Goal: Task Accomplishment & Management: Complete application form

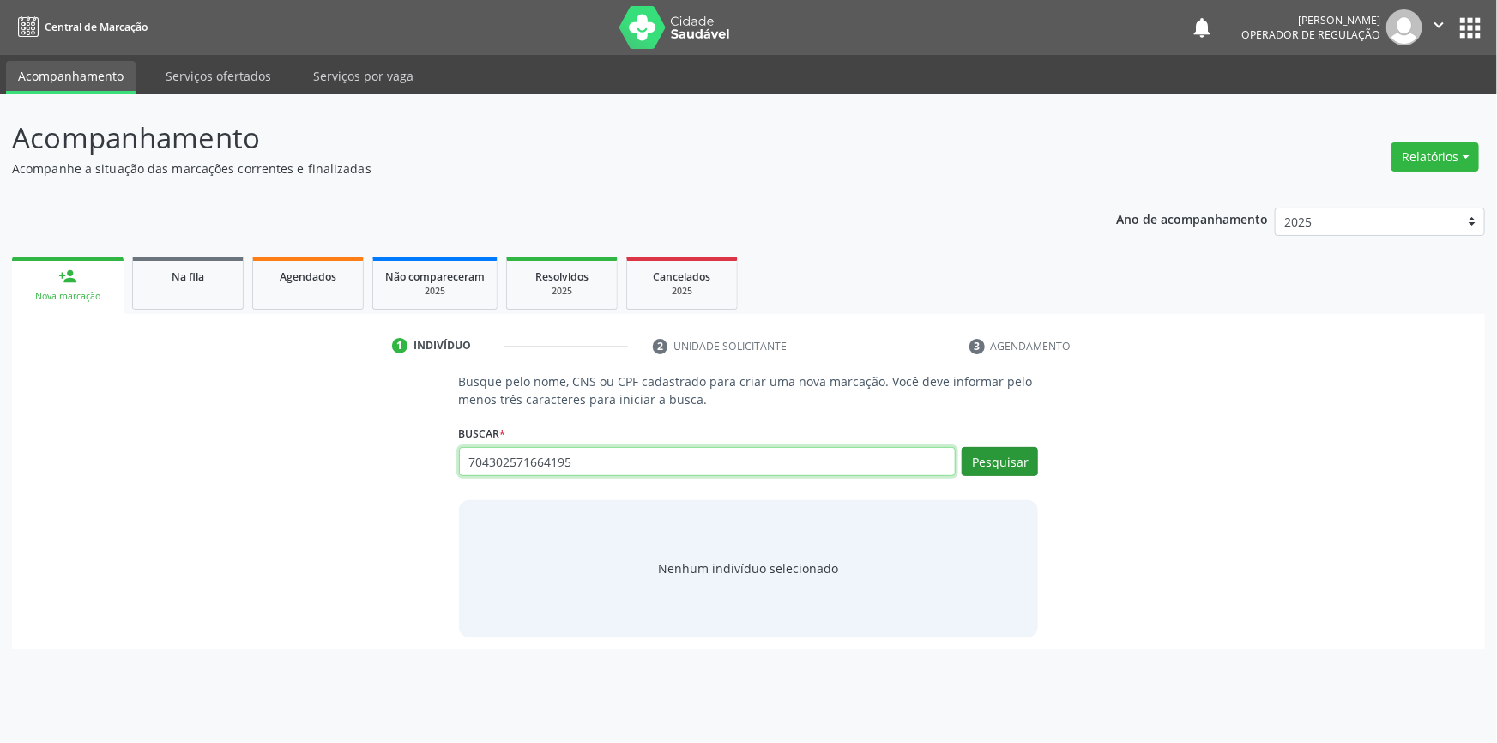
type input "704302571664195"
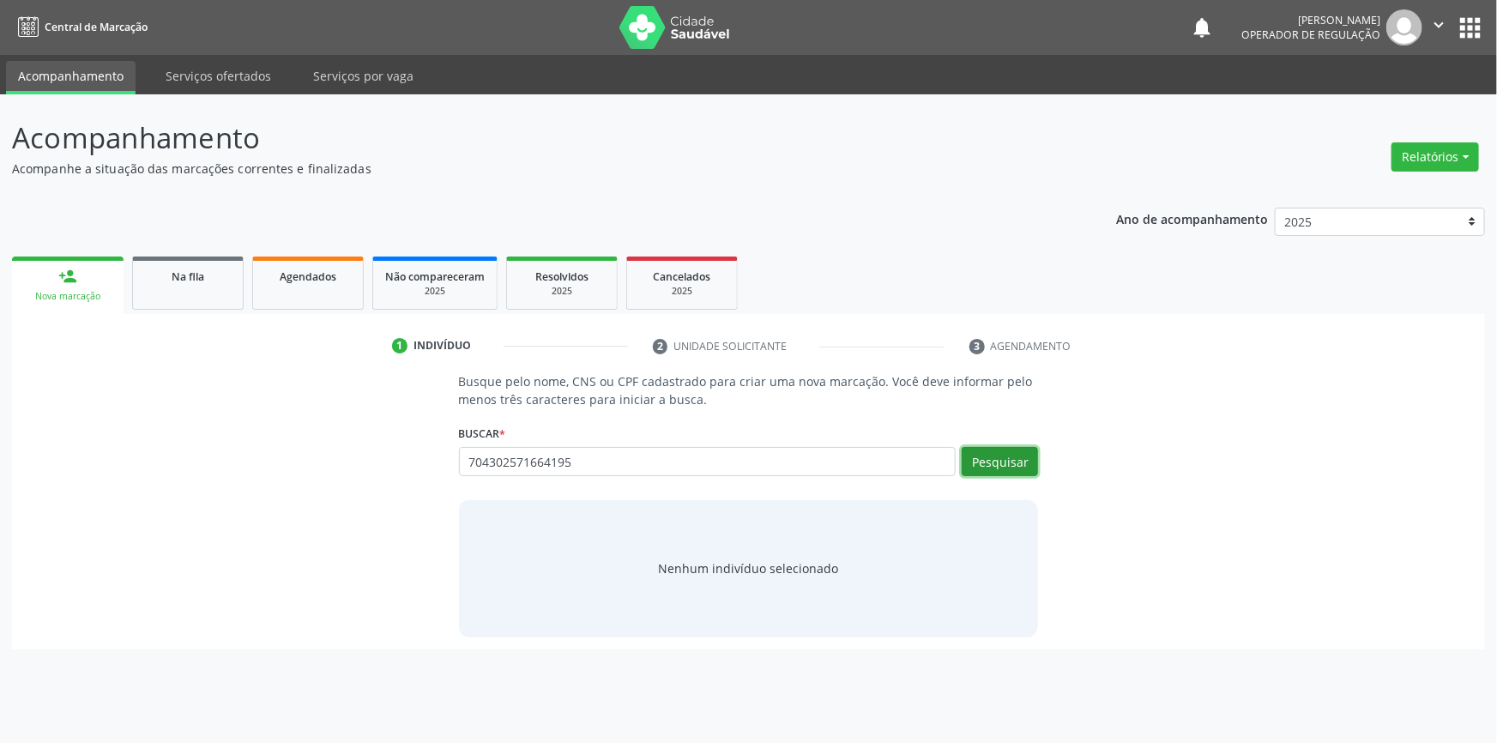
click at [977, 456] on button "Pesquisar" at bounding box center [1000, 461] width 76 height 29
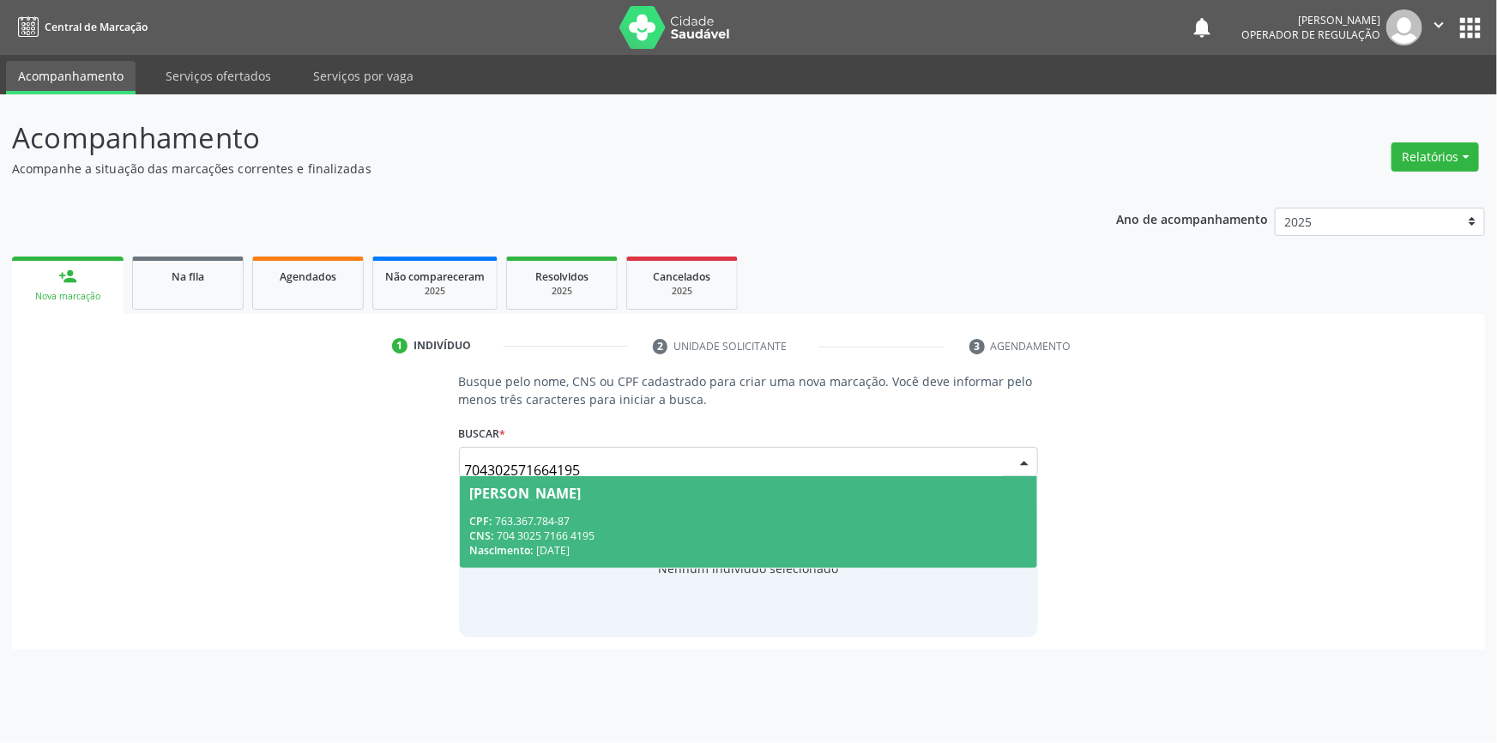
click at [613, 517] on div "CPF: 763.367.784-87" at bounding box center [749, 521] width 558 height 15
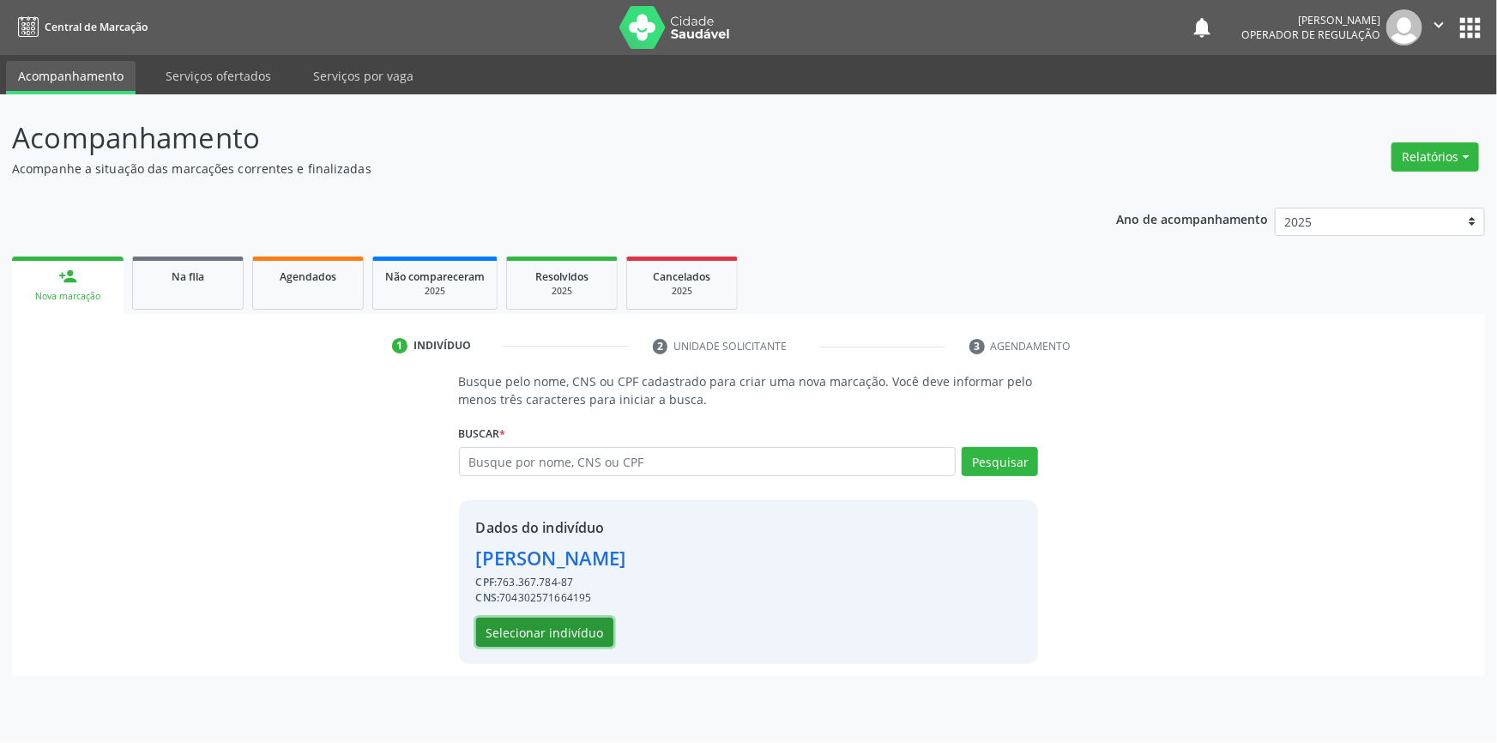
click at [577, 622] on button "Selecionar indivíduo" at bounding box center [544, 632] width 137 height 29
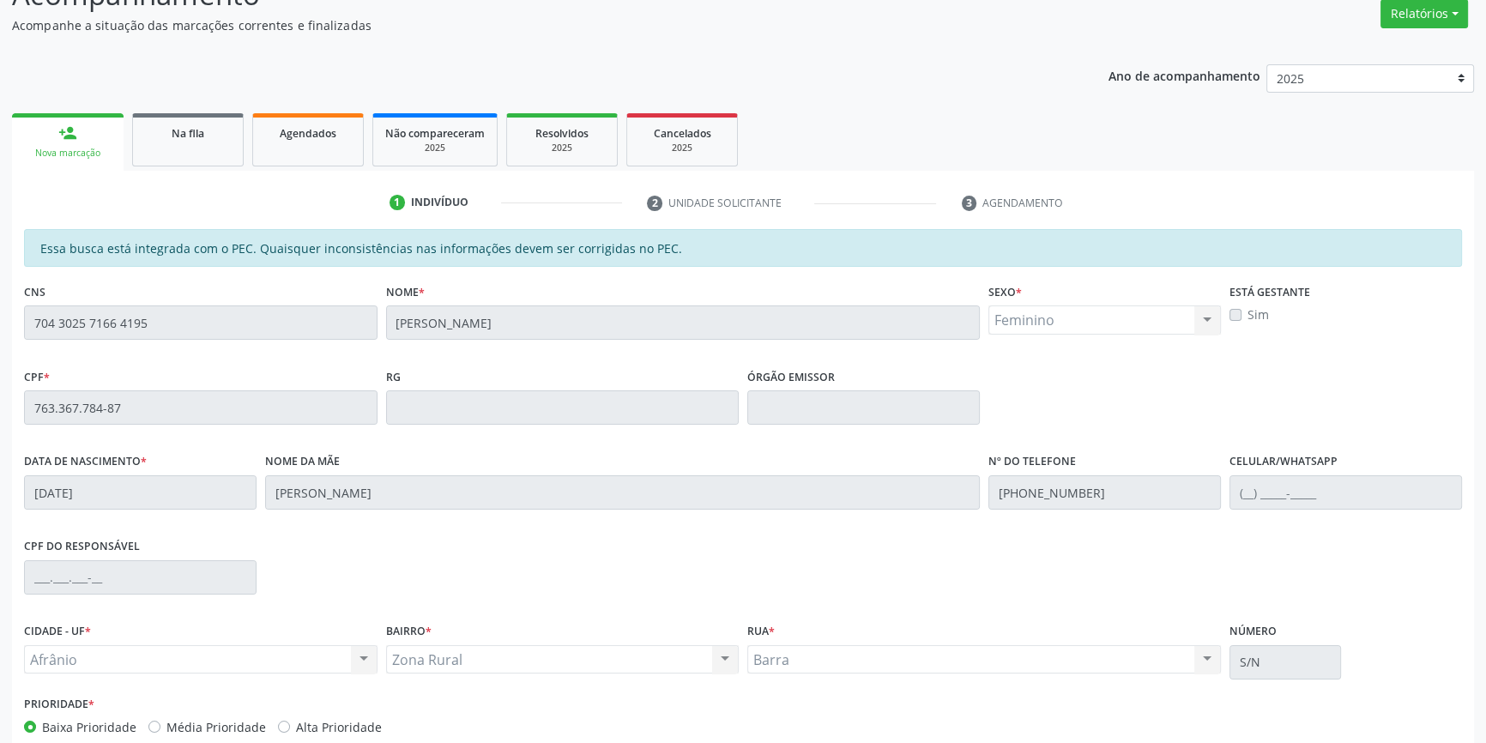
scroll to position [235, 0]
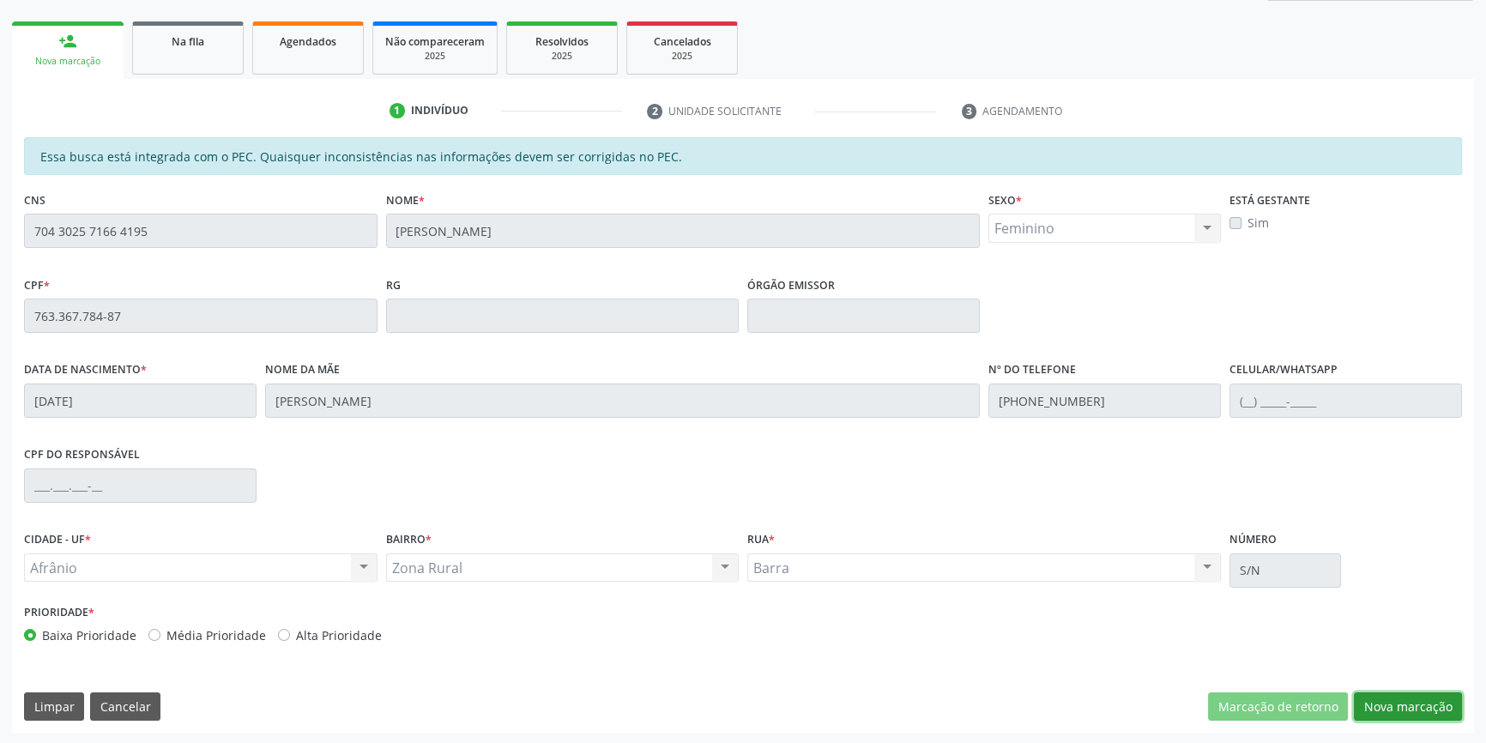
click at [1436, 716] on button "Nova marcação" at bounding box center [1408, 706] width 108 height 29
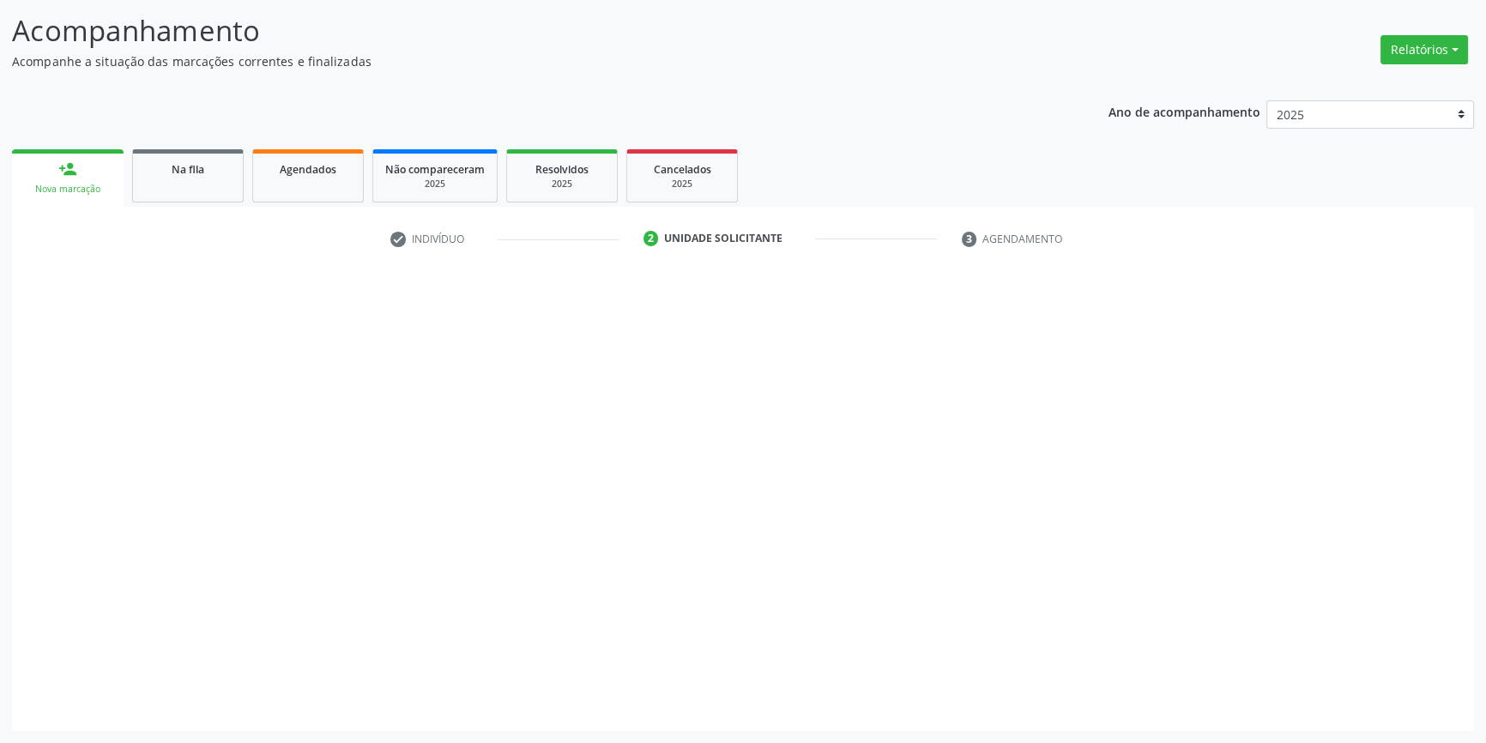
scroll to position [106, 0]
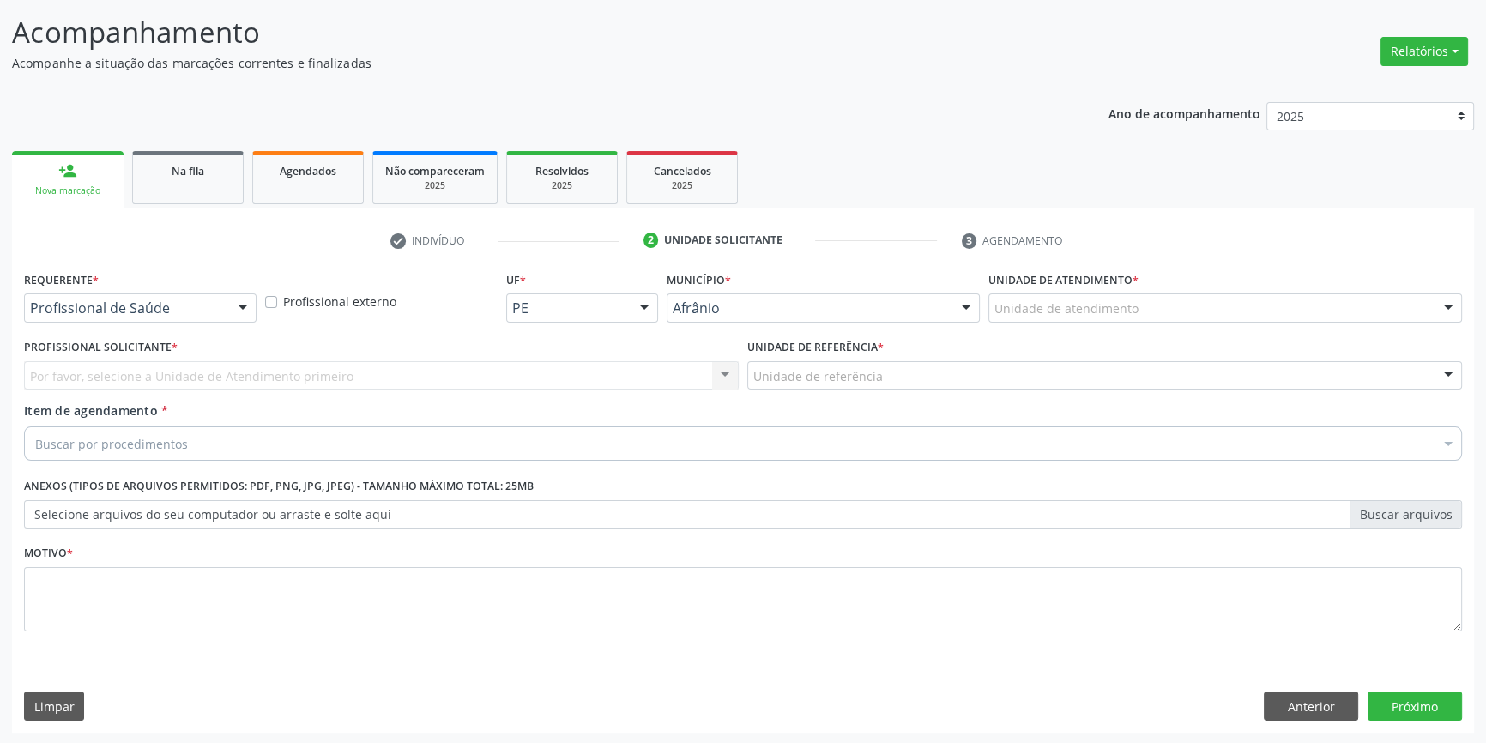
click at [1052, 293] on div "Unidade de atendimento" at bounding box center [1225, 307] width 474 height 29
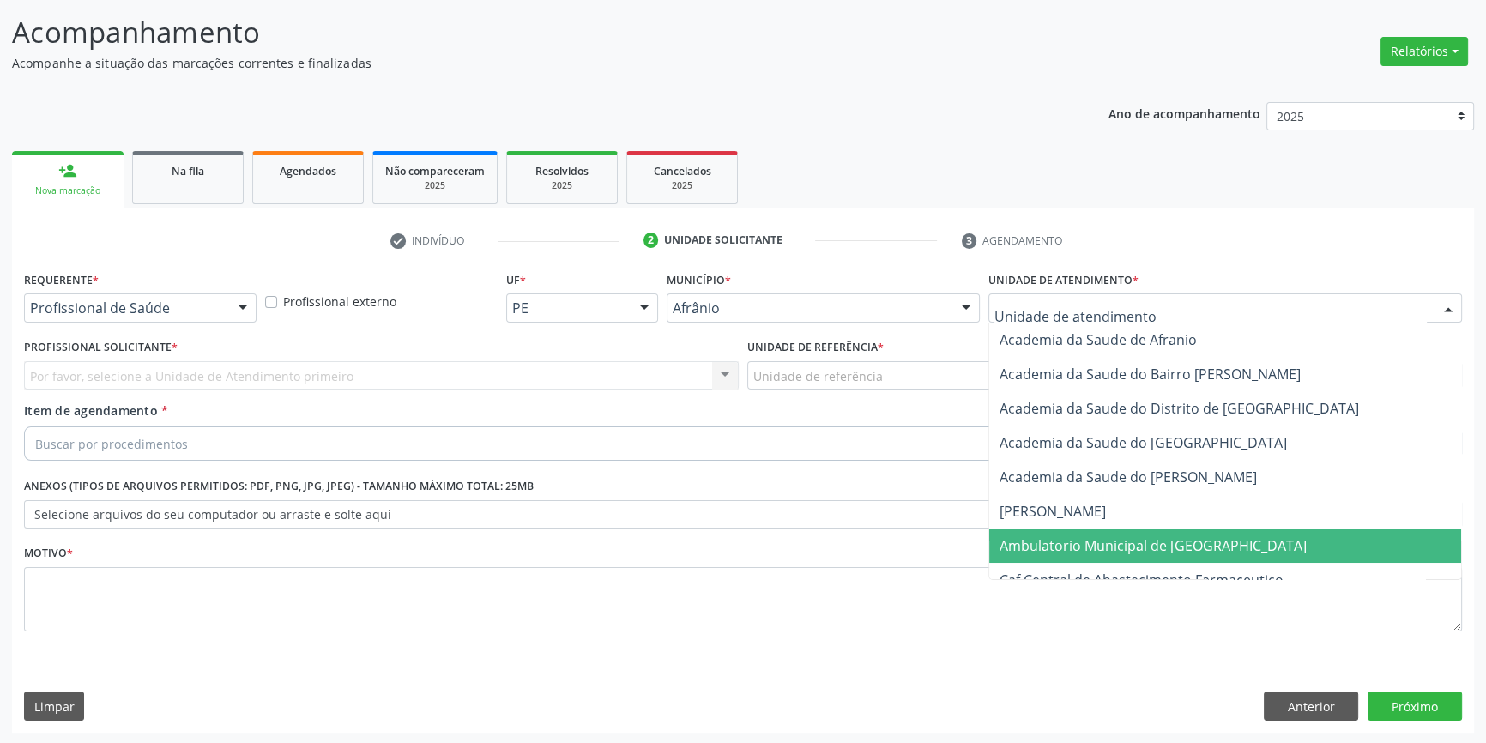
drag, startPoint x: 1054, startPoint y: 545, endPoint x: 928, endPoint y: 465, distance: 149.2
click at [1046, 543] on span "Ambulatorio Municipal de [GEOGRAPHIC_DATA]" at bounding box center [1153, 545] width 307 height 19
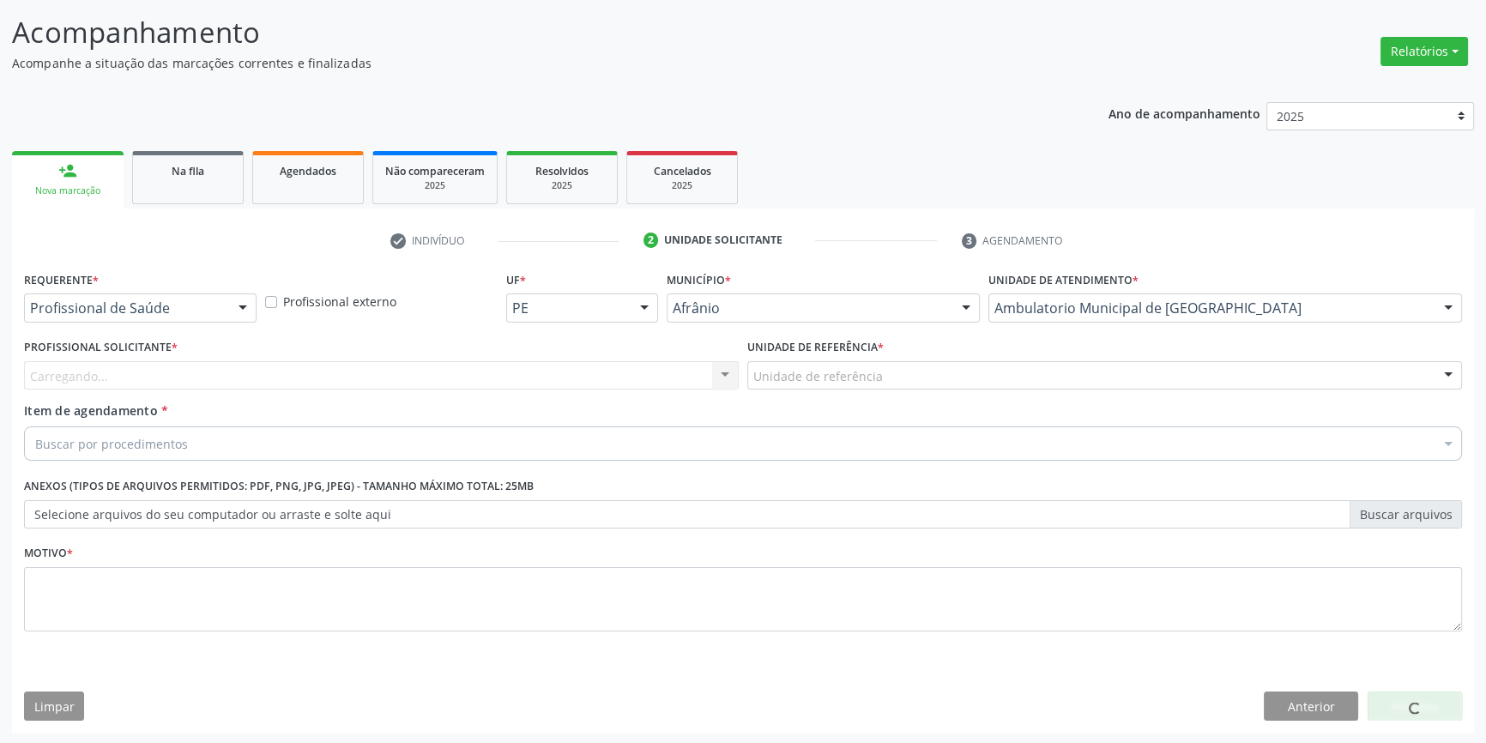
click at [881, 381] on div "Unidade de referência" at bounding box center [1104, 375] width 715 height 29
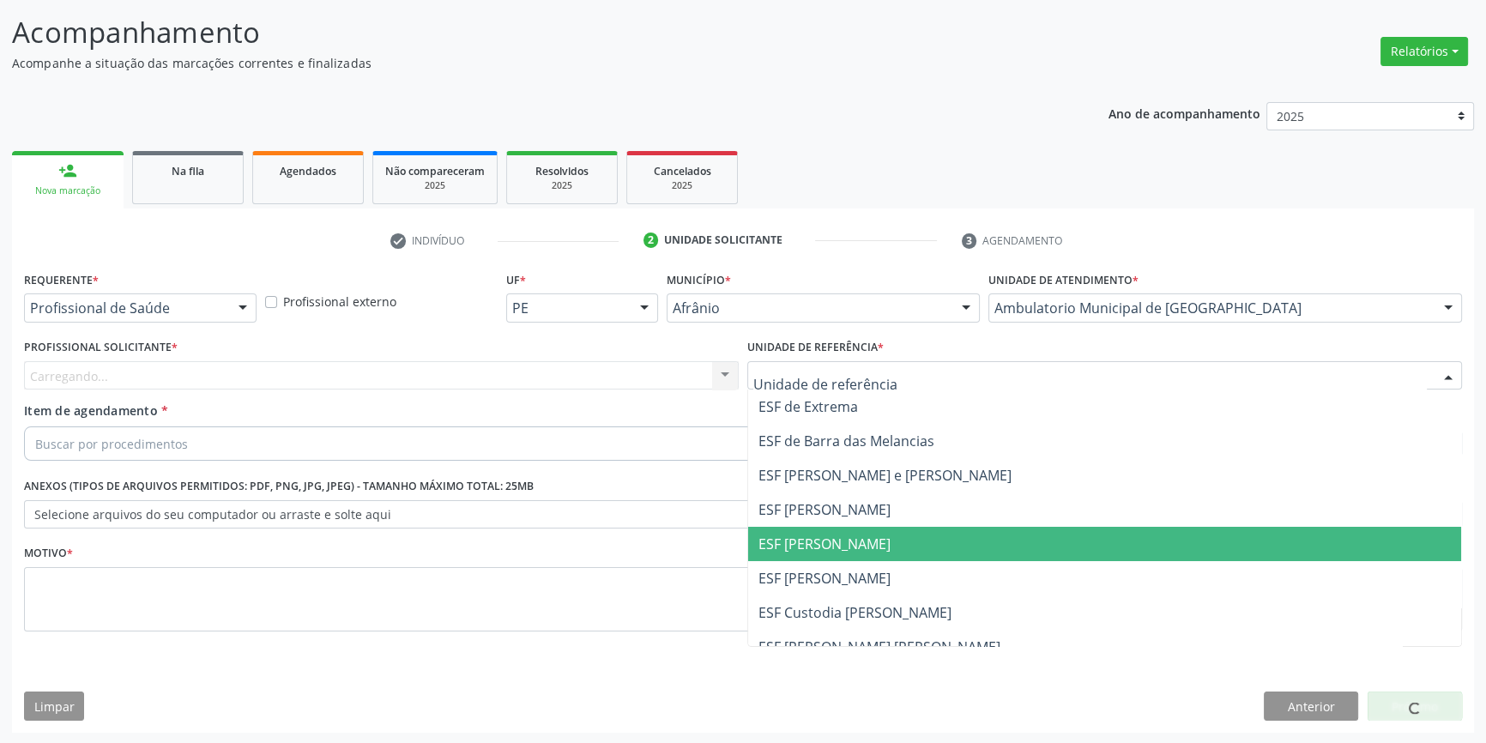
click at [841, 547] on span "ESF [PERSON_NAME]" at bounding box center [824, 544] width 132 height 19
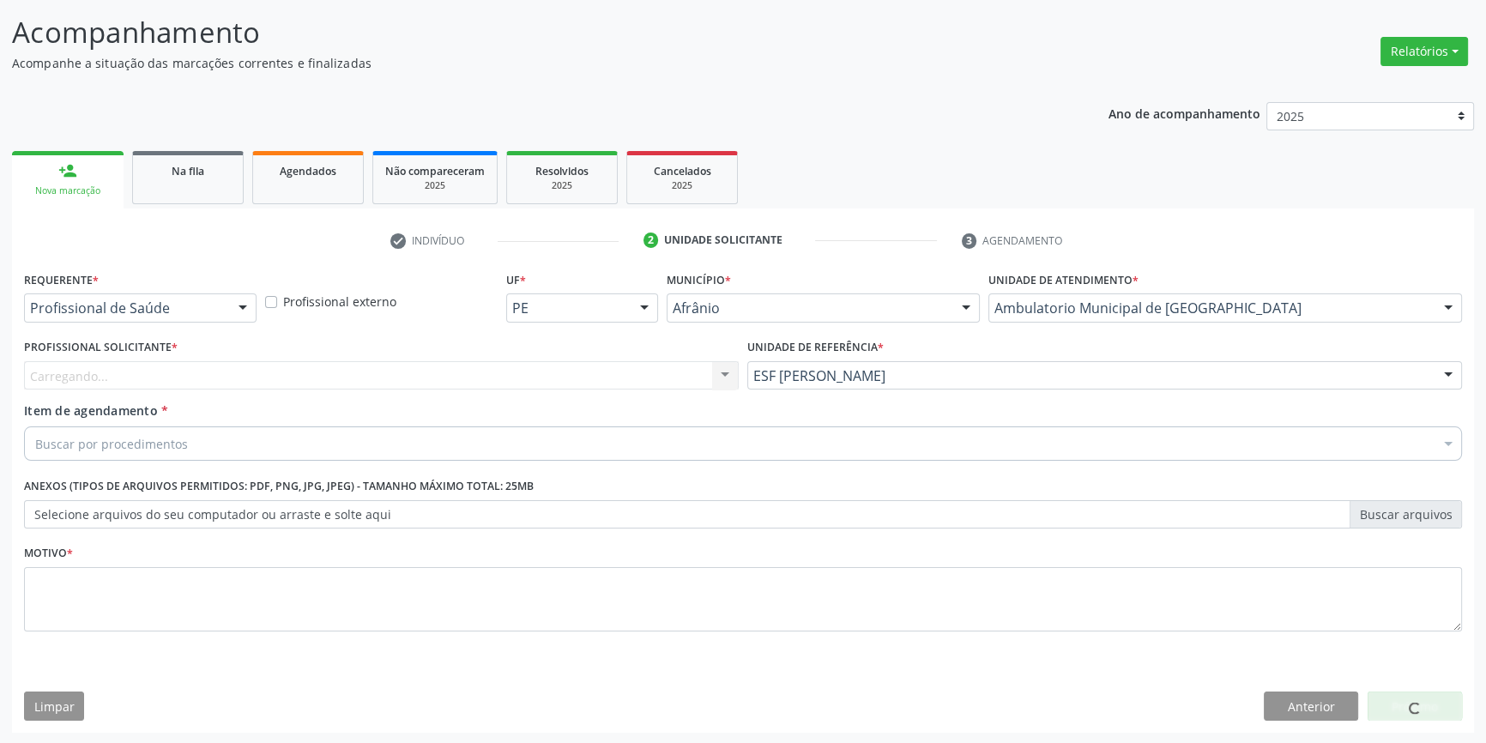
click at [497, 379] on div "Carregando... Nenhum resultado encontrado para: " " Não há nenhuma opção para s…" at bounding box center [381, 375] width 715 height 29
click at [497, 379] on div "Profissional solicitante" at bounding box center [381, 375] width 715 height 29
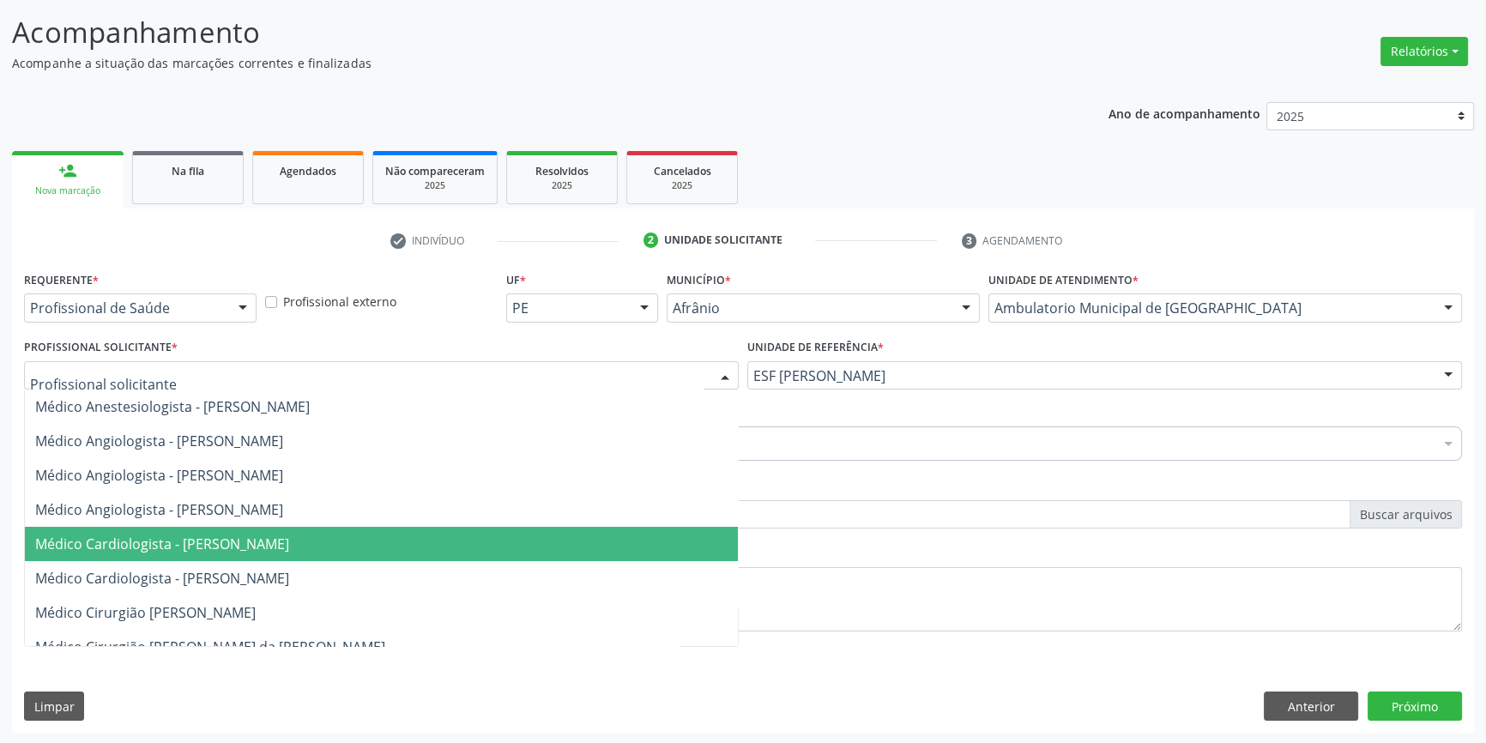
click at [257, 542] on span "Médico Cardiologista - [PERSON_NAME]" at bounding box center [162, 544] width 254 height 19
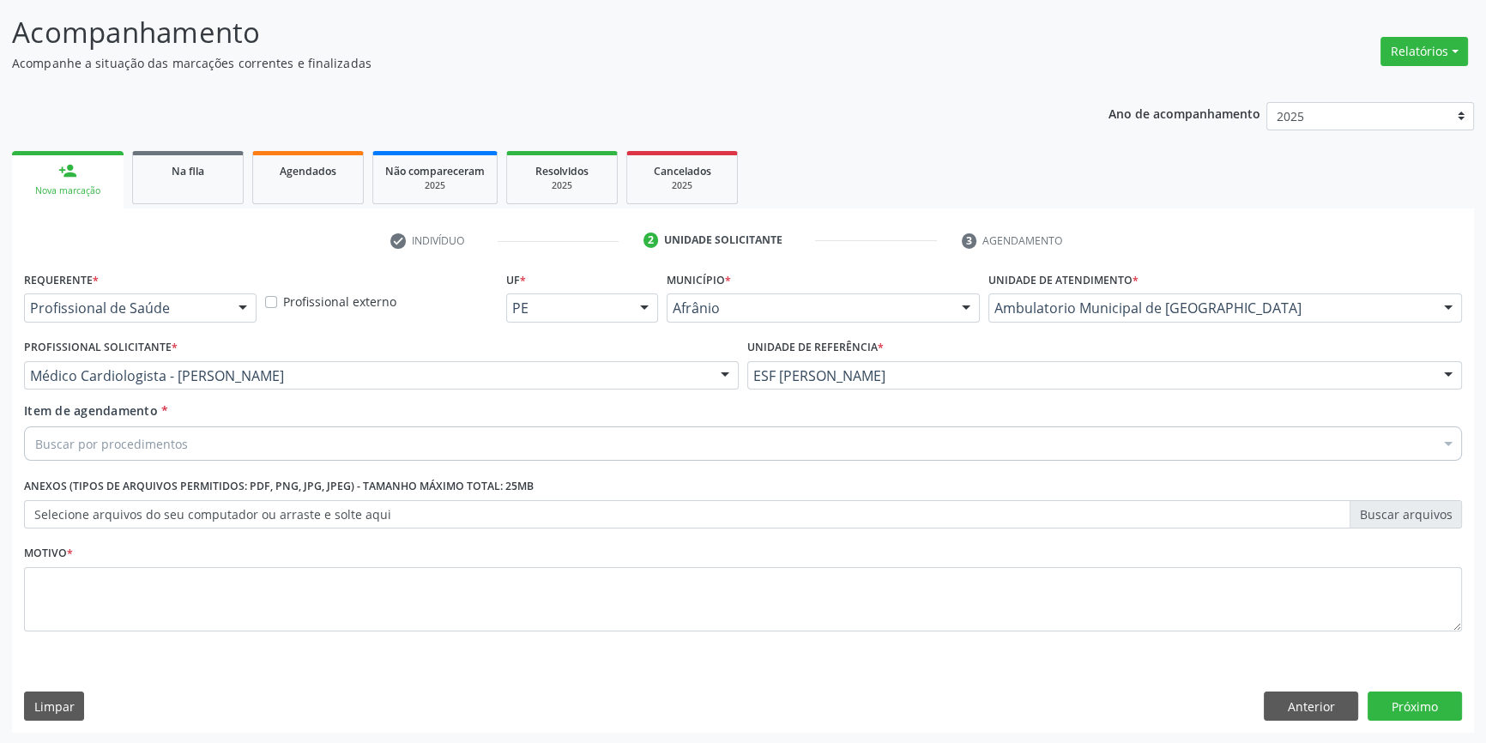
click at [209, 445] on div "Buscar por procedimentos" at bounding box center [743, 443] width 1438 height 34
click at [207, 441] on input "0902010026" at bounding box center [734, 443] width 1398 height 34
type input "0902010026"
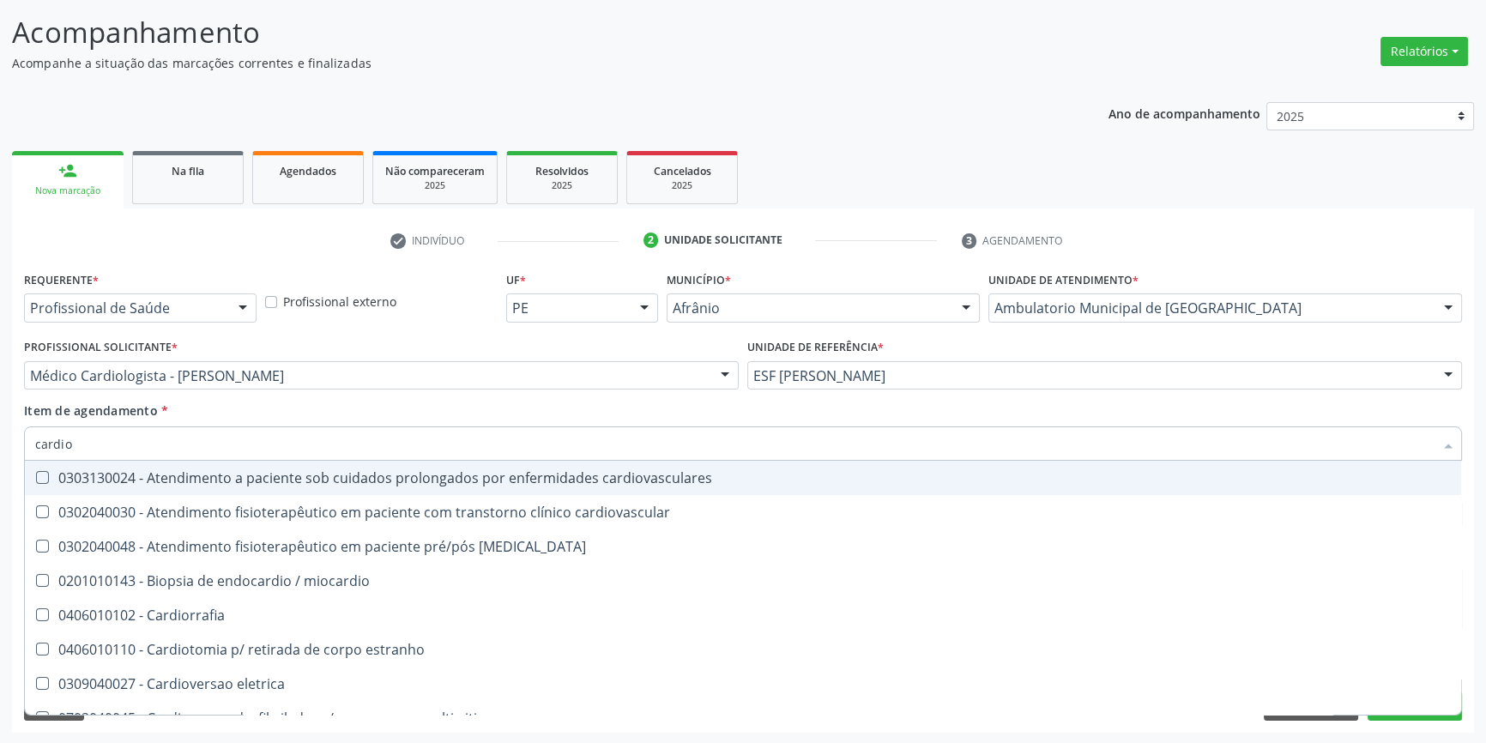
type input "cardiol"
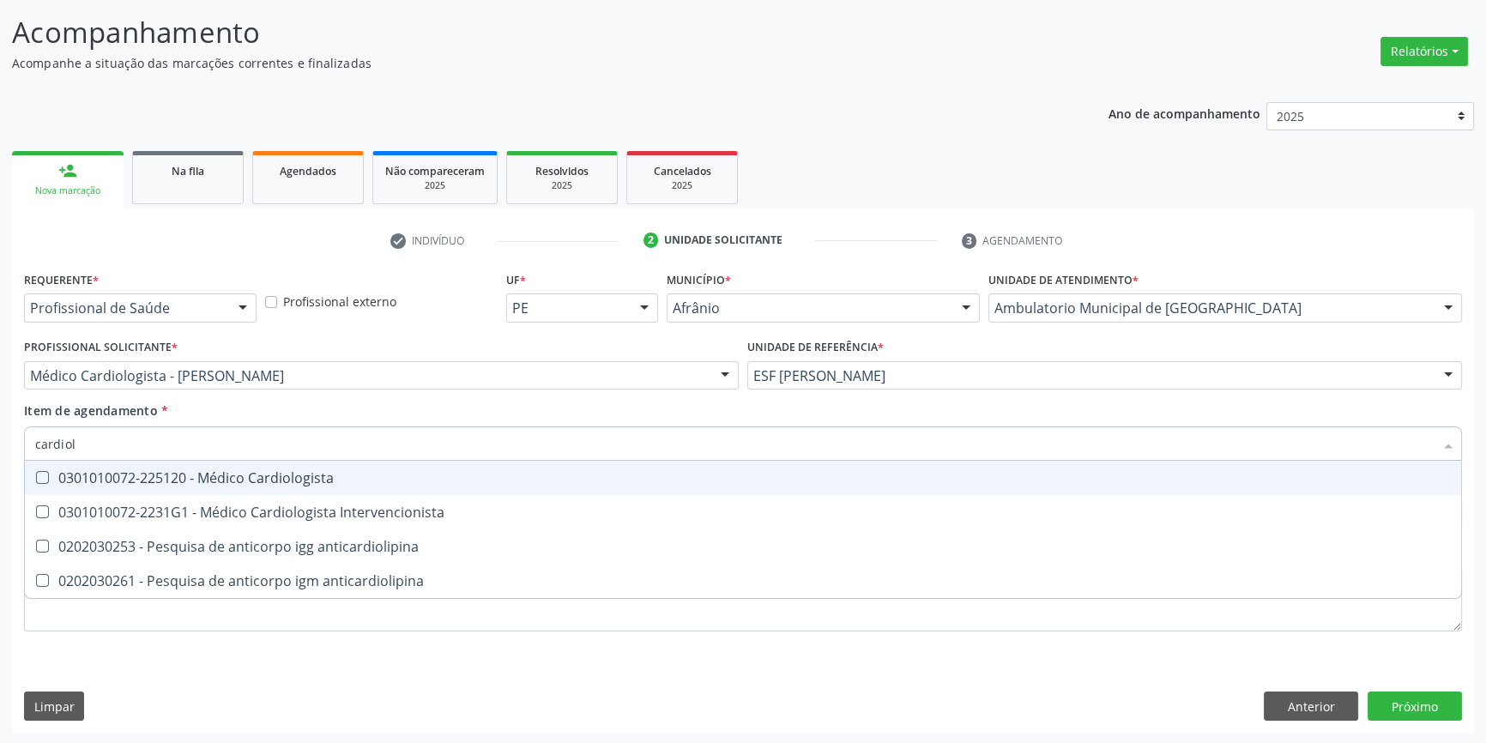
click at [208, 471] on div "0301010072-225120 - Médico Cardiologista" at bounding box center [743, 478] width 1416 height 14
checkbox Cardiologista "true"
type input "cardio"
checkbox Cardiologista "false"
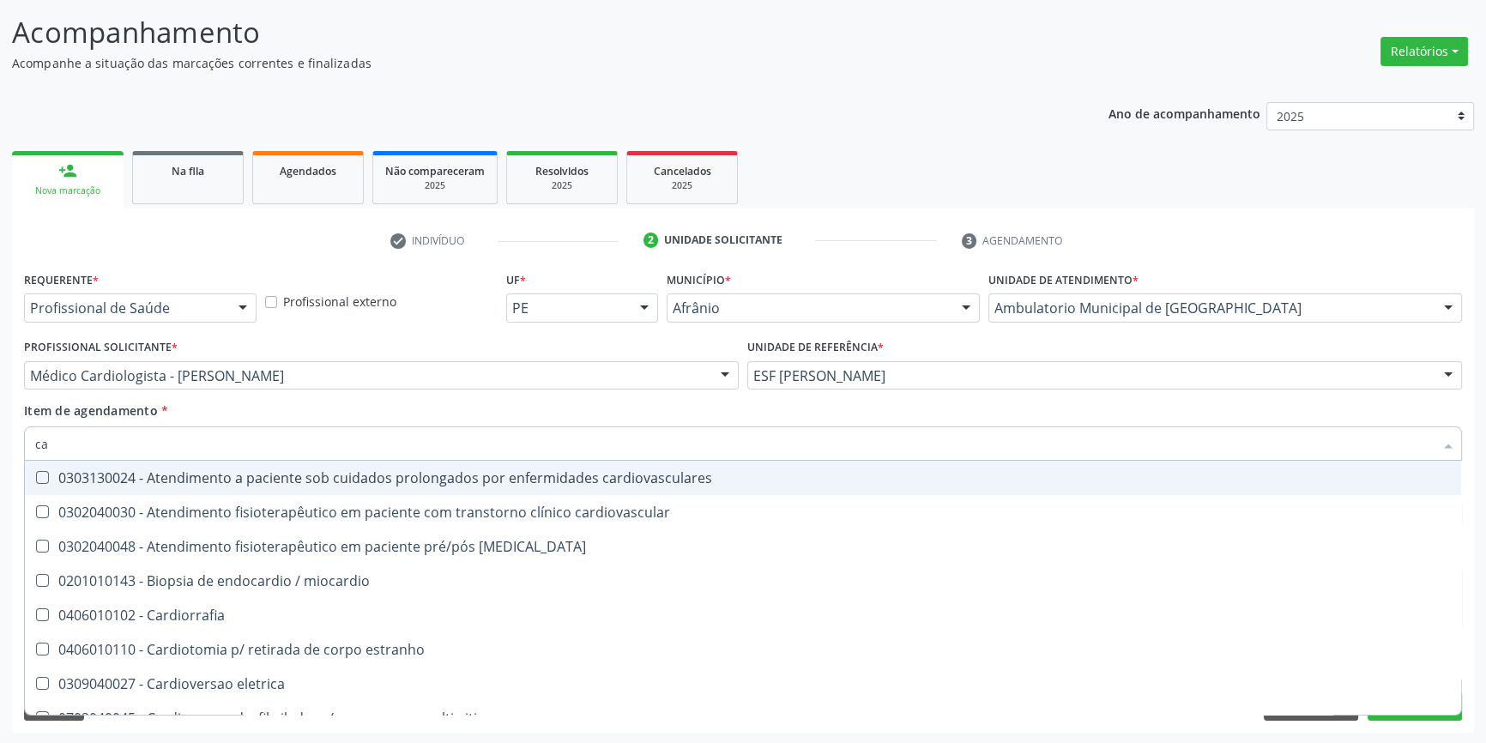
type input "c"
checkbox Cardiologista "false"
checkbox cardio-desfibrilador "false"
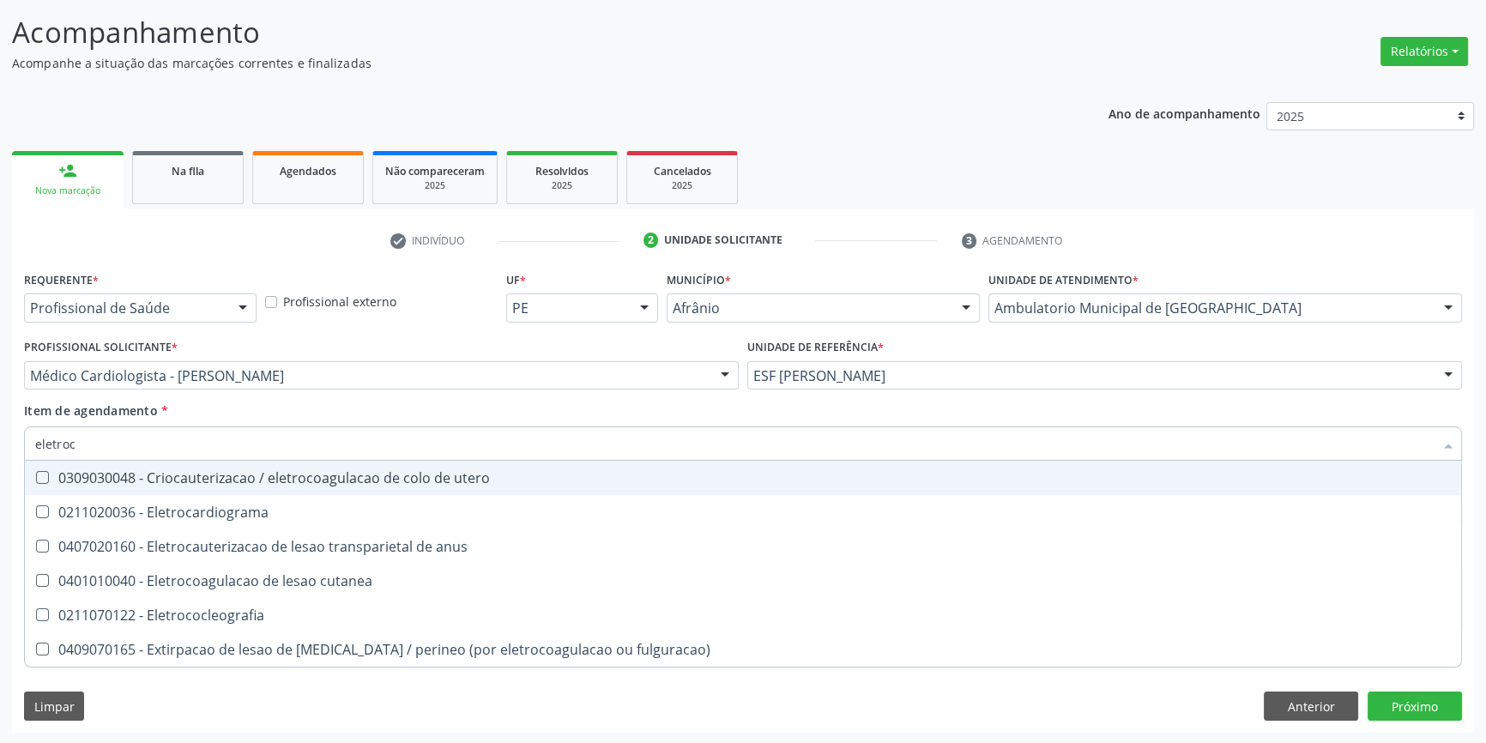
type input "eletroca"
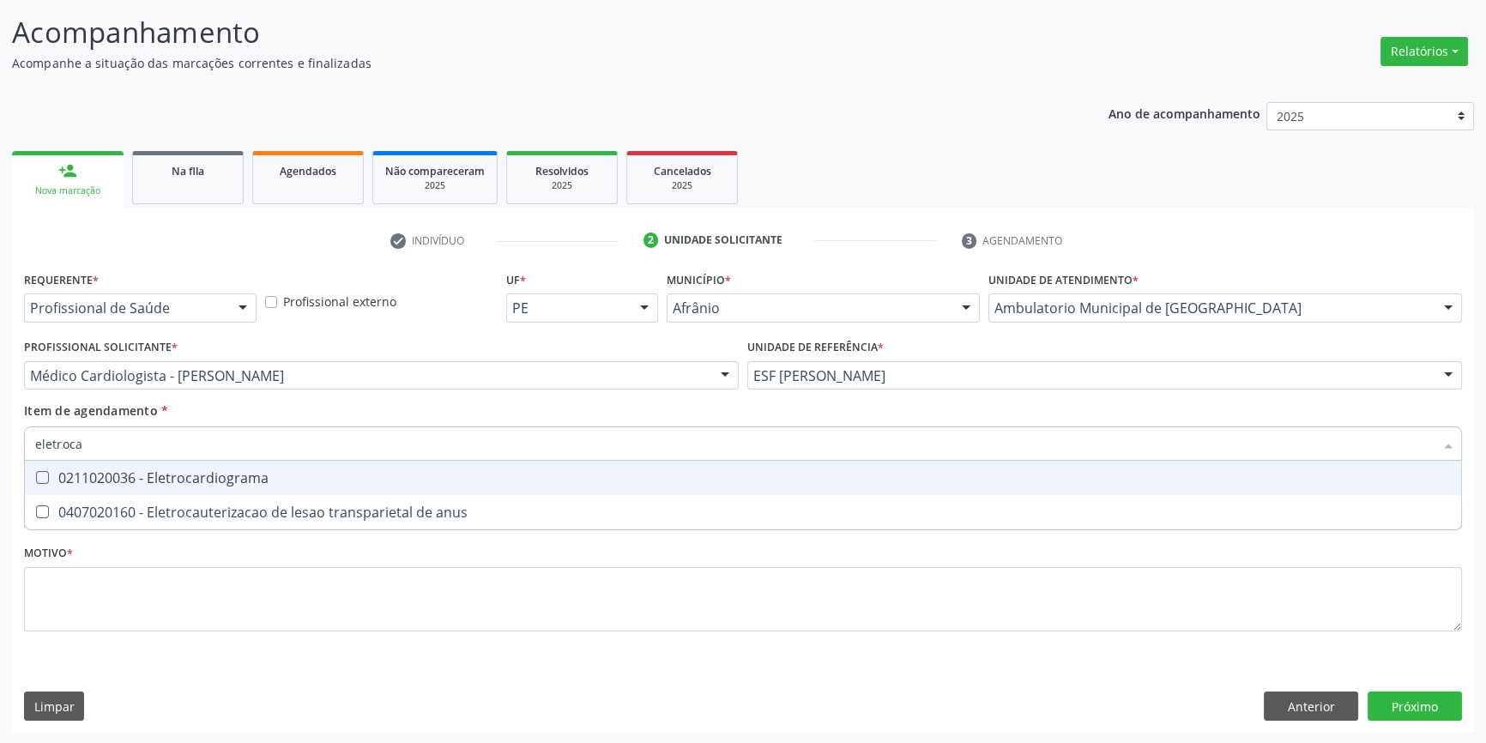
click at [208, 471] on div "0211020036 - Eletrocardiograma" at bounding box center [743, 478] width 1416 height 14
checkbox Eletrocardiograma "true"
drag, startPoint x: 144, startPoint y: 451, endPoint x: 0, endPoint y: 442, distance: 144.4
click at [0, 442] on div "Acompanhamento Acompanhe a situação das marcações correntes e finalizadas Relat…" at bounding box center [743, 367] width 1486 height 756
checkbox Eletrocardiograma "false"
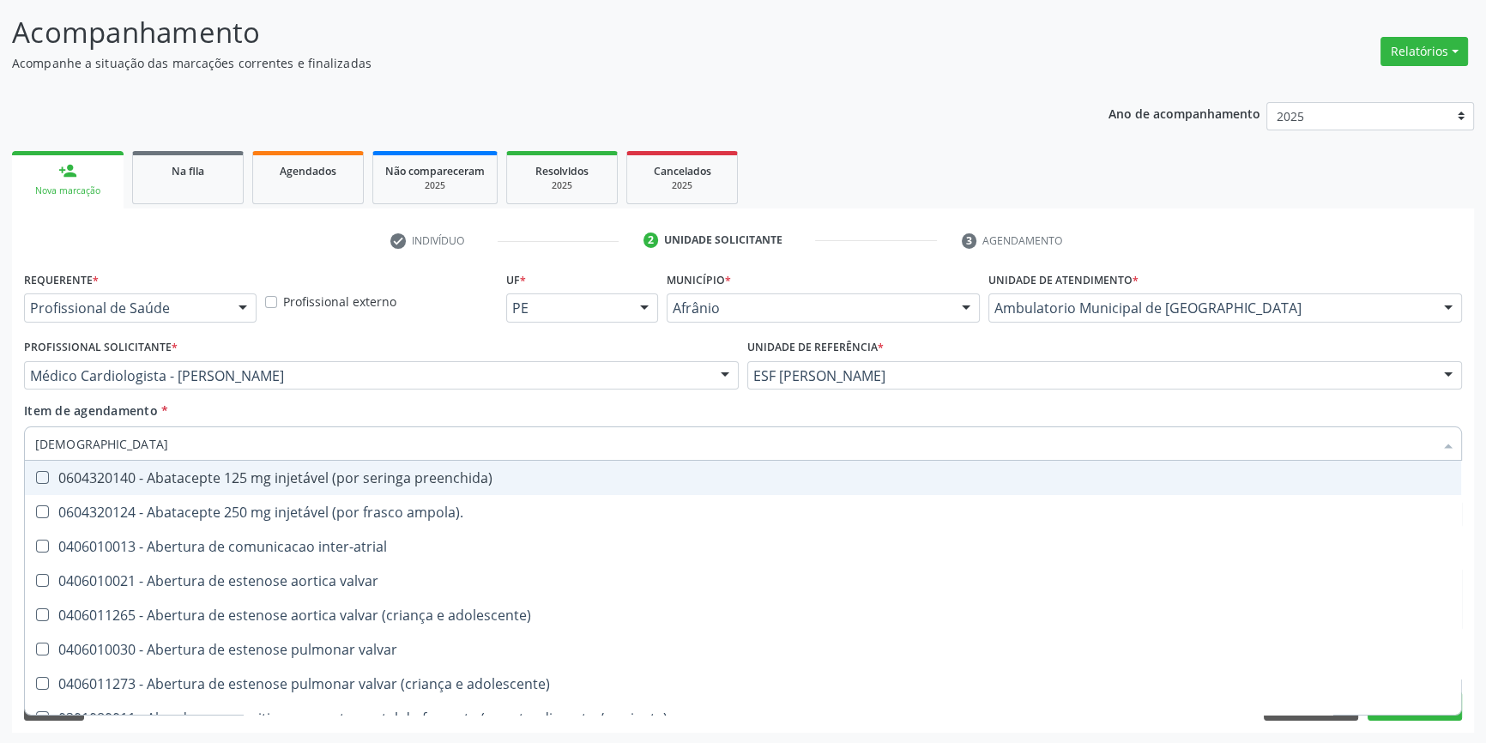
type input "torax"
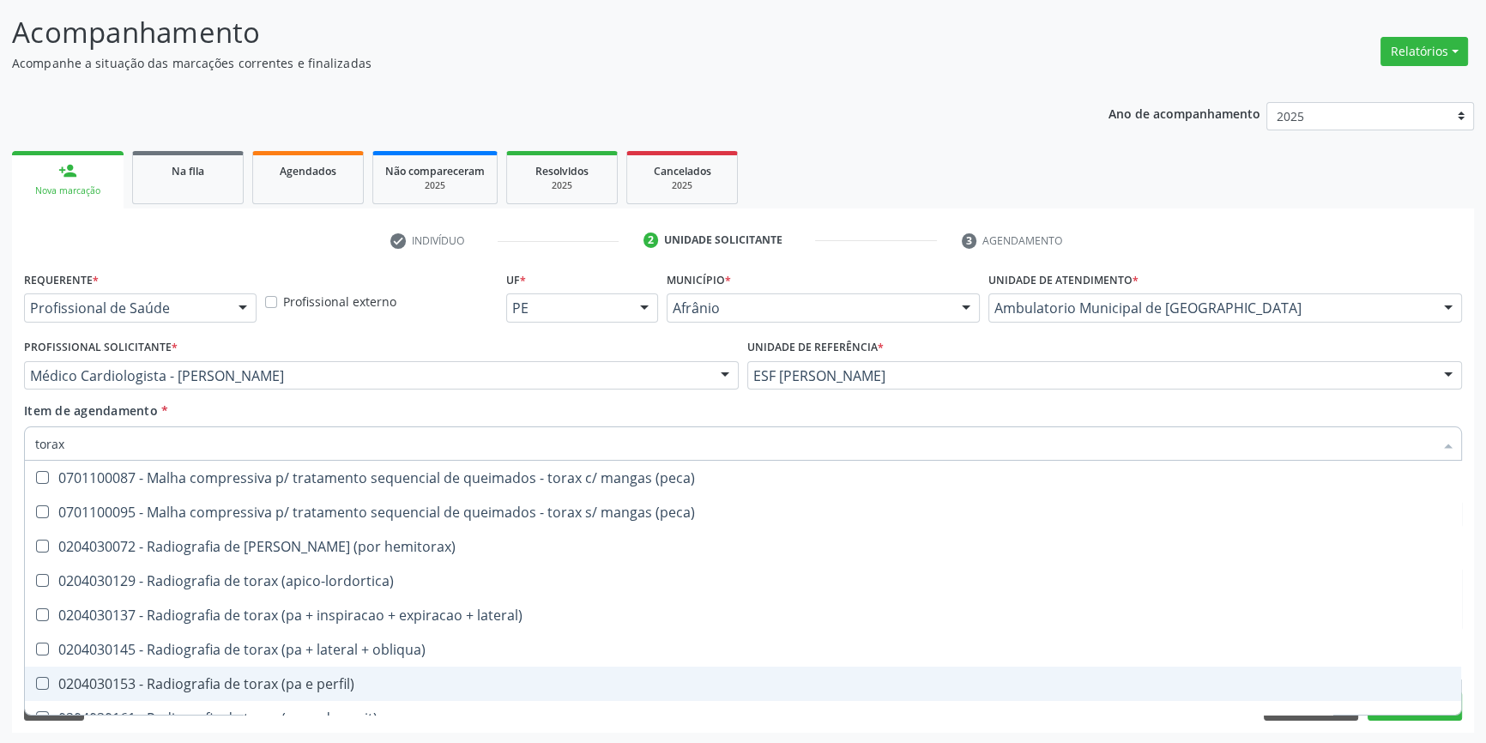
click at [316, 677] on div "0204030153 - Radiografia de torax (pa e perfil)" at bounding box center [743, 684] width 1416 height 14
checkbox perfil\) "true"
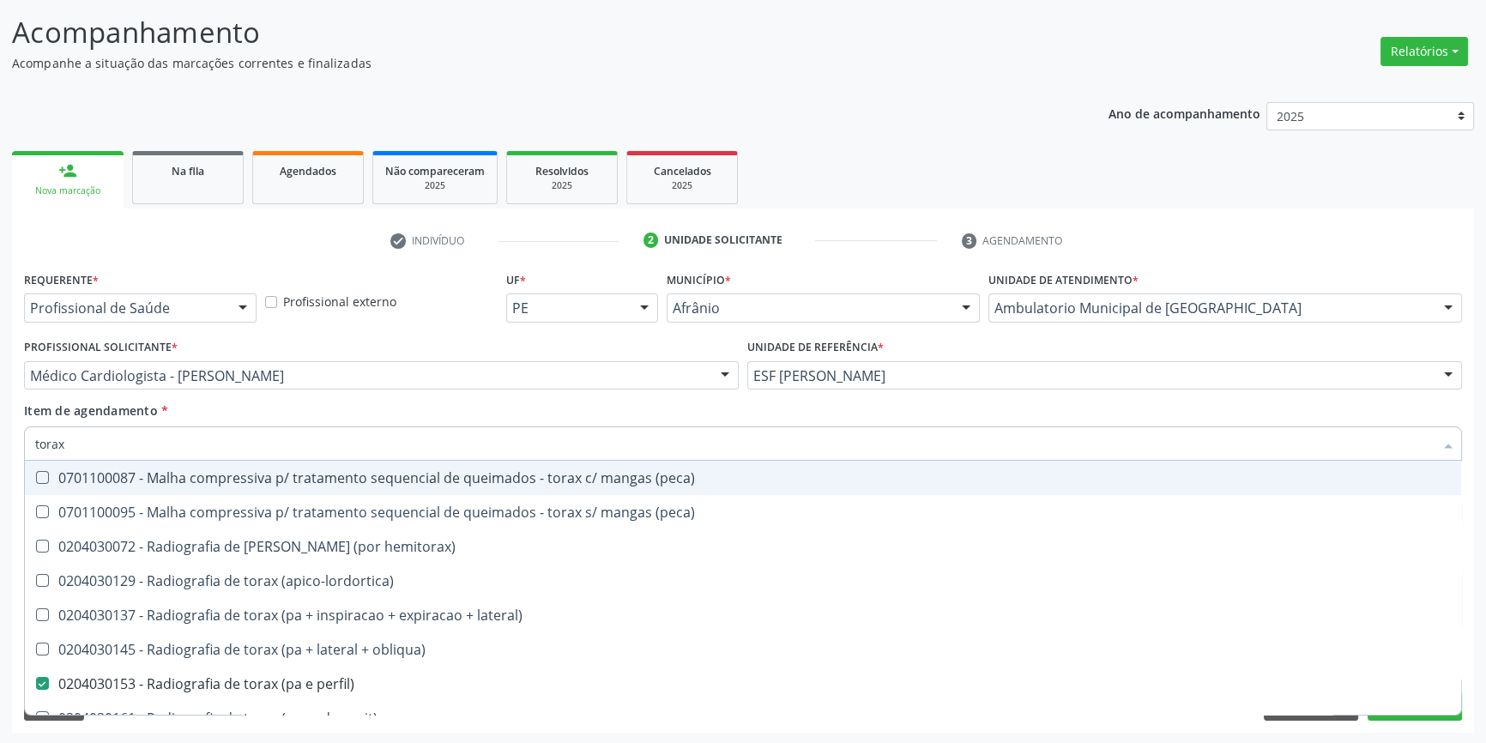
click at [384, 403] on div "Item de agendamento * torax Desfazer seleção 0701100087 - Malha compressiva p/ …" at bounding box center [743, 429] width 1438 height 54
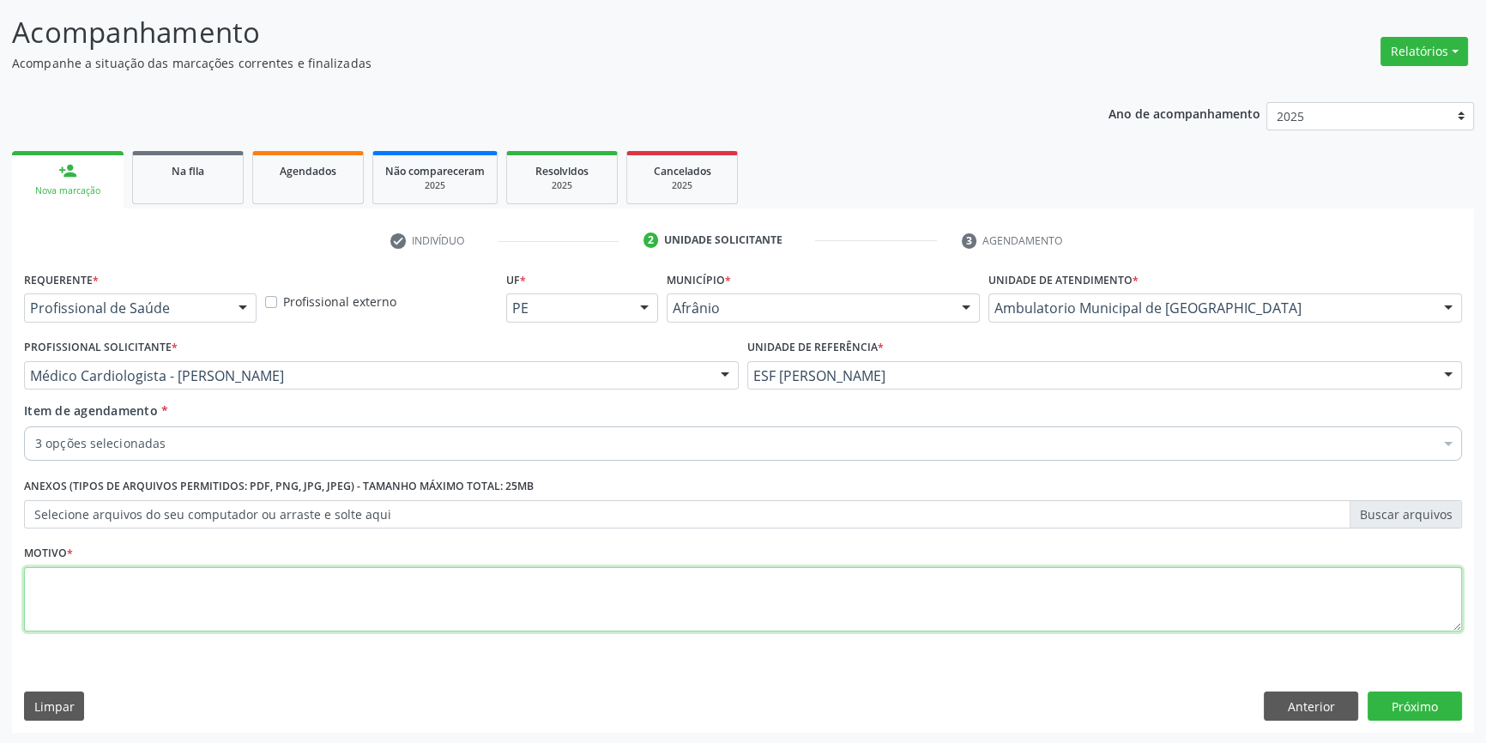
click at [117, 588] on textarea at bounding box center [743, 599] width 1438 height 65
type textarea "'"
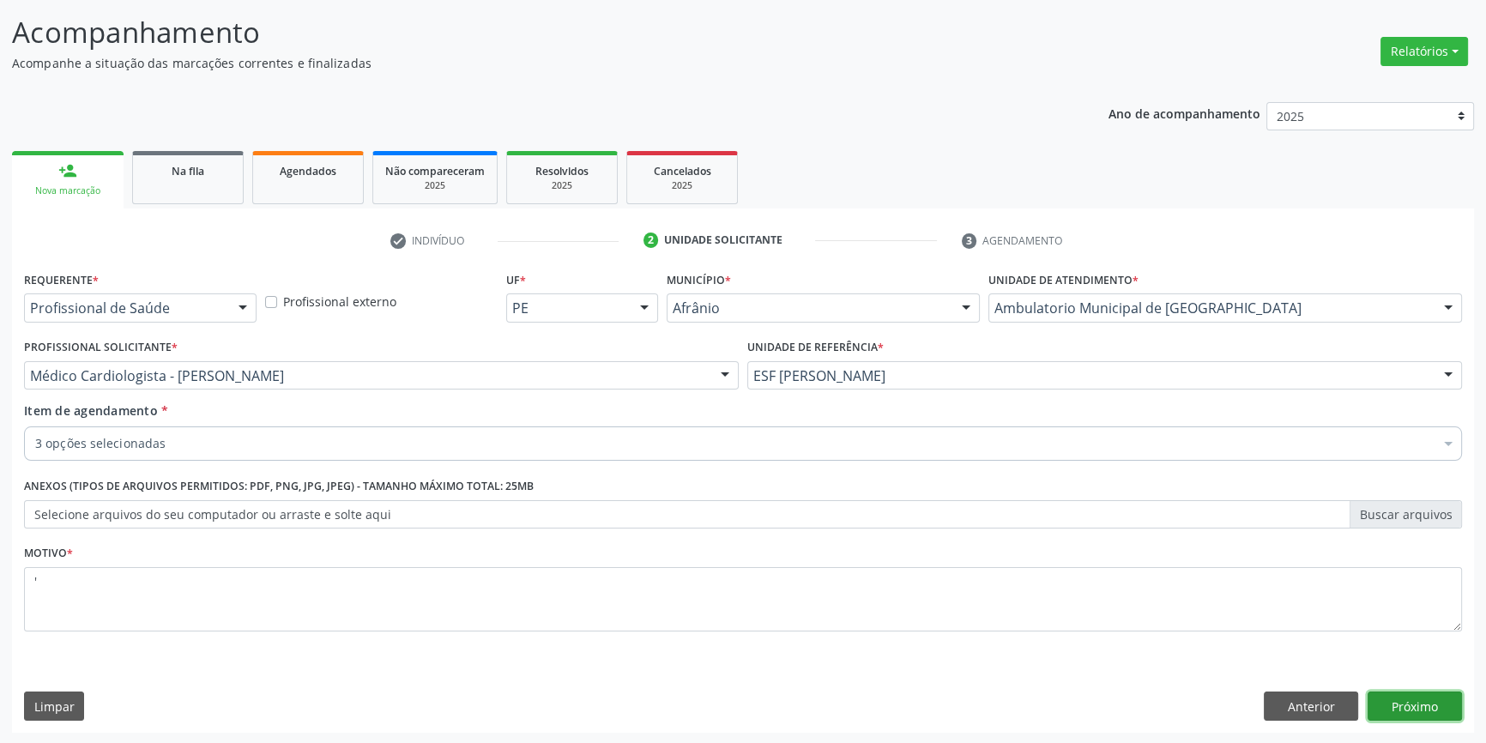
click at [1384, 698] on button "Próximo" at bounding box center [1415, 706] width 94 height 29
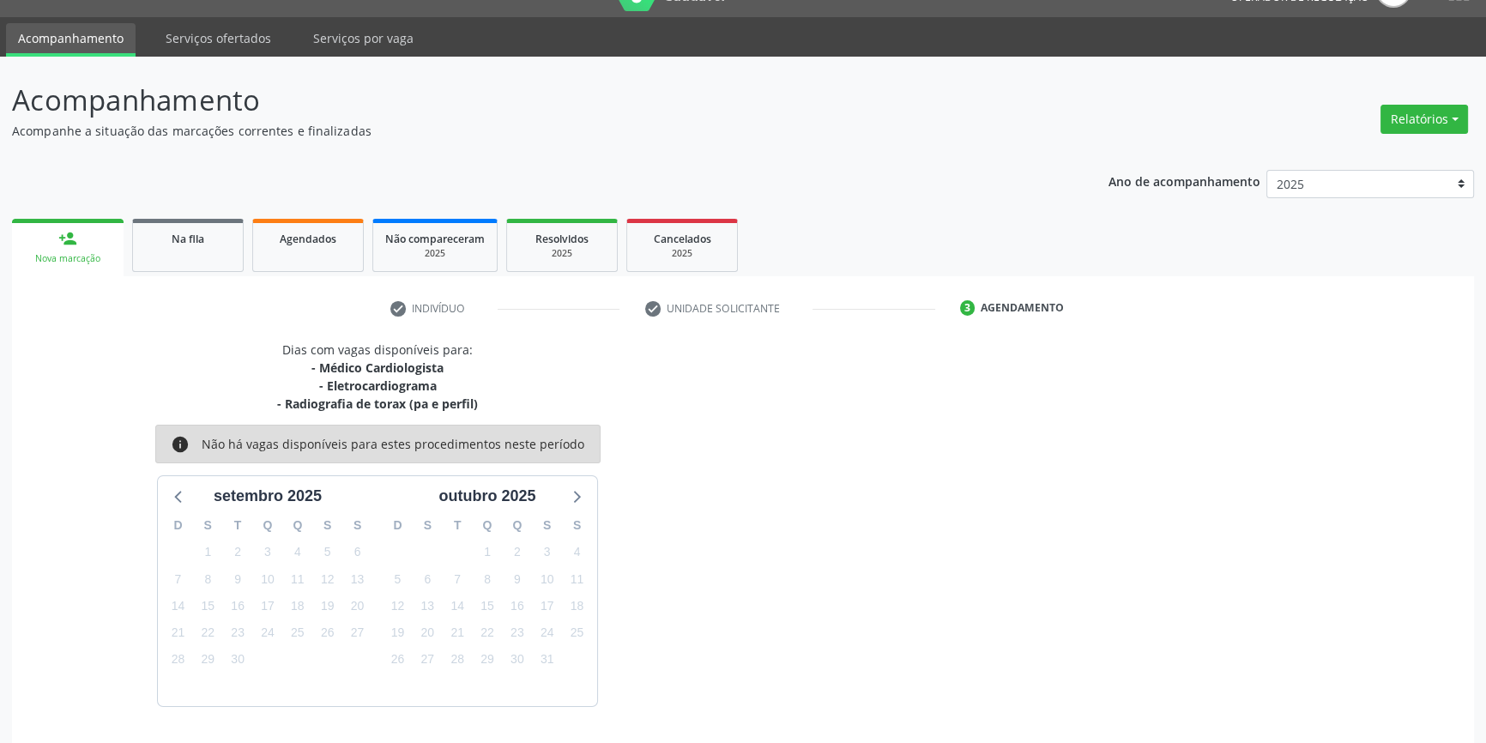
scroll to position [88, 0]
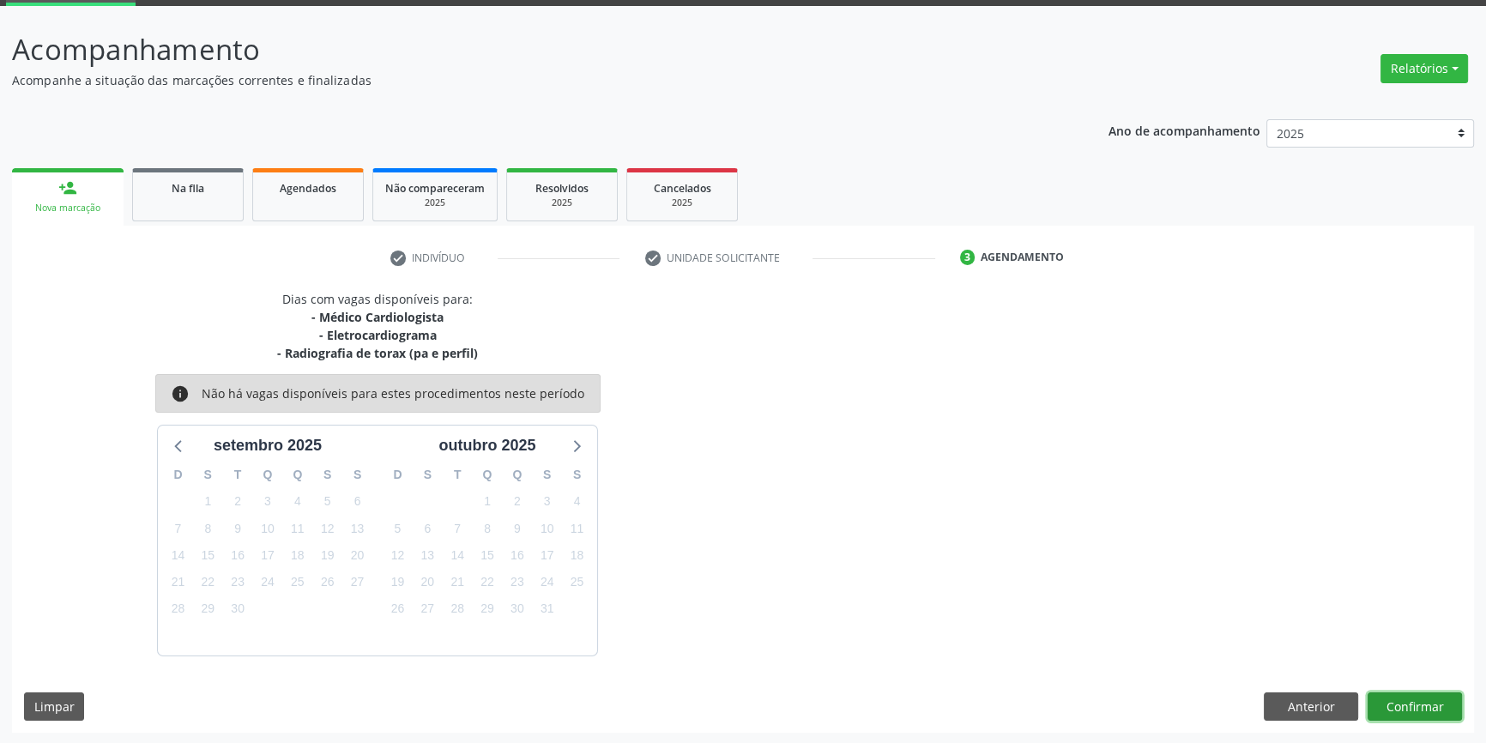
click at [1406, 709] on button "Confirmar" at bounding box center [1415, 706] width 94 height 29
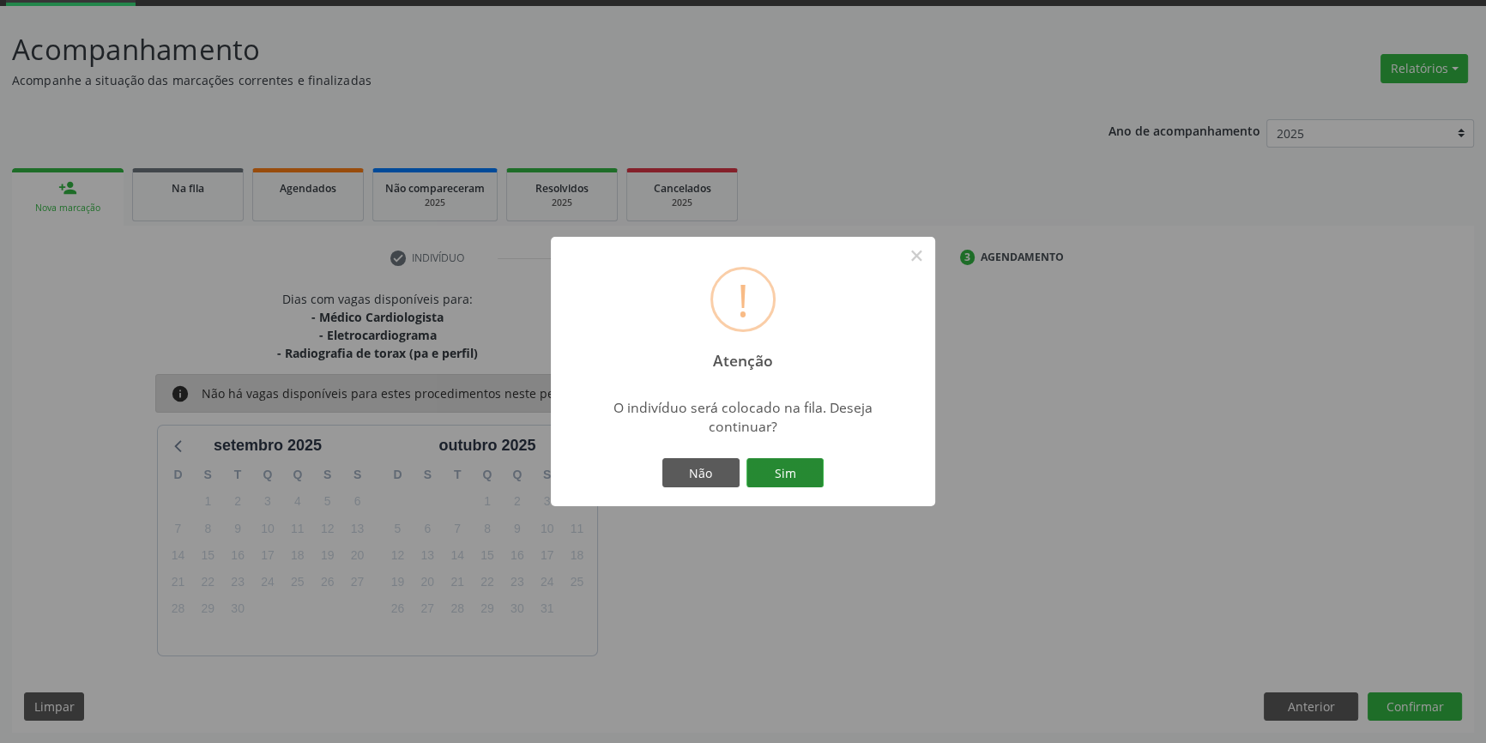
click at [782, 471] on button "Sim" at bounding box center [784, 472] width 77 height 29
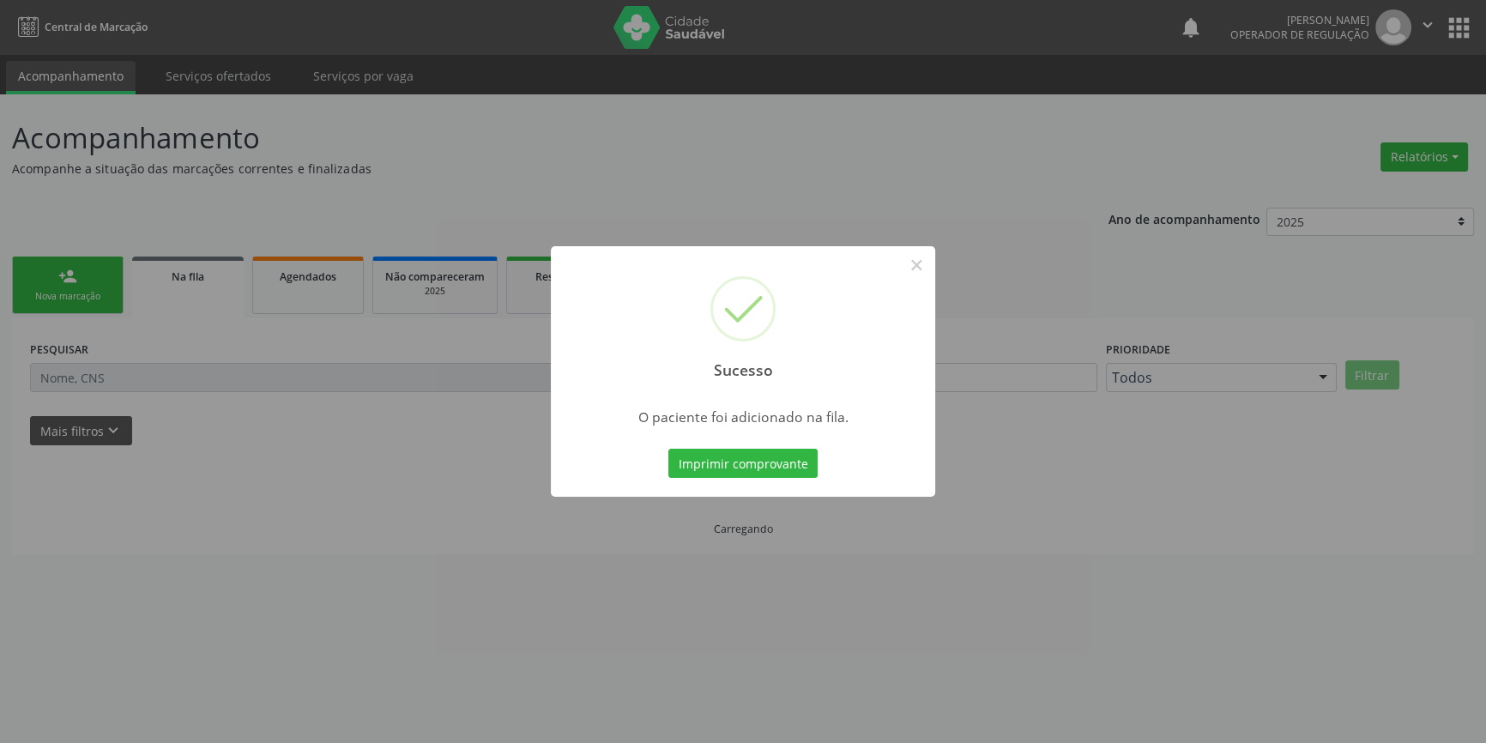
scroll to position [0, 0]
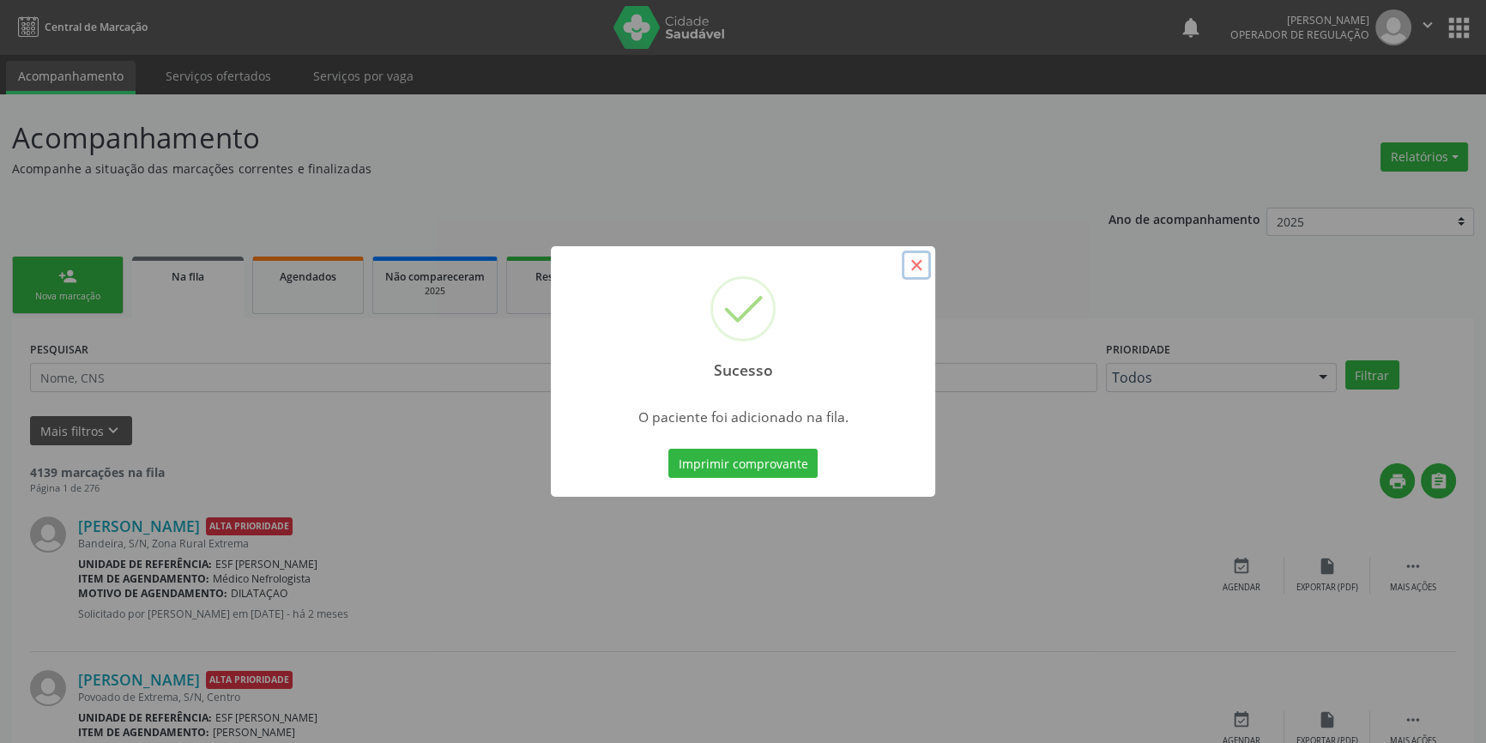
click at [920, 274] on button "×" at bounding box center [916, 265] width 29 height 29
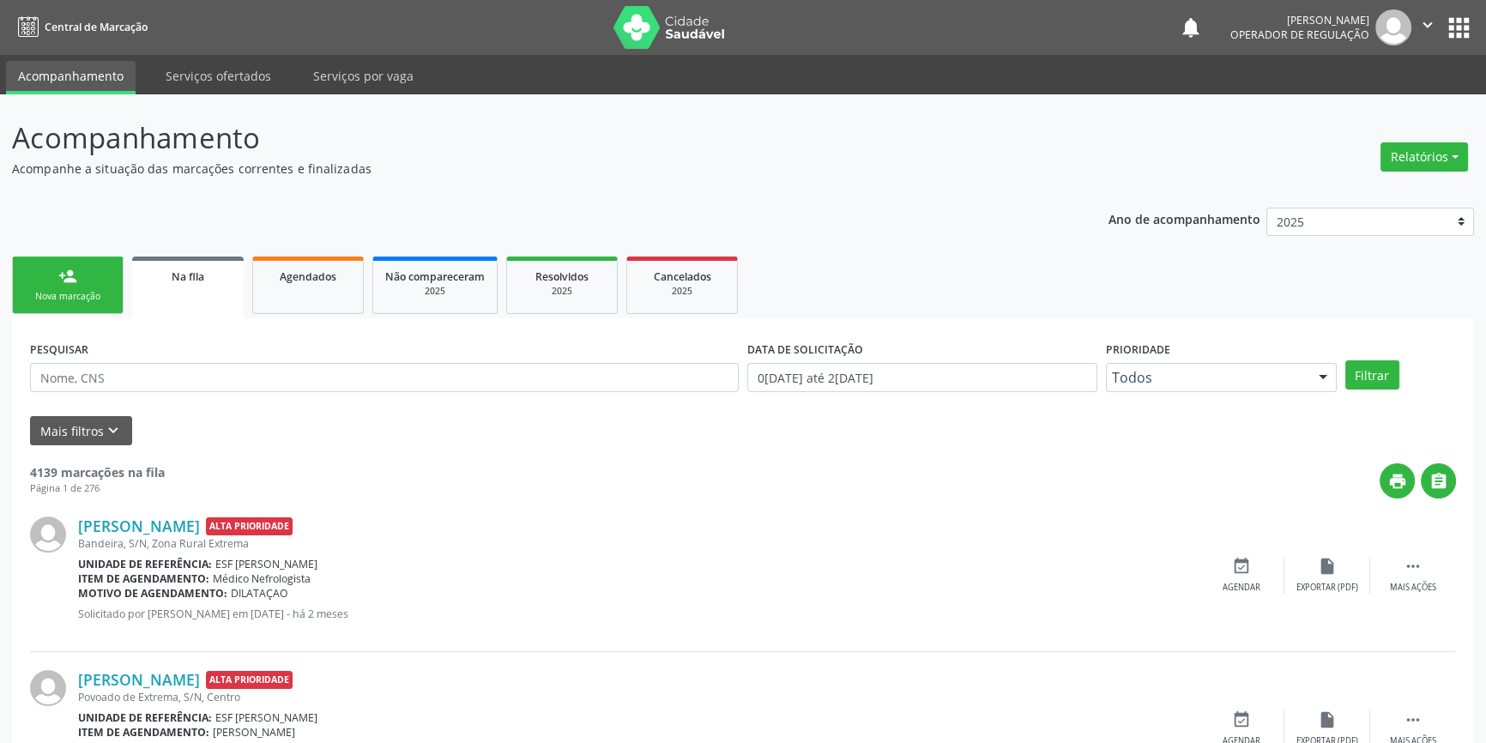
click at [73, 291] on div "Nova marcação" at bounding box center [68, 296] width 86 height 13
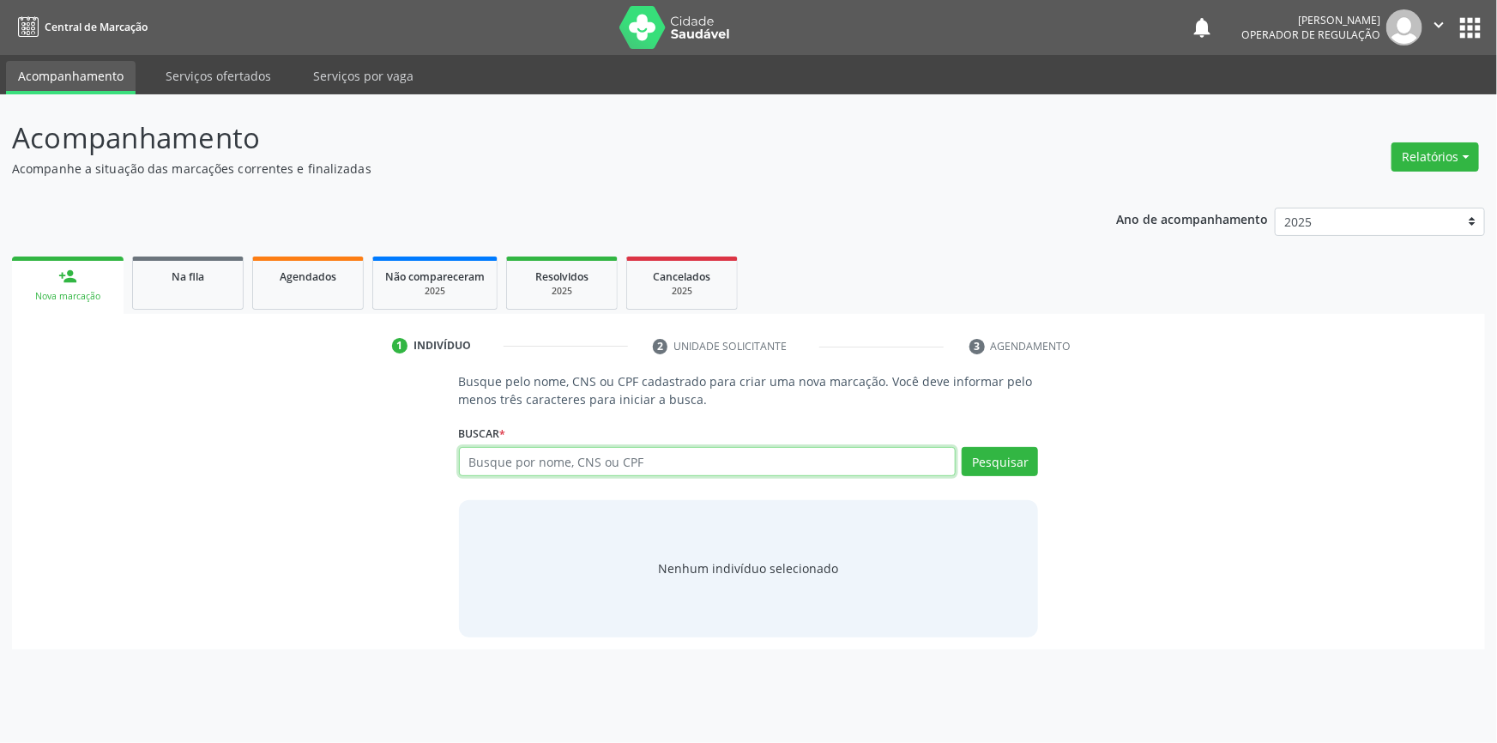
click at [618, 463] on input "text" at bounding box center [708, 461] width 498 height 29
type input "707802667749213"
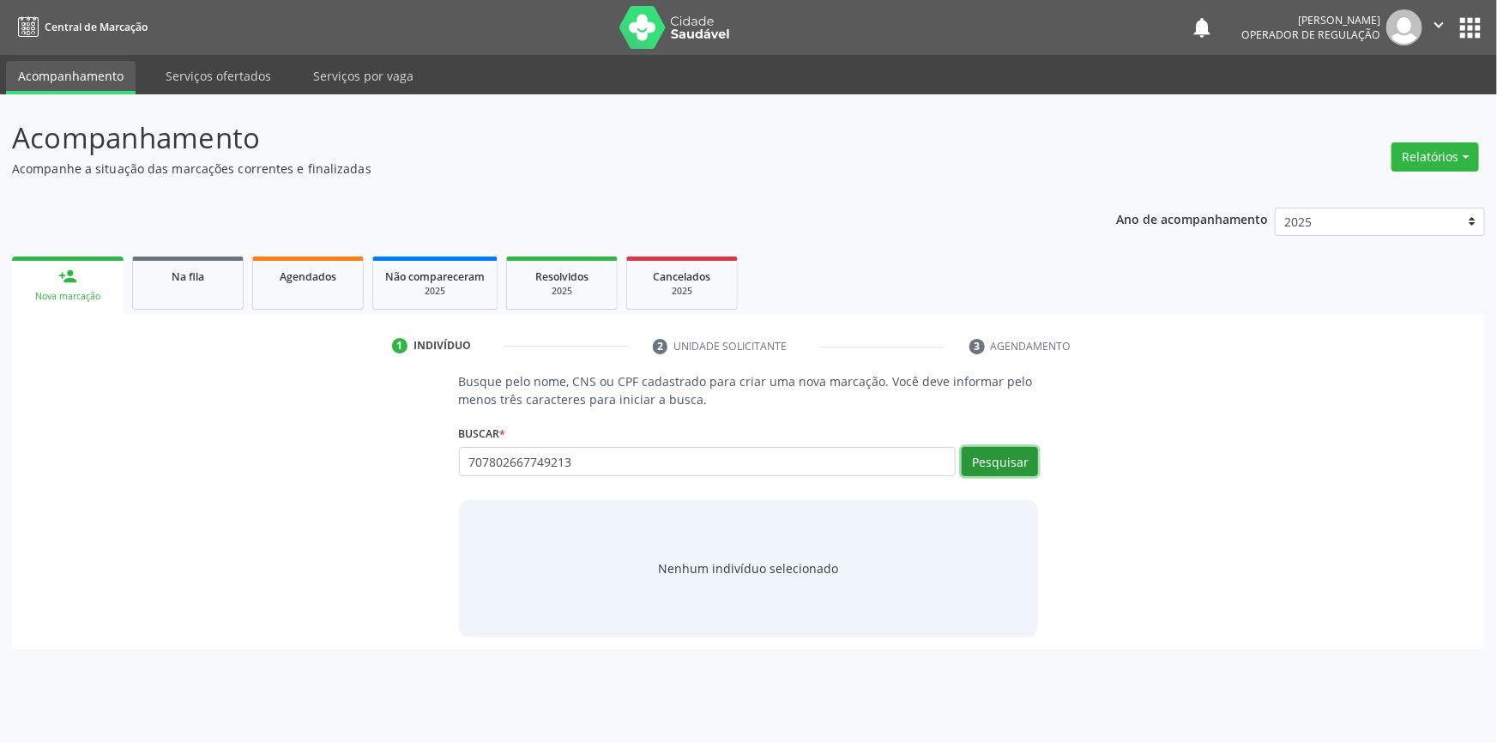
click at [973, 456] on button "Pesquisar" at bounding box center [1000, 461] width 76 height 29
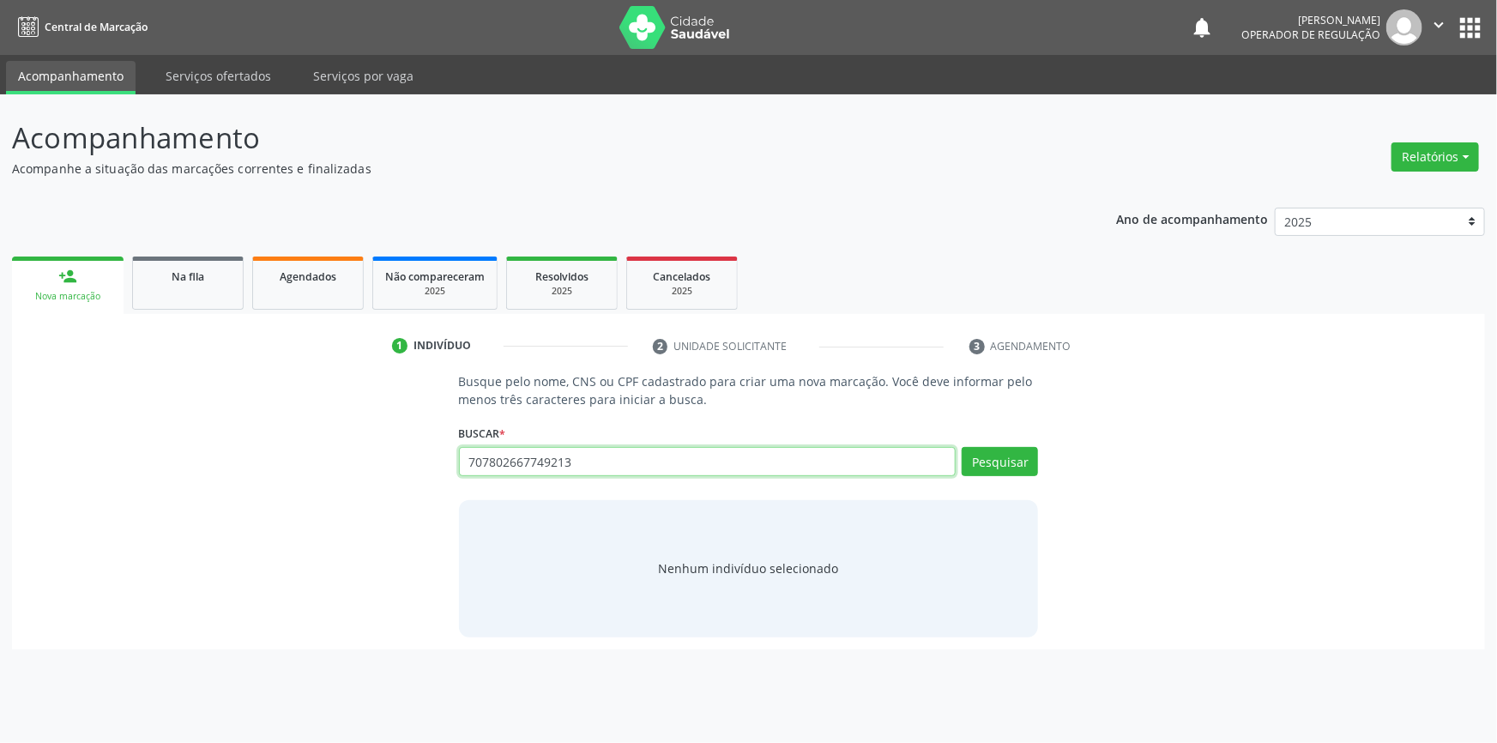
drag, startPoint x: 556, startPoint y: 446, endPoint x: 249, endPoint y: 434, distance: 307.4
click at [254, 437] on div "Busque pelo nome, CNS ou CPF cadastrado para criar uma nova marcação. Você deve…" at bounding box center [748, 504] width 1449 height 264
type input "02590338473"
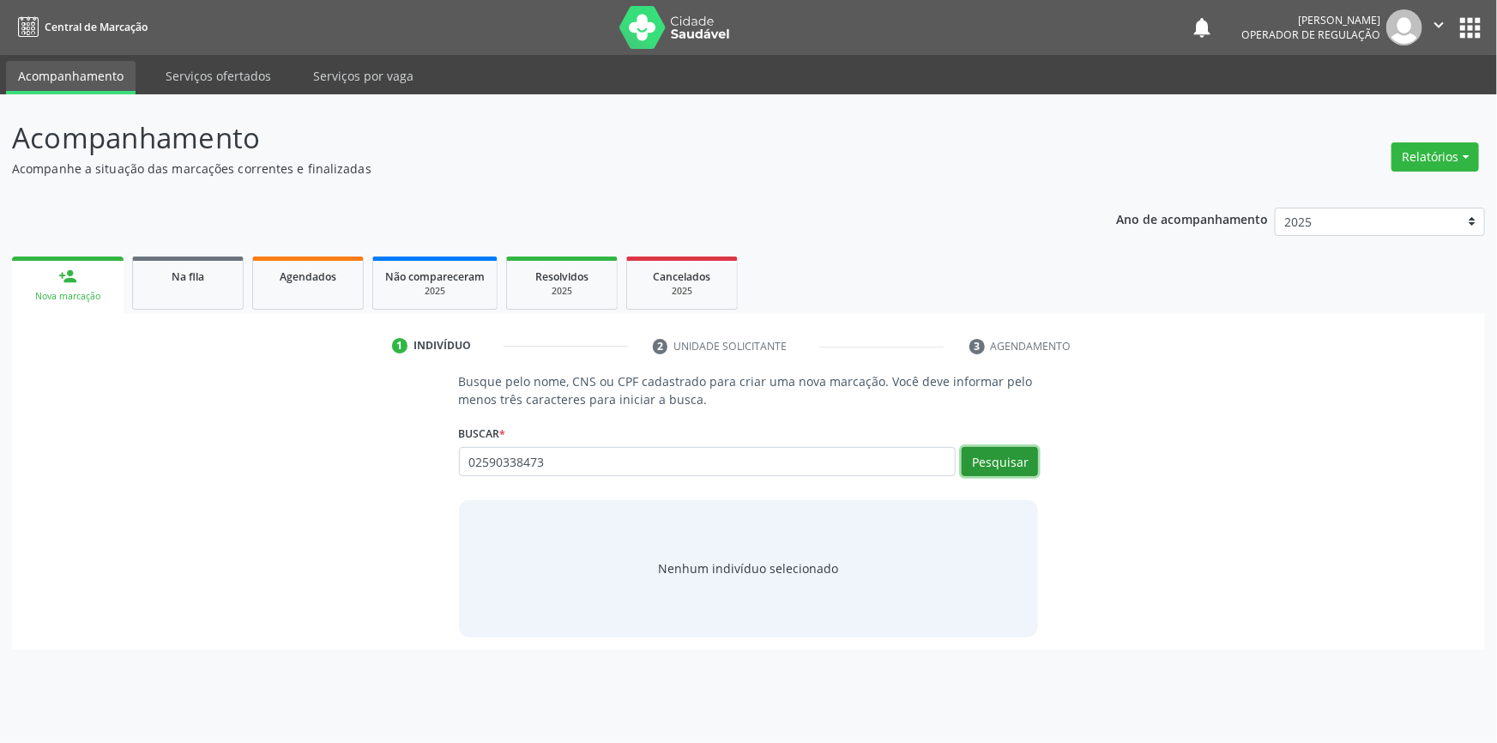
click at [1015, 470] on button "Pesquisar" at bounding box center [1000, 461] width 76 height 29
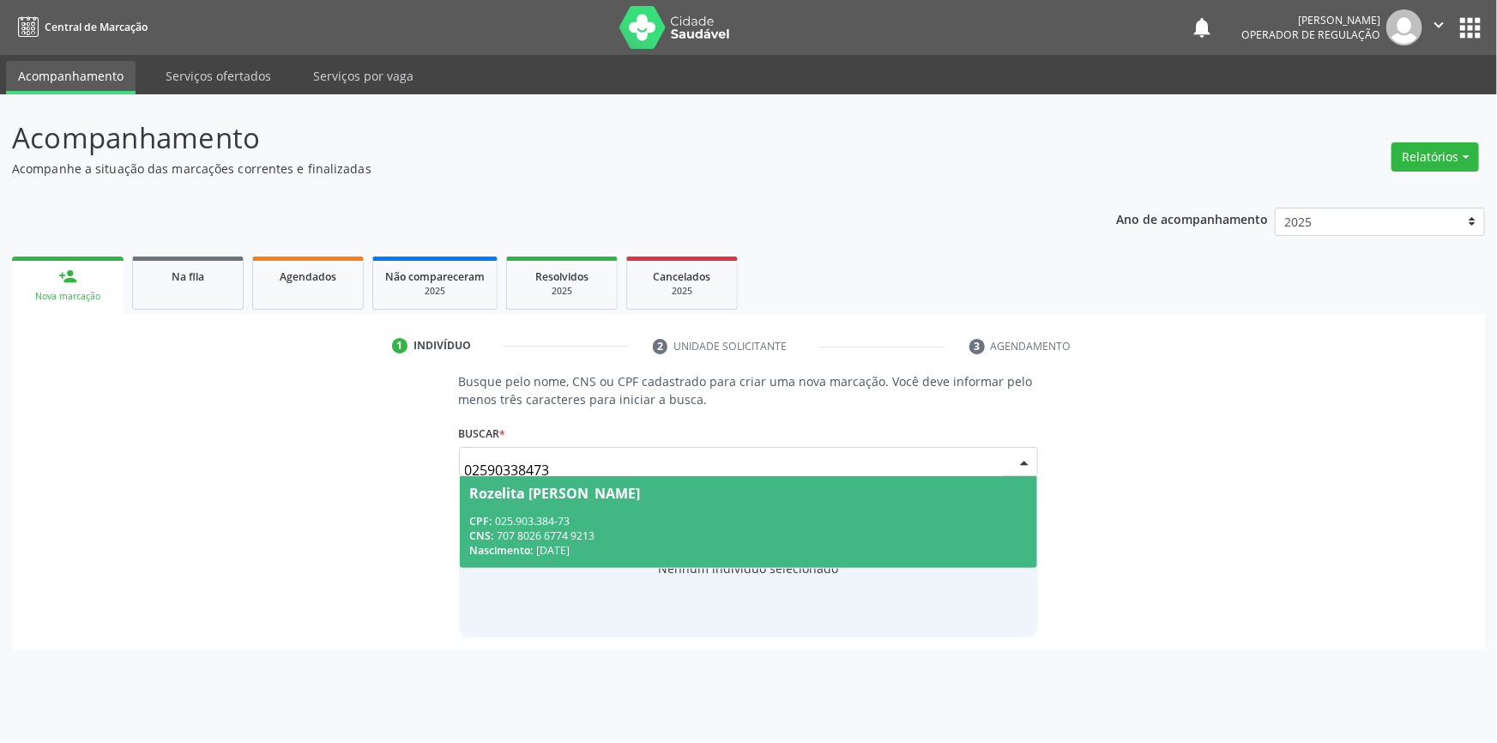
click at [598, 515] on div "CPF: 025.903.384-73" at bounding box center [749, 521] width 558 height 15
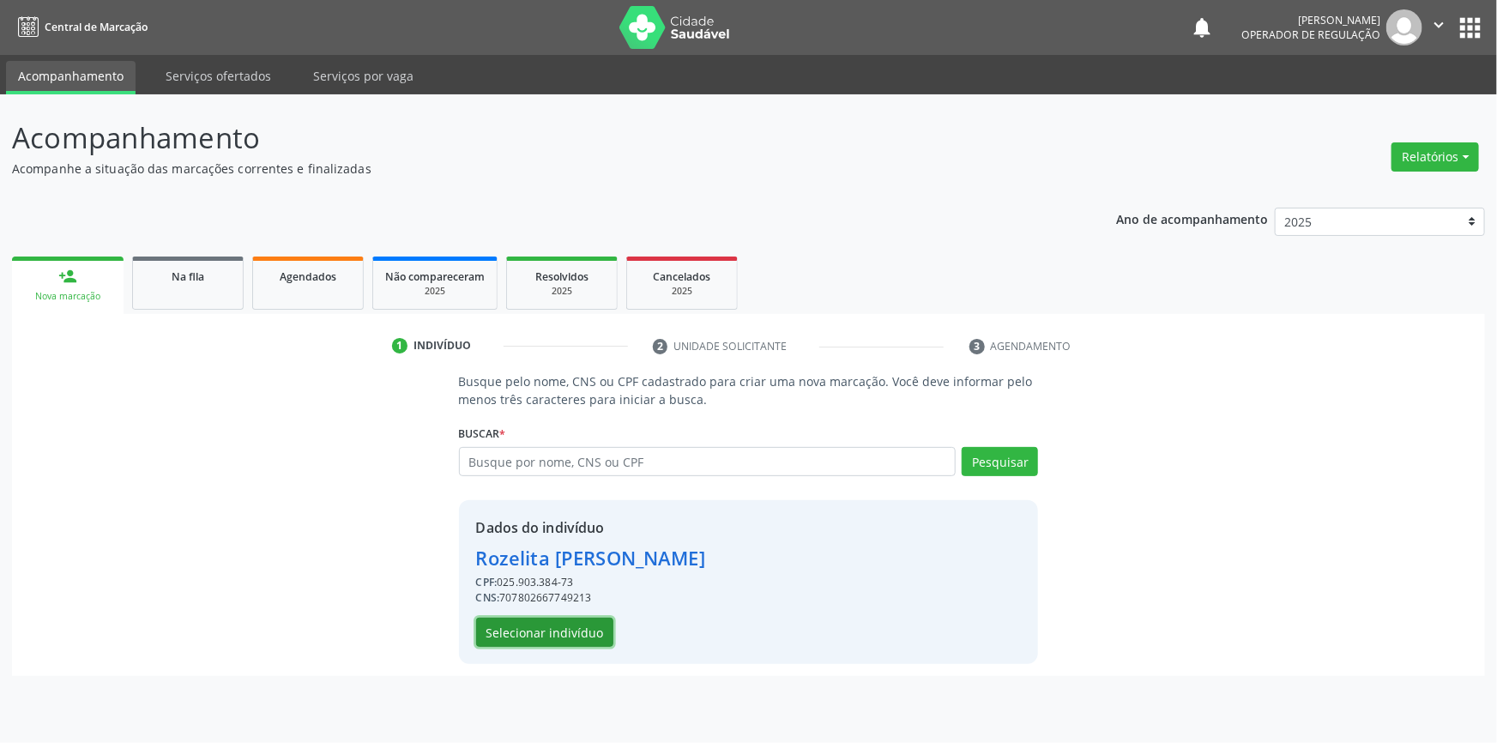
click at [565, 634] on button "Selecionar indivíduo" at bounding box center [544, 632] width 137 height 29
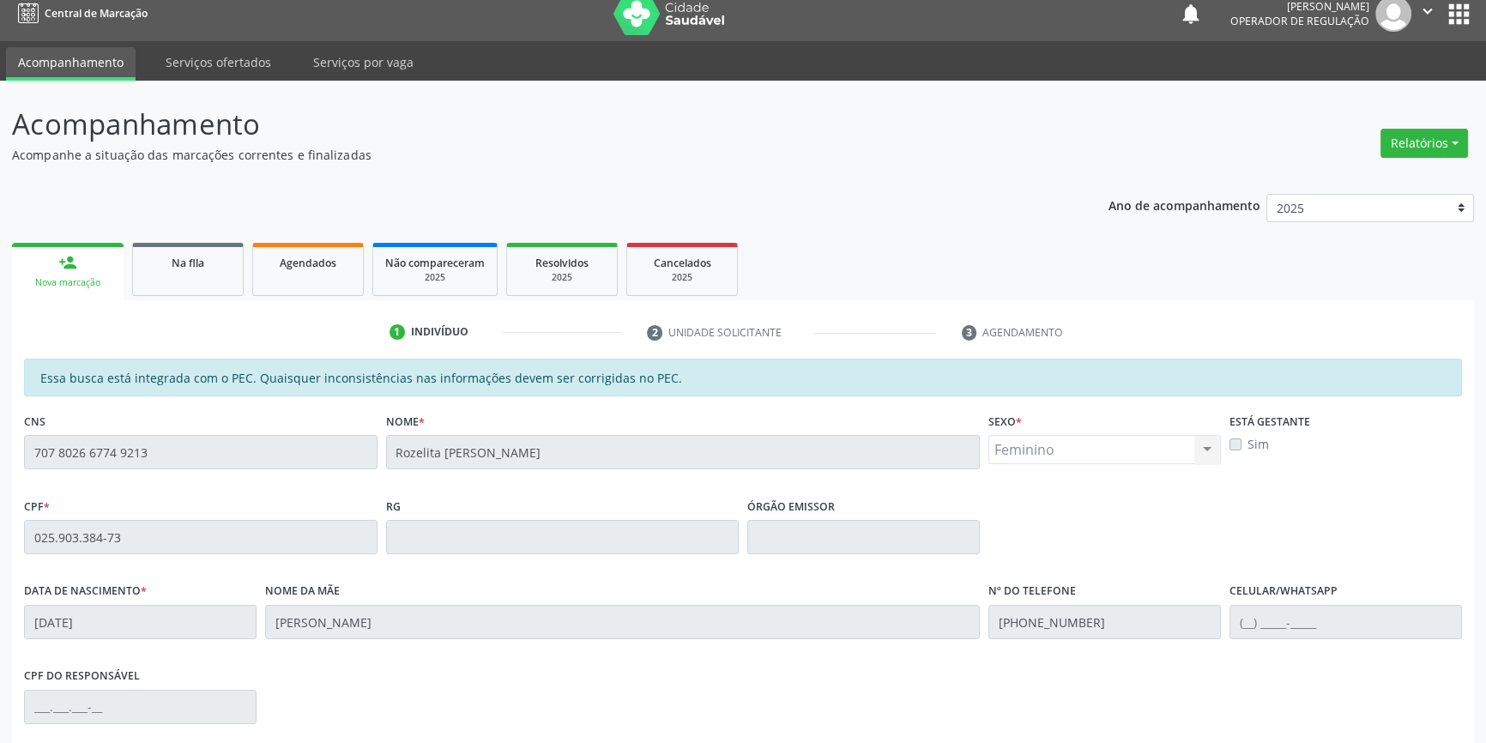
scroll to position [235, 0]
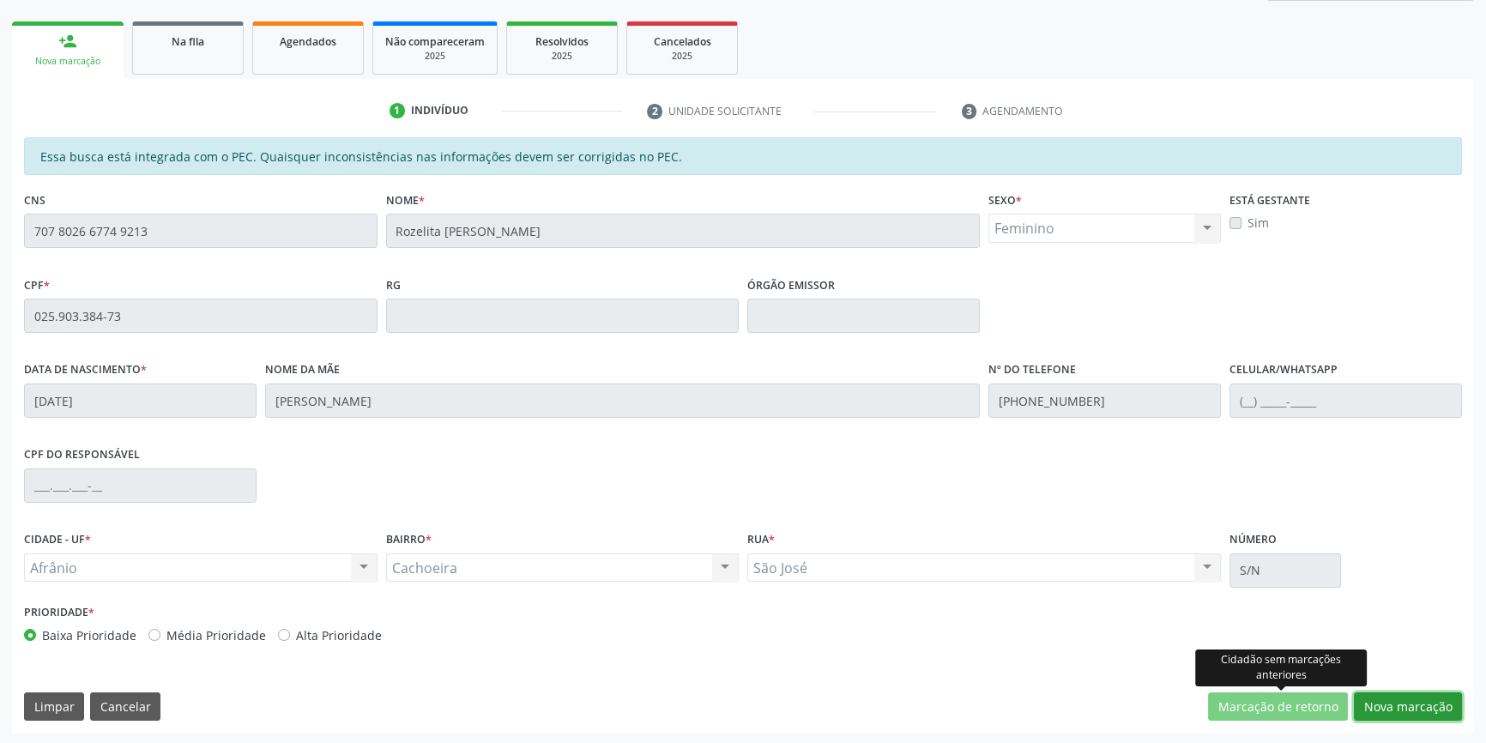
click at [1399, 704] on button "Nova marcação" at bounding box center [1408, 706] width 108 height 29
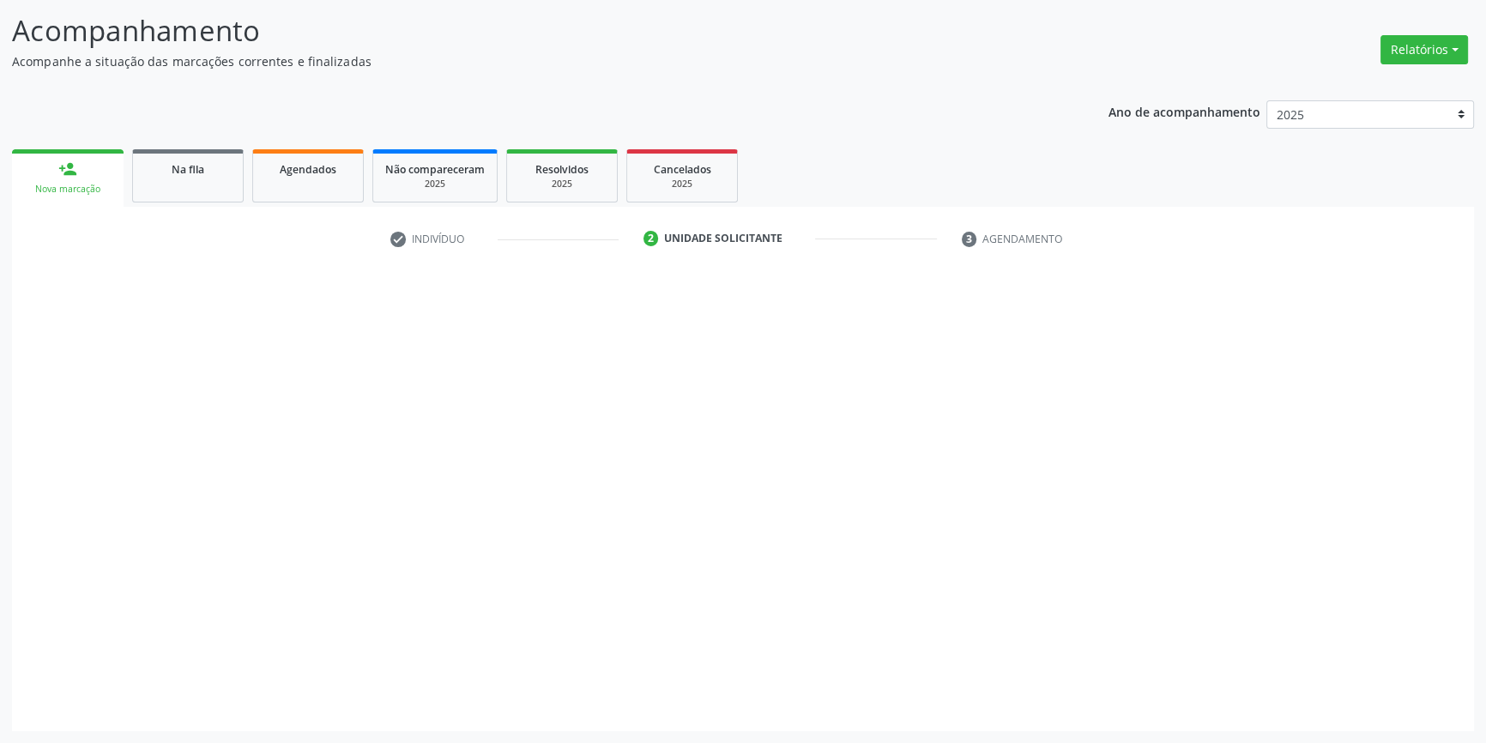
scroll to position [106, 0]
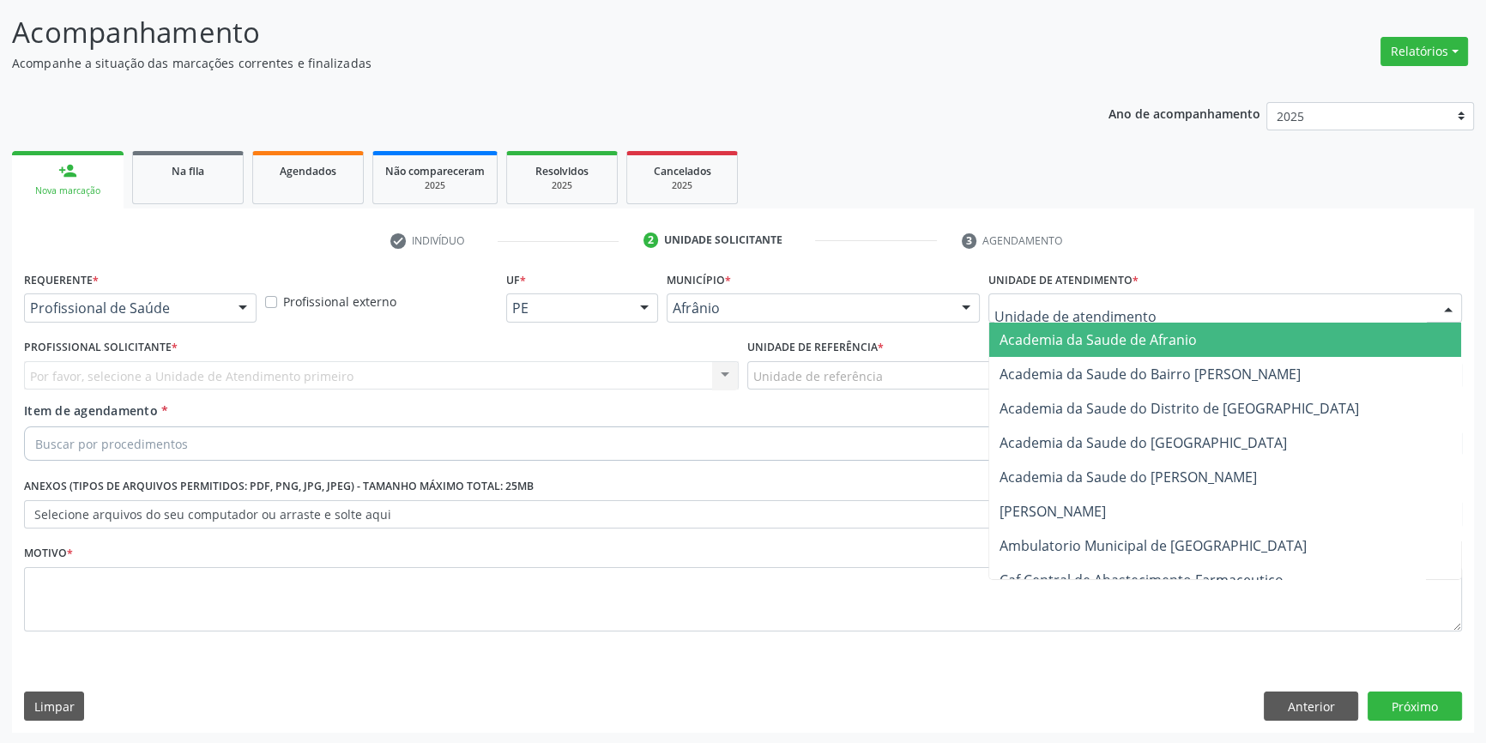
click at [1103, 317] on div at bounding box center [1225, 307] width 474 height 29
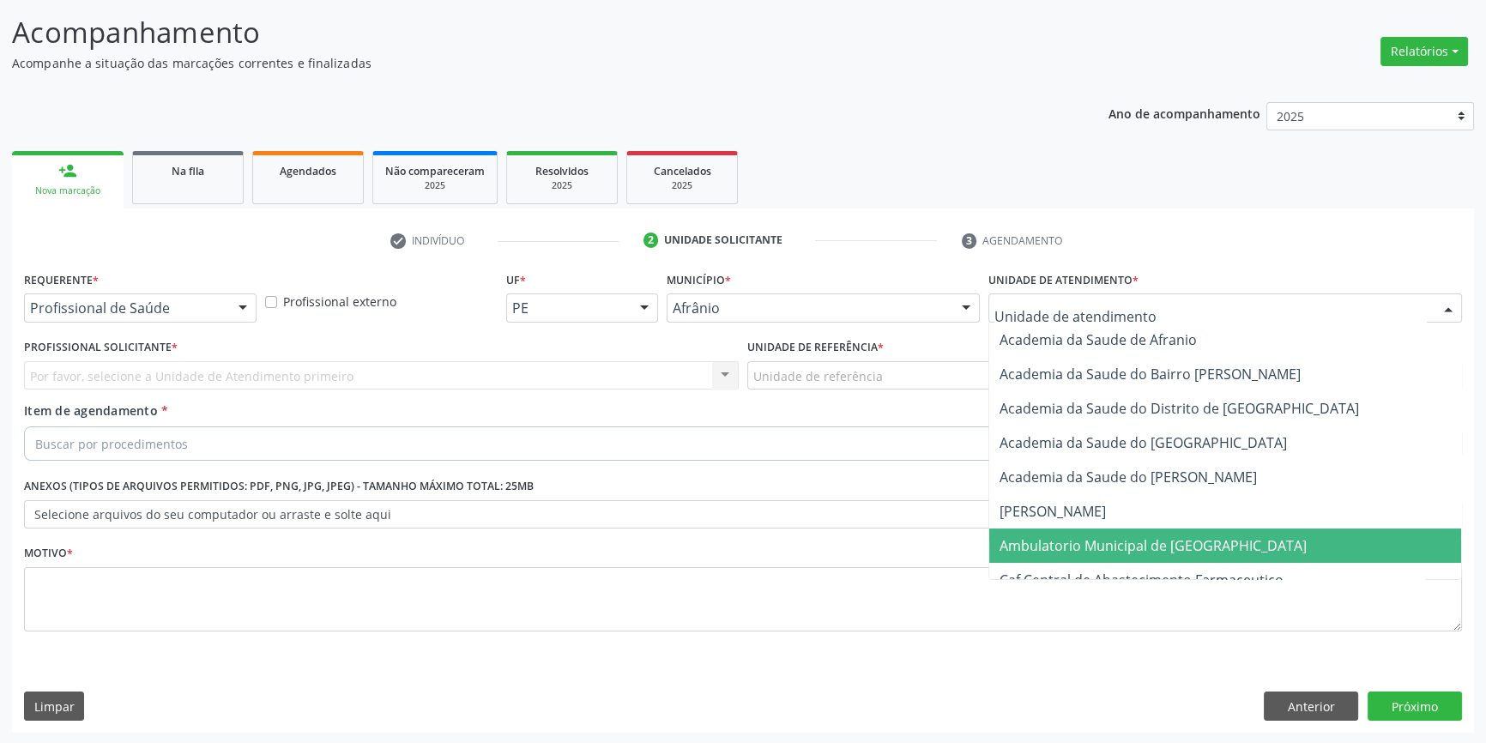
click at [1082, 541] on span "Ambulatorio Municipal de [GEOGRAPHIC_DATA]" at bounding box center [1153, 545] width 307 height 19
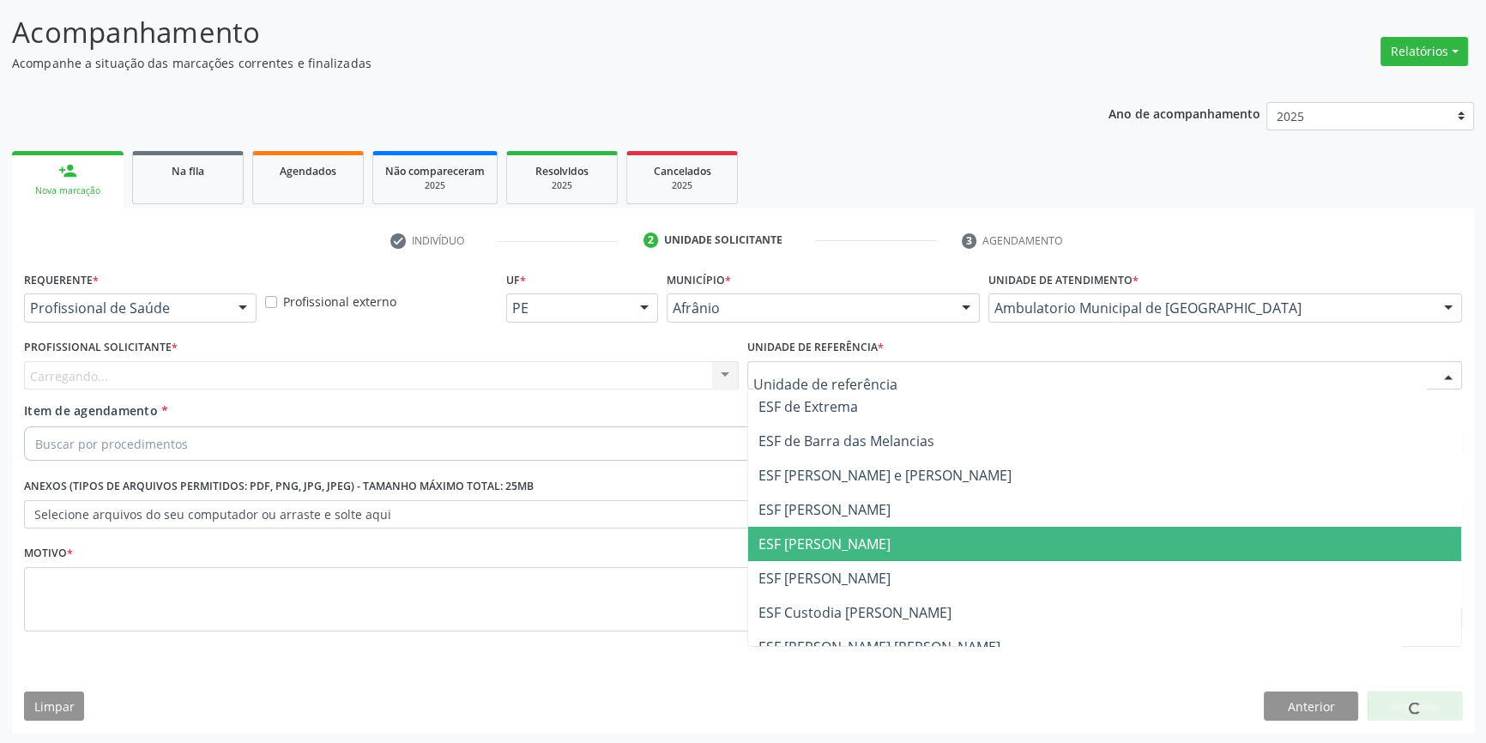
click at [834, 536] on span "ESF [PERSON_NAME]" at bounding box center [824, 544] width 132 height 19
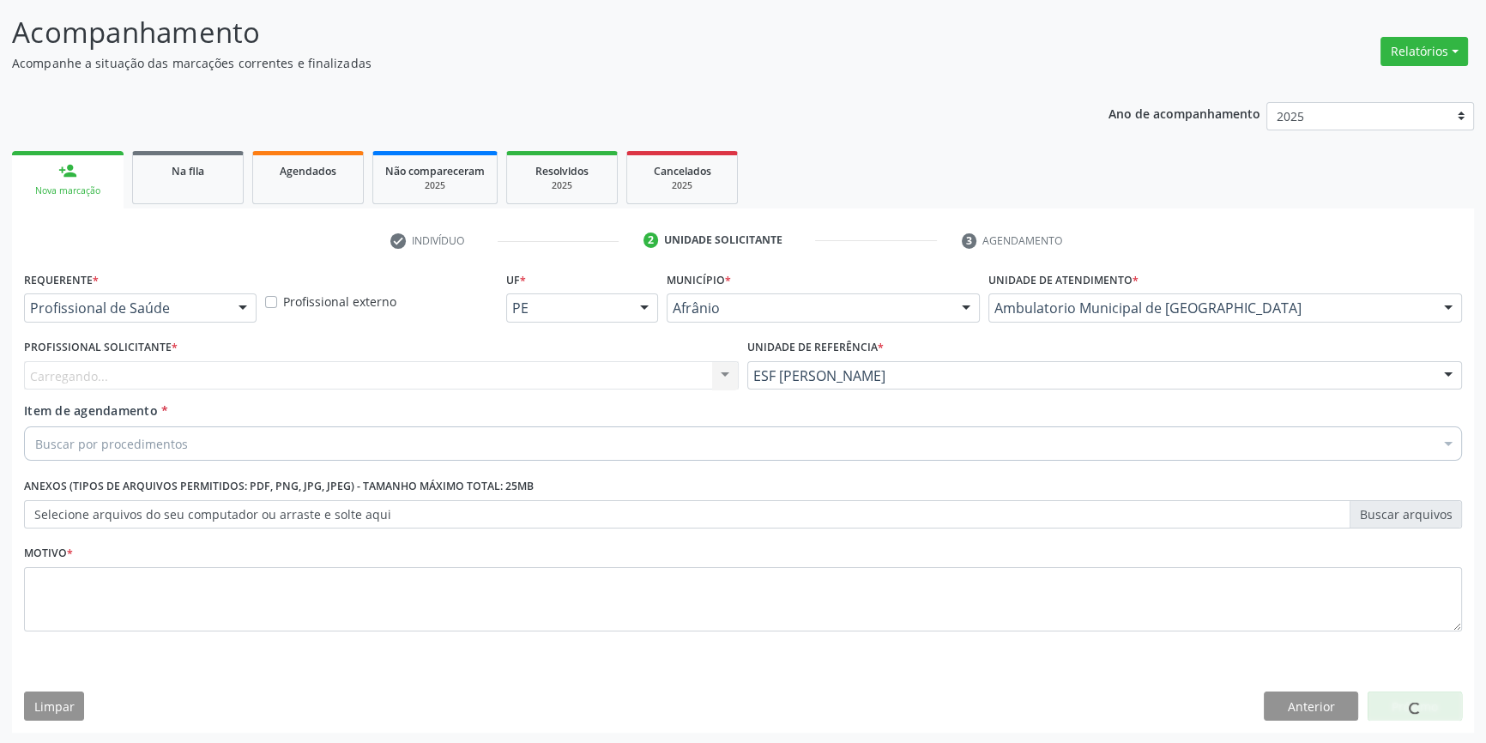
click at [541, 382] on div "Carregando... Nenhum resultado encontrado para: " " Não há nenhuma opção para s…" at bounding box center [381, 375] width 715 height 29
click at [536, 376] on div "Profissional solicitante" at bounding box center [381, 375] width 715 height 29
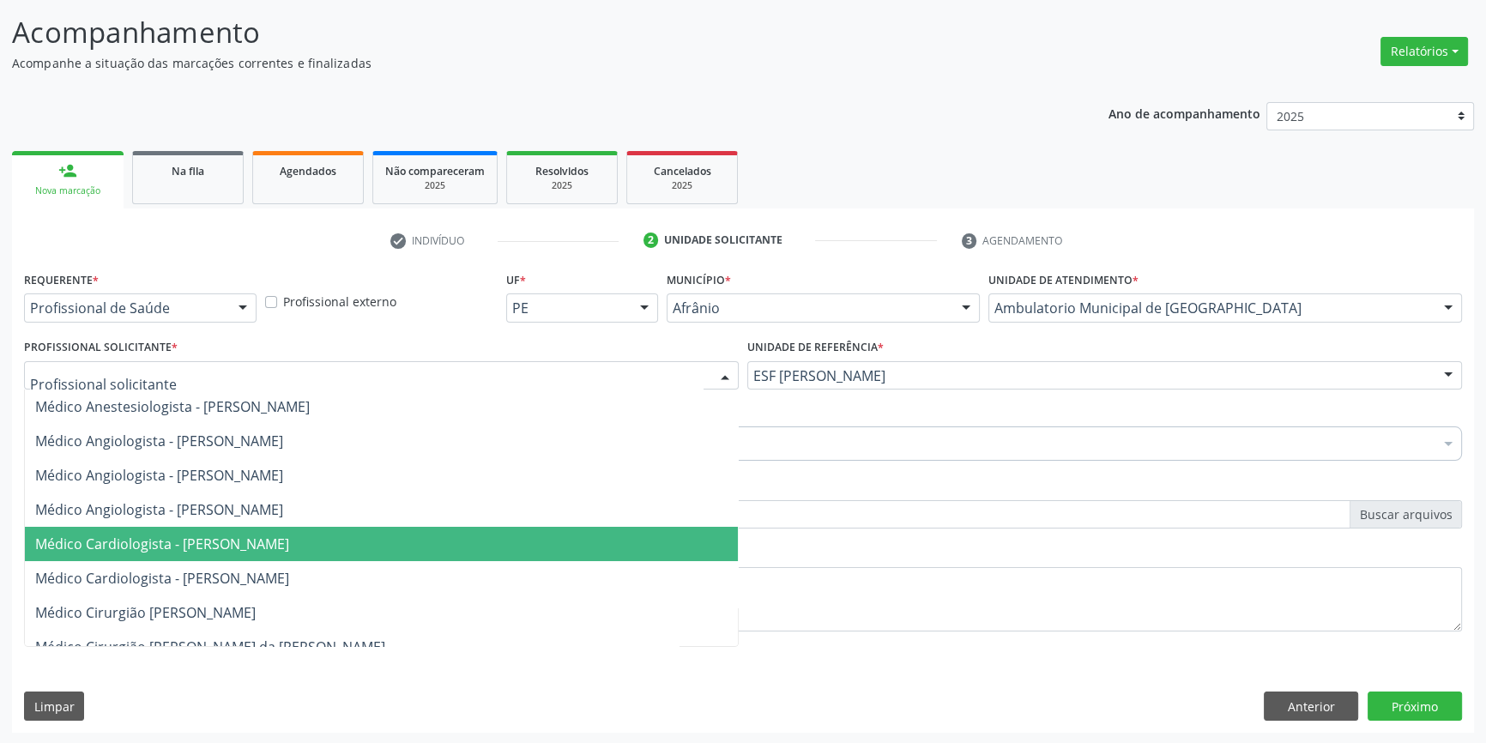
click at [278, 546] on span "Médico Cardiologista - [PERSON_NAME]" at bounding box center [162, 544] width 254 height 19
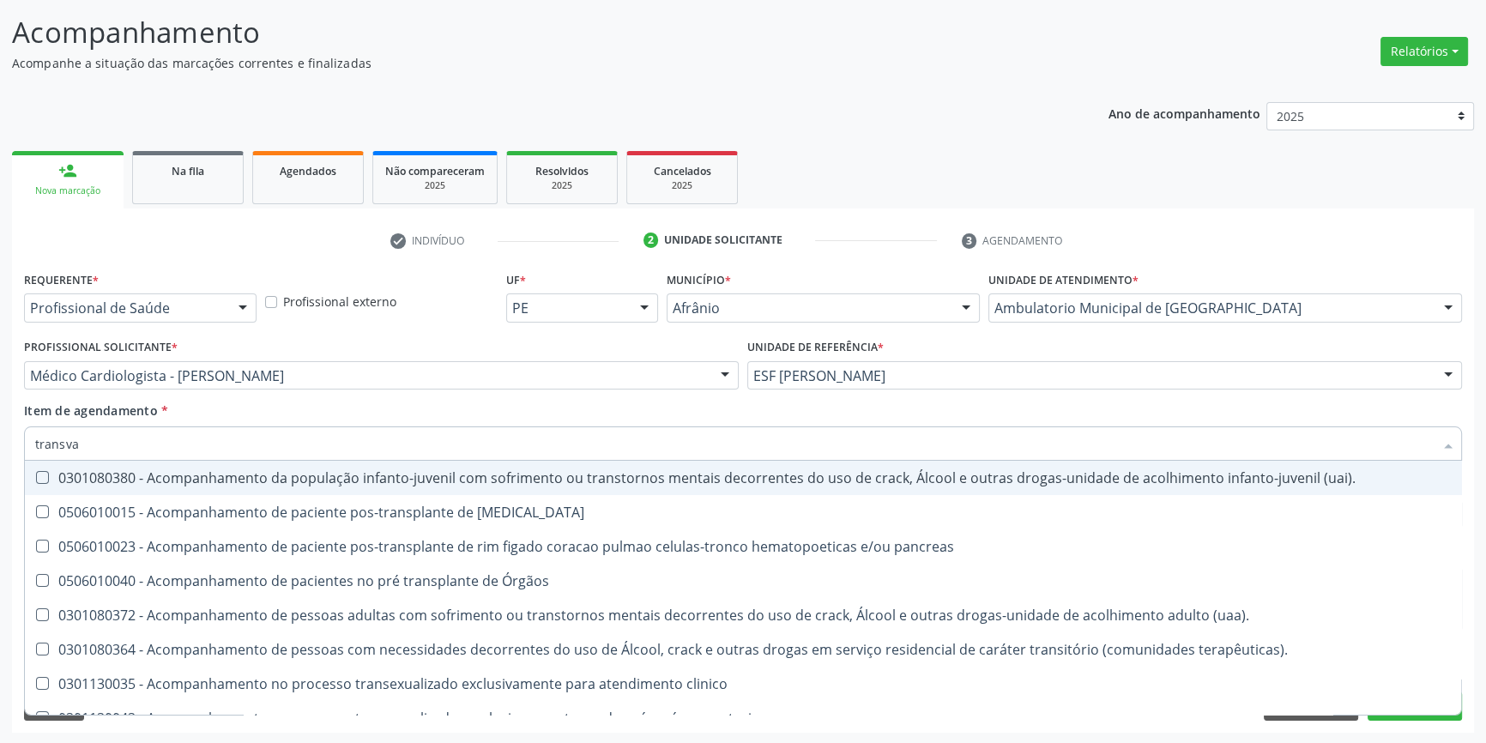
type input "transvag"
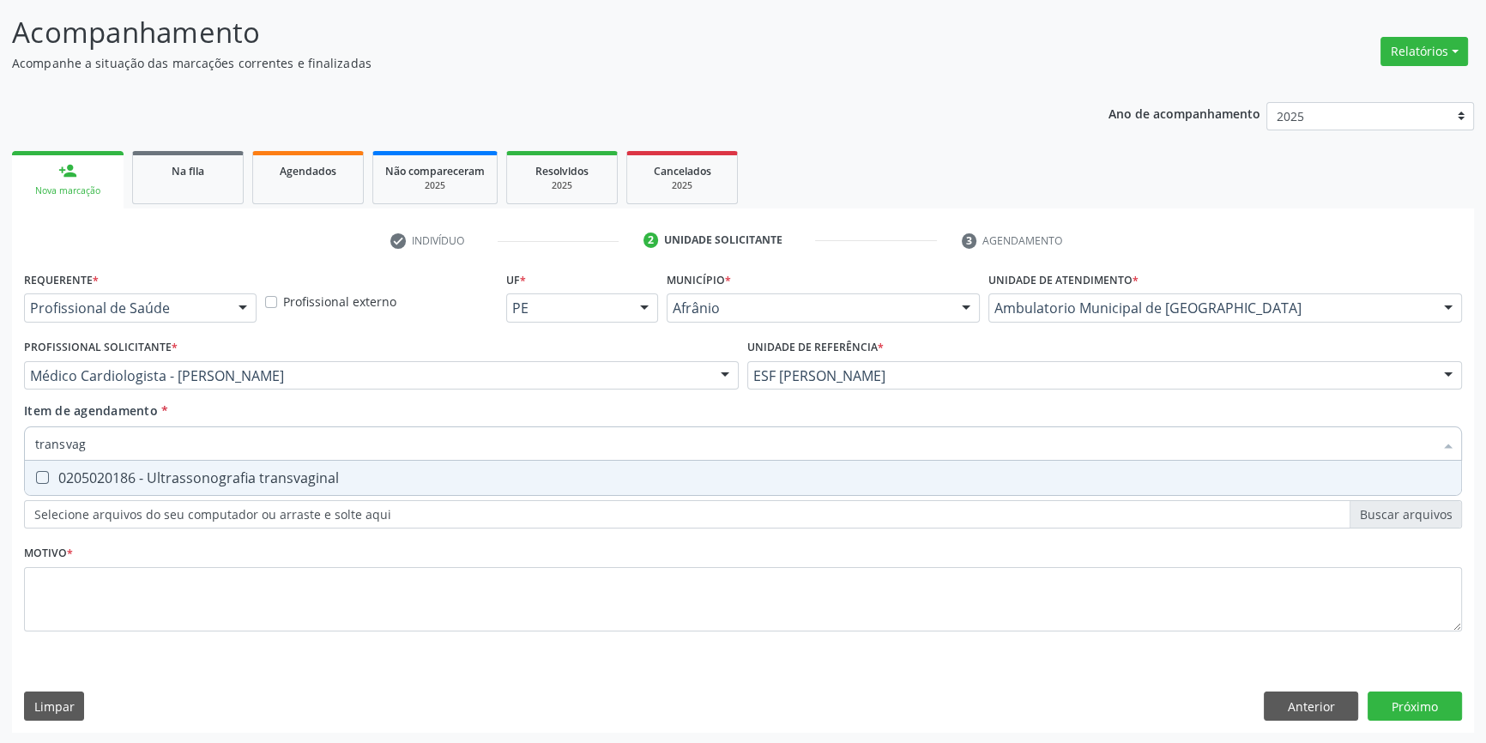
click at [163, 466] on span "0205020186 - Ultrassonografia transvaginal" at bounding box center [743, 478] width 1436 height 34
checkbox transvaginal "true"
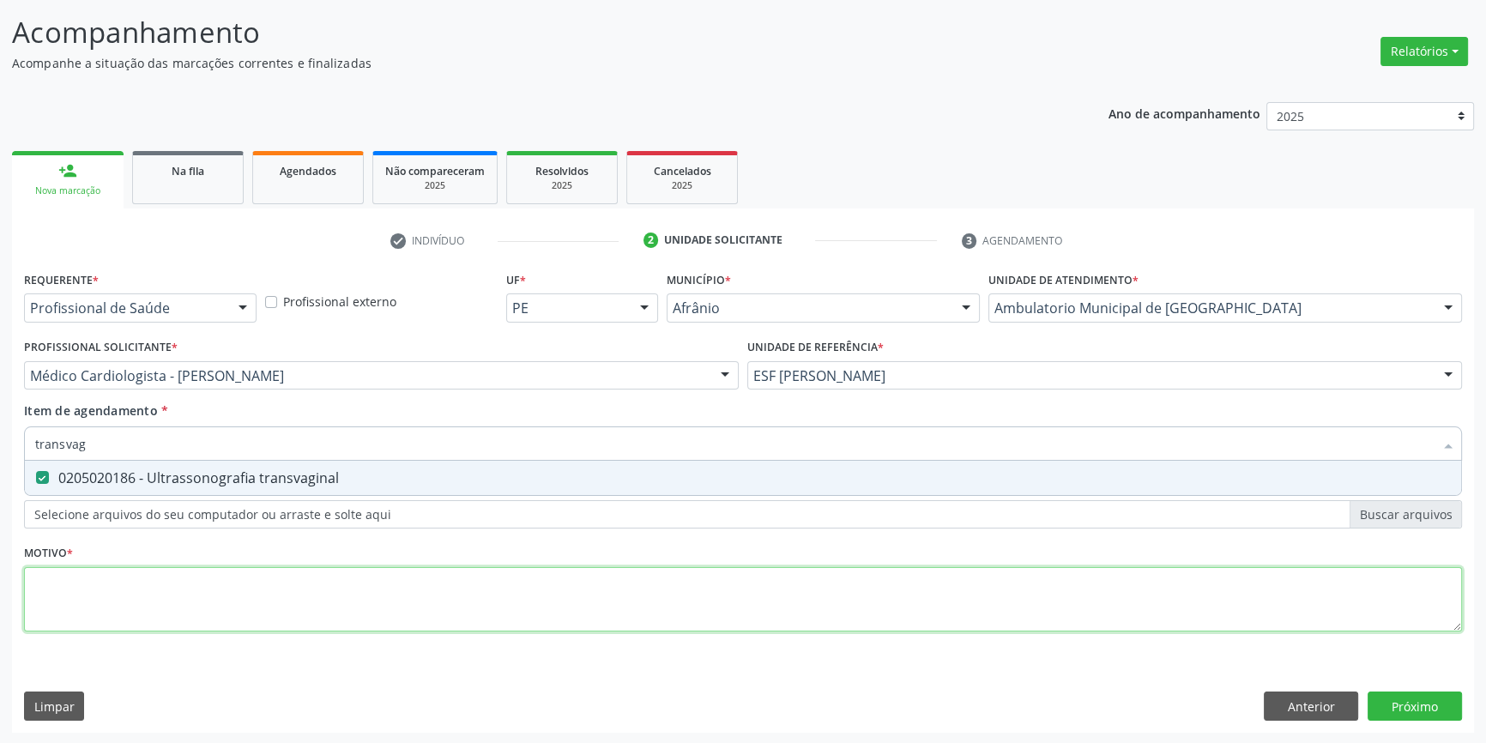
click at [120, 601] on div "Requerente * Profissional de Saúde Profissional de Saúde Paciente Nenhum result…" at bounding box center [743, 461] width 1438 height 389
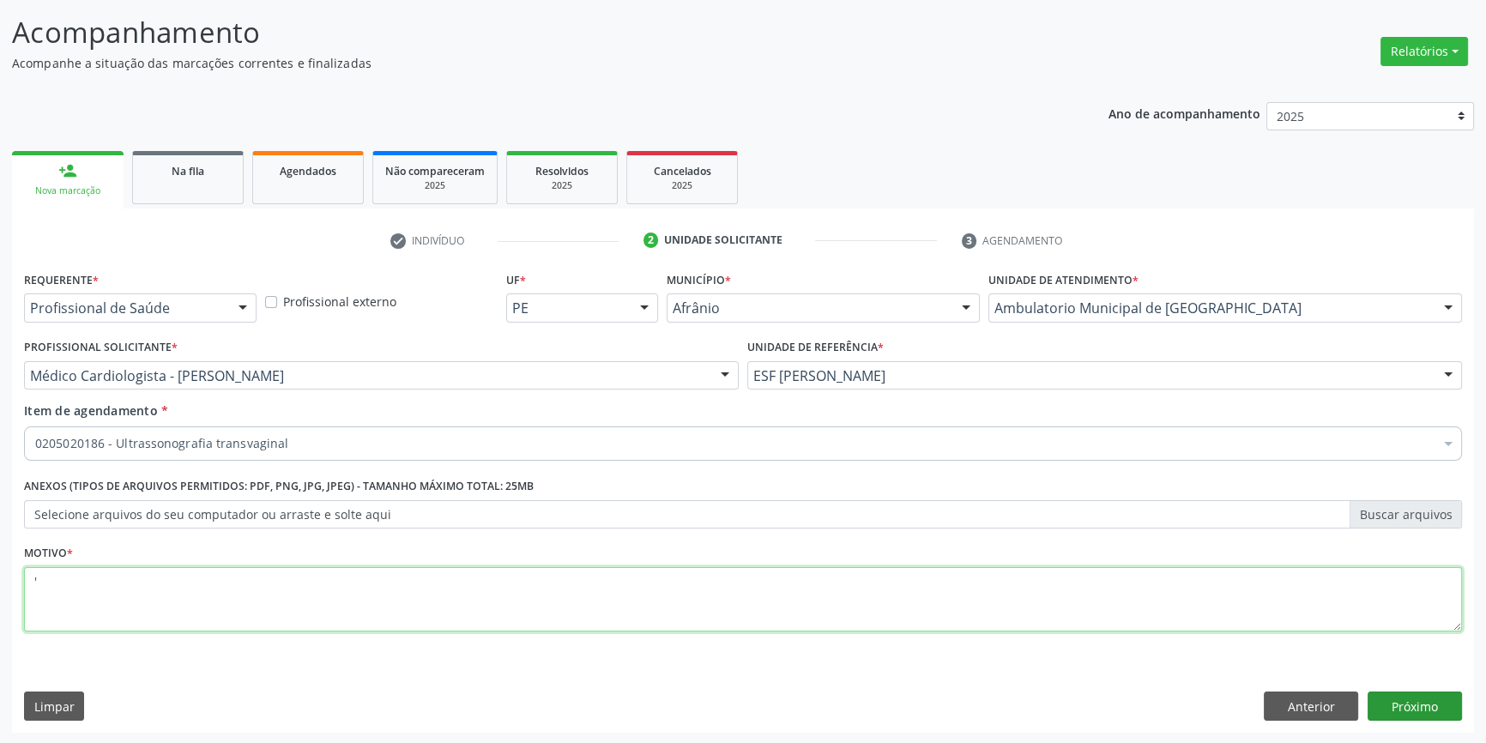
type textarea "'"
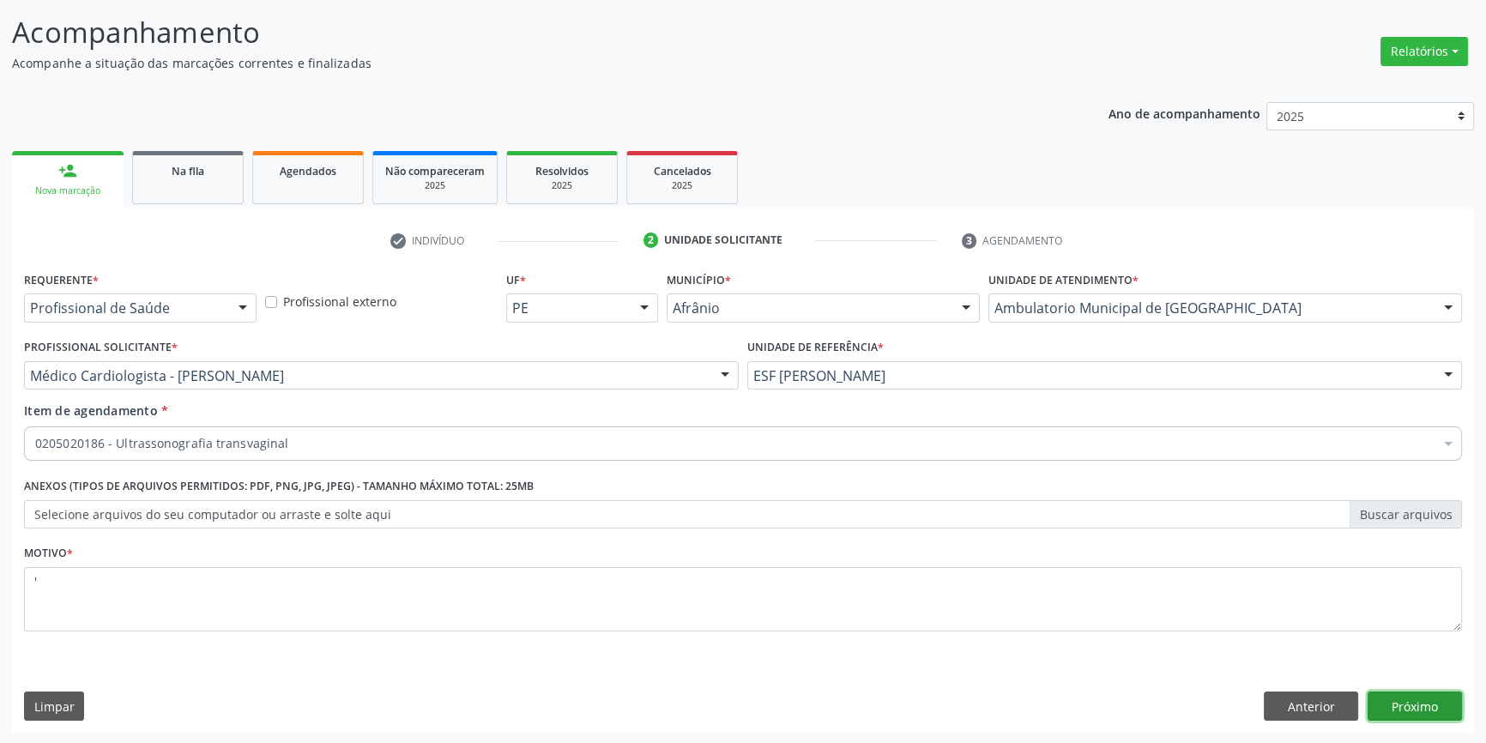
click at [1432, 696] on button "Próximo" at bounding box center [1415, 706] width 94 height 29
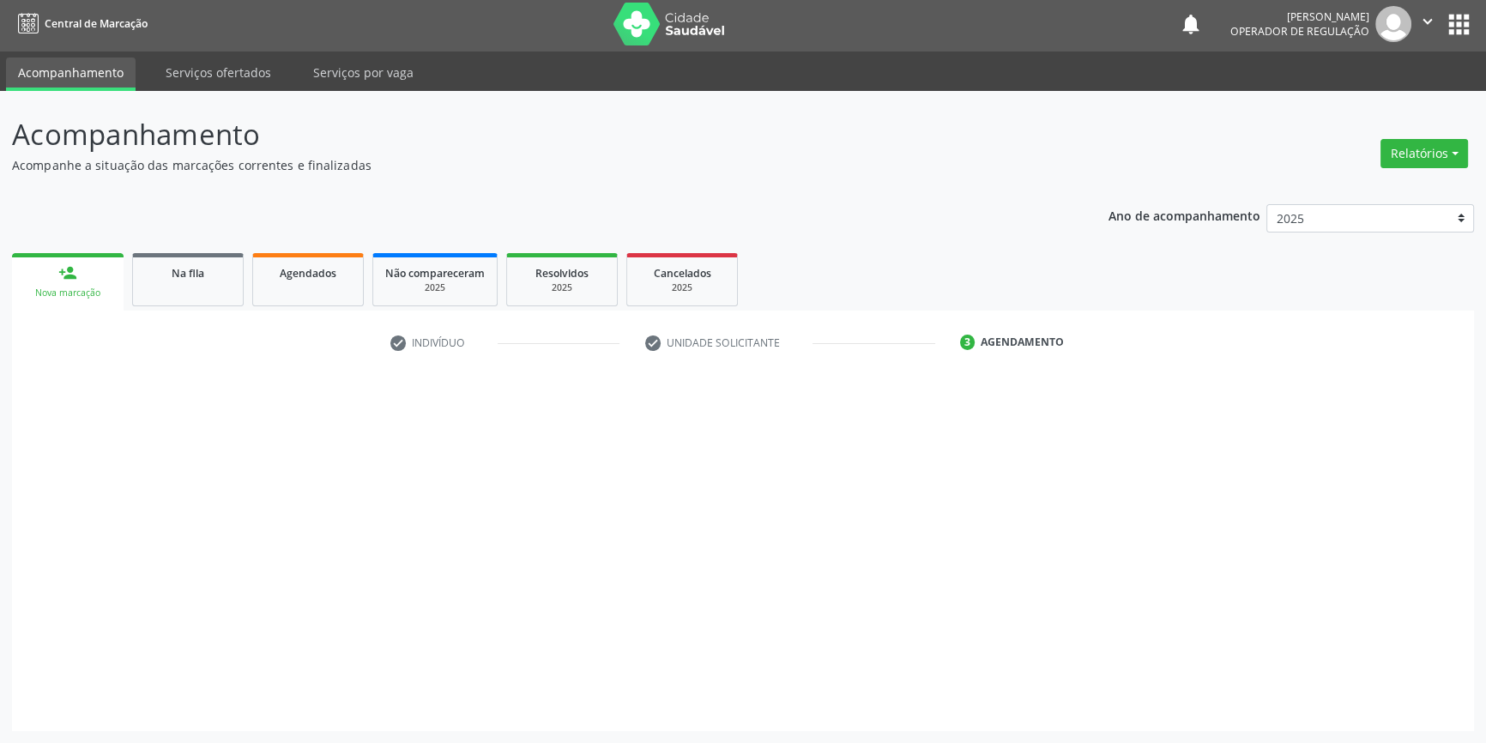
scroll to position [2, 0]
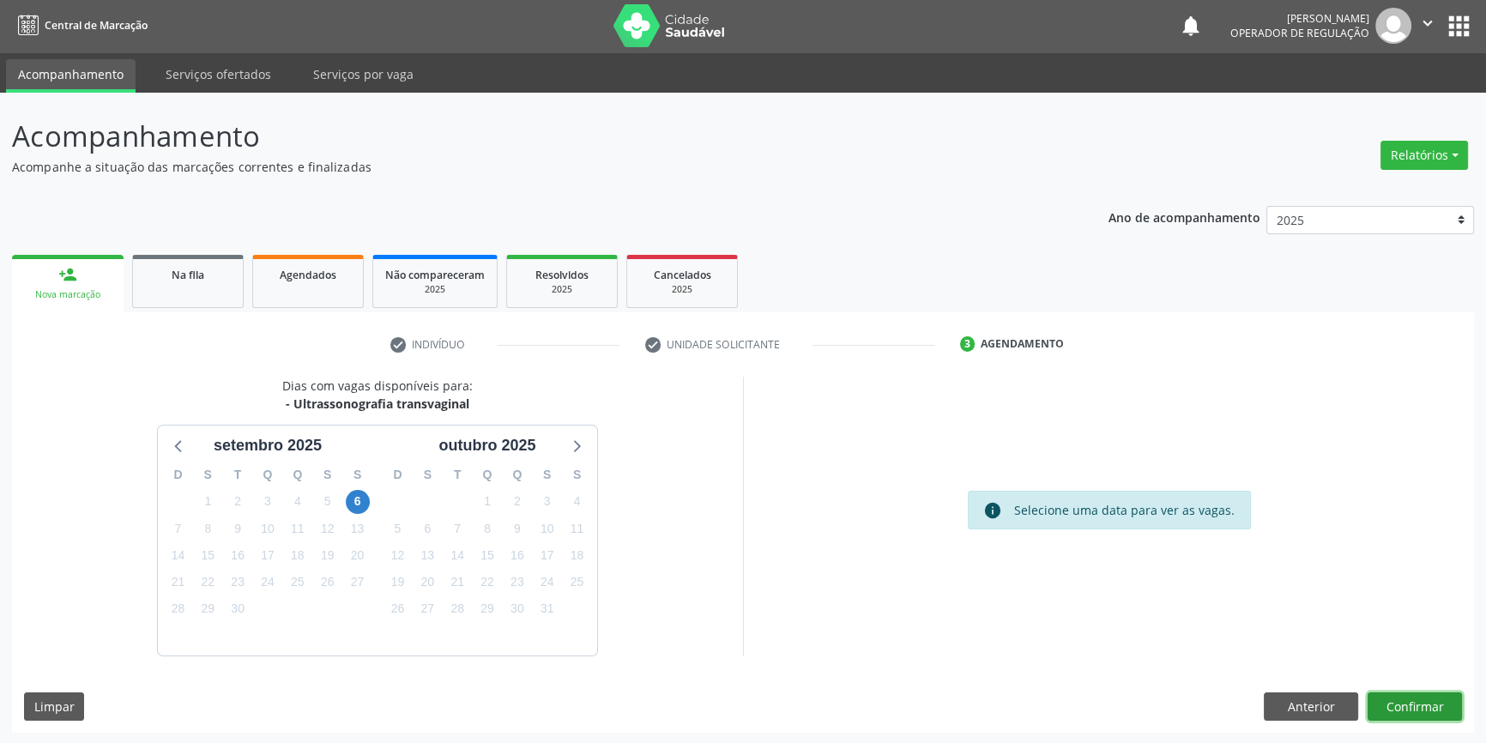
click at [1398, 695] on button "Confirmar" at bounding box center [1415, 706] width 94 height 29
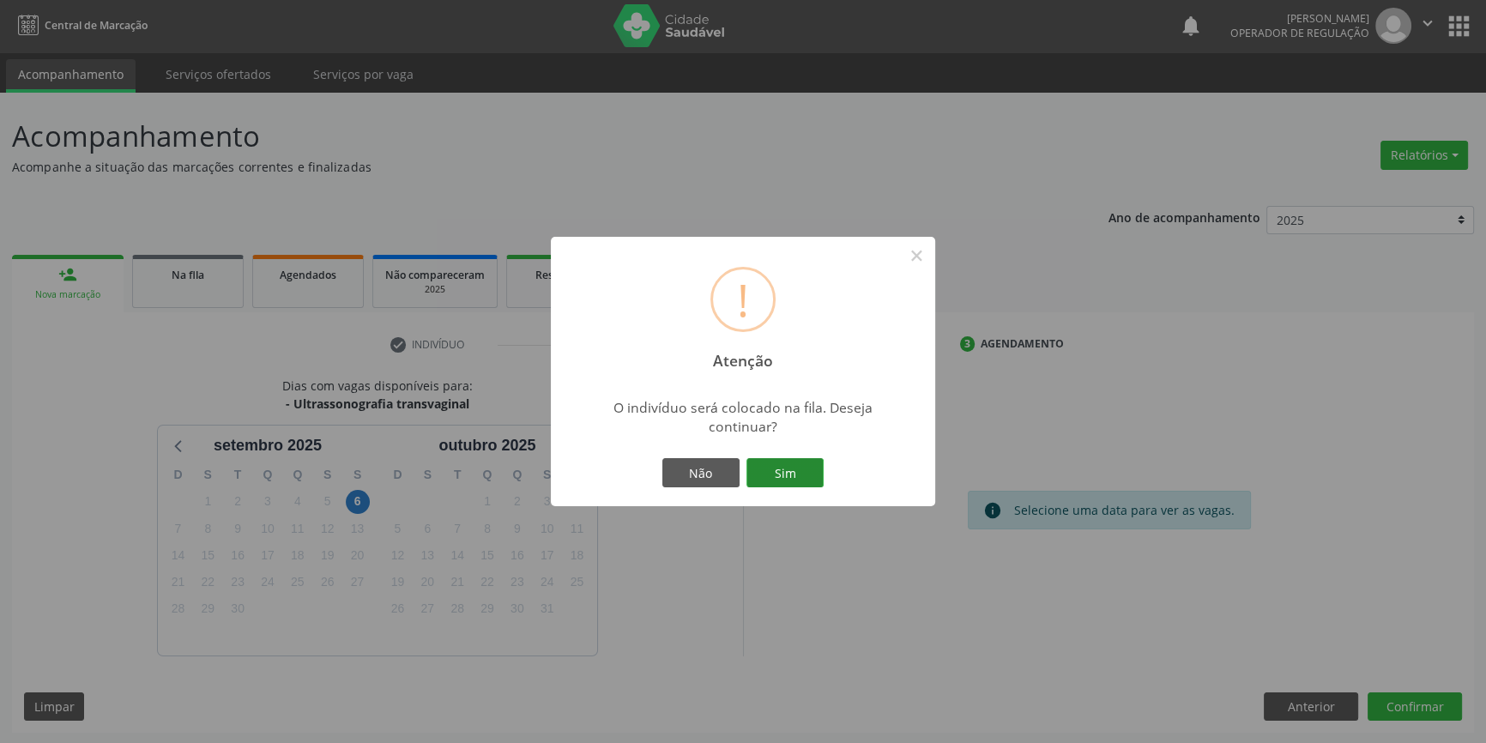
click at [789, 478] on button "Sim" at bounding box center [784, 472] width 77 height 29
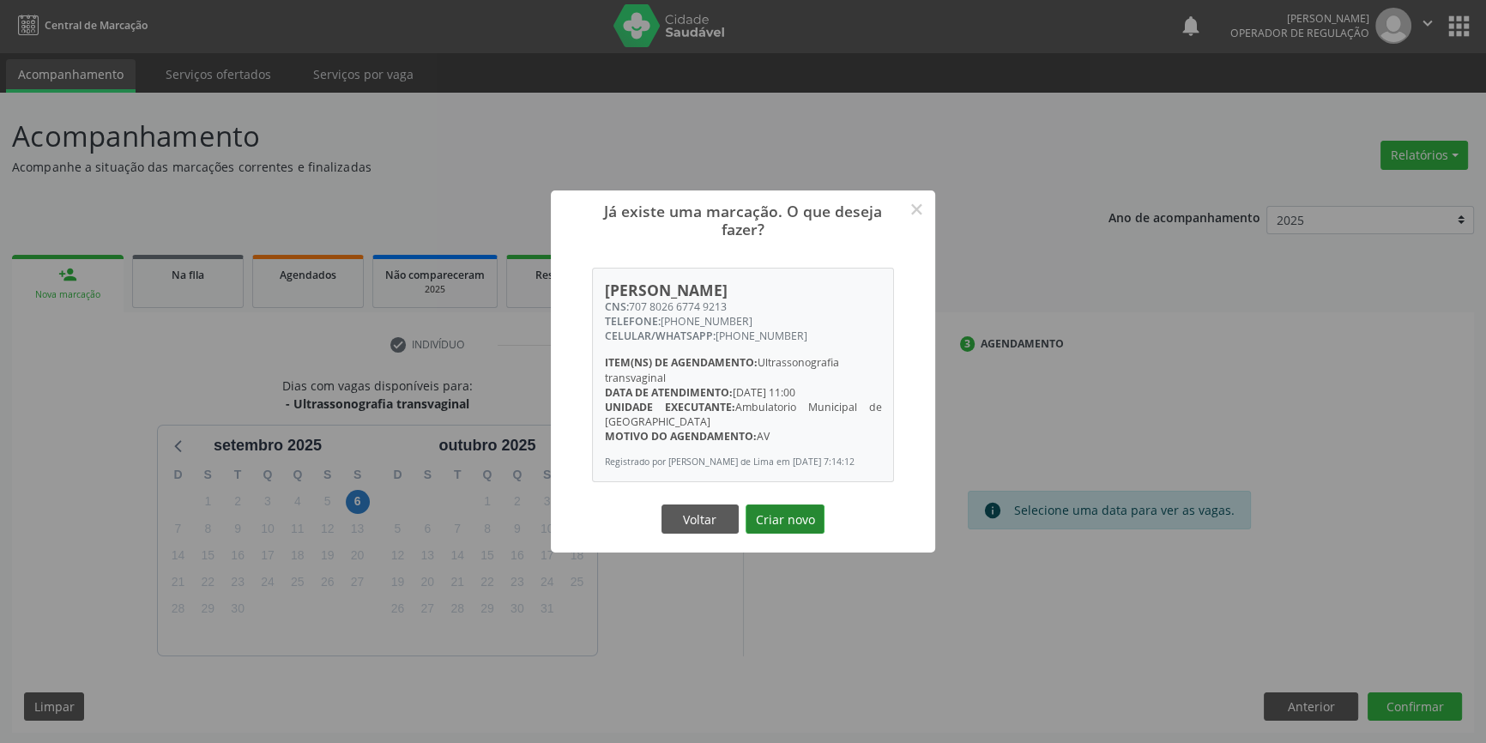
click at [792, 516] on button "Criar novo" at bounding box center [785, 518] width 79 height 29
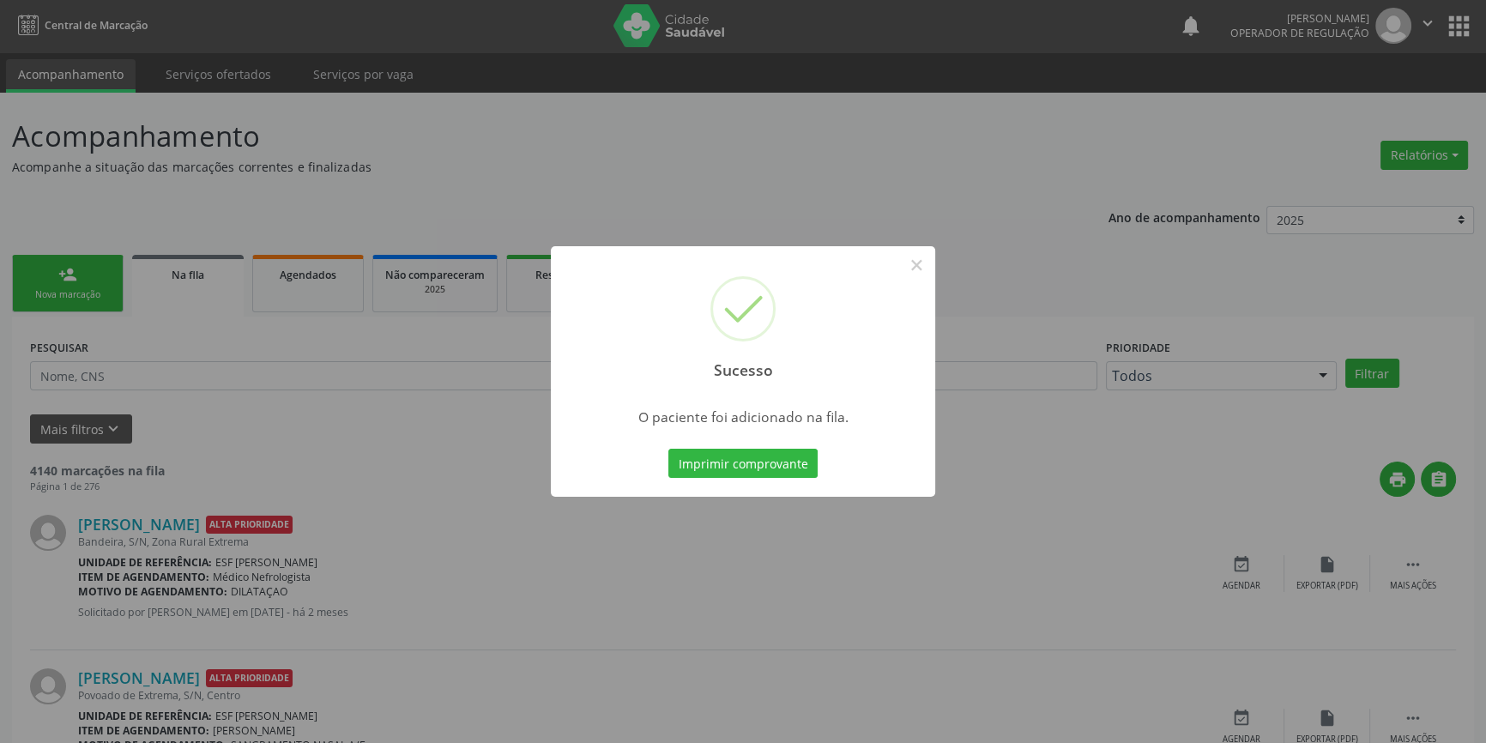
scroll to position [0, 0]
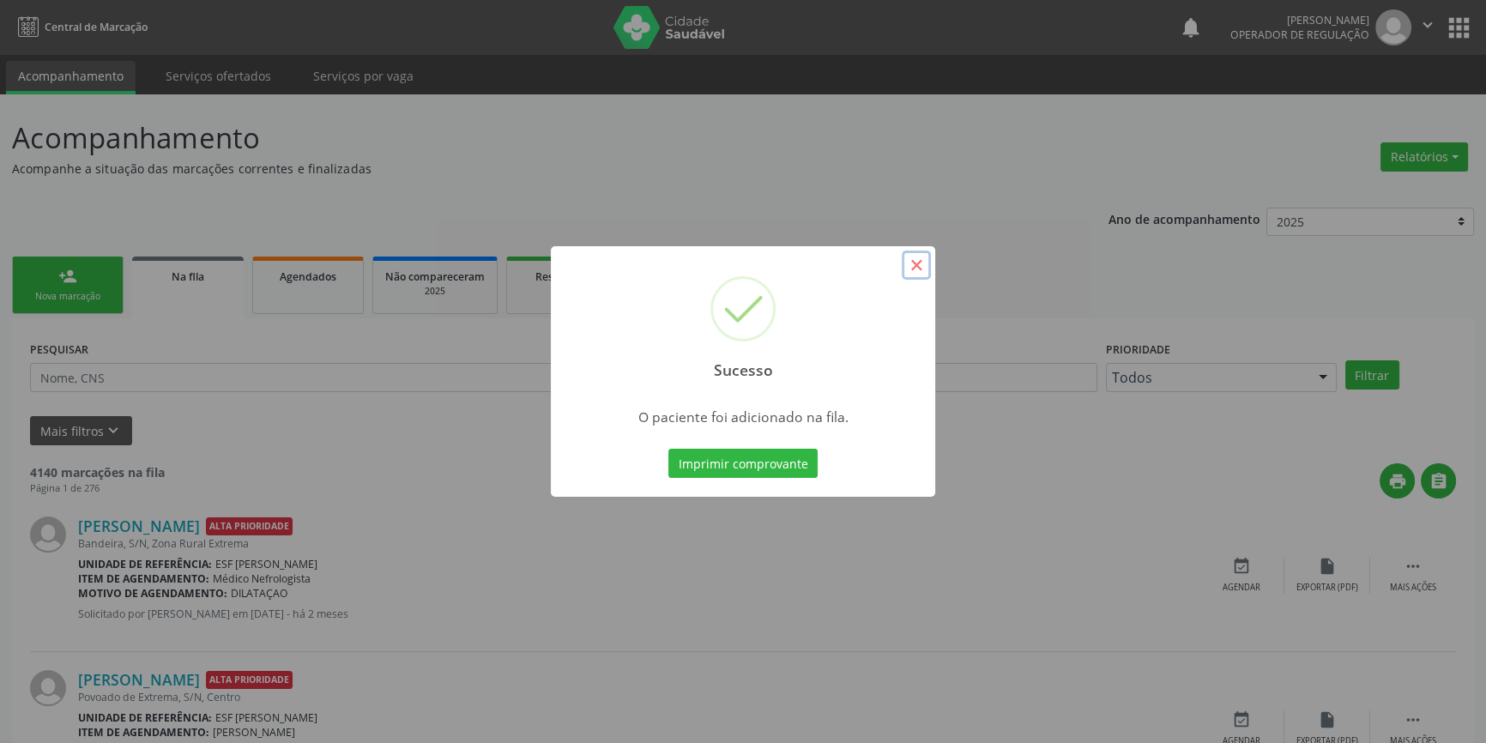
click at [922, 263] on button "×" at bounding box center [916, 265] width 29 height 29
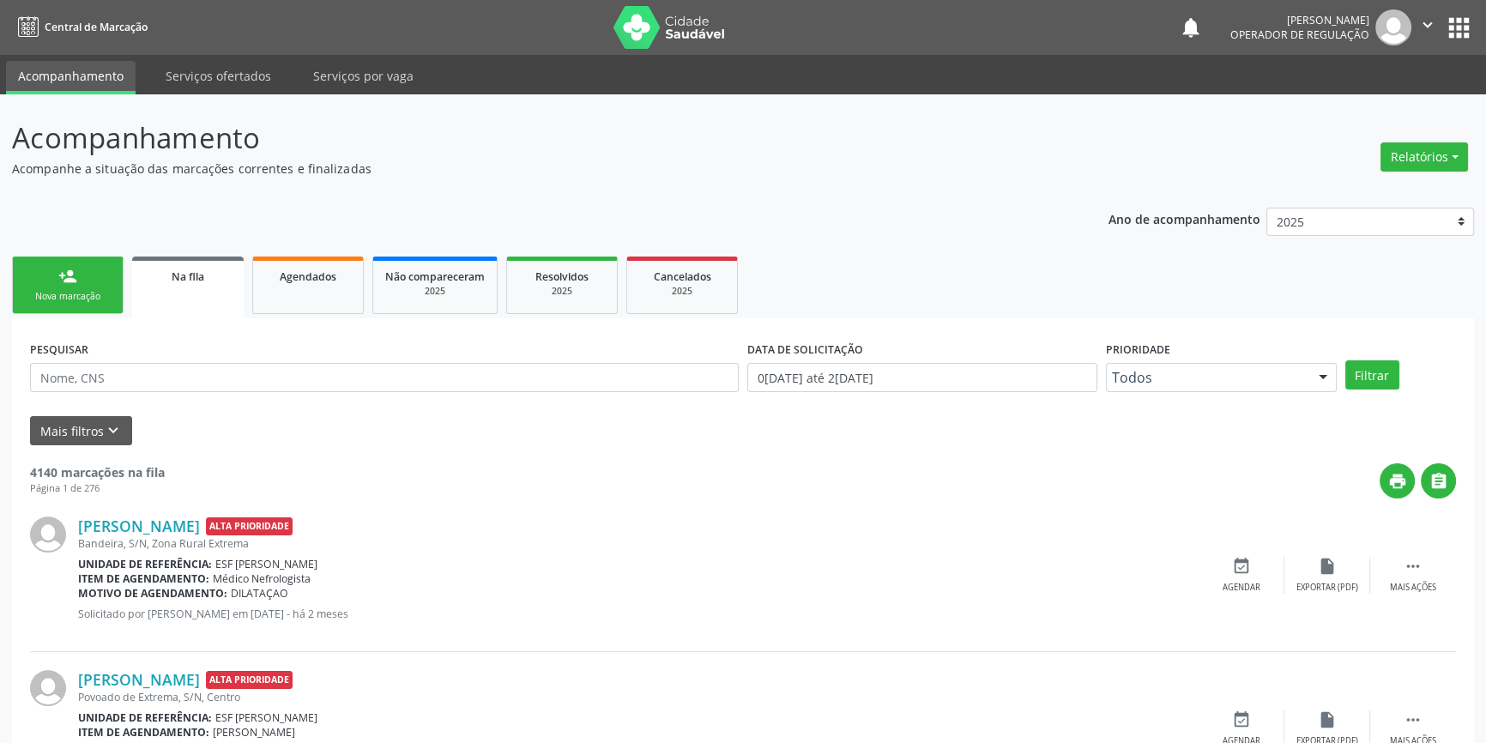
click at [67, 290] on div "Nova marcação" at bounding box center [68, 296] width 86 height 13
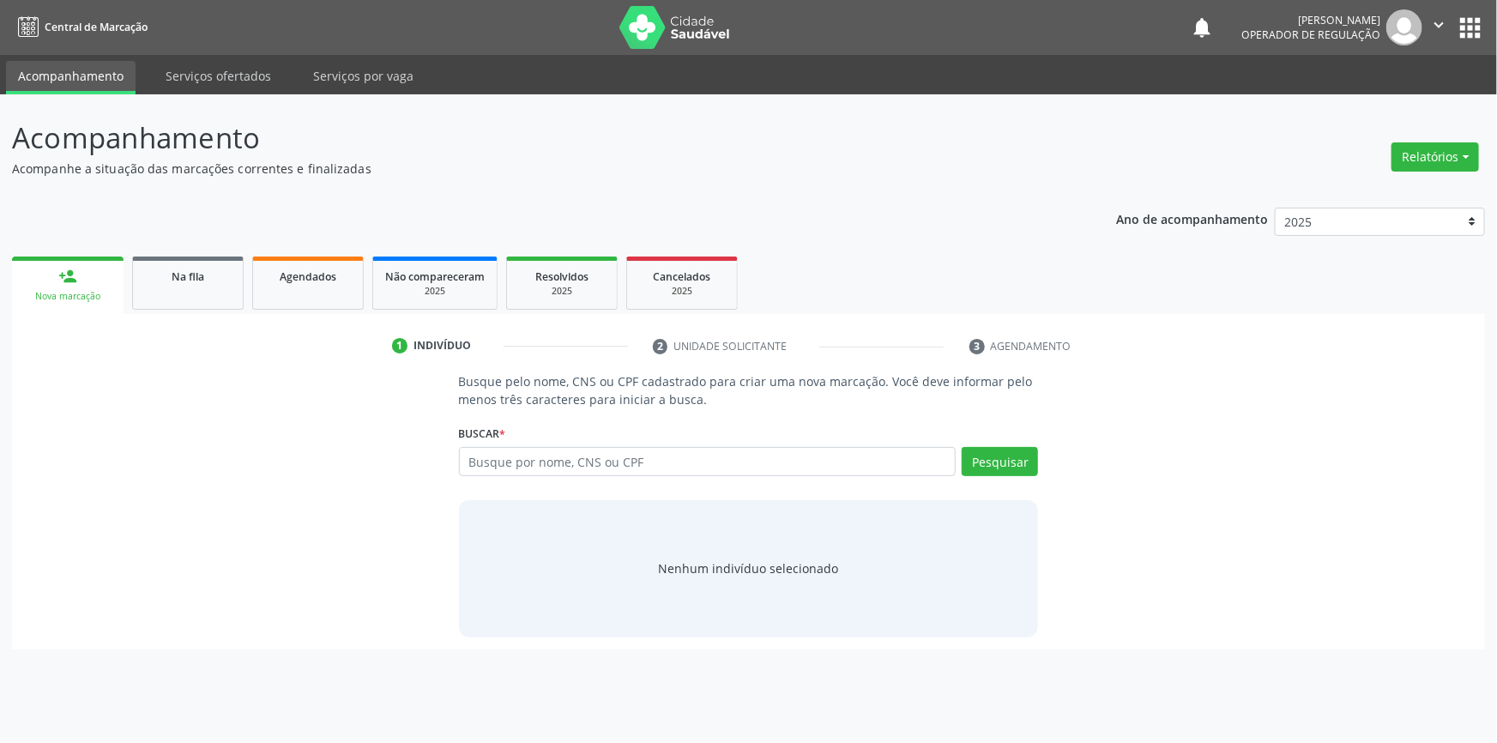
click at [559, 436] on div "Buscar * Busque por nome, CNS ou CPF Nenhum resultado encontrado para: " " Digi…" at bounding box center [749, 453] width 580 height 67
click at [549, 456] on input "text" at bounding box center [708, 461] width 498 height 29
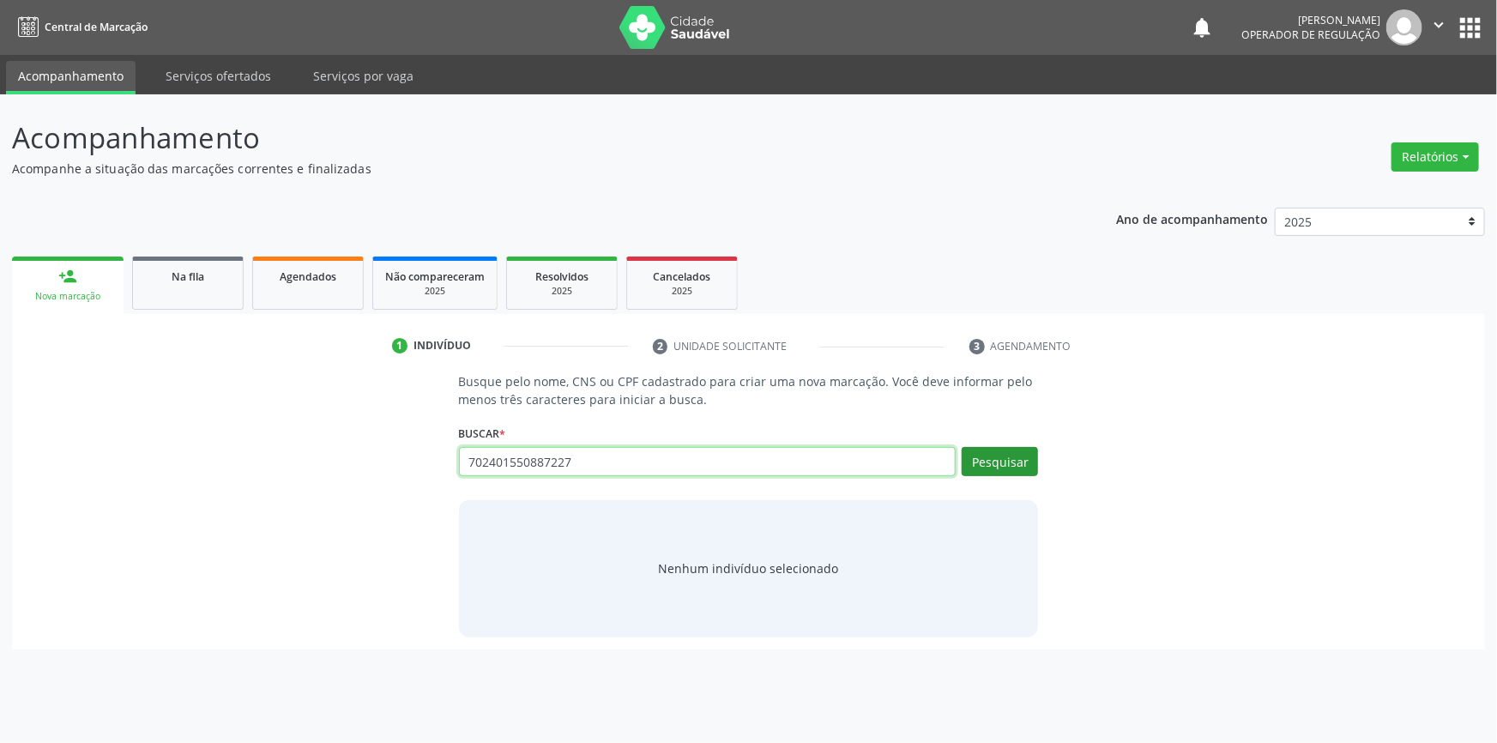
type input "702401550887227"
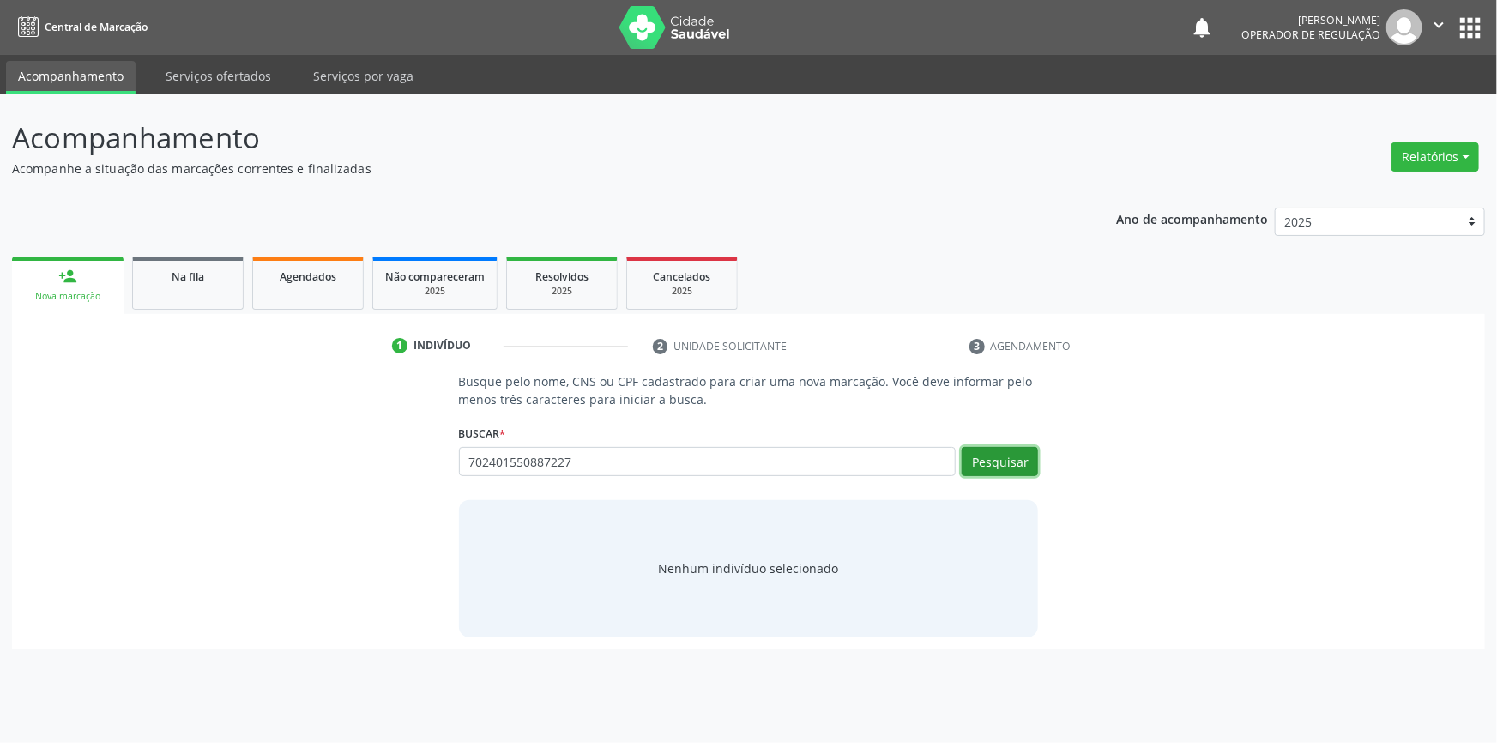
click at [992, 449] on button "Pesquisar" at bounding box center [1000, 461] width 76 height 29
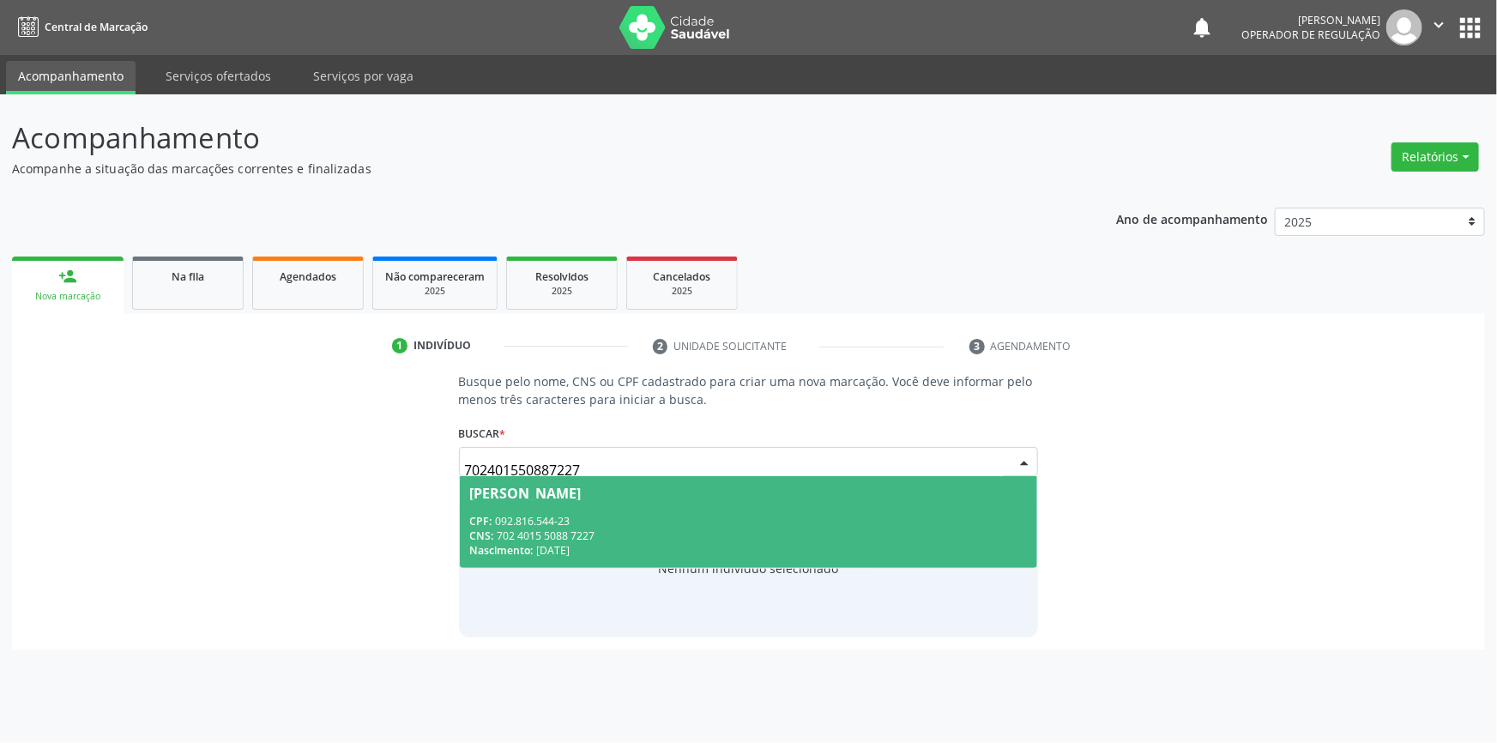
click at [623, 504] on span "Bruna Gomes de Sousa CPF: 092.816.544-23 CNS: 702 4015 5088 7227 Nascimento: 27…" at bounding box center [749, 522] width 578 height 92
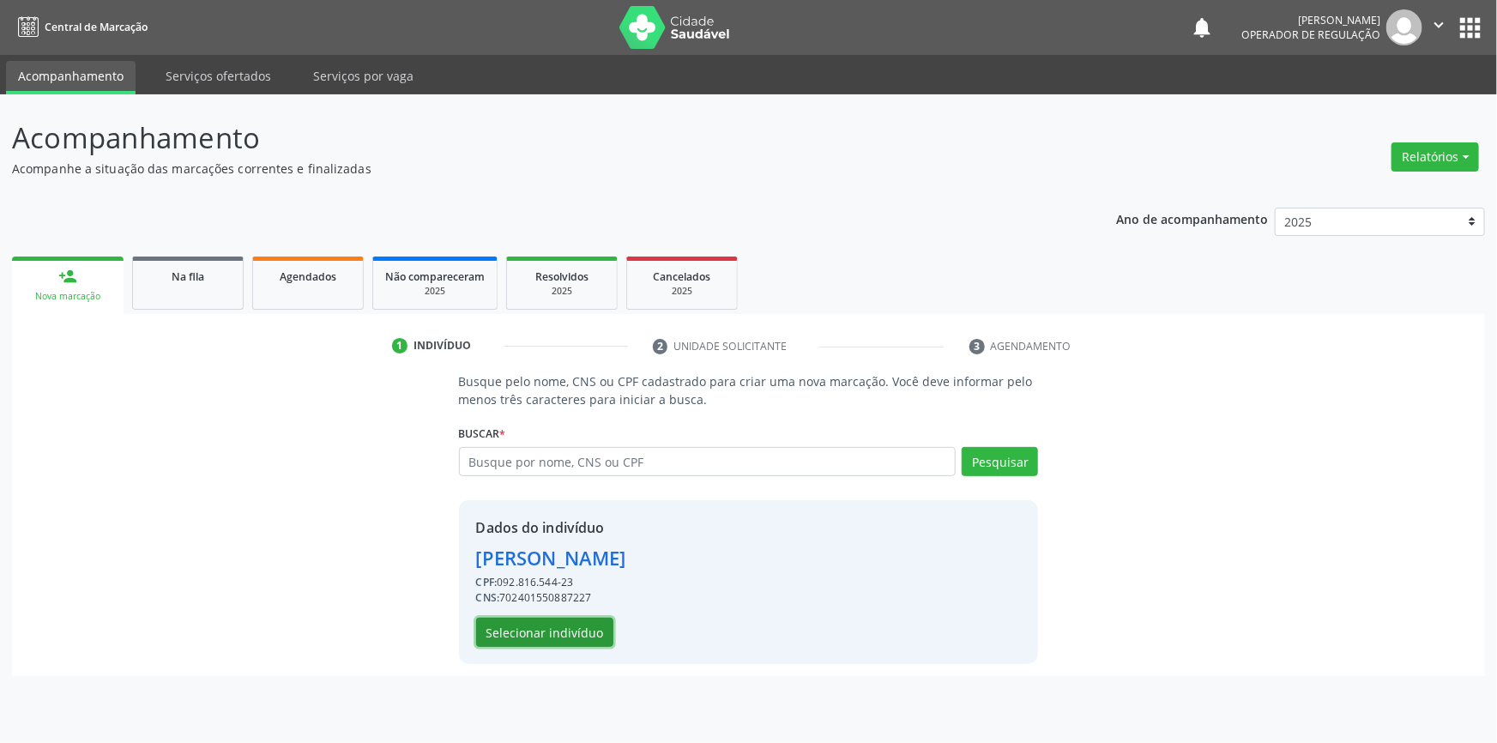
click at [559, 640] on button "Selecionar indivíduo" at bounding box center [544, 632] width 137 height 29
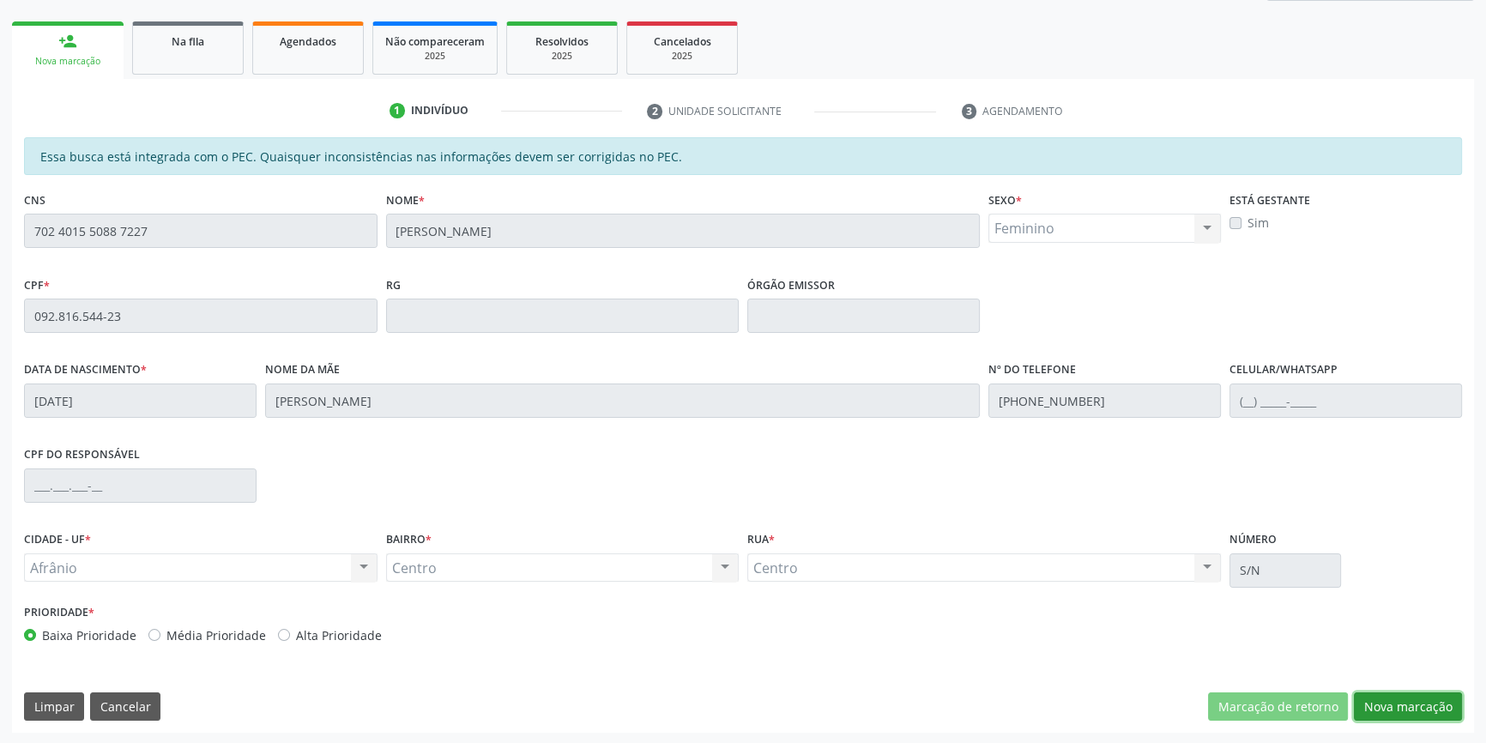
click at [1389, 703] on button "Nova marcação" at bounding box center [1408, 706] width 108 height 29
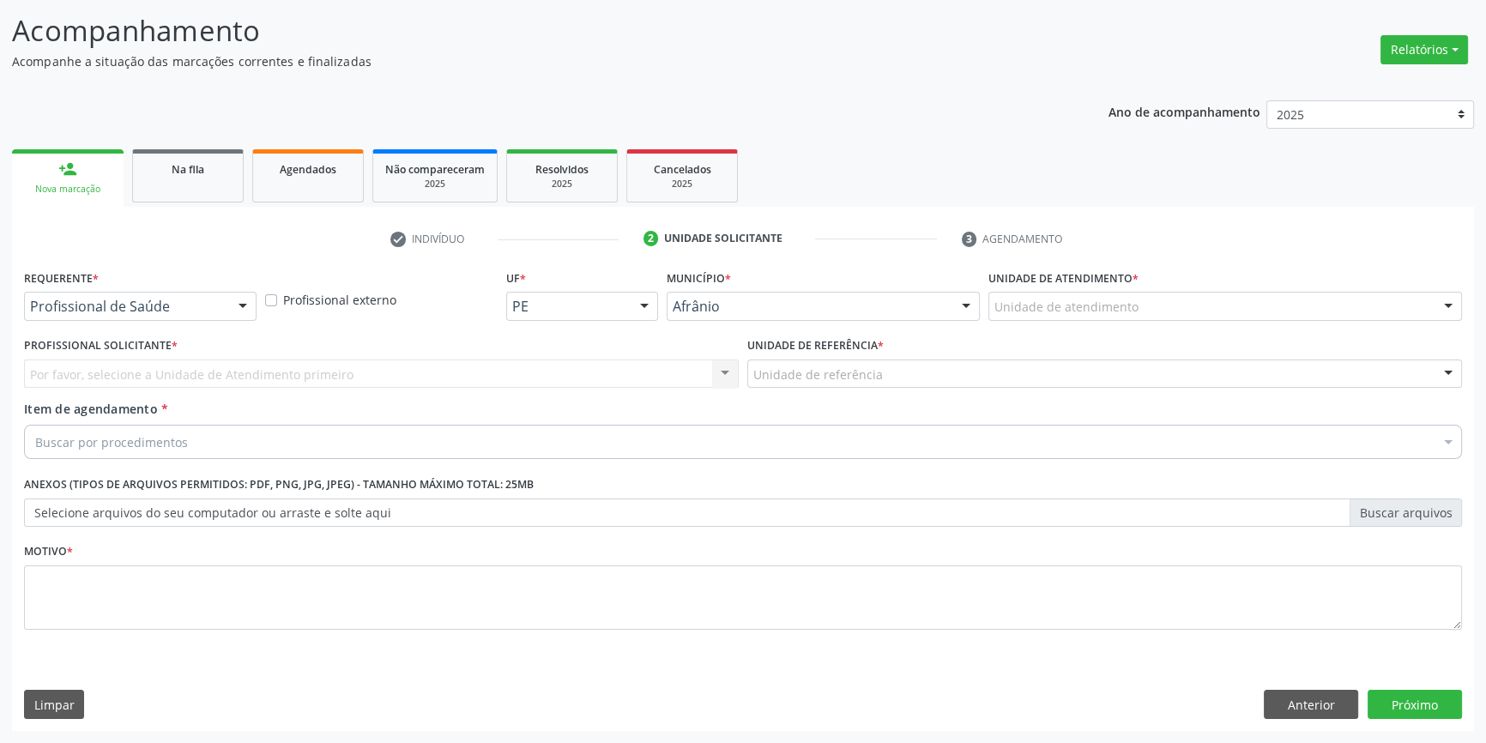
scroll to position [106, 0]
click at [1083, 321] on div "Unidade de atendimento * Unidade de atendimento Academia da Saude de Afranio Ac…" at bounding box center [1225, 300] width 482 height 67
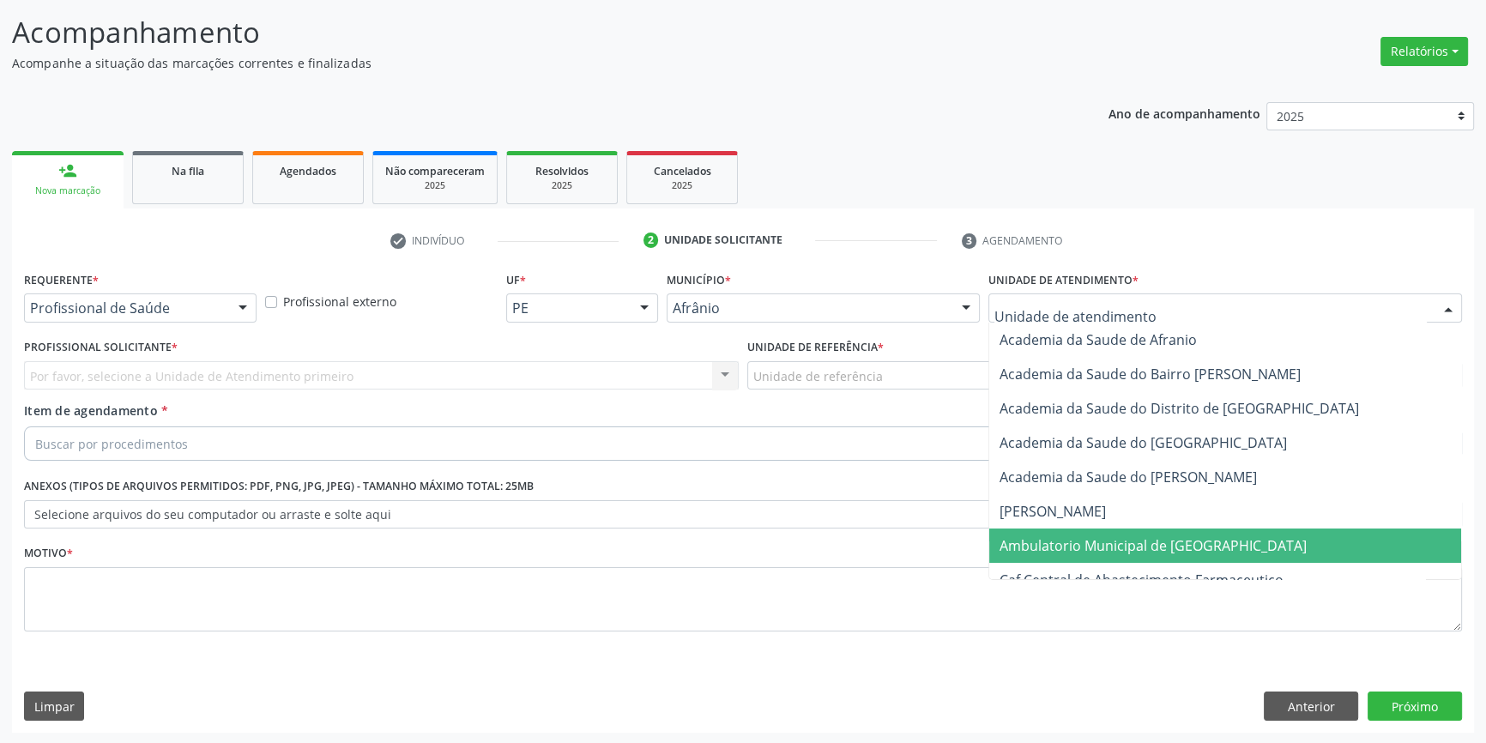
click at [1055, 553] on span "Ambulatorio Municipal de [GEOGRAPHIC_DATA]" at bounding box center [1225, 545] width 472 height 34
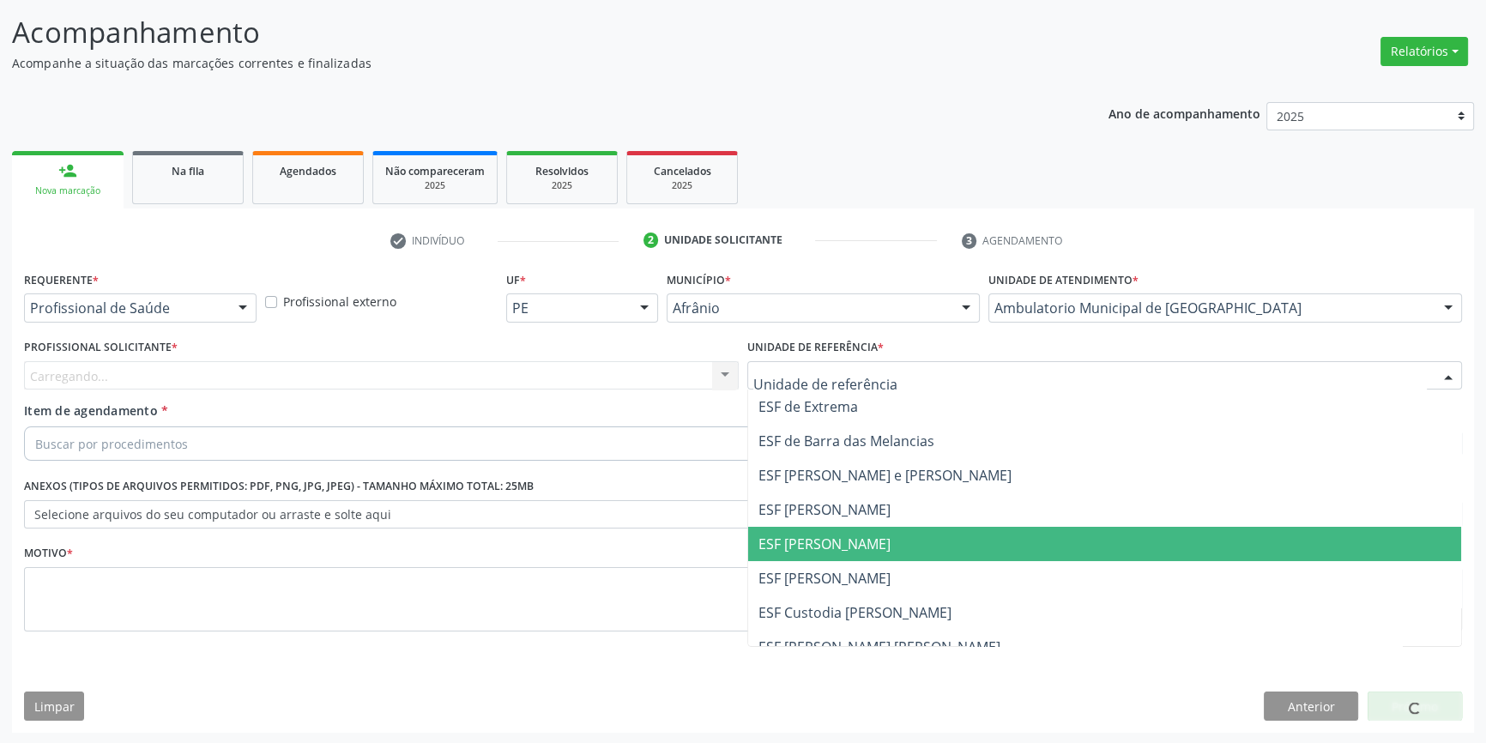
click at [816, 540] on span "ESF [PERSON_NAME]" at bounding box center [824, 544] width 132 height 19
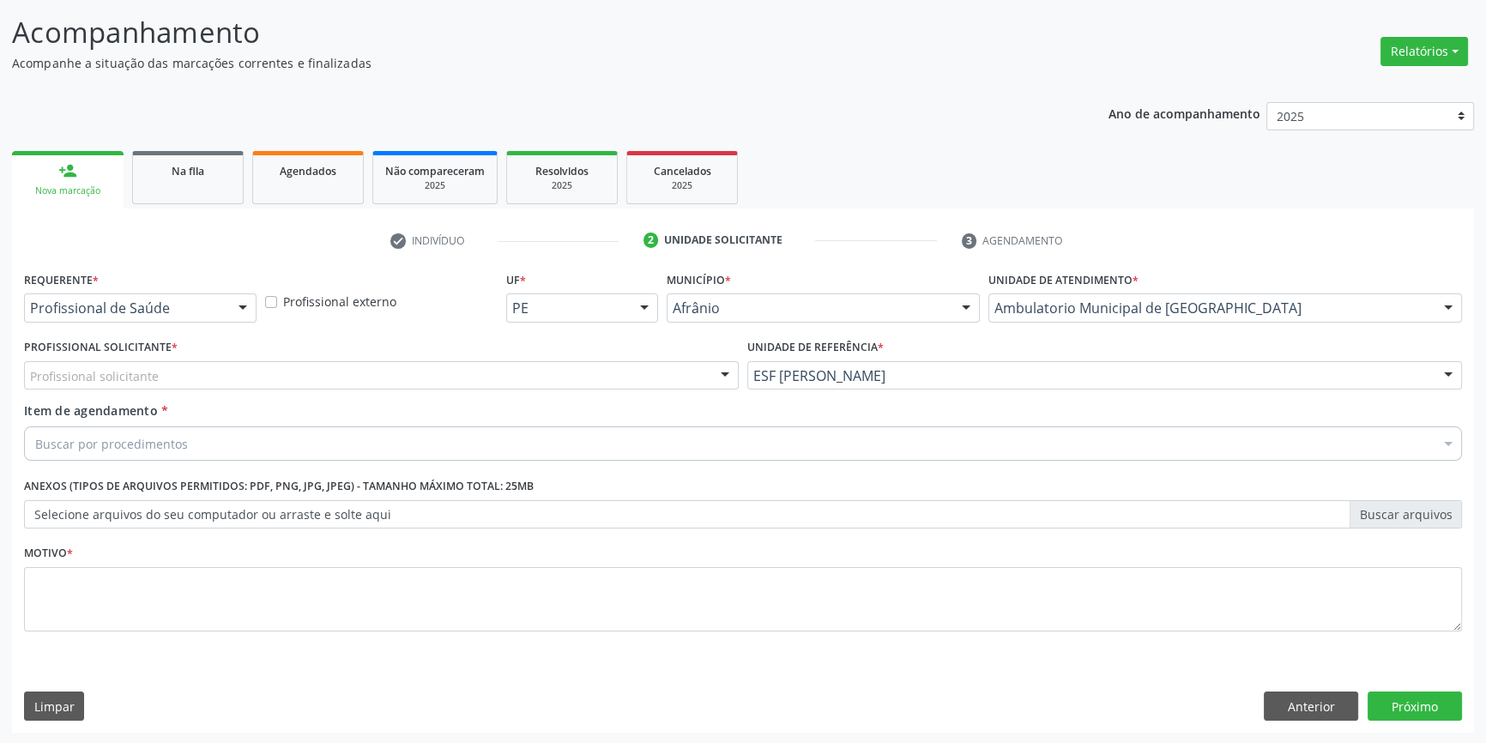
click at [457, 376] on div "Profissional solicitante" at bounding box center [381, 375] width 715 height 29
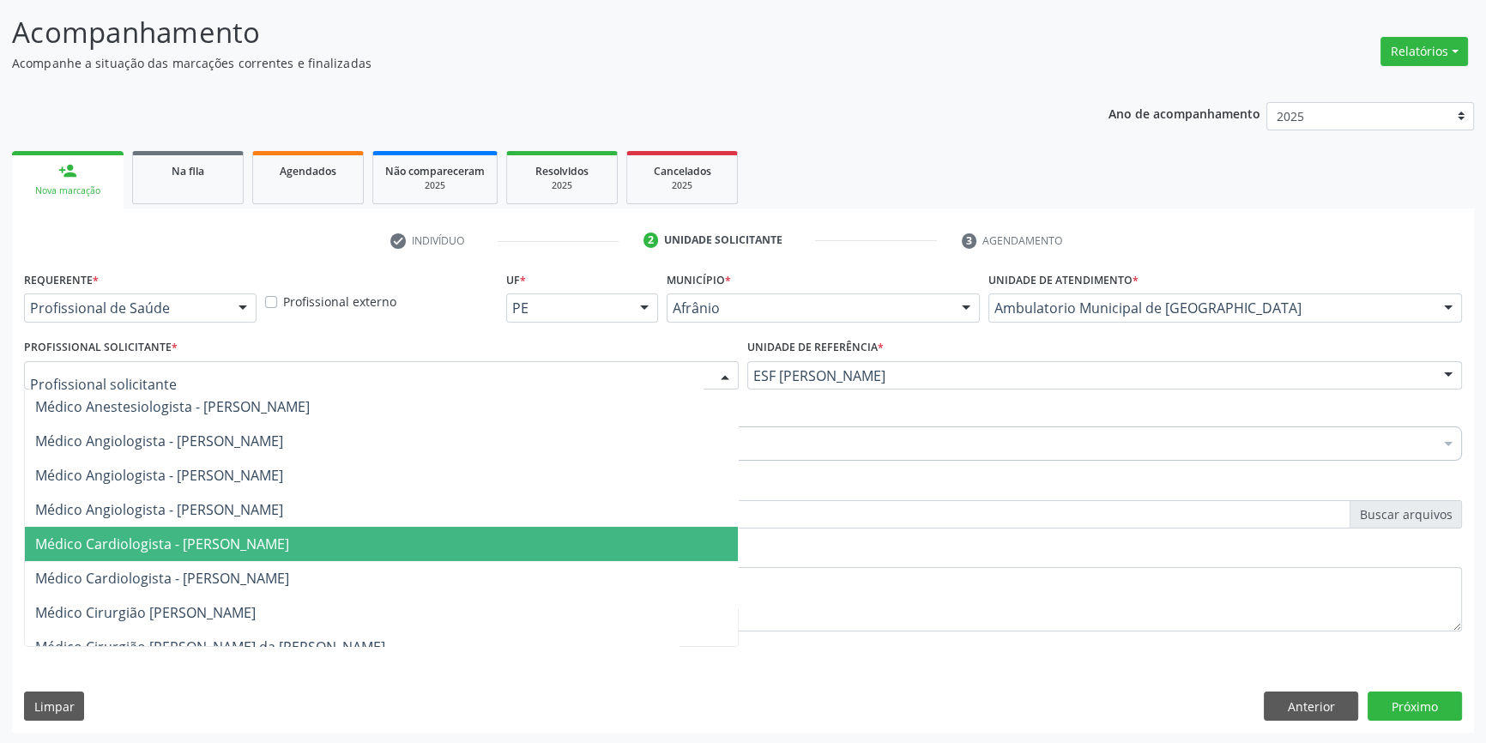
click at [282, 539] on span "Médico Cardiologista - [PERSON_NAME]" at bounding box center [162, 544] width 254 height 19
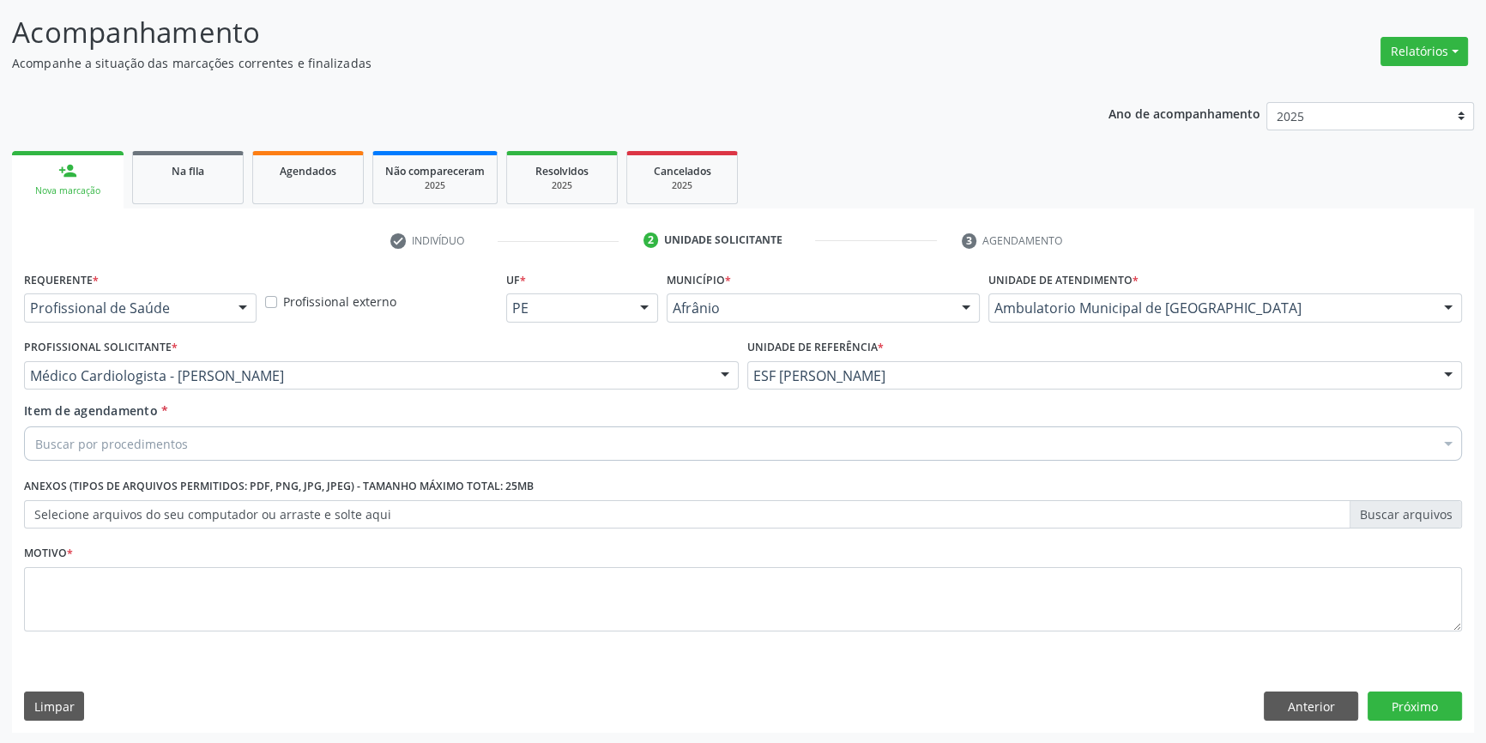
click at [196, 443] on div "Buscar por procedimentos" at bounding box center [743, 443] width 1438 height 34
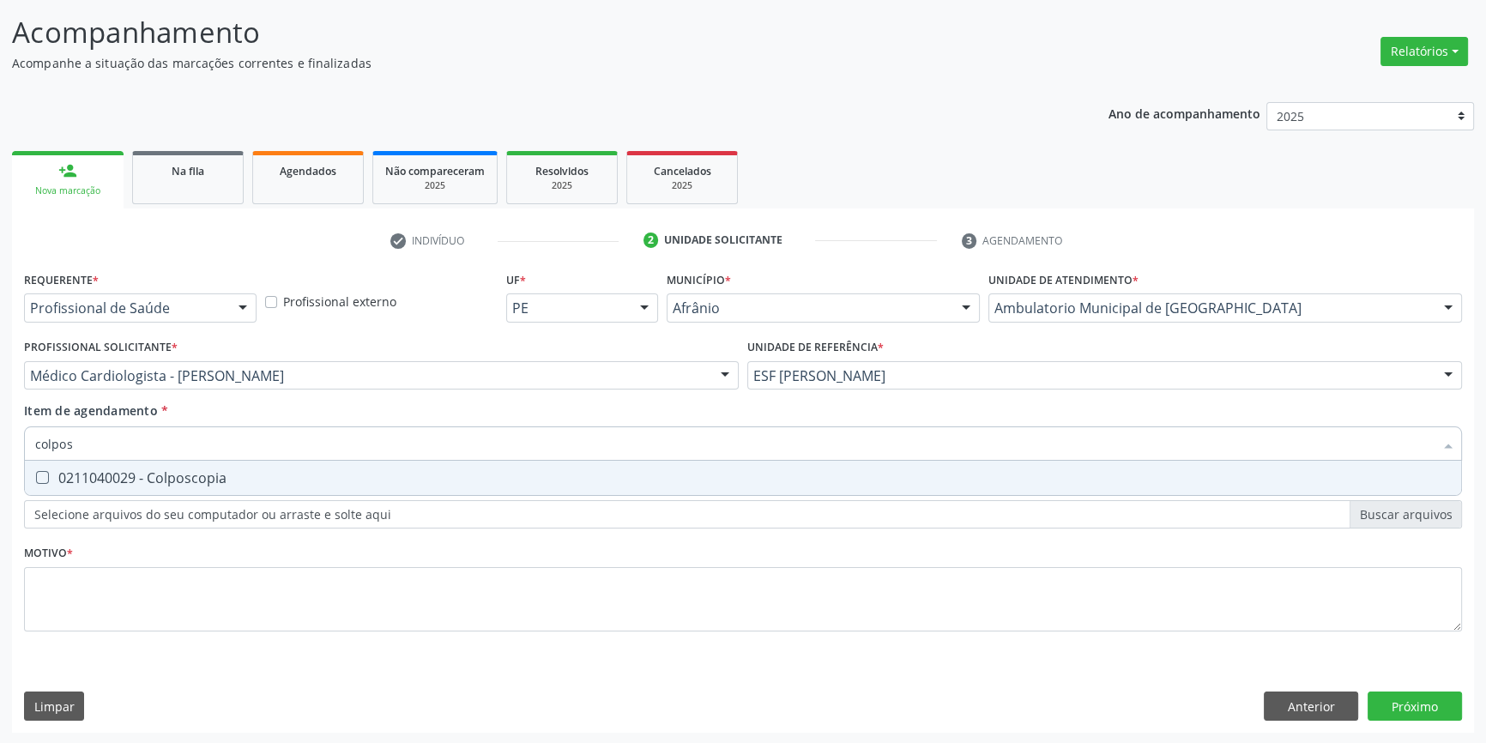
type input "colposc"
click at [181, 471] on div "0211040029 - Colposcopia" at bounding box center [743, 478] width 1416 height 14
checkbox Colposcopia "true"
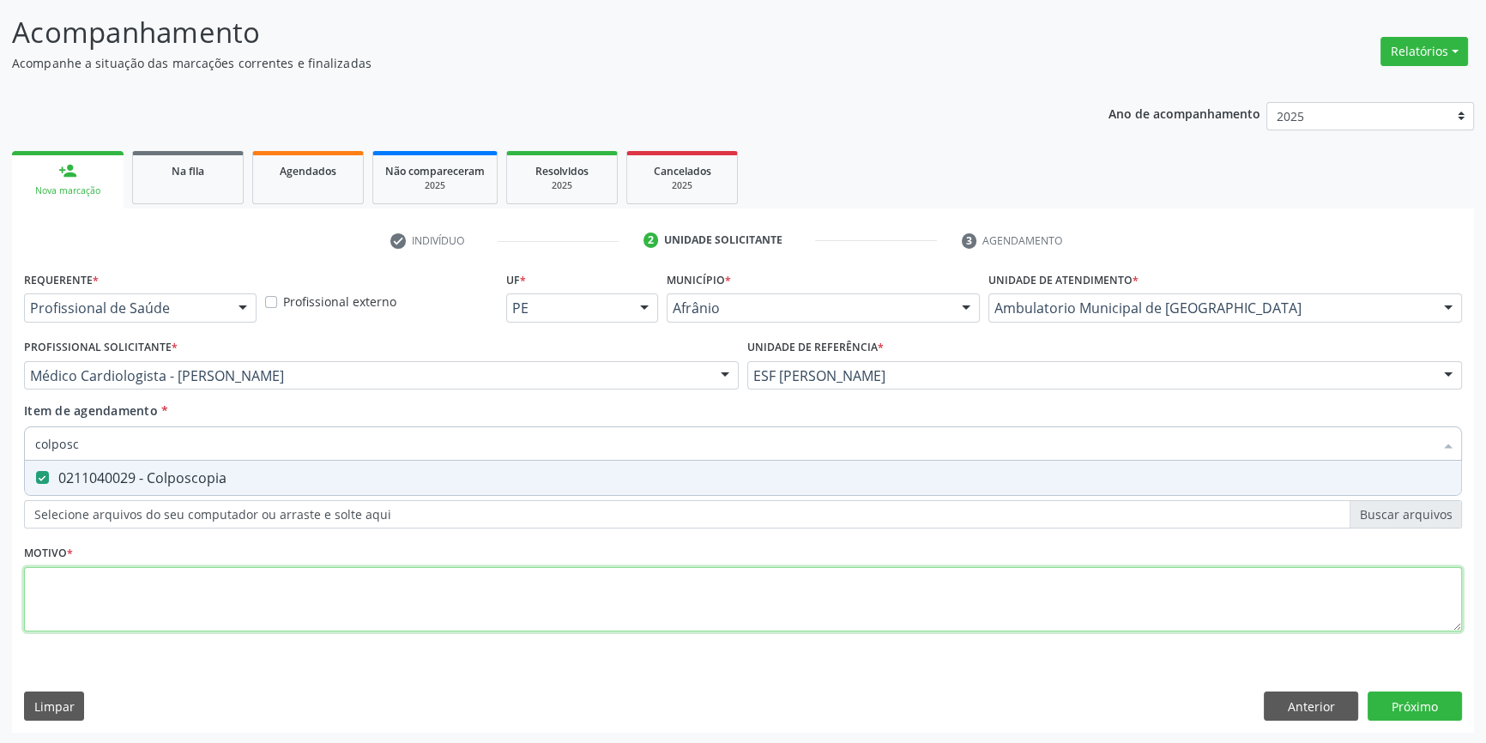
click at [148, 590] on div "Requerente * Profissional de Saúde Profissional de Saúde Paciente Nenhum result…" at bounding box center [743, 461] width 1438 height 389
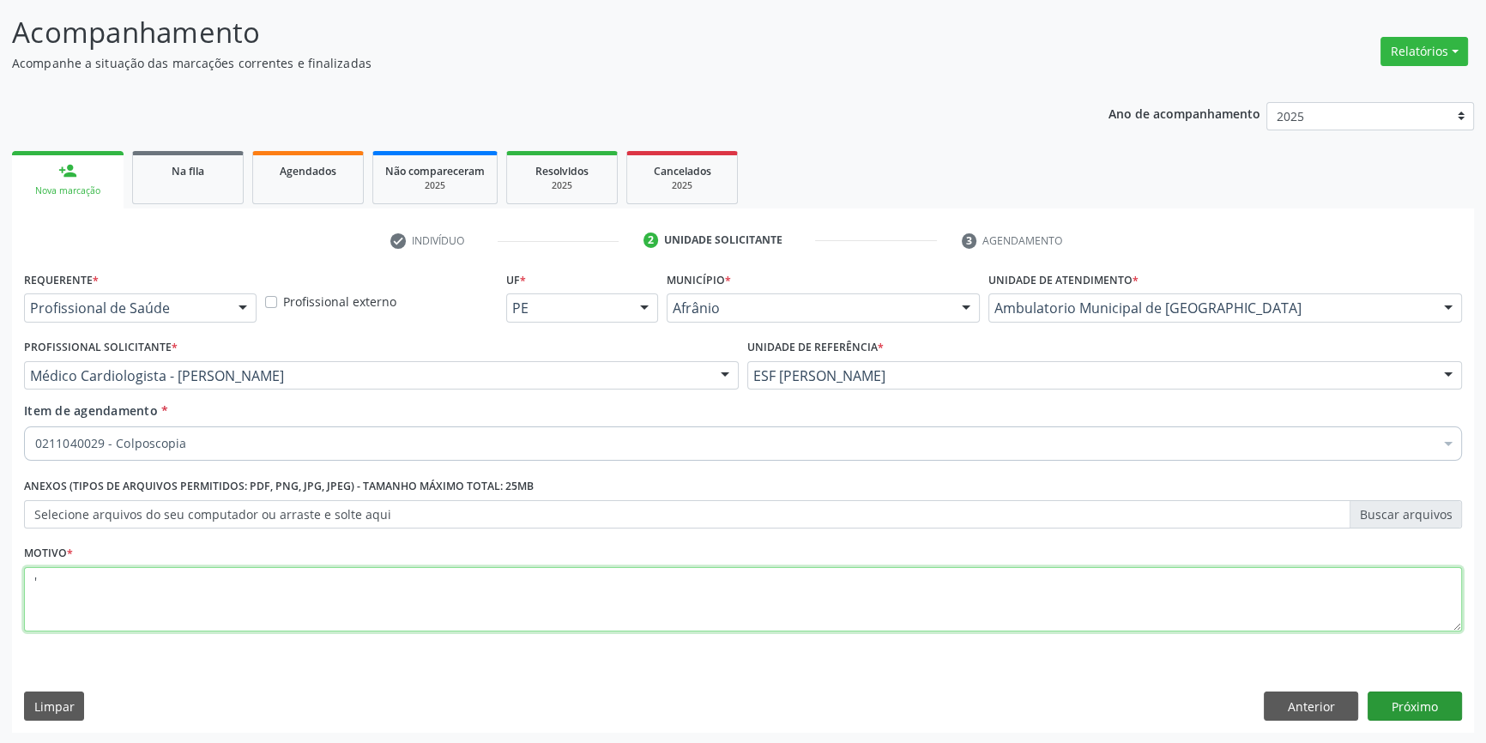
type textarea "'"
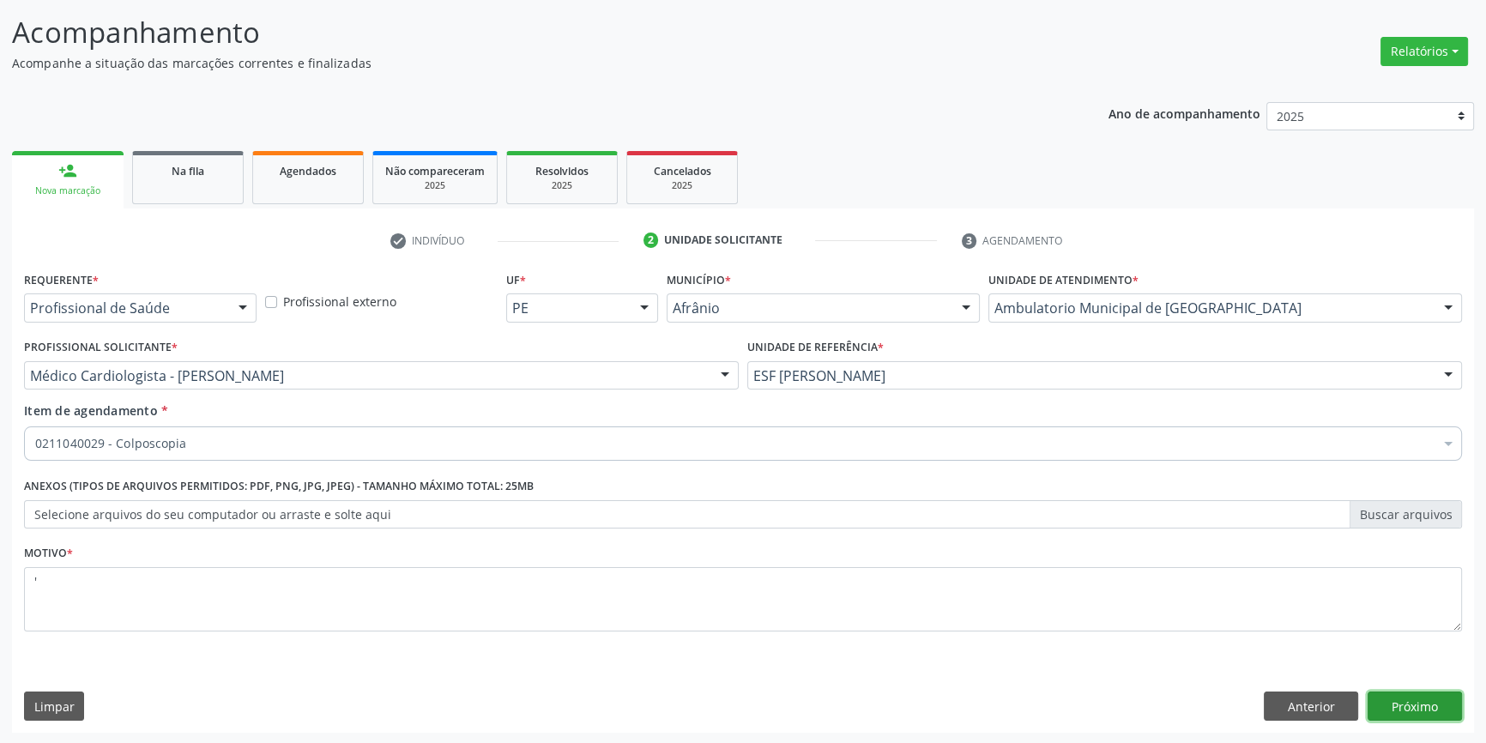
click at [1450, 701] on button "Próximo" at bounding box center [1415, 706] width 94 height 29
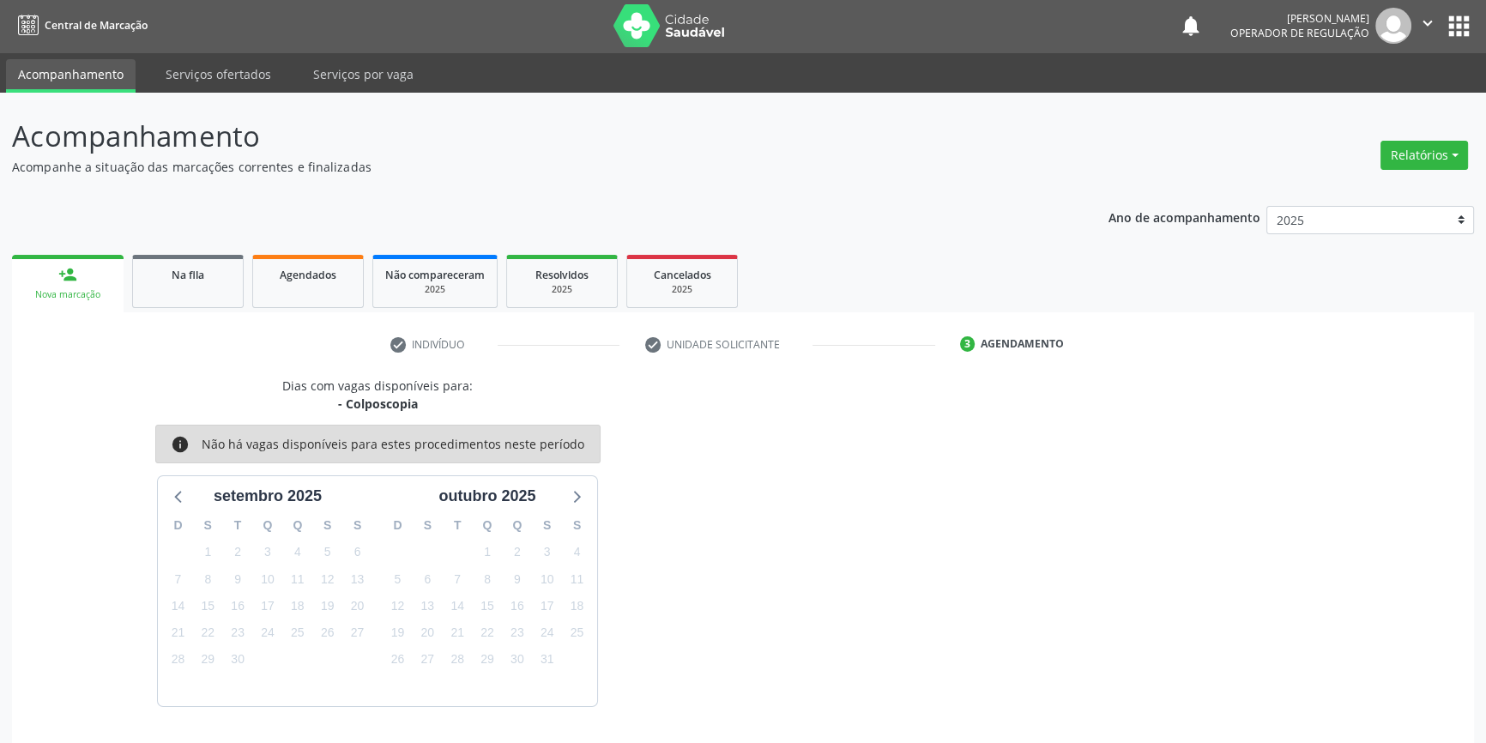
scroll to position [52, 0]
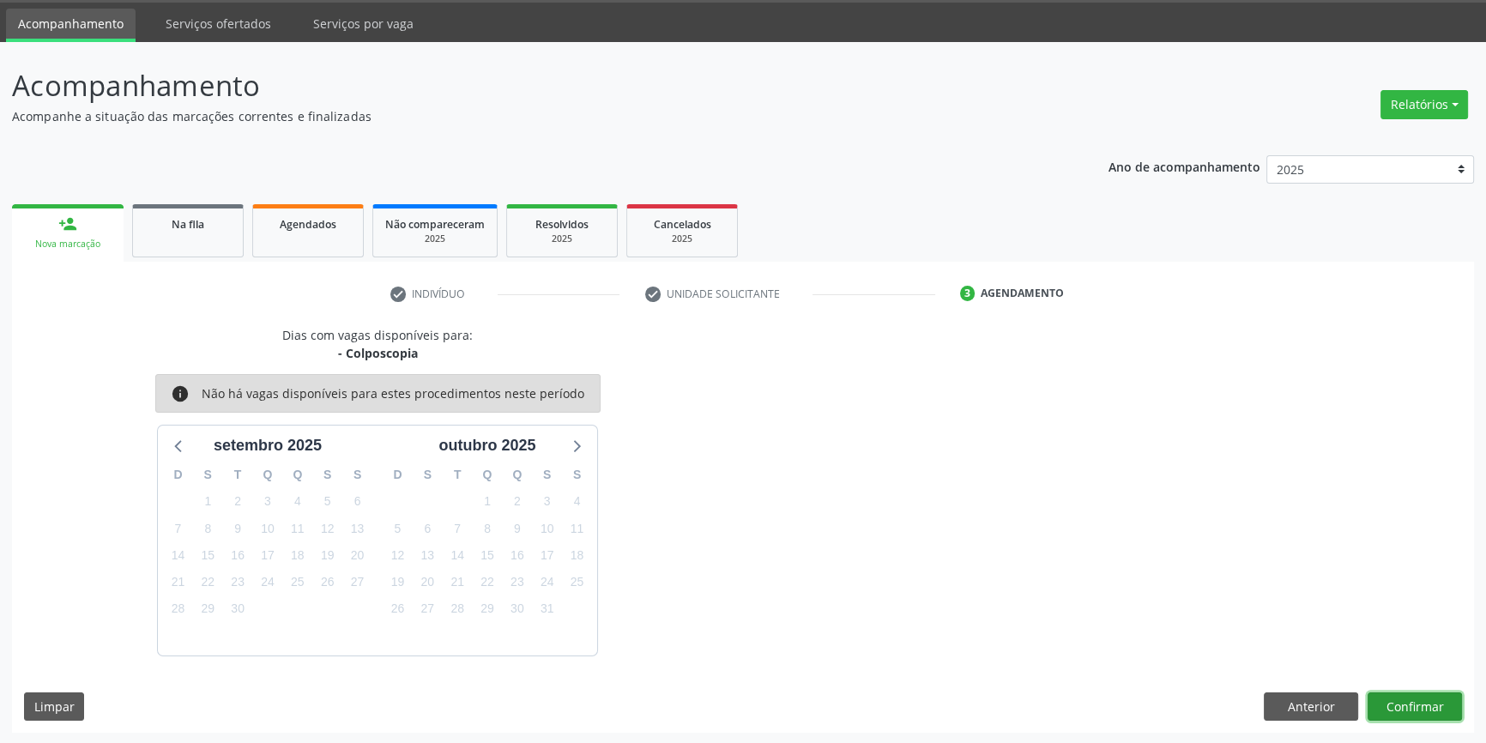
click at [1433, 710] on button "Confirmar" at bounding box center [1415, 706] width 94 height 29
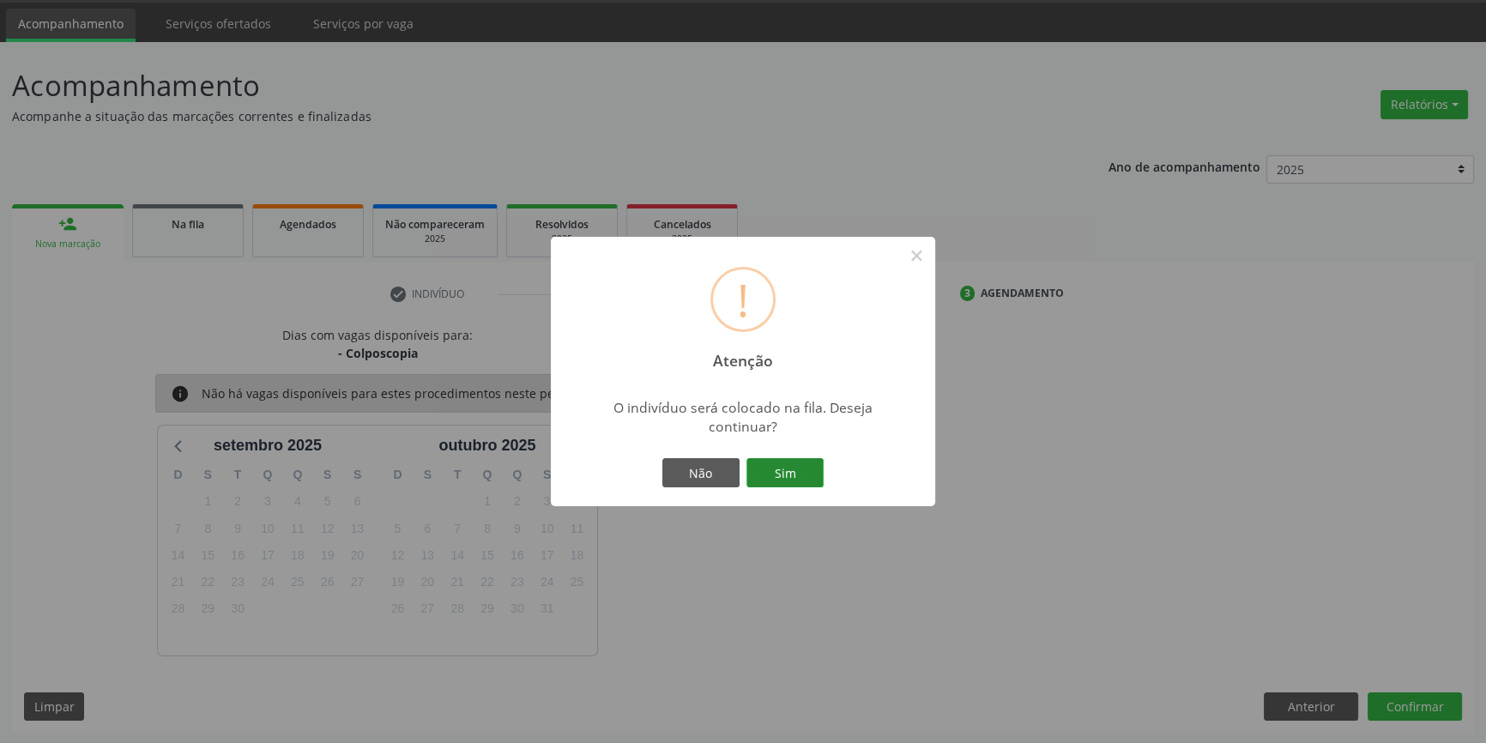
click at [776, 466] on button "Sim" at bounding box center [784, 472] width 77 height 29
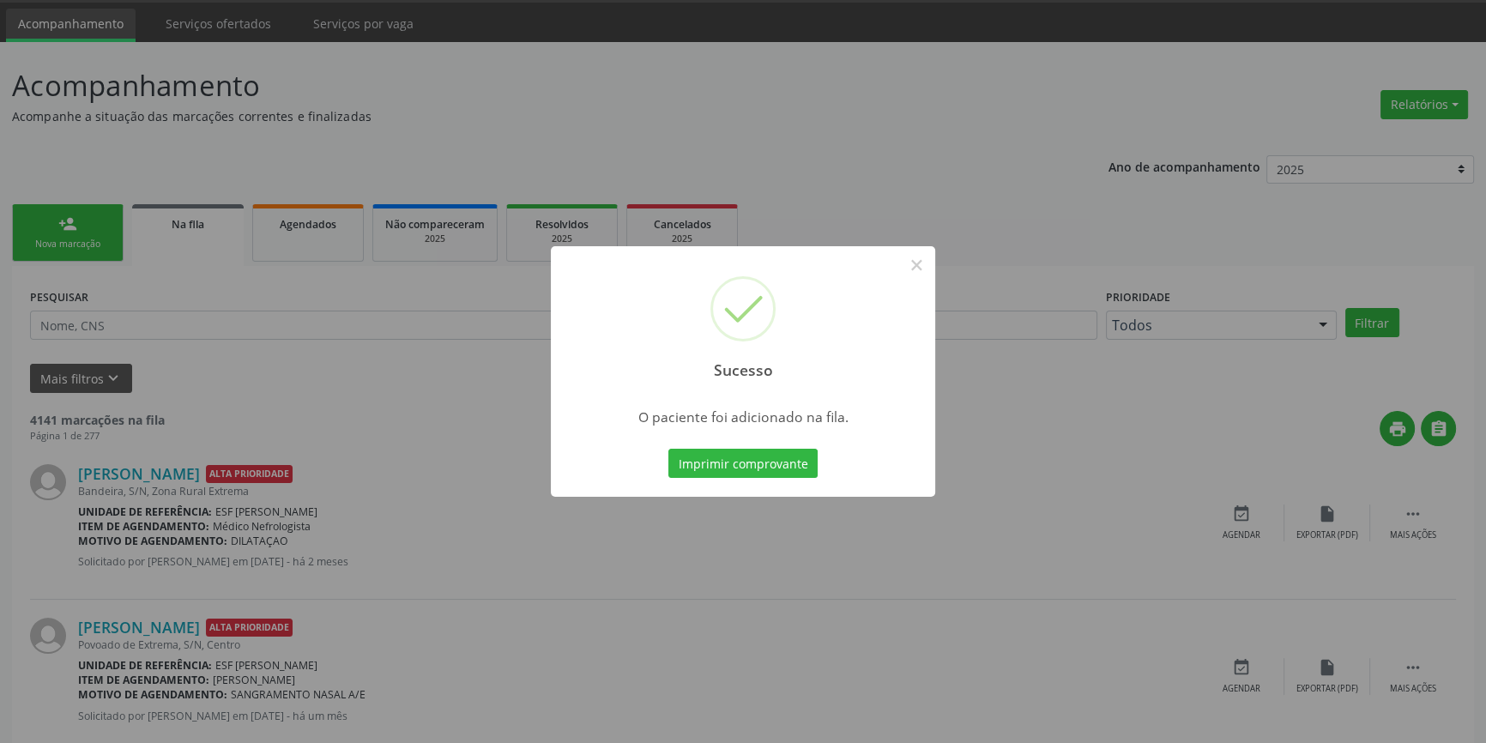
scroll to position [0, 0]
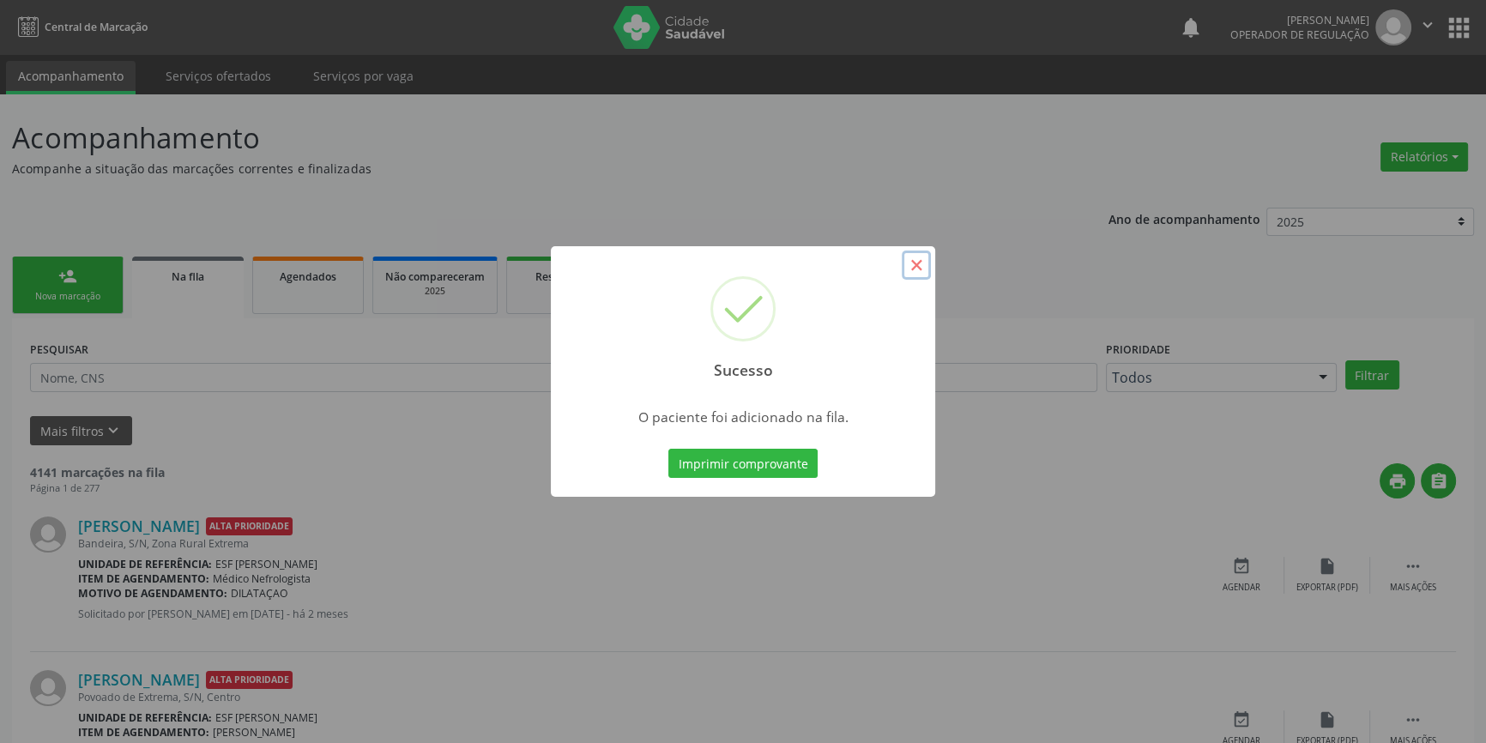
click at [916, 262] on button "×" at bounding box center [916, 265] width 29 height 29
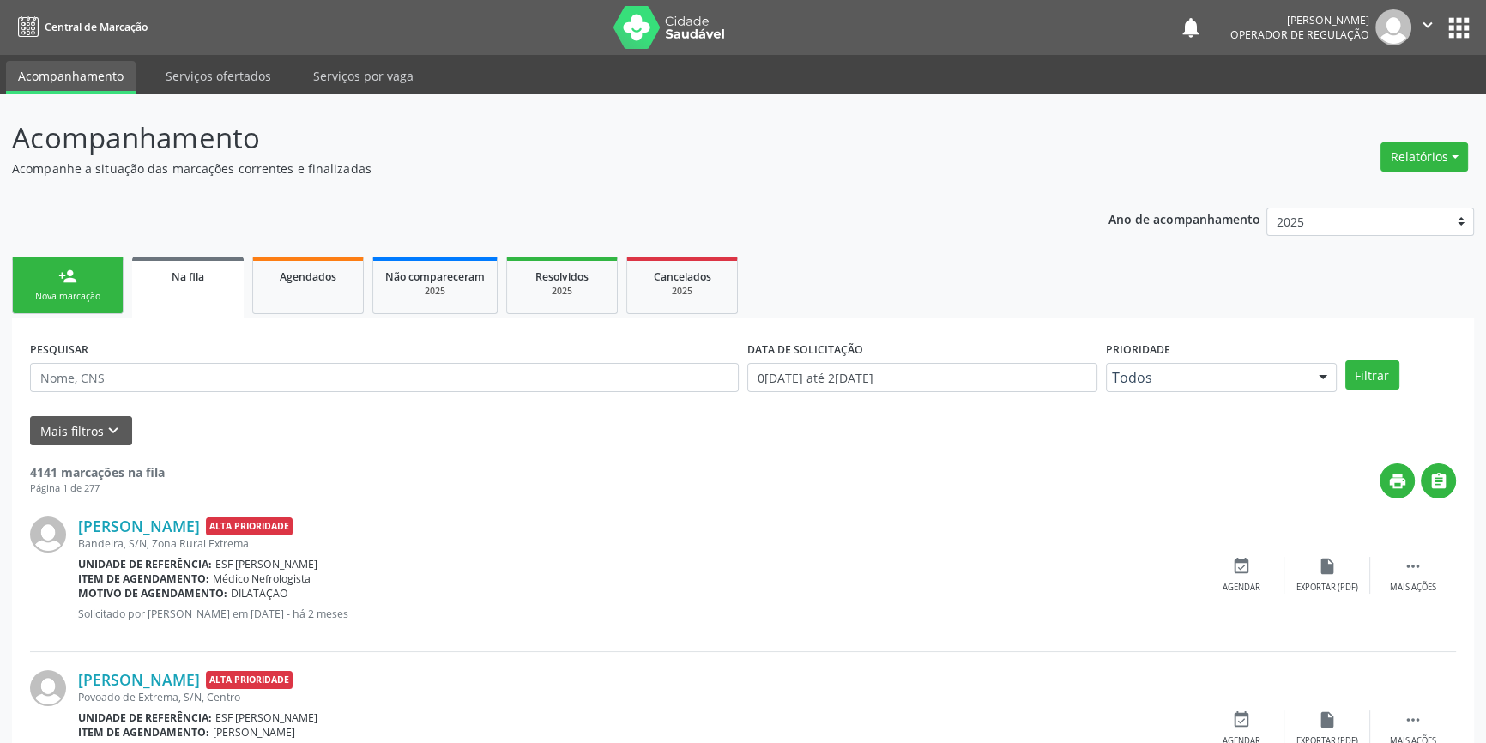
click at [88, 280] on link "person_add Nova marcação" at bounding box center [68, 285] width 112 height 57
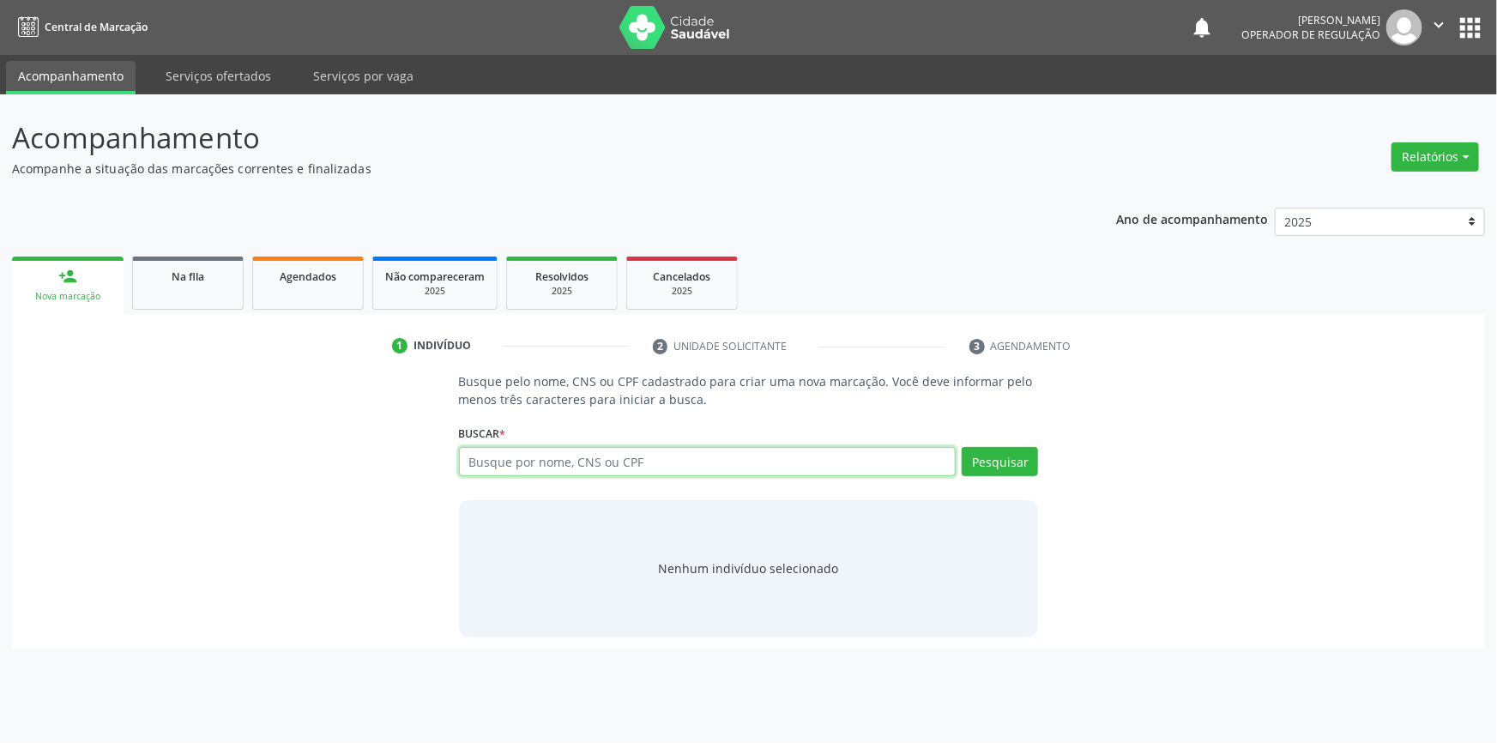
click at [511, 470] on input "text" at bounding box center [708, 461] width 498 height 29
type input "701001886267092"
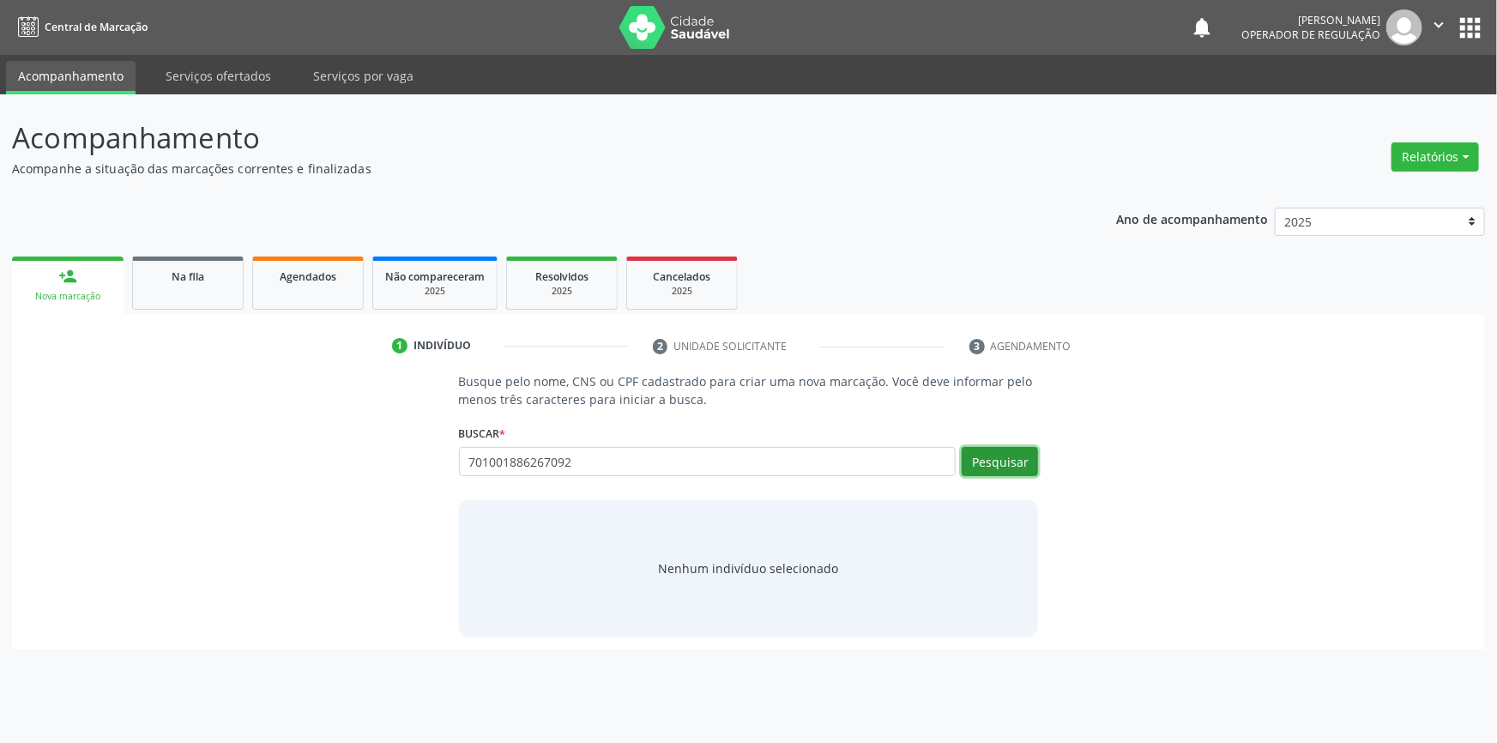
click at [1004, 463] on button "Pesquisar" at bounding box center [1000, 461] width 76 height 29
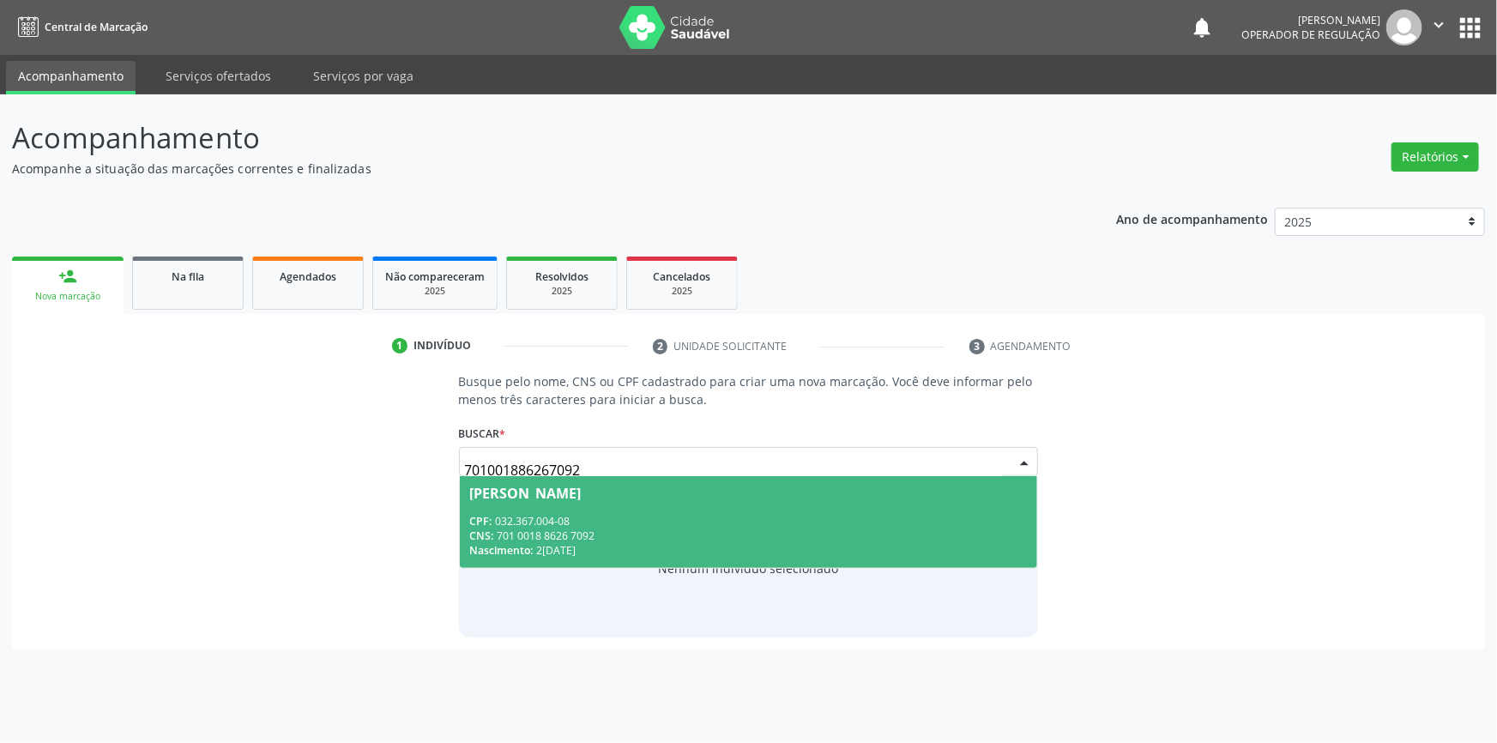
click at [481, 510] on span "Geraldo Teofilo dos Santos CPF: 032.367.004-08 CNS: 701 0018 8626 7092 Nascimen…" at bounding box center [749, 522] width 578 height 92
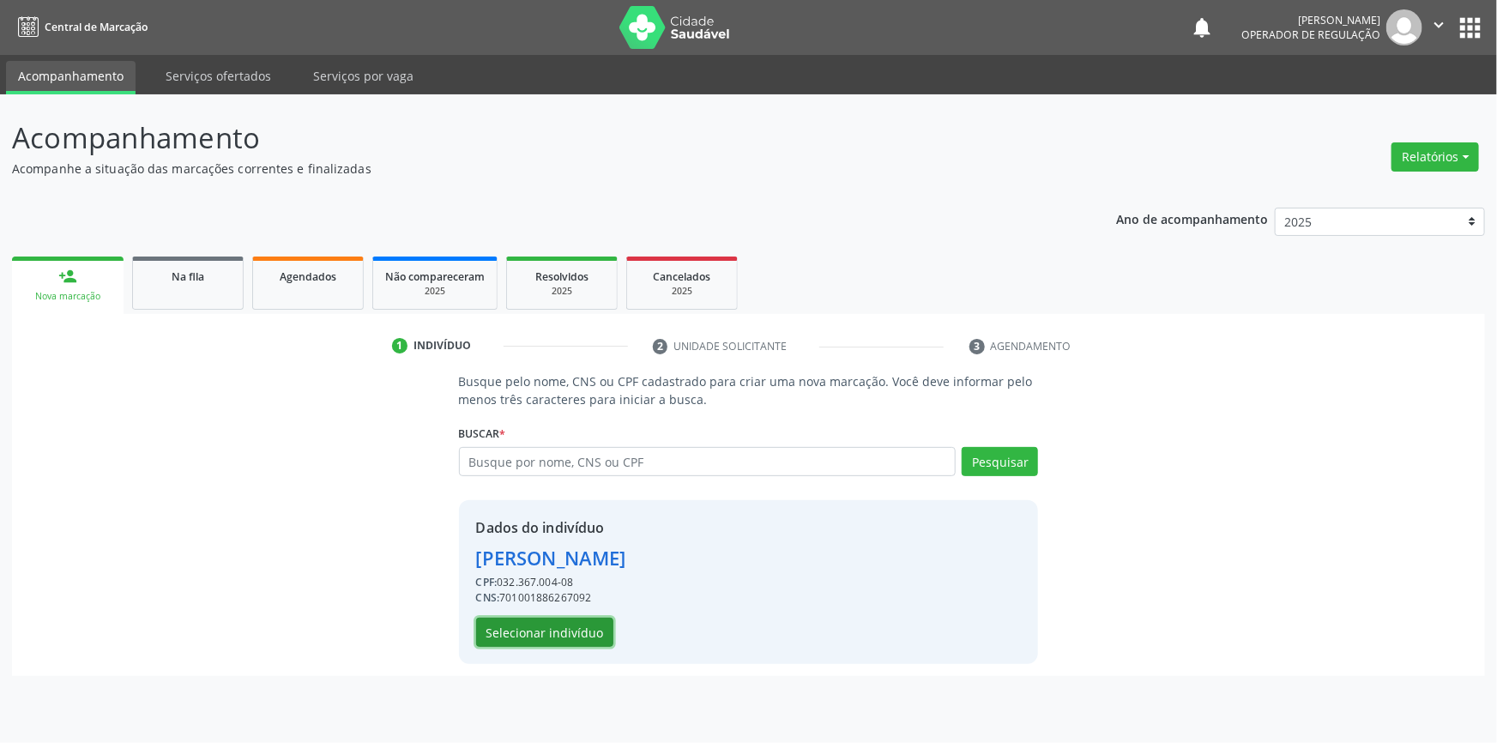
click at [540, 636] on button "Selecionar indivíduo" at bounding box center [544, 632] width 137 height 29
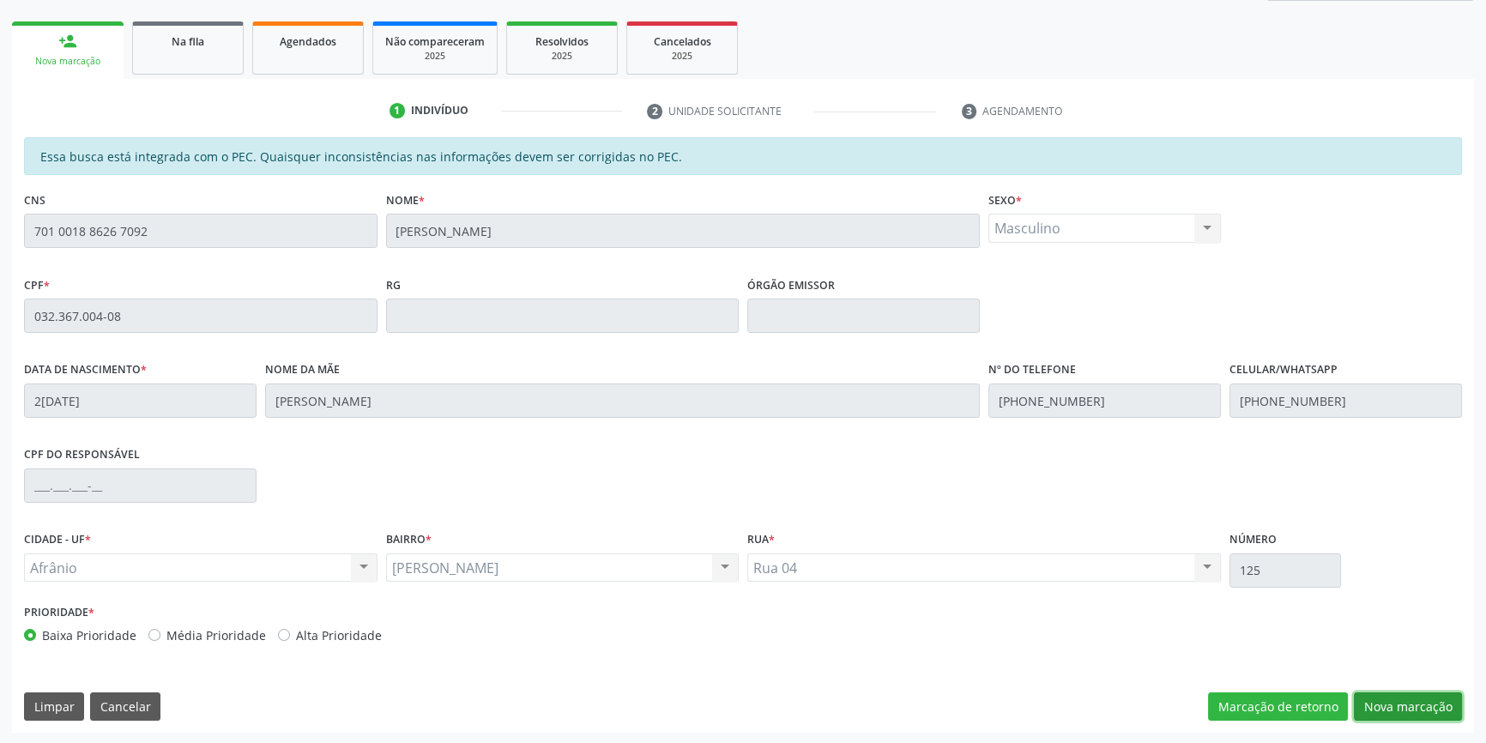
click at [1407, 710] on button "Nova marcação" at bounding box center [1408, 706] width 108 height 29
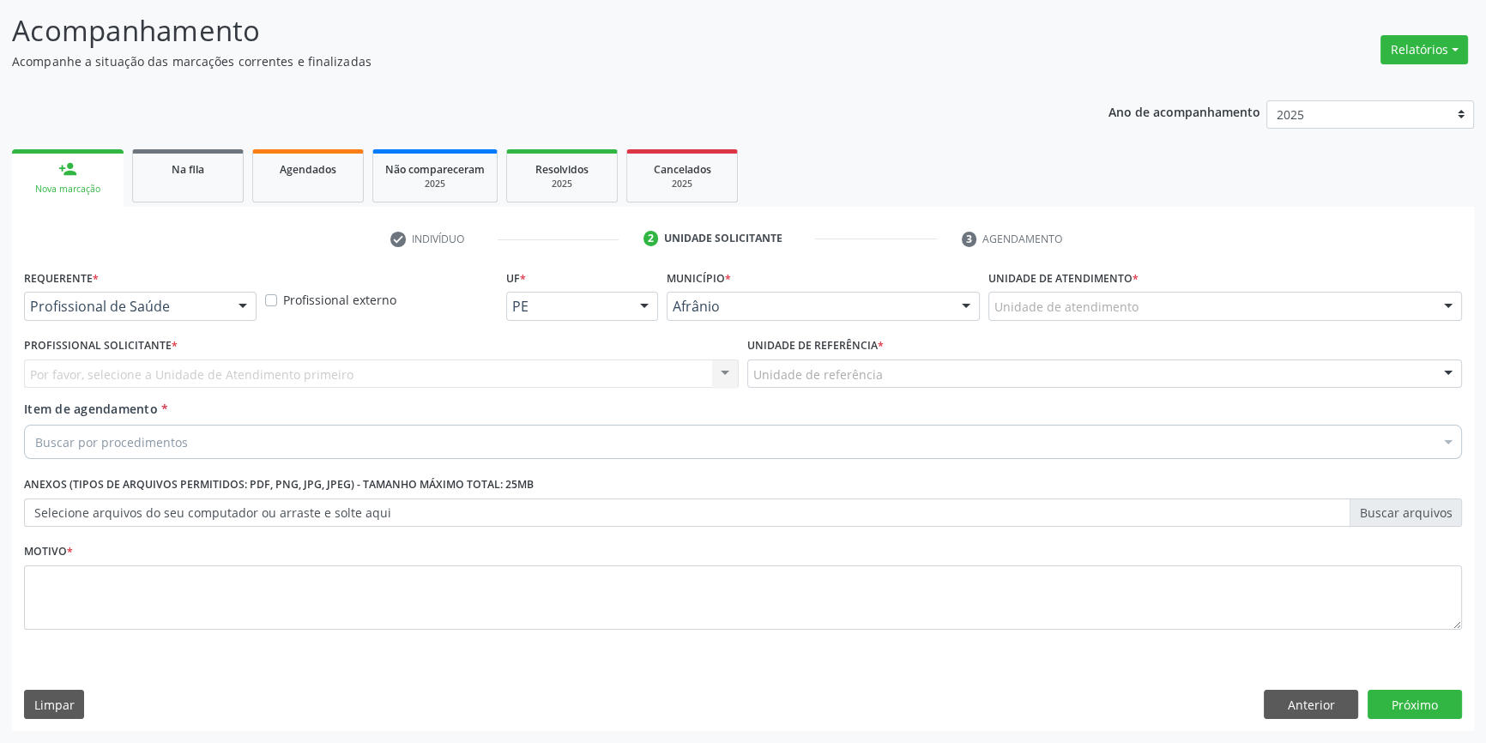
scroll to position [106, 0]
click at [1122, 322] on div "Unidade de atendimento * Unidade de atendimento Academia da Saude de Afranio Ac…" at bounding box center [1225, 300] width 482 height 67
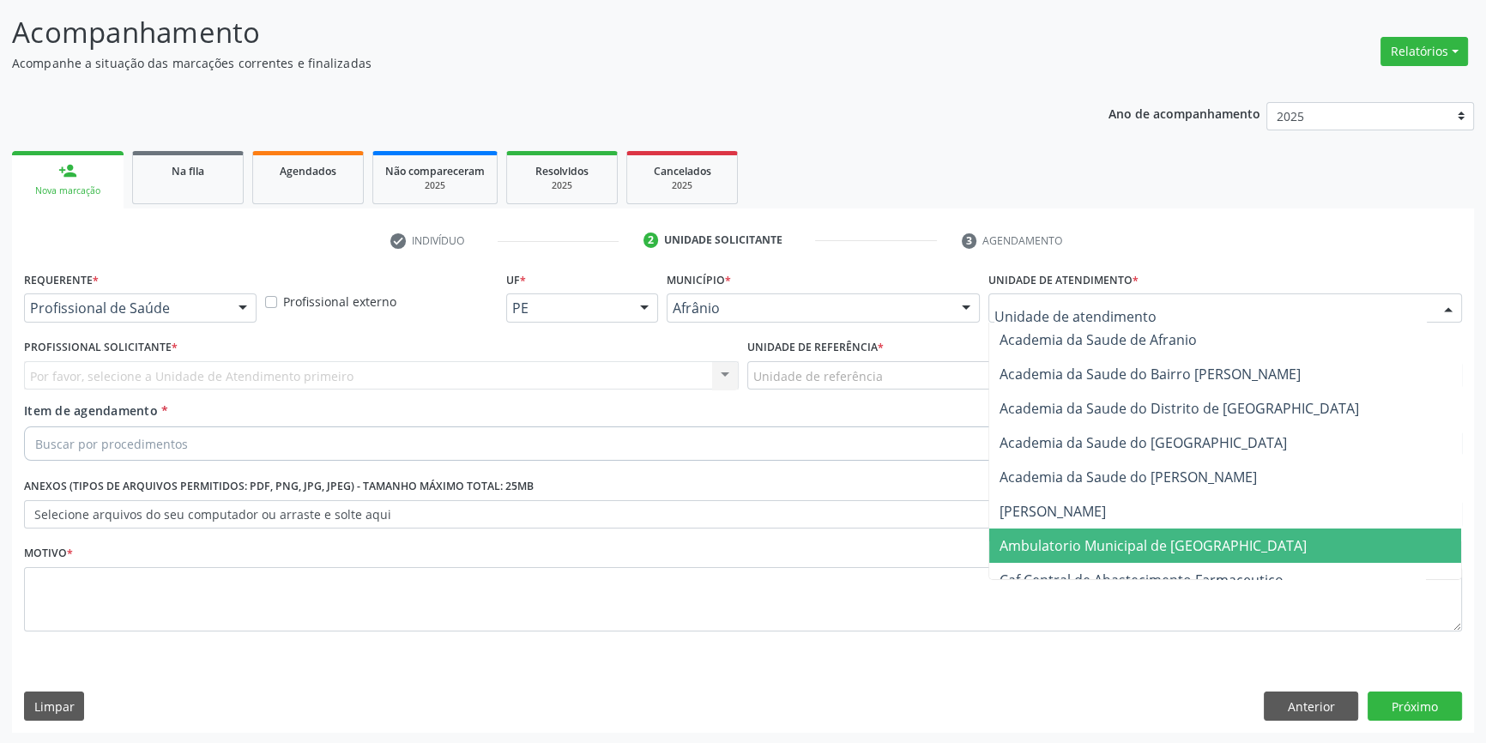
click at [1104, 541] on span "Ambulatorio Municipal de [GEOGRAPHIC_DATA]" at bounding box center [1153, 545] width 307 height 19
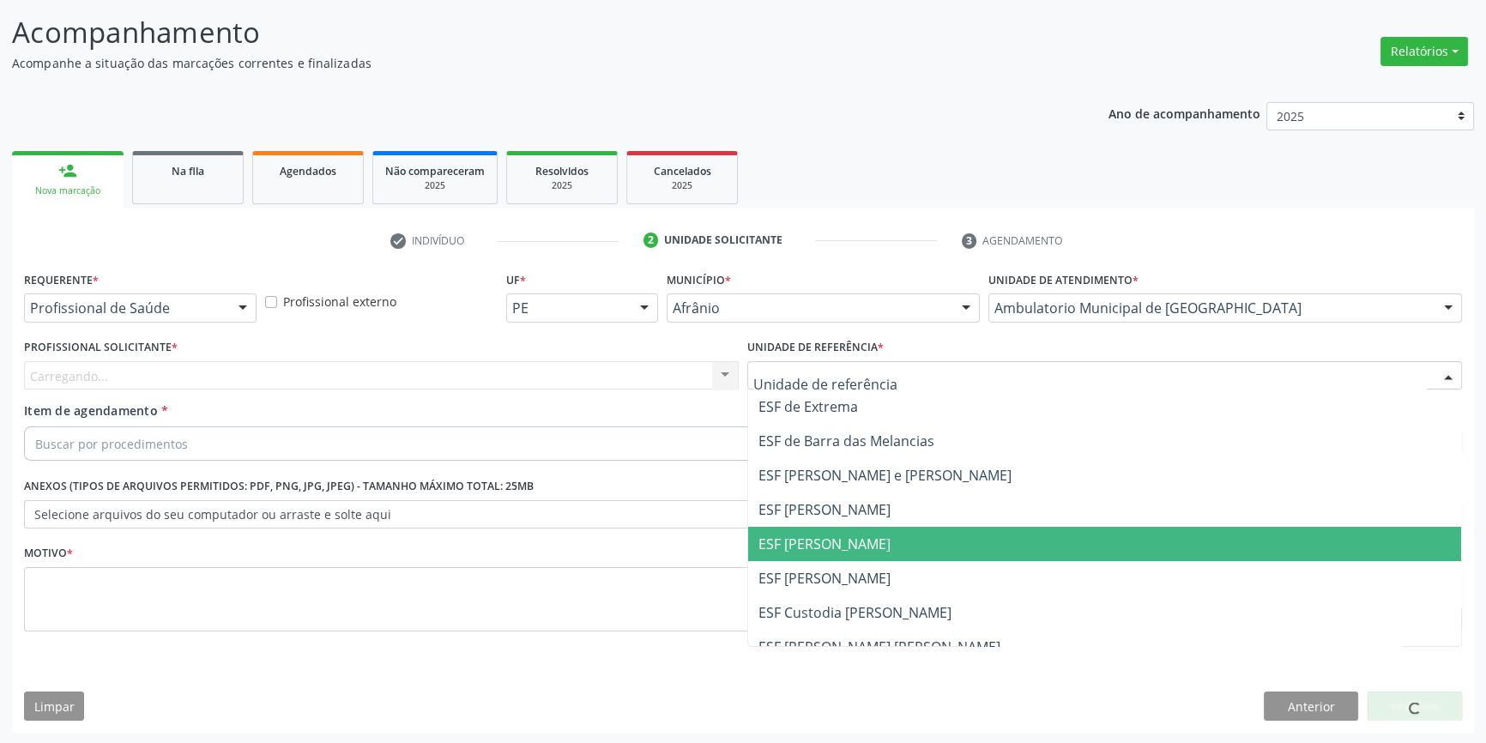
click at [849, 528] on span "ESF [PERSON_NAME]" at bounding box center [1104, 544] width 713 height 34
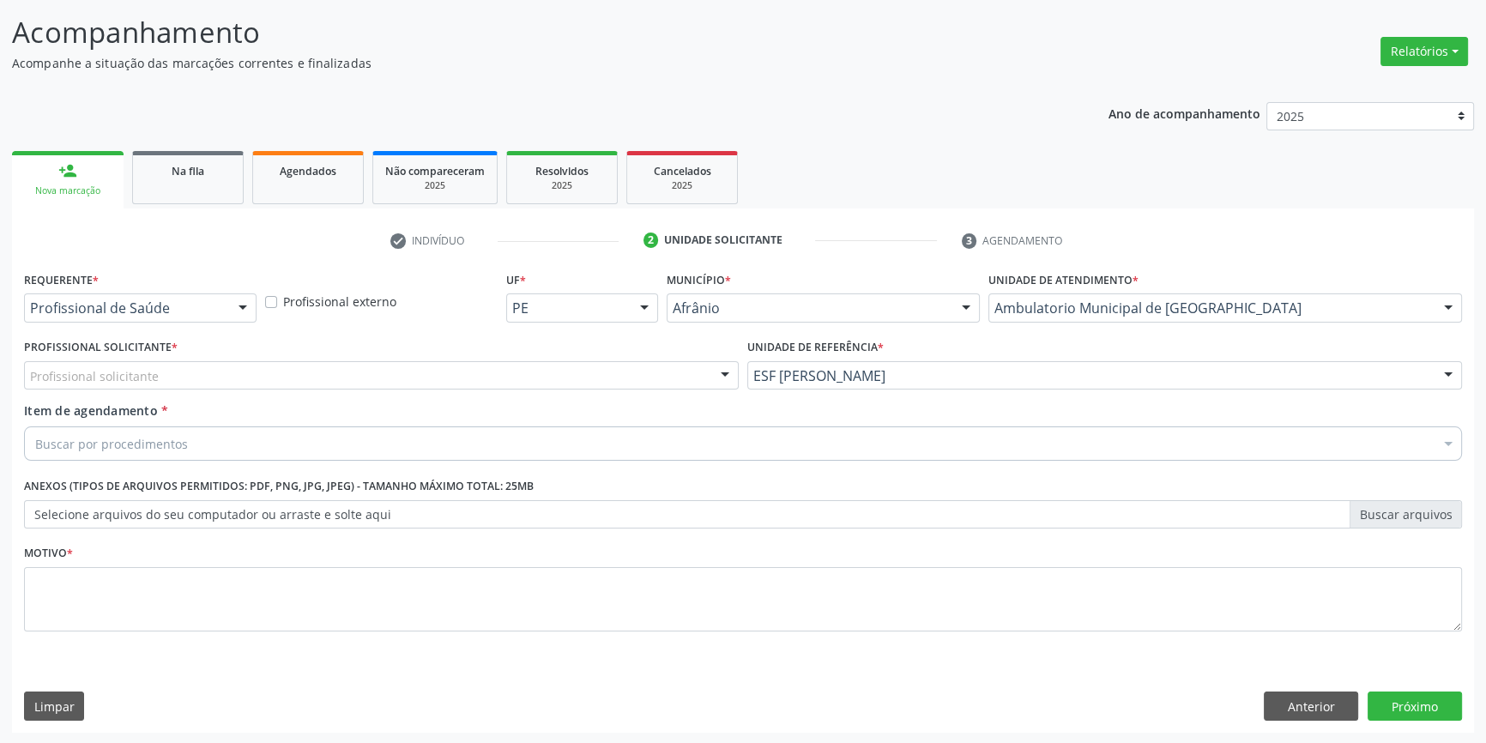
click at [541, 377] on div "Profissional solicitante" at bounding box center [381, 375] width 715 height 29
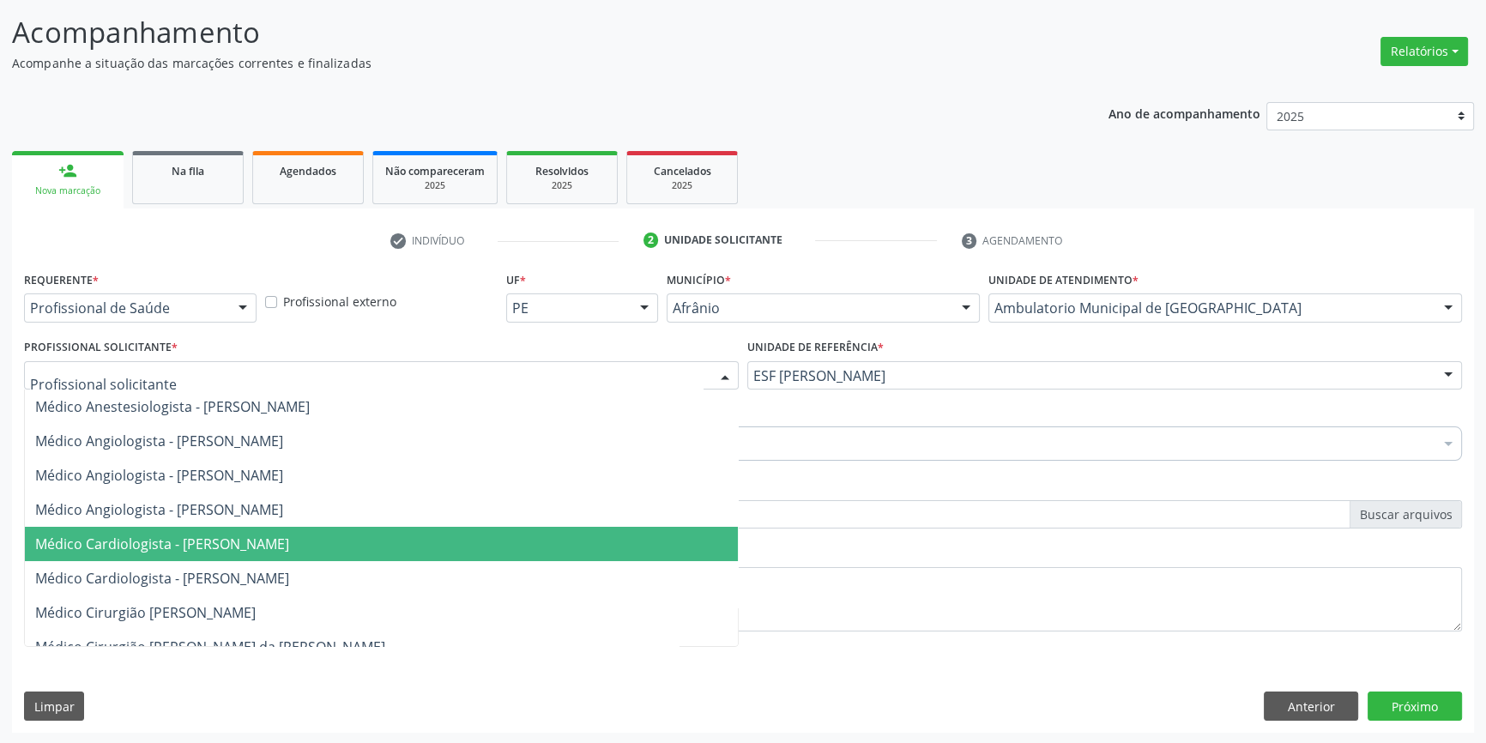
click at [311, 558] on span "Médico Cardiologista - [PERSON_NAME]" at bounding box center [381, 544] width 713 height 34
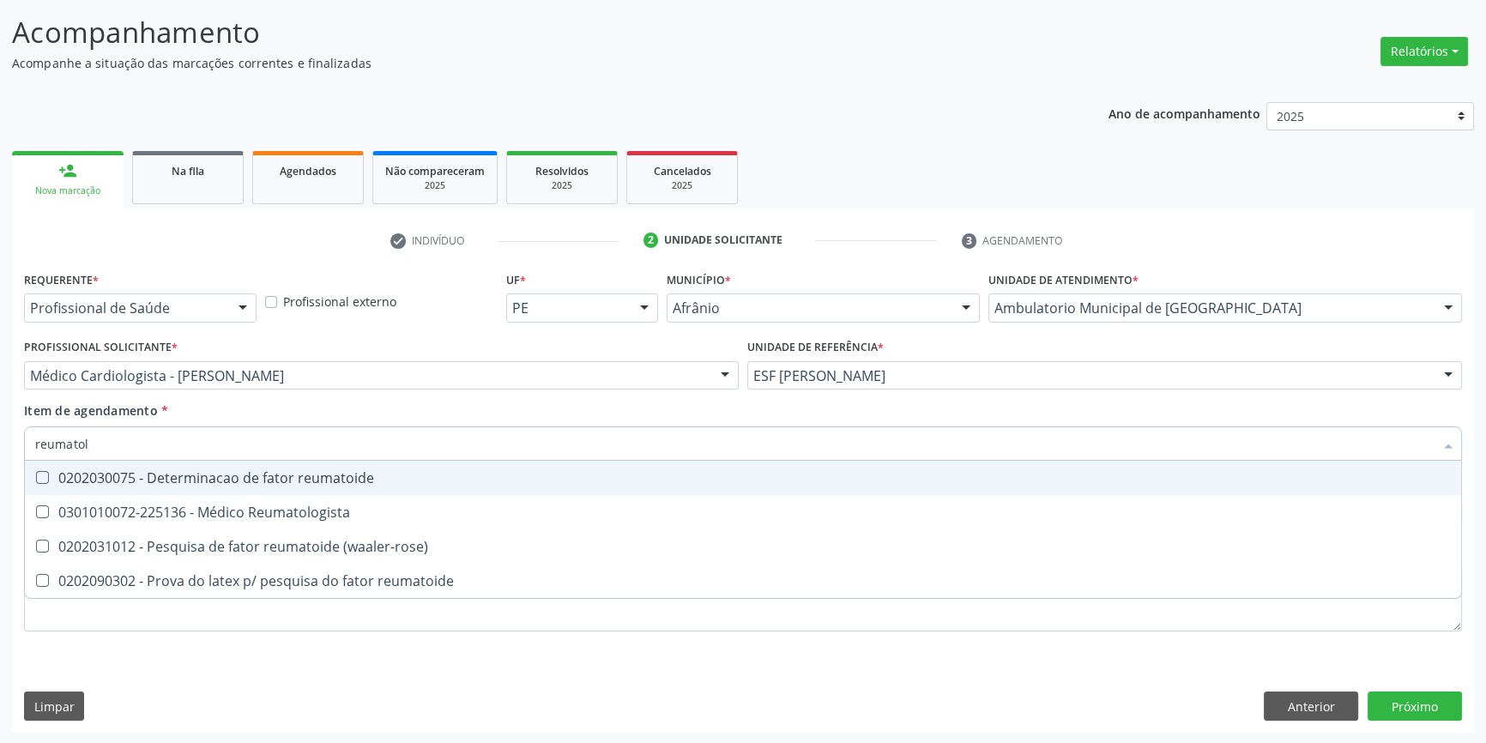
type input "reumatolo"
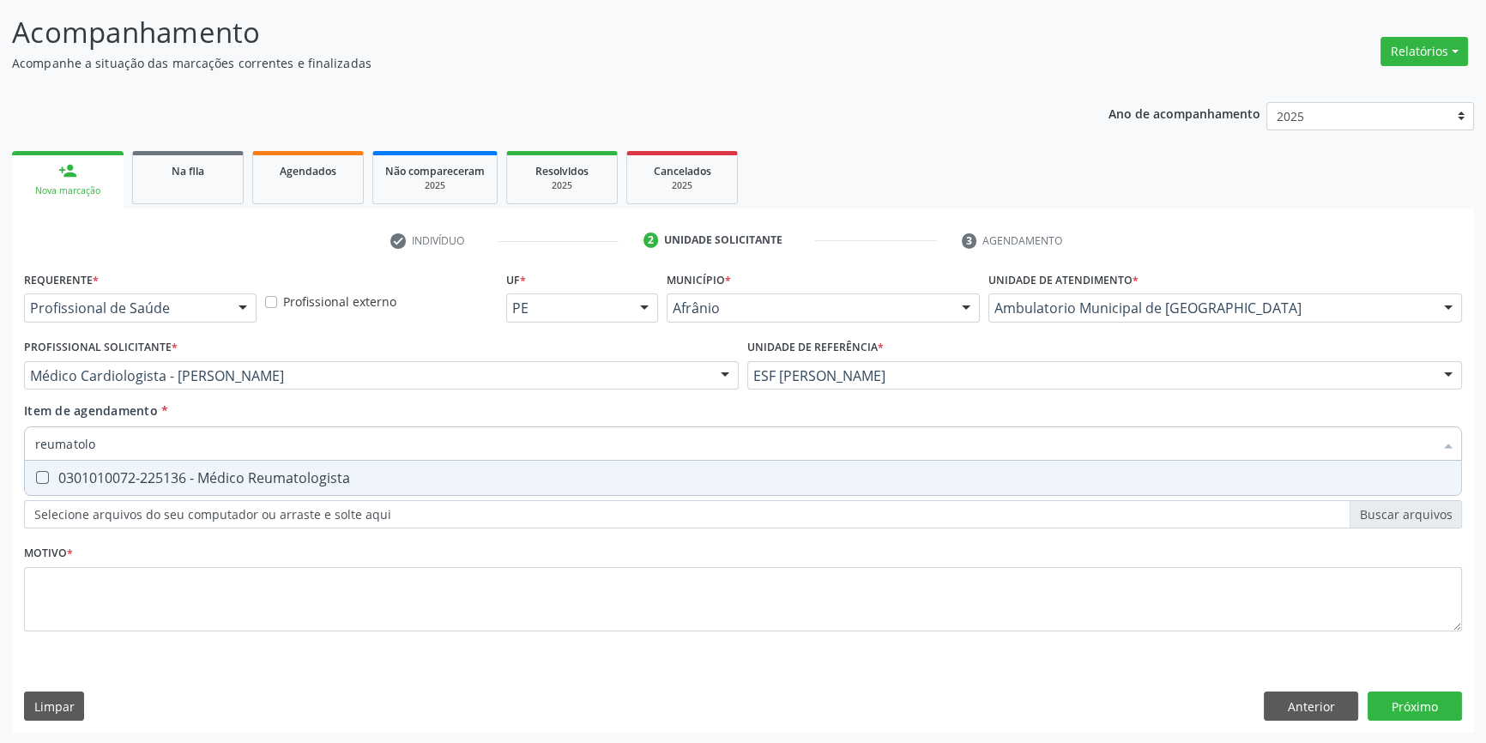
click at [170, 471] on div "0301010072-225136 - Médico Reumatologista" at bounding box center [743, 478] width 1416 height 14
checkbox Reumatologista "true"
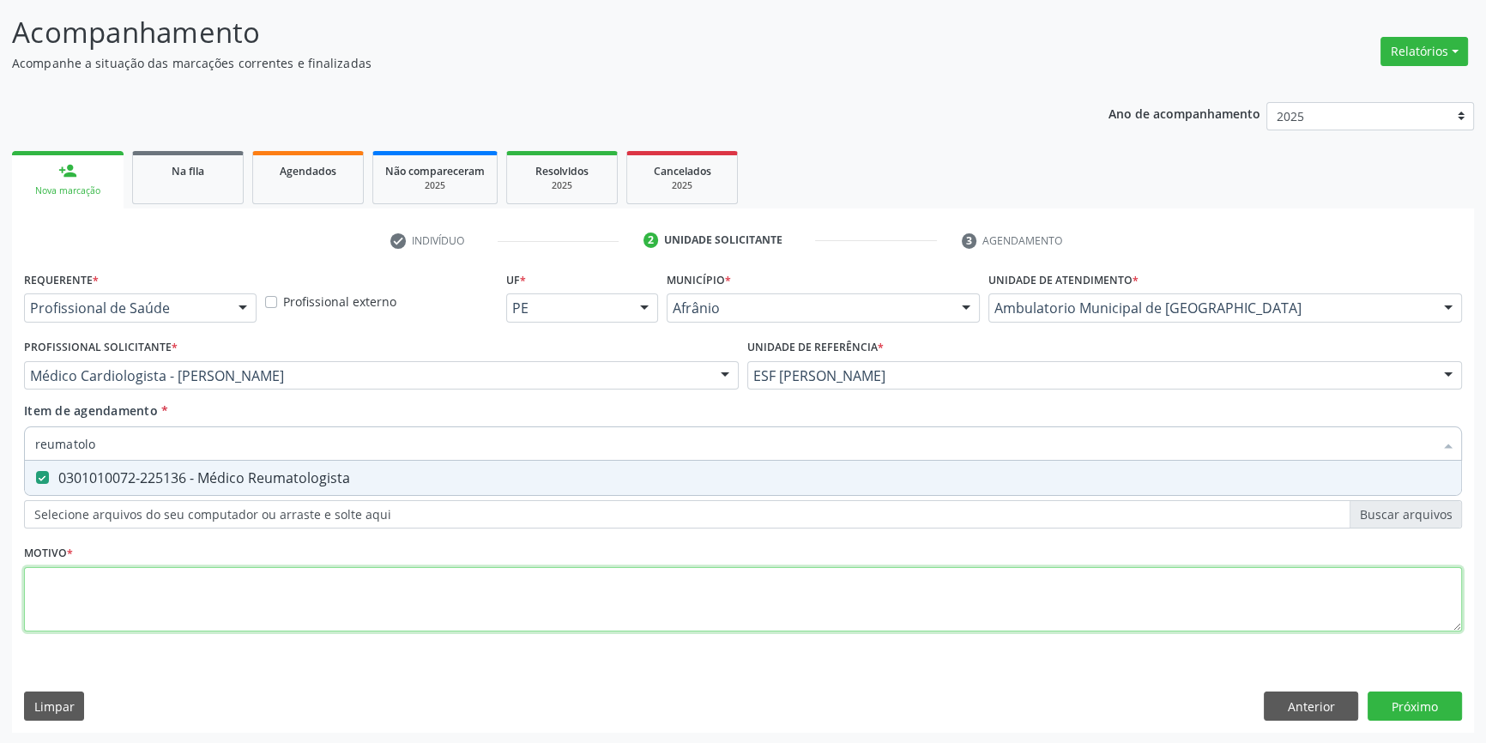
click at [154, 586] on div "Requerente * Profissional de Saúde Profissional de Saúde Paciente Nenhum result…" at bounding box center [743, 461] width 1438 height 389
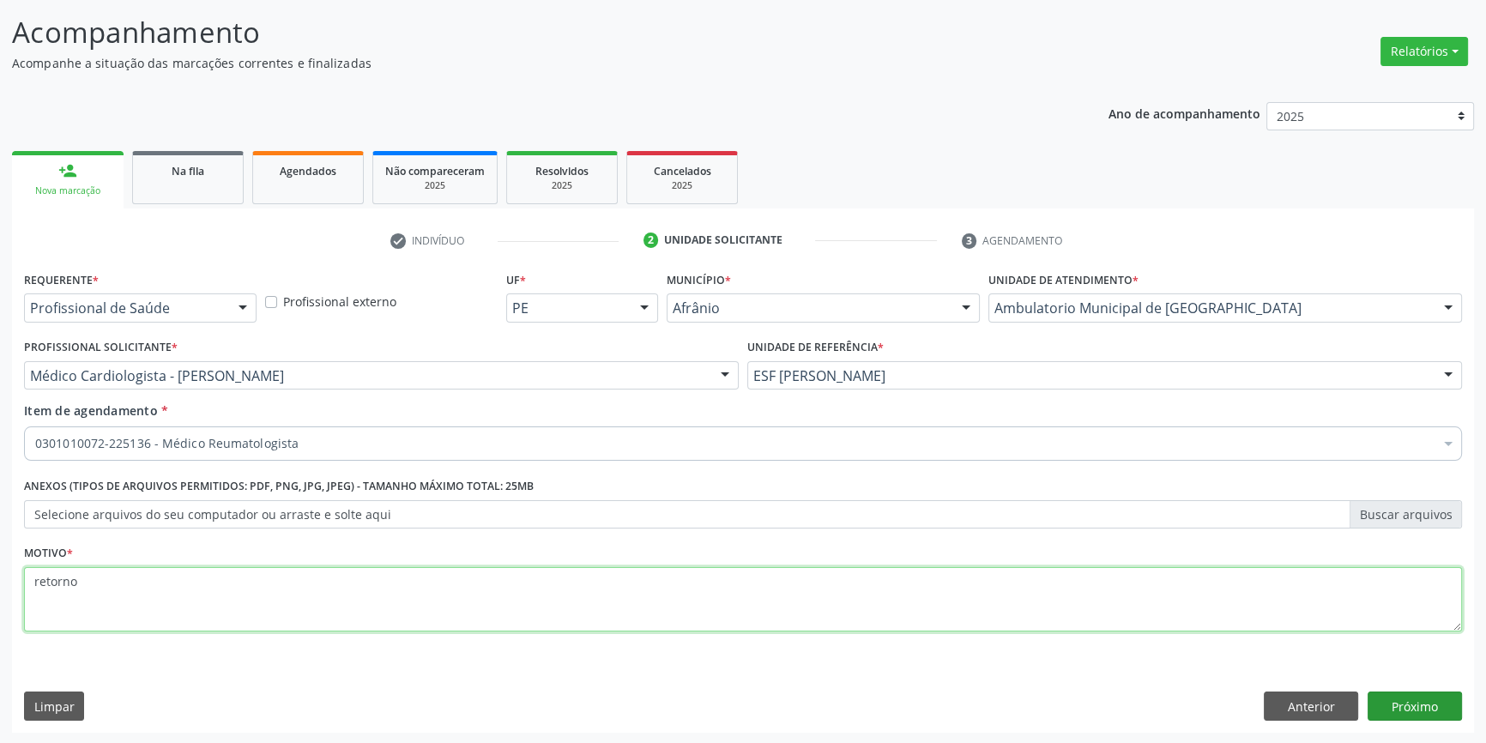
type textarea "retorno"
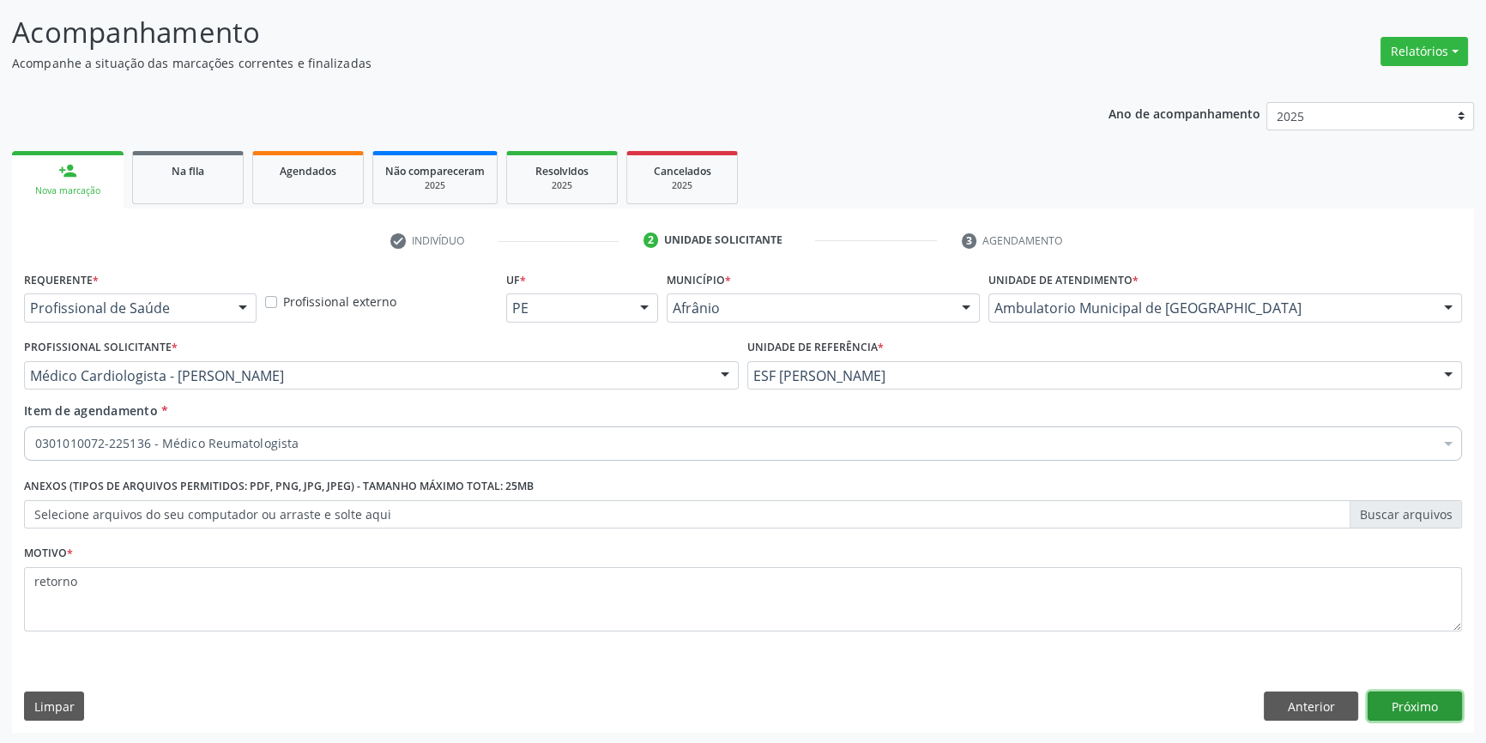
click at [1422, 704] on button "Próximo" at bounding box center [1415, 706] width 94 height 29
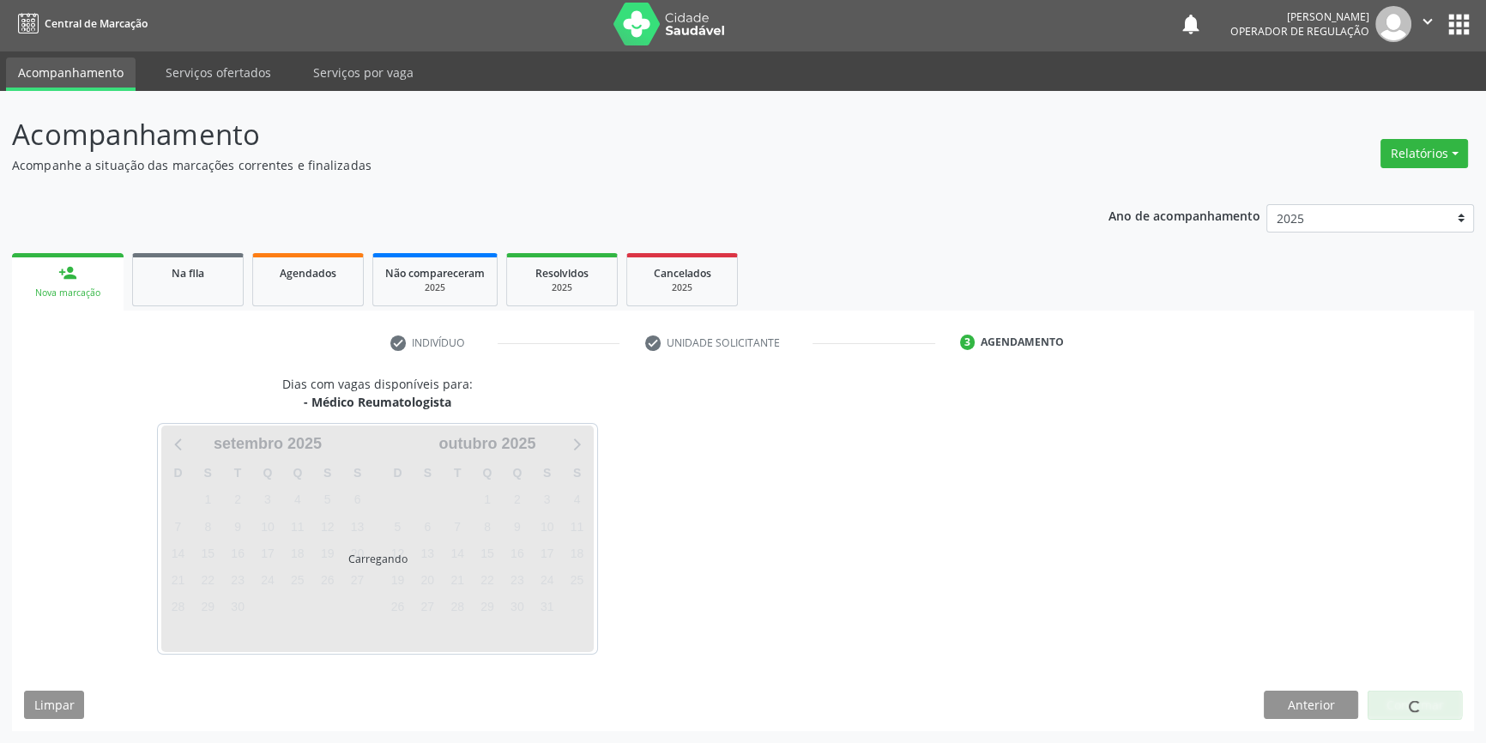
scroll to position [2, 0]
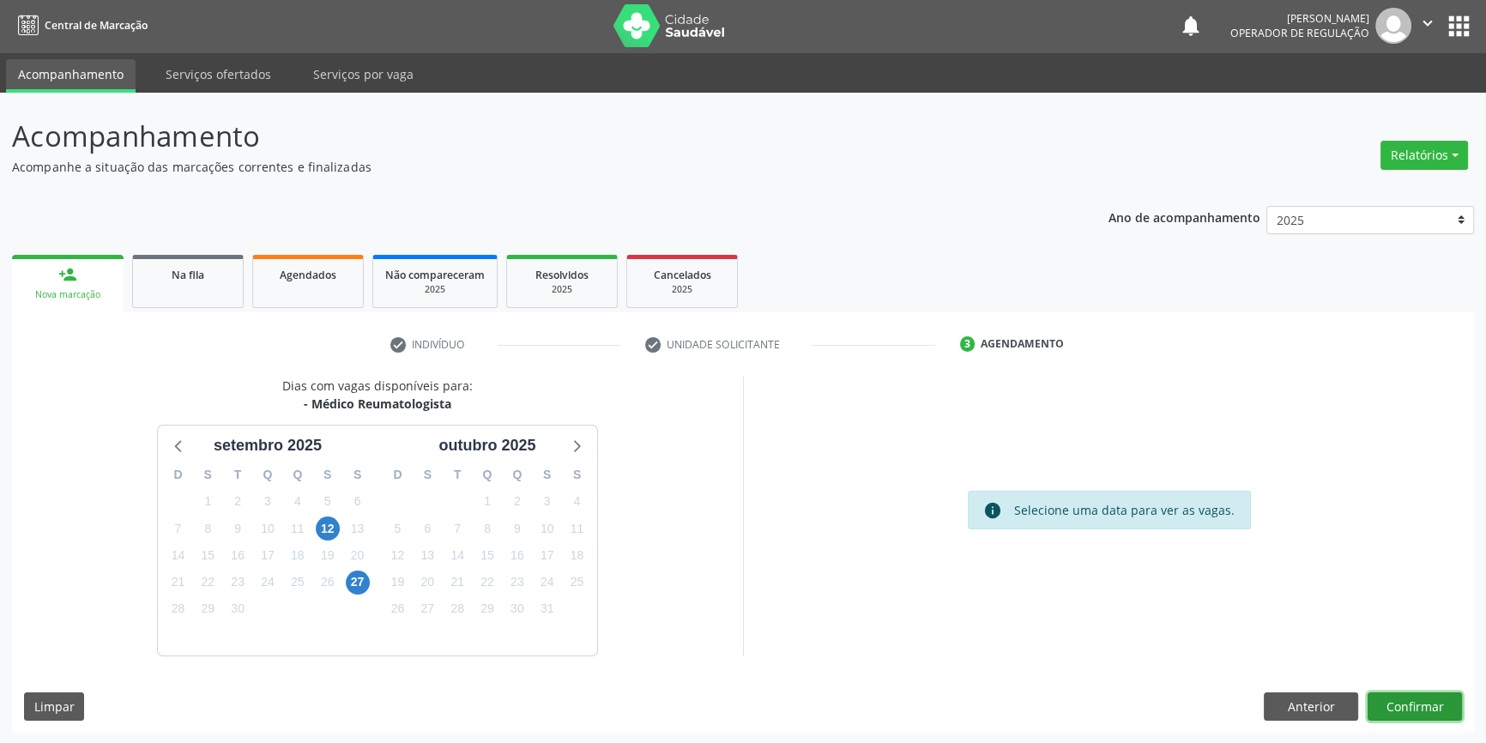
click at [1416, 704] on button "Confirmar" at bounding box center [1415, 706] width 94 height 29
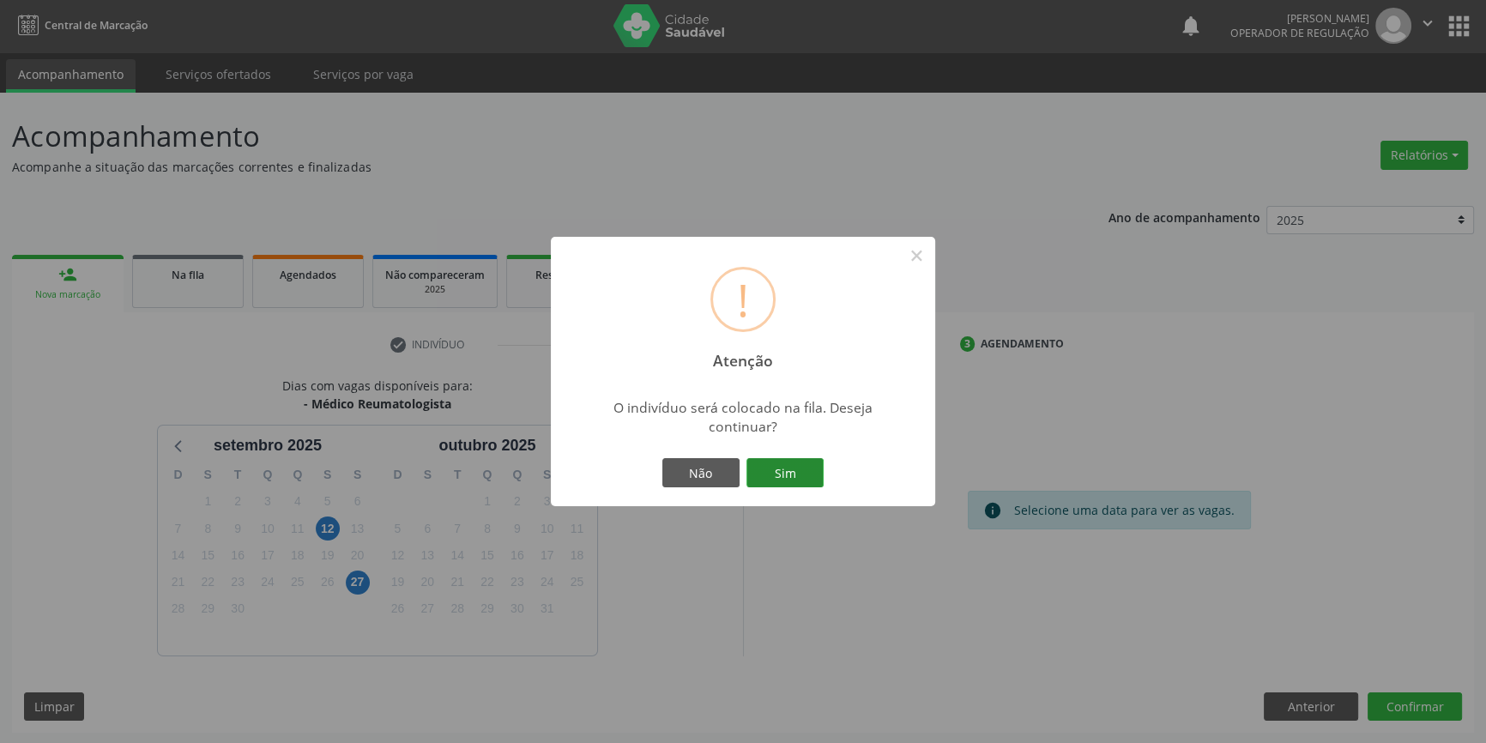
click at [794, 467] on button "Sim" at bounding box center [784, 472] width 77 height 29
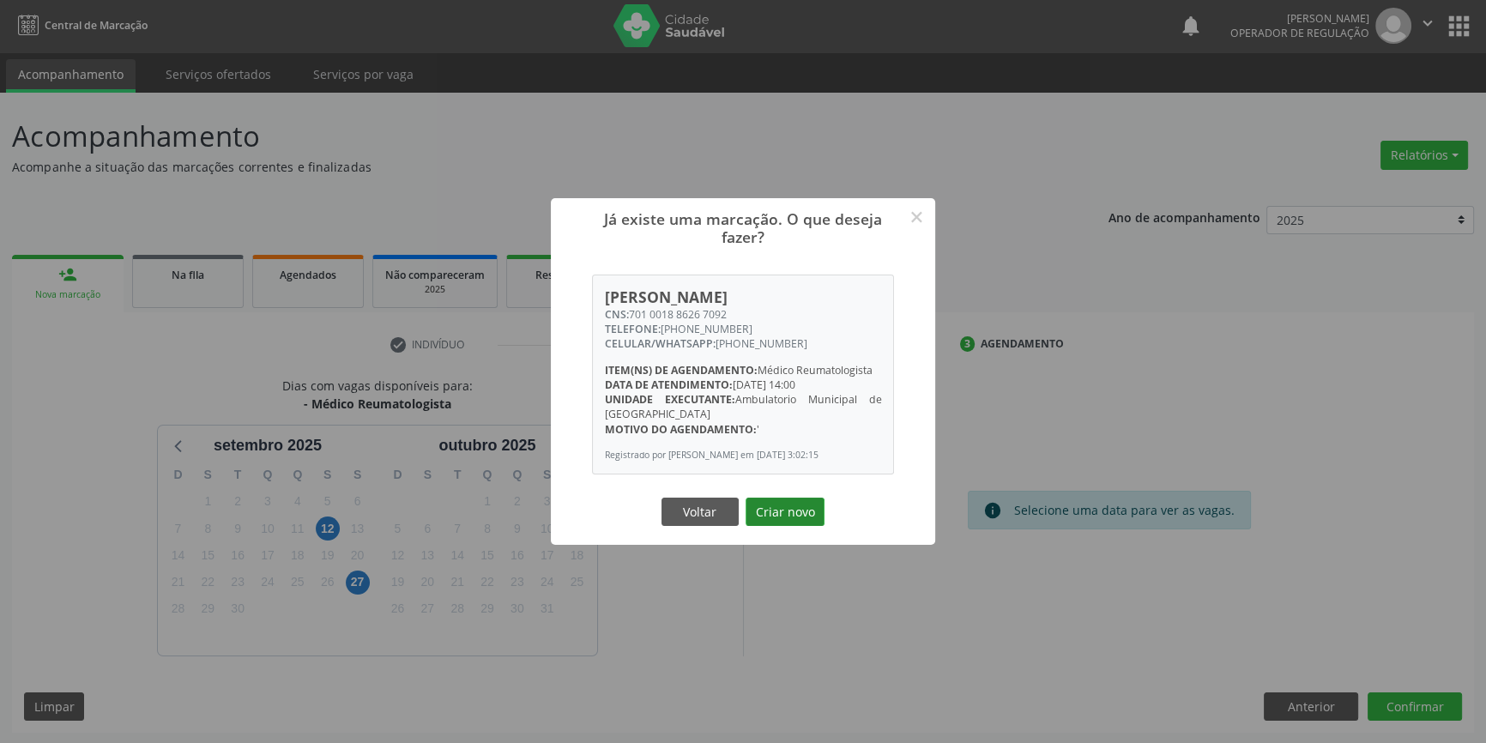
click at [799, 515] on button "Criar novo" at bounding box center [785, 512] width 79 height 29
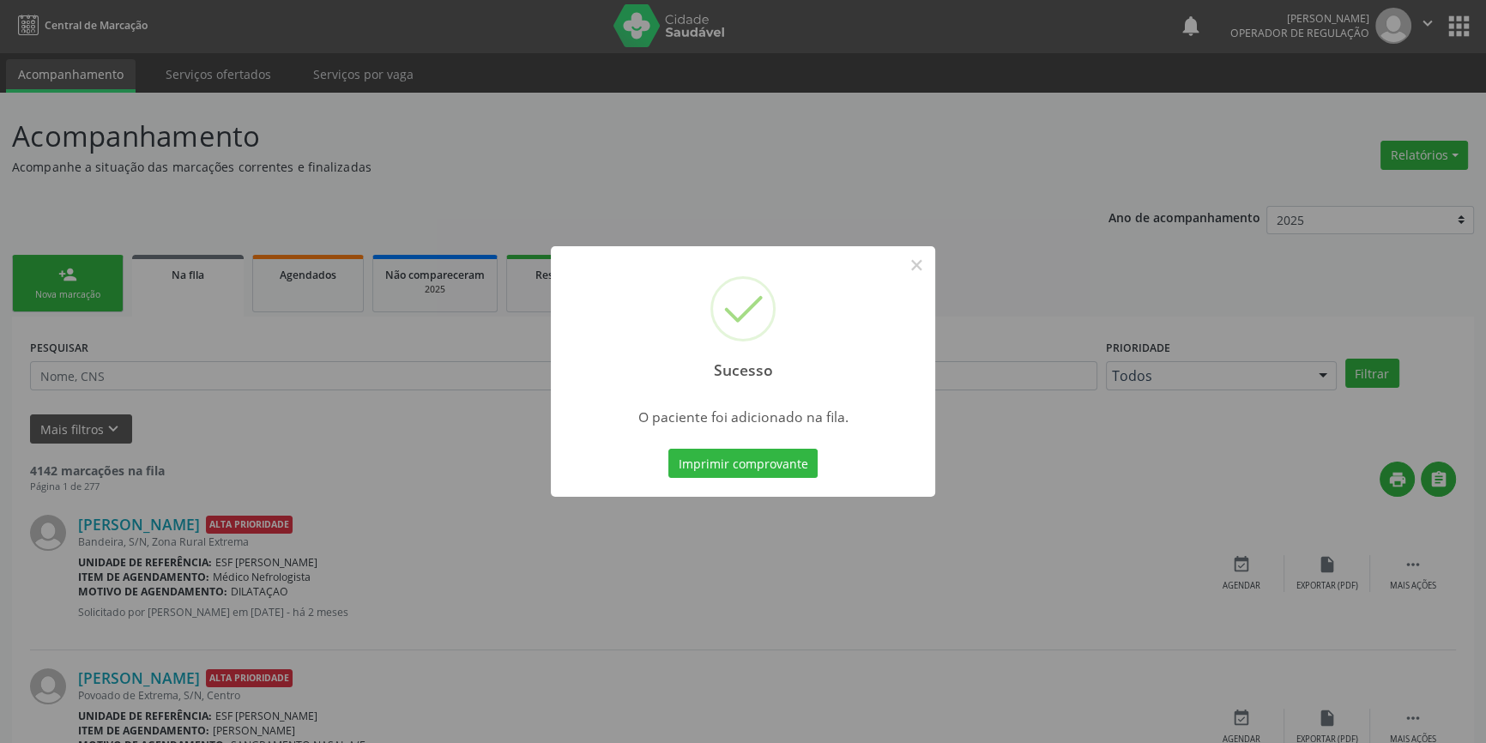
scroll to position [0, 0]
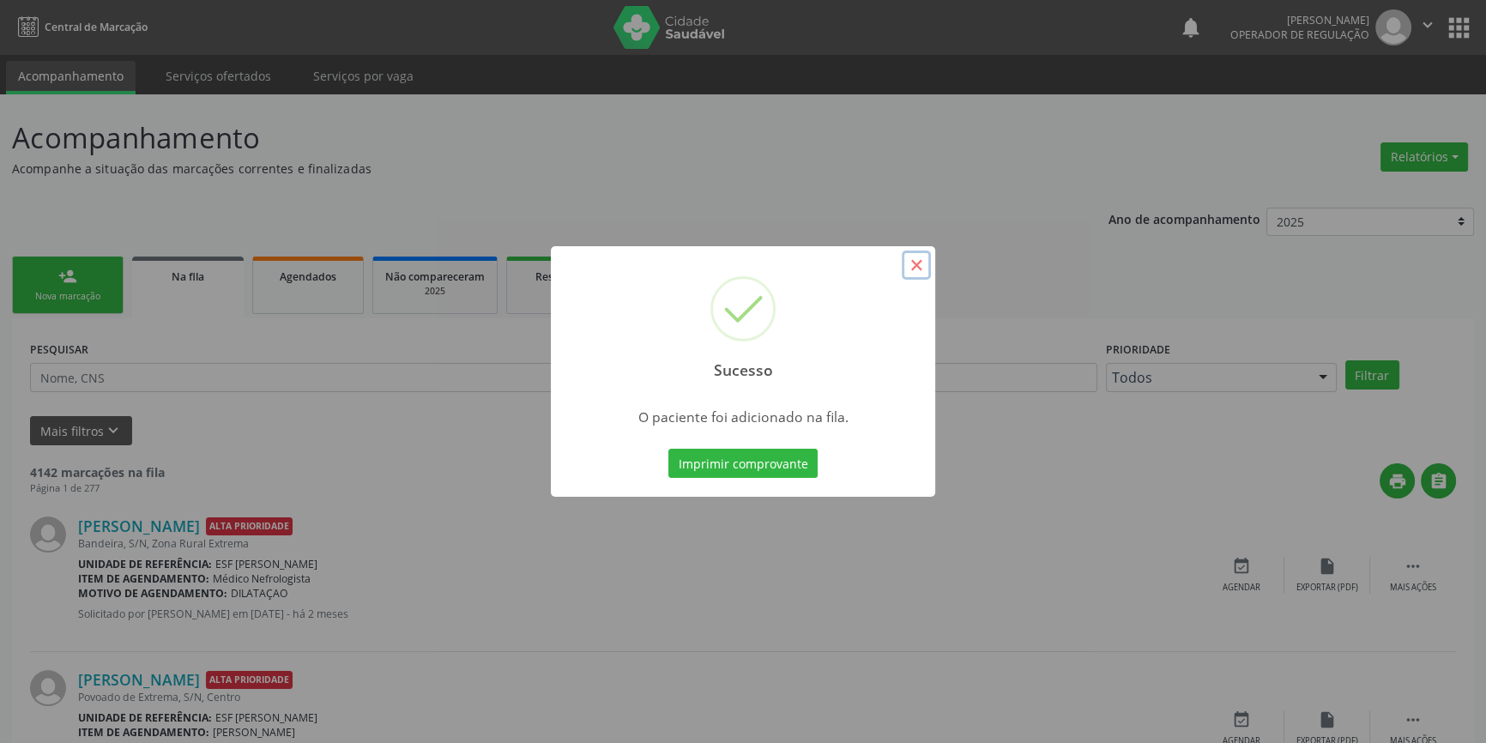
click at [923, 257] on button "×" at bounding box center [916, 265] width 29 height 29
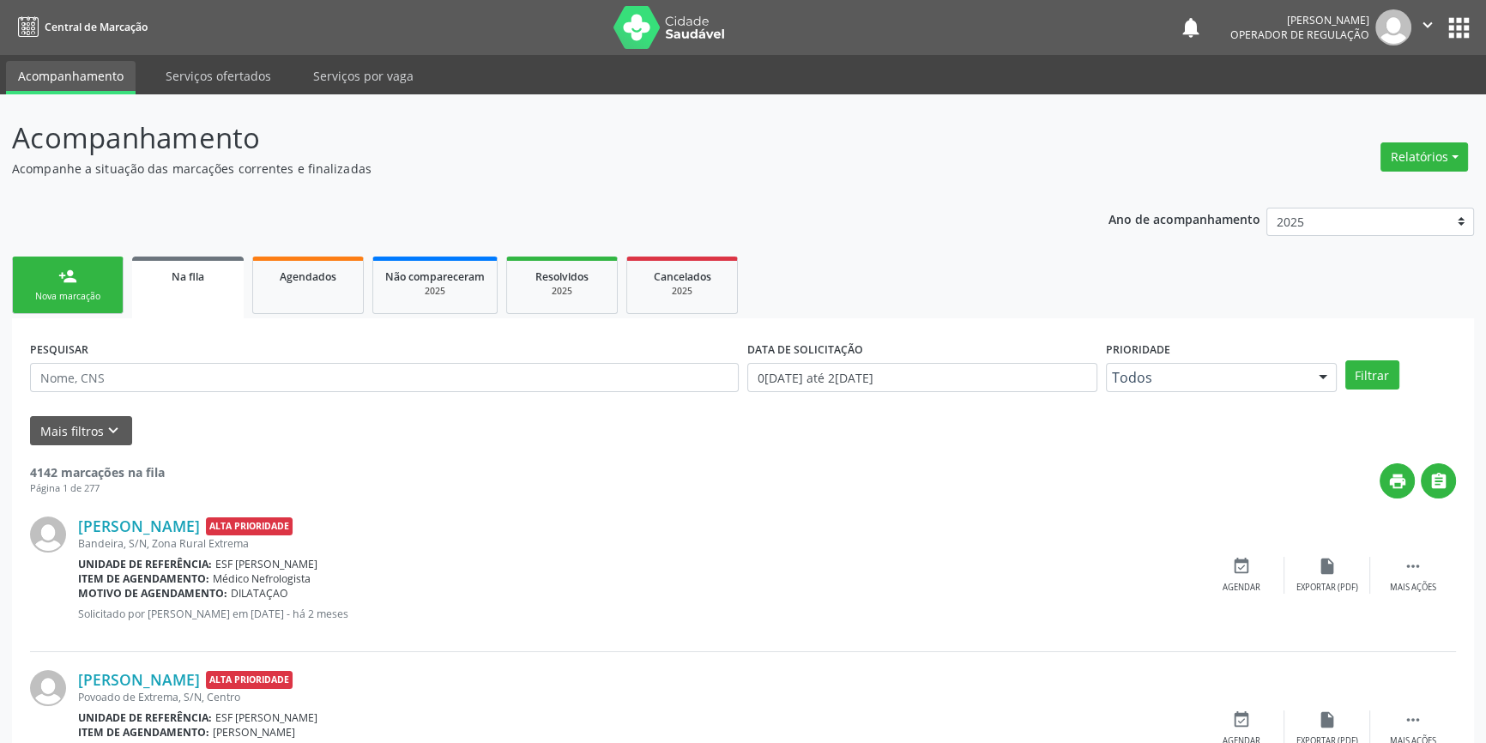
click at [77, 272] on link "person_add Nova marcação" at bounding box center [68, 285] width 112 height 57
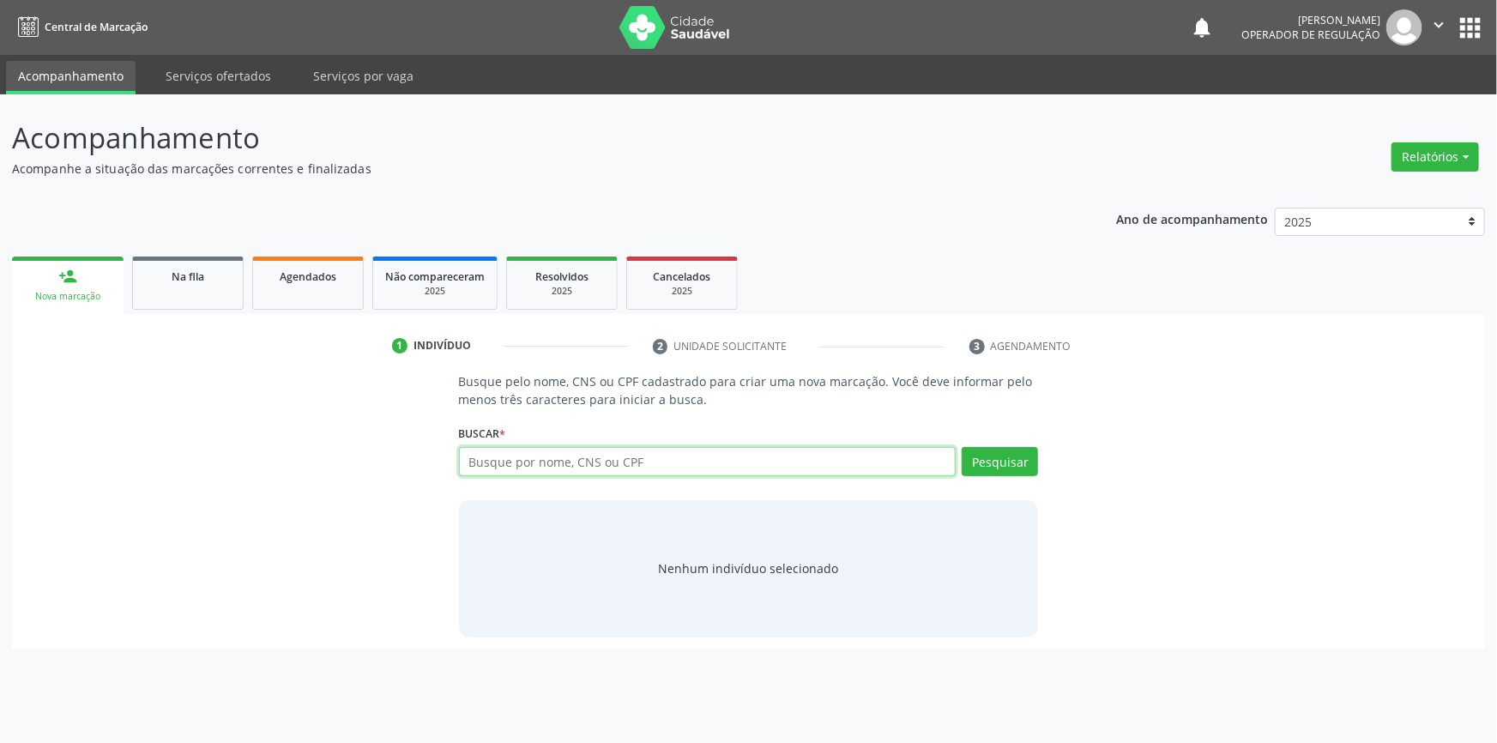
click at [597, 459] on input "text" at bounding box center [708, 461] width 498 height 29
type input "704802052714146"
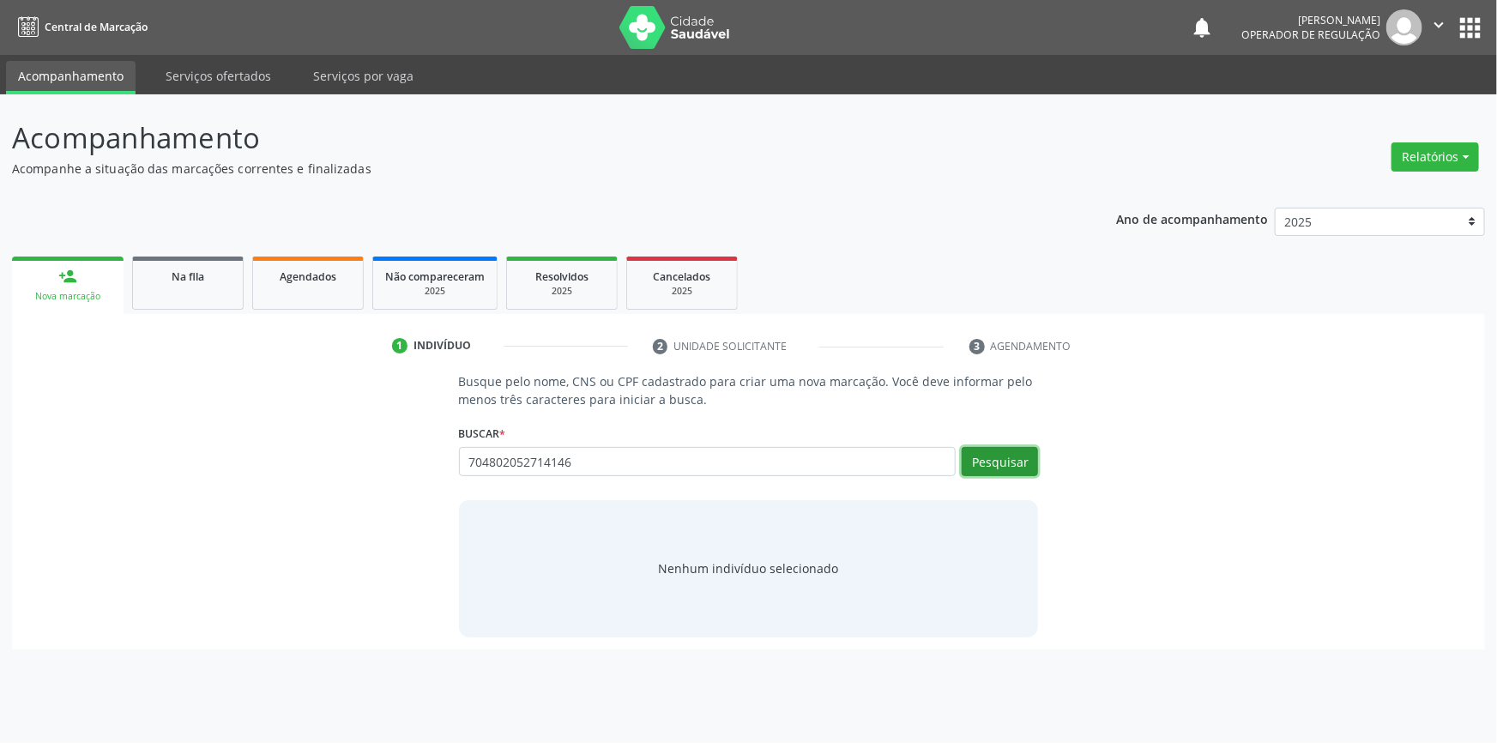
click at [989, 469] on button "Pesquisar" at bounding box center [1000, 461] width 76 height 29
type input "704802052714146"
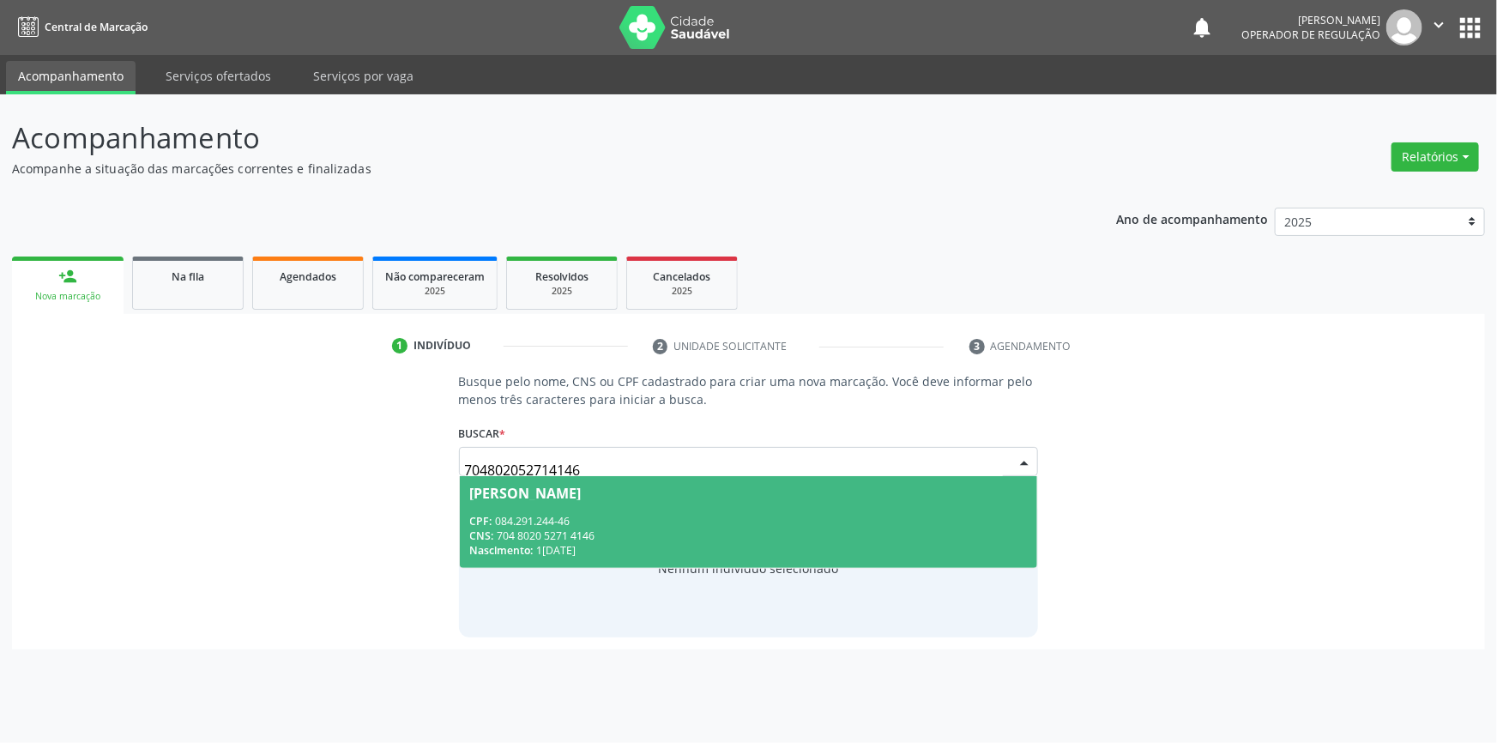
click at [594, 519] on div "CPF: 084.291.244-46" at bounding box center [749, 521] width 558 height 15
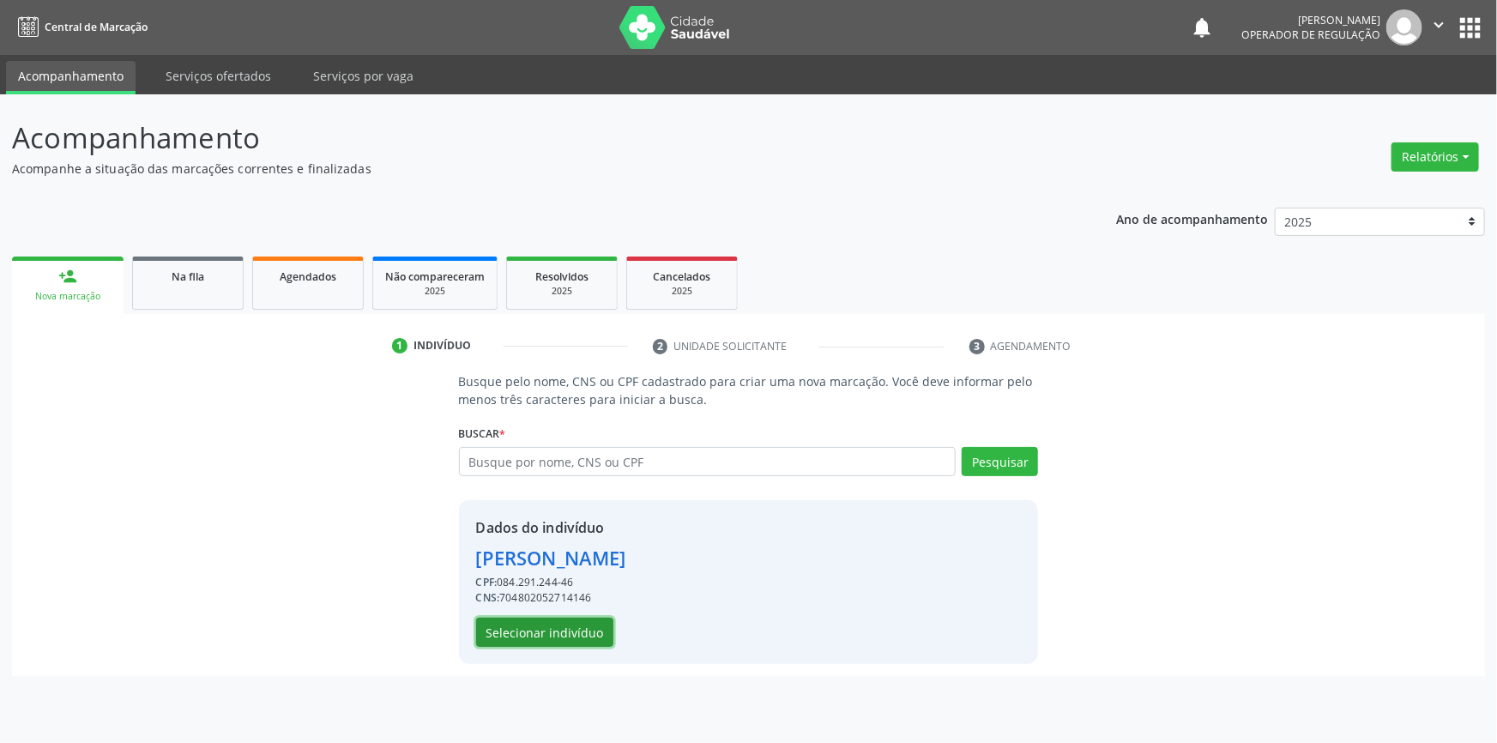
click at [575, 620] on button "Selecionar indivíduo" at bounding box center [544, 632] width 137 height 29
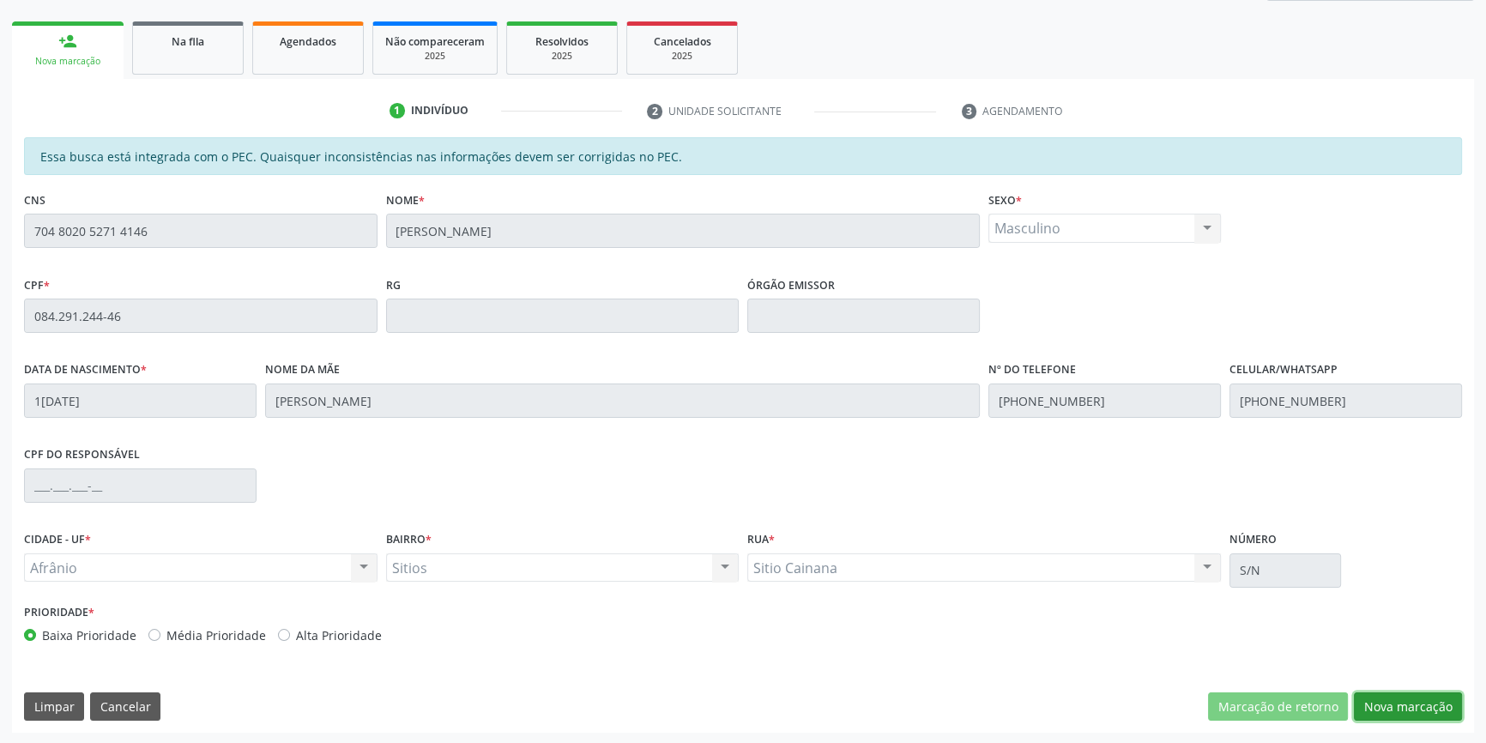
click at [1375, 704] on button "Nova marcação" at bounding box center [1408, 706] width 108 height 29
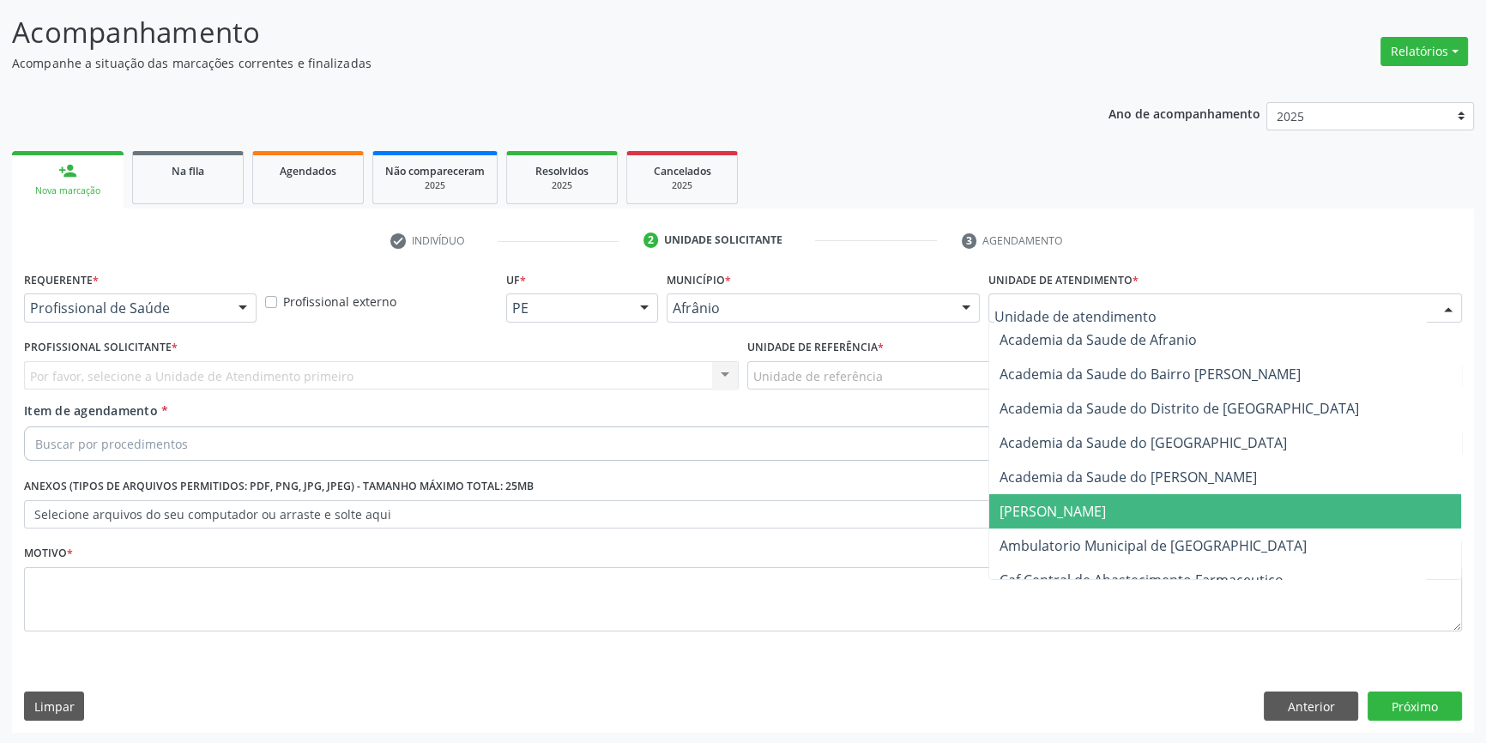
click at [1070, 521] on span "[PERSON_NAME]" at bounding box center [1225, 511] width 472 height 34
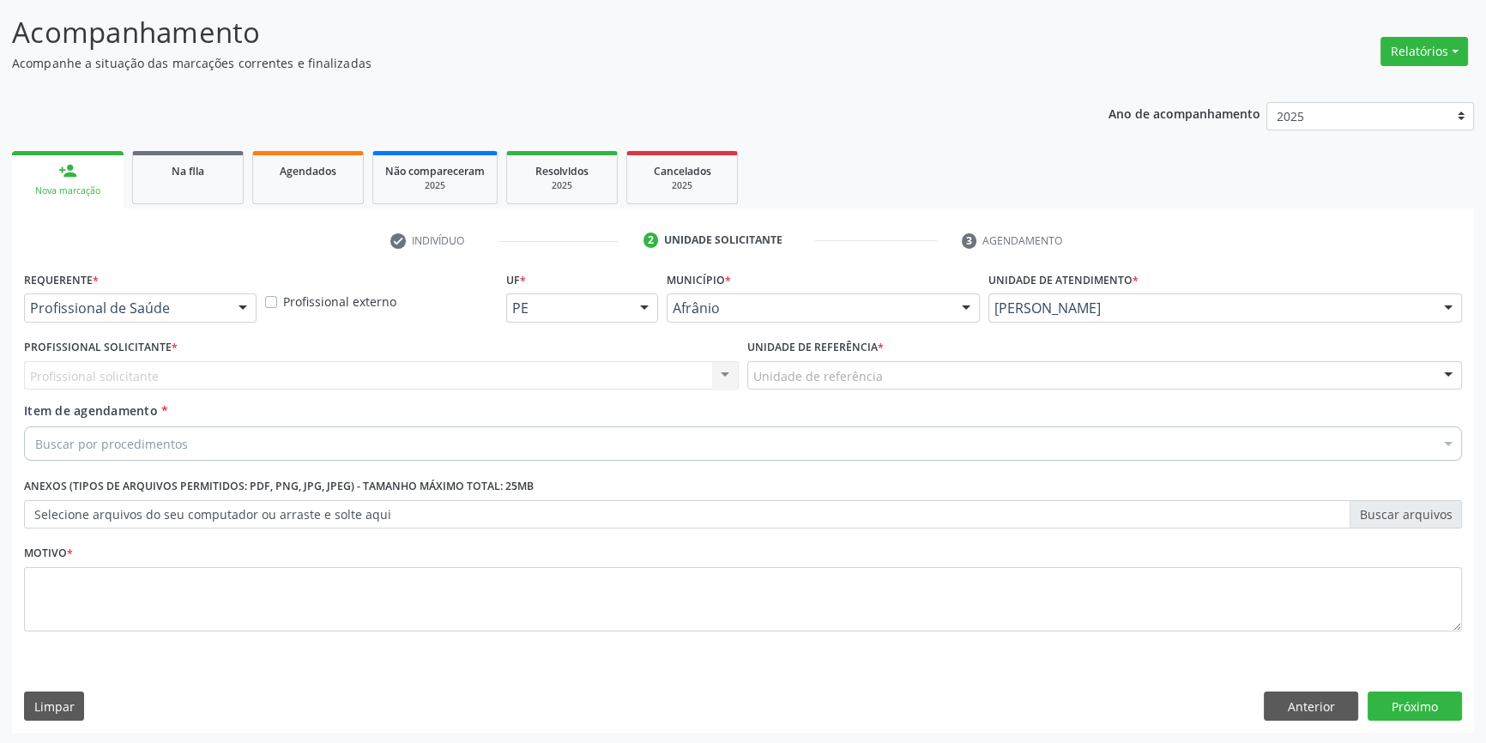
click at [1111, 287] on label "Unidade de atendimento *" at bounding box center [1063, 280] width 150 height 27
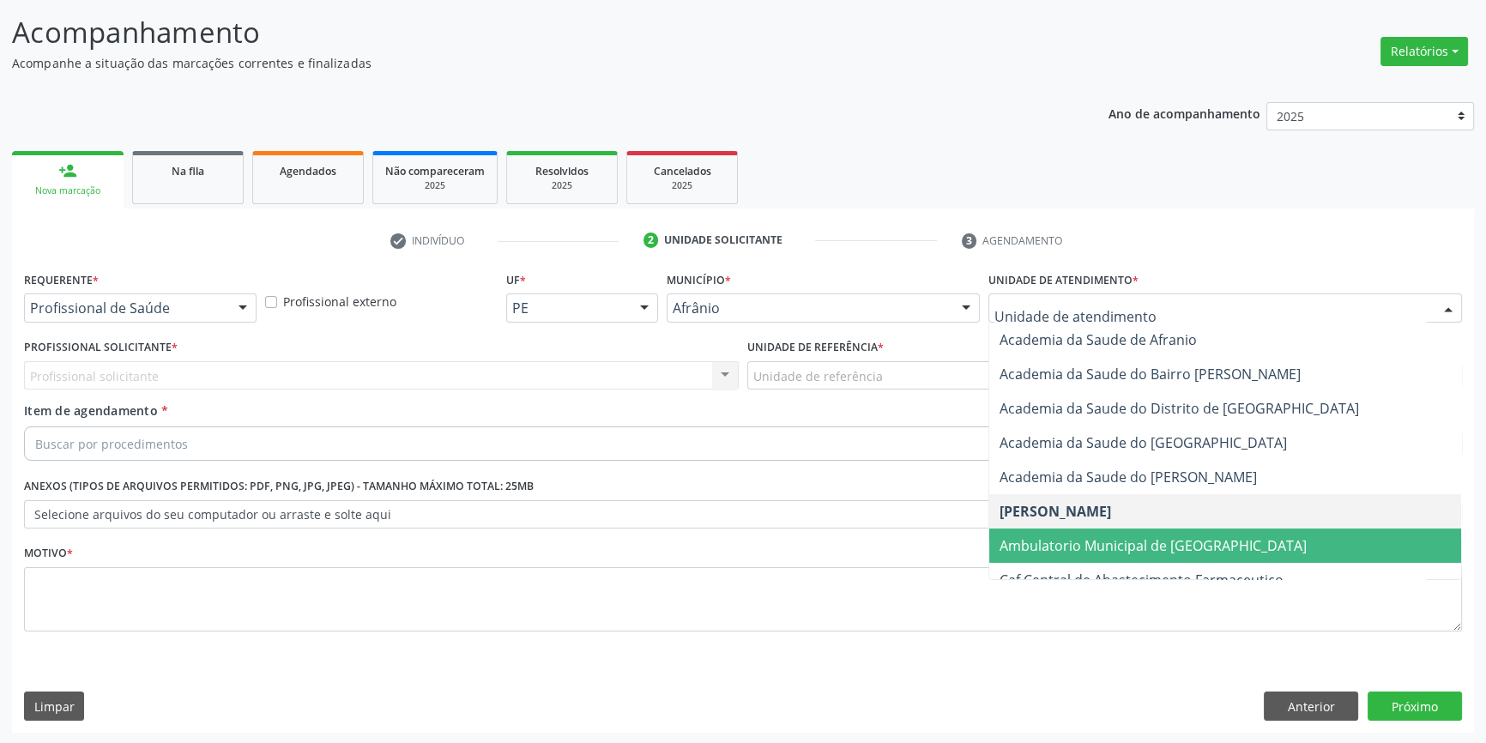
click at [1079, 536] on span "Ambulatorio Municipal de [GEOGRAPHIC_DATA]" at bounding box center [1153, 545] width 307 height 19
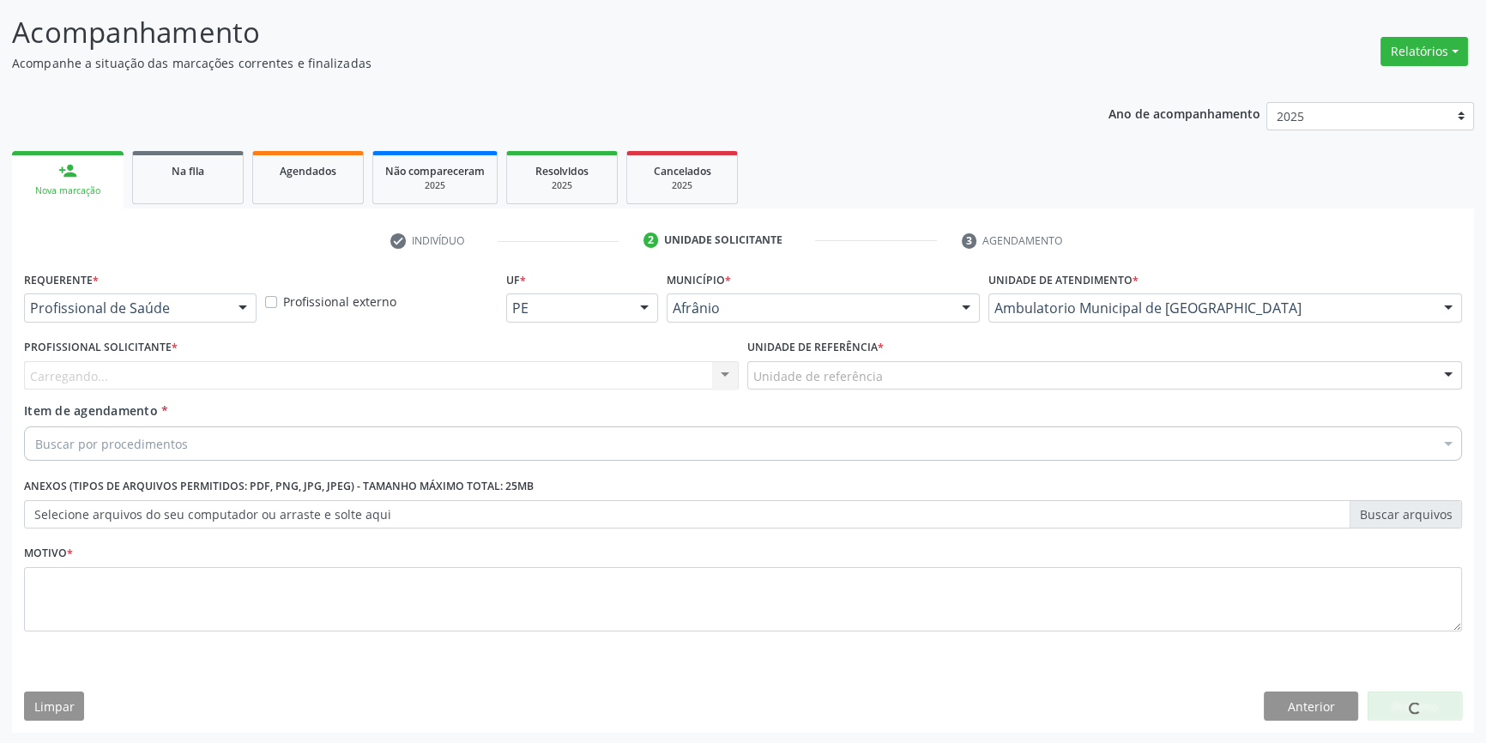
click at [855, 386] on div "Unidade de referência" at bounding box center [1104, 375] width 715 height 29
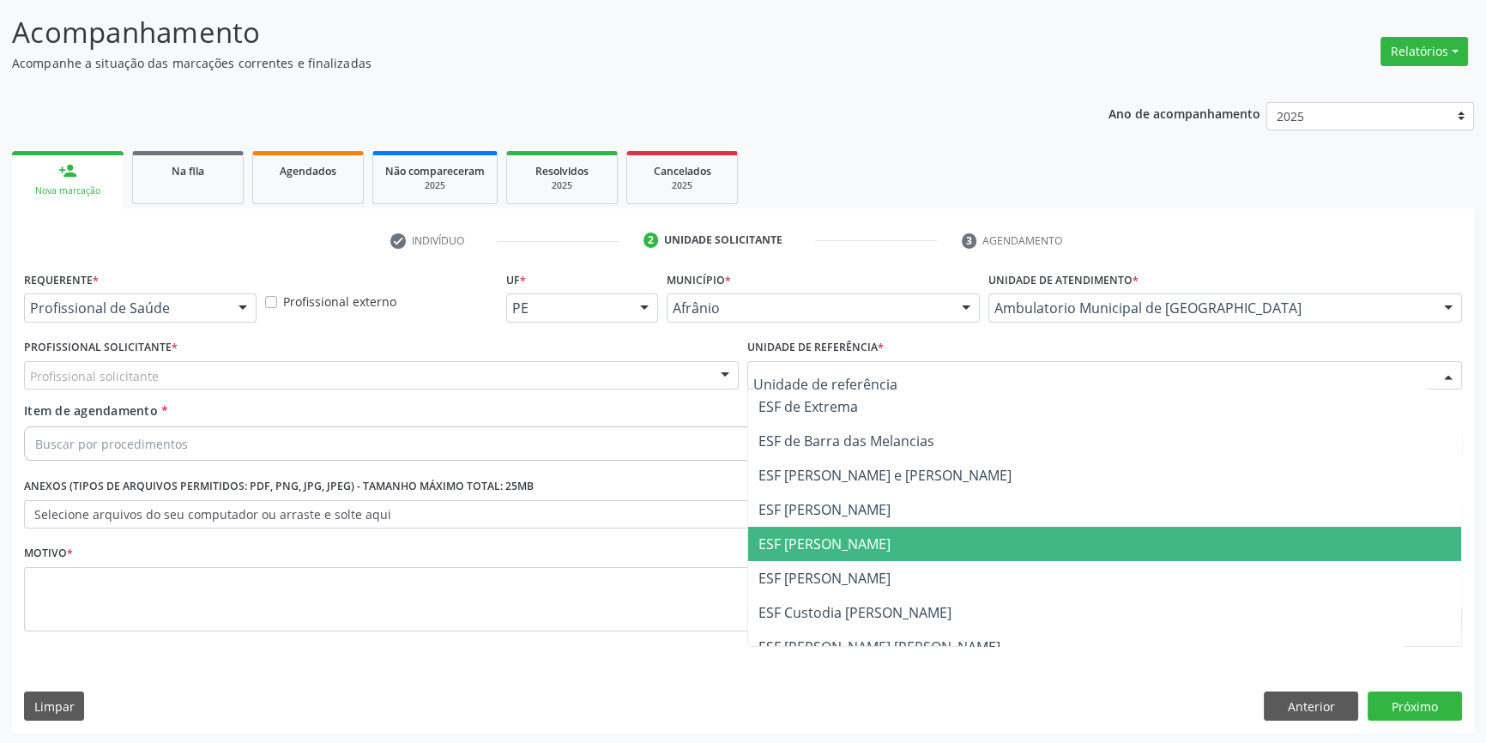
click at [834, 543] on span "ESF [PERSON_NAME]" at bounding box center [824, 544] width 132 height 19
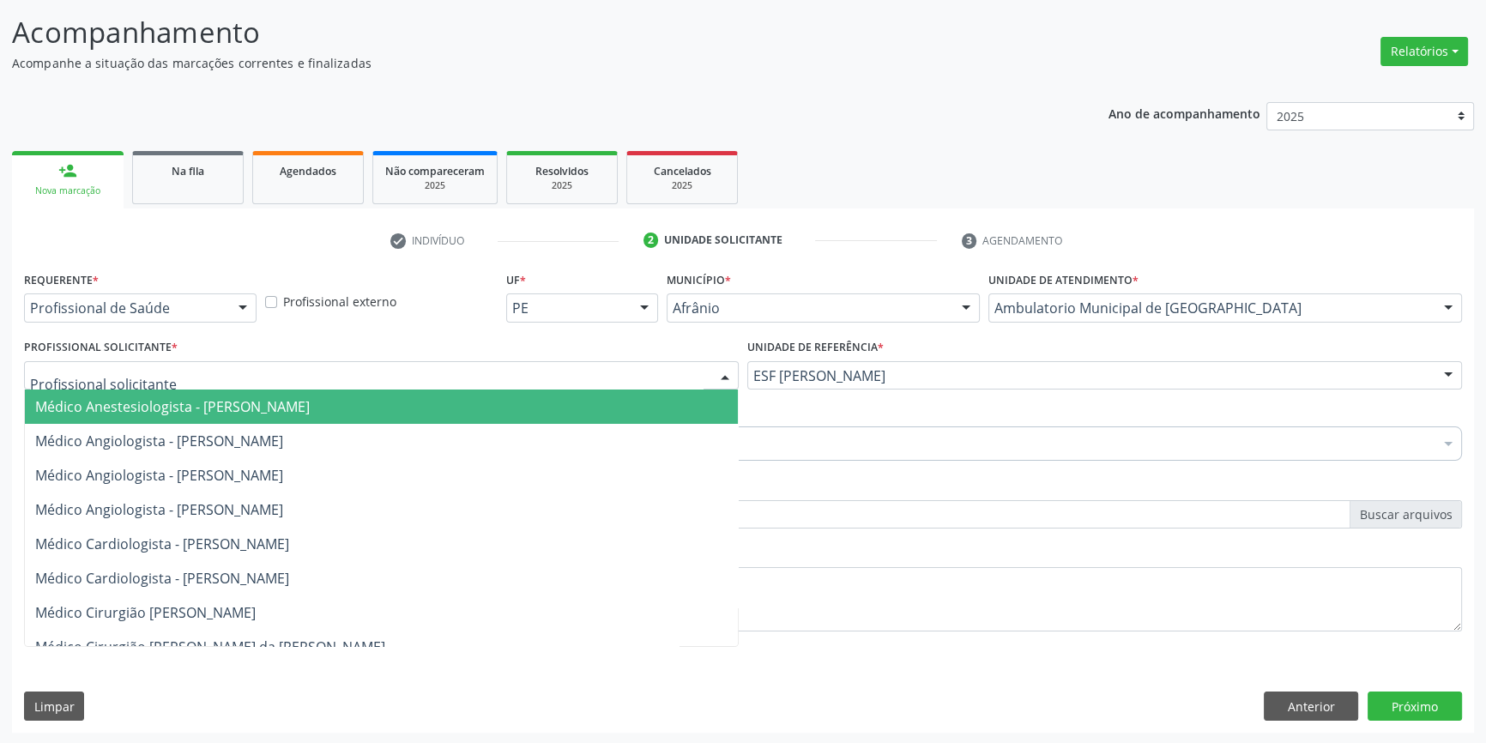
click at [560, 374] on div at bounding box center [381, 375] width 715 height 29
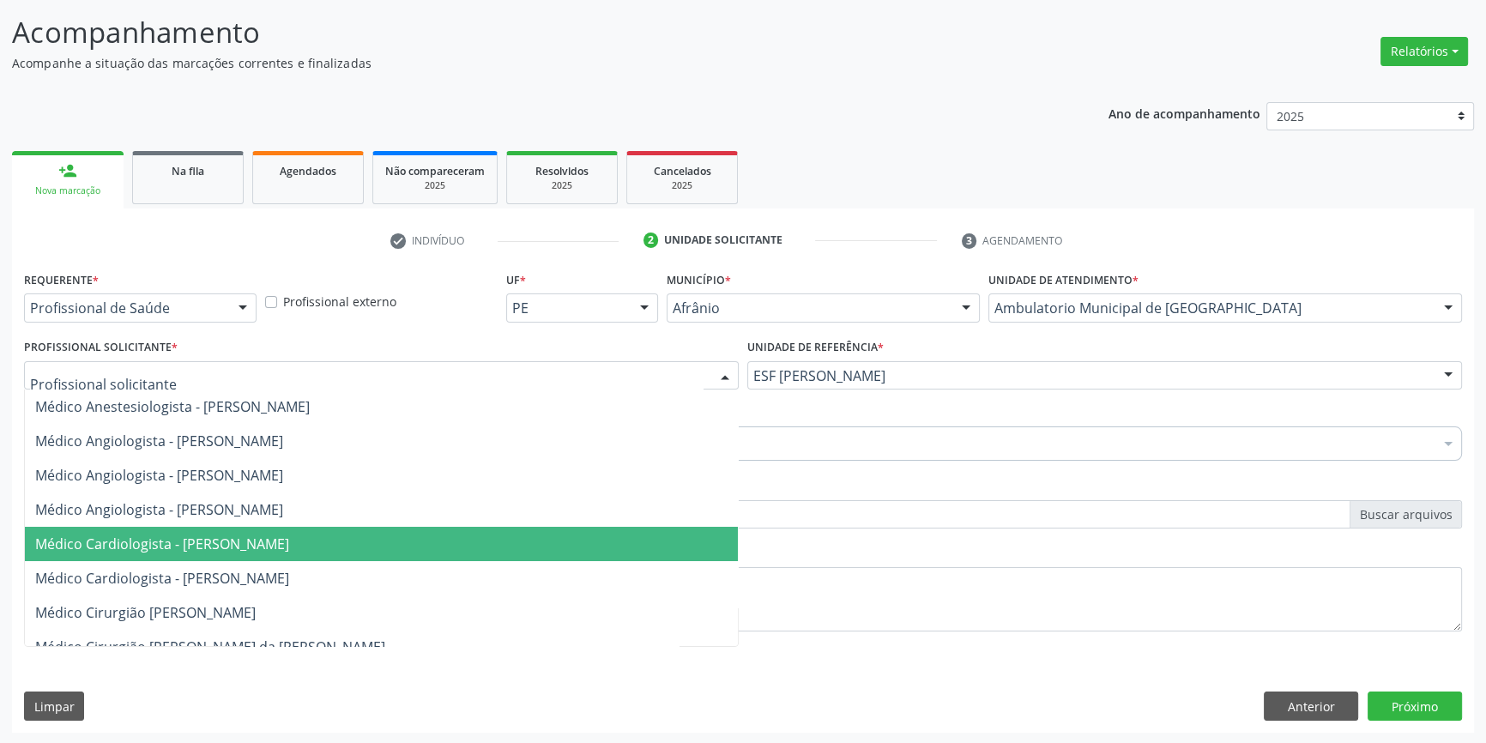
click at [267, 542] on span "Médico Cardiologista - [PERSON_NAME]" at bounding box center [162, 544] width 254 height 19
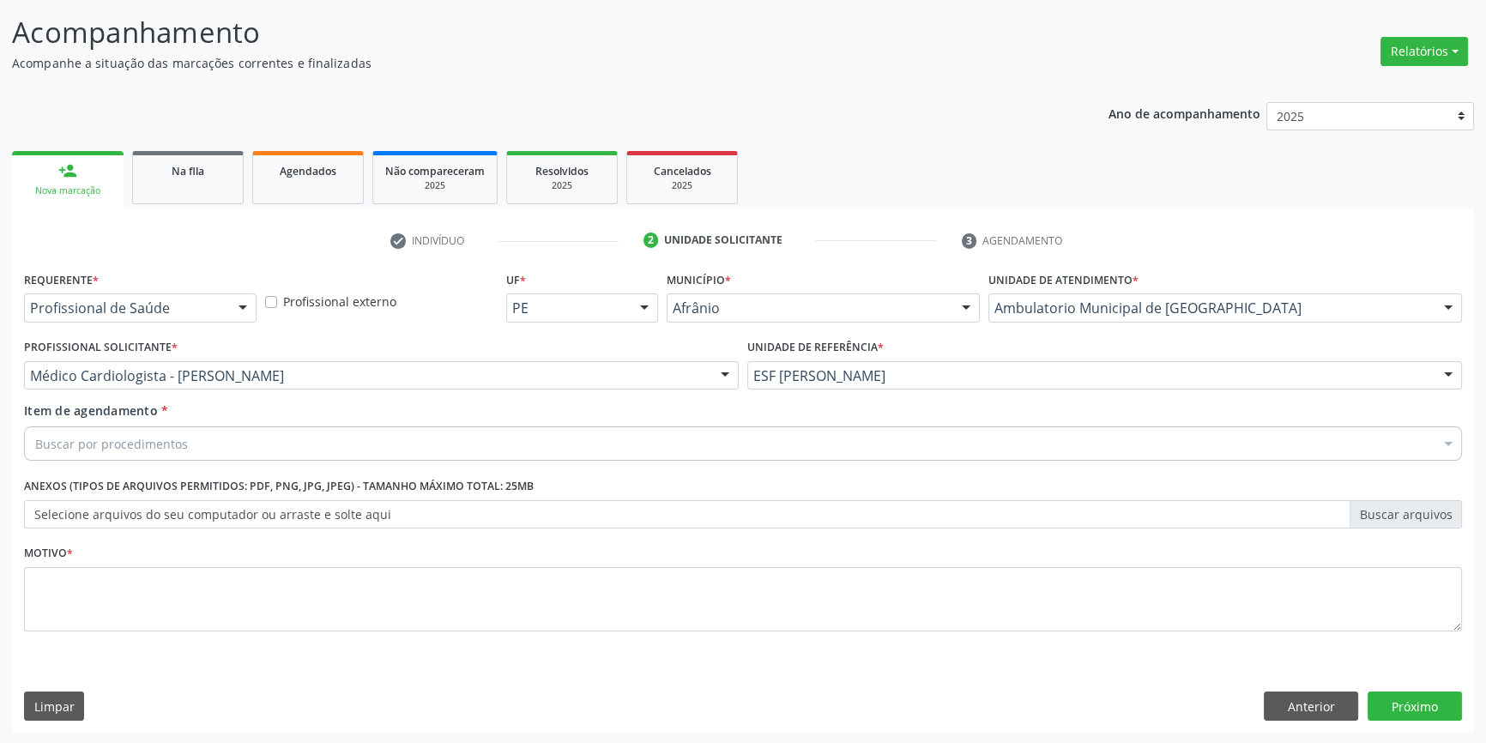
click at [217, 426] on div "Buscar por procedimentos" at bounding box center [743, 443] width 1438 height 34
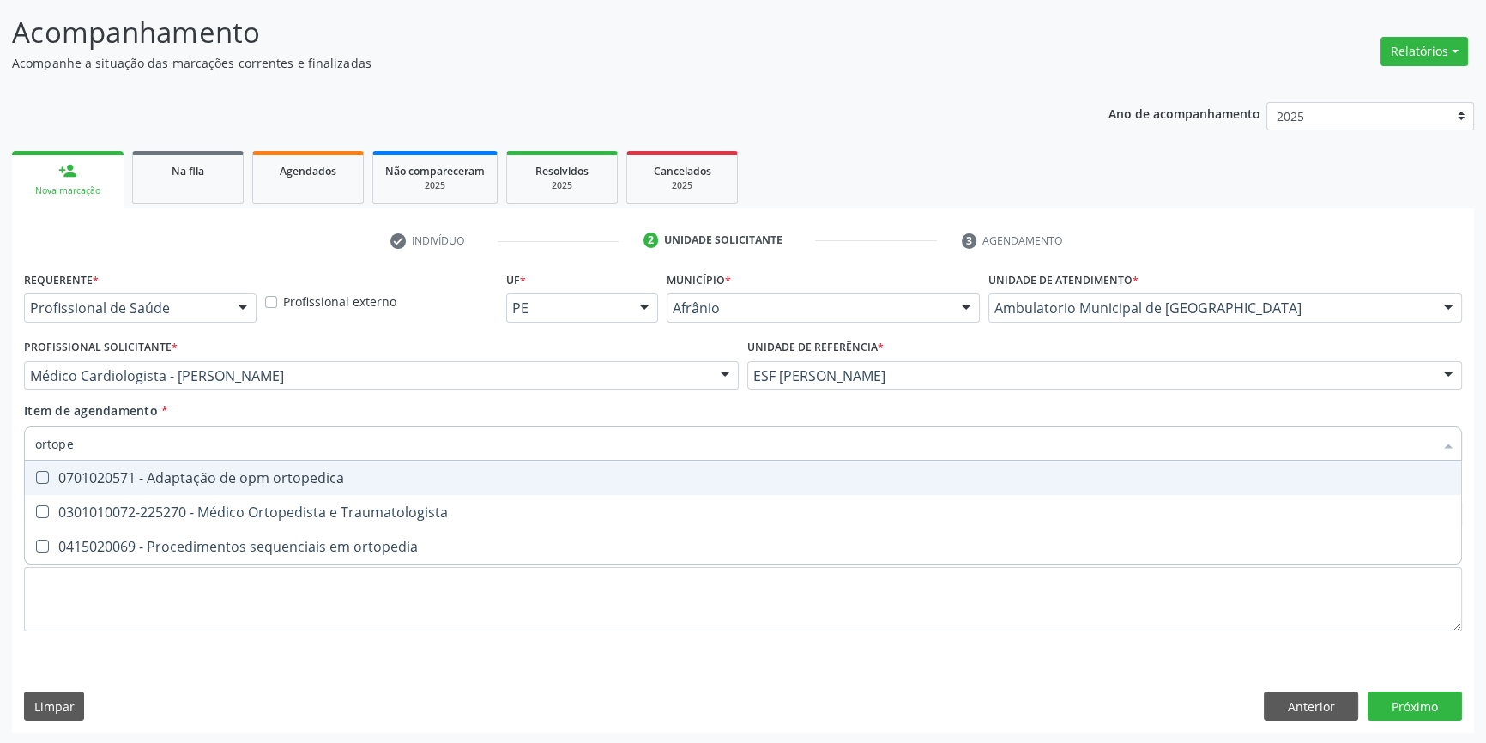
type input "ortoped"
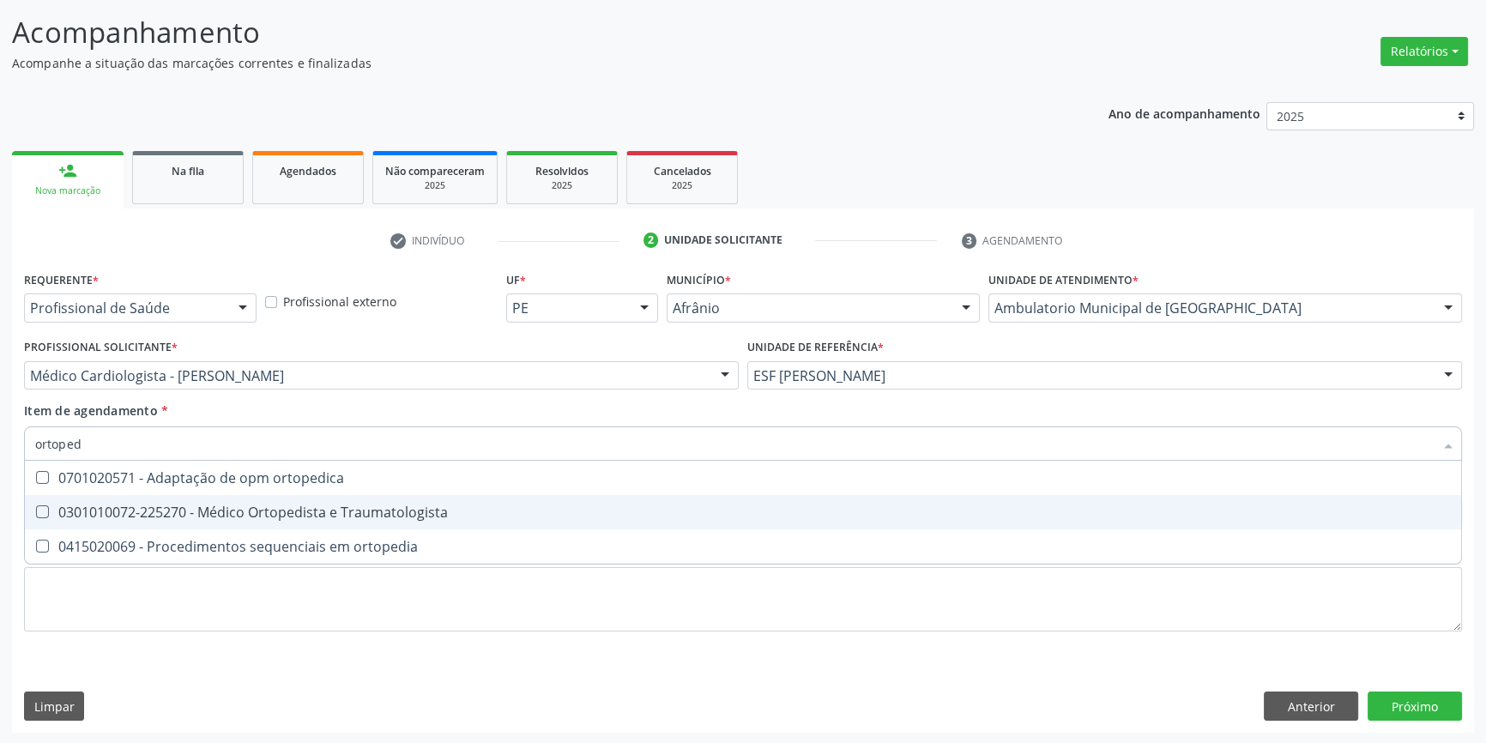
click at [280, 508] on div "0301010072-225270 - Médico Ortopedista e Traumatologista" at bounding box center [743, 512] width 1416 height 14
checkbox Traumatologista "true"
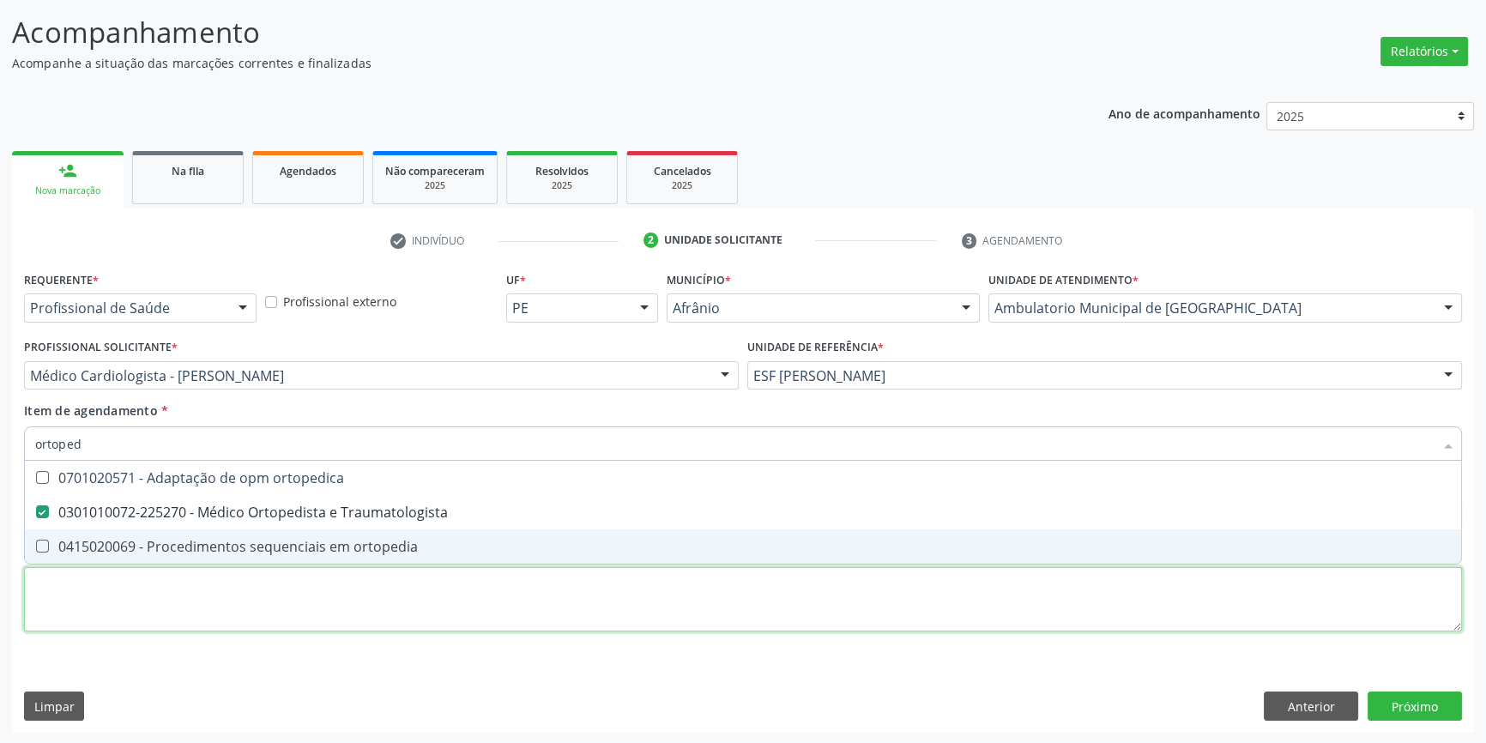
click at [237, 593] on div "Requerente * Profissional de Saúde Profissional de Saúde Paciente Nenhum result…" at bounding box center [743, 461] width 1438 height 389
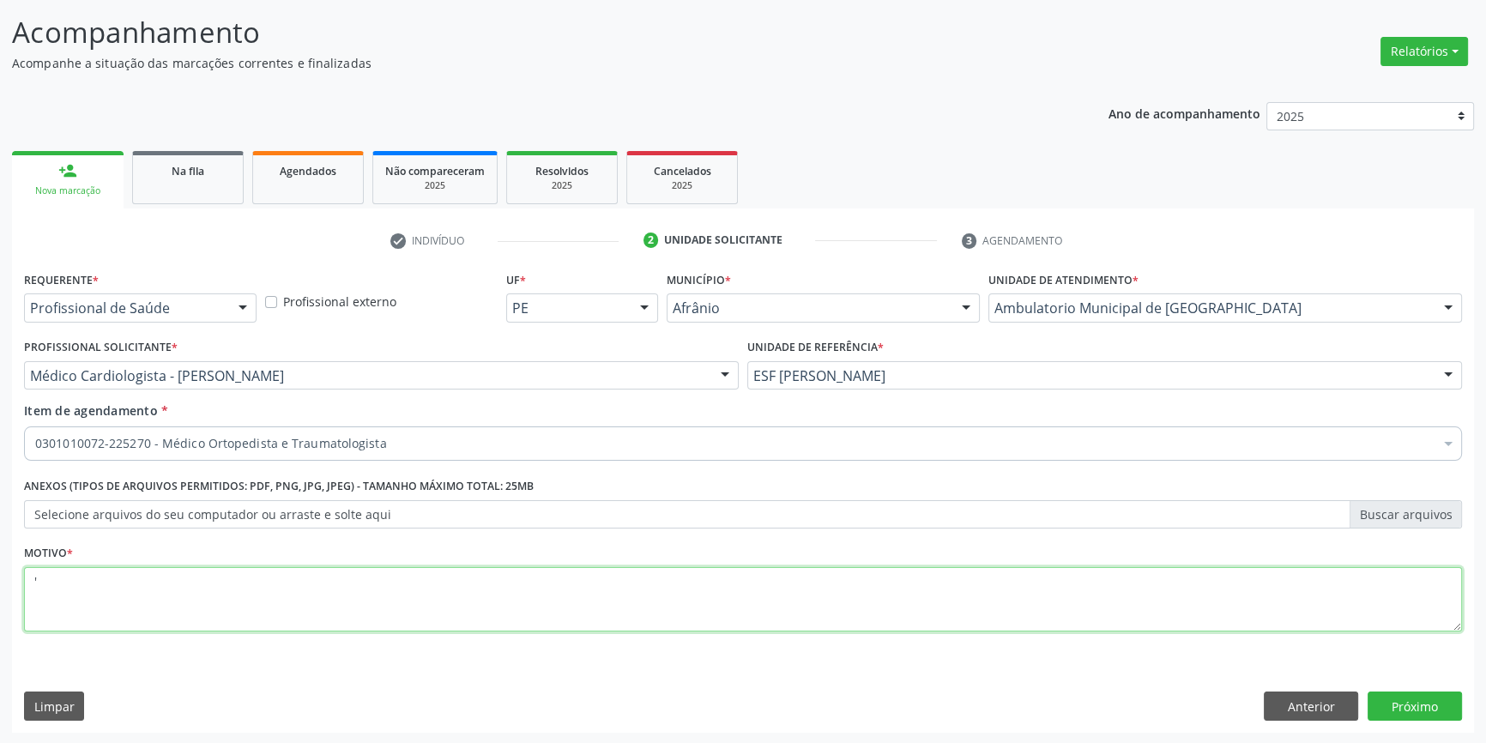
drag, startPoint x: 237, startPoint y: 593, endPoint x: 0, endPoint y: 511, distance: 250.4
click at [0, 540] on div "Acompanhamento Acompanhe a situação das marcações correntes e finalizadas Relat…" at bounding box center [743, 367] width 1486 height 756
type textarea "retorno"
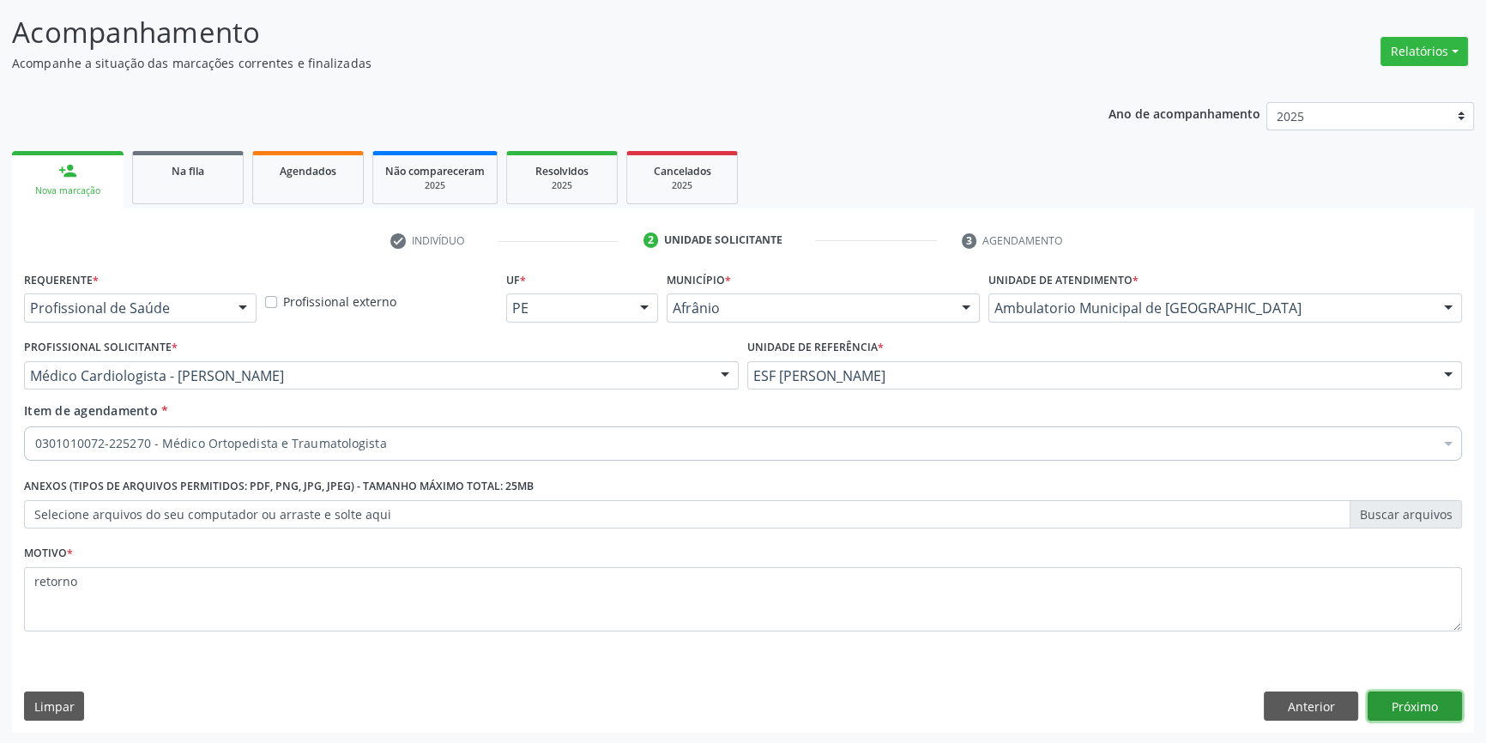
click at [1426, 699] on button "Próximo" at bounding box center [1415, 706] width 94 height 29
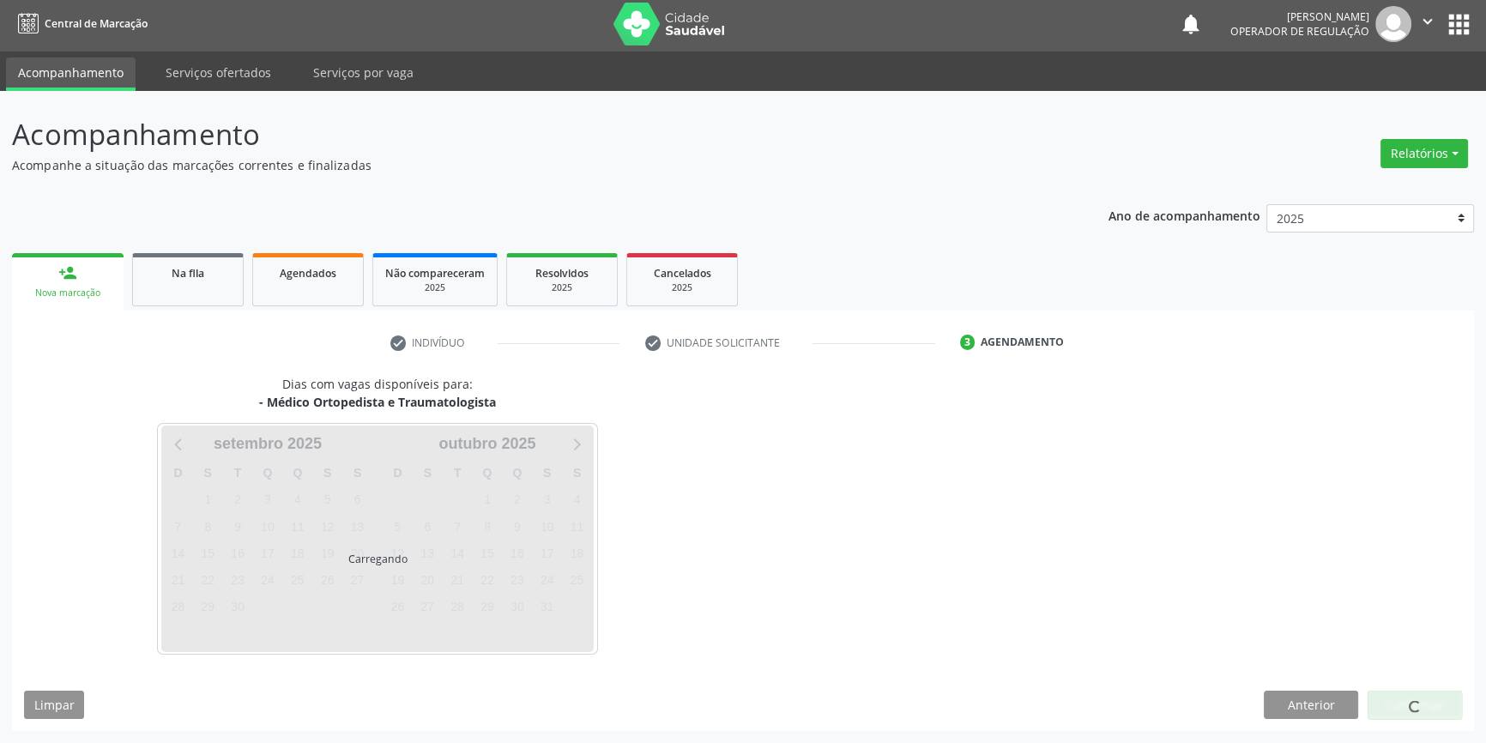
scroll to position [2, 0]
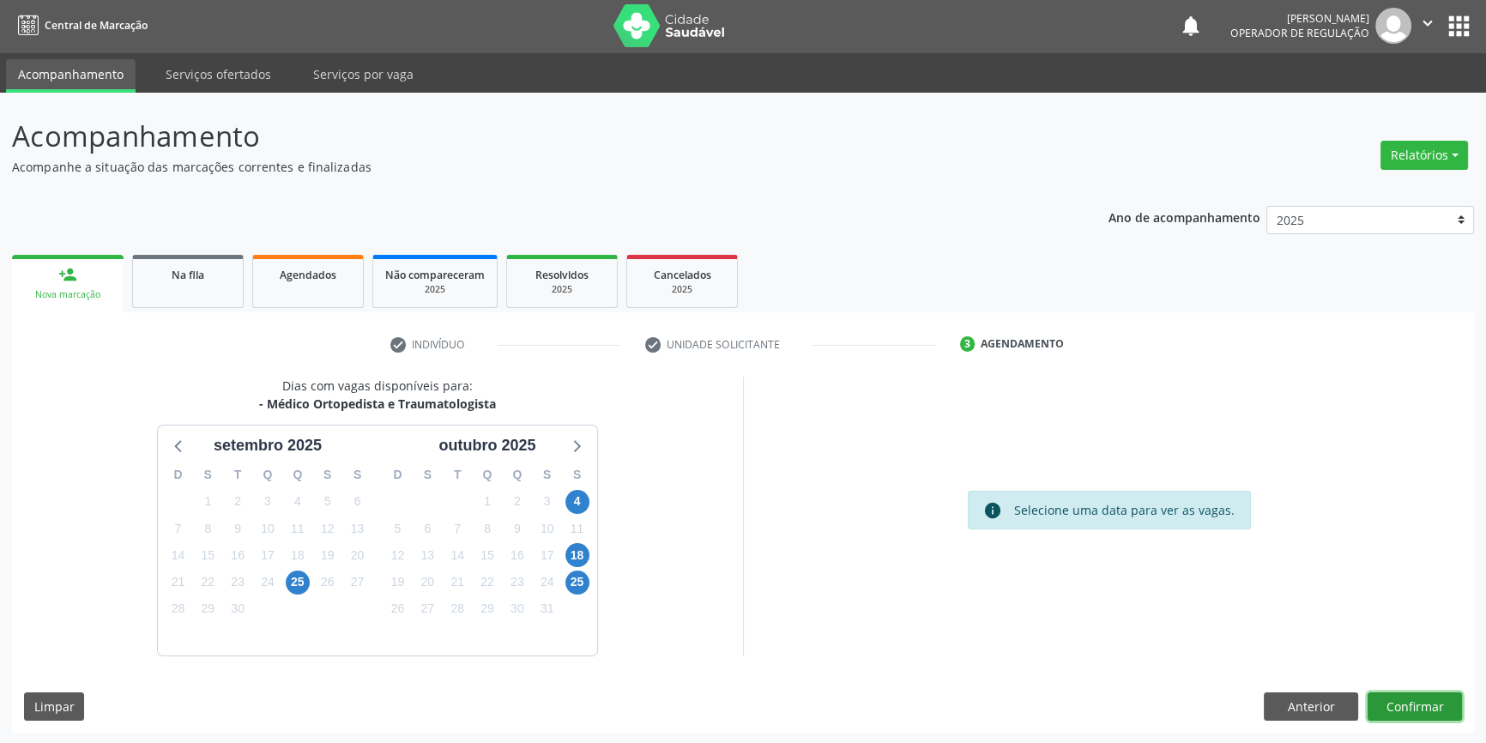
click at [1426, 699] on button "Confirmar" at bounding box center [1415, 706] width 94 height 29
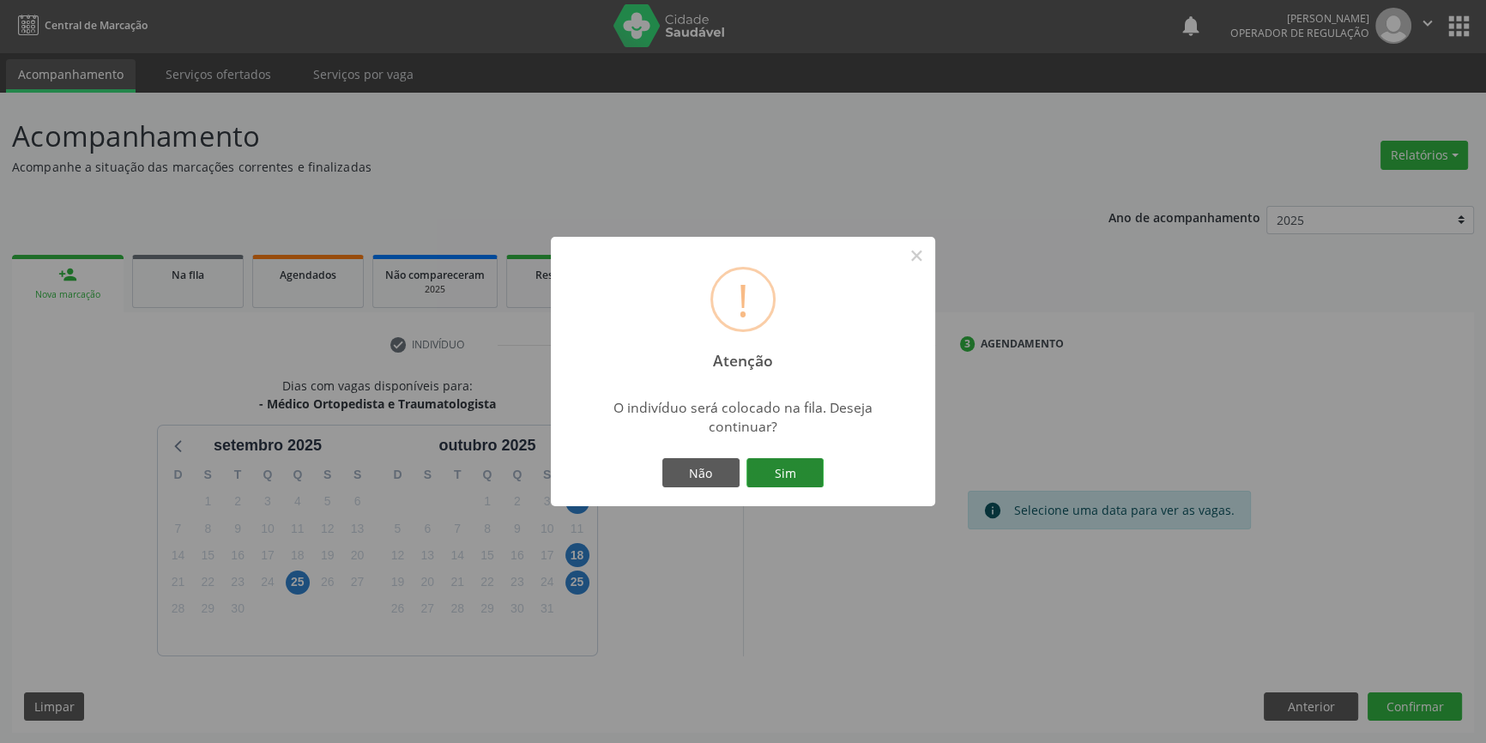
click at [777, 466] on button "Sim" at bounding box center [784, 472] width 77 height 29
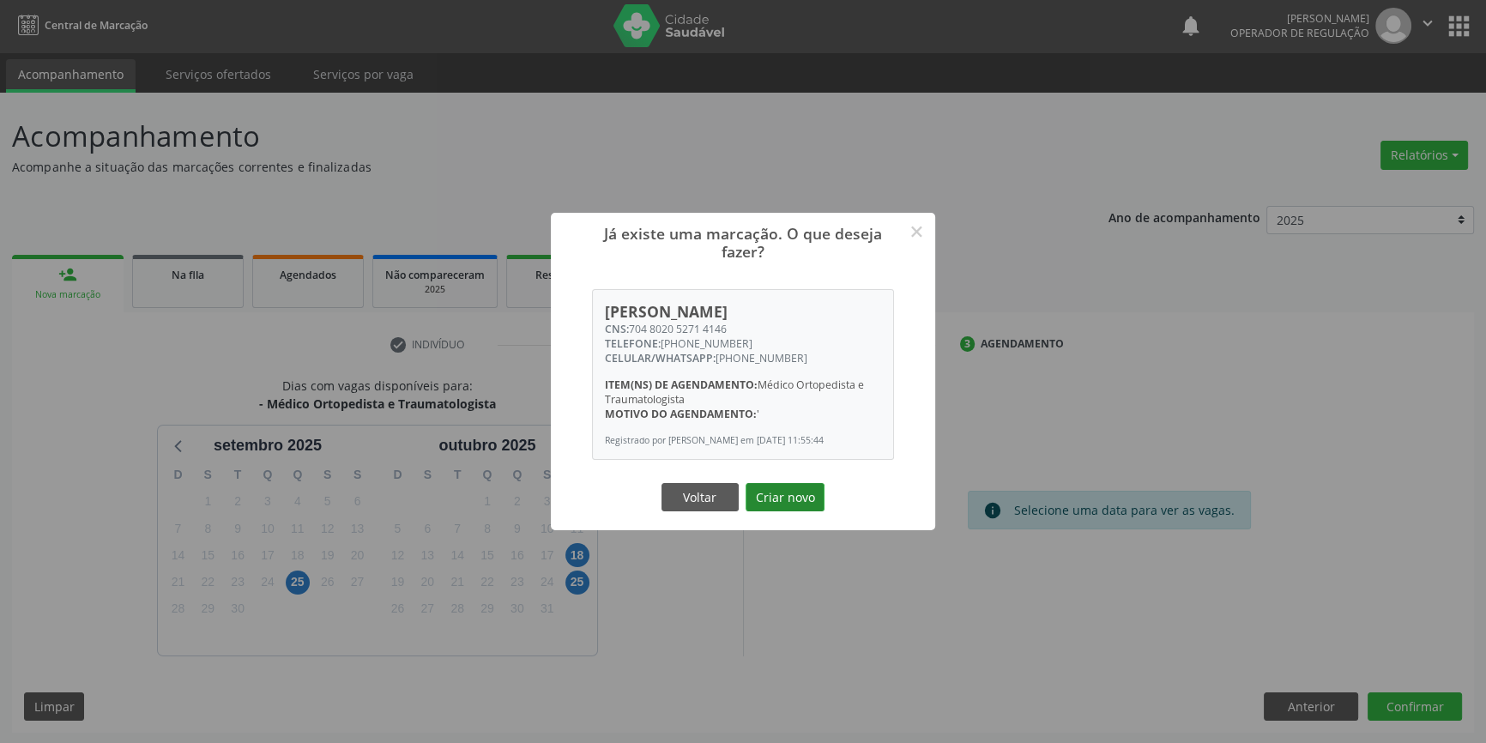
click at [781, 498] on button "Criar novo" at bounding box center [785, 497] width 79 height 29
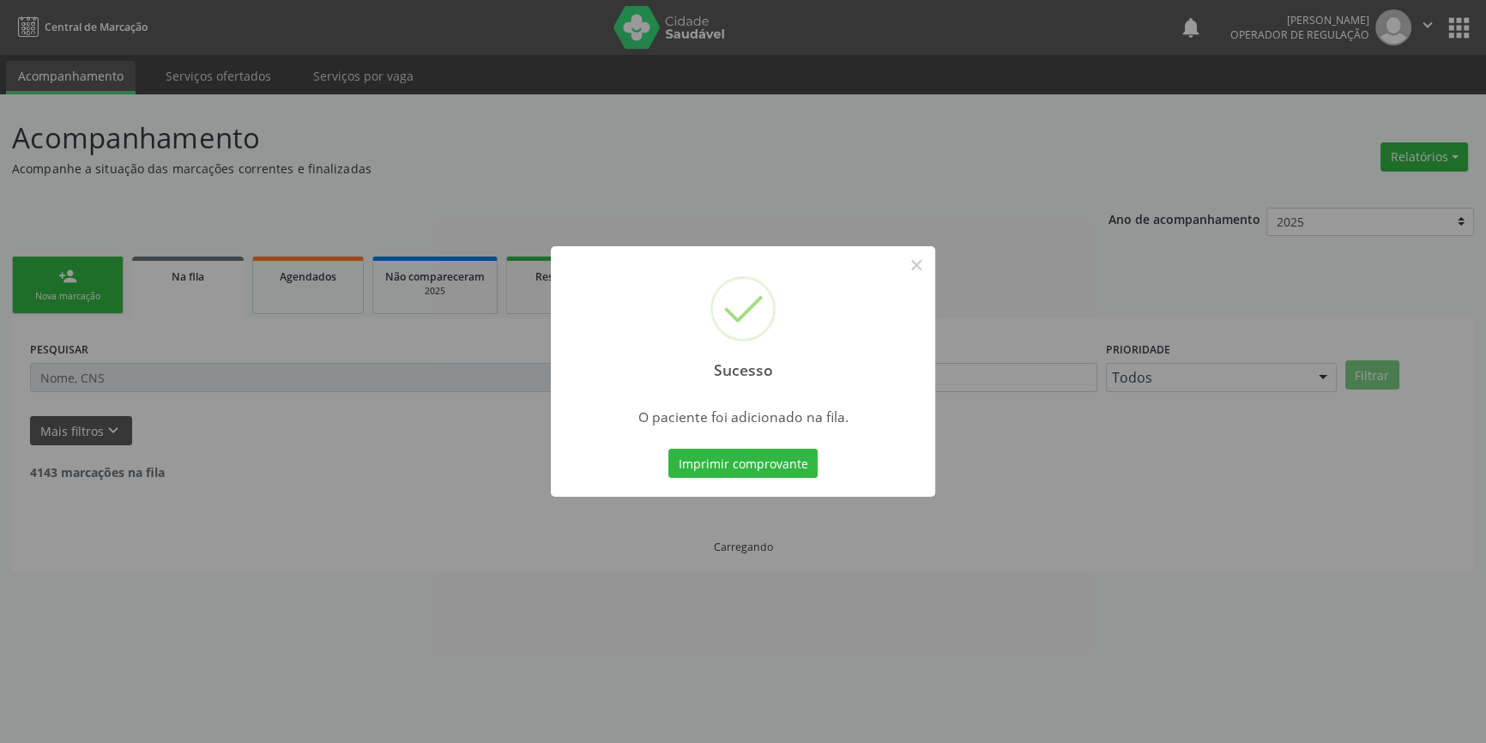
scroll to position [0, 0]
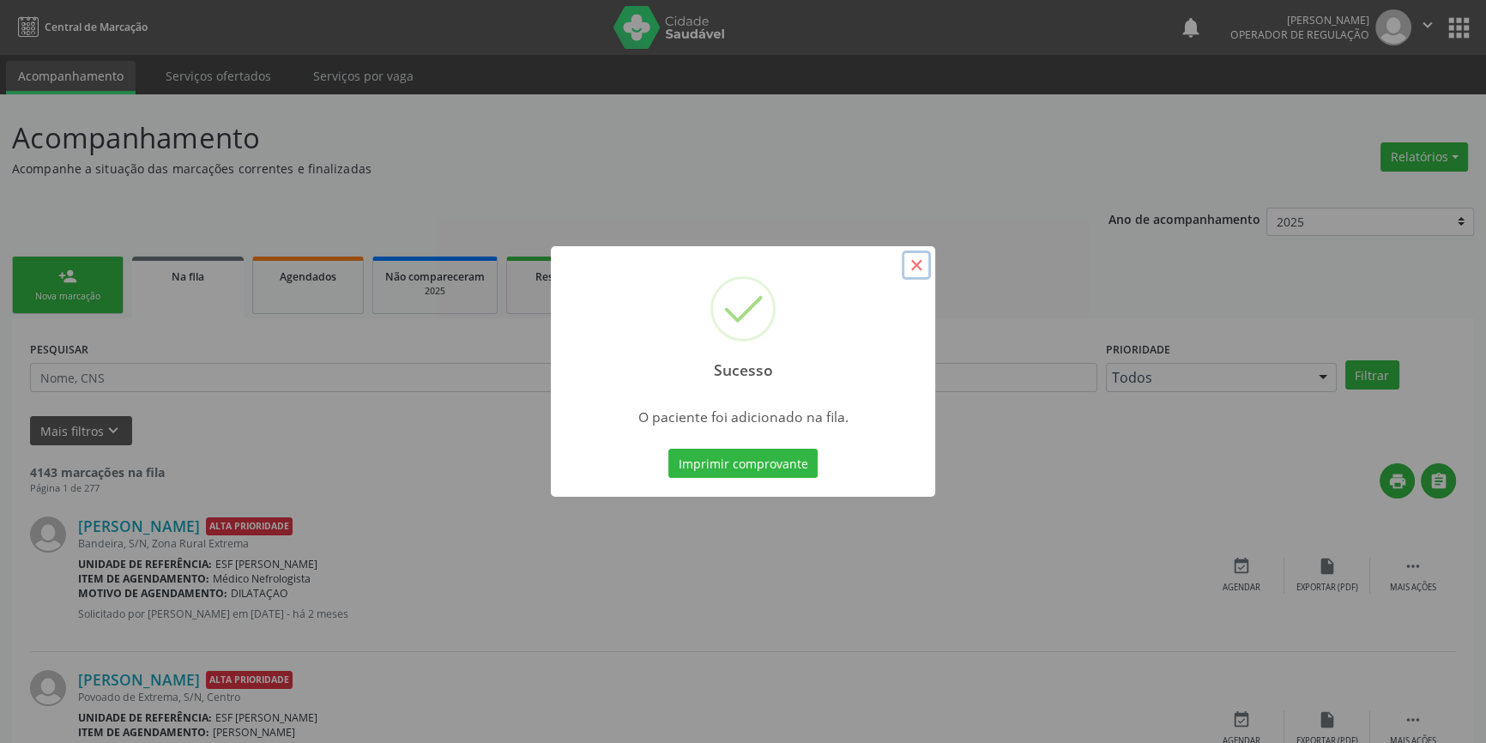
click at [910, 269] on button "×" at bounding box center [916, 265] width 29 height 29
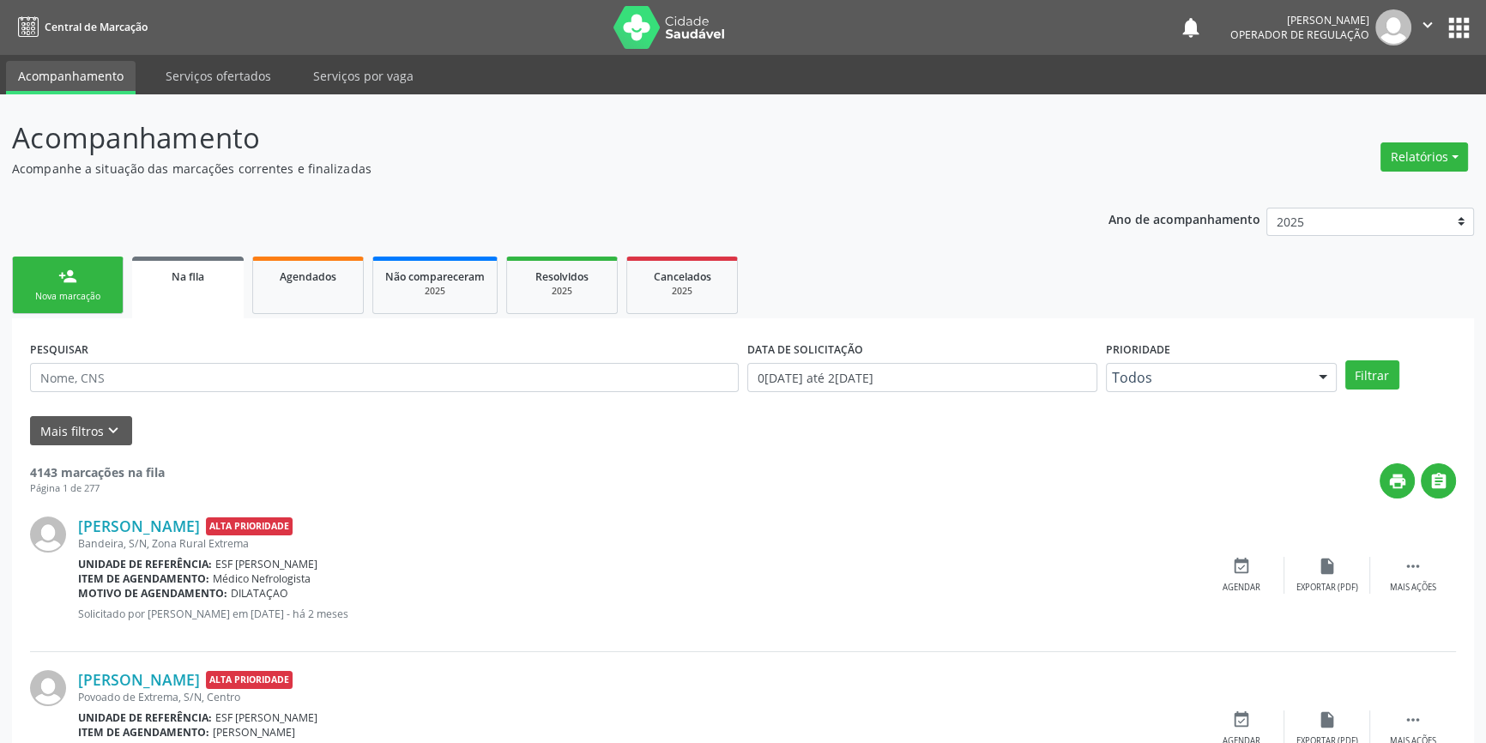
click at [80, 263] on link "person_add Nova marcação" at bounding box center [68, 285] width 112 height 57
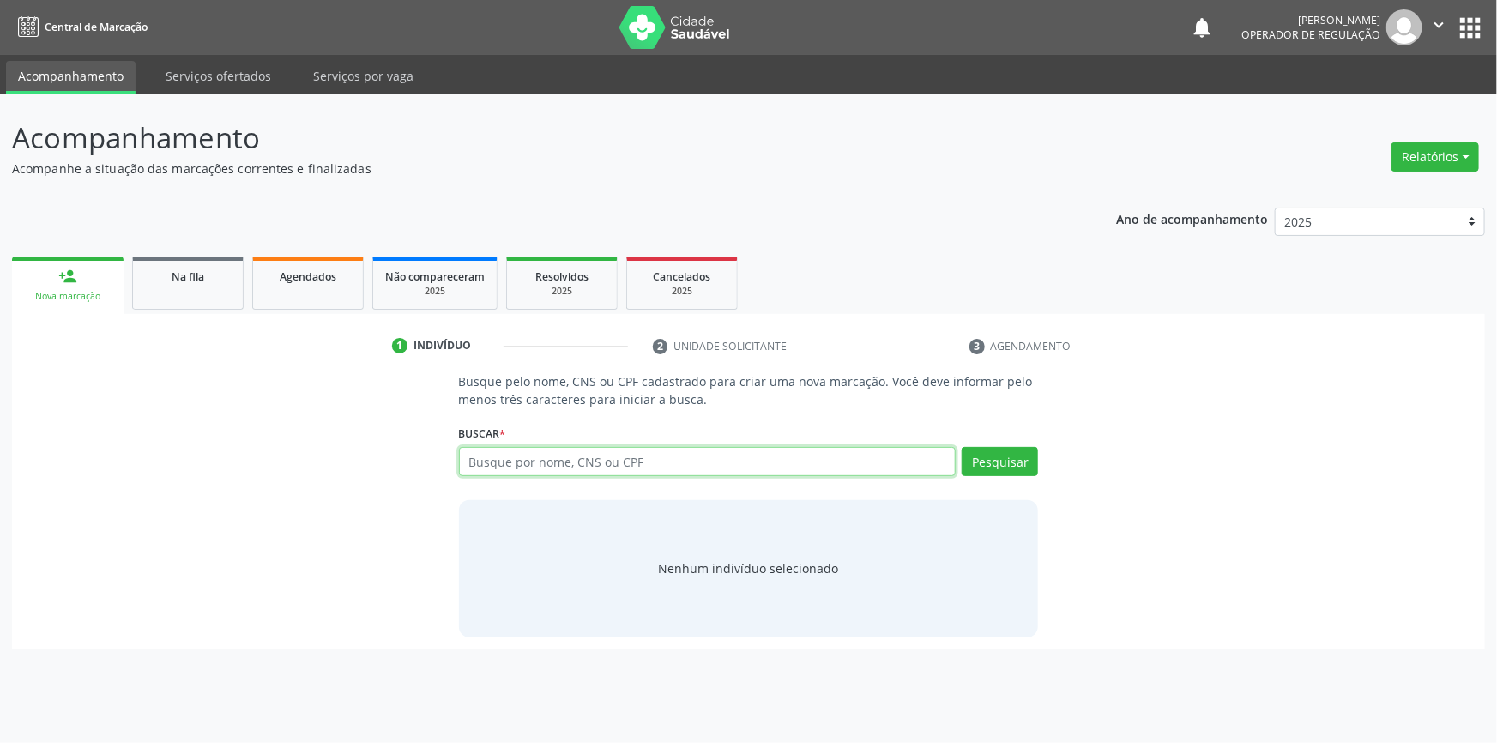
click at [559, 453] on input "text" at bounding box center [708, 461] width 498 height 29
type input "706801738756226"
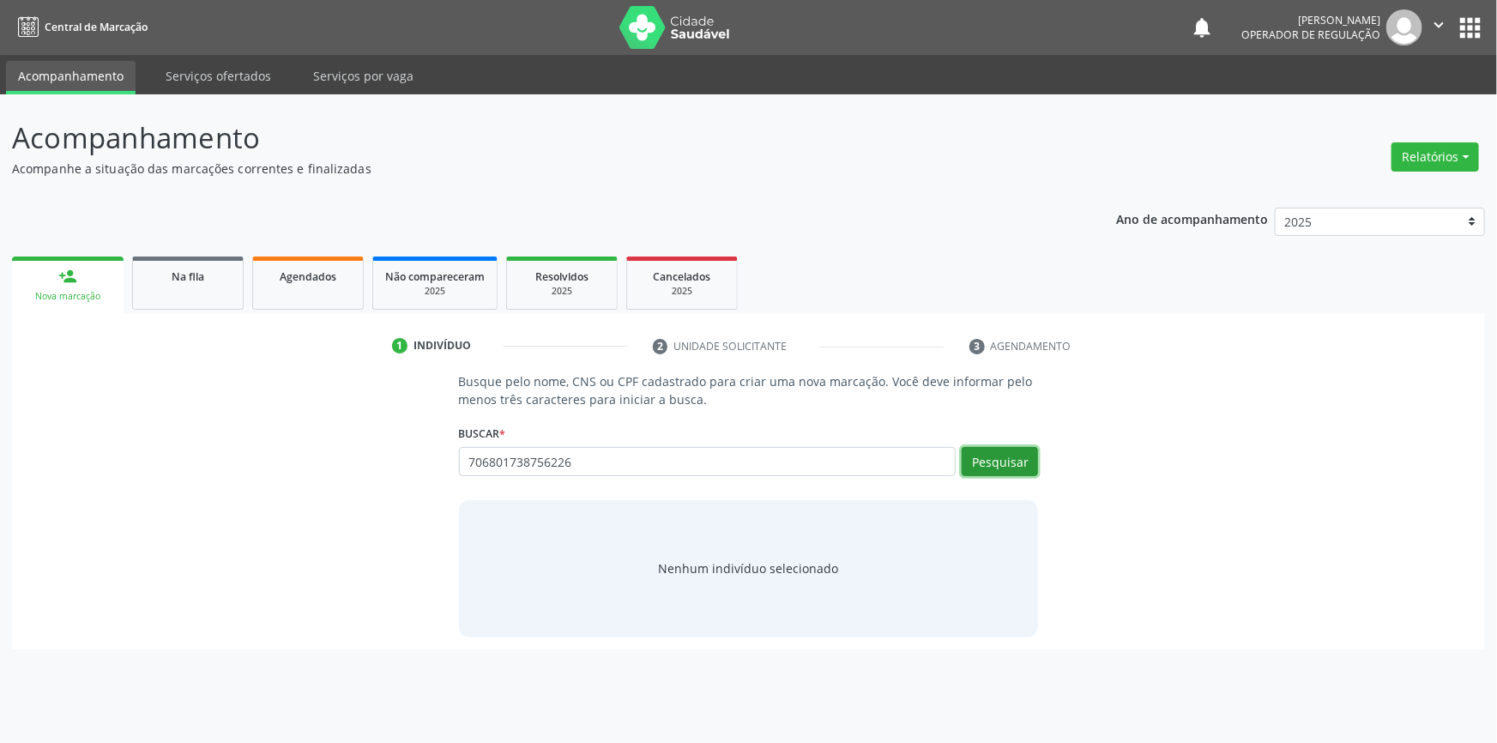
click at [994, 473] on button "Pesquisar" at bounding box center [1000, 461] width 76 height 29
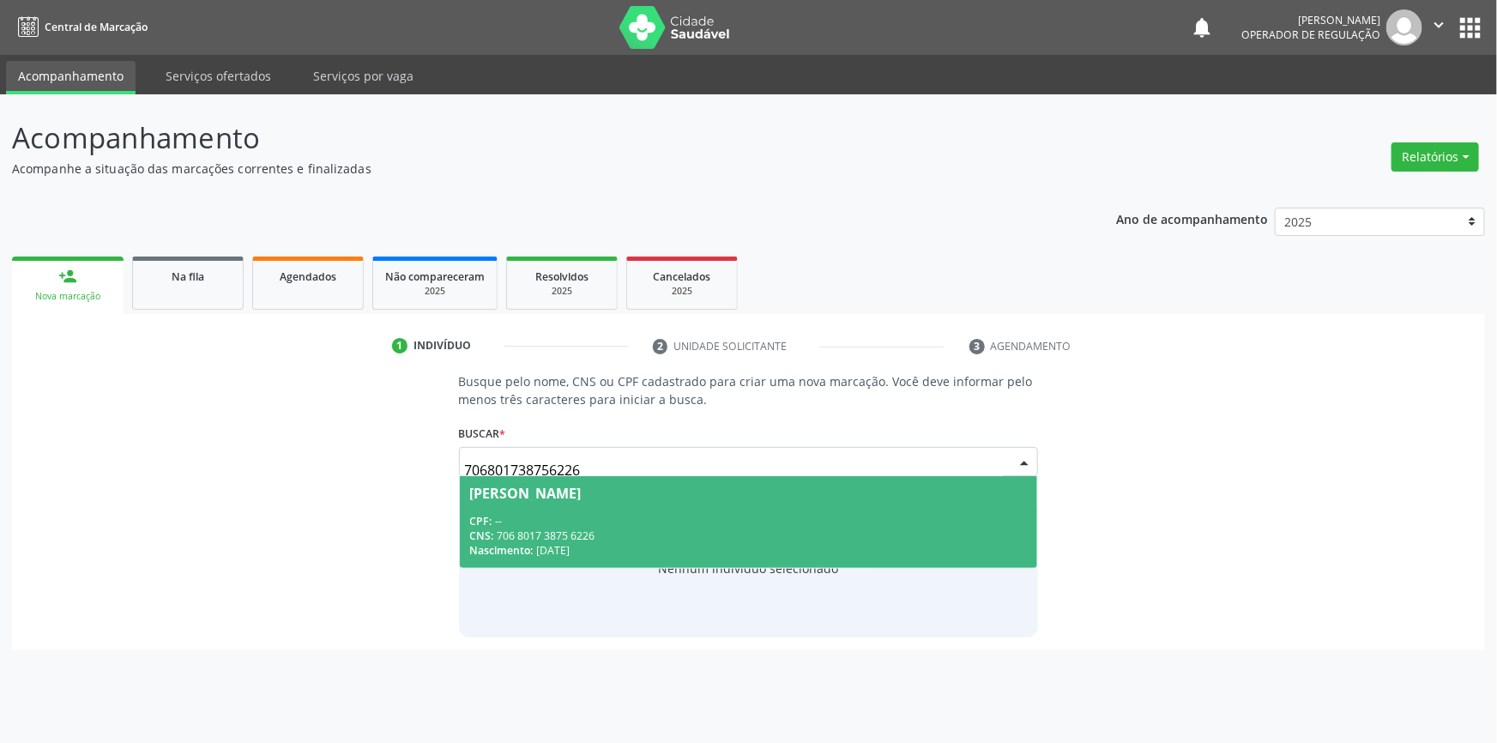
click at [663, 560] on span "Ana Caroliny Santana Ferreira CPF: -- CNS: 706 8017 3875 6226 Nascimento: 17/05…" at bounding box center [749, 522] width 578 height 92
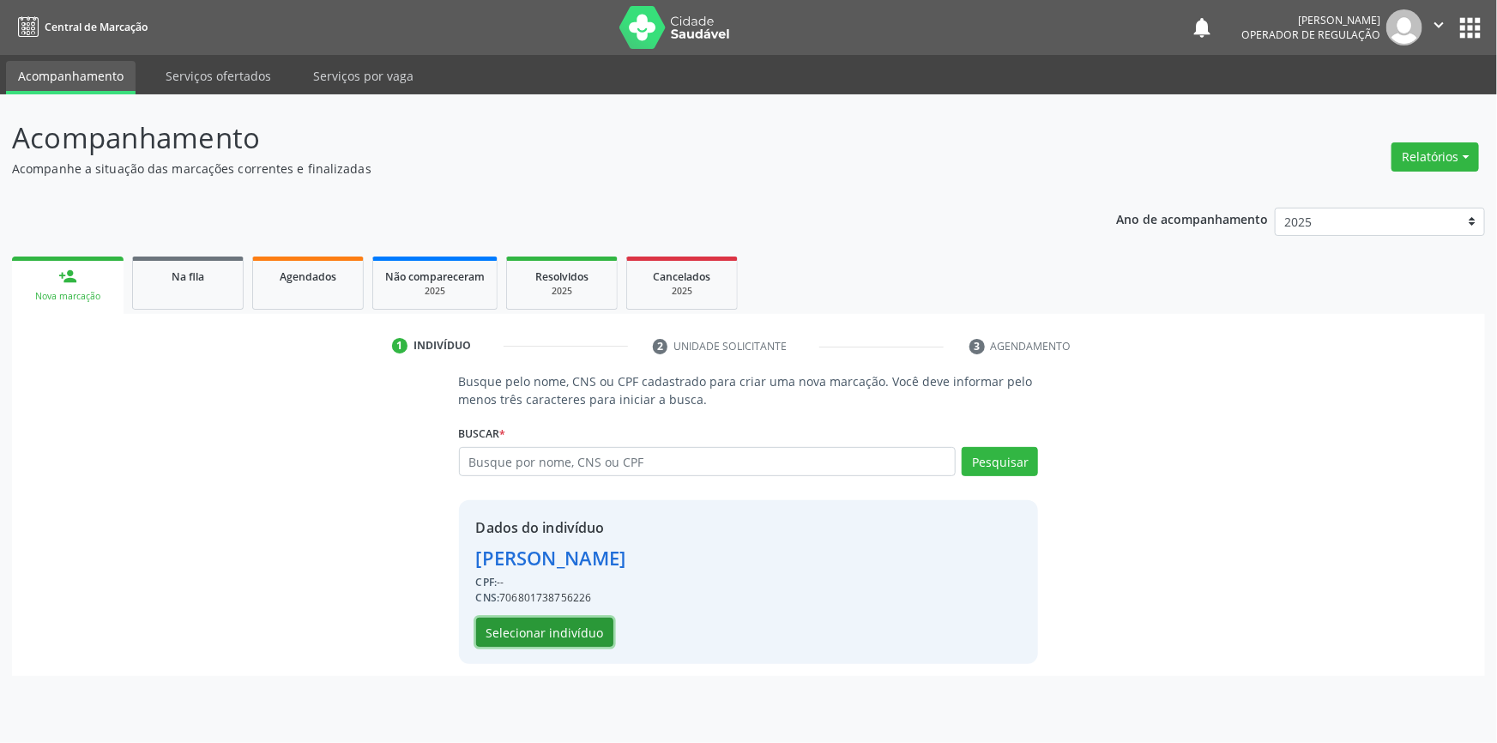
click at [588, 618] on button "Selecionar indivíduo" at bounding box center [544, 632] width 137 height 29
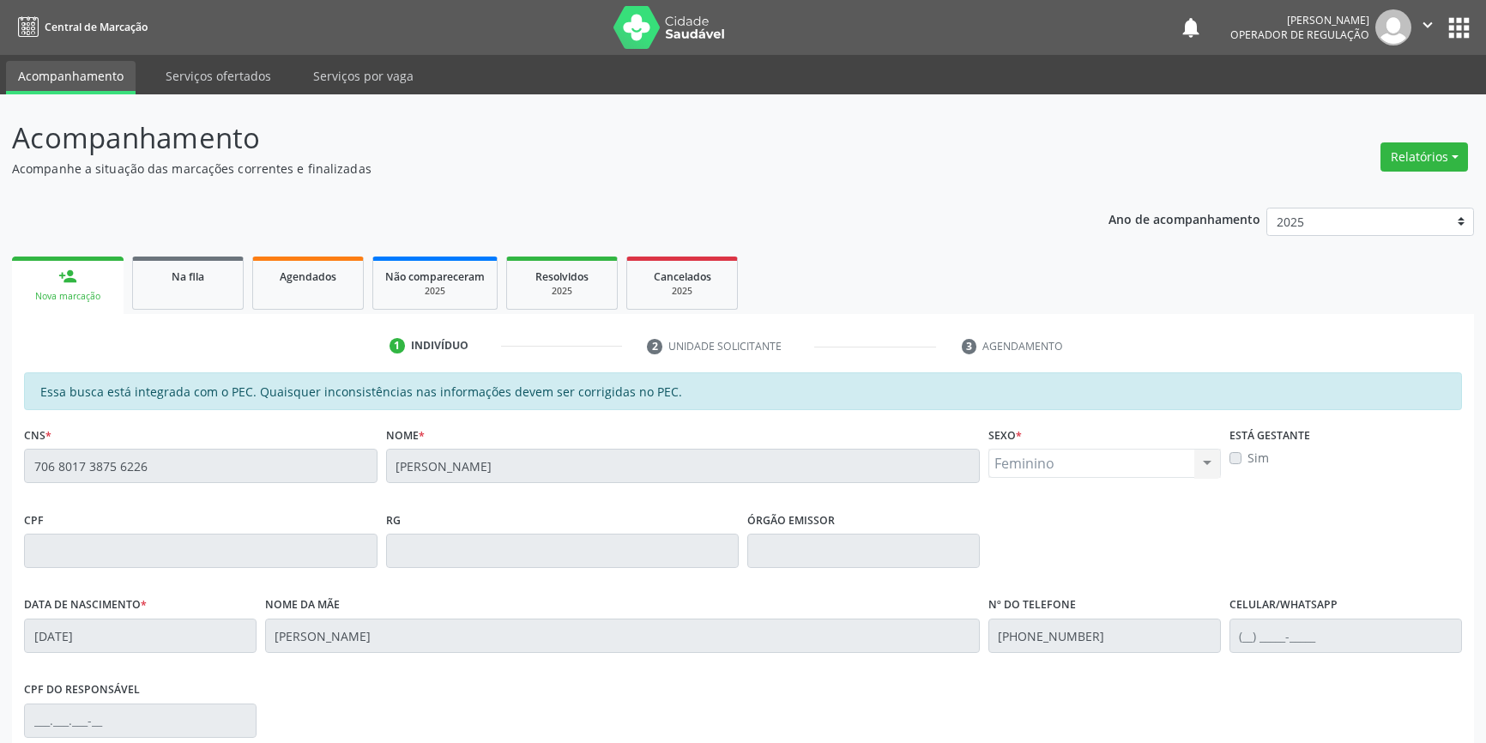
scroll to position [235, 0]
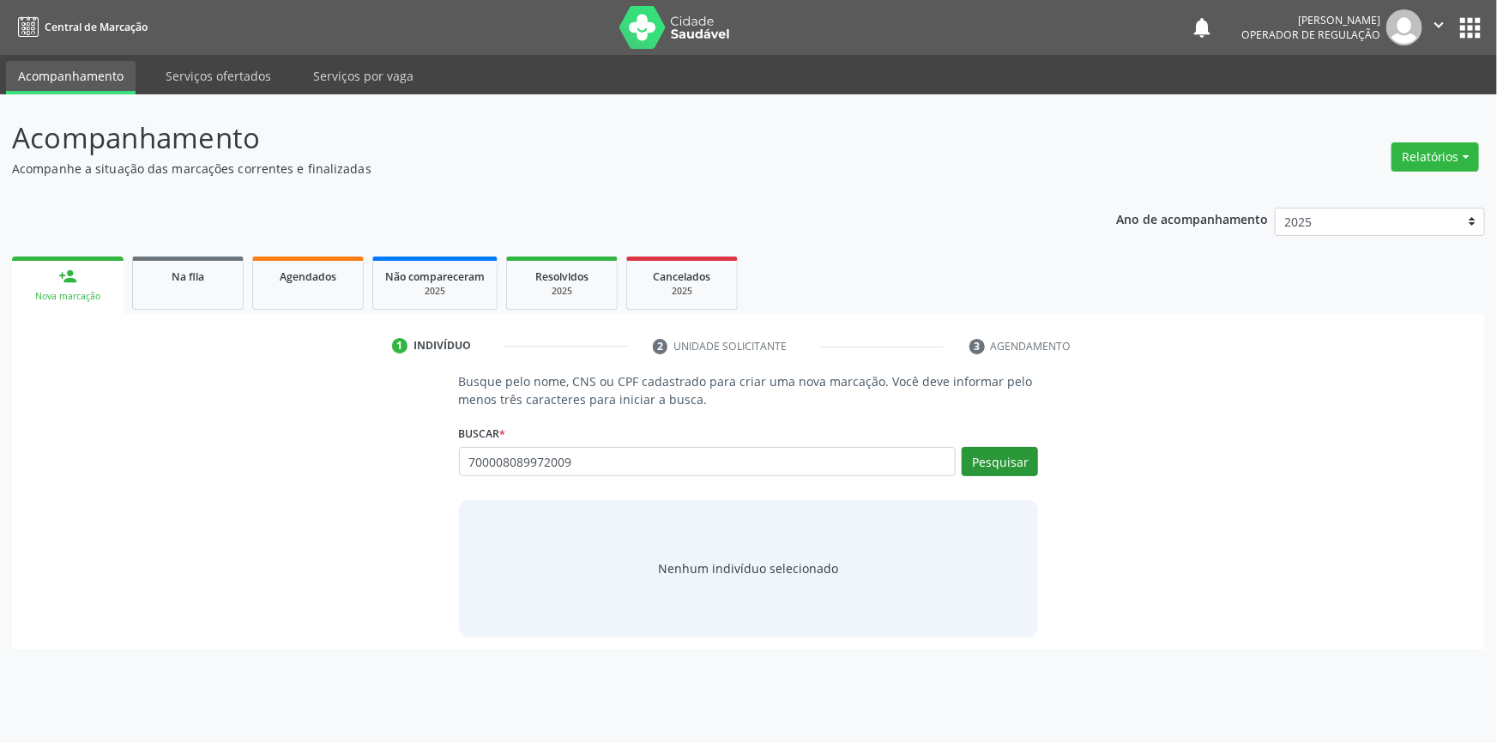
type input "700008089972009"
click at [1020, 454] on button "Pesquisar" at bounding box center [1000, 461] width 76 height 29
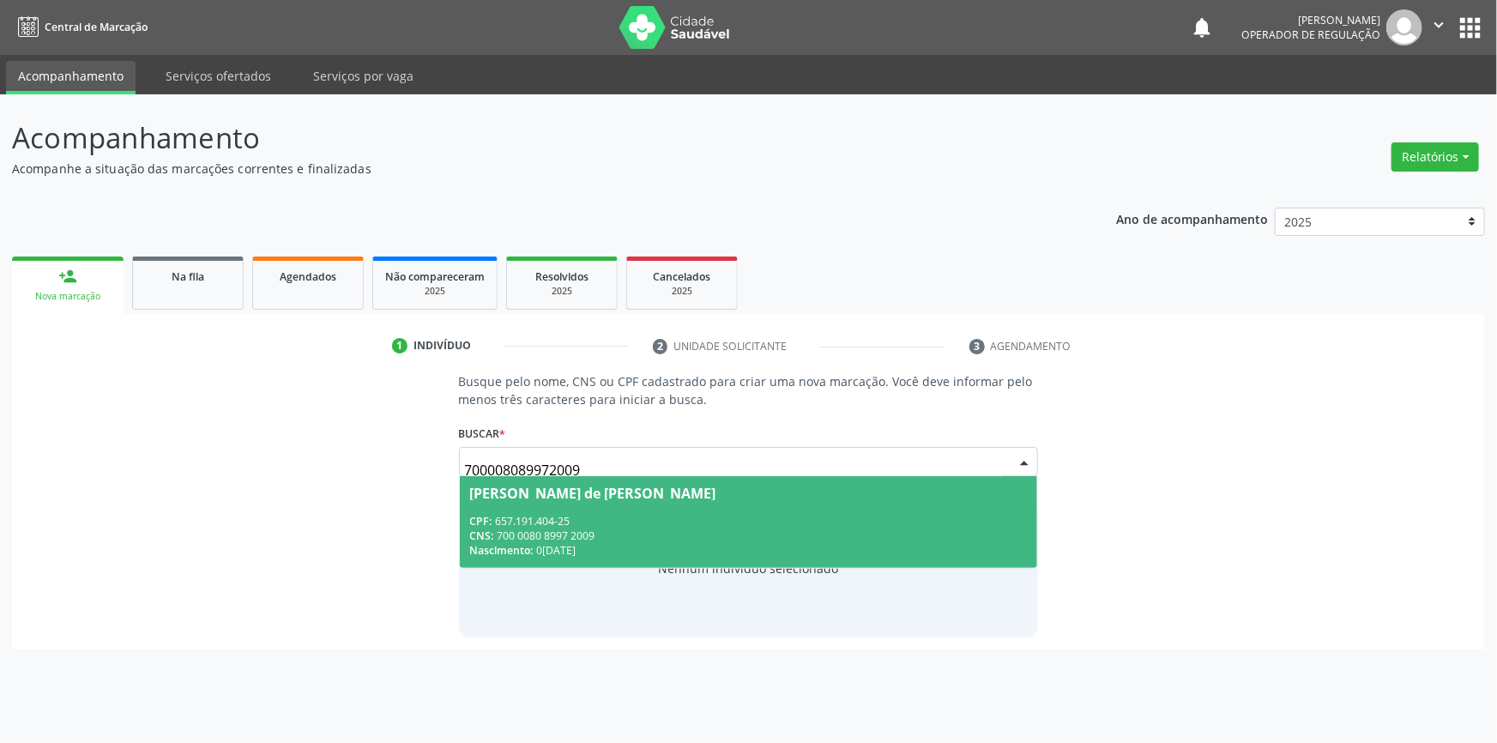
click at [510, 547] on span "Nascimento:" at bounding box center [501, 550] width 63 height 15
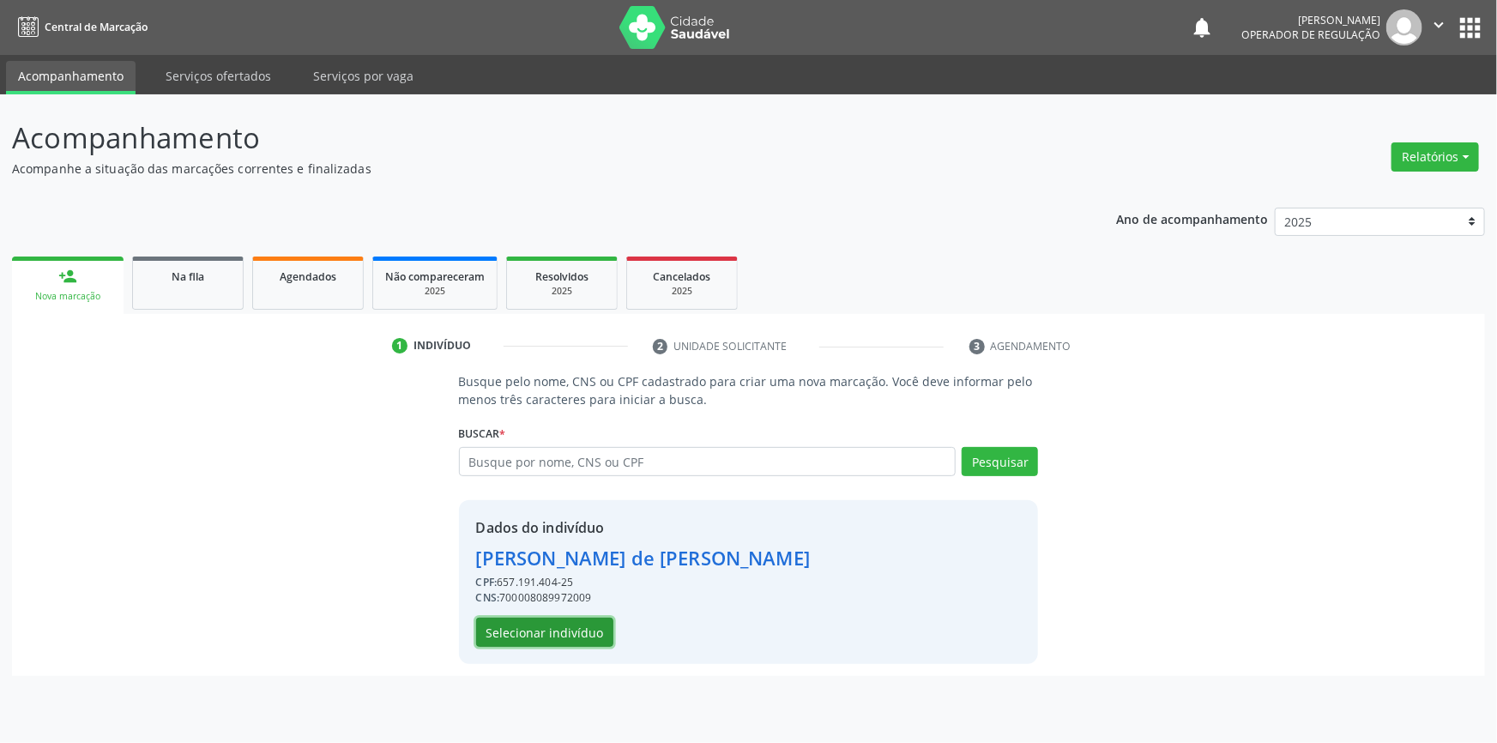
click at [560, 643] on button "Selecionar indivíduo" at bounding box center [544, 632] width 137 height 29
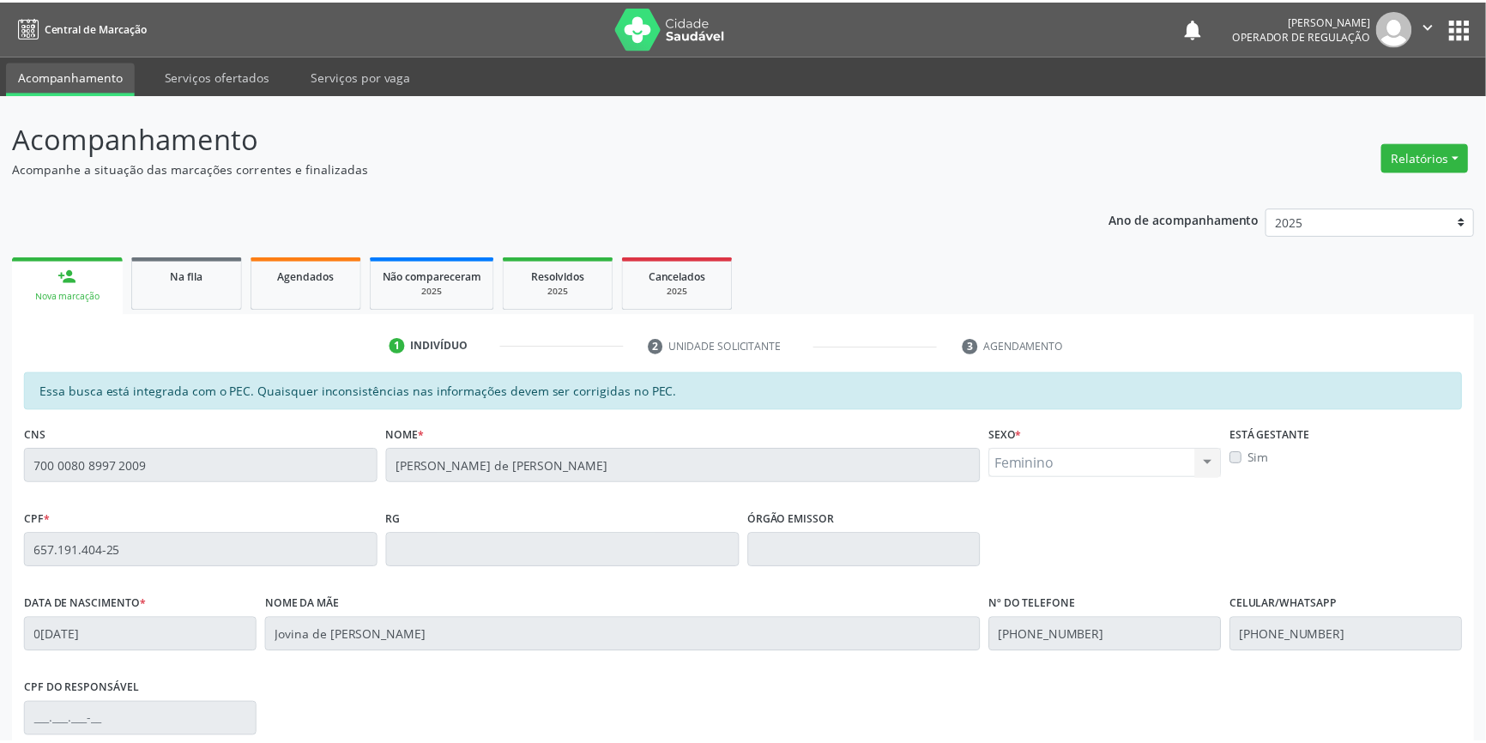
scroll to position [235, 0]
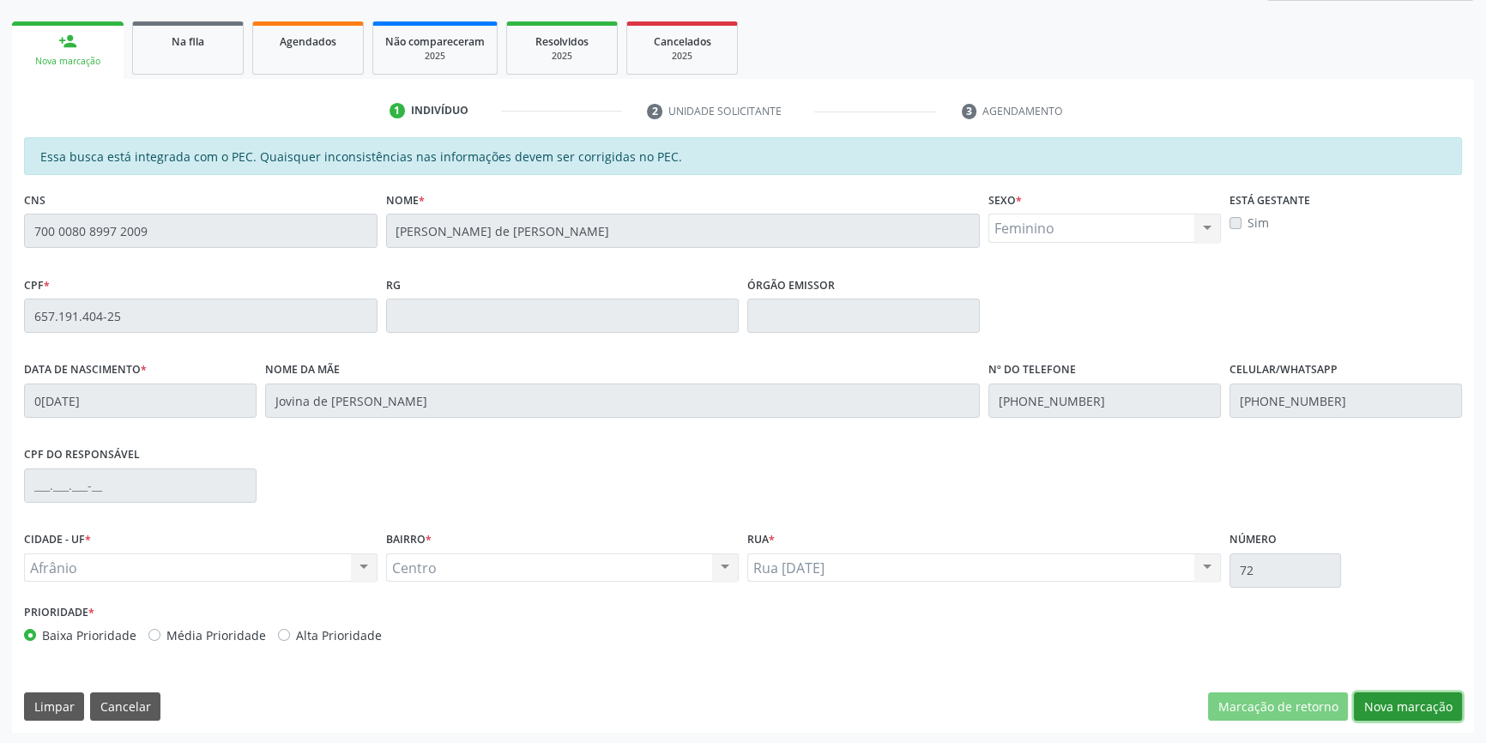
click at [1398, 706] on button "Nova marcação" at bounding box center [1408, 706] width 108 height 29
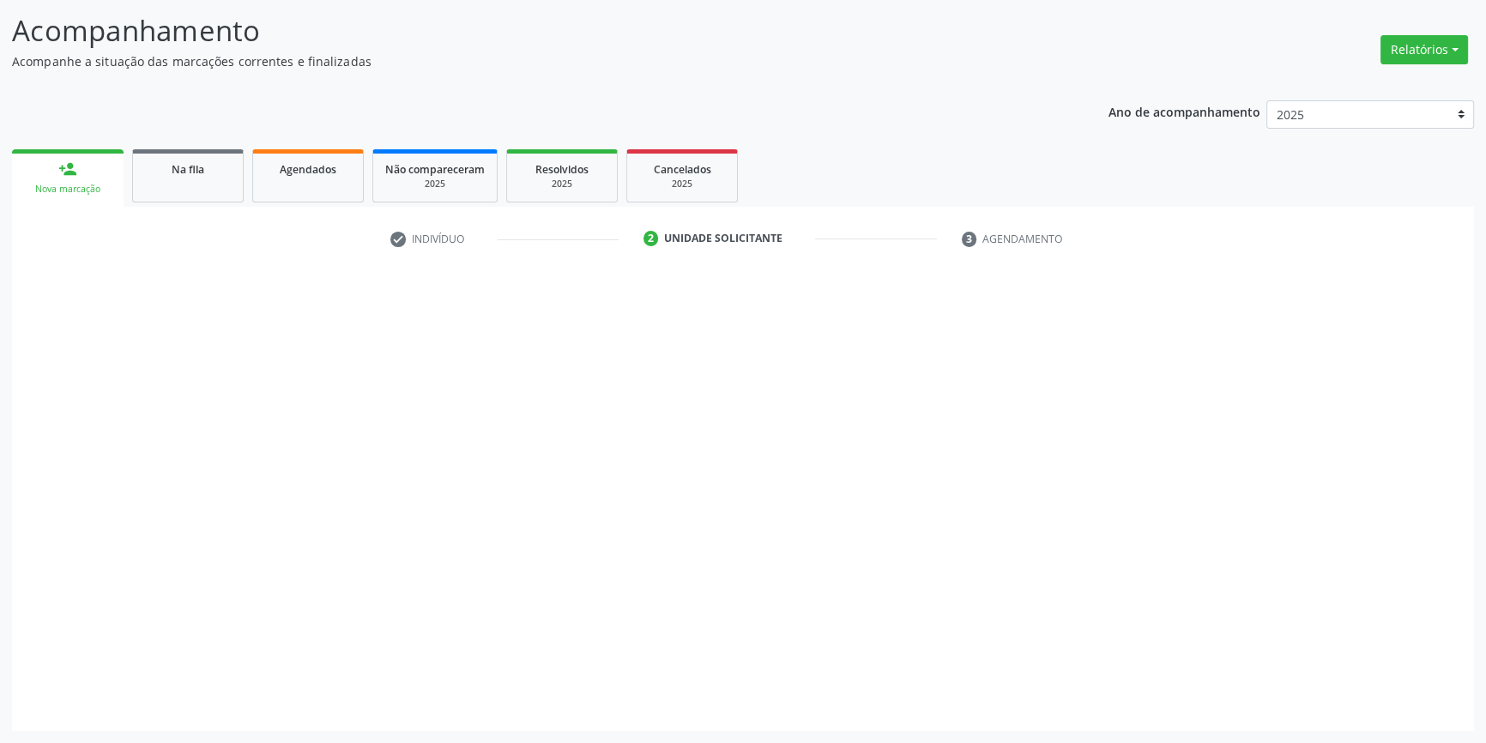
scroll to position [106, 0]
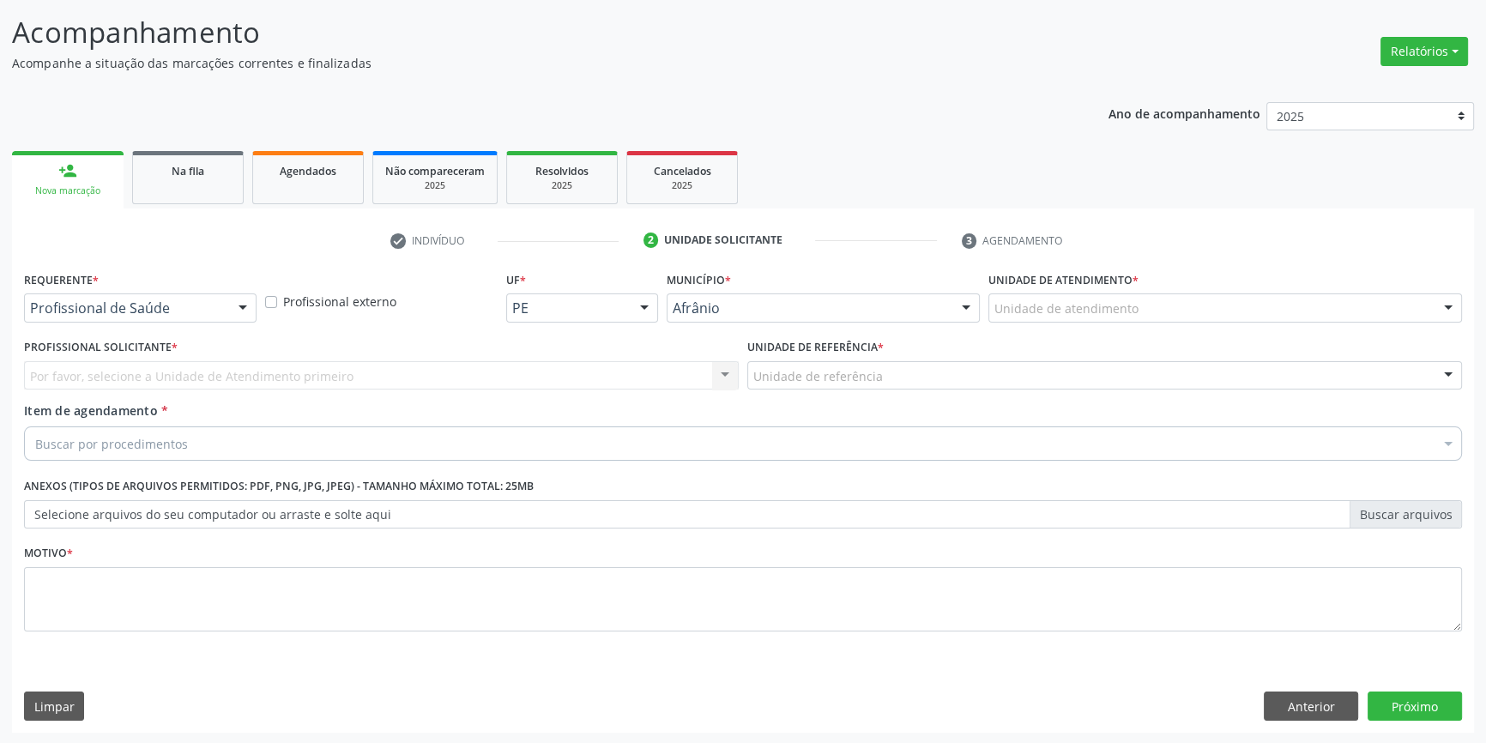
click at [1072, 325] on div "Unidade de atendimento * Unidade de atendimento Academia da Saude de Afranio Ac…" at bounding box center [1225, 300] width 482 height 67
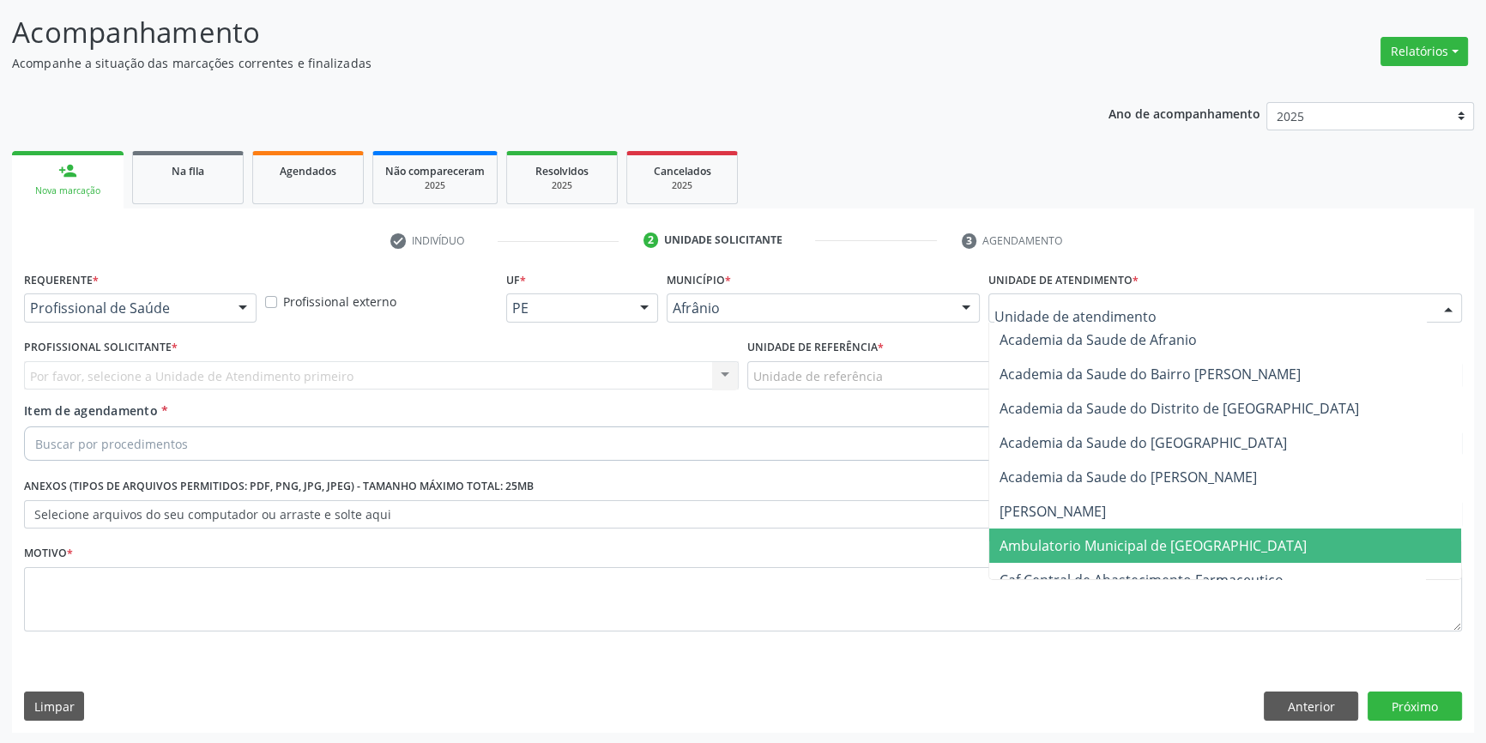
click at [1086, 541] on span "Ambulatorio Municipal de [GEOGRAPHIC_DATA]" at bounding box center [1153, 545] width 307 height 19
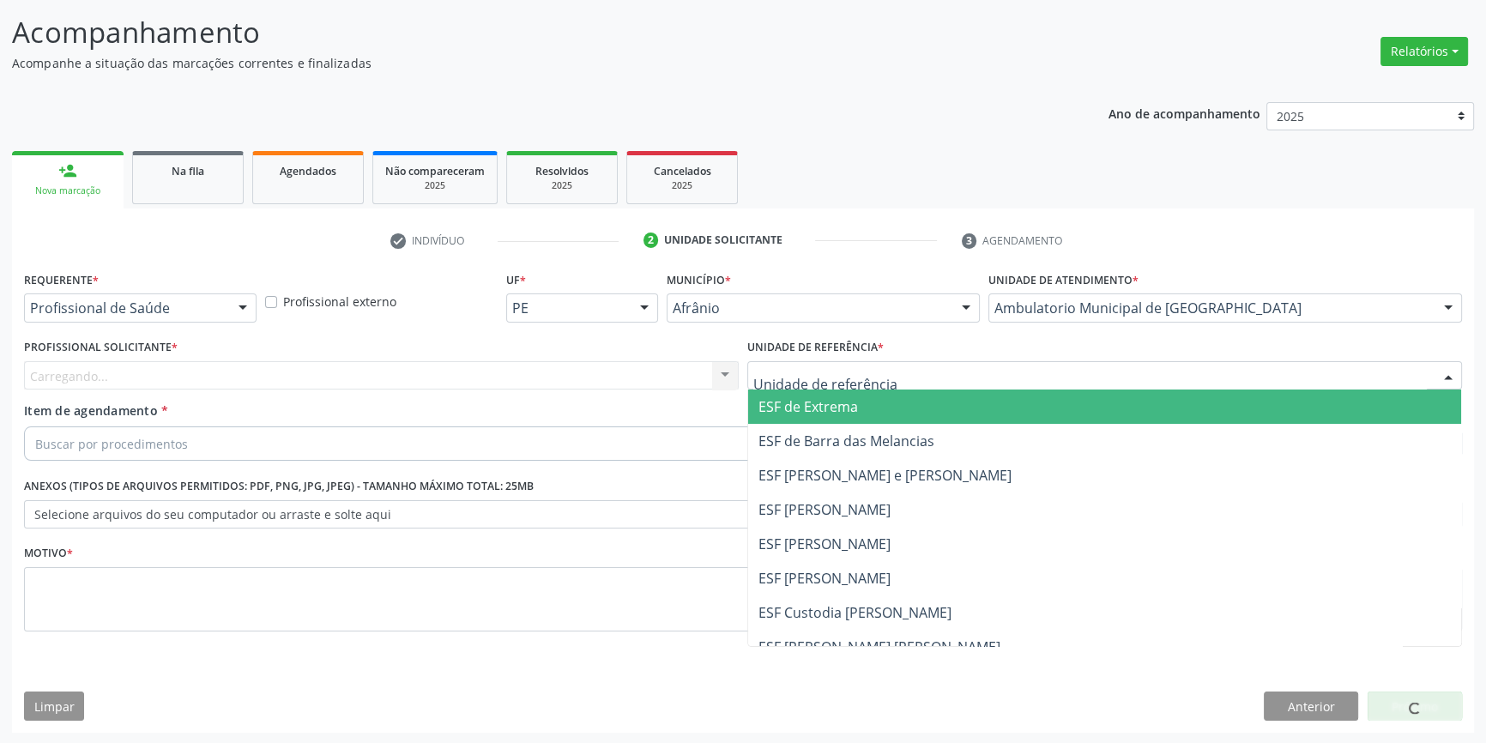
click at [911, 377] on div at bounding box center [1104, 375] width 715 height 29
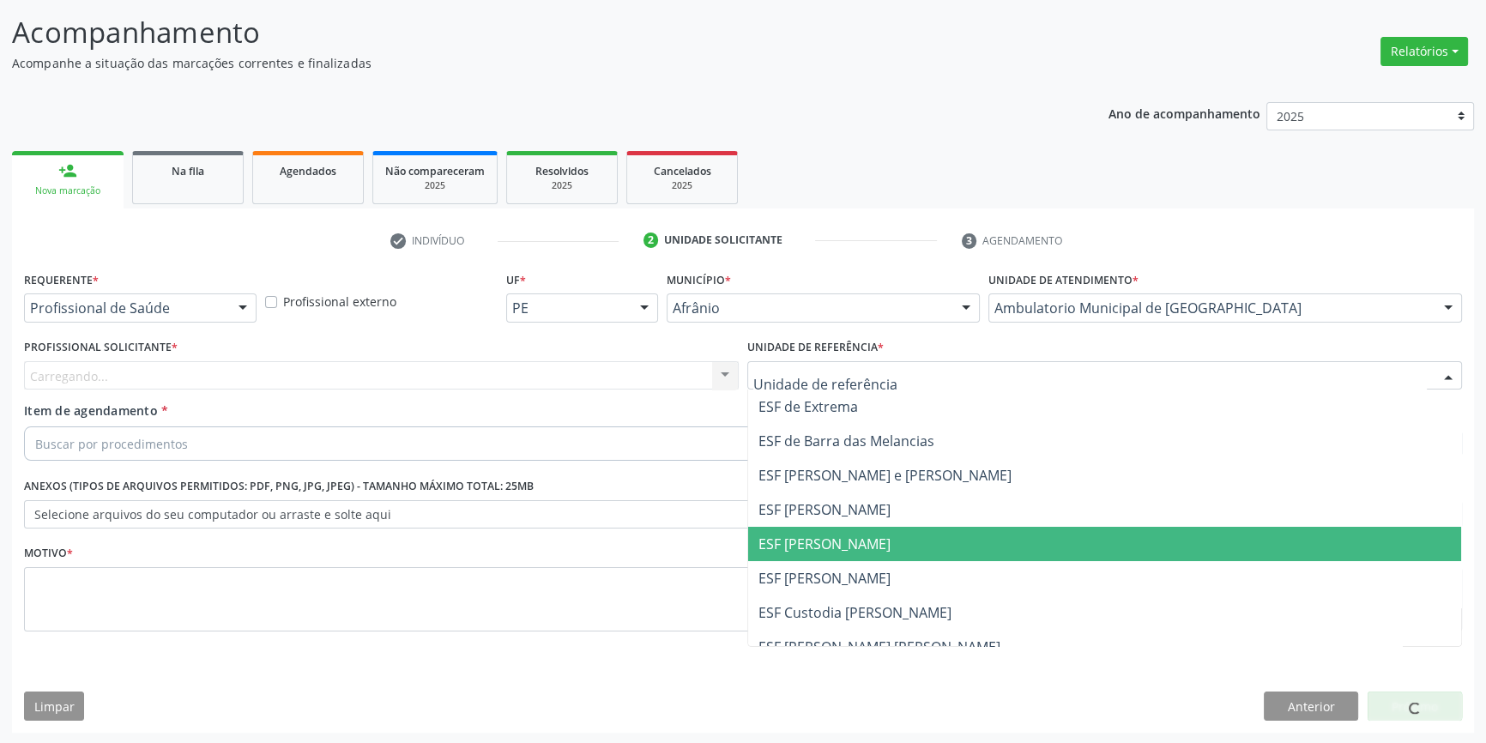
click at [874, 553] on span "ESF [PERSON_NAME]" at bounding box center [1104, 544] width 713 height 34
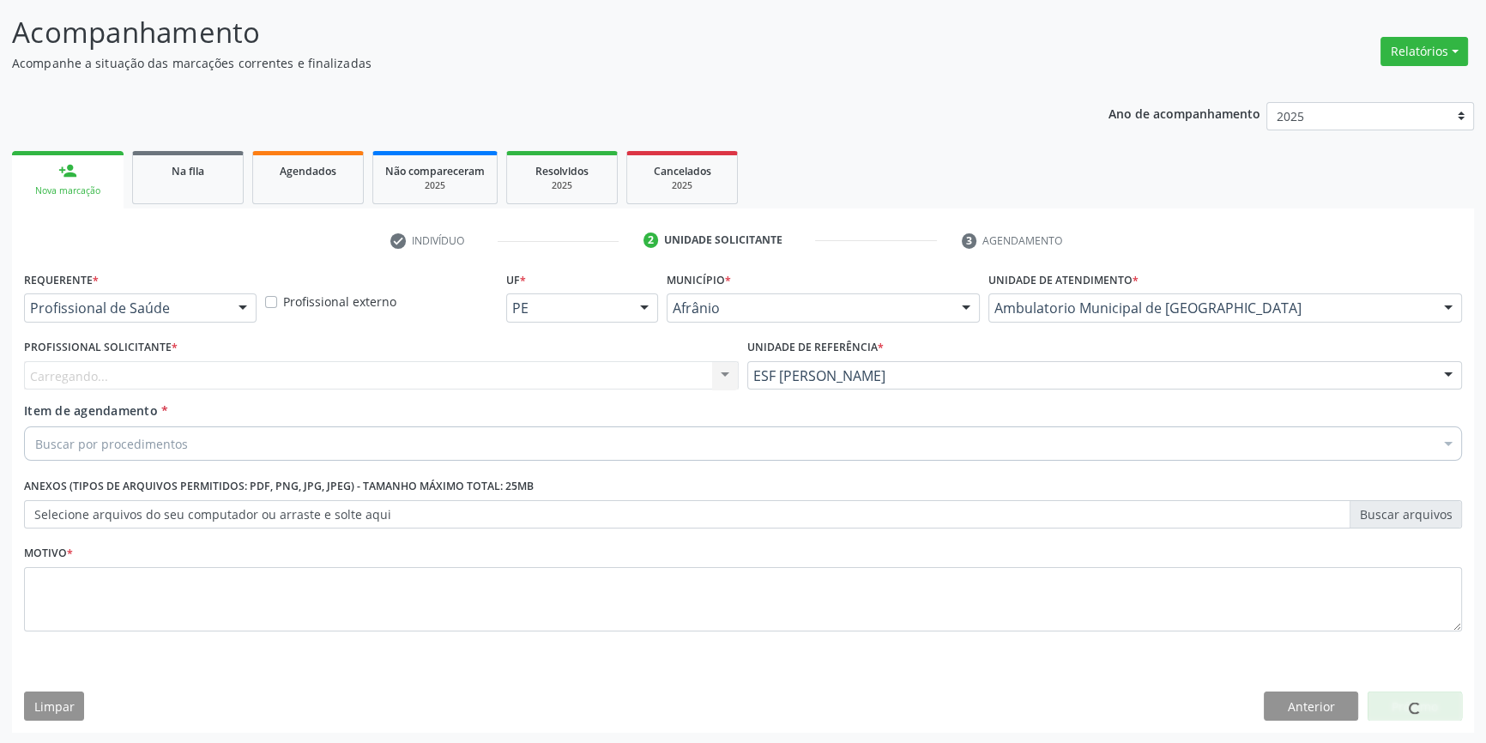
click at [587, 380] on div "Carregando... Nenhum resultado encontrado para: " " Não há nenhuma opção para s…" at bounding box center [381, 375] width 715 height 29
click at [566, 371] on div "Profissional solicitante" at bounding box center [381, 375] width 715 height 29
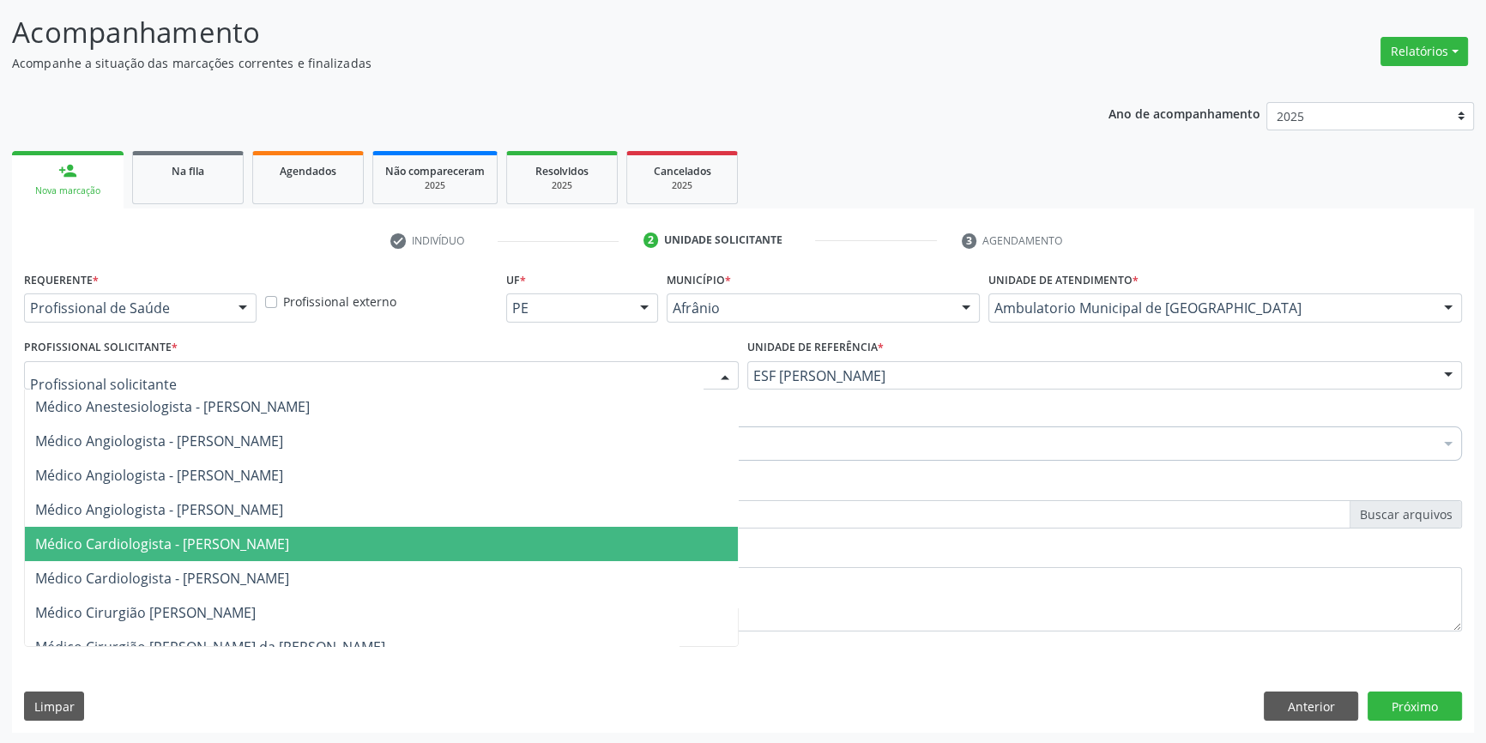
click at [289, 541] on span "Médico Cardiologista - [PERSON_NAME]" at bounding box center [162, 544] width 254 height 19
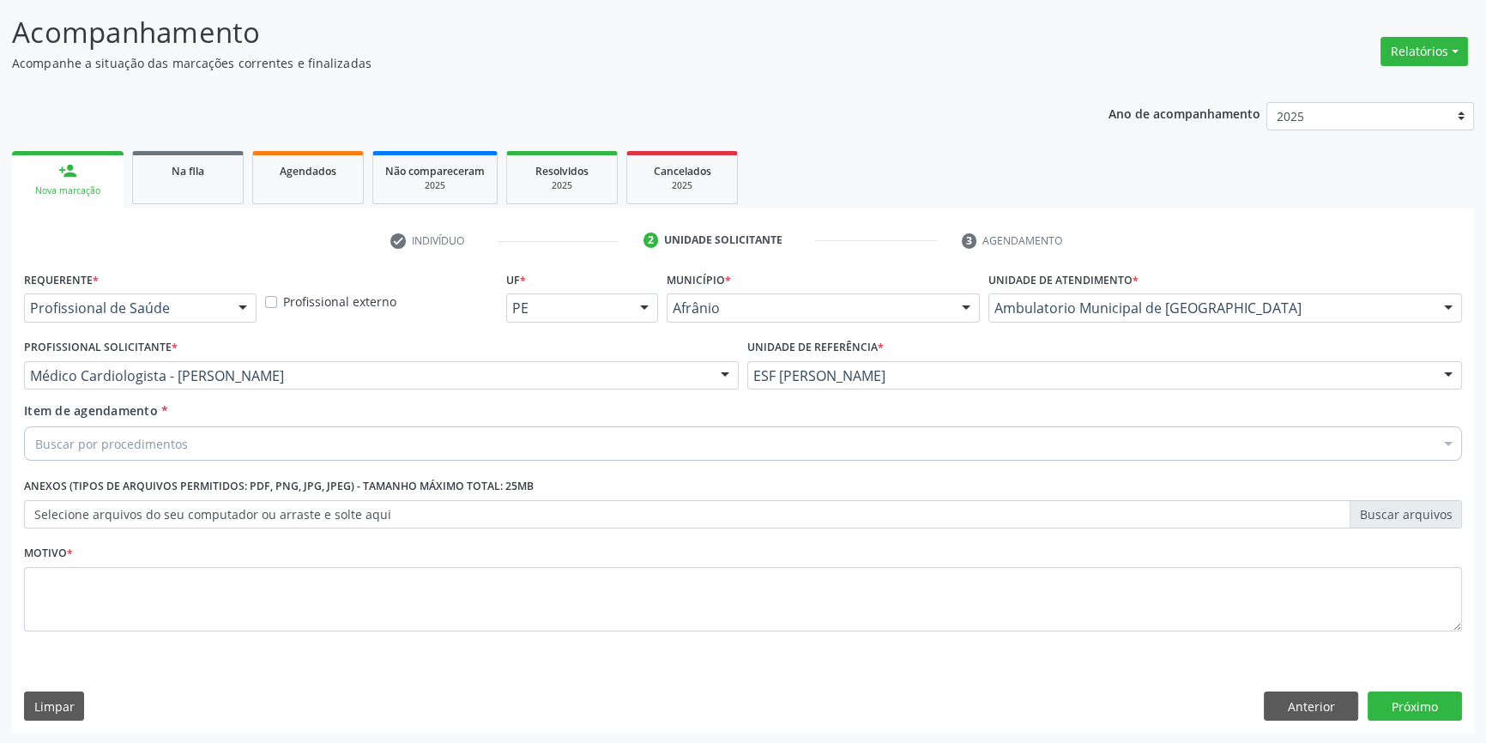
click at [239, 449] on div "Buscar por procedimentos" at bounding box center [743, 443] width 1438 height 34
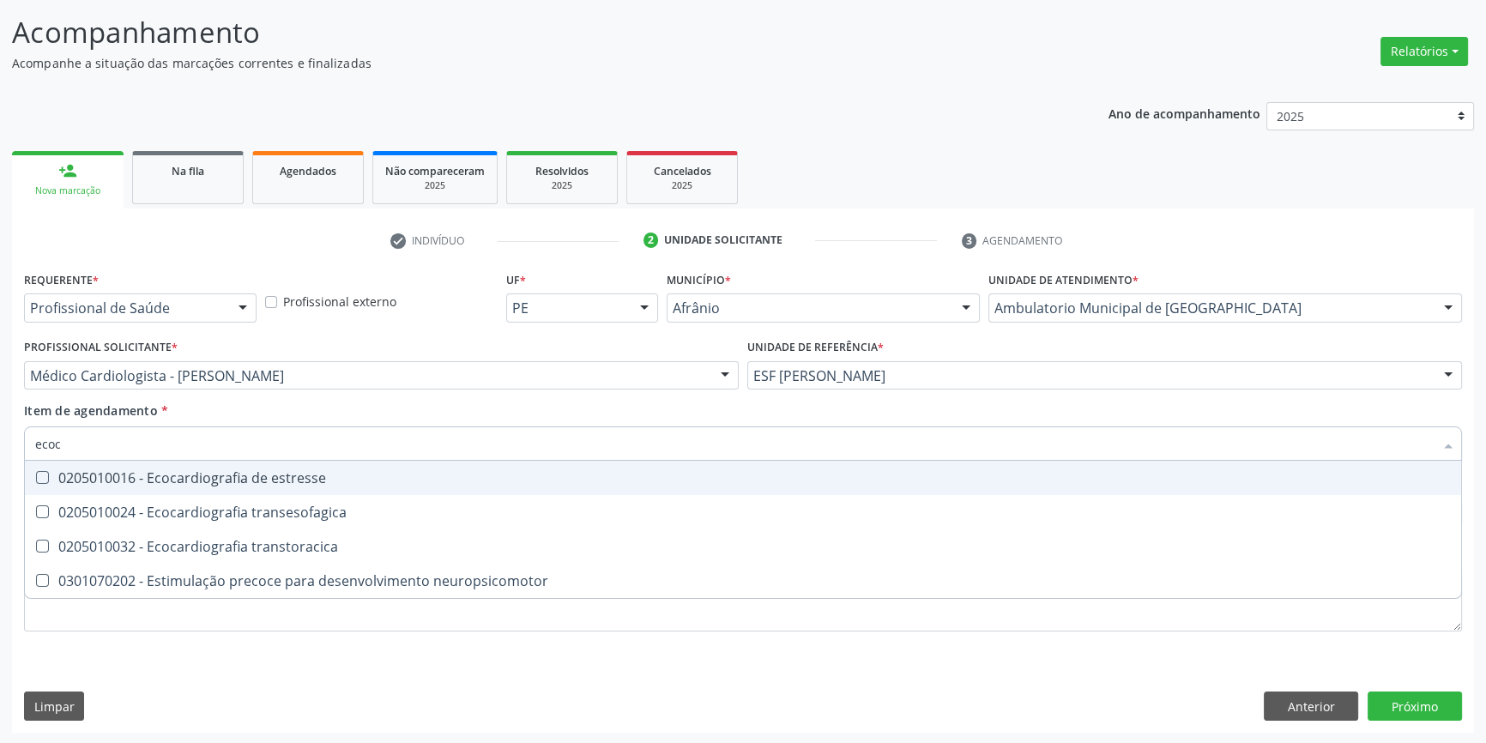
type input "ecoca"
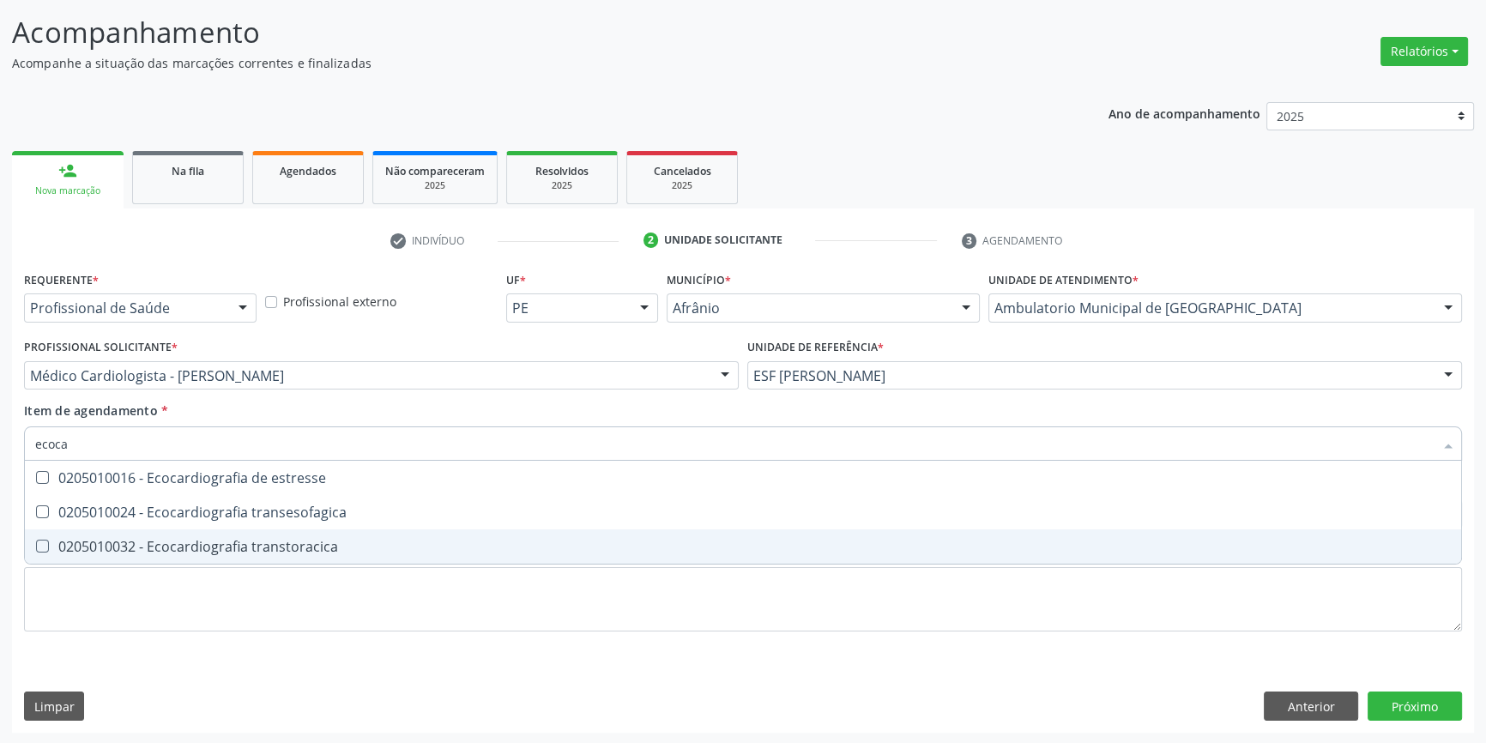
click at [293, 542] on div "0205010032 - Ecocardiografia transtoracica" at bounding box center [743, 547] width 1416 height 14
checkbox transtoracica "true"
type input "ecoca"
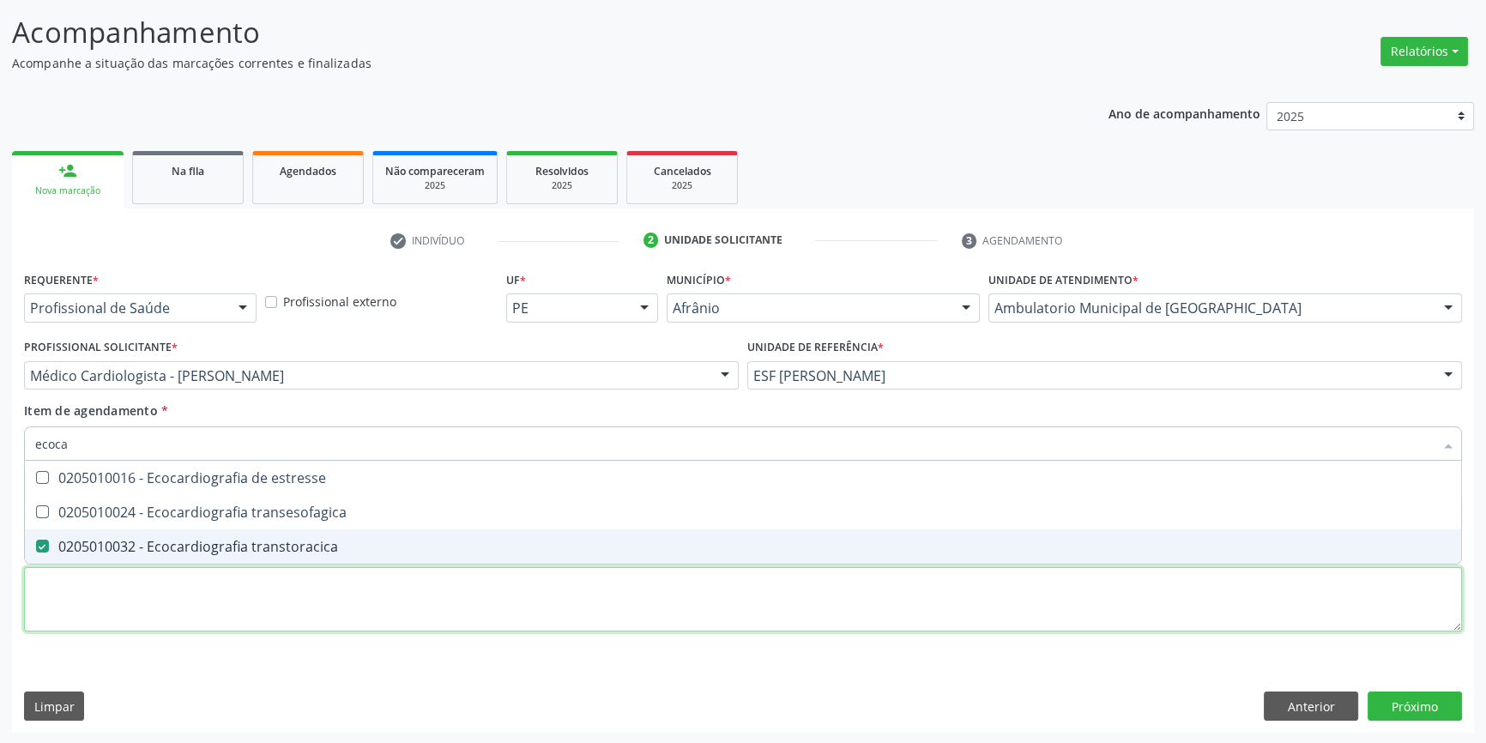
click at [253, 616] on div "Requerente * Profissional de Saúde Profissional de Saúde Paciente Nenhum result…" at bounding box center [743, 461] width 1438 height 389
checkbox transesofagica "true"
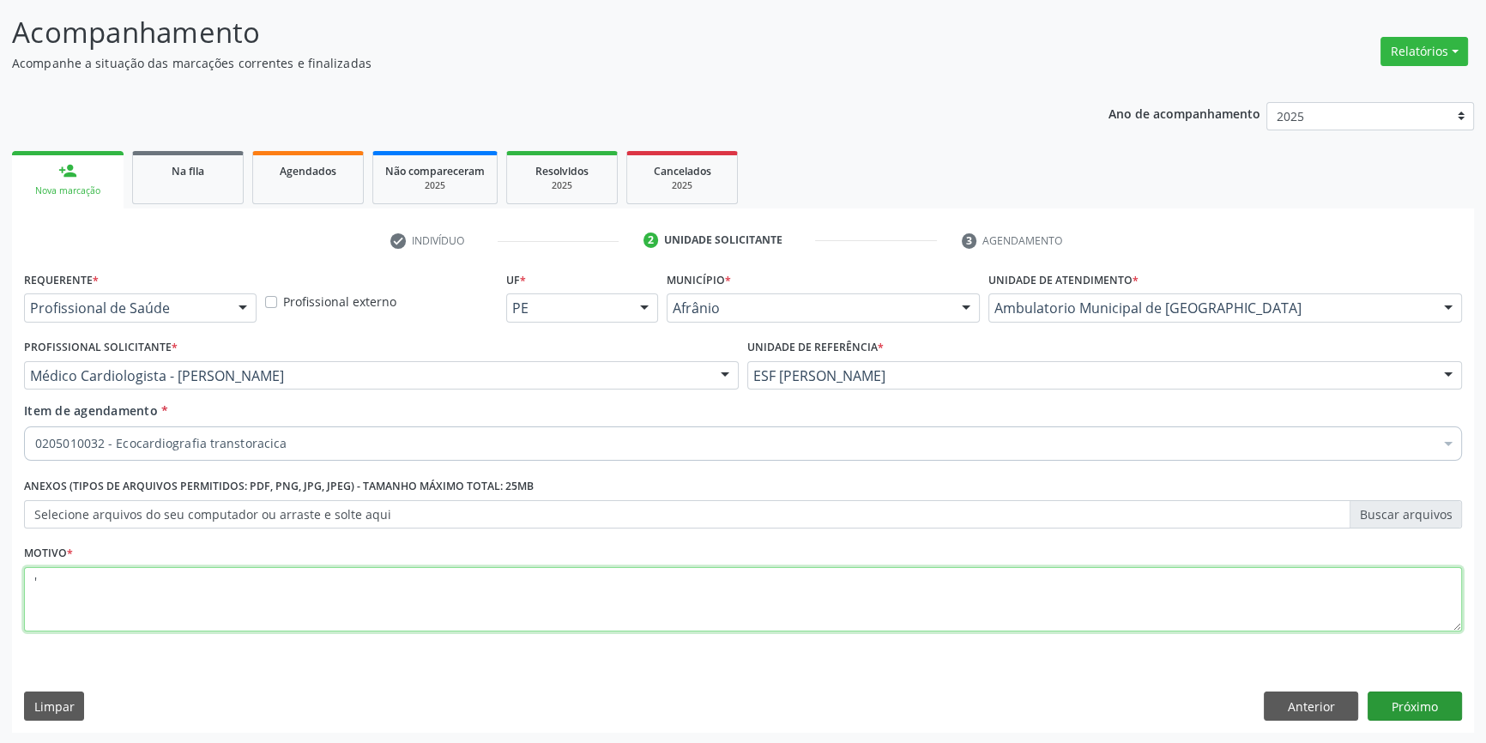
type textarea "'"
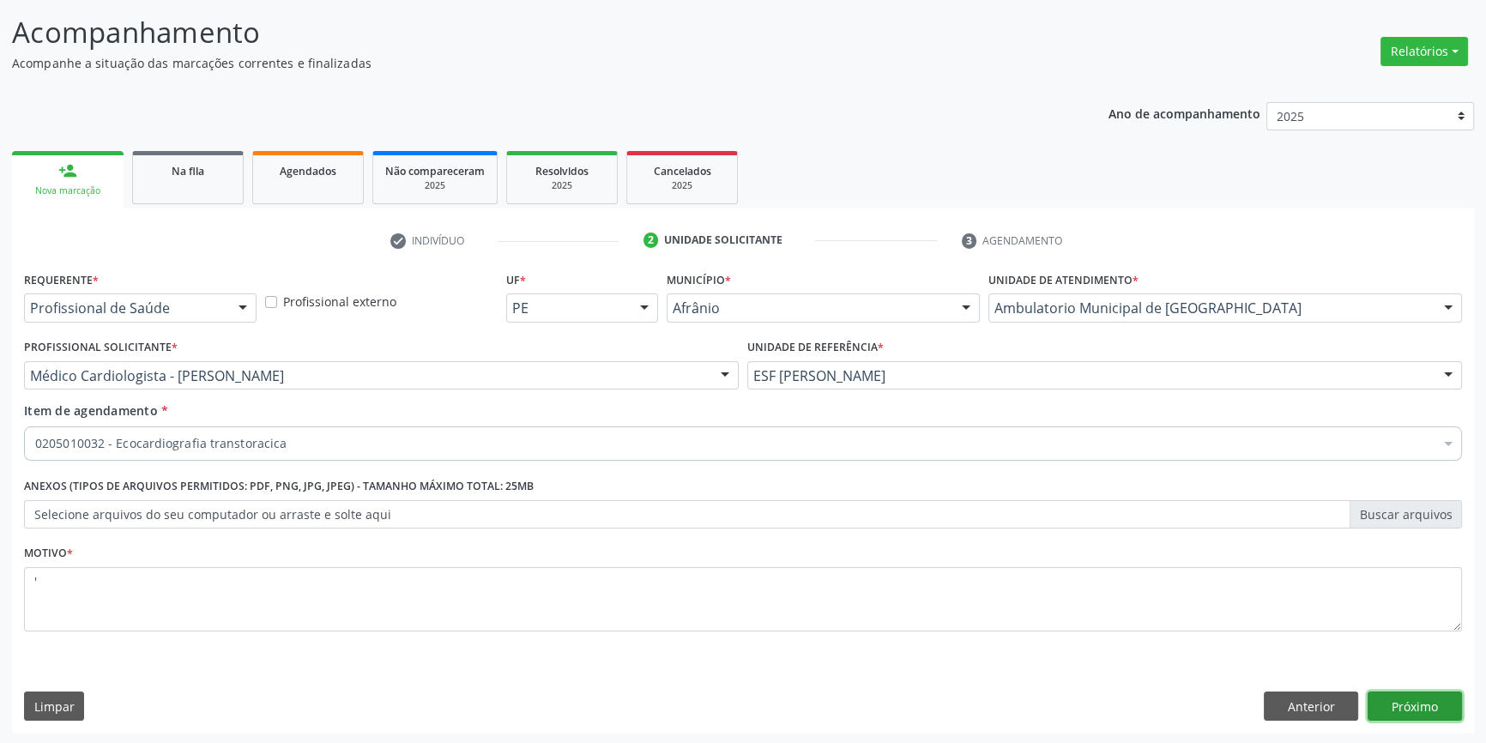
click at [1398, 703] on button "Próximo" at bounding box center [1415, 706] width 94 height 29
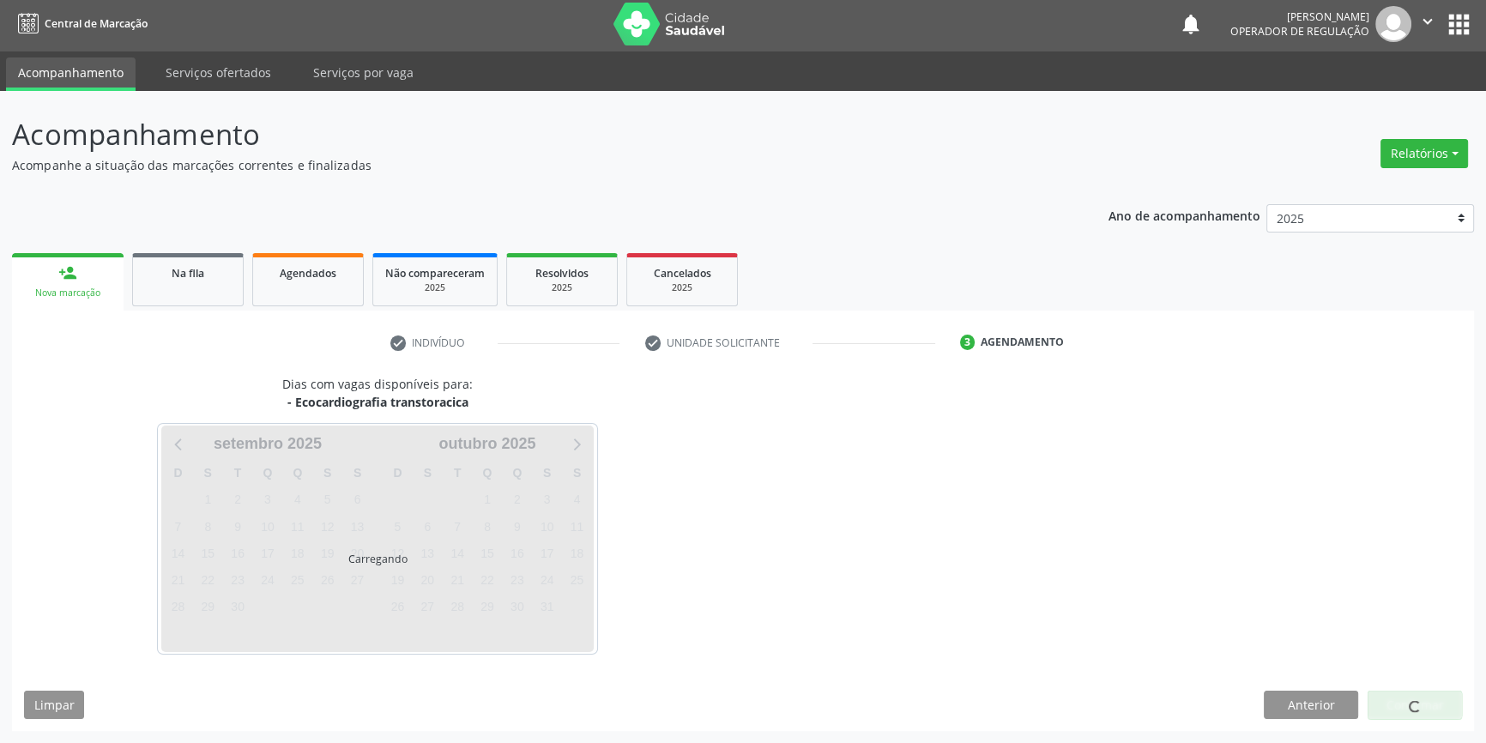
scroll to position [2, 0]
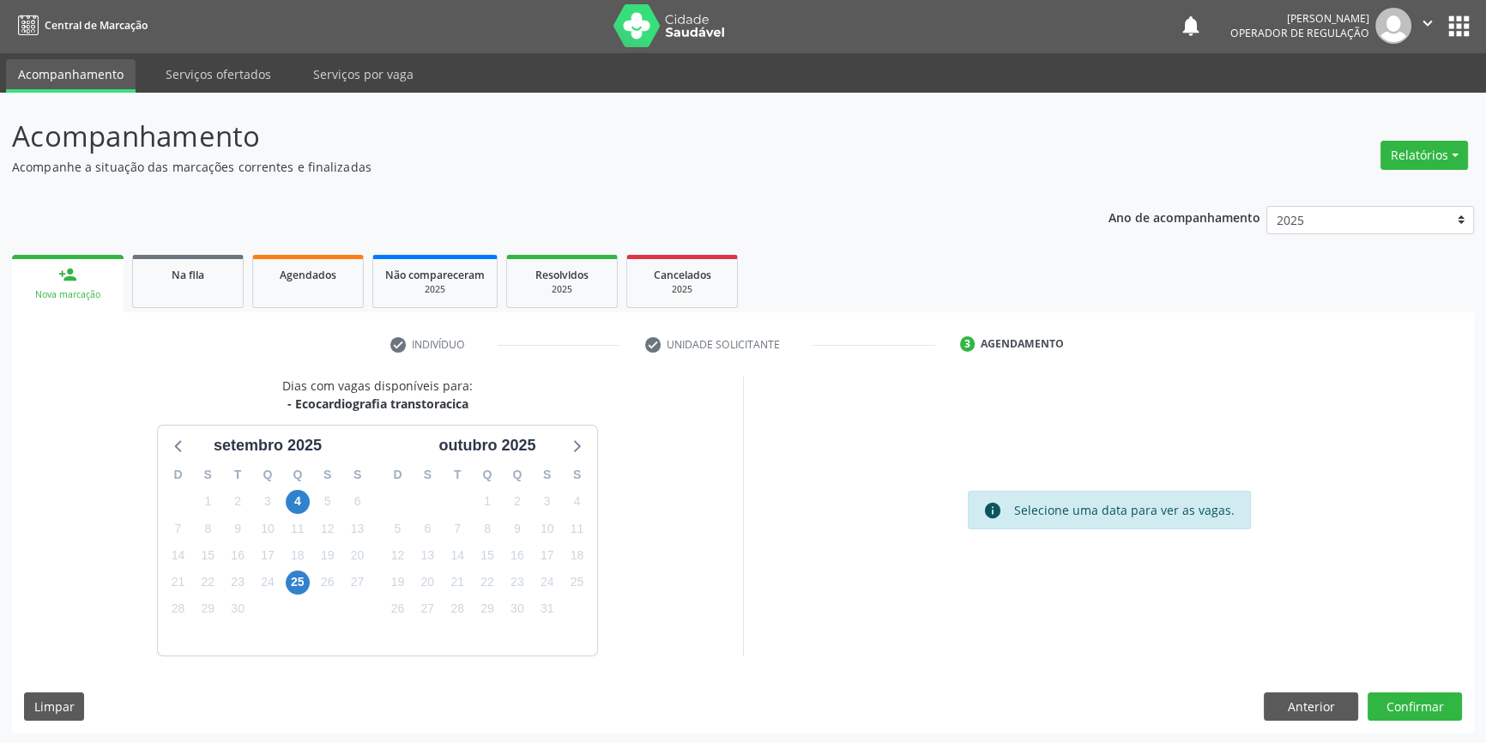
click at [1296, 686] on div "Dias com vagas disponíveis para: - Ecocardiografia transtoracica setembro 2025 …" at bounding box center [743, 555] width 1462 height 356
click at [1295, 692] on button "Anterior" at bounding box center [1311, 706] width 94 height 29
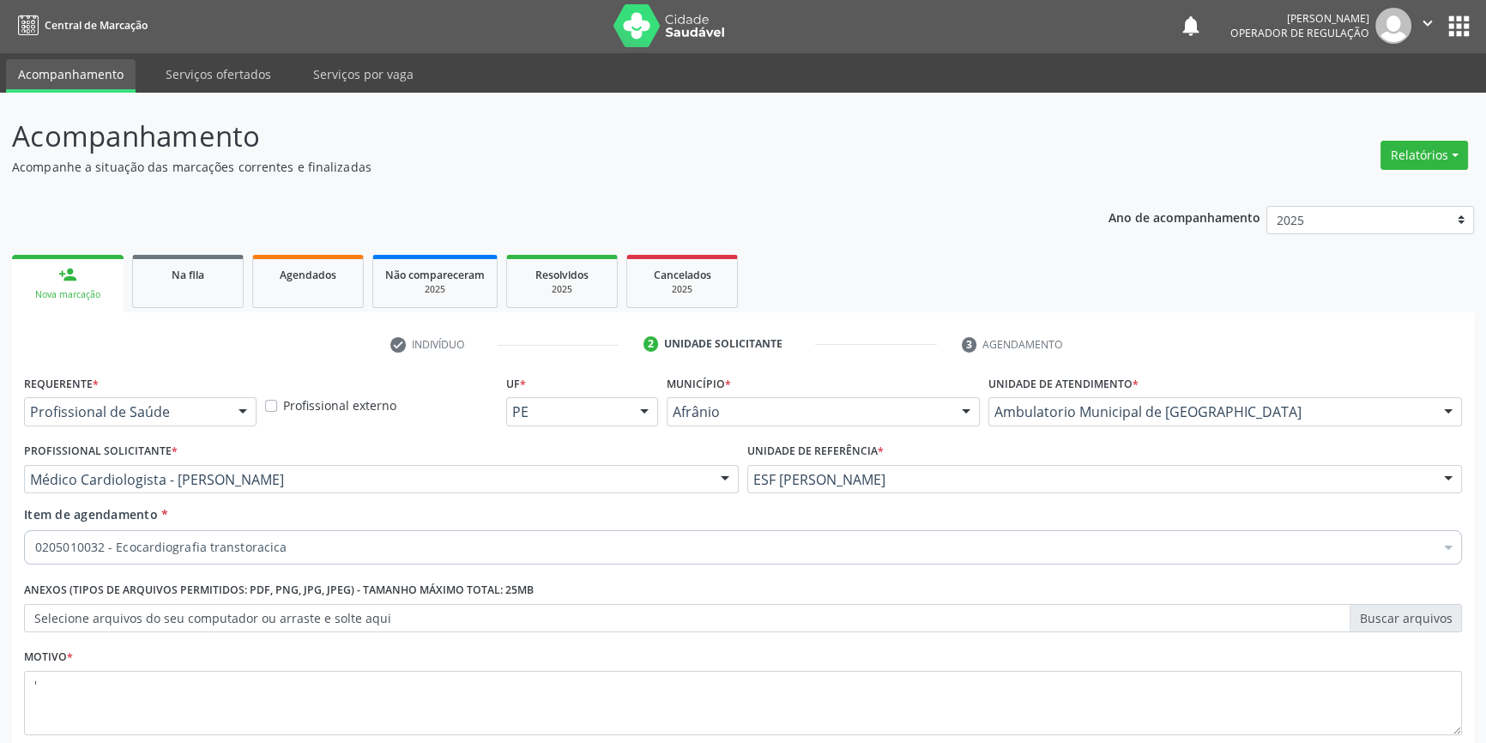
click at [357, 555] on div "0205010032 - Ecocardiografia transtoracica" at bounding box center [743, 547] width 1438 height 34
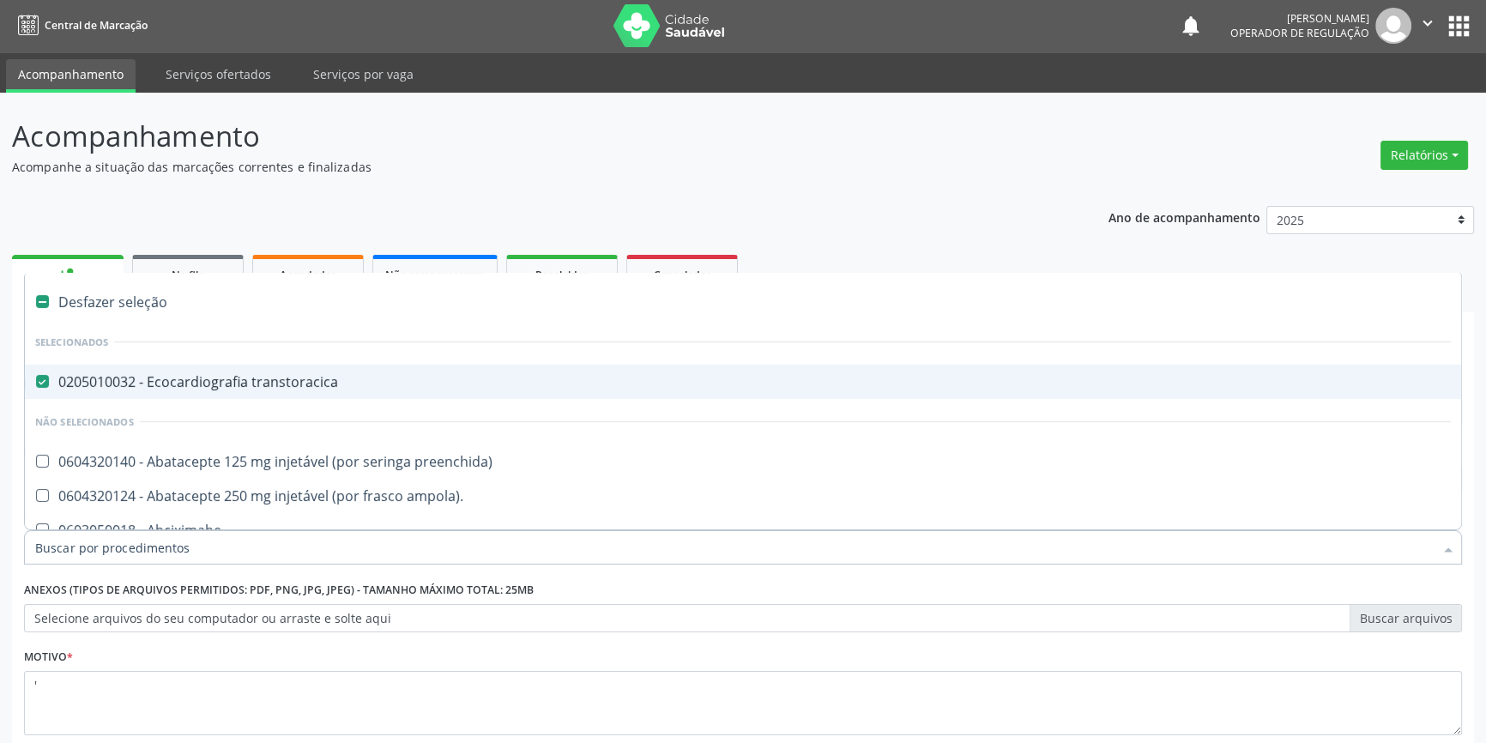
click at [181, 293] on div "Desfazer seleção" at bounding box center [743, 302] width 1436 height 34
checkbox transtoracica "false"
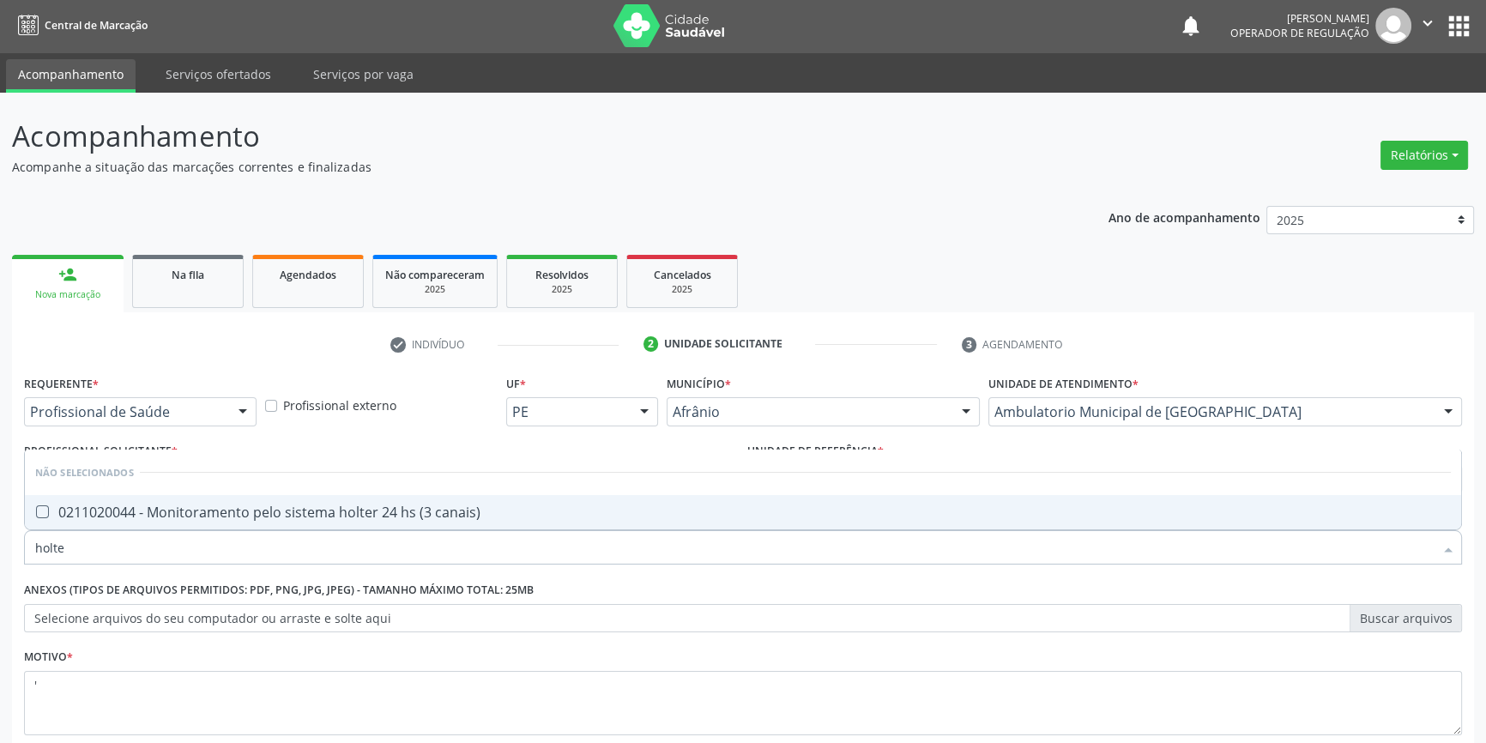
type input "holter"
click at [163, 508] on div "0211020044 - Monitoramento pelo sistema holter 24 hs (3 canais)" at bounding box center [743, 512] width 1416 height 14
checkbox canais\) "true"
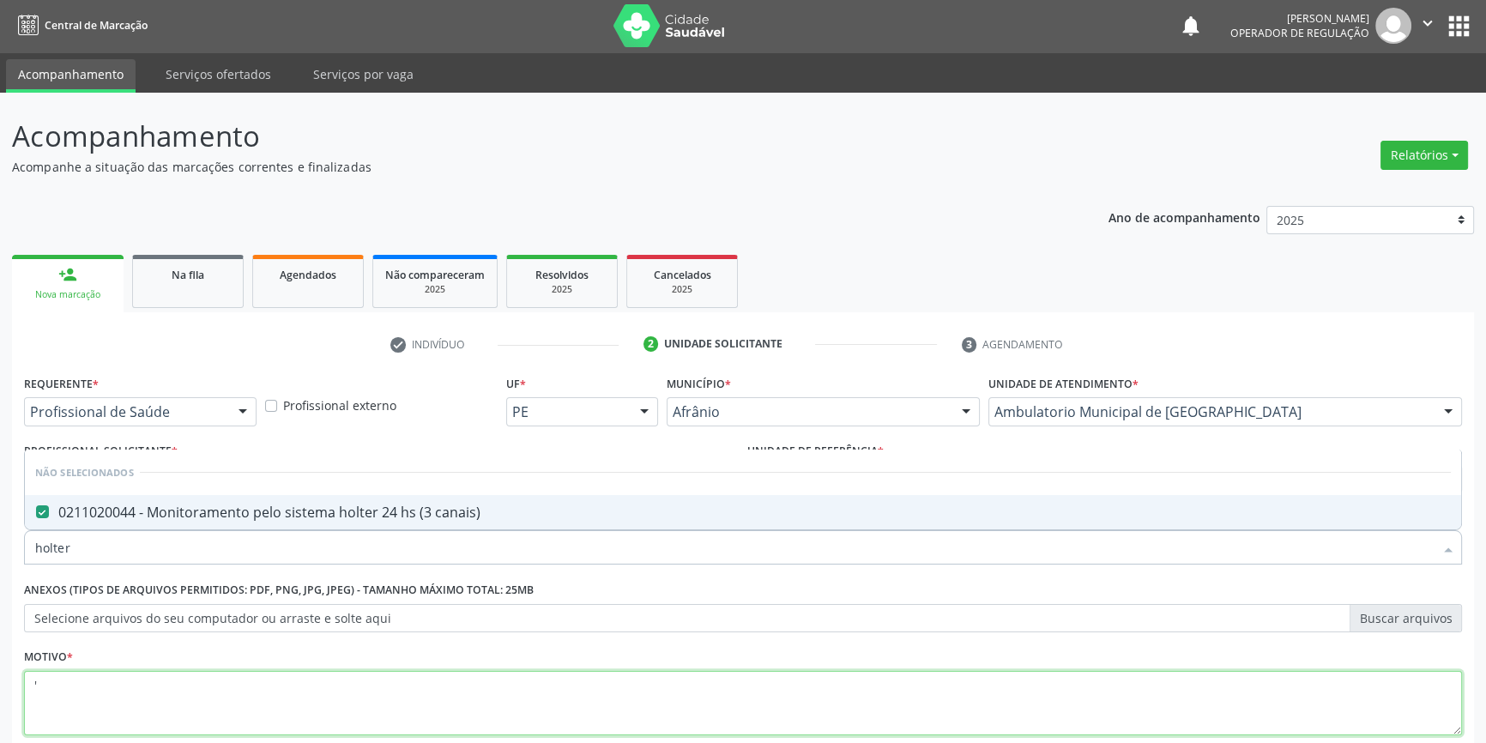
click at [1273, 699] on textarea "'" at bounding box center [743, 703] width 1438 height 65
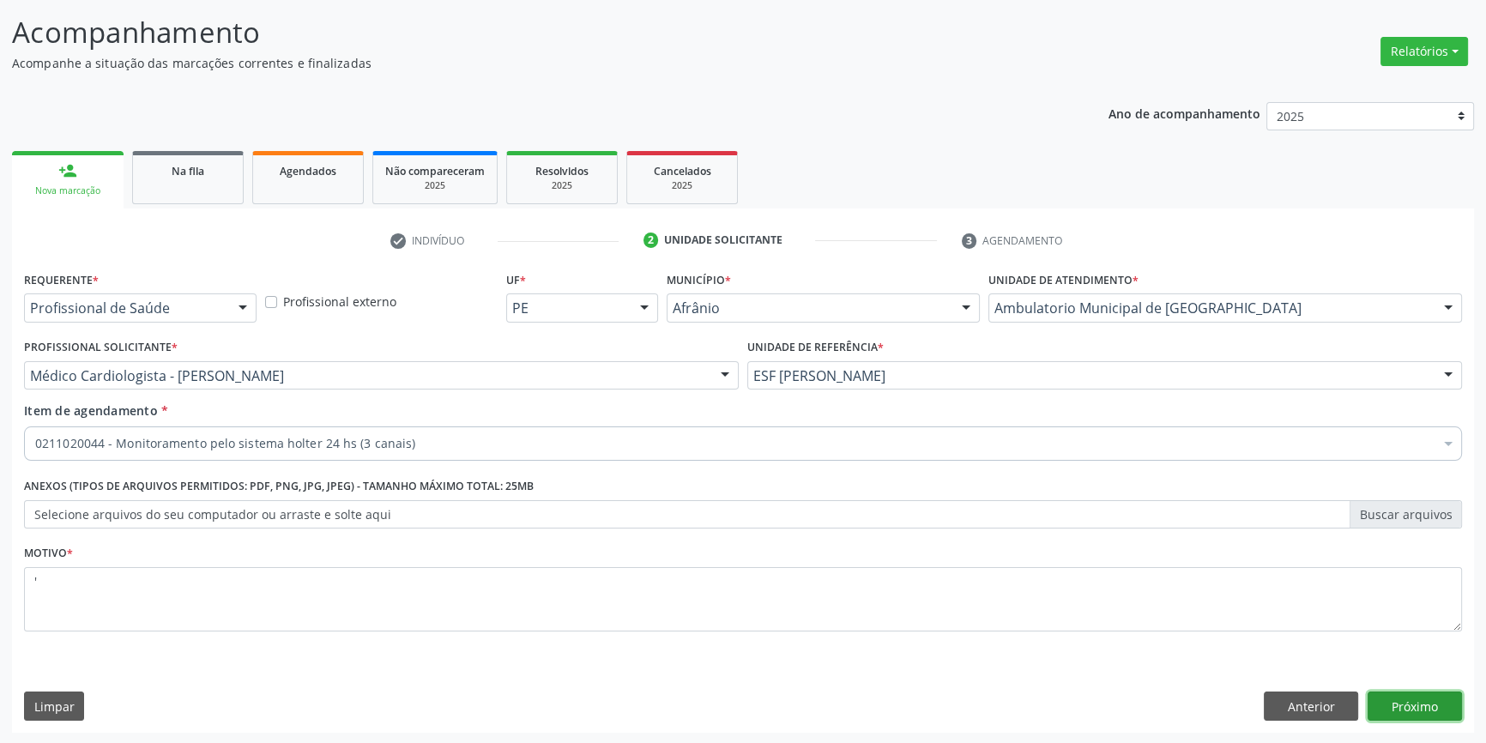
click at [1422, 702] on button "Próximo" at bounding box center [1415, 706] width 94 height 29
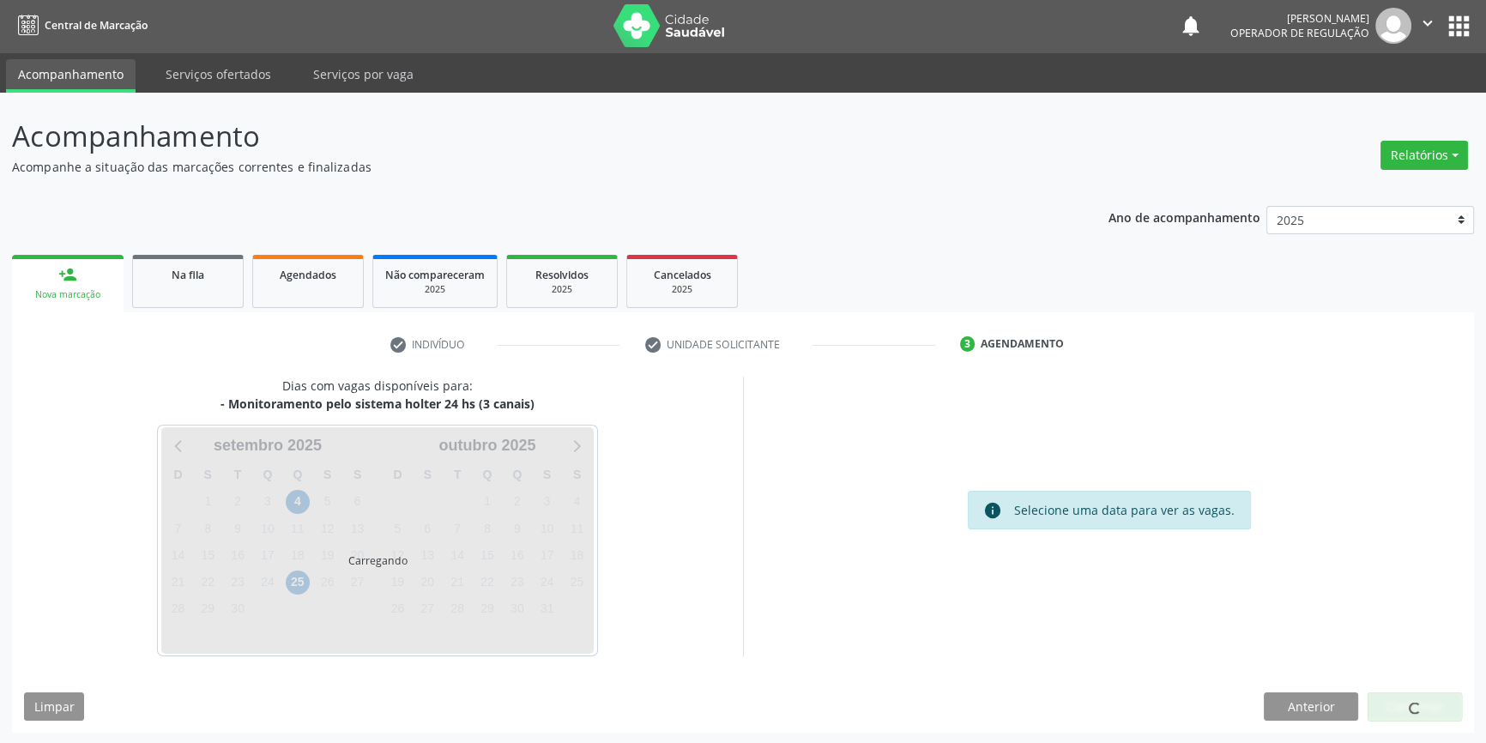
scroll to position [52, 0]
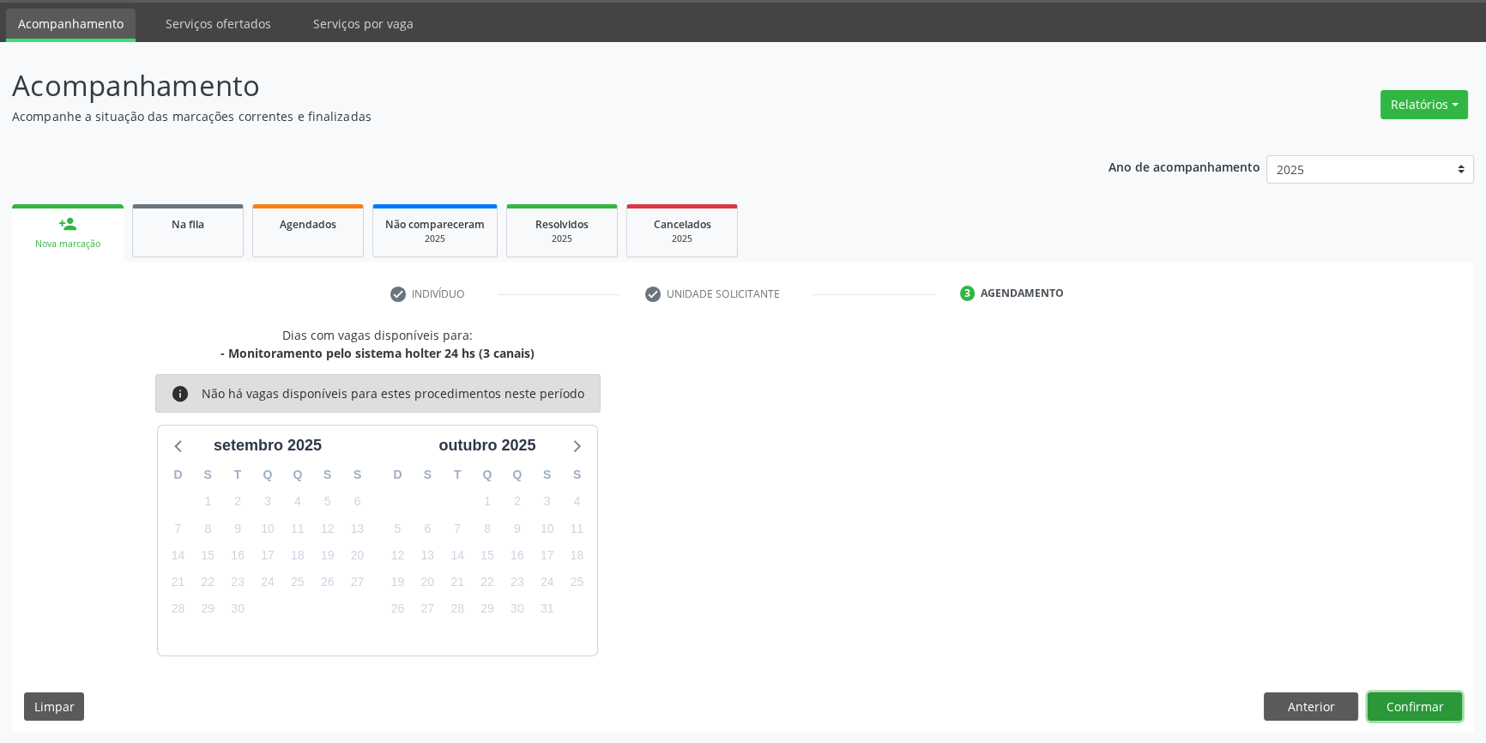
click at [1422, 702] on button "Confirmar" at bounding box center [1415, 706] width 94 height 29
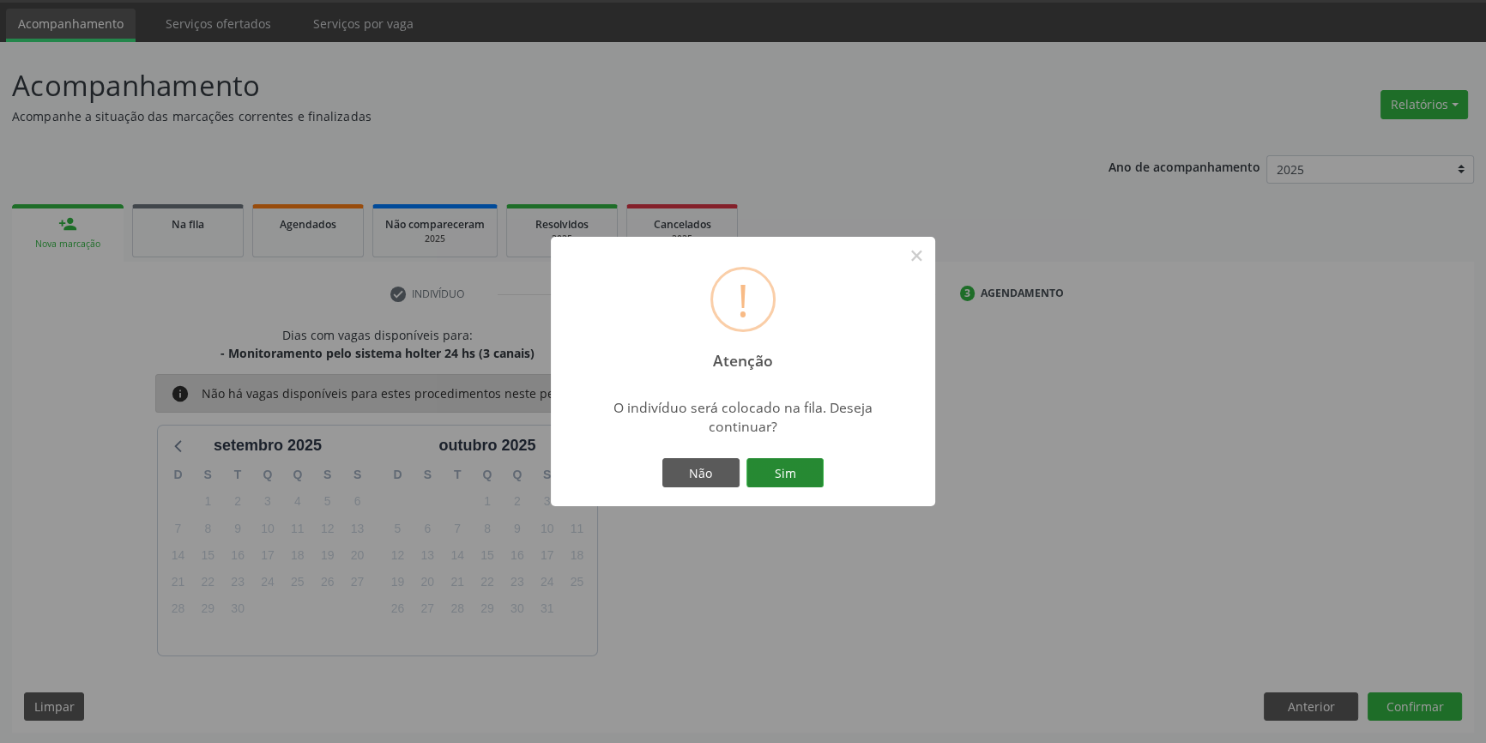
click at [795, 482] on button "Sim" at bounding box center [784, 472] width 77 height 29
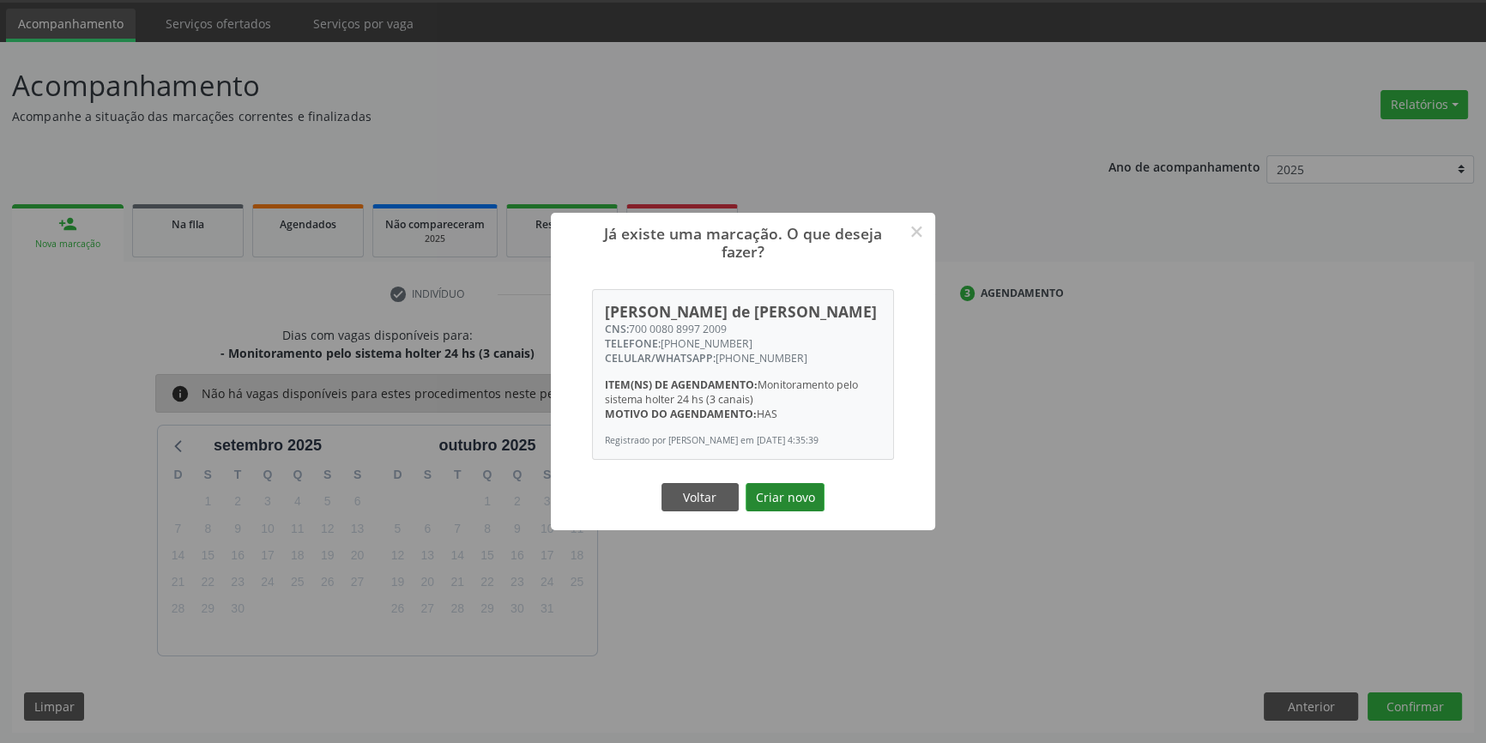
click at [788, 500] on button "Criar novo" at bounding box center [785, 497] width 79 height 29
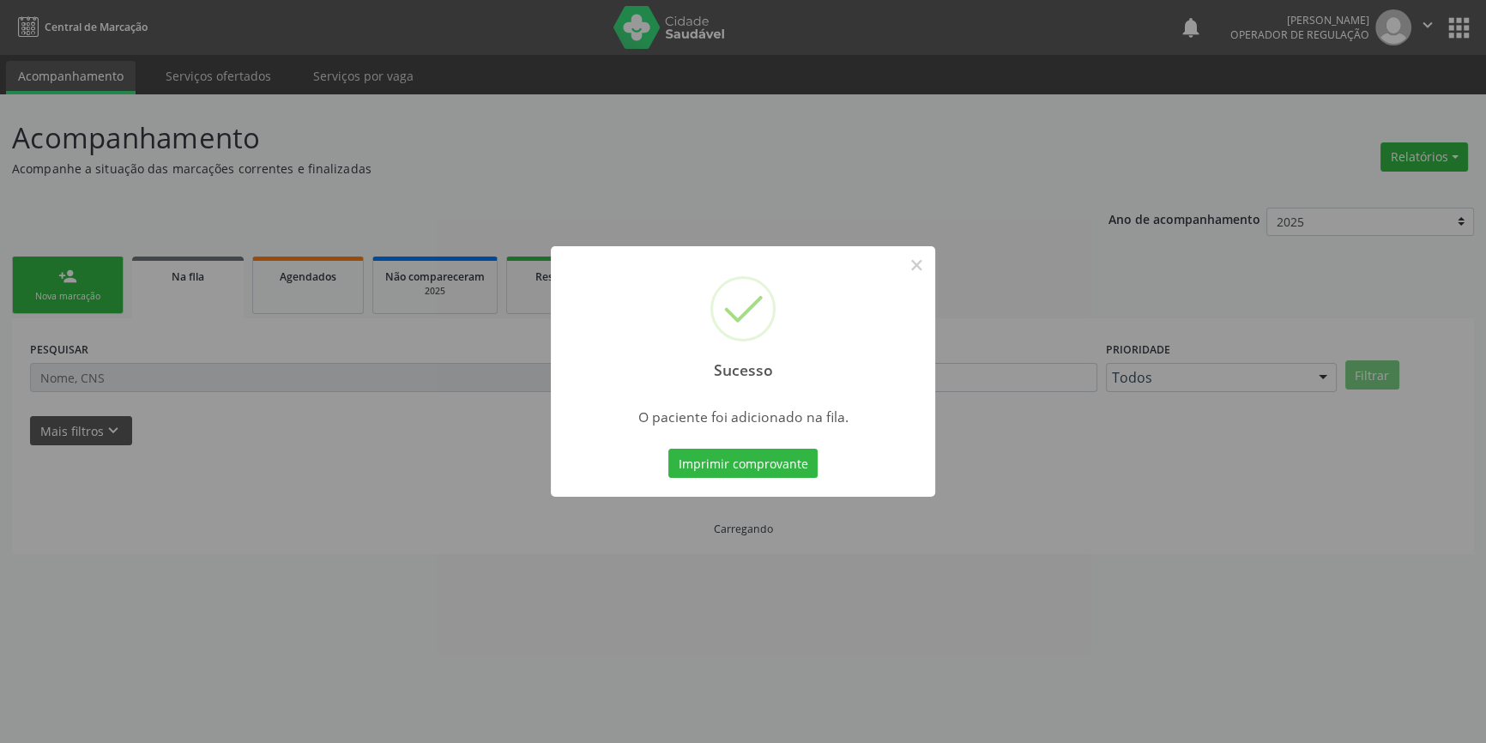
scroll to position [0, 0]
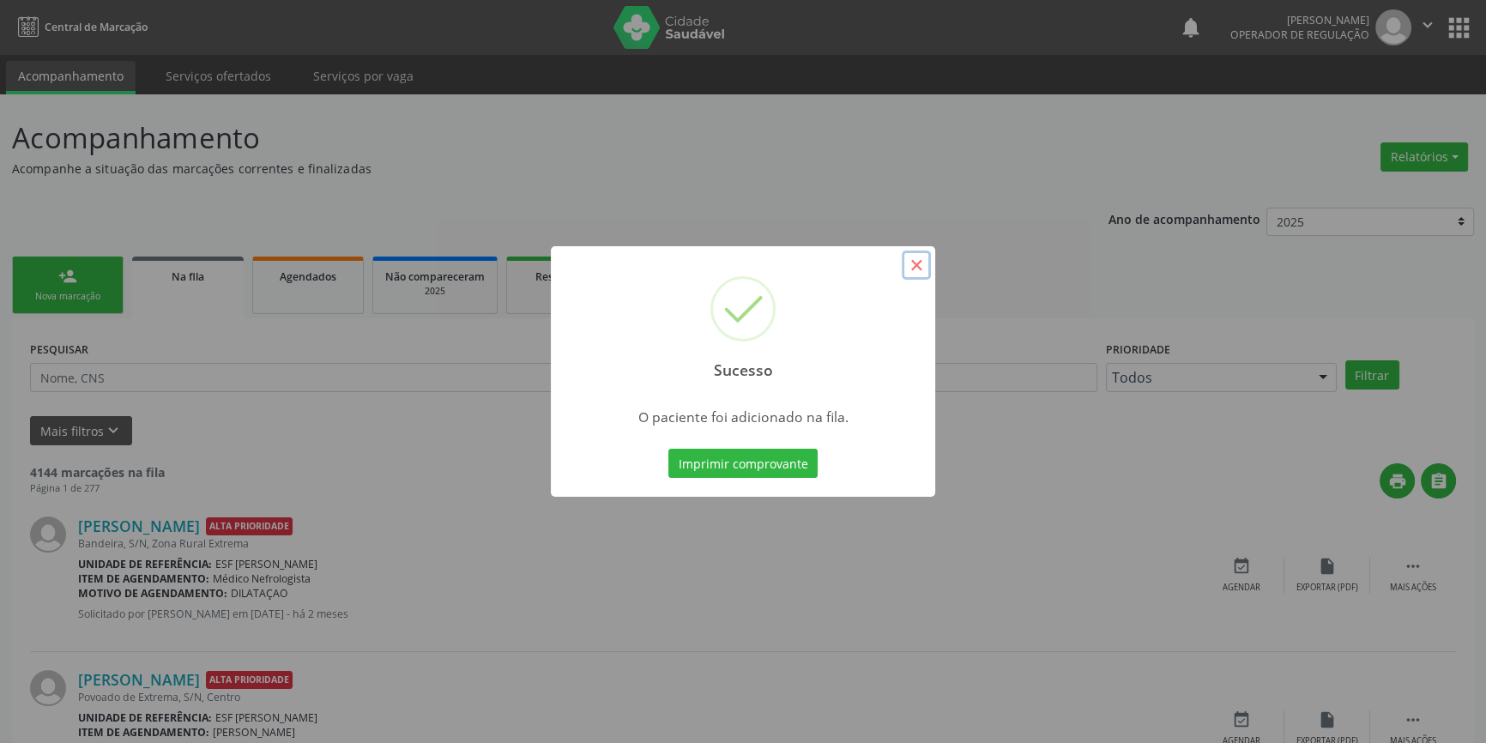
click at [917, 264] on button "×" at bounding box center [916, 265] width 29 height 29
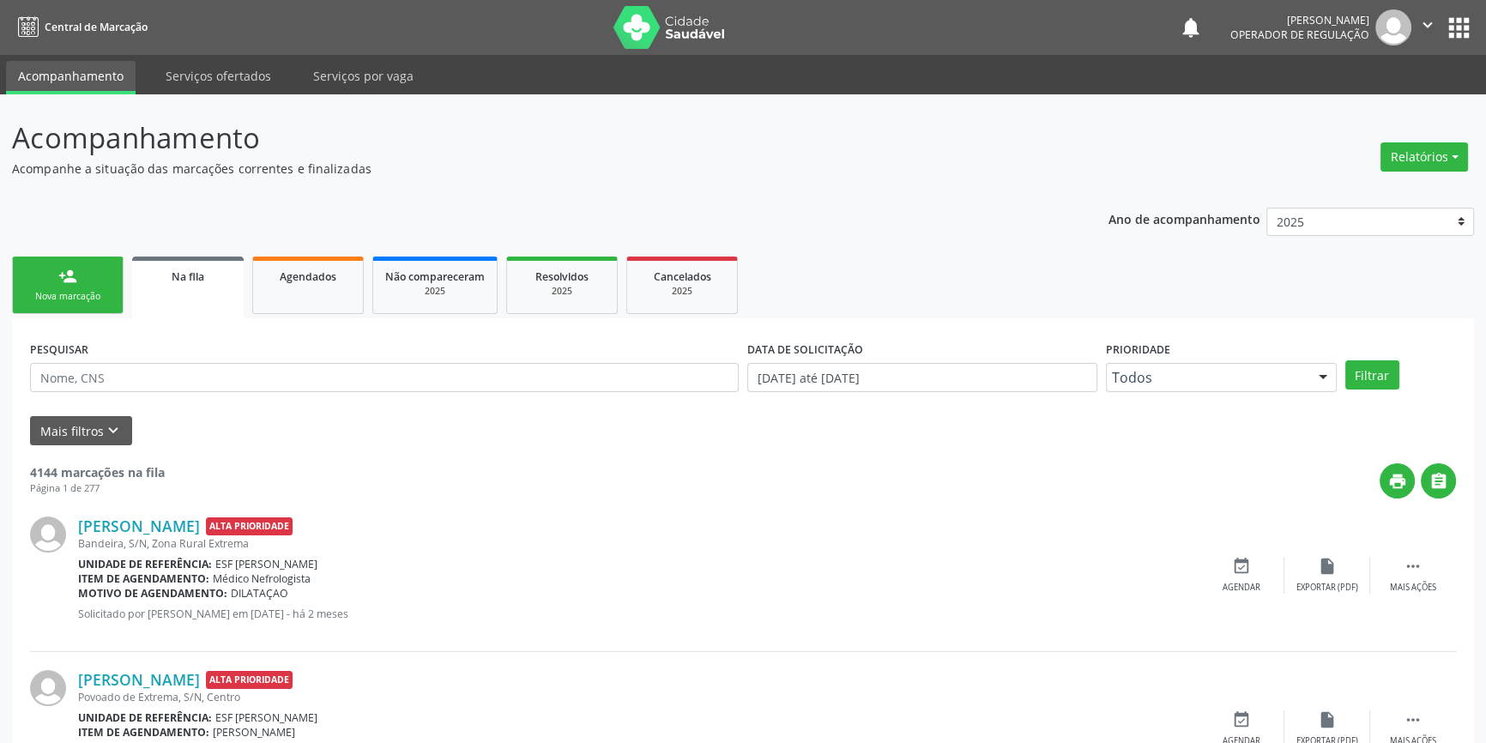
click at [94, 288] on link "person_add Nova marcação" at bounding box center [68, 285] width 112 height 57
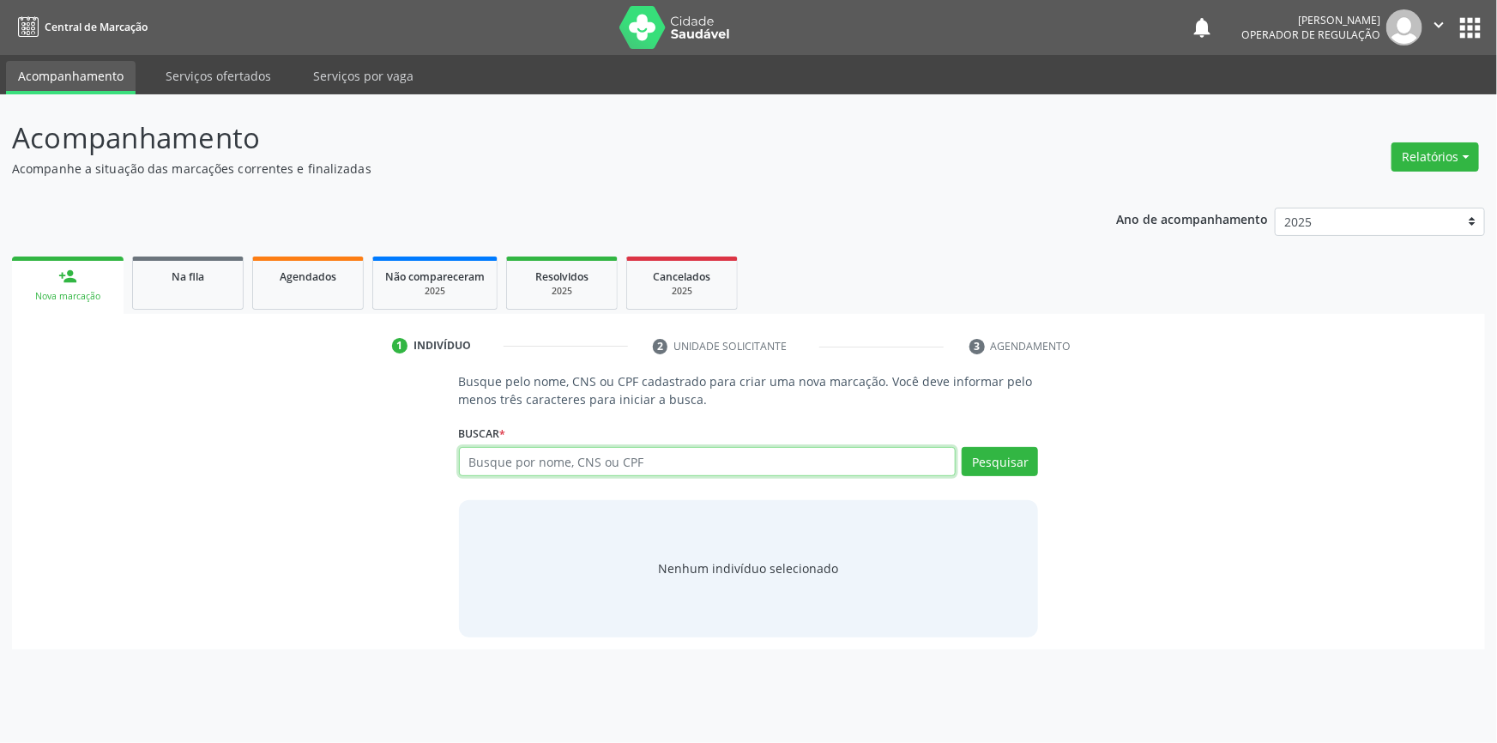
click at [652, 469] on input "text" at bounding box center [708, 461] width 498 height 29
type input "706103536192060"
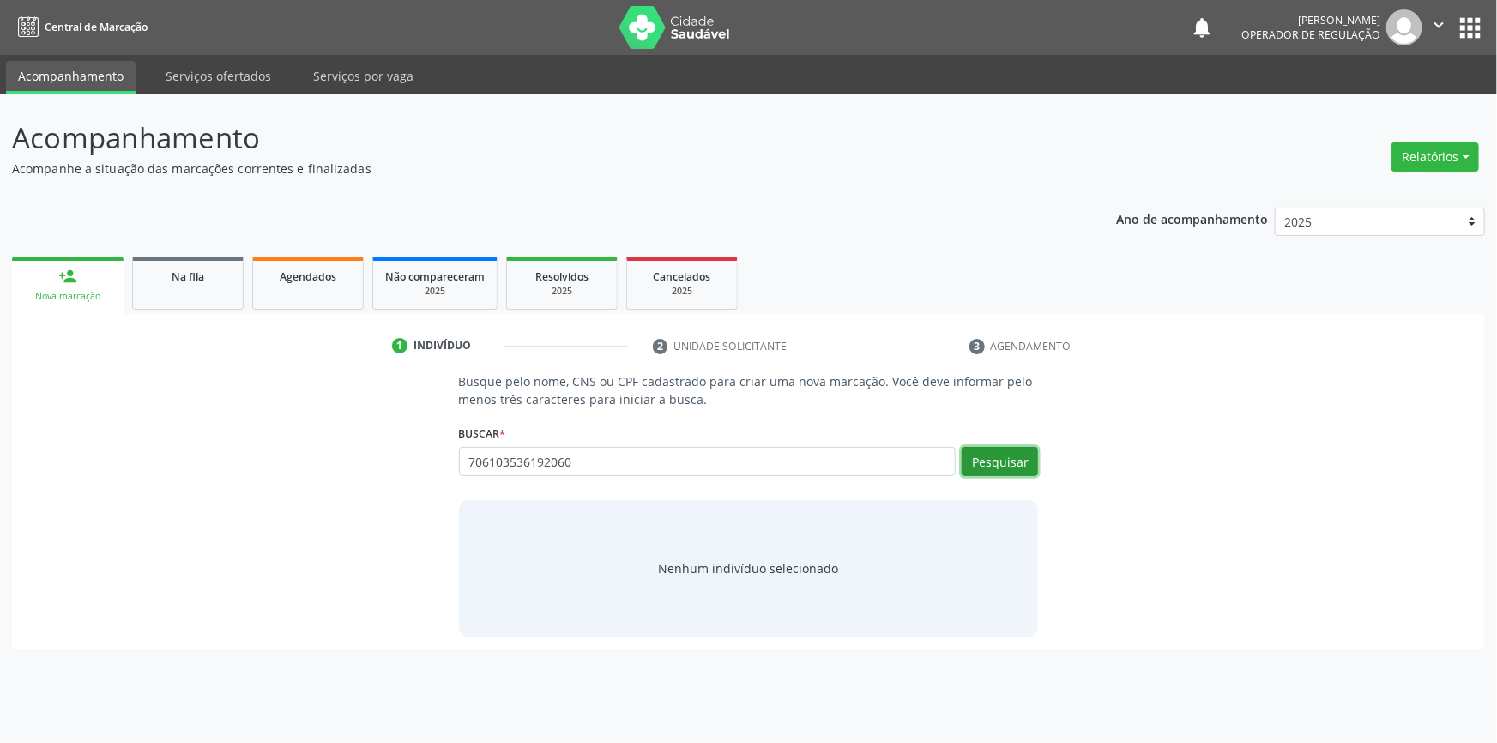
click at [1026, 472] on button "Pesquisar" at bounding box center [1000, 461] width 76 height 29
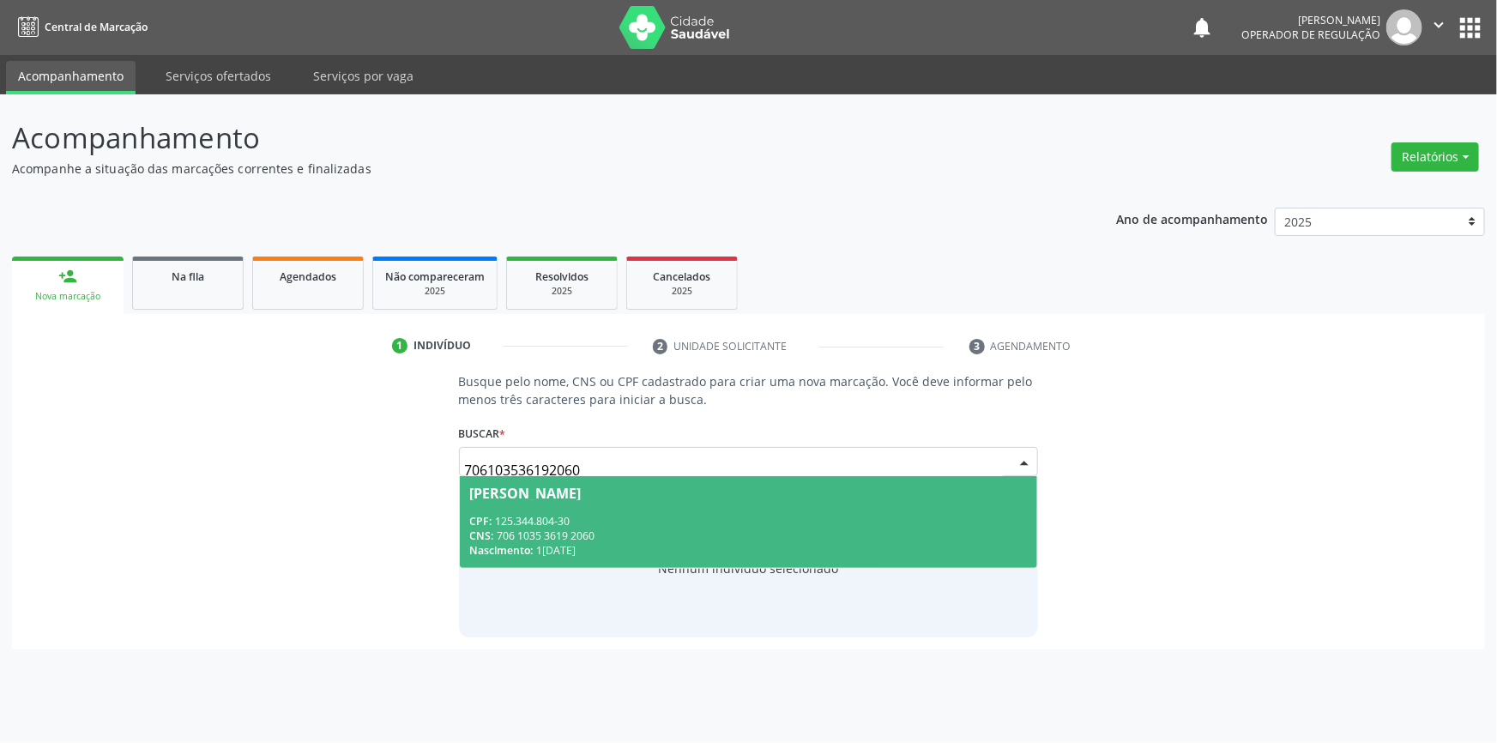
click at [861, 491] on div "Paulo Coelho Cavalcanti" at bounding box center [749, 493] width 558 height 14
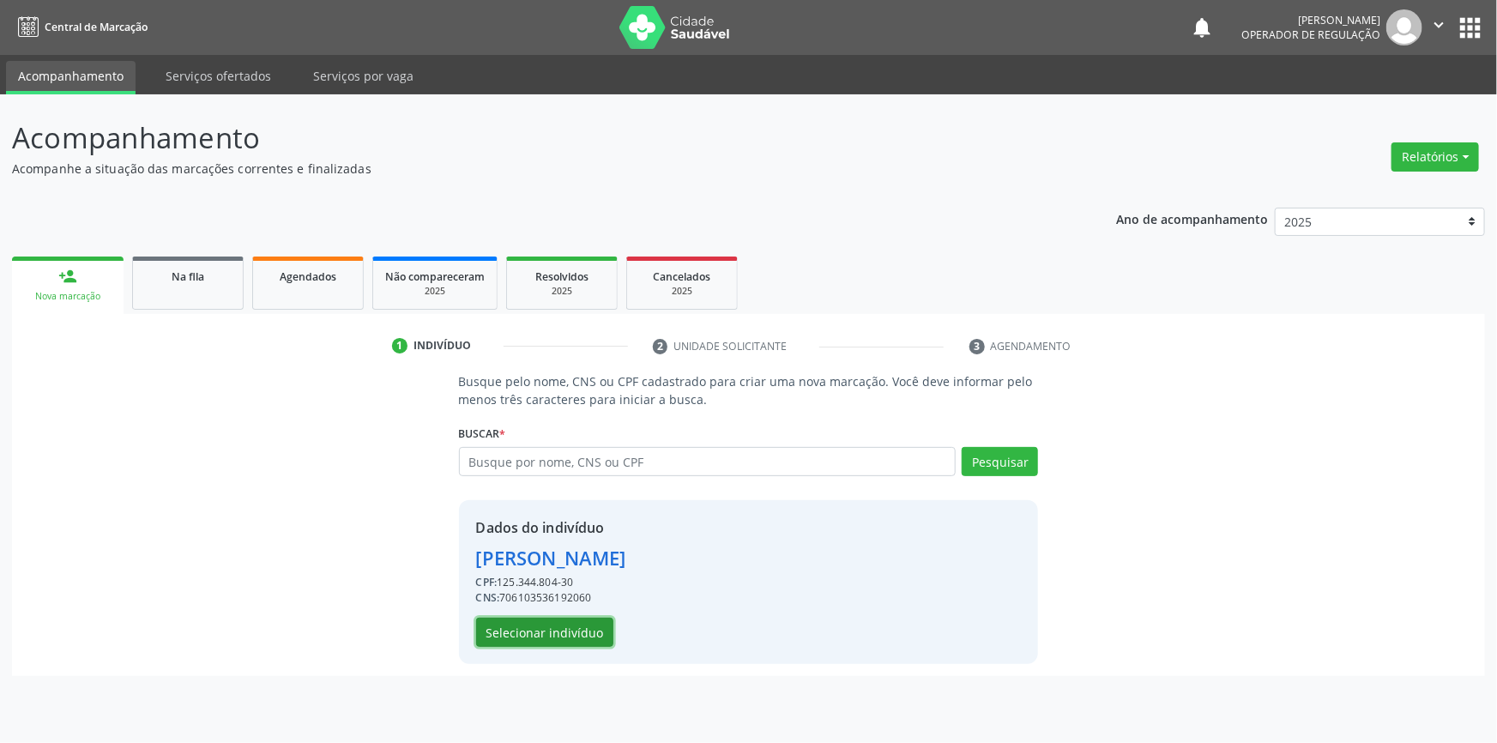
click at [552, 631] on button "Selecionar indivíduo" at bounding box center [544, 632] width 137 height 29
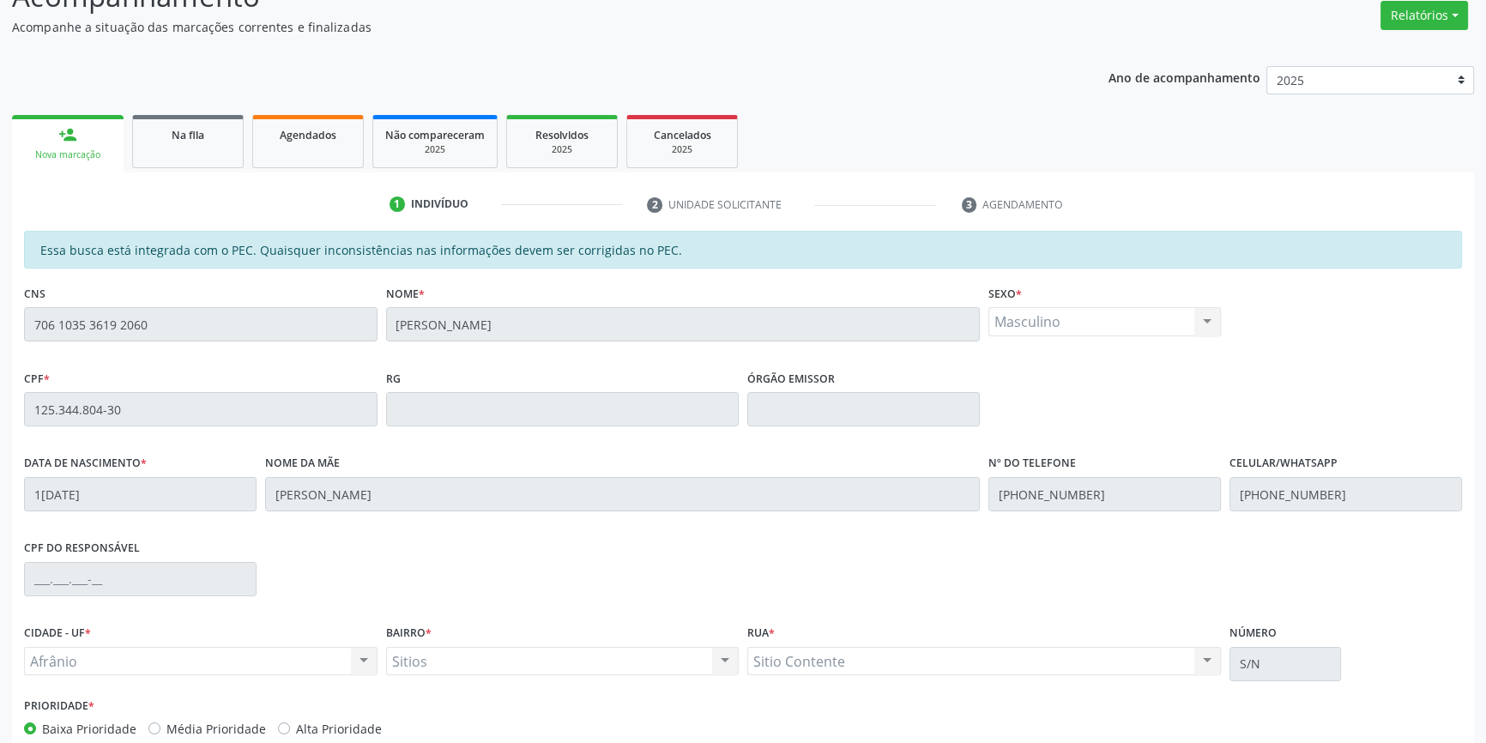
scroll to position [235, 0]
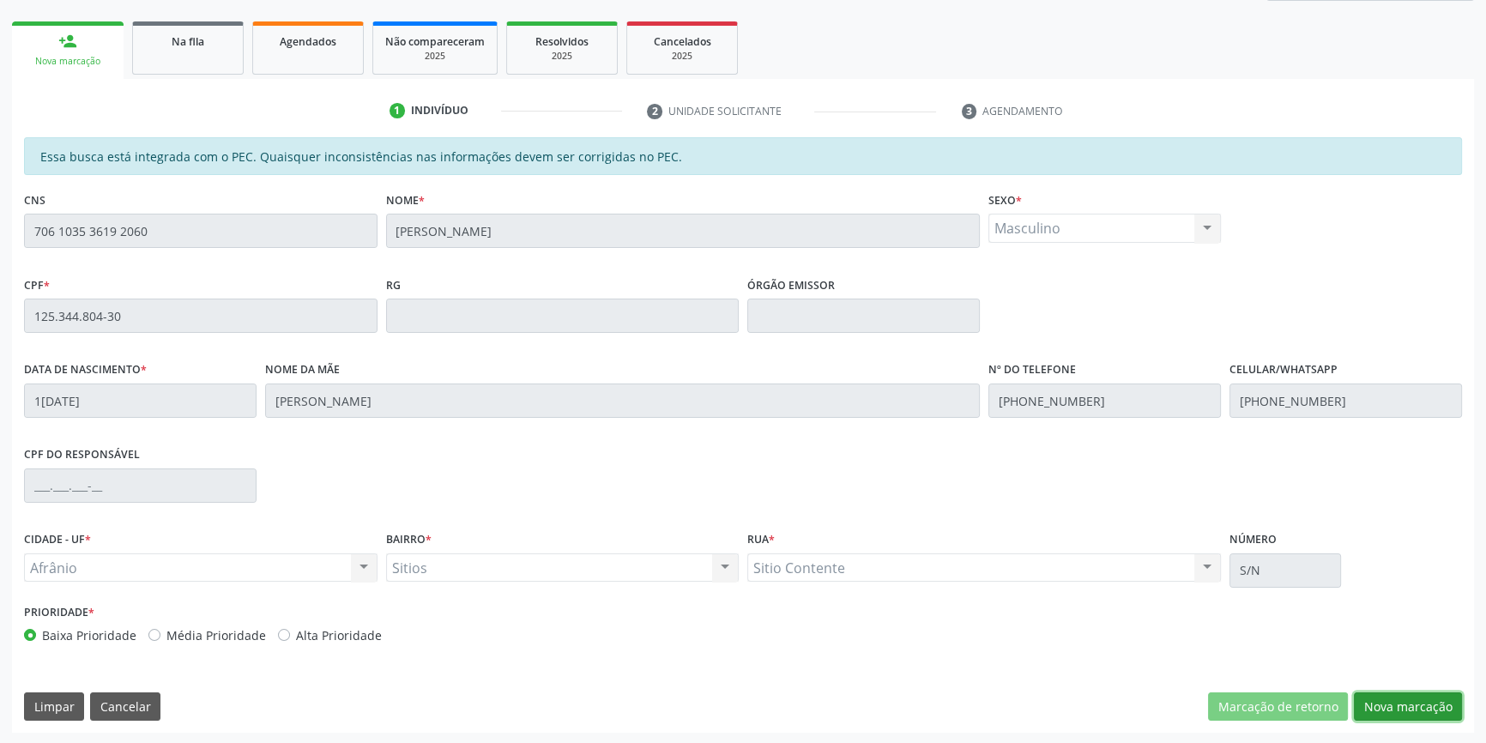
click at [1403, 705] on button "Nova marcação" at bounding box center [1408, 706] width 108 height 29
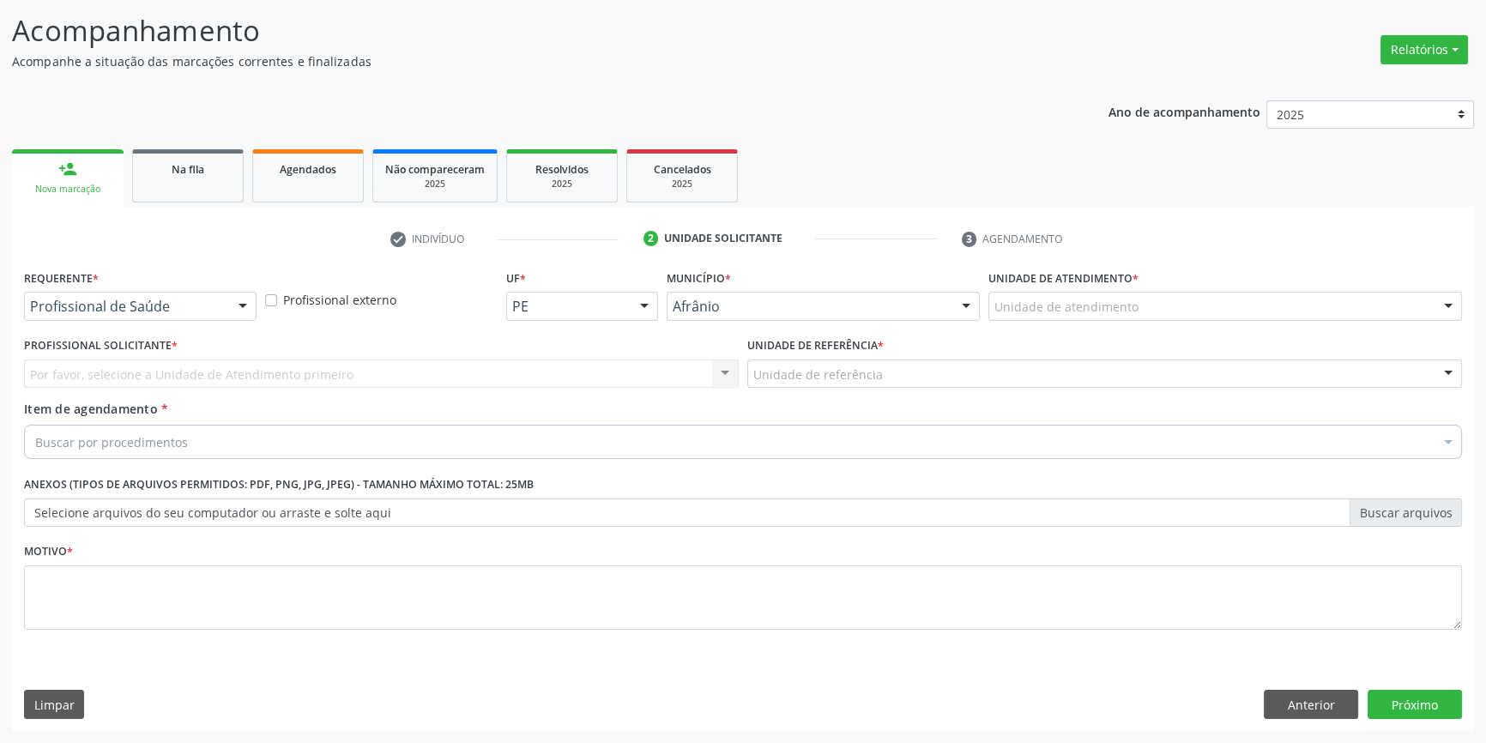
scroll to position [106, 0]
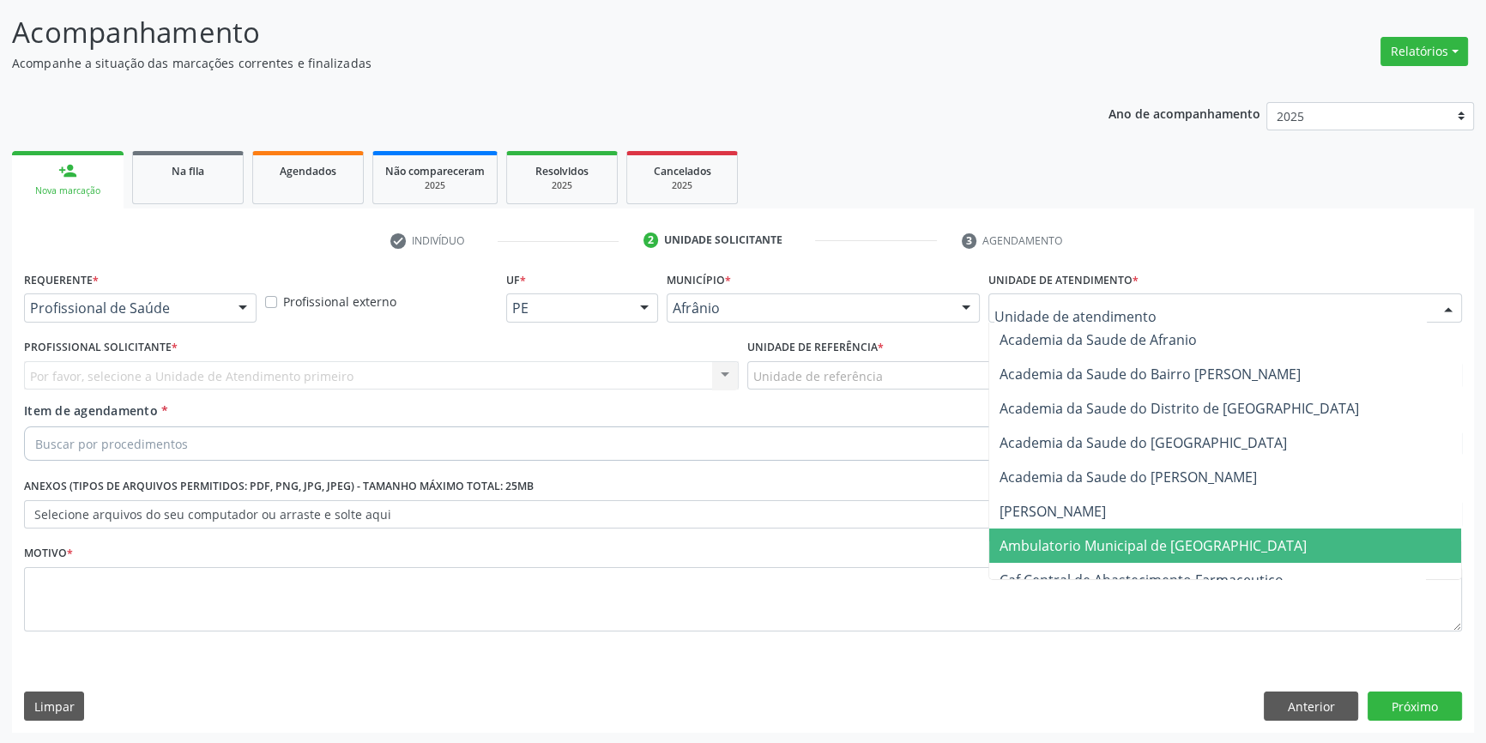
click at [1051, 548] on span "Ambulatorio Municipal de [GEOGRAPHIC_DATA]" at bounding box center [1153, 545] width 307 height 19
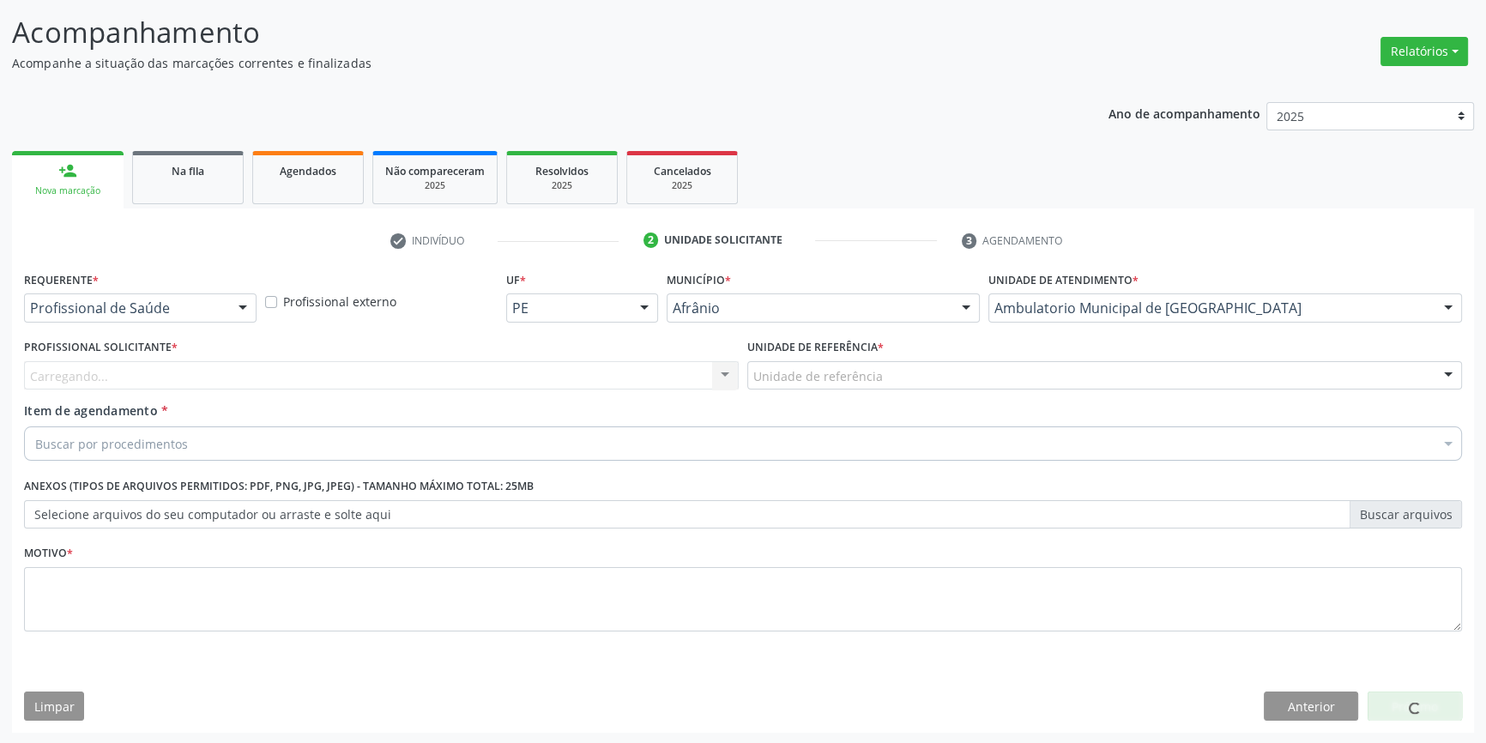
click at [875, 384] on div "Unidade de referência" at bounding box center [1104, 375] width 715 height 29
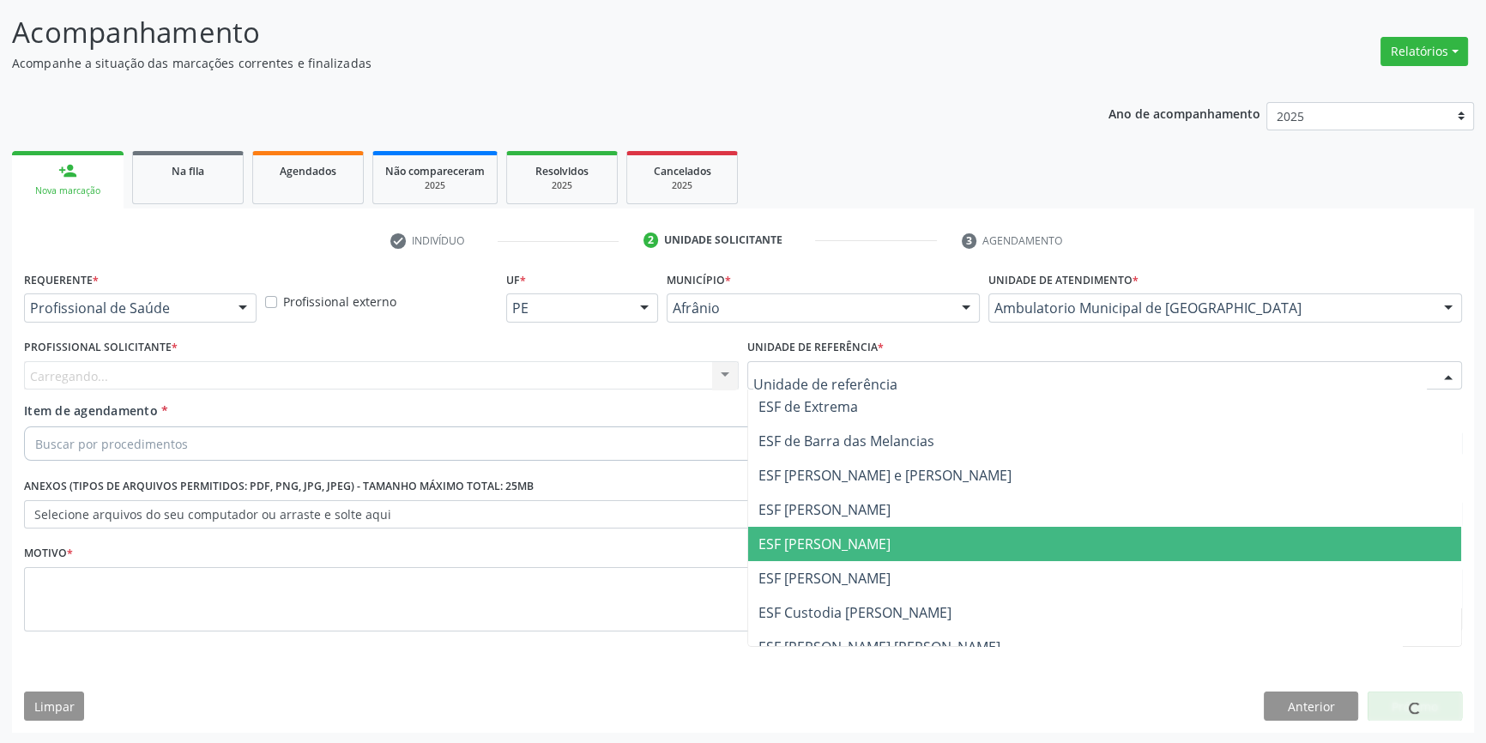
click at [821, 539] on span "ESF [PERSON_NAME]" at bounding box center [824, 544] width 132 height 19
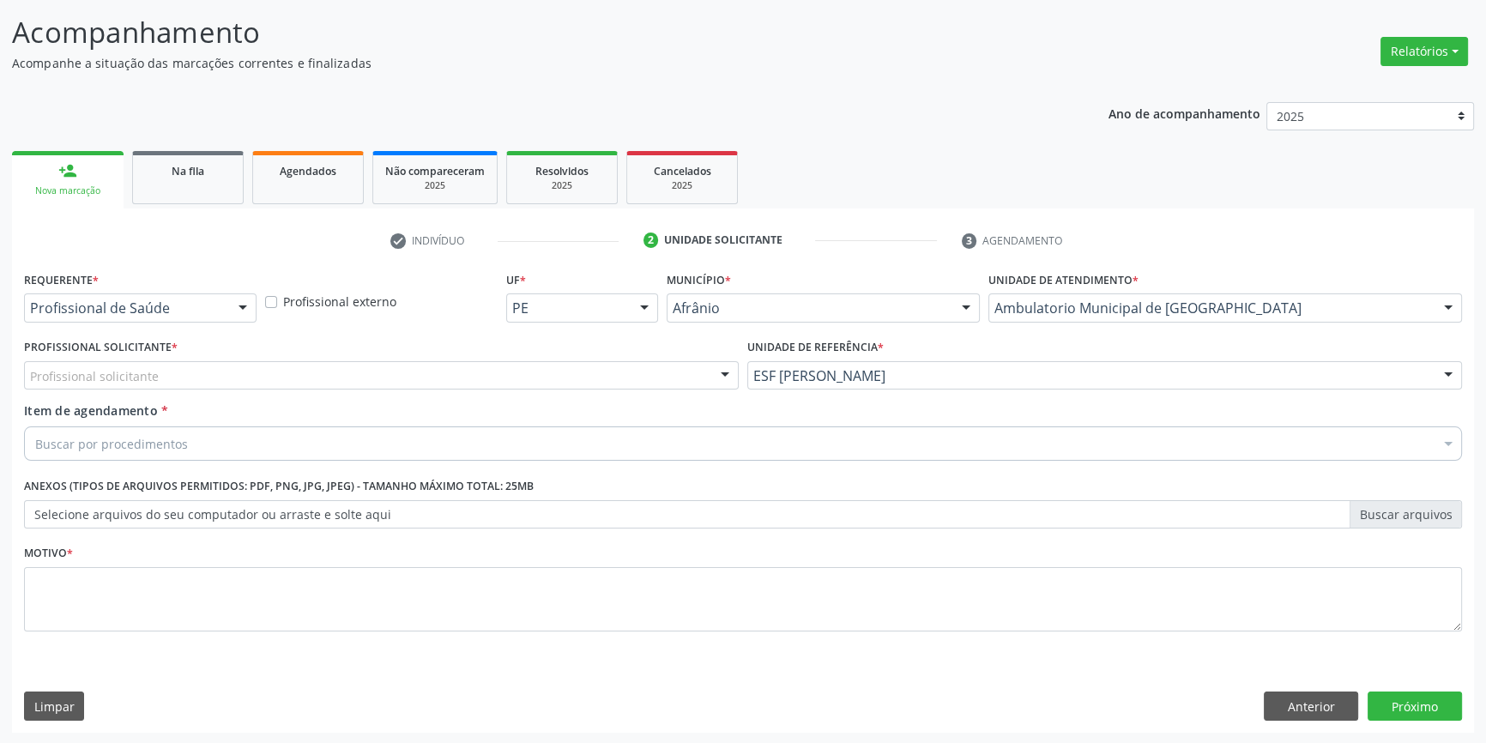
click at [451, 378] on div "Profissional solicitante" at bounding box center [381, 375] width 715 height 29
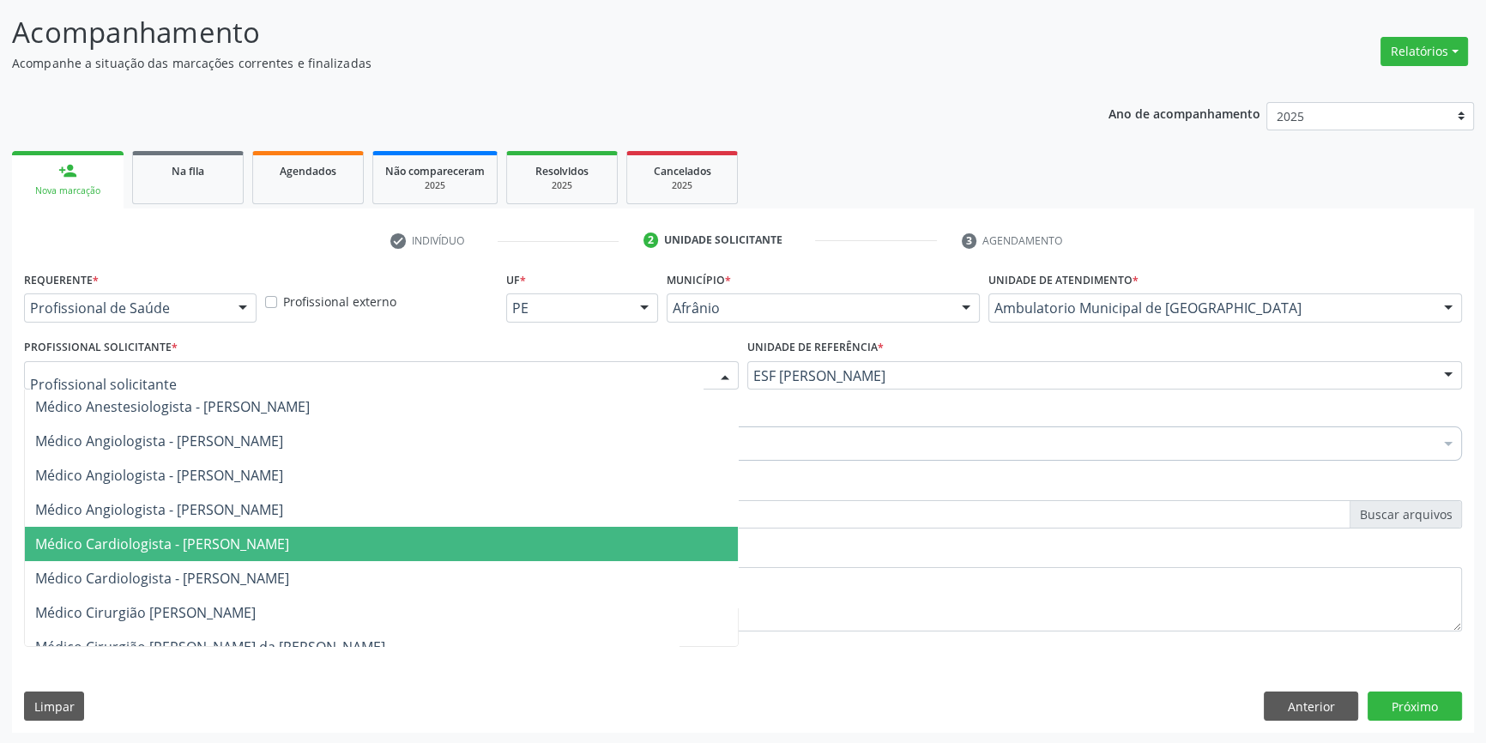
click at [289, 541] on span "Médico Cardiologista - [PERSON_NAME]" at bounding box center [162, 544] width 254 height 19
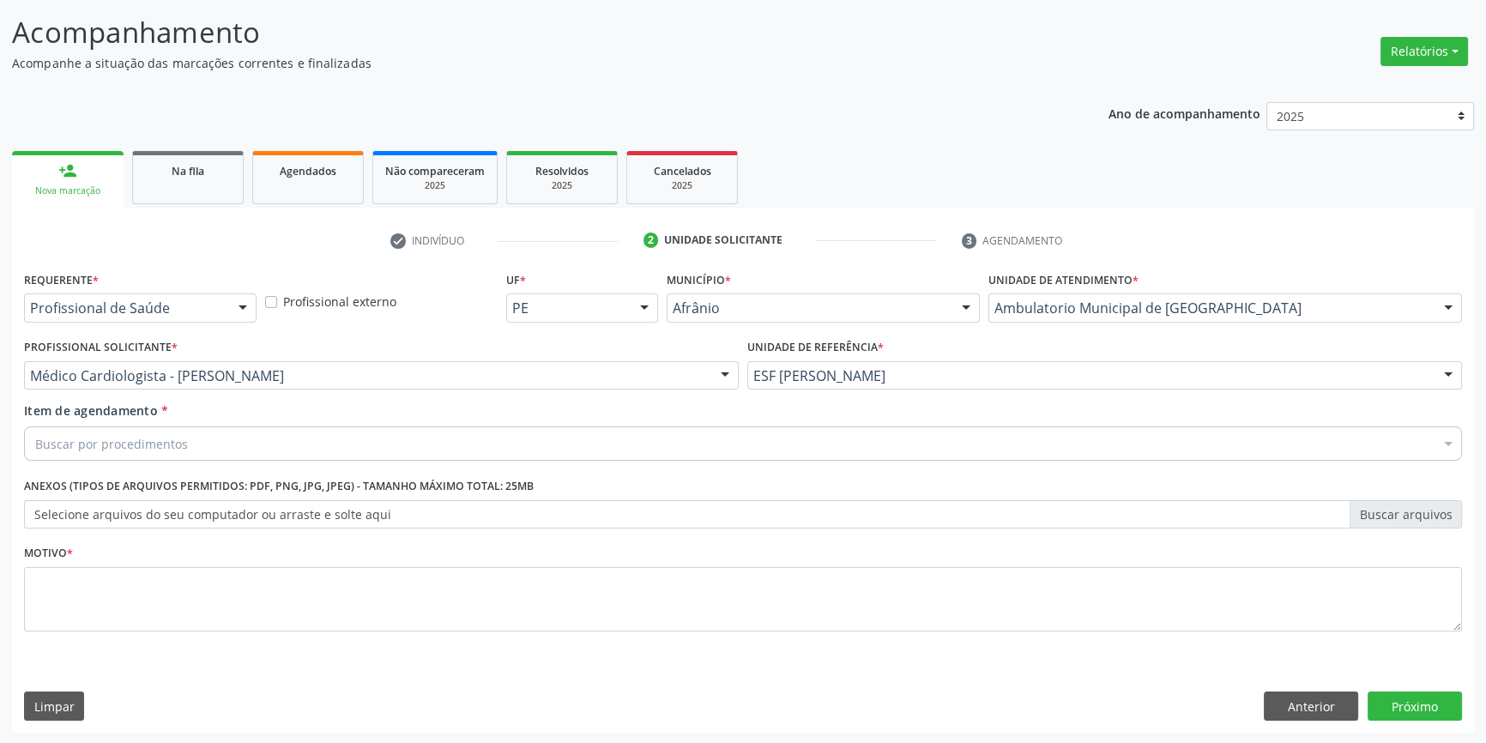
click at [245, 444] on div "Buscar por procedimentos" at bounding box center [743, 443] width 1438 height 34
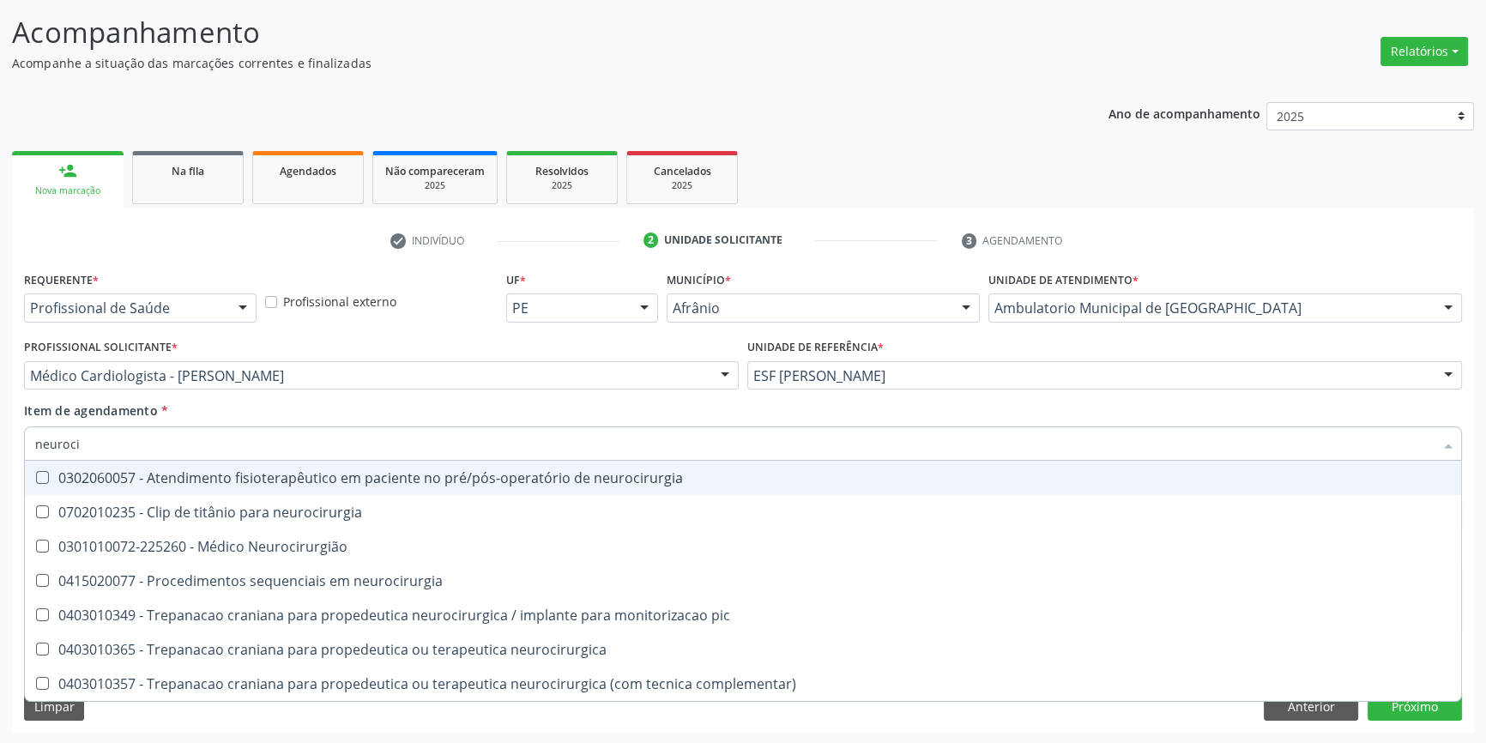
type input "neurocir"
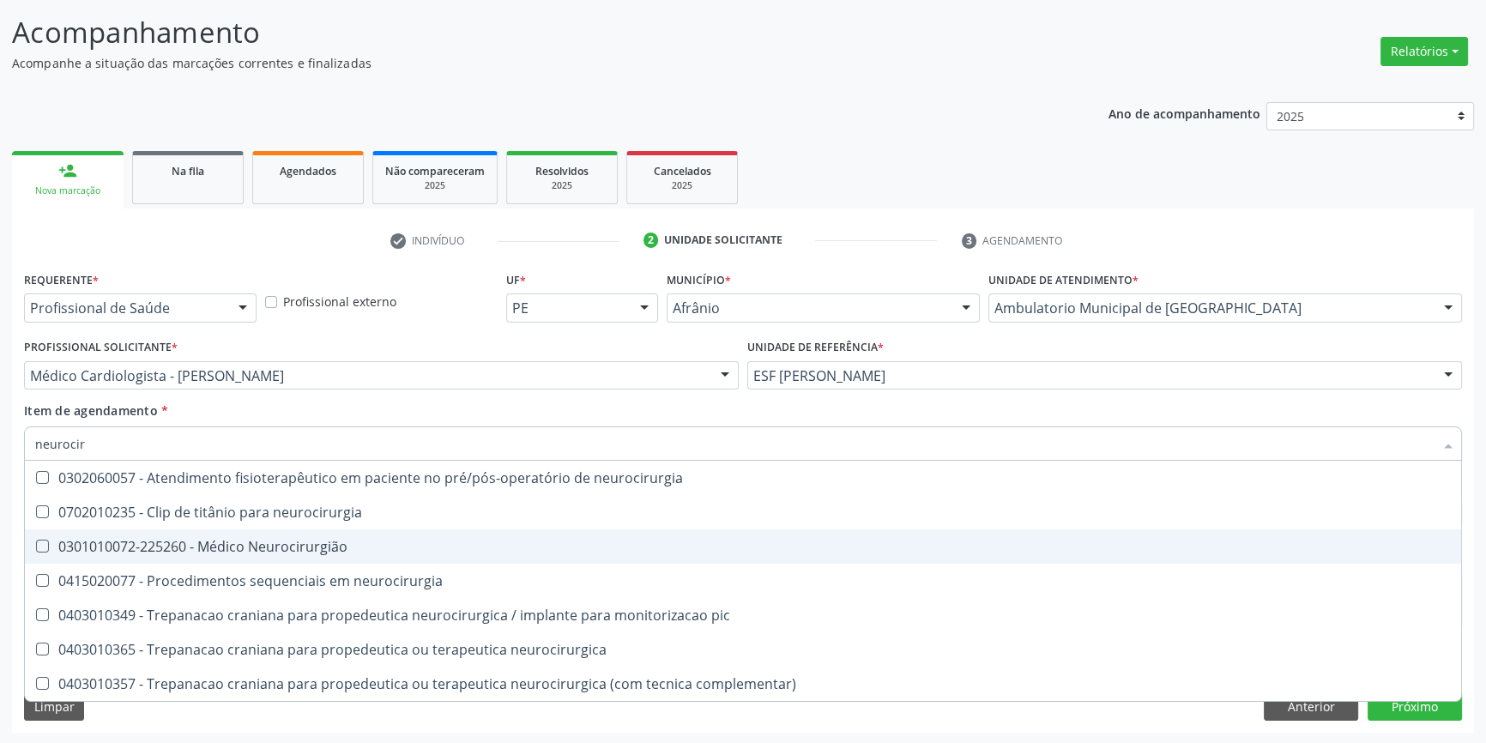
click at [273, 548] on div "0301010072-225260 - Médico Neurocirurgião" at bounding box center [743, 547] width 1416 height 14
checkbox Neurocirurgião "true"
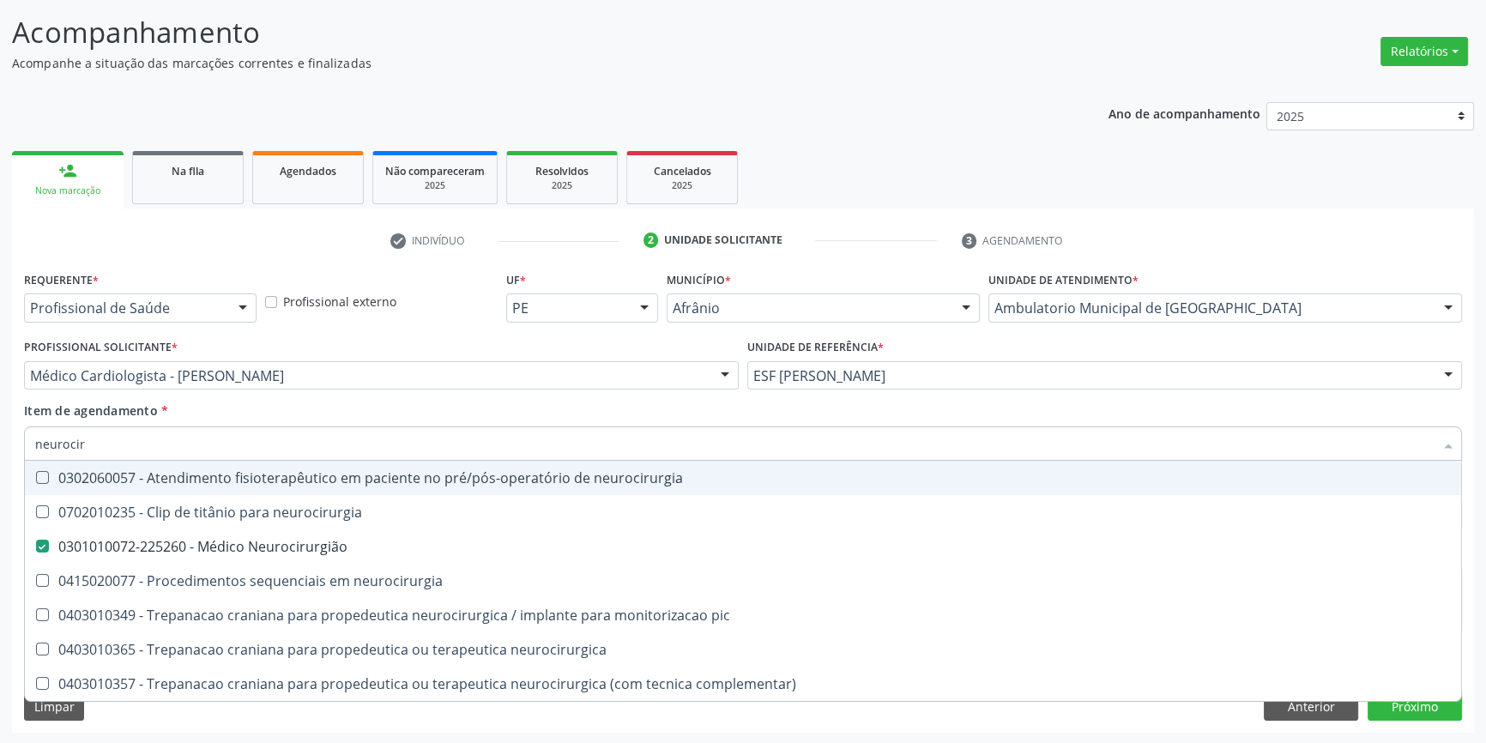
click at [446, 424] on div "Item de agendamento * neurocir Desfazer seleção 0302060057 - Atendimento fisiot…" at bounding box center [743, 429] width 1438 height 54
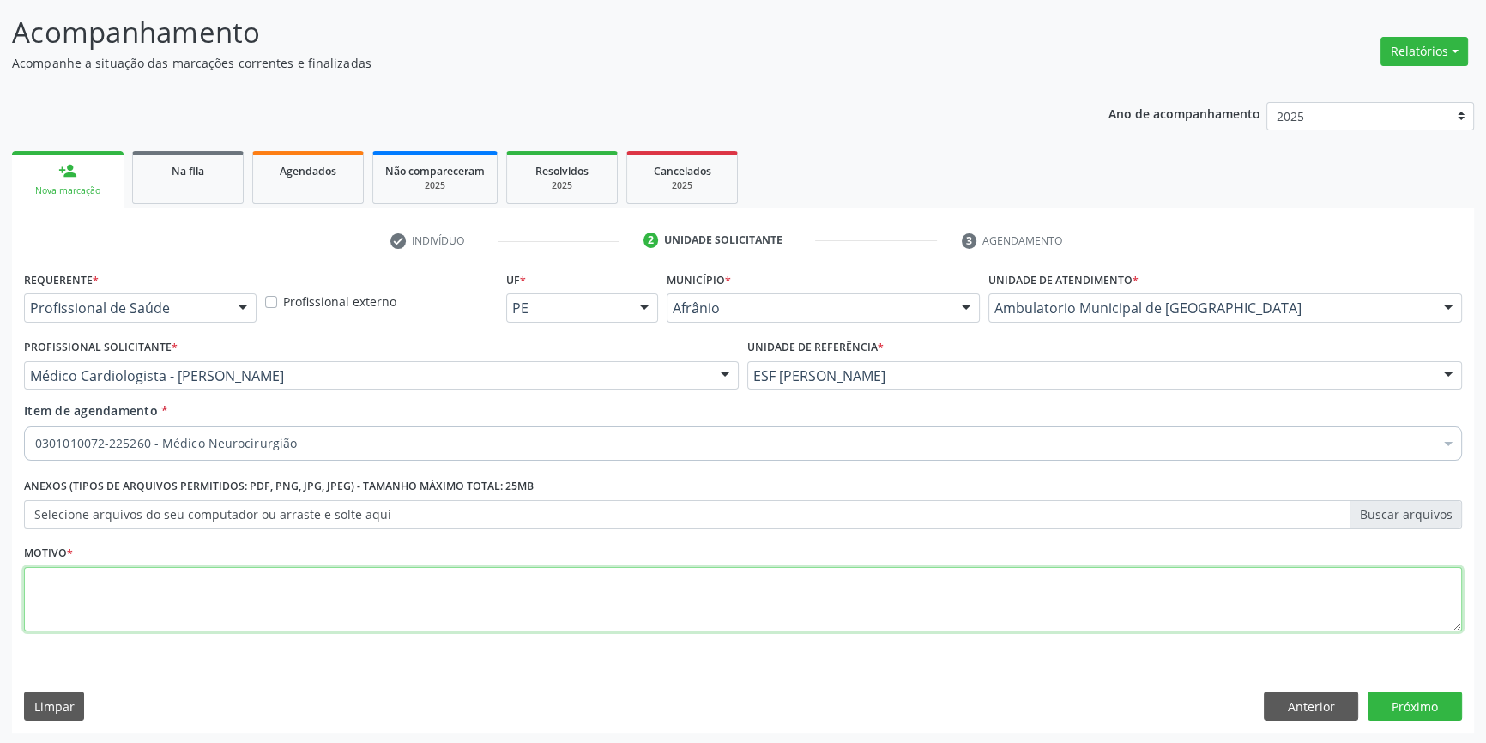
click at [263, 582] on textarea at bounding box center [743, 599] width 1438 height 65
type textarea "retorno apos exames"
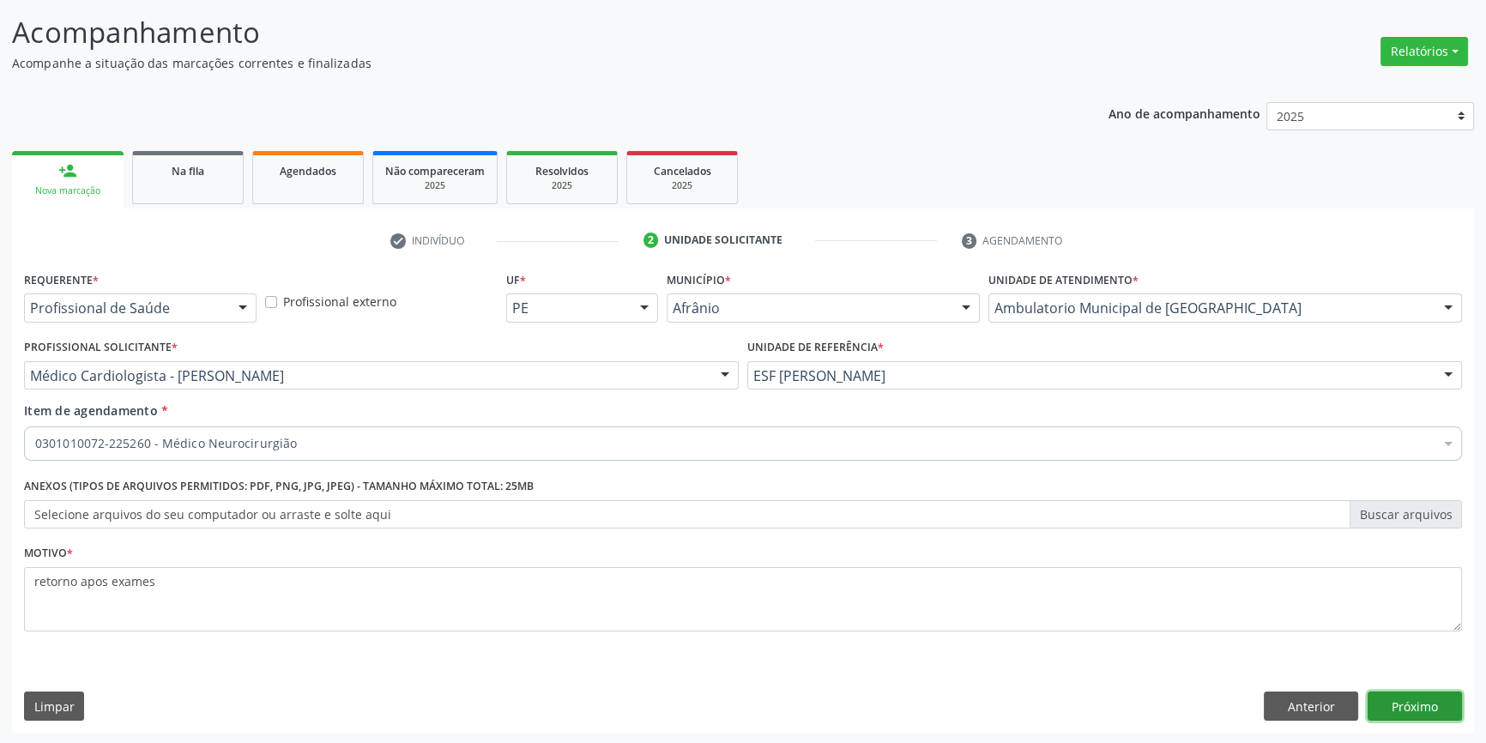
click at [1450, 707] on button "Próximo" at bounding box center [1415, 706] width 94 height 29
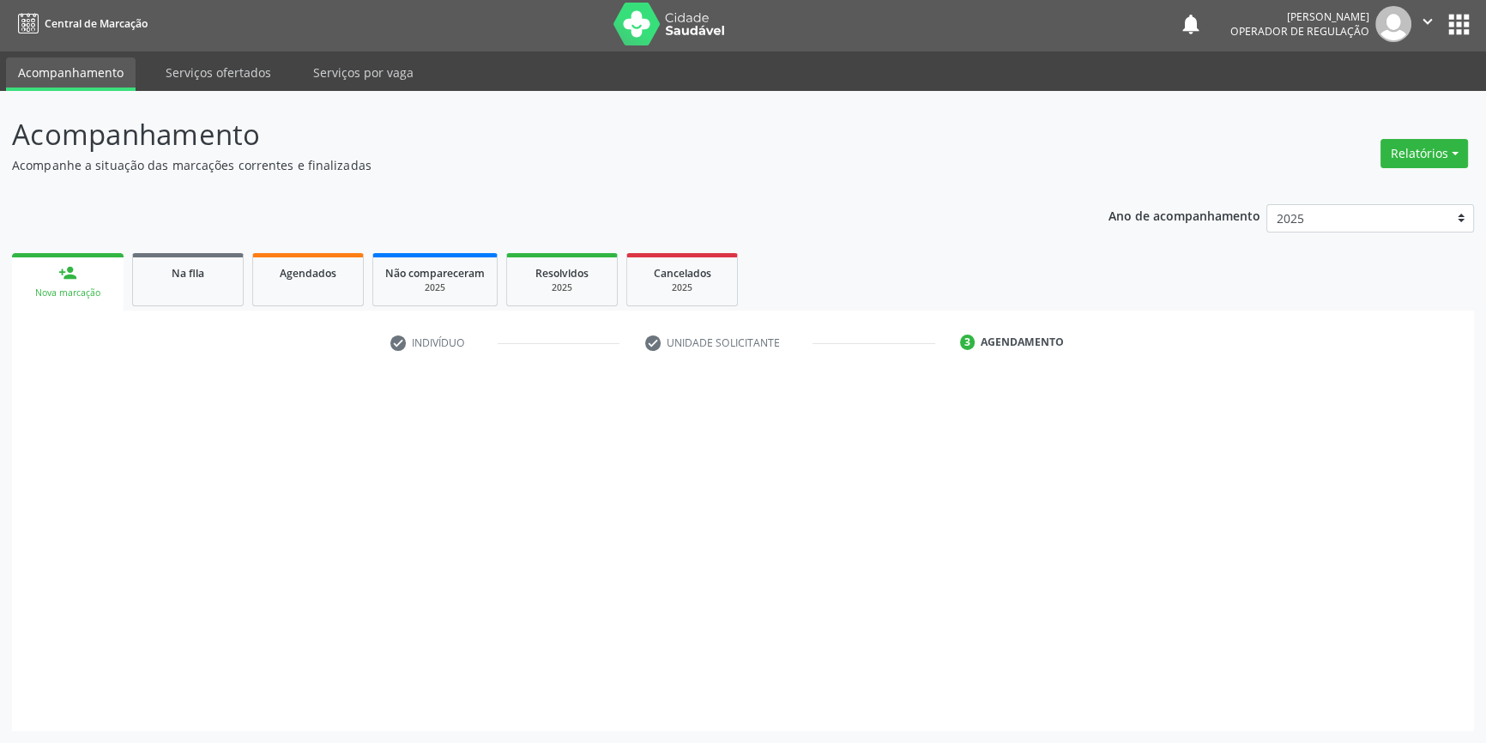
scroll to position [2, 0]
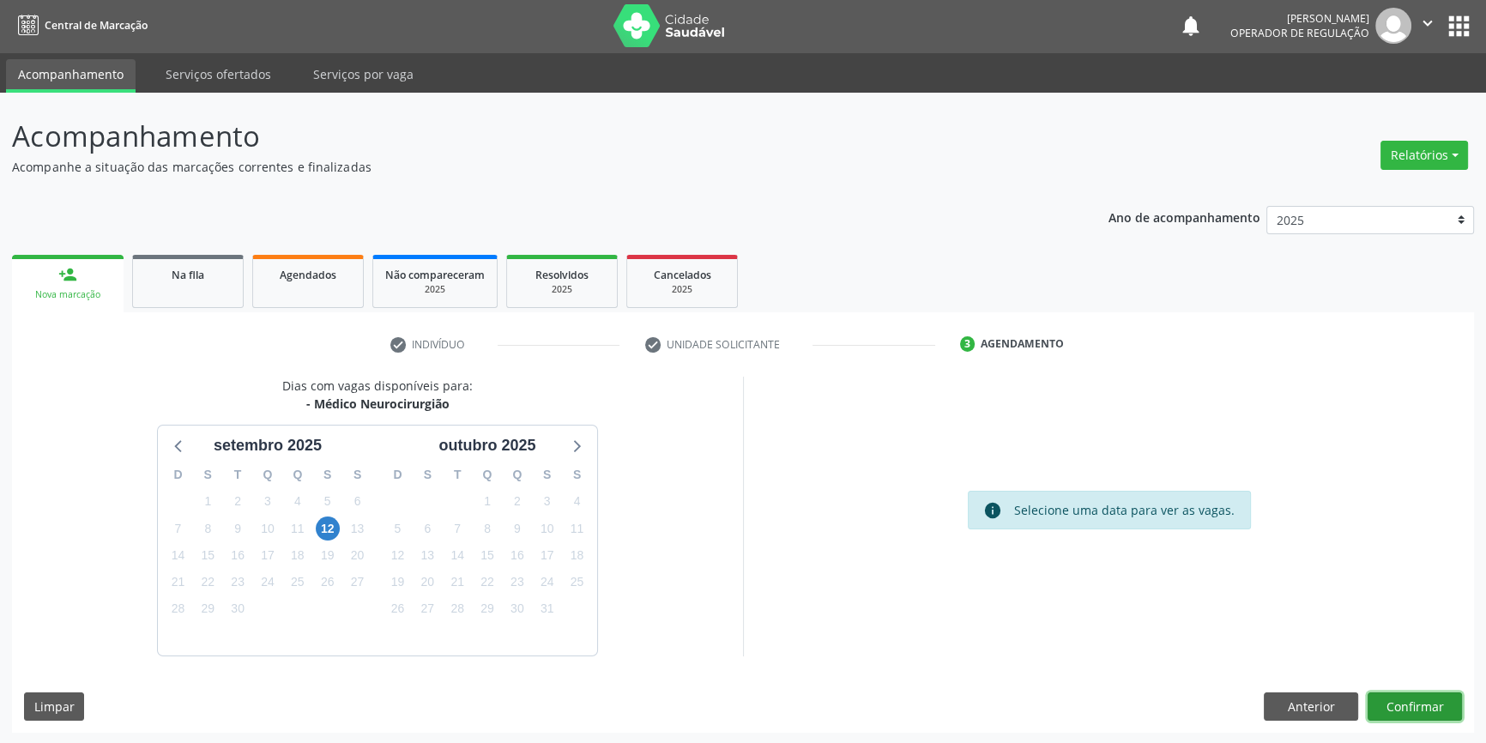
click at [1416, 710] on button "Confirmar" at bounding box center [1415, 706] width 94 height 29
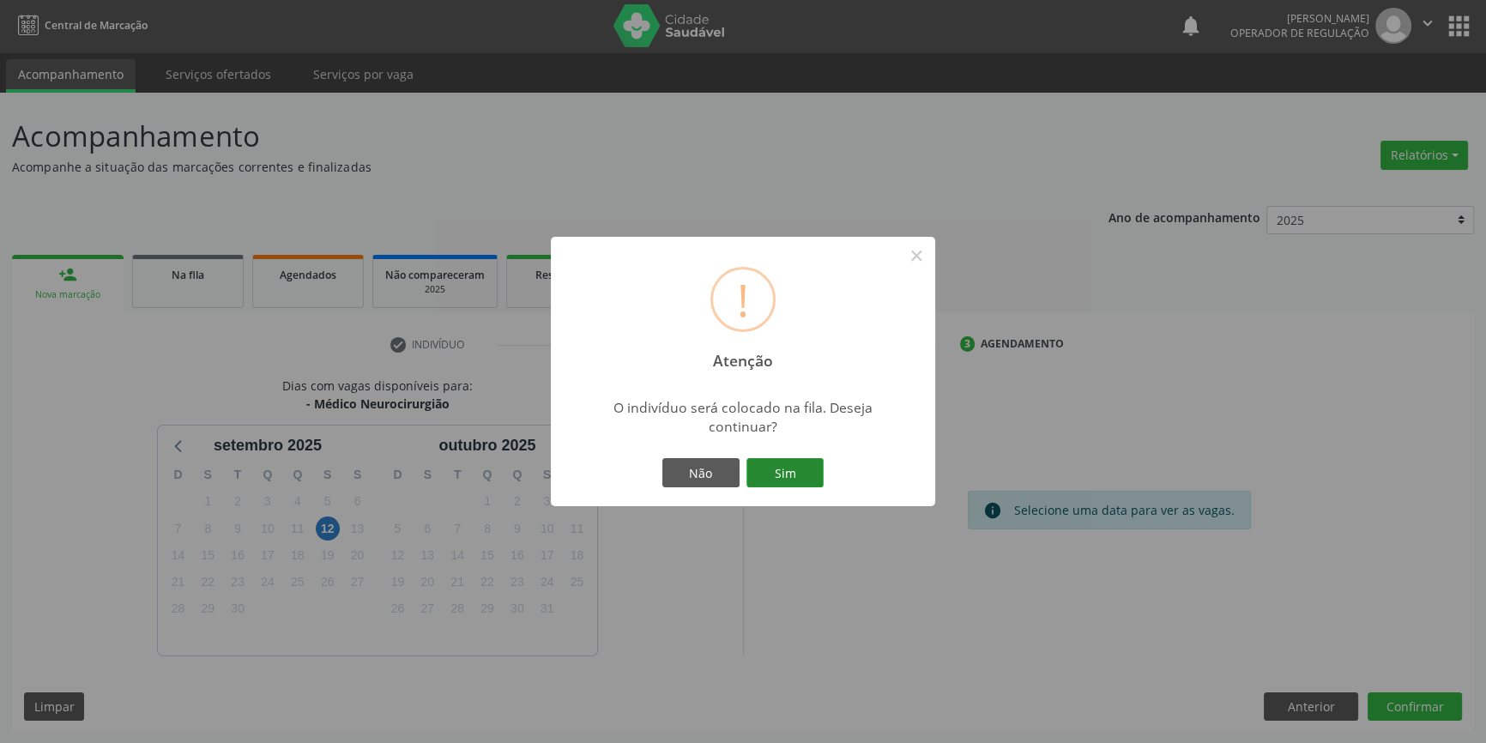
click at [788, 477] on button "Sim" at bounding box center [784, 472] width 77 height 29
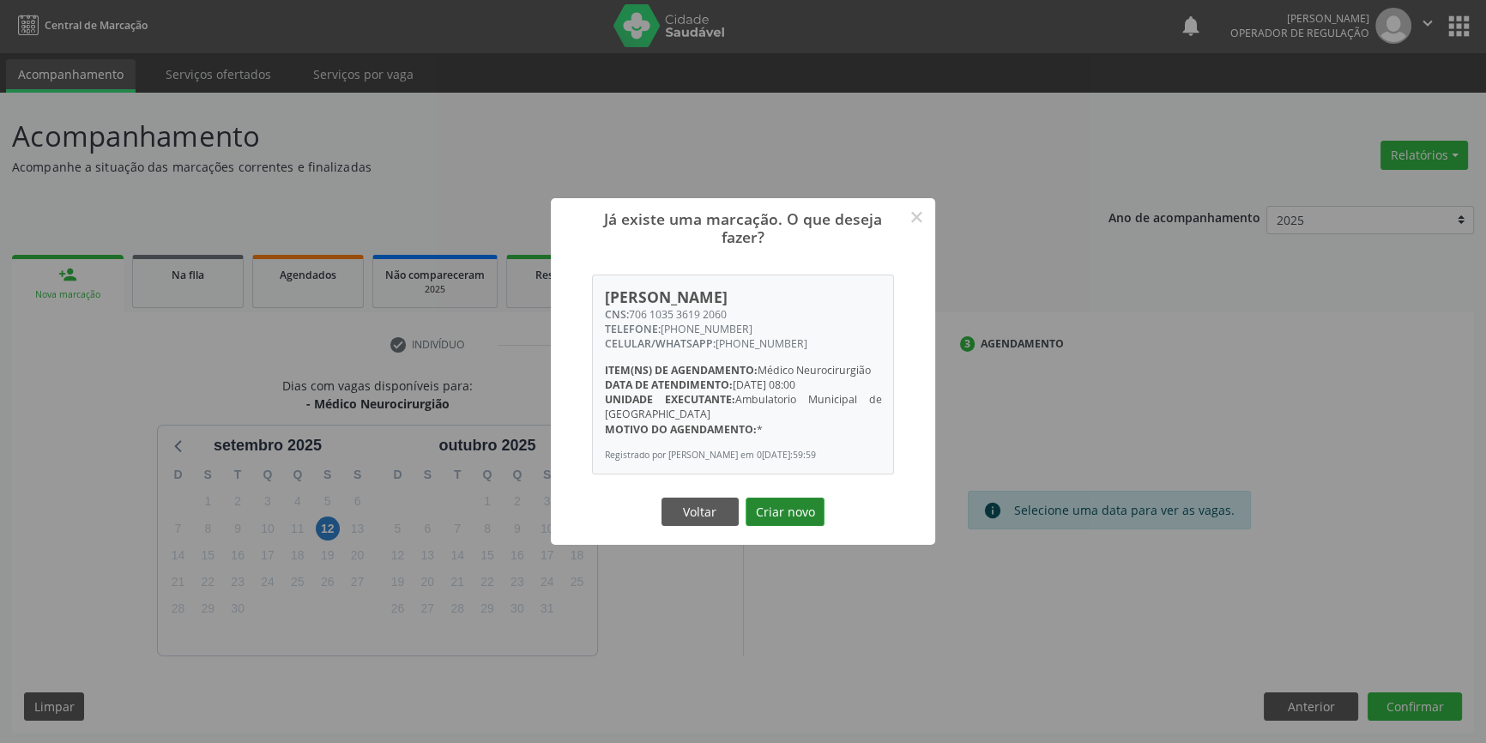
click at [800, 523] on button "Criar novo" at bounding box center [785, 512] width 79 height 29
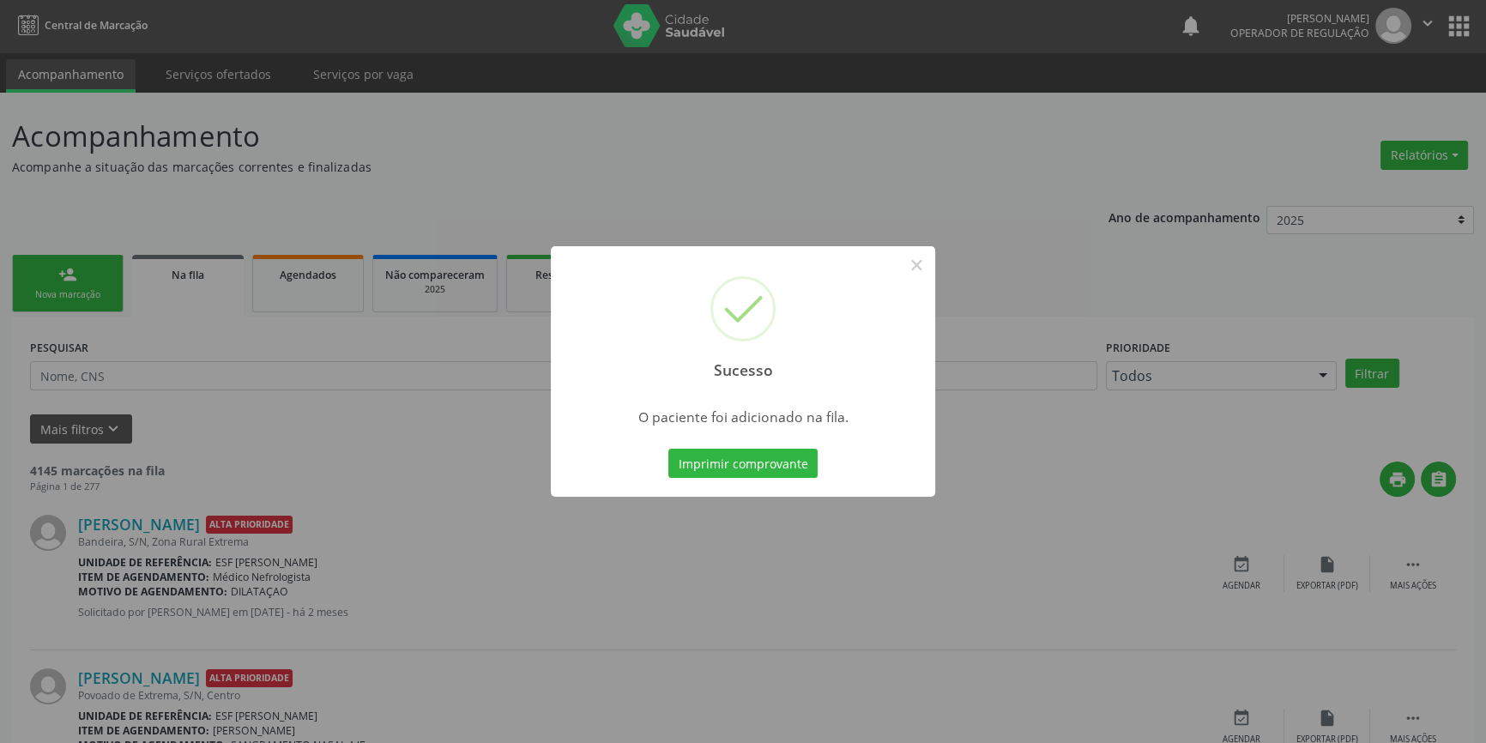
scroll to position [0, 0]
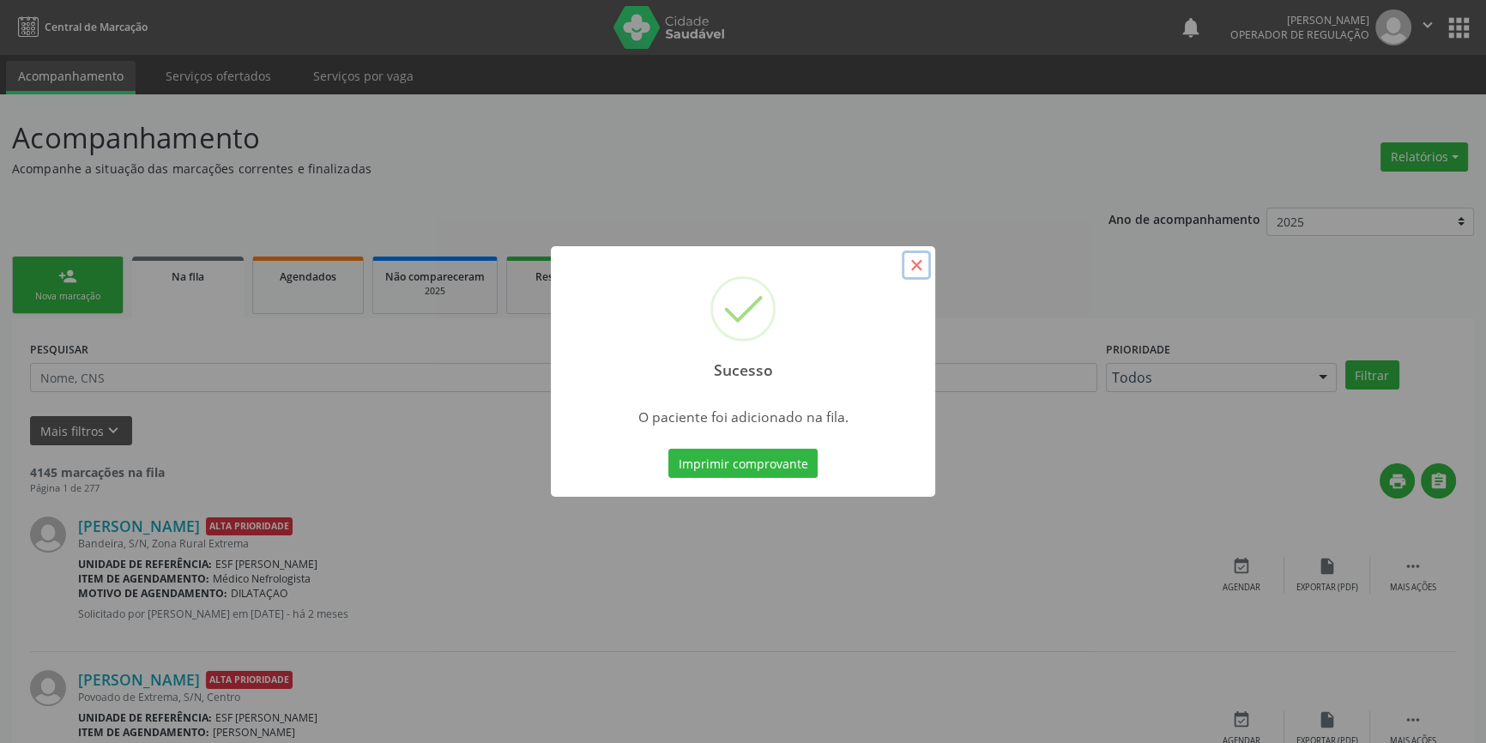
click at [915, 257] on button "×" at bounding box center [916, 265] width 29 height 29
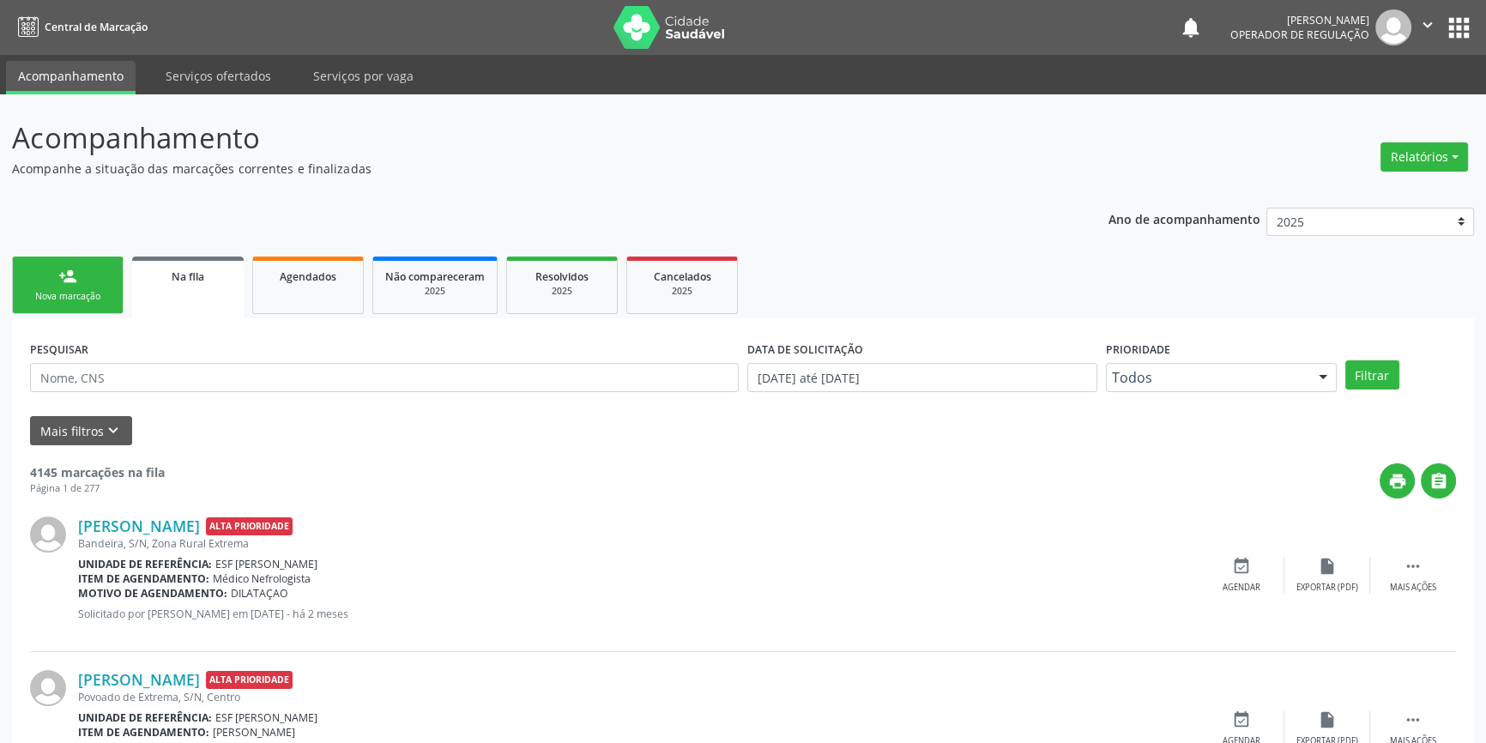
click at [77, 279] on link "person_add Nova marcação" at bounding box center [68, 285] width 112 height 57
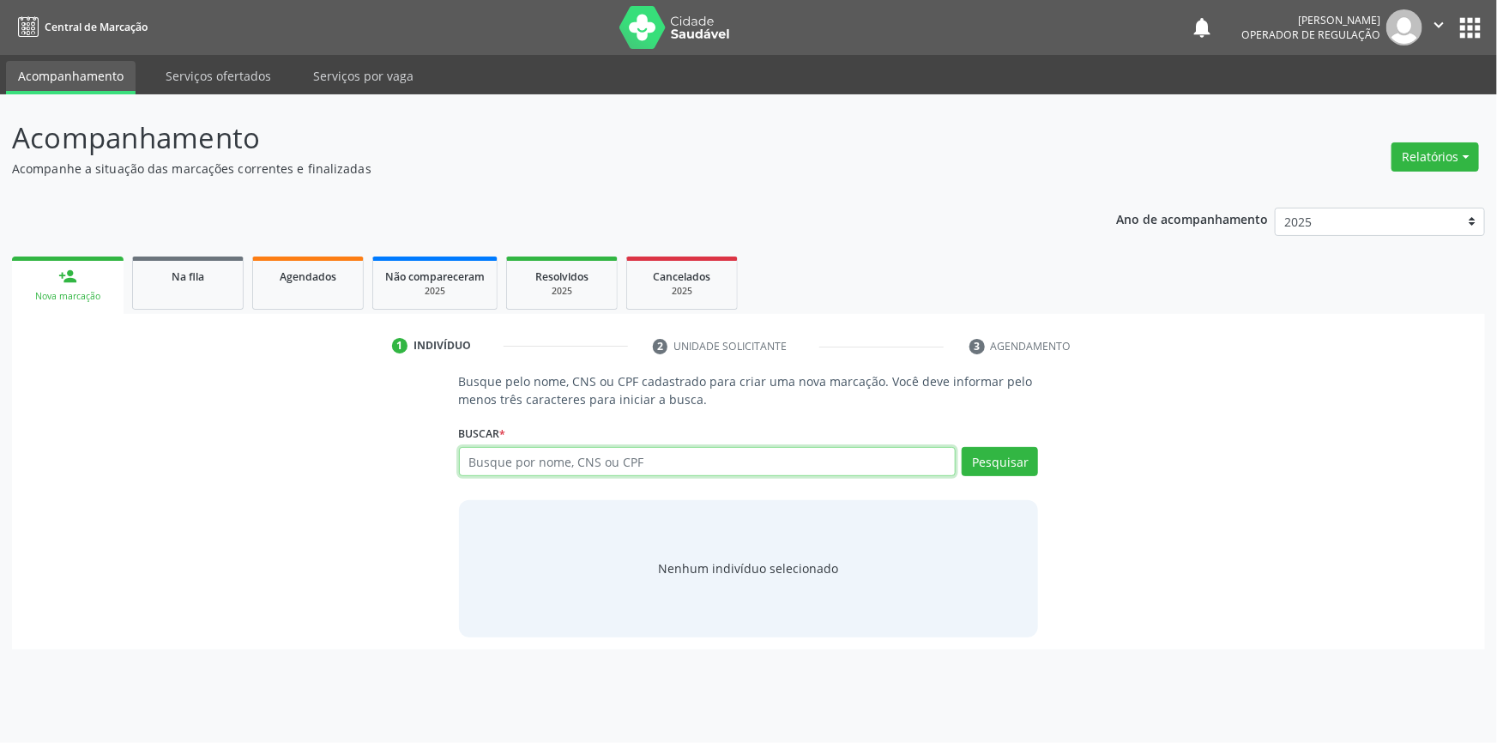
click at [639, 458] on input "text" at bounding box center [708, 461] width 498 height 29
type input "700509355662858"
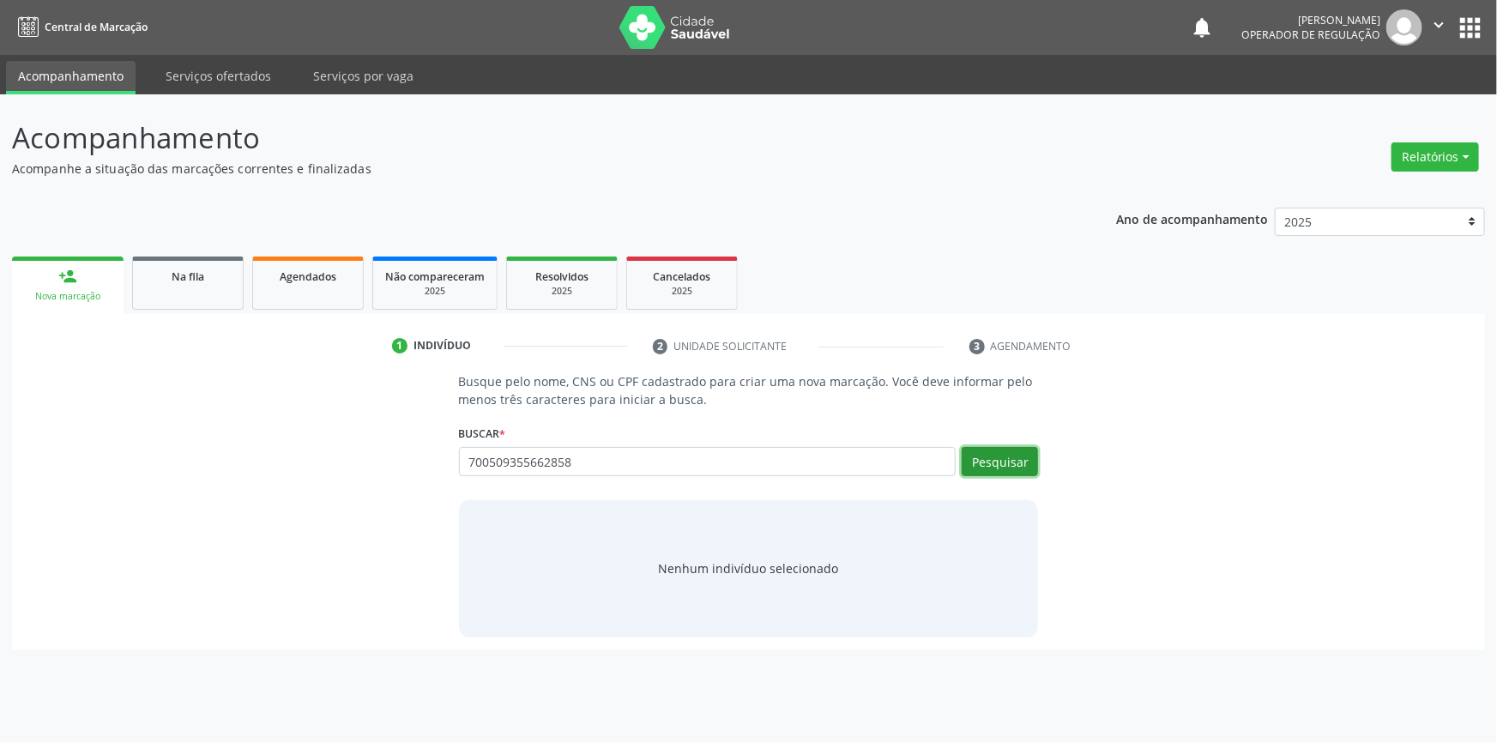
click at [994, 463] on button "Pesquisar" at bounding box center [1000, 461] width 76 height 29
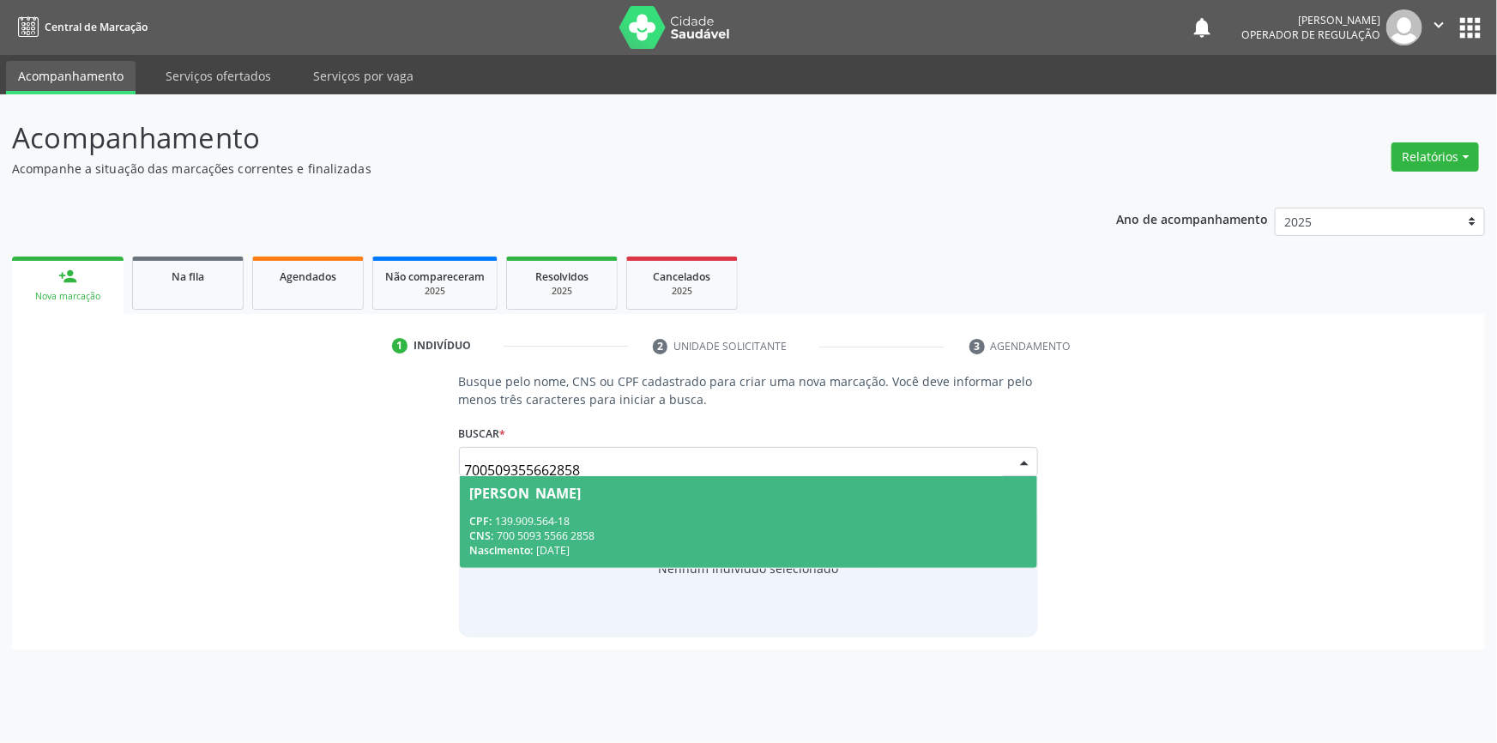
click at [601, 506] on span "Vanusa Rodrigues de Macedo CPF: 139.909.564-18 CNS: 700 5093 5566 2858 Nascimen…" at bounding box center [749, 522] width 578 height 92
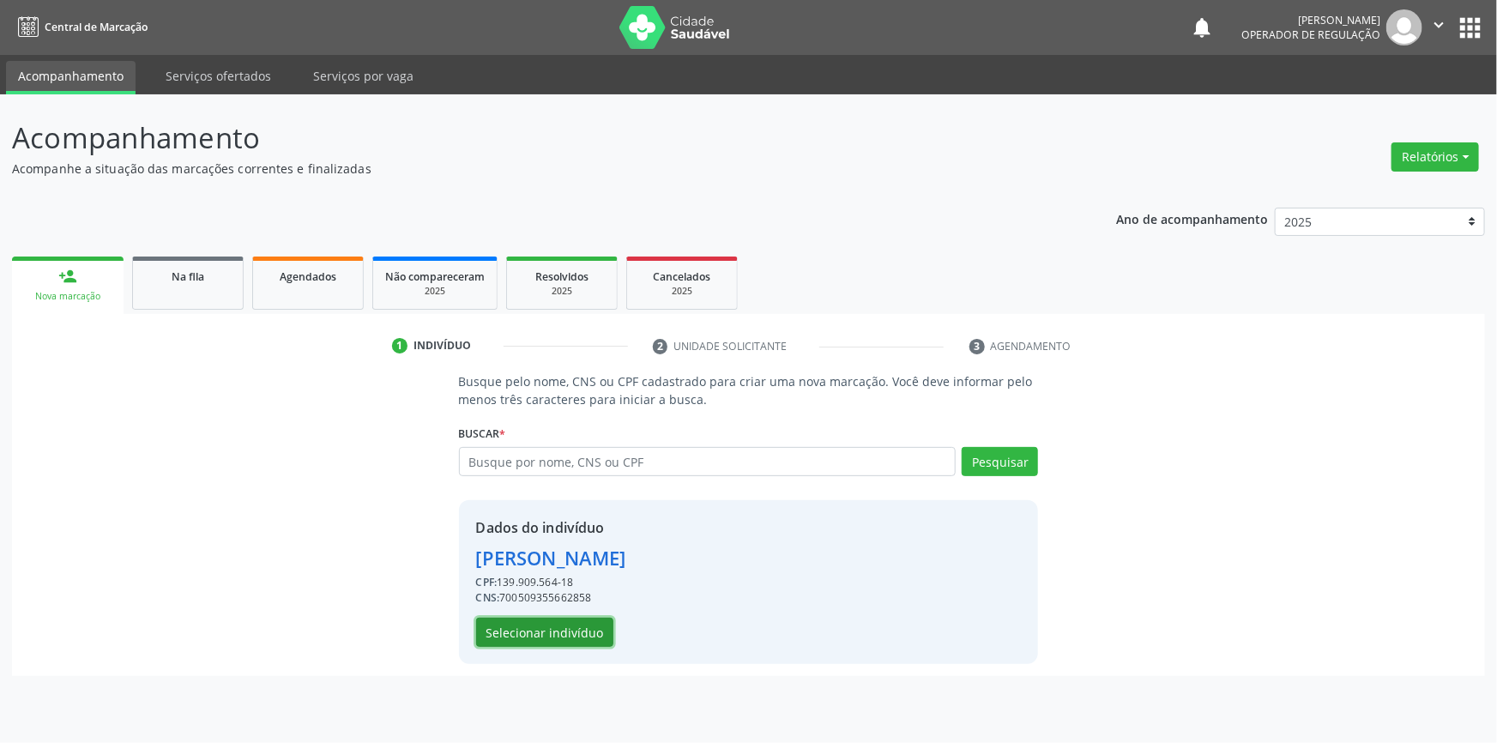
click at [559, 631] on button "Selecionar indivíduo" at bounding box center [544, 632] width 137 height 29
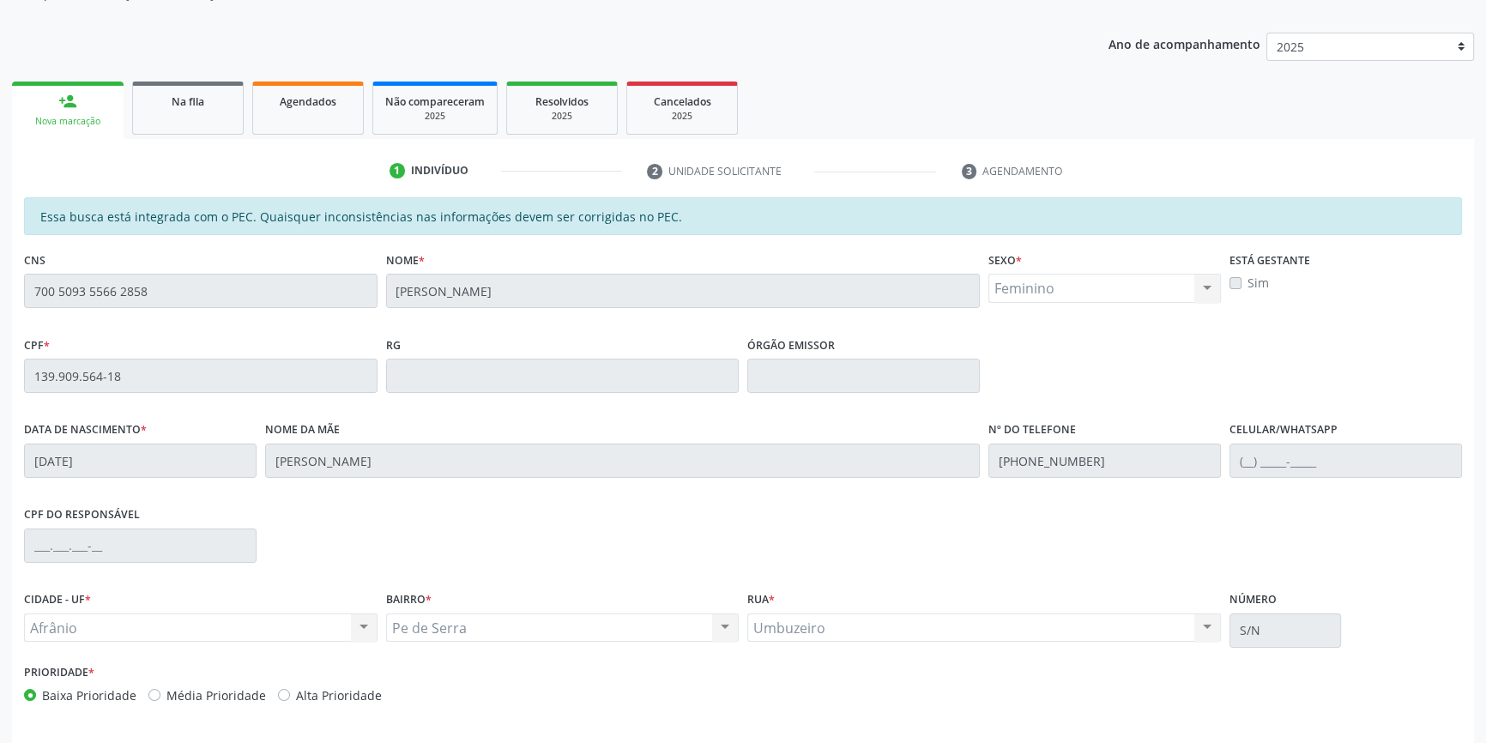
scroll to position [235, 0]
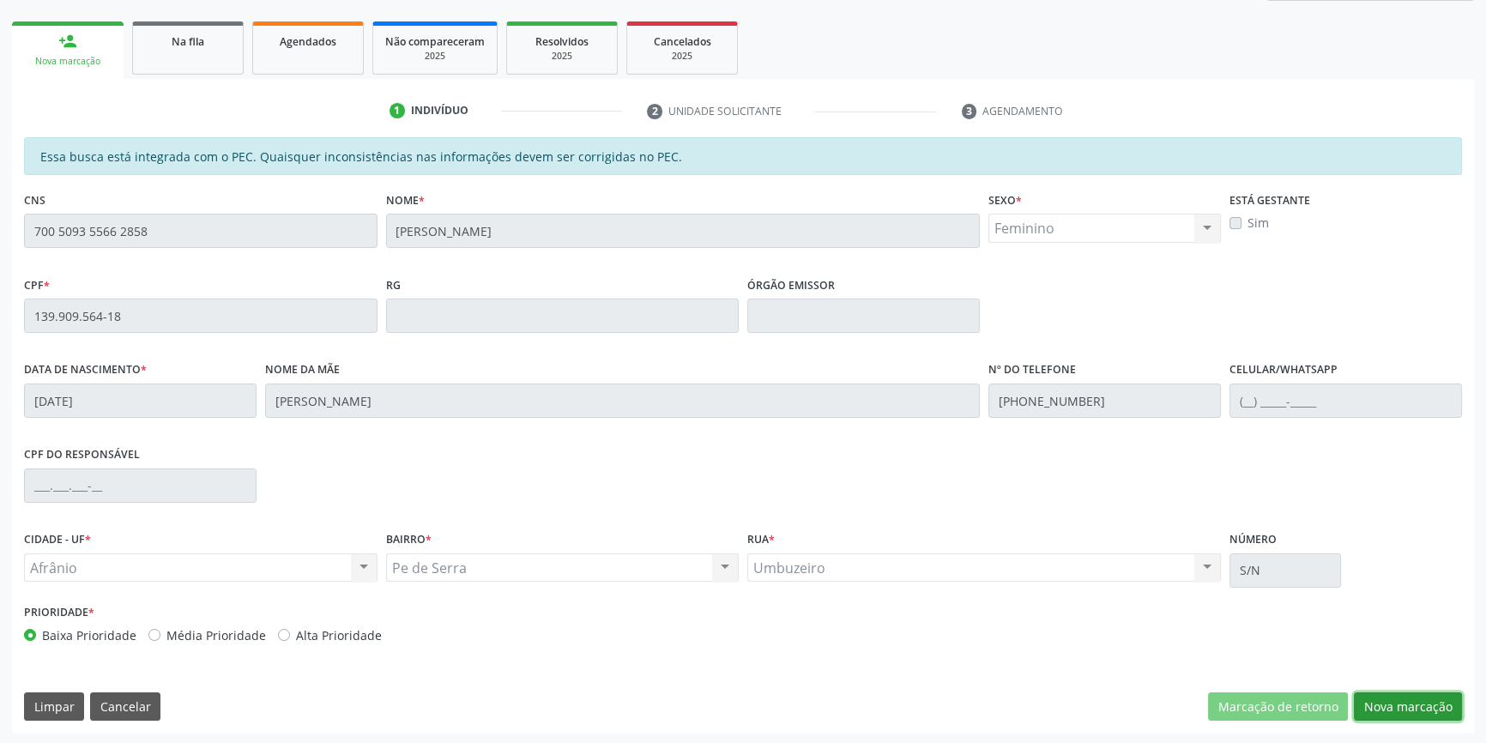
click at [1416, 698] on button "Nova marcação" at bounding box center [1408, 706] width 108 height 29
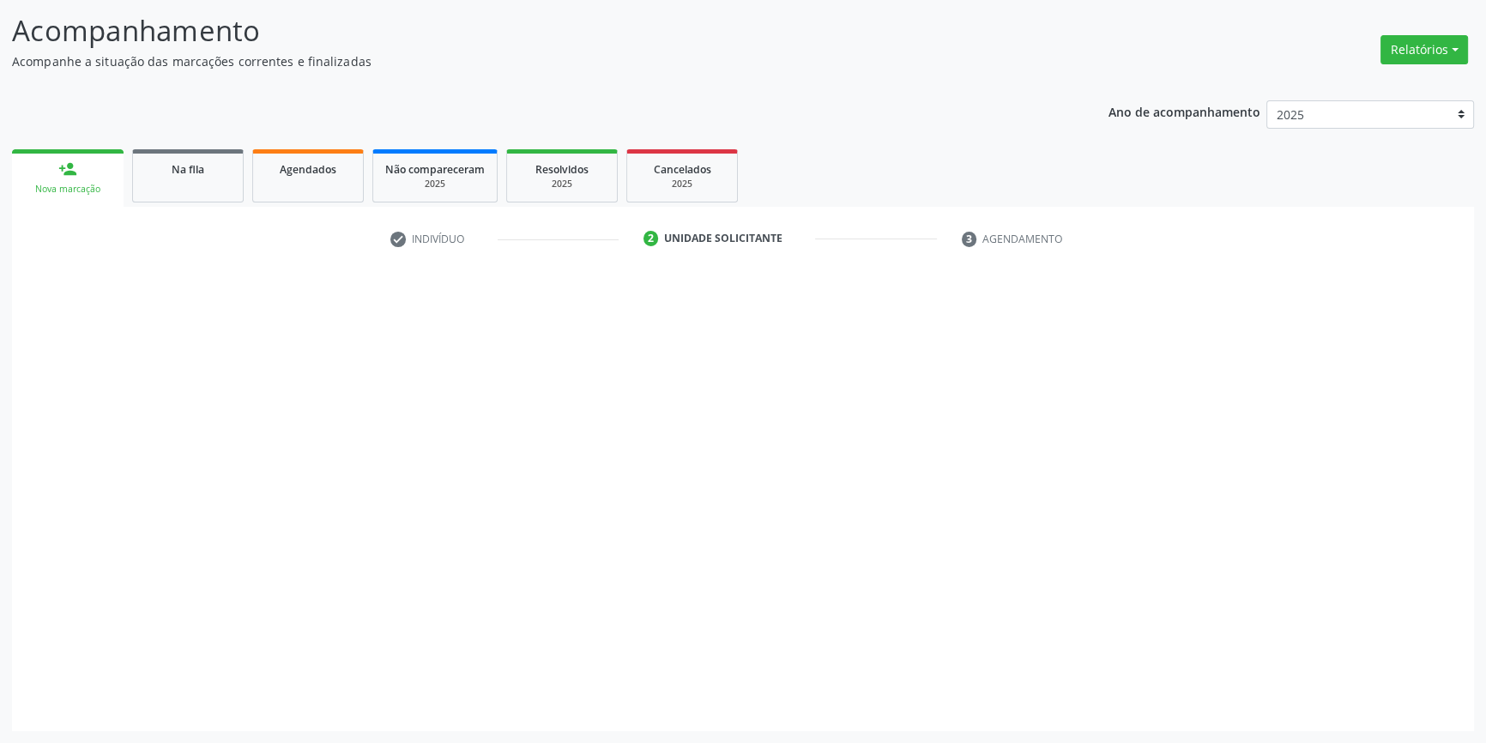
scroll to position [106, 0]
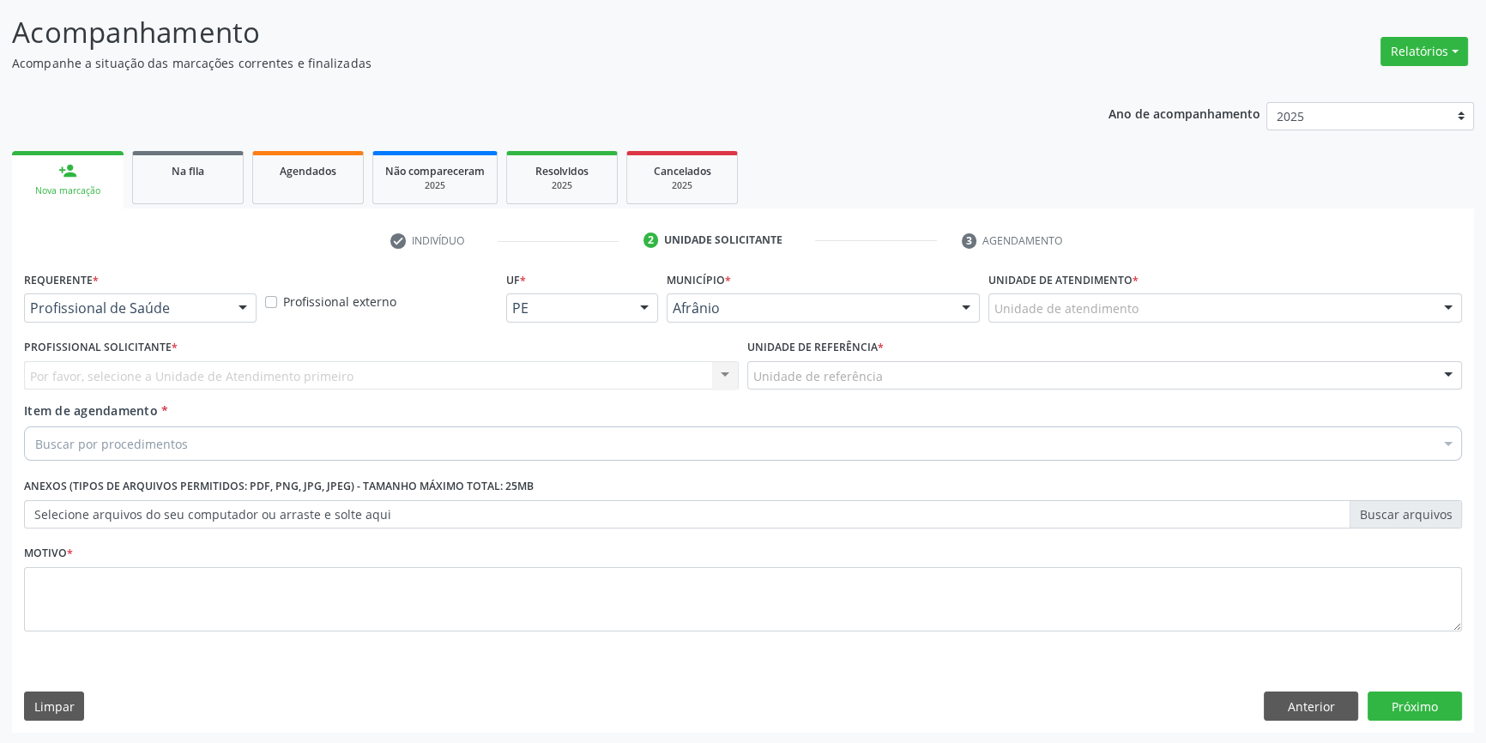
click at [1068, 320] on div "Unidade de atendimento Academia da Saude de Afranio Academia da Saude do Bairro…" at bounding box center [1225, 307] width 474 height 29
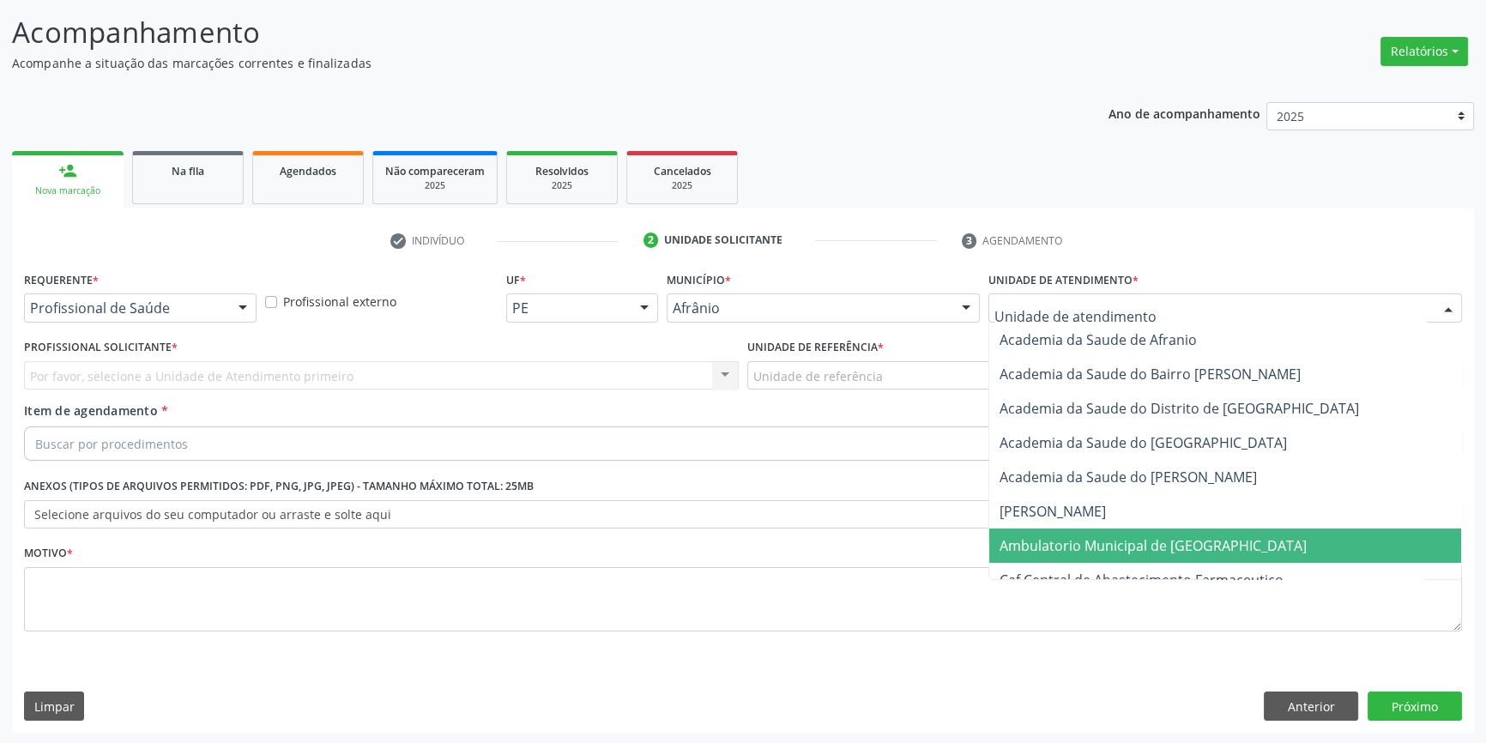
click at [1108, 529] on span "Ambulatorio Municipal de [GEOGRAPHIC_DATA]" at bounding box center [1225, 545] width 472 height 34
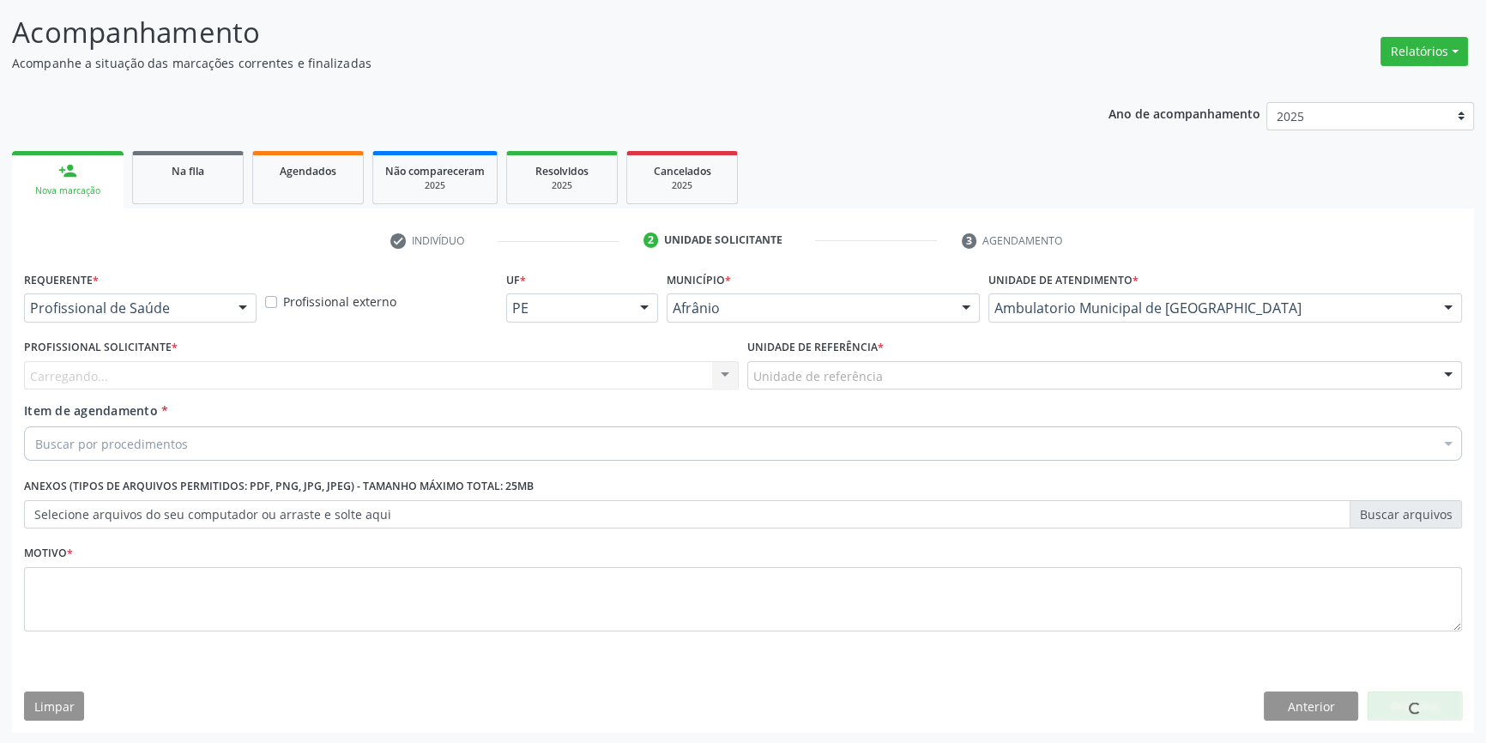
click at [852, 364] on div "Unidade de referência" at bounding box center [1104, 375] width 715 height 29
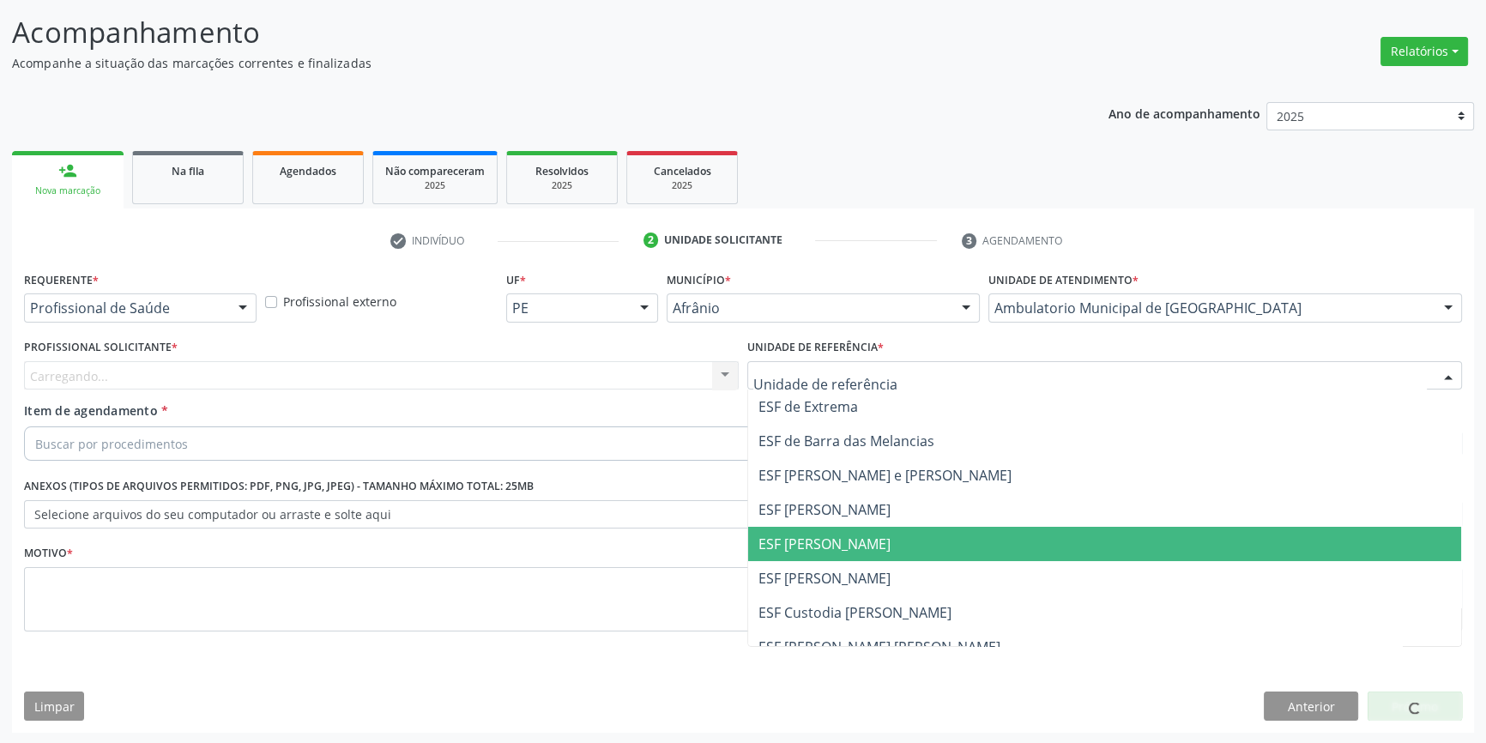
drag, startPoint x: 863, startPoint y: 532, endPoint x: 794, endPoint y: 506, distance: 74.1
click at [862, 535] on span "ESF [PERSON_NAME]" at bounding box center [824, 544] width 132 height 19
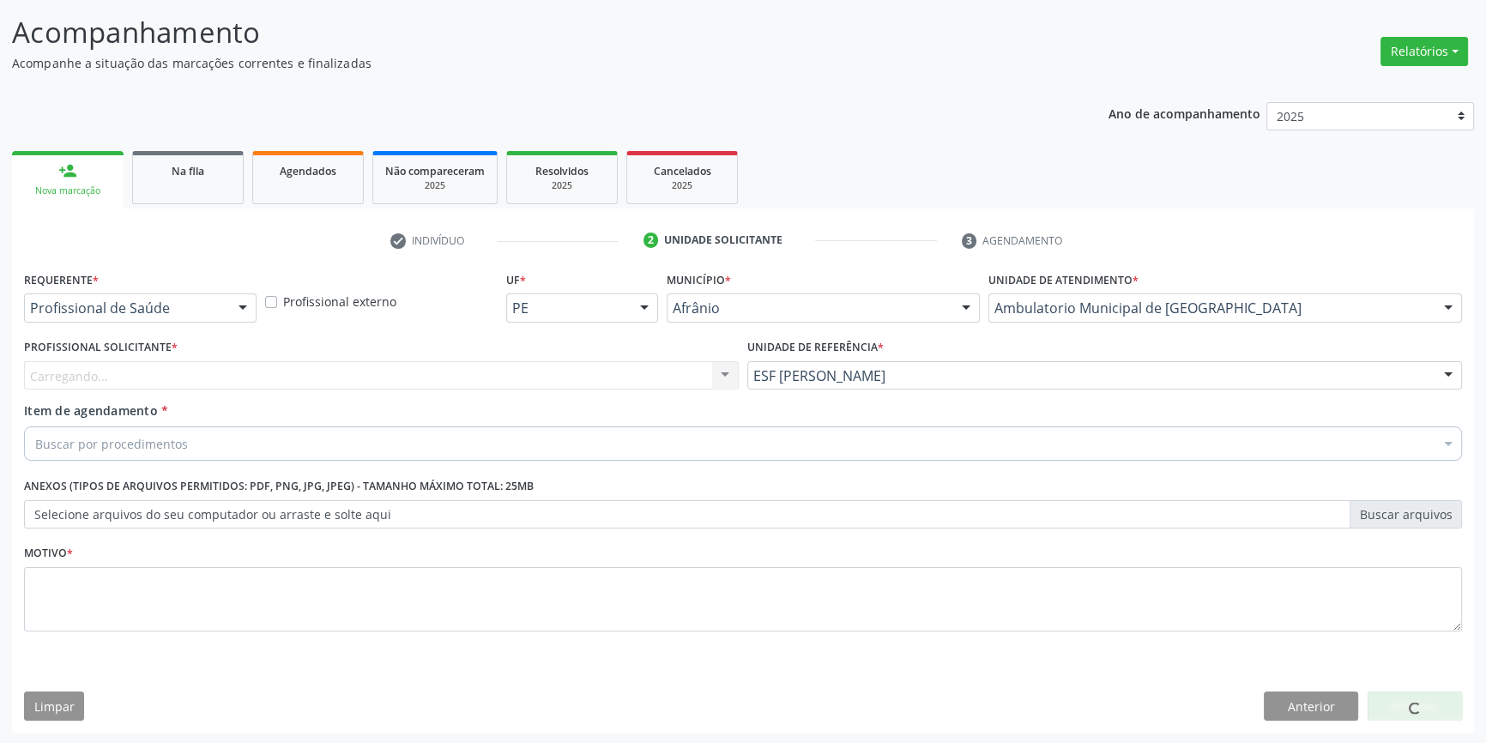
click at [551, 361] on div "Carregando... Nenhum resultado encontrado para: " " Não há nenhuma opção para s…" at bounding box center [381, 375] width 715 height 29
click at [395, 385] on div "Profissional solicitante" at bounding box center [381, 375] width 715 height 29
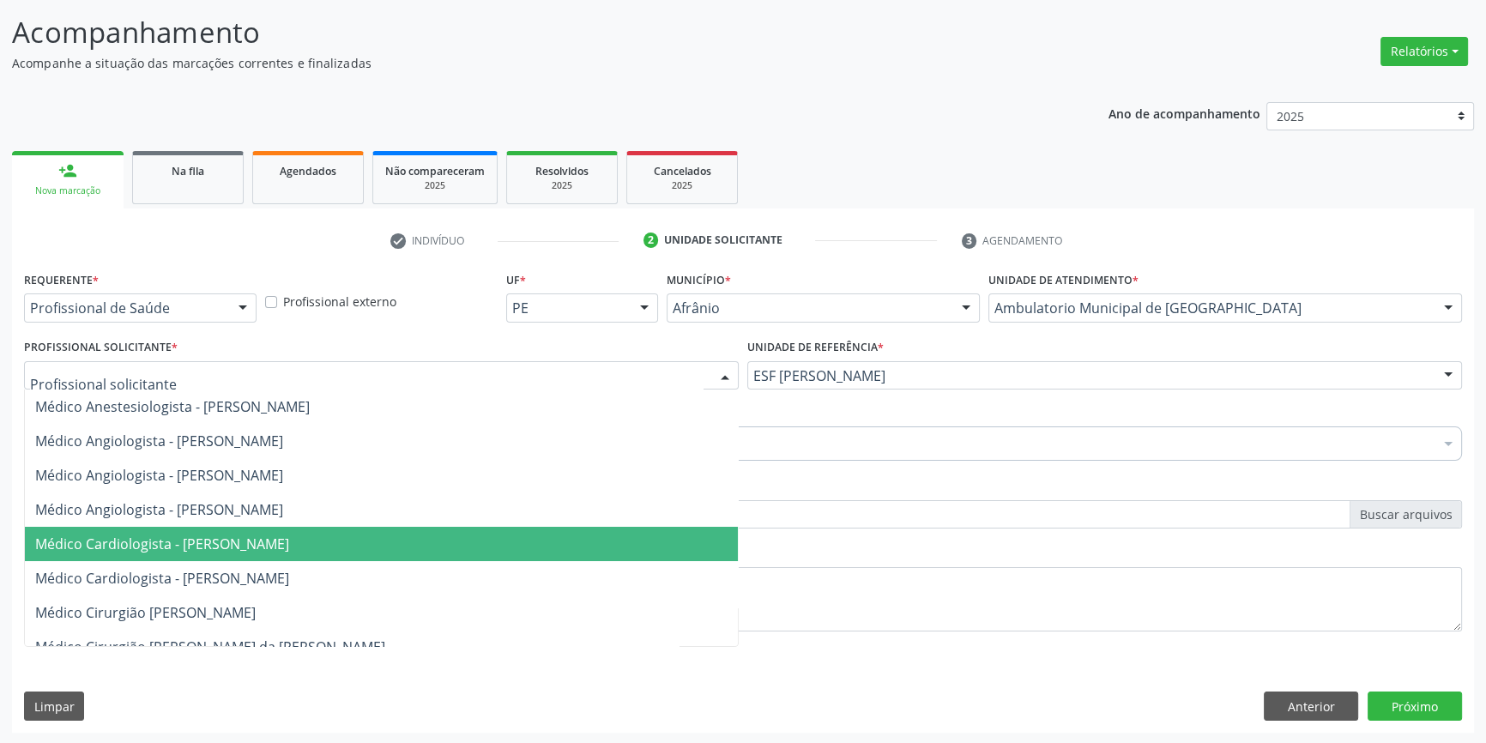
click at [240, 528] on span "Médico Cardiologista - [PERSON_NAME]" at bounding box center [381, 544] width 713 height 34
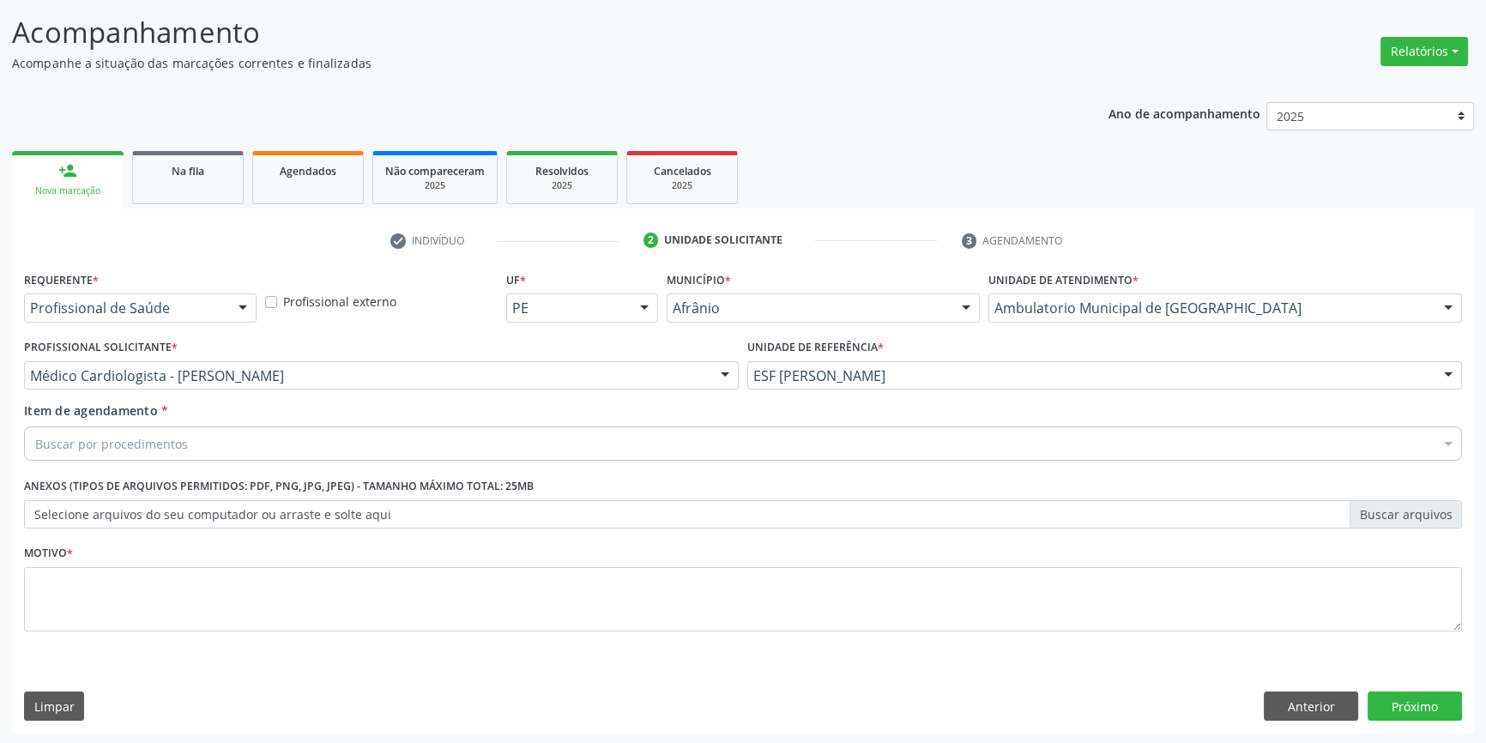
click at [235, 446] on div "Buscar por procedimentos" at bounding box center [743, 443] width 1438 height 34
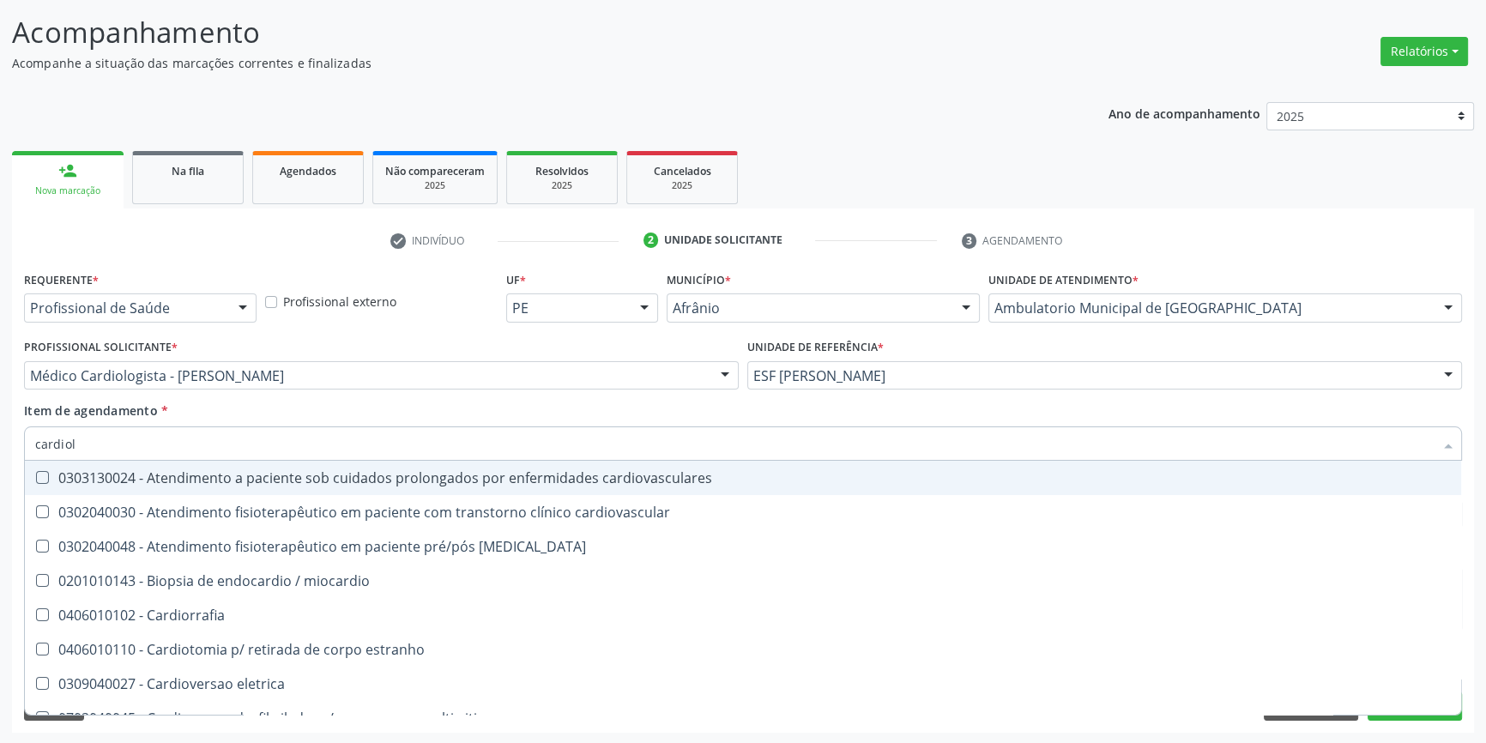
type input "cardiolo"
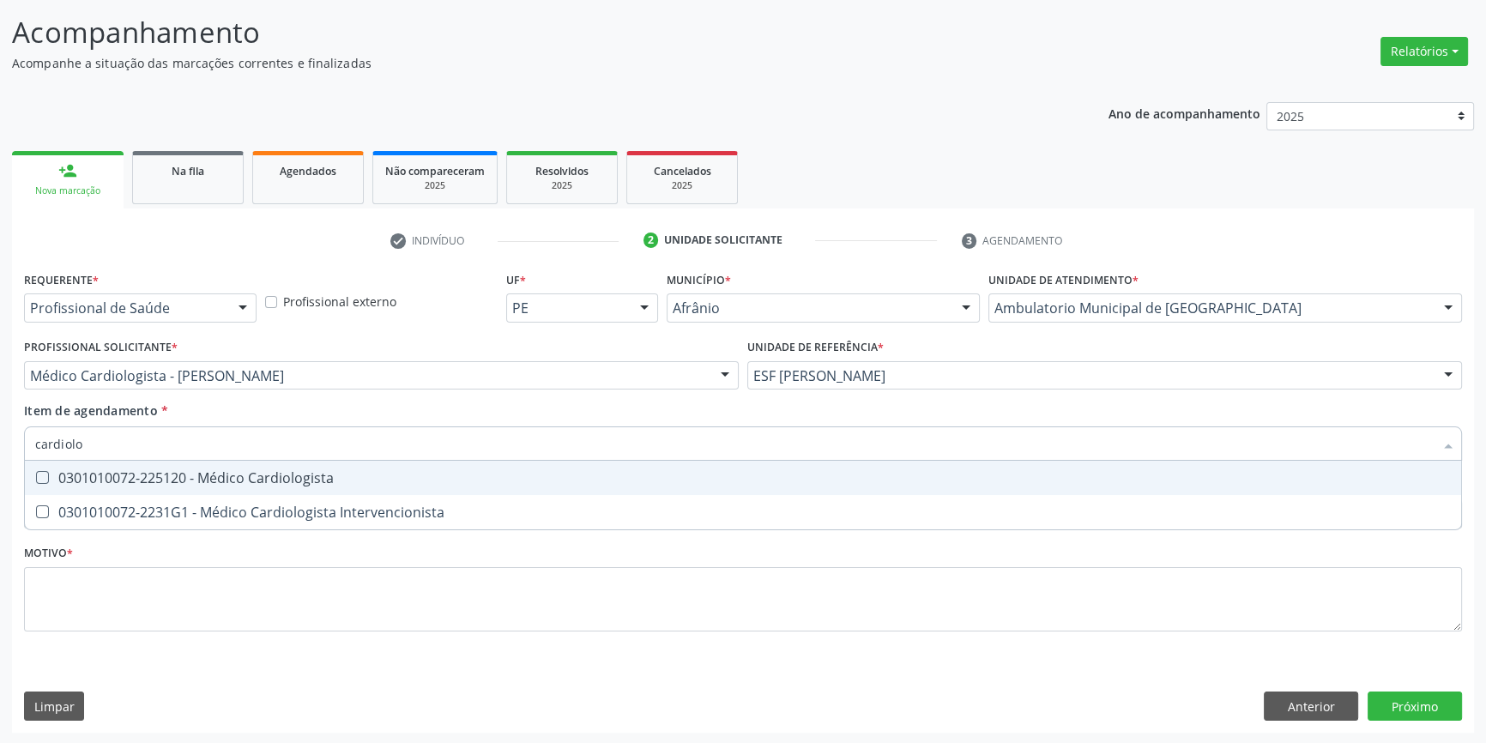
click at [233, 487] on span "0301010072-225120 - Médico Cardiologista" at bounding box center [743, 478] width 1436 height 34
checkbox Cardiologista "true"
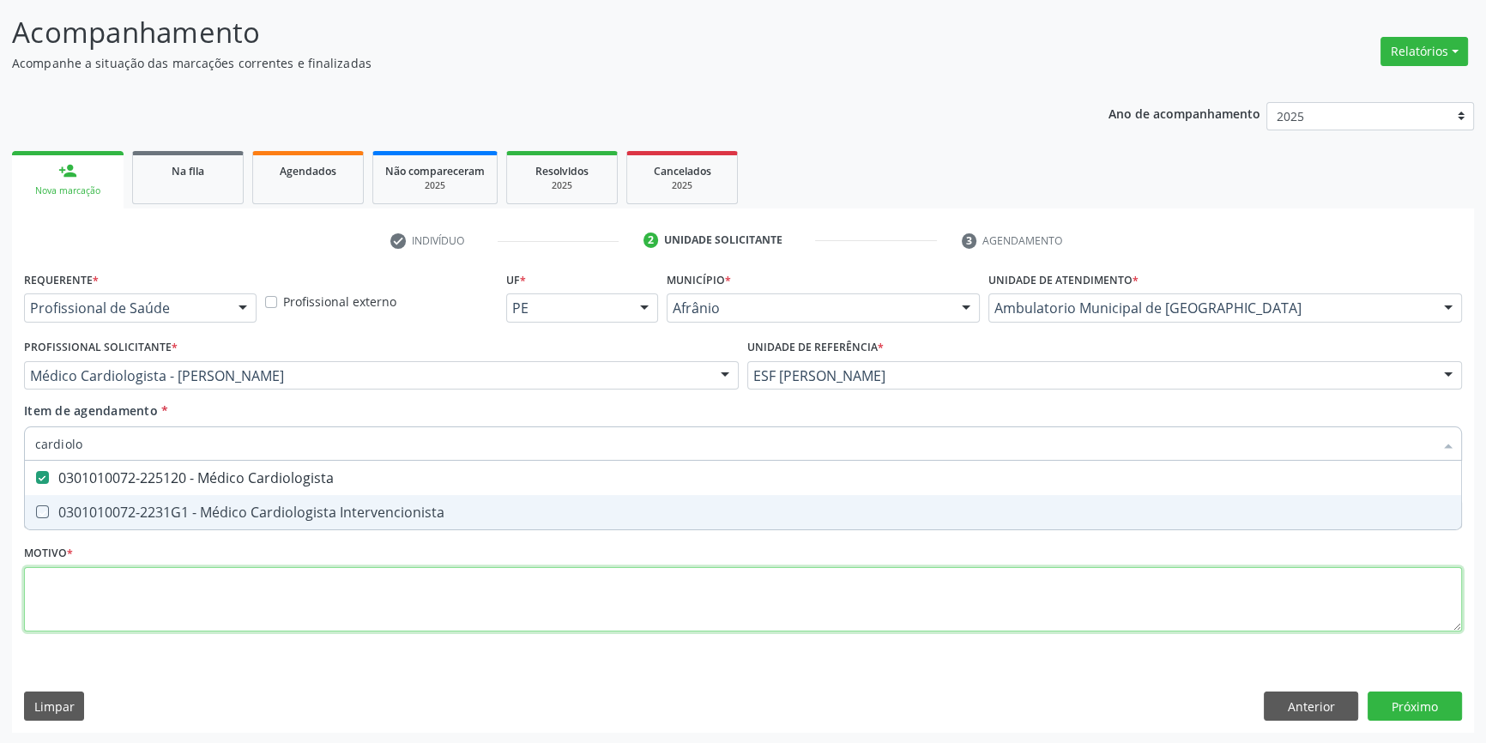
click at [241, 577] on div "Requerente * Profissional de Saúde Profissional de Saúde Paciente Nenhum result…" at bounding box center [743, 461] width 1438 height 389
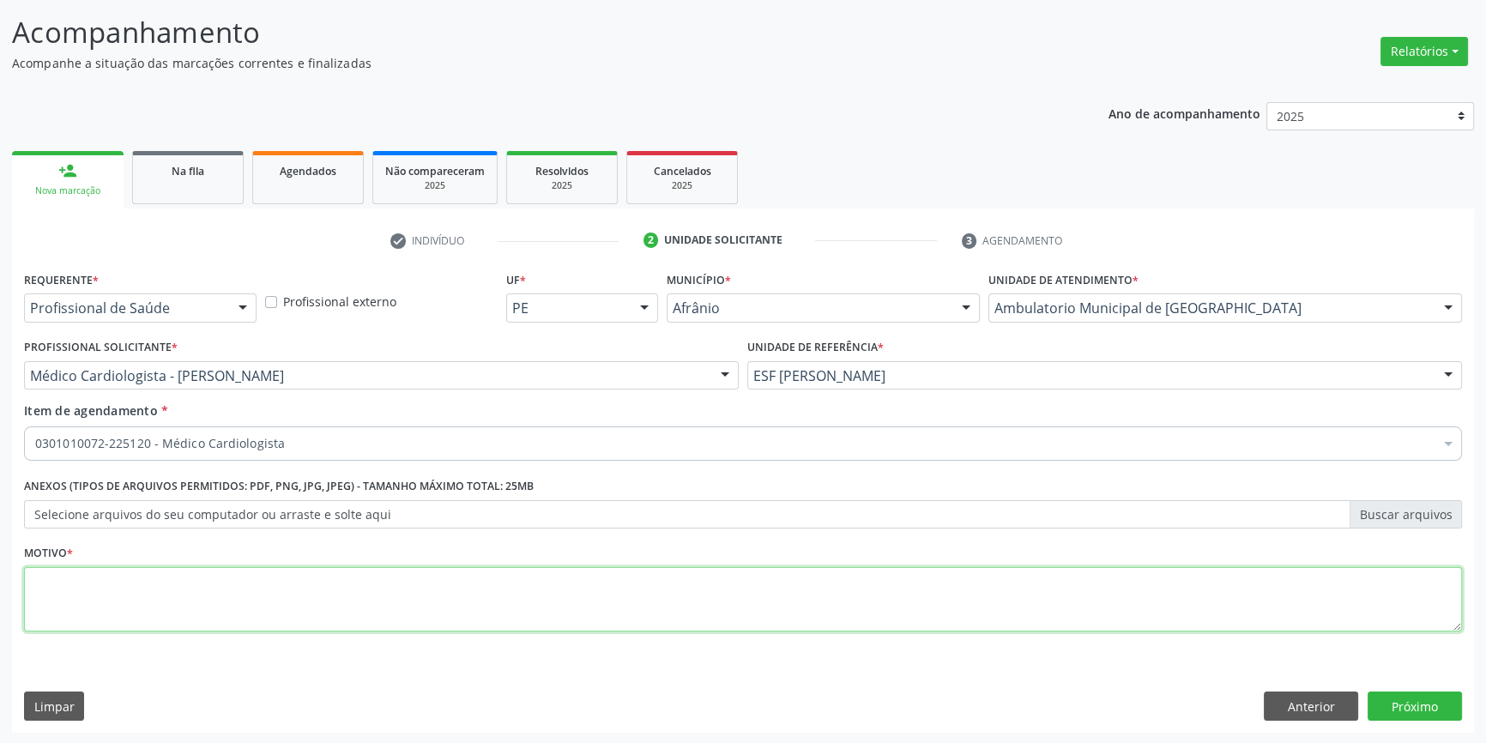
type textarea "'"
type textarea "parecer cardiologico"
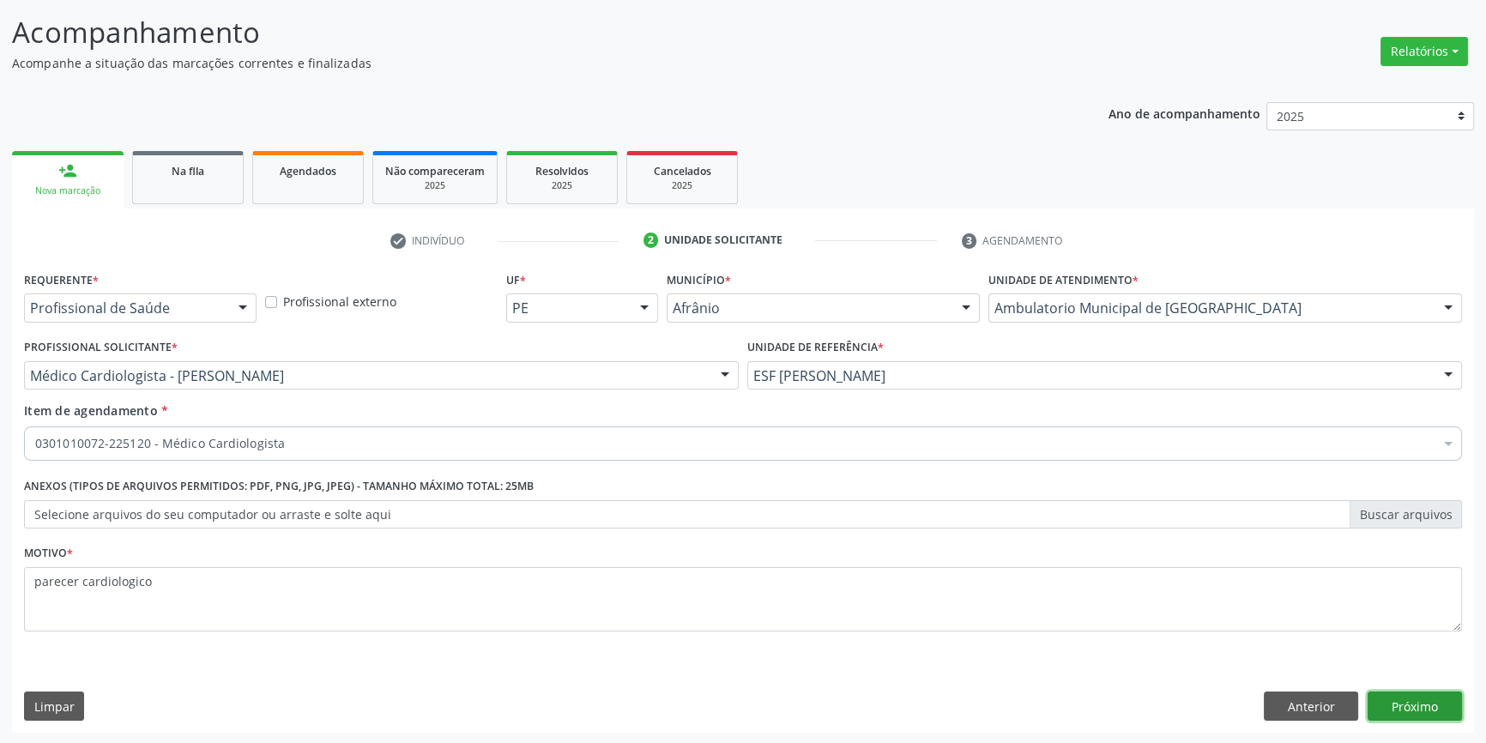
click at [1421, 704] on button "Próximo" at bounding box center [1415, 706] width 94 height 29
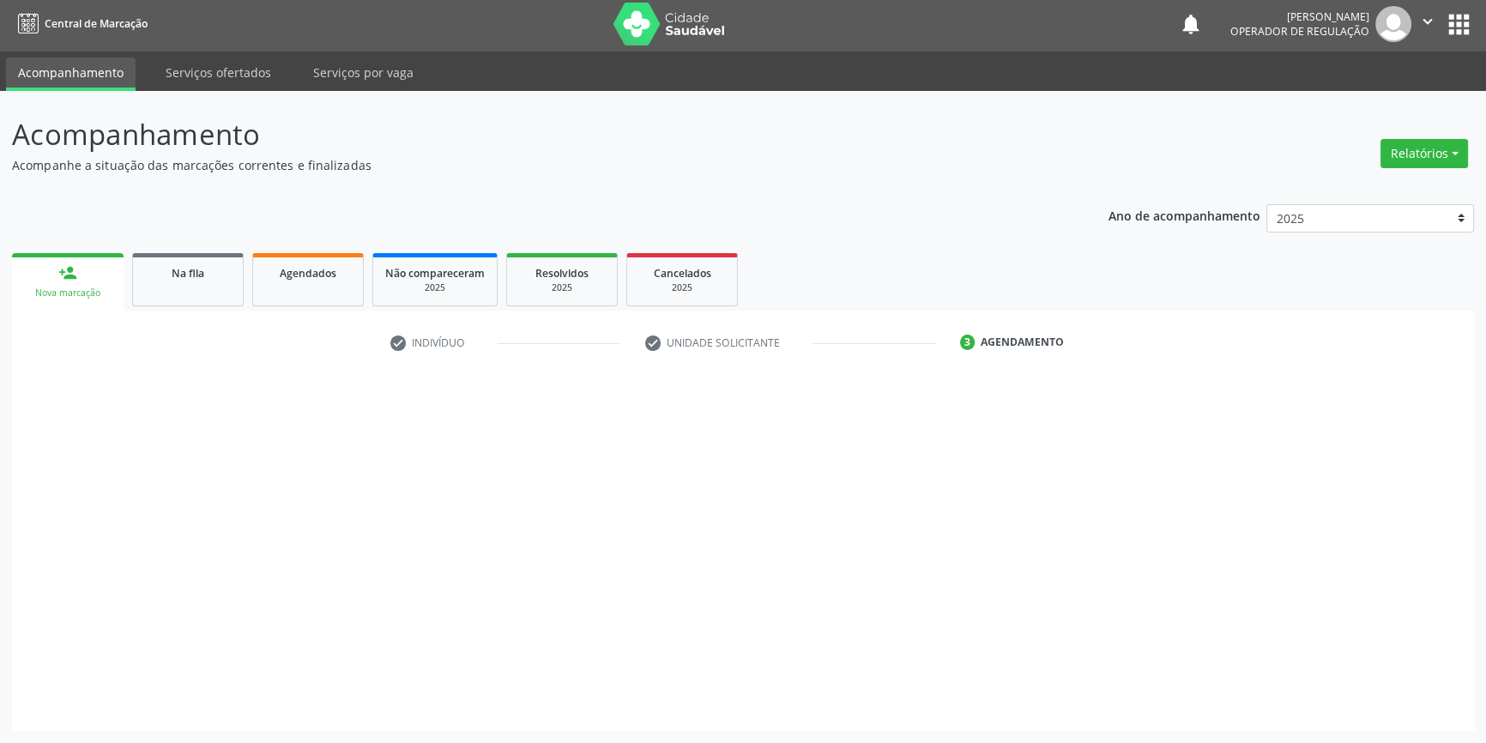
scroll to position [2, 0]
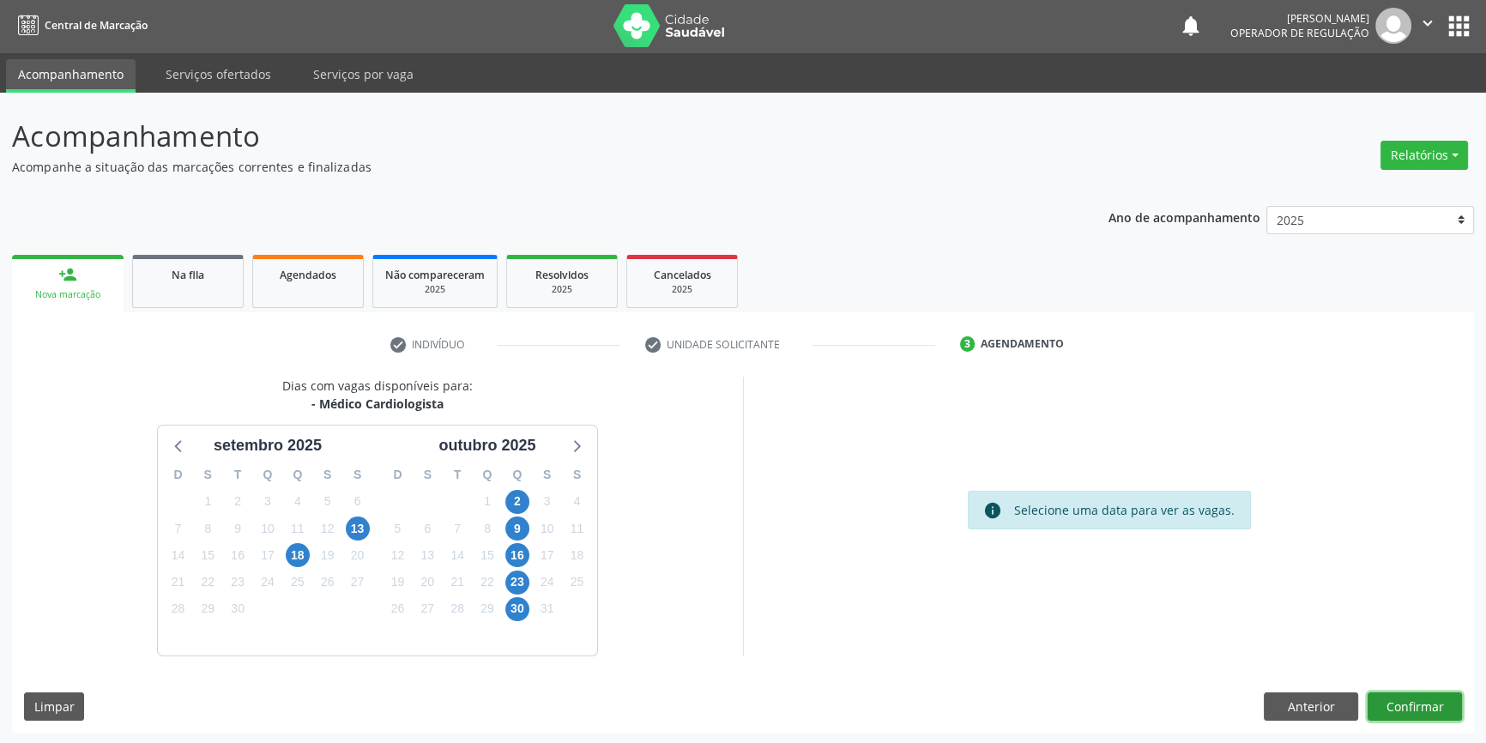
click at [1421, 704] on button "Confirmar" at bounding box center [1415, 706] width 94 height 29
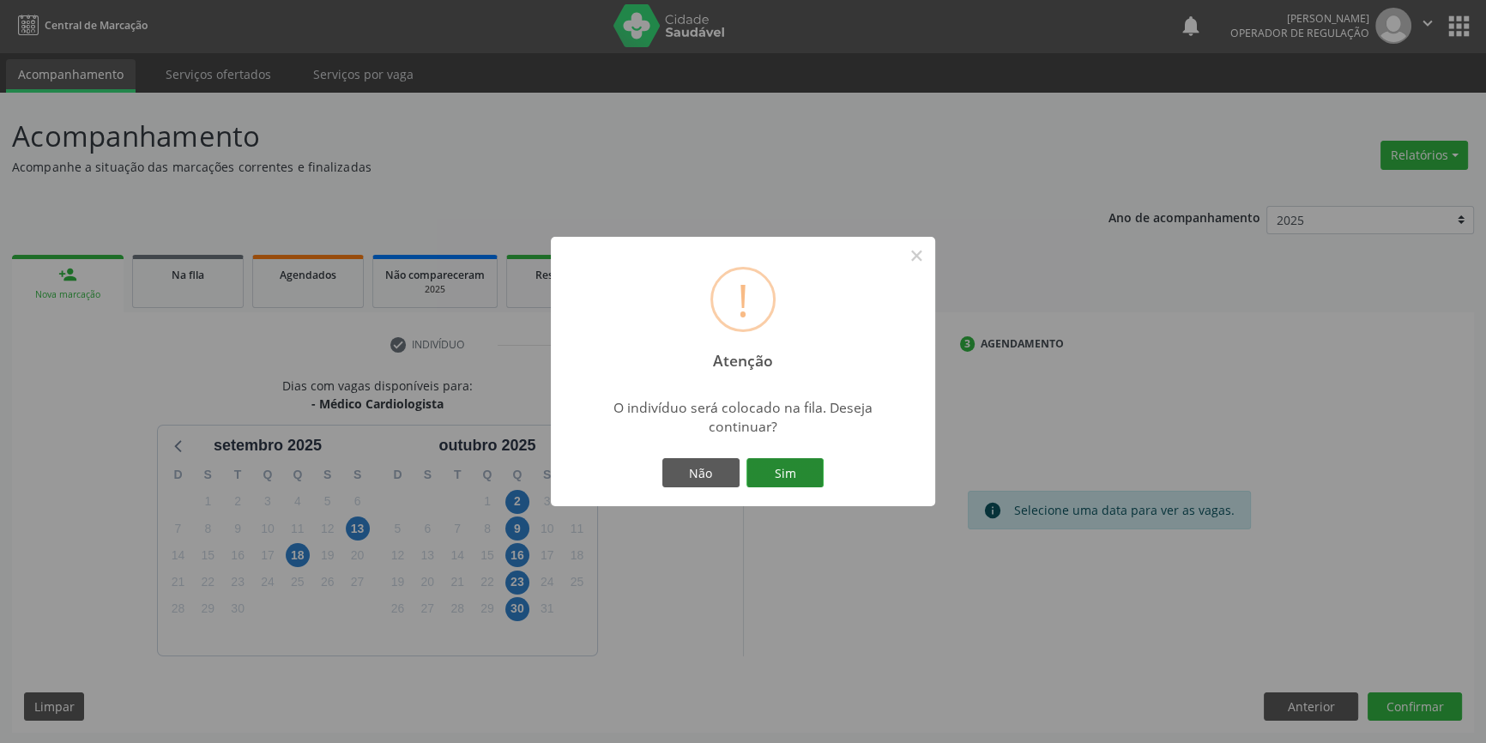
click at [781, 467] on button "Sim" at bounding box center [784, 472] width 77 height 29
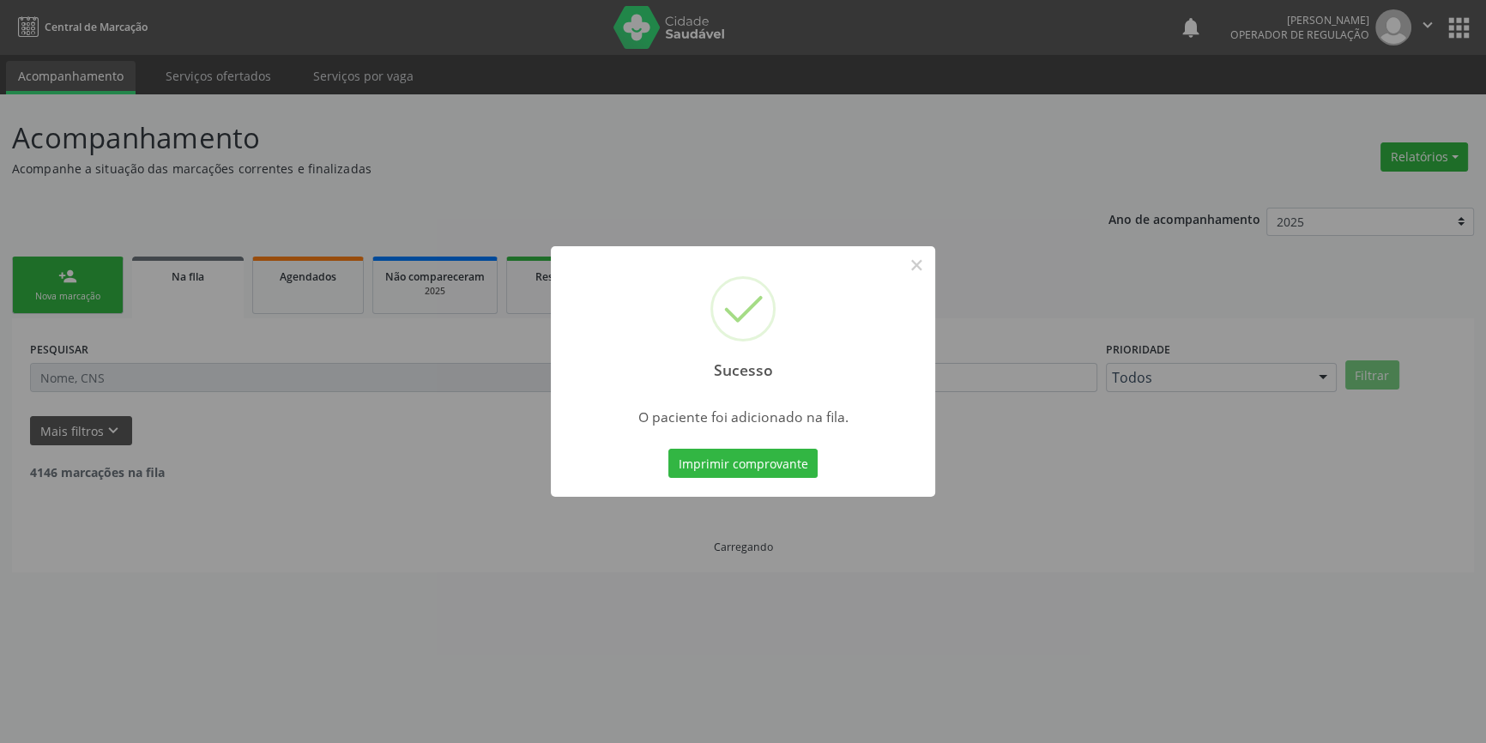
scroll to position [0, 0]
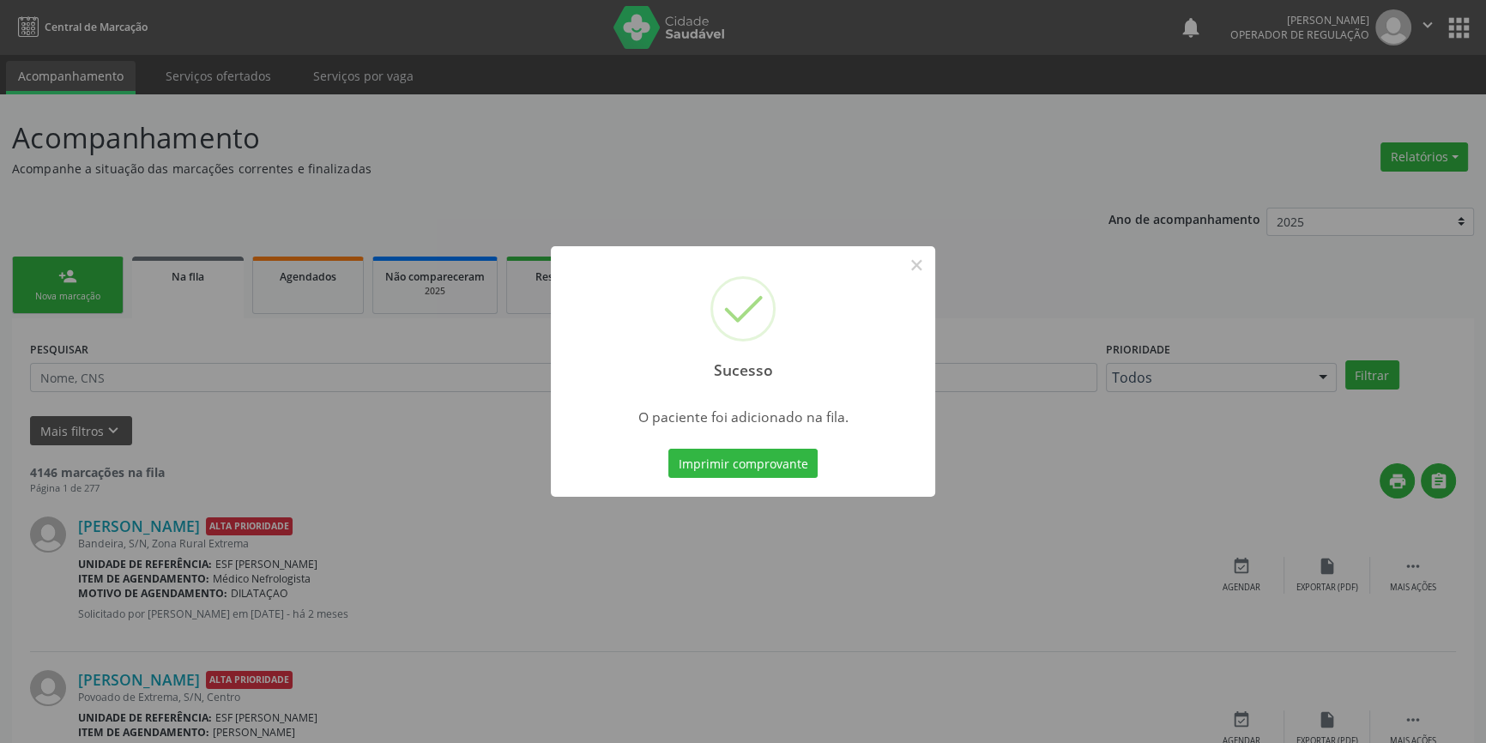
click at [897, 275] on div "Sucesso ×" at bounding box center [743, 320] width 384 height 148
click at [930, 266] on button "×" at bounding box center [916, 265] width 29 height 29
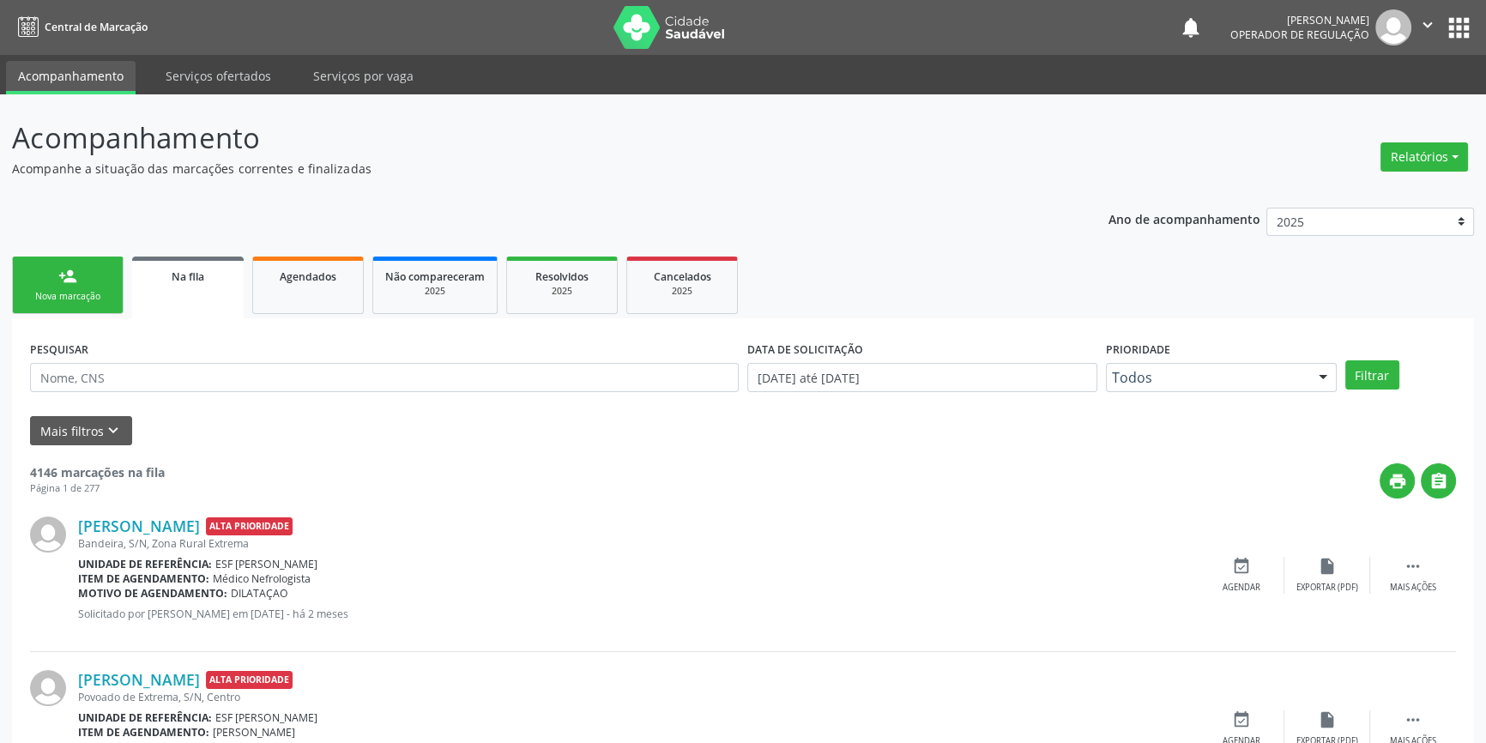
click at [98, 283] on link "person_add Nova marcação" at bounding box center [68, 285] width 112 height 57
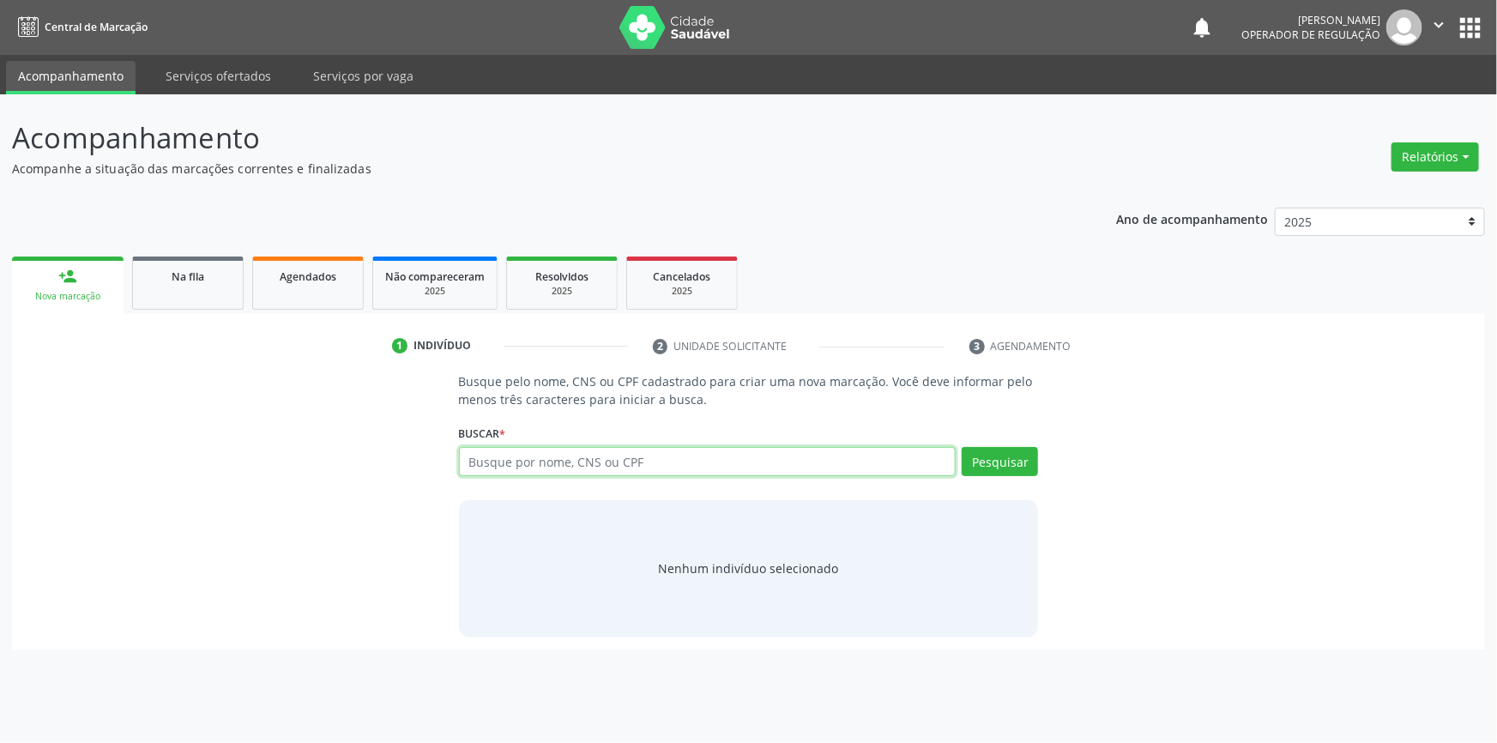
click at [599, 473] on input "text" at bounding box center [708, 461] width 498 height 29
type input "700305963841331"
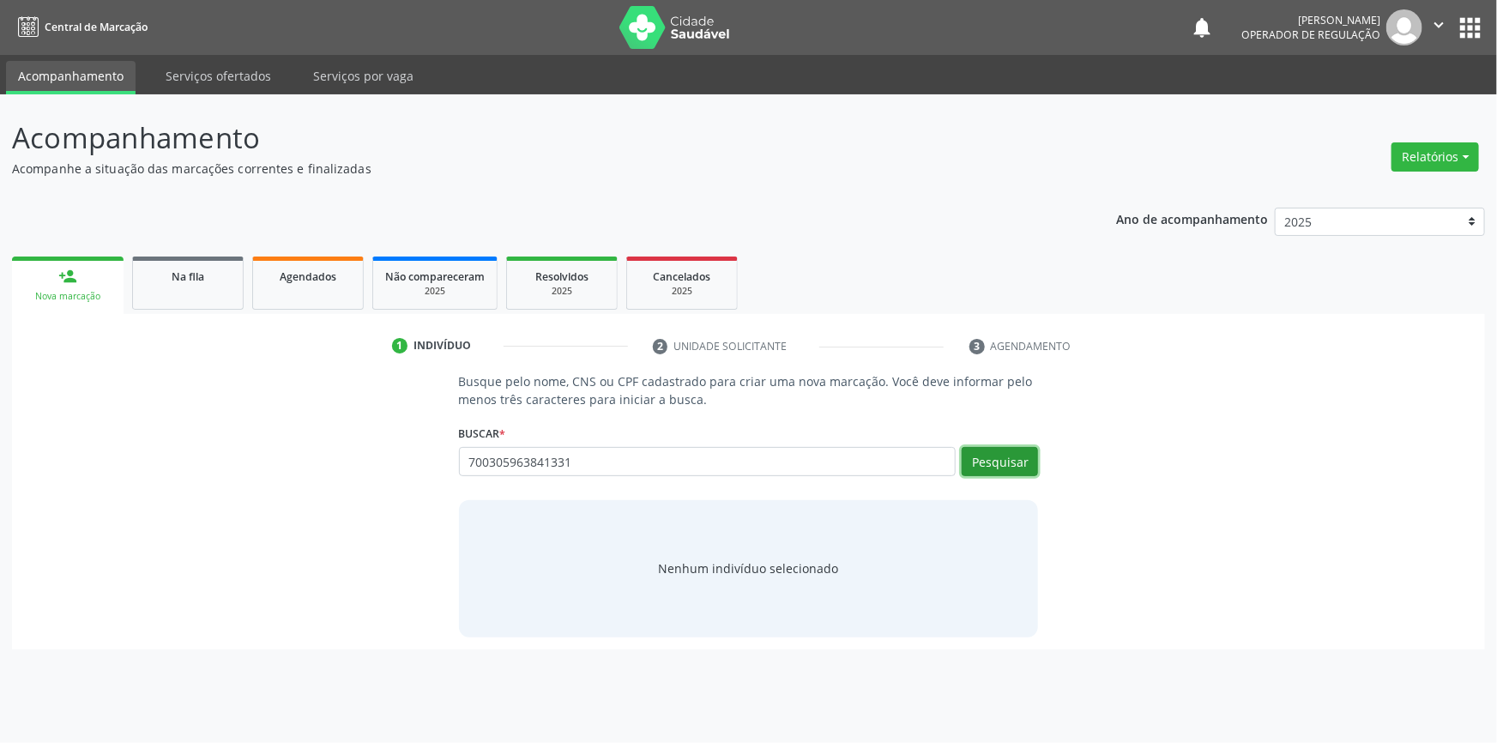
click at [995, 464] on button "Pesquisar" at bounding box center [1000, 461] width 76 height 29
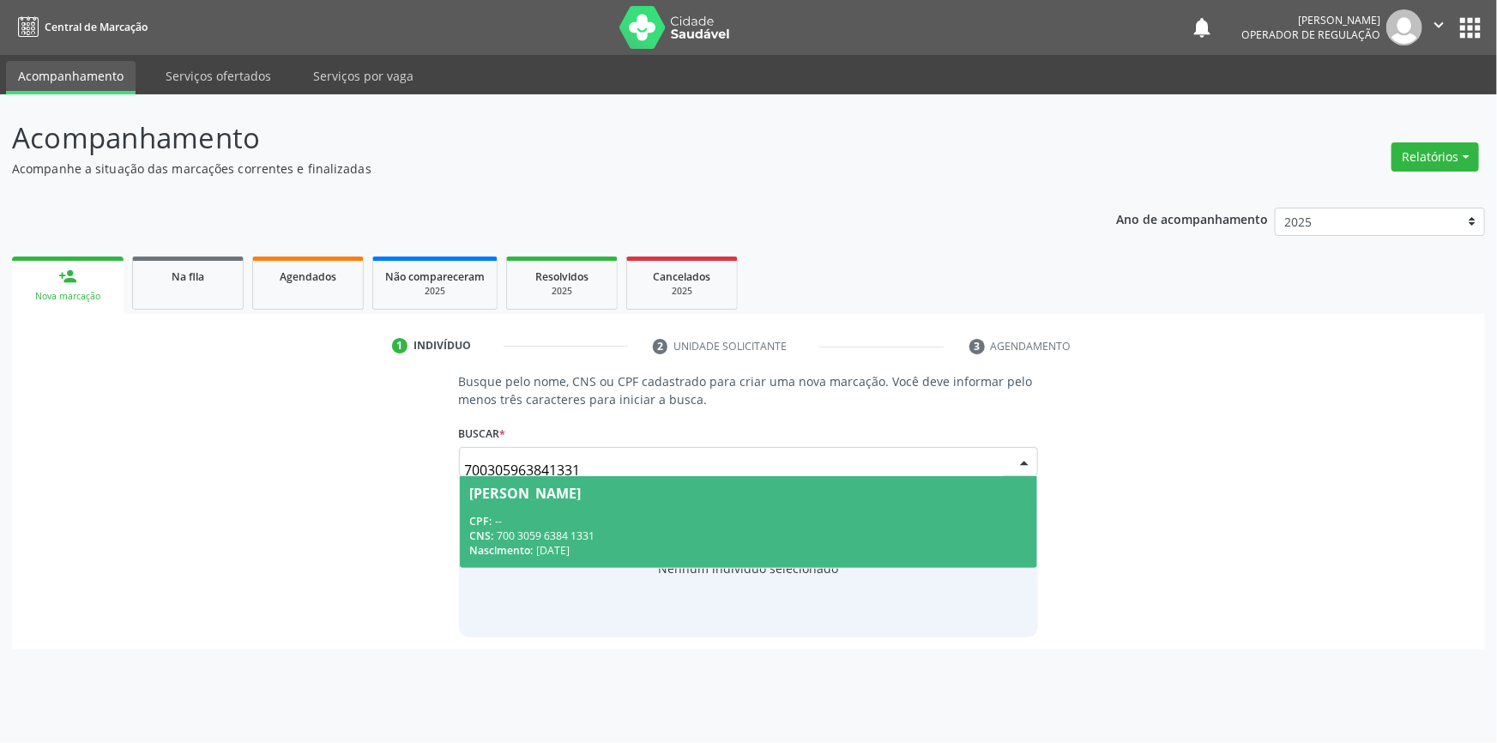
click at [656, 514] on div "CPF: --" at bounding box center [749, 521] width 558 height 15
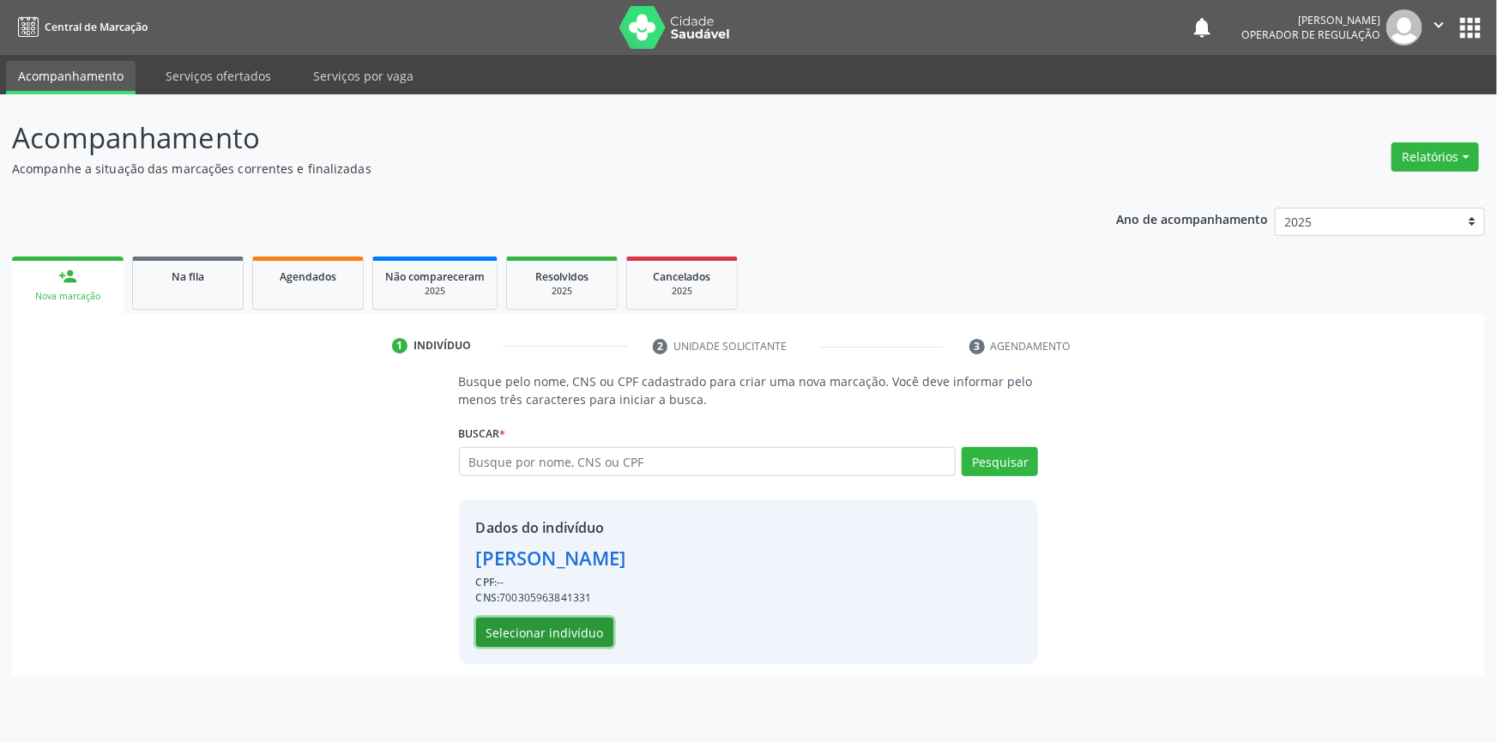
click at [592, 632] on button "Selecionar indivíduo" at bounding box center [544, 632] width 137 height 29
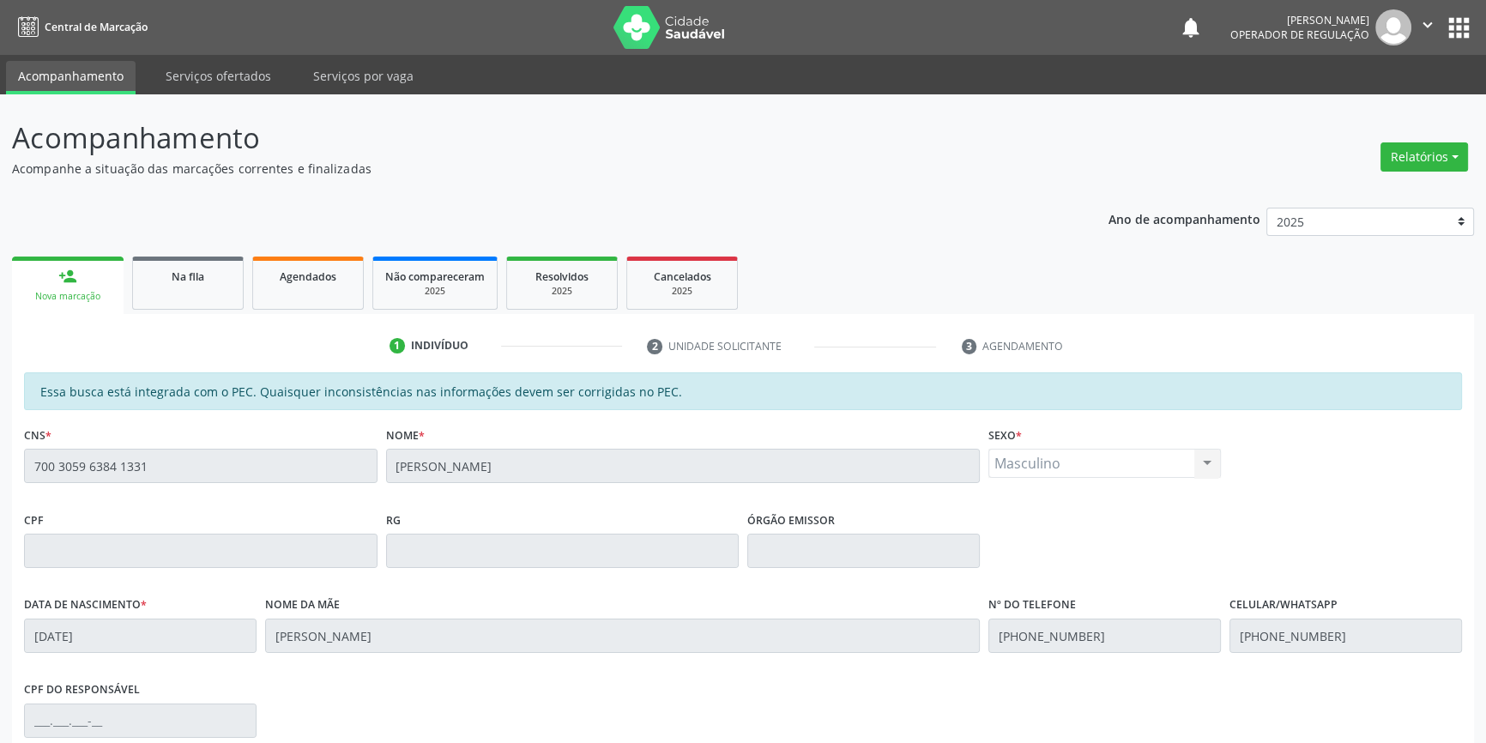
scroll to position [235, 0]
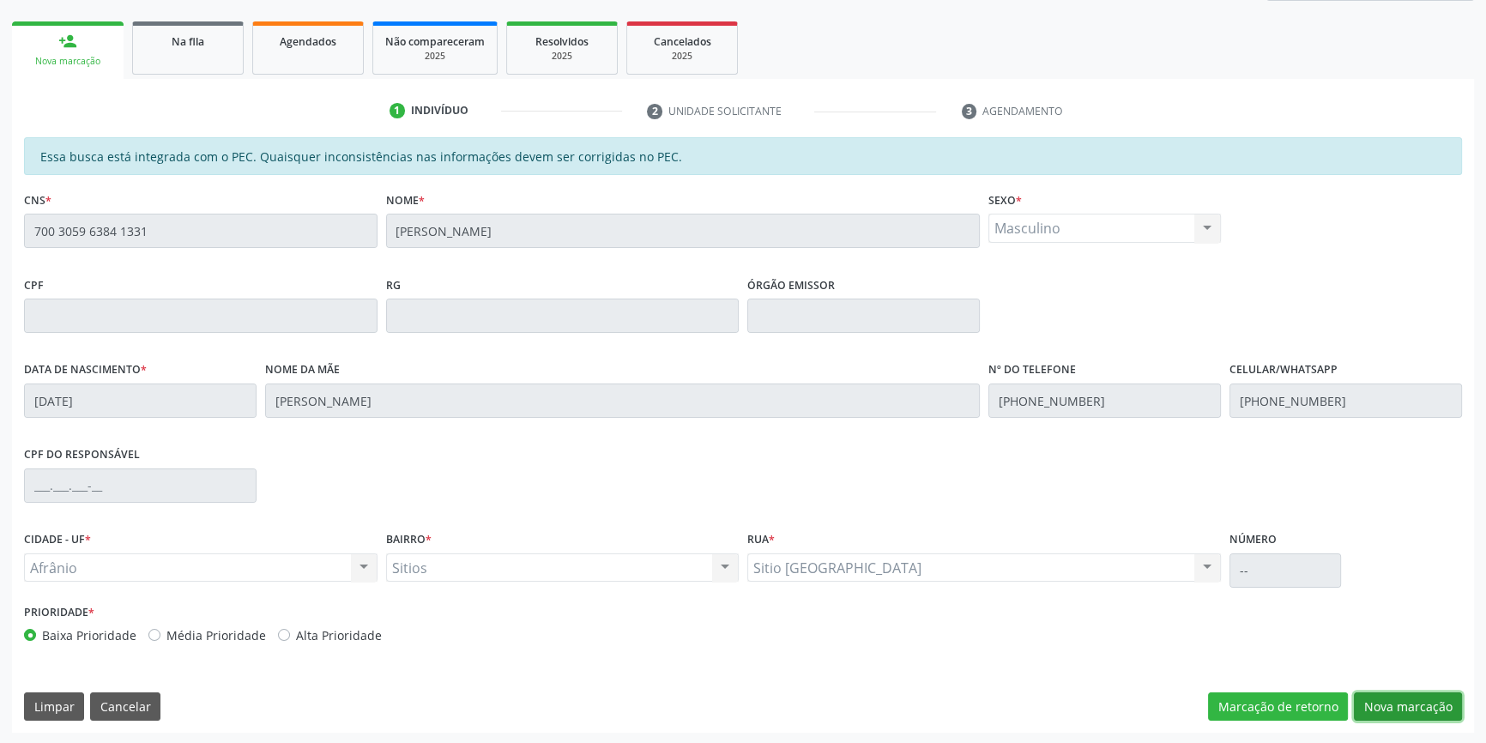
click at [1375, 698] on button "Nova marcação" at bounding box center [1408, 706] width 108 height 29
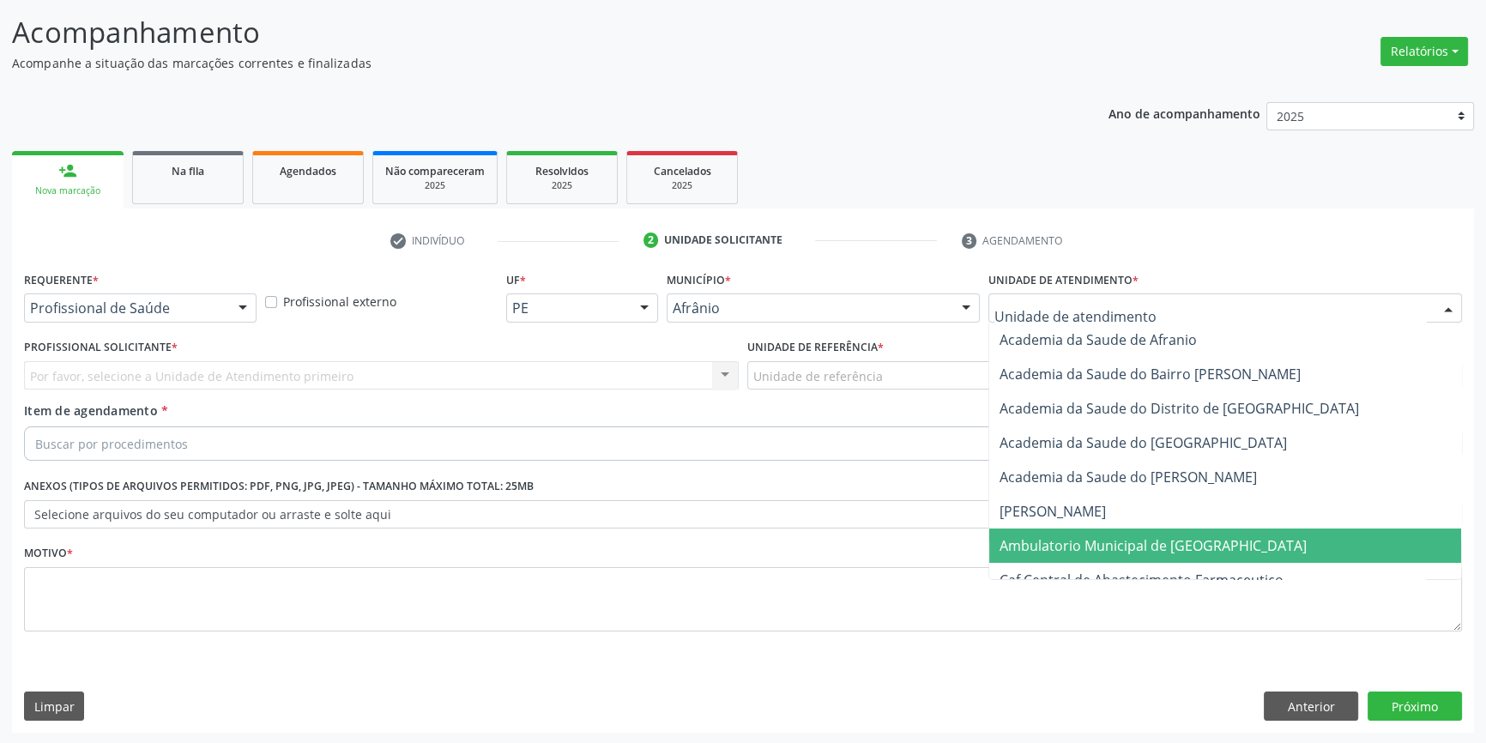
click at [1084, 548] on span "Ambulatorio Municipal de [GEOGRAPHIC_DATA]" at bounding box center [1153, 545] width 307 height 19
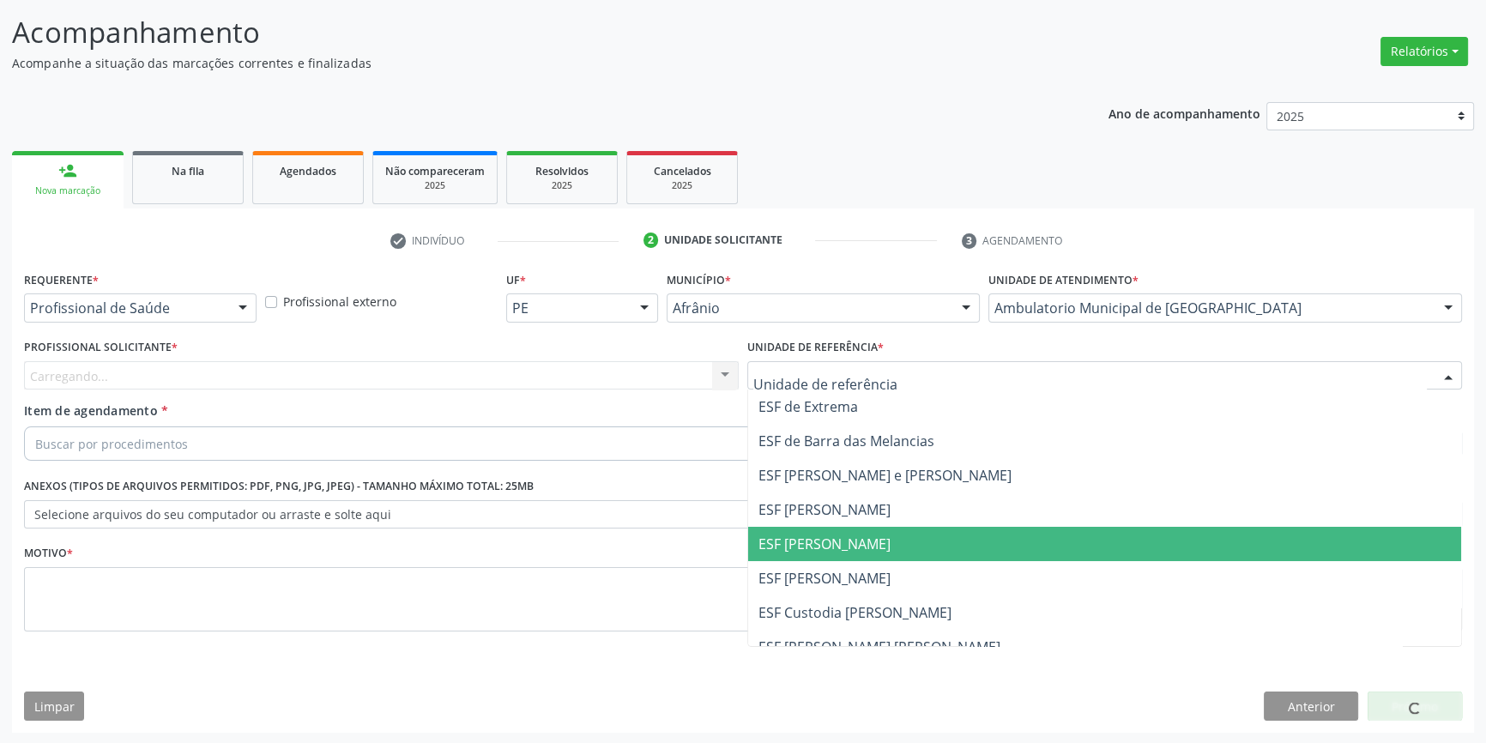
click at [831, 548] on span "ESF [PERSON_NAME]" at bounding box center [824, 544] width 132 height 19
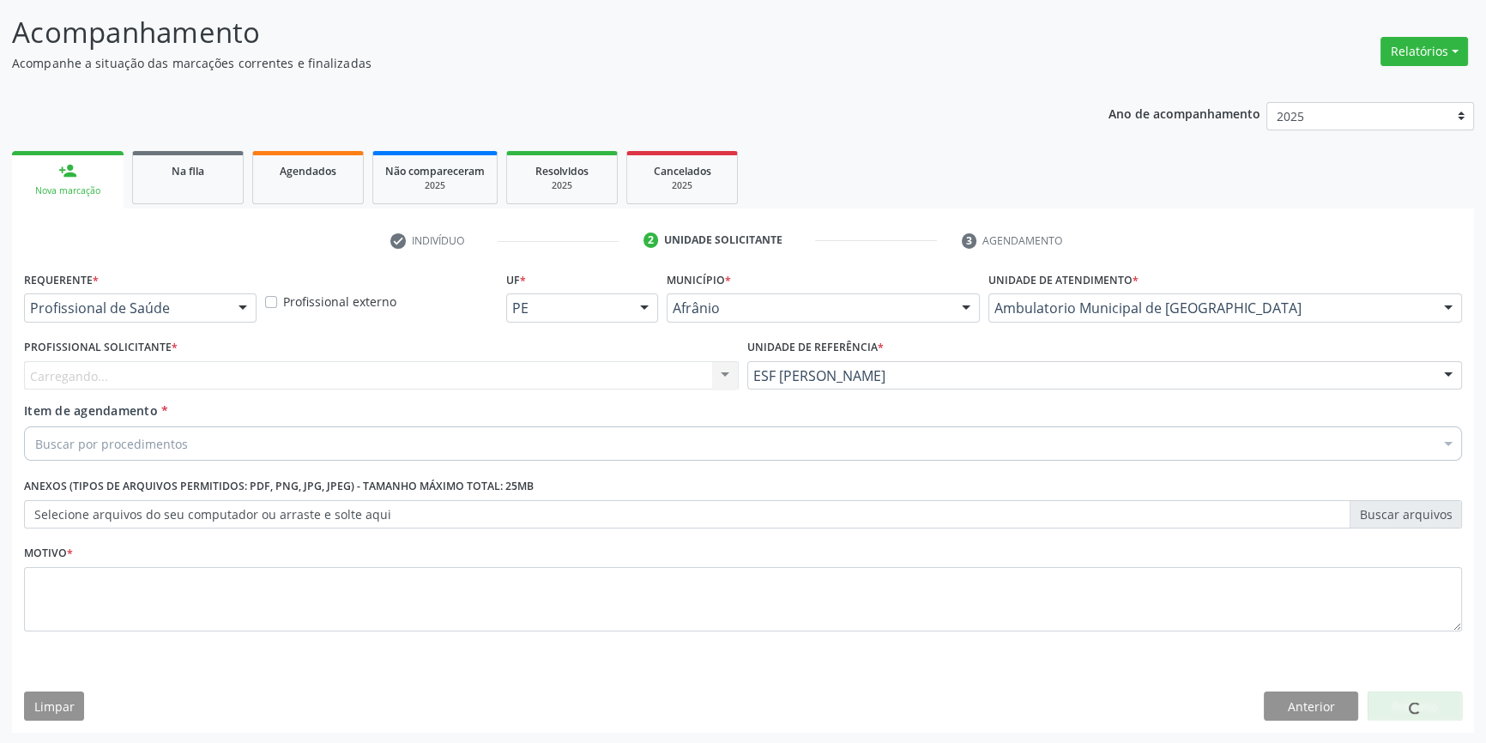
click at [498, 386] on div "Carregando..." at bounding box center [381, 375] width 715 height 29
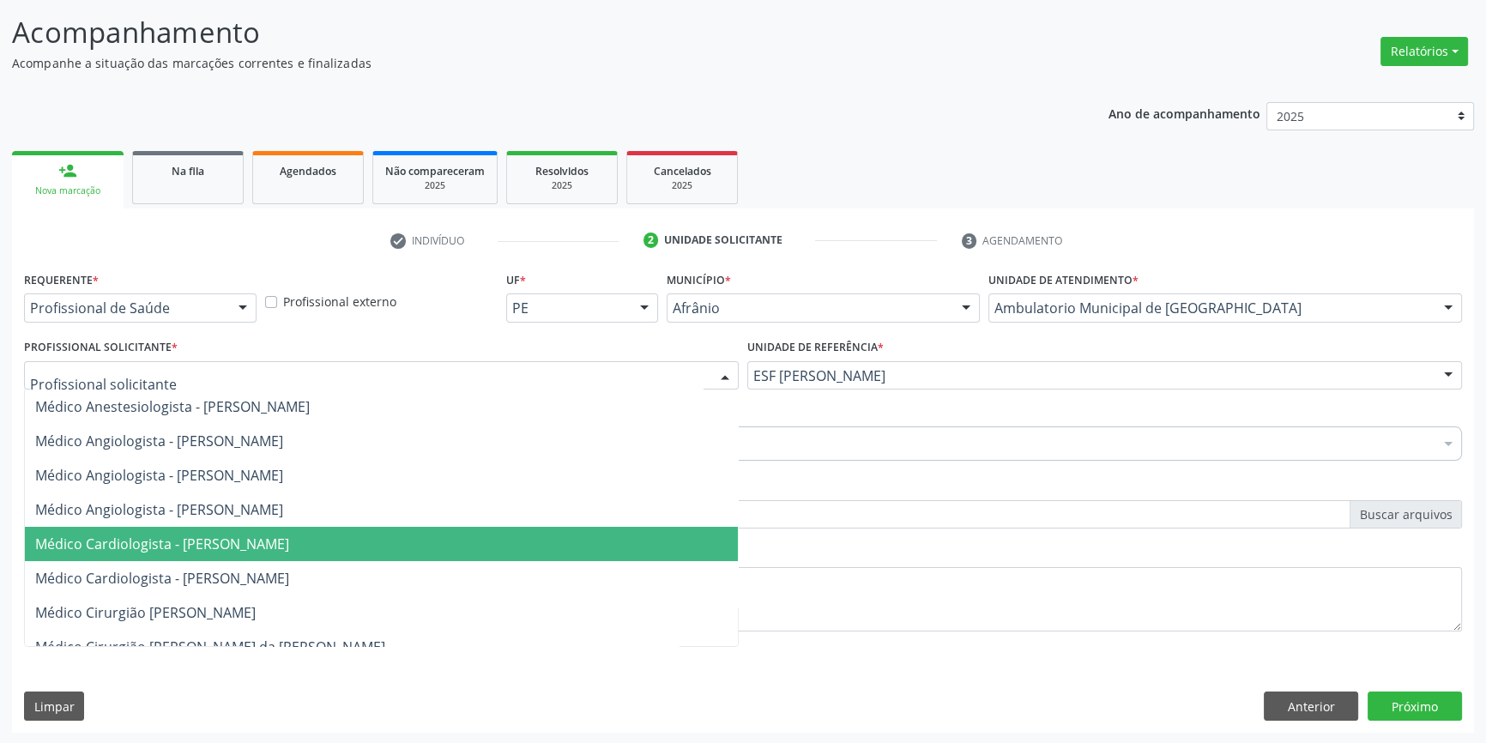
click at [295, 554] on span "Médico Cardiologista - [PERSON_NAME]" at bounding box center [381, 544] width 713 height 34
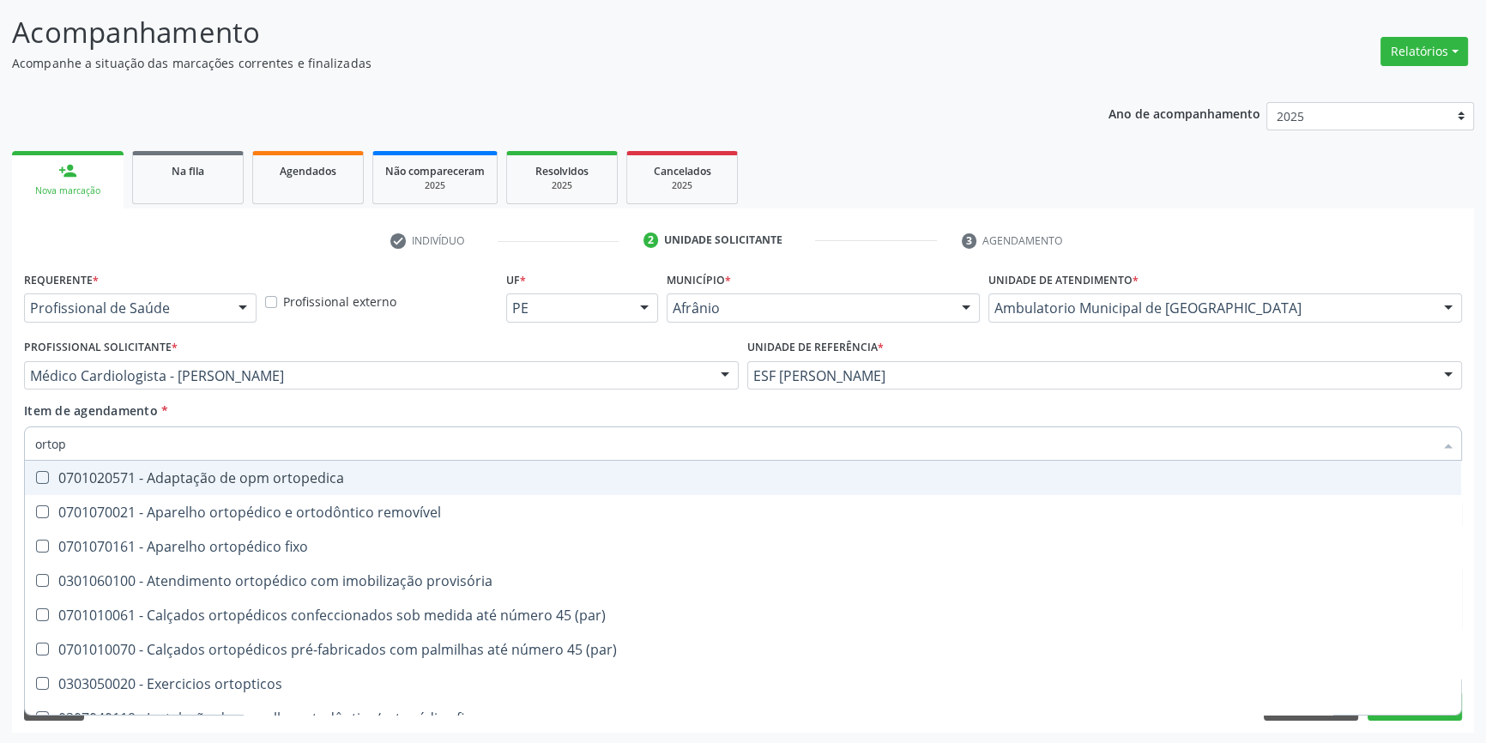
type input "ortope"
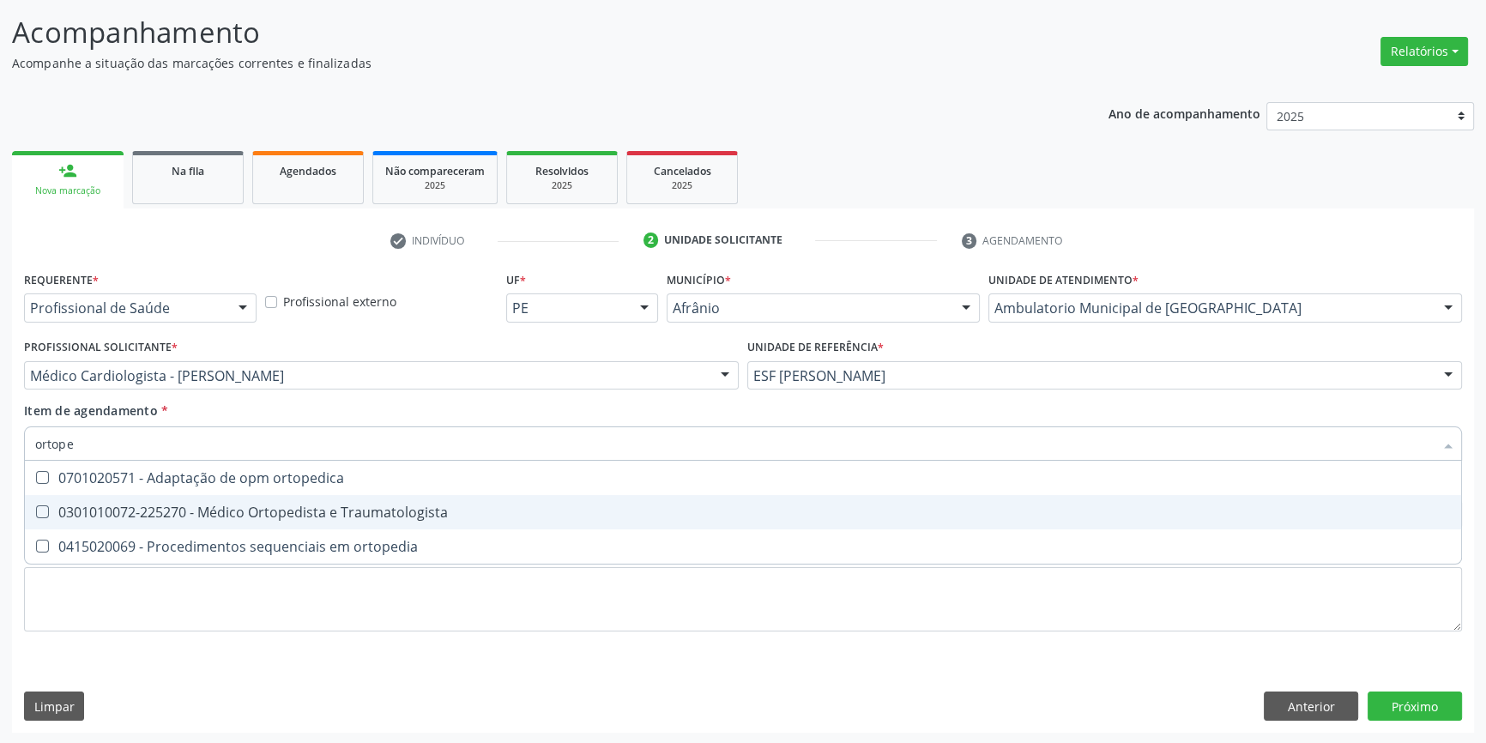
click at [225, 498] on span "0301010072-225270 - Médico Ortopedista e Traumatologista" at bounding box center [743, 512] width 1436 height 34
checkbox Traumatologista "true"
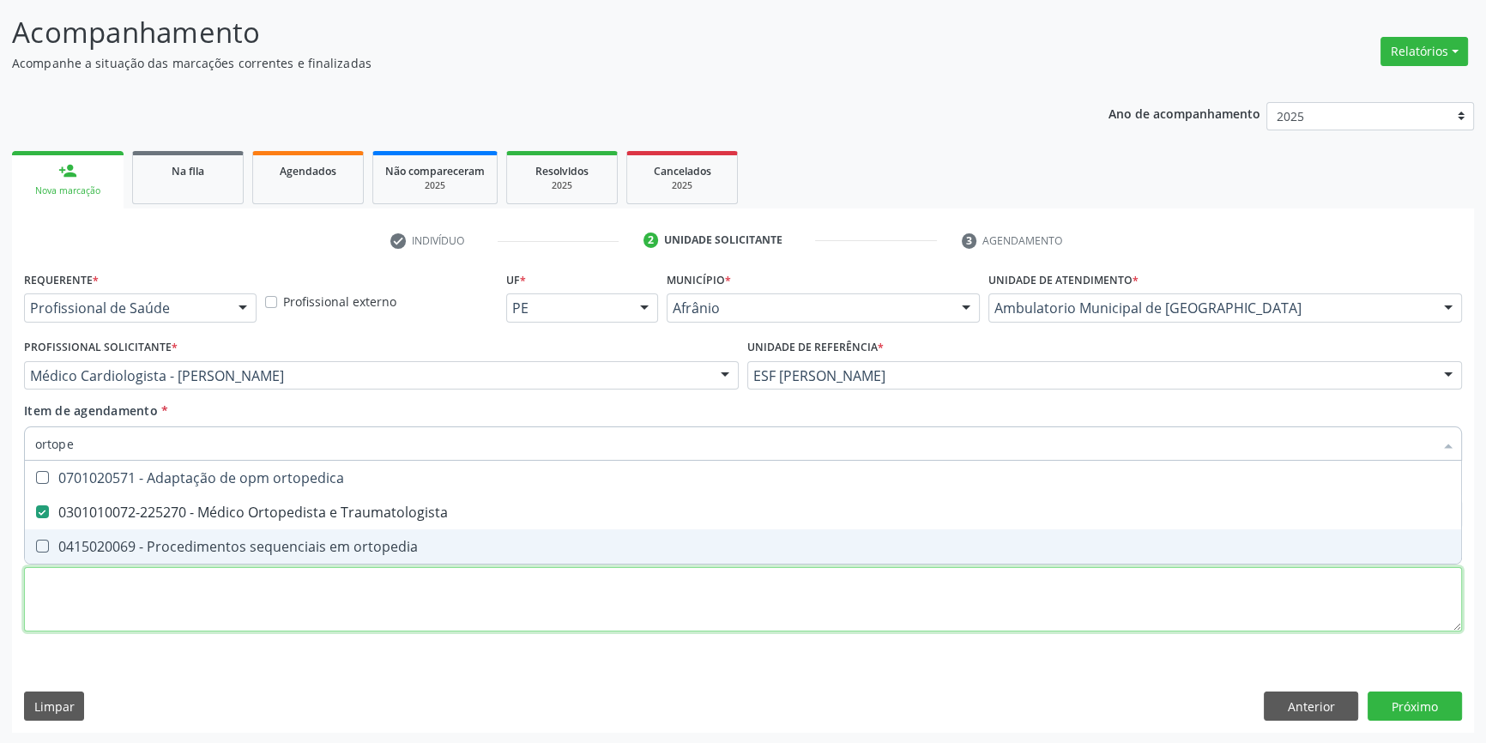
click at [188, 592] on div "Requerente * Profissional de Saúde Profissional de Saúde Paciente Nenhum result…" at bounding box center [743, 461] width 1438 height 389
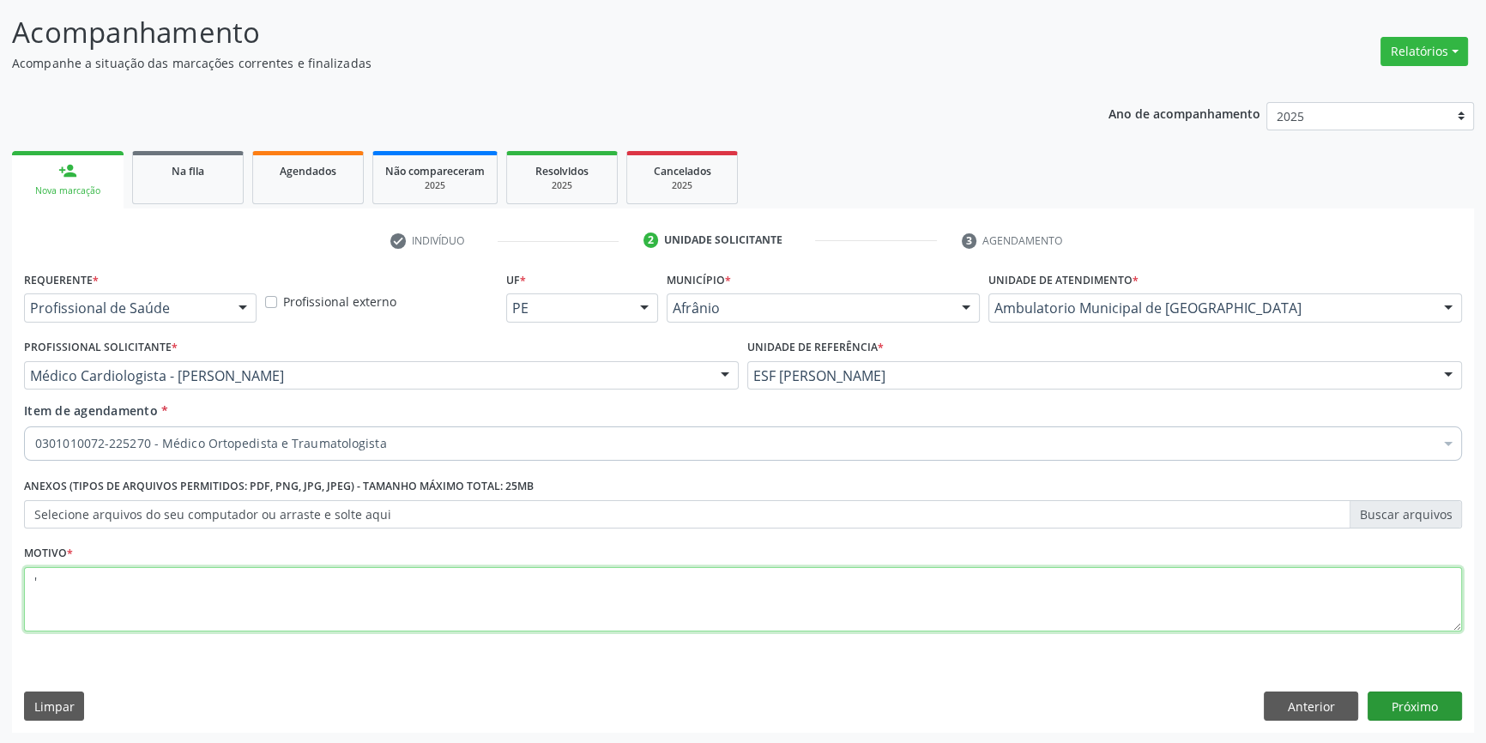
type textarea "'"
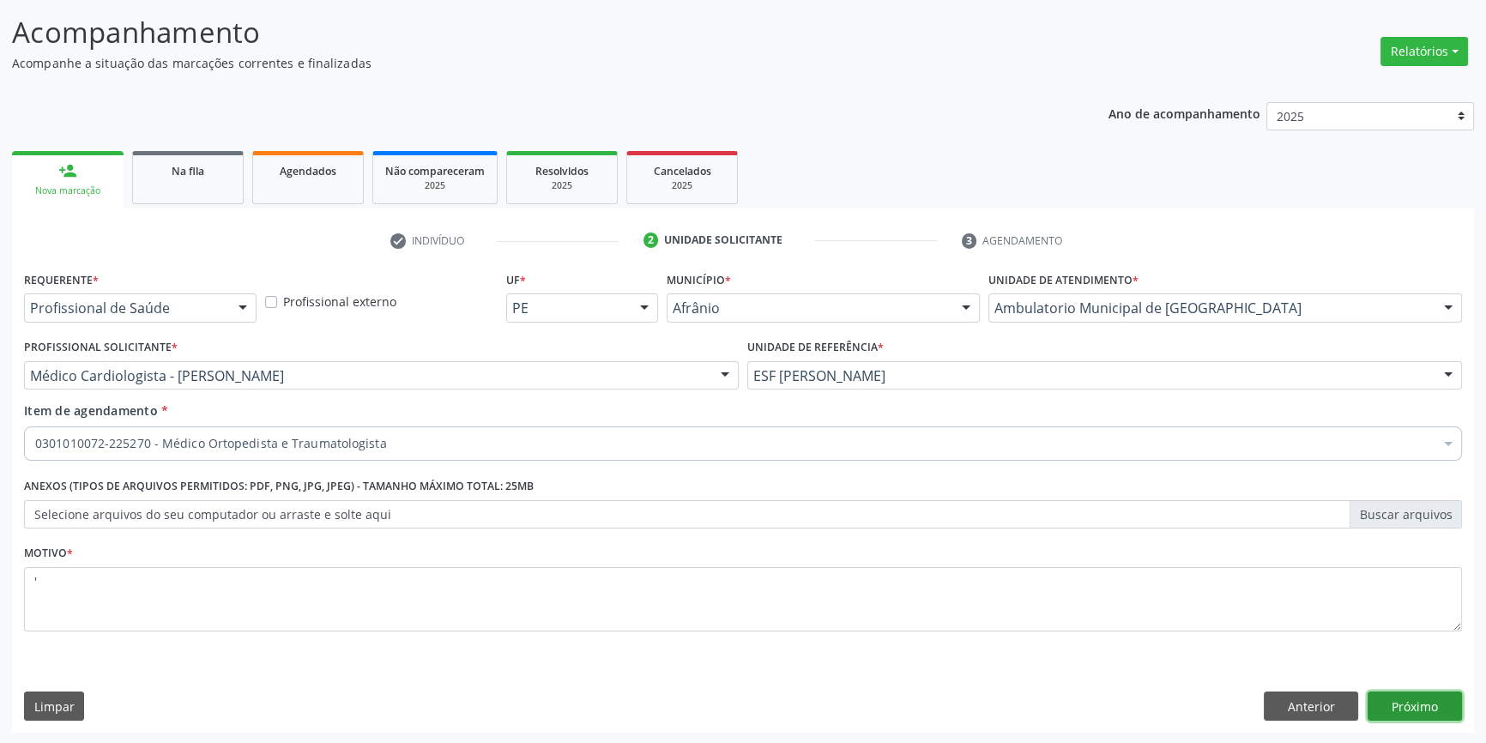
click at [1399, 703] on button "Próximo" at bounding box center [1415, 706] width 94 height 29
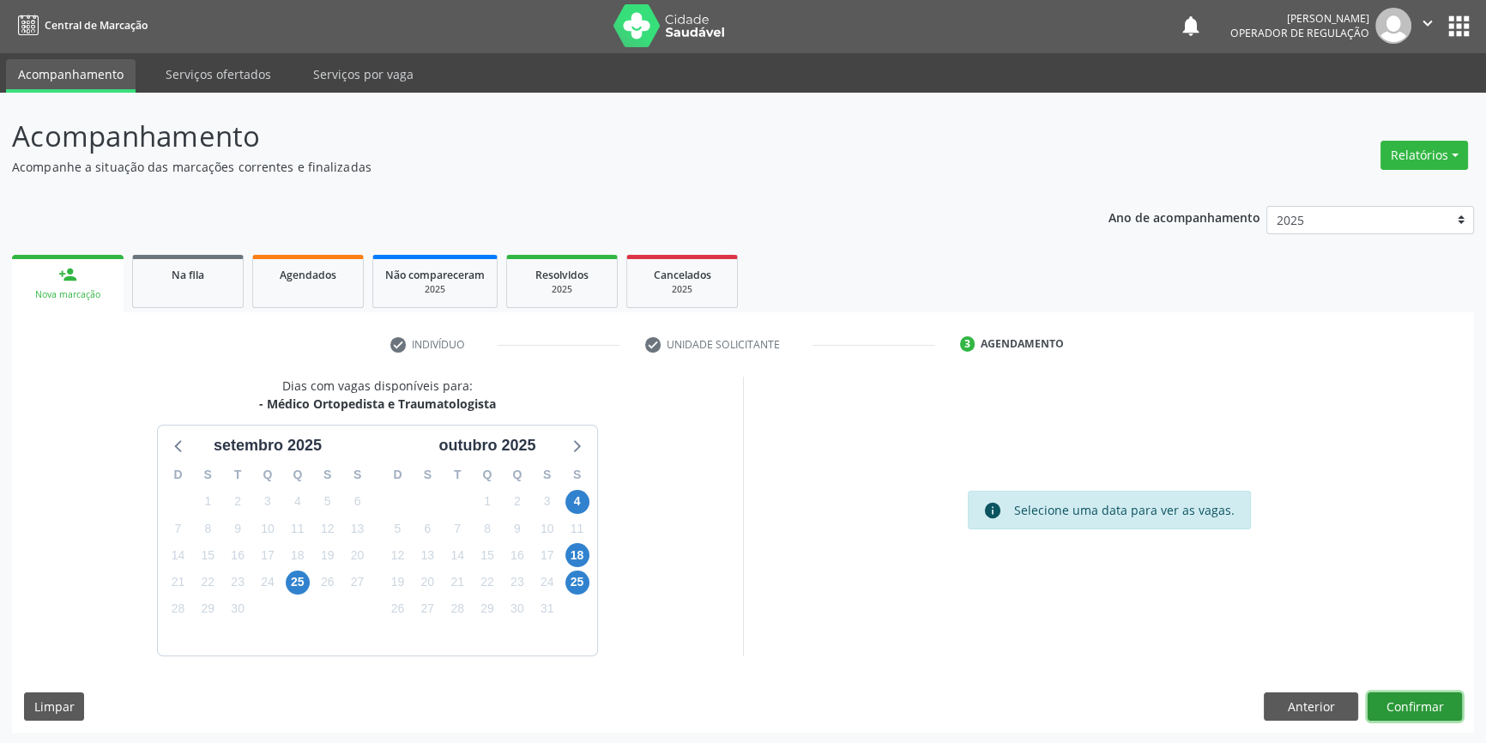
click at [1435, 703] on button "Confirmar" at bounding box center [1415, 706] width 94 height 29
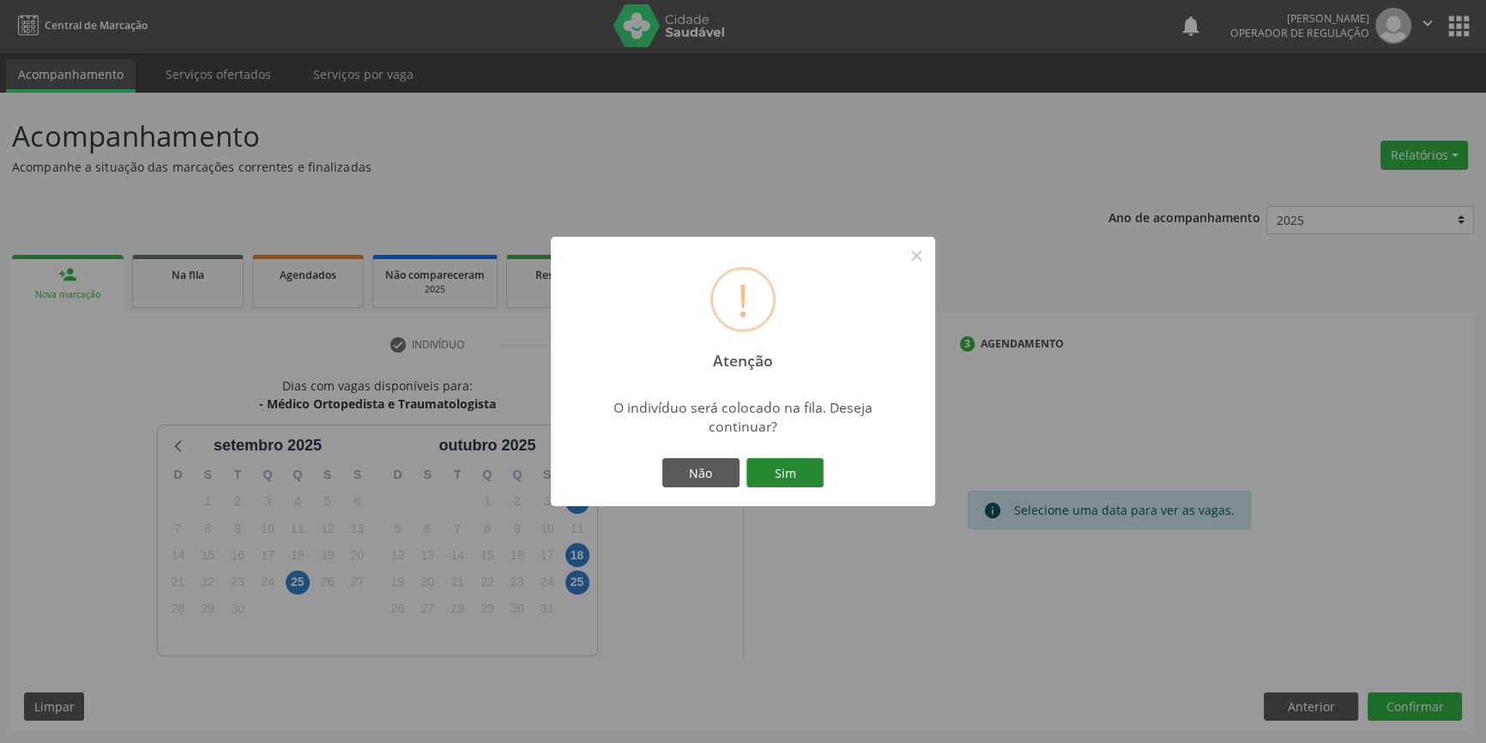
click at [785, 479] on button "Sim" at bounding box center [784, 472] width 77 height 29
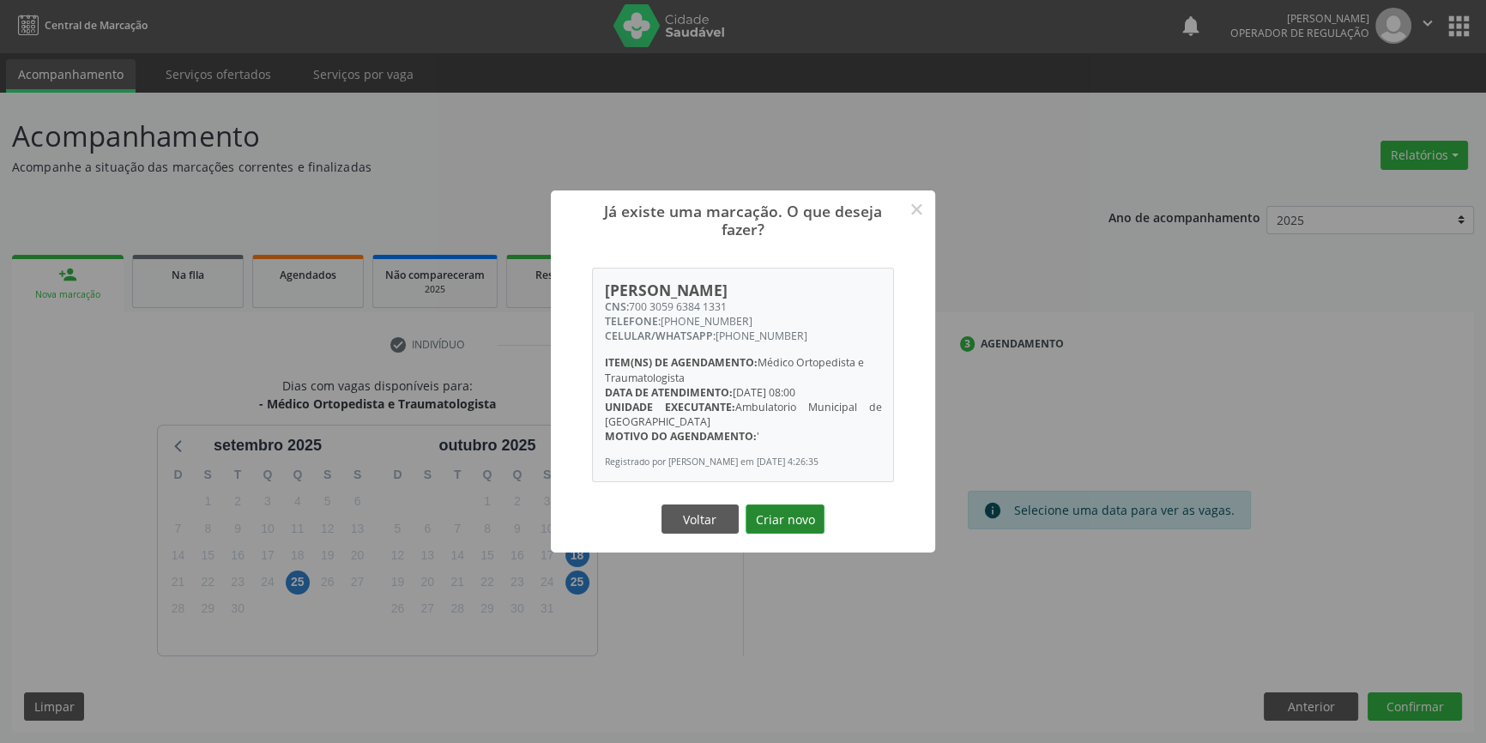
click at [783, 523] on button "Criar novo" at bounding box center [785, 518] width 79 height 29
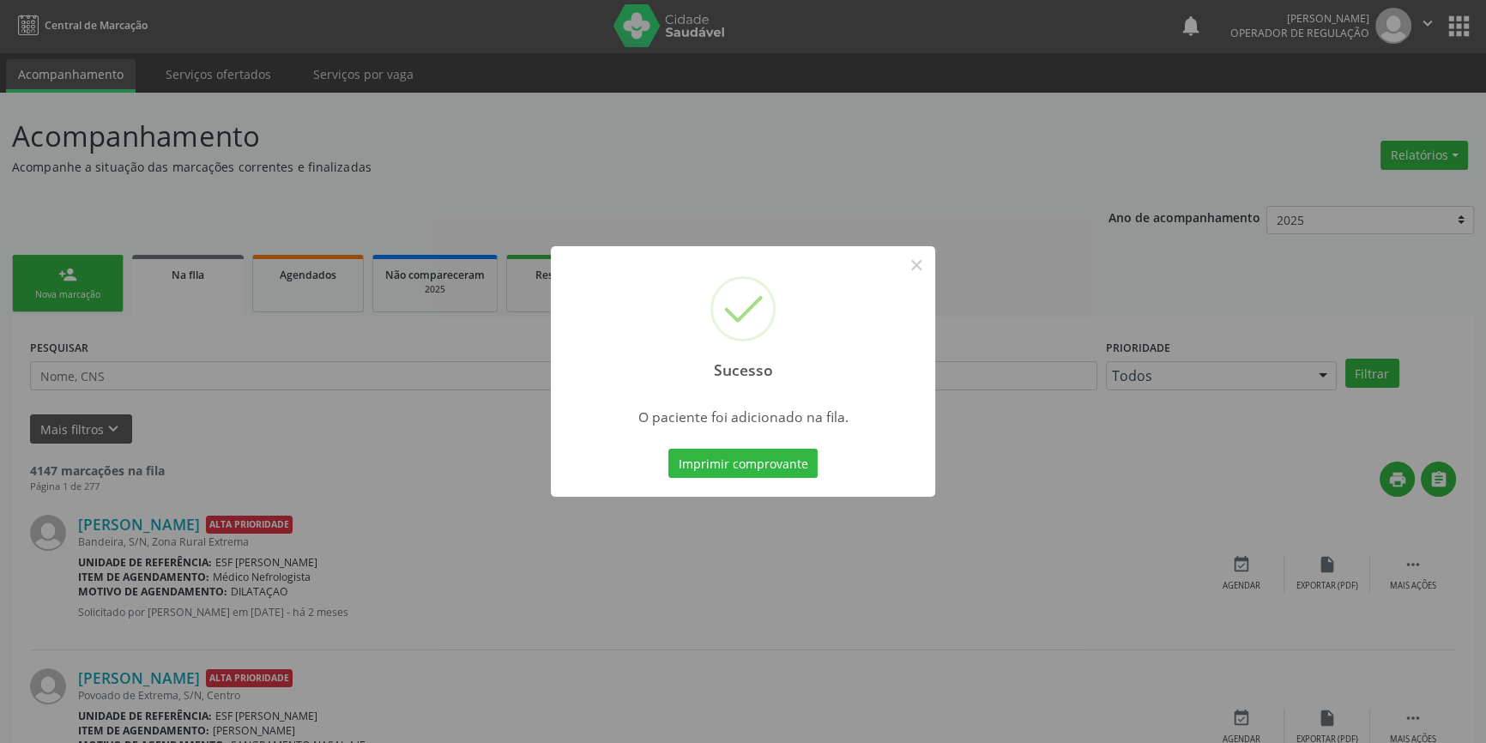
scroll to position [0, 0]
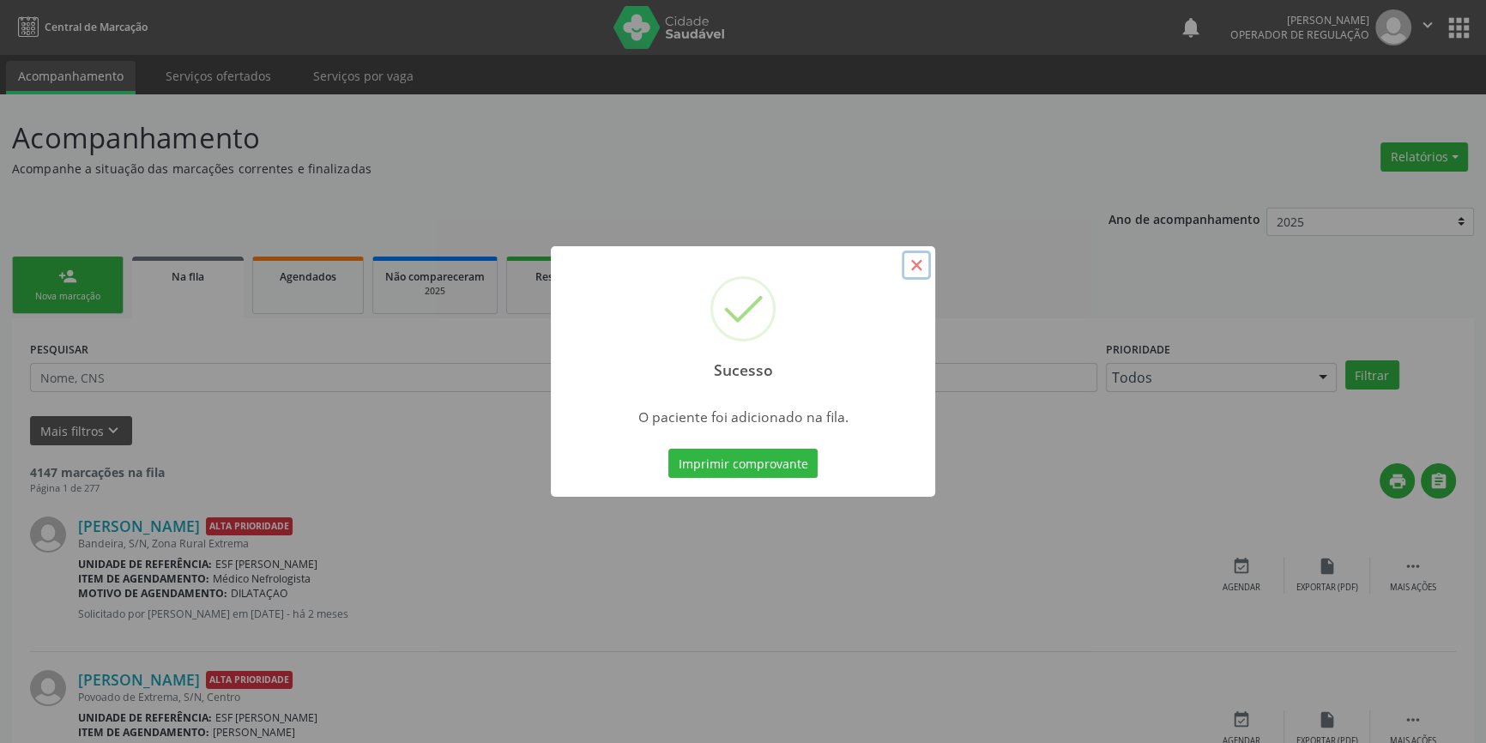
click at [919, 255] on button "×" at bounding box center [916, 265] width 29 height 29
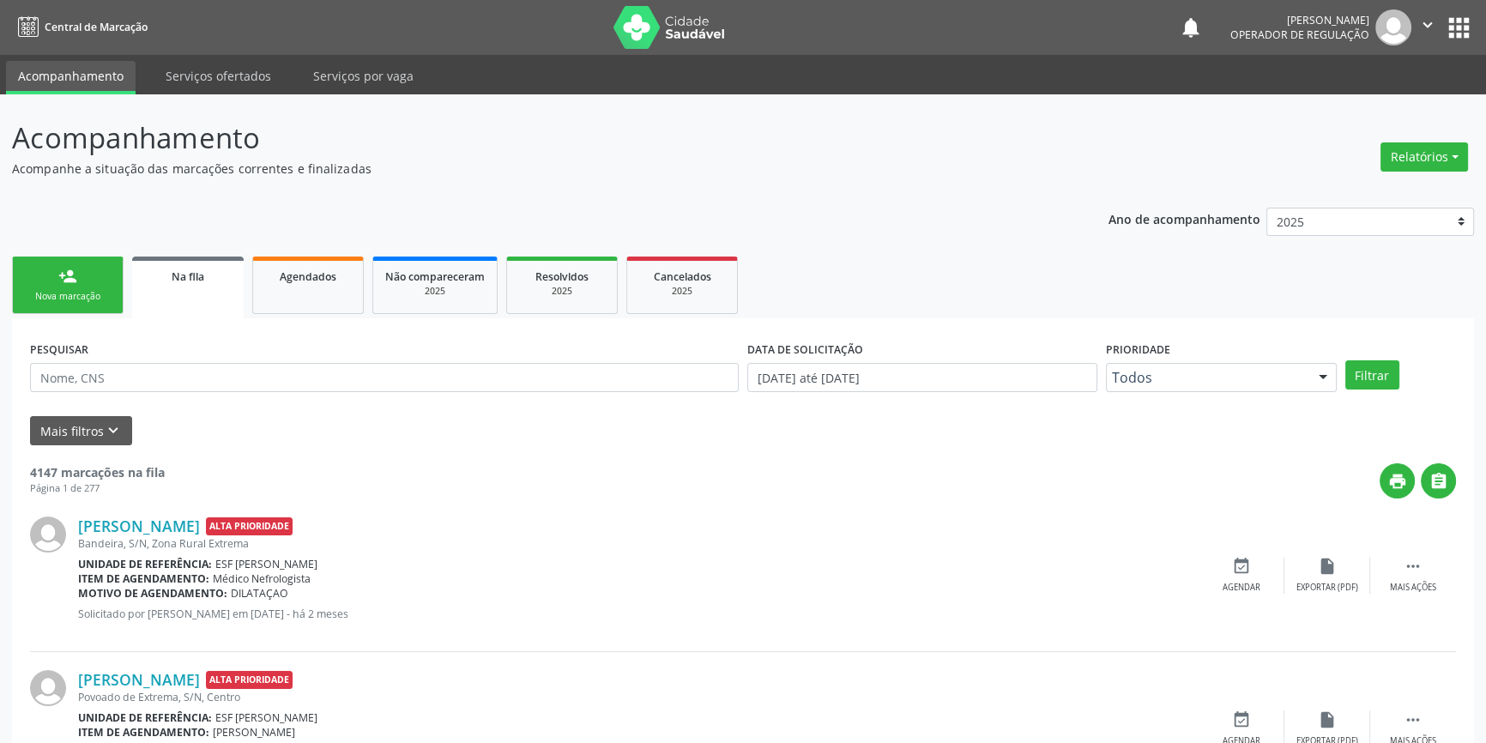
click at [53, 253] on ul "person_add Nova marcação Na fila Agendados Não compareceram 2025 Resolvidos 202…" at bounding box center [743, 285] width 1462 height 66
click at [52, 266] on link "person_add Nova marcação" at bounding box center [68, 285] width 112 height 57
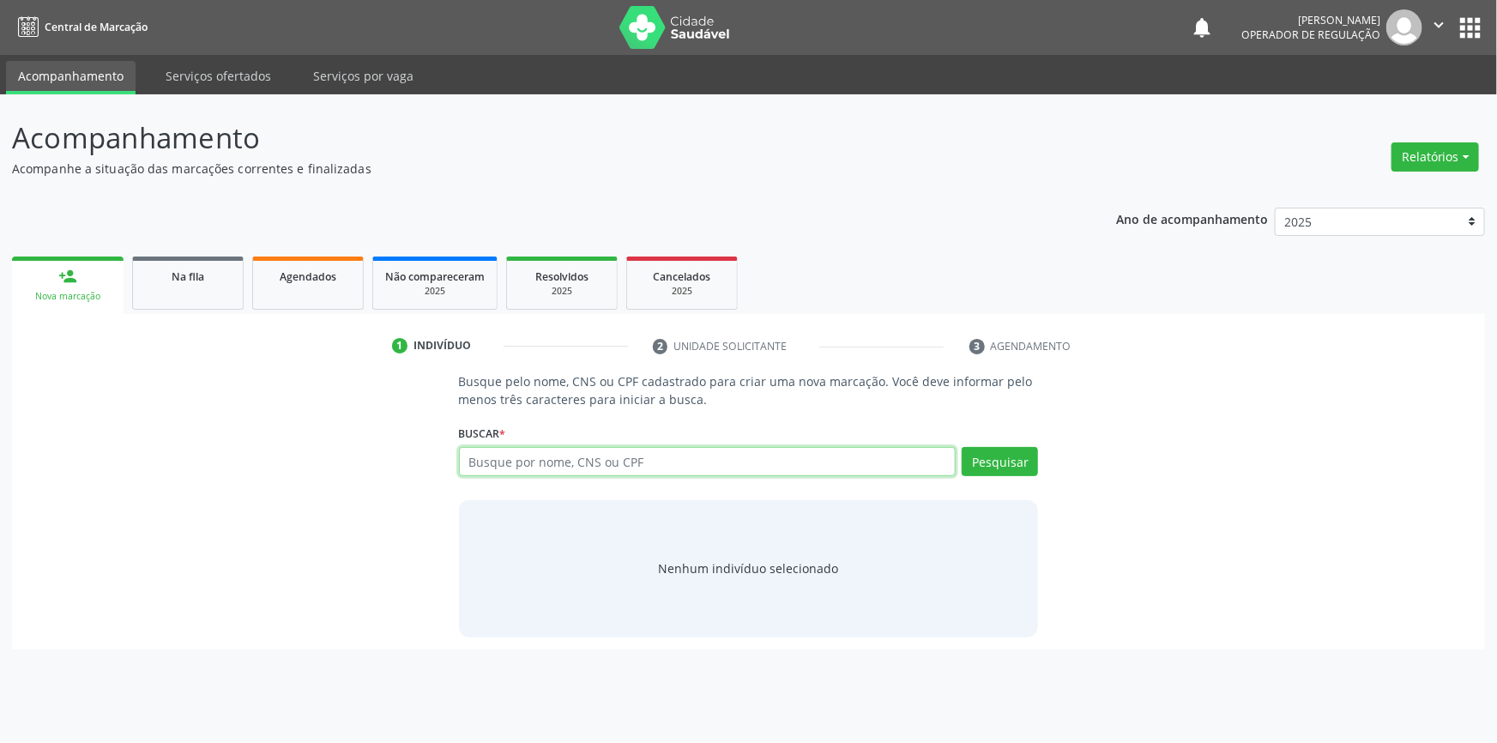
click at [506, 462] on input "text" at bounding box center [708, 461] width 498 height 29
type input "700607941864265"
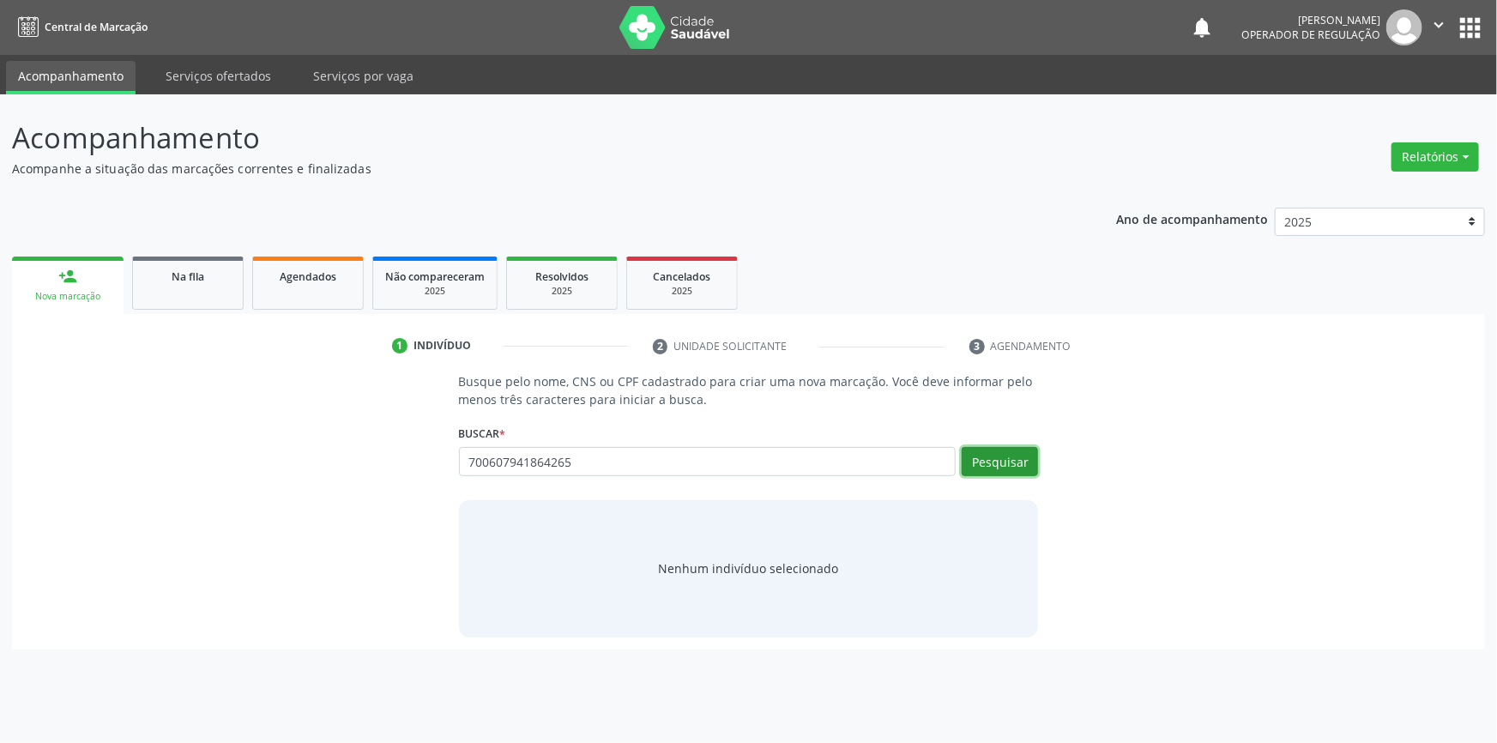
click at [1030, 461] on button "Pesquisar" at bounding box center [1000, 461] width 76 height 29
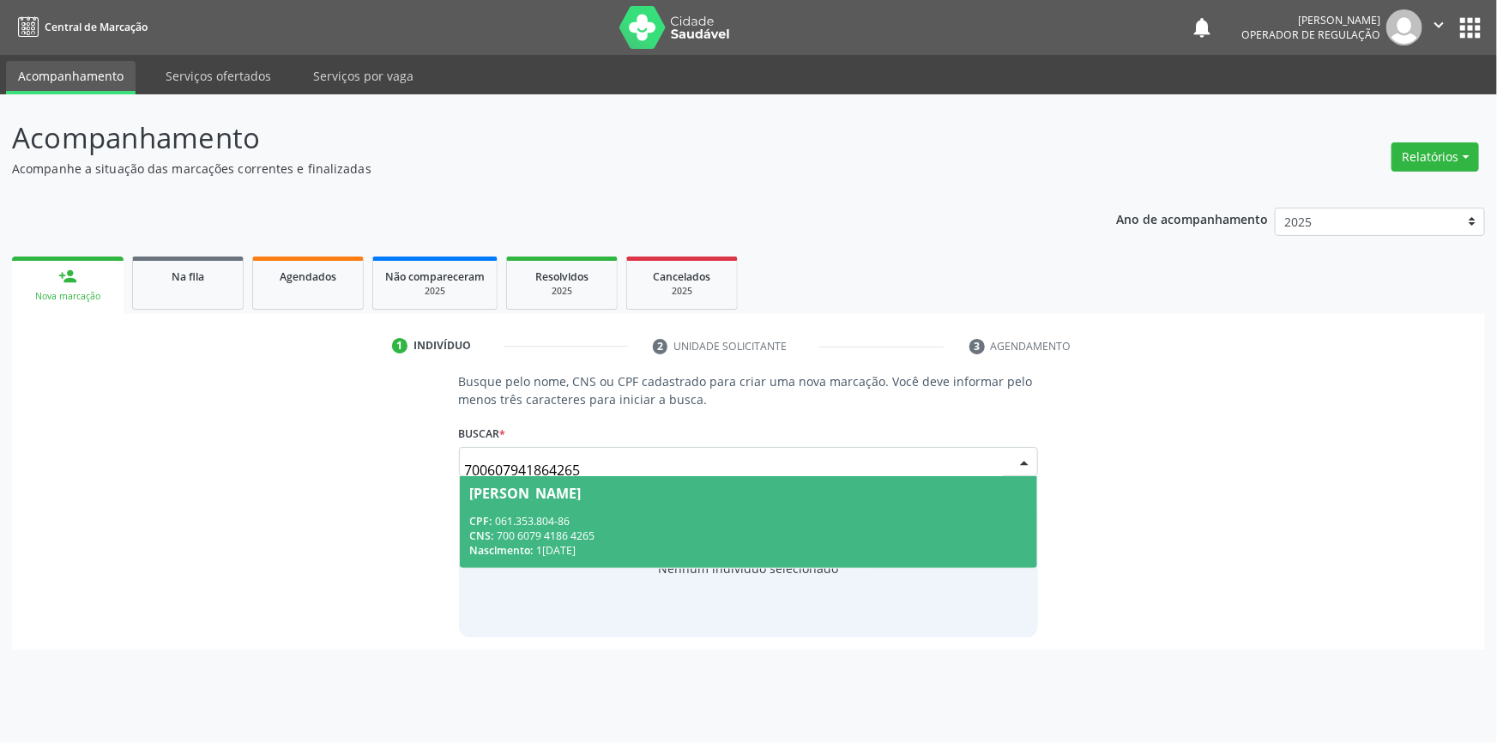
click at [686, 510] on span "Andreia Maria da Silva Vieira CPF: 061.353.804-86 CNS: 700 6079 4186 4265 Nasci…" at bounding box center [749, 522] width 578 height 92
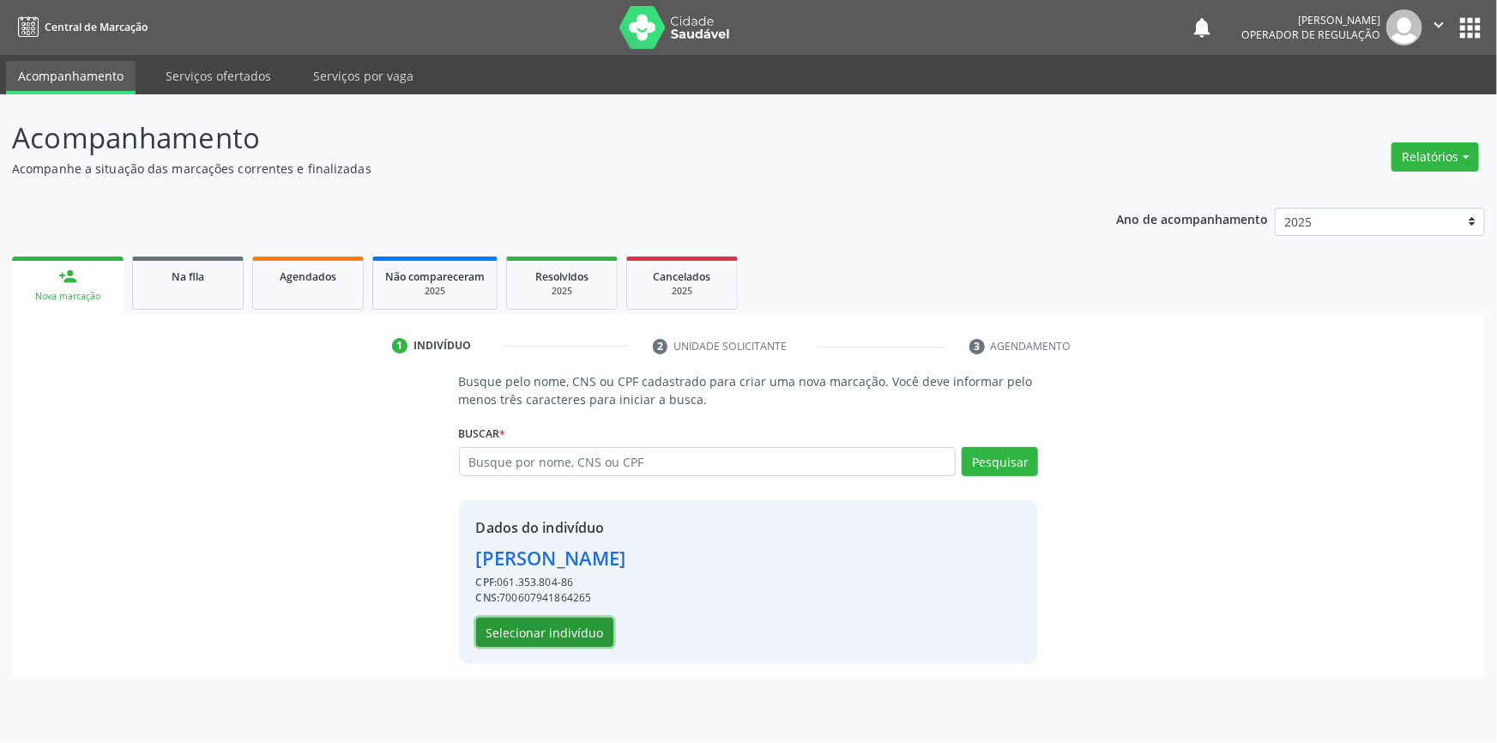
click at [549, 626] on button "Selecionar indivíduo" at bounding box center [544, 632] width 137 height 29
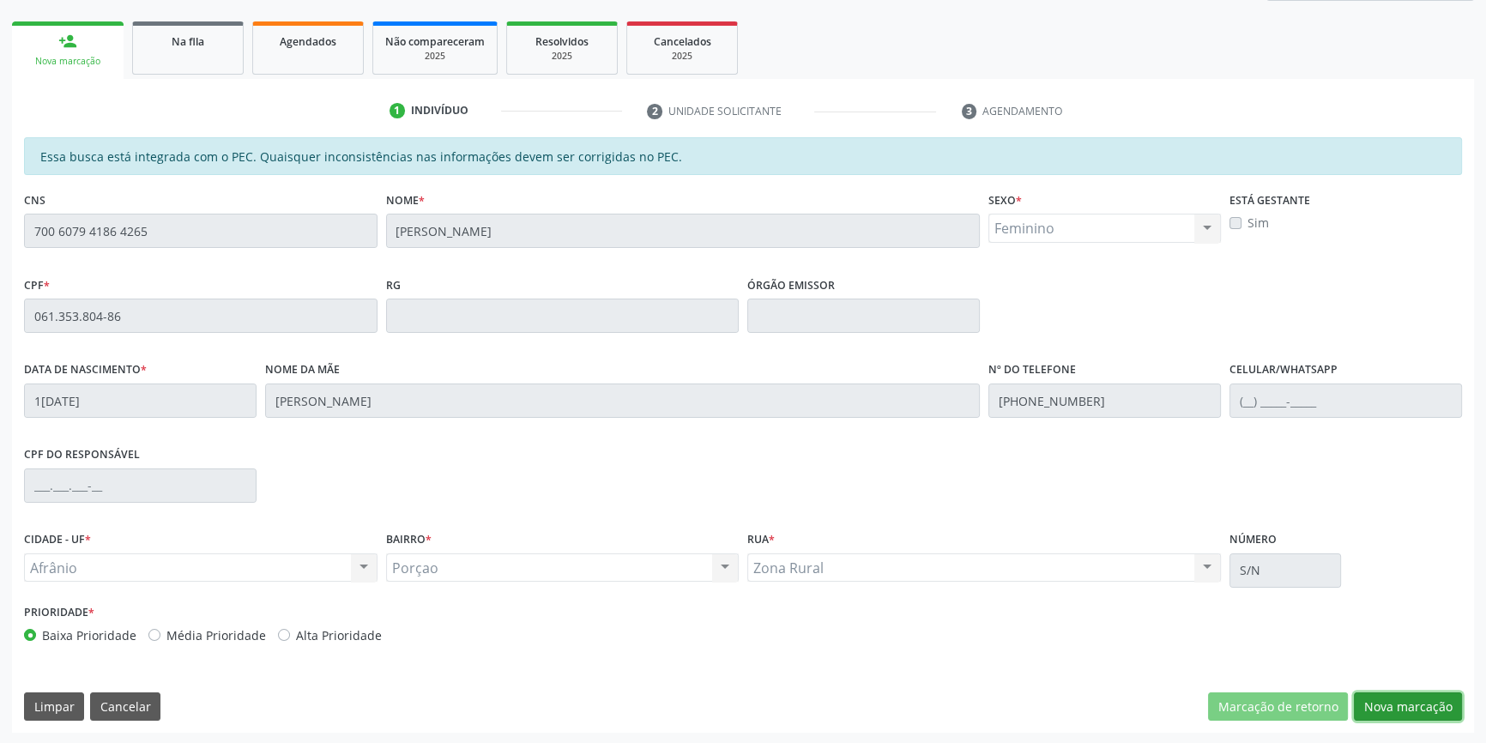
click at [1406, 706] on button "Nova marcação" at bounding box center [1408, 706] width 108 height 29
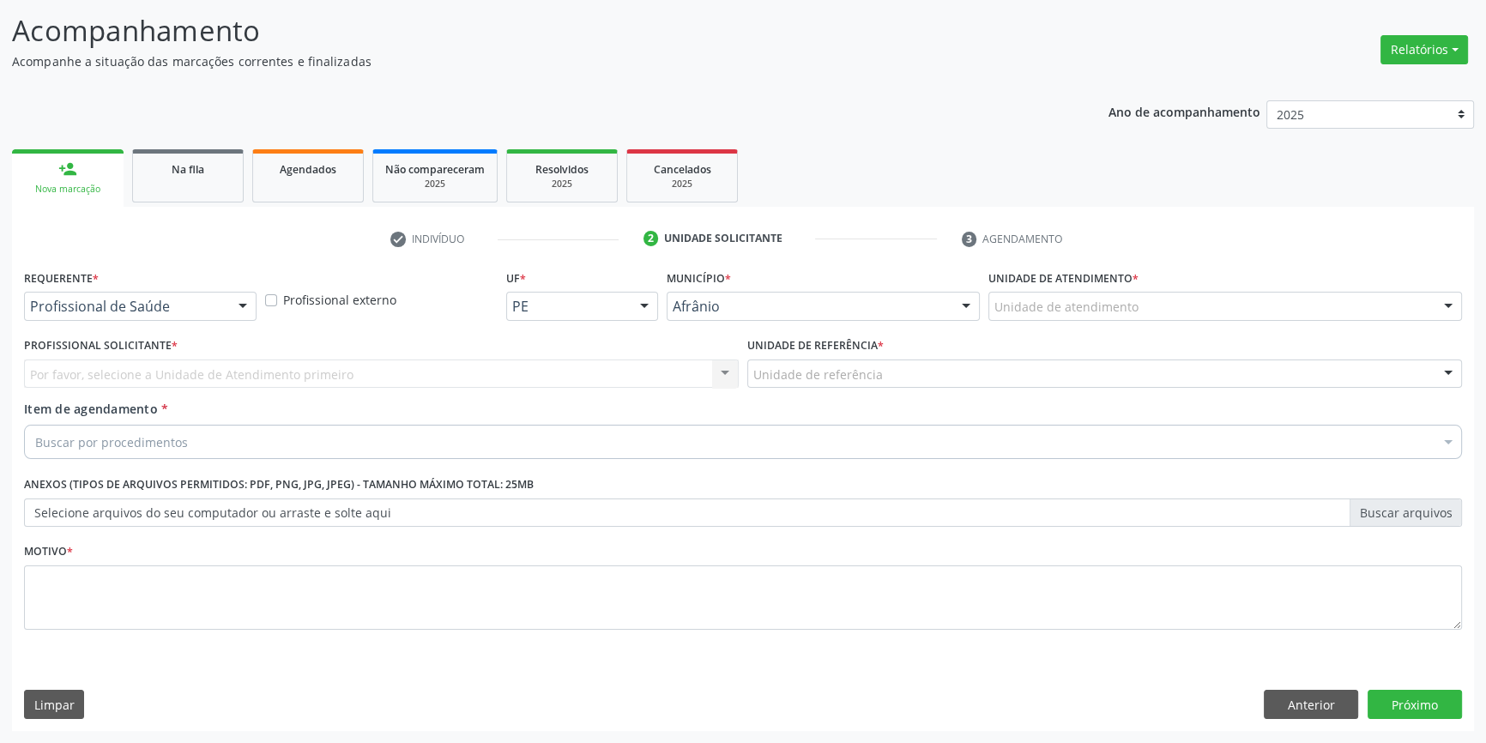
scroll to position [106, 0]
click at [1081, 319] on div "Unidade de atendimento" at bounding box center [1225, 307] width 474 height 29
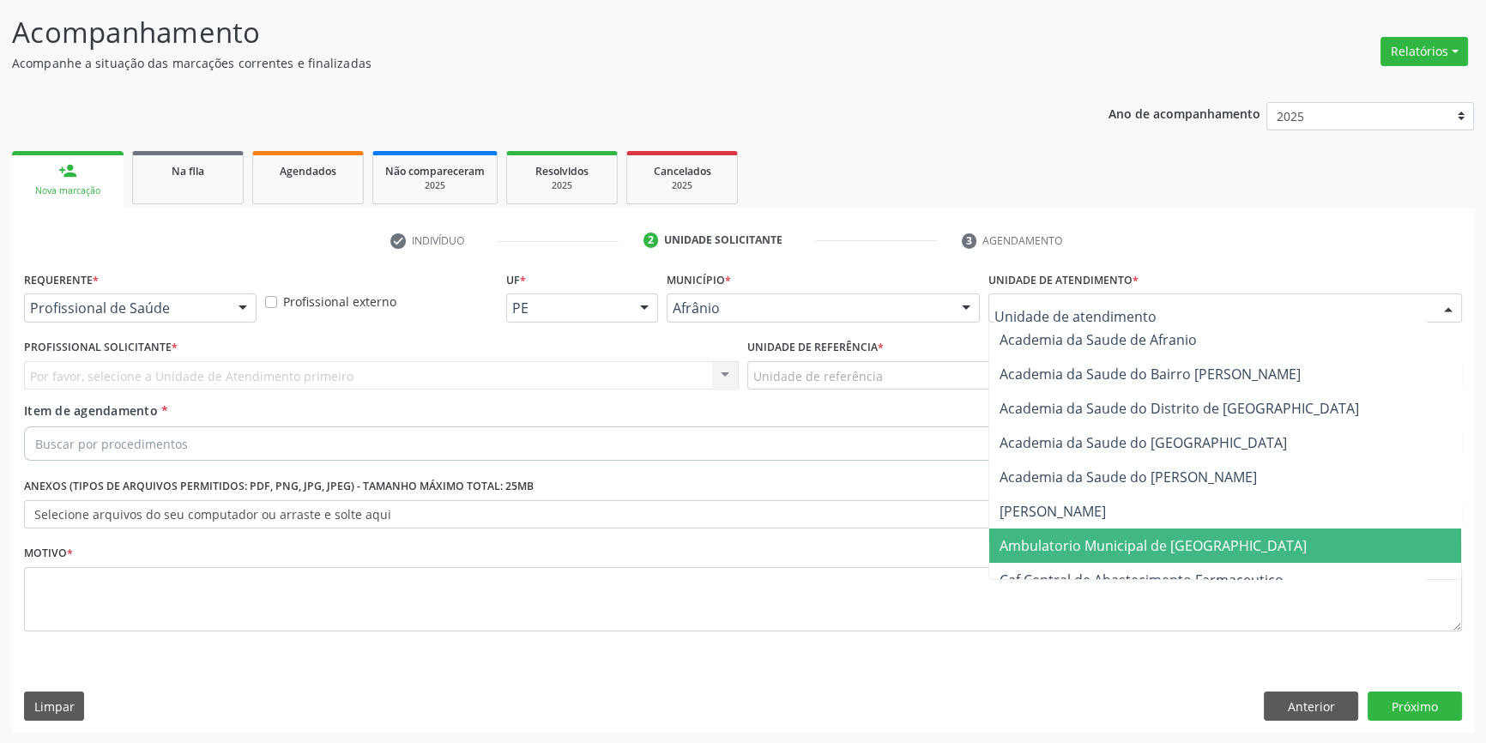
click at [1067, 537] on span "Ambulatorio Municipal de [GEOGRAPHIC_DATA]" at bounding box center [1153, 545] width 307 height 19
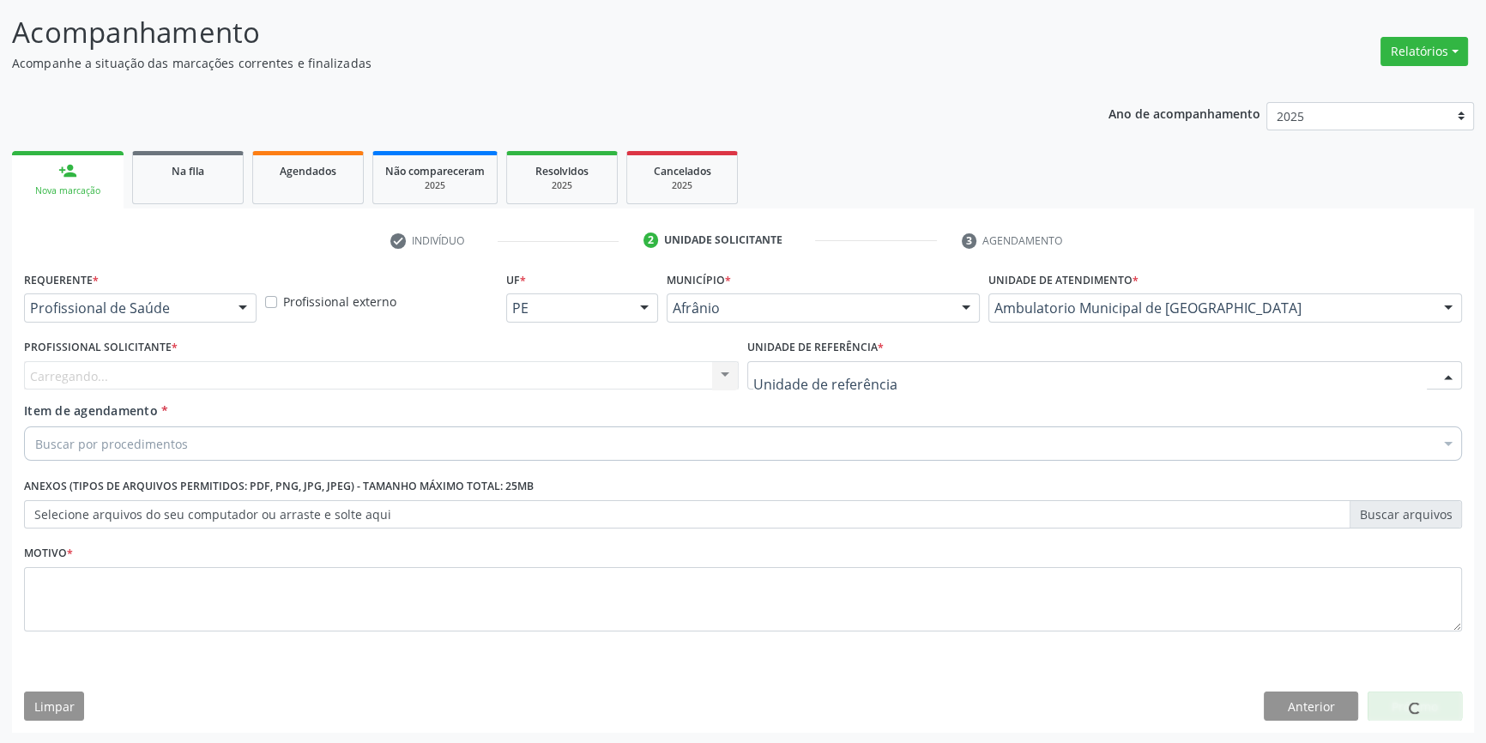
click at [883, 380] on div at bounding box center [1104, 375] width 715 height 29
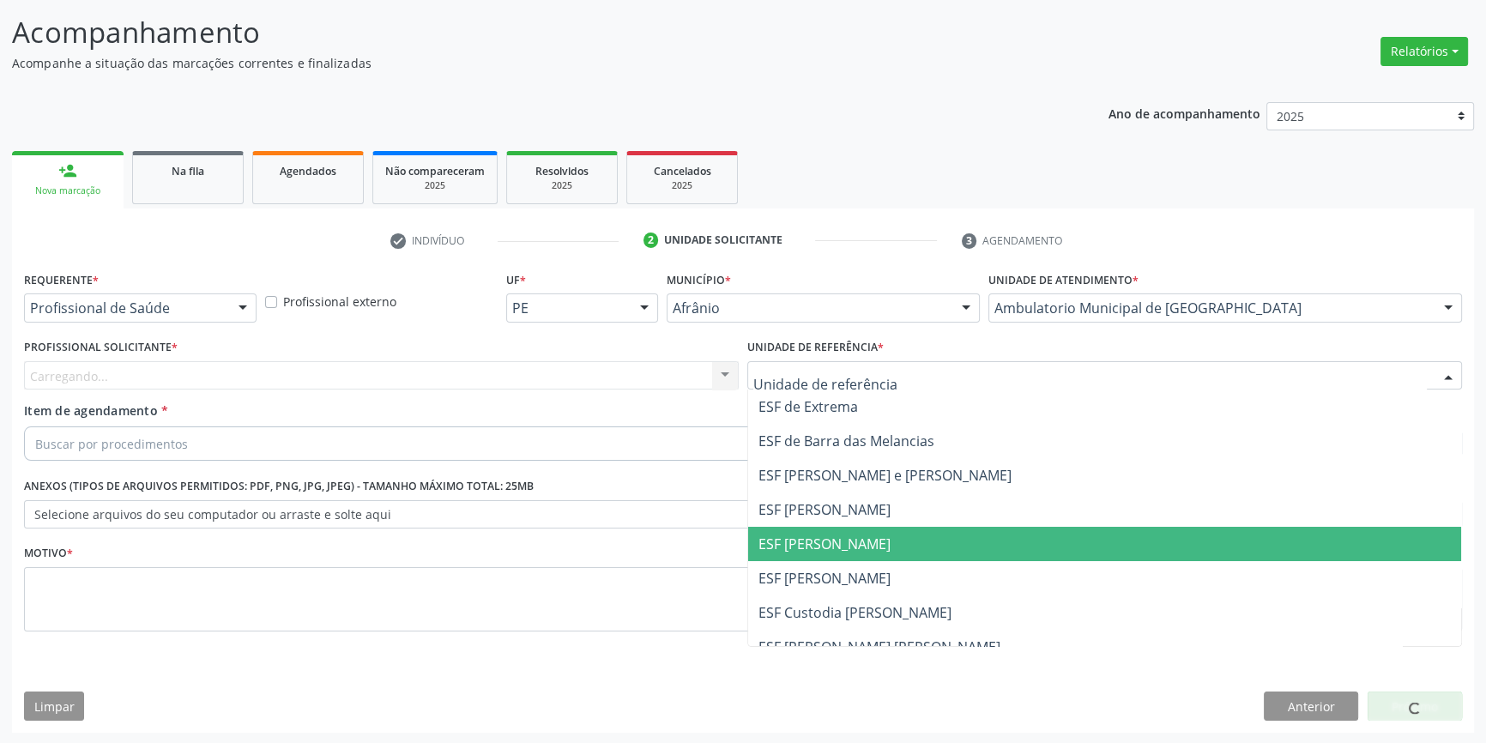
click at [836, 532] on span "ESF [PERSON_NAME]" at bounding box center [1104, 544] width 713 height 34
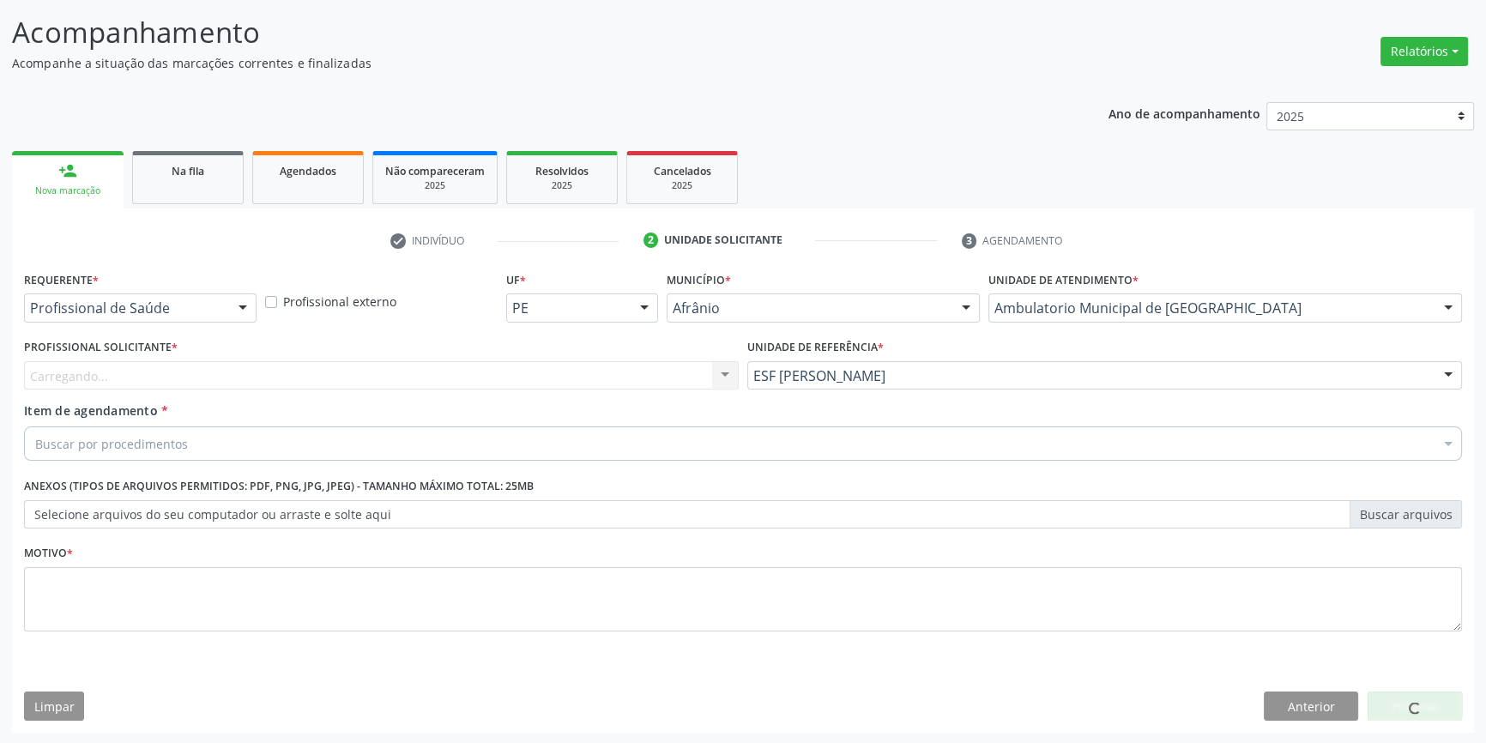
click at [547, 377] on div "Carregando... Nenhum resultado encontrado para: " " Não há nenhuma opção para s…" at bounding box center [381, 375] width 715 height 29
click at [541, 377] on div "Carregando... Nenhum resultado encontrado para: " " Não há nenhuma opção para s…" at bounding box center [381, 375] width 715 height 29
click at [541, 377] on div "Profissional solicitante" at bounding box center [381, 375] width 715 height 29
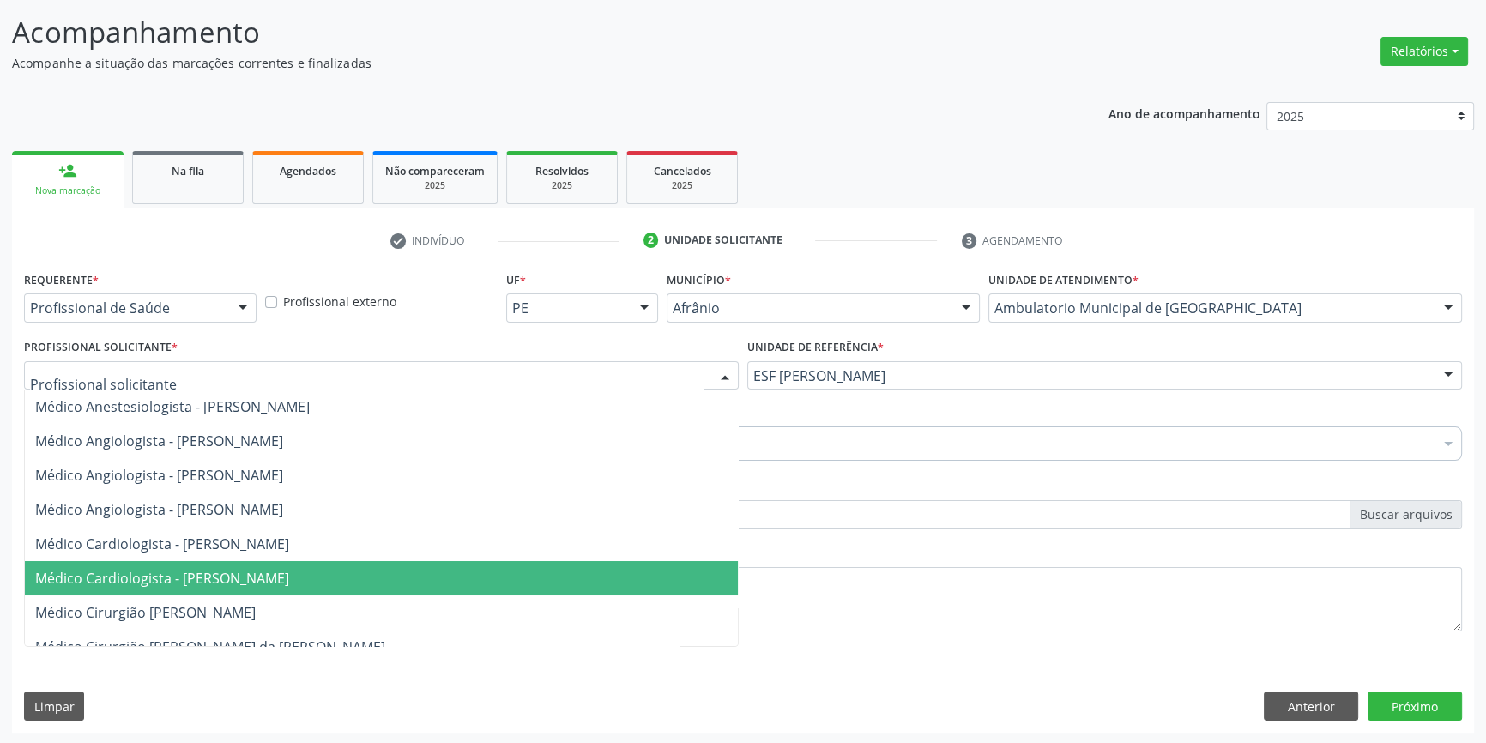
click at [359, 565] on span "Médico Cardiologista - [PERSON_NAME]" at bounding box center [381, 578] width 713 height 34
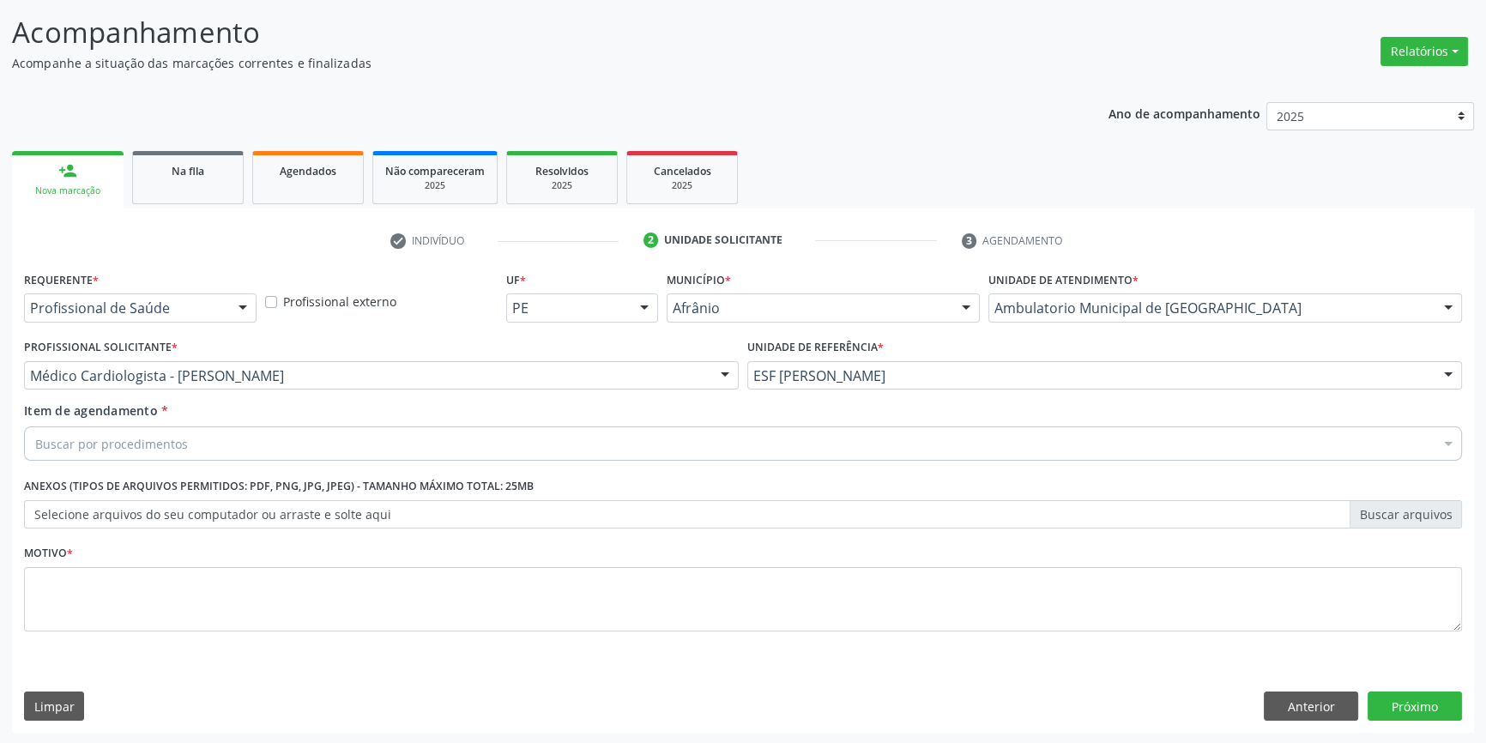
click at [252, 435] on div "Buscar por procedimentos" at bounding box center [743, 443] width 1438 height 34
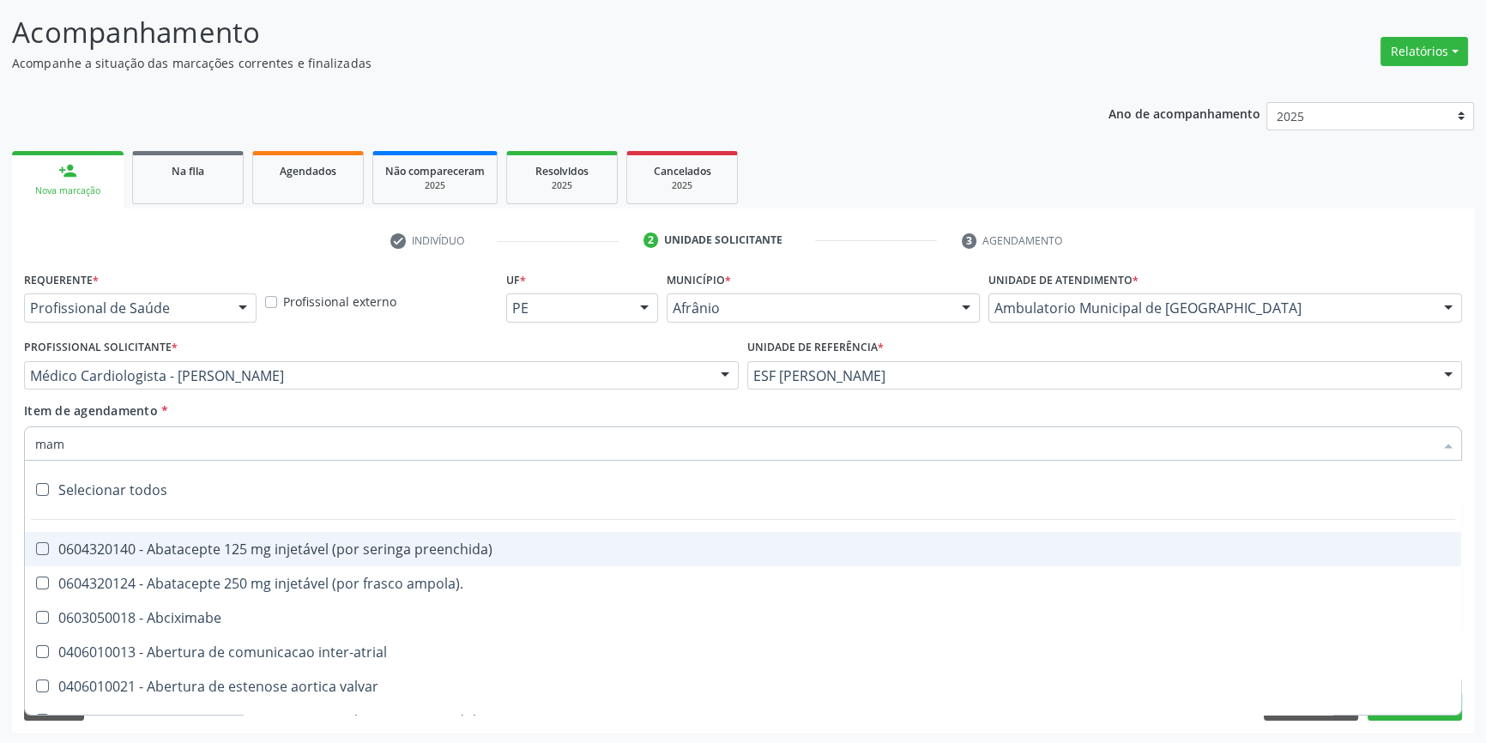
type input "mama"
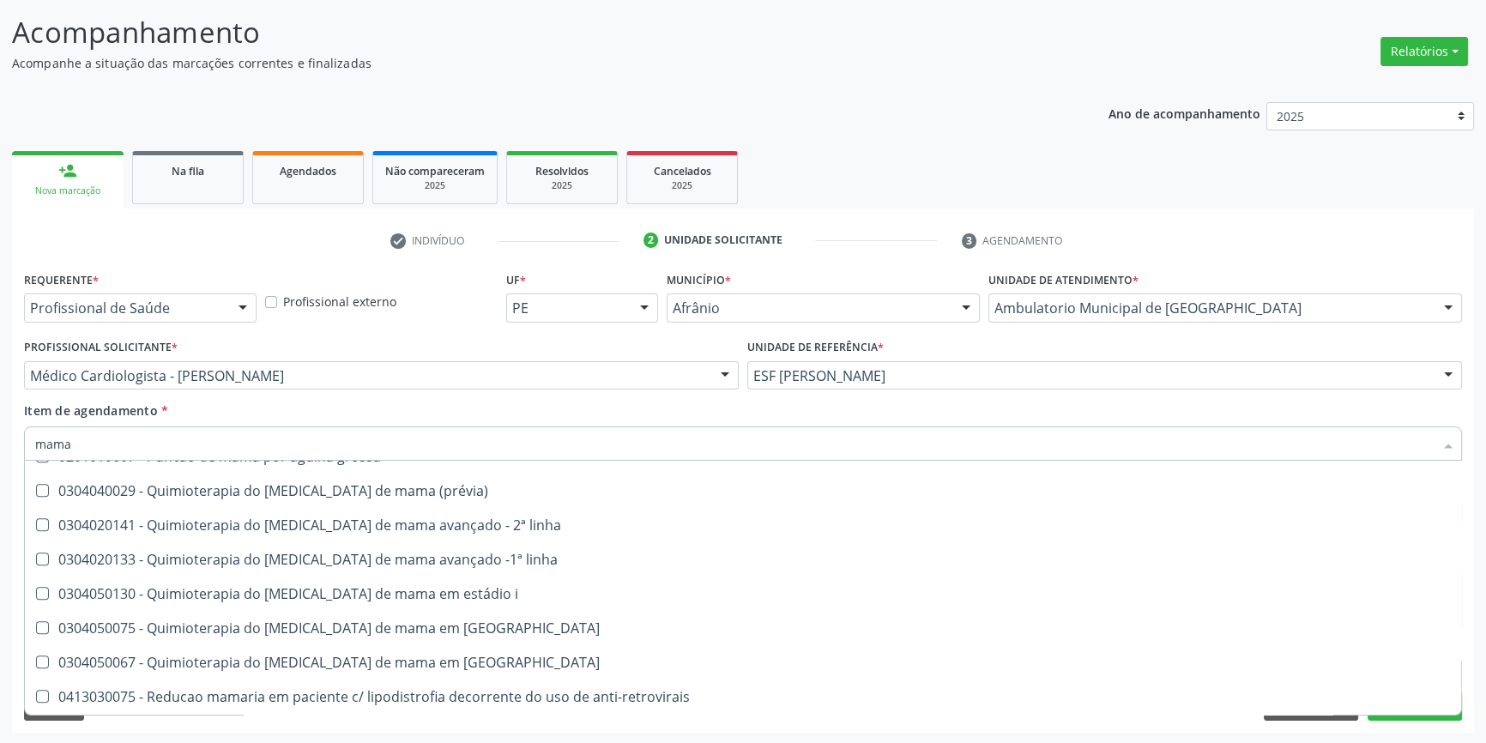
scroll to position [1427, 0]
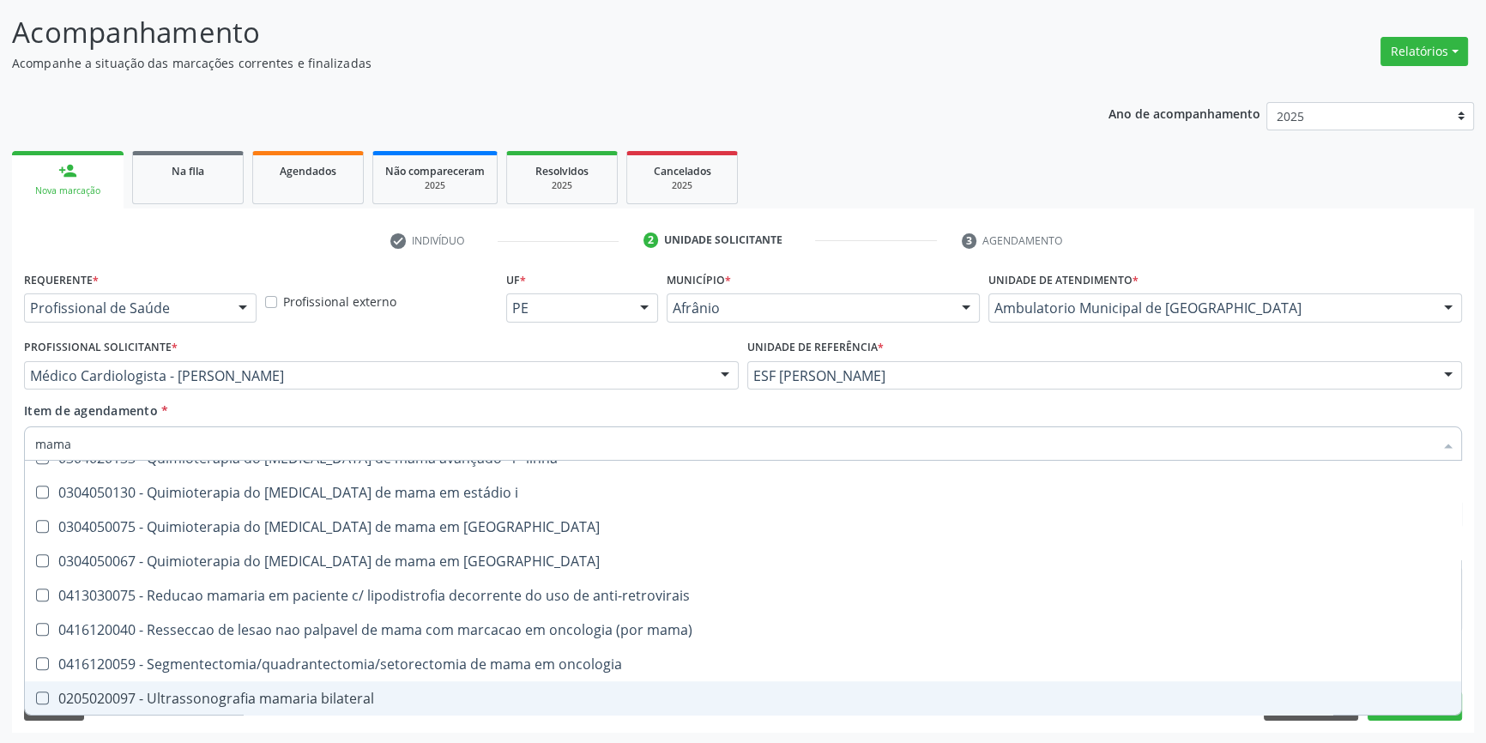
click at [245, 692] on div "0205020097 - Ultrassonografia mamaria bilateral" at bounding box center [743, 699] width 1416 height 14
checkbox bilateral "true"
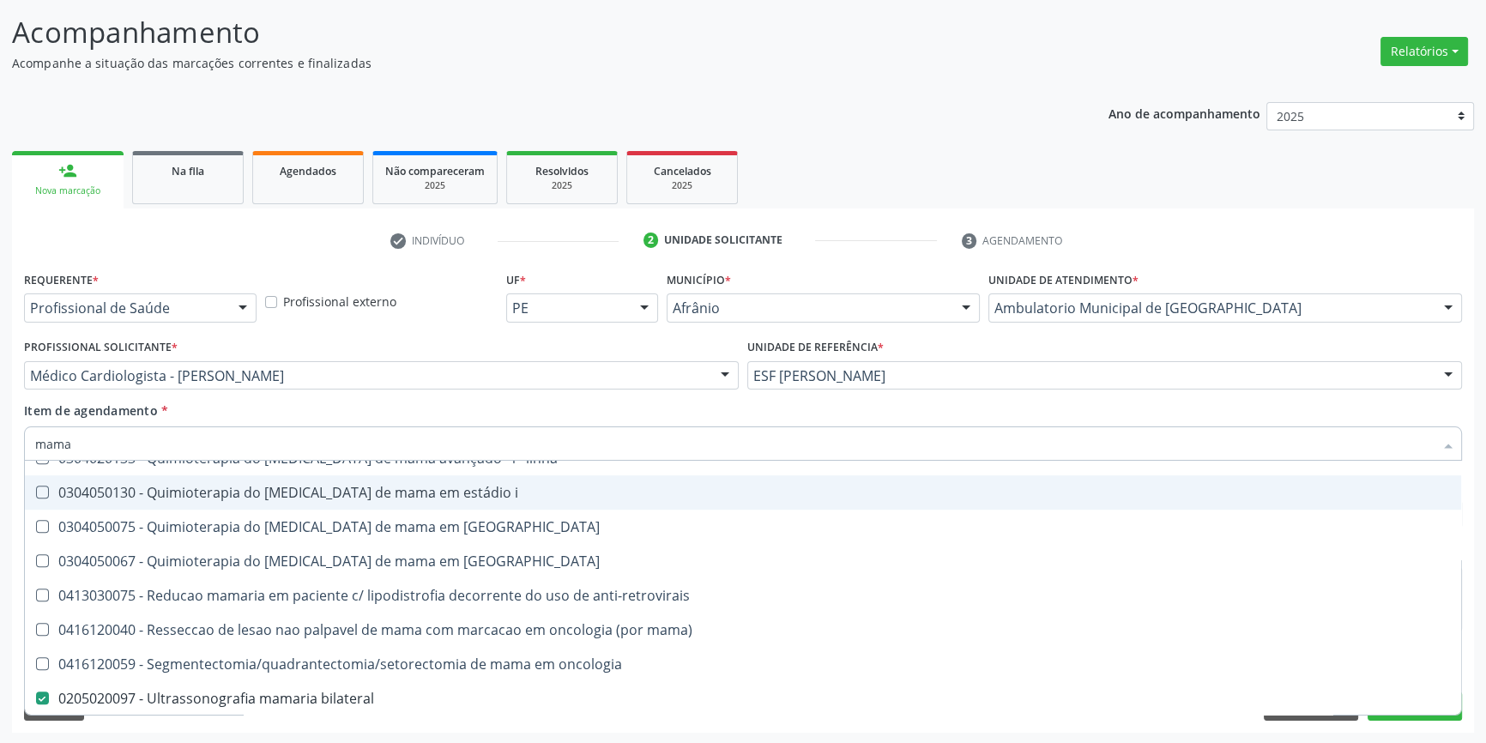
click at [335, 392] on div "Profissional Solicitante * Médico Cardiologista - Anderson da Costa Armstrong M…" at bounding box center [381, 368] width 723 height 67
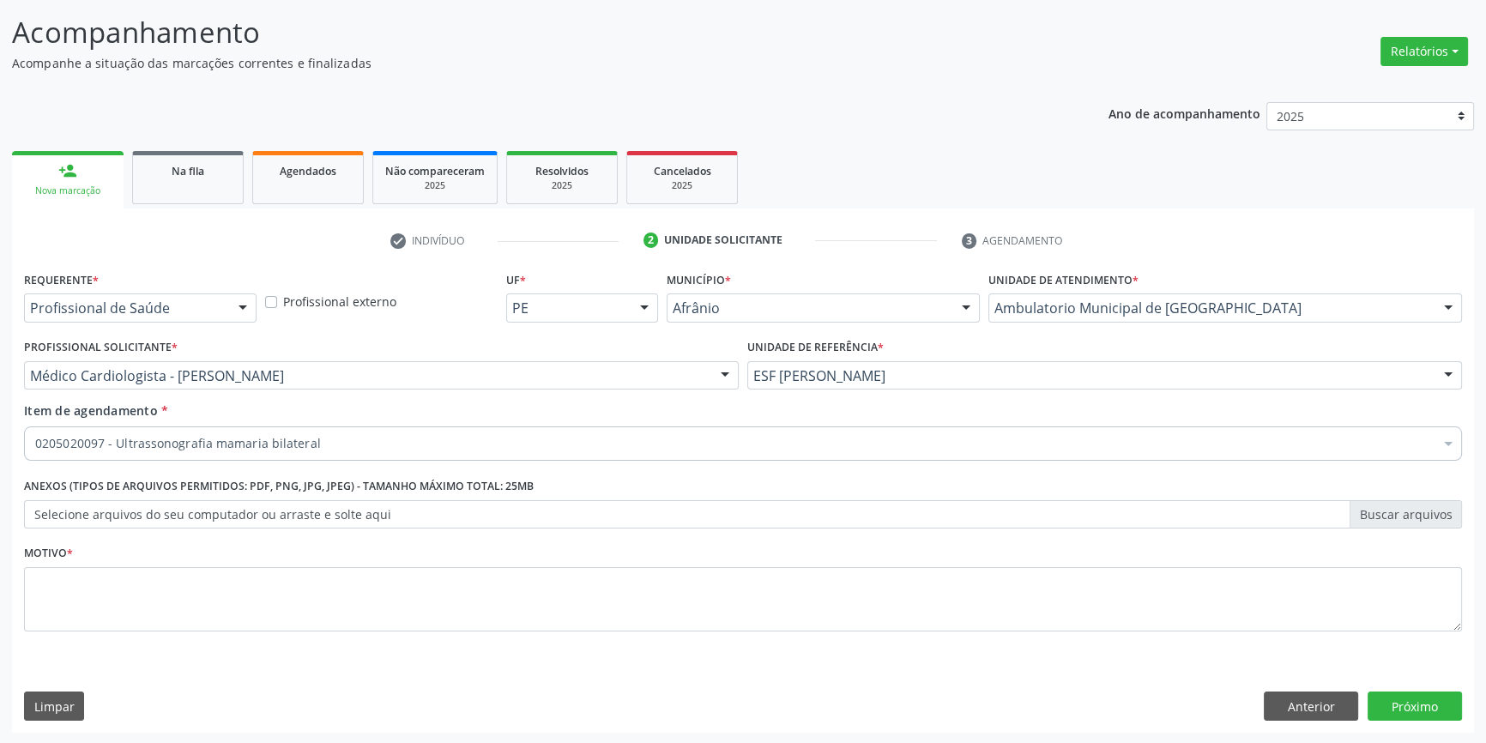
scroll to position [0, 0]
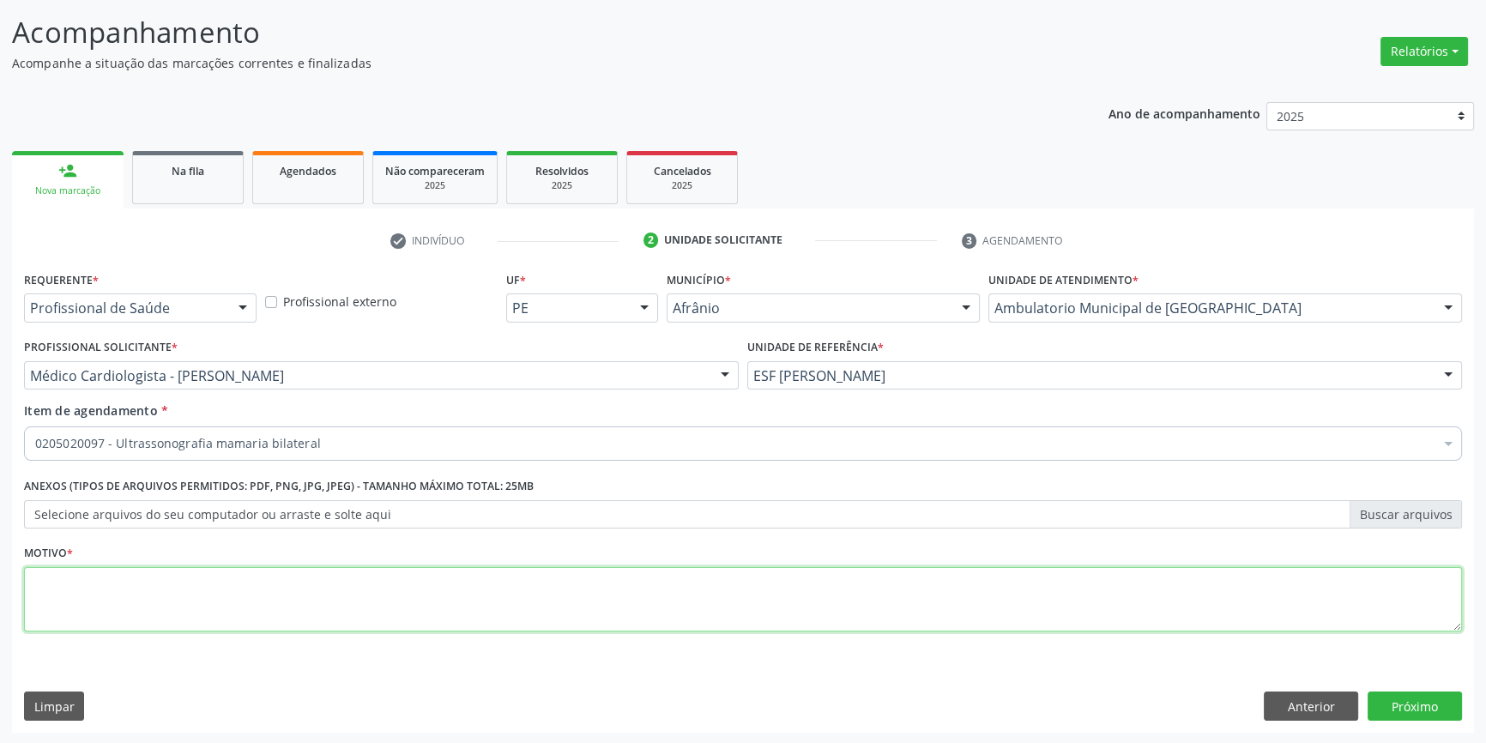
click at [217, 601] on textarea at bounding box center [743, 599] width 1438 height 65
type textarea "nodulo"
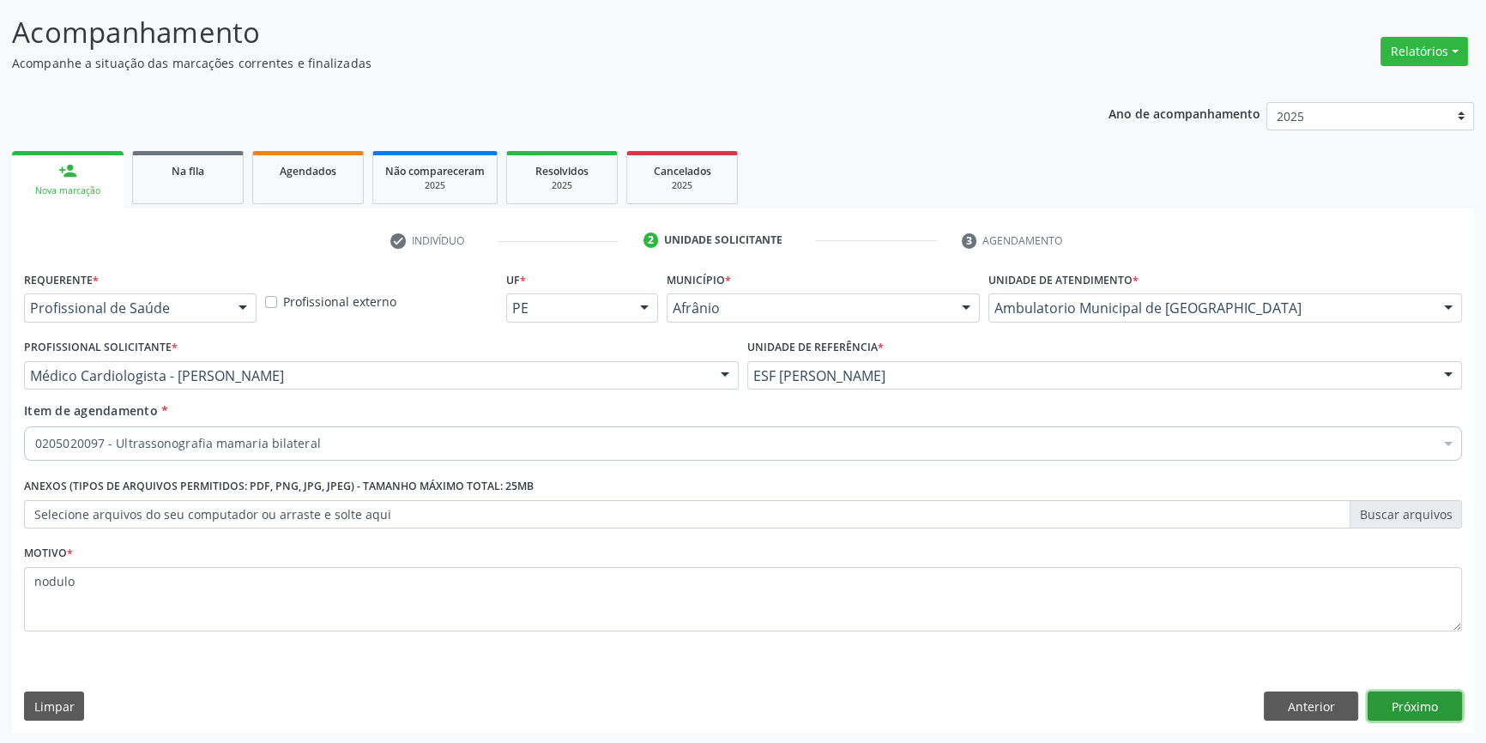
click at [1418, 710] on button "Próximo" at bounding box center [1415, 706] width 94 height 29
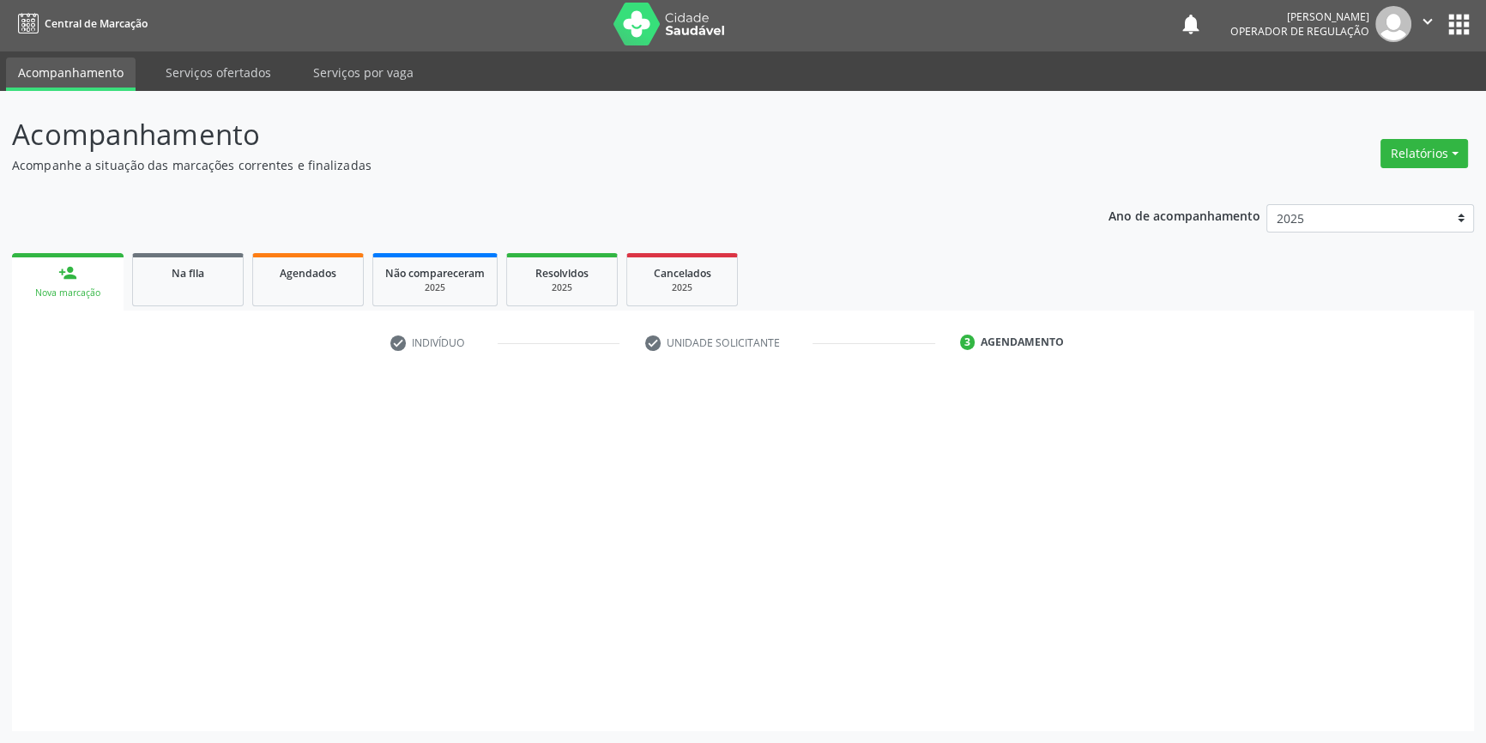
scroll to position [2, 0]
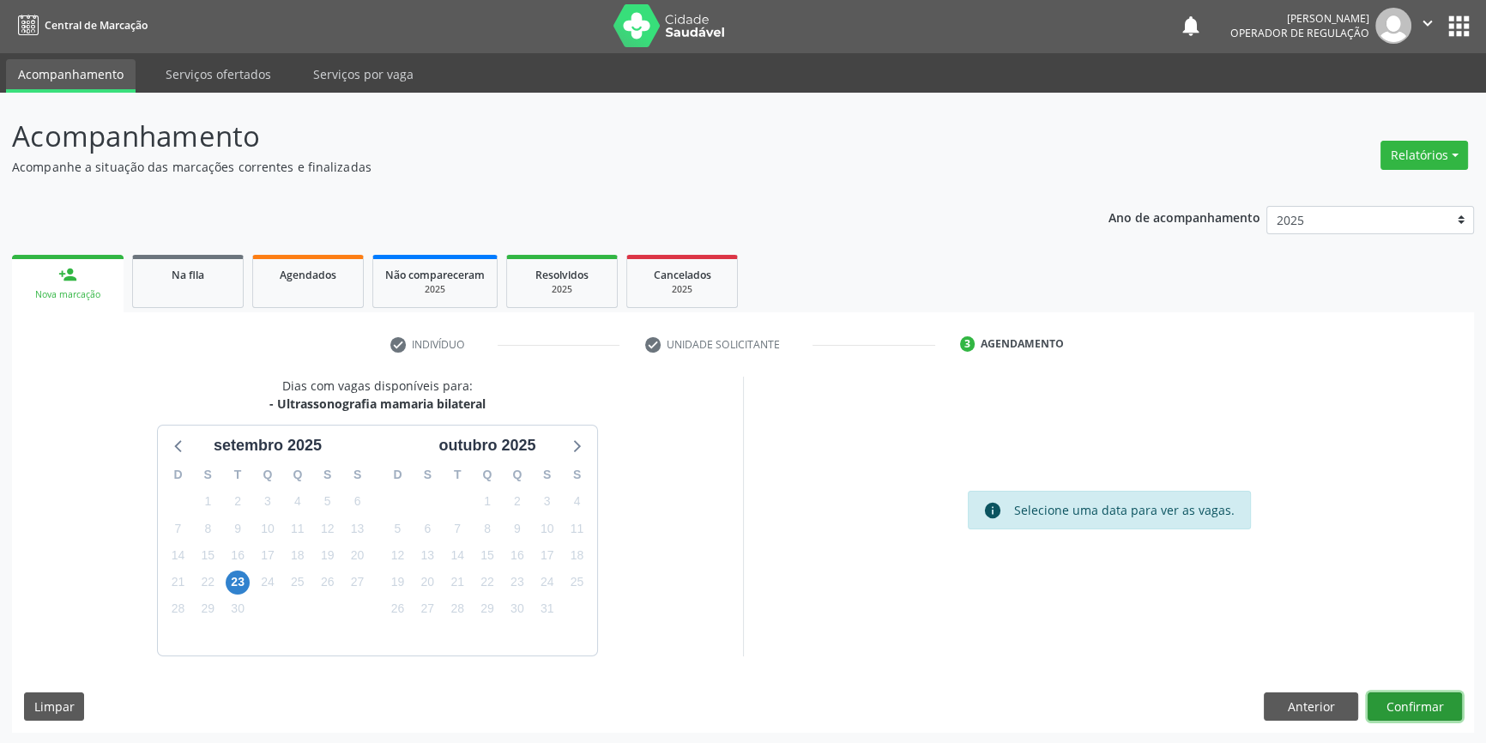
click at [1418, 710] on button "Confirmar" at bounding box center [1415, 706] width 94 height 29
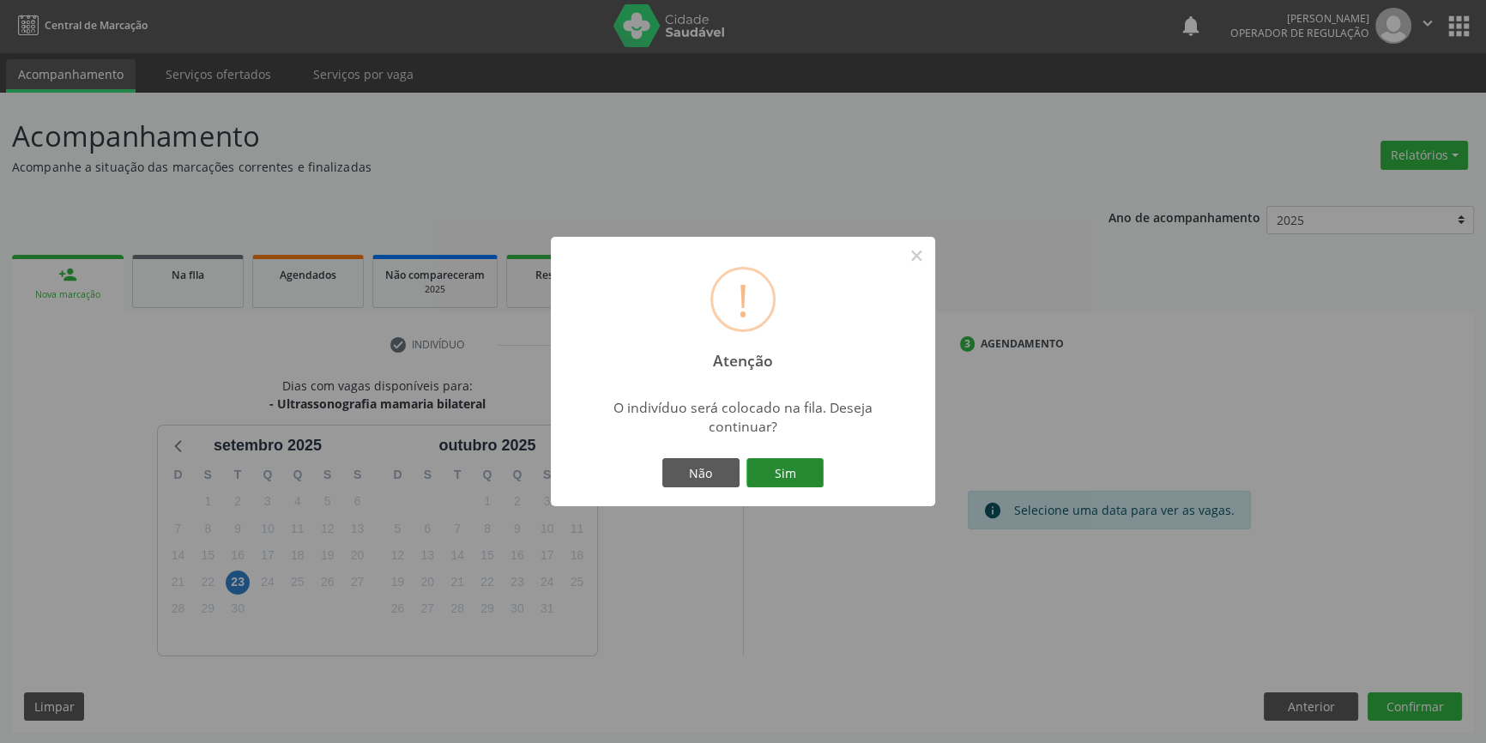
click at [793, 475] on button "Sim" at bounding box center [784, 472] width 77 height 29
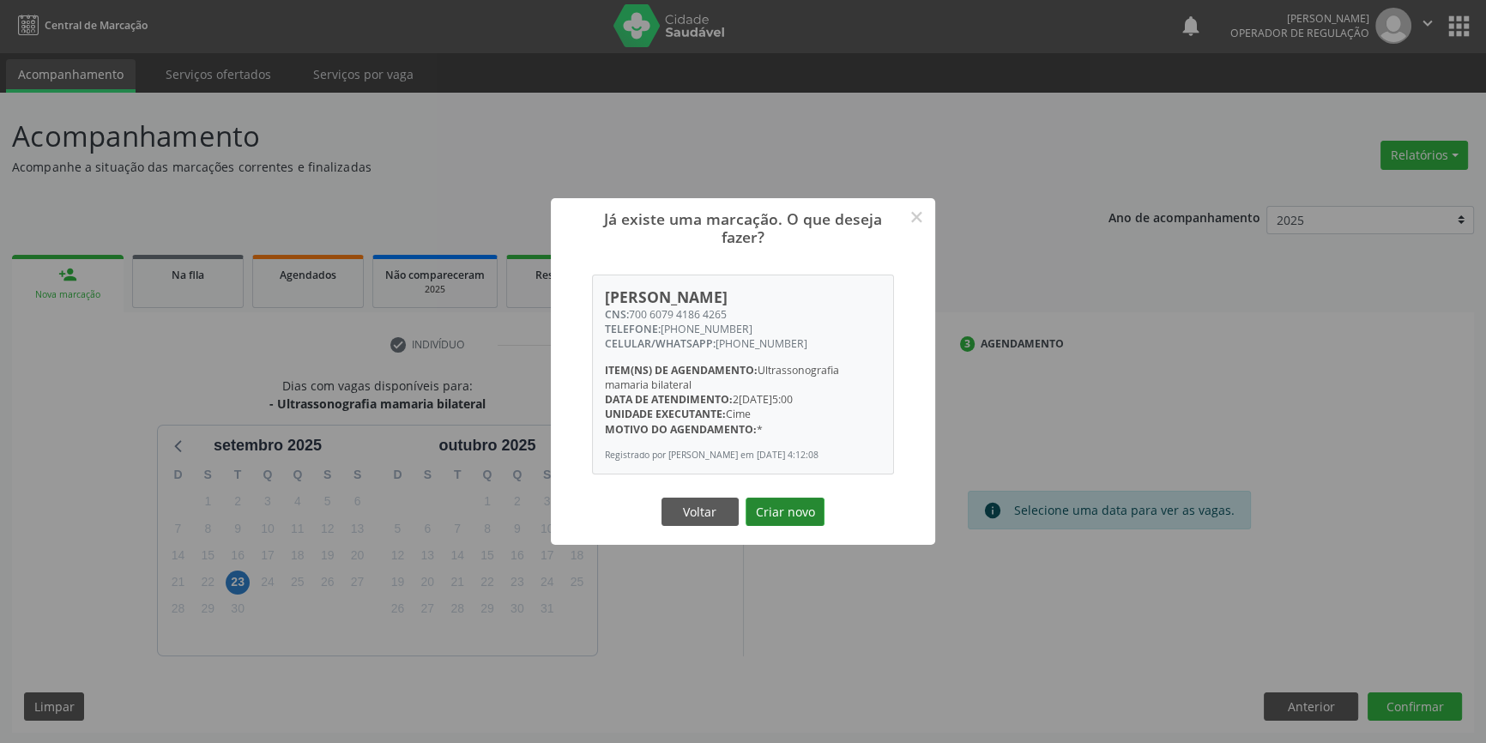
click at [780, 515] on button "Criar novo" at bounding box center [785, 512] width 79 height 29
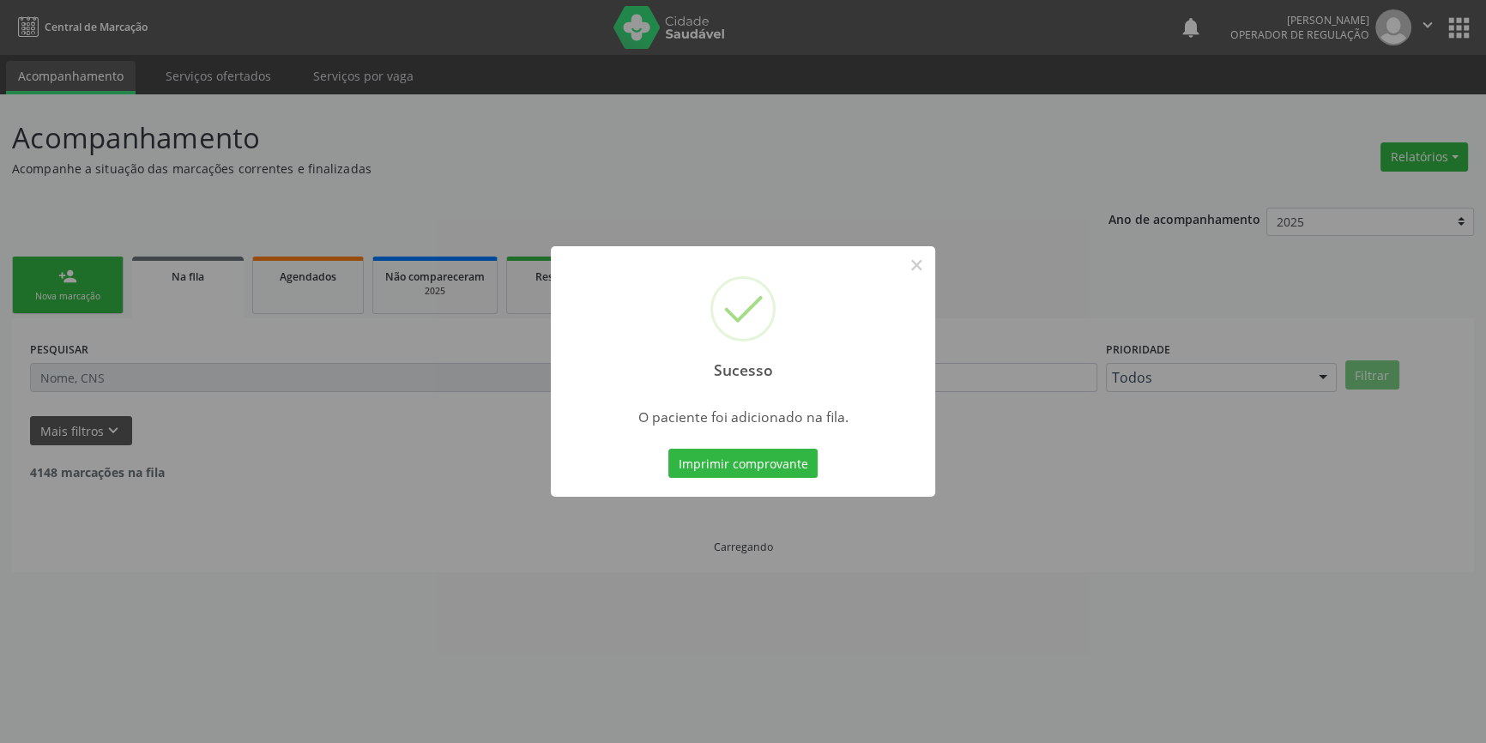
scroll to position [0, 0]
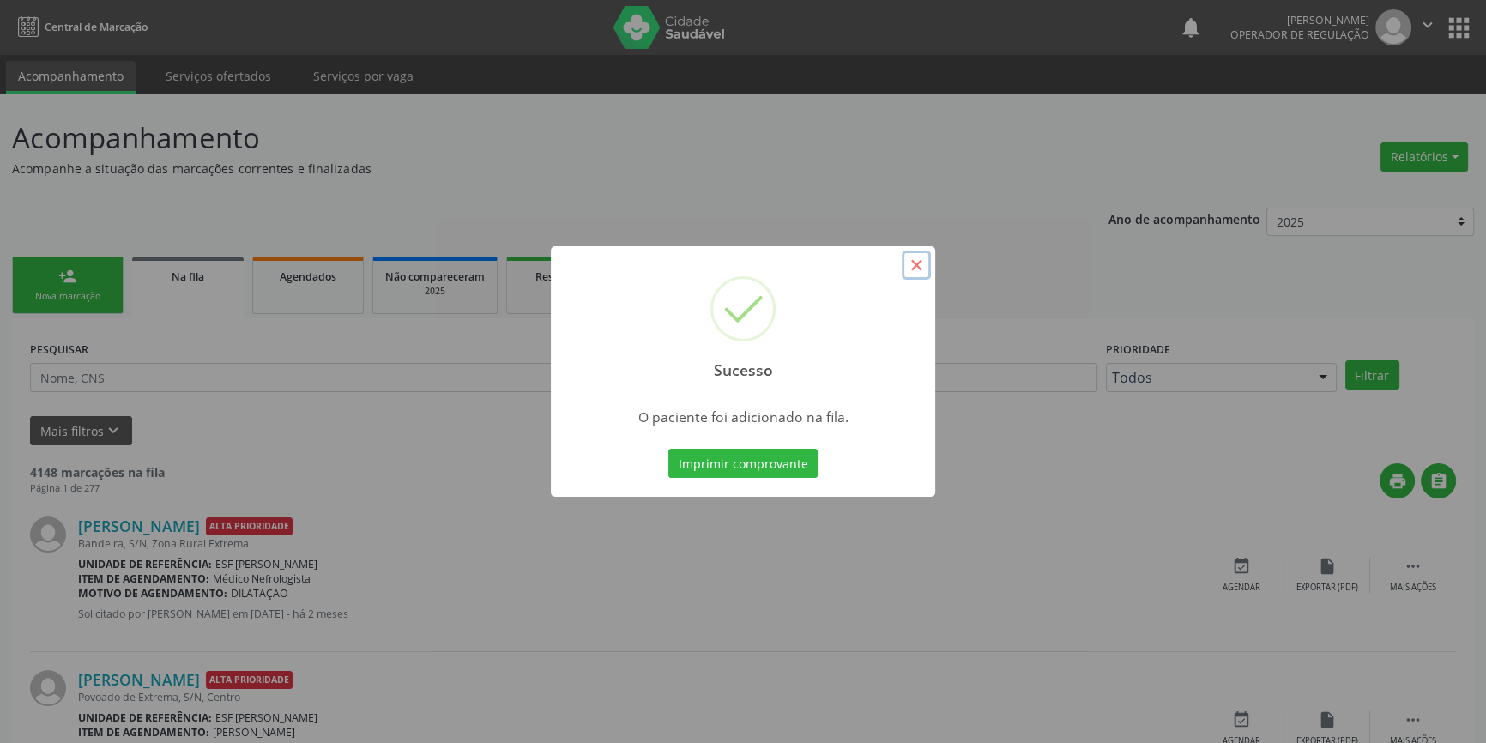
click at [921, 275] on button "×" at bounding box center [916, 265] width 29 height 29
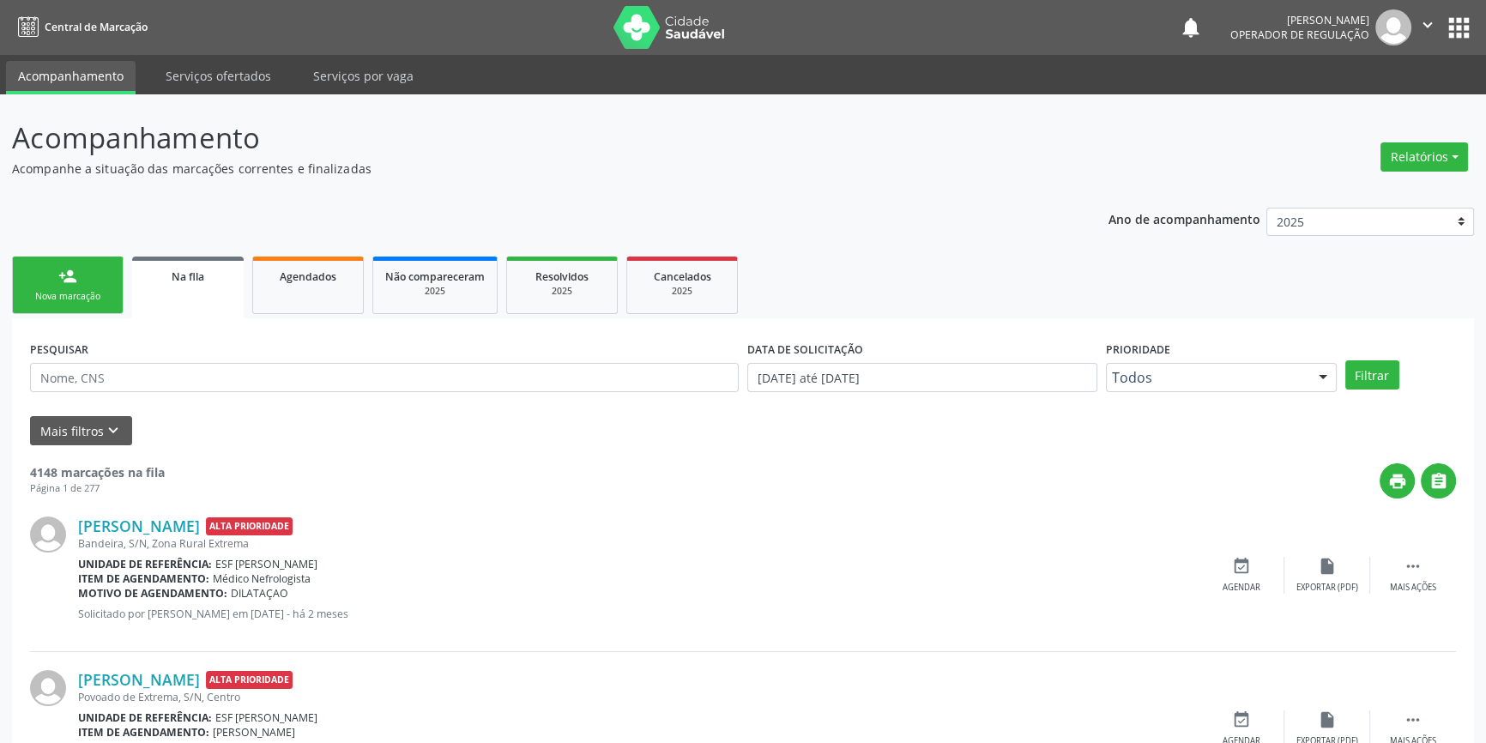
click at [72, 287] on link "person_add Nova marcação" at bounding box center [68, 285] width 112 height 57
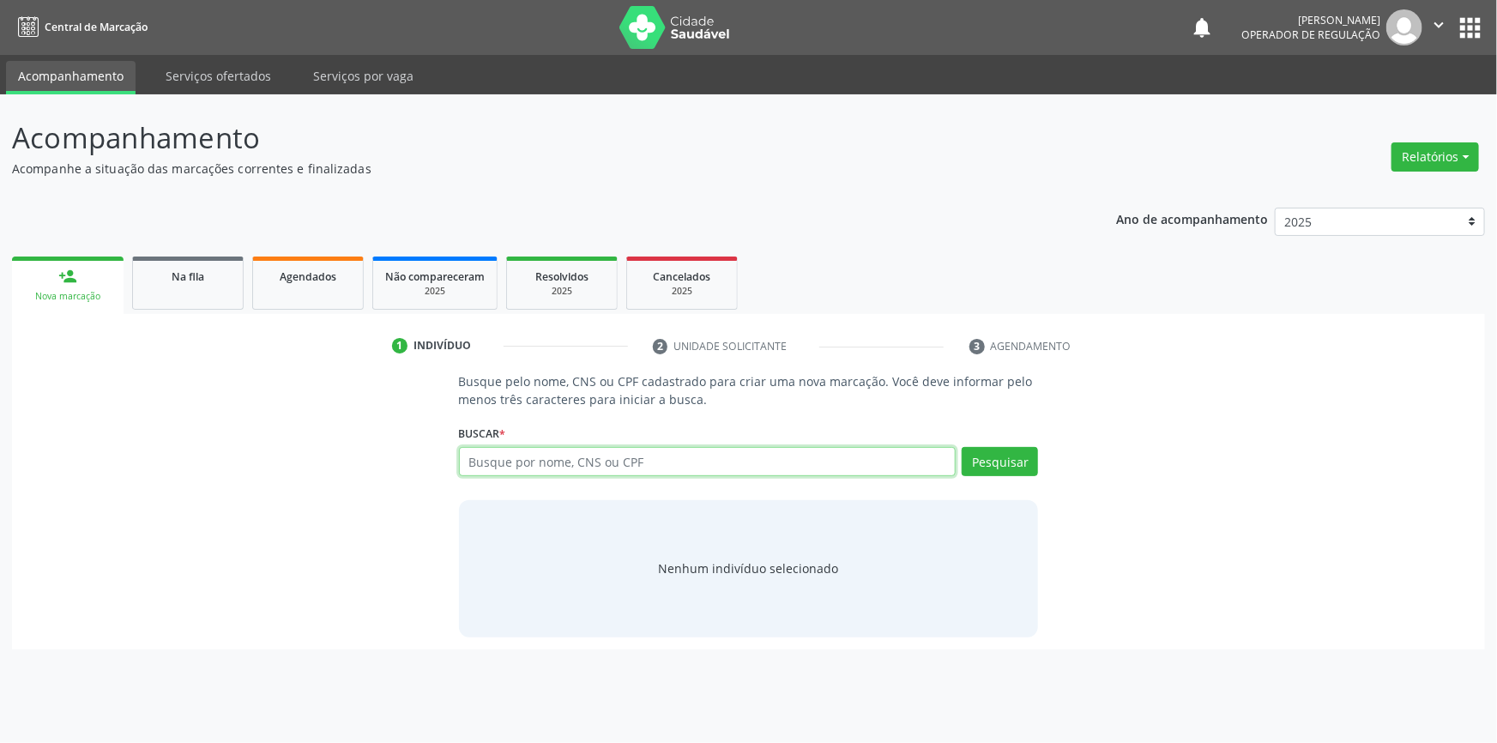
click at [496, 455] on input "text" at bounding box center [708, 461] width 498 height 29
type input "7"
type input "898003450905106"
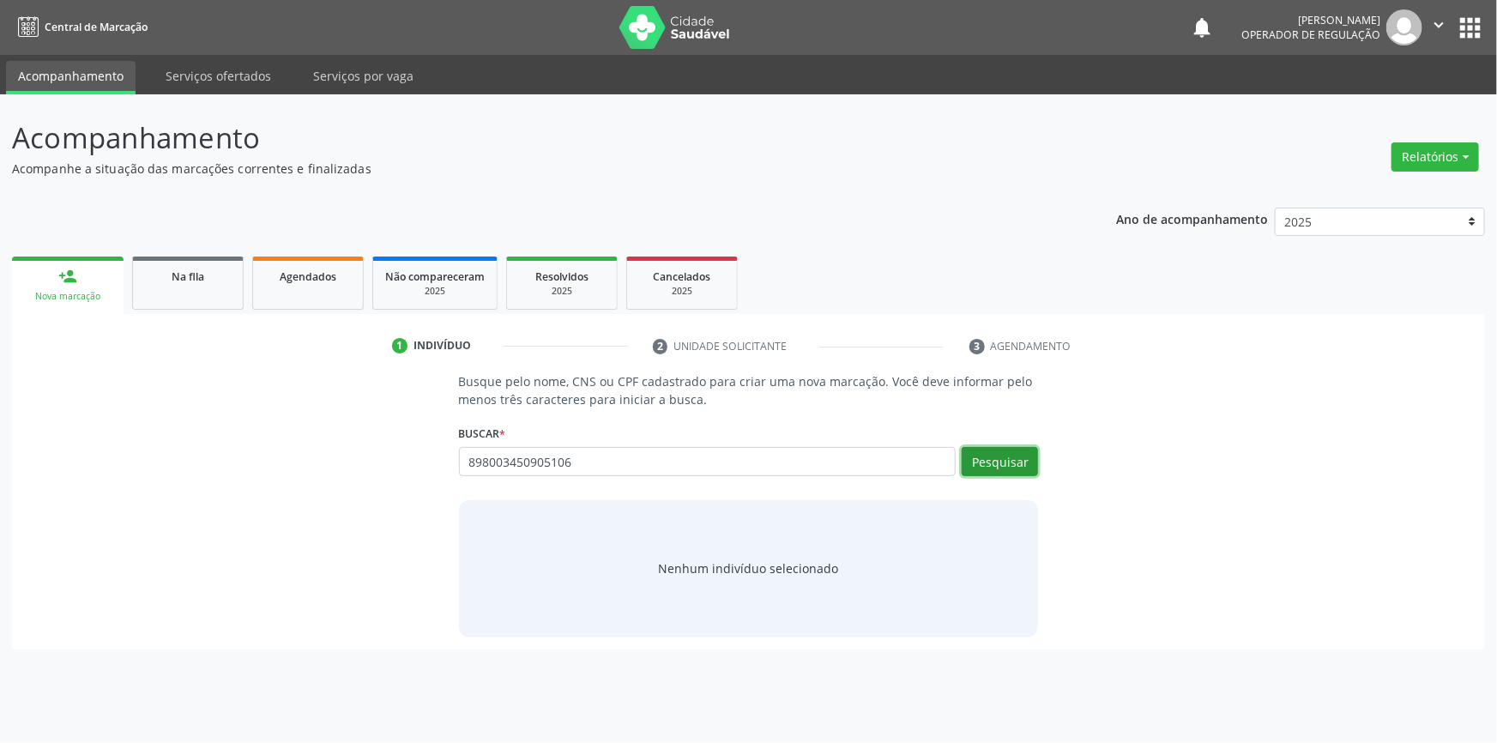
click at [1017, 468] on button "Pesquisar" at bounding box center [1000, 461] width 76 height 29
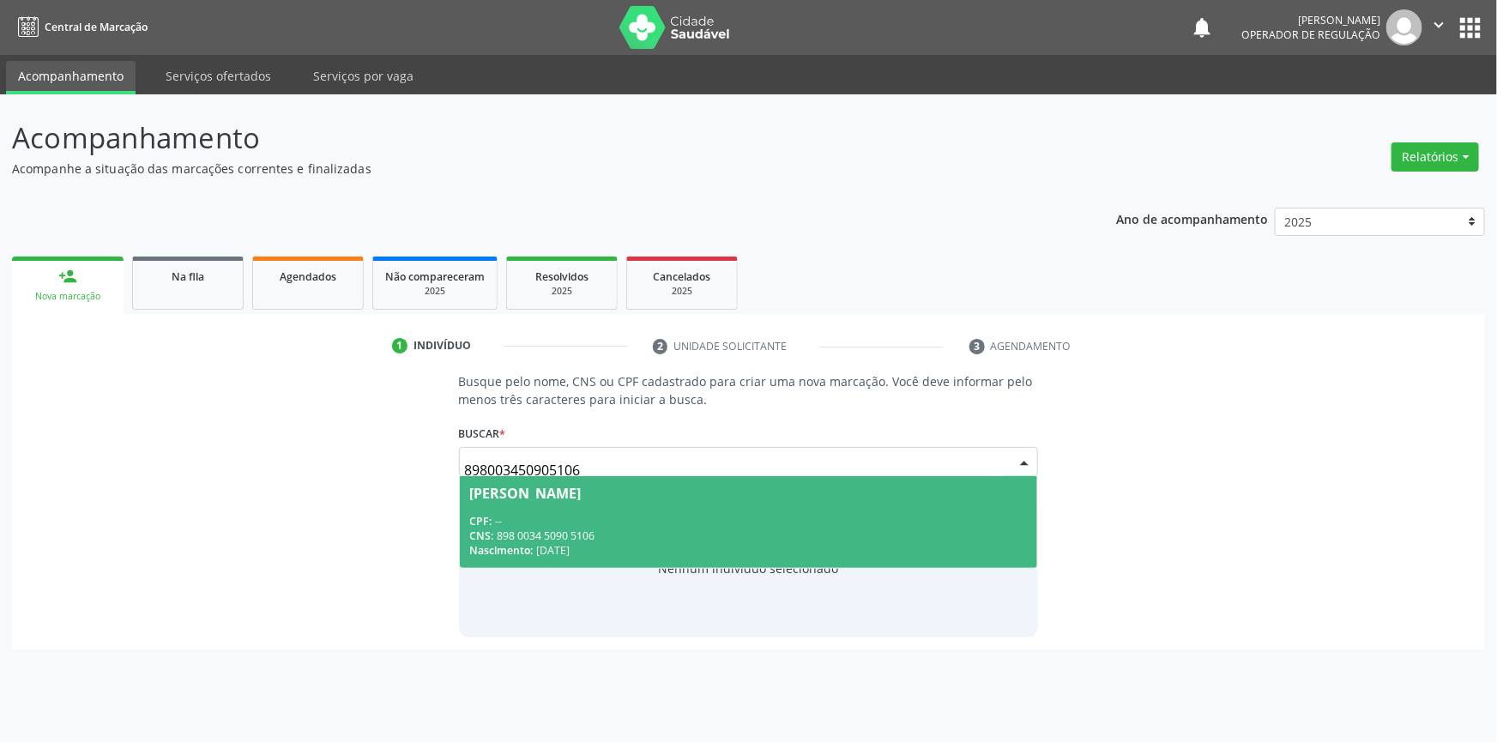
click at [527, 496] on div "Jose de Souza Filho" at bounding box center [526, 493] width 112 height 14
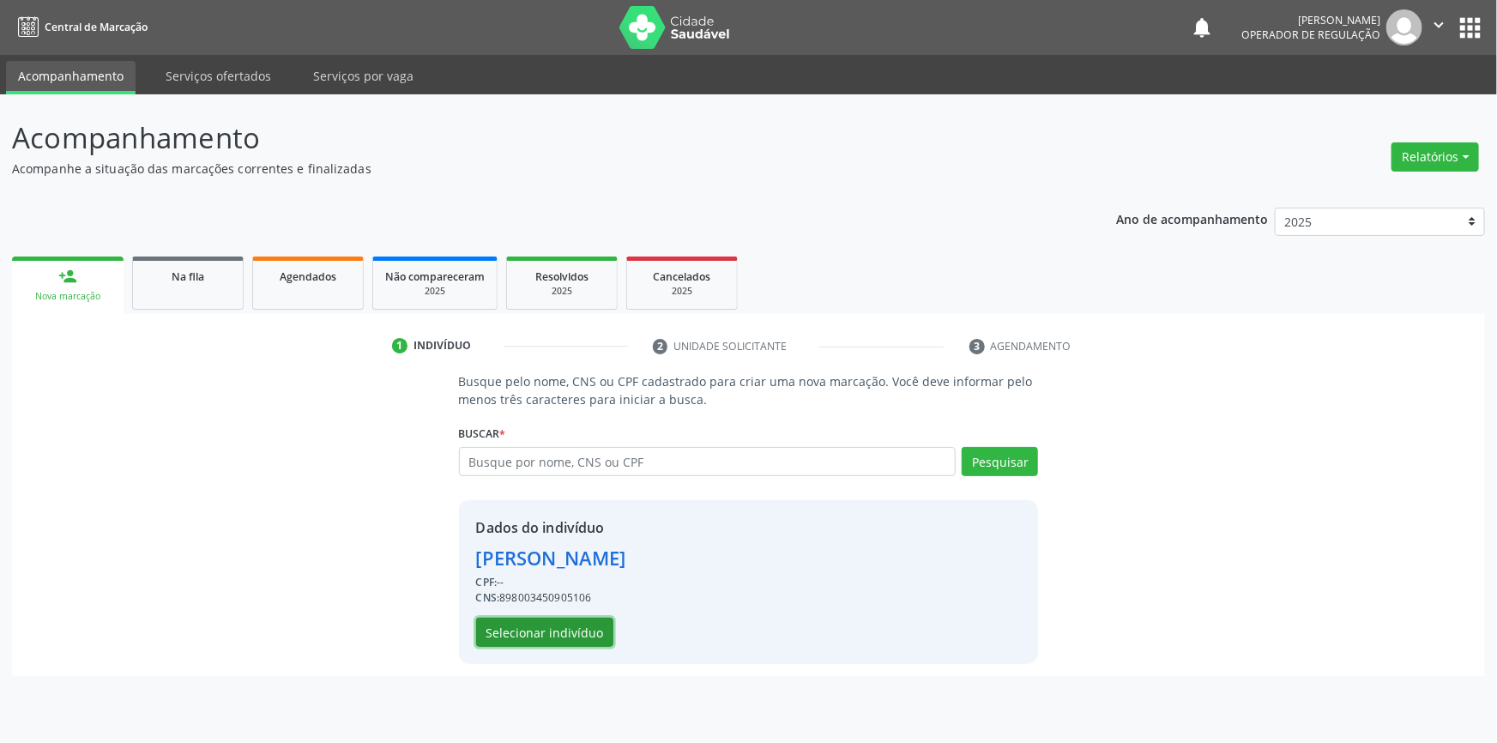
click at [569, 625] on button "Selecionar indivíduo" at bounding box center [544, 632] width 137 height 29
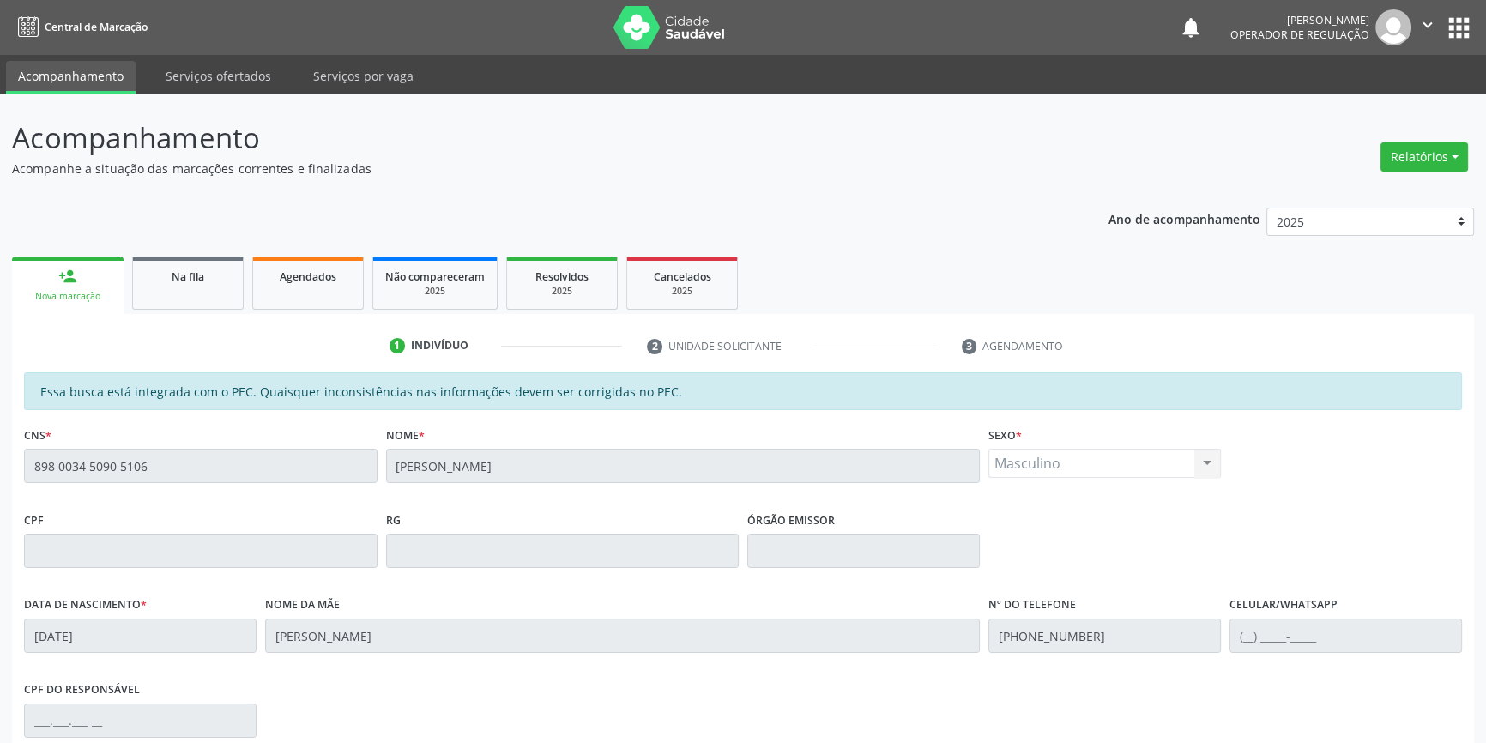
scroll to position [235, 0]
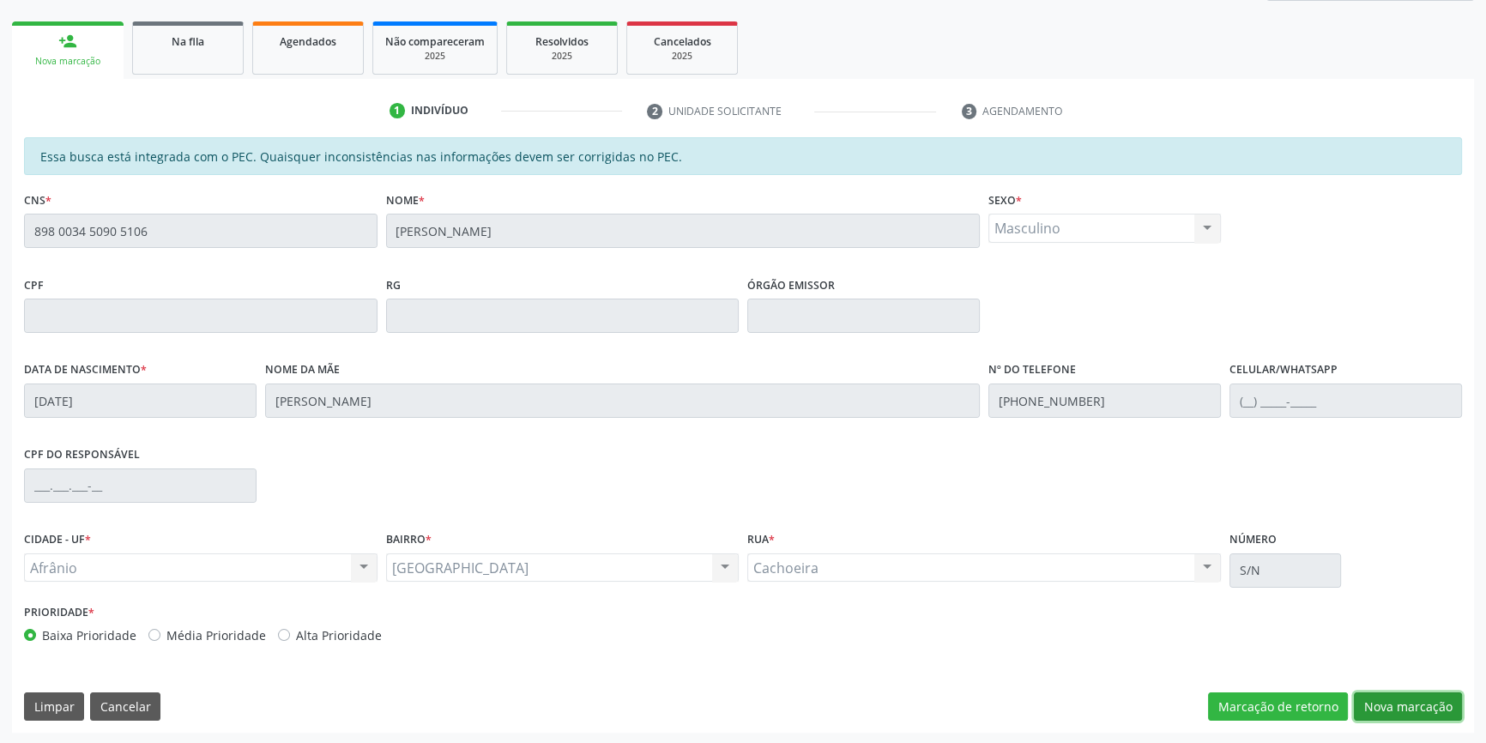
click at [1387, 711] on button "Nova marcação" at bounding box center [1408, 706] width 108 height 29
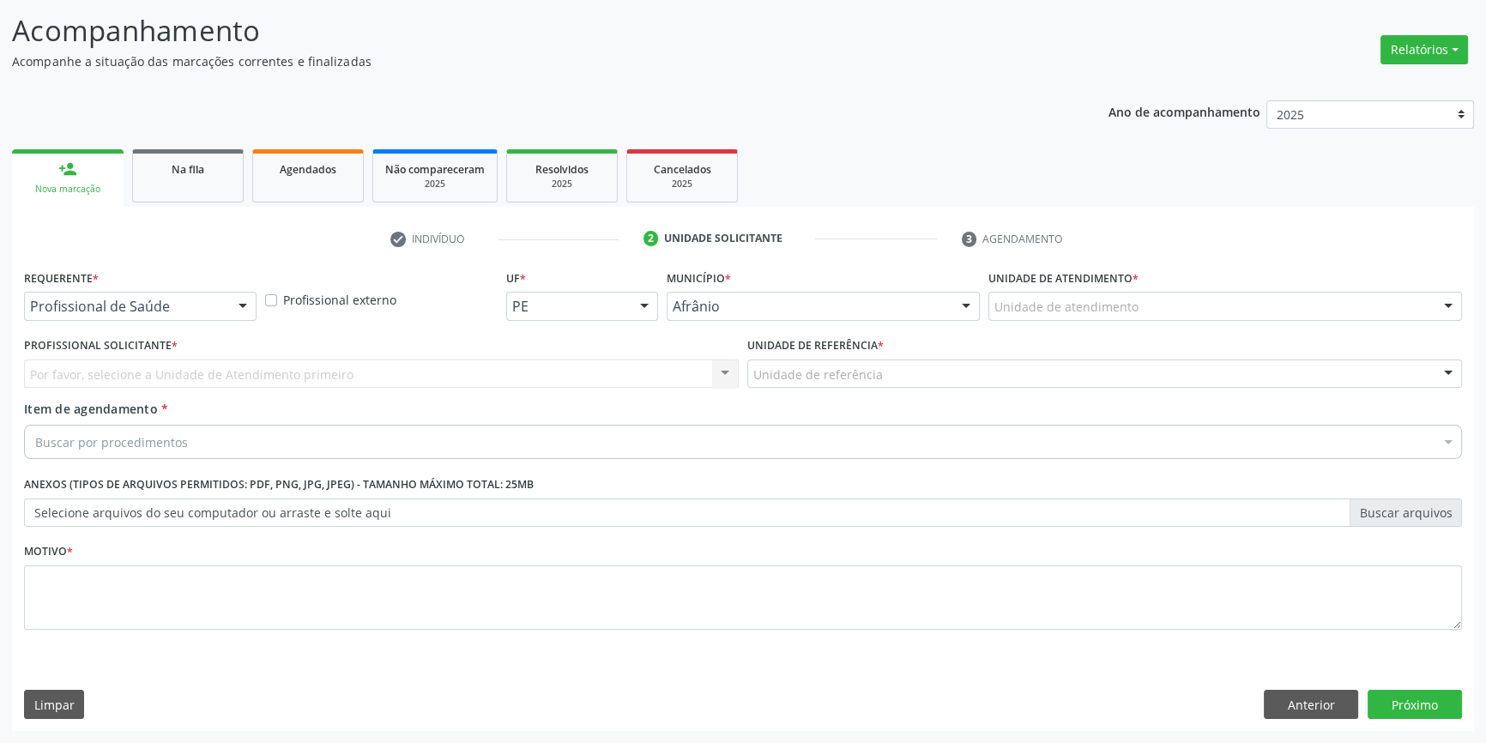
scroll to position [106, 0]
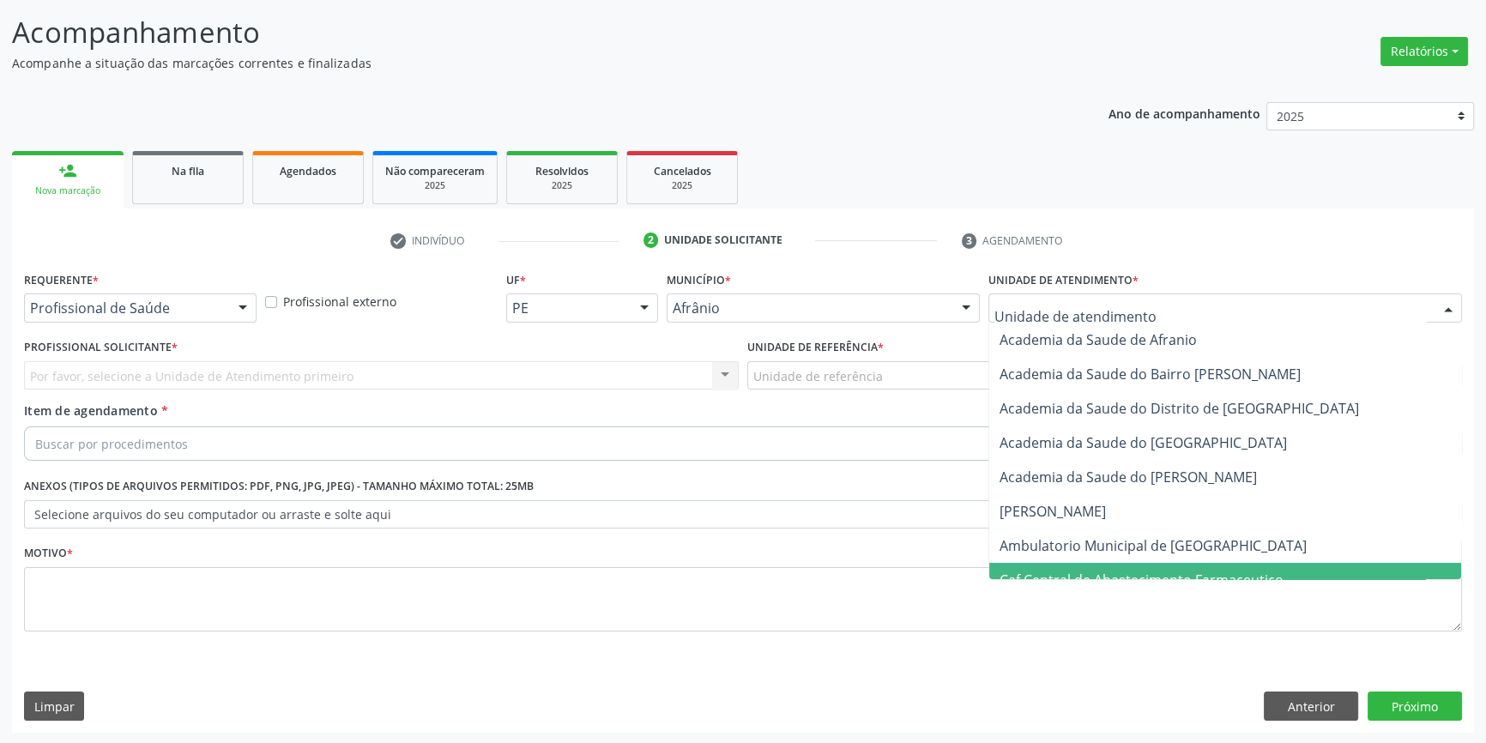
click at [1111, 558] on span "Ambulatorio Municipal de [GEOGRAPHIC_DATA]" at bounding box center [1225, 545] width 472 height 34
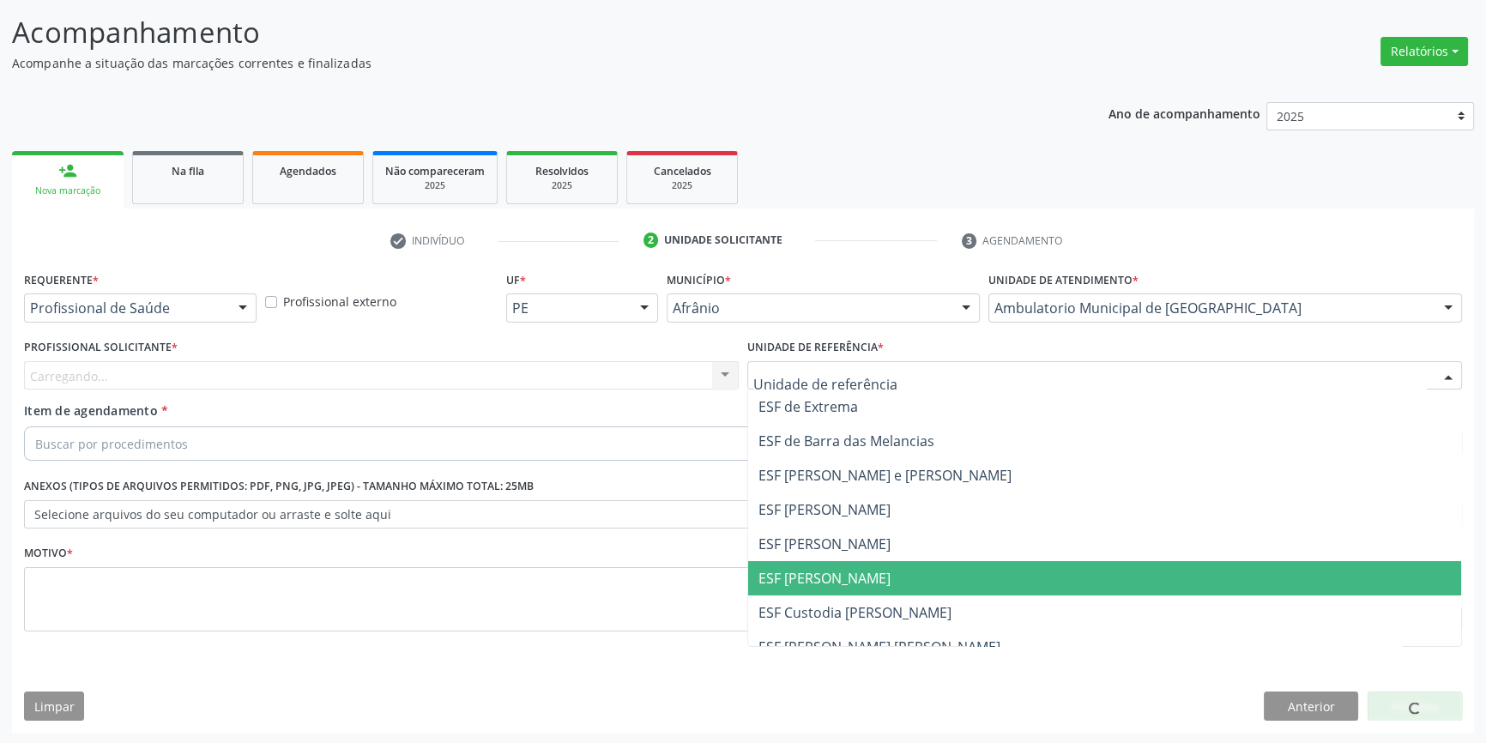
click at [852, 565] on span "ESF [PERSON_NAME]" at bounding box center [1104, 578] width 713 height 34
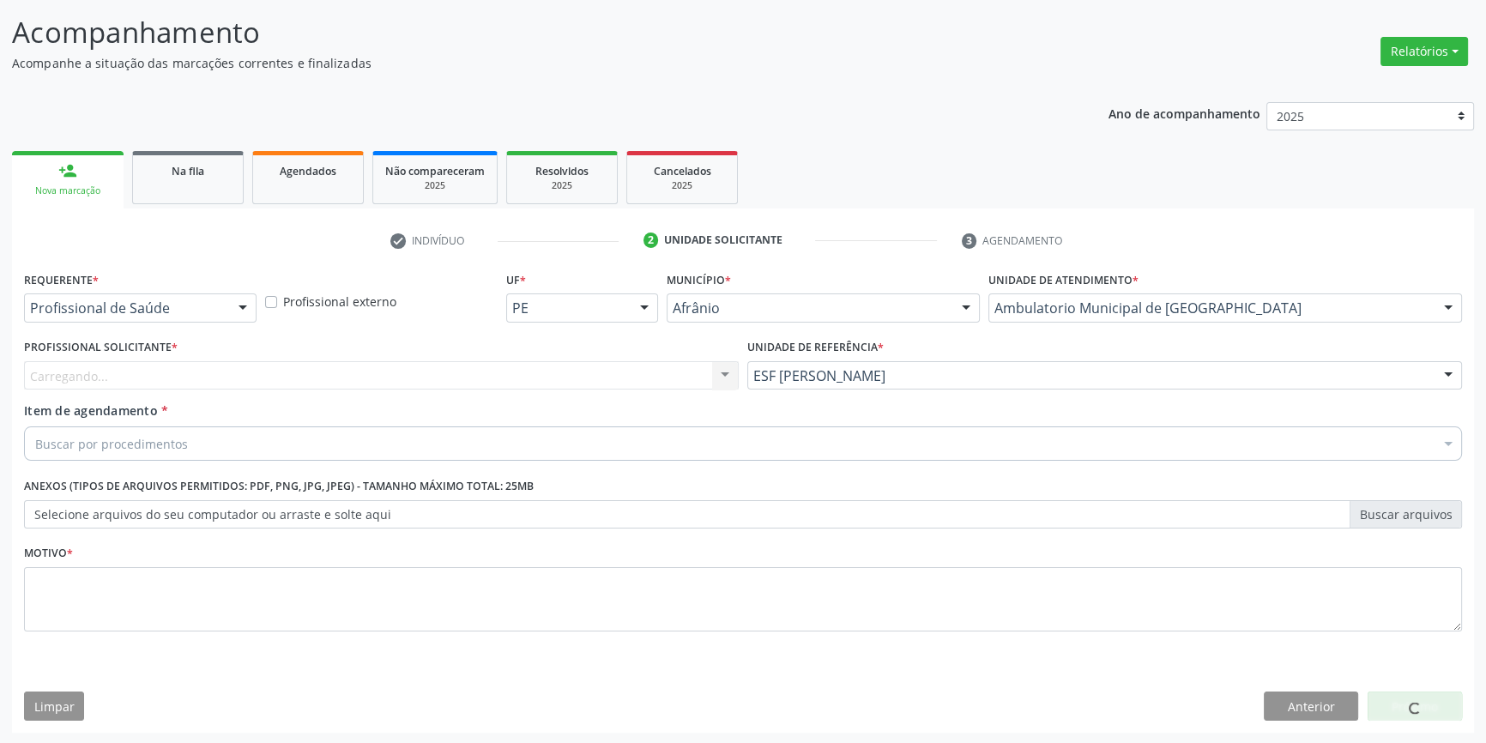
click at [486, 379] on div "Carregando... Nenhum resultado encontrado para: " " Não há nenhuma opção para s…" at bounding box center [381, 375] width 715 height 29
click at [480, 383] on div "Carregando... Nenhum resultado encontrado para: " " Não há nenhuma opção para s…" at bounding box center [381, 375] width 715 height 29
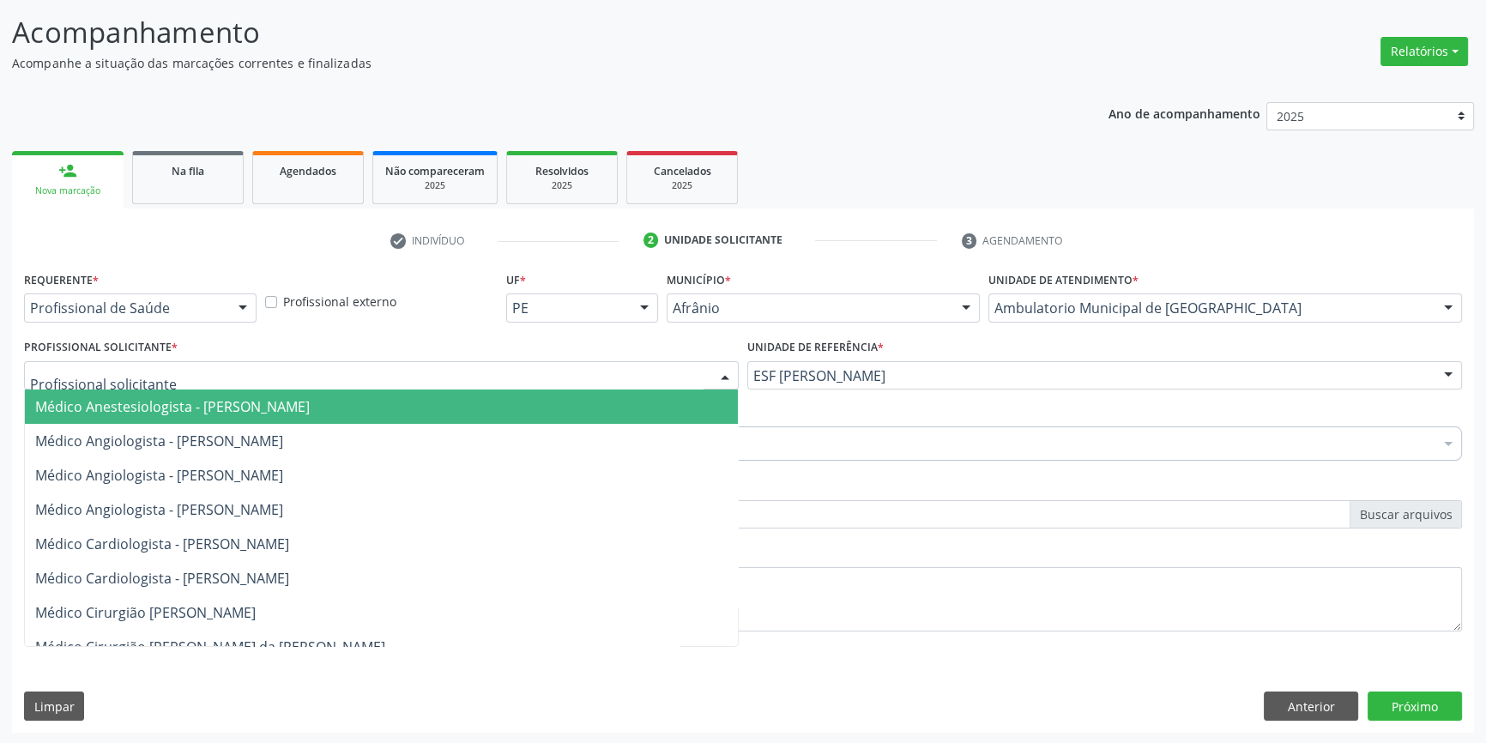
click at [460, 376] on div at bounding box center [381, 375] width 715 height 29
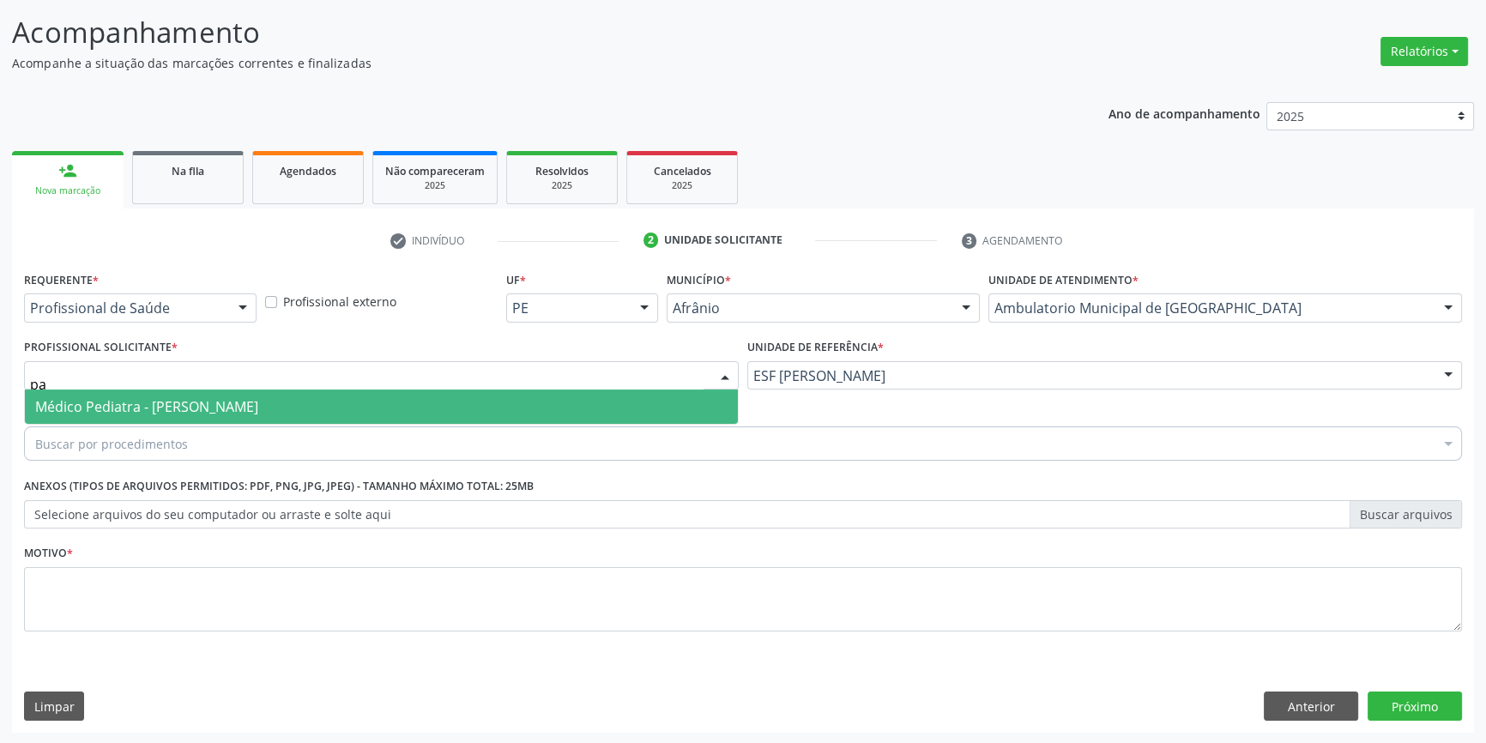
type input "p"
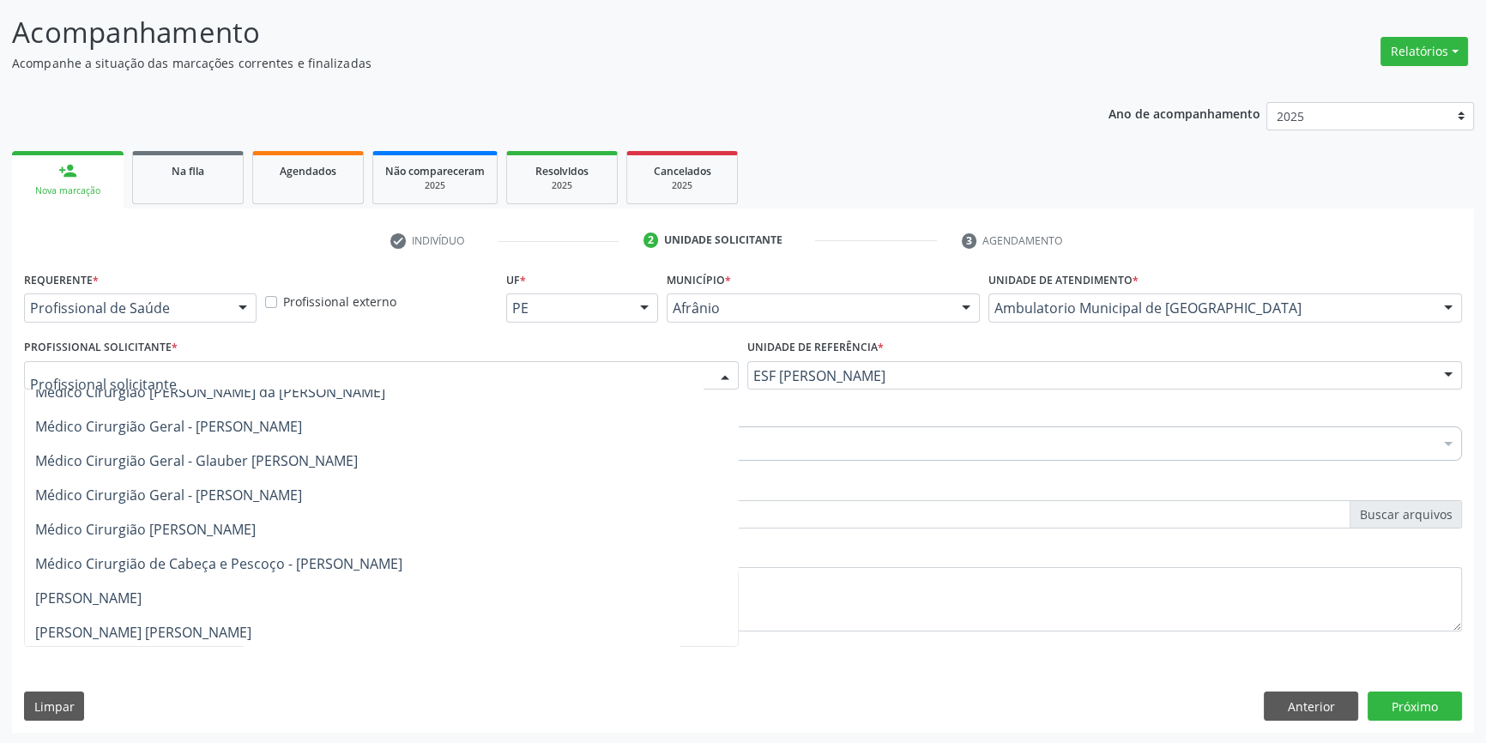
scroll to position [390, 0]
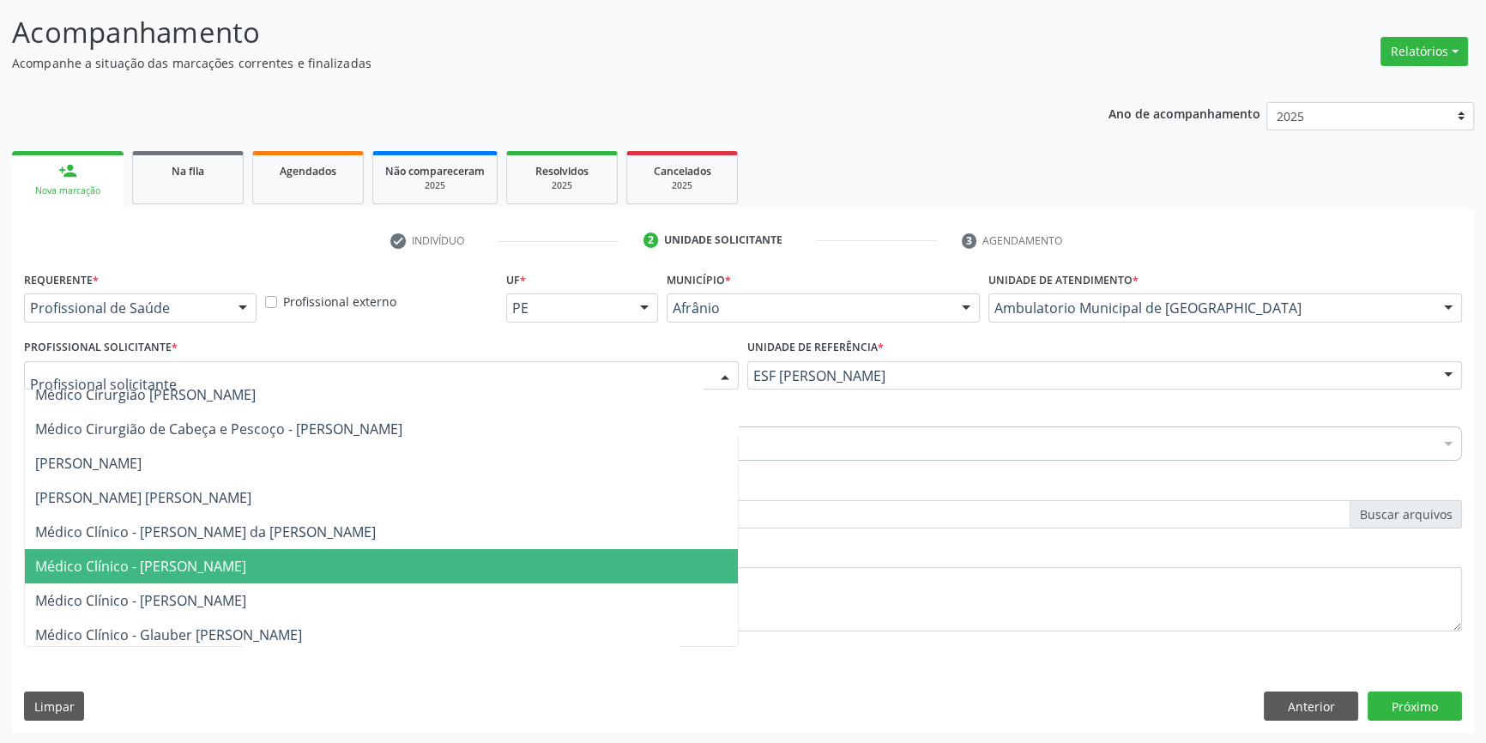
click at [246, 561] on span "Médico Clínico - [PERSON_NAME]" at bounding box center [140, 566] width 211 height 19
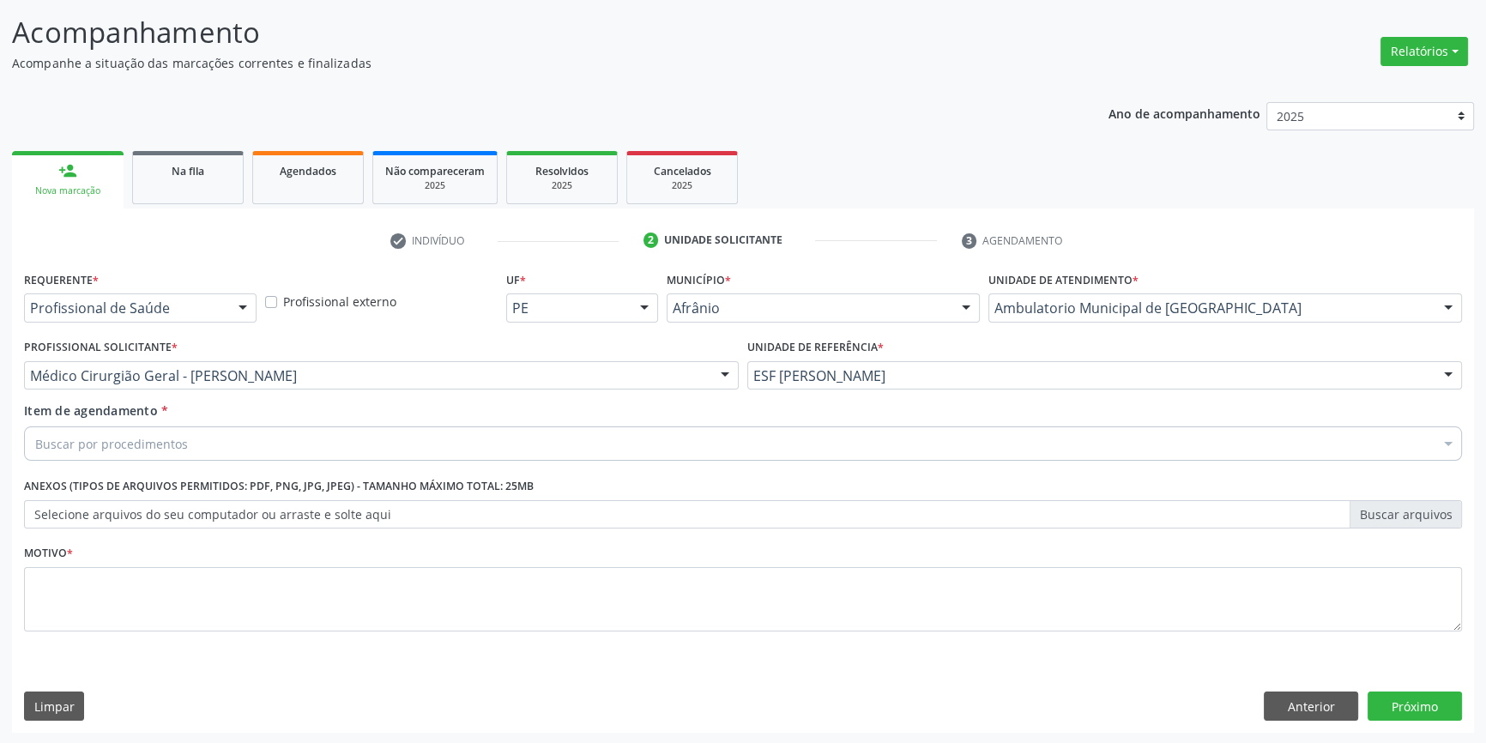
click at [239, 444] on div "Buscar por procedimentos" at bounding box center [743, 443] width 1438 height 34
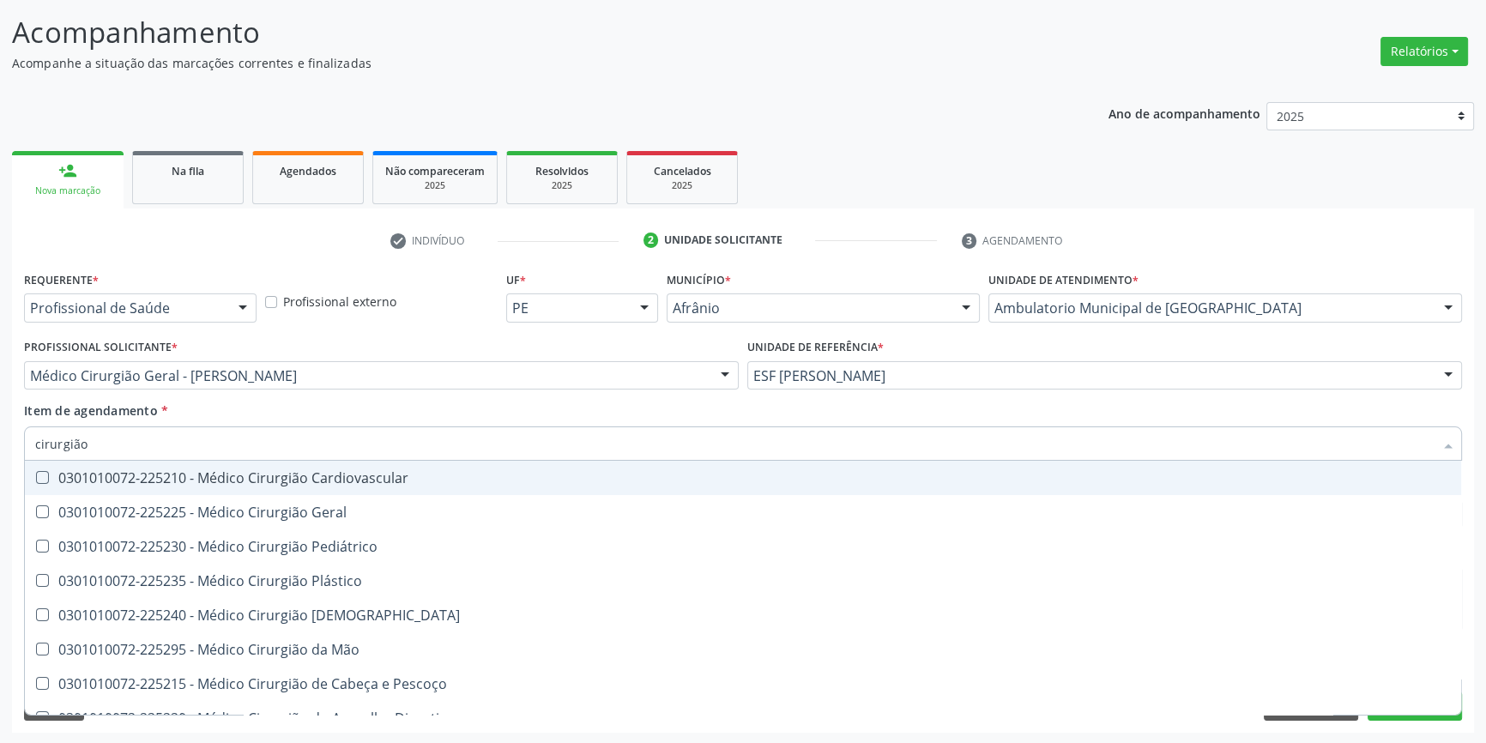
type input "cirurgião"
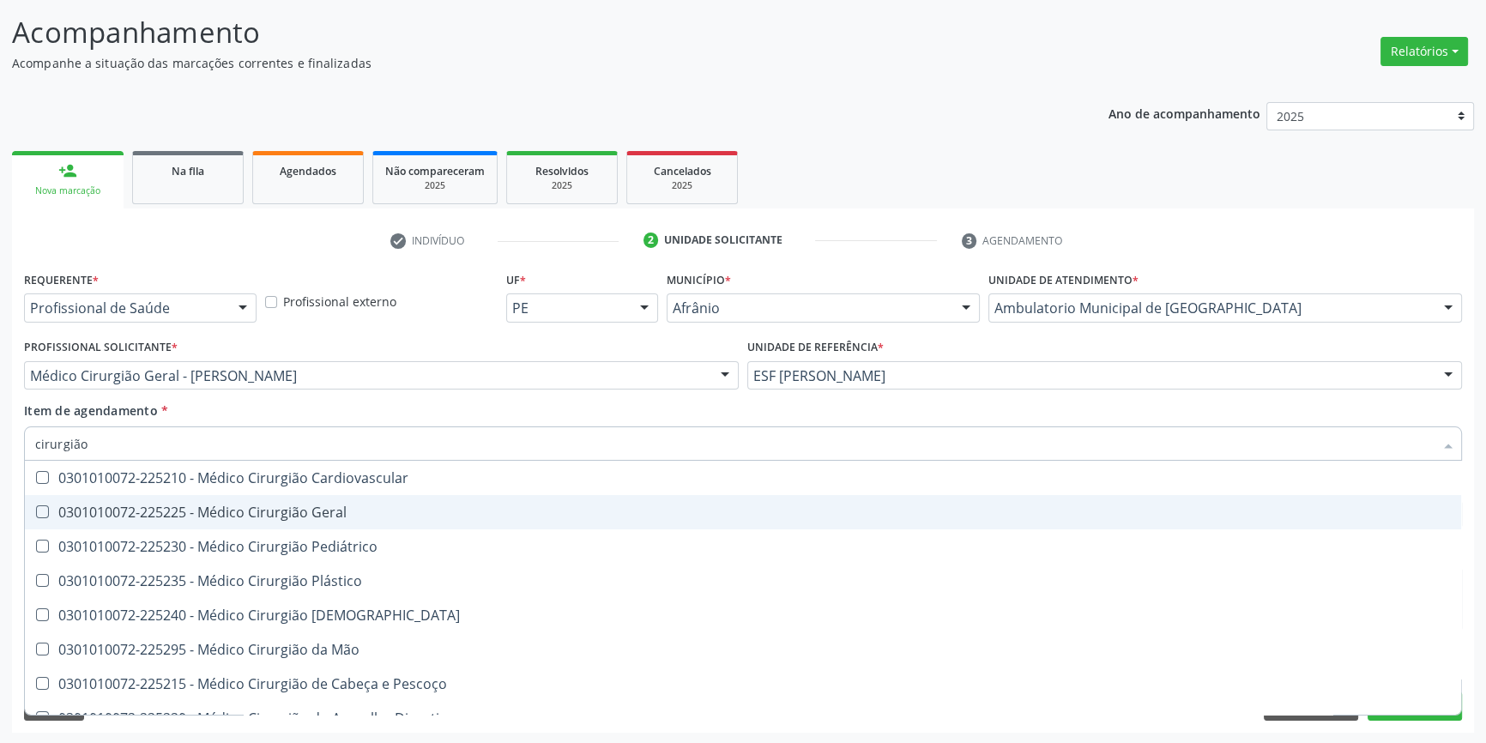
click at [284, 505] on div "0301010072-225225 - Médico Cirurgião Geral" at bounding box center [743, 512] width 1416 height 14
checkbox Geral "true"
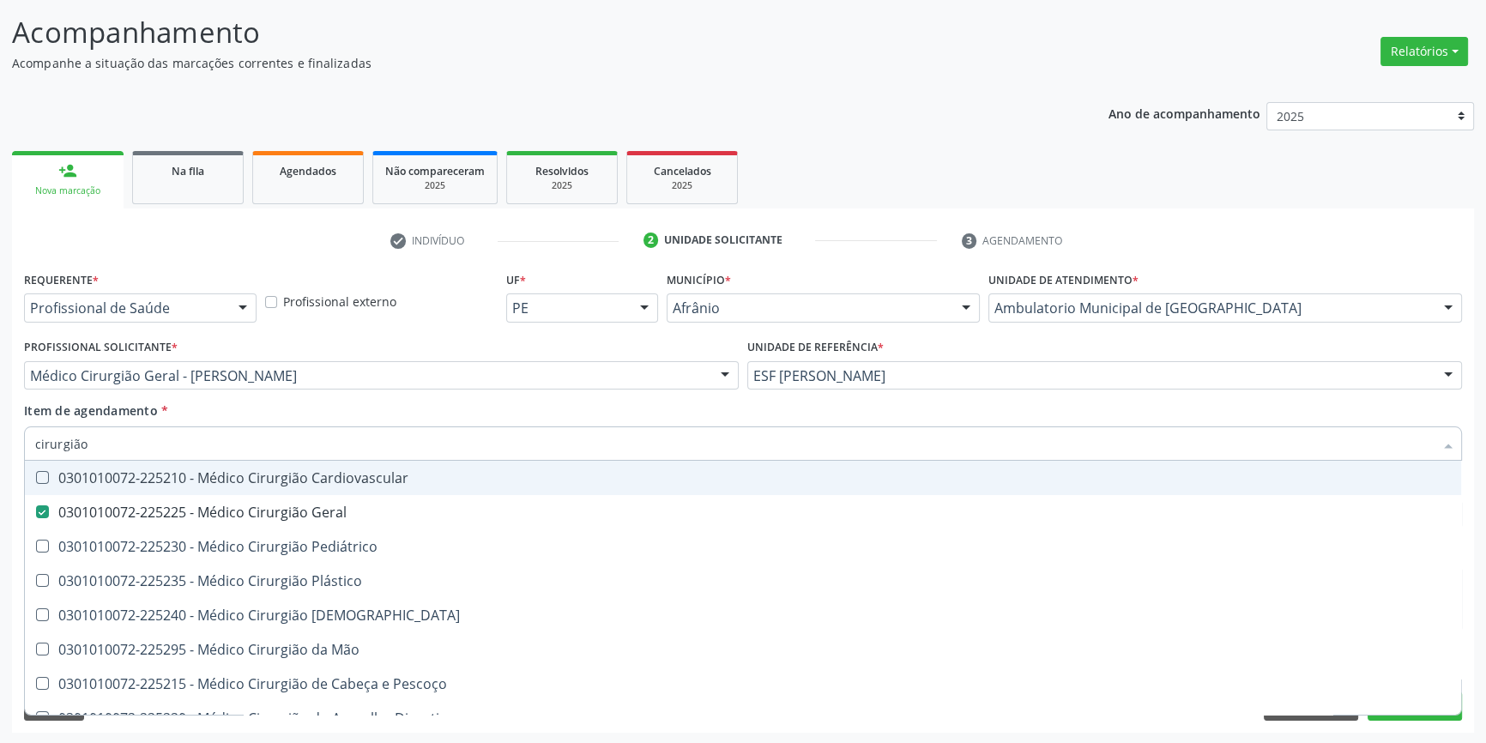
click at [317, 409] on div "Item de agendamento * cirurgião Desfazer seleção 0301010072-225210 - Médico Cir…" at bounding box center [743, 429] width 1438 height 54
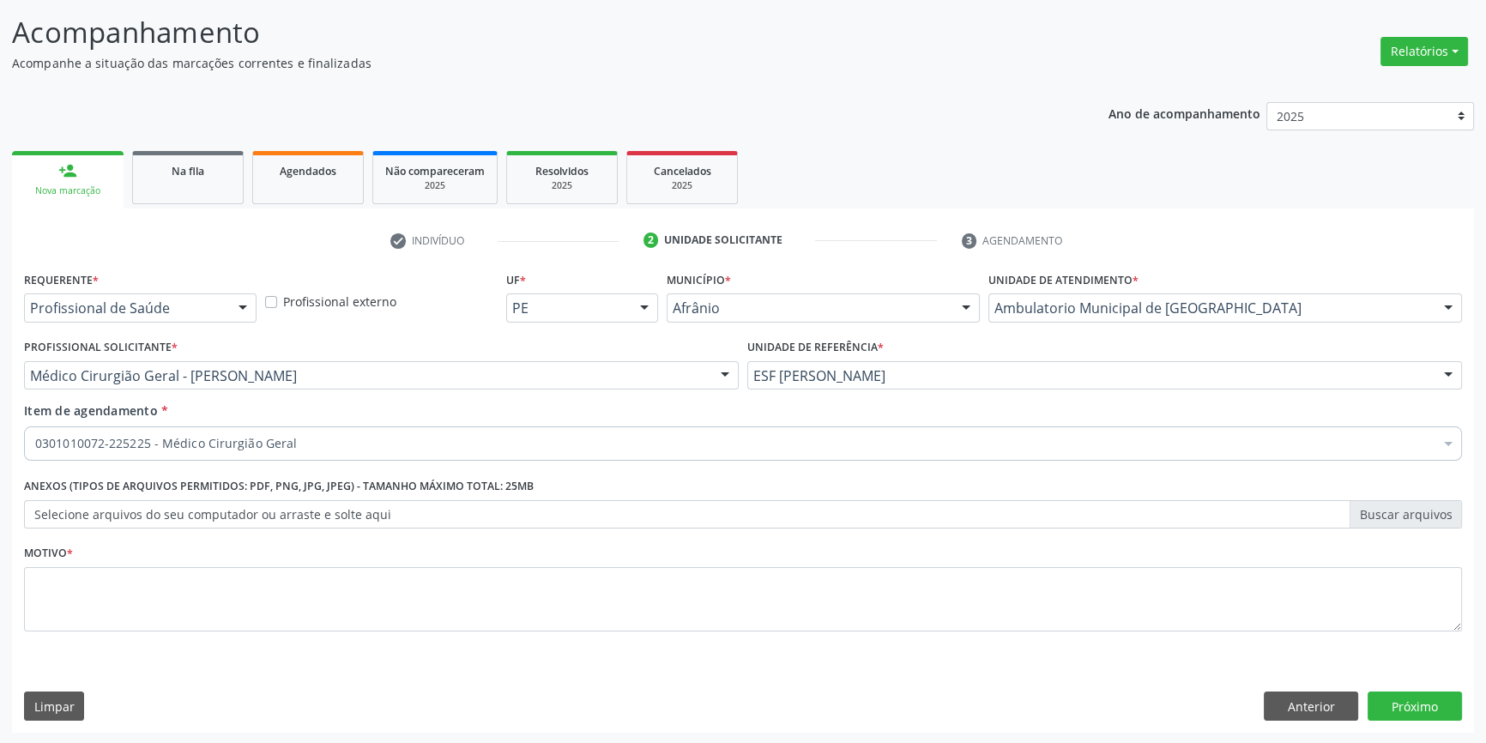
click at [196, 559] on div "Motivo *" at bounding box center [743, 586] width 1438 height 91
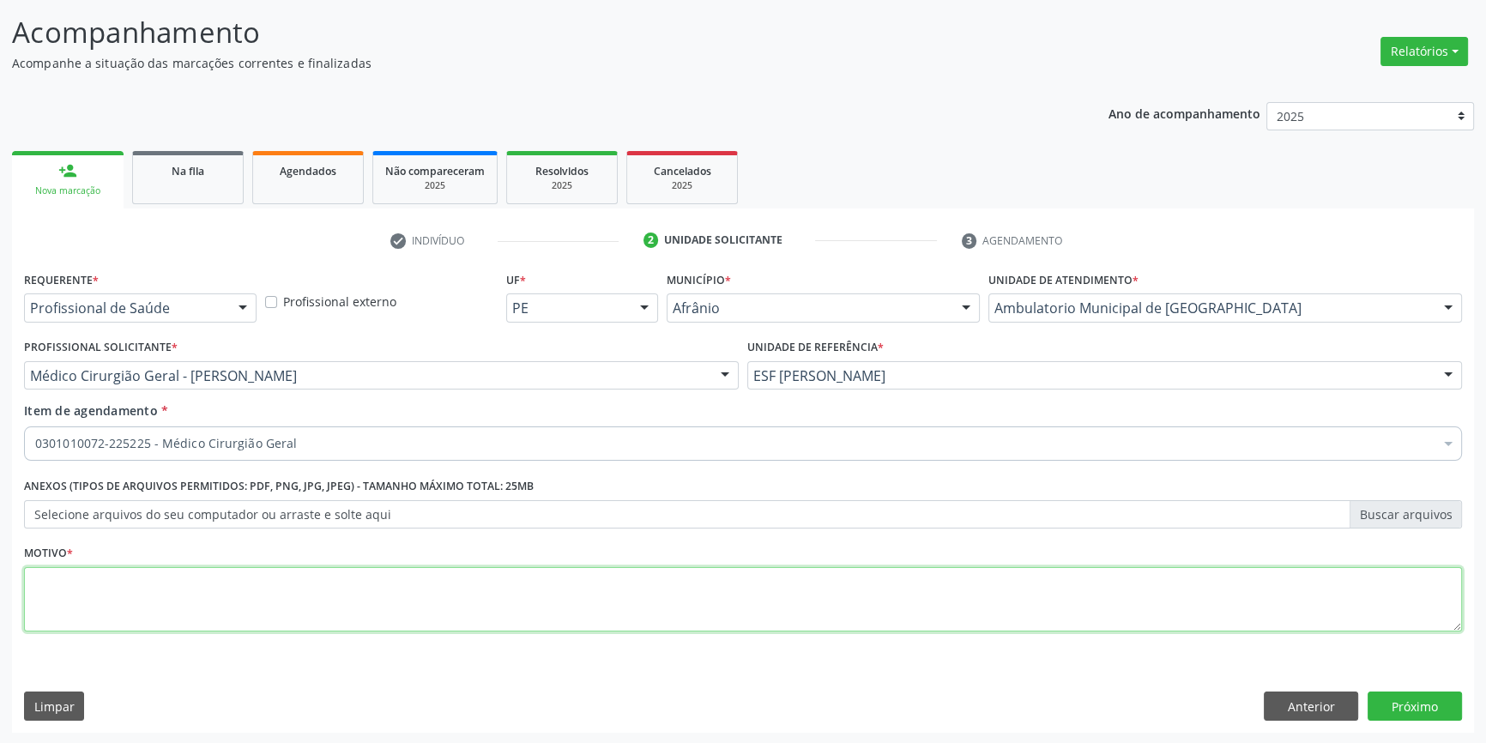
click at [187, 583] on textarea at bounding box center [743, 599] width 1438 height 65
type textarea "'"
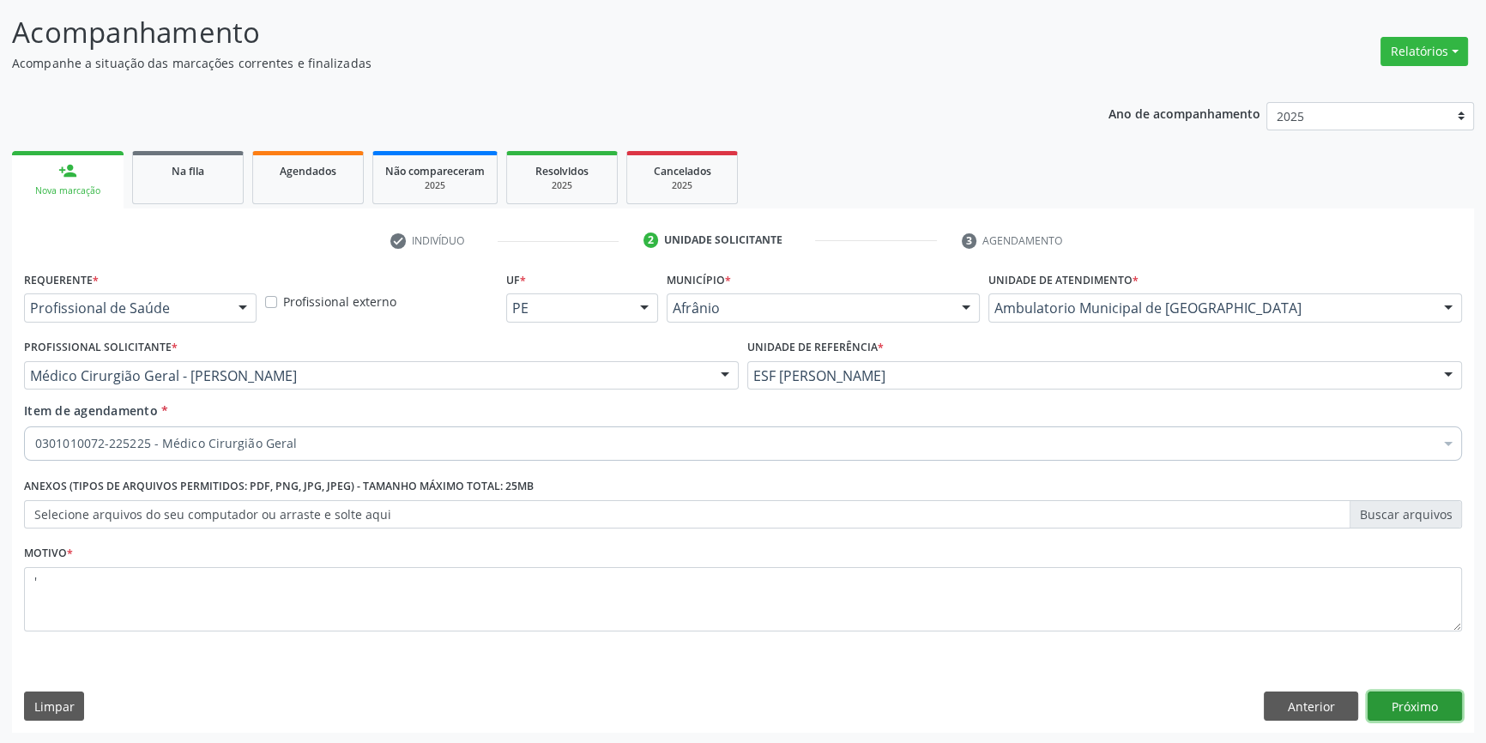
click at [1424, 703] on button "Próximo" at bounding box center [1415, 706] width 94 height 29
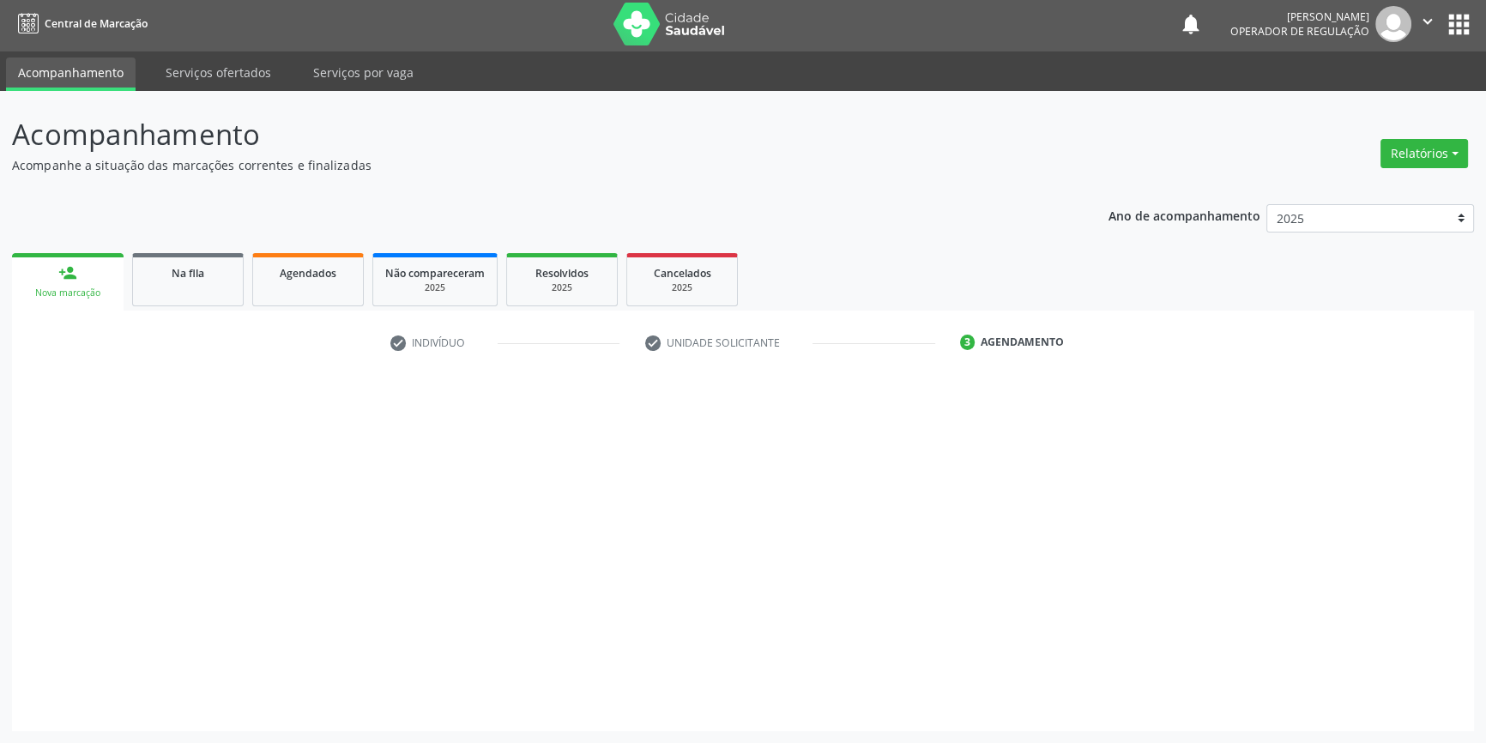
scroll to position [2, 0]
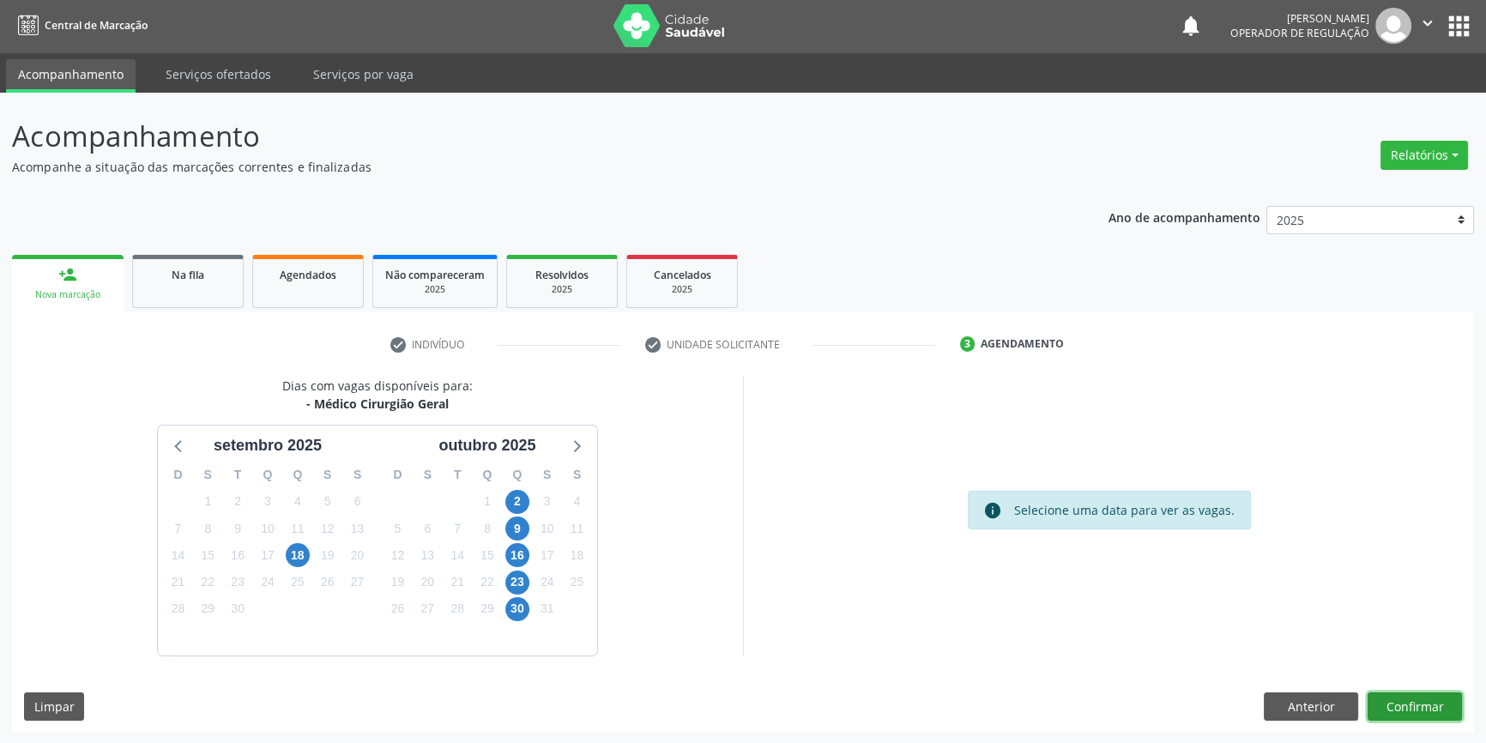
click at [1424, 703] on button "Confirmar" at bounding box center [1415, 706] width 94 height 29
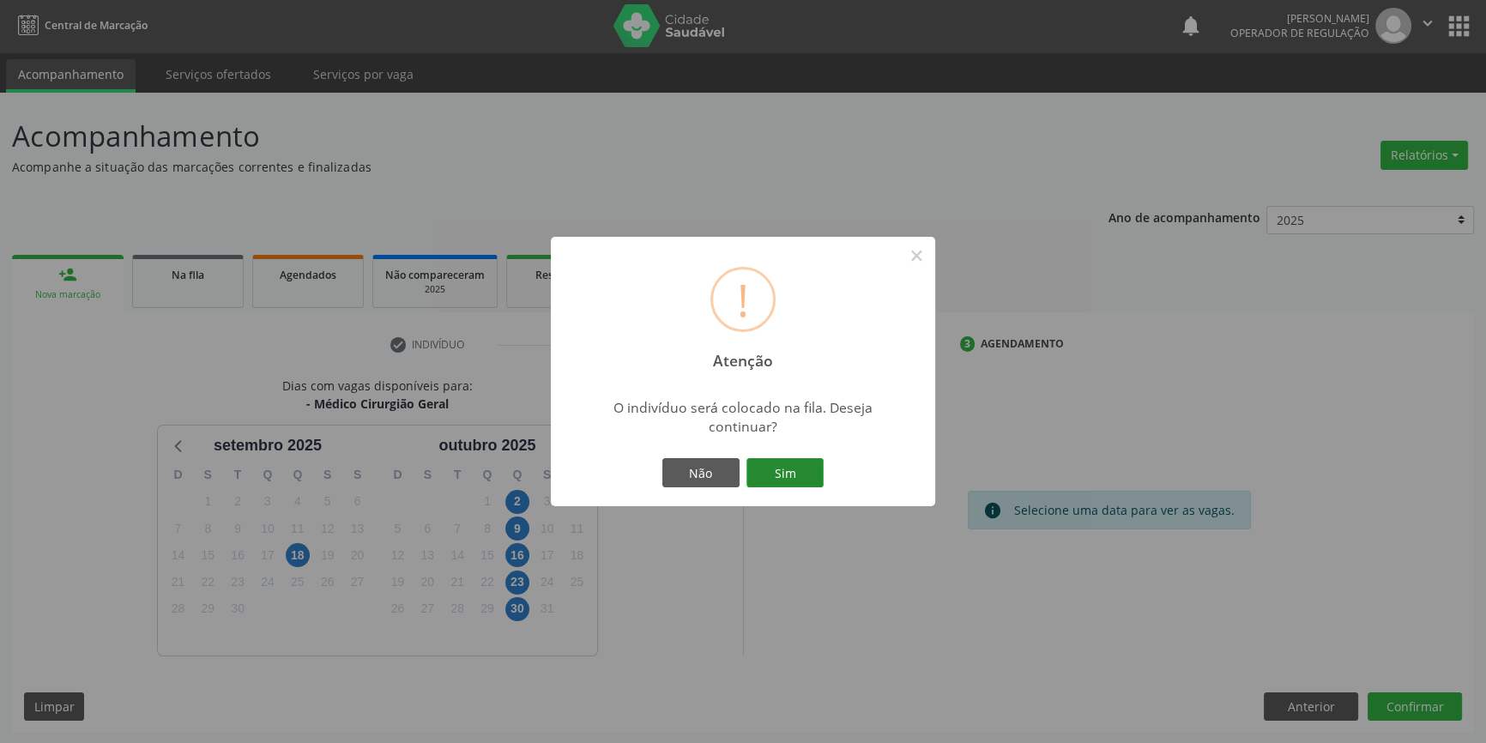
click at [788, 469] on button "Sim" at bounding box center [784, 472] width 77 height 29
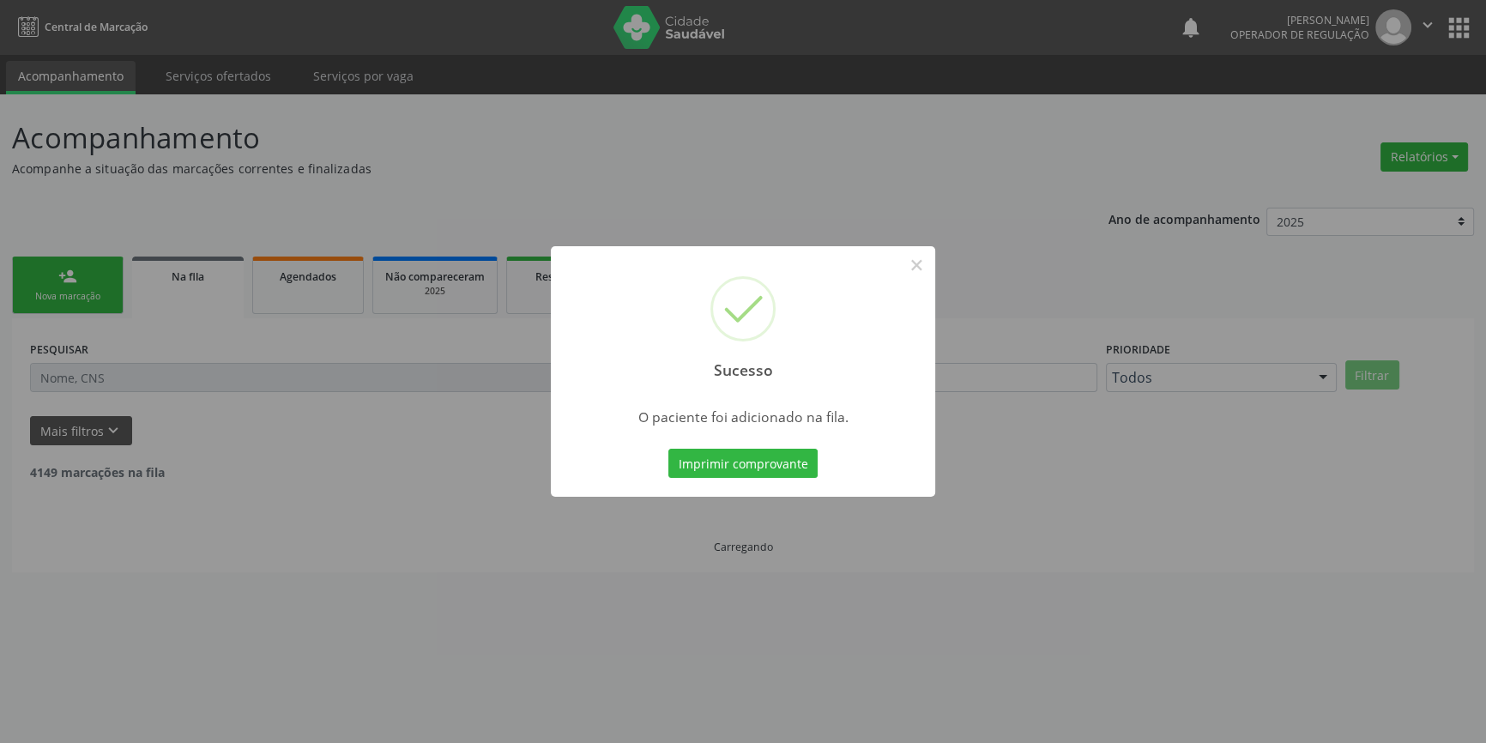
scroll to position [0, 0]
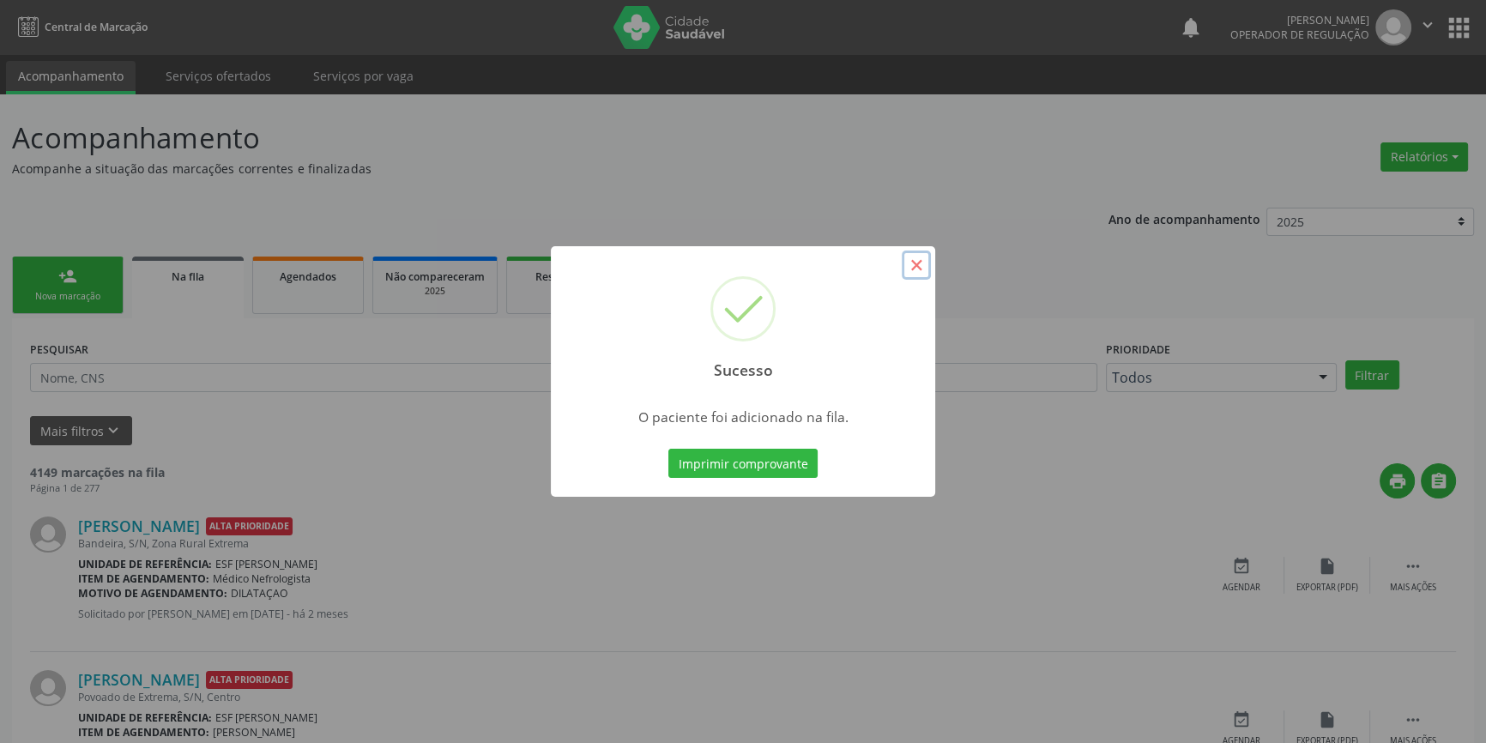
click at [918, 260] on button "×" at bounding box center [916, 265] width 29 height 29
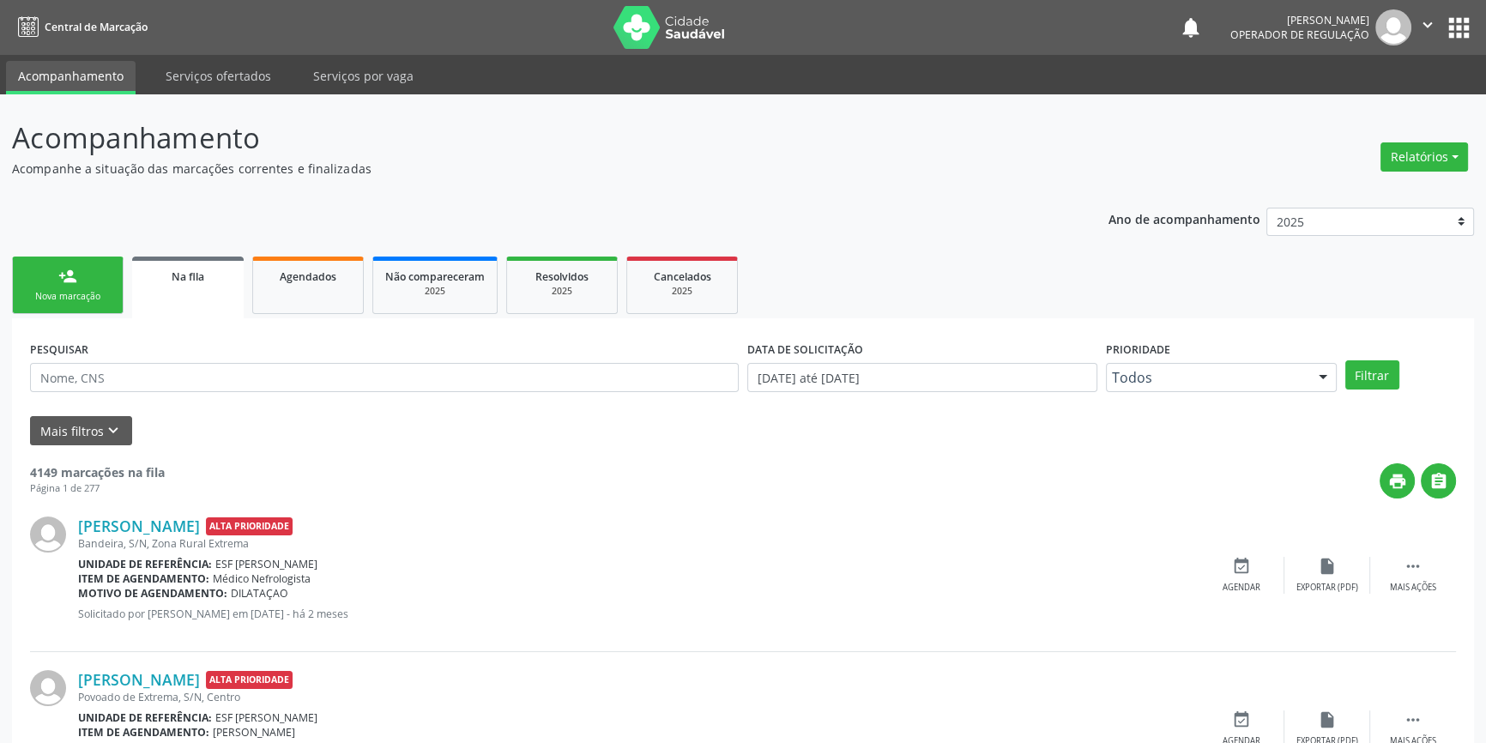
click at [53, 280] on link "person_add Nova marcação" at bounding box center [68, 285] width 112 height 57
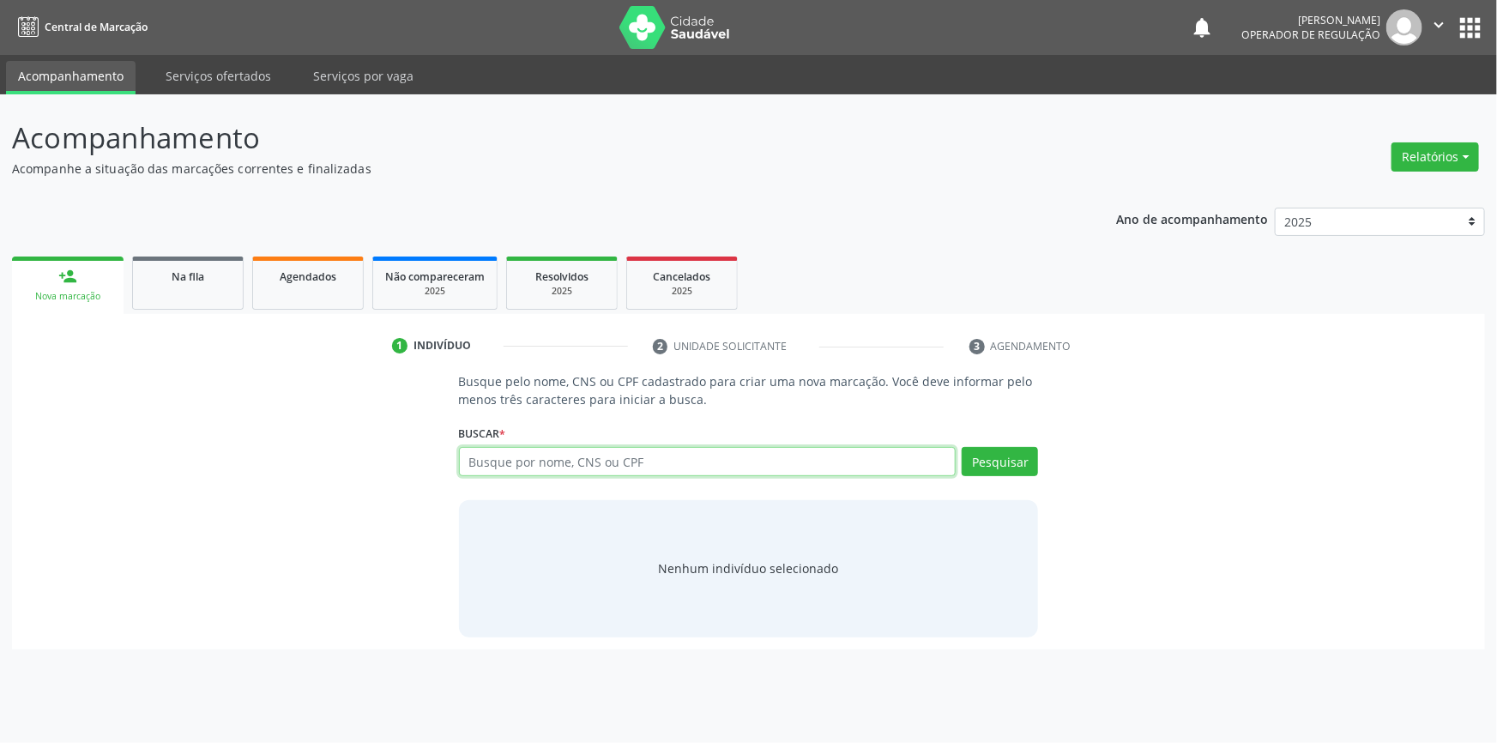
click at [622, 454] on input "text" at bounding box center [708, 461] width 498 height 29
type input "7"
type input "1"
type input "05102639412"
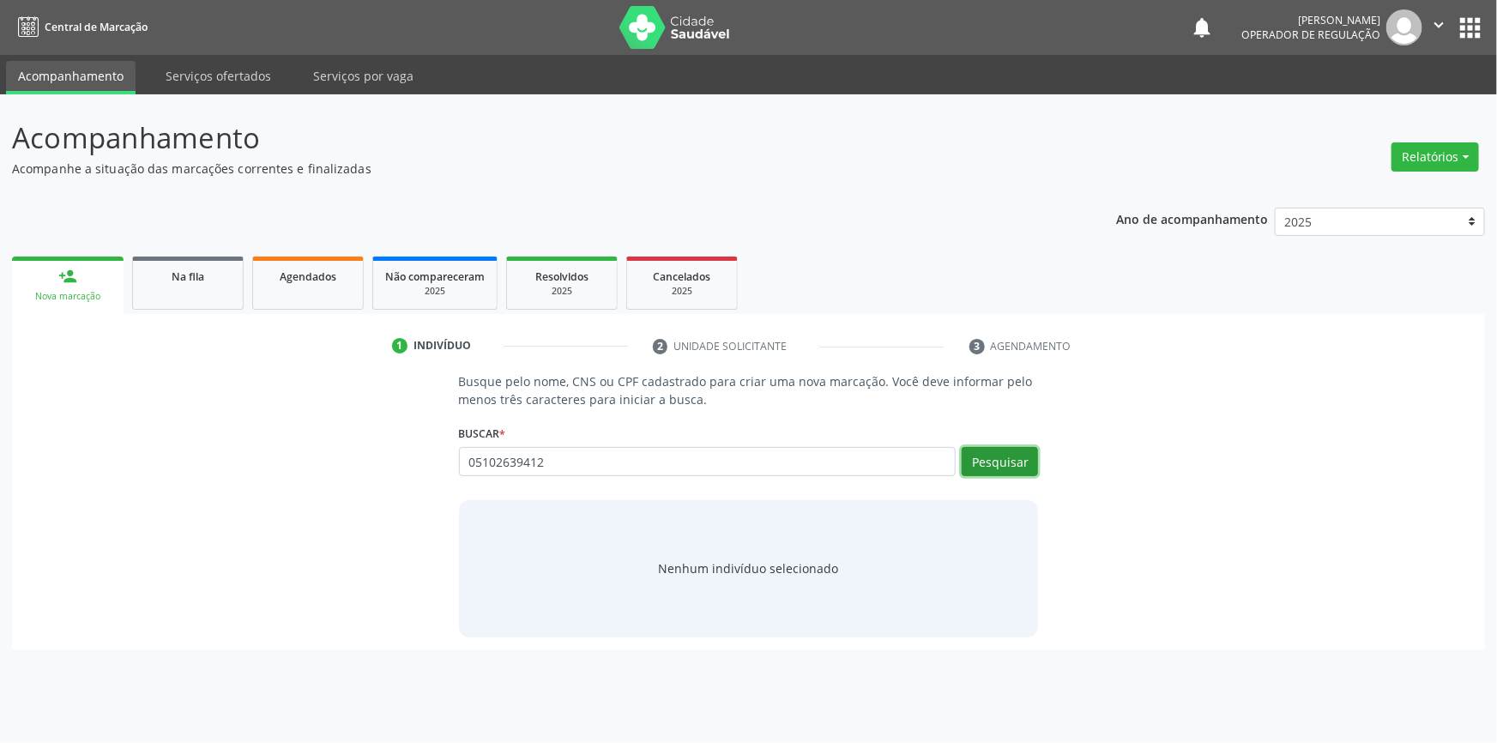
click at [987, 460] on button "Pesquisar" at bounding box center [1000, 461] width 76 height 29
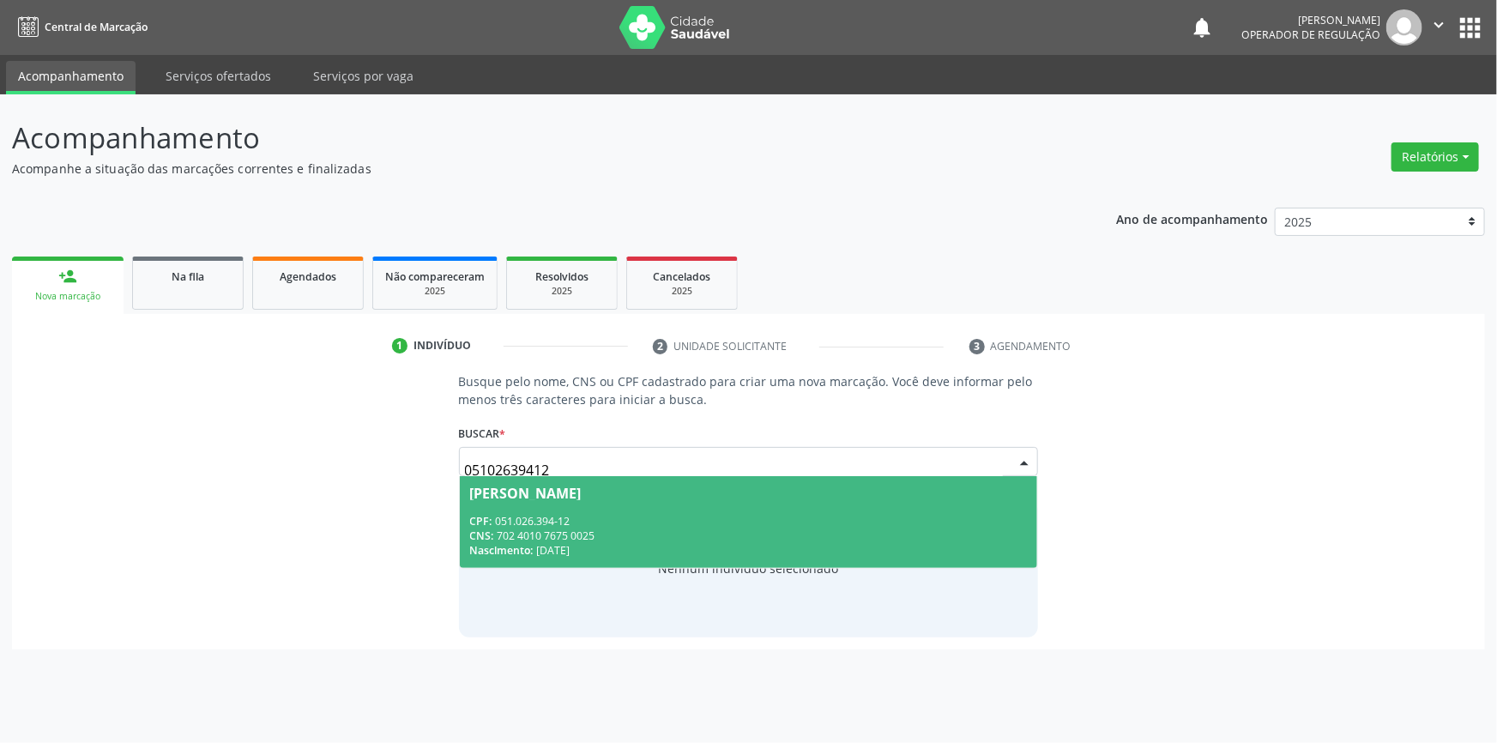
click at [806, 544] on div "Nascimento: 14/12/1981" at bounding box center [749, 550] width 558 height 15
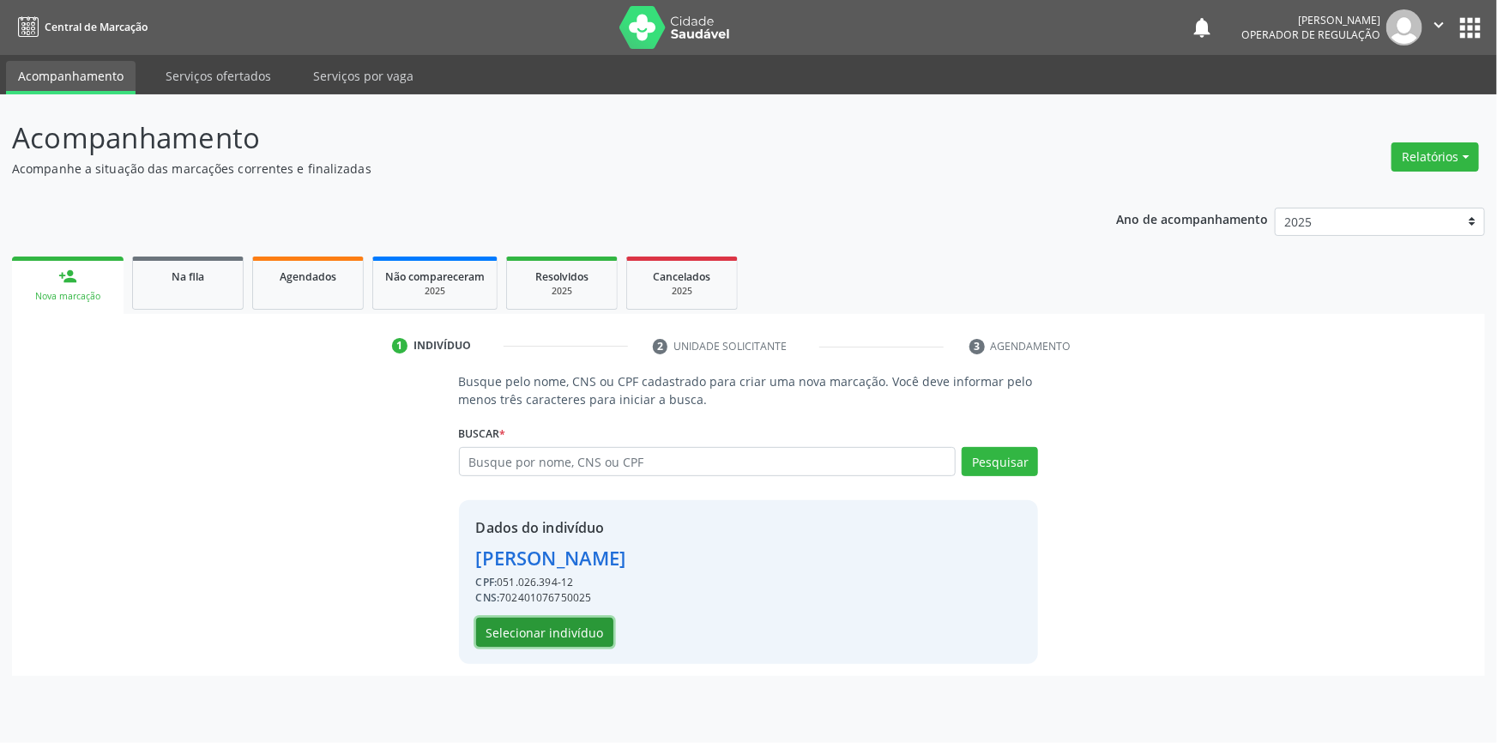
click at [588, 633] on button "Selecionar indivíduo" at bounding box center [544, 632] width 137 height 29
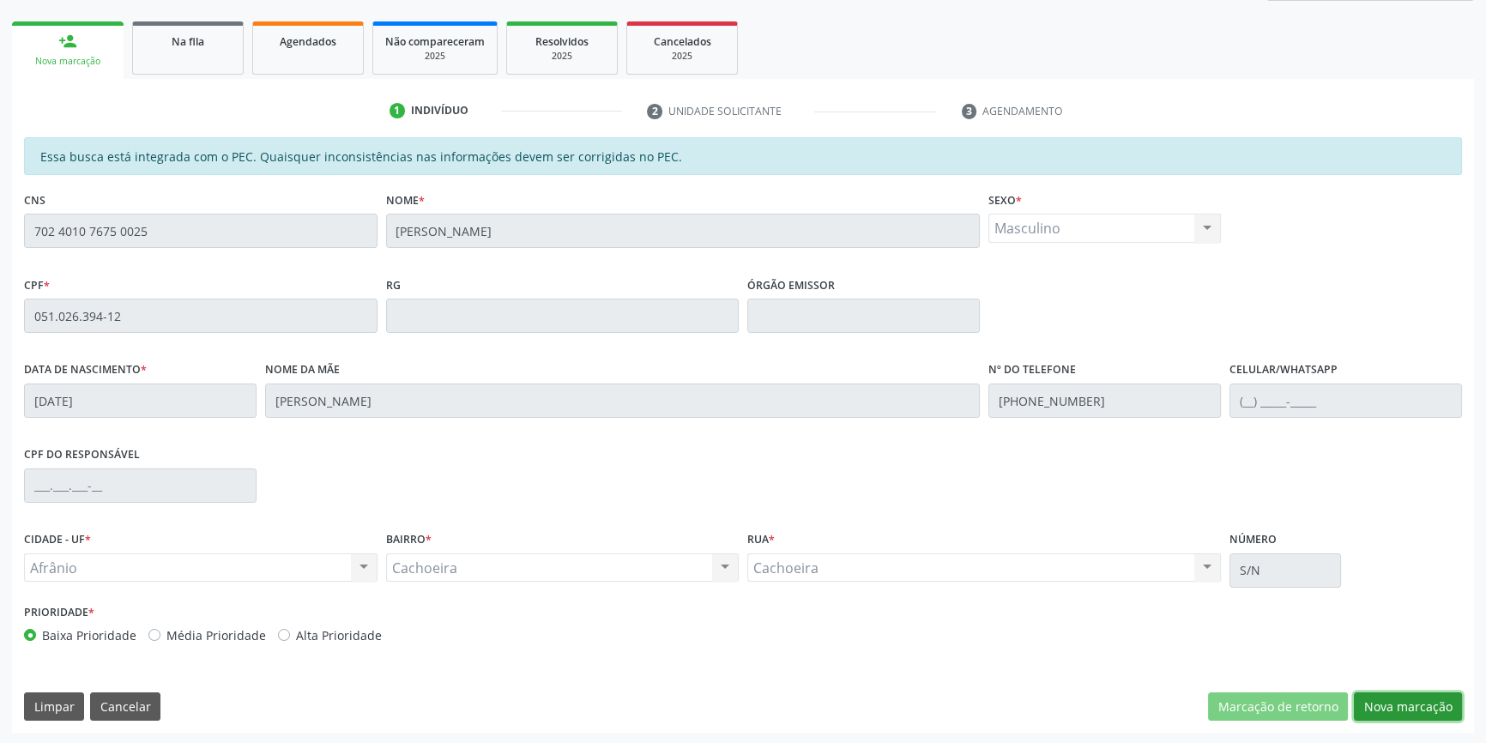
click at [1390, 707] on button "Nova marcação" at bounding box center [1408, 706] width 108 height 29
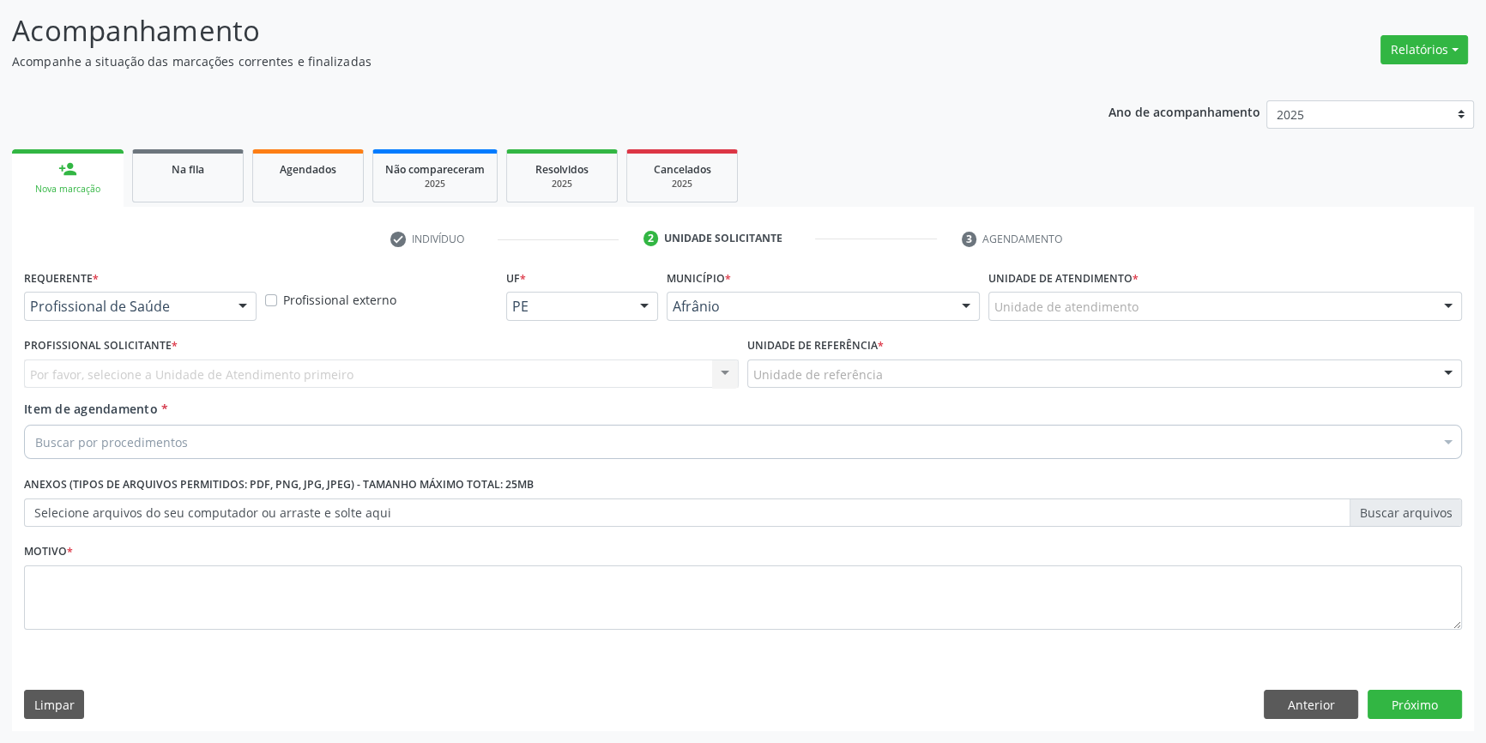
scroll to position [106, 0]
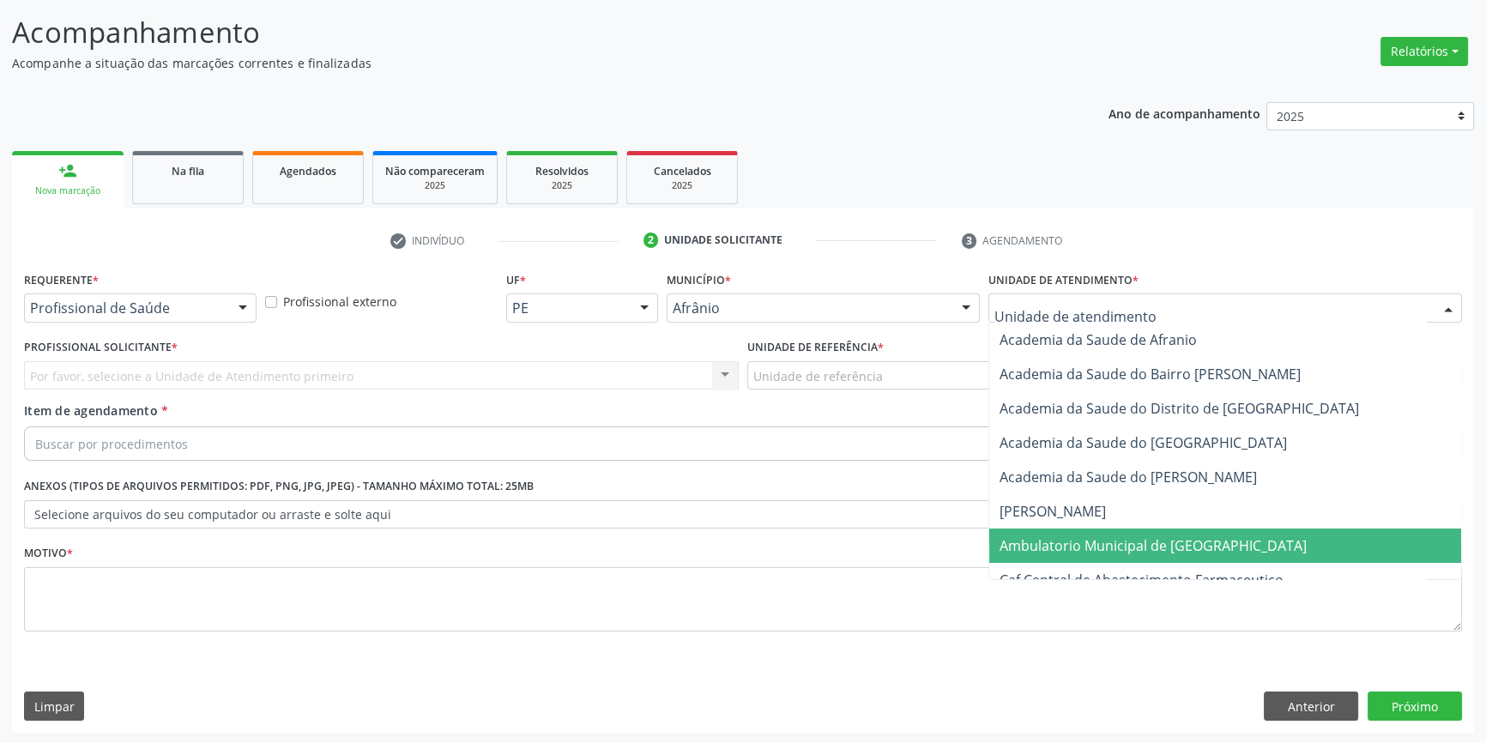
drag, startPoint x: 1042, startPoint y: 547, endPoint x: 963, endPoint y: 502, distance: 90.7
click at [1042, 547] on span "Ambulatorio Municipal de [GEOGRAPHIC_DATA]" at bounding box center [1153, 545] width 307 height 19
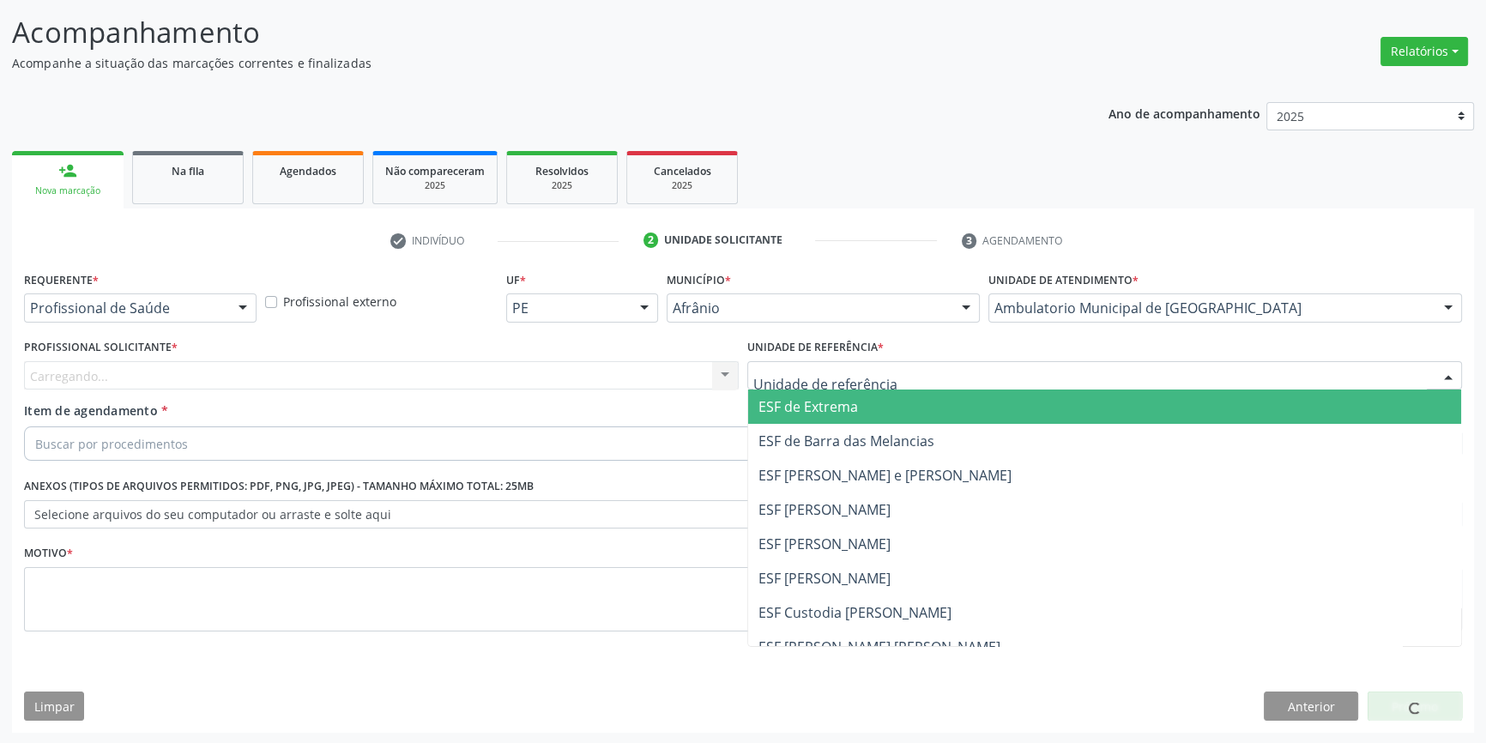
click at [847, 385] on div at bounding box center [1104, 375] width 715 height 29
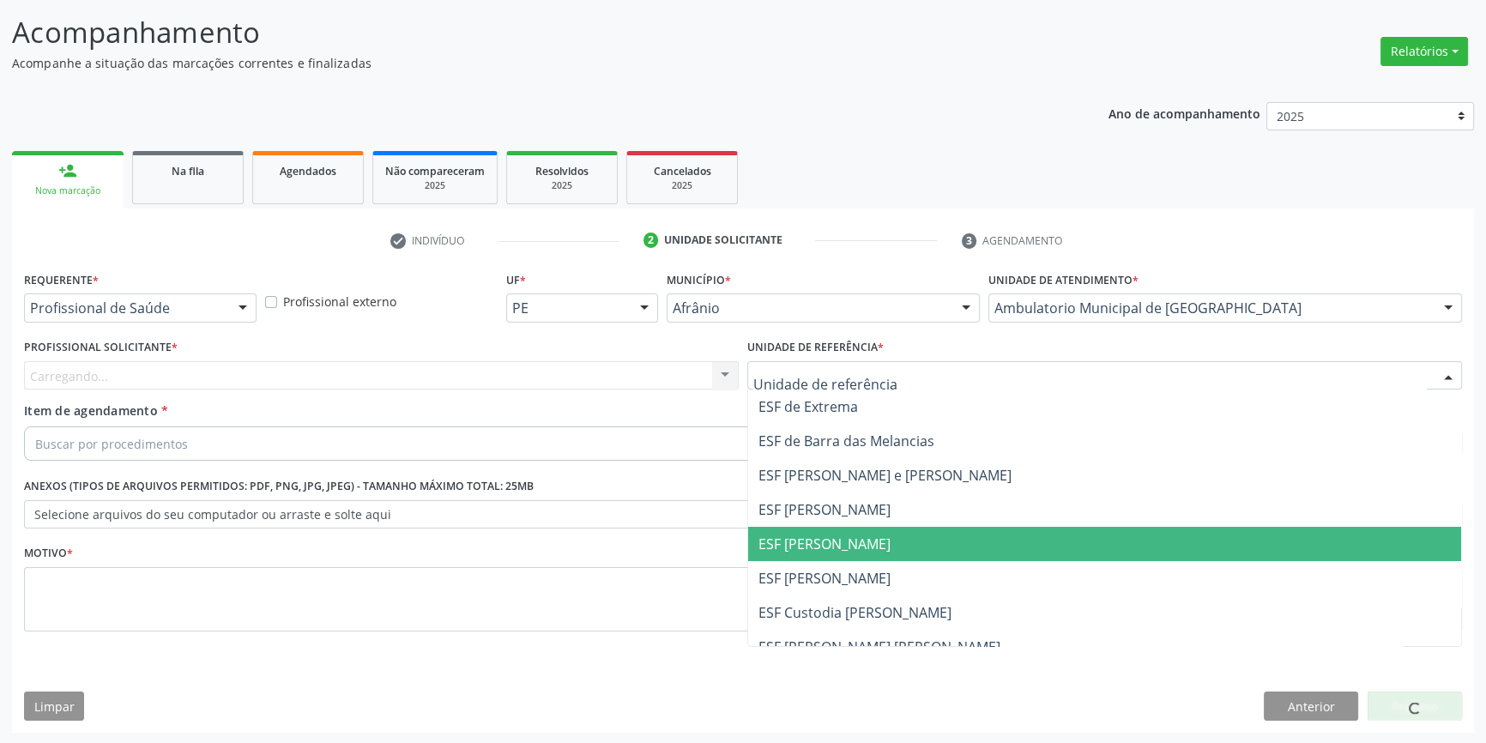
click at [819, 535] on span "ESF [PERSON_NAME]" at bounding box center [824, 544] width 132 height 19
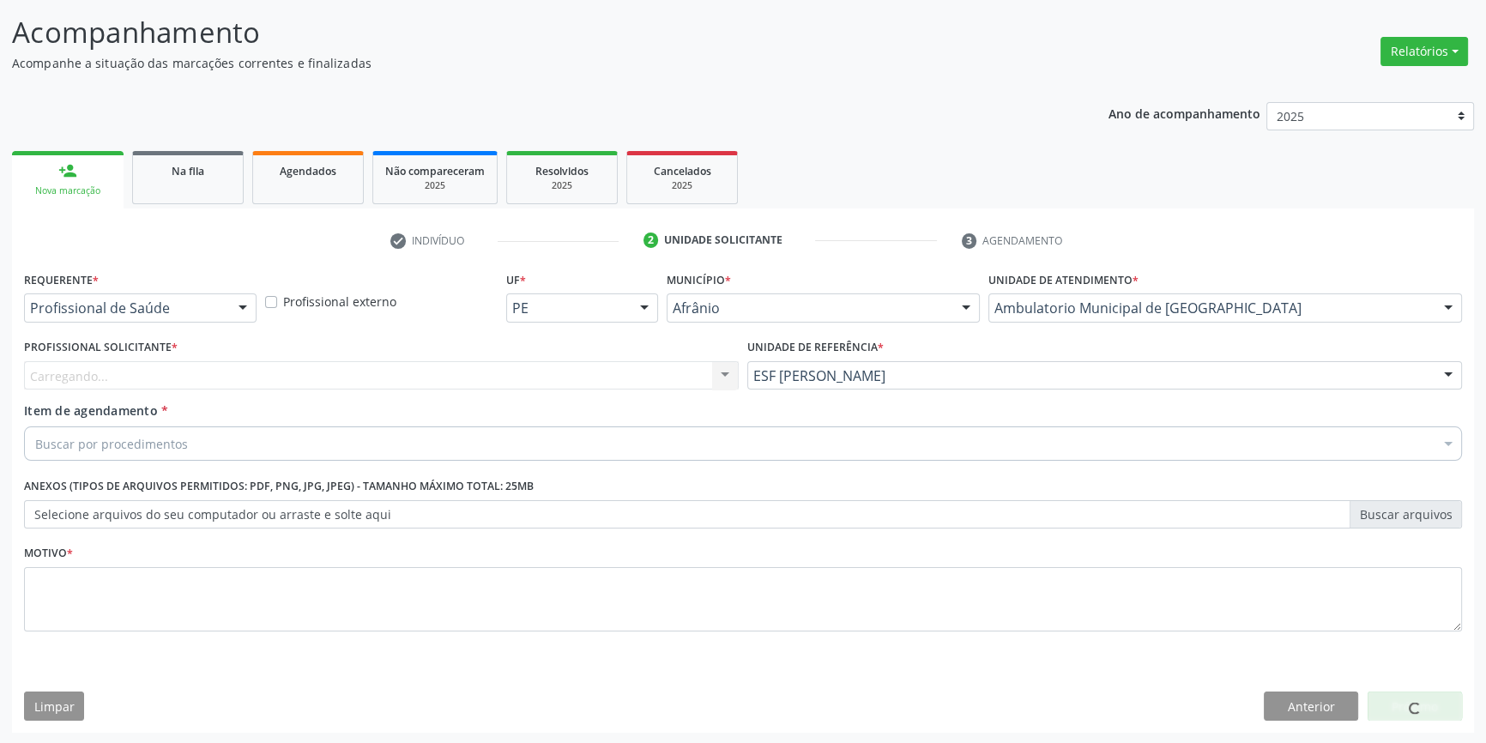
drag, startPoint x: 526, startPoint y: 384, endPoint x: 515, endPoint y: 389, distance: 12.3
click at [521, 386] on div "Carregando... Nenhum resultado encontrado para: " " Não há nenhuma opção para s…" at bounding box center [381, 375] width 715 height 29
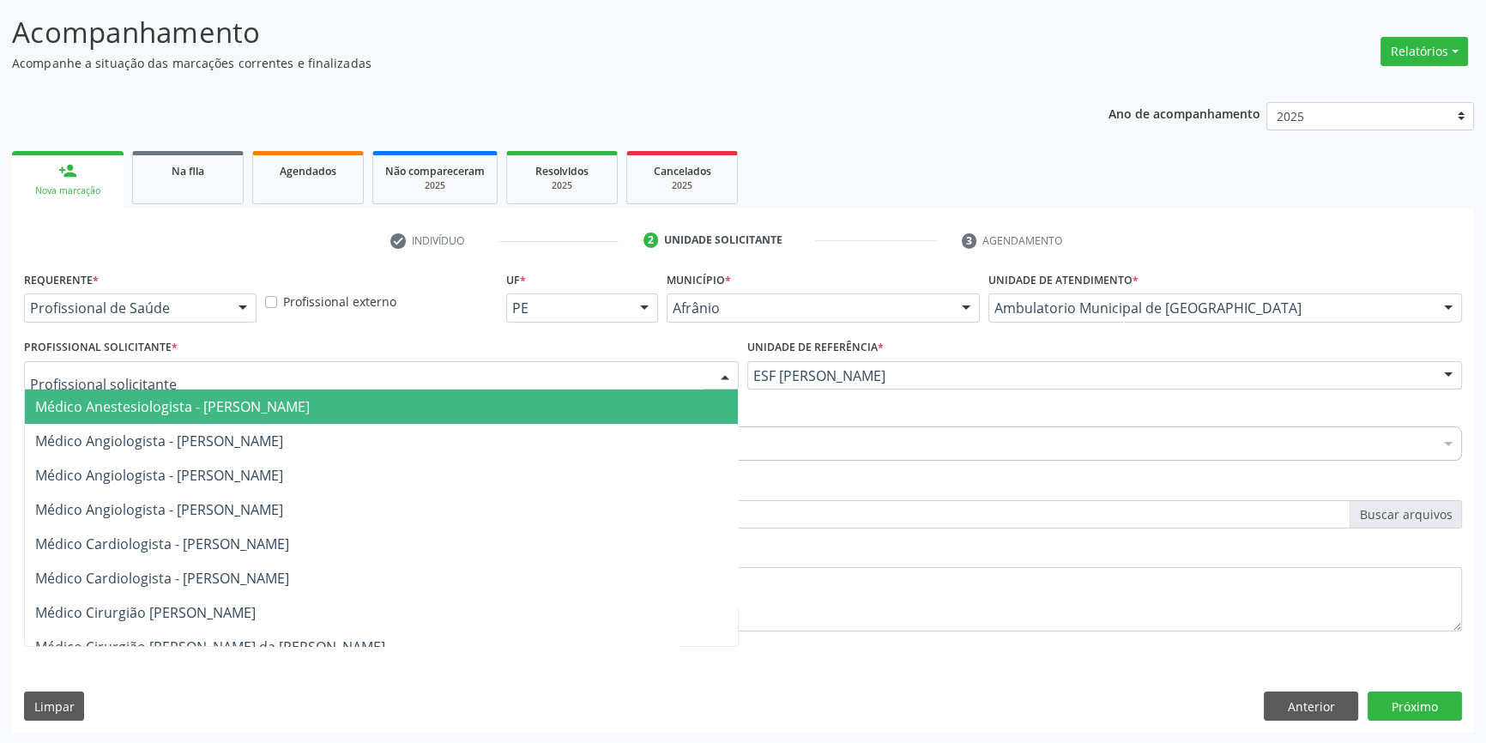
click at [506, 384] on div at bounding box center [381, 375] width 715 height 29
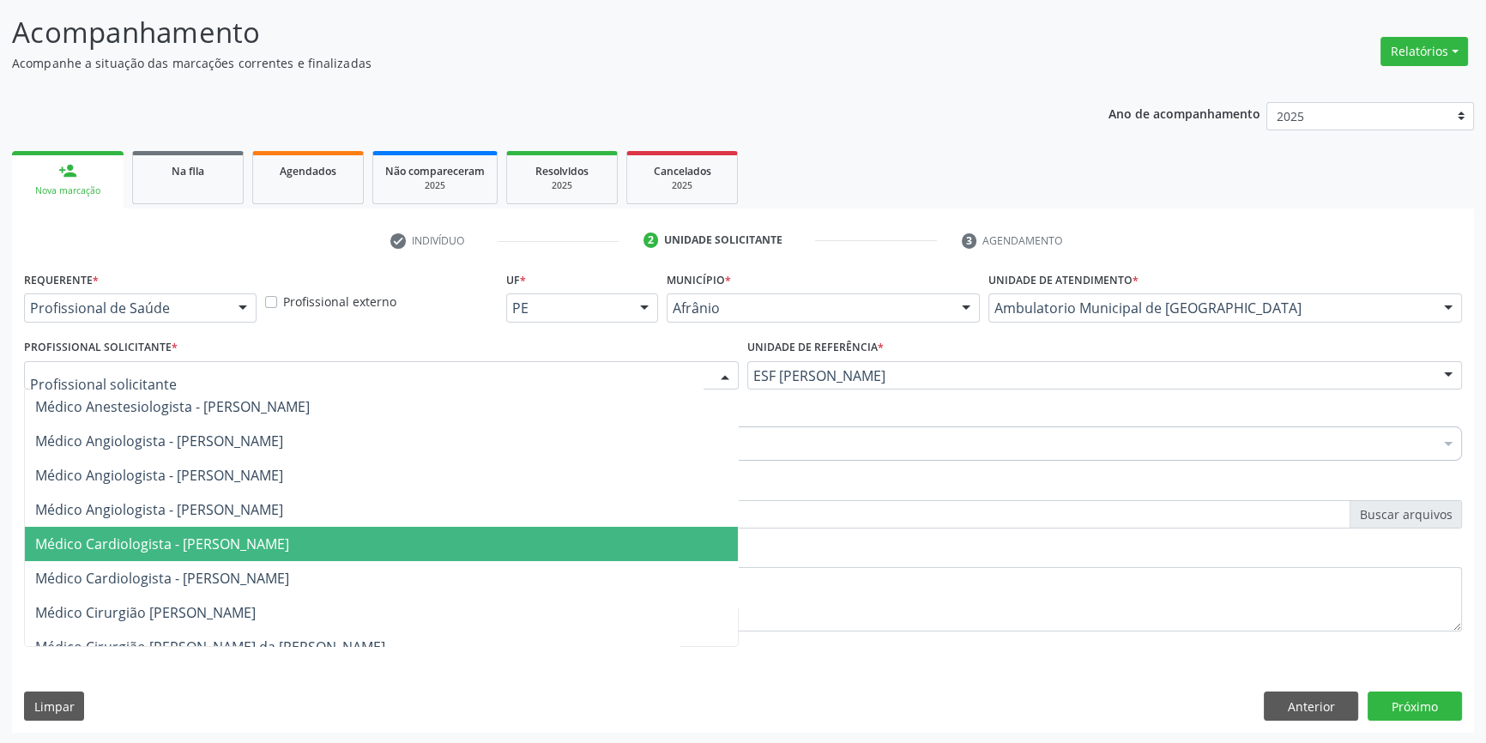
click at [289, 537] on span "Médico Cardiologista - [PERSON_NAME]" at bounding box center [162, 544] width 254 height 19
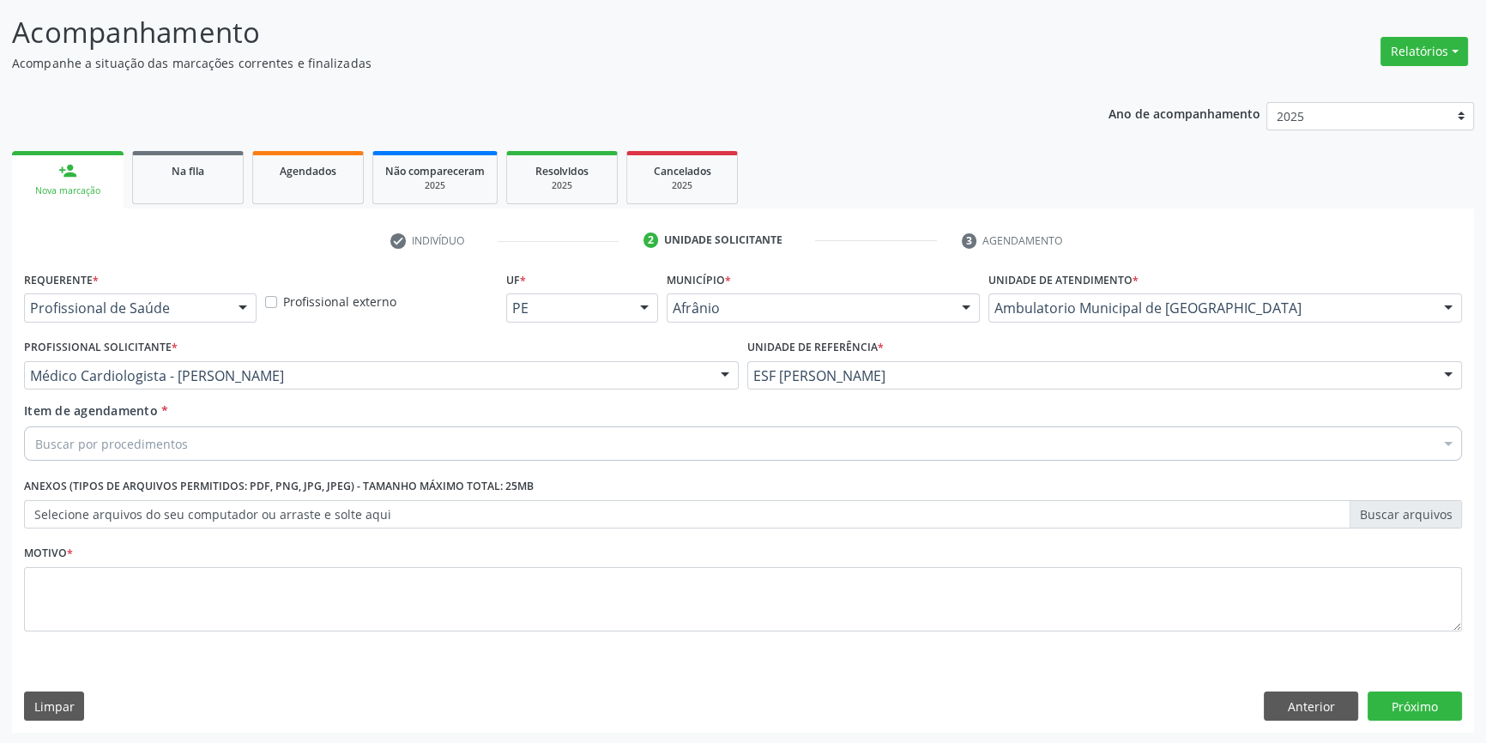
click at [246, 442] on div "Buscar por procedimentos" at bounding box center [743, 443] width 1438 height 34
type input "neuroci"
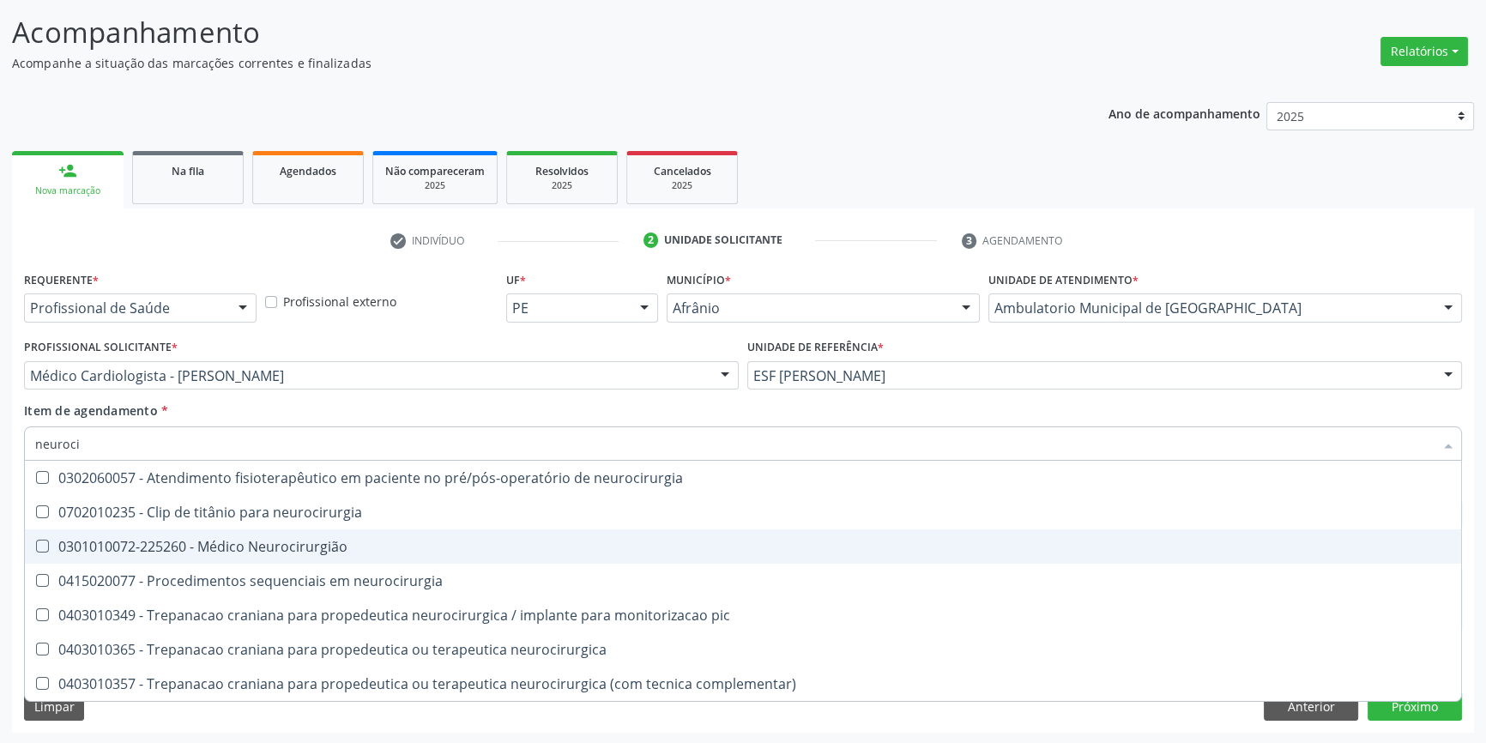
click at [283, 540] on div "0301010072-225260 - Médico Neurocirurgião" at bounding box center [743, 547] width 1416 height 14
checkbox Neurocirurgião "true"
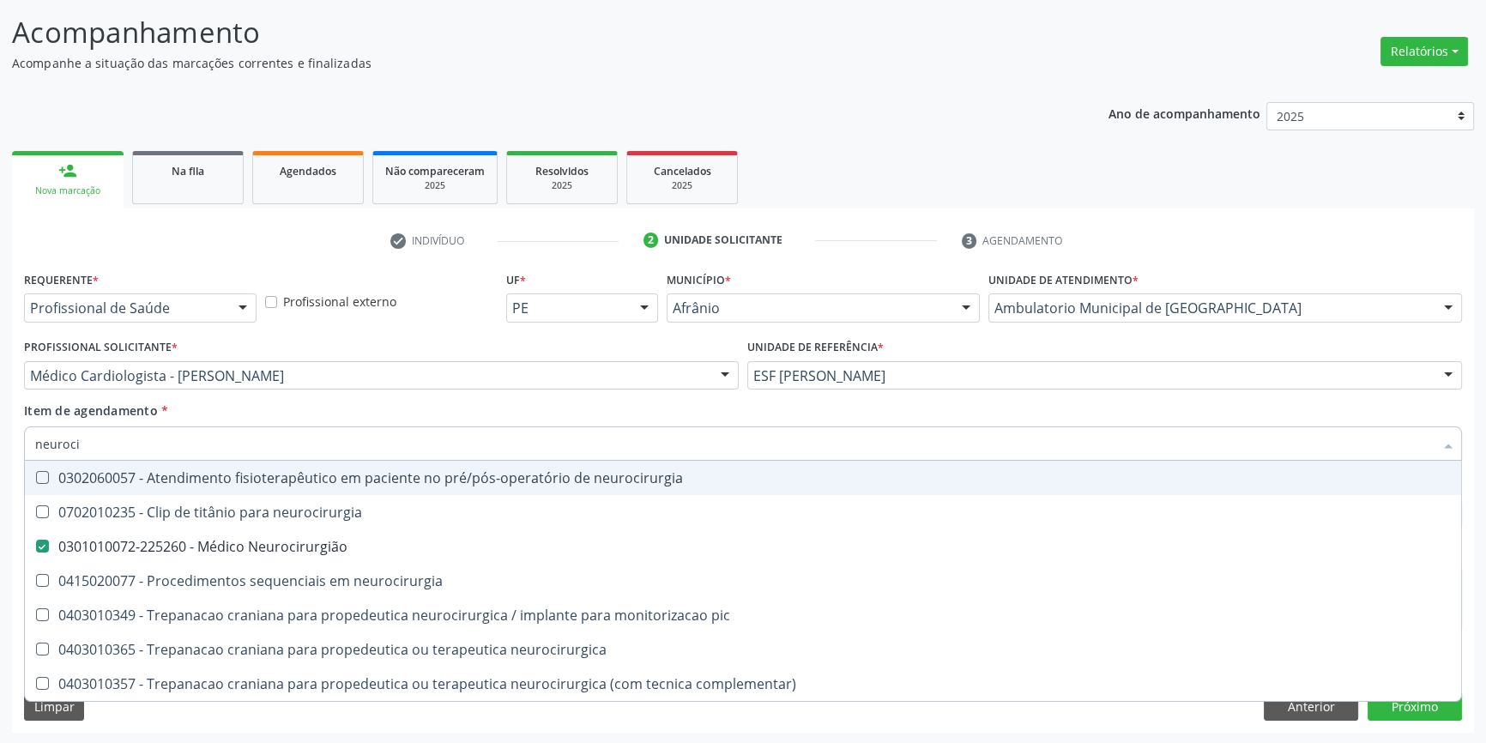
click at [340, 402] on div "Item de agendamento * neuroci Desfazer seleção 0302060057 - Atendimento fisiote…" at bounding box center [743, 429] width 1438 height 54
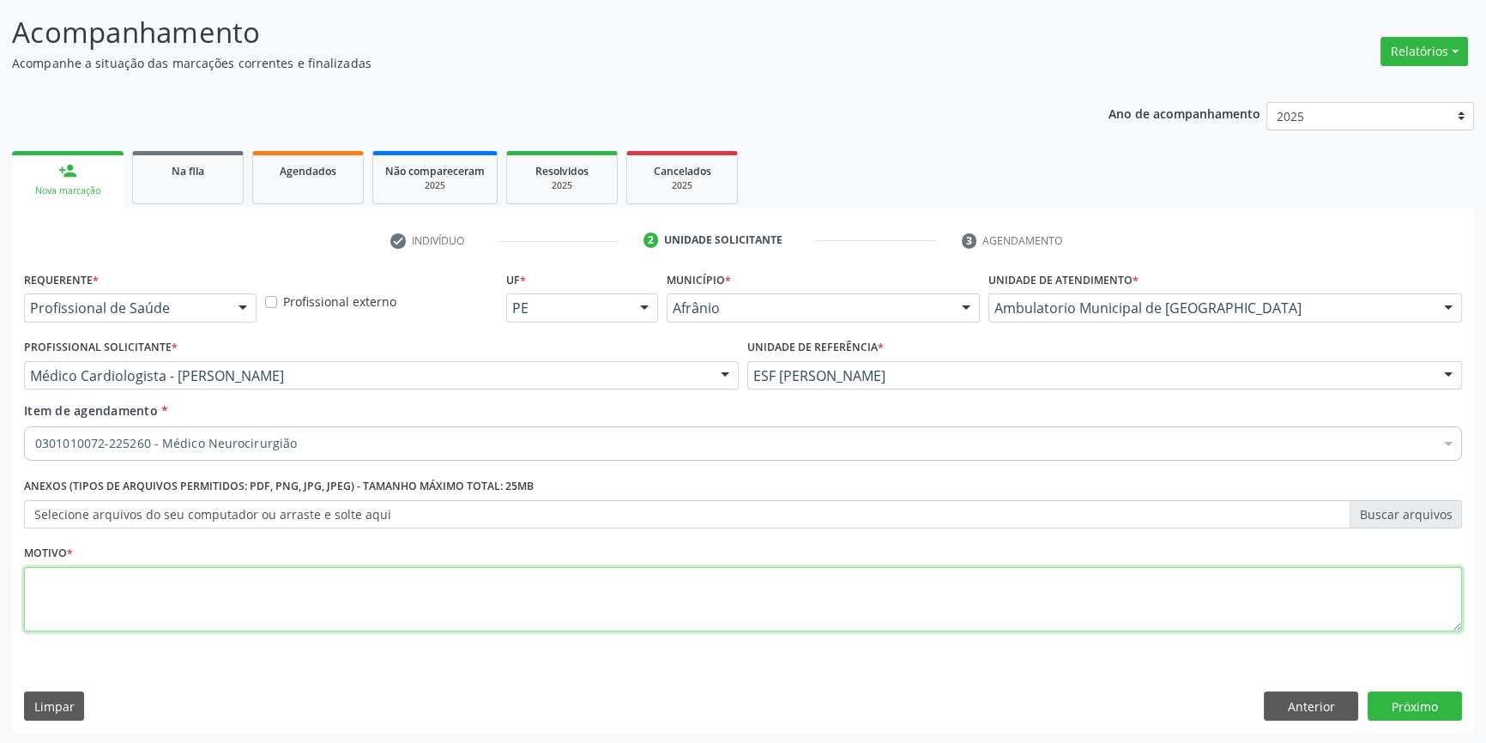
click at [233, 599] on textarea at bounding box center [743, 599] width 1438 height 65
type textarea "cefaleia"
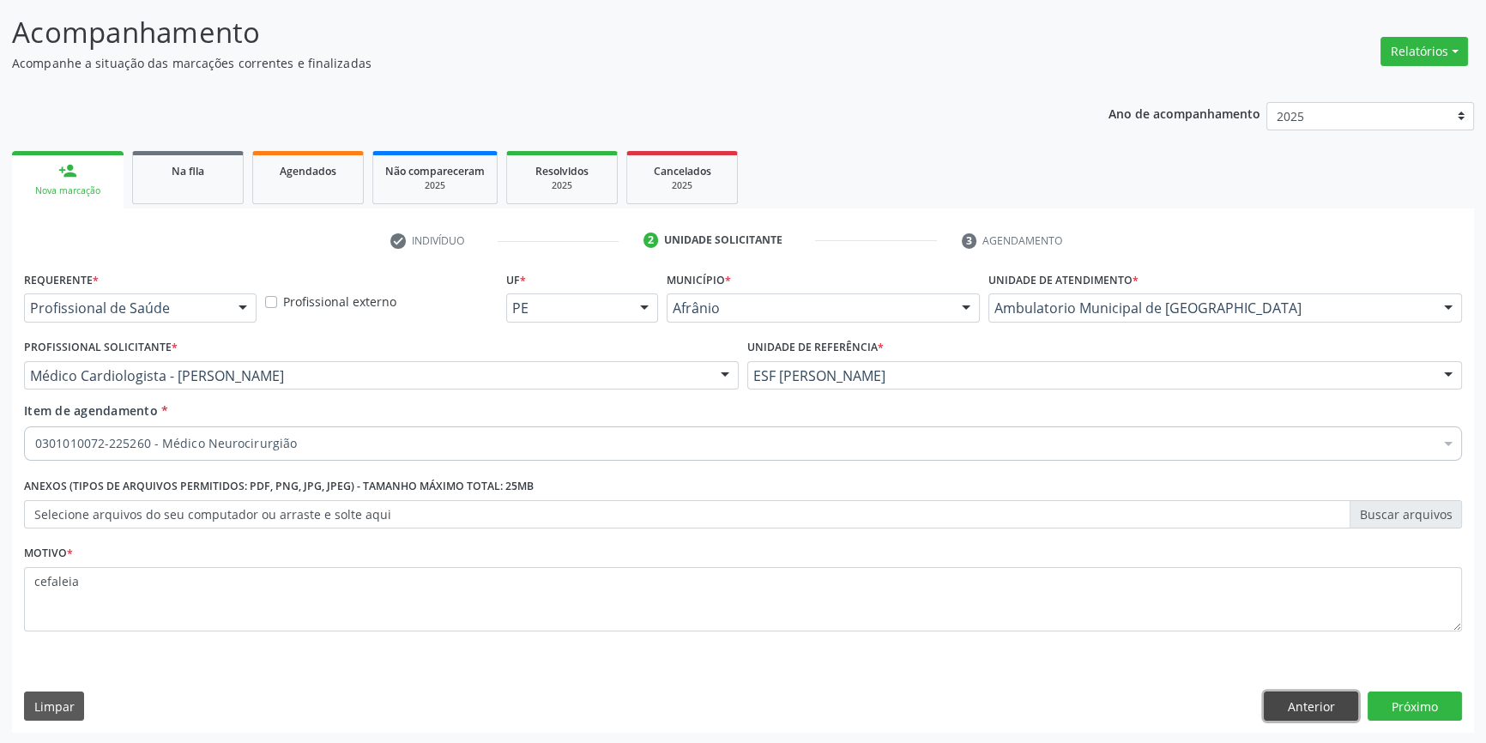
click at [1299, 702] on button "Anterior" at bounding box center [1311, 706] width 94 height 29
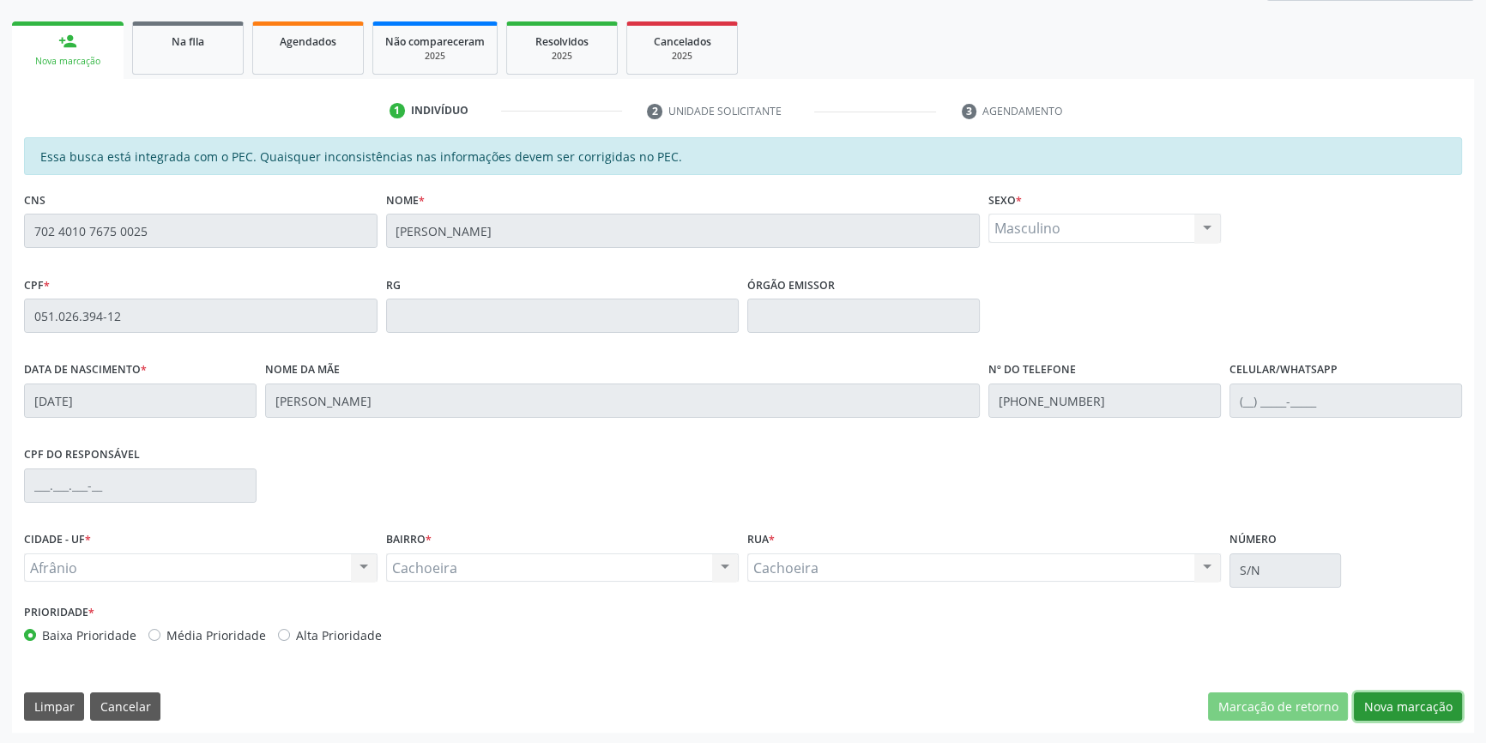
click at [1436, 704] on button "Nova marcação" at bounding box center [1408, 706] width 108 height 29
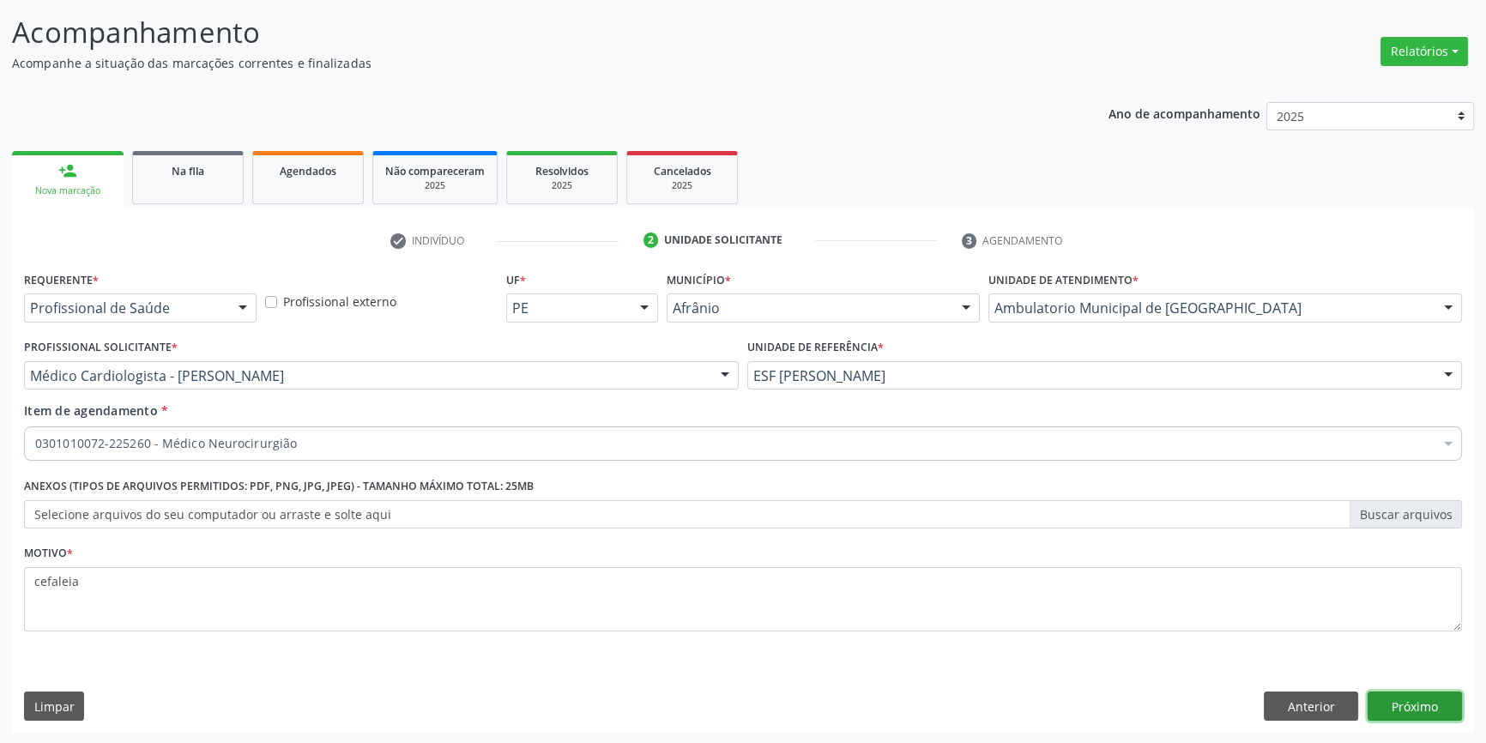
click at [1436, 704] on button "Próximo" at bounding box center [1415, 706] width 94 height 29
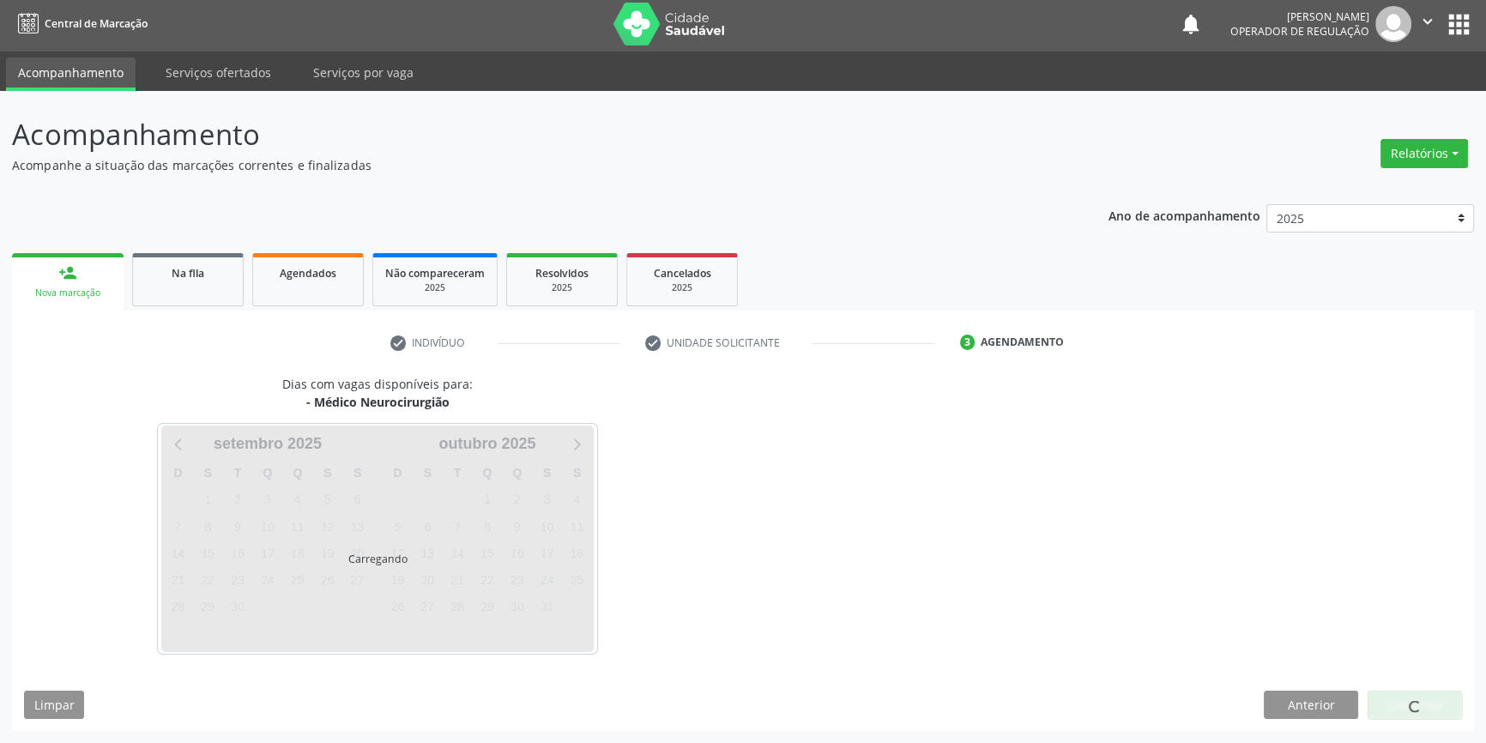
scroll to position [2, 0]
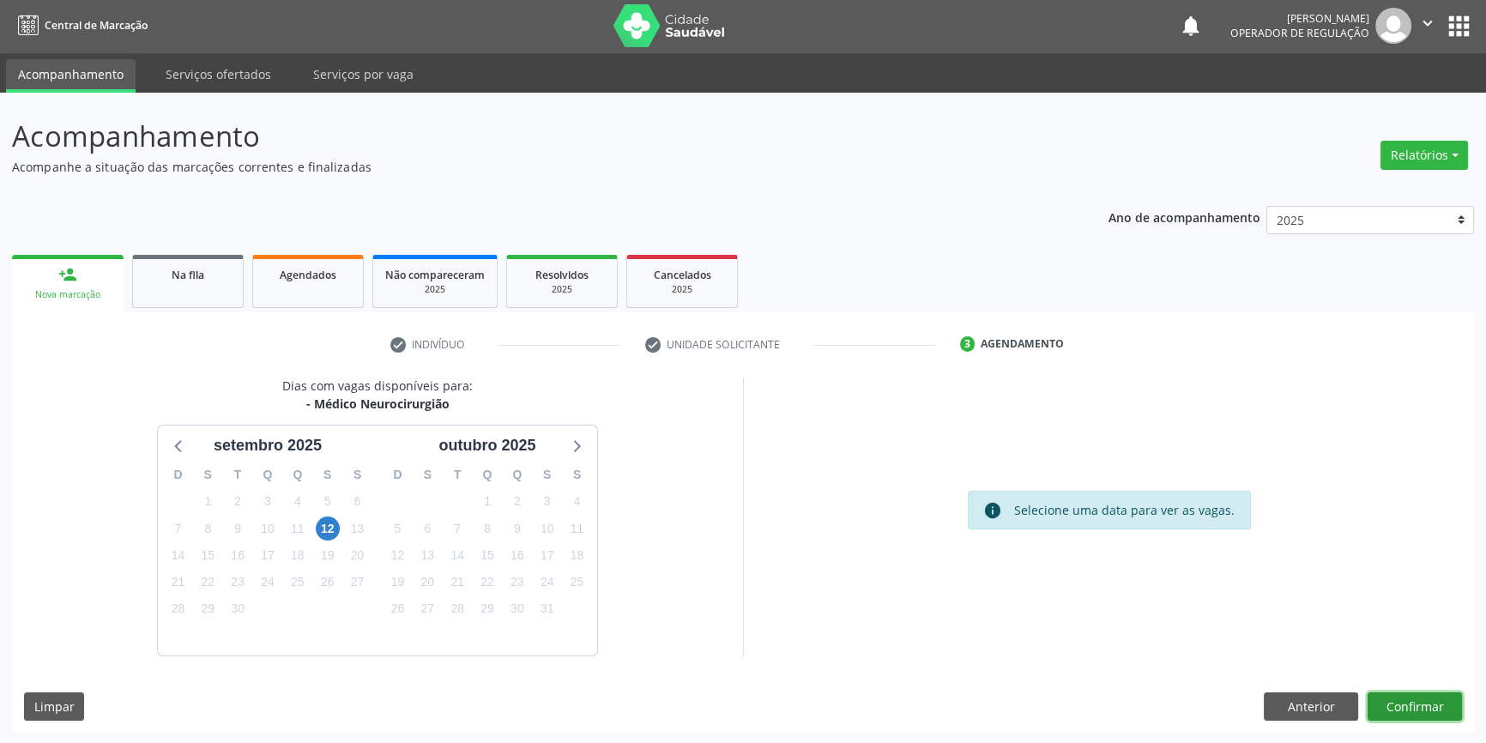
click at [1436, 704] on button "Confirmar" at bounding box center [1415, 706] width 94 height 29
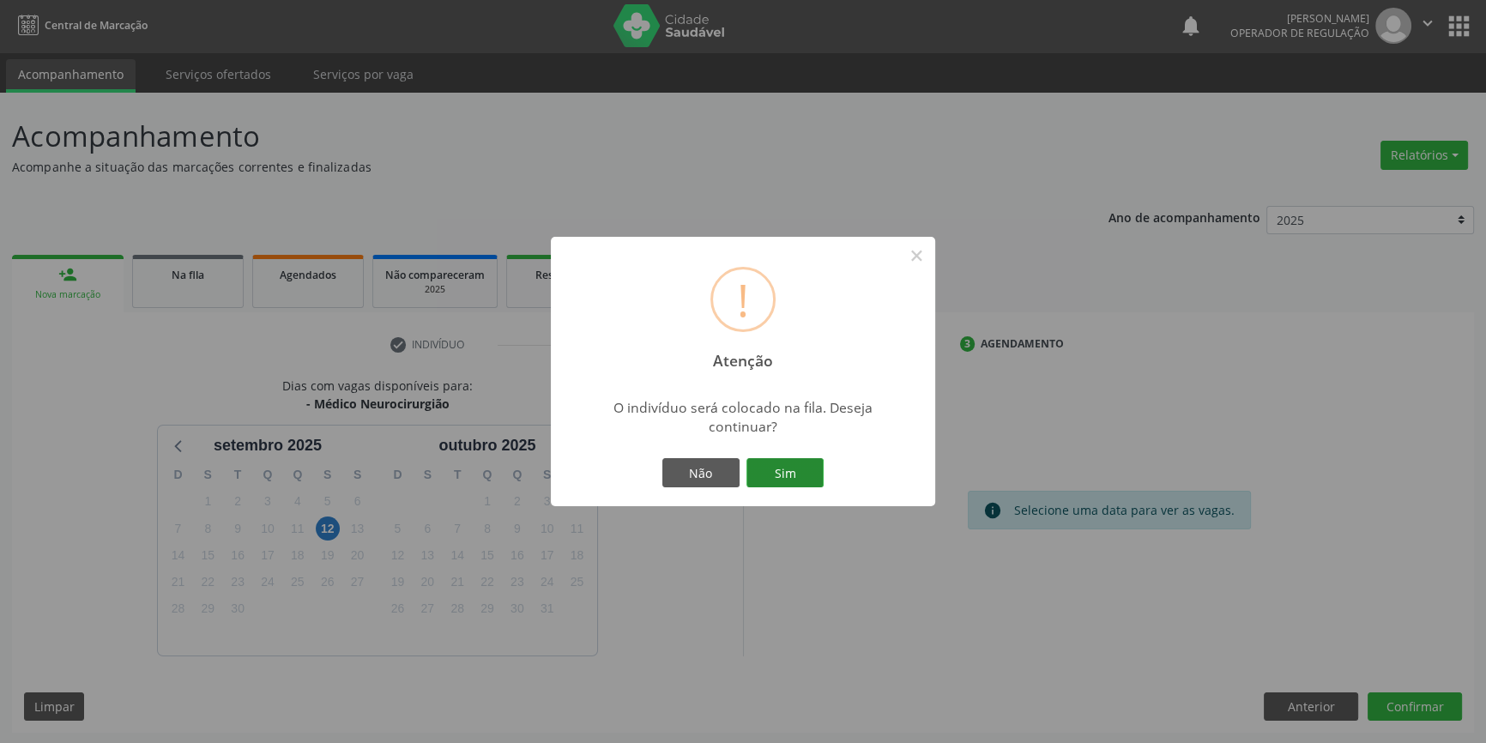
click at [803, 479] on button "Sim" at bounding box center [784, 472] width 77 height 29
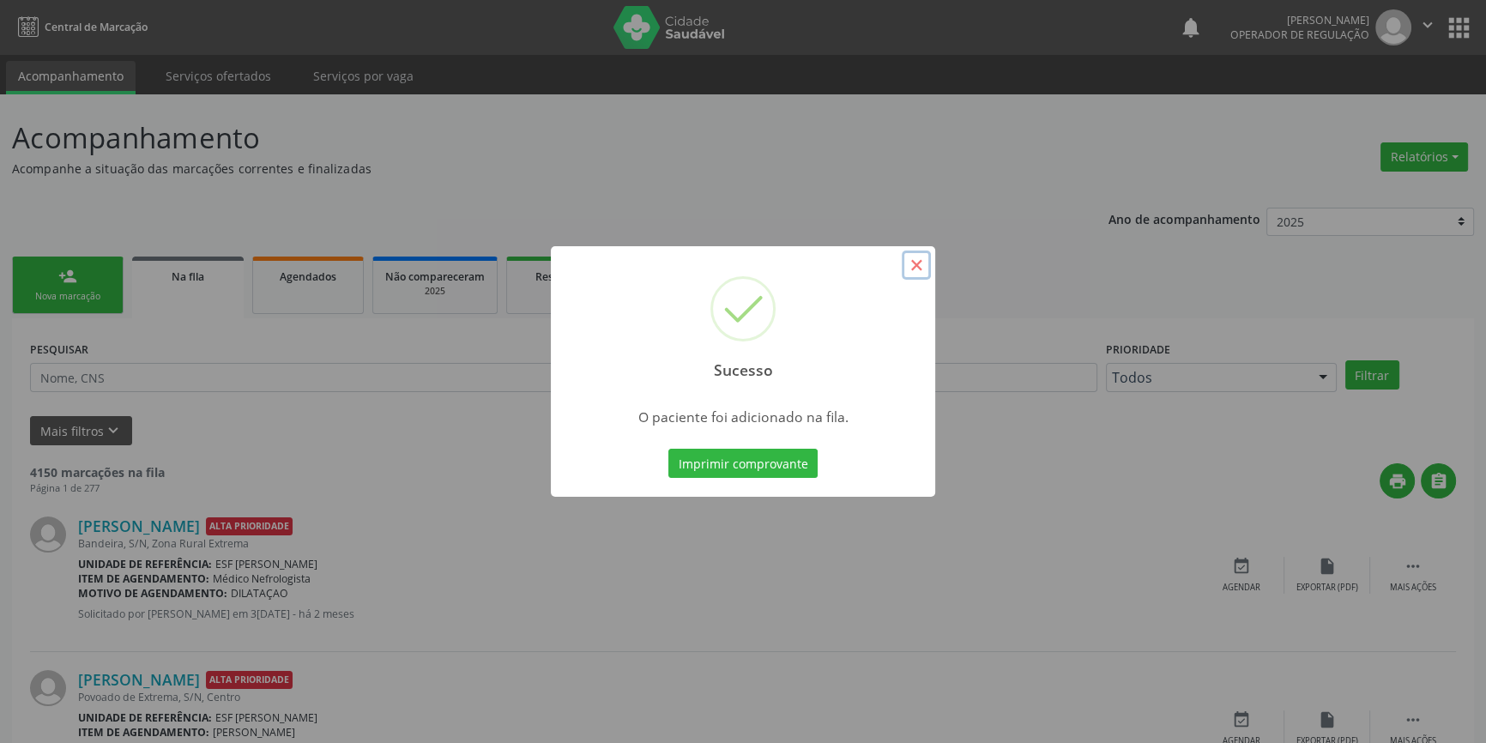
click at [924, 266] on button "×" at bounding box center [916, 265] width 29 height 29
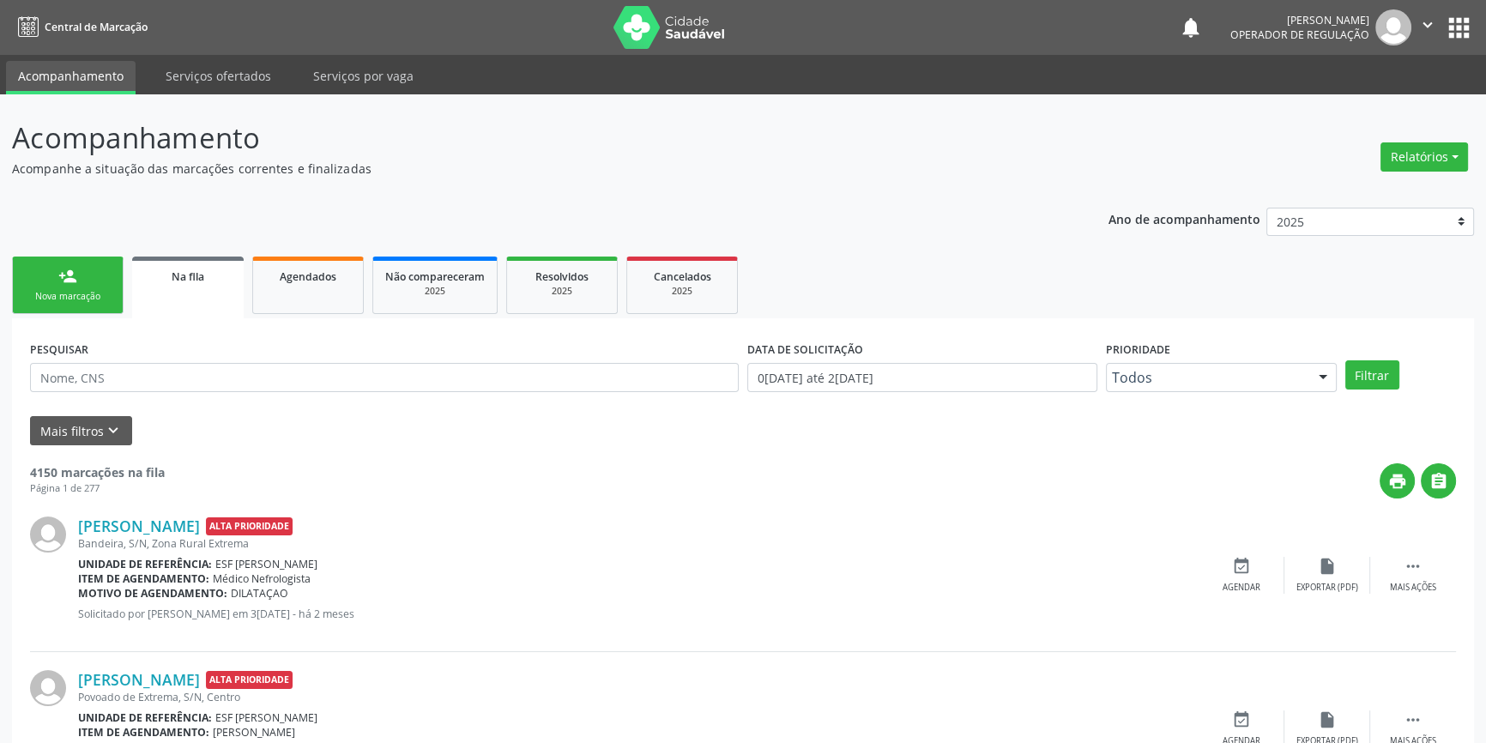
click at [55, 277] on link "person_add Nova marcação" at bounding box center [68, 285] width 112 height 57
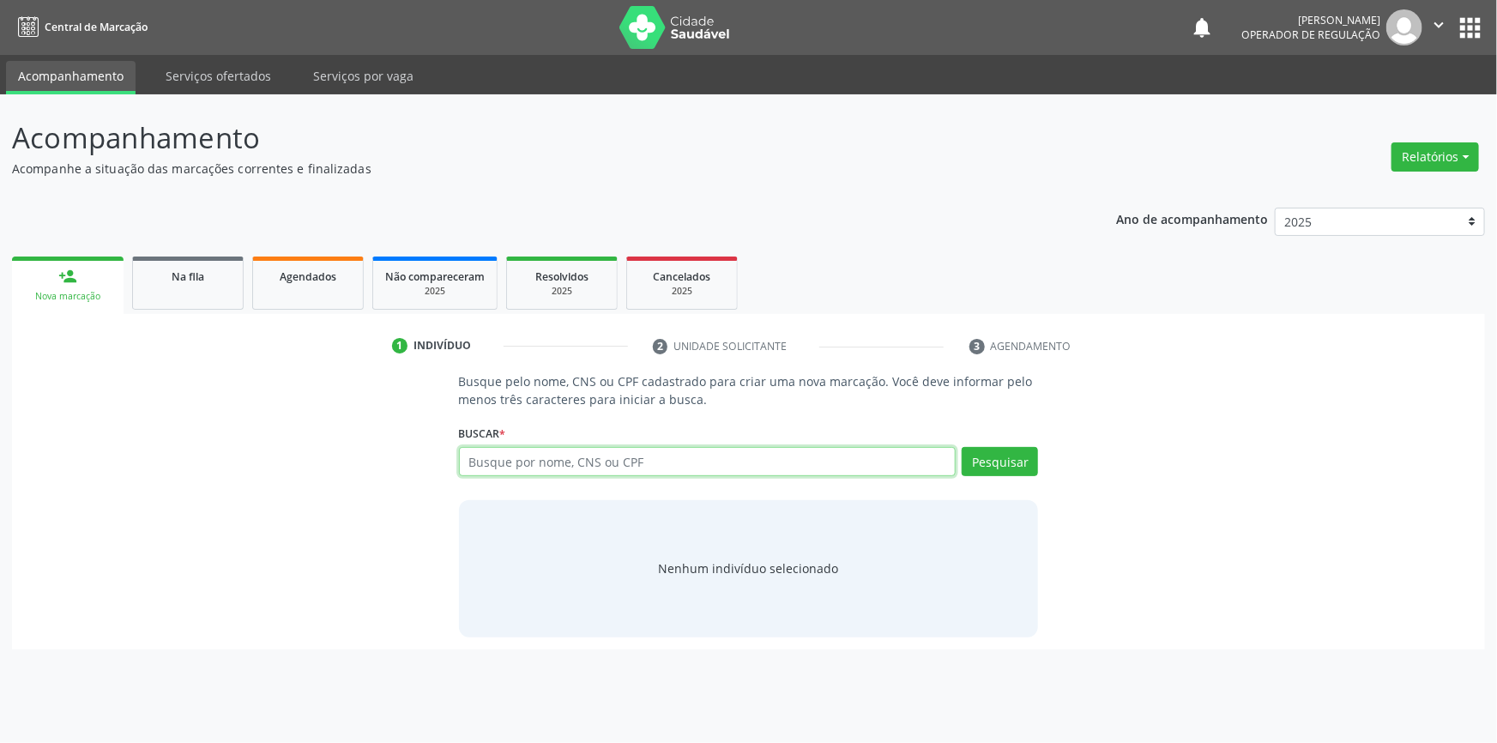
click at [568, 459] on input "text" at bounding box center [708, 461] width 498 height 29
type input "708203115702246"
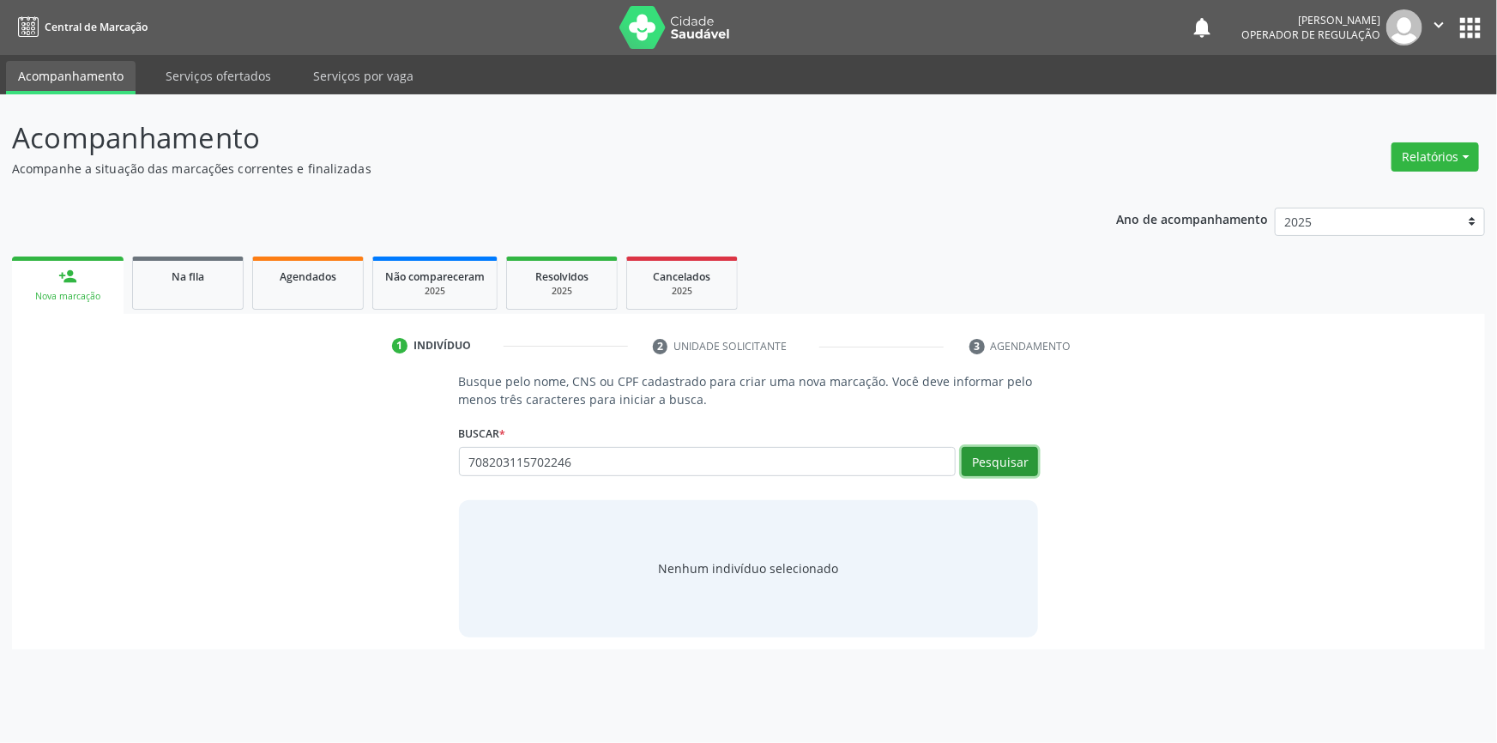
click at [1021, 457] on button "Pesquisar" at bounding box center [1000, 461] width 76 height 29
type input "708203115702246"
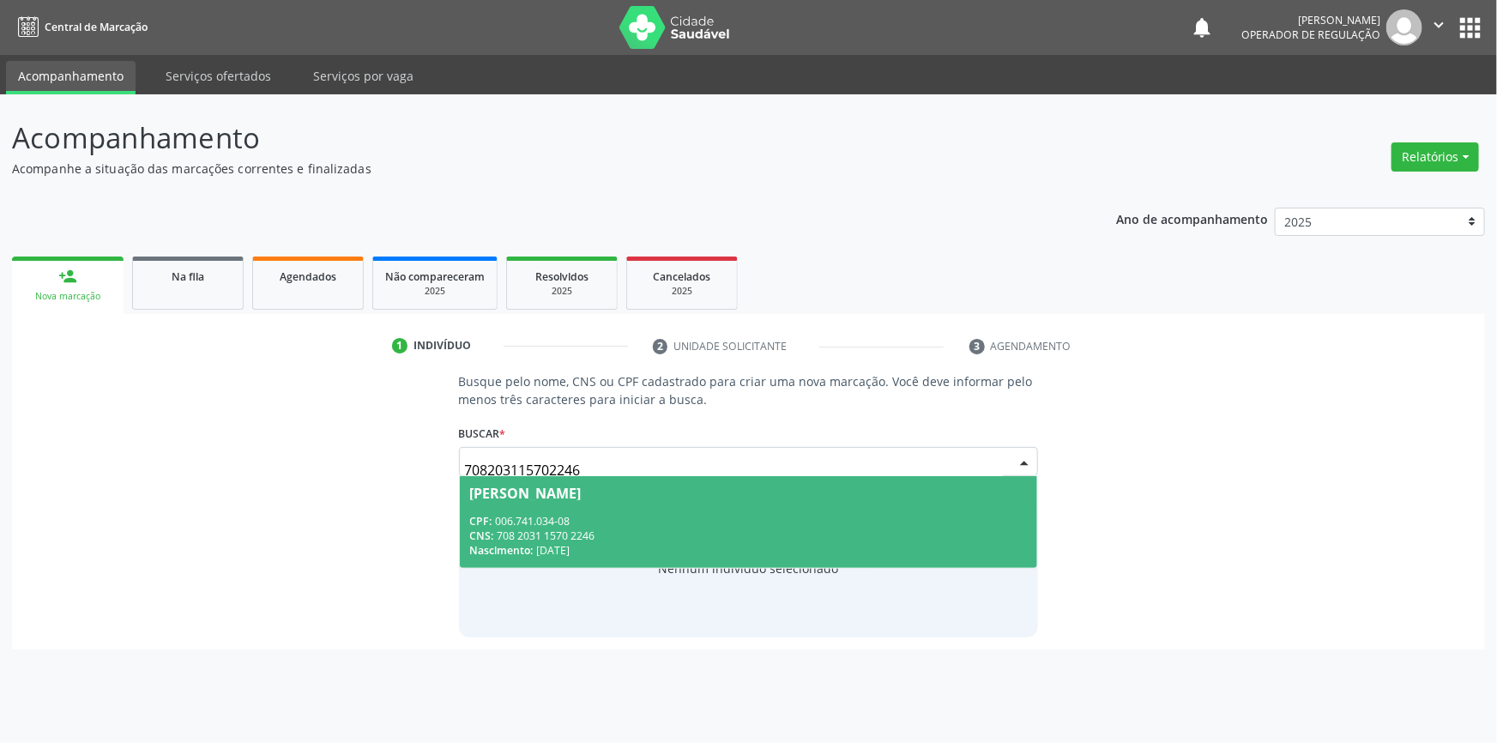
click at [528, 521] on div "CPF: 006.741.034-08" at bounding box center [749, 521] width 558 height 15
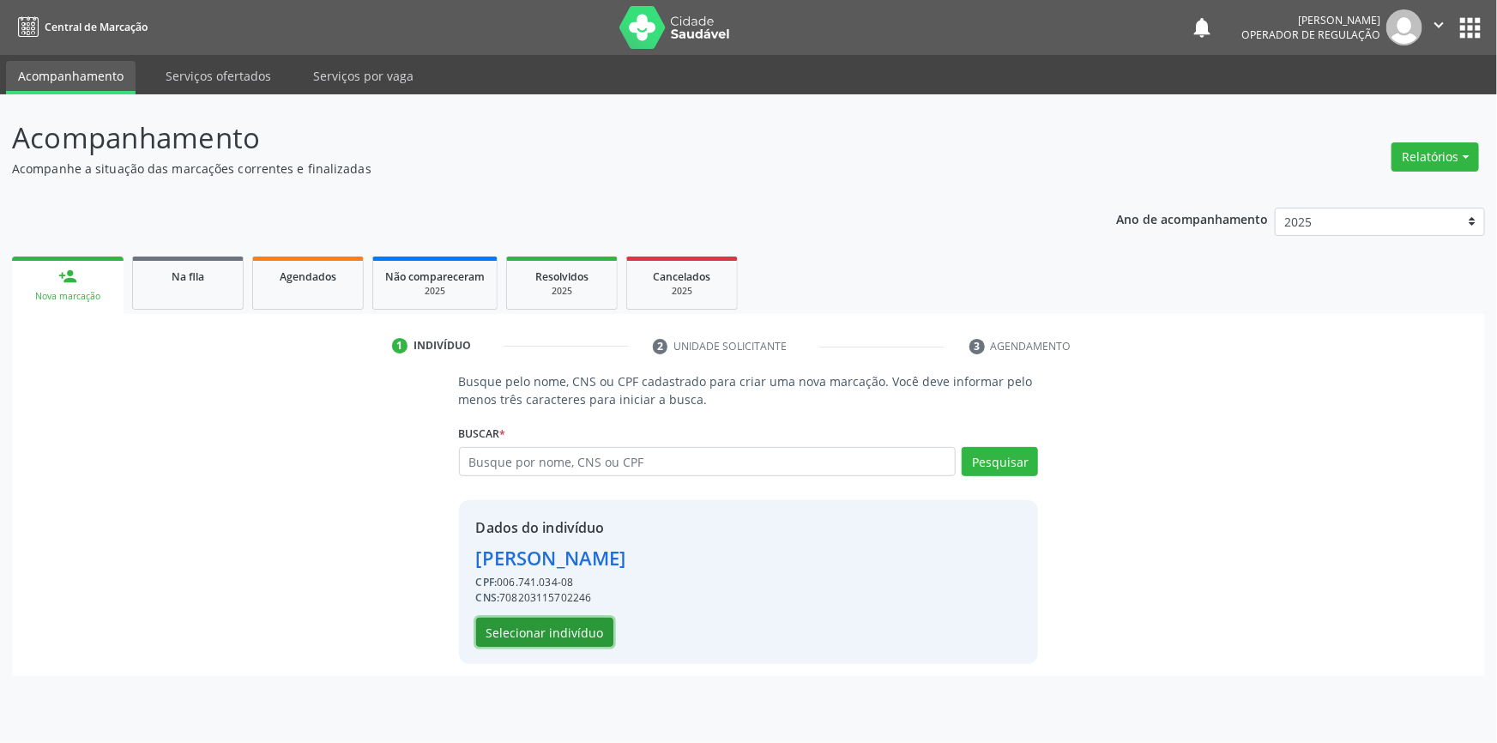
click at [582, 631] on button "Selecionar indivíduo" at bounding box center [544, 632] width 137 height 29
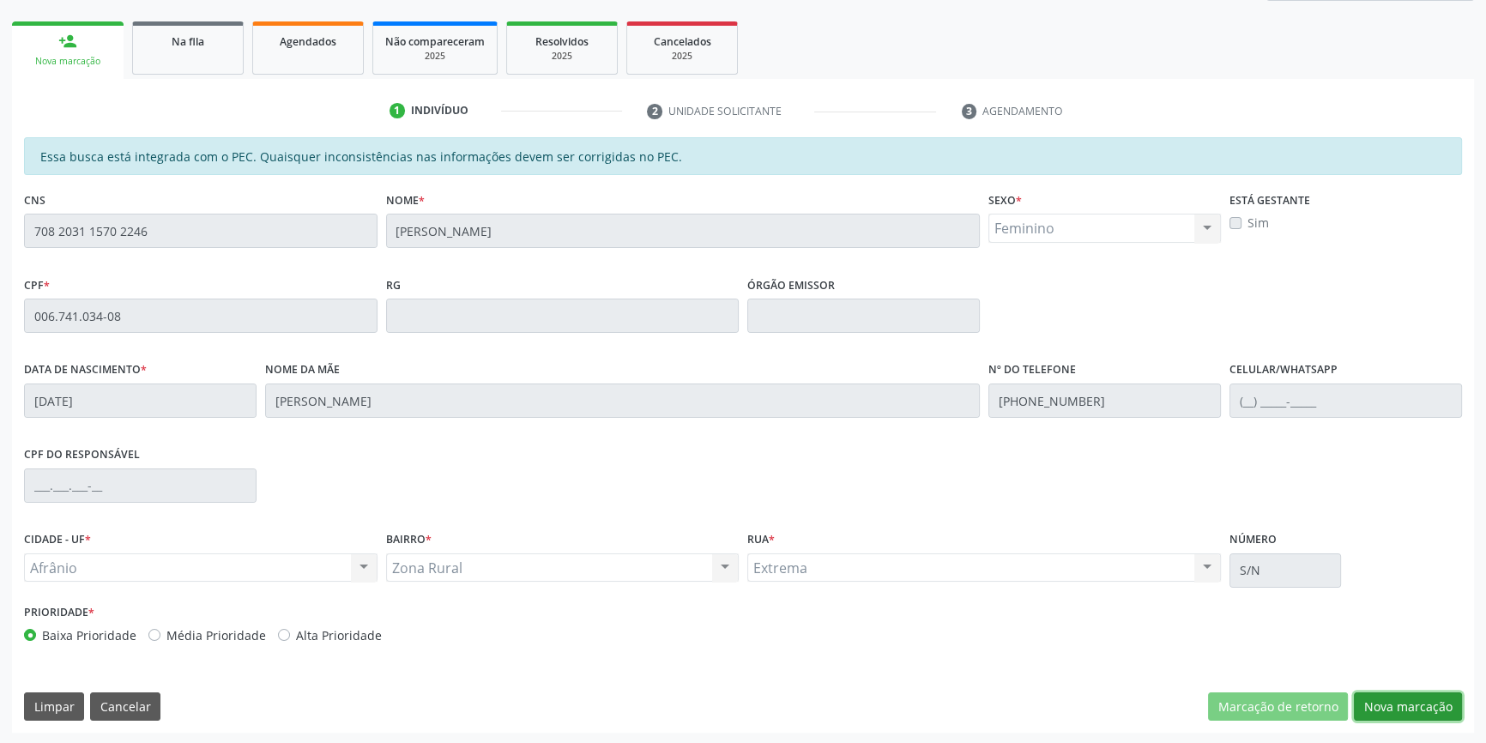
click at [1396, 692] on button "Nova marcação" at bounding box center [1408, 706] width 108 height 29
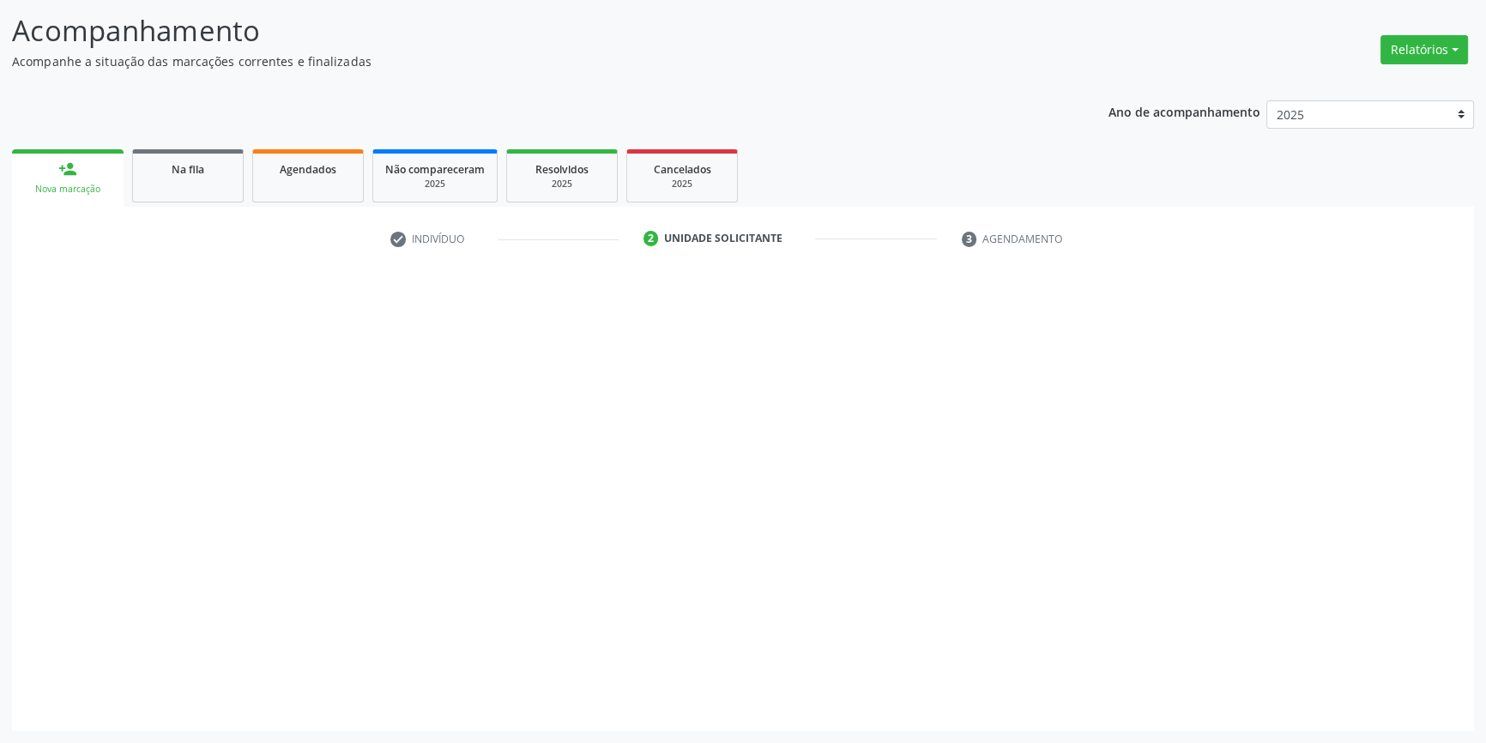
scroll to position [106, 0]
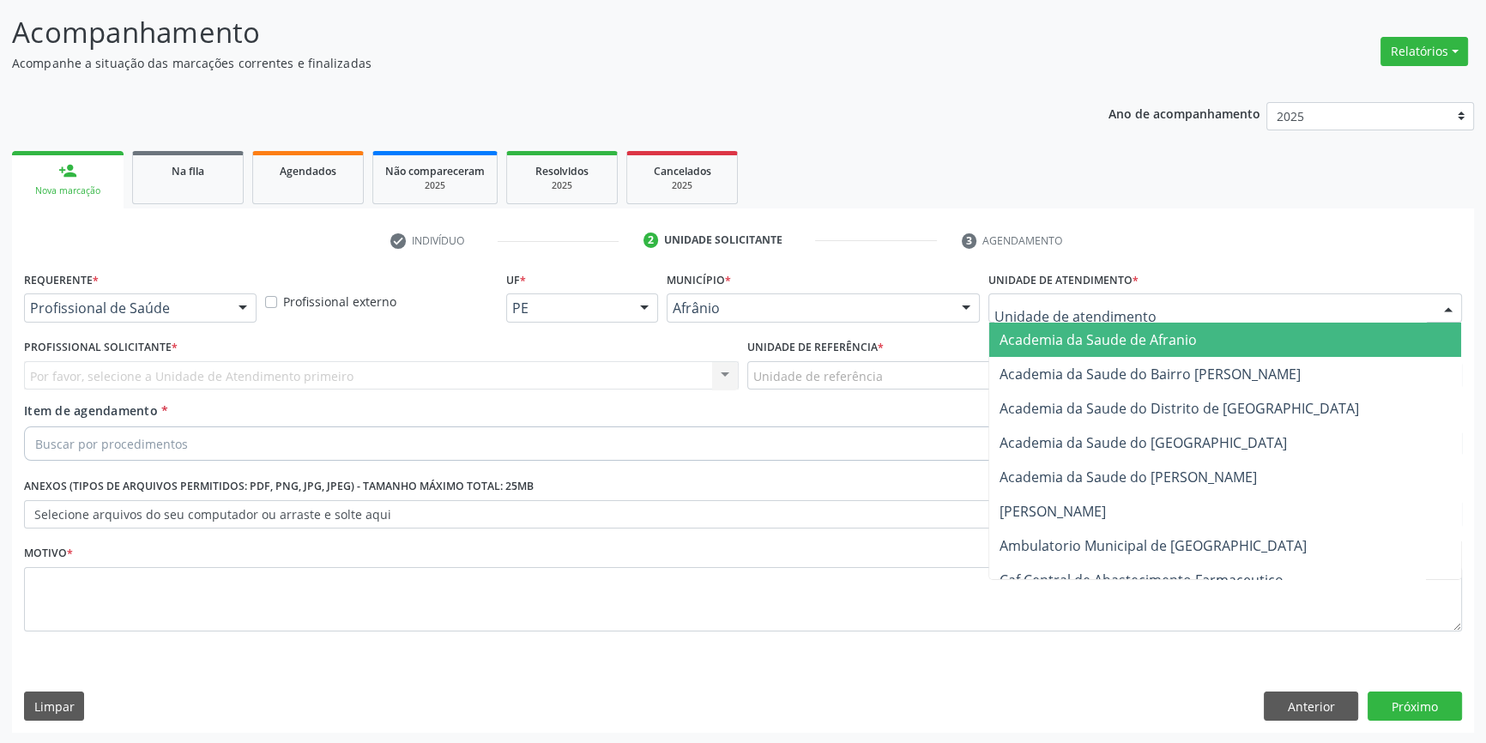
click at [1066, 317] on div at bounding box center [1225, 307] width 474 height 29
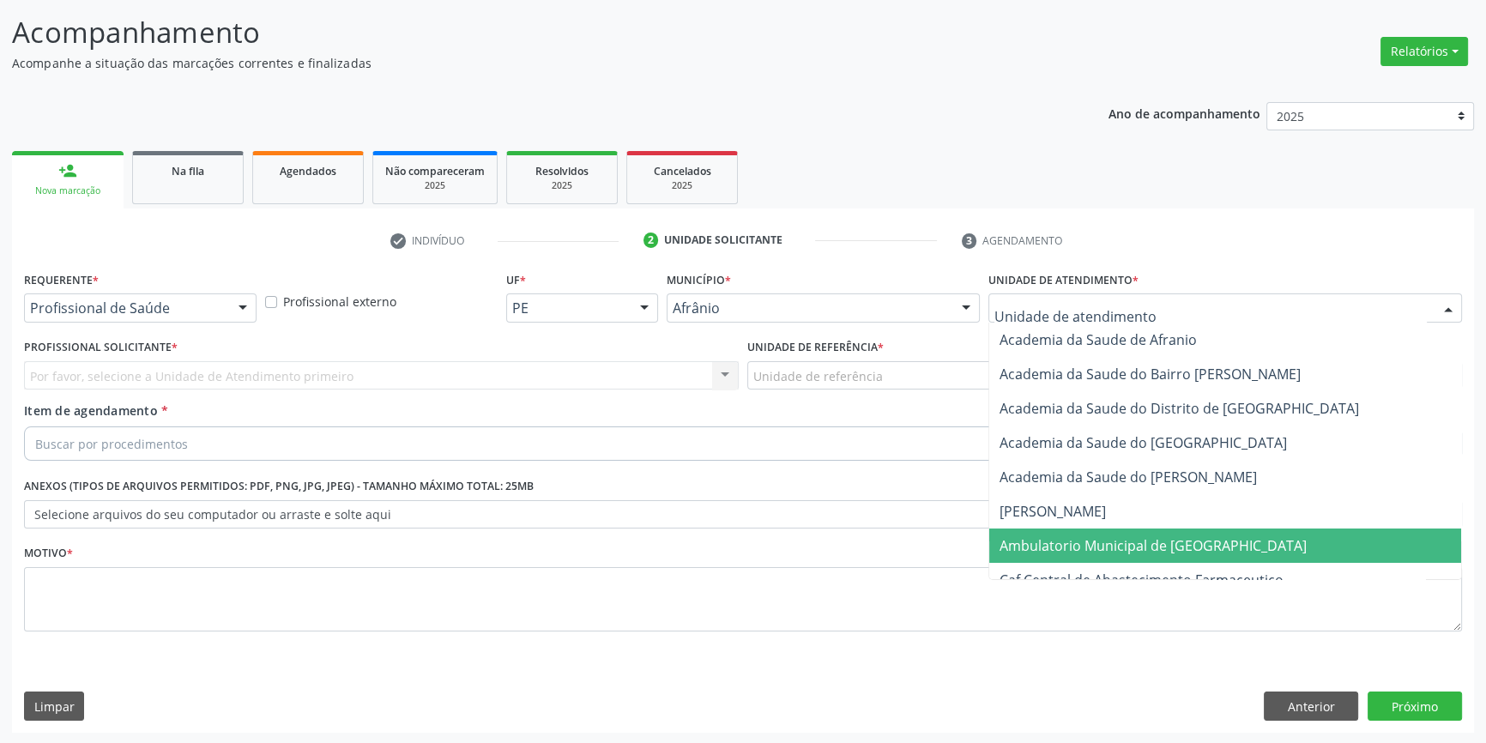
click at [1078, 546] on span "Ambulatorio Municipal de [GEOGRAPHIC_DATA]" at bounding box center [1153, 545] width 307 height 19
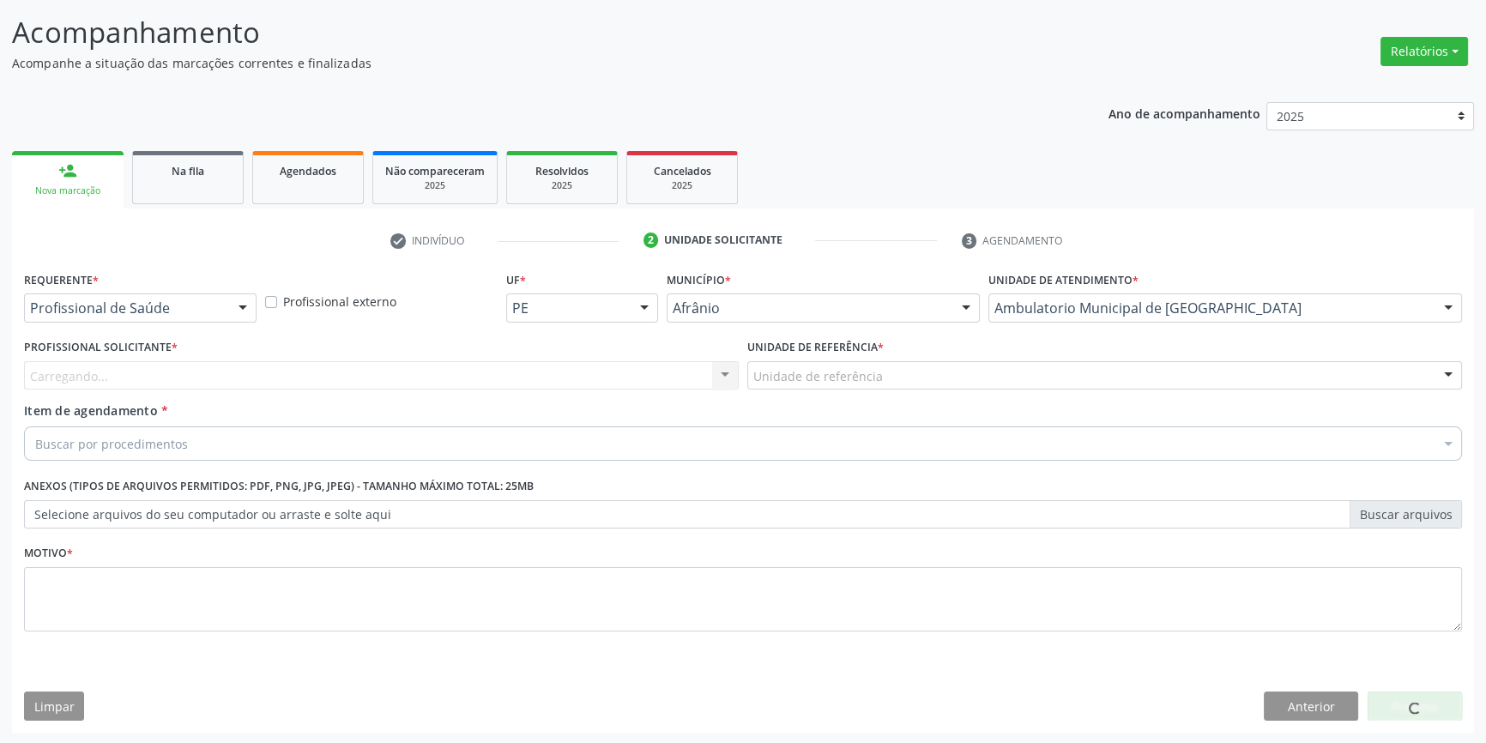
click at [880, 378] on div "Unidade de referência" at bounding box center [1104, 375] width 715 height 29
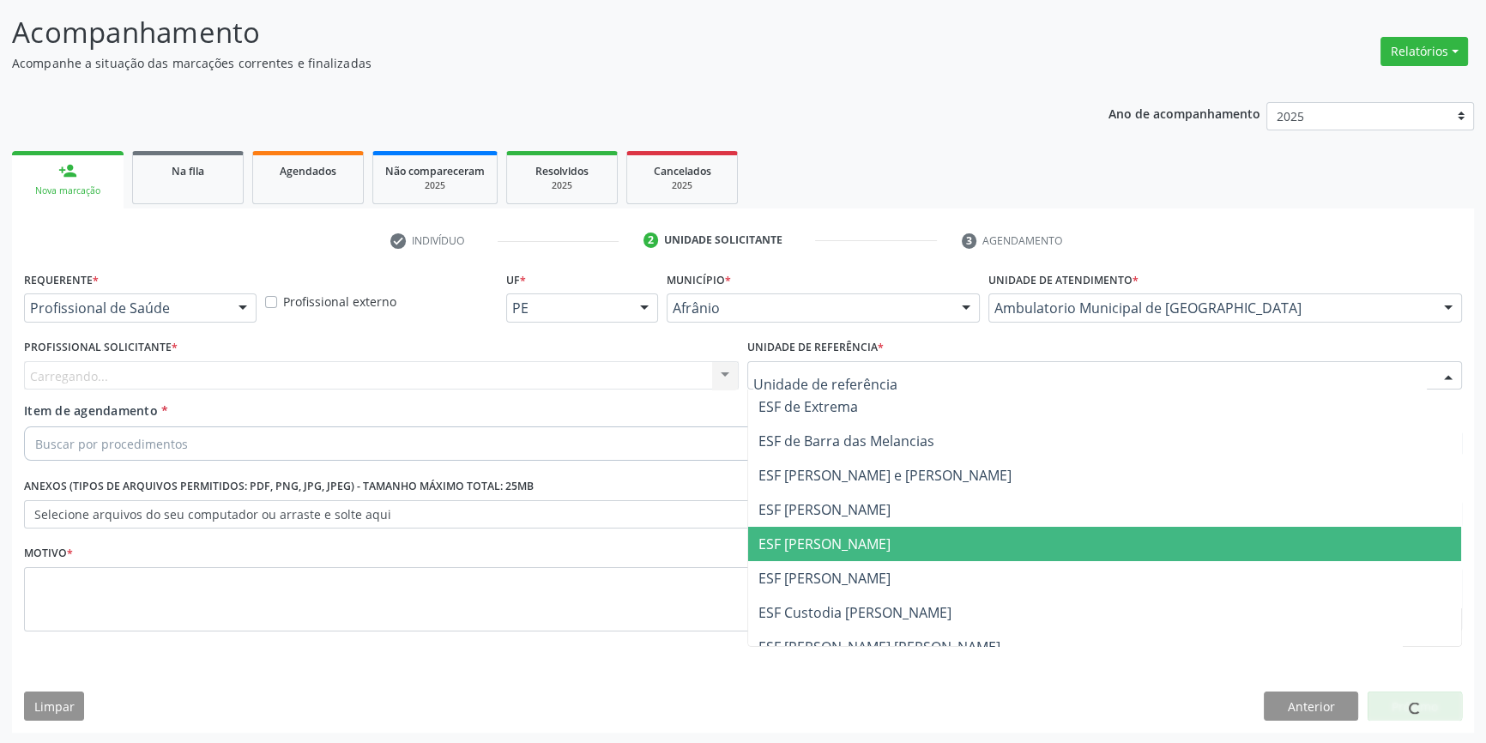
click at [832, 545] on span "ESF [PERSON_NAME]" at bounding box center [824, 544] width 132 height 19
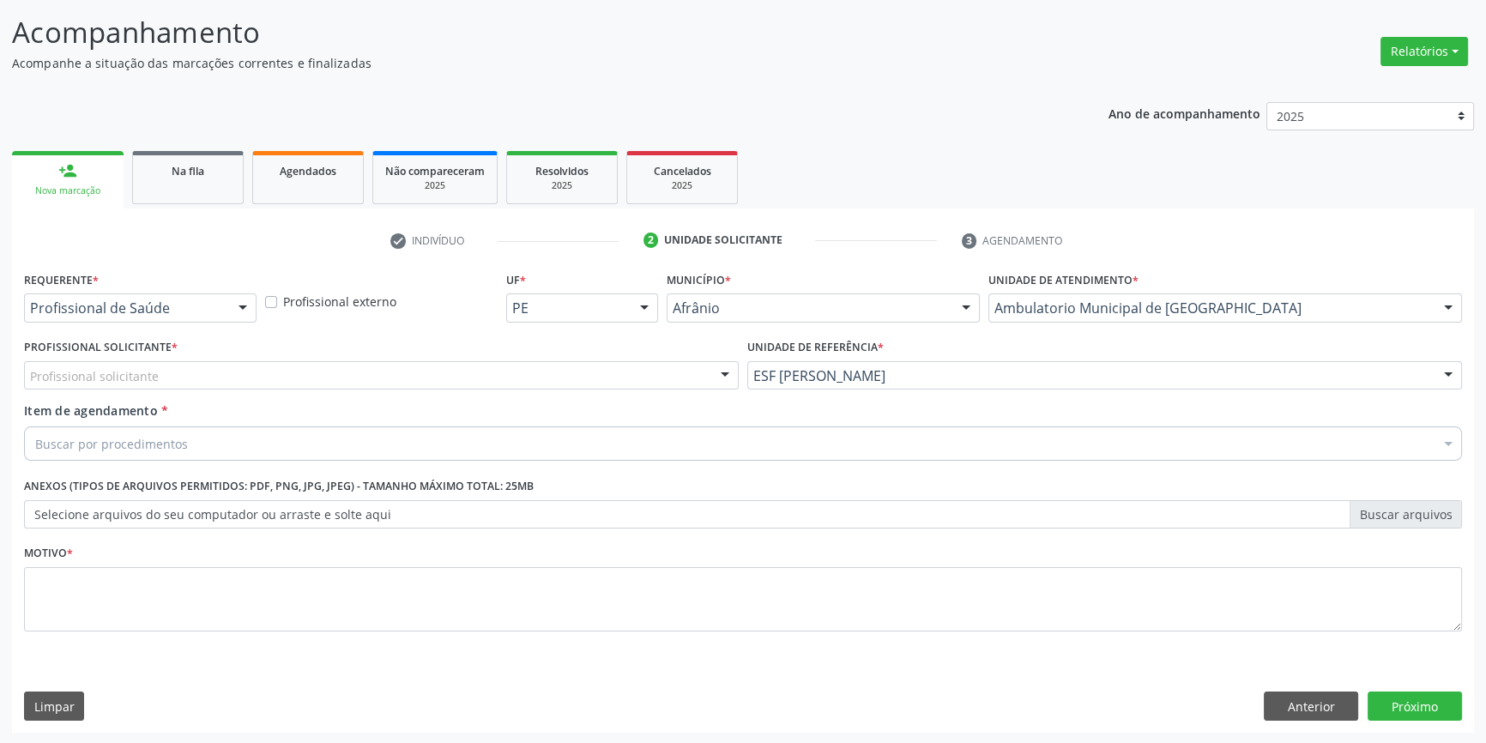
click at [526, 392] on div "Profissional Solicitante * Profissional solicitante Médico Anestesiologista - J…" at bounding box center [381, 368] width 723 height 67
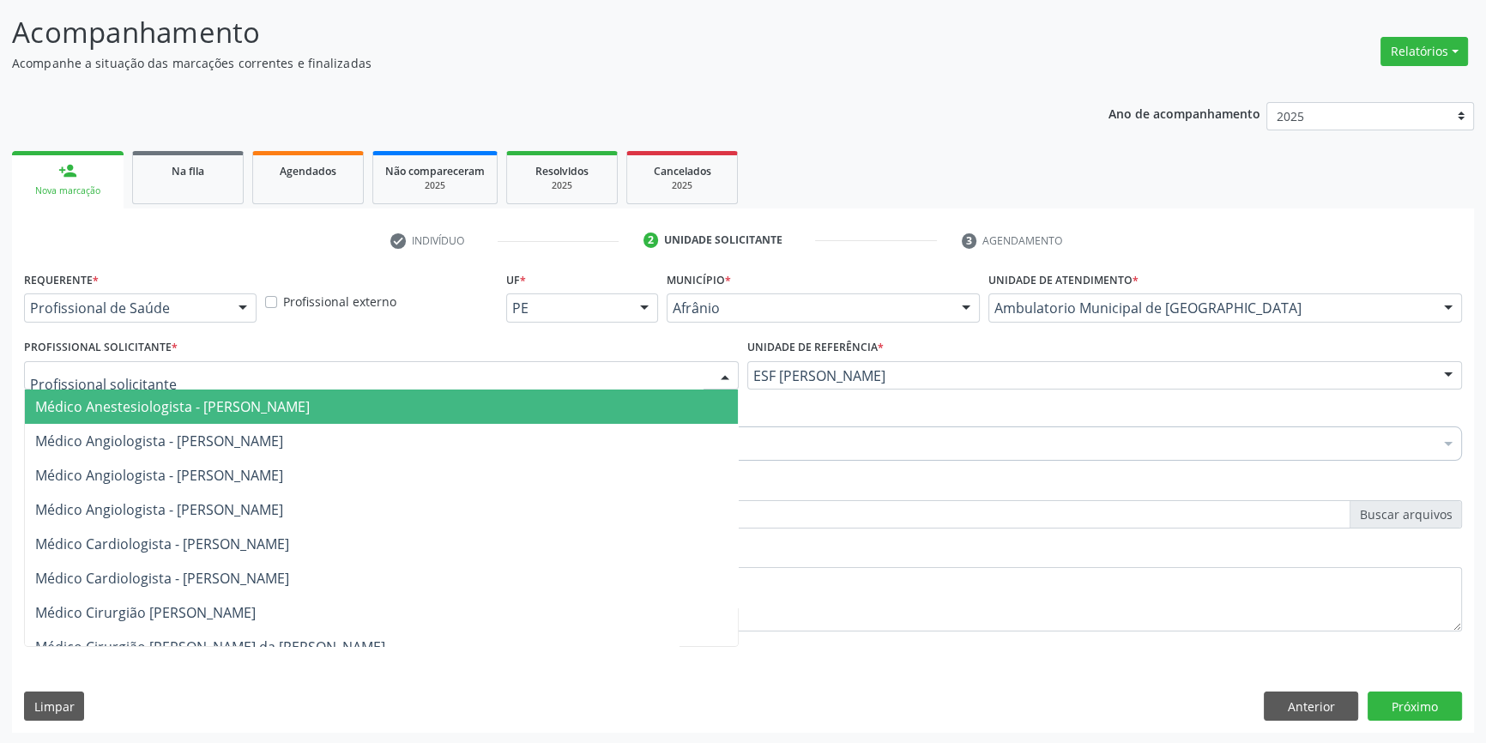
click at [514, 386] on div at bounding box center [381, 375] width 715 height 29
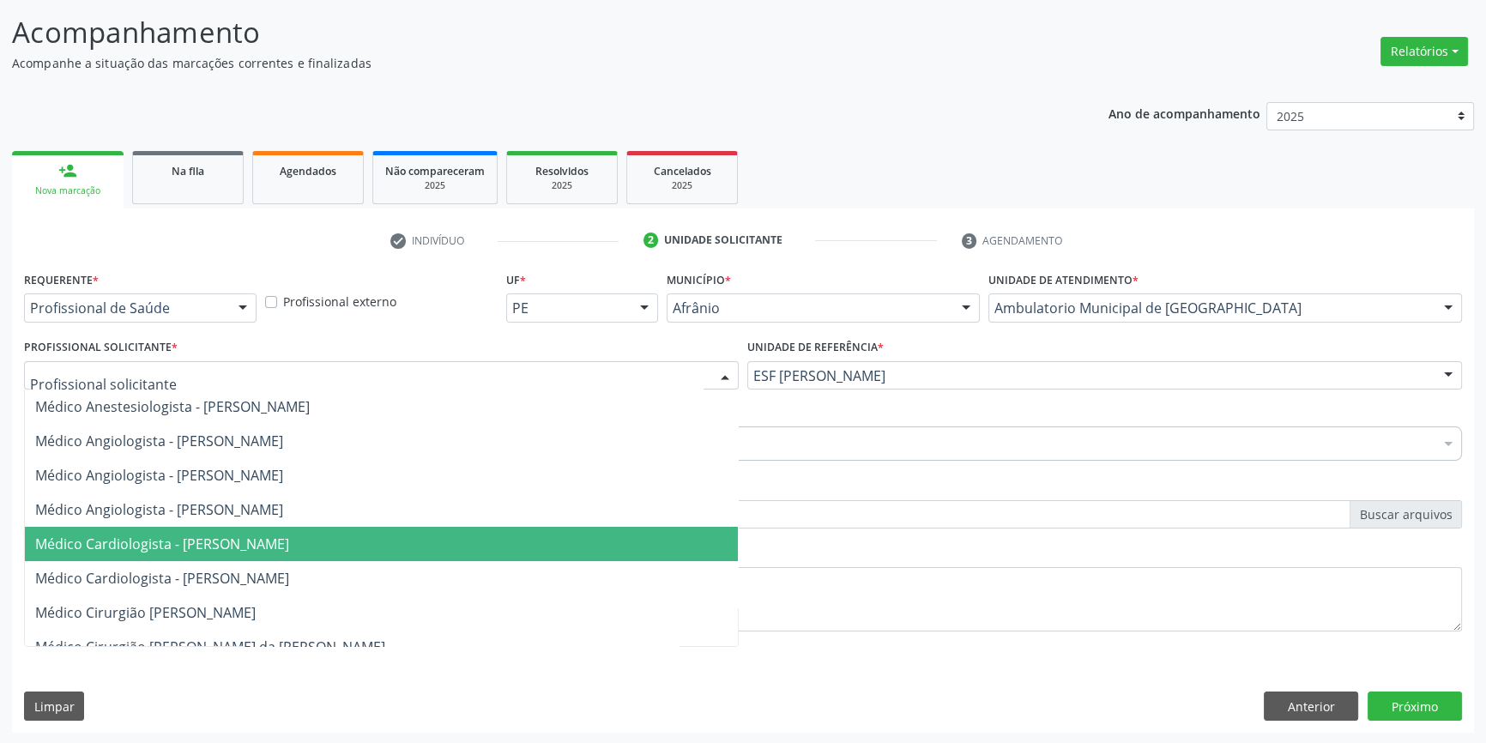
click at [264, 535] on span "Médico Cardiologista - [PERSON_NAME]" at bounding box center [162, 544] width 254 height 19
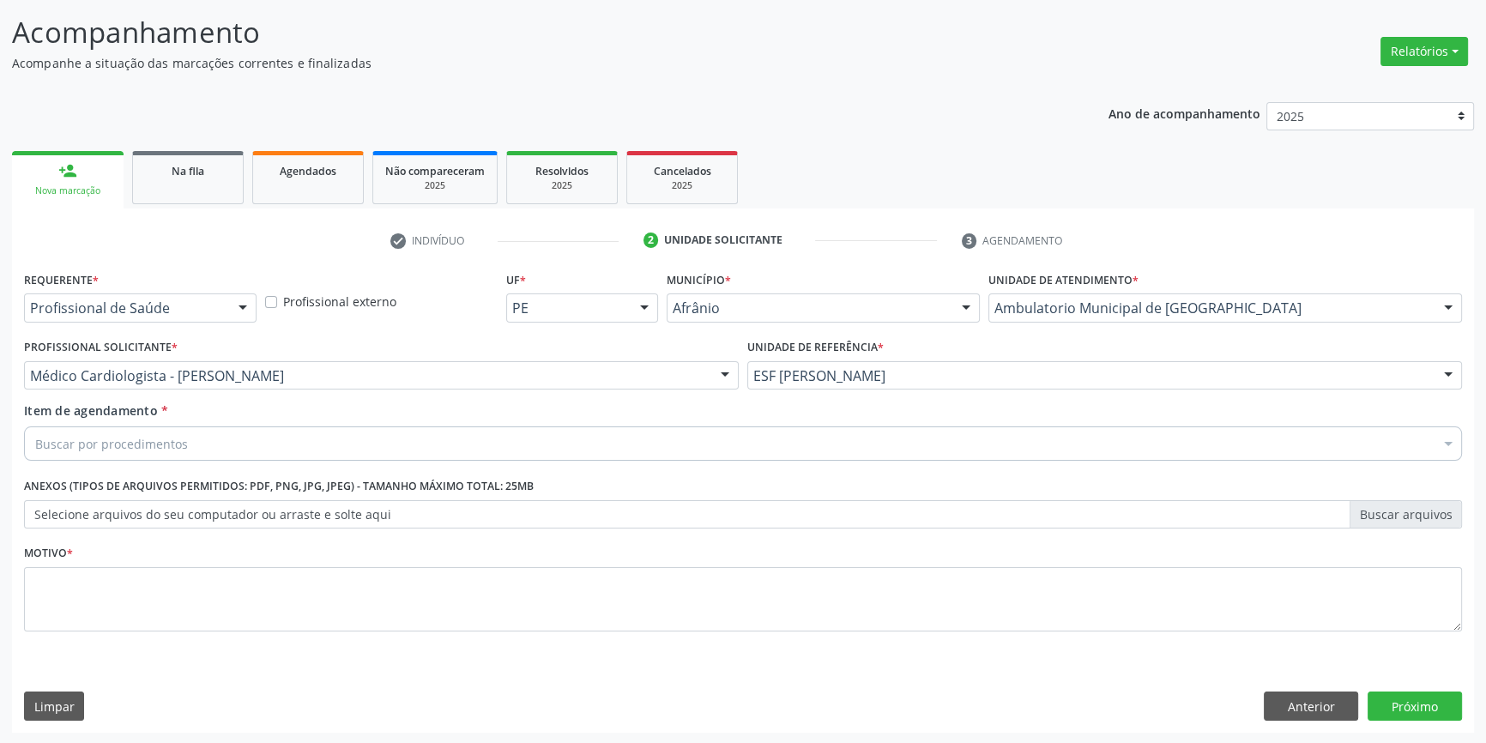
click at [226, 442] on div "Buscar por procedimentos" at bounding box center [743, 443] width 1438 height 34
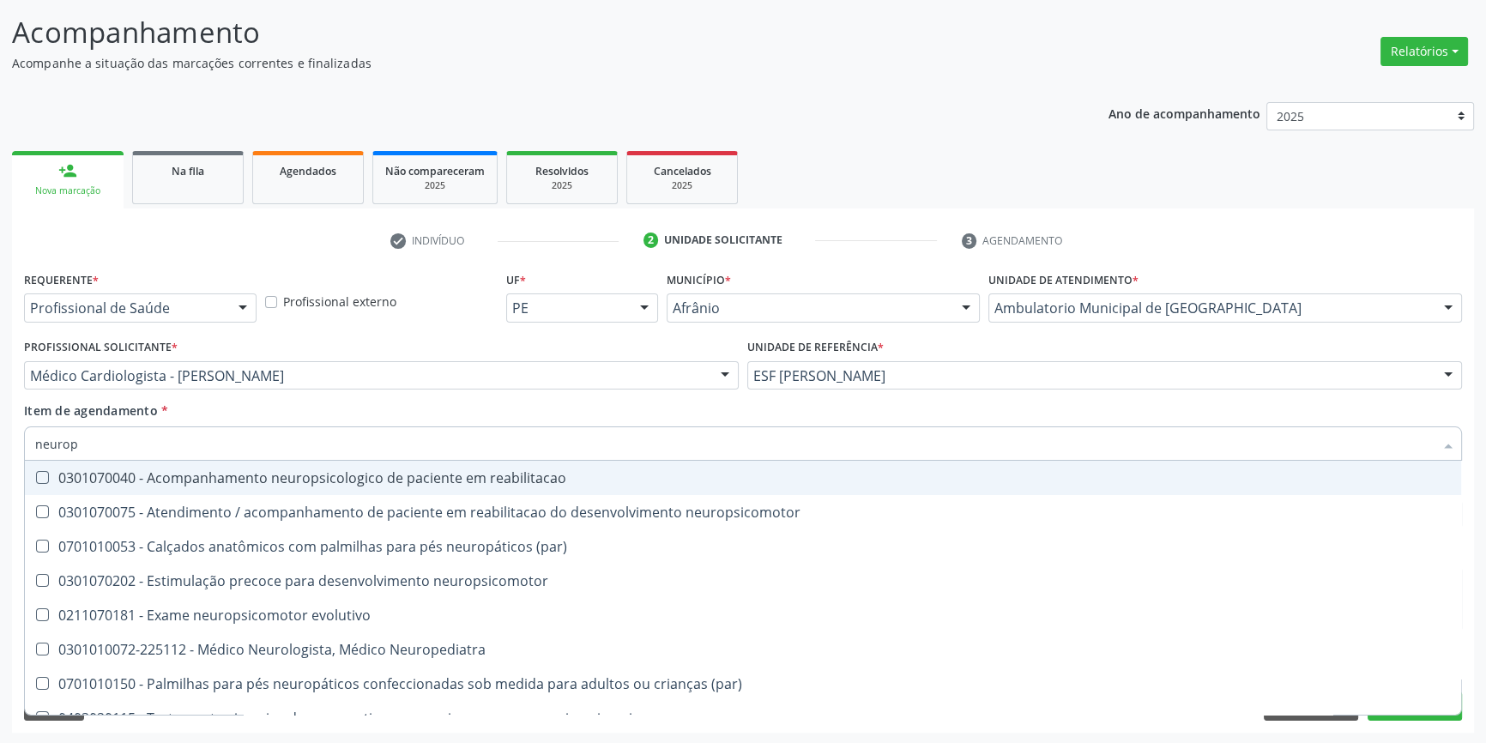
type input "neurope"
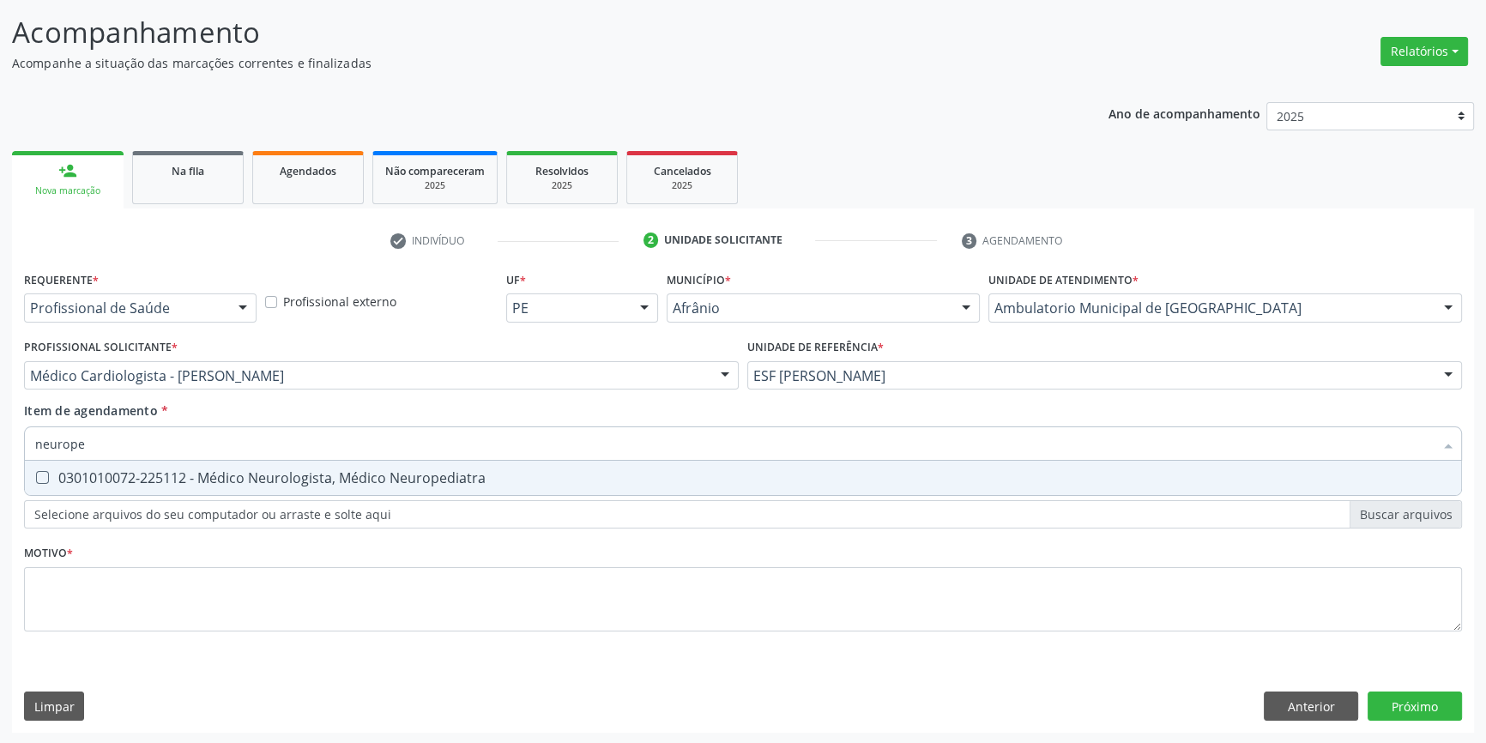
click at [292, 486] on span "0301010072-225112 - Médico Neurologista, Médico Neuropediatra" at bounding box center [743, 478] width 1436 height 34
checkbox Neuropediatra "true"
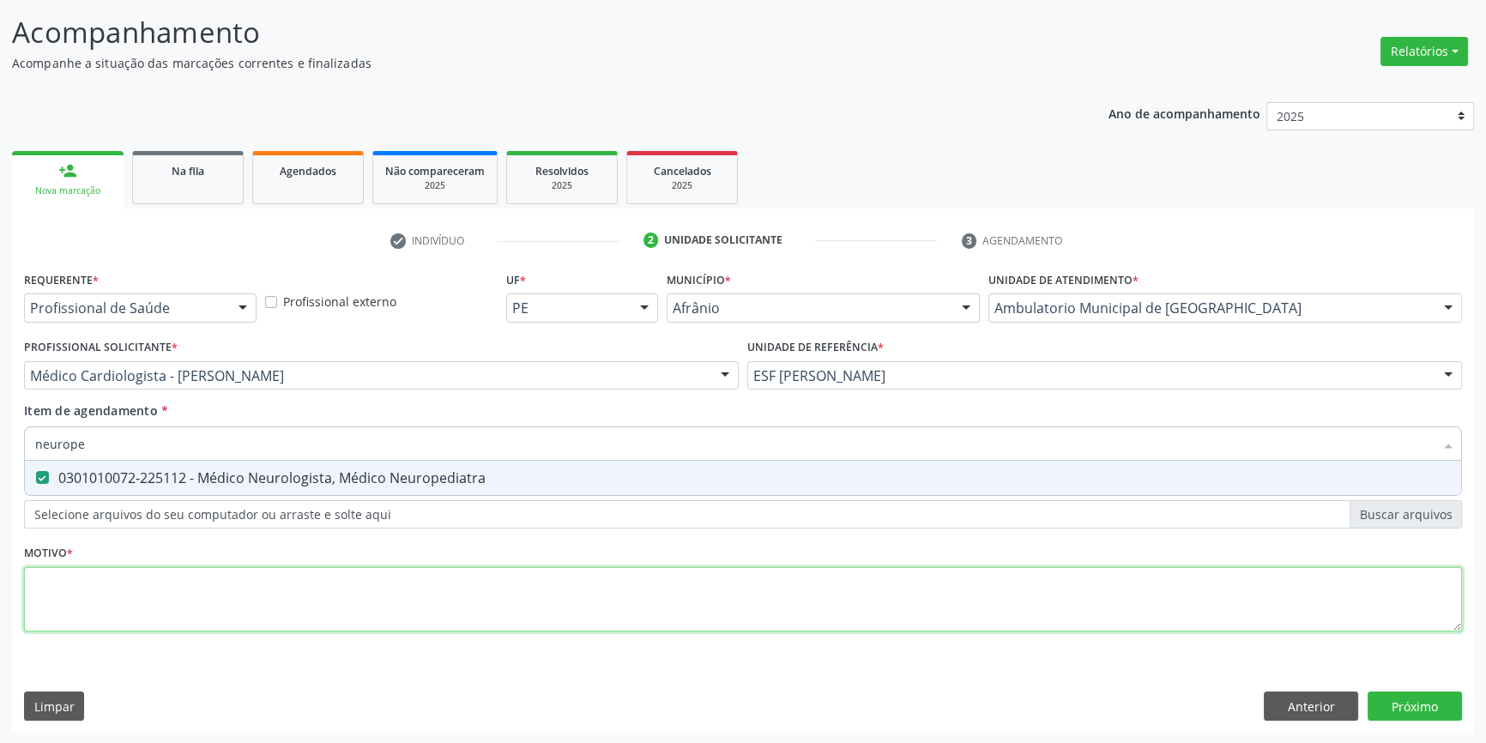
click at [198, 598] on div "Requerente * Profissional de Saúde Profissional de Saúde Paciente Nenhum result…" at bounding box center [743, 461] width 1438 height 389
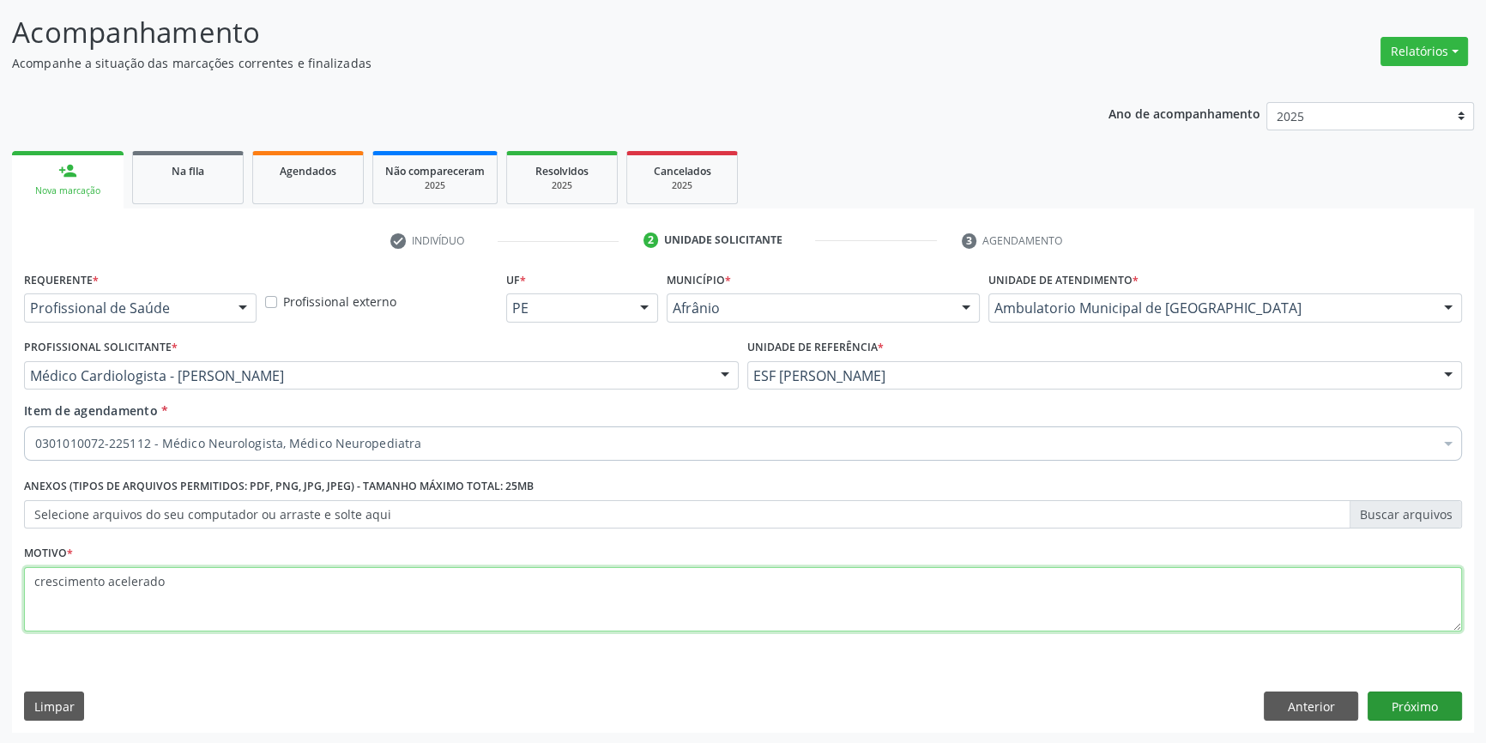
type textarea "crescimento acelerado"
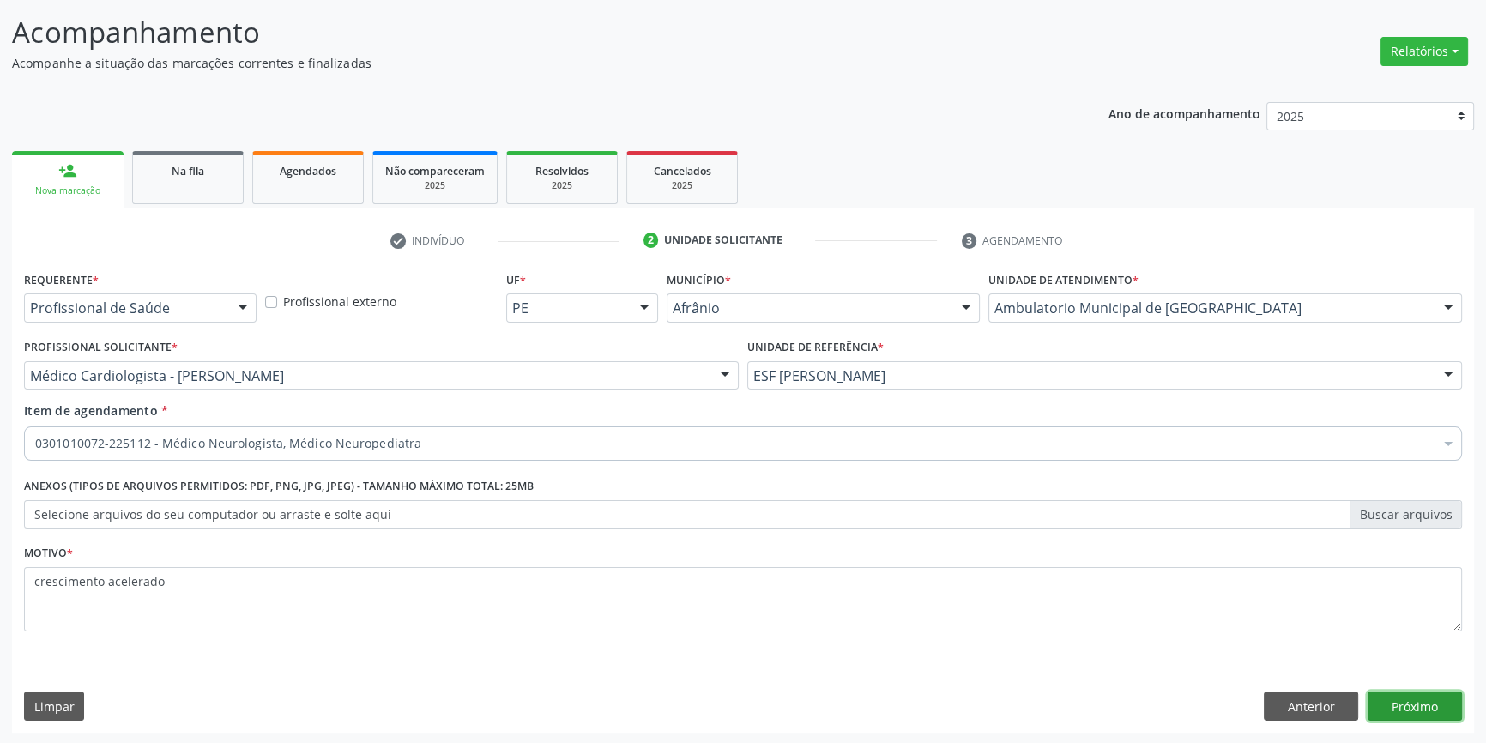
click at [1408, 695] on button "Próximo" at bounding box center [1415, 706] width 94 height 29
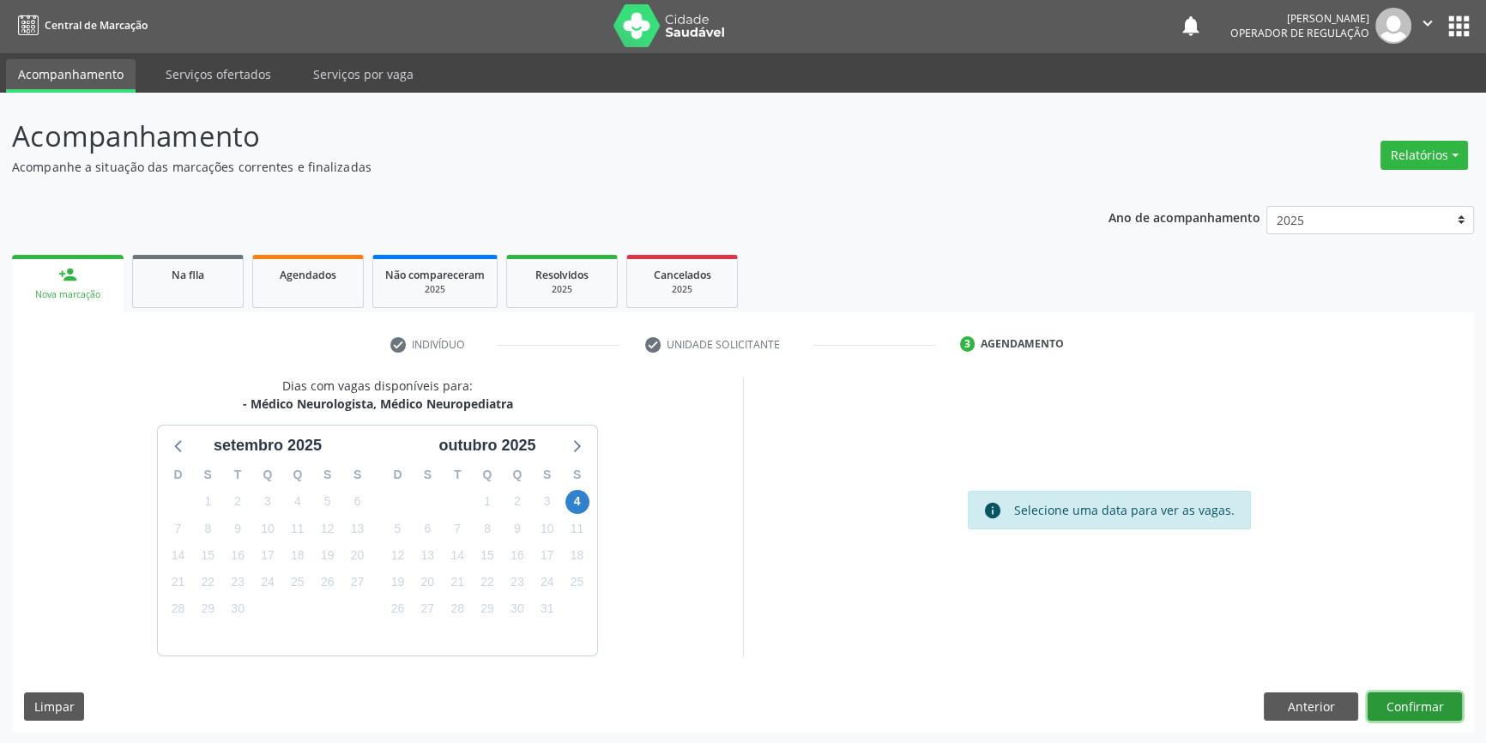
click at [1408, 695] on button "Confirmar" at bounding box center [1415, 706] width 94 height 29
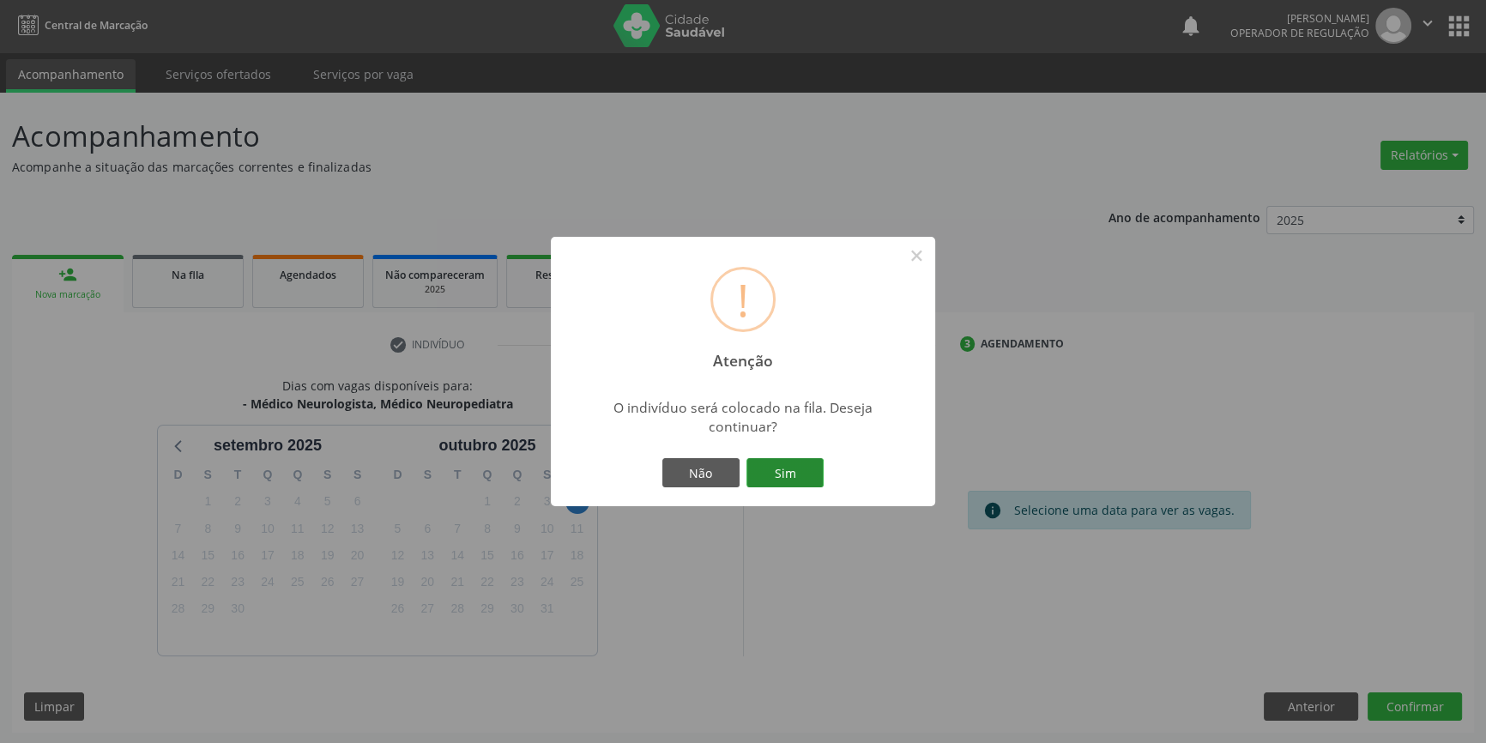
click at [788, 473] on button "Sim" at bounding box center [784, 472] width 77 height 29
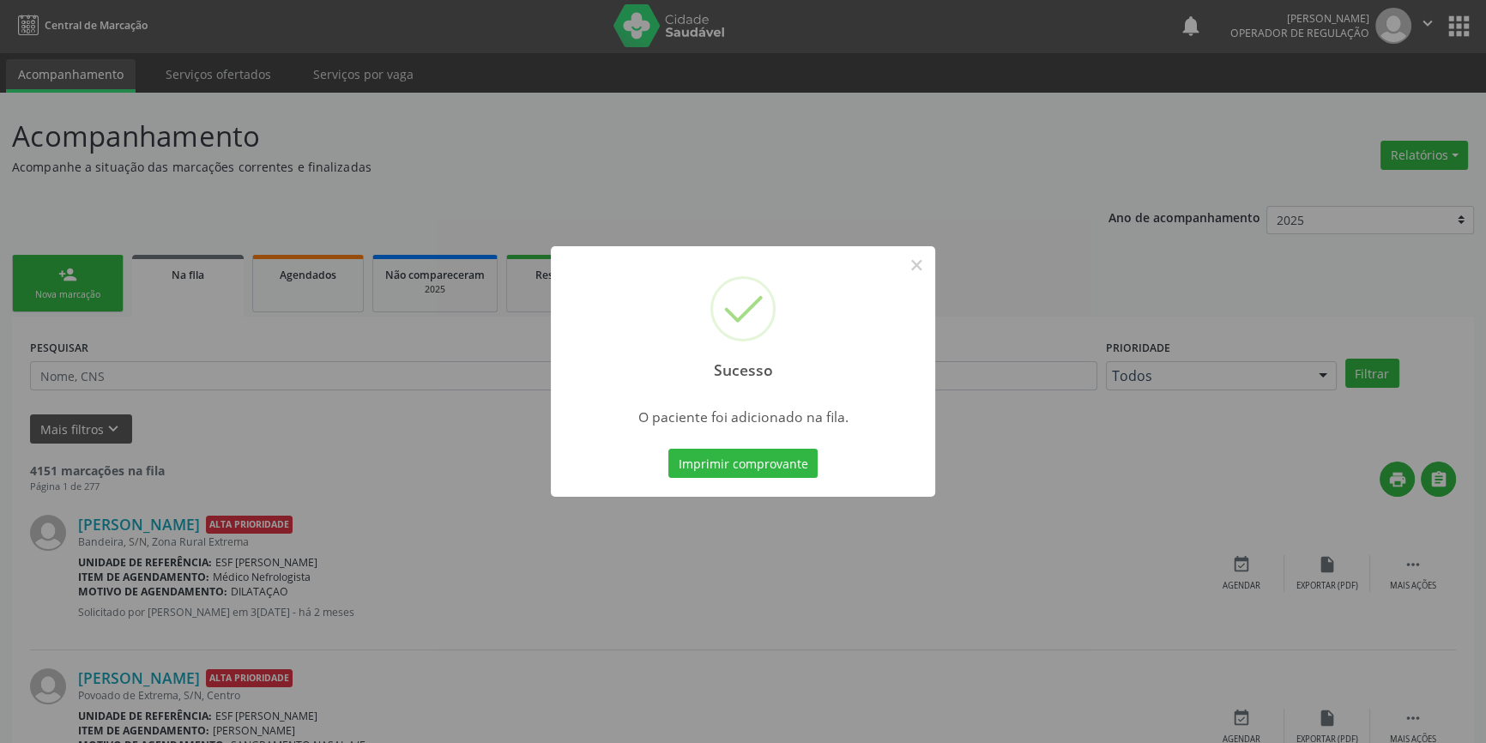
scroll to position [0, 0]
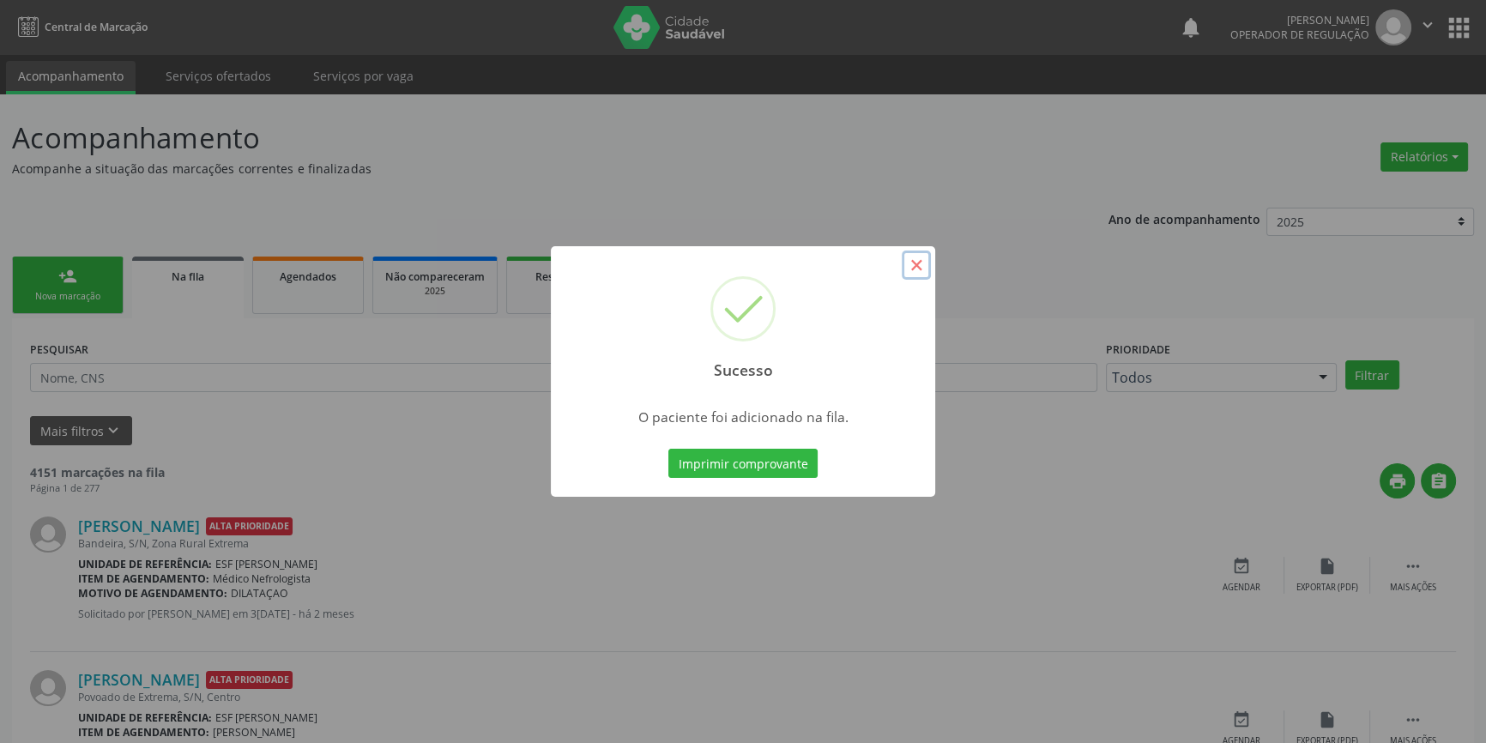
click at [911, 260] on button "×" at bounding box center [916, 265] width 29 height 29
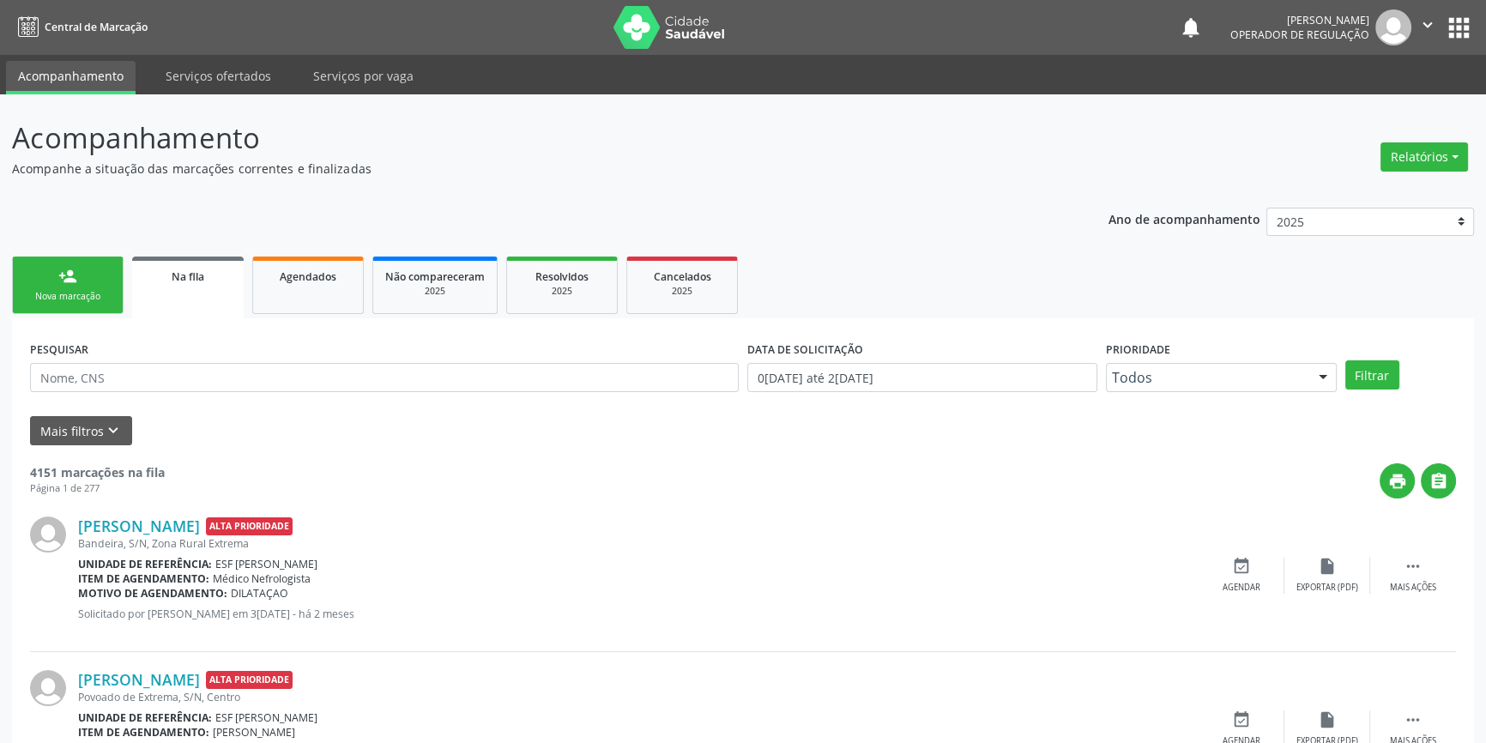
click at [81, 299] on div "Nova marcação" at bounding box center [68, 296] width 86 height 13
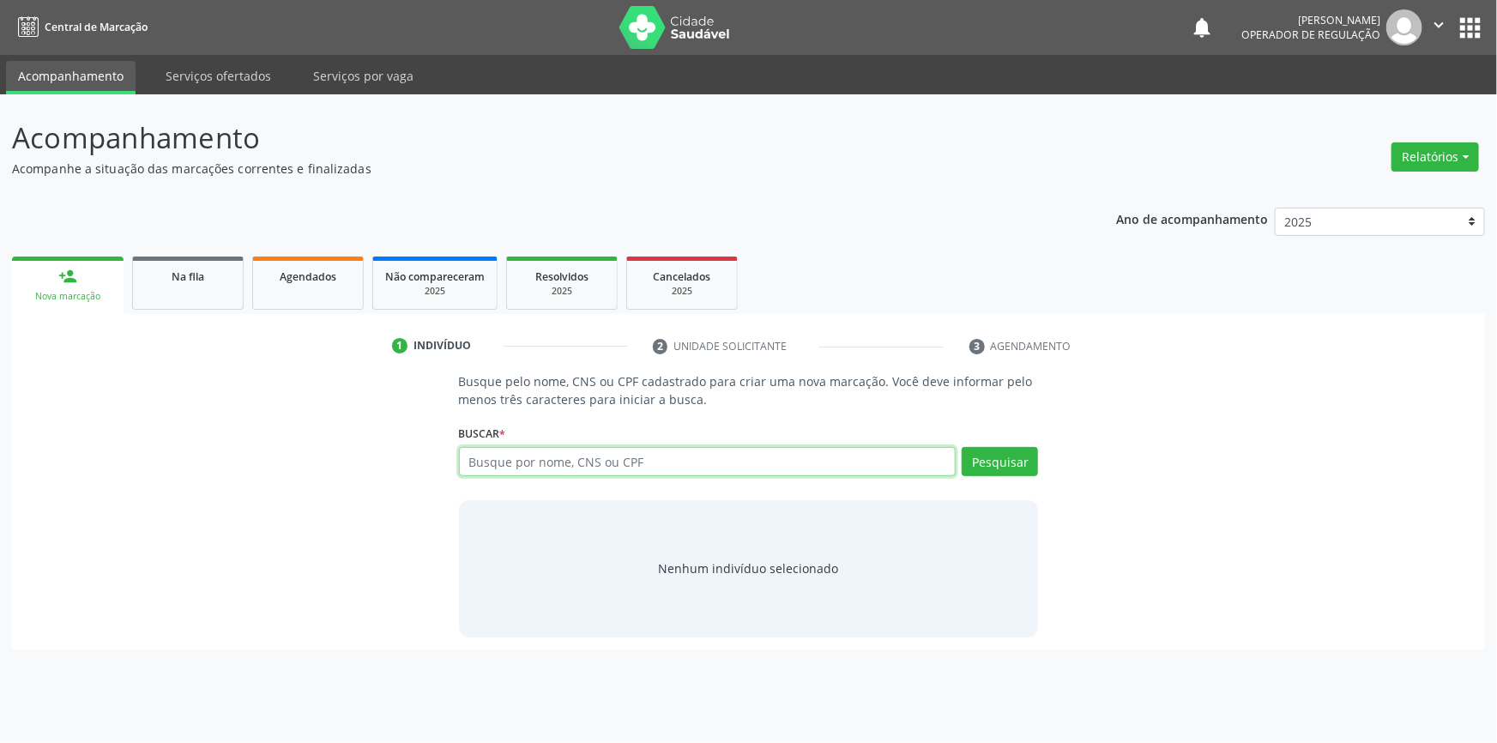
click at [591, 471] on input "text" at bounding box center [708, 461] width 498 height 29
type input "703604063389530"
click at [1024, 476] on div "Pesquisar" at bounding box center [997, 467] width 82 height 41
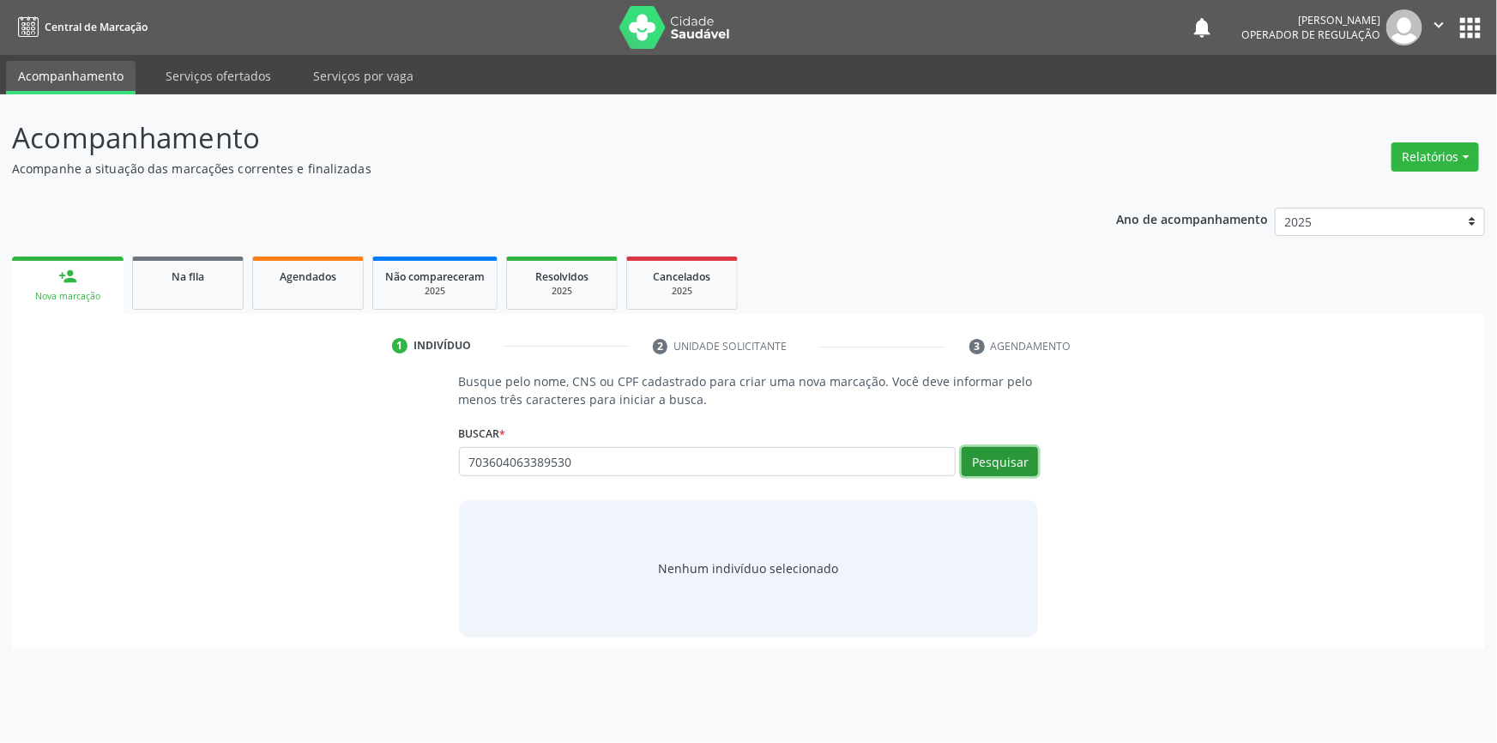
click at [1020, 464] on button "Pesquisar" at bounding box center [1000, 461] width 76 height 29
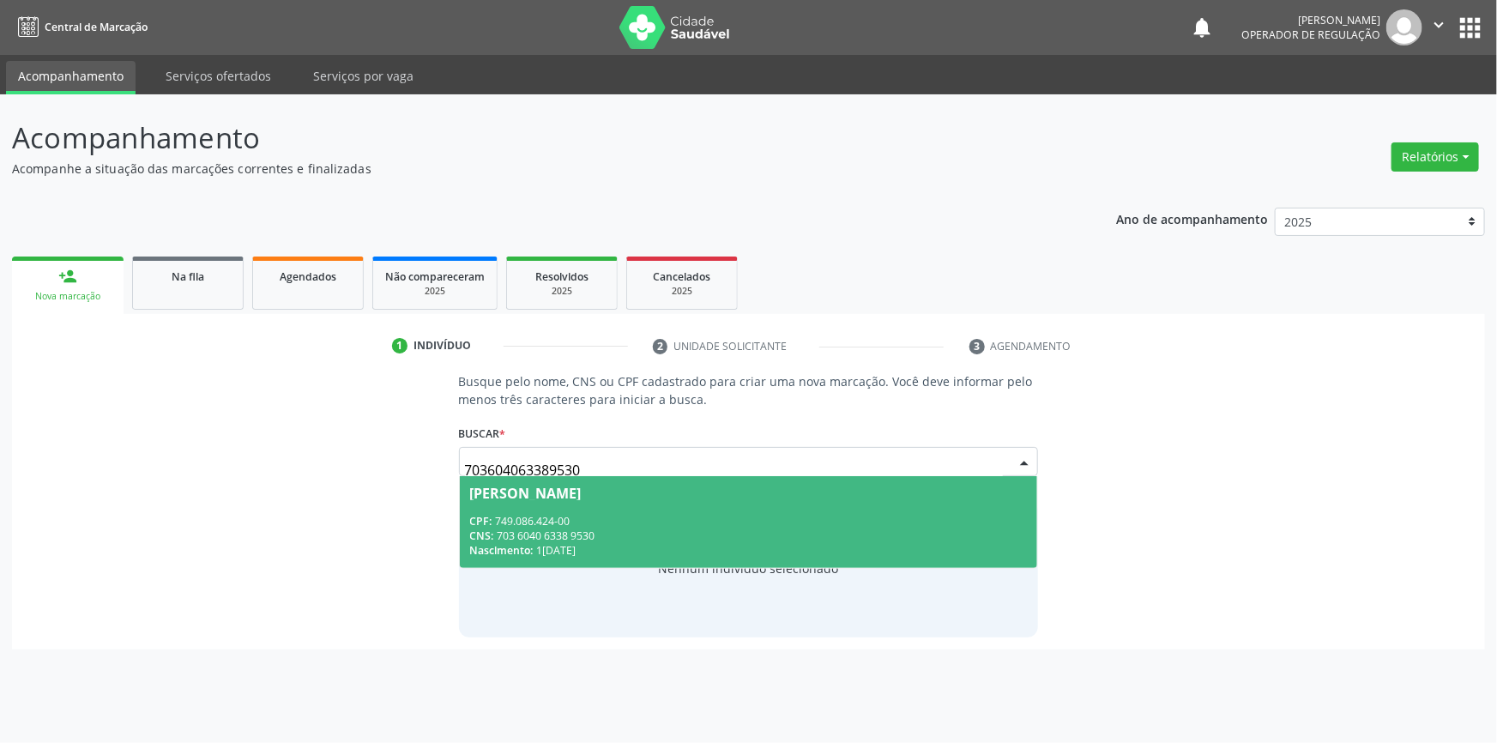
click at [606, 514] on div "CPF: 749.086.424-00" at bounding box center [749, 521] width 558 height 15
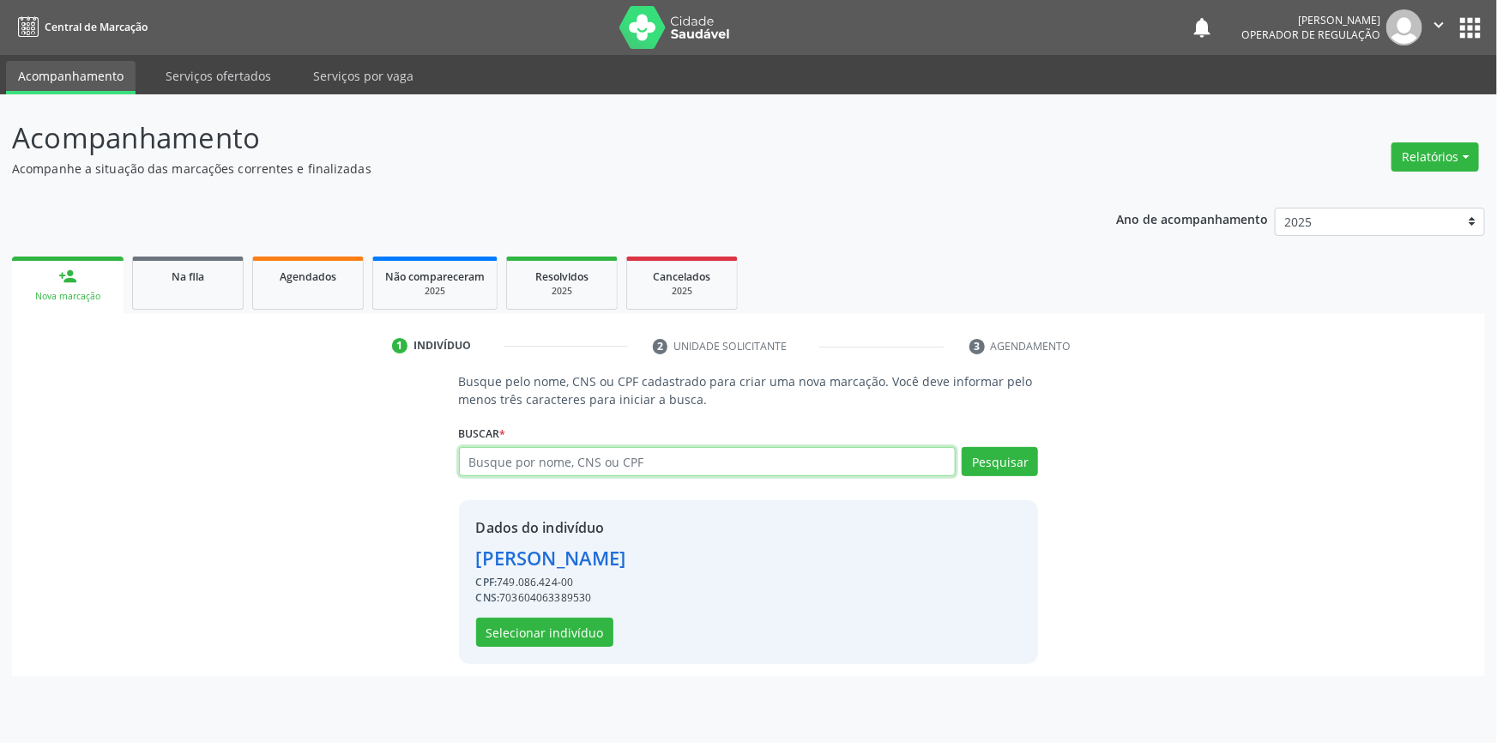
click at [603, 469] on input "text" at bounding box center [708, 461] width 498 height 29
type input "704605143412325"
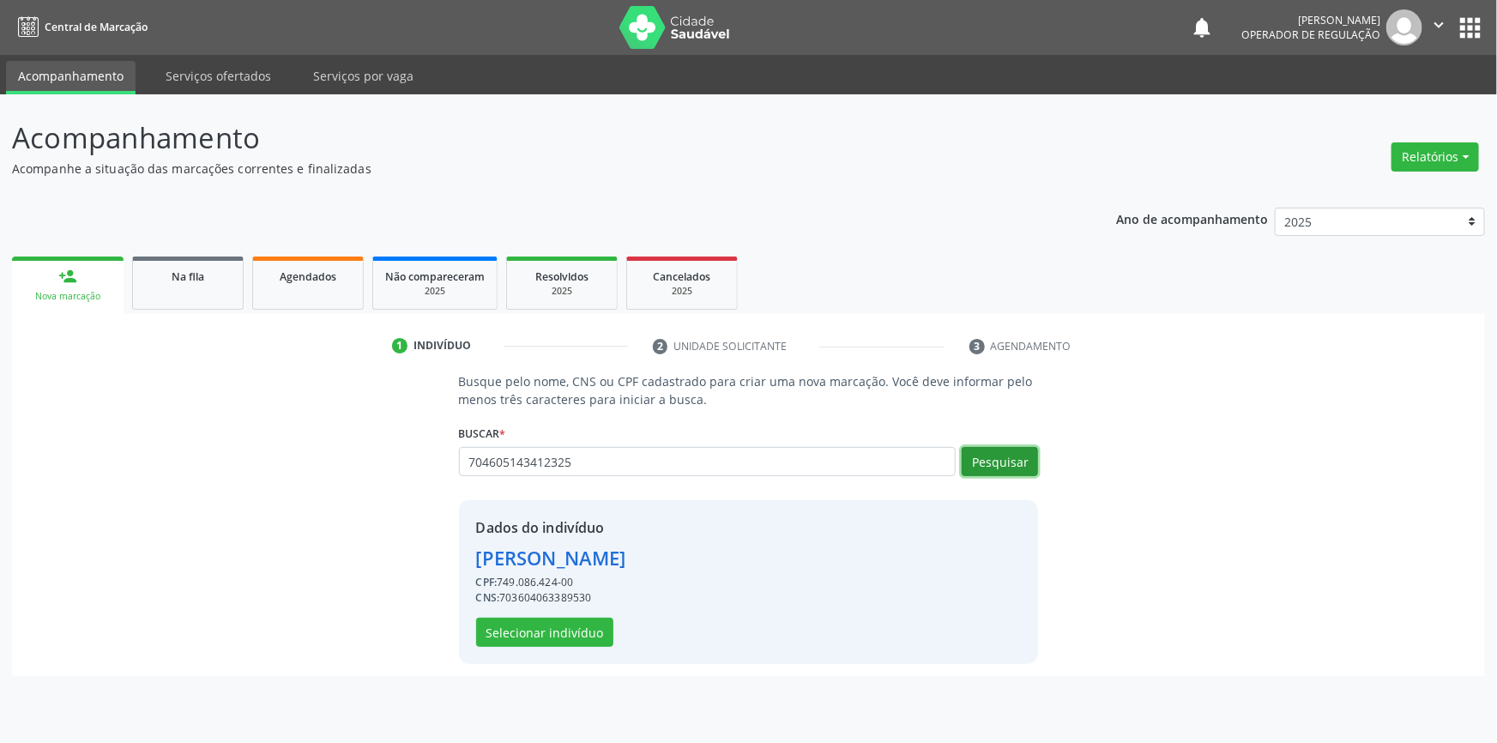
click at [1029, 450] on button "Pesquisar" at bounding box center [1000, 461] width 76 height 29
type input "704605143412325"
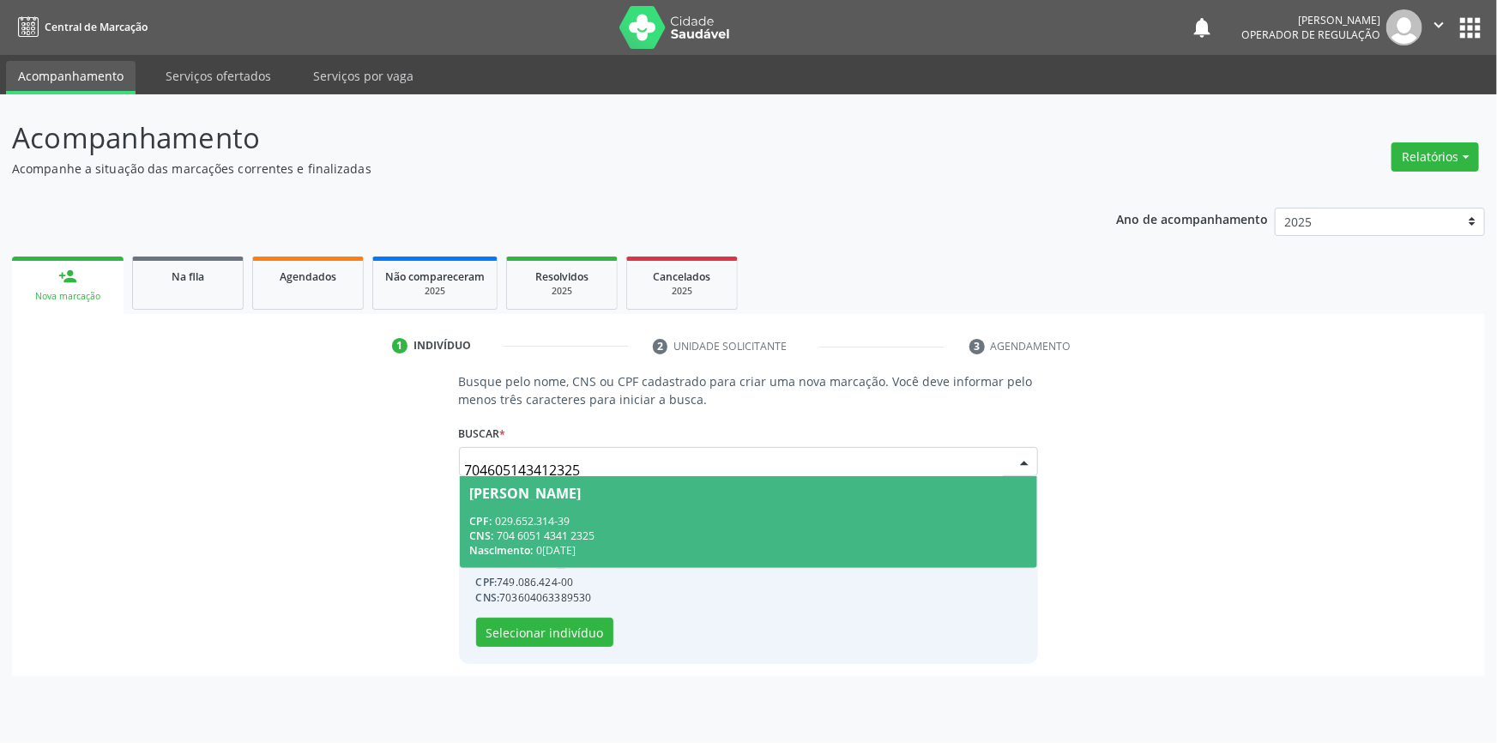
click at [641, 519] on div "CPF: 029.652.314-39" at bounding box center [749, 521] width 558 height 15
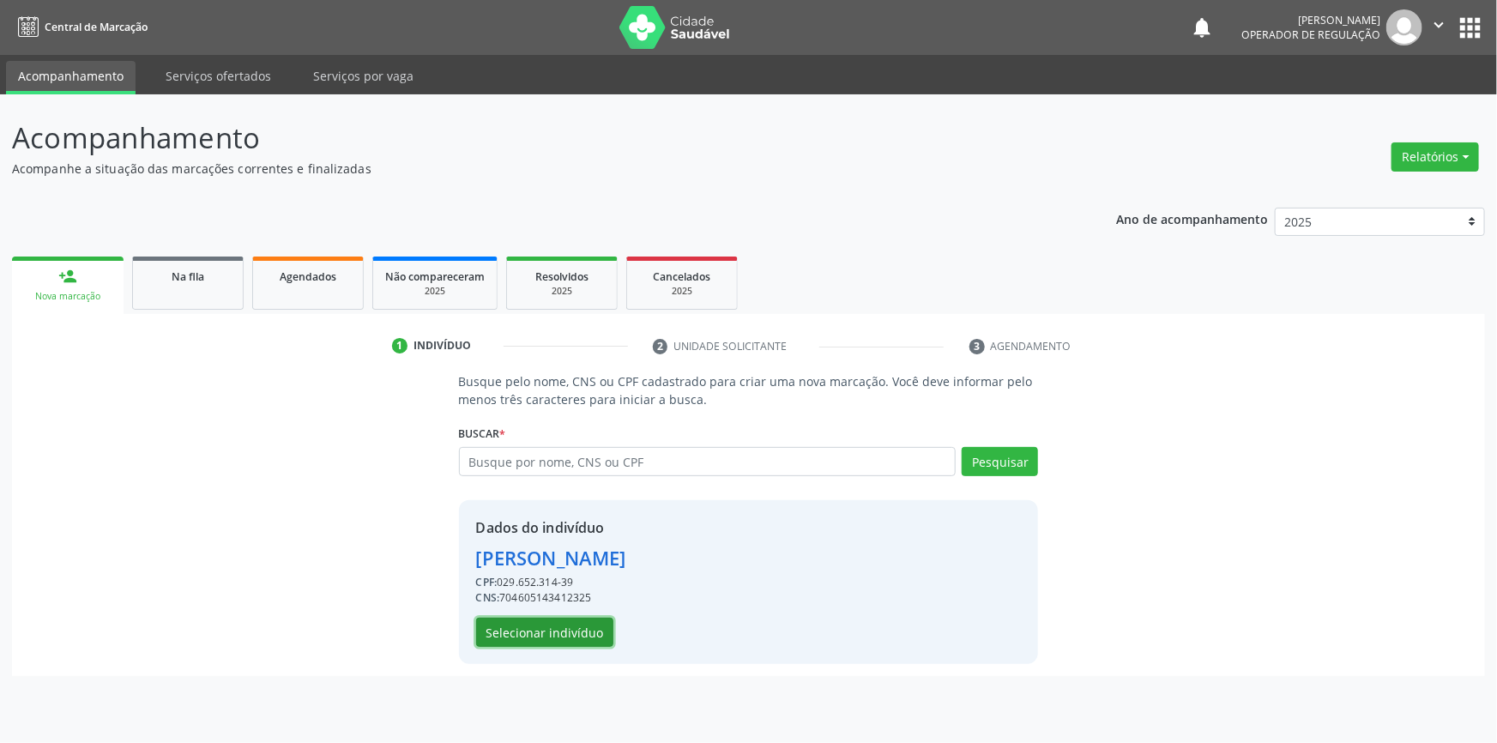
click at [547, 637] on button "Selecionar indivíduo" at bounding box center [544, 632] width 137 height 29
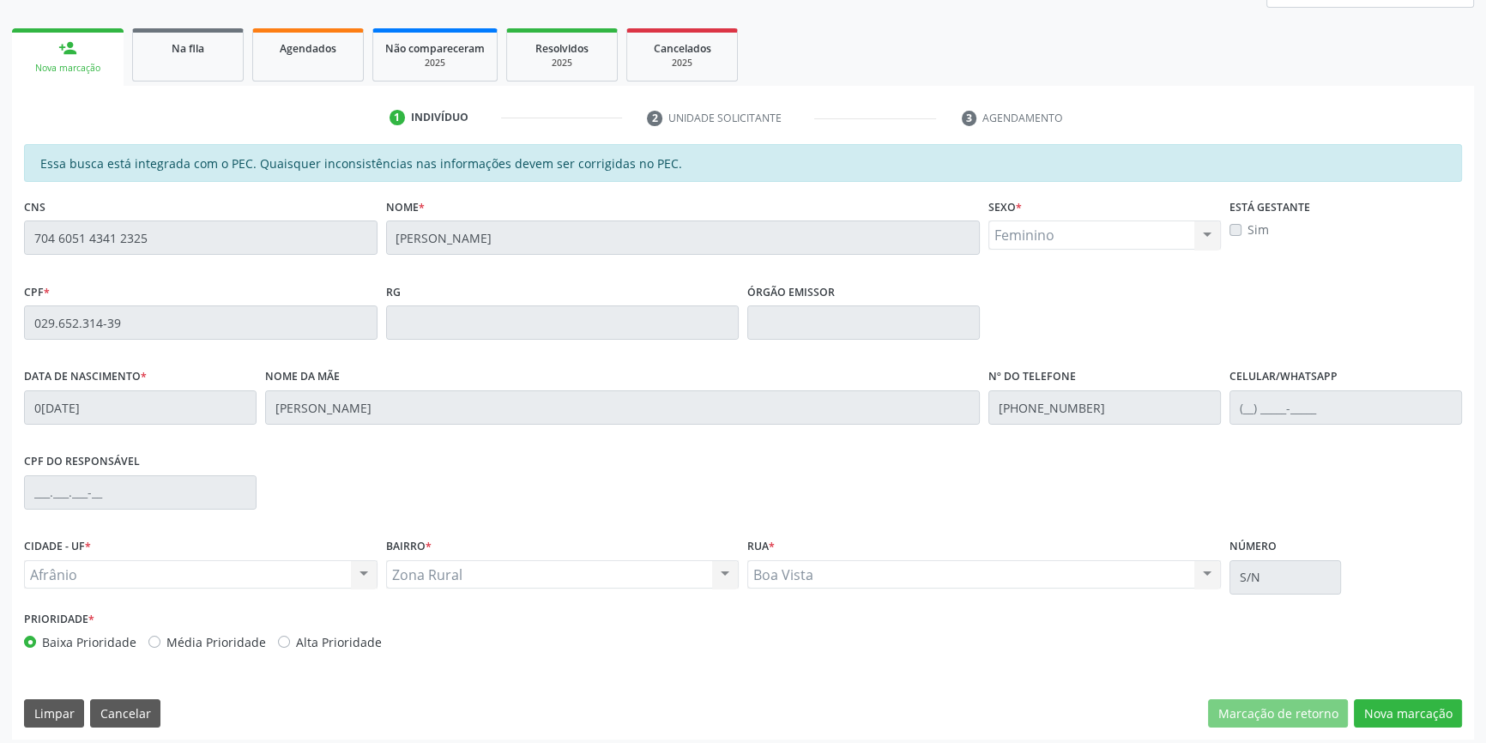
scroll to position [235, 0]
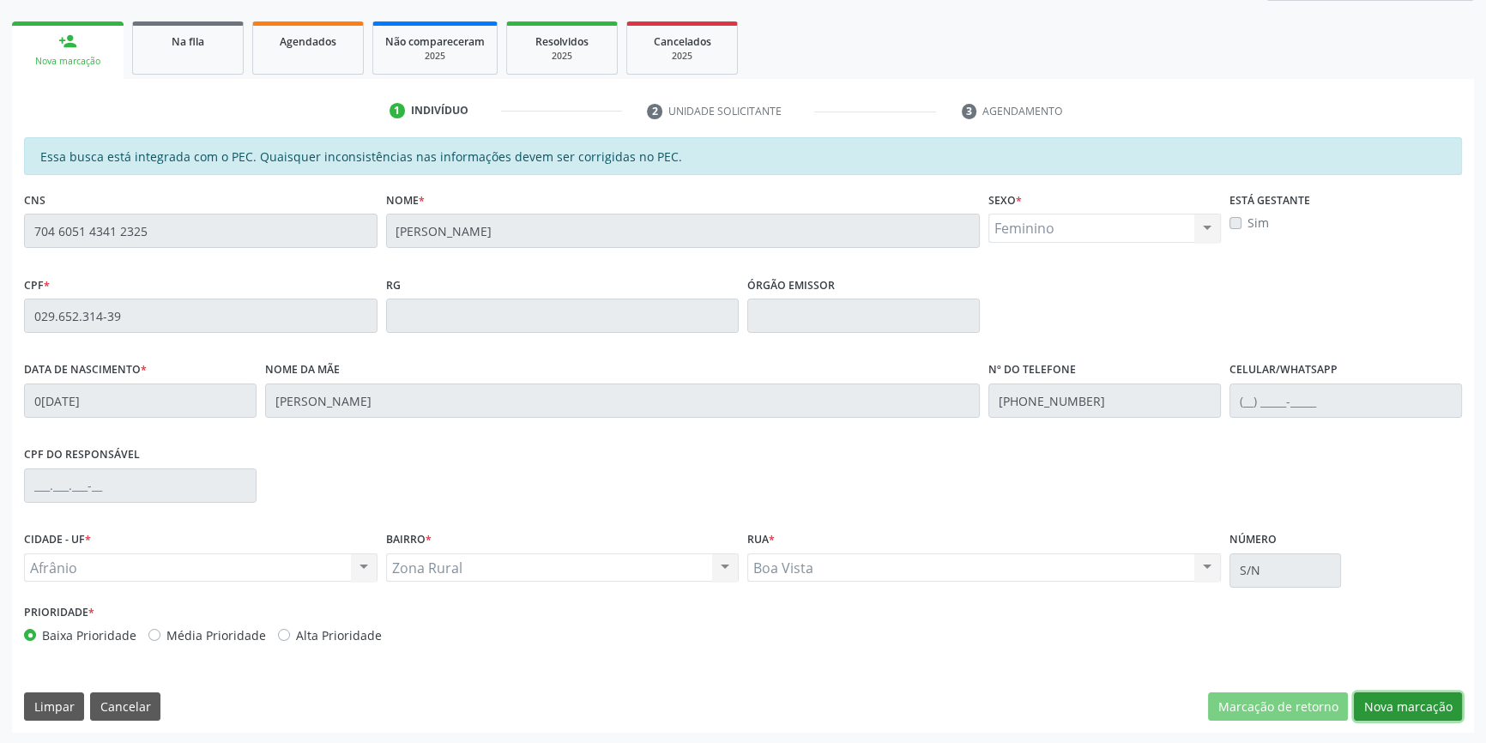
click at [1448, 710] on button "Nova marcação" at bounding box center [1408, 706] width 108 height 29
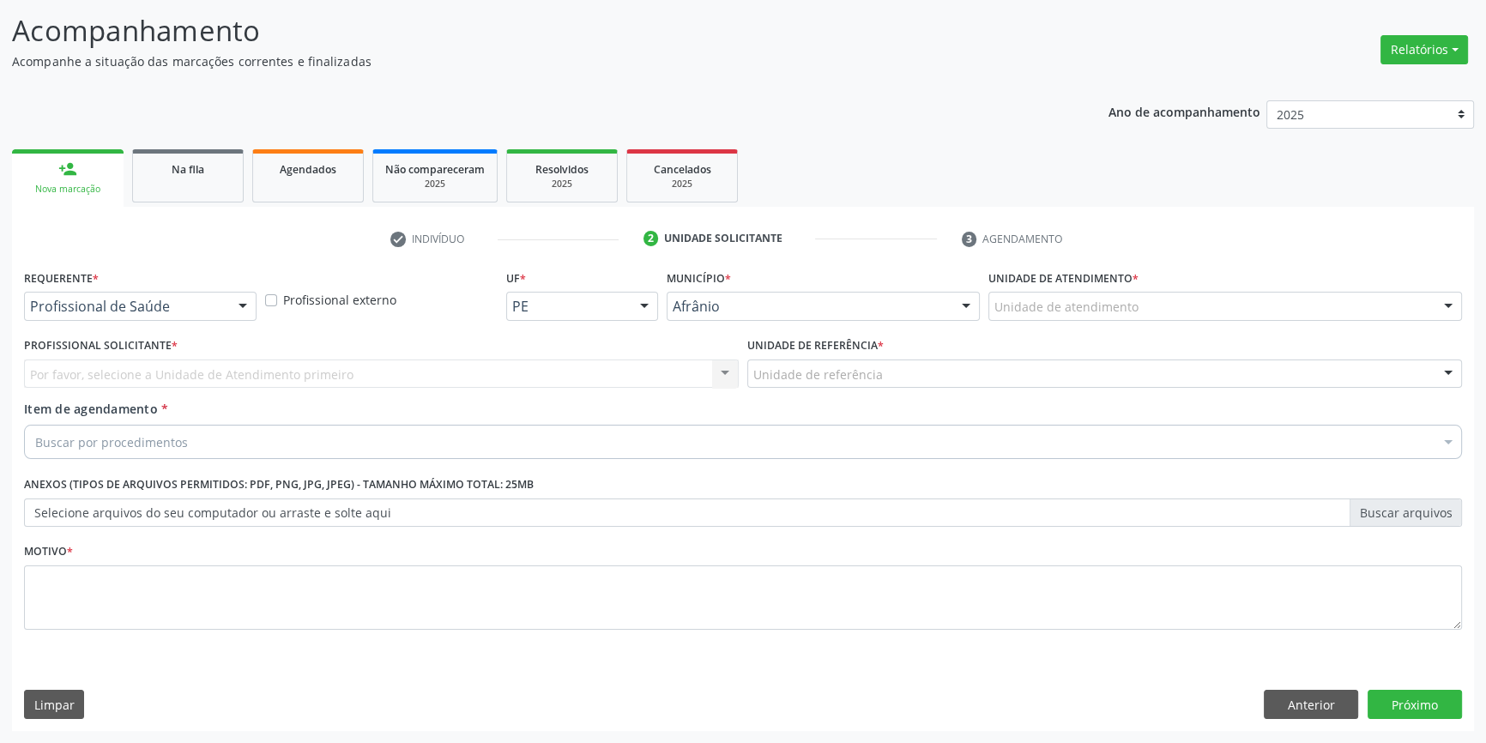
scroll to position [106, 0]
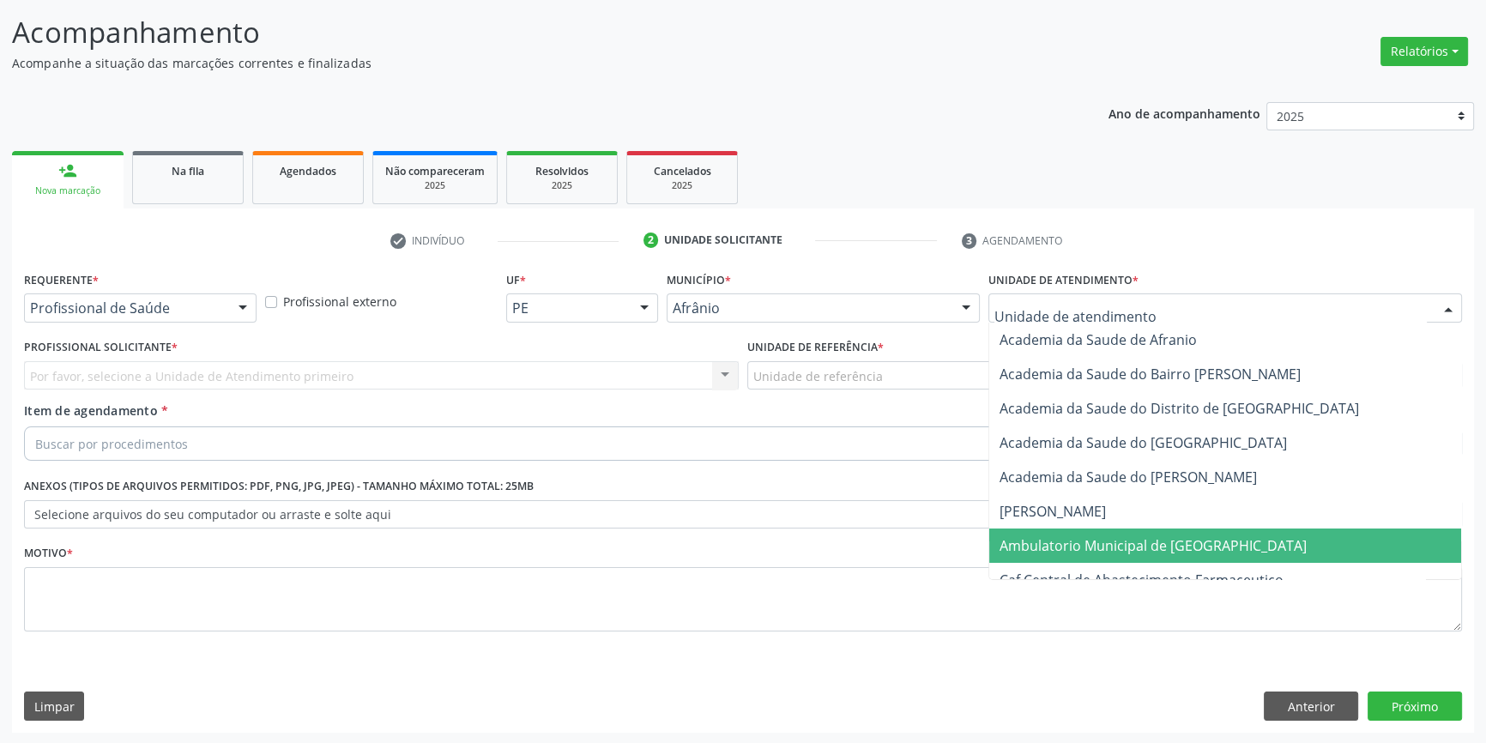
click at [1166, 530] on span "Ambulatorio Municipal de [GEOGRAPHIC_DATA]" at bounding box center [1225, 545] width 472 height 34
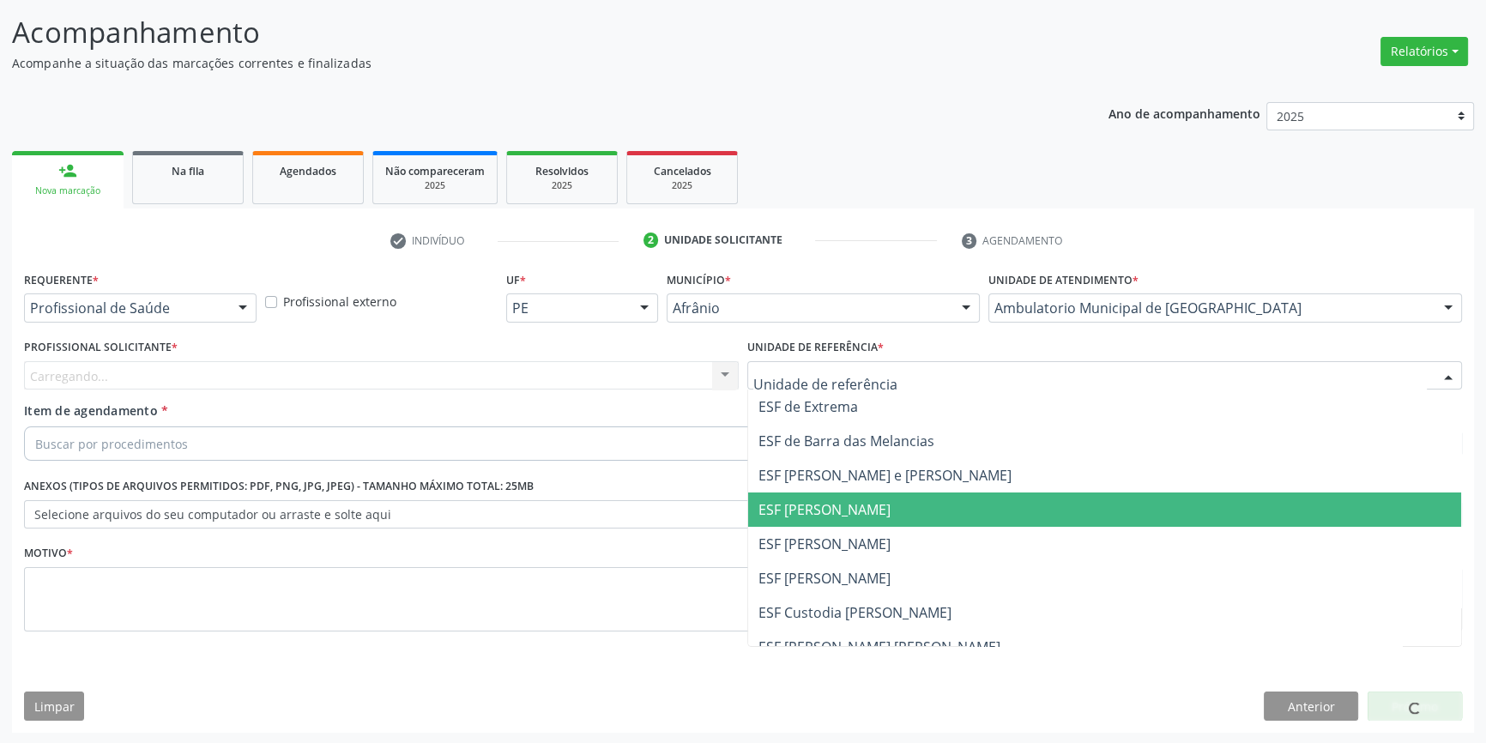
click at [838, 531] on span "ESF [PERSON_NAME]" at bounding box center [1104, 544] width 713 height 34
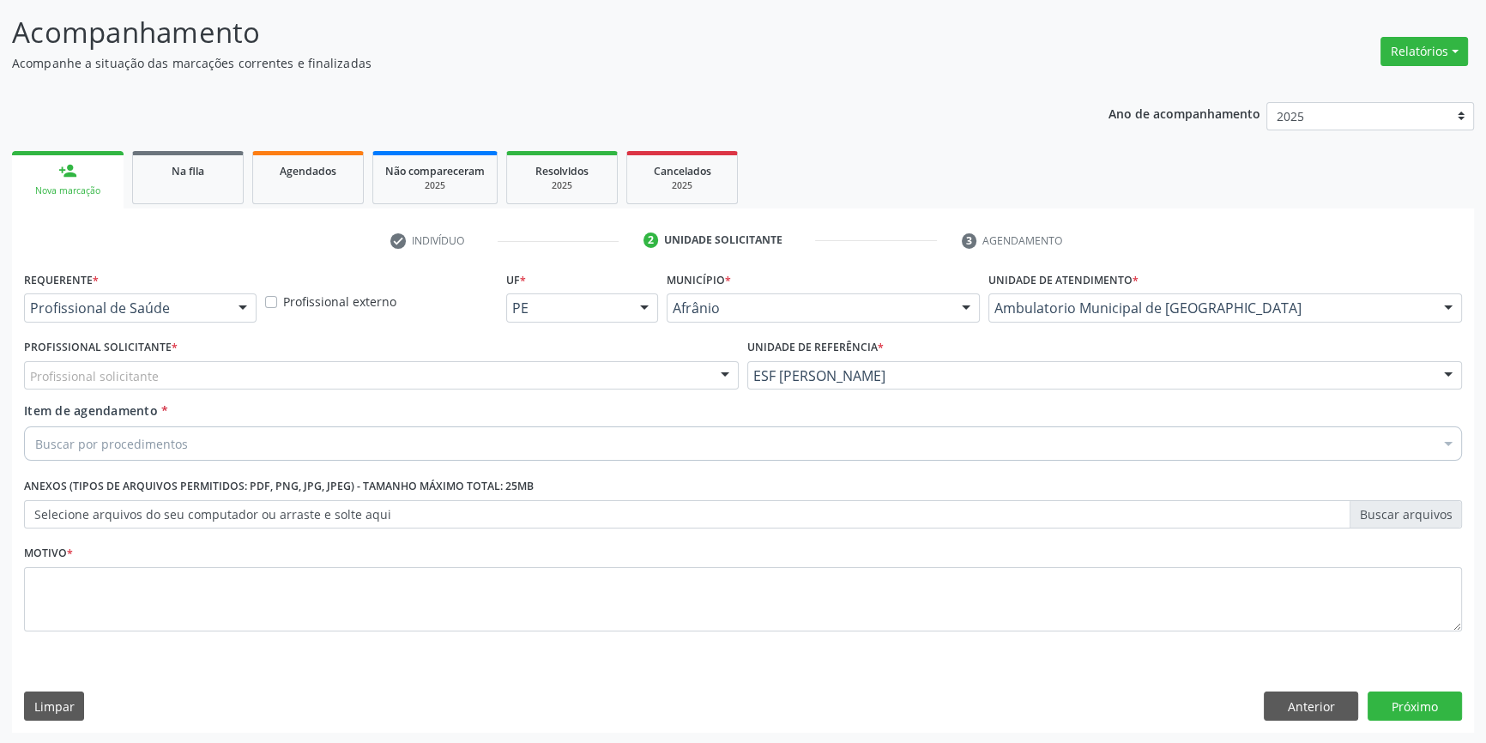
click at [408, 369] on div "Profissional solicitante" at bounding box center [381, 375] width 715 height 29
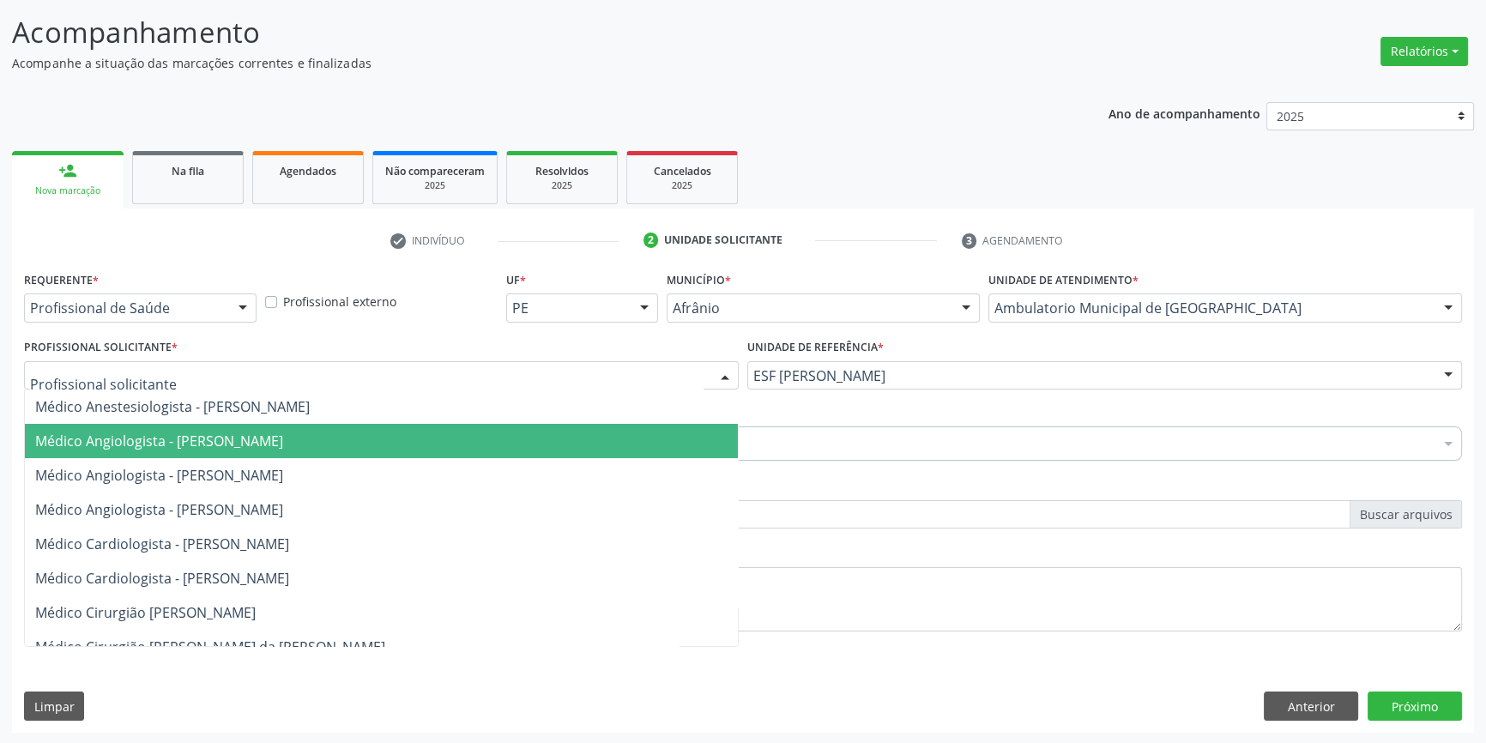
click at [202, 451] on span "Médico Angiologista - [PERSON_NAME]" at bounding box center [381, 441] width 713 height 34
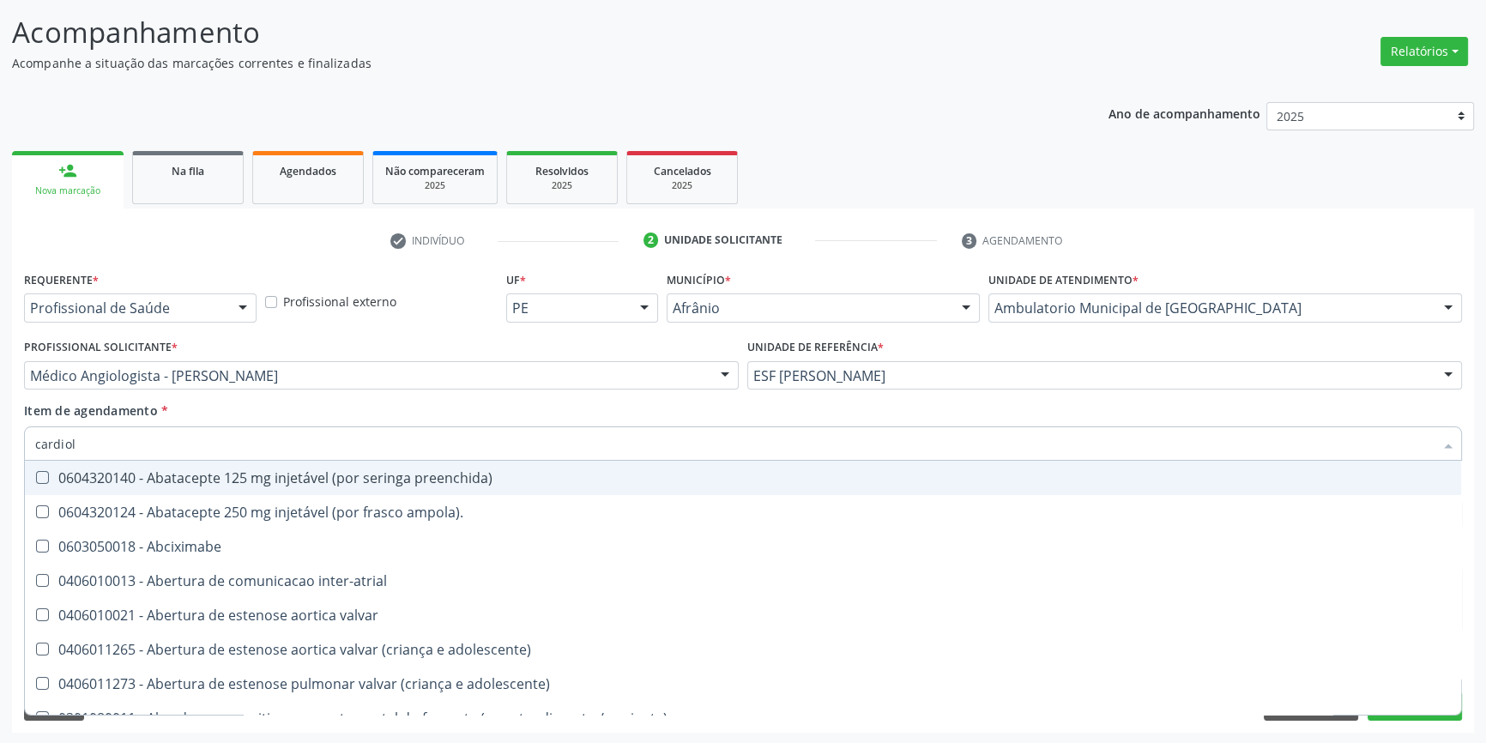
type input "cardiolo"
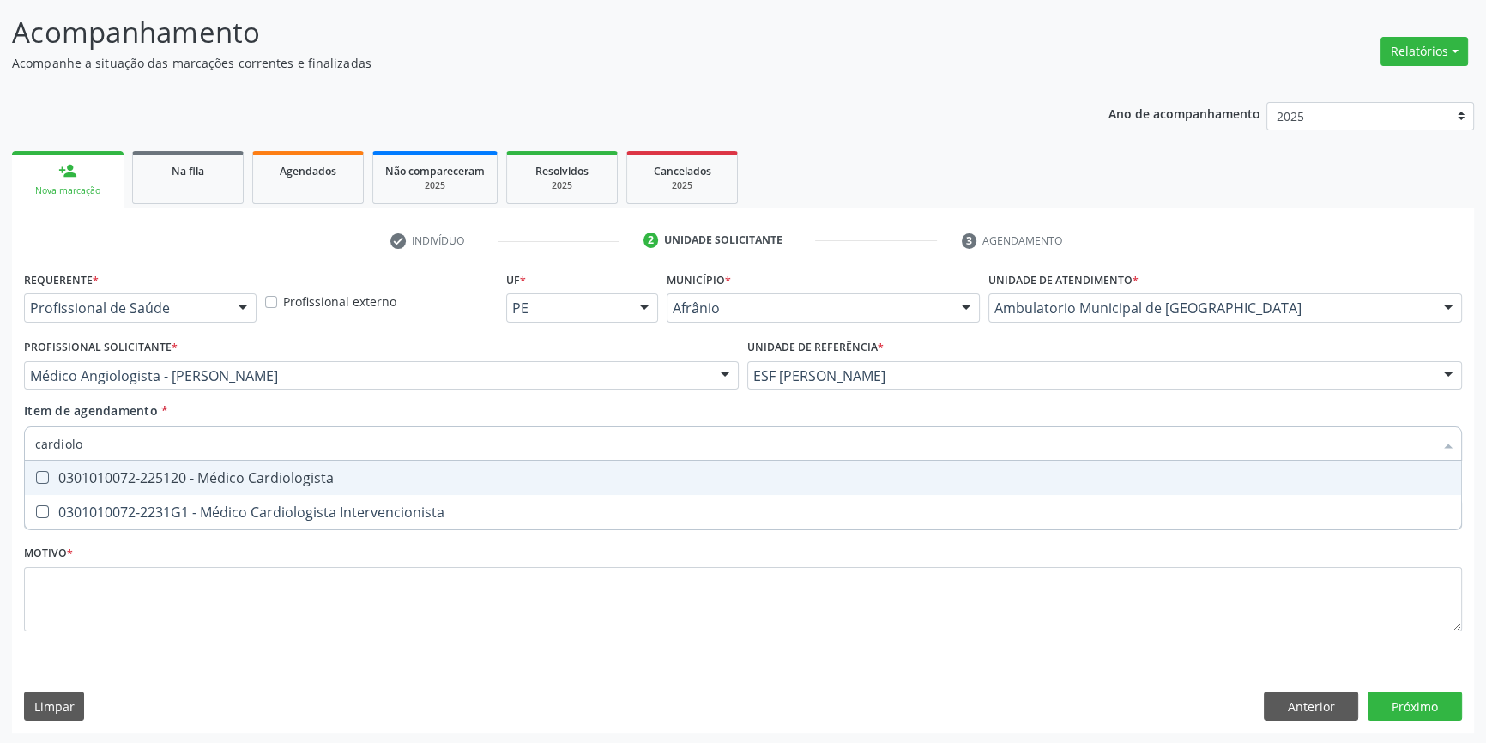
click at [202, 475] on div "0301010072-225120 - Médico Cardiologista" at bounding box center [743, 478] width 1416 height 14
checkbox Cardiologista "true"
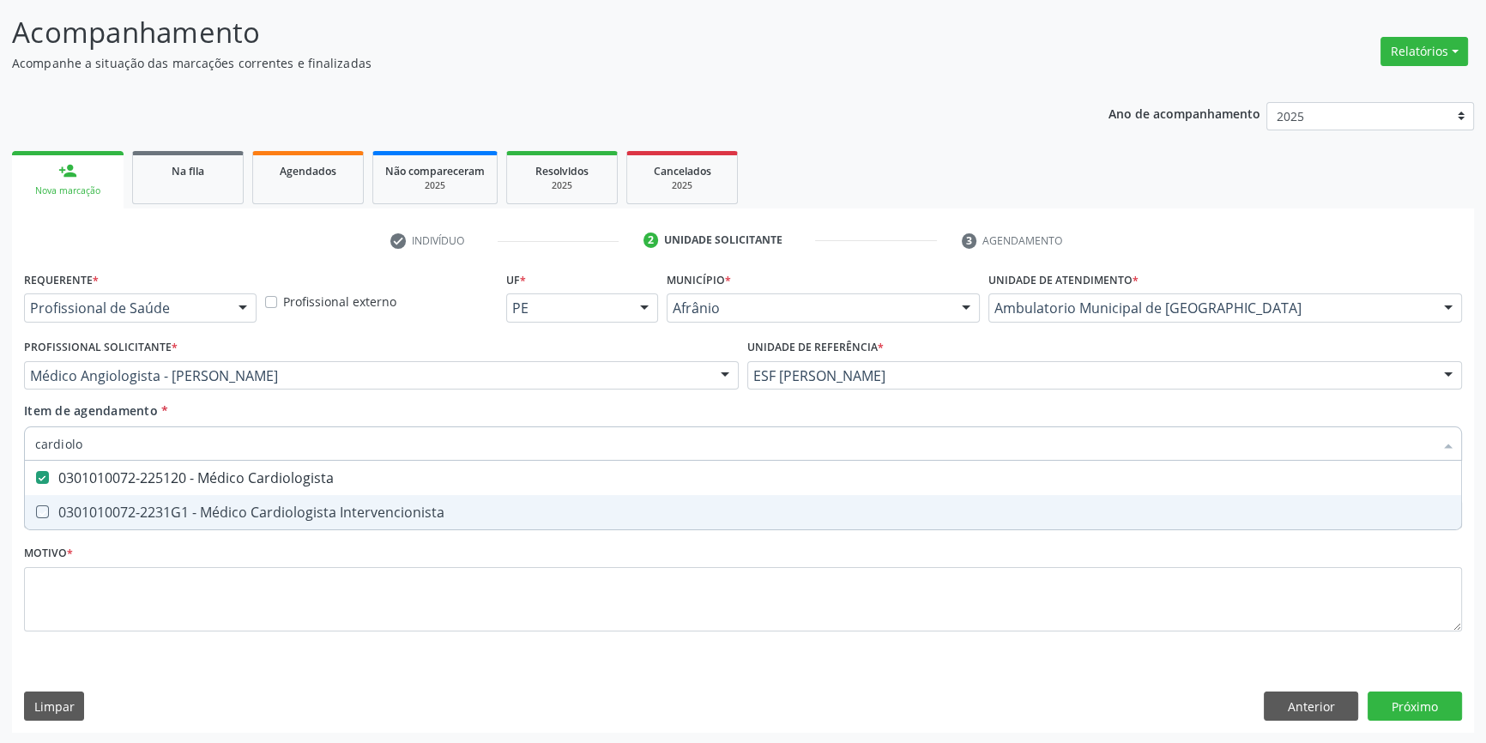
click at [127, 633] on div "Requerente * Profissional de Saúde Profissional de Saúde Paciente Nenhum result…" at bounding box center [743, 461] width 1438 height 389
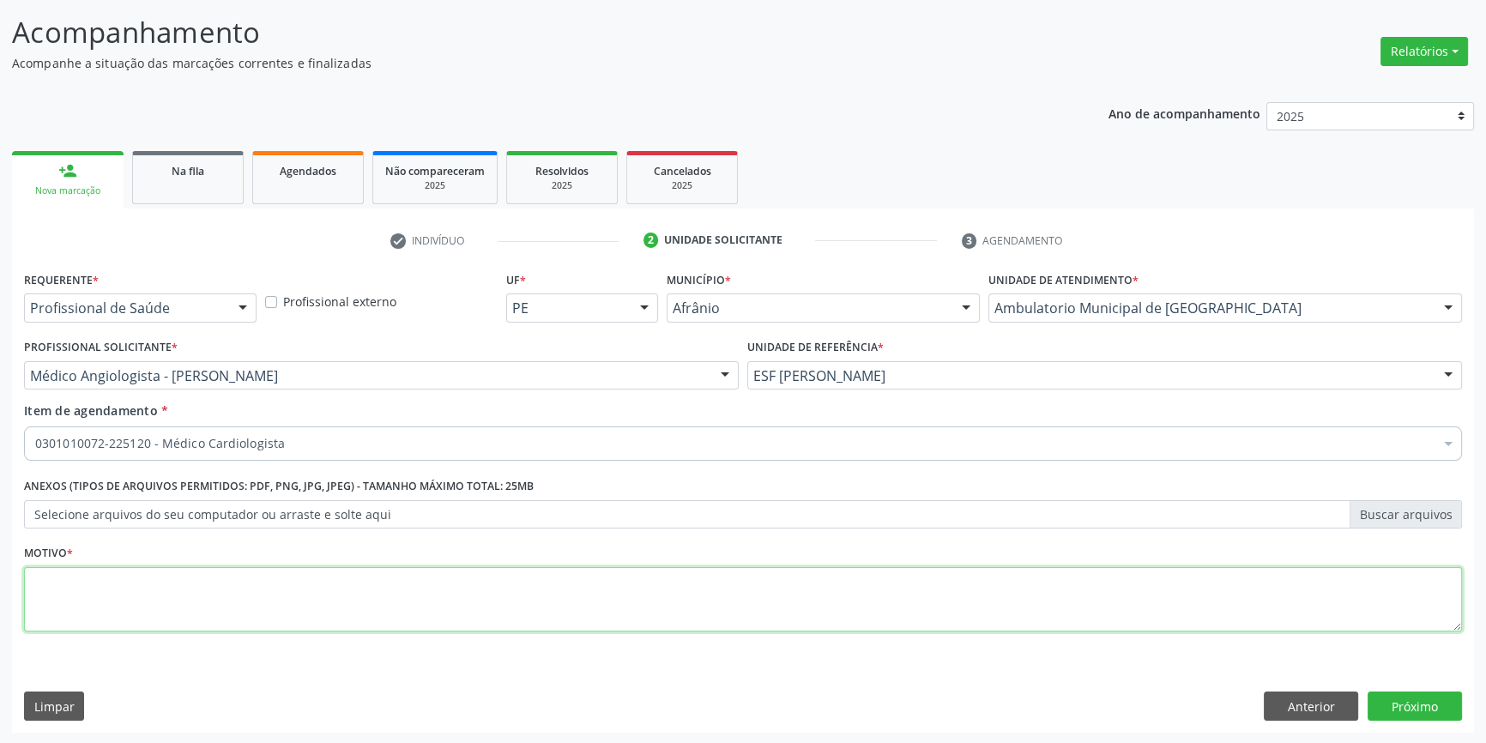
click at [137, 612] on textarea at bounding box center [743, 599] width 1438 height 65
type textarea "'"
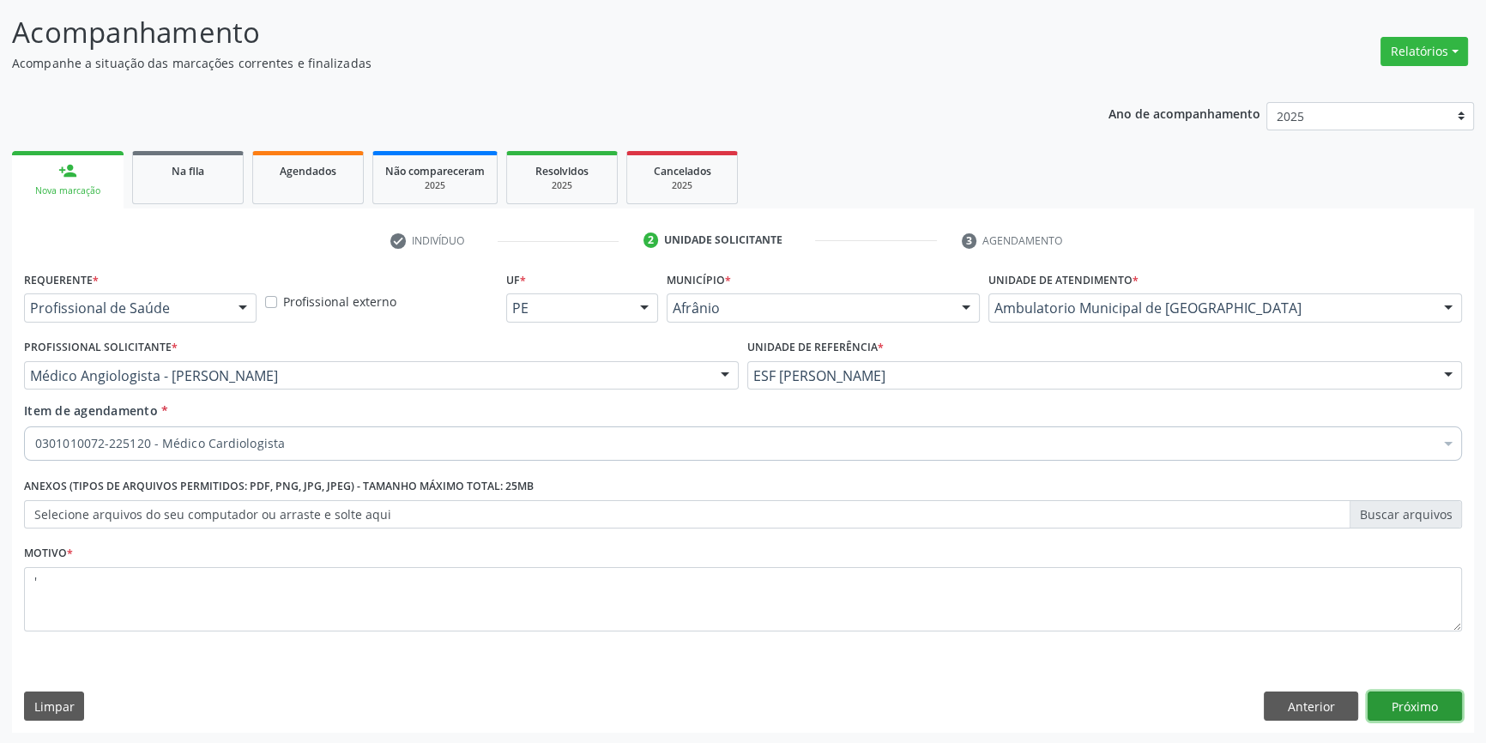
click at [1407, 707] on button "Próximo" at bounding box center [1415, 706] width 94 height 29
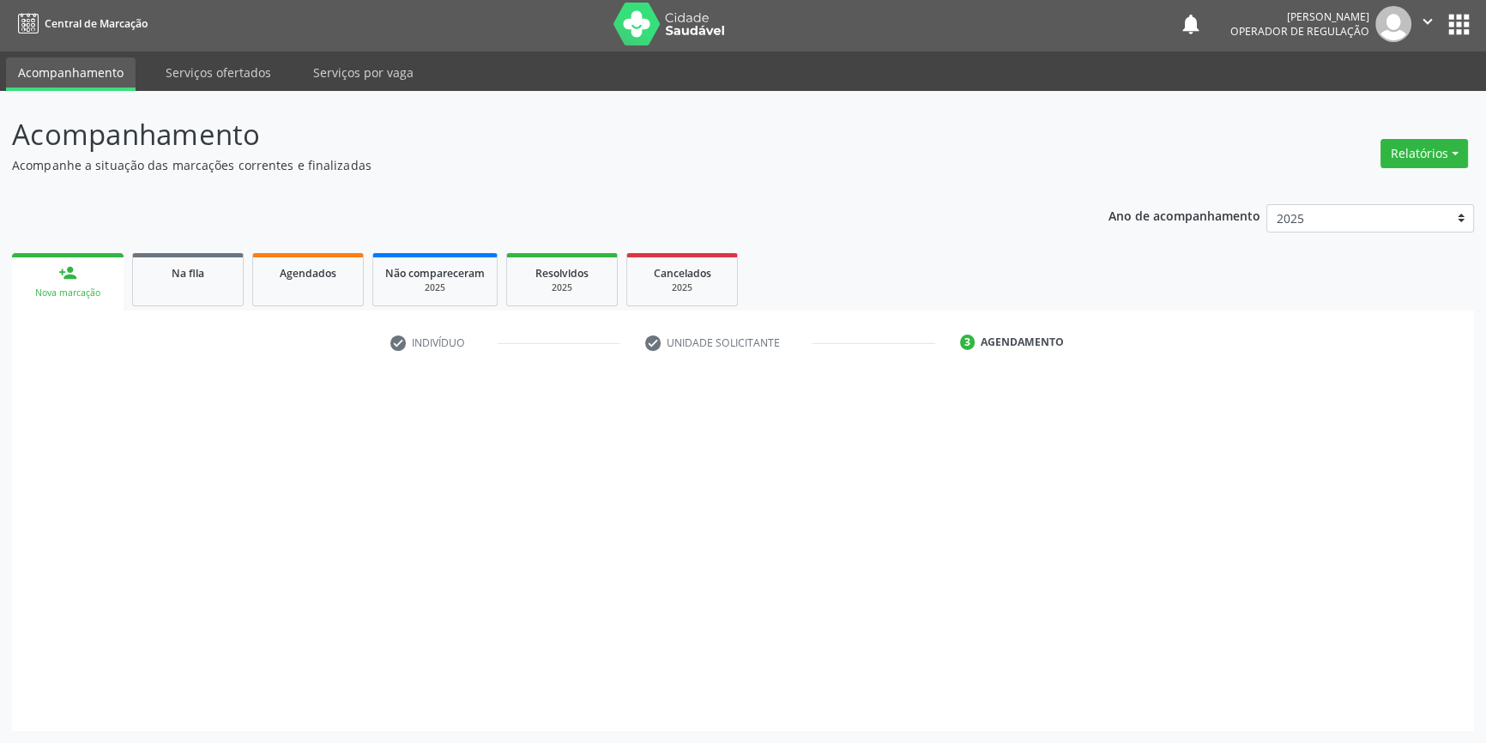
scroll to position [2, 0]
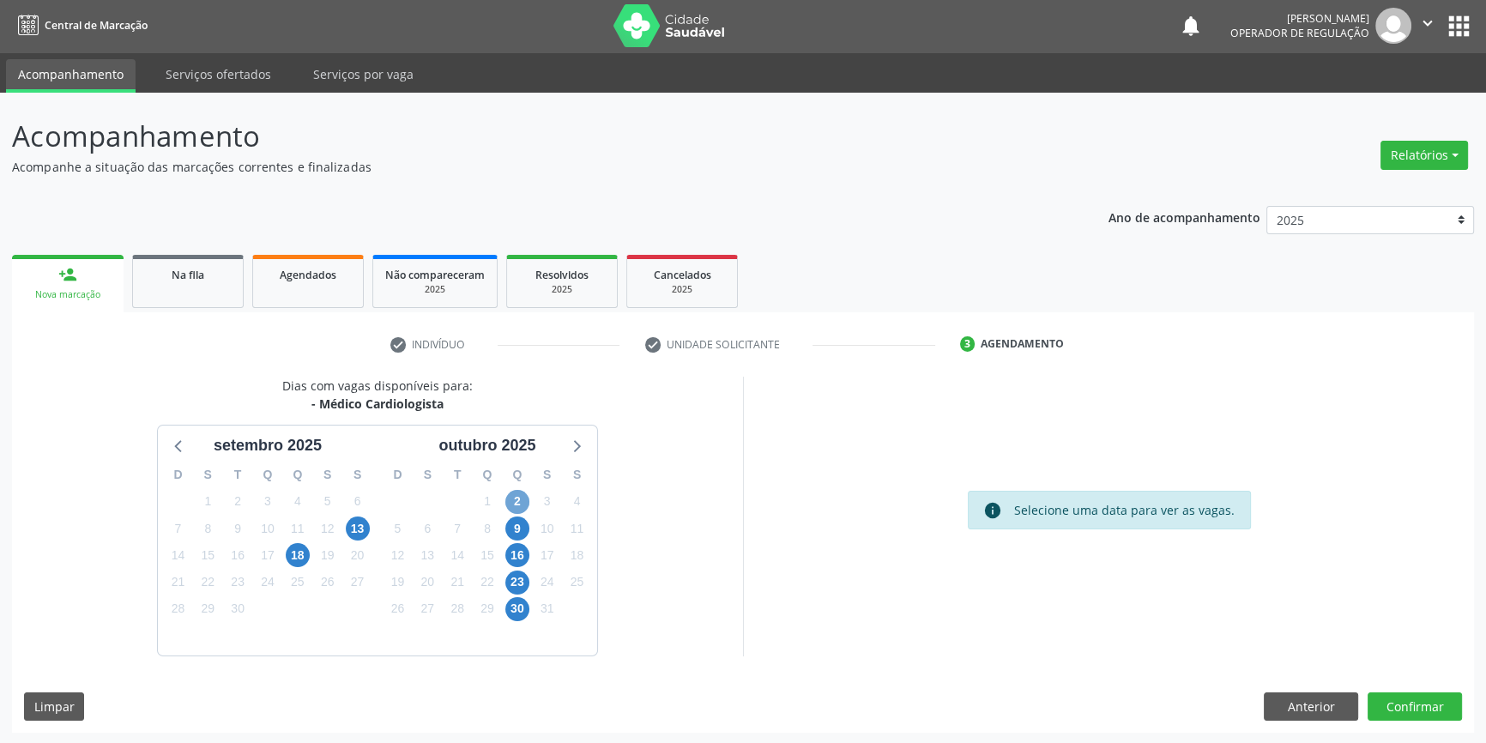
click at [522, 500] on span "2" at bounding box center [517, 502] width 24 height 24
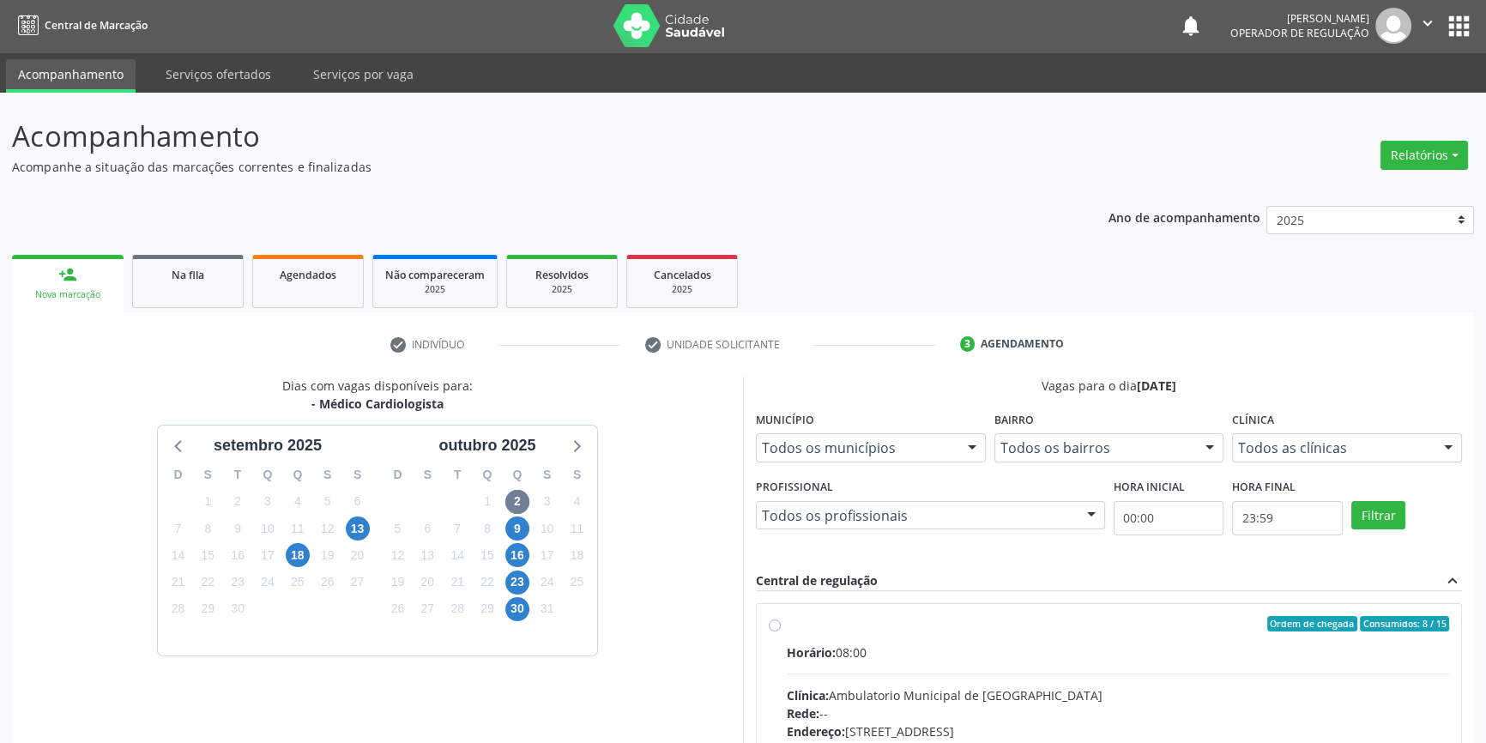
click at [845, 625] on div "Ordem de chegada Consumidos: 8 / 15" at bounding box center [1118, 623] width 662 height 15
click at [781, 625] on input "Ordem de chegada Consumidos: 8 / 15 Horário: 08:00 Clínica: Ambulatorio Municip…" at bounding box center [775, 623] width 12 height 15
radio input "true"
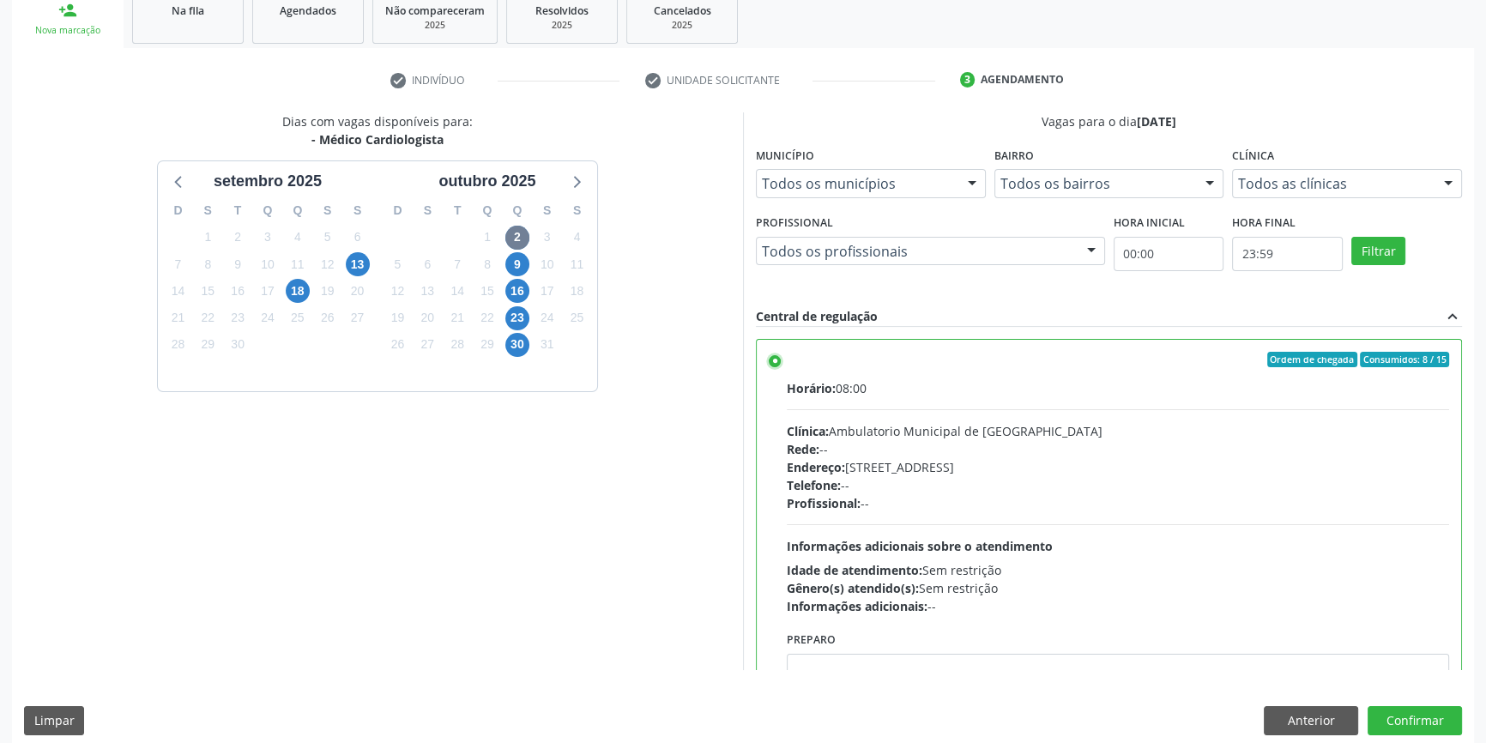
scroll to position [281, 0]
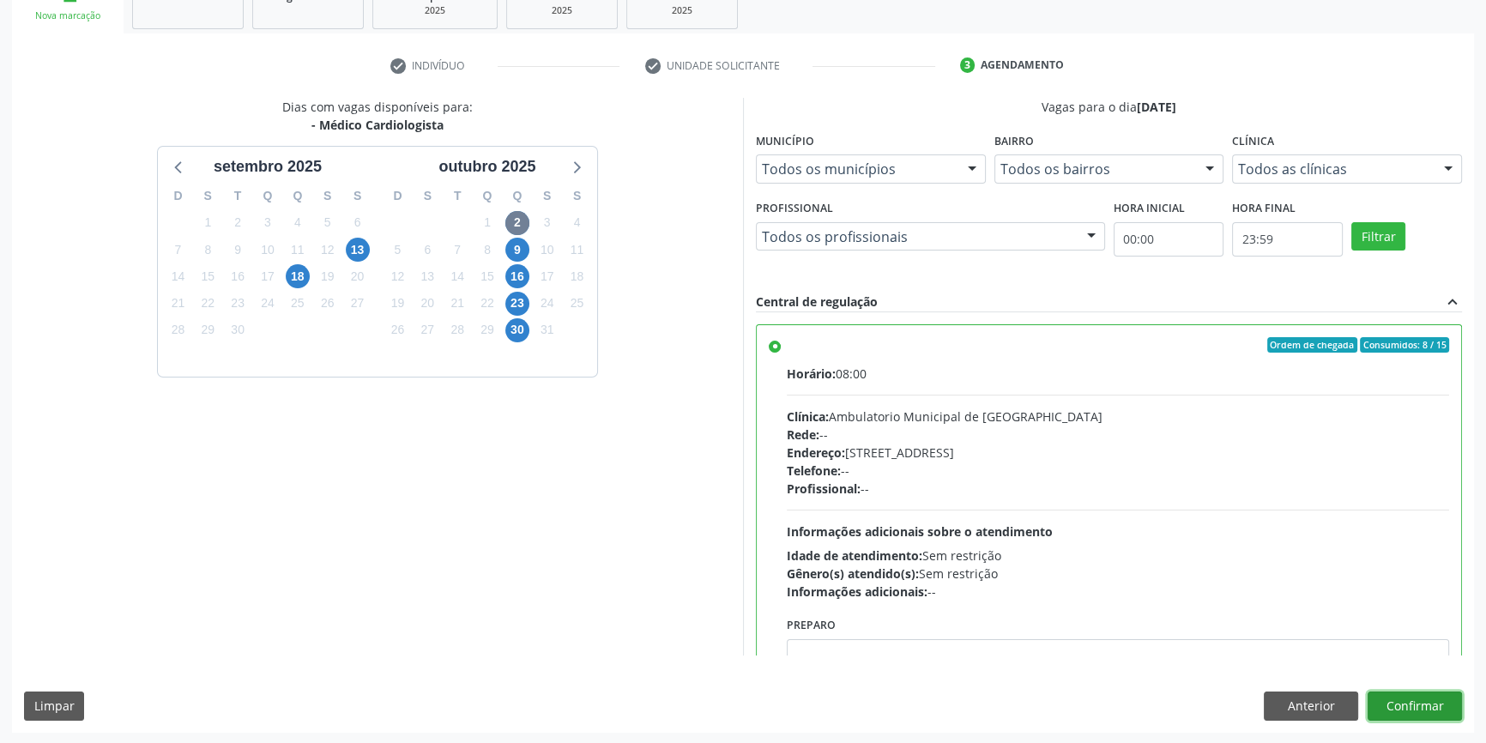
click at [1422, 697] on button "Confirmar" at bounding box center [1415, 706] width 94 height 29
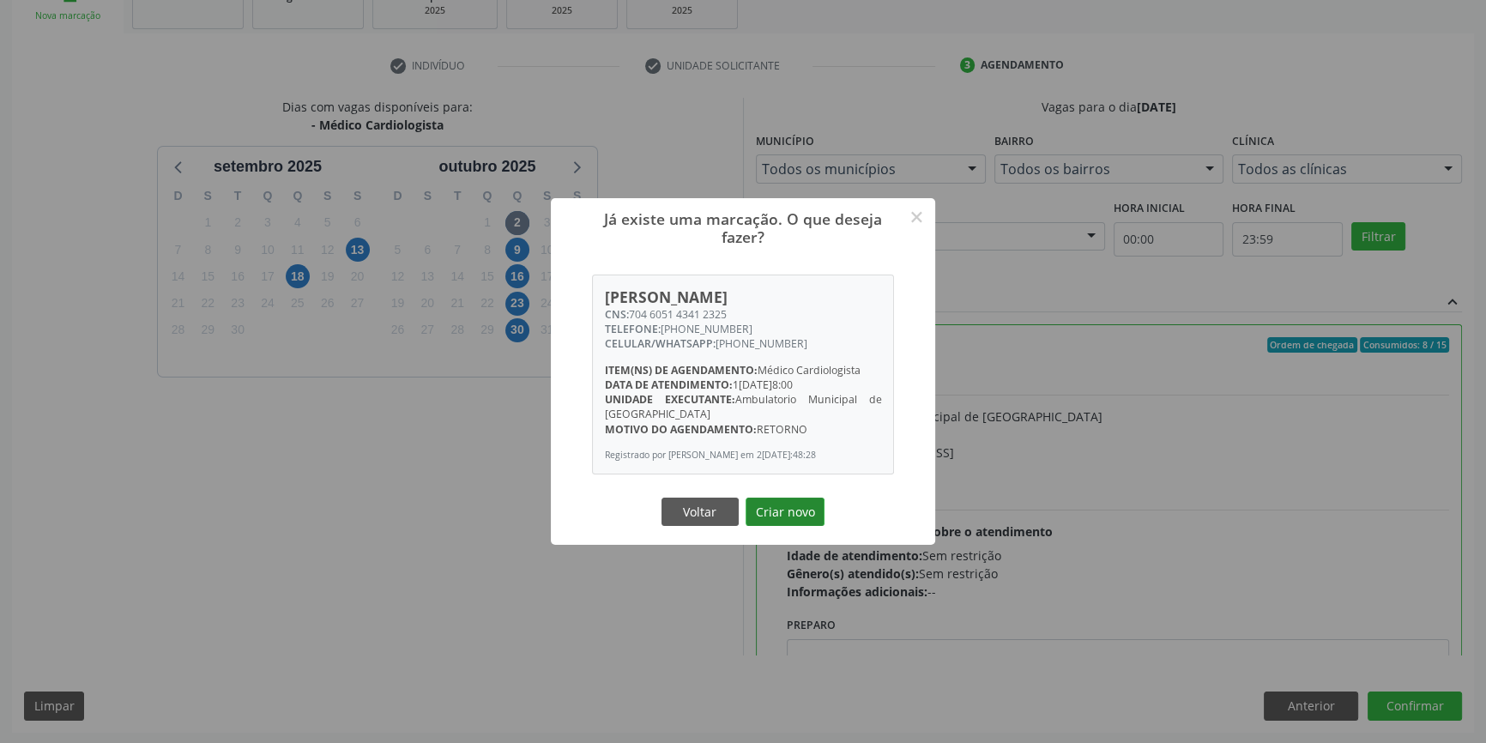
click at [801, 522] on button "Criar novo" at bounding box center [785, 512] width 79 height 29
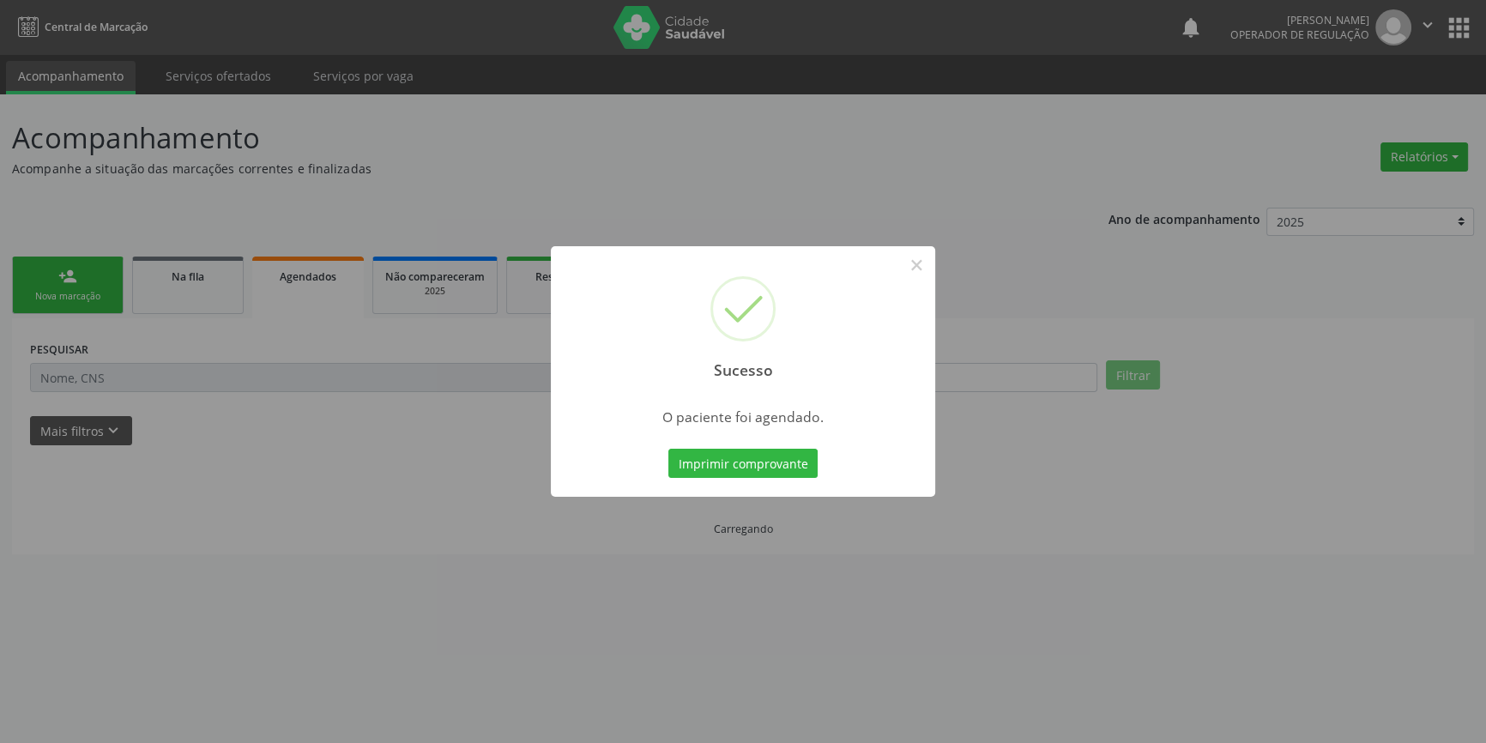
scroll to position [0, 0]
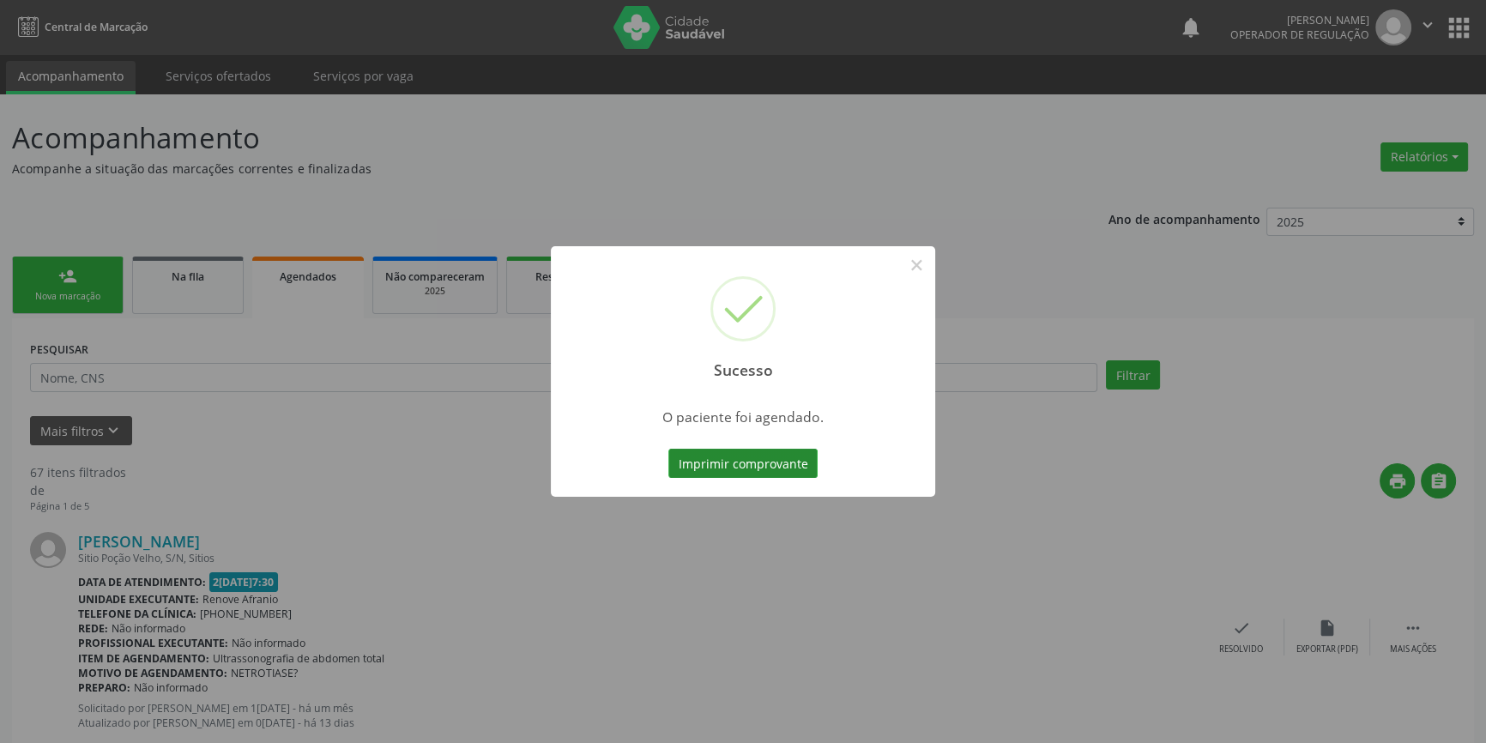
click at [768, 466] on button "Imprimir comprovante" at bounding box center [742, 463] width 149 height 29
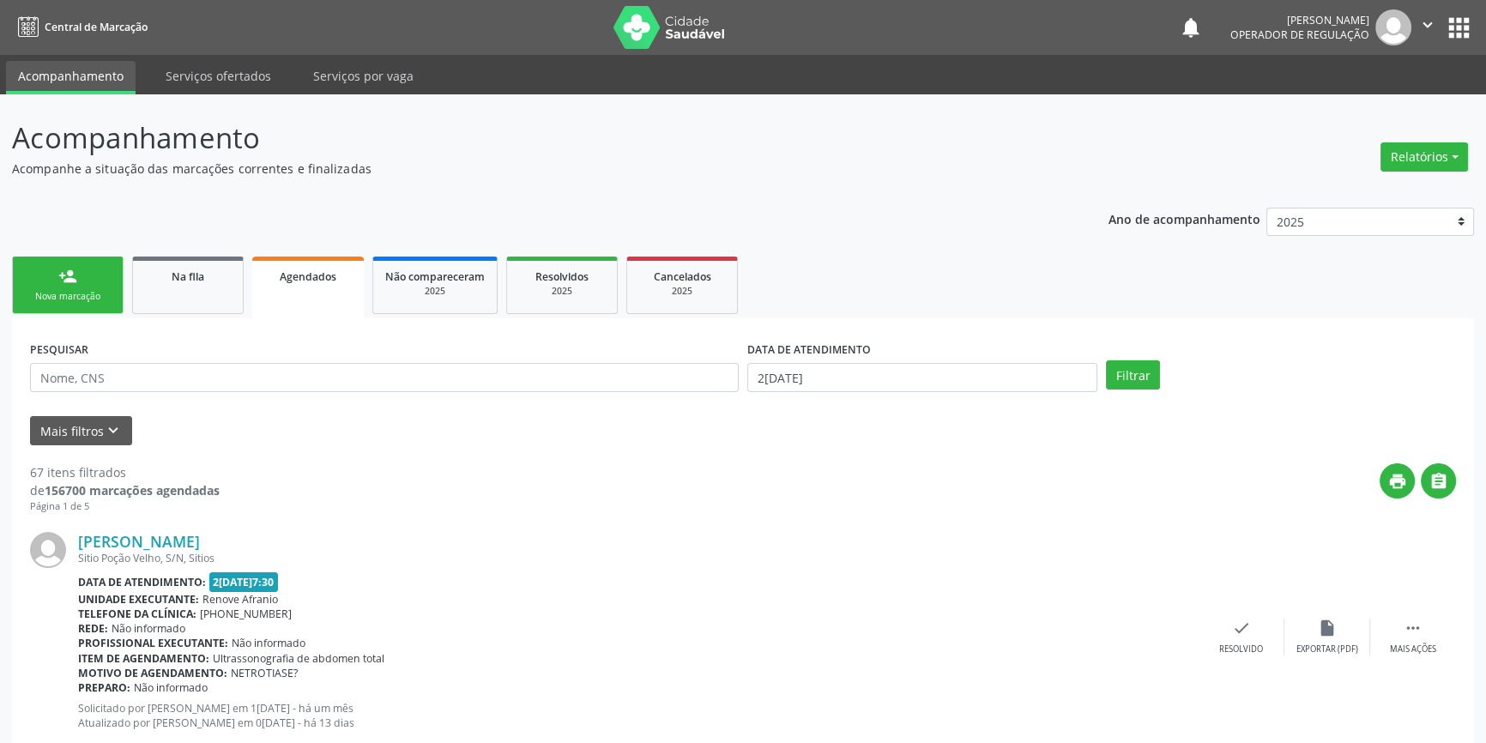
click at [86, 301] on div "Nova marcação" at bounding box center [68, 296] width 86 height 13
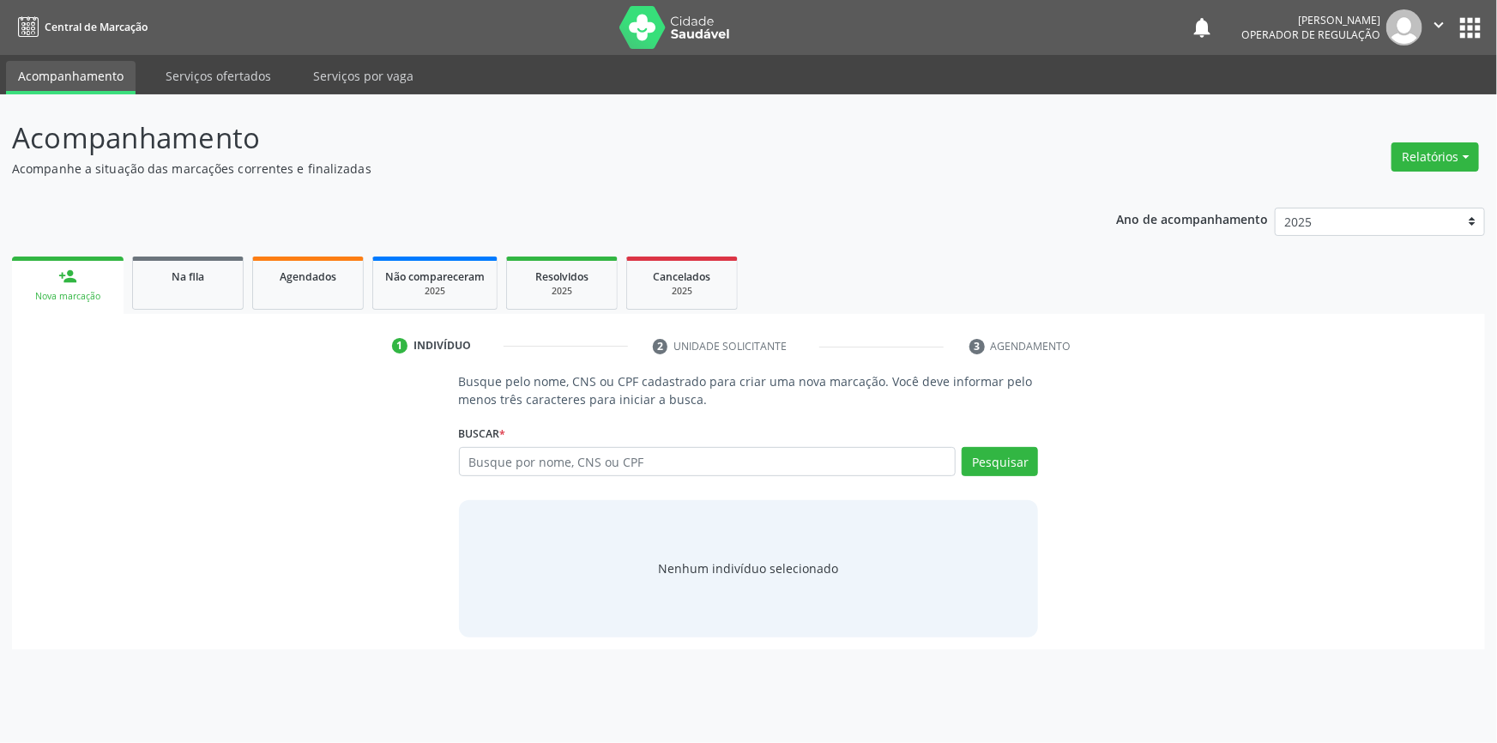
click at [542, 444] on div "Buscar * Busque por nome, CNS ou CPF Nenhum resultado encontrado para: " " Digi…" at bounding box center [749, 453] width 580 height 67
click at [544, 447] on input "text" at bounding box center [708, 461] width 498 height 29
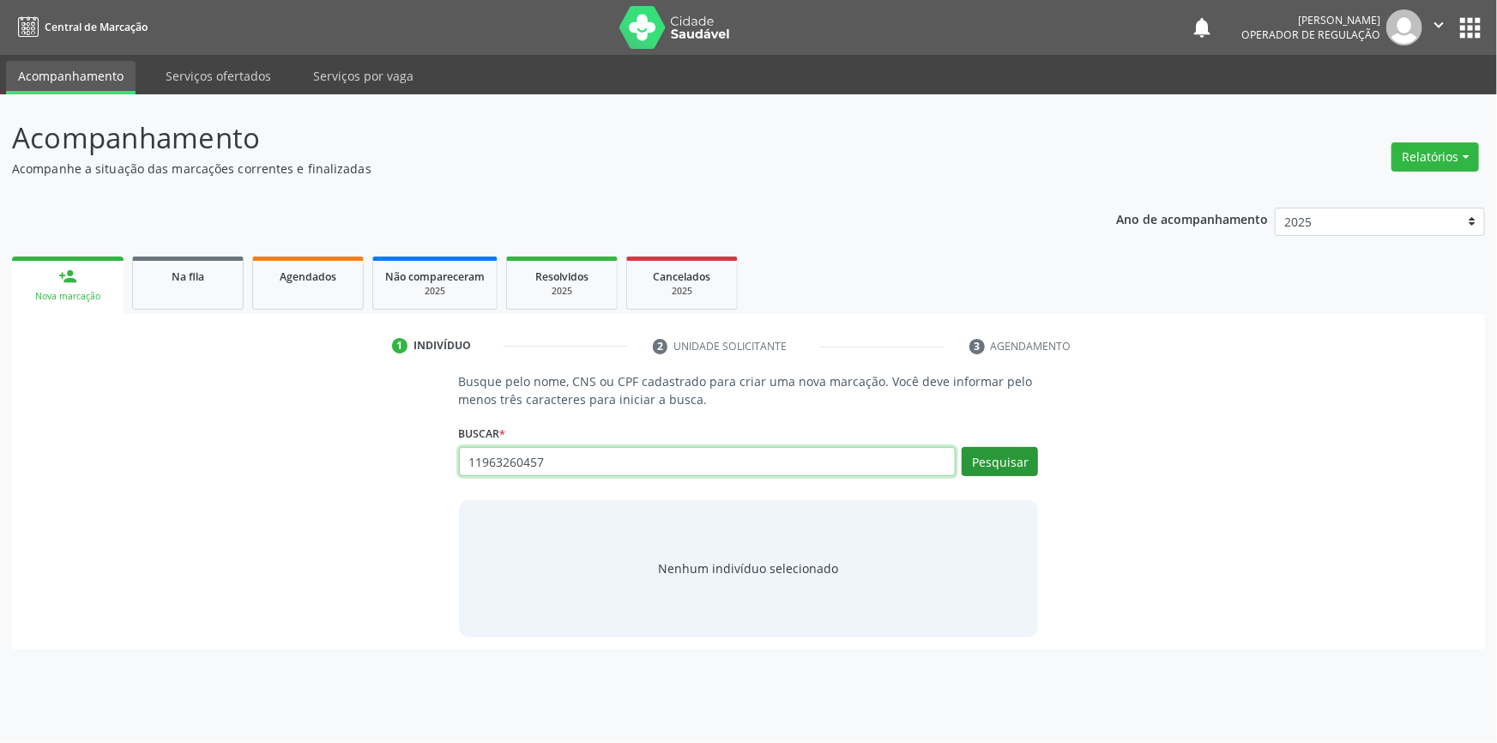
type input "11963260457"
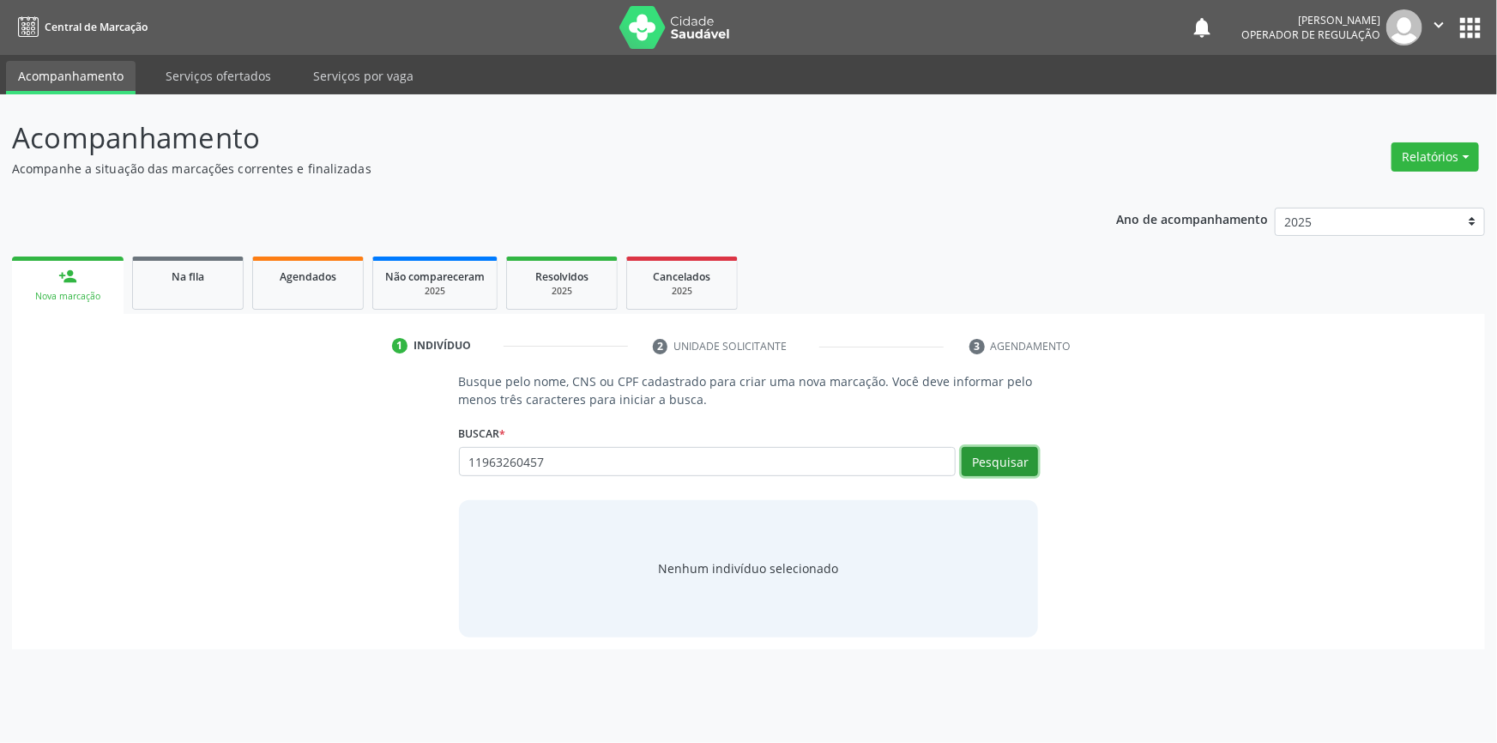
click at [1015, 473] on button "Pesquisar" at bounding box center [1000, 461] width 76 height 29
type input "11963260457"
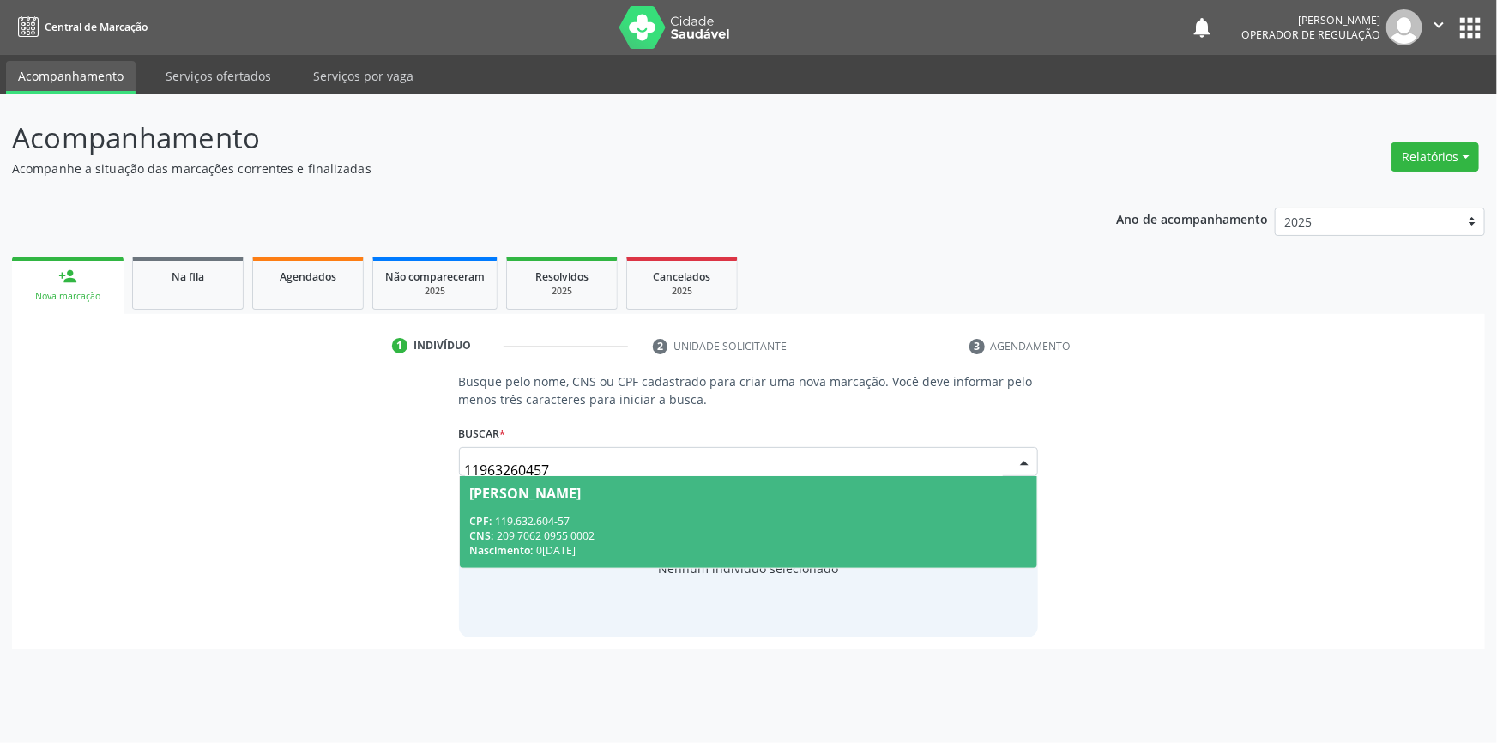
click at [534, 541] on div "CNS: 209 7062 0955 0002" at bounding box center [749, 535] width 558 height 15
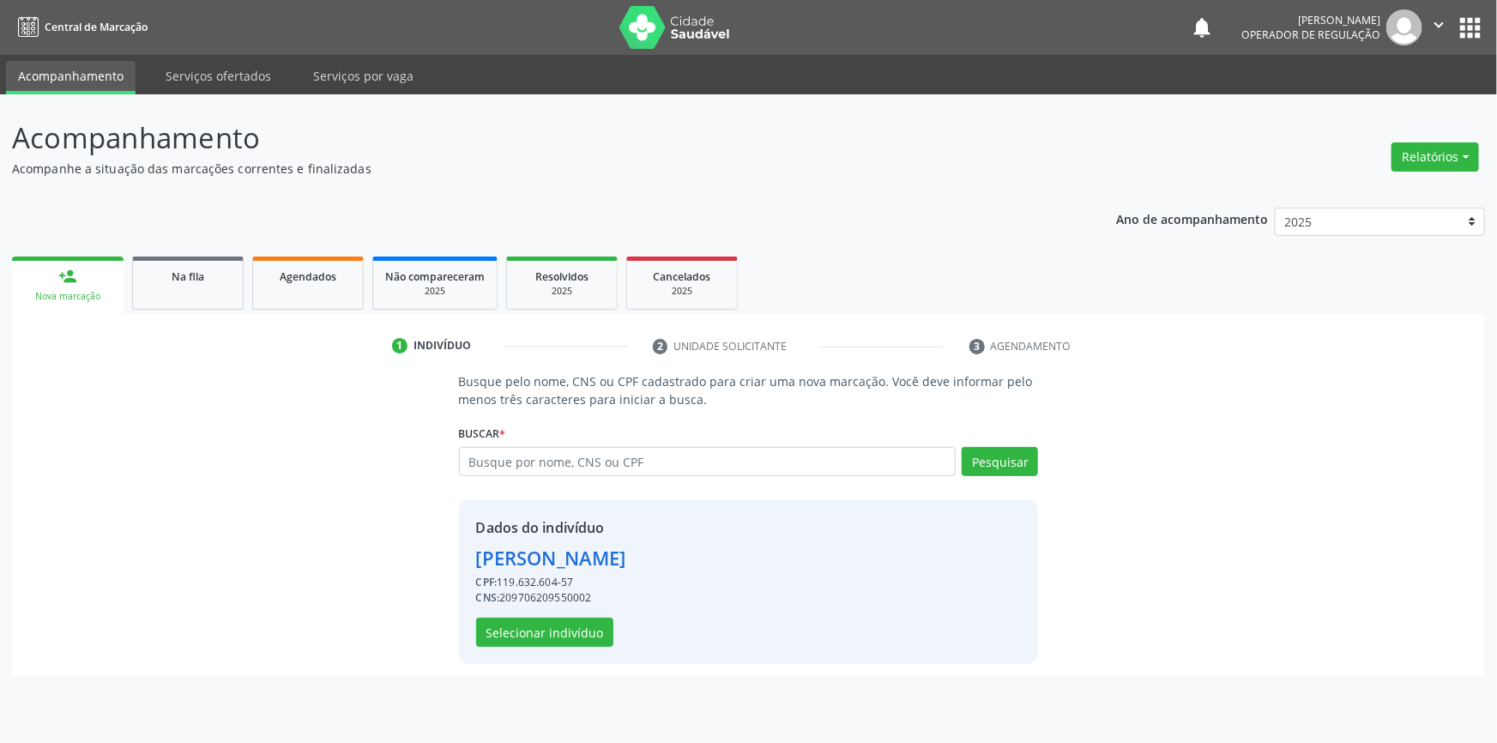
click at [553, 649] on div "Dados do indivíduo Geovana Alves da Silva CPF: 119.632.604-57 CNS: 209706209550…" at bounding box center [749, 582] width 580 height 164
click at [555, 632] on button "Selecionar indivíduo" at bounding box center [544, 632] width 137 height 29
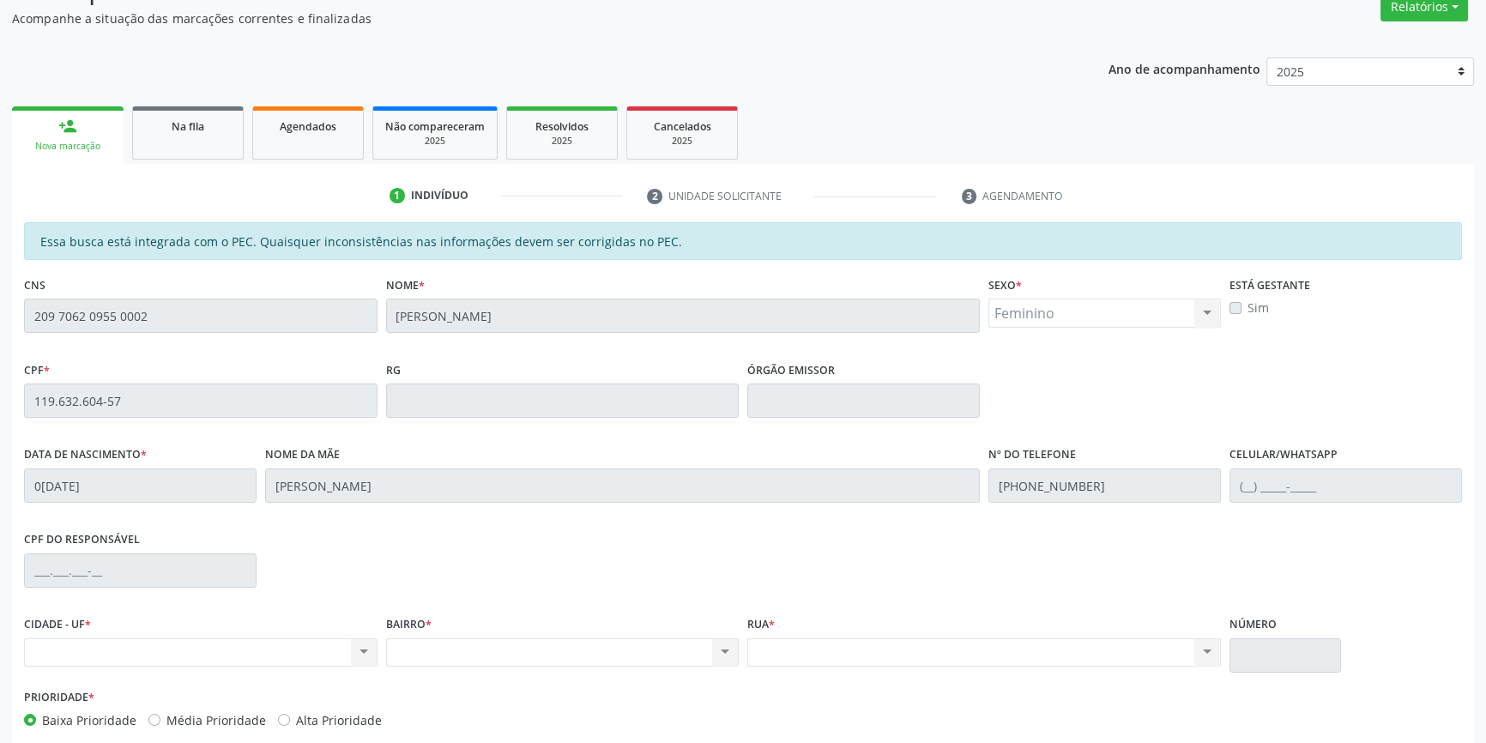
scroll to position [235, 0]
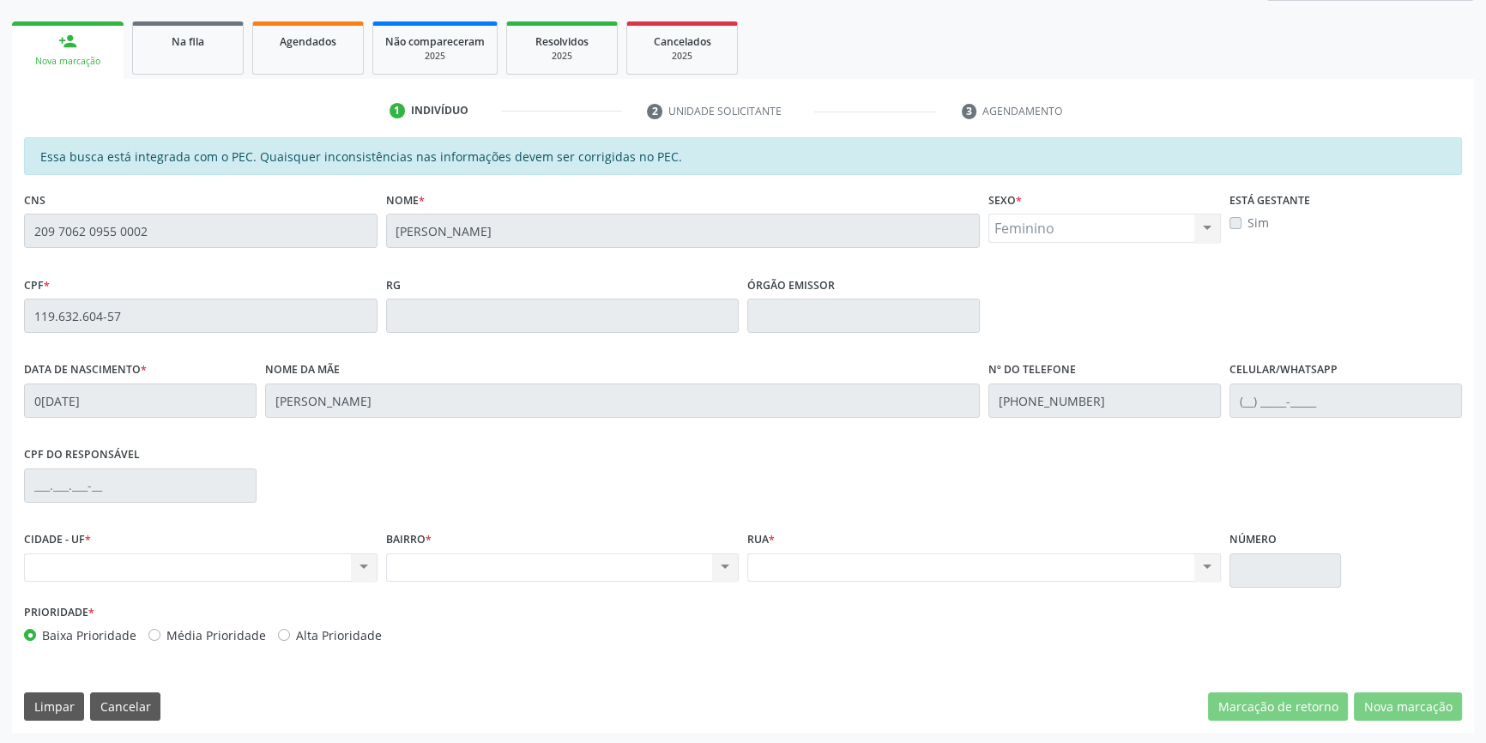
click at [20, 232] on div "CNS 209 7062 0955 0002" at bounding box center [201, 229] width 362 height 85
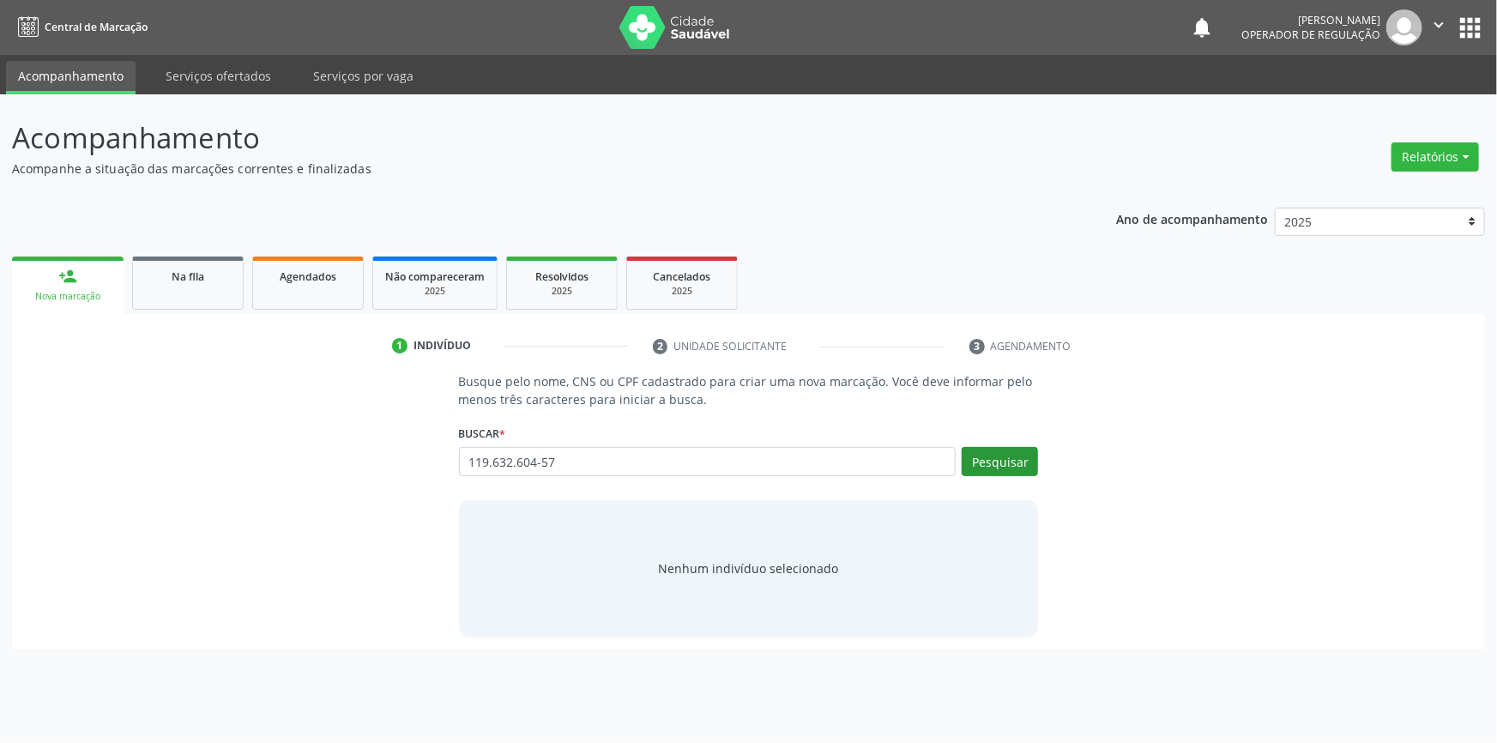
type input "119.632.604-57"
click at [1004, 459] on button "Pesquisar" at bounding box center [1000, 461] width 76 height 29
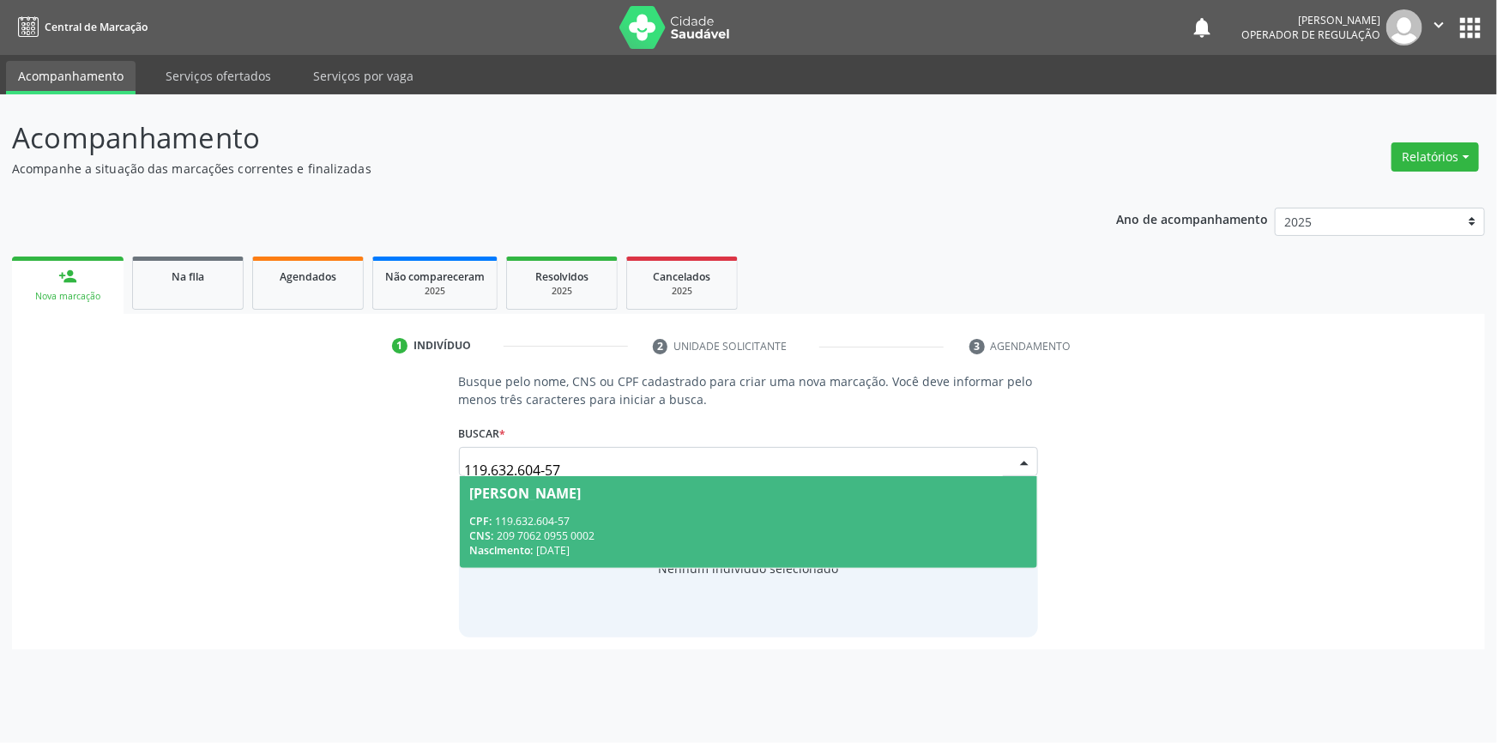
click at [621, 520] on div "CPF: 119.632.604-57" at bounding box center [749, 521] width 558 height 15
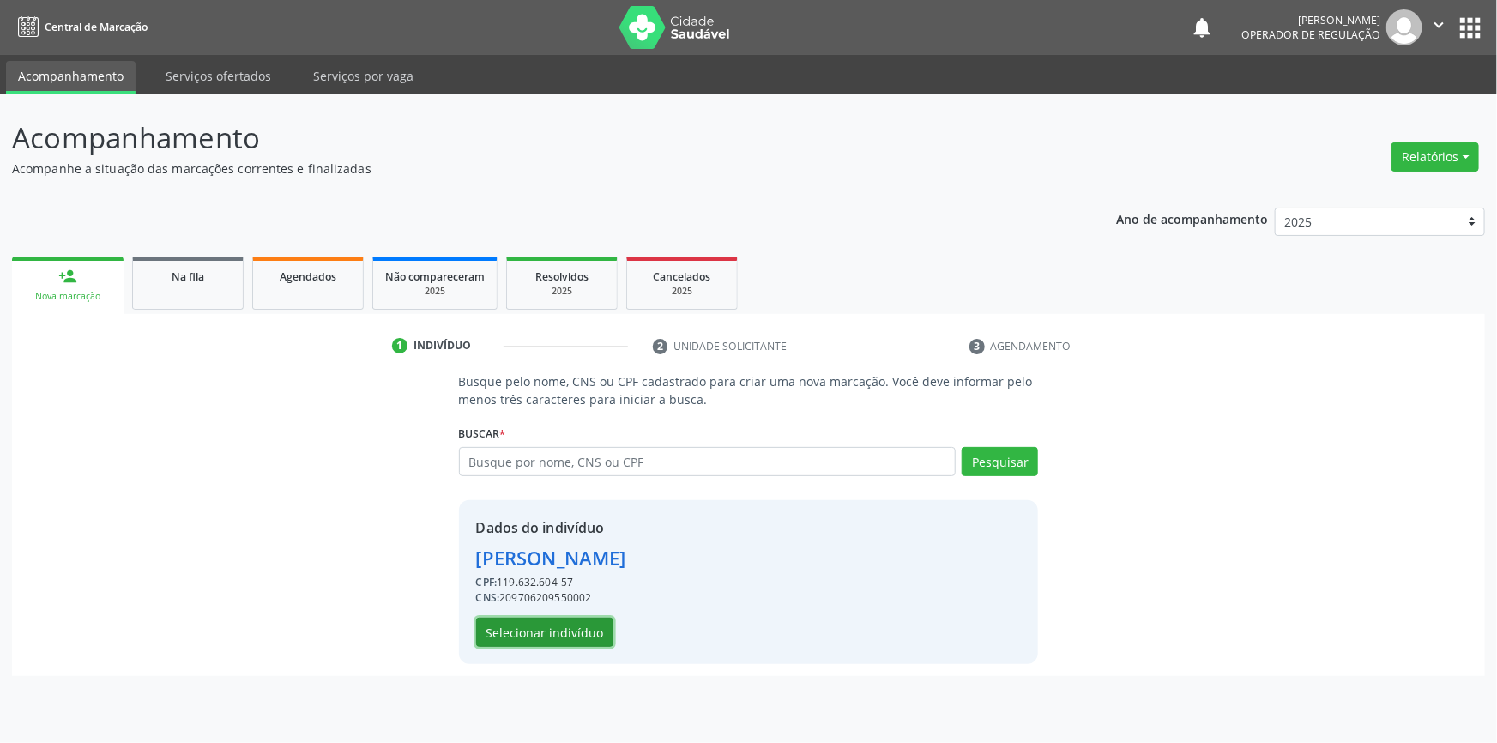
click at [583, 629] on button "Selecionar indivíduo" at bounding box center [544, 632] width 137 height 29
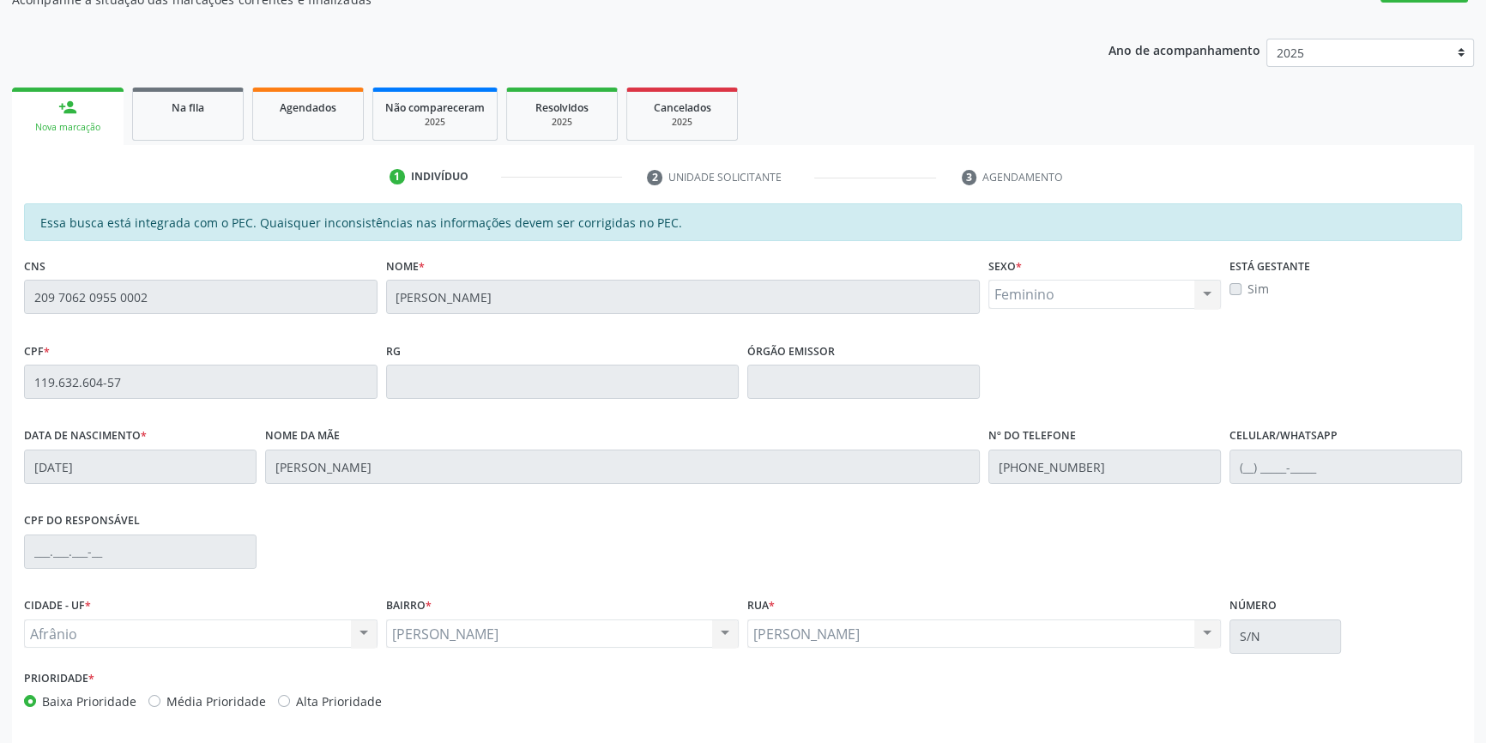
scroll to position [235, 0]
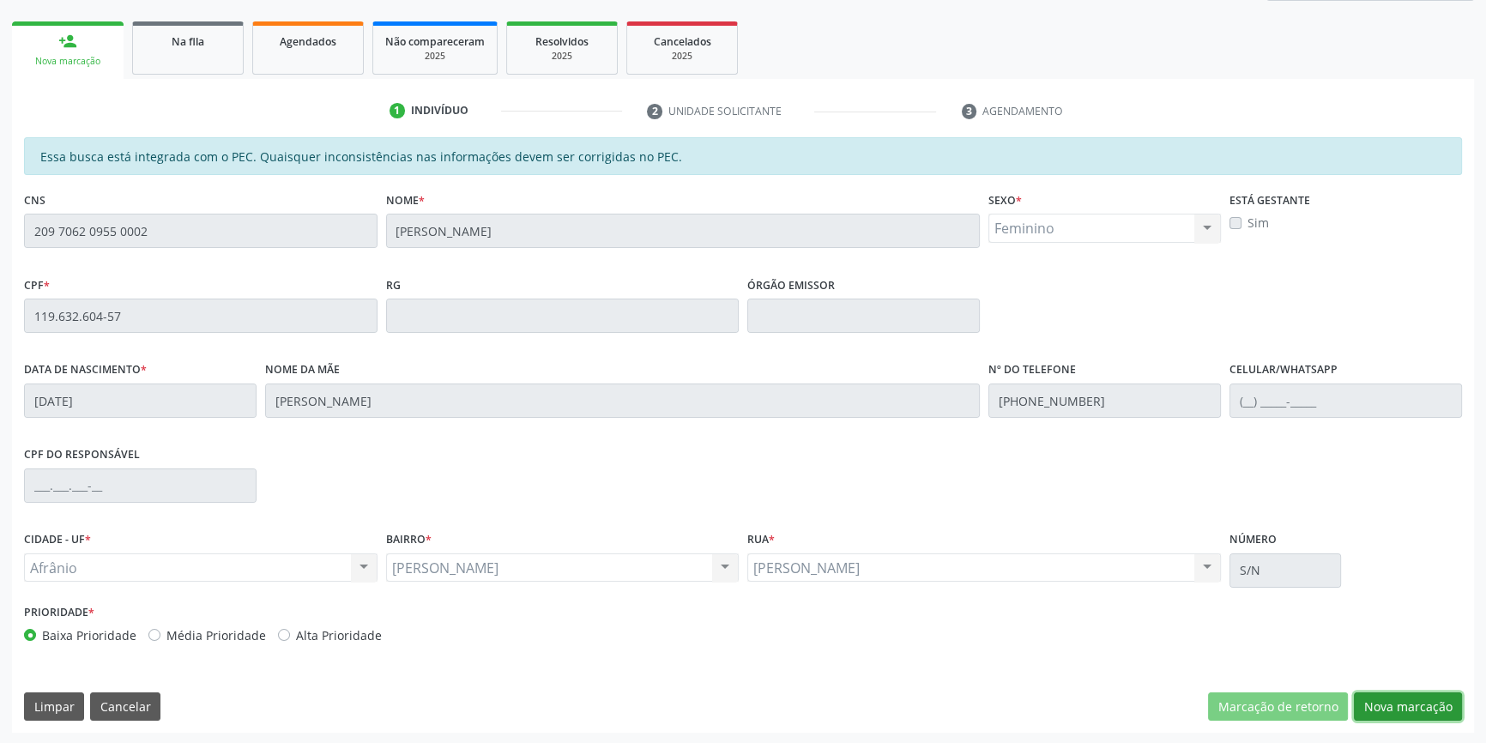
click at [1423, 705] on button "Nova marcação" at bounding box center [1408, 706] width 108 height 29
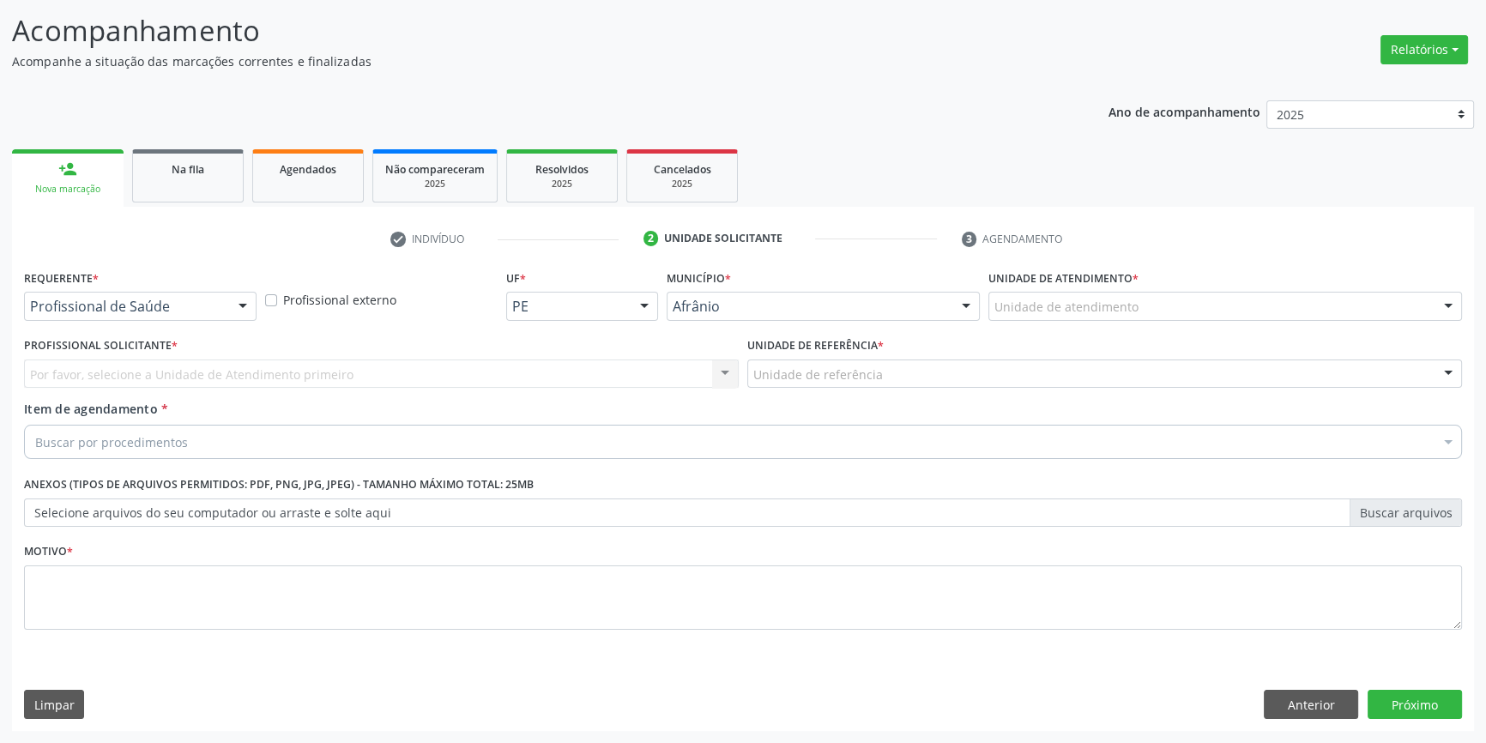
scroll to position [106, 0]
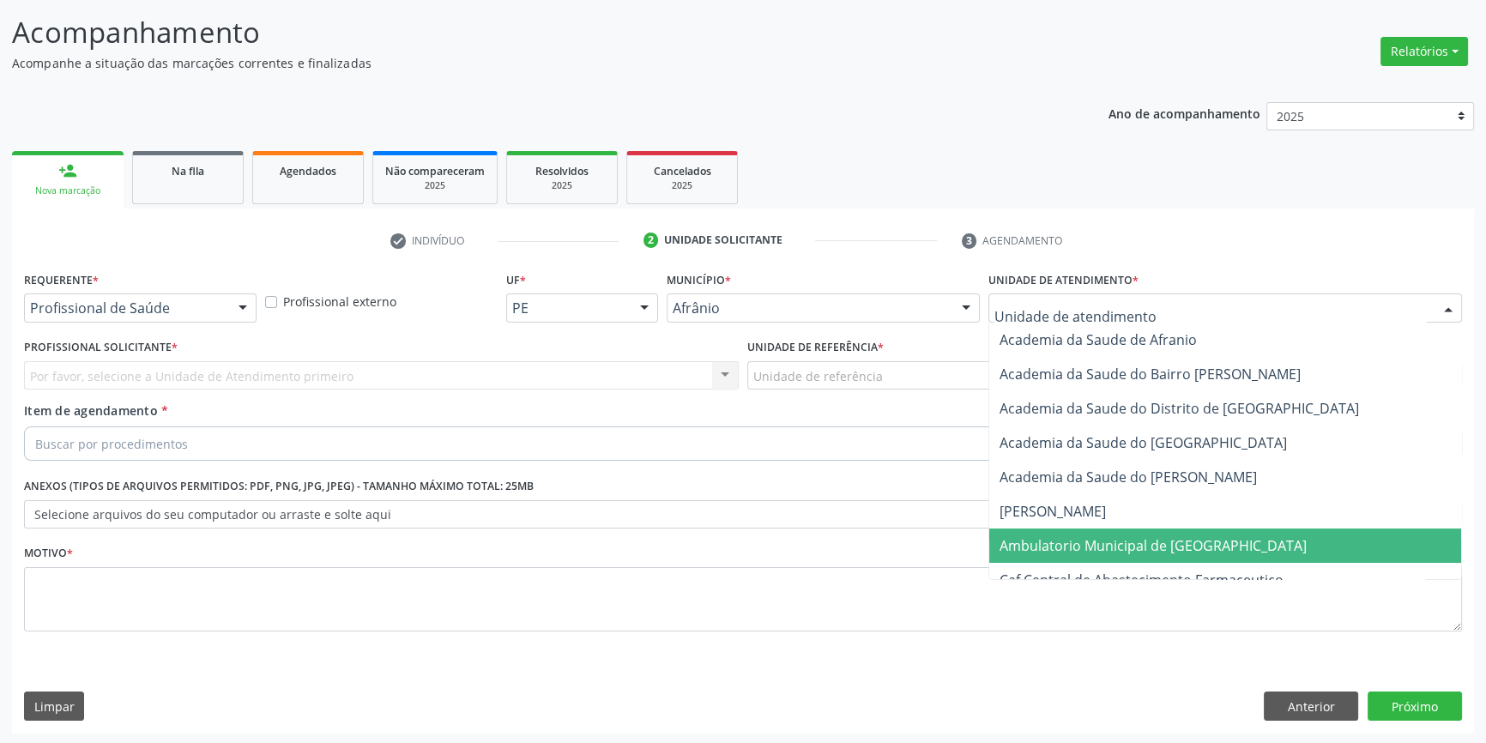
click at [1061, 541] on span "Ambulatorio Municipal de [GEOGRAPHIC_DATA]" at bounding box center [1153, 545] width 307 height 19
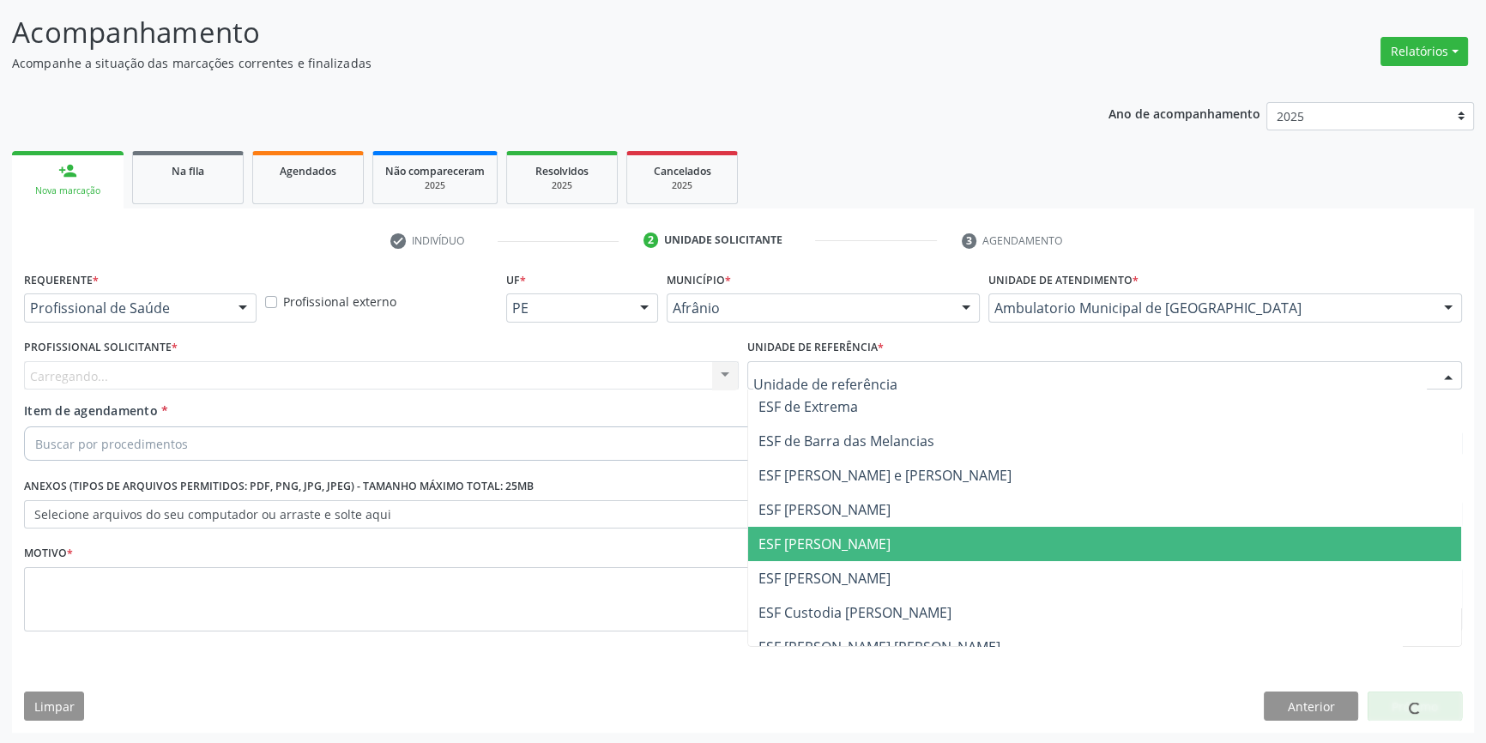
click at [815, 558] on span "ESF [PERSON_NAME]" at bounding box center [1104, 544] width 713 height 34
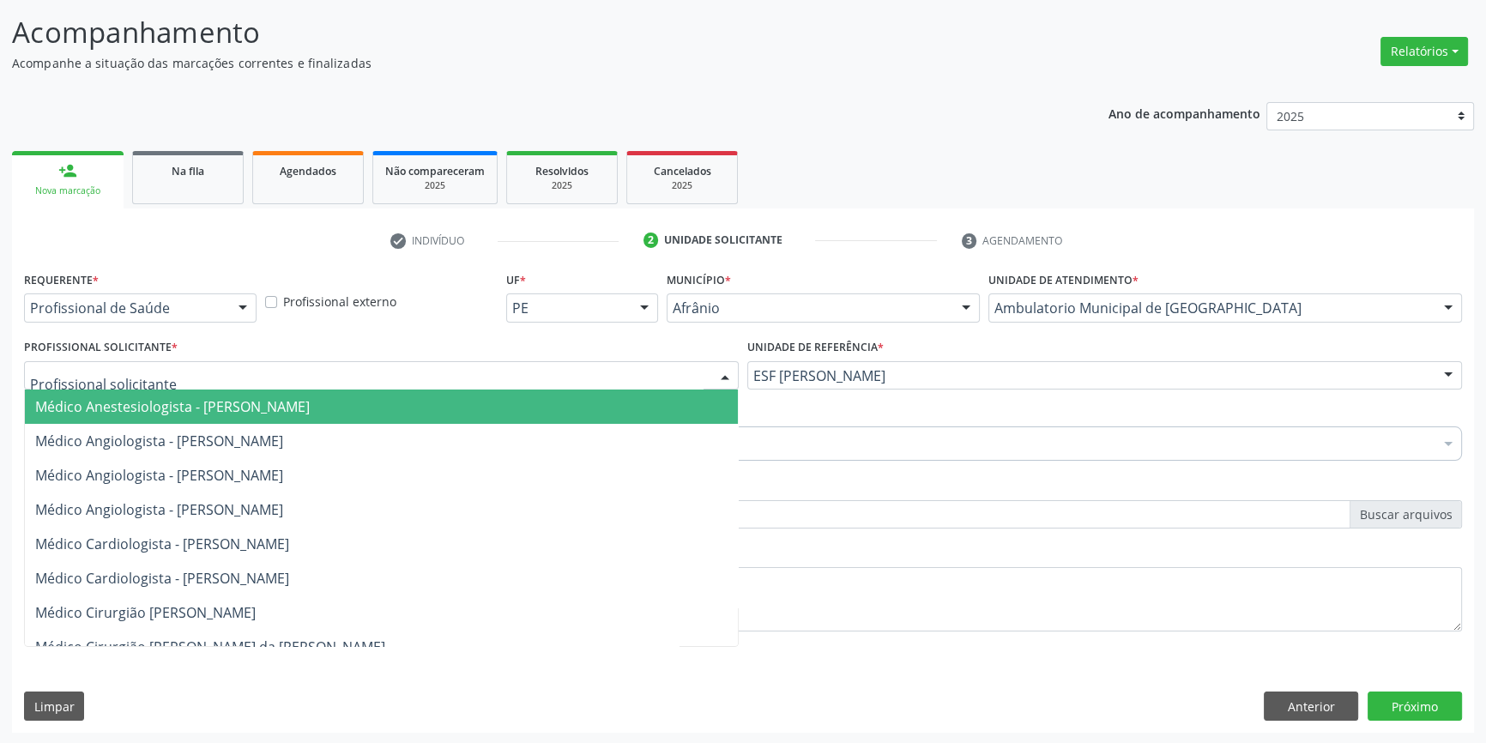
click at [517, 377] on div at bounding box center [381, 375] width 715 height 29
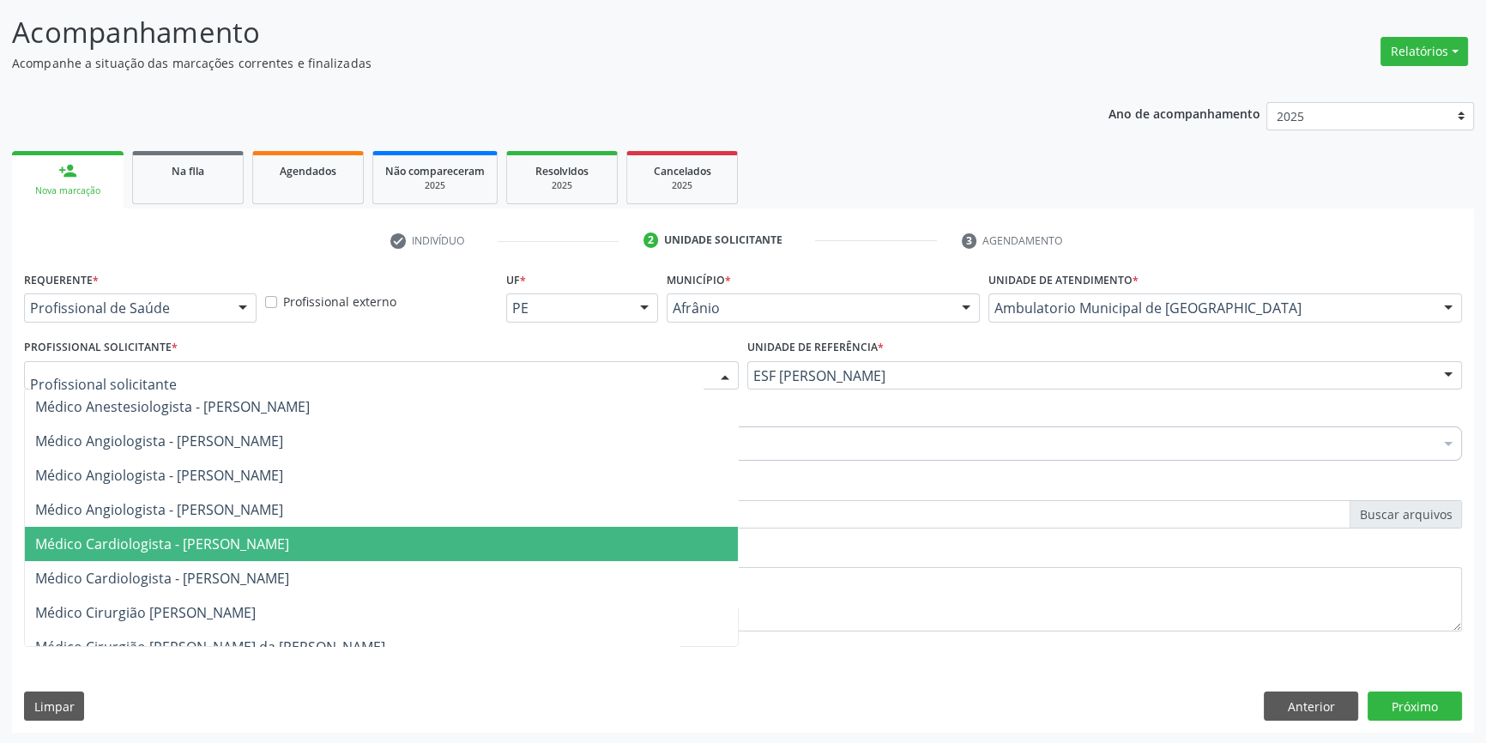
click at [235, 527] on span "Médico Cardiologista - [PERSON_NAME]" at bounding box center [381, 544] width 713 height 34
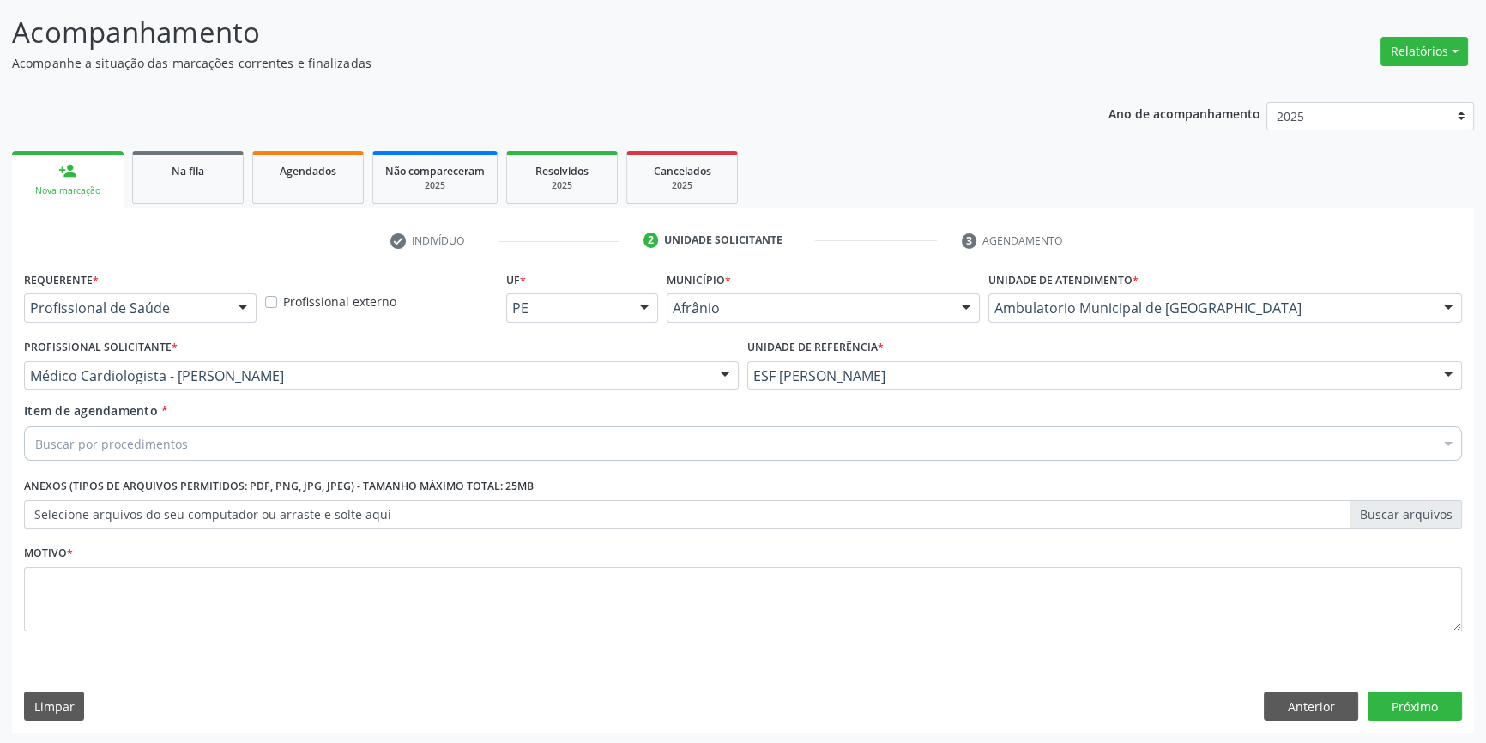
click at [217, 437] on div "Buscar por procedimentos" at bounding box center [743, 443] width 1438 height 34
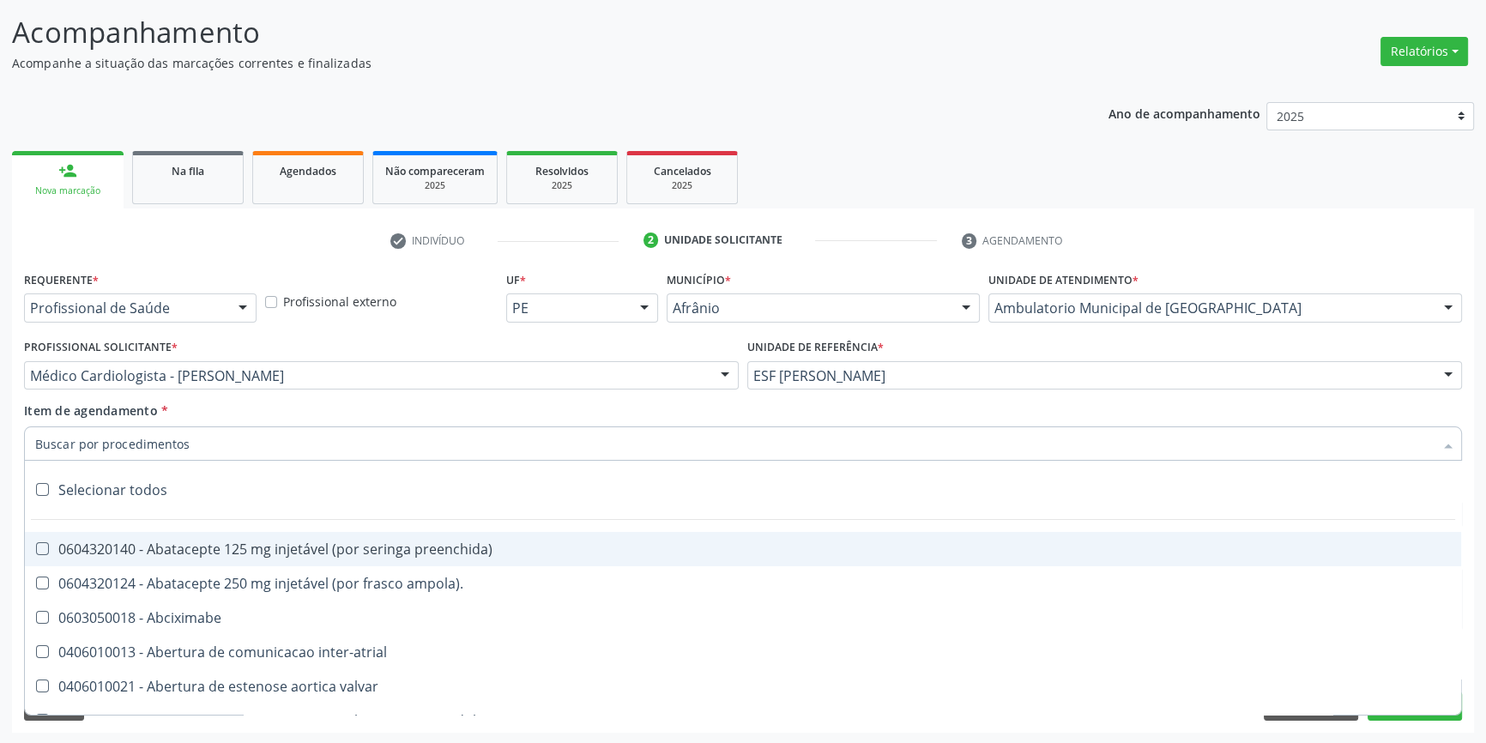
type input "r"
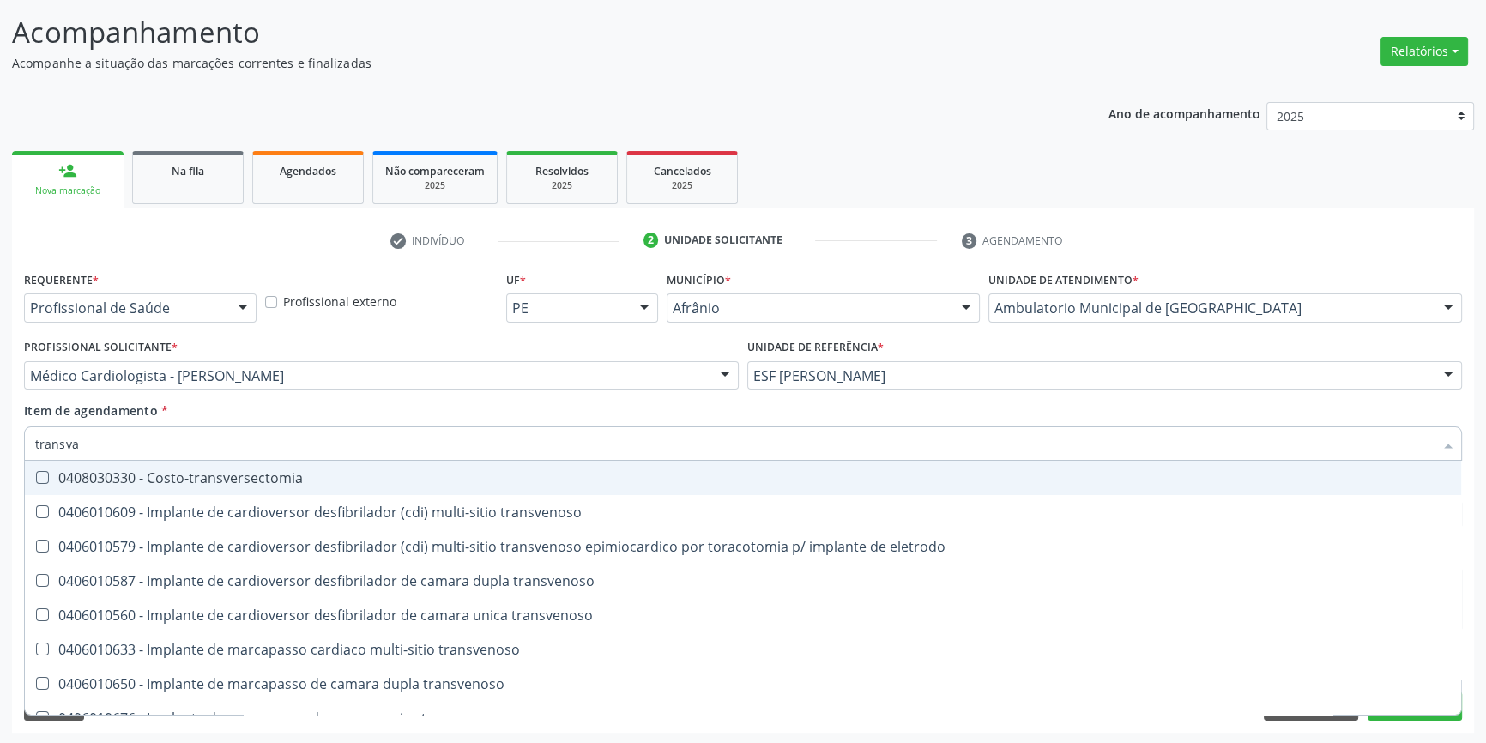
type input "transvag"
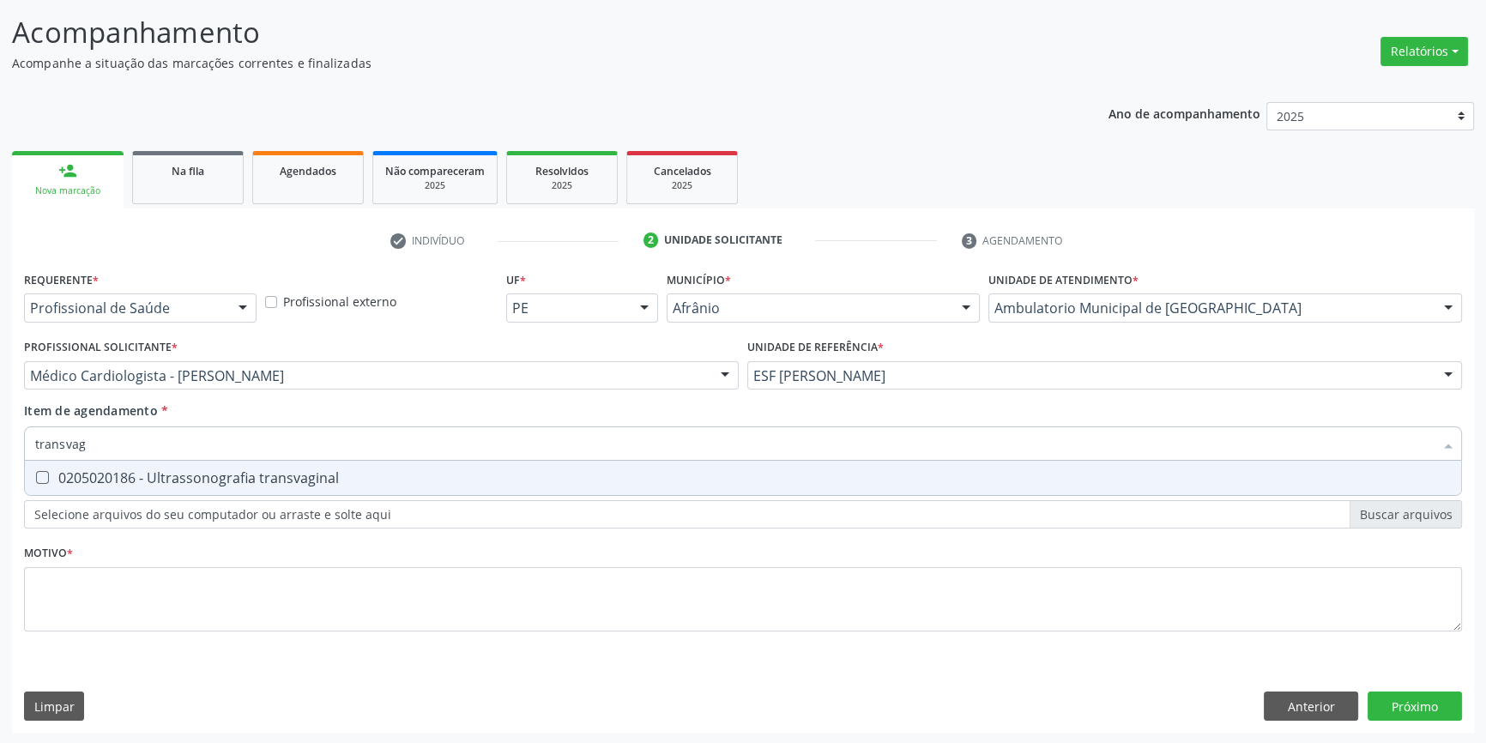
click at [196, 472] on div "0205020186 - Ultrassonografia transvaginal" at bounding box center [743, 478] width 1416 height 14
checkbox transvaginal "true"
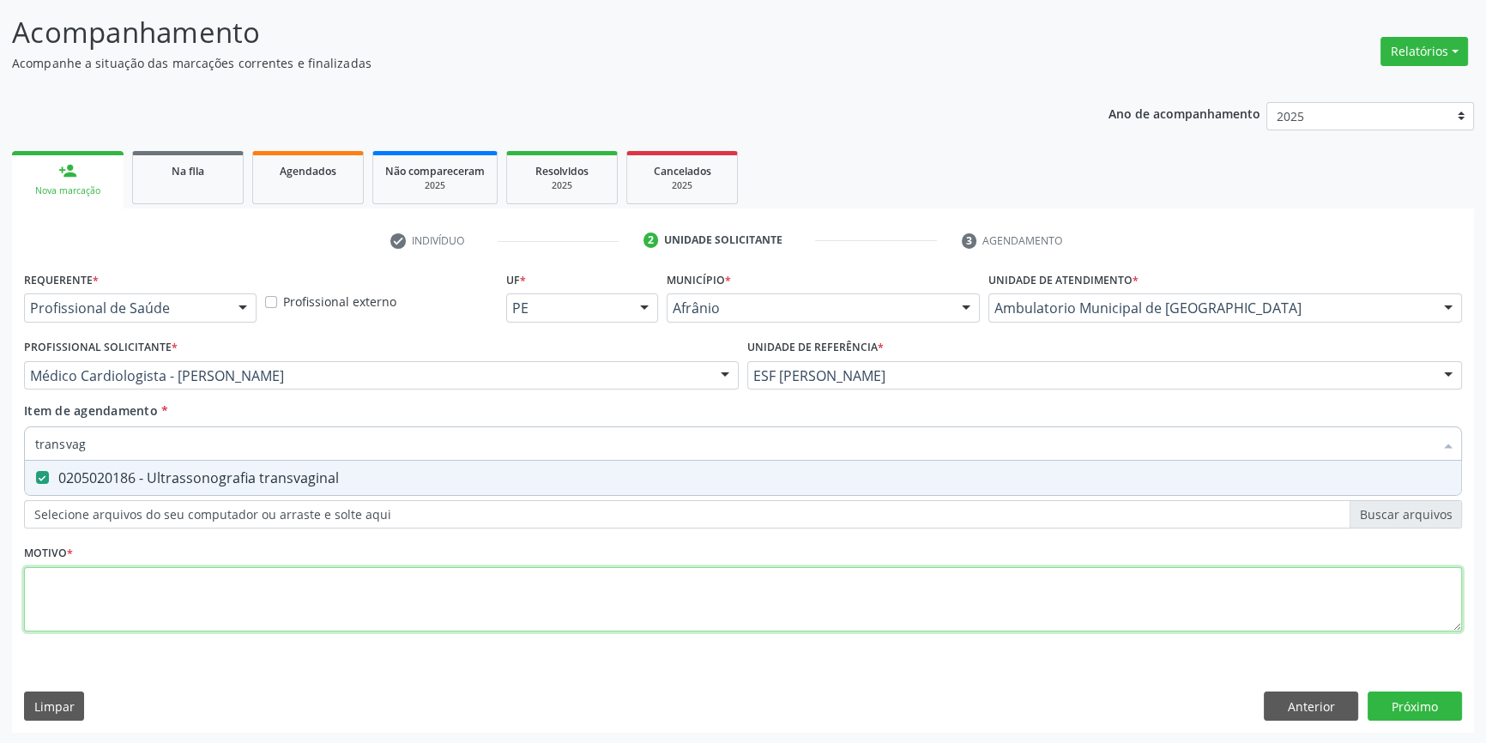
click at [161, 600] on div "Requerente * Profissional de Saúde Profissional de Saúde Paciente Nenhum result…" at bounding box center [743, 461] width 1438 height 389
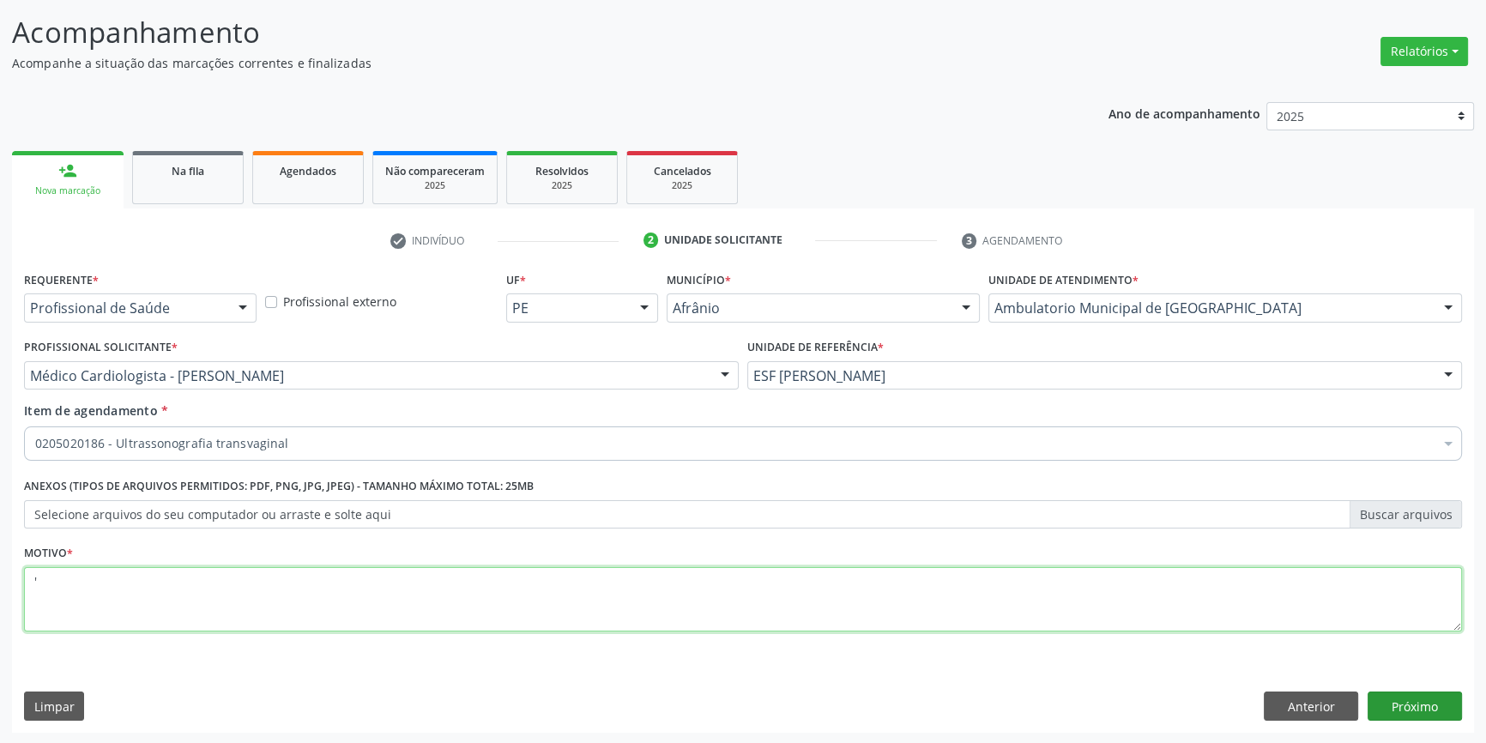
type textarea "'"
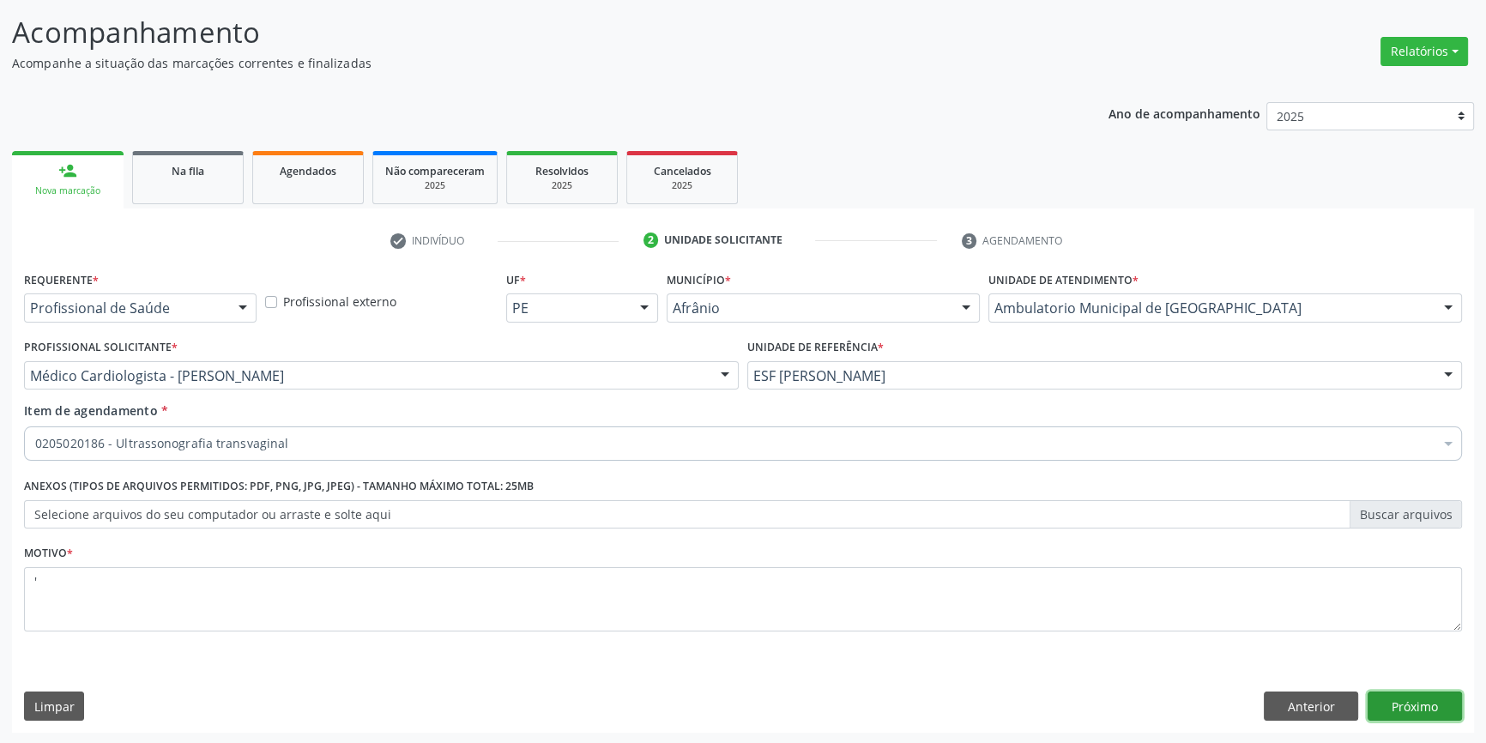
click at [1416, 704] on button "Próximo" at bounding box center [1415, 706] width 94 height 29
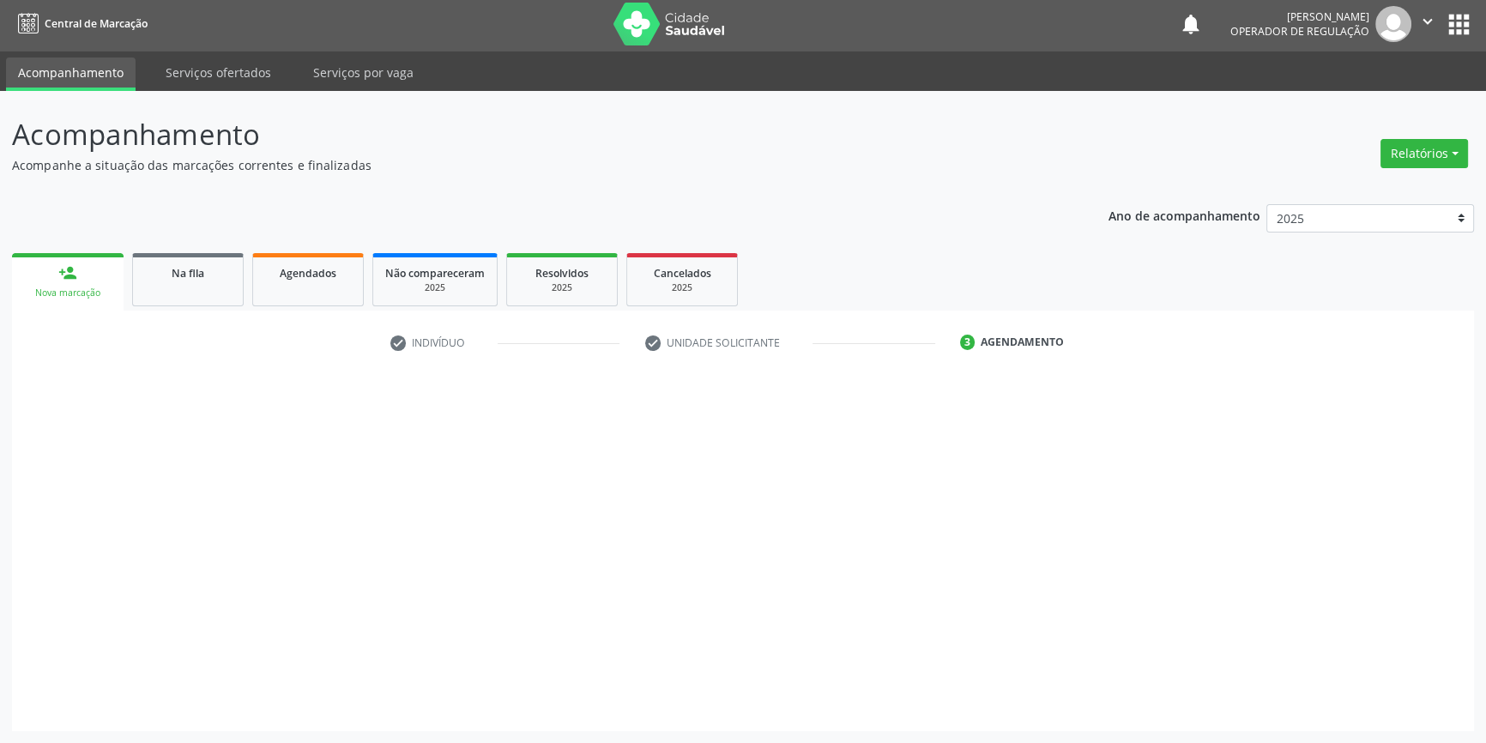
scroll to position [2, 0]
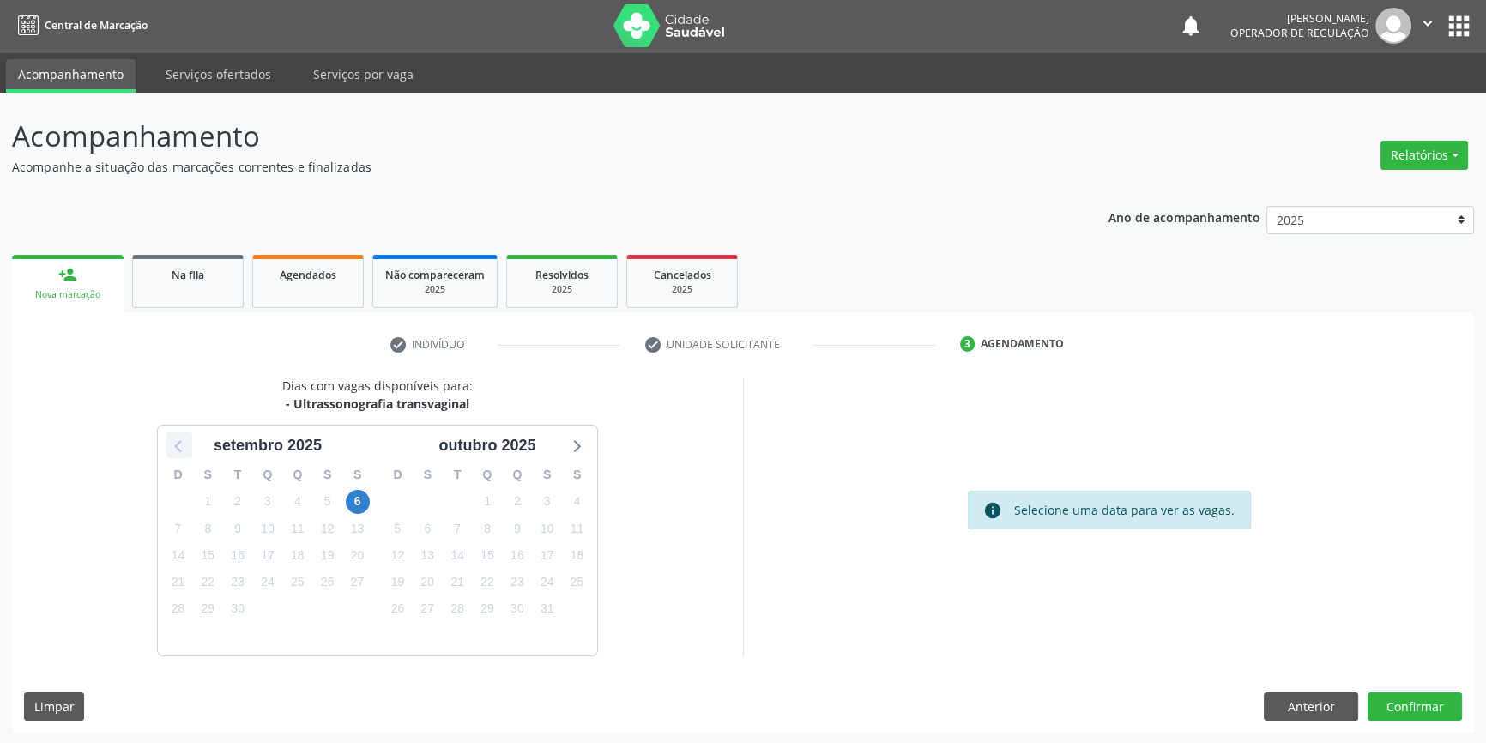
click at [184, 442] on icon at bounding box center [179, 445] width 22 height 22
click at [572, 444] on icon at bounding box center [576, 445] width 22 height 22
click at [290, 581] on span "25" at bounding box center [298, 583] width 24 height 24
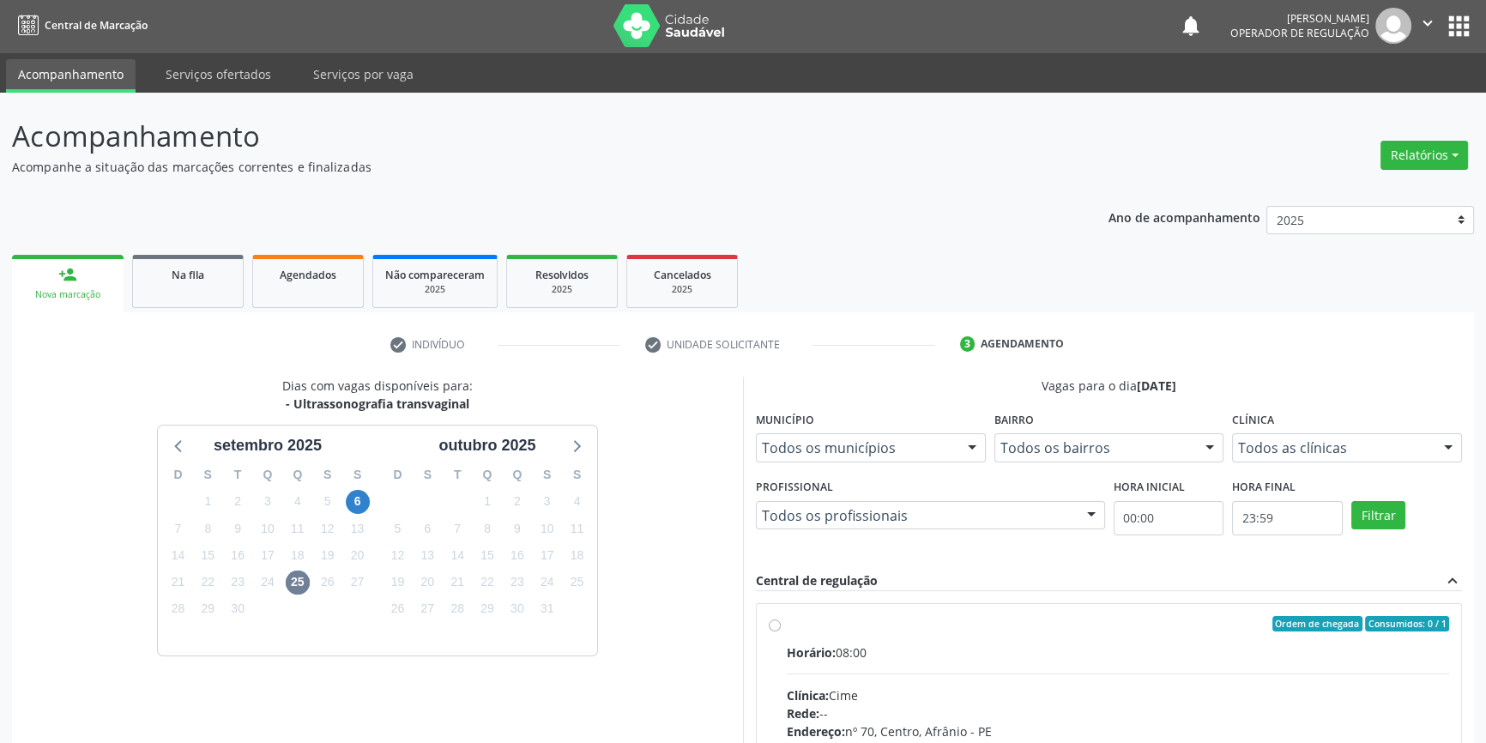
click at [842, 644] on div "Horário: 08:00" at bounding box center [1118, 652] width 662 height 18
click at [781, 631] on input "Ordem de chegada Consumidos: 0 / 1 Horário: 08:00 Clínica: Cime Rede: -- Endere…" at bounding box center [775, 623] width 12 height 15
radio input "true"
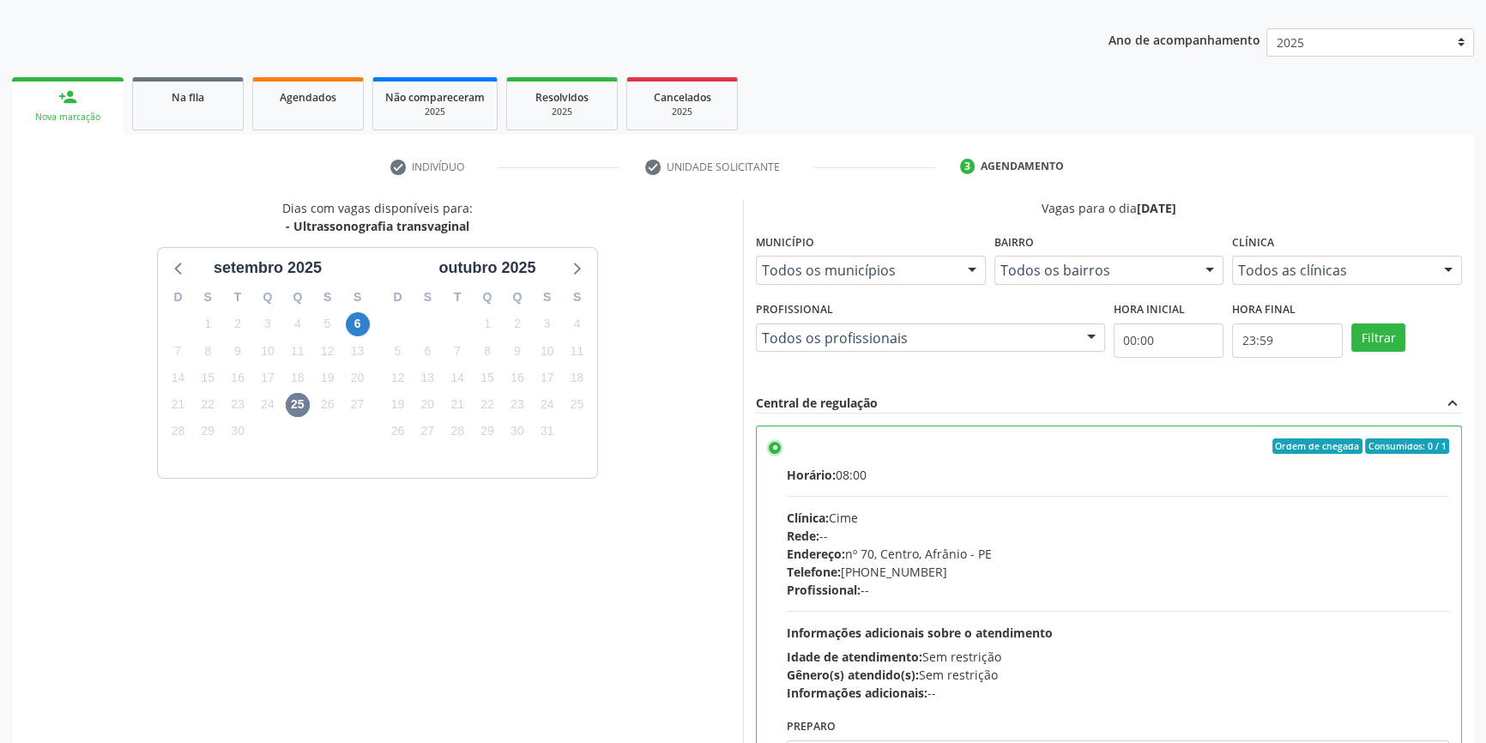
scroll to position [281, 0]
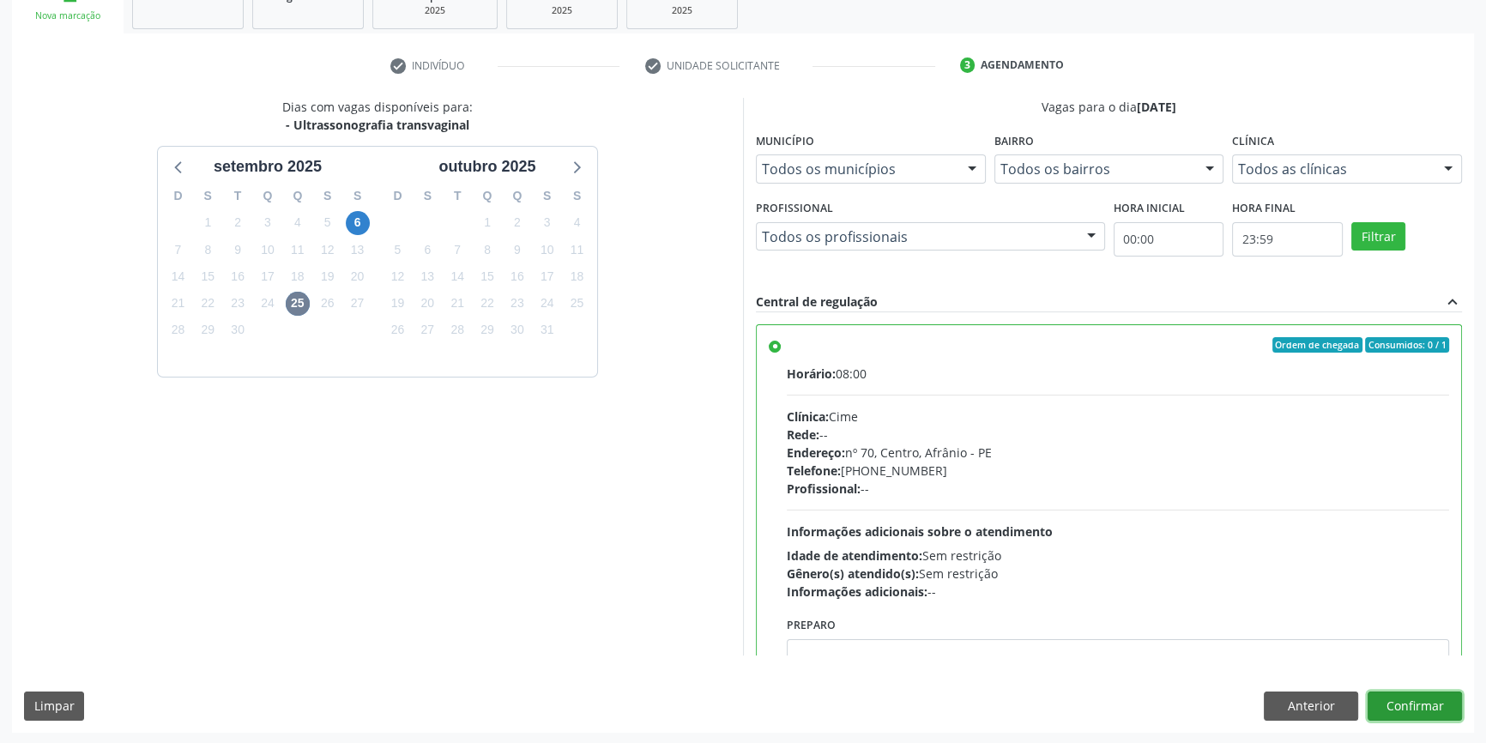
click at [1441, 711] on button "Confirmar" at bounding box center [1415, 706] width 94 height 29
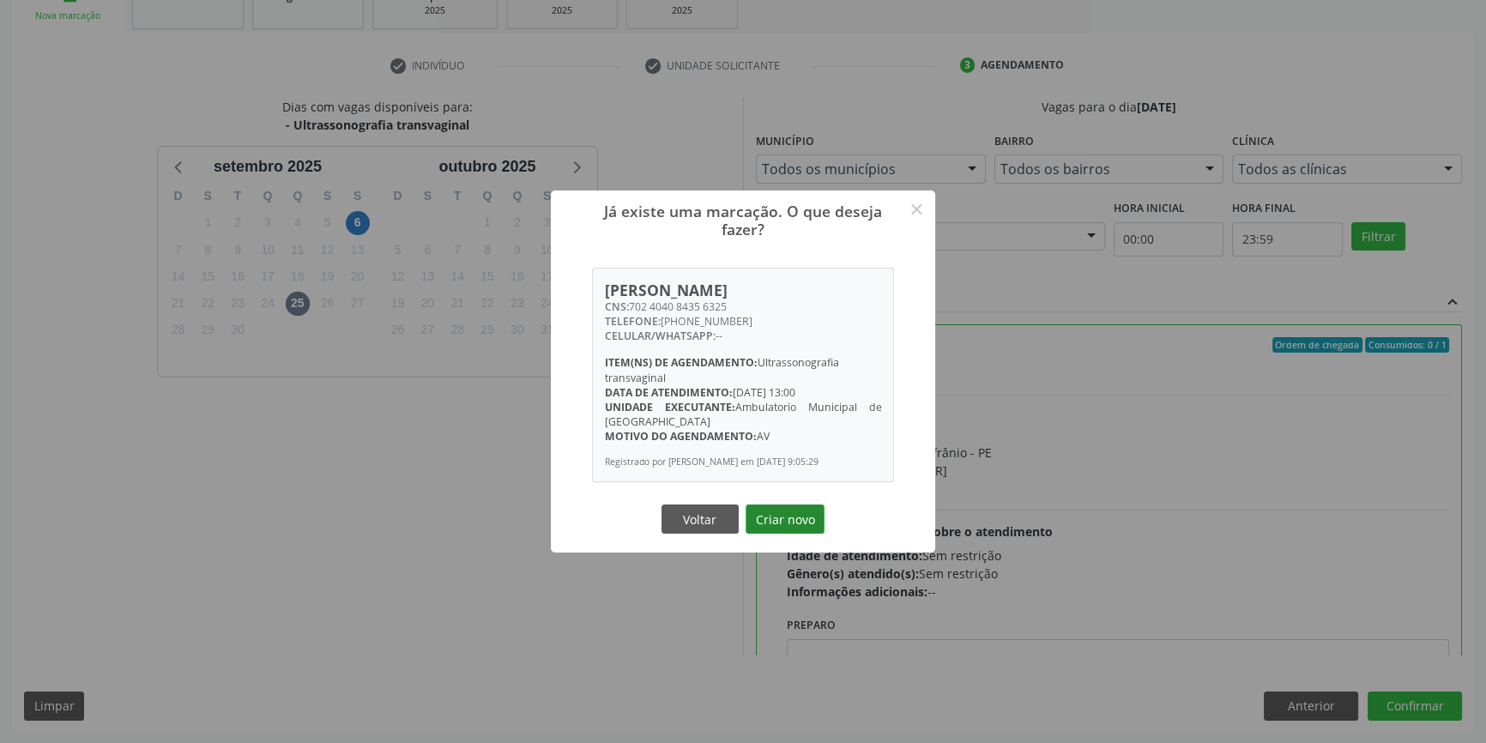
click at [786, 532] on button "Criar novo" at bounding box center [785, 518] width 79 height 29
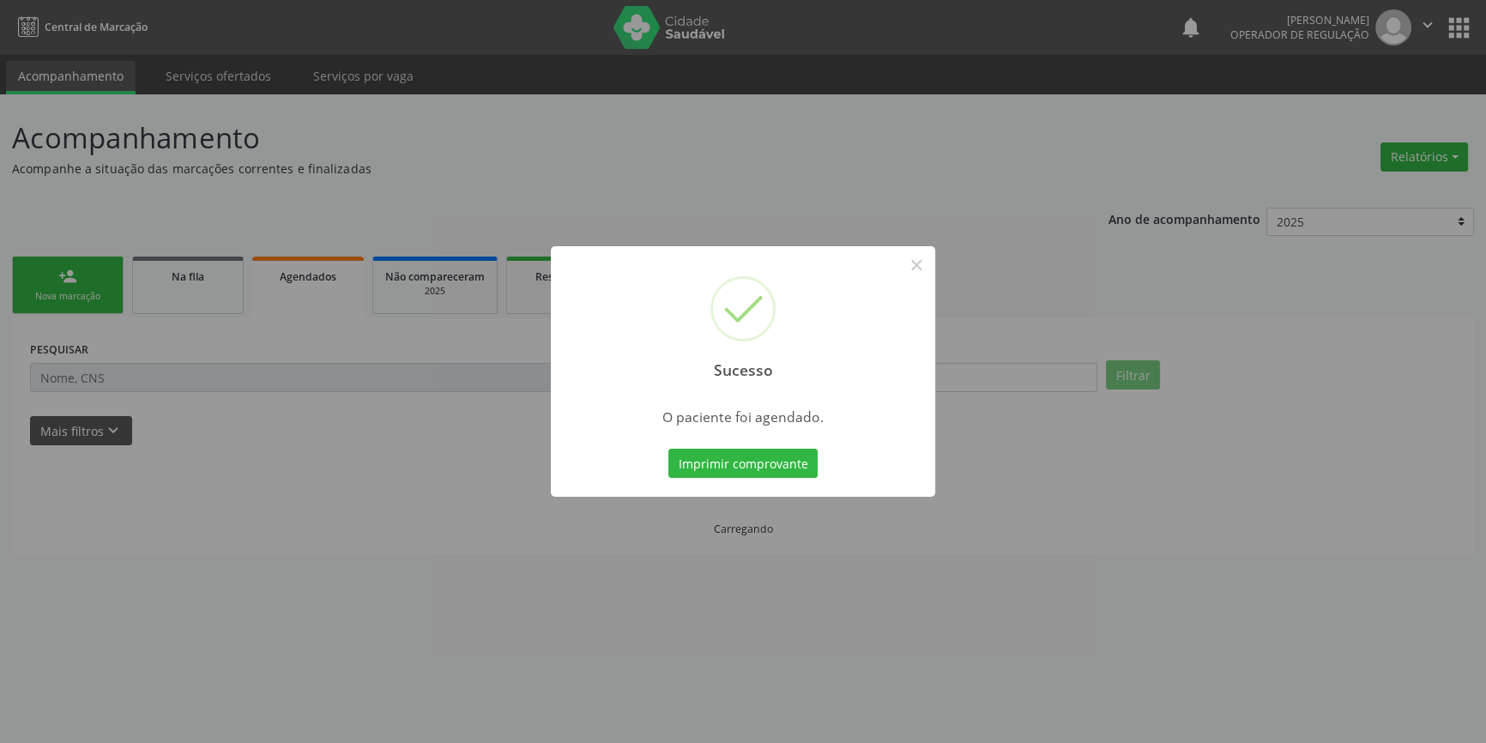
scroll to position [0, 0]
click at [742, 456] on button "Imprimir comprovante" at bounding box center [748, 463] width 149 height 29
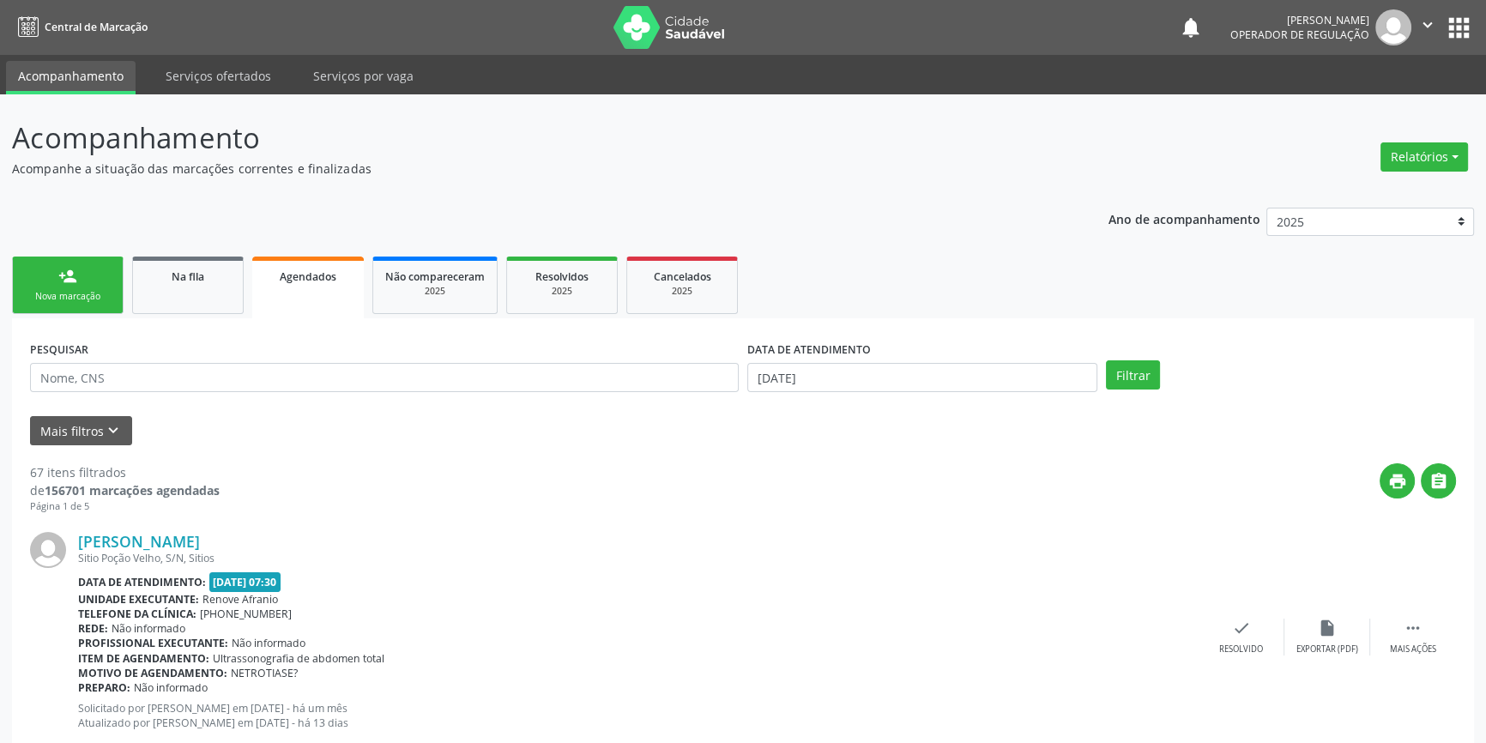
click at [70, 268] on div "person_add" at bounding box center [67, 276] width 19 height 19
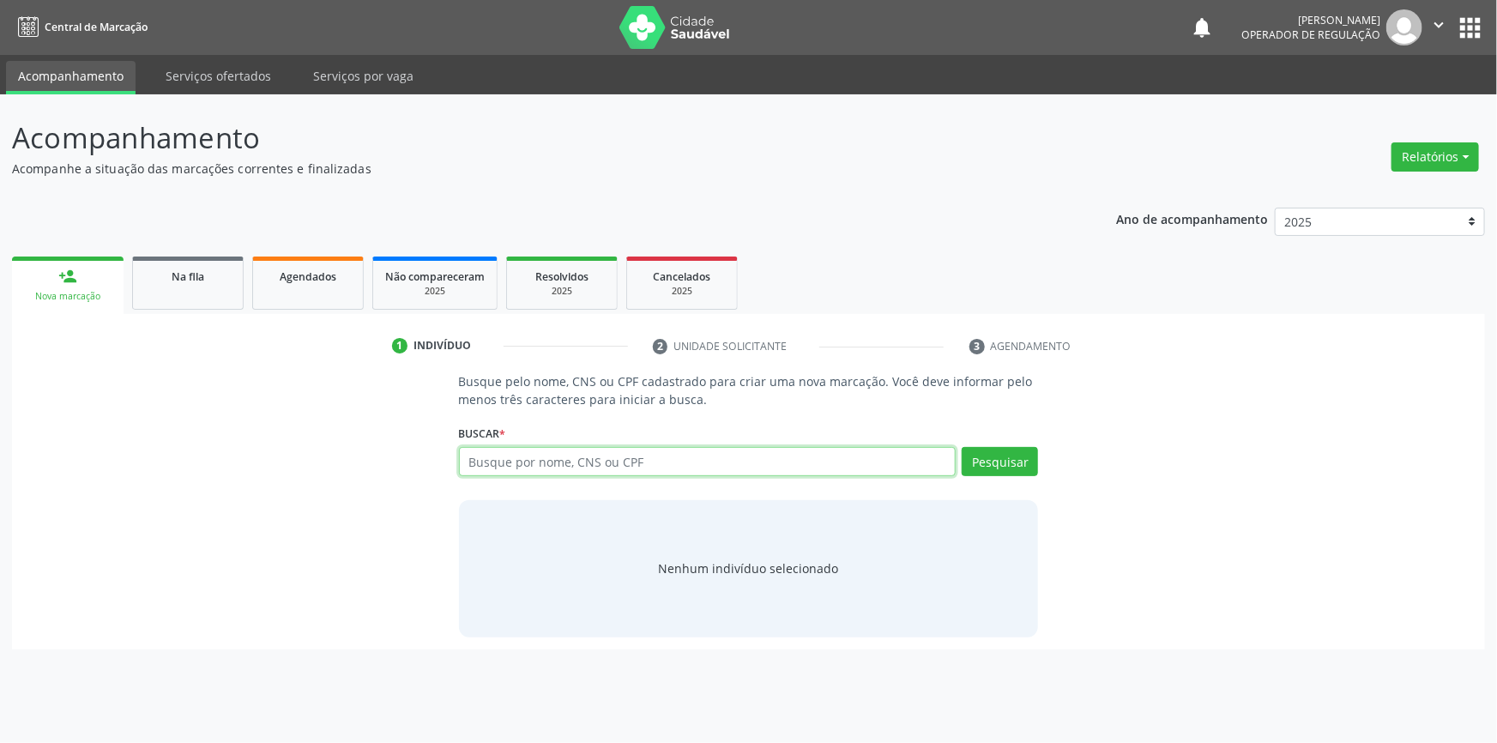
click at [500, 469] on input "text" at bounding box center [708, 461] width 498 height 29
type input "700108971144312"
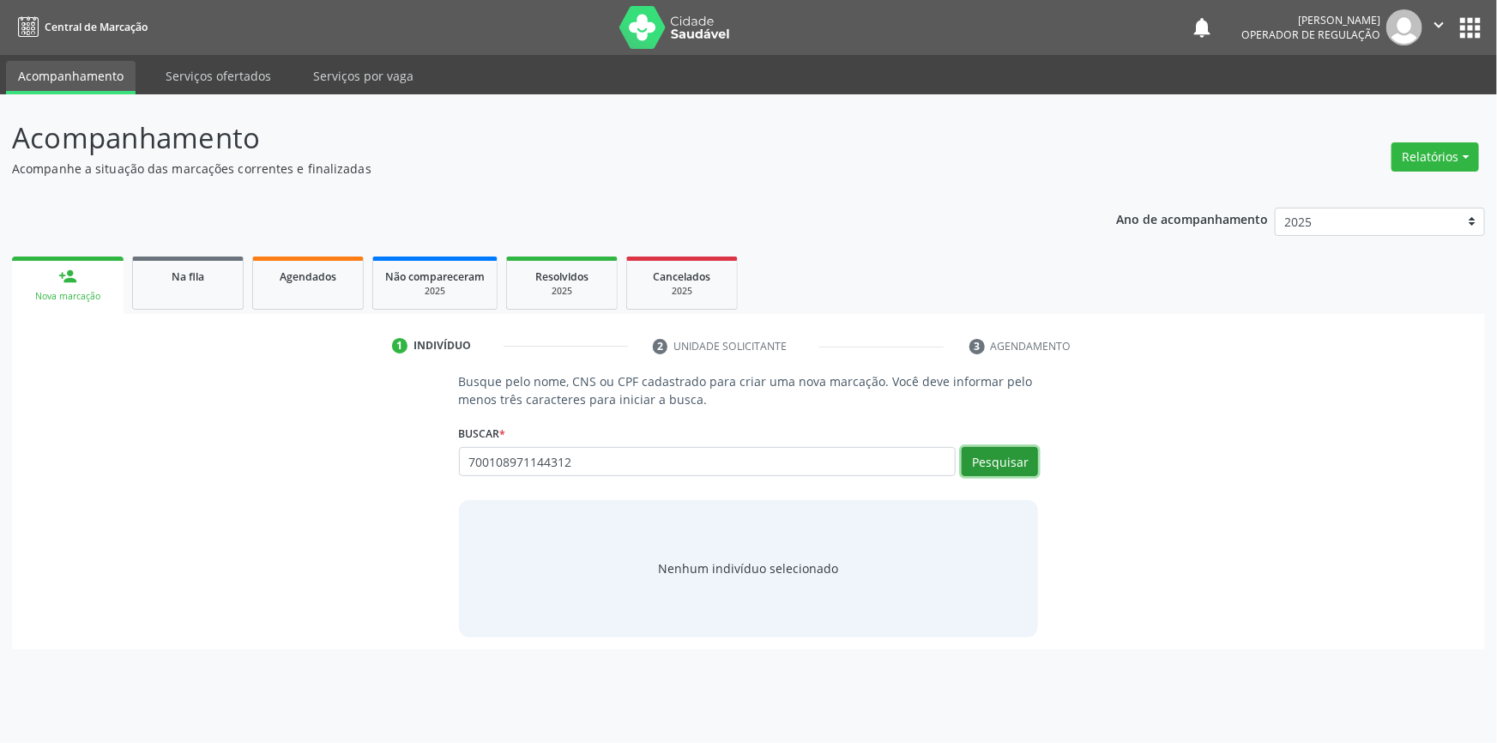
click at [1012, 456] on button "Pesquisar" at bounding box center [1000, 461] width 76 height 29
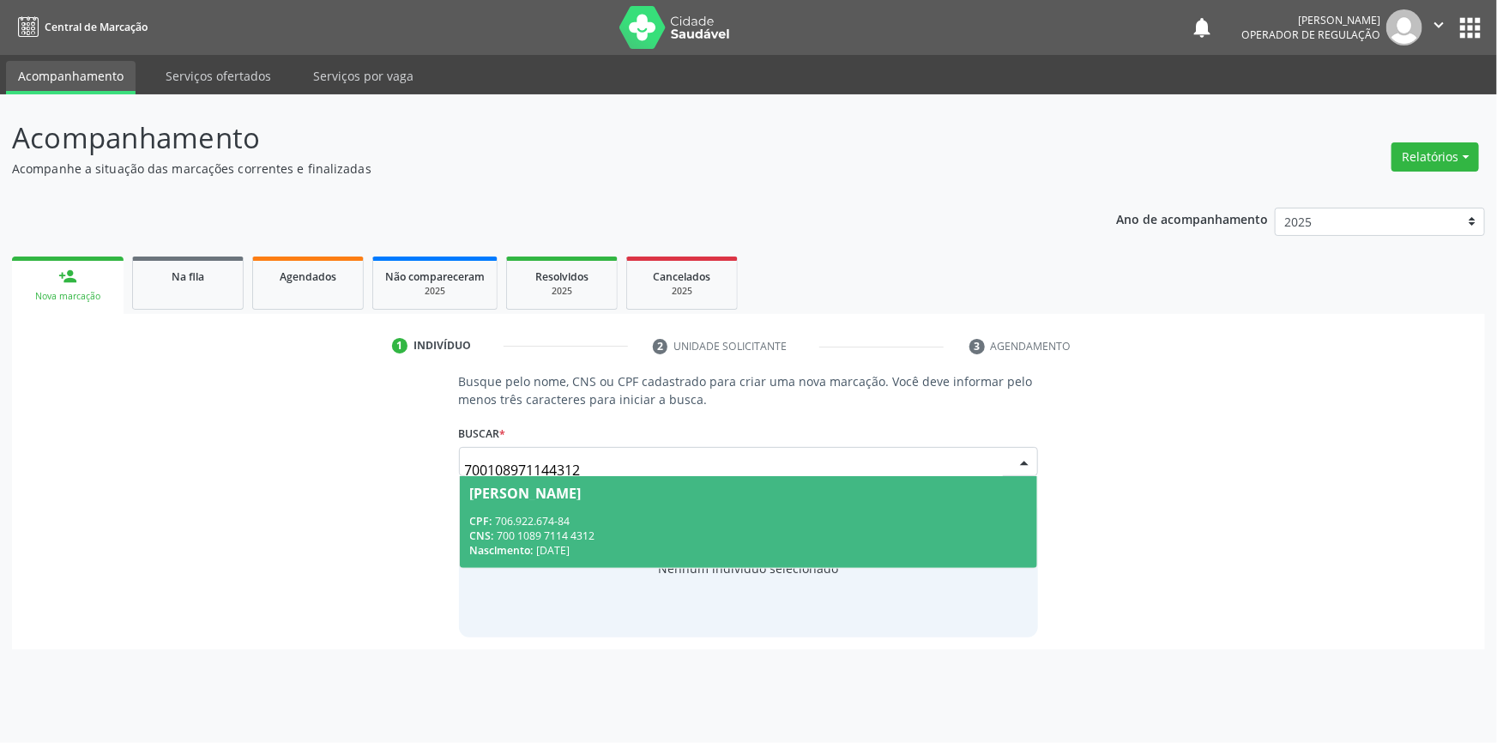
click at [623, 545] on div "Nascimento: [DATE]" at bounding box center [749, 550] width 558 height 15
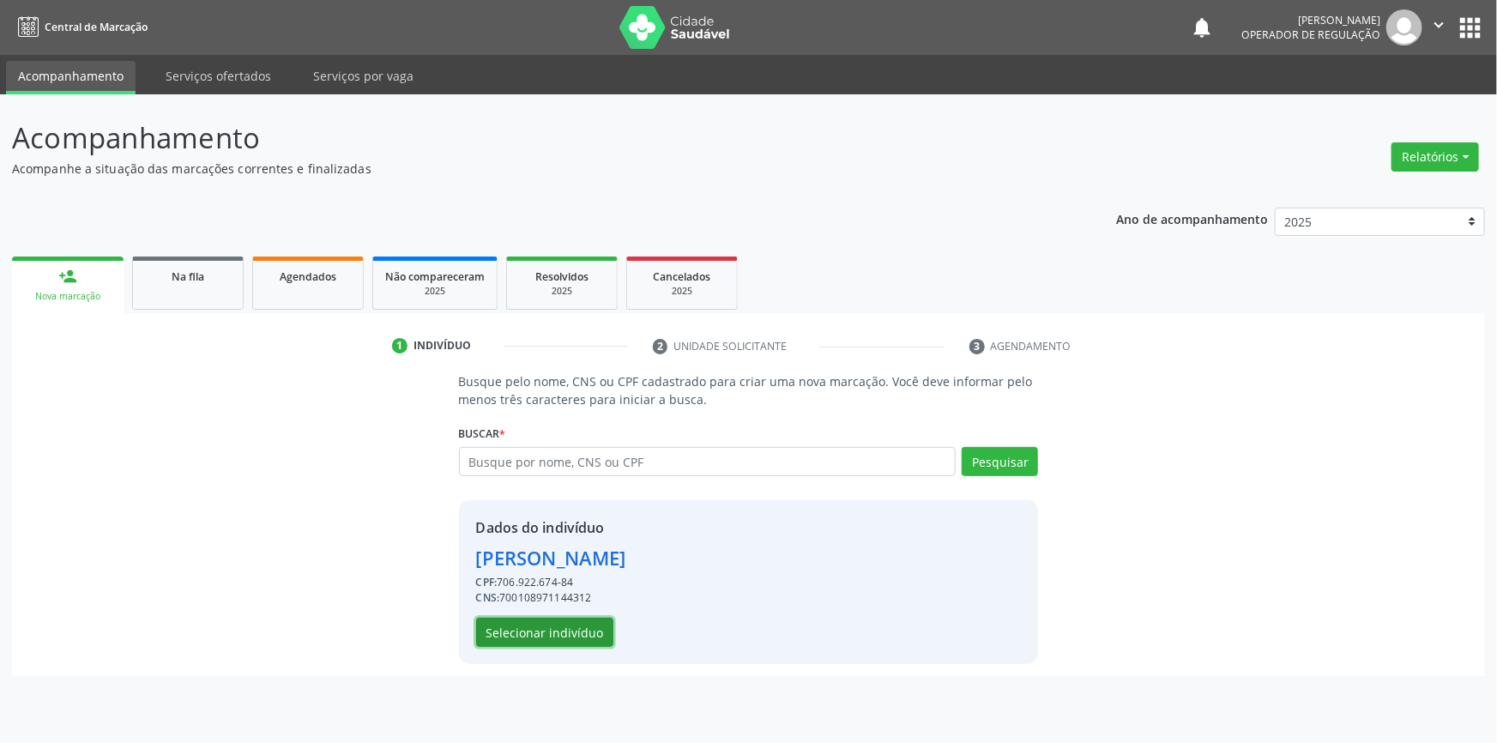
click at [583, 631] on button "Selecionar indivíduo" at bounding box center [544, 632] width 137 height 29
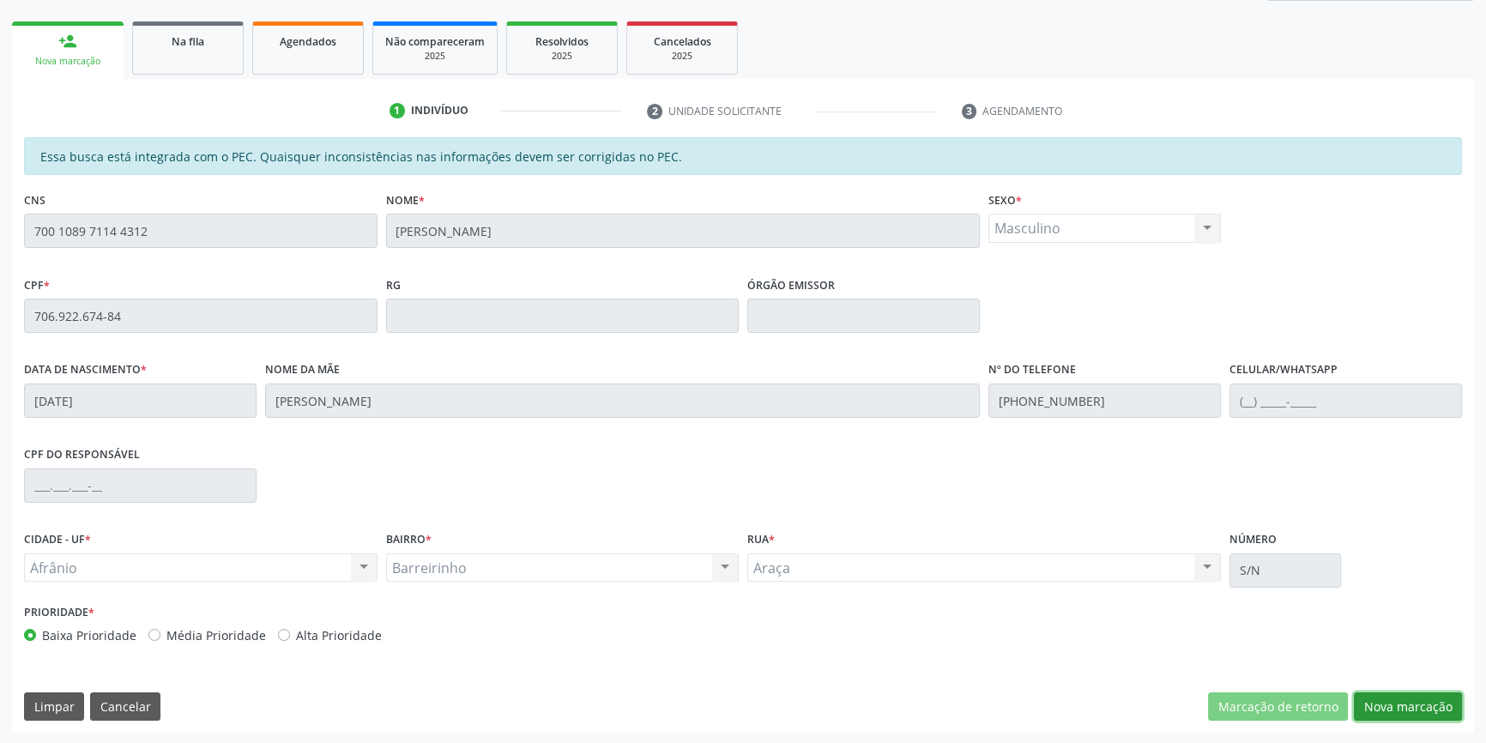
click at [1440, 705] on button "Nova marcação" at bounding box center [1408, 706] width 108 height 29
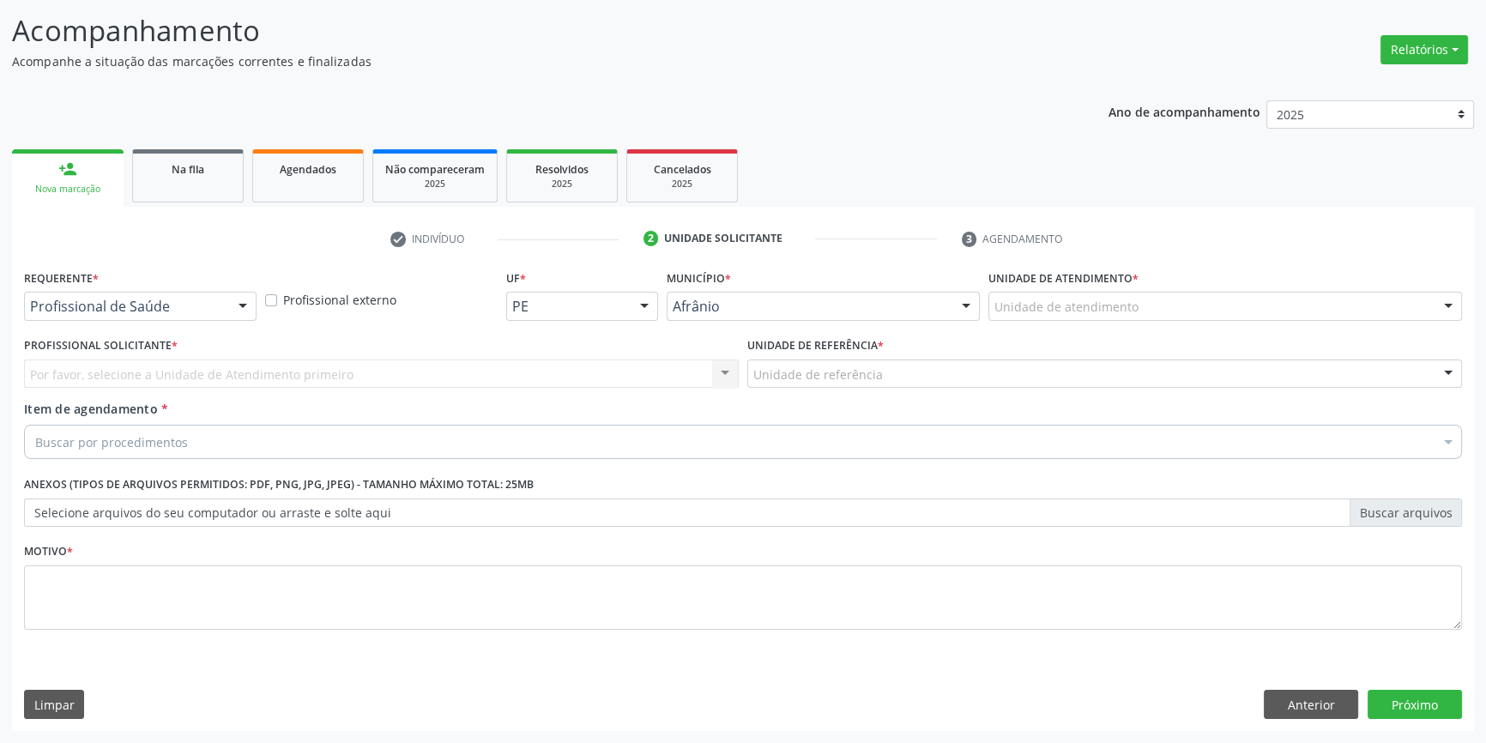
scroll to position [106, 0]
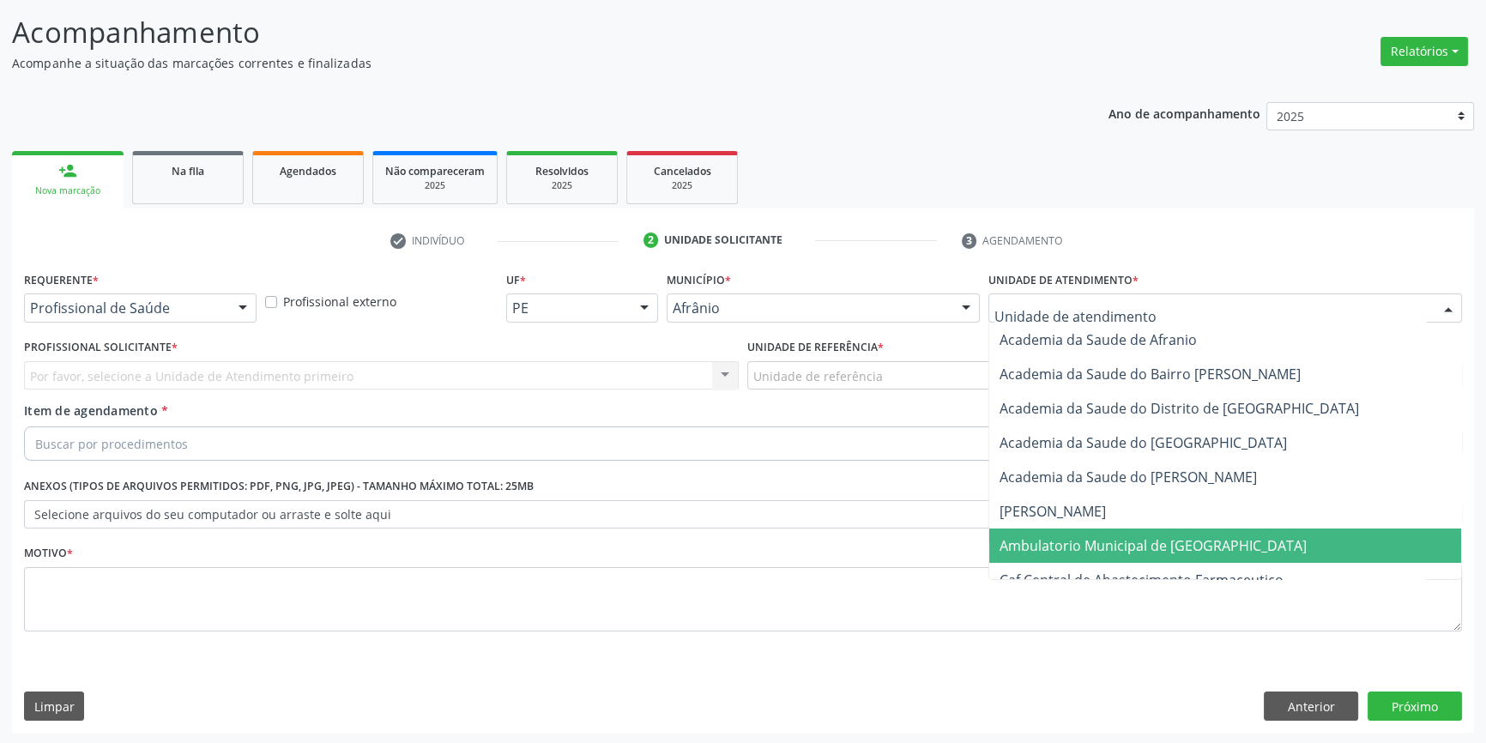
click at [1043, 544] on span "Ambulatorio Municipal de [GEOGRAPHIC_DATA]" at bounding box center [1153, 545] width 307 height 19
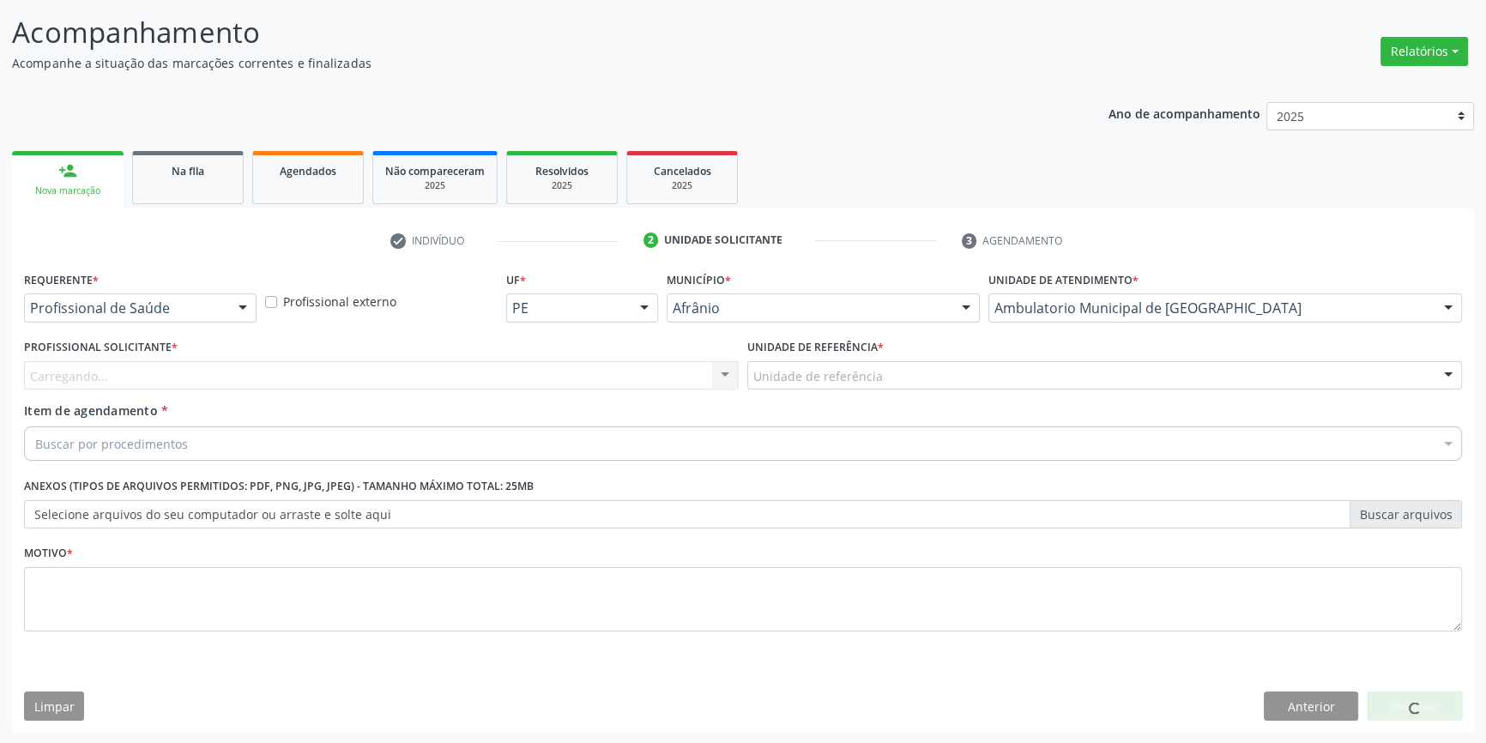
click at [883, 382] on div "Unidade de referência" at bounding box center [1104, 375] width 715 height 29
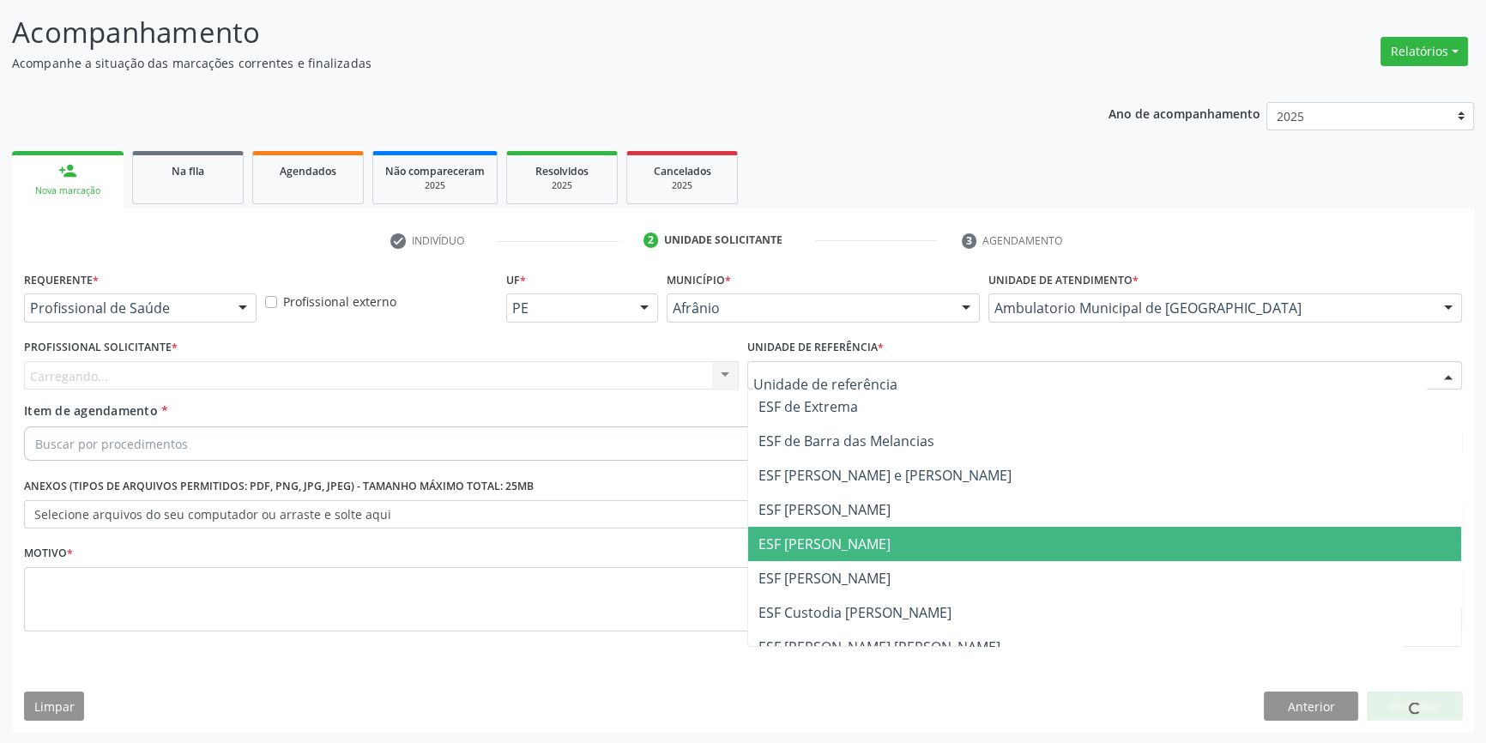
click at [859, 540] on span "ESF [PERSON_NAME]" at bounding box center [824, 544] width 132 height 19
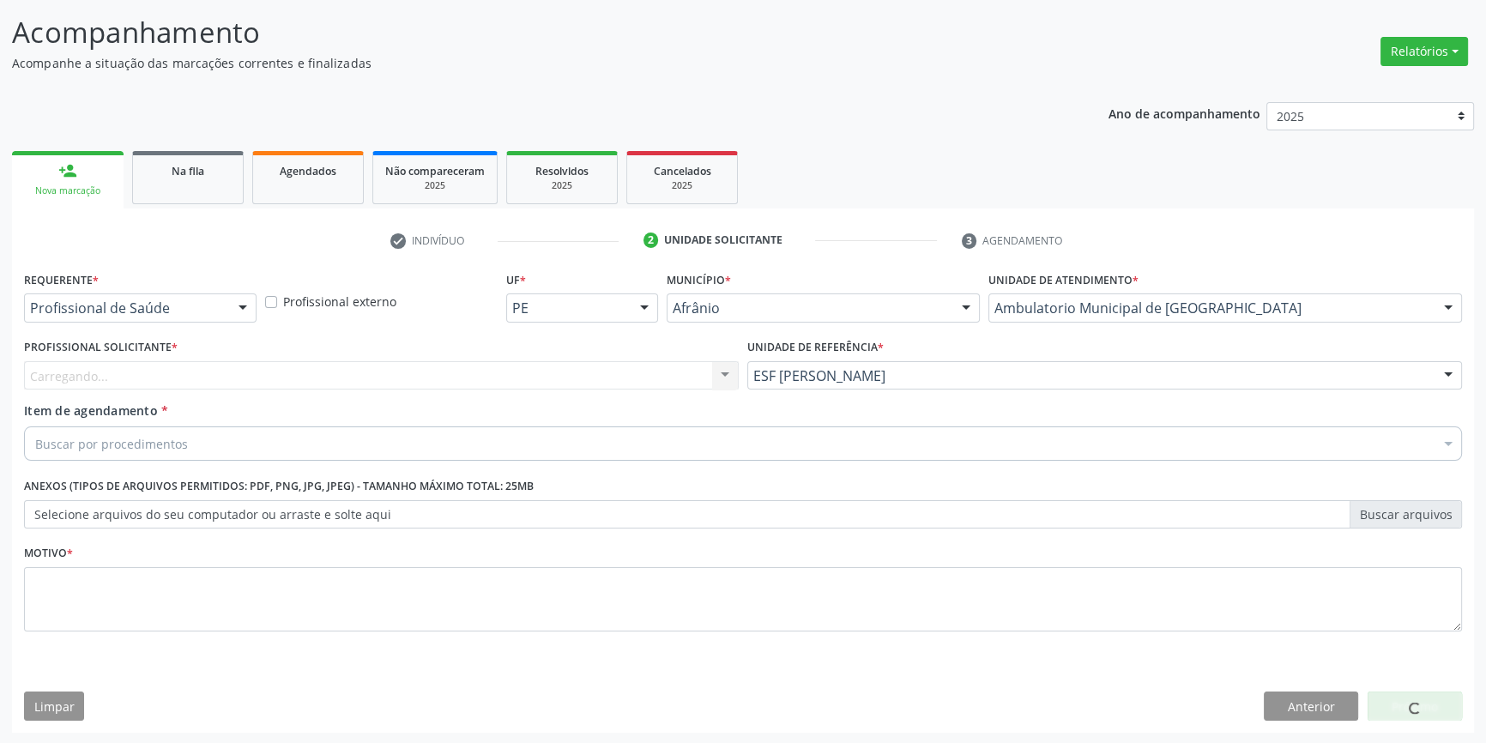
click at [652, 369] on div "Carregando... Nenhum resultado encontrado para: " " Não há nenhuma opção para s…" at bounding box center [381, 375] width 715 height 29
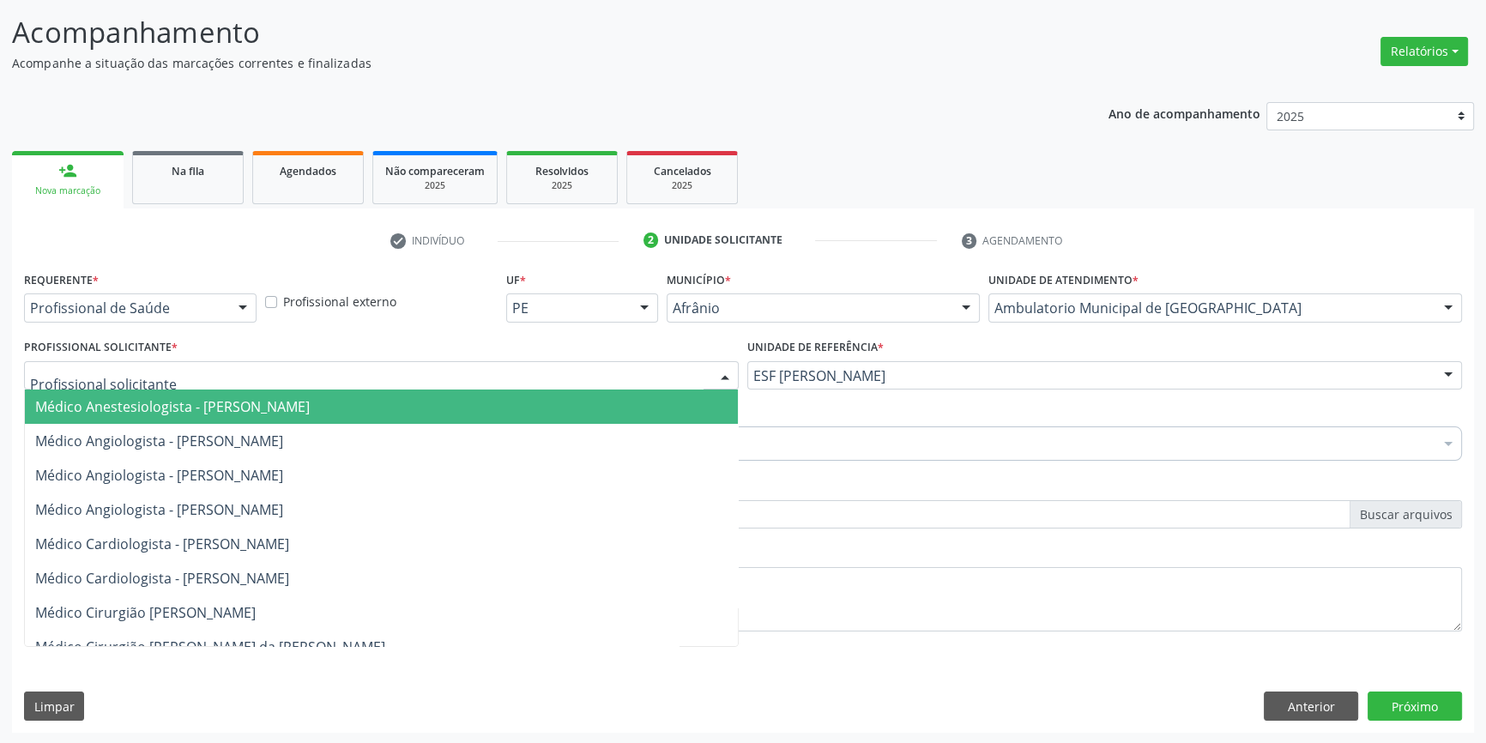
click at [643, 368] on div at bounding box center [381, 375] width 715 height 29
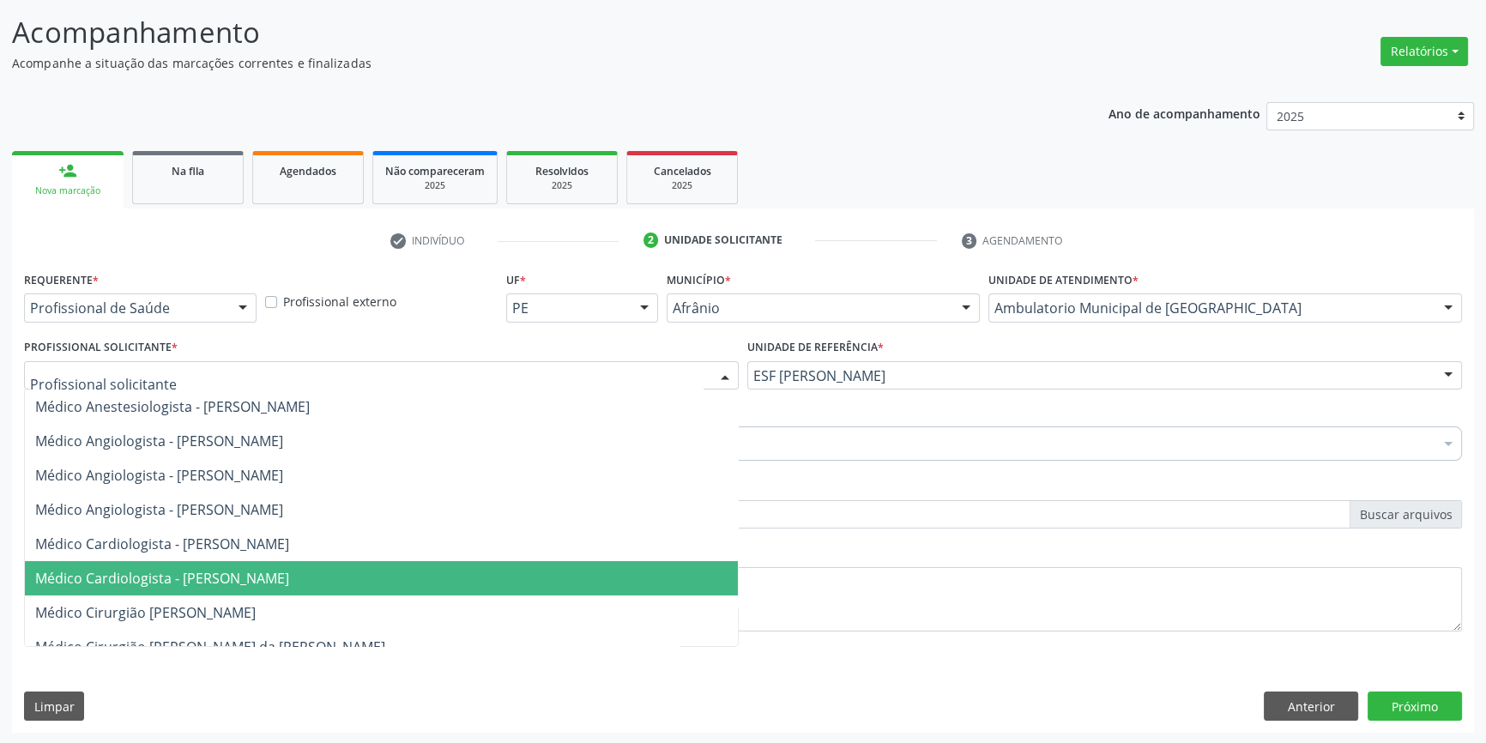
click at [260, 571] on span "Médico Cardiologista - [PERSON_NAME]" at bounding box center [162, 578] width 254 height 19
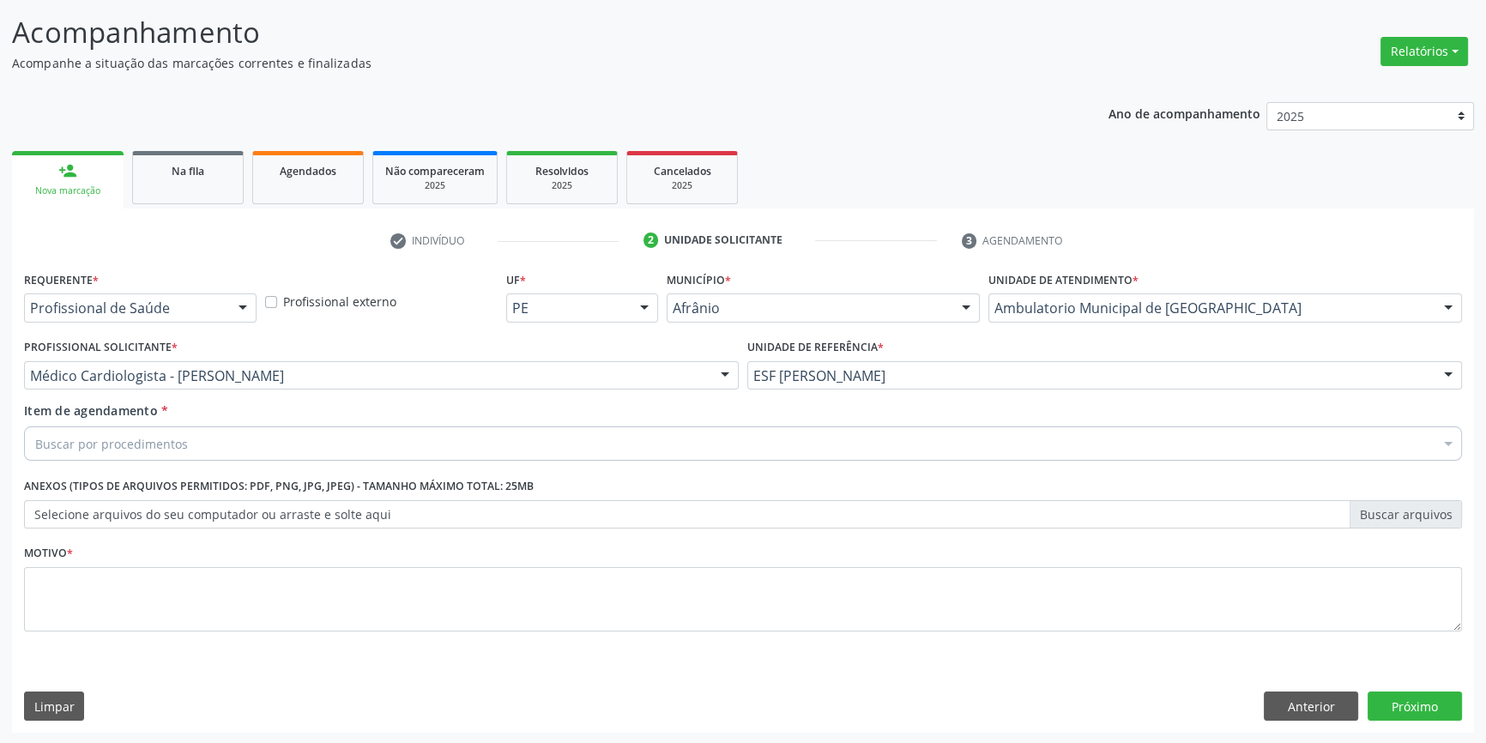
click at [217, 448] on div "Buscar por procedimentos" at bounding box center [743, 443] width 1438 height 34
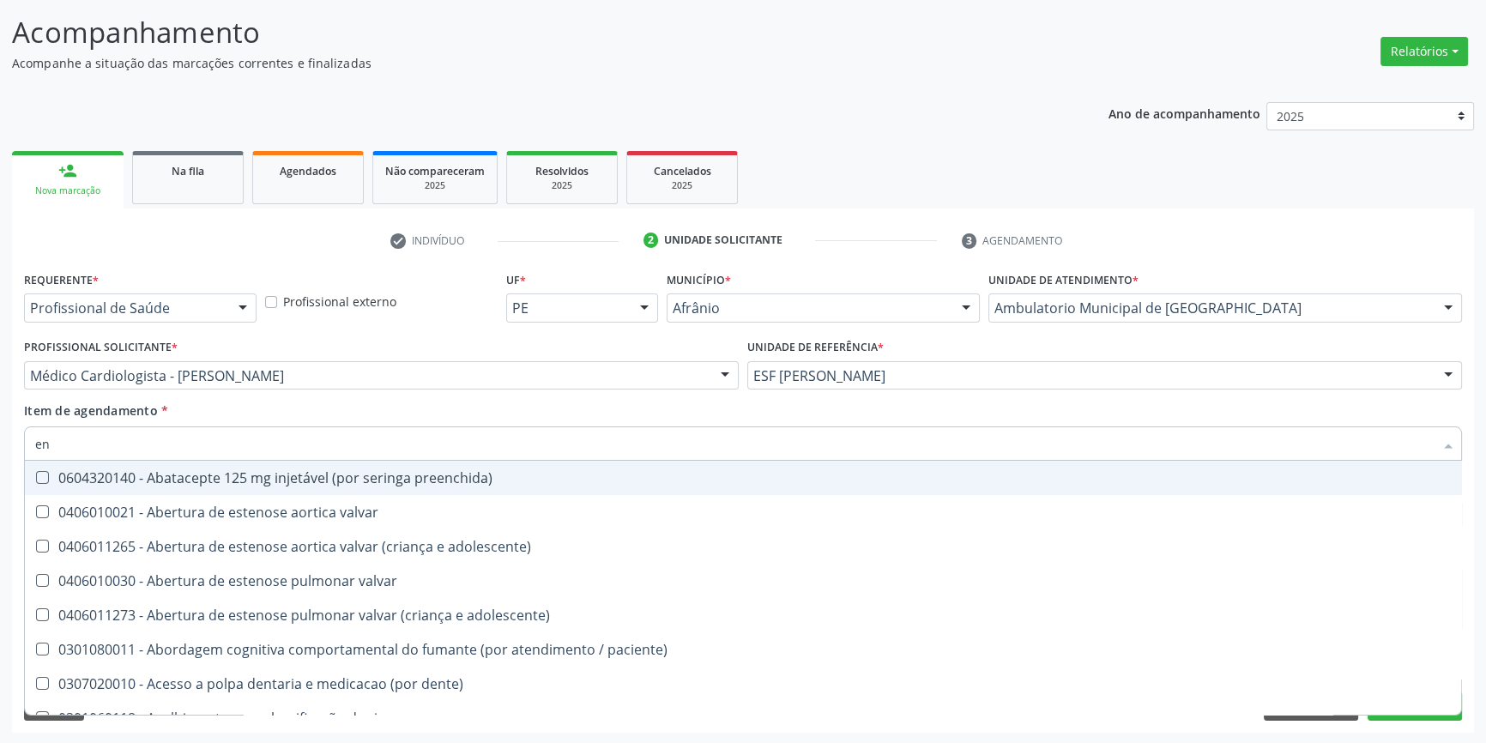
type input "e"
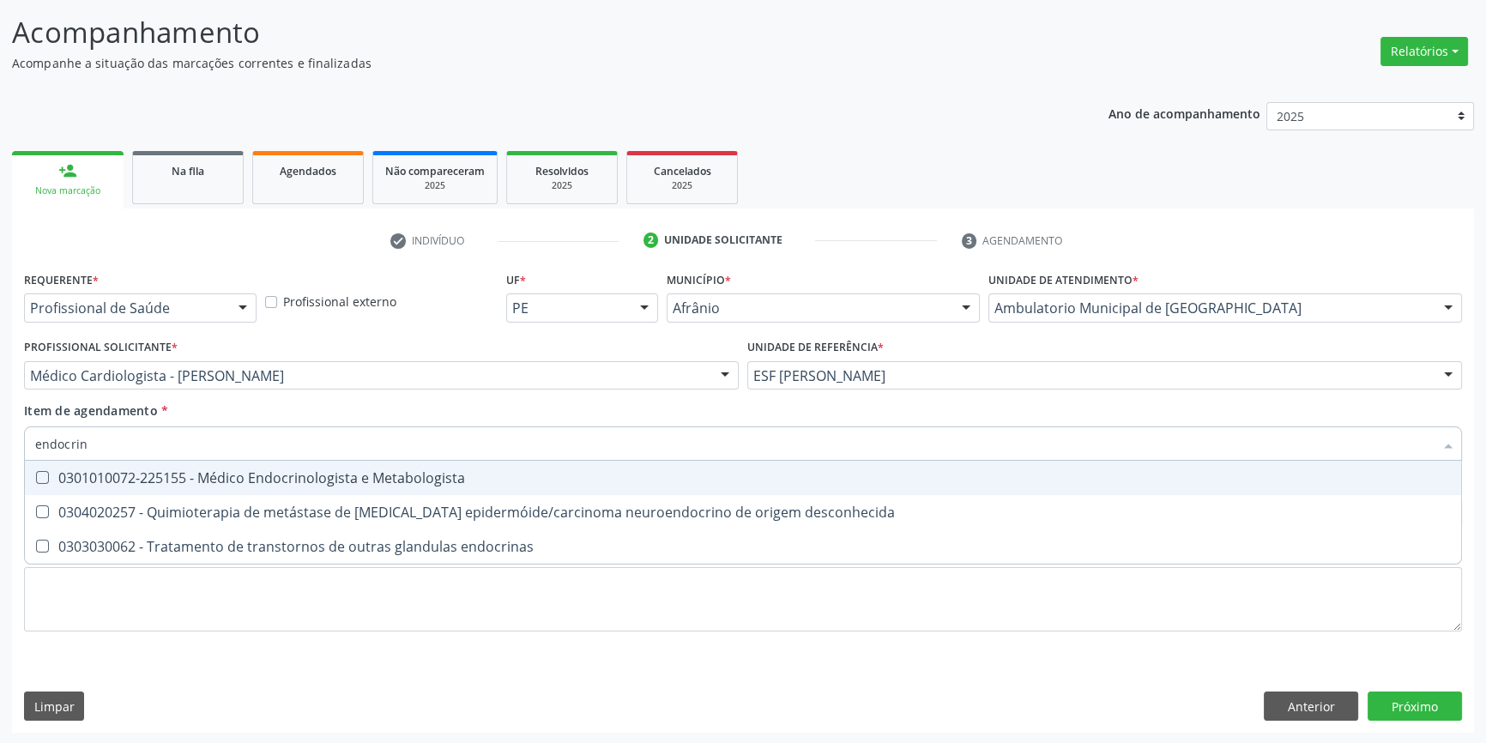
type input "endocrino"
click at [224, 475] on div "0301010072-225155 - Médico Endocrinologista e Metabologista" at bounding box center [743, 478] width 1416 height 14
checkbox Metabologista "true"
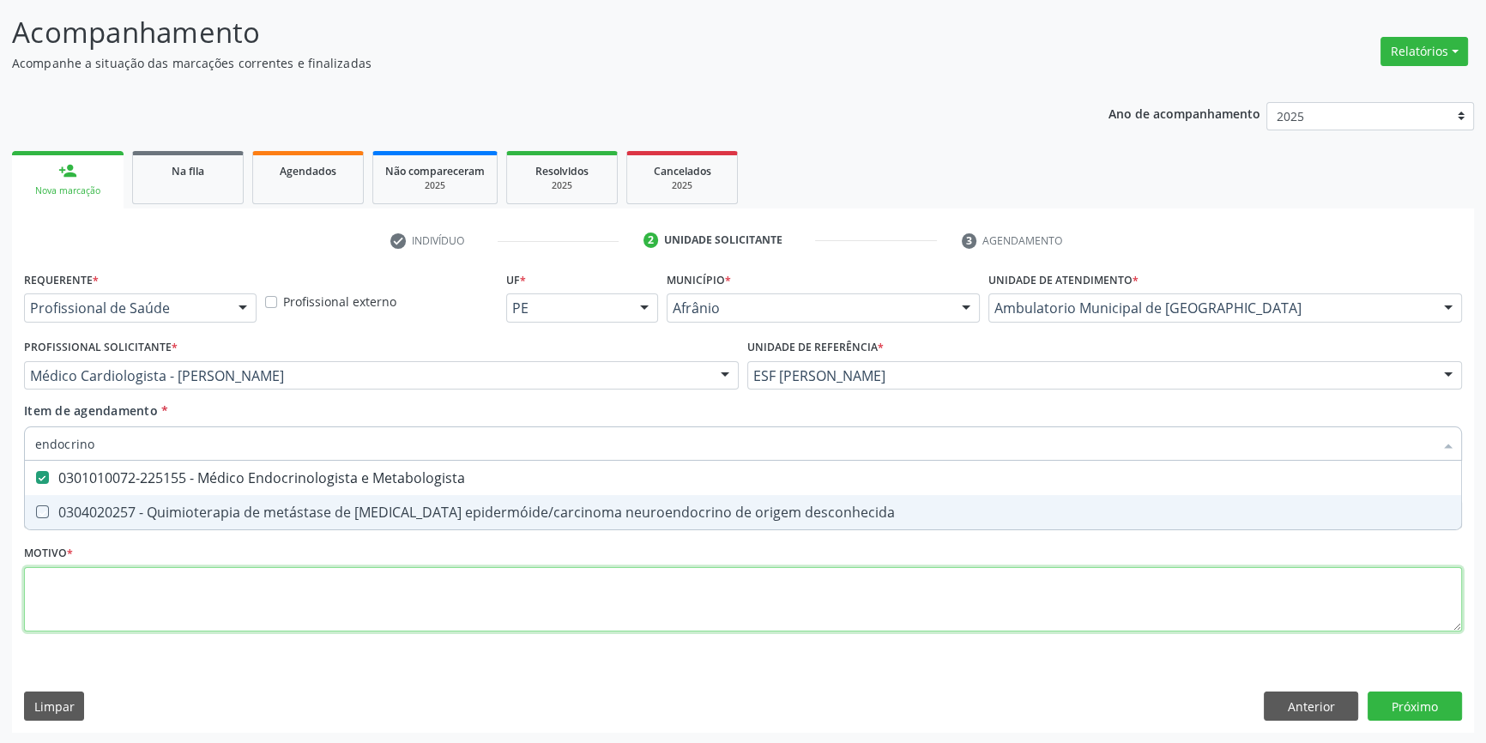
click at [154, 585] on div "Requerente * Profissional de Saúde Profissional de Saúde Paciente Nenhum result…" at bounding box center [743, 461] width 1438 height 389
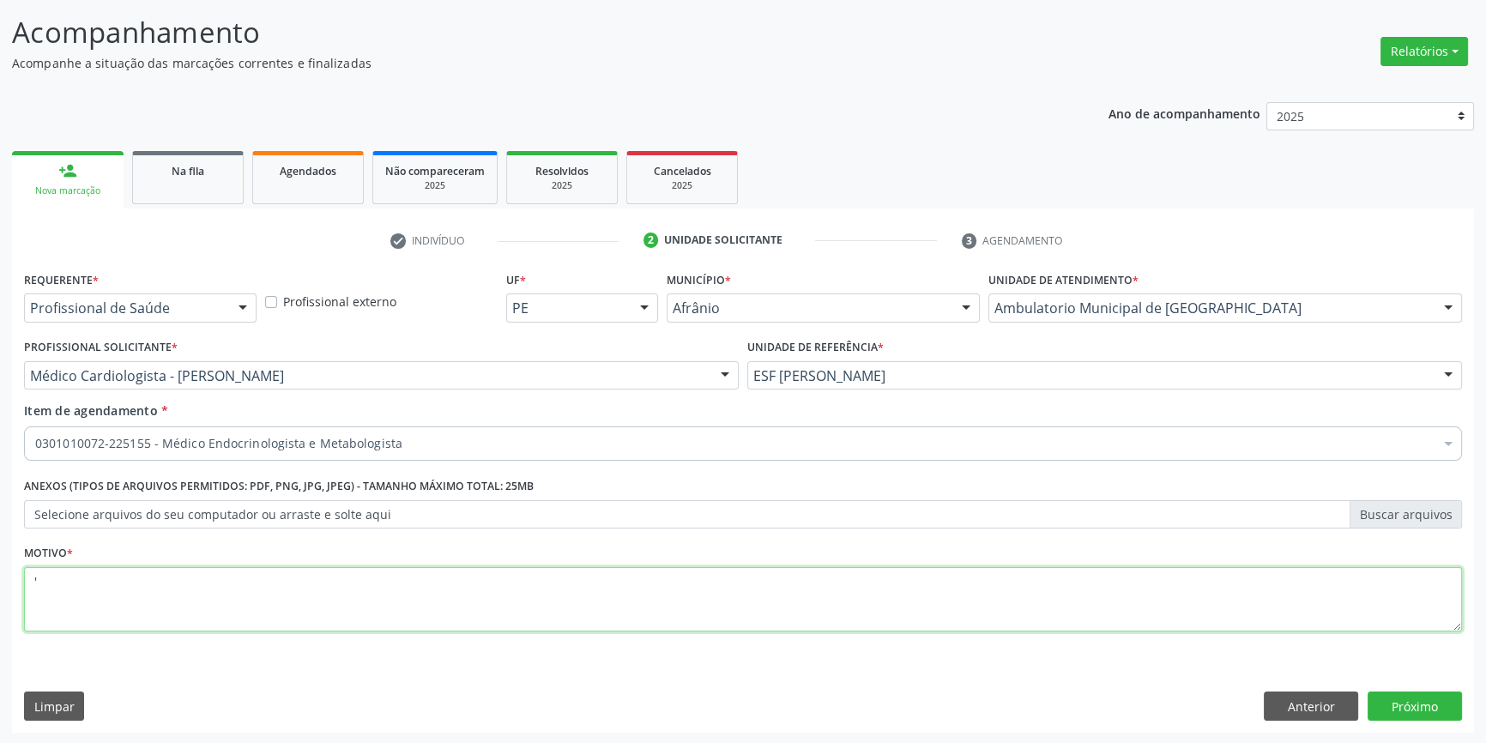
type textarea "'"
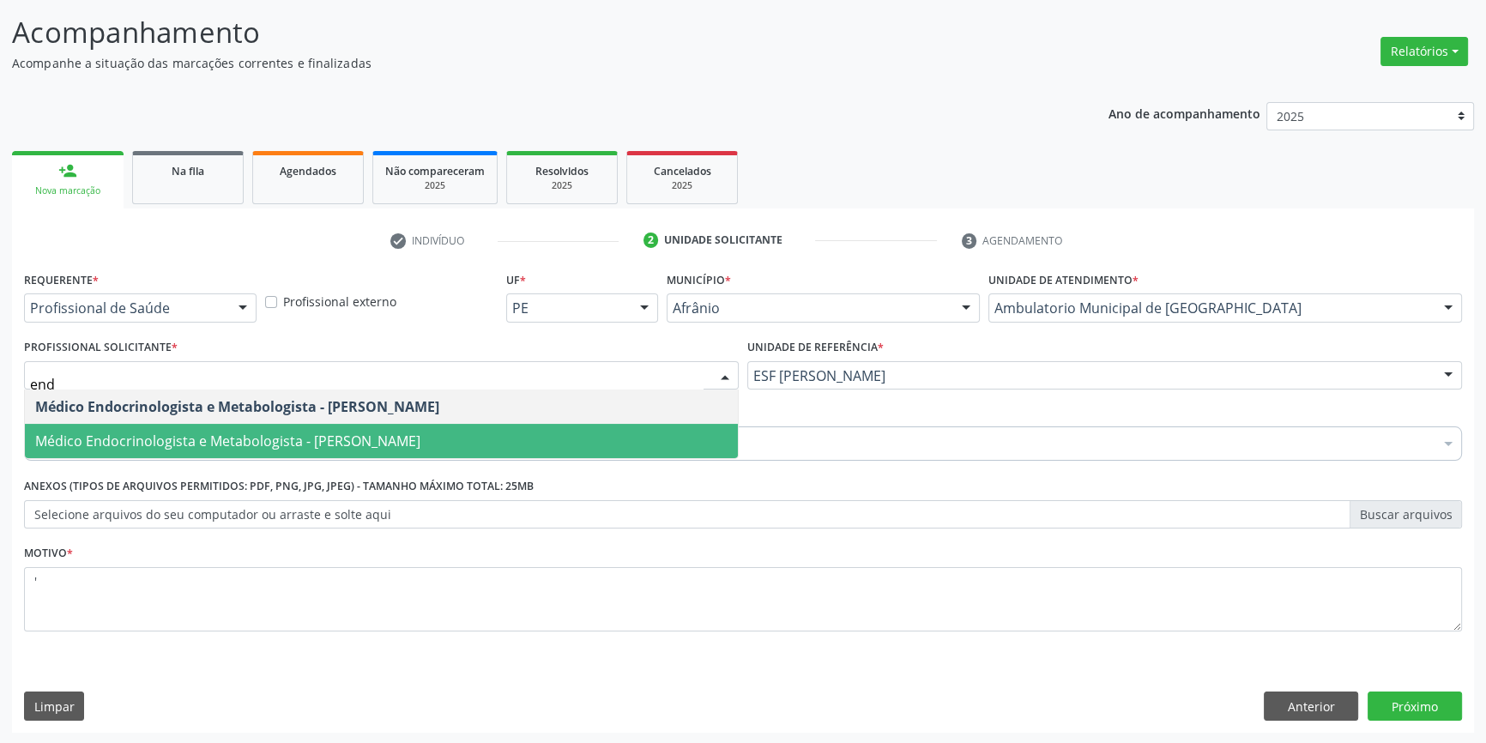
type input "endo"
click at [302, 437] on span "Médico Endocrinologista e Metabologista - [PERSON_NAME]" at bounding box center [227, 441] width 385 height 19
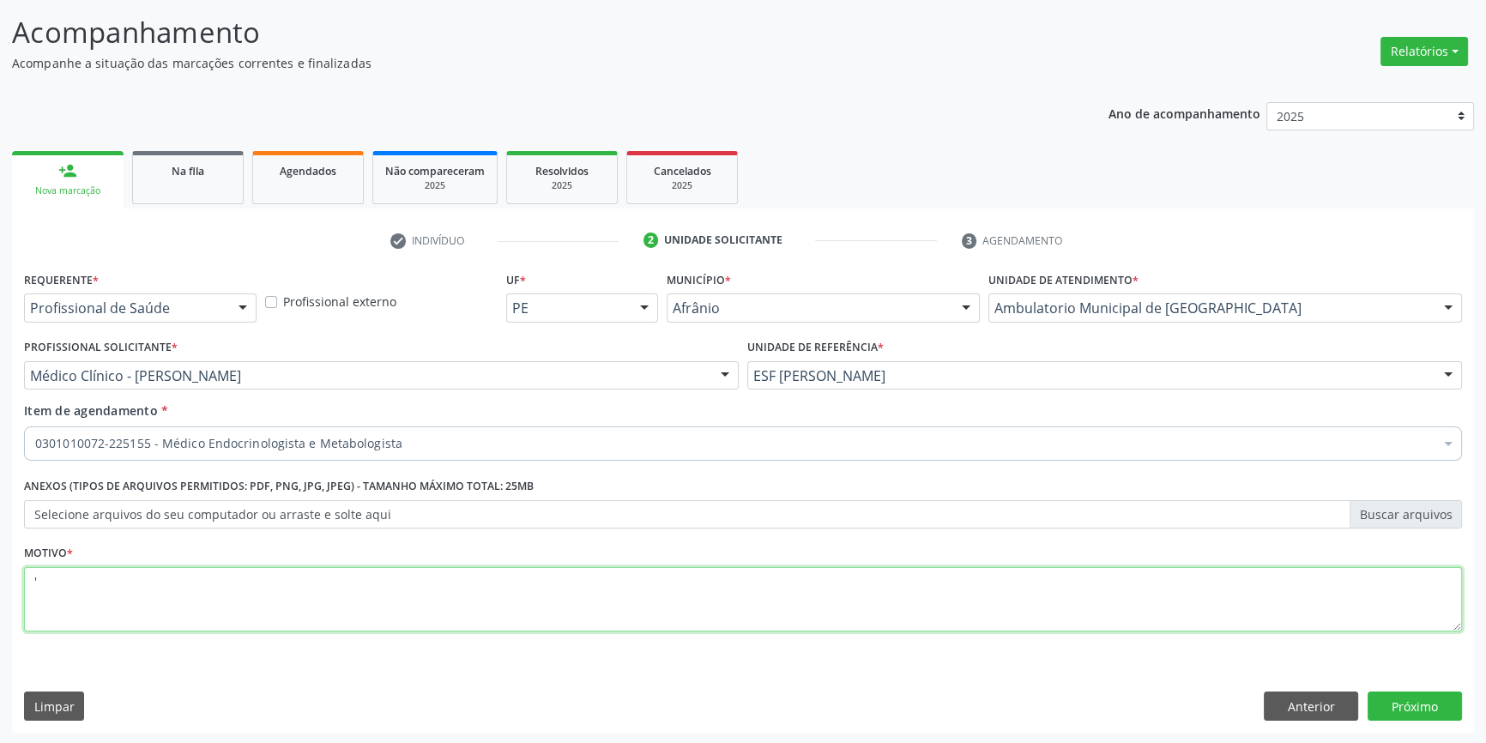
click at [206, 583] on textarea "'" at bounding box center [743, 599] width 1438 height 65
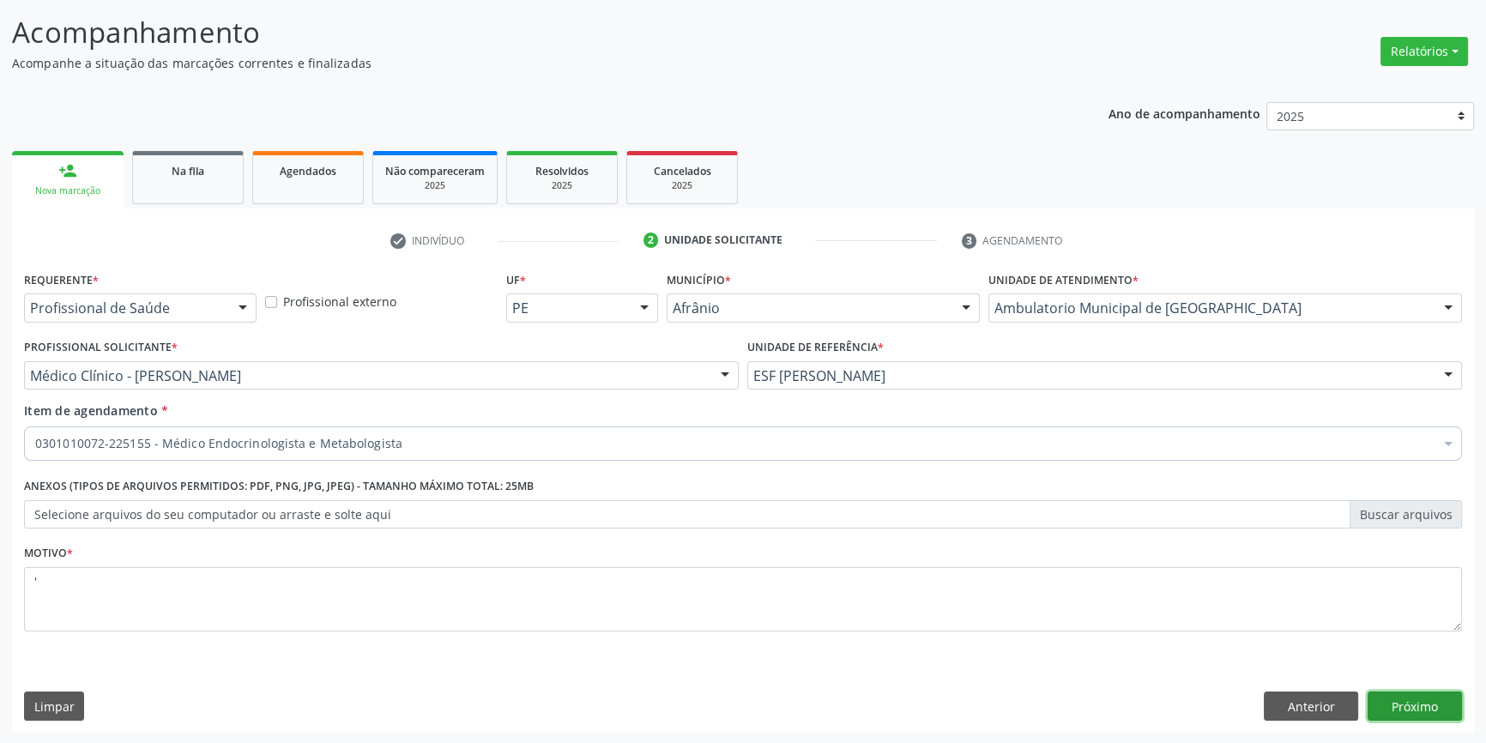
click at [1401, 698] on button "Próximo" at bounding box center [1415, 706] width 94 height 29
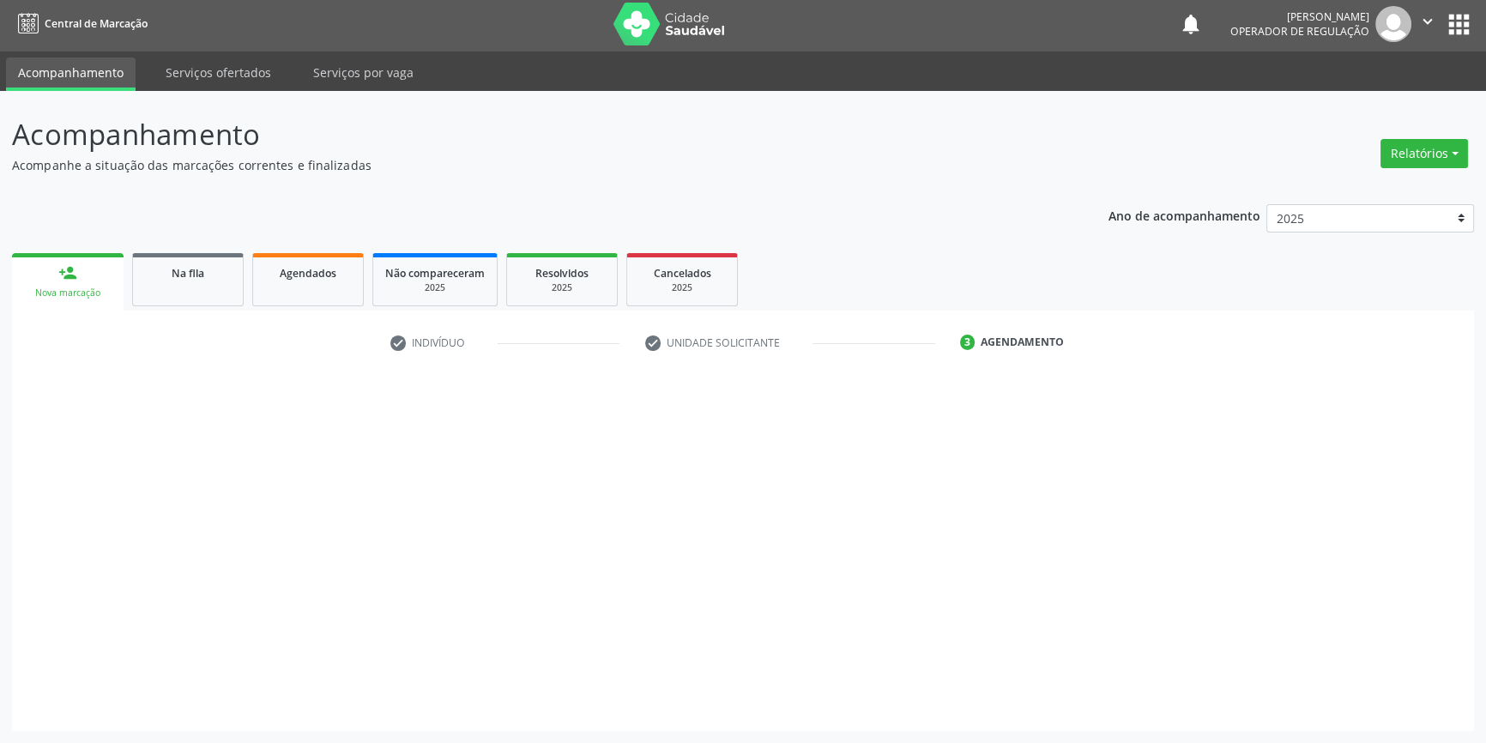
scroll to position [2, 0]
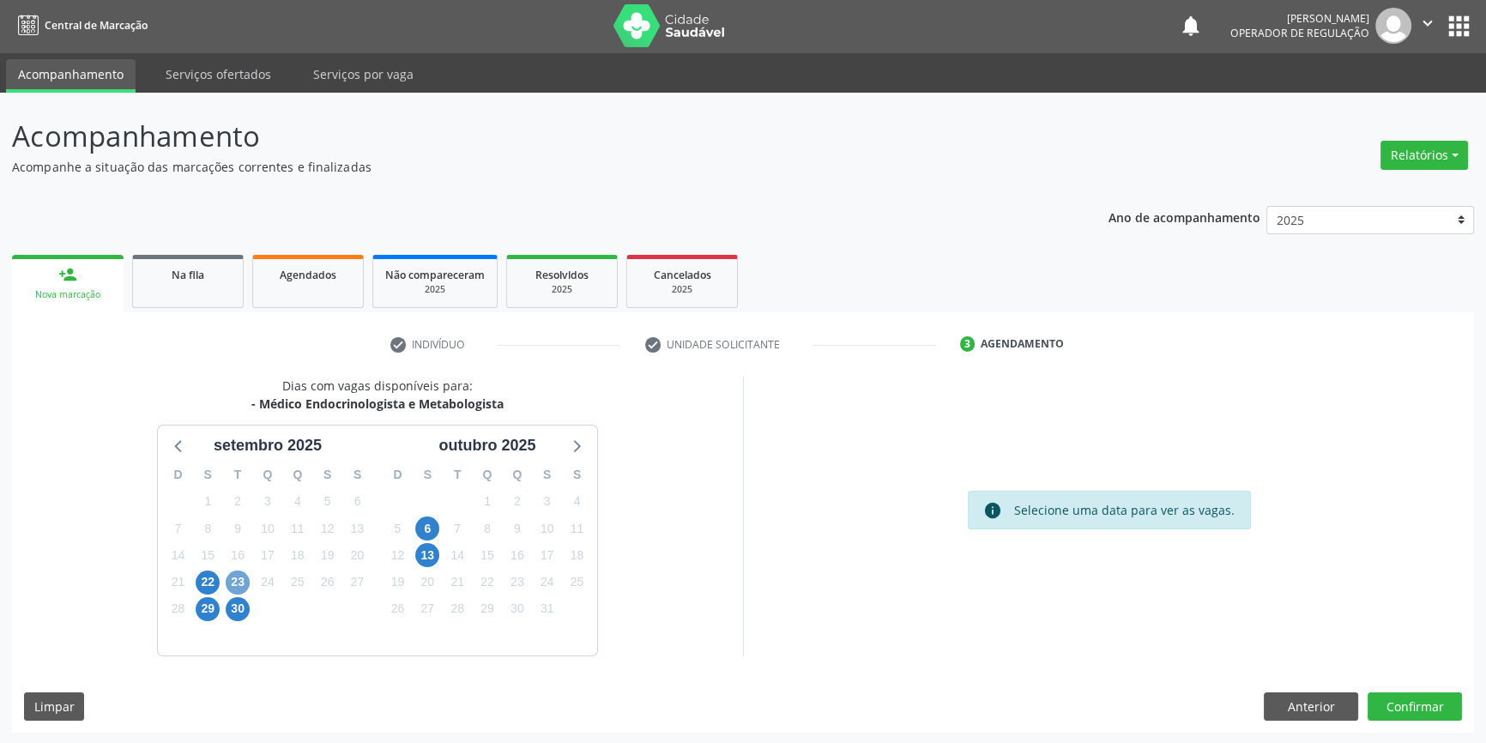
click at [234, 575] on span "23" at bounding box center [238, 583] width 24 height 24
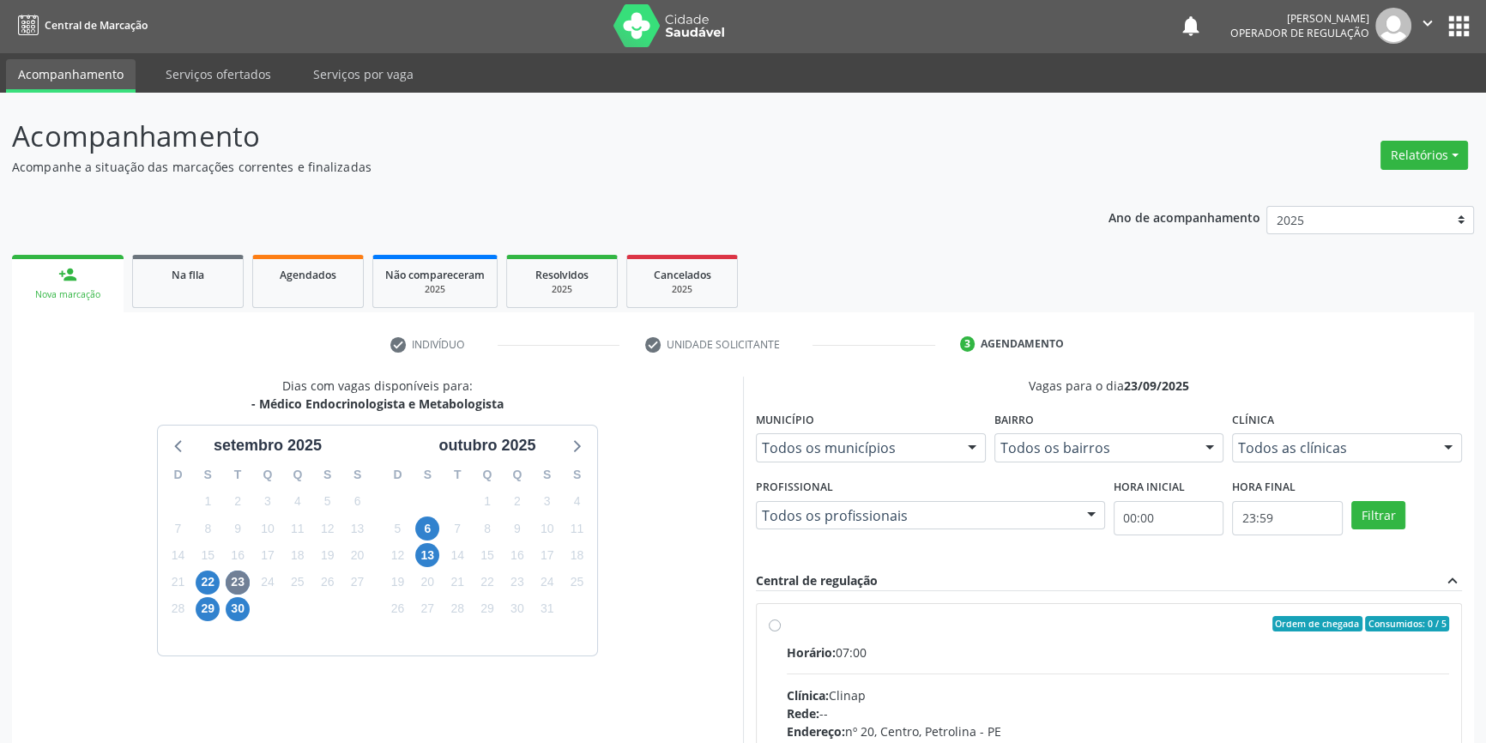
click at [801, 644] on span "Horário:" at bounding box center [811, 652] width 49 height 16
click at [781, 631] on input "Ordem de chegada Consumidos: 0 / 5 Horário: 07:00 Clínica: Clinap Rede: -- Ende…" at bounding box center [775, 623] width 12 height 15
radio input "true"
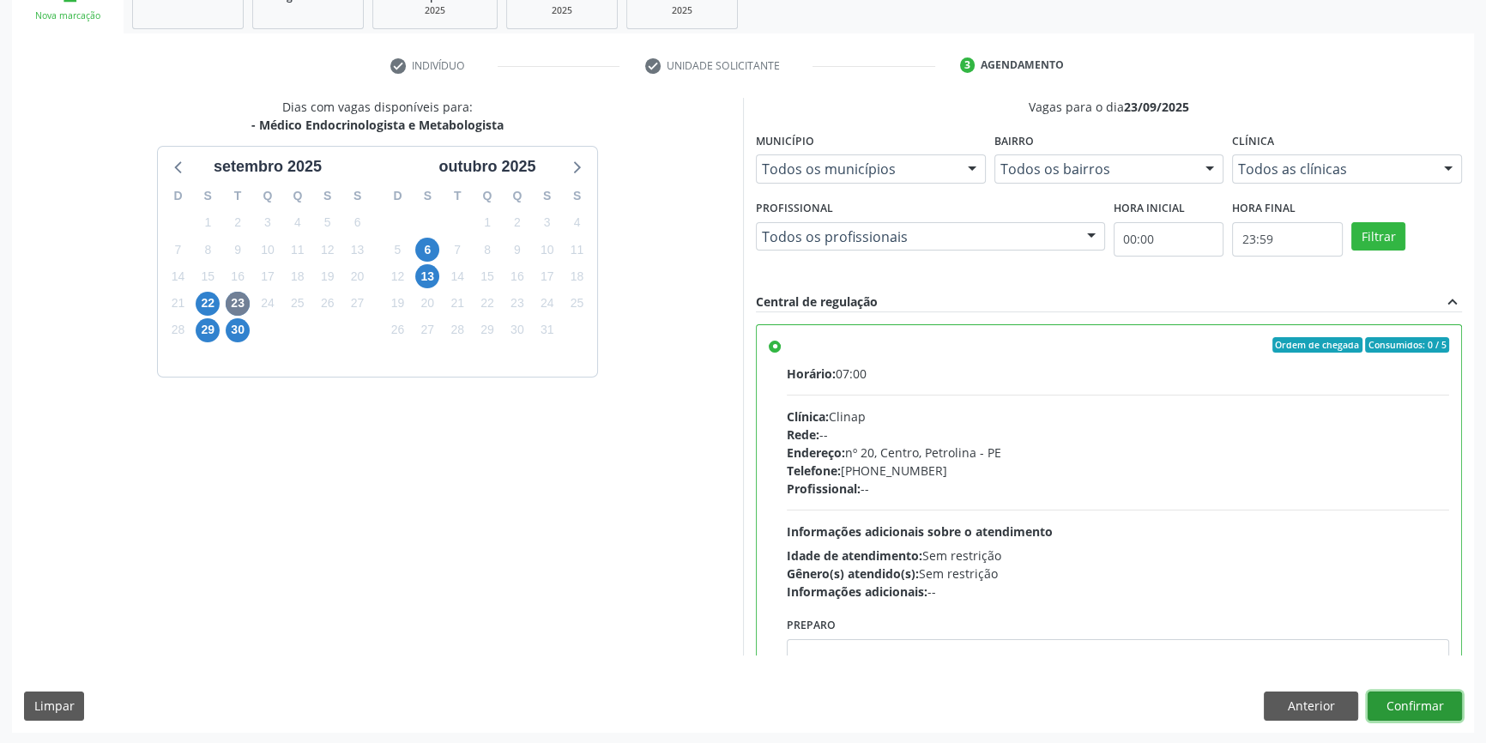
click at [1397, 702] on button "Confirmar" at bounding box center [1415, 706] width 94 height 29
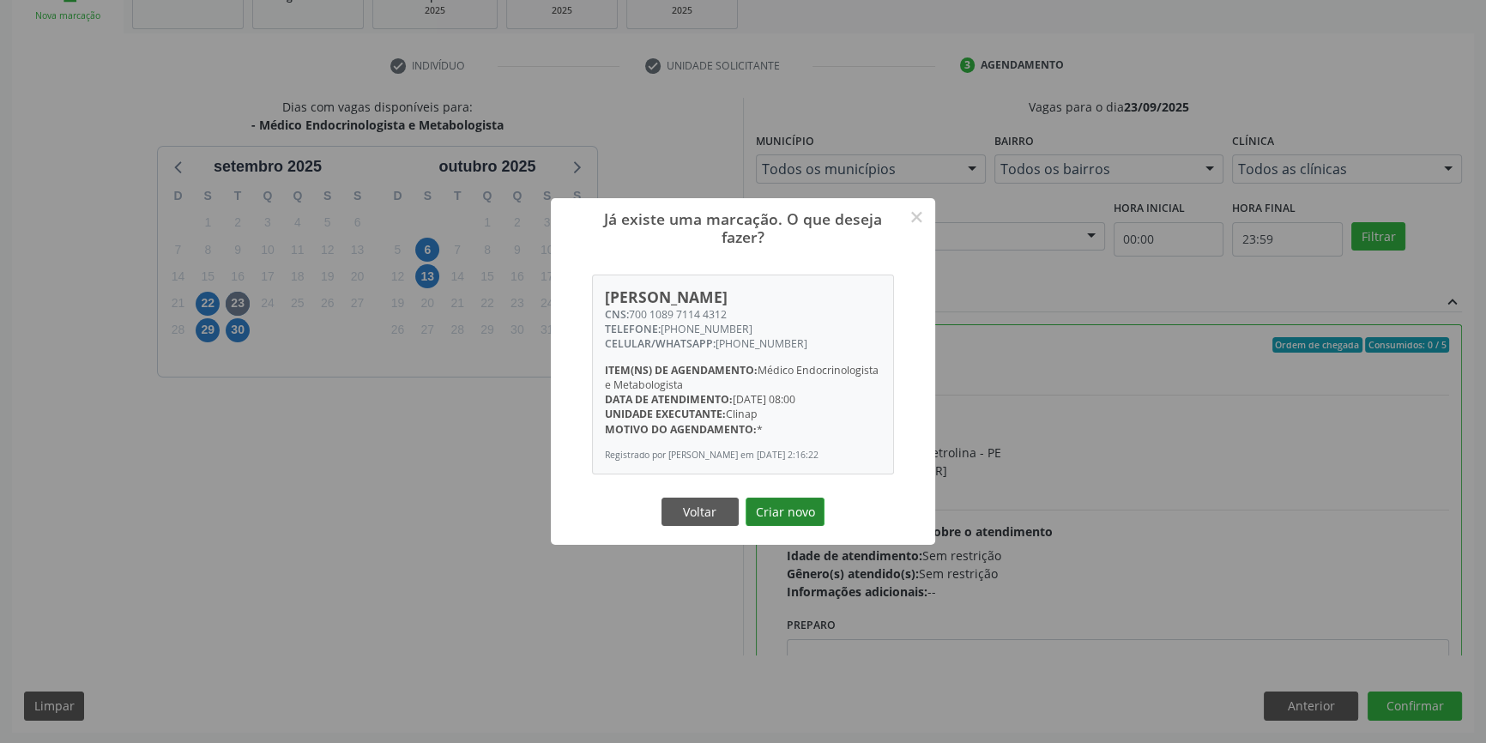
click at [806, 510] on button "Criar novo" at bounding box center [785, 512] width 79 height 29
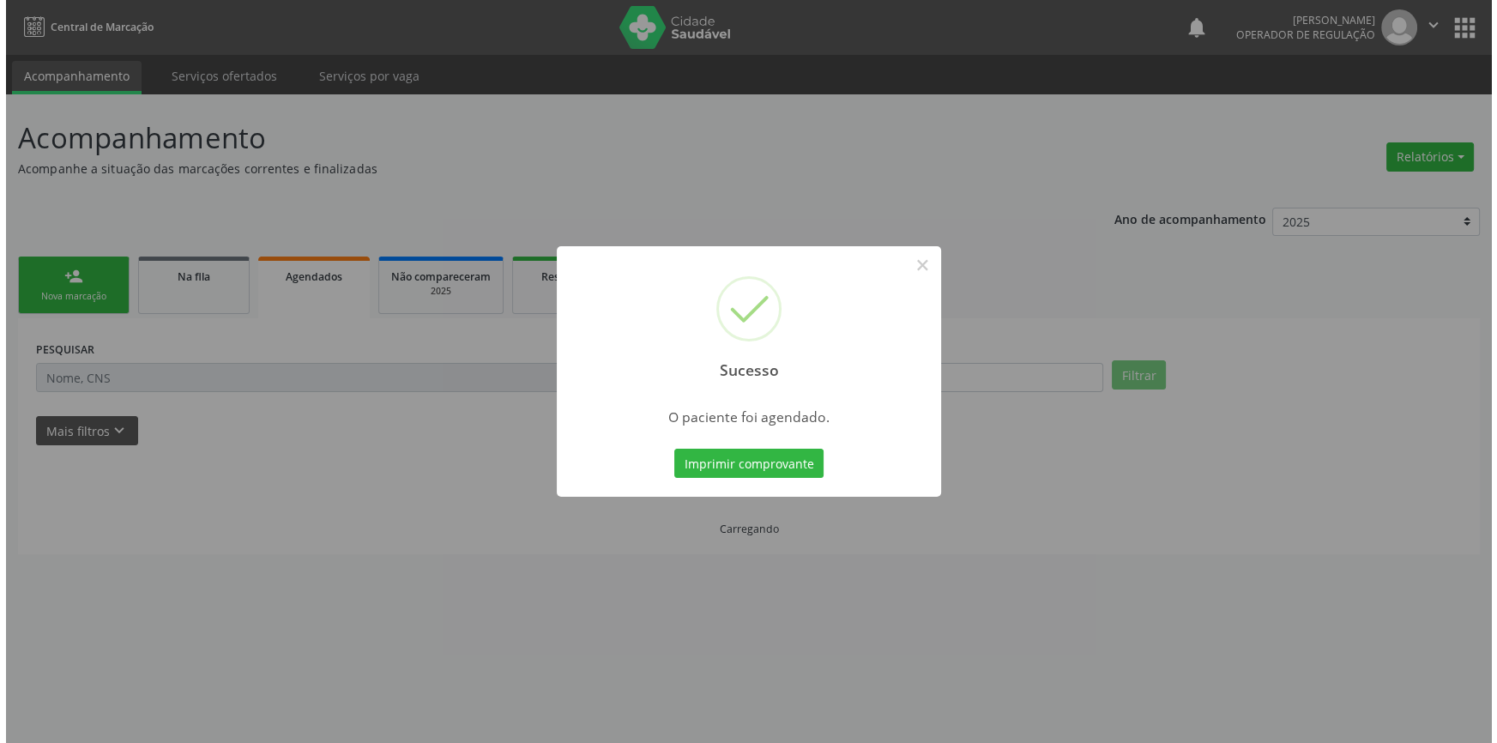
scroll to position [0, 0]
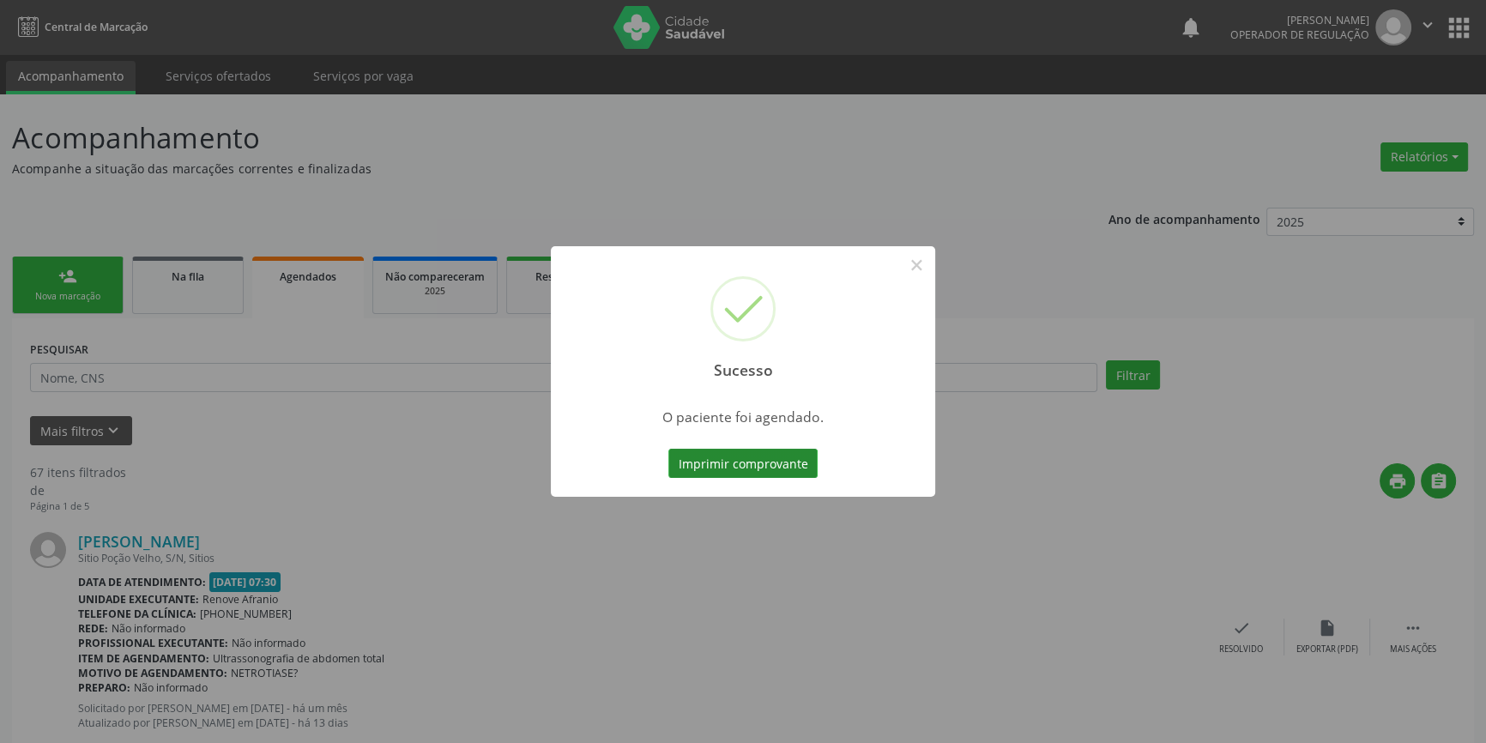
click at [787, 463] on button "Imprimir comprovante" at bounding box center [742, 463] width 149 height 29
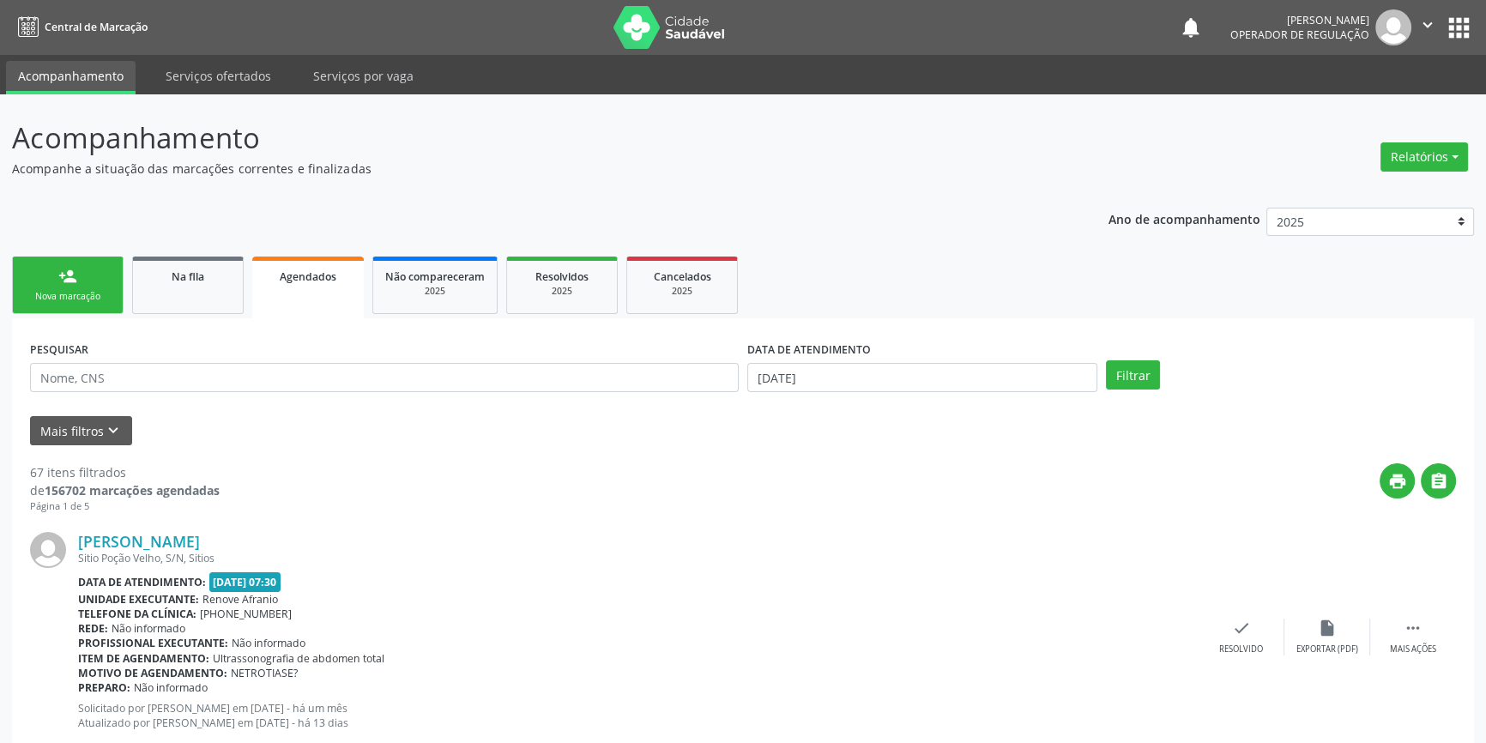
click at [102, 313] on link "person_add Nova marcação" at bounding box center [68, 285] width 112 height 57
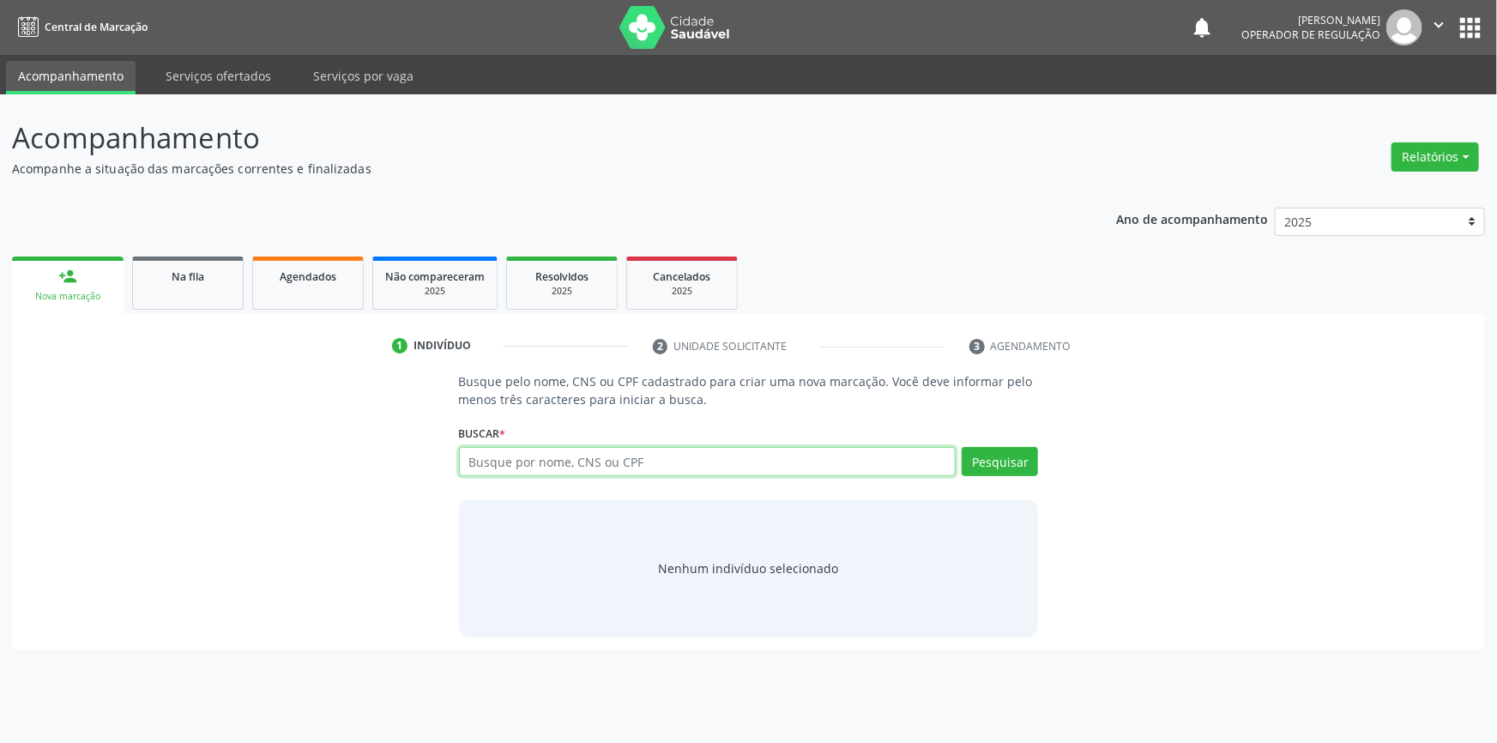
click at [506, 454] on input "text" at bounding box center [708, 461] width 498 height 29
type input "707405014899070"
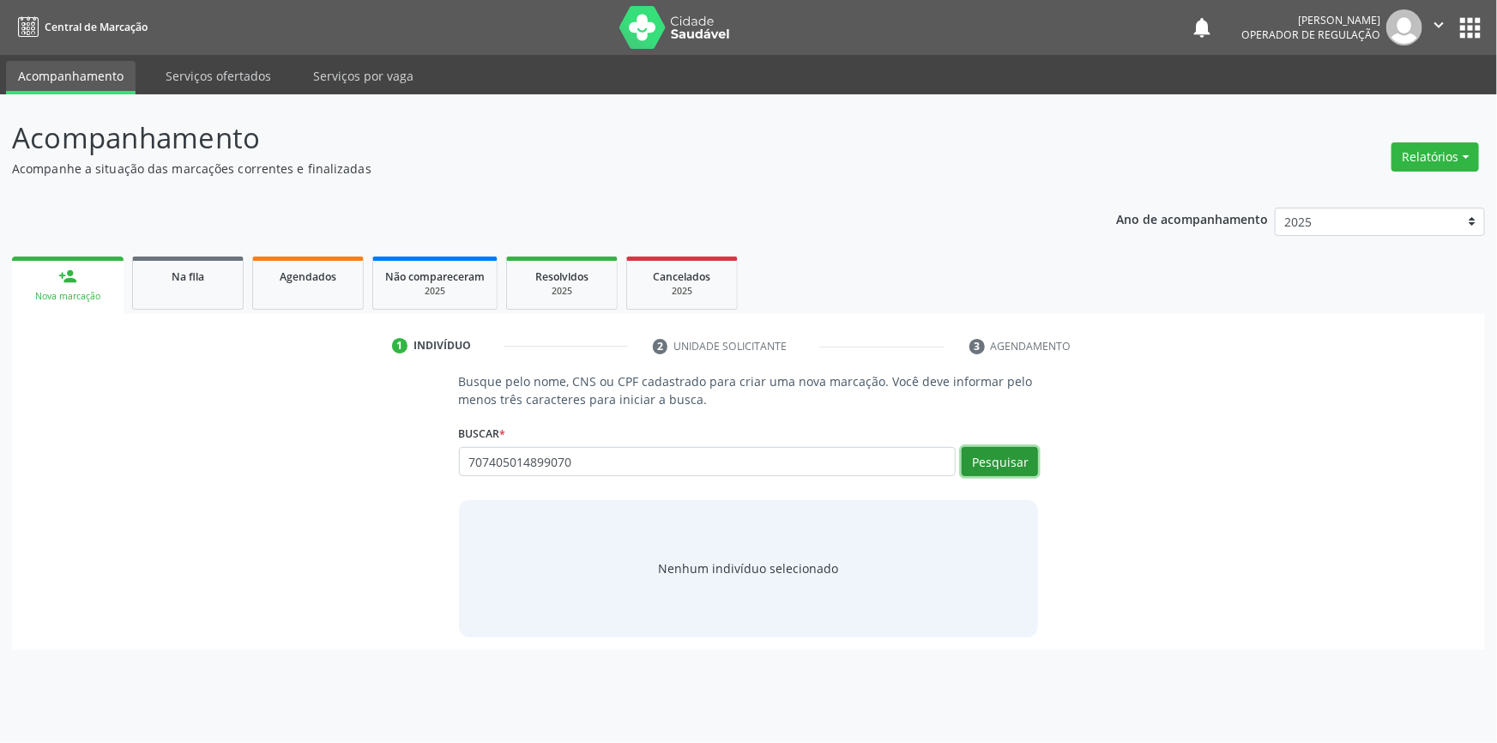
click at [1004, 467] on button "Pesquisar" at bounding box center [1000, 461] width 76 height 29
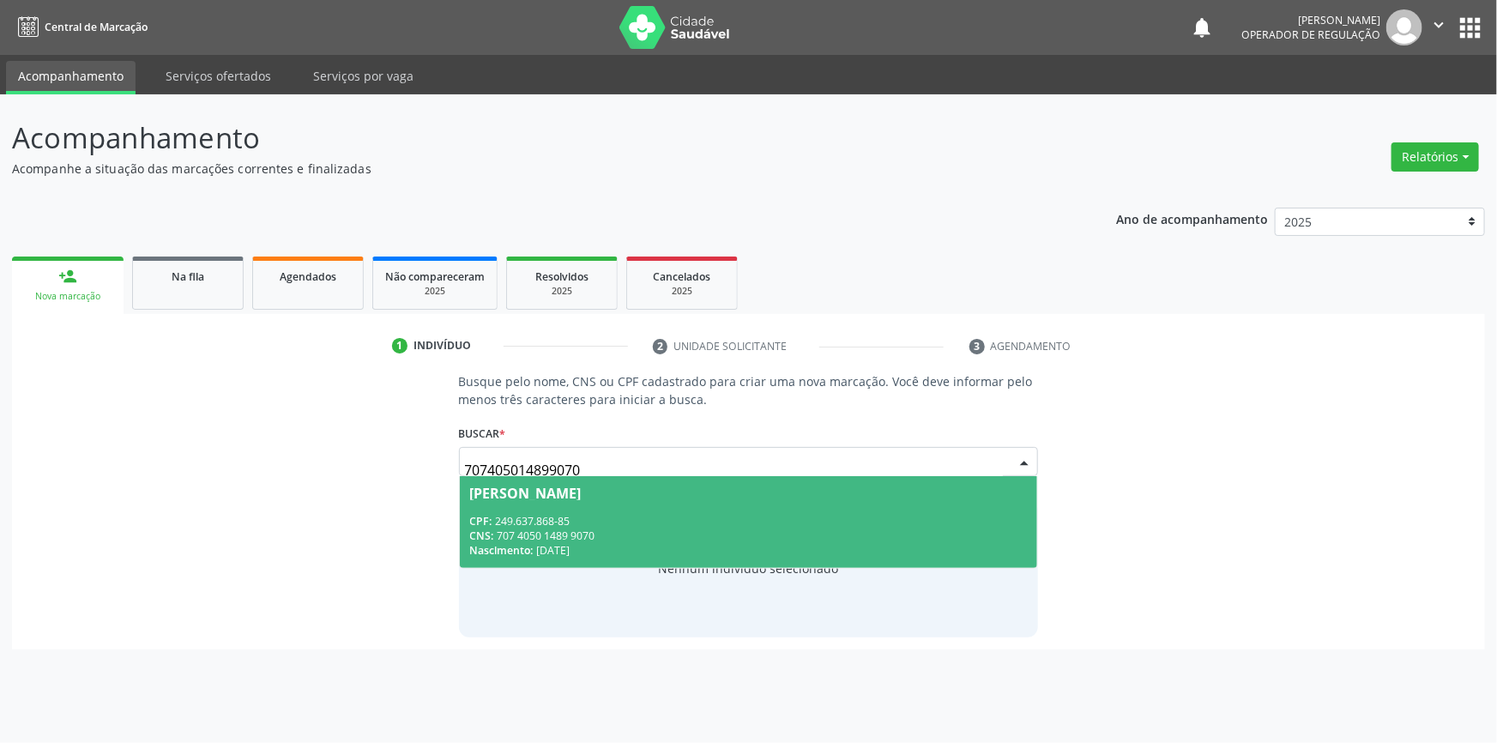
click at [582, 498] on div "[PERSON_NAME]" at bounding box center [526, 493] width 112 height 14
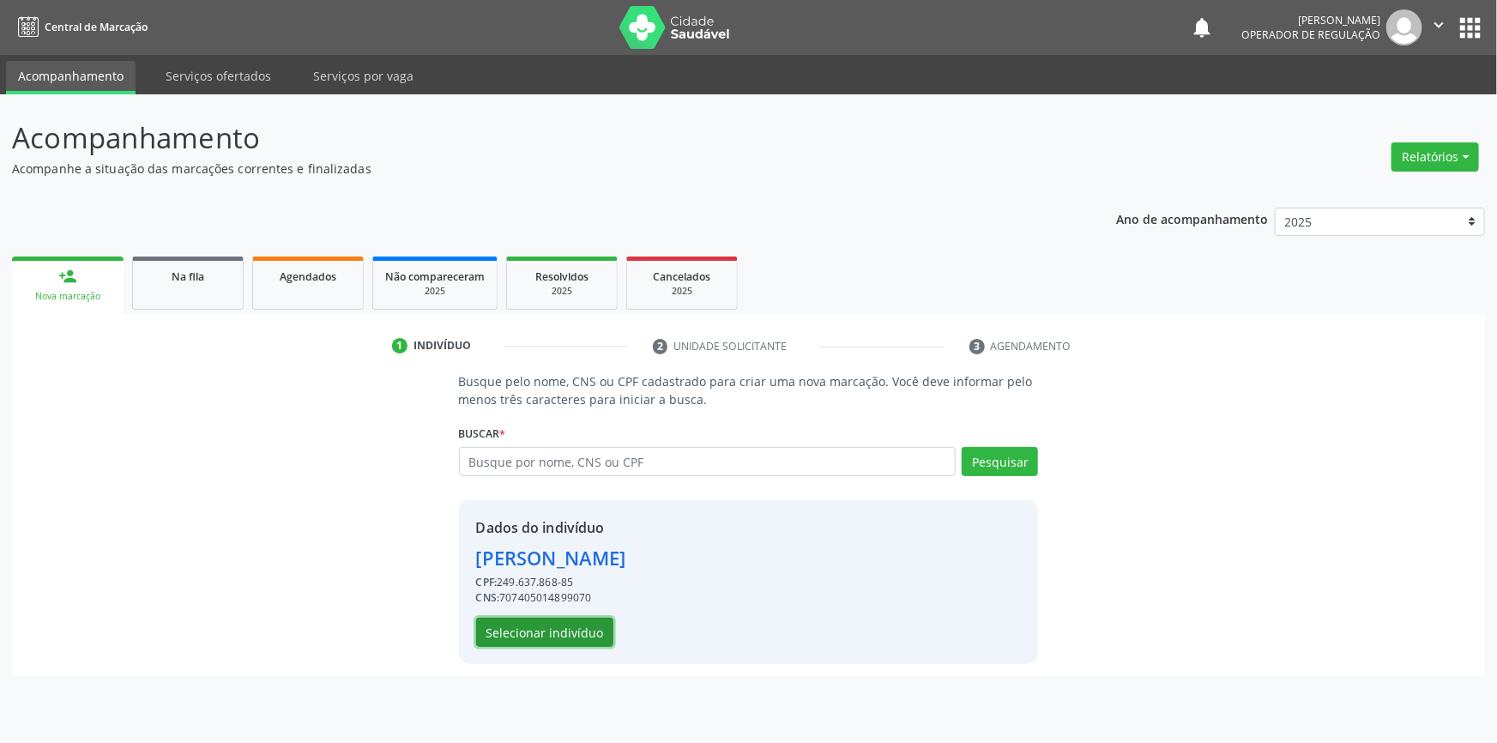
click at [575, 629] on button "Selecionar indivíduo" at bounding box center [544, 632] width 137 height 29
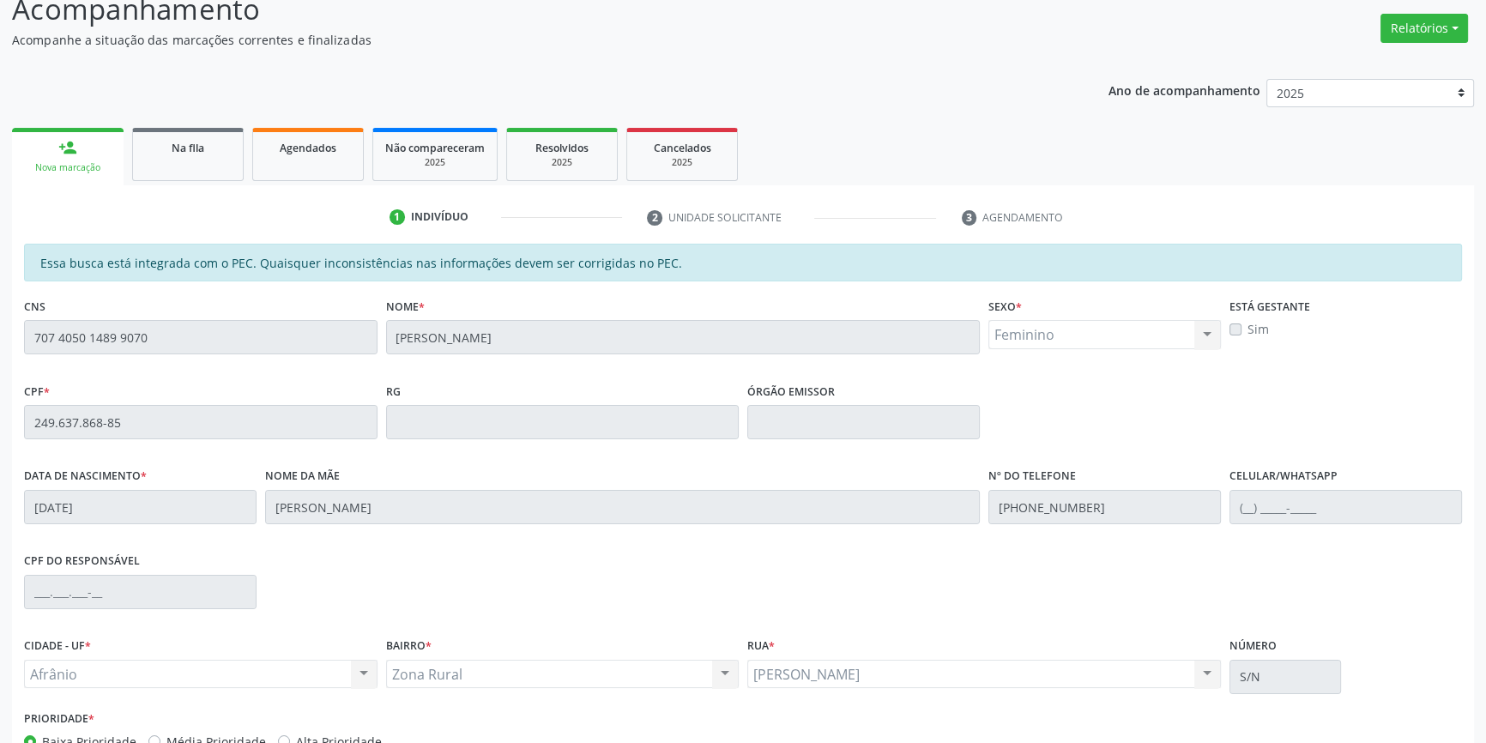
scroll to position [235, 0]
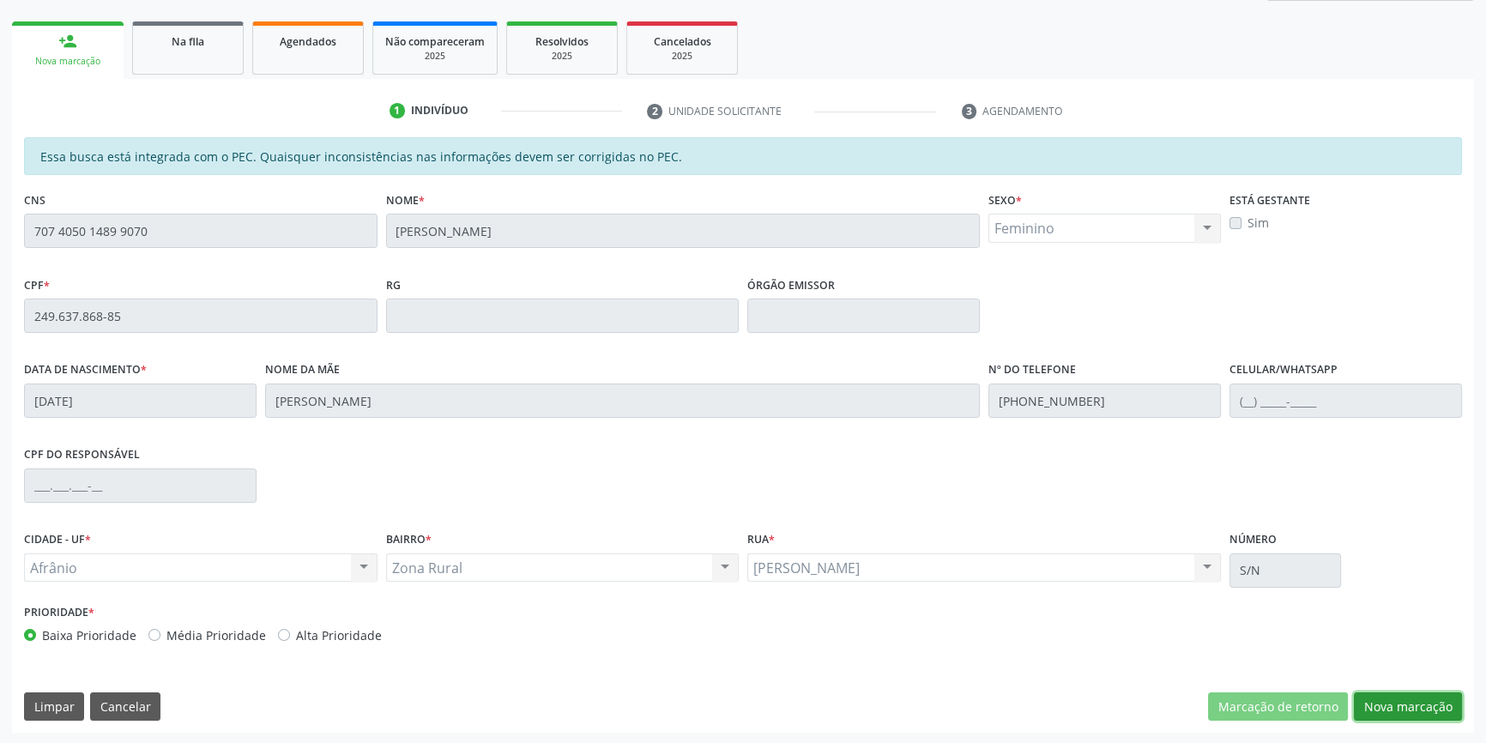
click at [1390, 702] on button "Nova marcação" at bounding box center [1408, 706] width 108 height 29
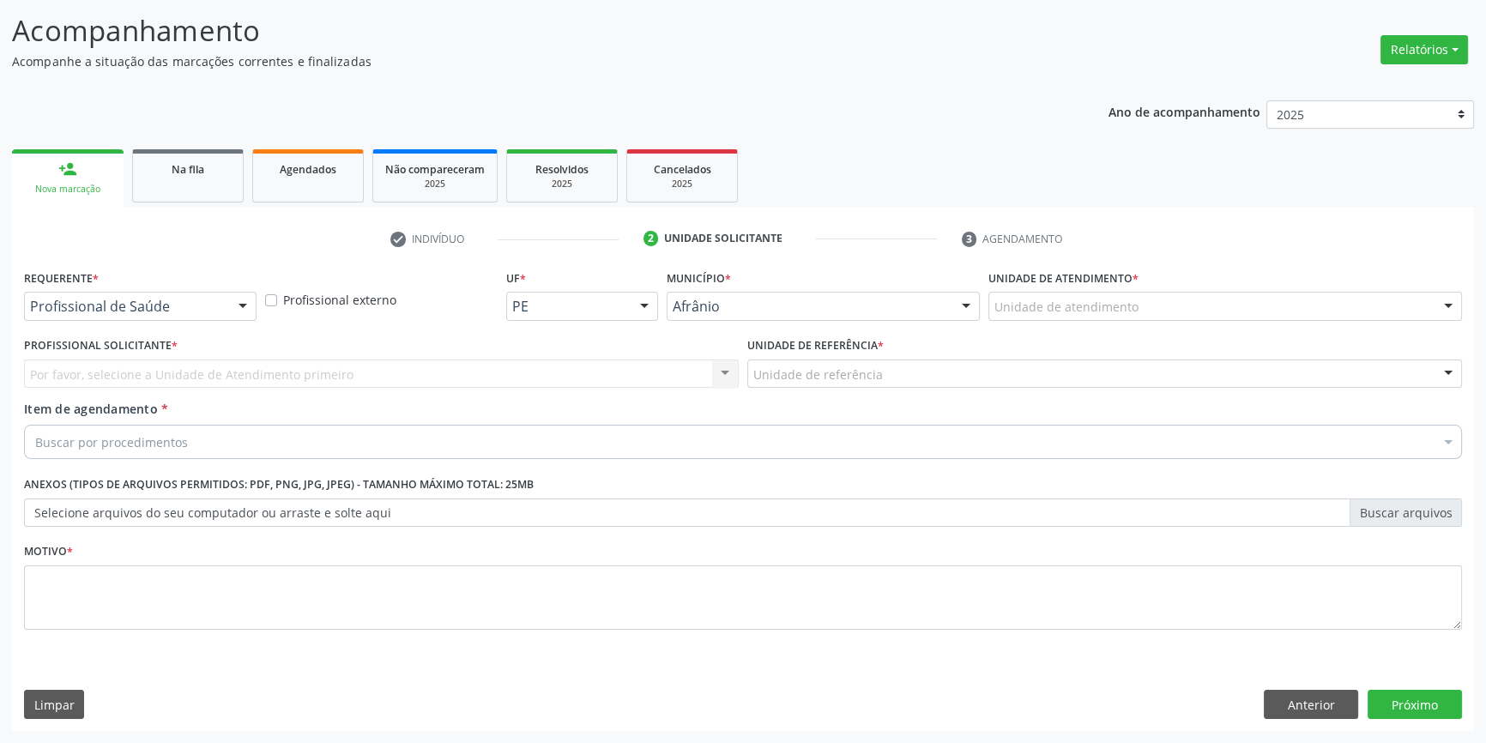
scroll to position [106, 0]
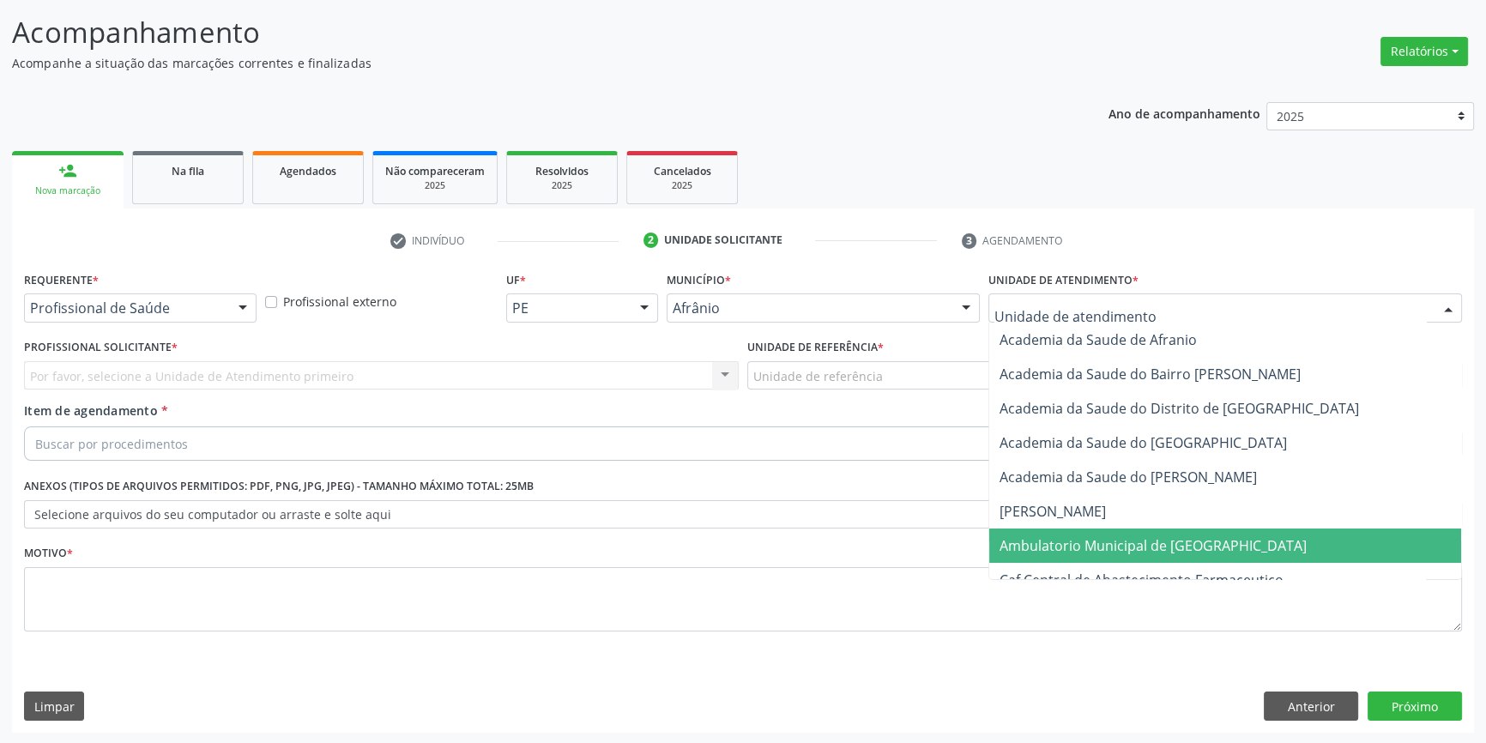
click at [1056, 545] on span "Ambulatorio Municipal de [GEOGRAPHIC_DATA]" at bounding box center [1153, 545] width 307 height 19
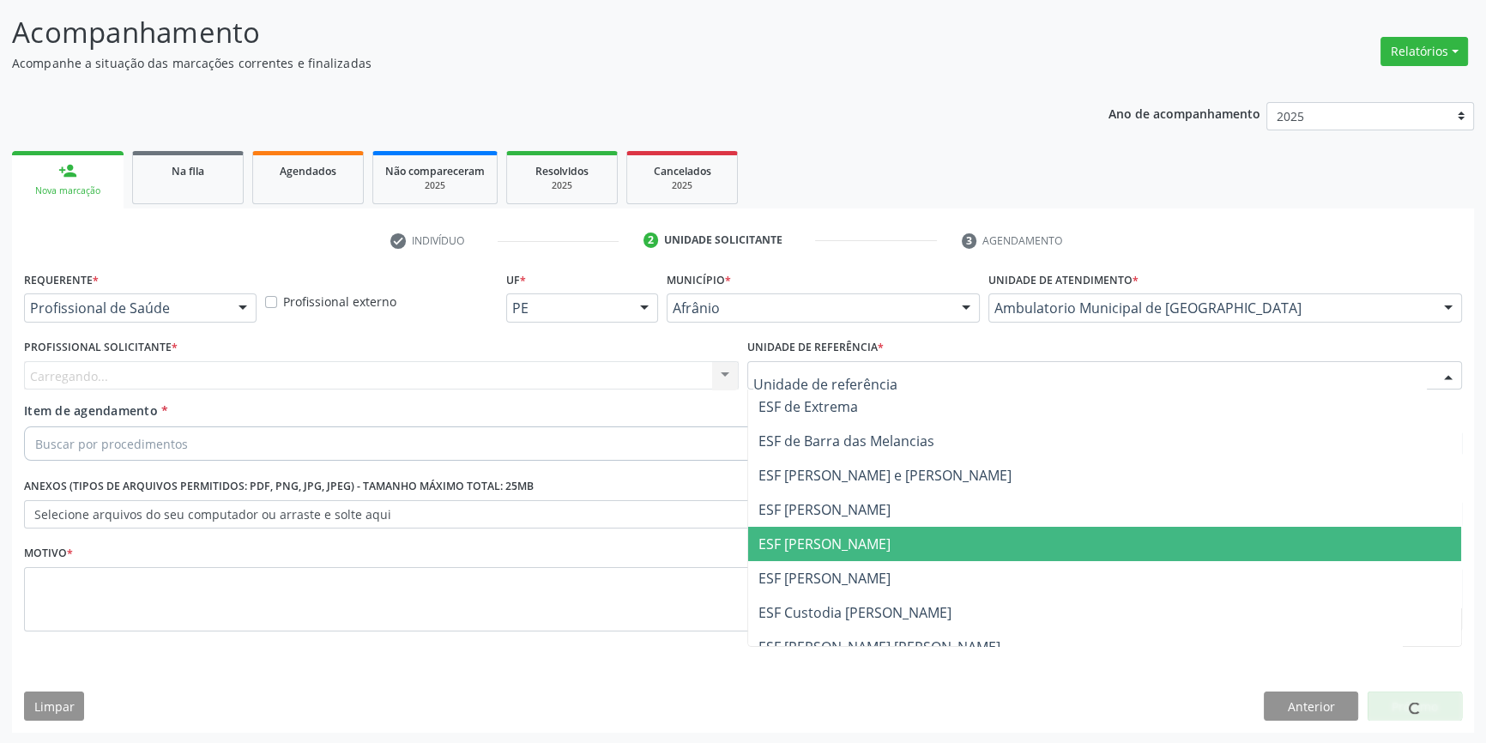
click at [846, 549] on span "ESF [PERSON_NAME]" at bounding box center [824, 544] width 132 height 19
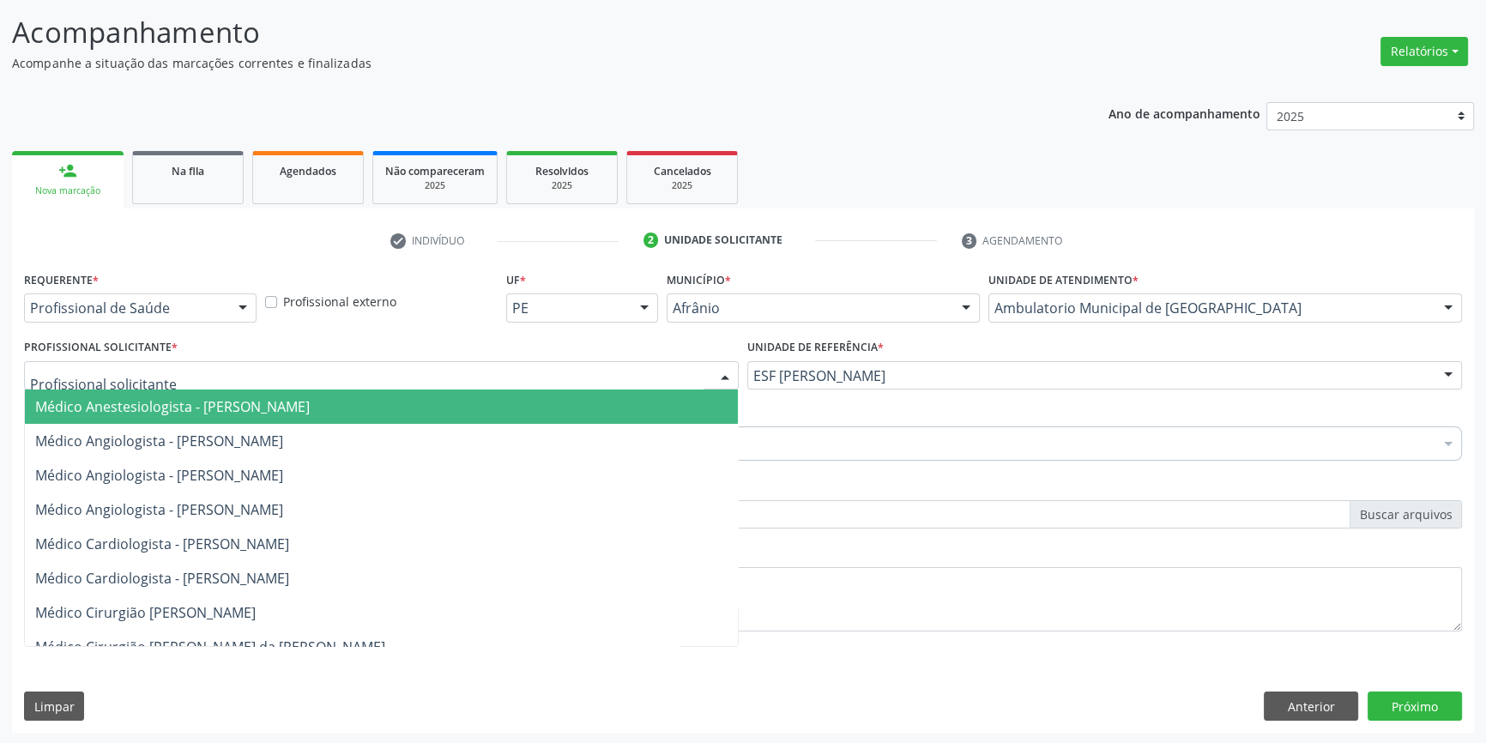
click at [559, 361] on div at bounding box center [381, 375] width 715 height 29
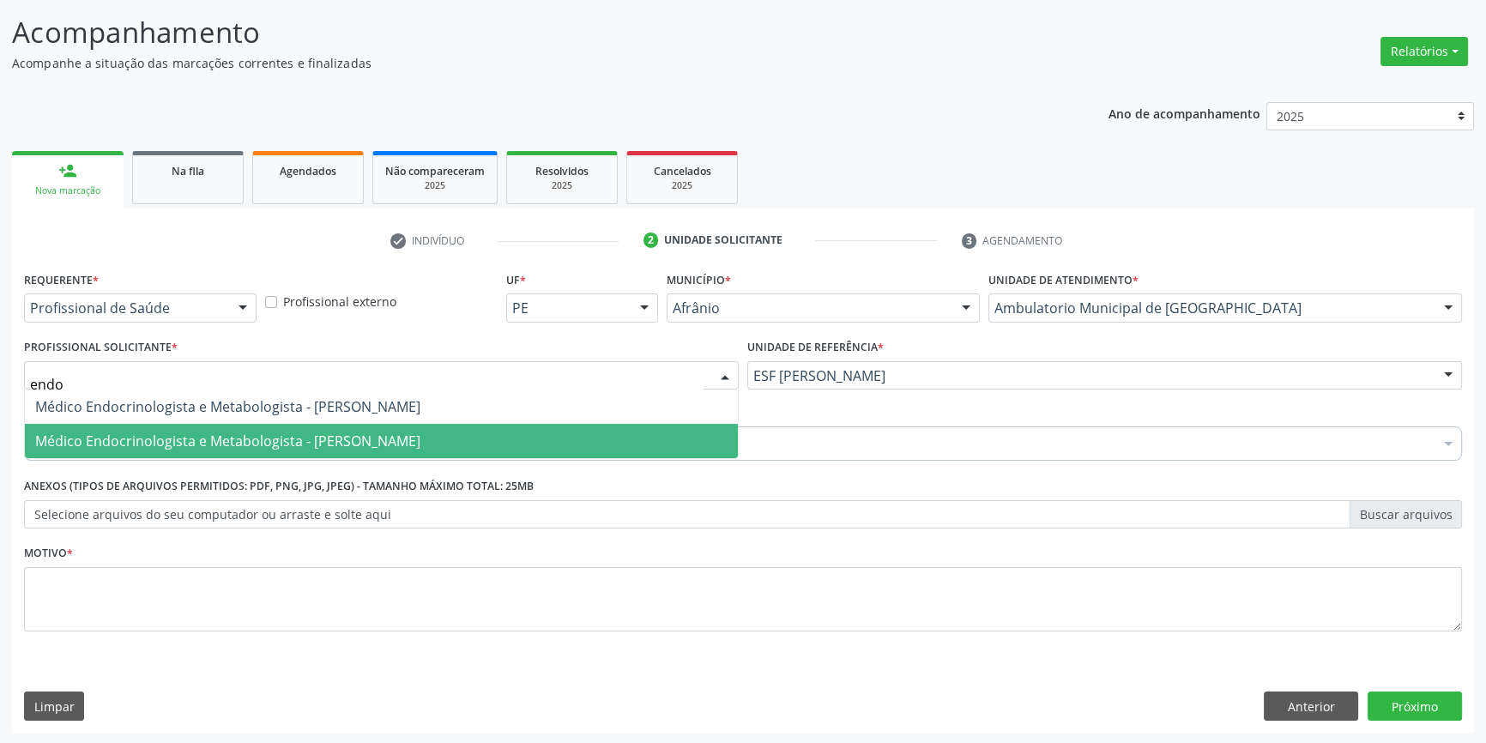
type input "endoc"
click at [391, 427] on span "Médico Endocrinologista e Metabologista - [PERSON_NAME]" at bounding box center [381, 441] width 713 height 34
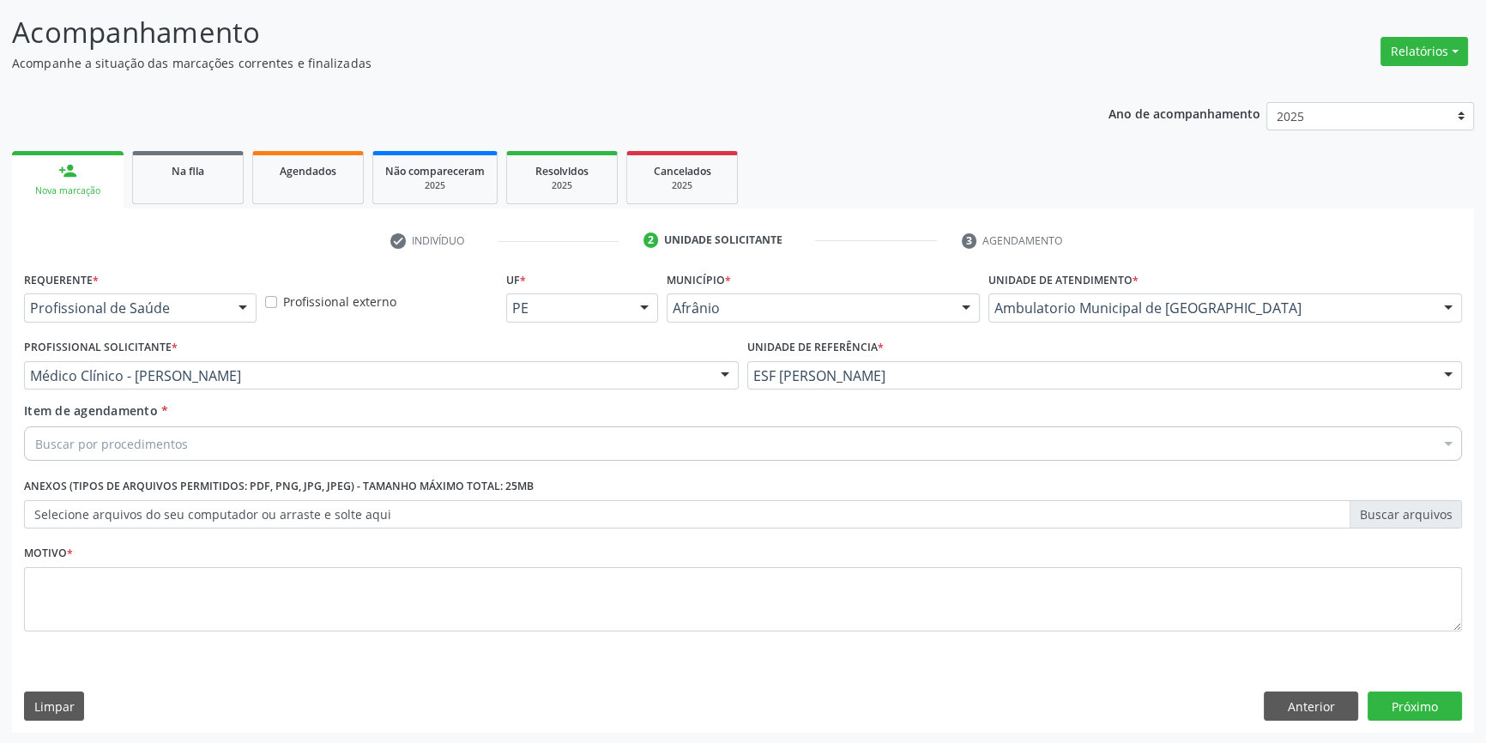
click at [263, 444] on div "Buscar por procedimentos" at bounding box center [743, 443] width 1438 height 34
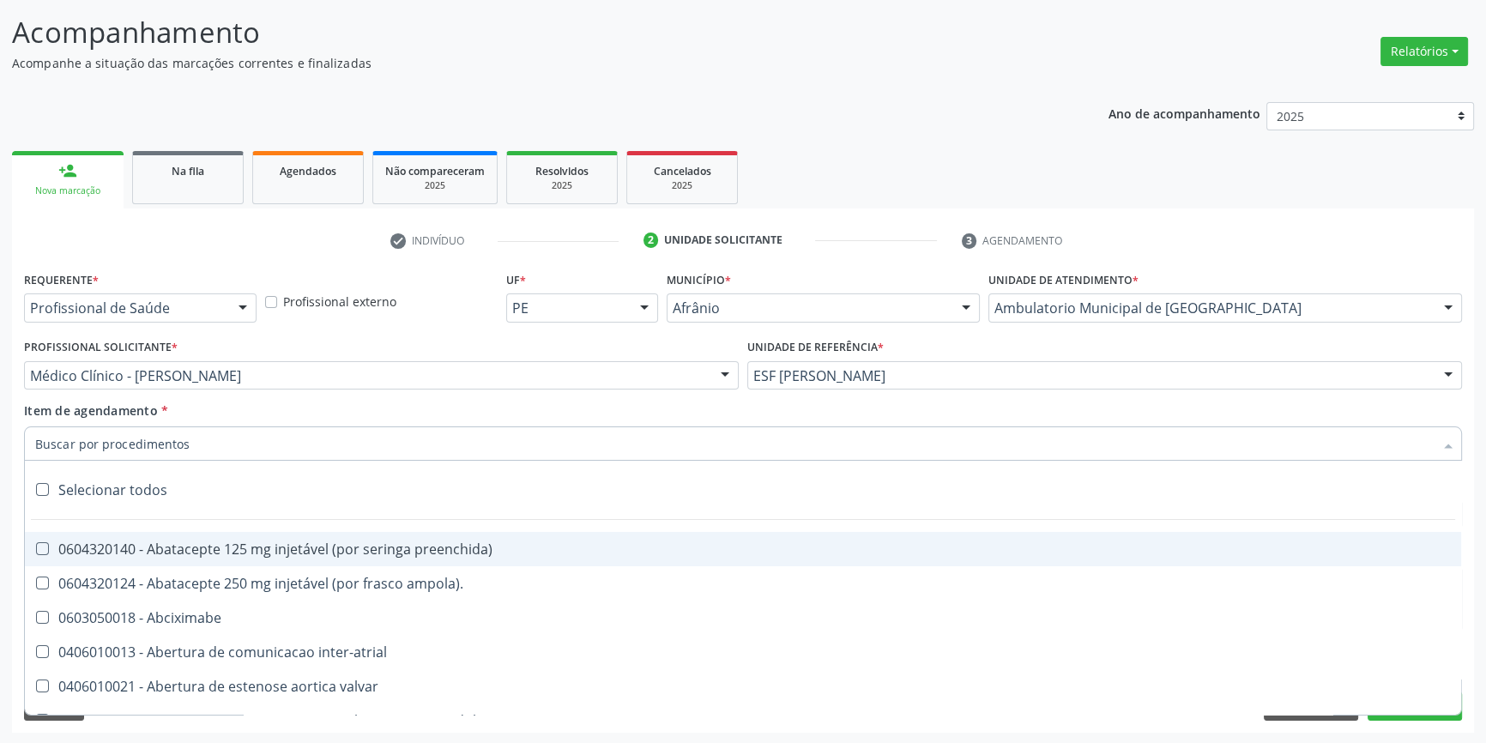
paste input "endocrino"
type input "endocrino"
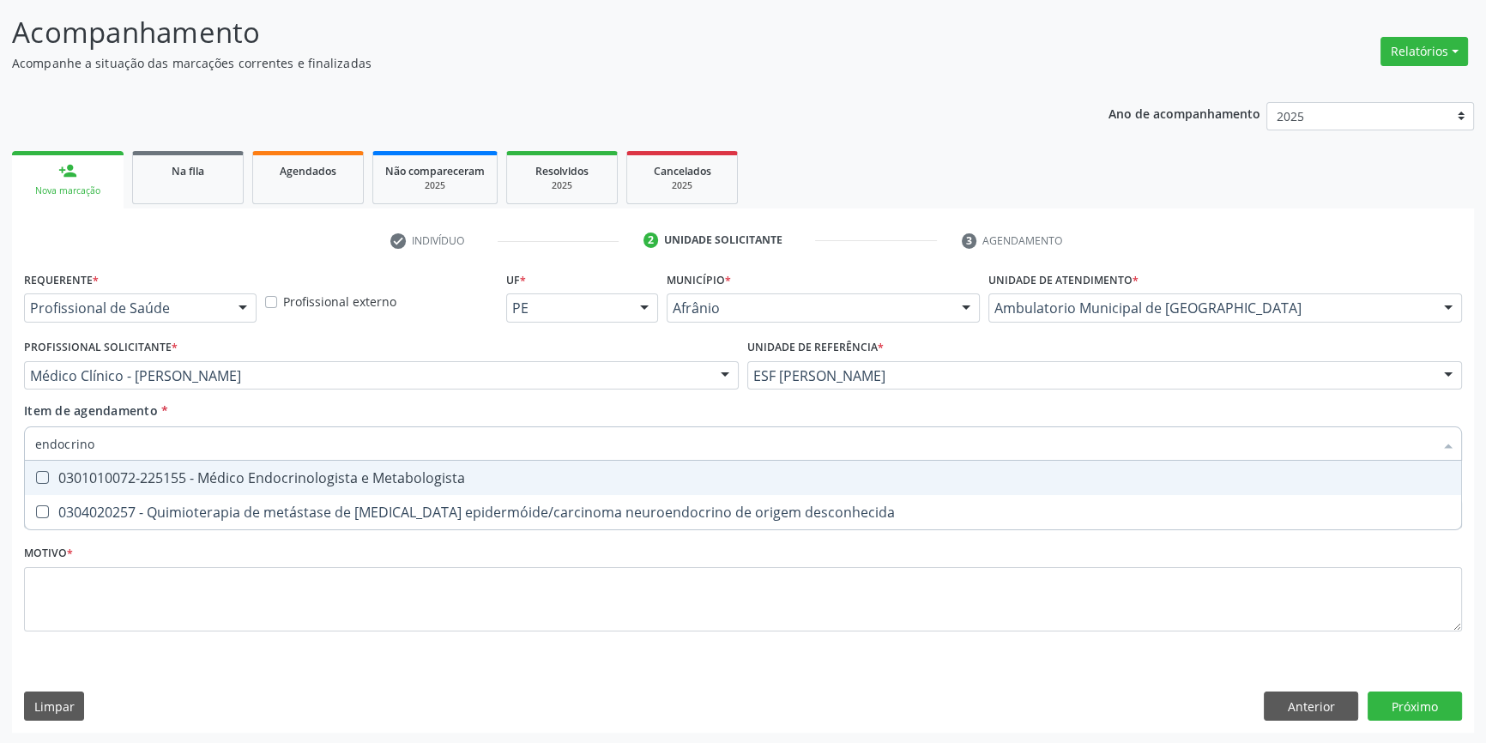
click at [245, 474] on div "0301010072-225155 - Médico Endocrinologista e Metabologista" at bounding box center [743, 478] width 1416 height 14
checkbox Metabologista "true"
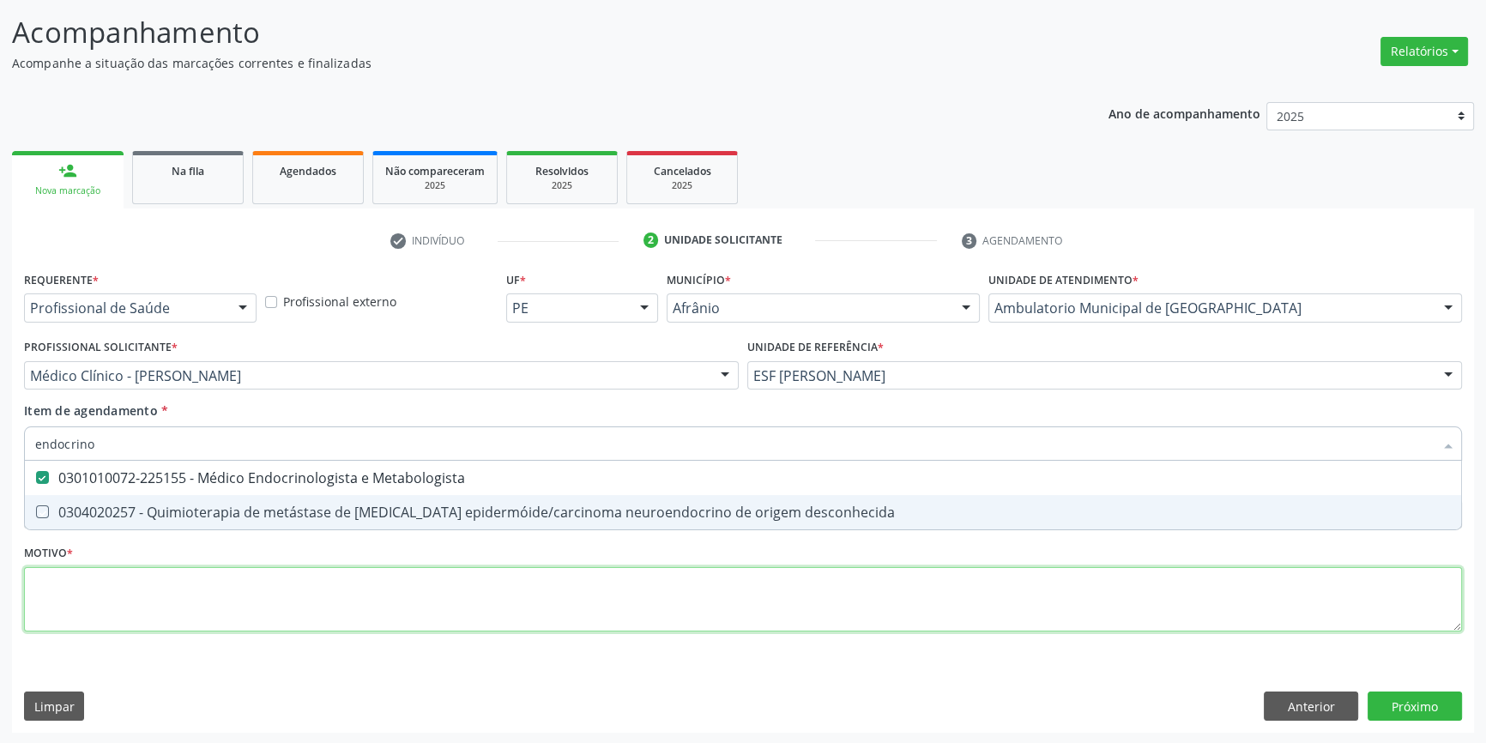
click at [208, 580] on div "Requerente * Profissional de Saúde Profissional de Saúde Paciente Nenhum result…" at bounding box center [743, 461] width 1438 height 389
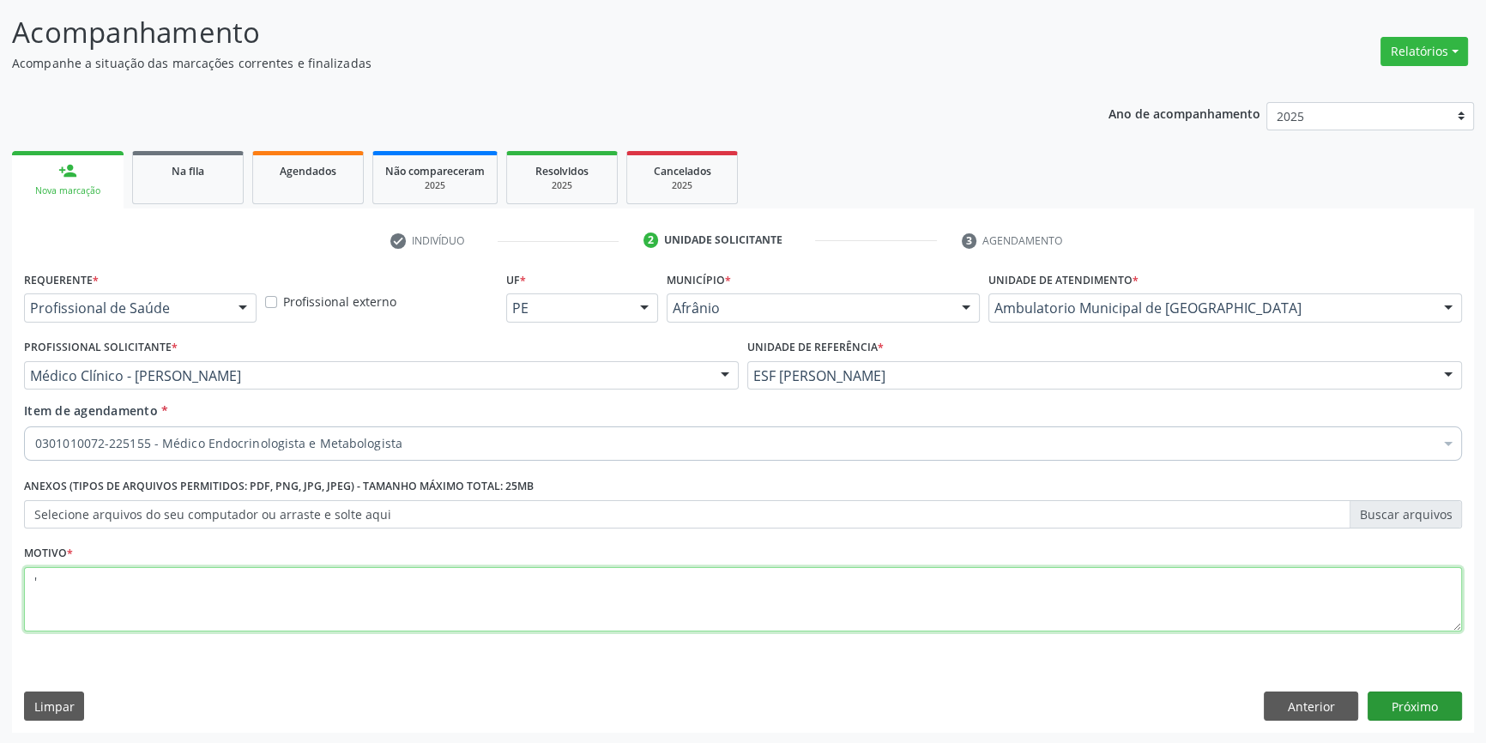
type textarea "'"
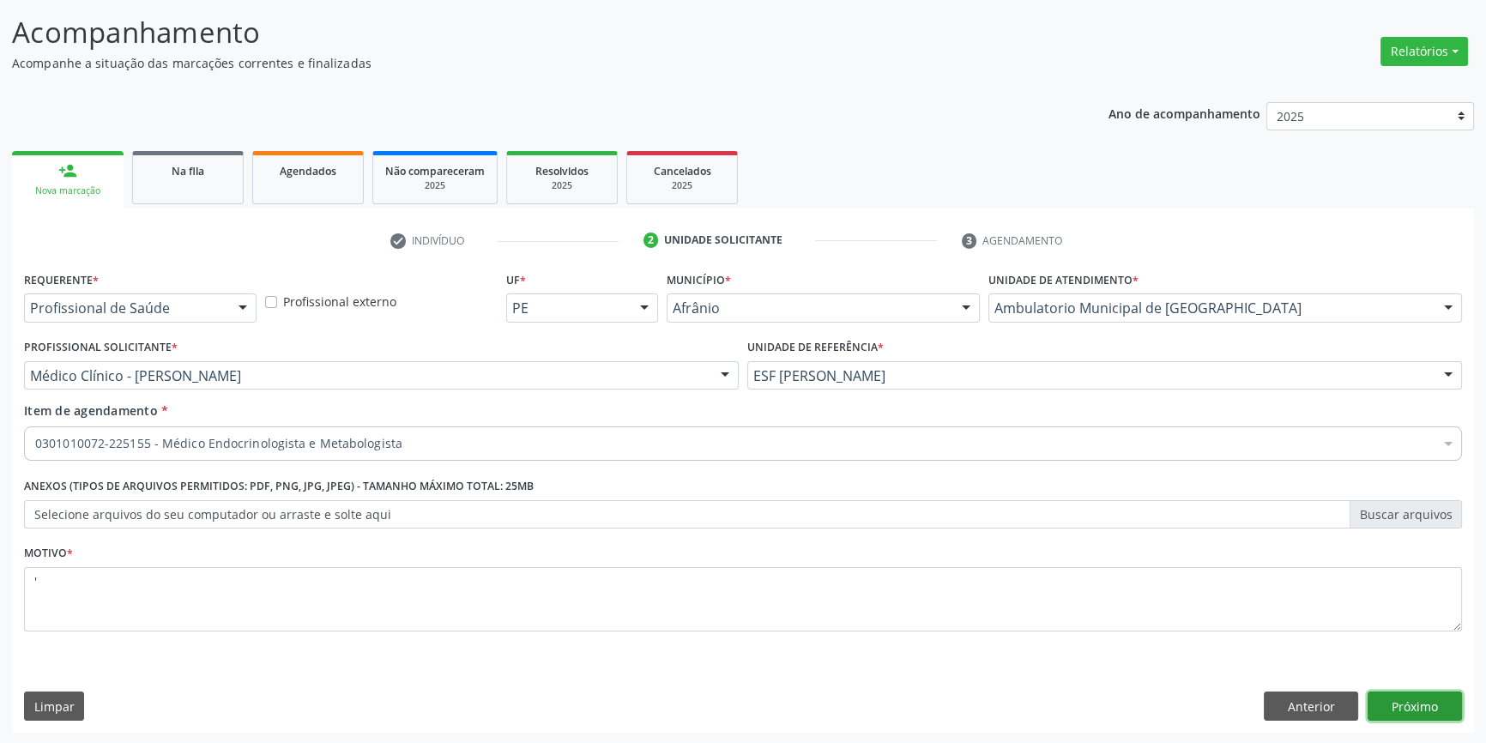
click at [1392, 707] on button "Próximo" at bounding box center [1415, 706] width 94 height 29
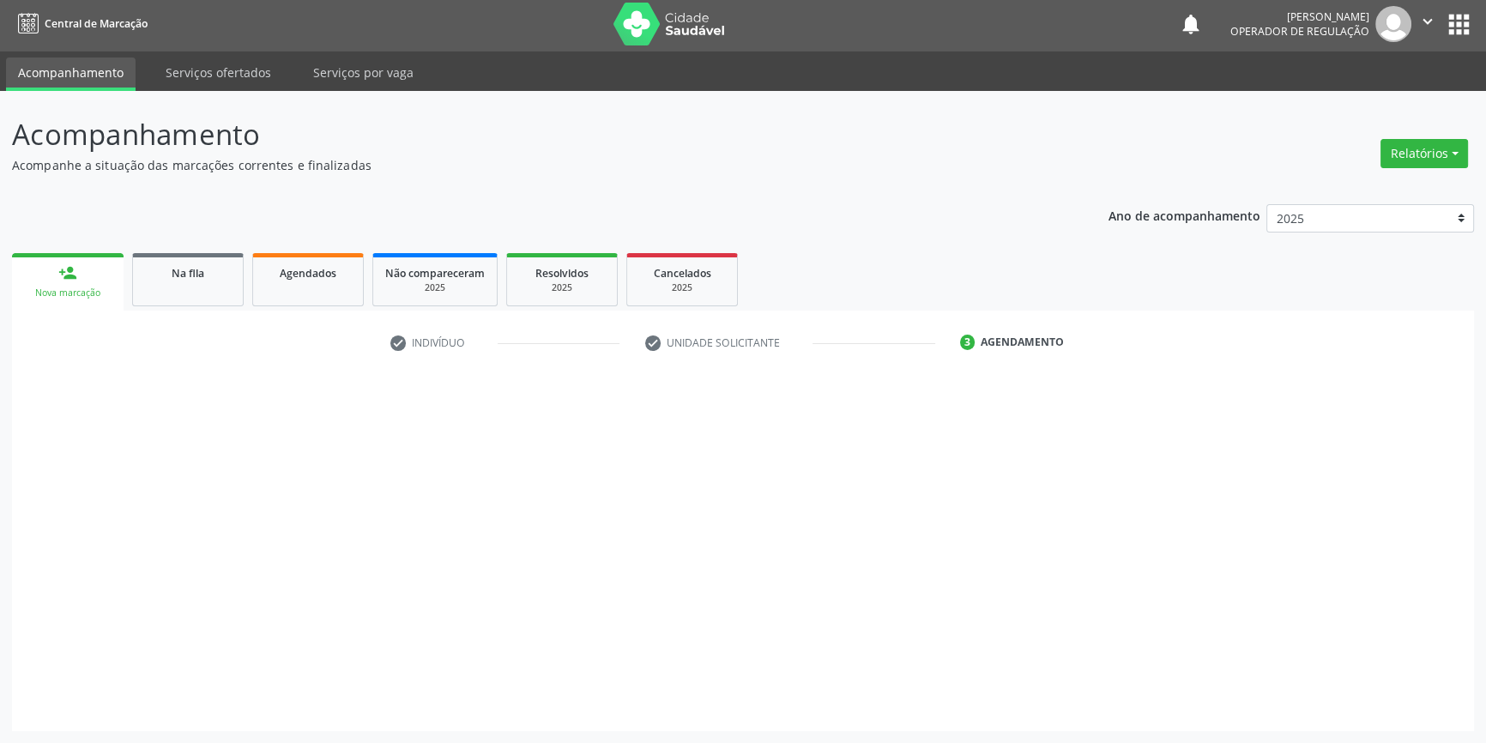
scroll to position [2, 0]
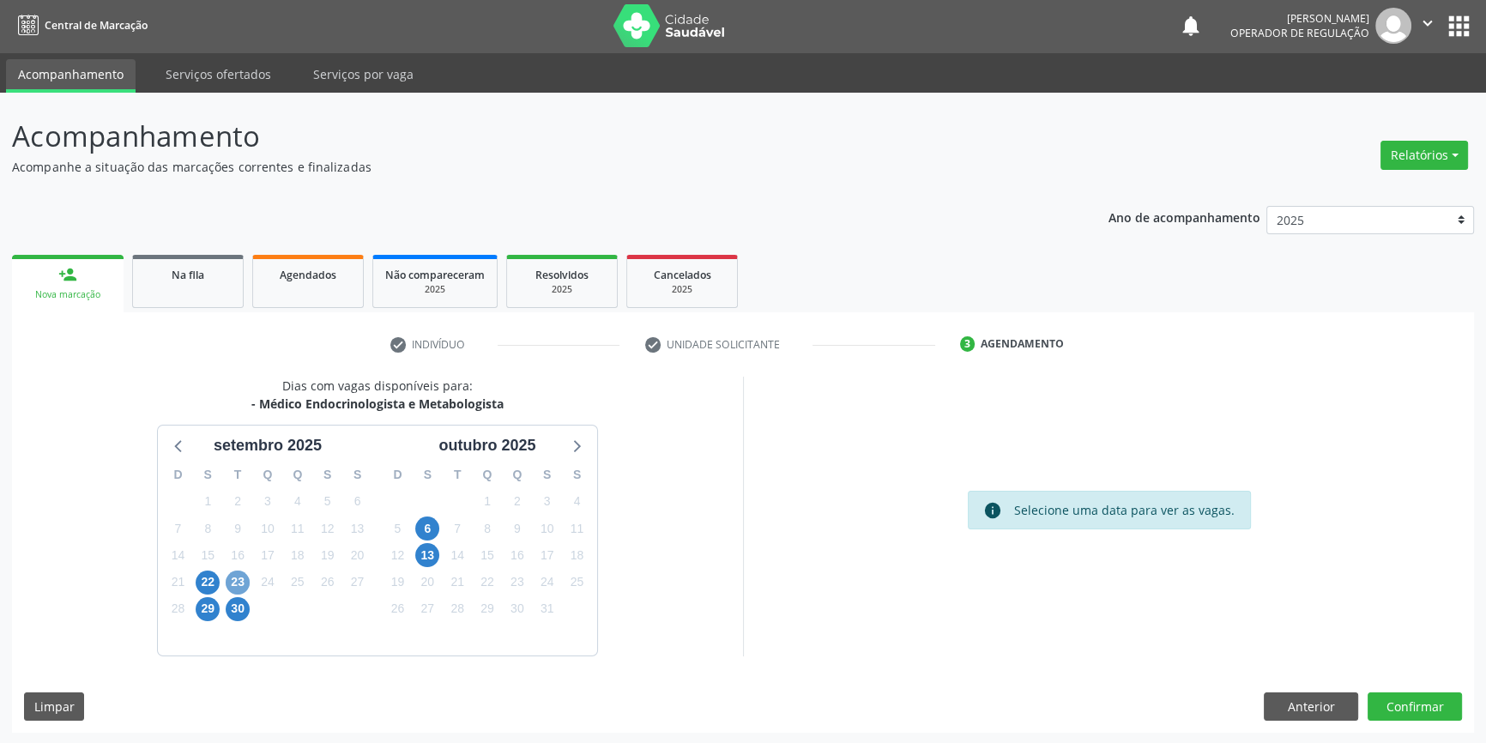
click at [238, 579] on span "23" at bounding box center [238, 583] width 24 height 24
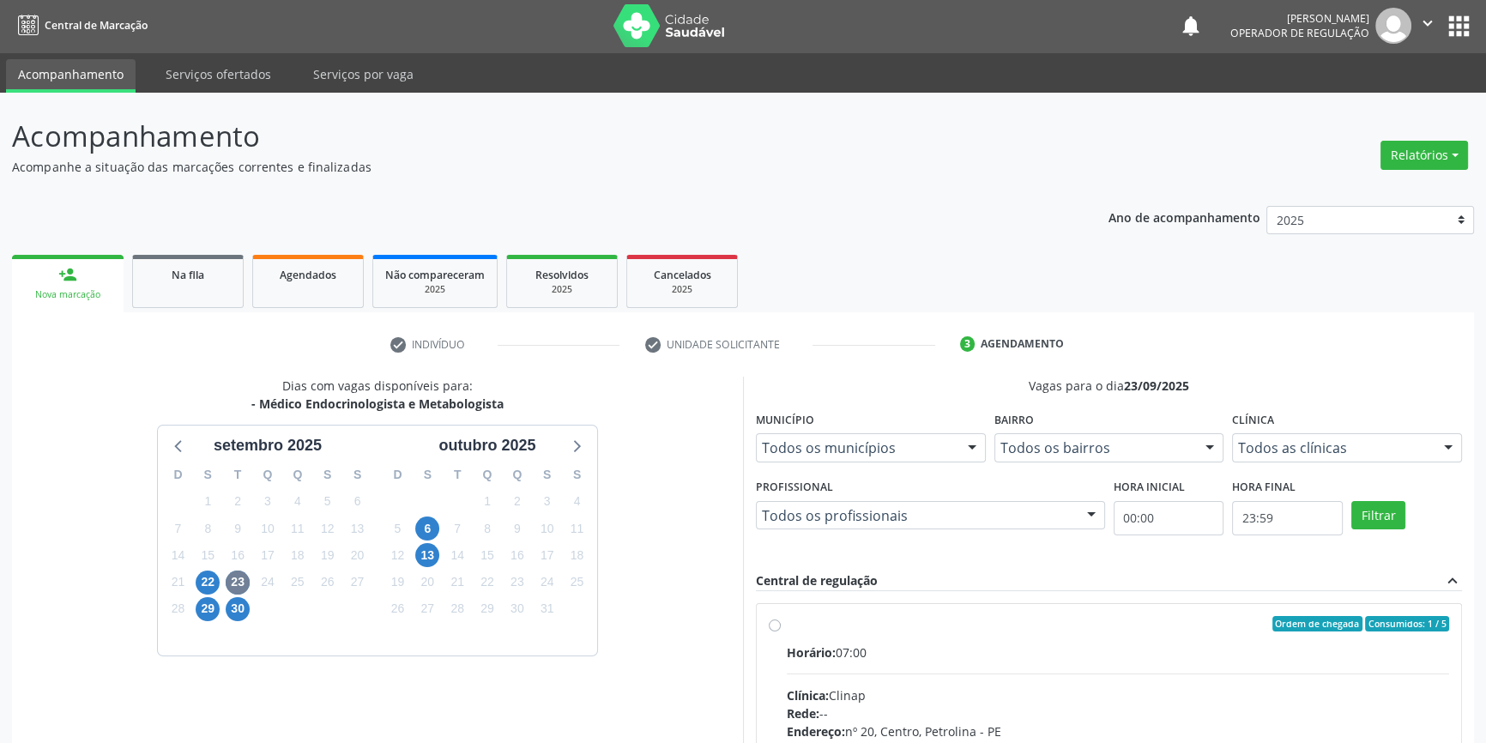
click at [824, 652] on span "Horário:" at bounding box center [811, 652] width 49 height 16
click at [781, 631] on input "Ordem de chegada Consumidos: 1 / 5 Horário: 07:00 Clínica: Clinap Rede: -- Ende…" at bounding box center [775, 623] width 12 height 15
radio input "true"
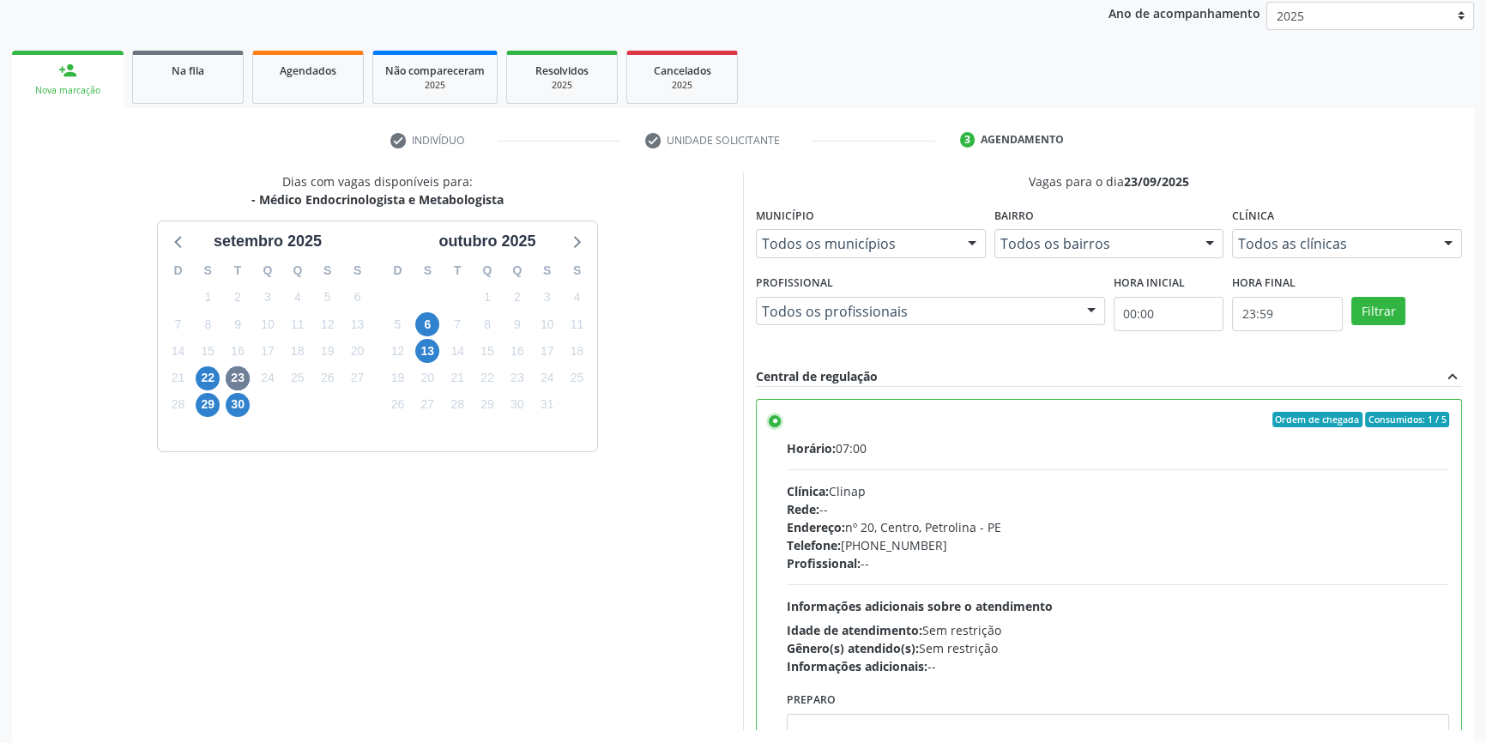
scroll to position [281, 0]
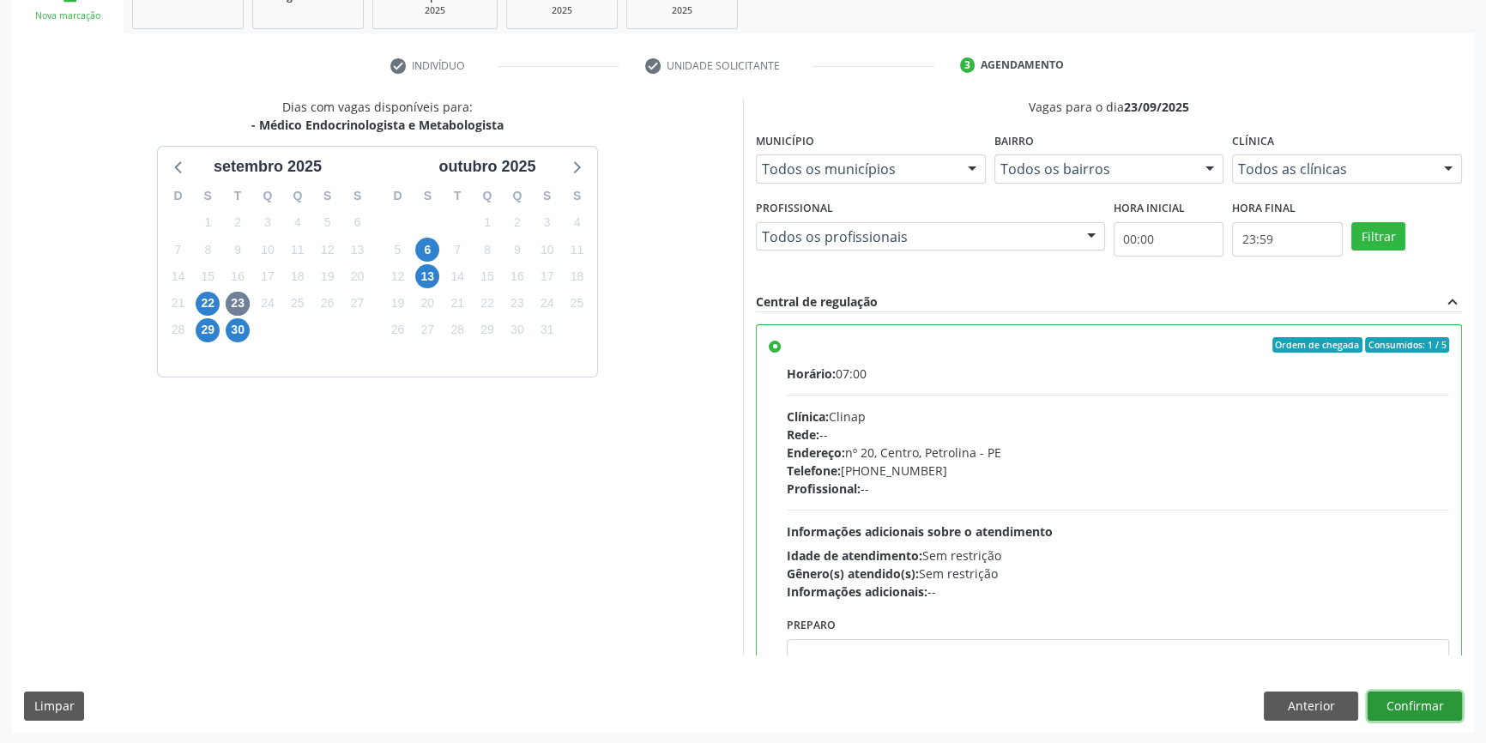
click at [1407, 707] on button "Confirmar" at bounding box center [1415, 706] width 94 height 29
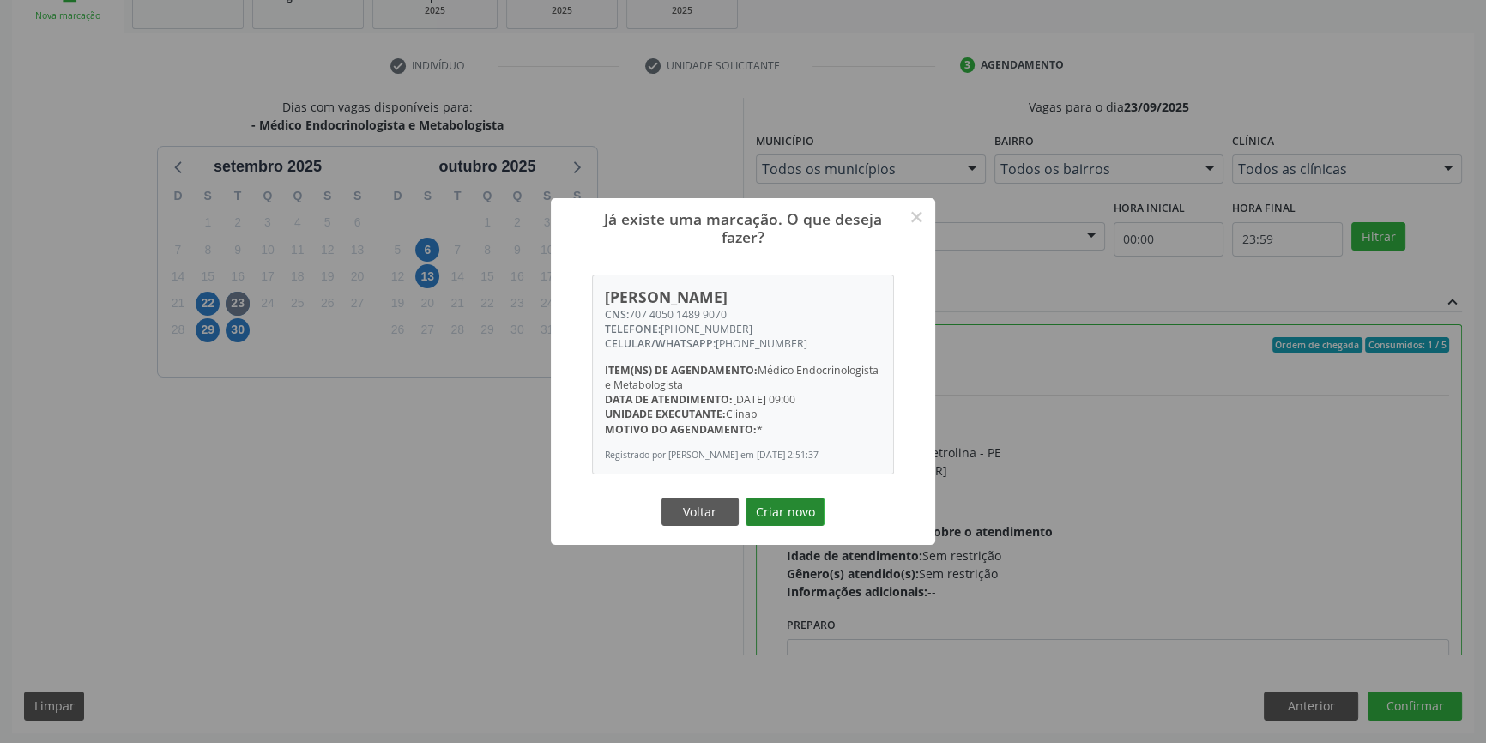
click at [801, 524] on button "Criar novo" at bounding box center [785, 512] width 79 height 29
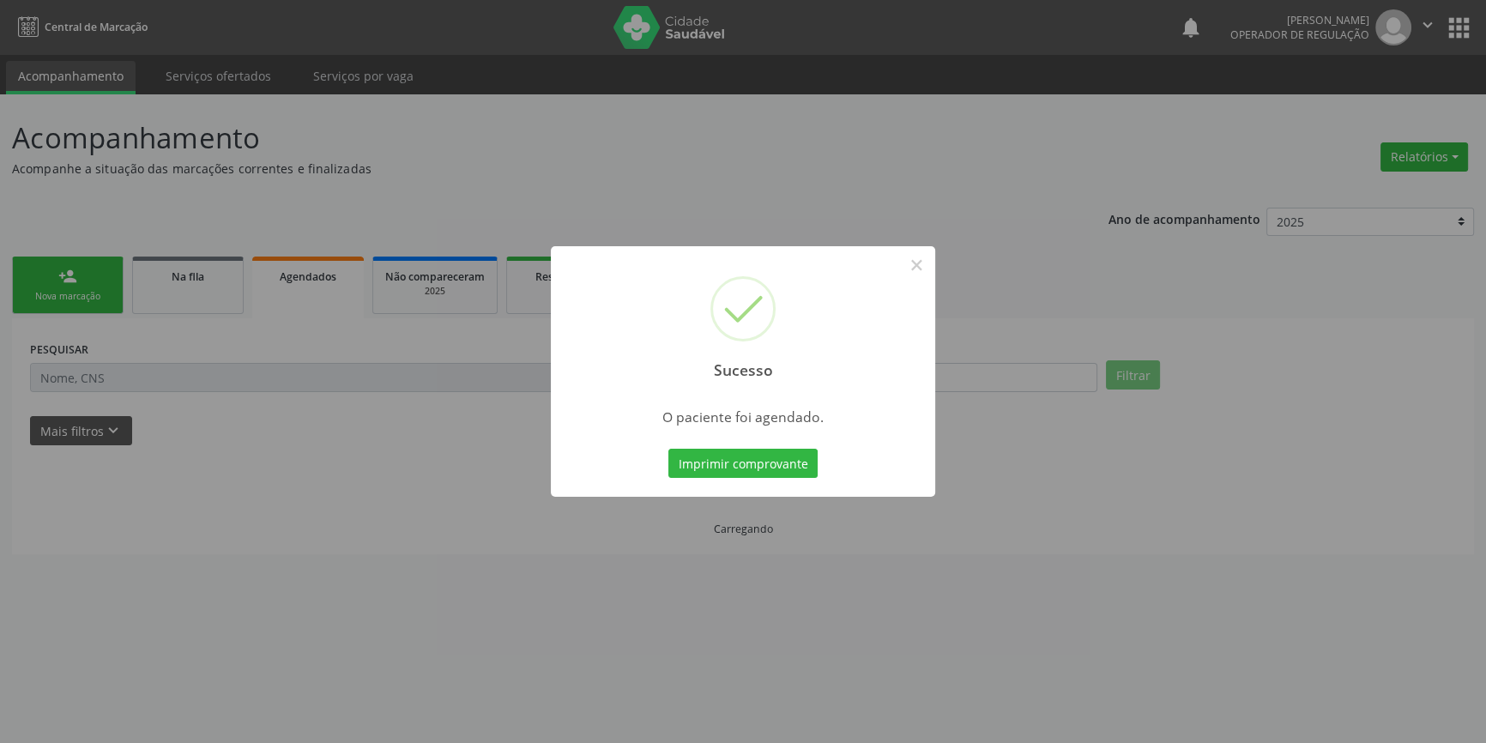
scroll to position [0, 0]
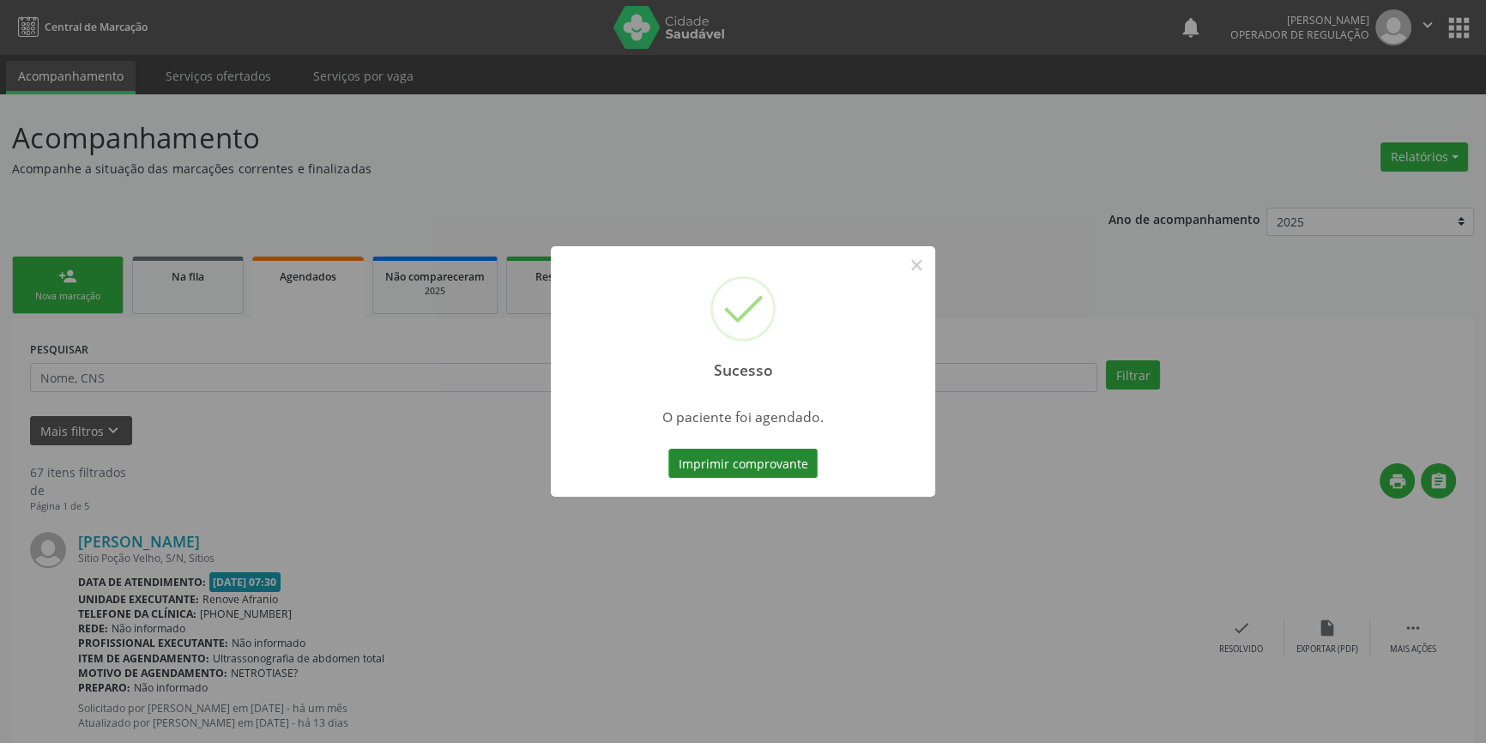
click at [761, 455] on button "Imprimir comprovante" at bounding box center [742, 463] width 149 height 29
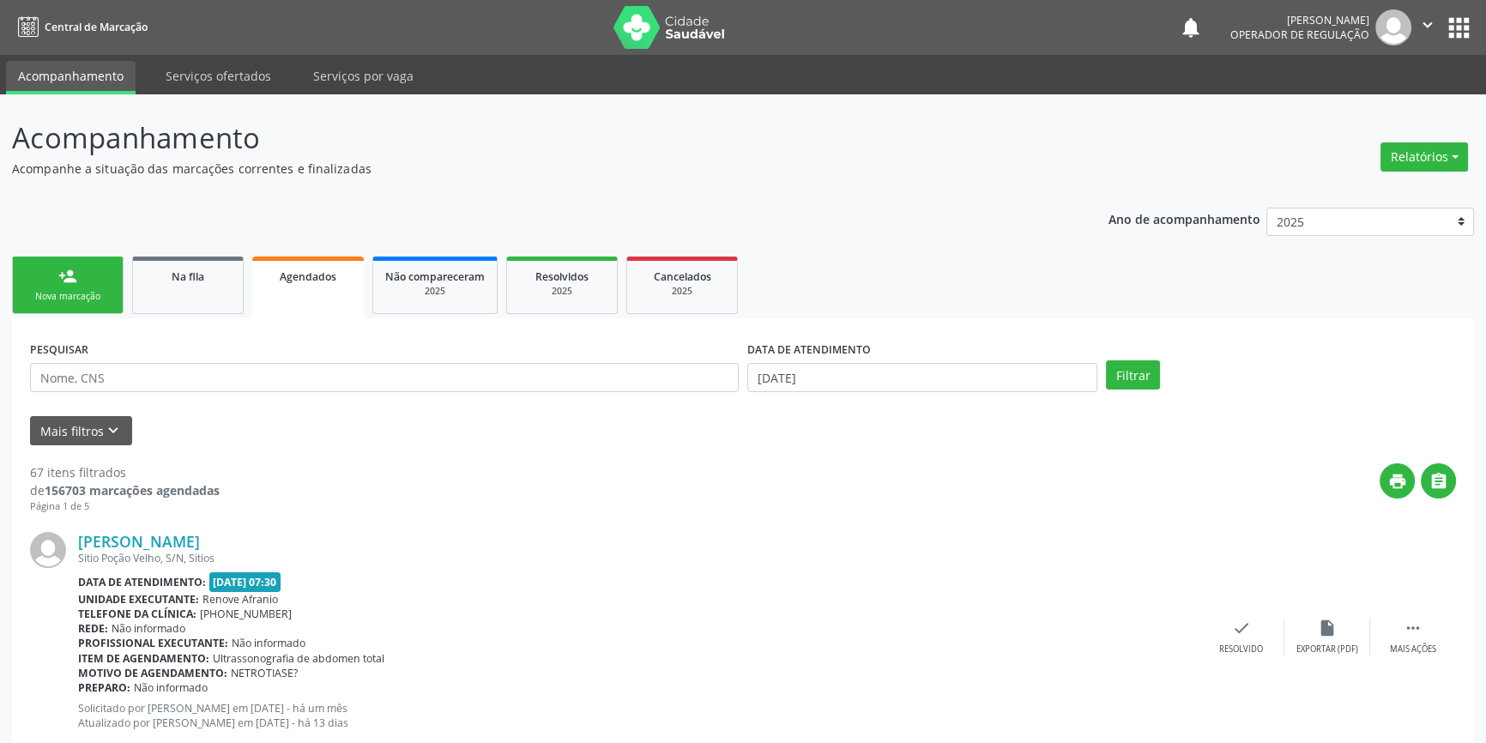
click at [86, 275] on link "person_add Nova marcação" at bounding box center [68, 285] width 112 height 57
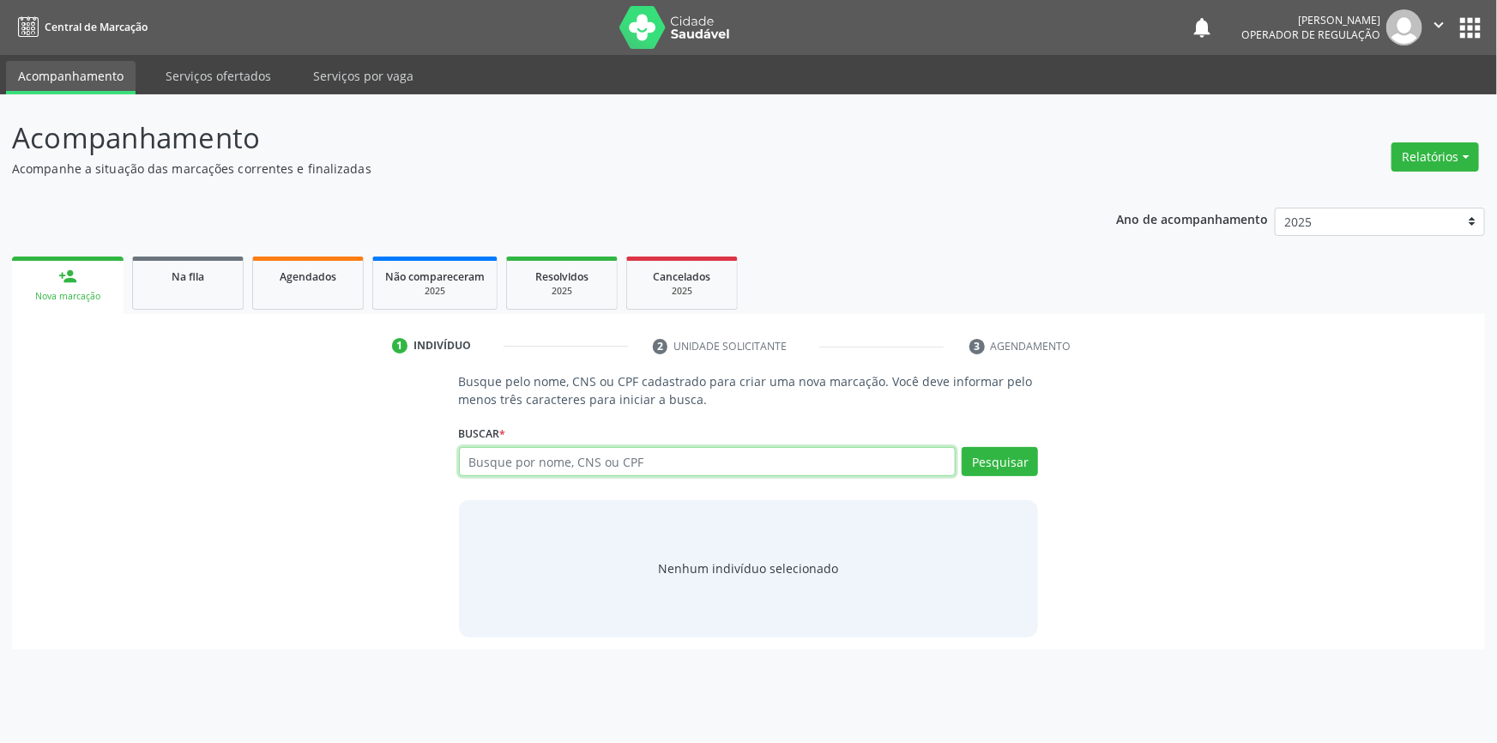
click at [504, 454] on input "text" at bounding box center [708, 461] width 498 height 29
type input "703601056834238"
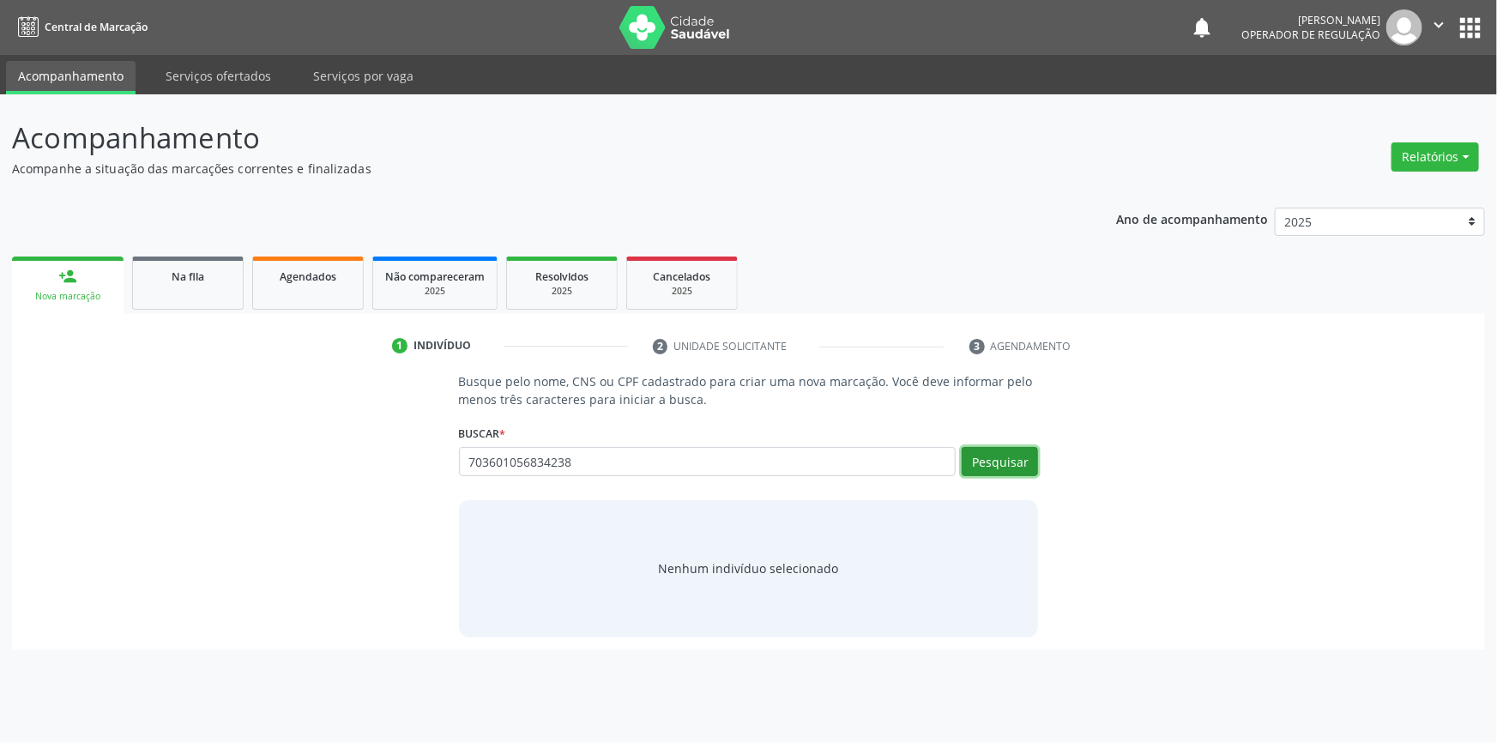
click at [978, 457] on button "Pesquisar" at bounding box center [1000, 461] width 76 height 29
type input "703601056834238"
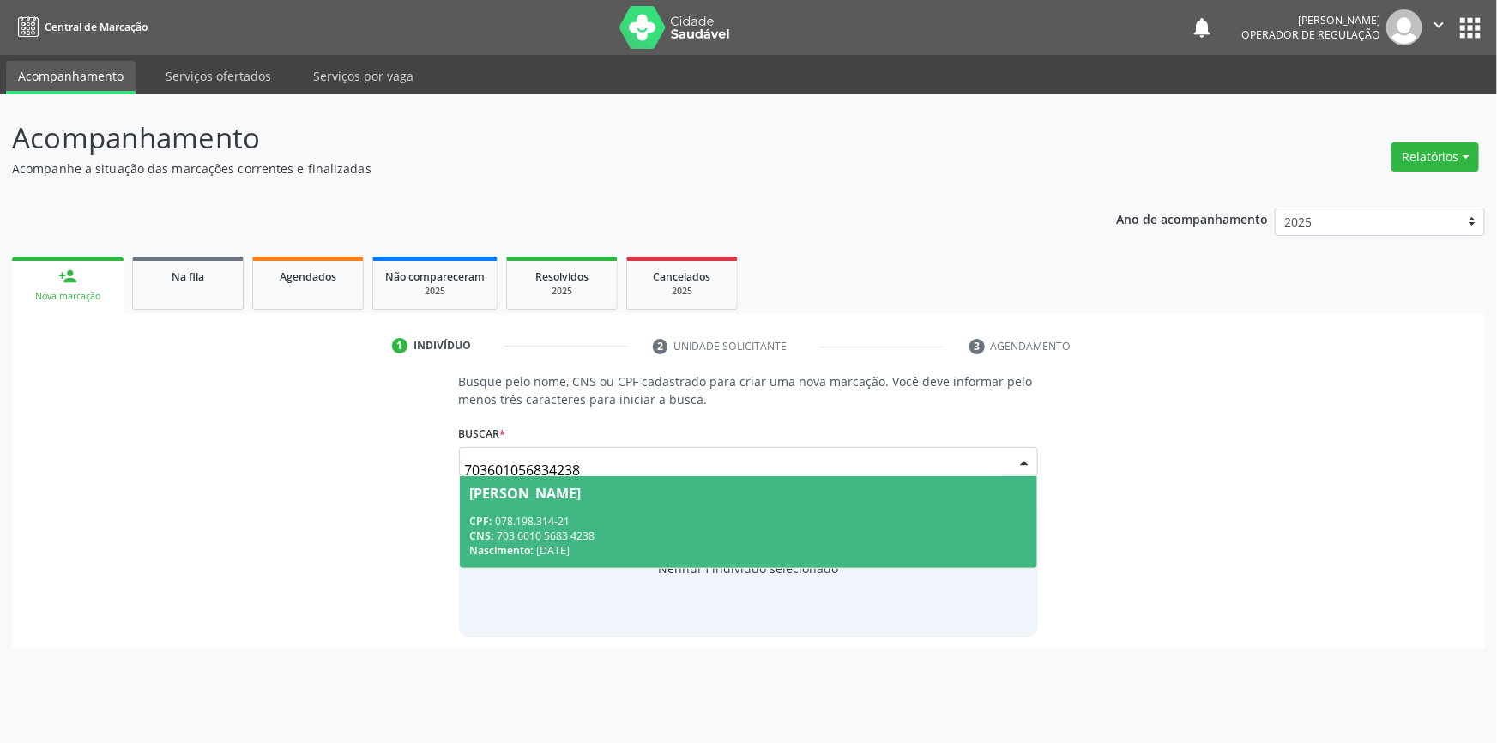
click at [622, 551] on div "Nascimento: [DATE]" at bounding box center [749, 550] width 558 height 15
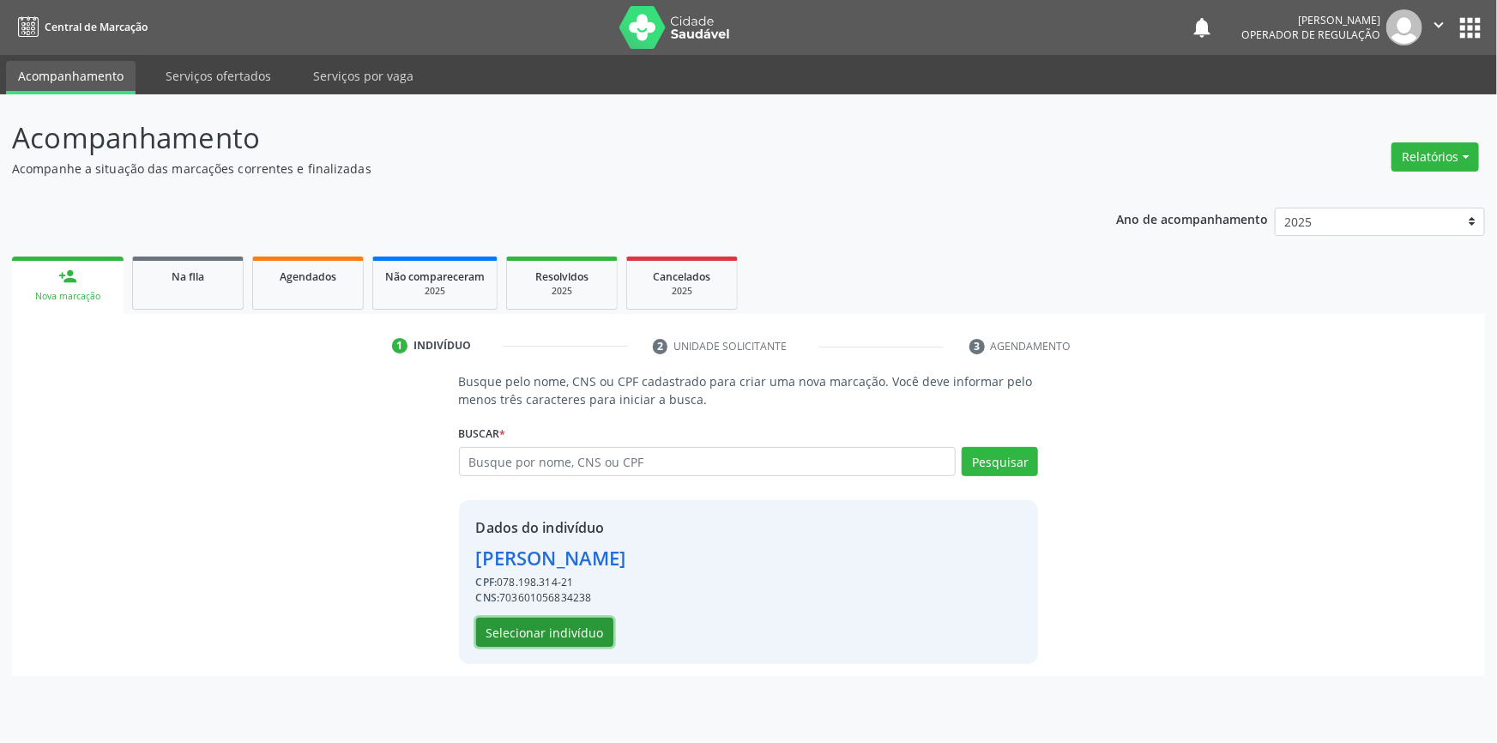
click at [563, 631] on button "Selecionar indivíduo" at bounding box center [544, 632] width 137 height 29
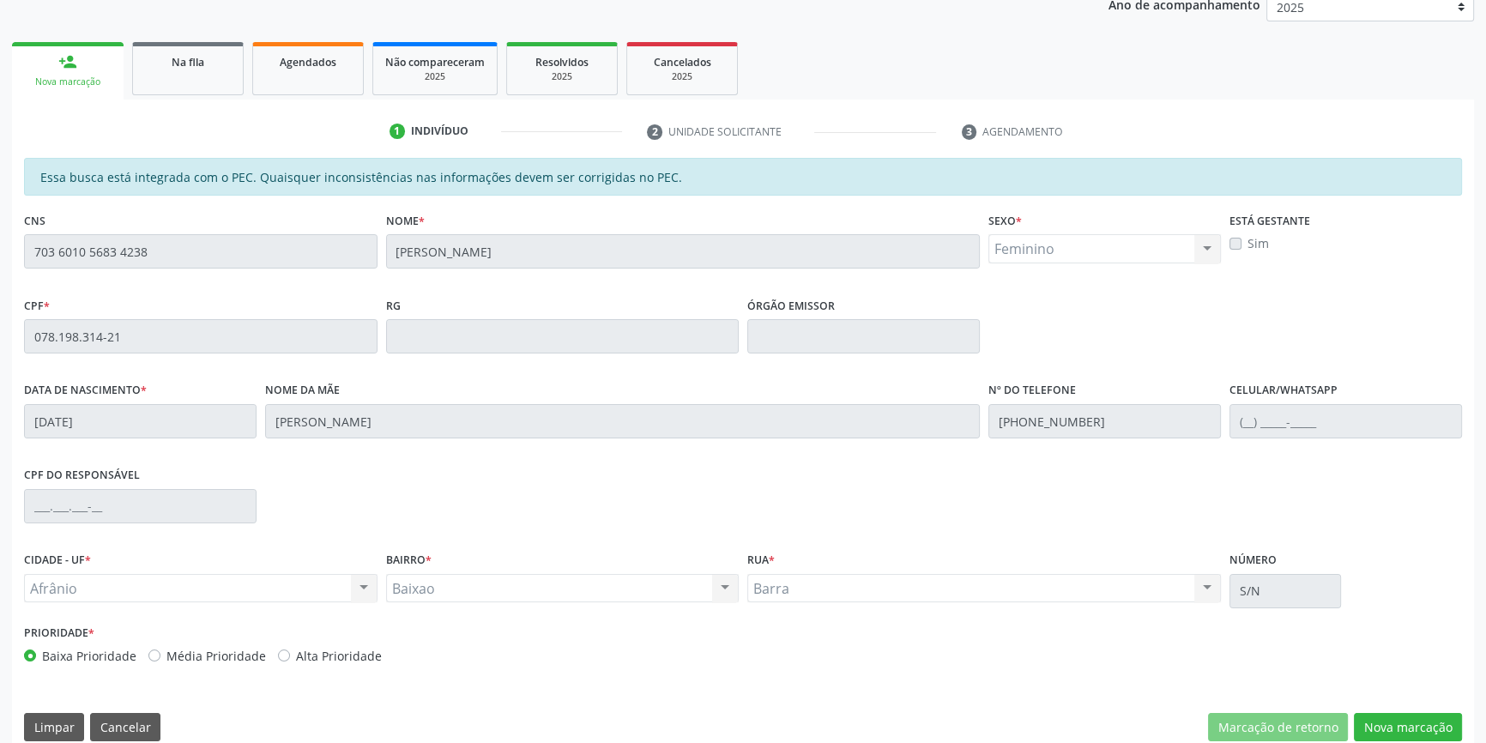
scroll to position [235, 0]
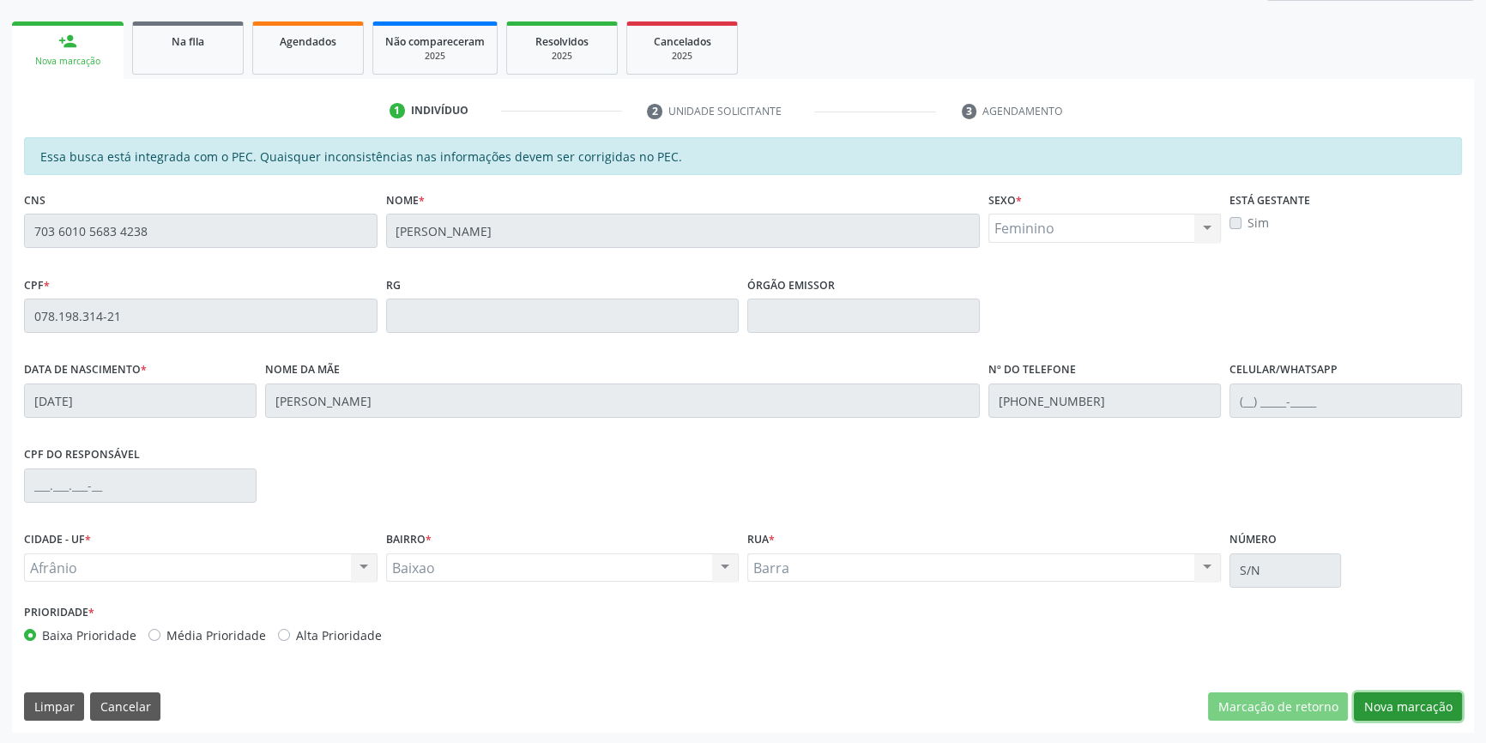
click at [1428, 709] on button "Nova marcação" at bounding box center [1408, 706] width 108 height 29
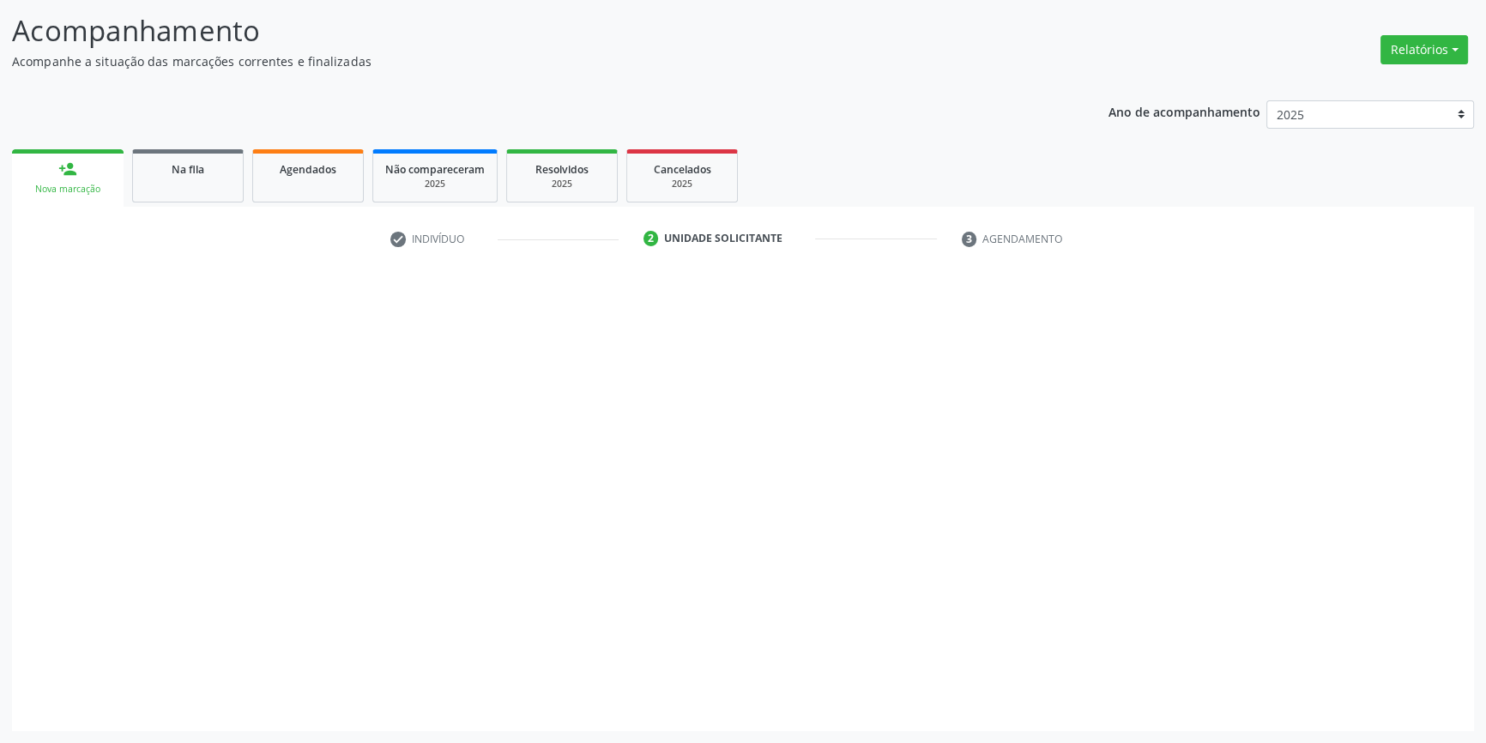
scroll to position [106, 0]
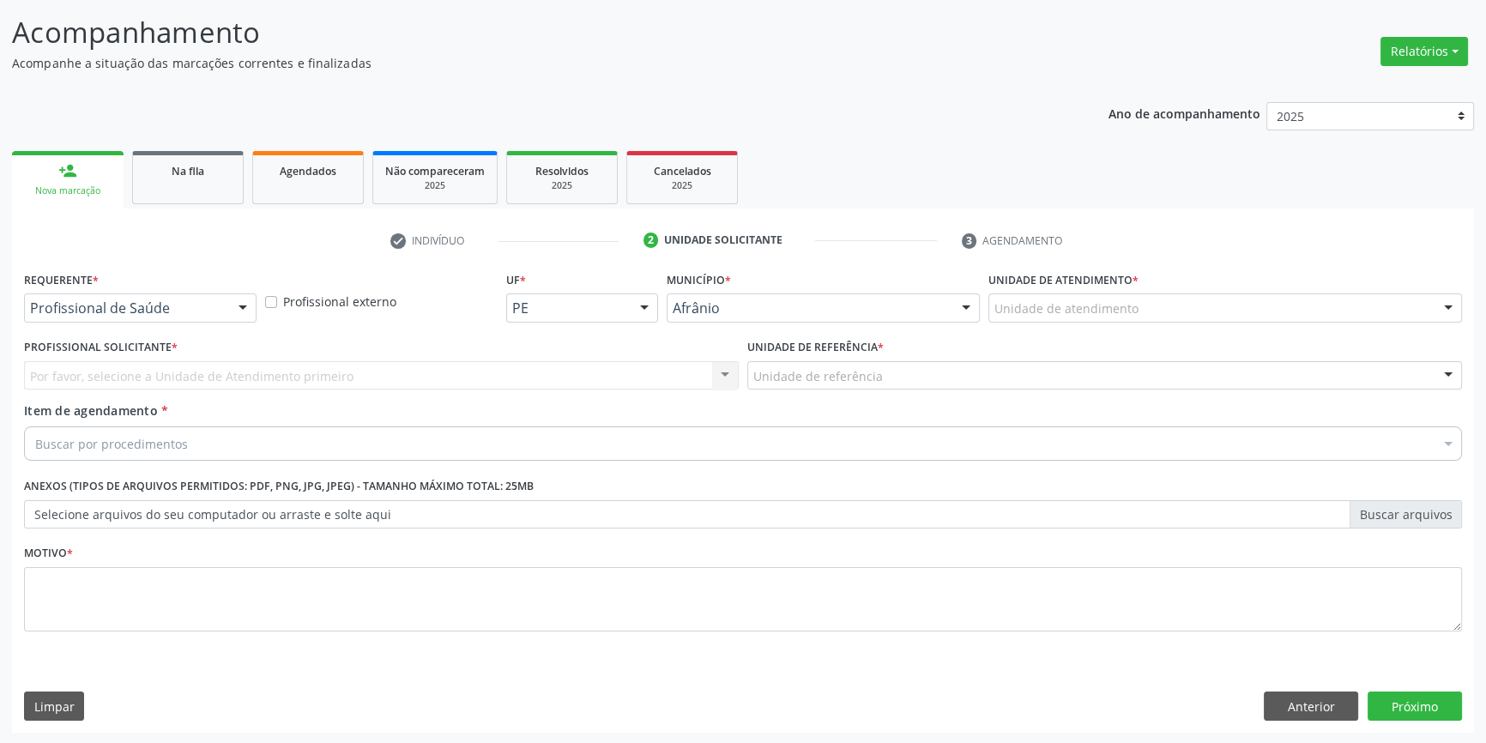
click at [1093, 328] on div "Unidade de atendimento * Unidade de atendimento Academia da Saude de Afranio Ac…" at bounding box center [1225, 300] width 482 height 67
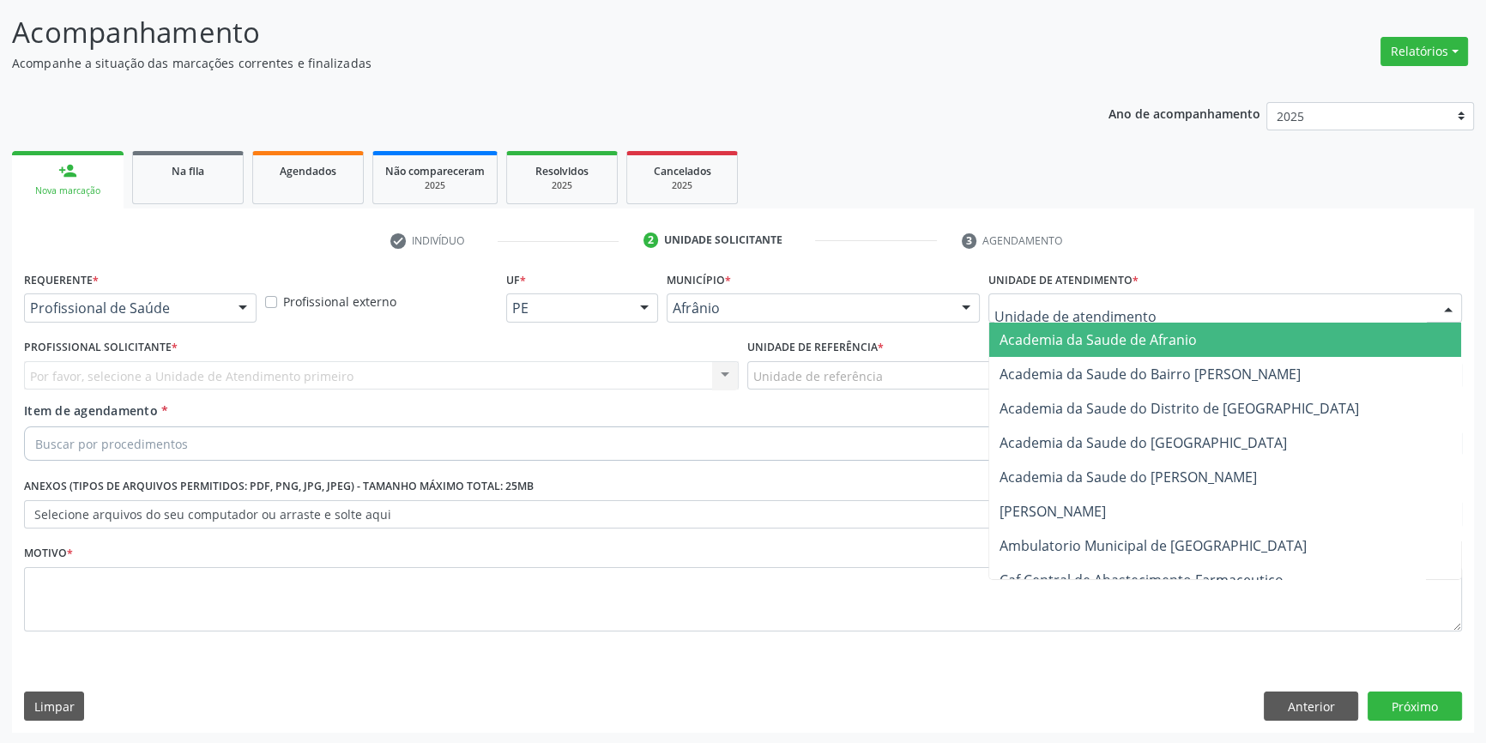
click at [1097, 319] on div at bounding box center [1225, 307] width 474 height 29
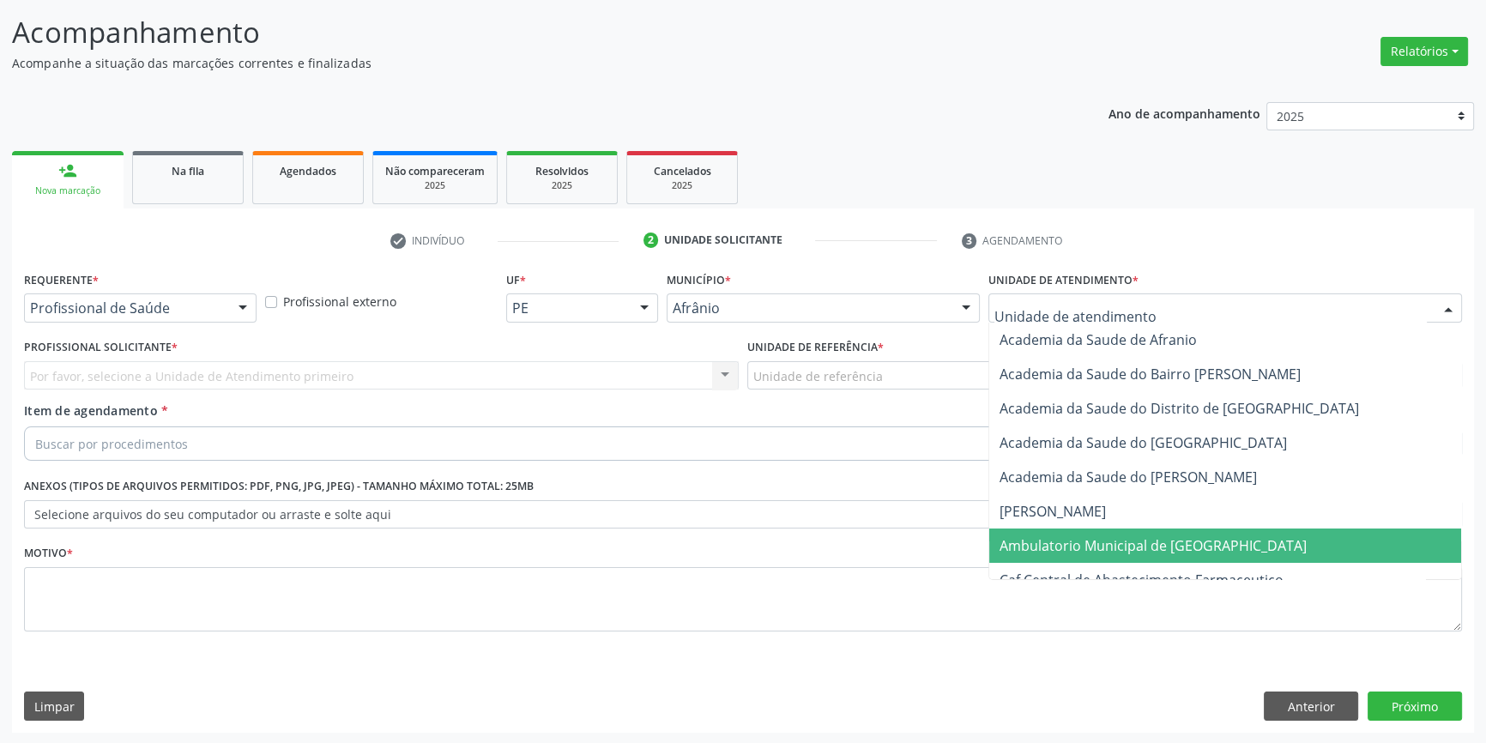
click at [1072, 556] on span "Ambulatorio Municipal de [GEOGRAPHIC_DATA]" at bounding box center [1225, 545] width 472 height 34
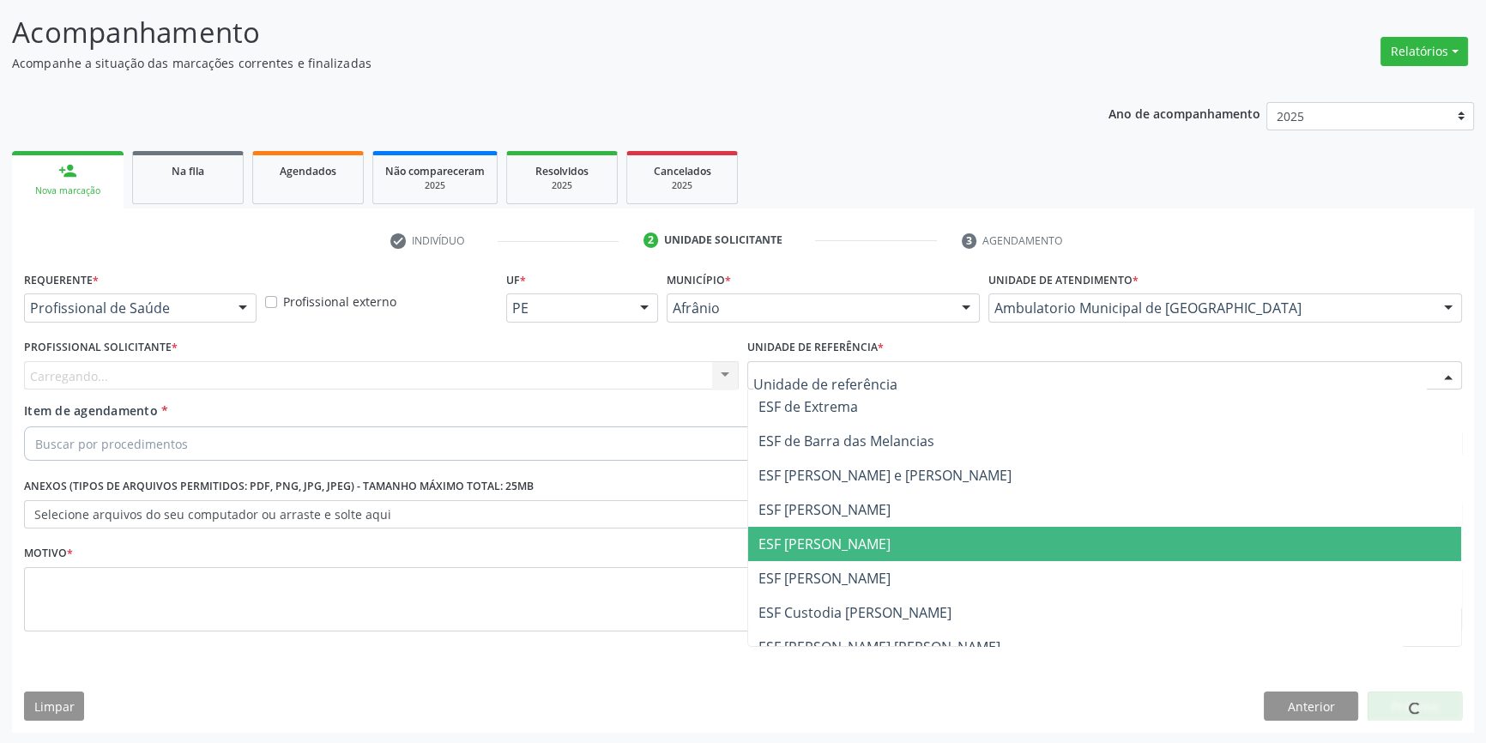
click at [833, 544] on span "ESF [PERSON_NAME]" at bounding box center [824, 544] width 132 height 19
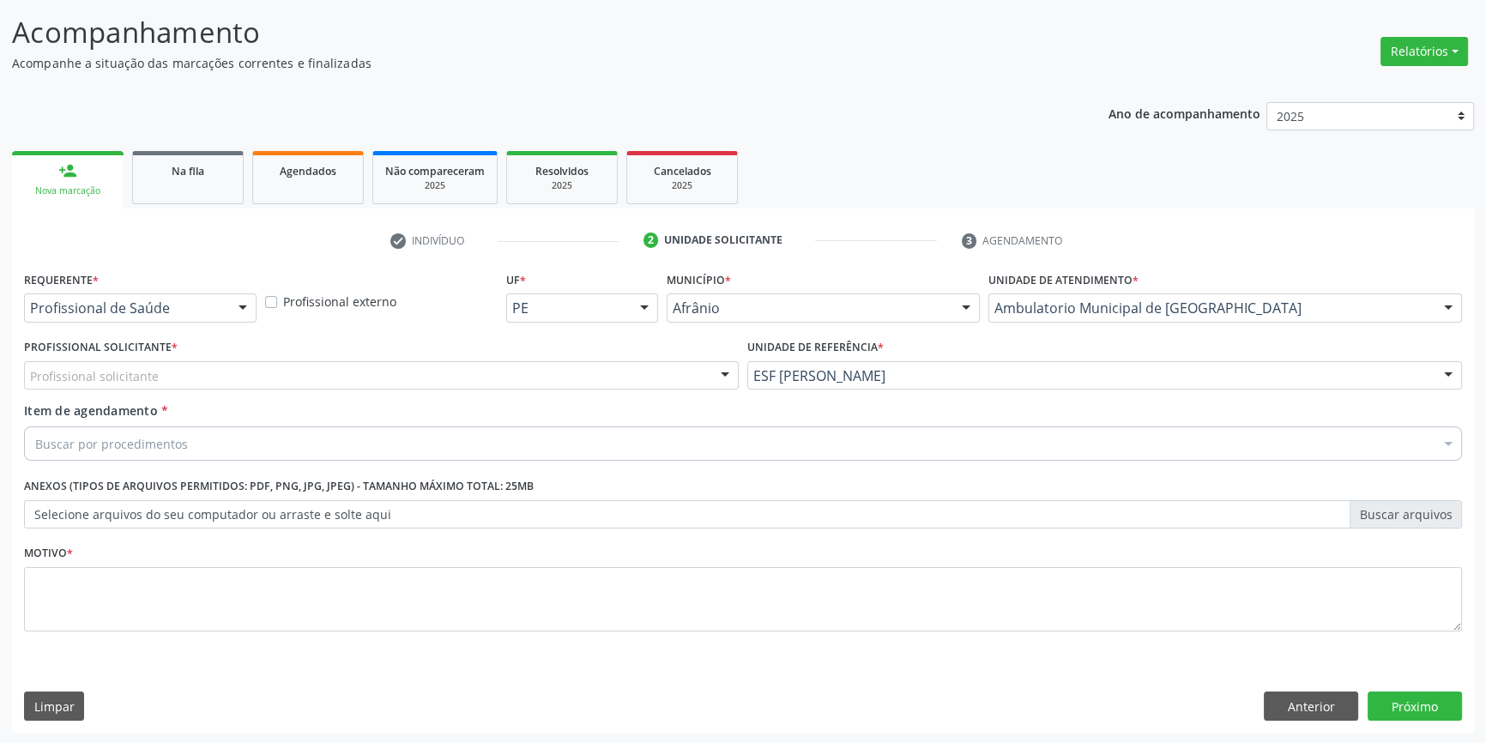
click at [528, 384] on div "Profissional solicitante" at bounding box center [381, 375] width 715 height 29
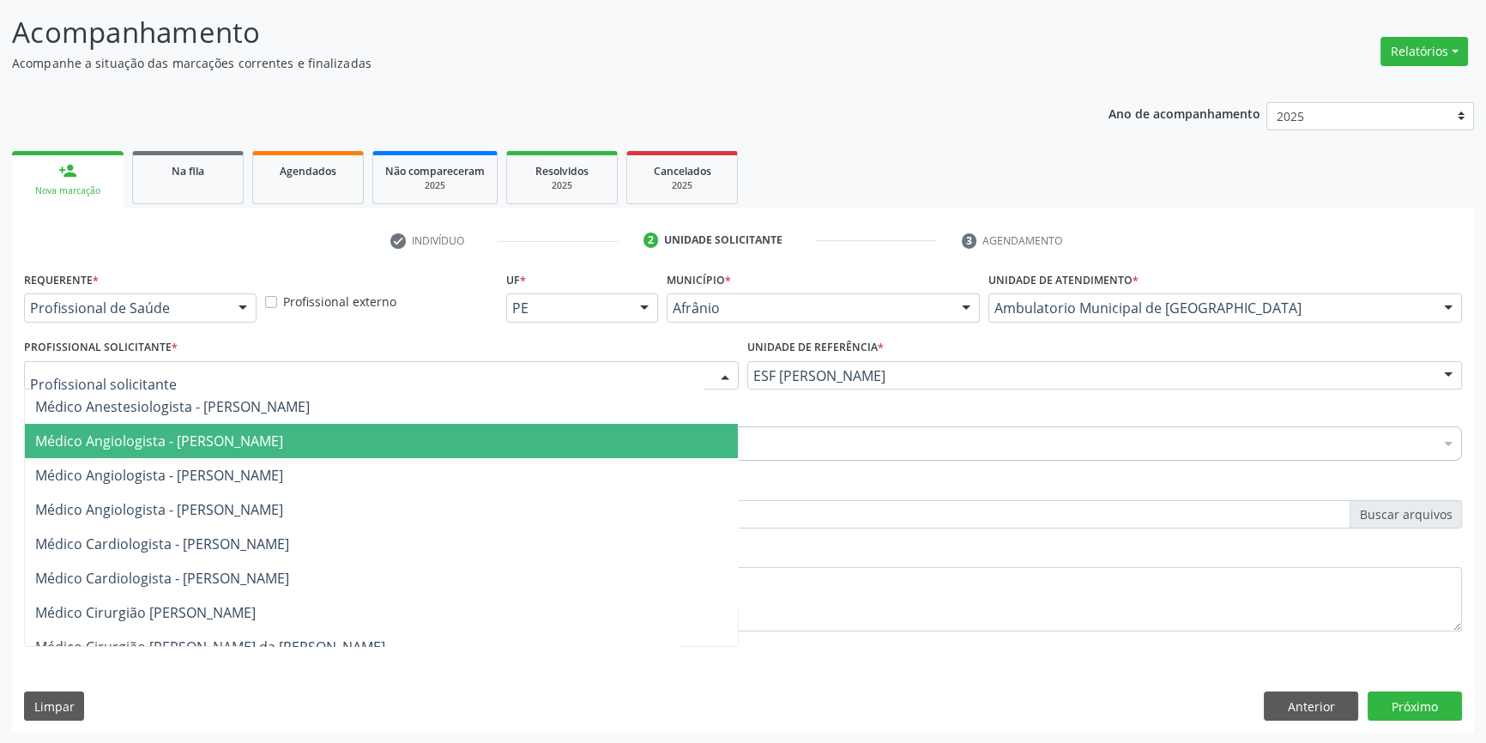
paste input "endocrino"
type input "endocrino"
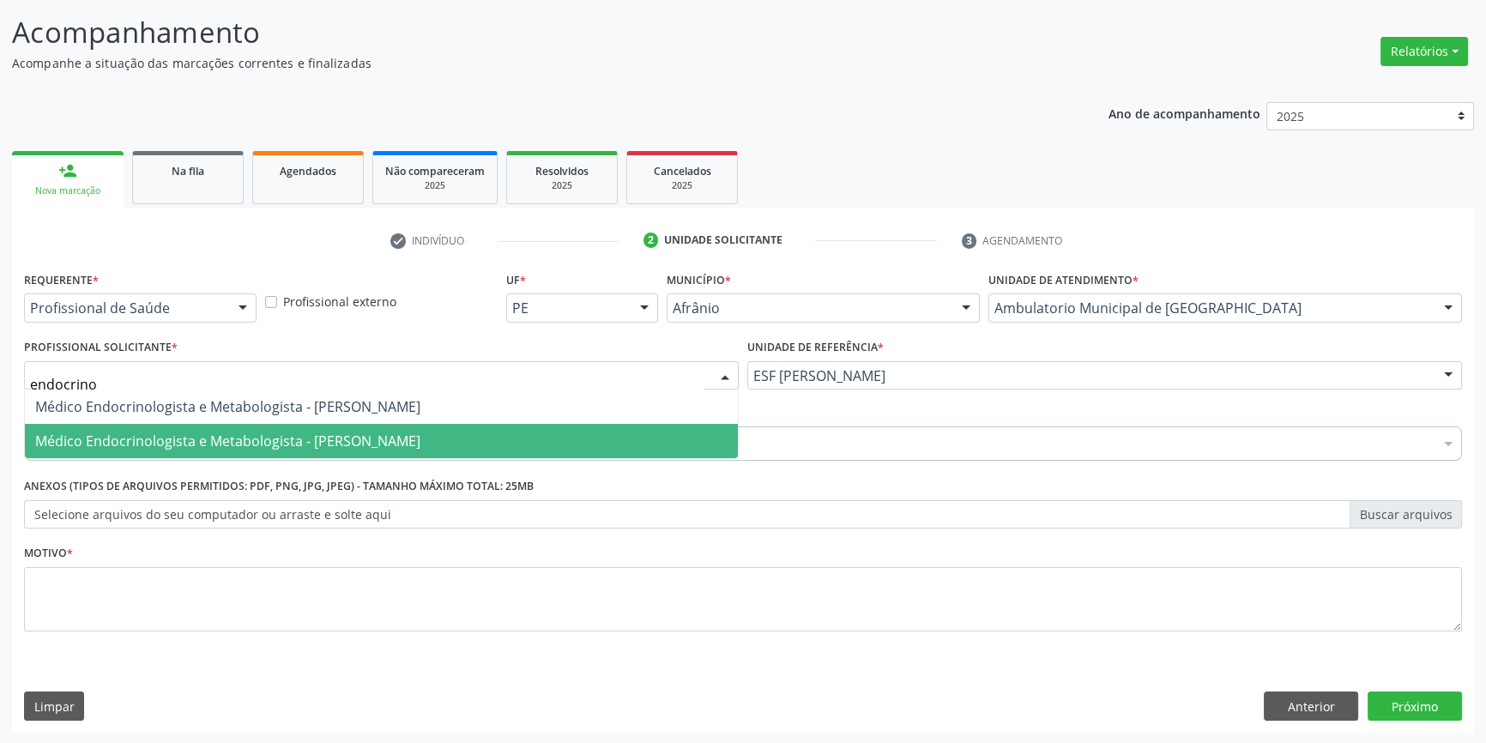
click at [323, 424] on span "Médico Endocrinologista e Metabologista - [PERSON_NAME]" at bounding box center [381, 441] width 713 height 34
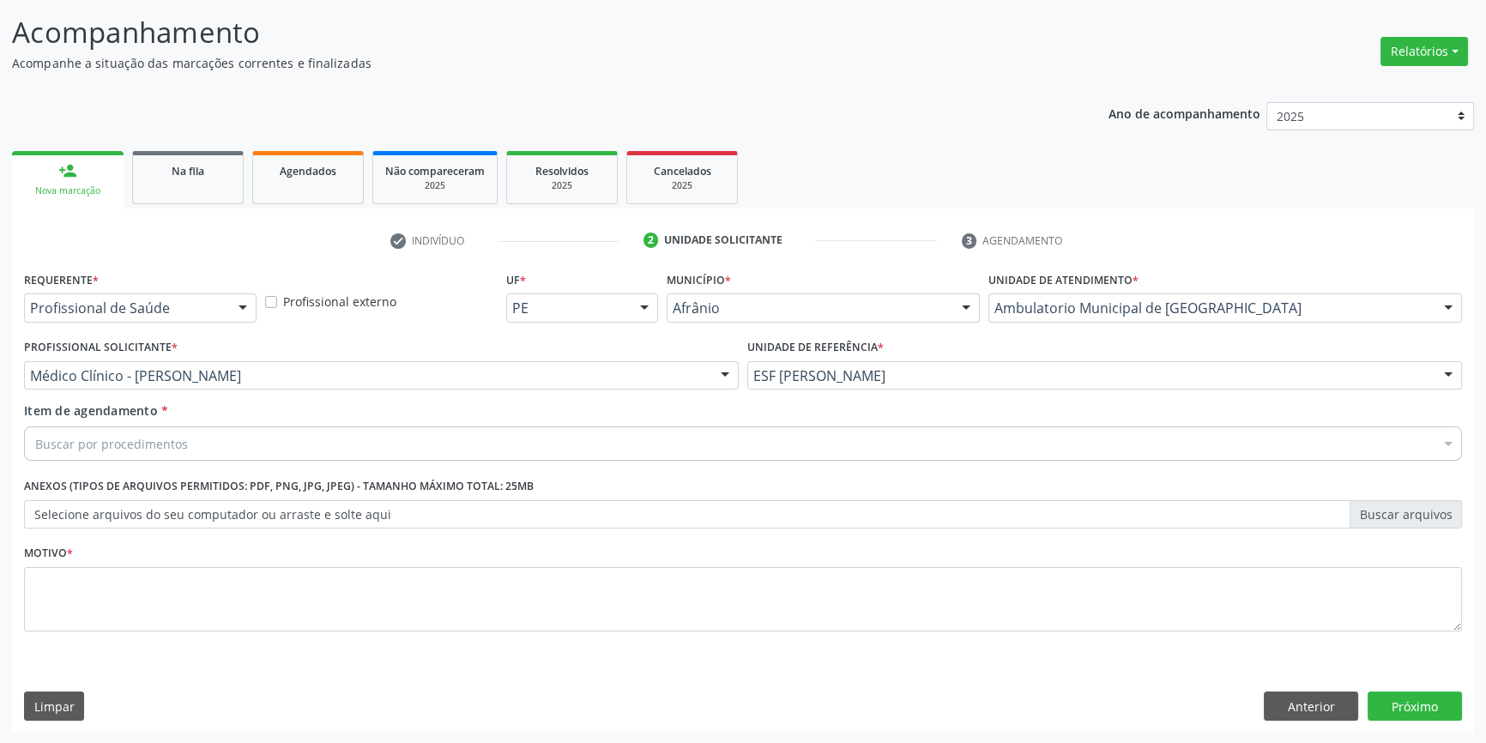
click at [260, 448] on div "Buscar por procedimentos" at bounding box center [743, 443] width 1438 height 34
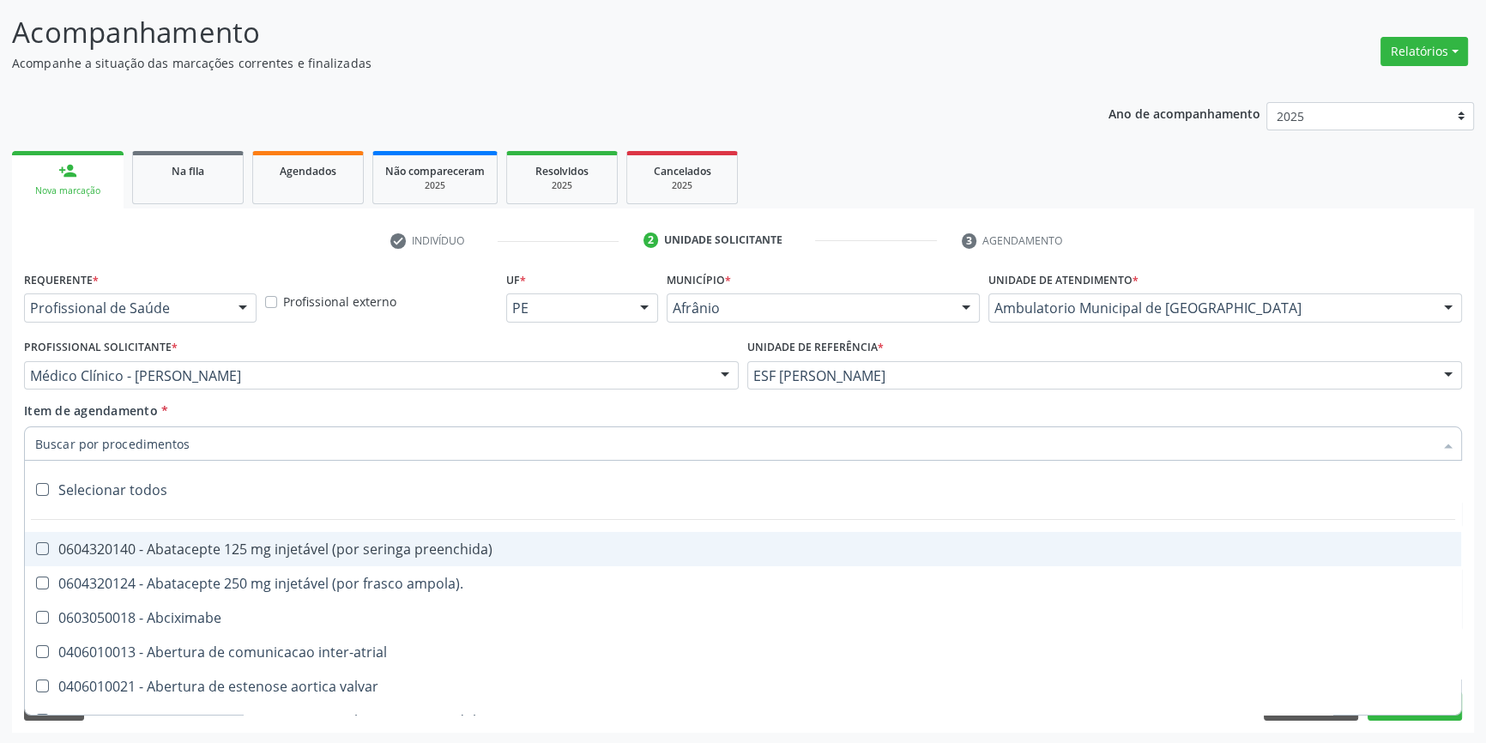
paste input "endocrino"
type input "endocrino"
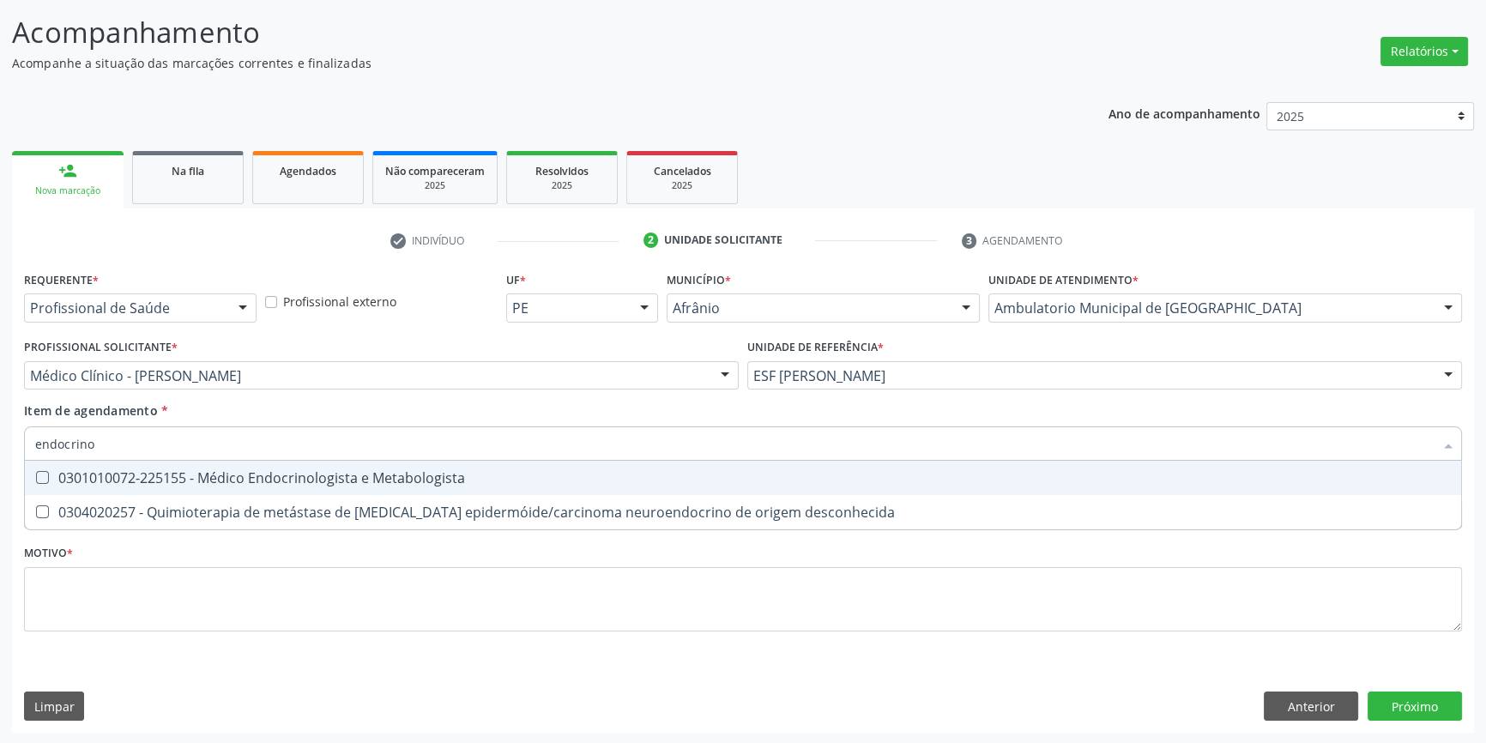
click at [240, 477] on div "0301010072-225155 - Médico Endocrinologista e Metabologista" at bounding box center [743, 478] width 1416 height 14
checkbox Metabologista "true"
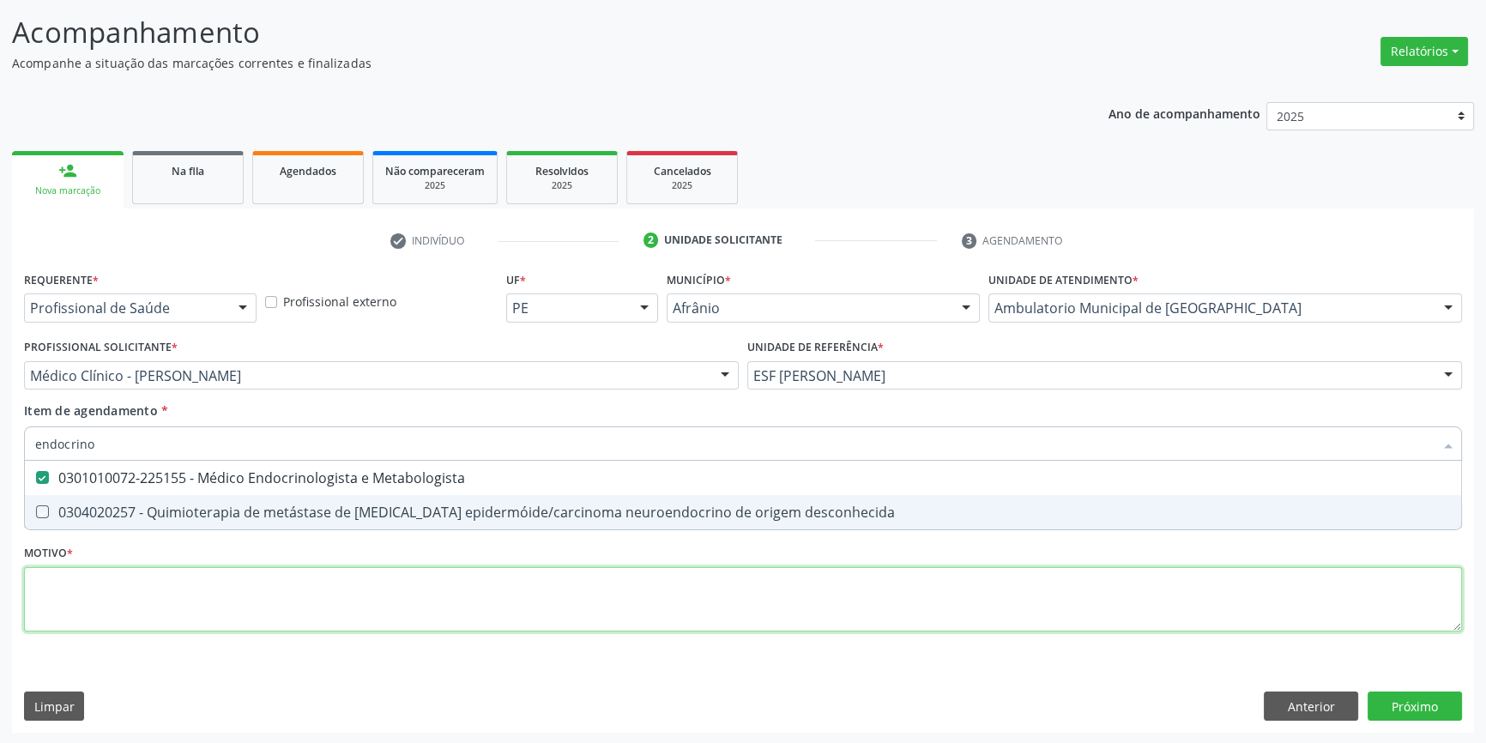
click at [146, 612] on div "Requerente * Profissional de Saúde Profissional de Saúde Paciente Nenhum result…" at bounding box center [743, 461] width 1438 height 389
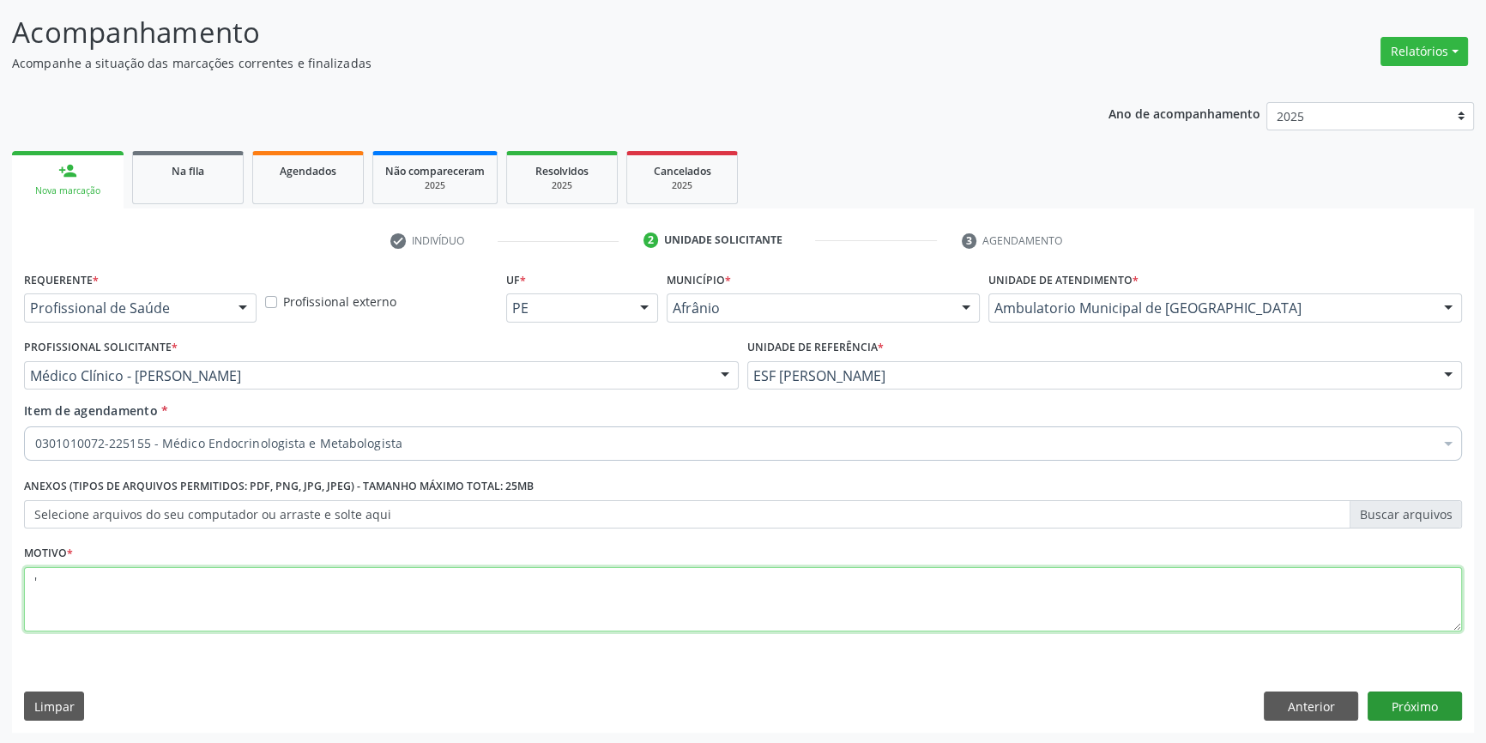
type textarea "'"
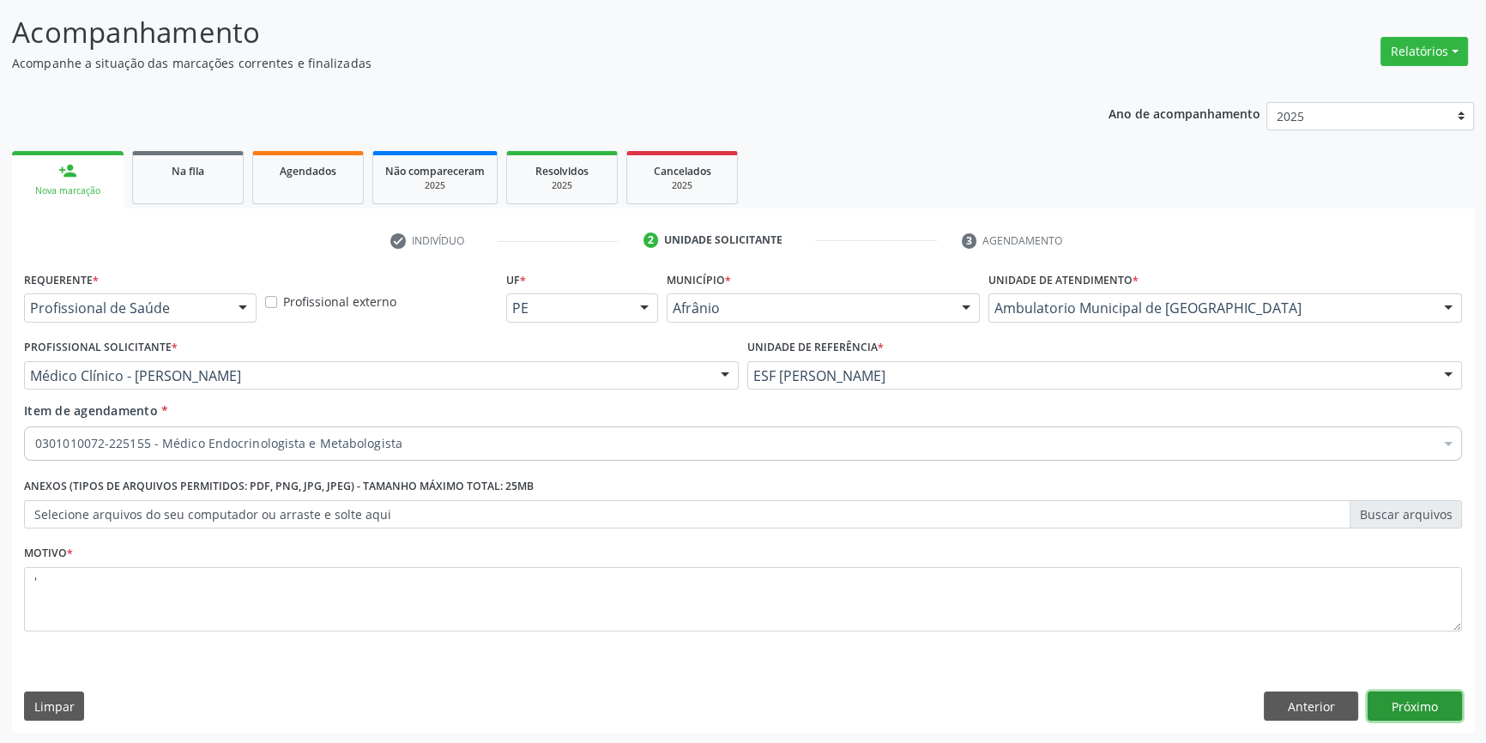
click at [1414, 704] on button "Próximo" at bounding box center [1415, 706] width 94 height 29
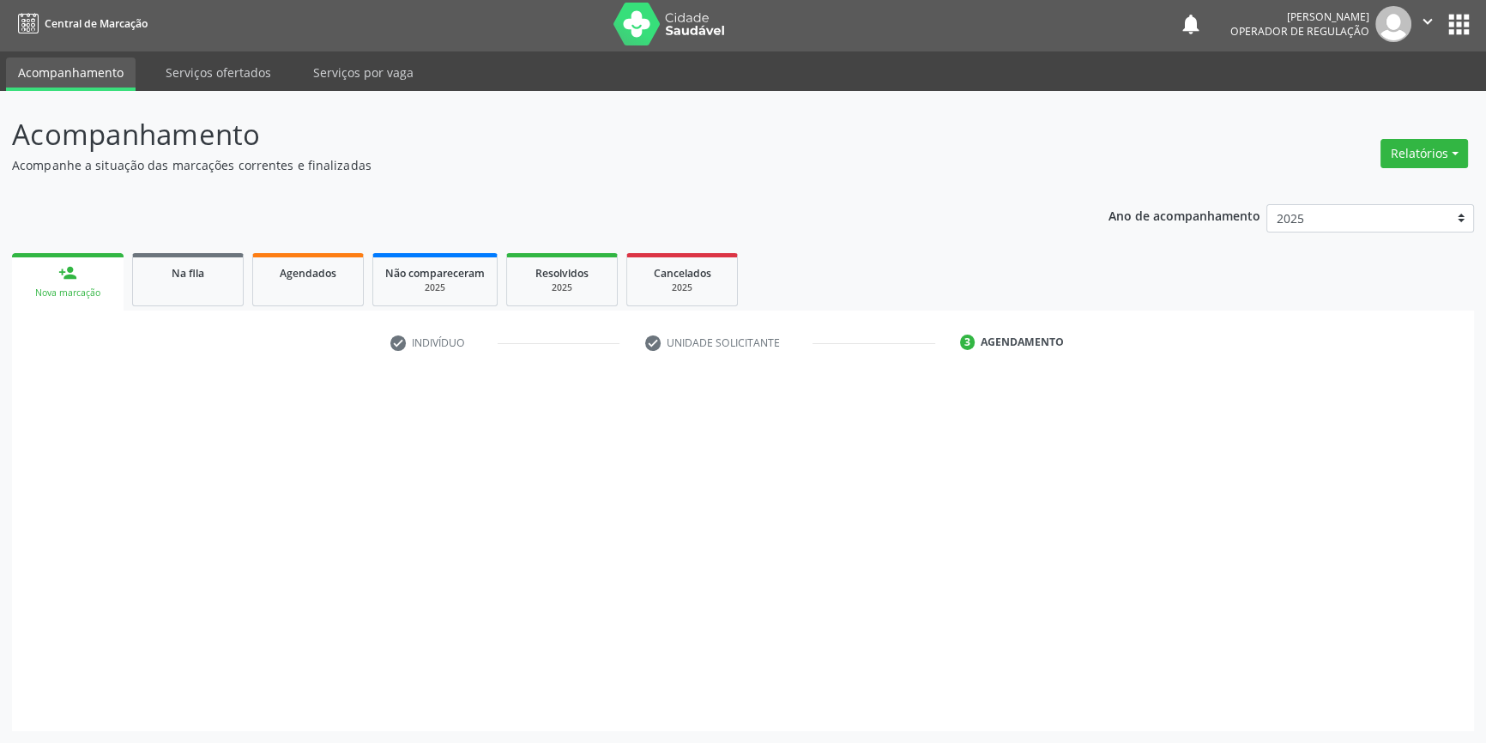
scroll to position [2, 0]
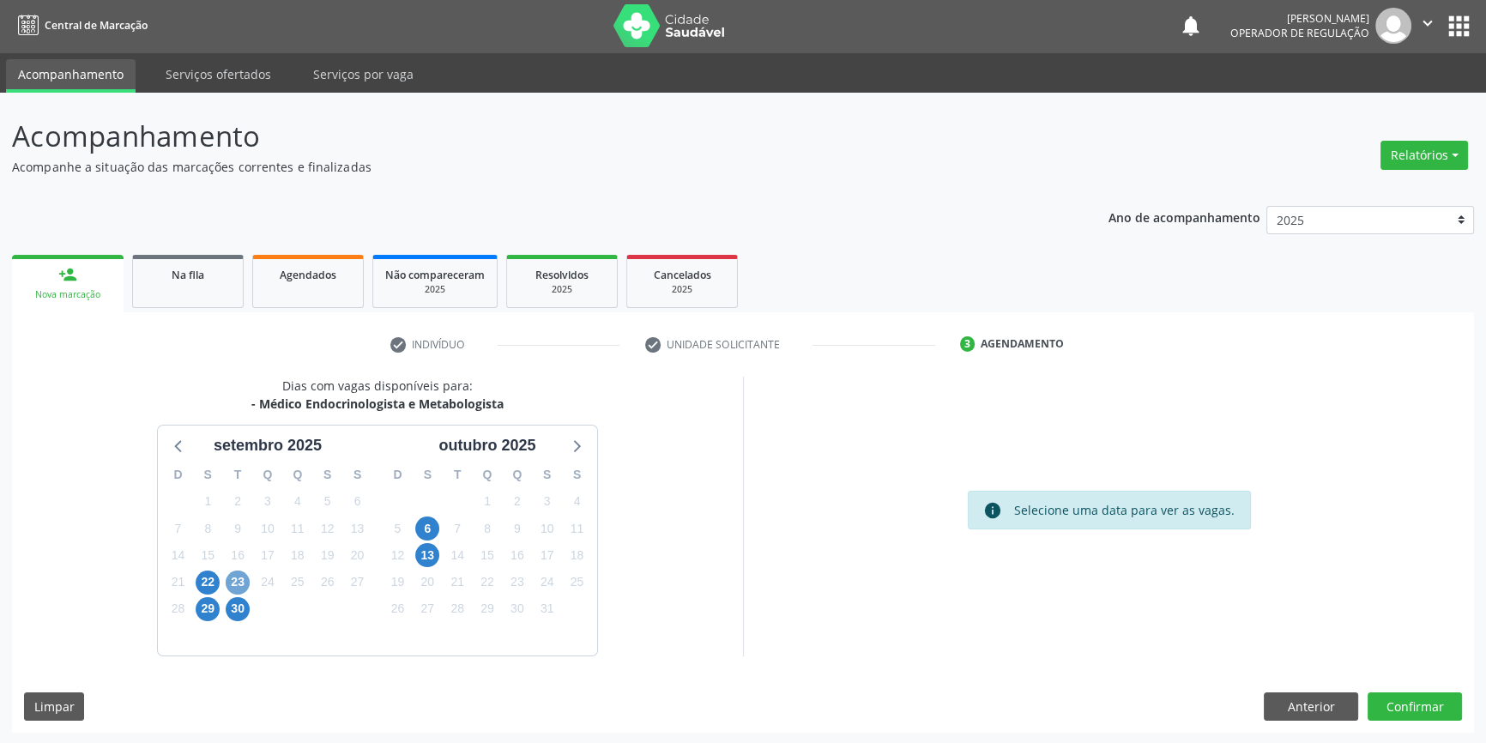
click at [227, 577] on span "23" at bounding box center [238, 583] width 24 height 24
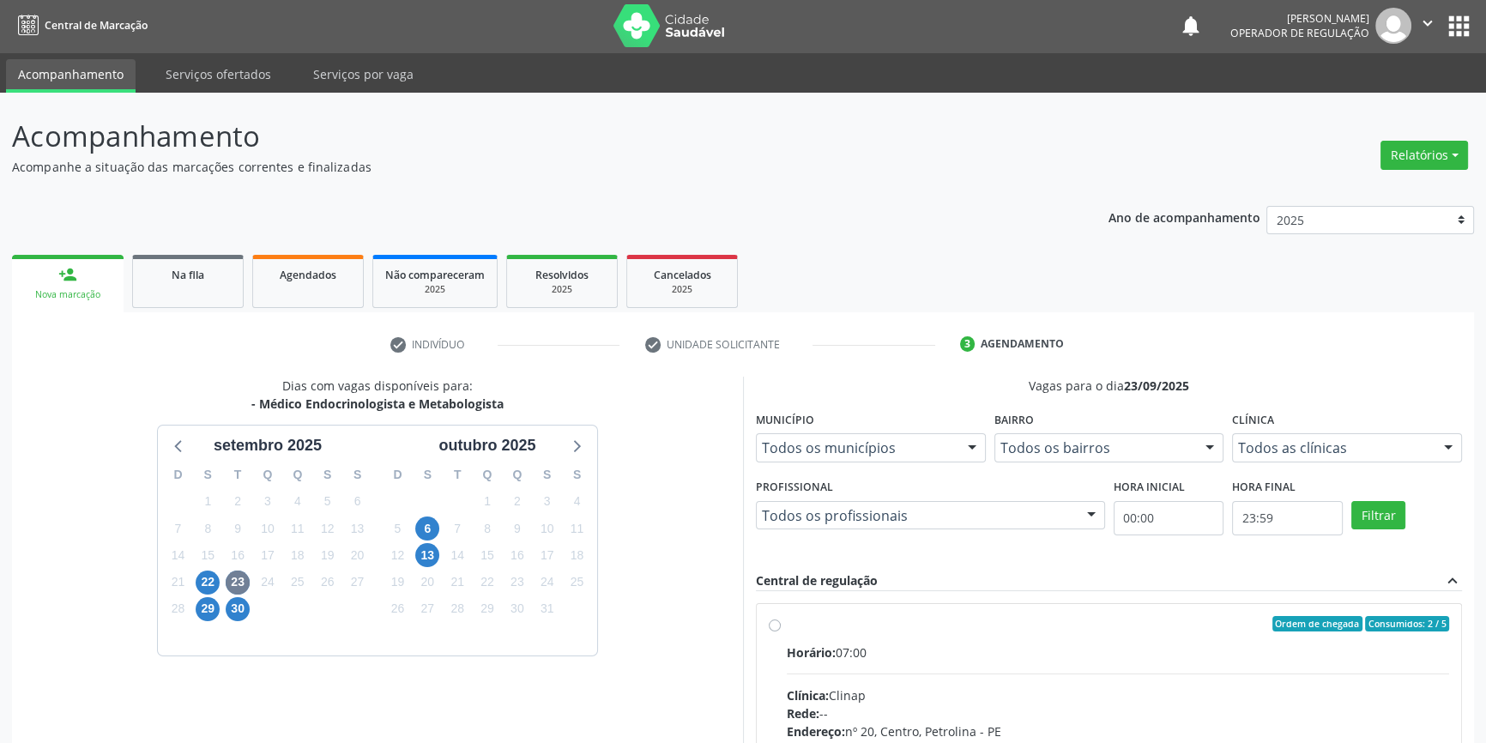
click at [780, 617] on div "Ordem de chegada Consumidos: 2 / 5 Horário: 07:00 Clínica: Clinap Rede: -- Ende…" at bounding box center [1109, 747] width 680 height 263
radio input "true"
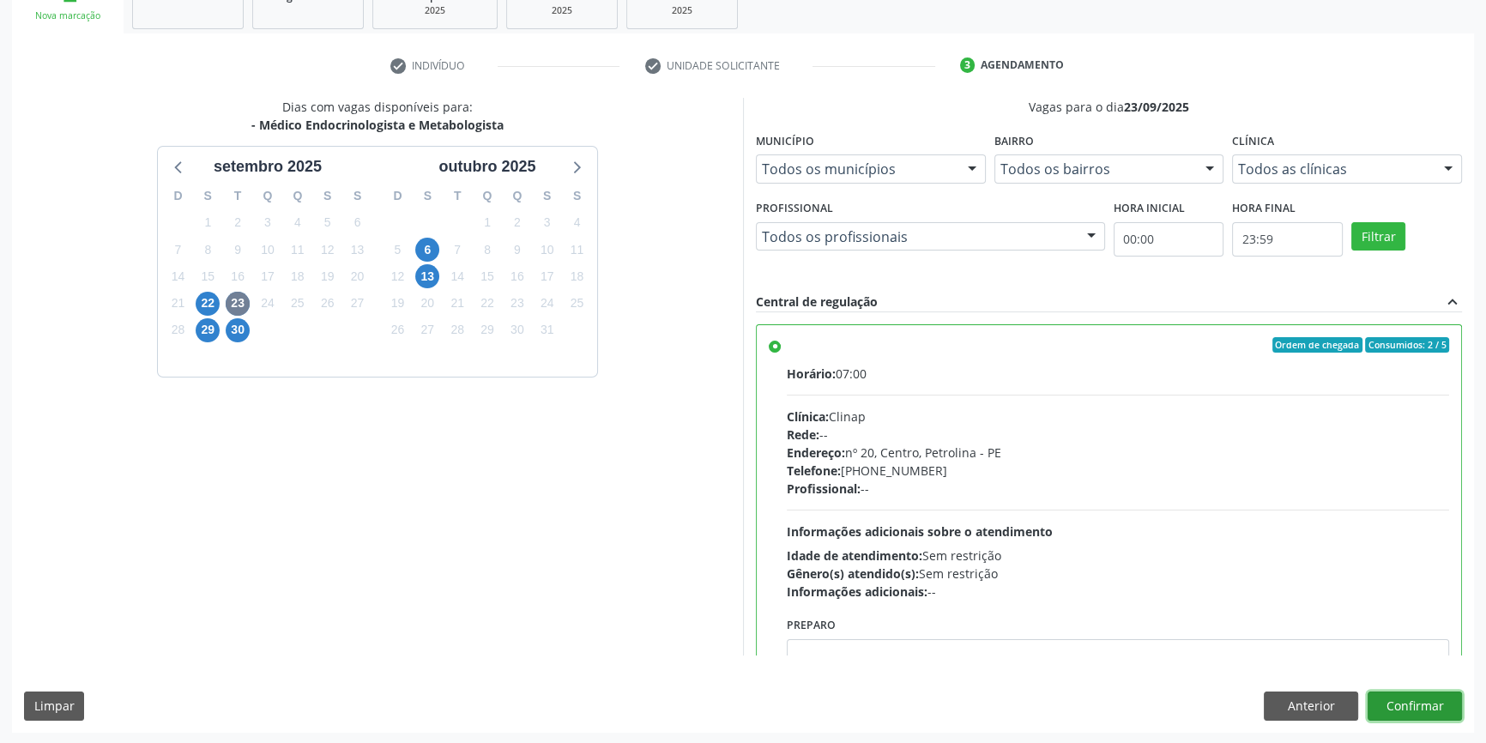
click at [1398, 693] on button "Confirmar" at bounding box center [1415, 706] width 94 height 29
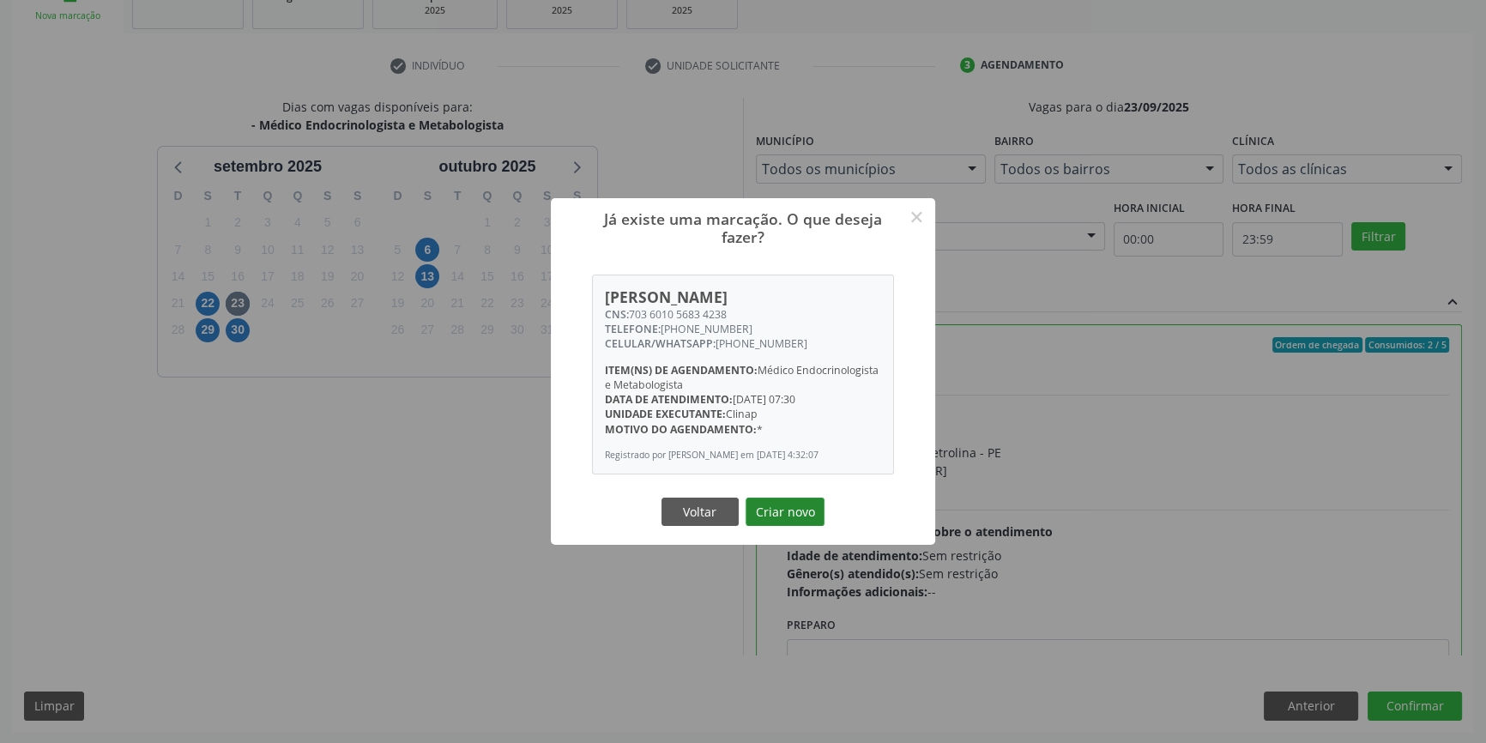
click at [802, 516] on button "Criar novo" at bounding box center [785, 512] width 79 height 29
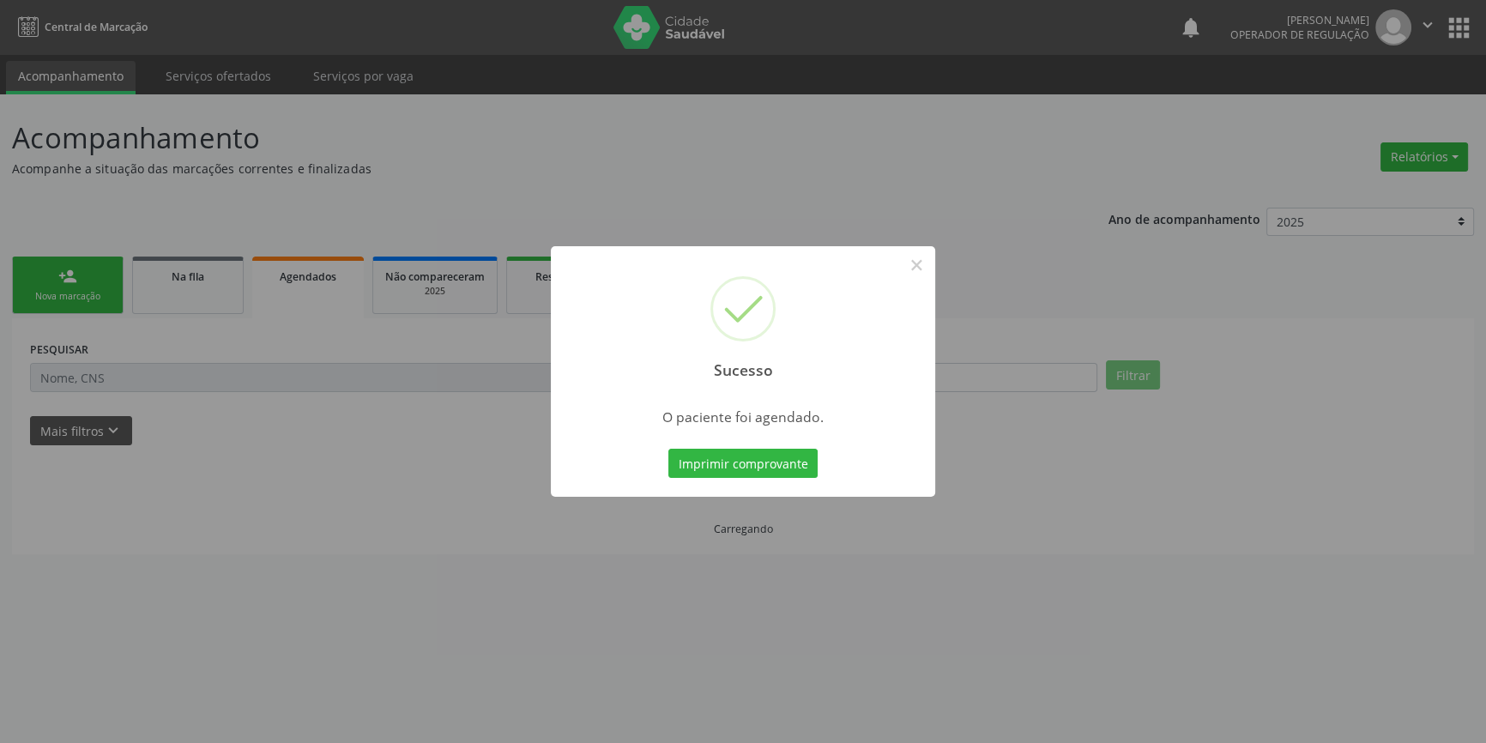
scroll to position [0, 0]
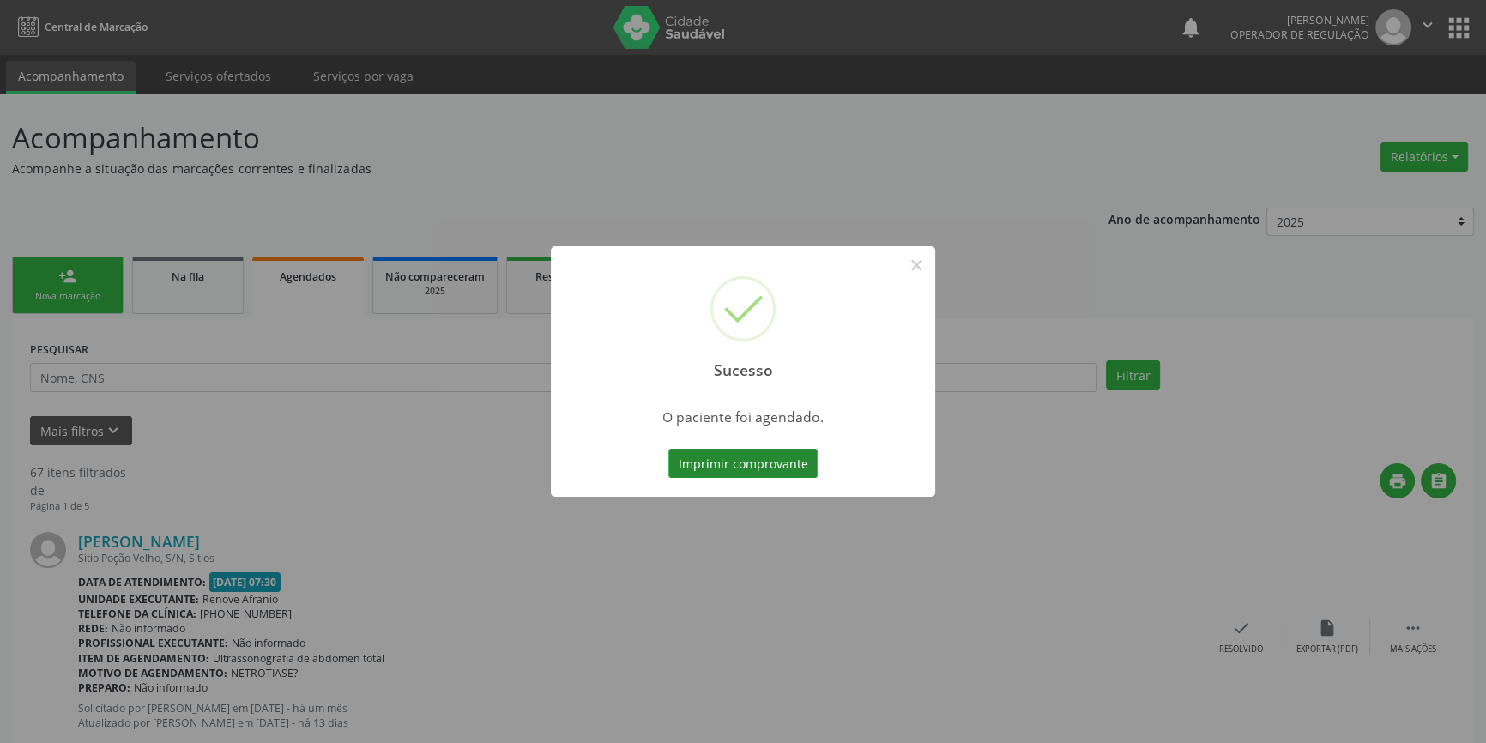
click at [733, 469] on button "Imprimir comprovante" at bounding box center [742, 463] width 149 height 29
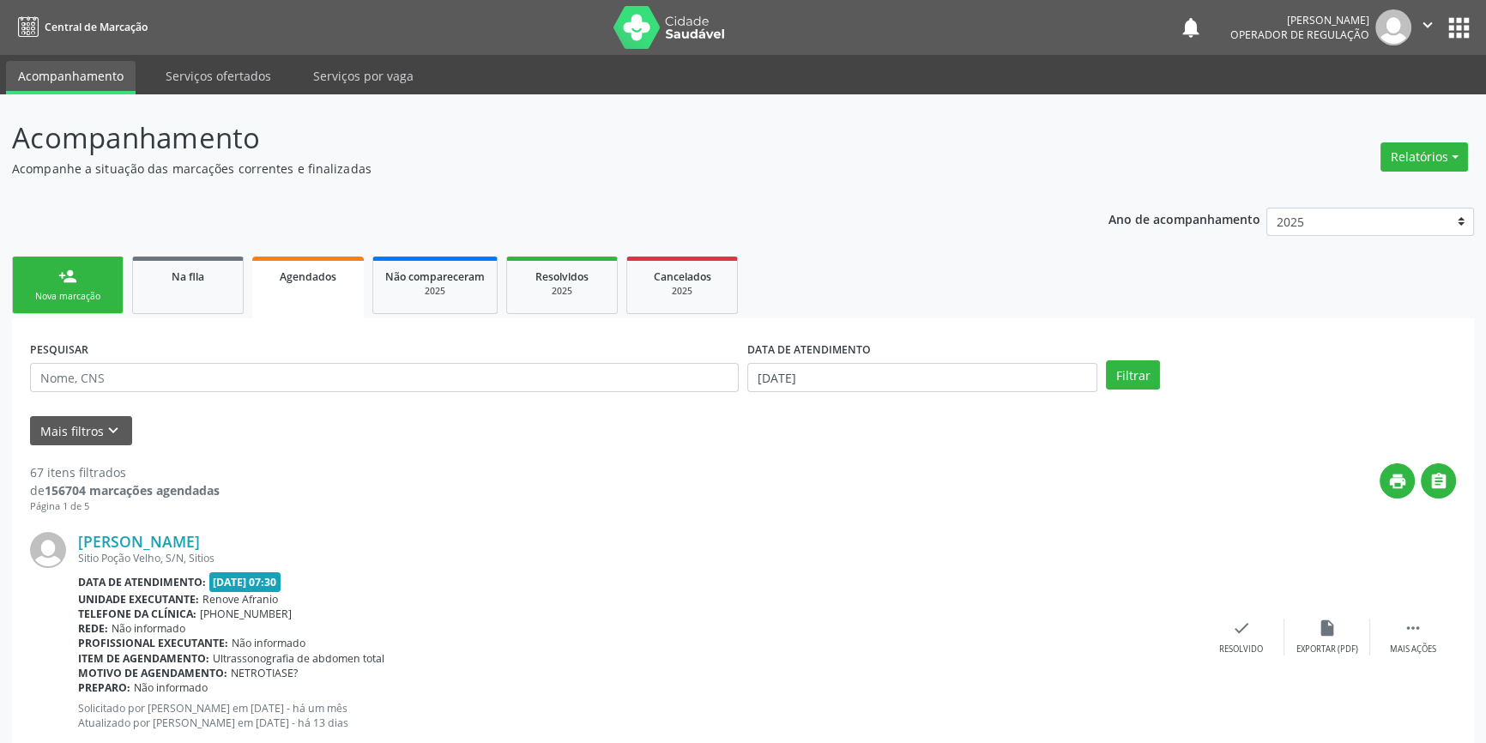
click at [88, 299] on div "Nova marcação" at bounding box center [68, 296] width 86 height 13
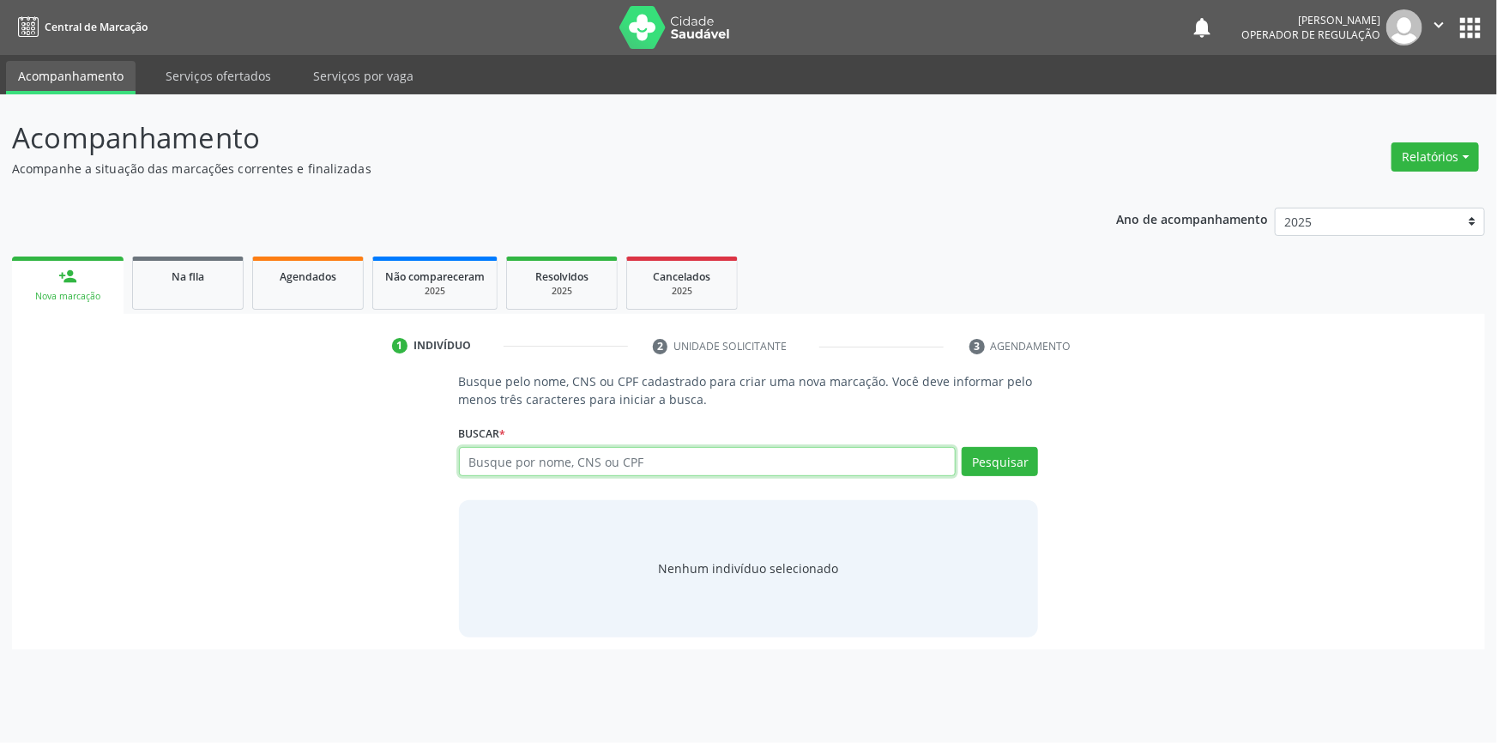
click at [582, 460] on input "text" at bounding box center [708, 461] width 498 height 29
type input "700206453426822"
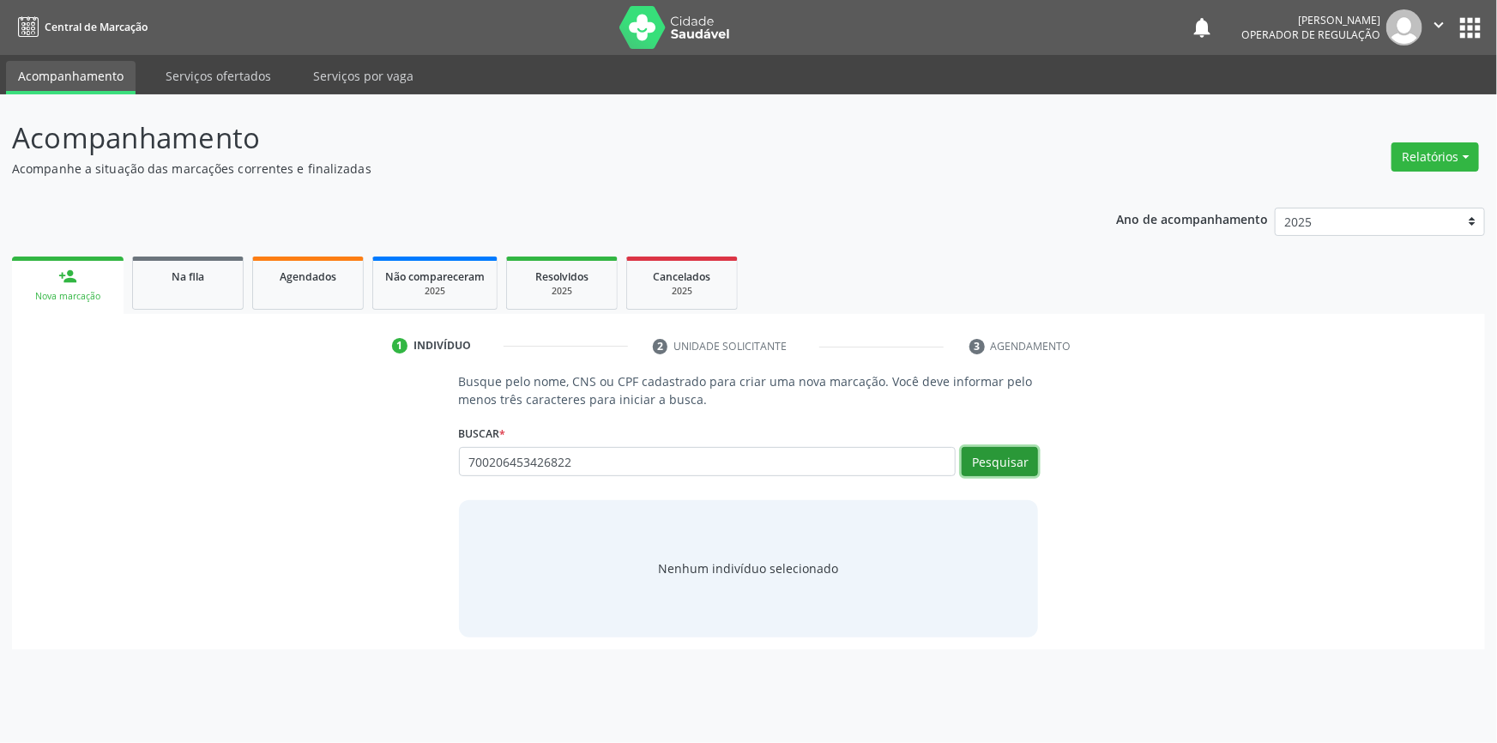
click at [1012, 453] on button "Pesquisar" at bounding box center [1000, 461] width 76 height 29
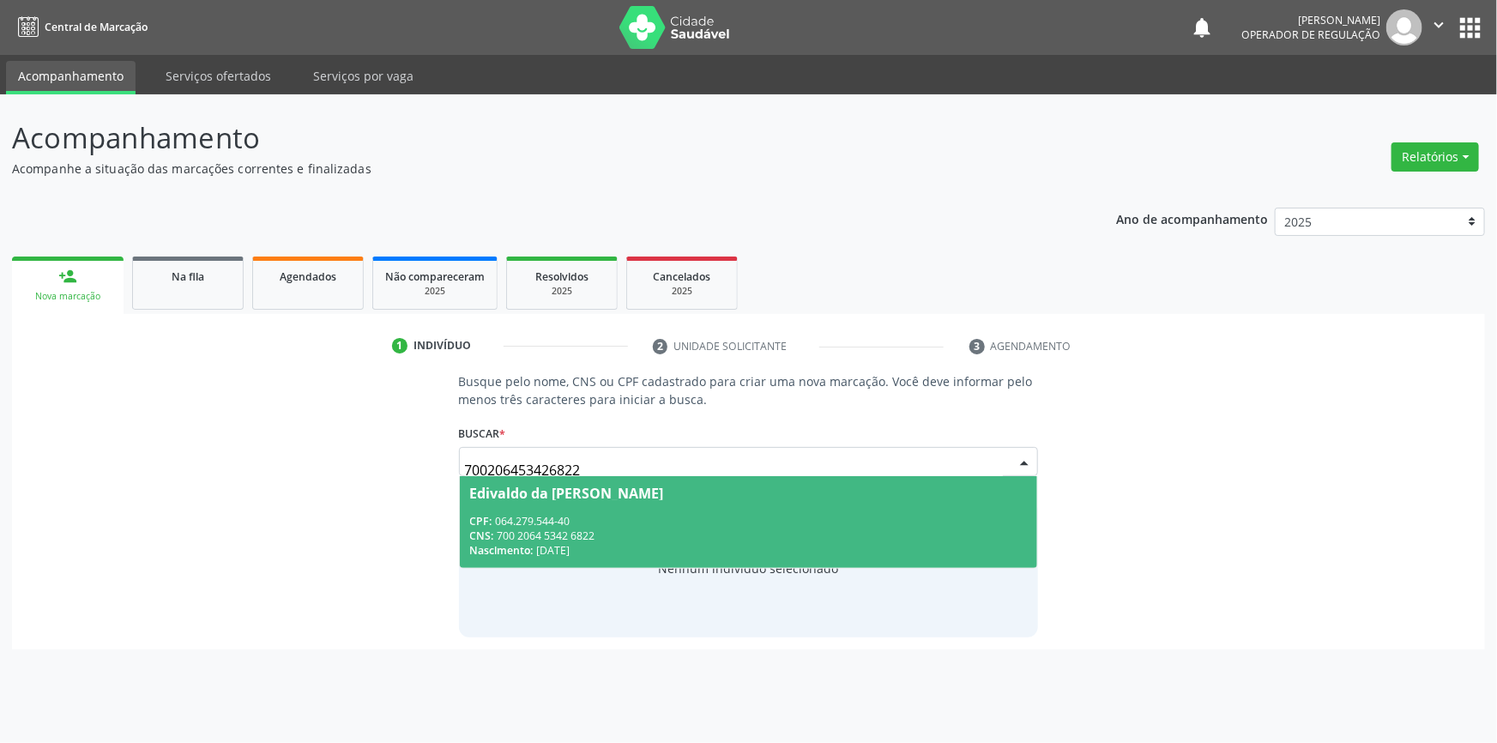
click at [694, 517] on div "CPF: 064.279.544-40" at bounding box center [749, 521] width 558 height 15
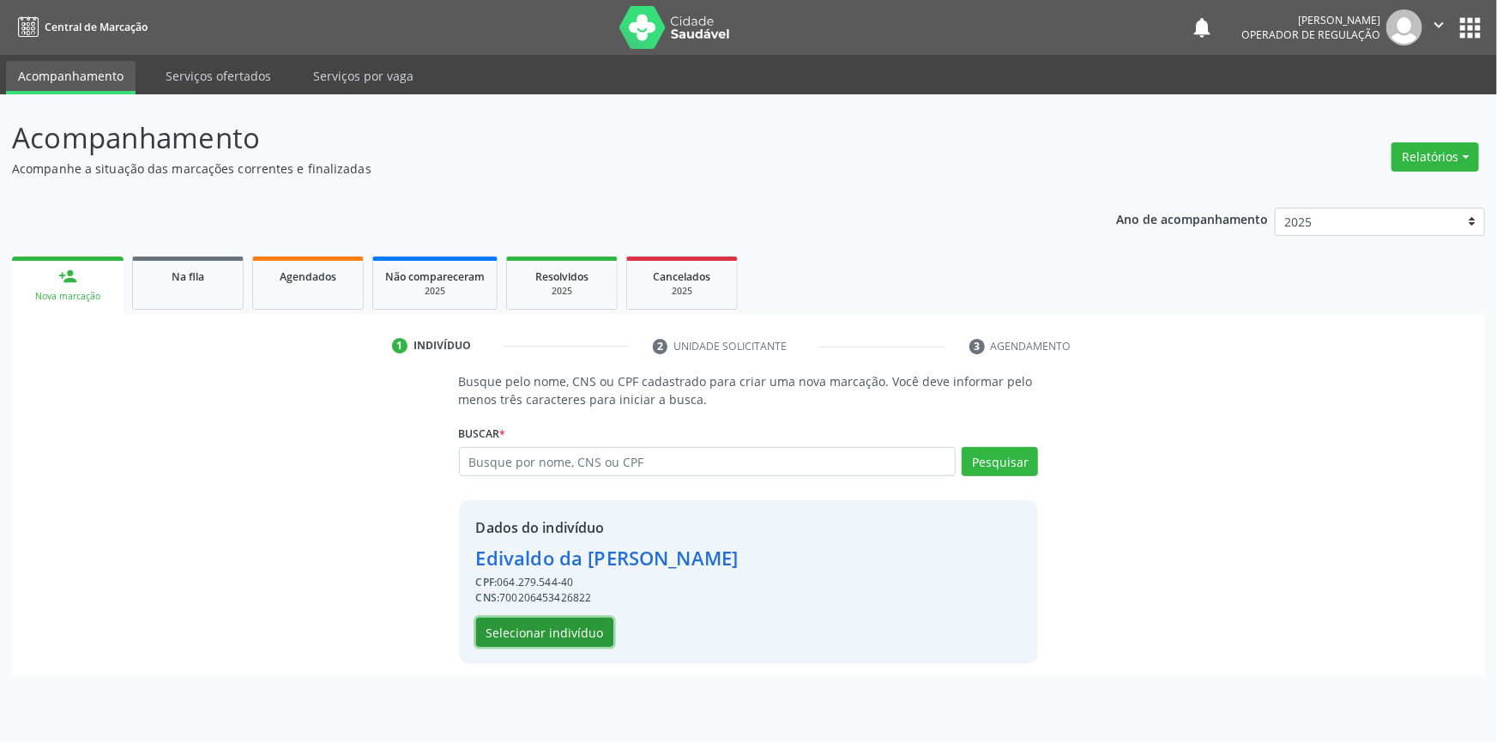
click at [572, 622] on button "Selecionar indivíduo" at bounding box center [544, 632] width 137 height 29
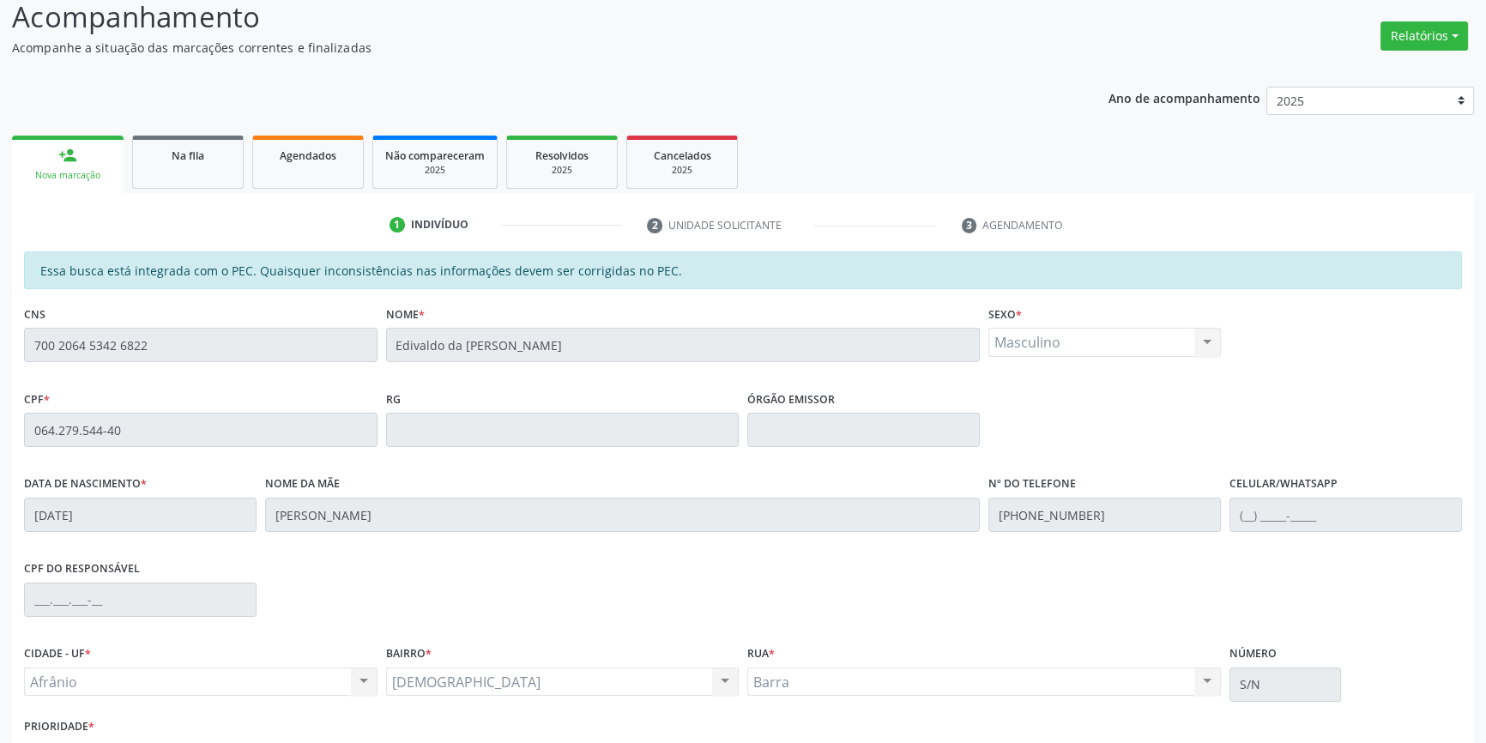
scroll to position [235, 0]
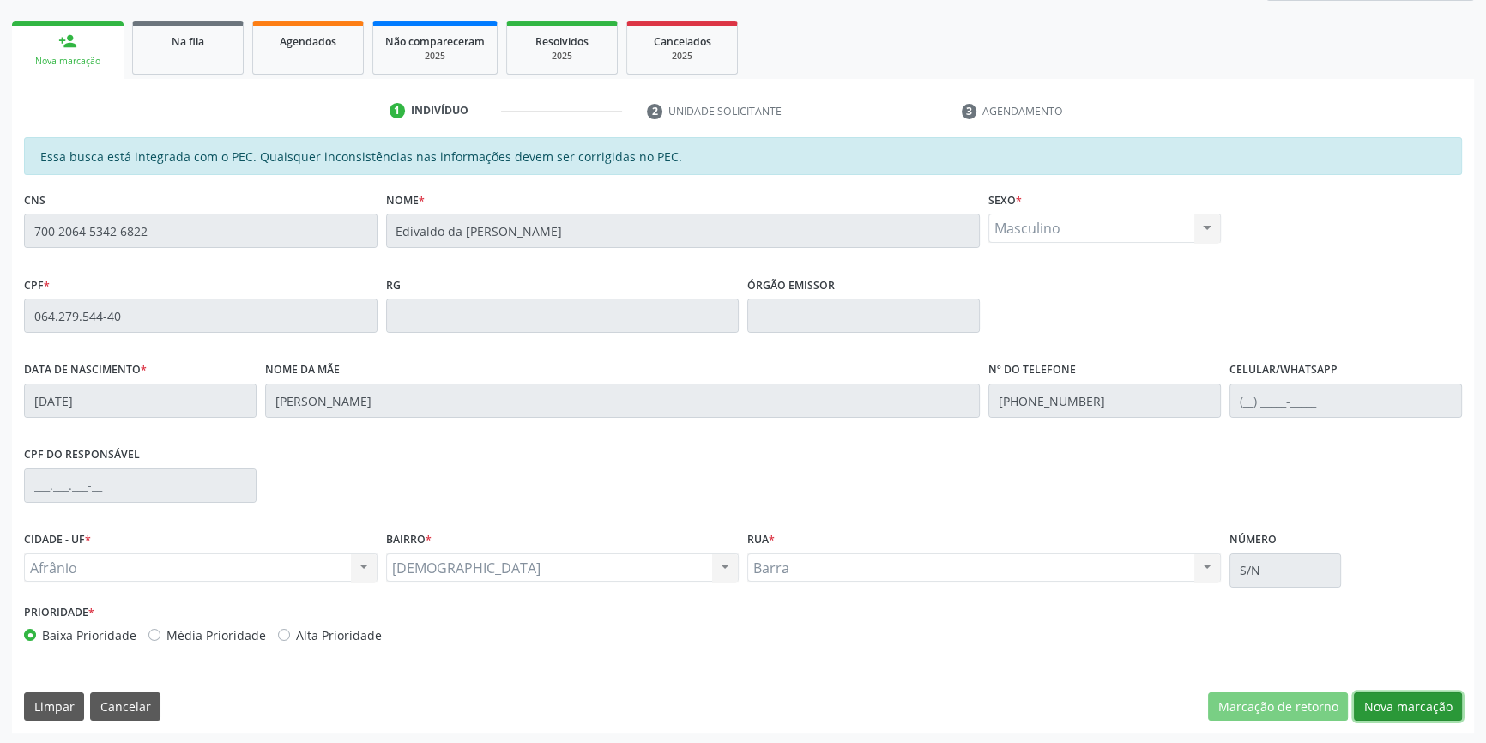
click at [1376, 703] on button "Nova marcação" at bounding box center [1408, 706] width 108 height 29
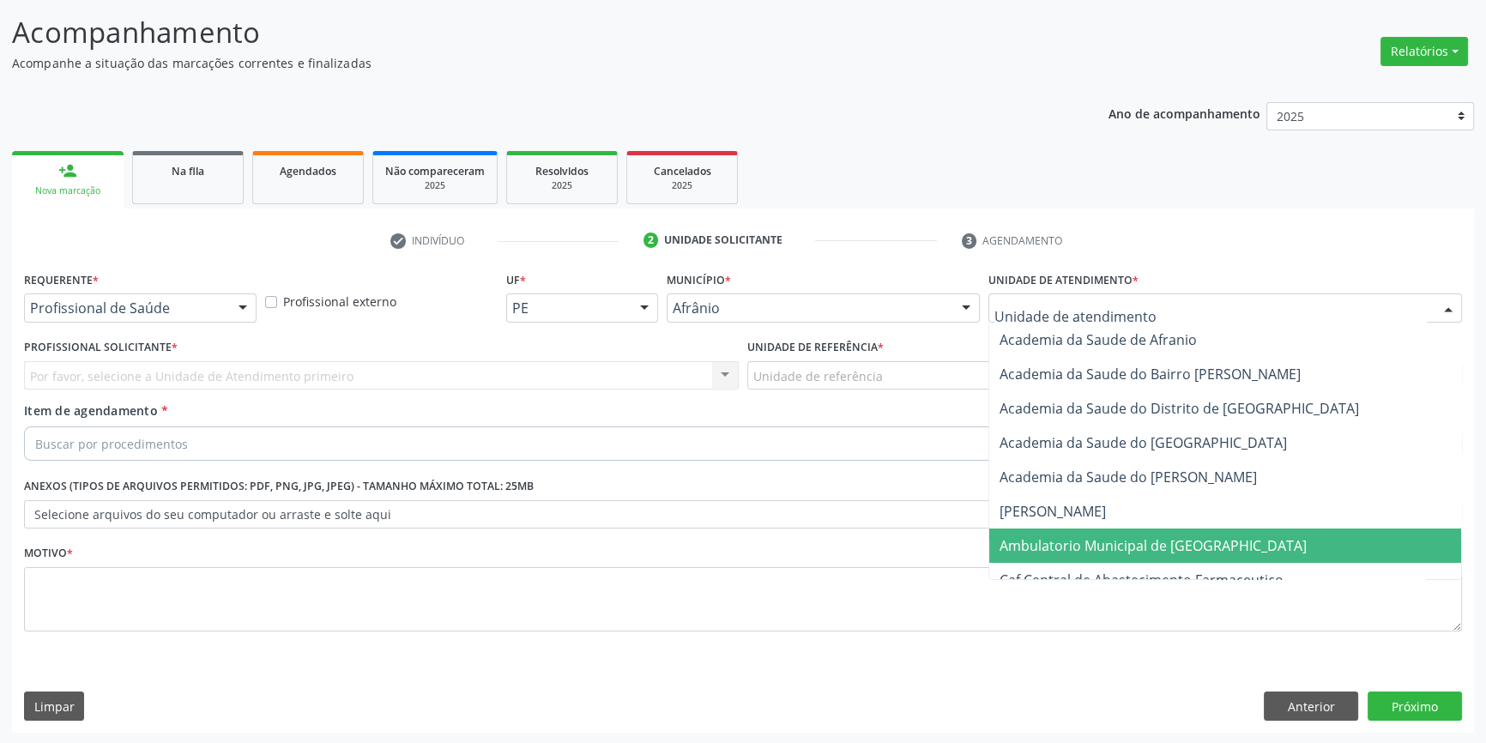
click at [1042, 554] on span "Ambulatorio Municipal de [GEOGRAPHIC_DATA]" at bounding box center [1225, 545] width 472 height 34
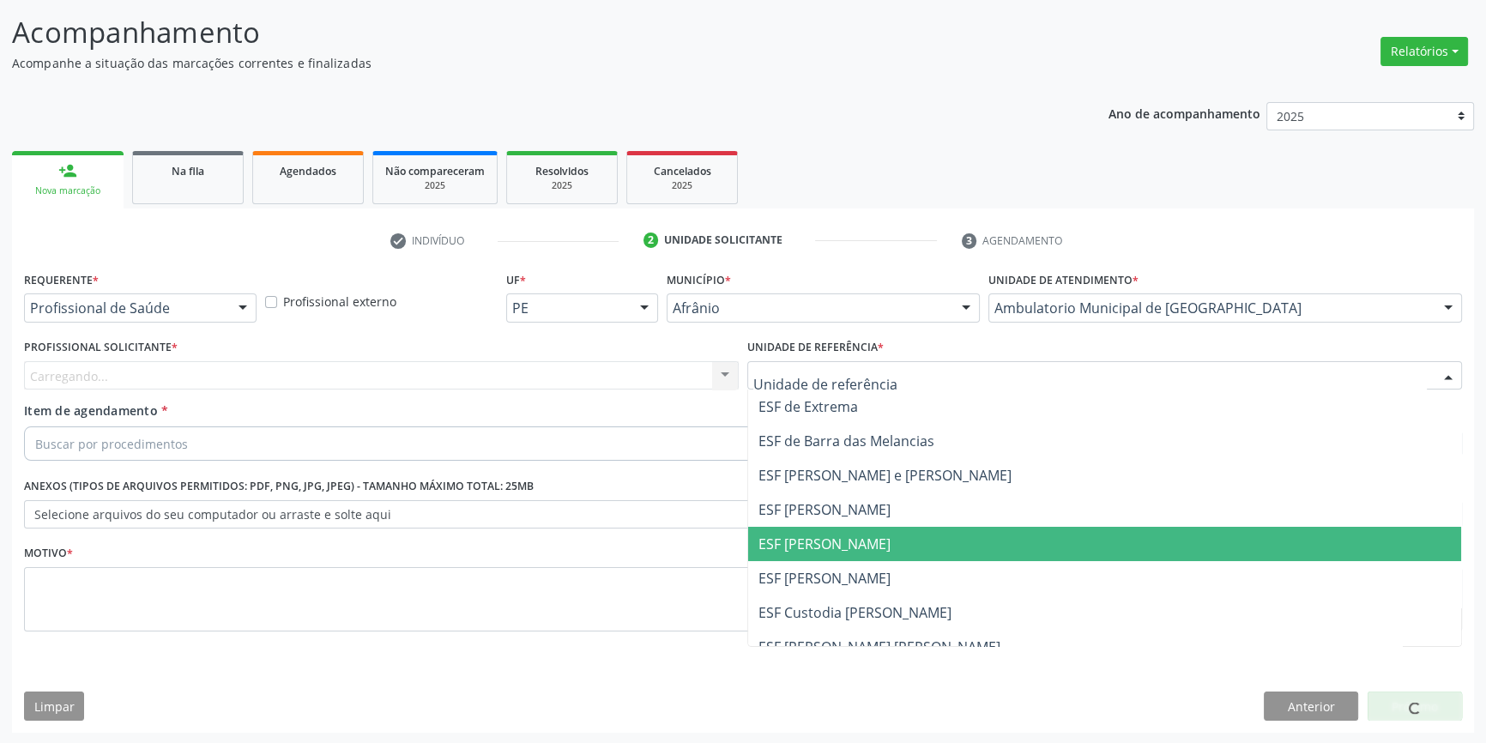
click at [808, 546] on span "ESF [PERSON_NAME]" at bounding box center [824, 544] width 132 height 19
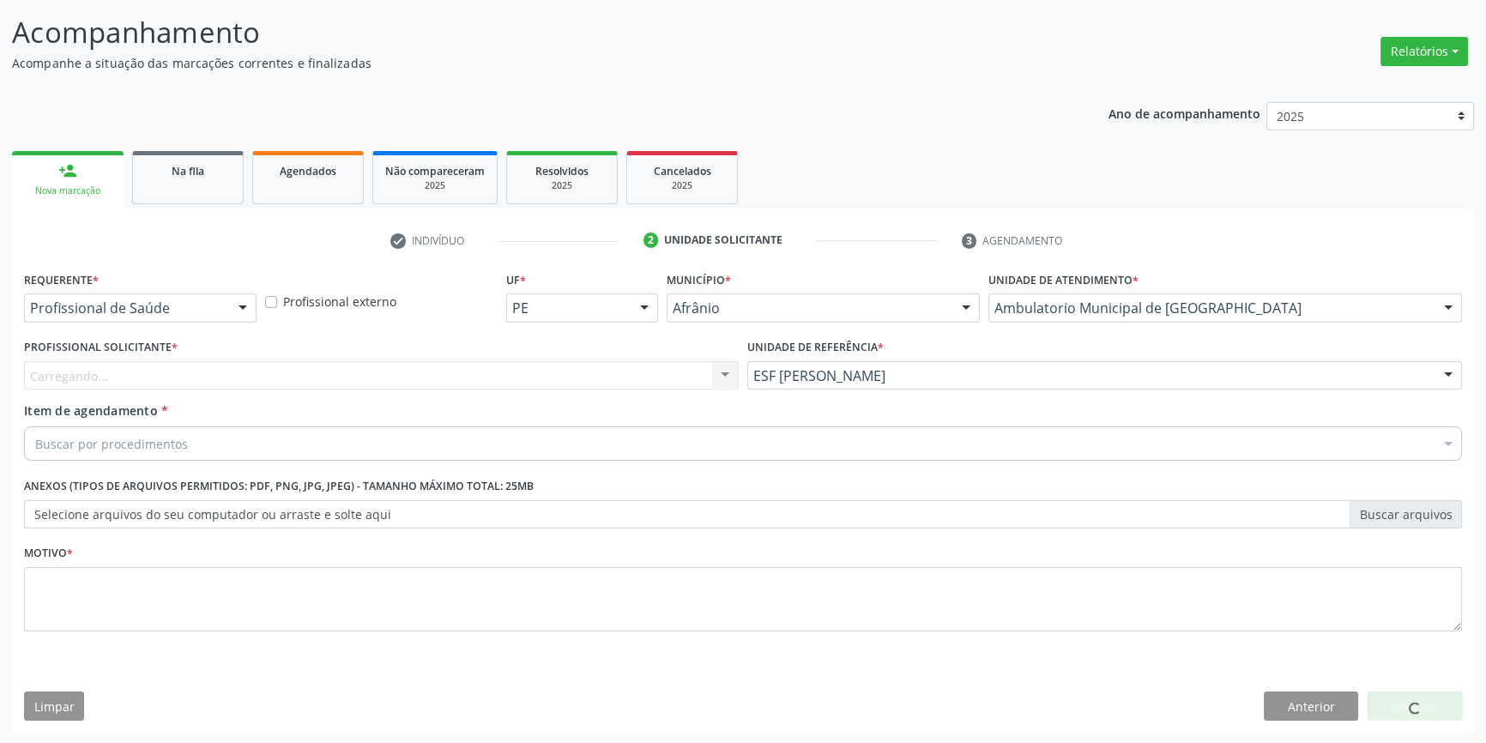
click at [575, 372] on div "Carregando... Nenhum resultado encontrado para: " " Não há nenhuma opção para s…" at bounding box center [381, 375] width 715 height 29
click at [575, 372] on div "Profissional solicitante" at bounding box center [381, 375] width 715 height 29
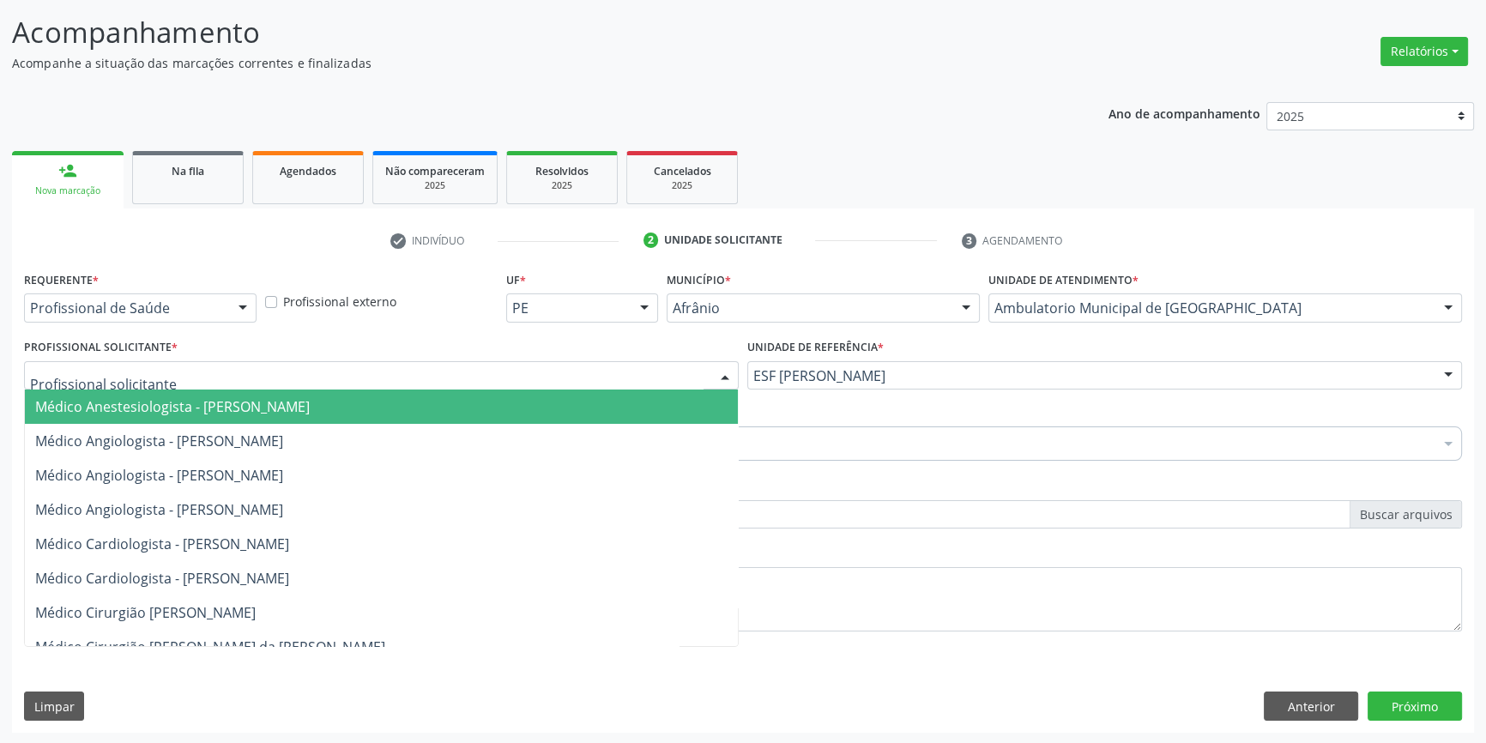
paste input "endocrino"
type input "endocrino"
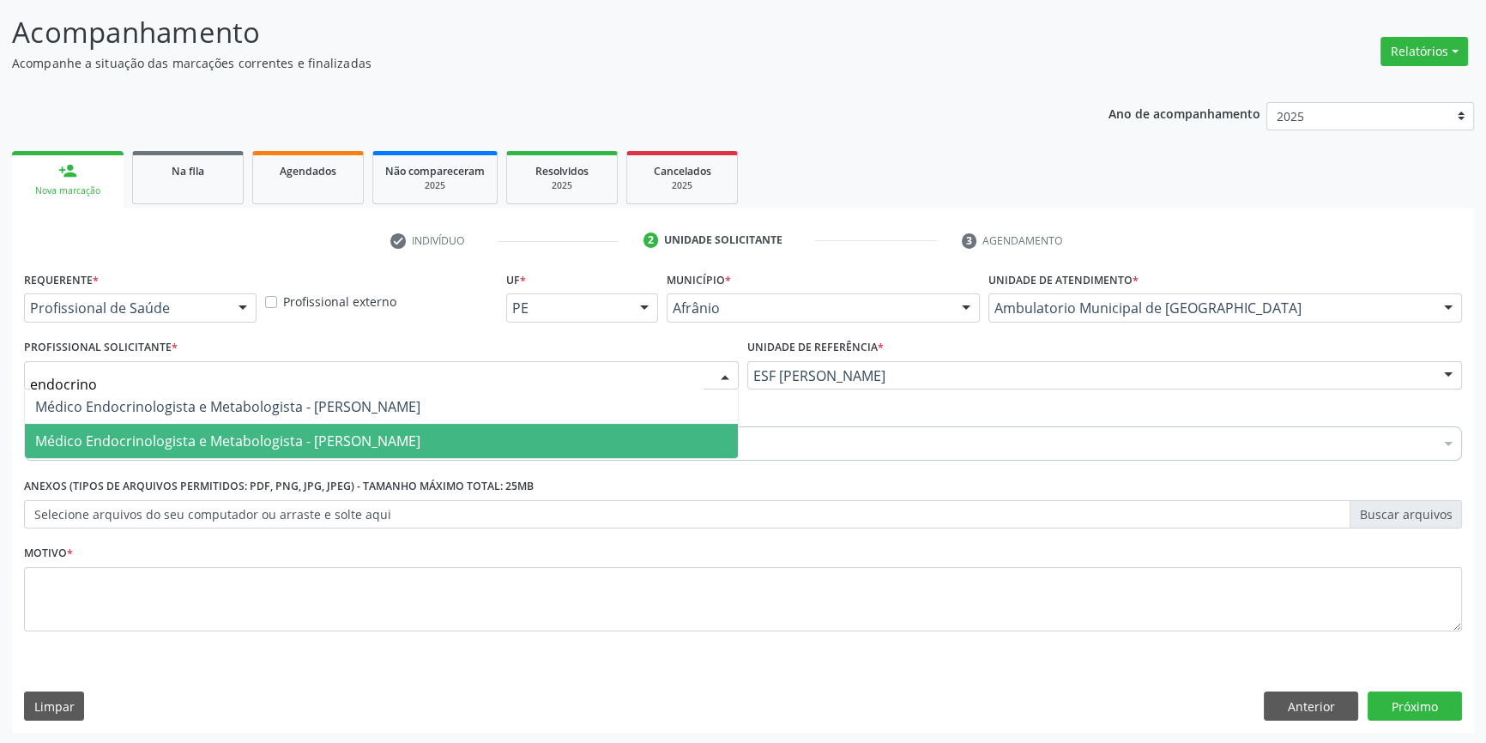
click at [341, 425] on span "Médico Endocrinologista e Metabologista - [PERSON_NAME]" at bounding box center [381, 441] width 713 height 34
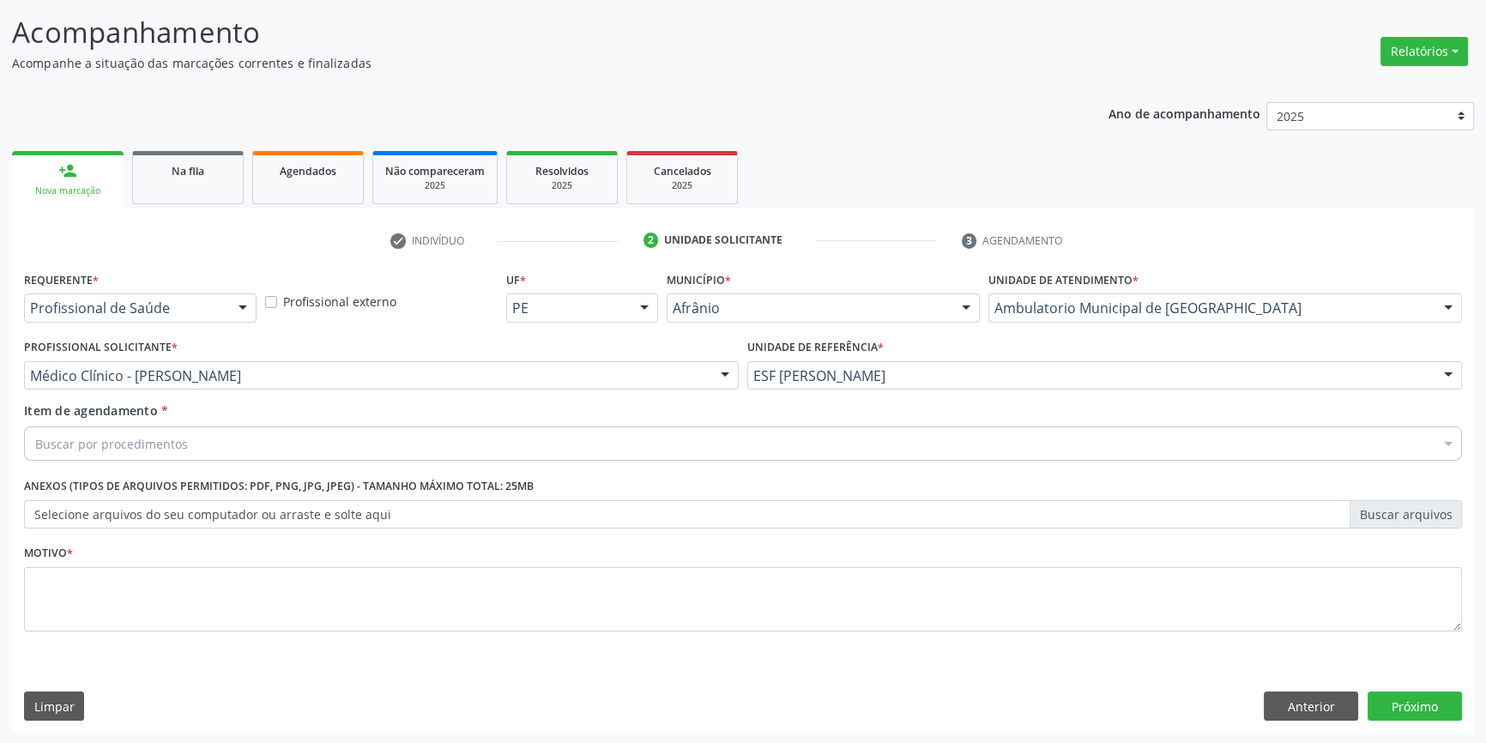
click at [262, 457] on div "Buscar por procedimentos" at bounding box center [743, 443] width 1438 height 34
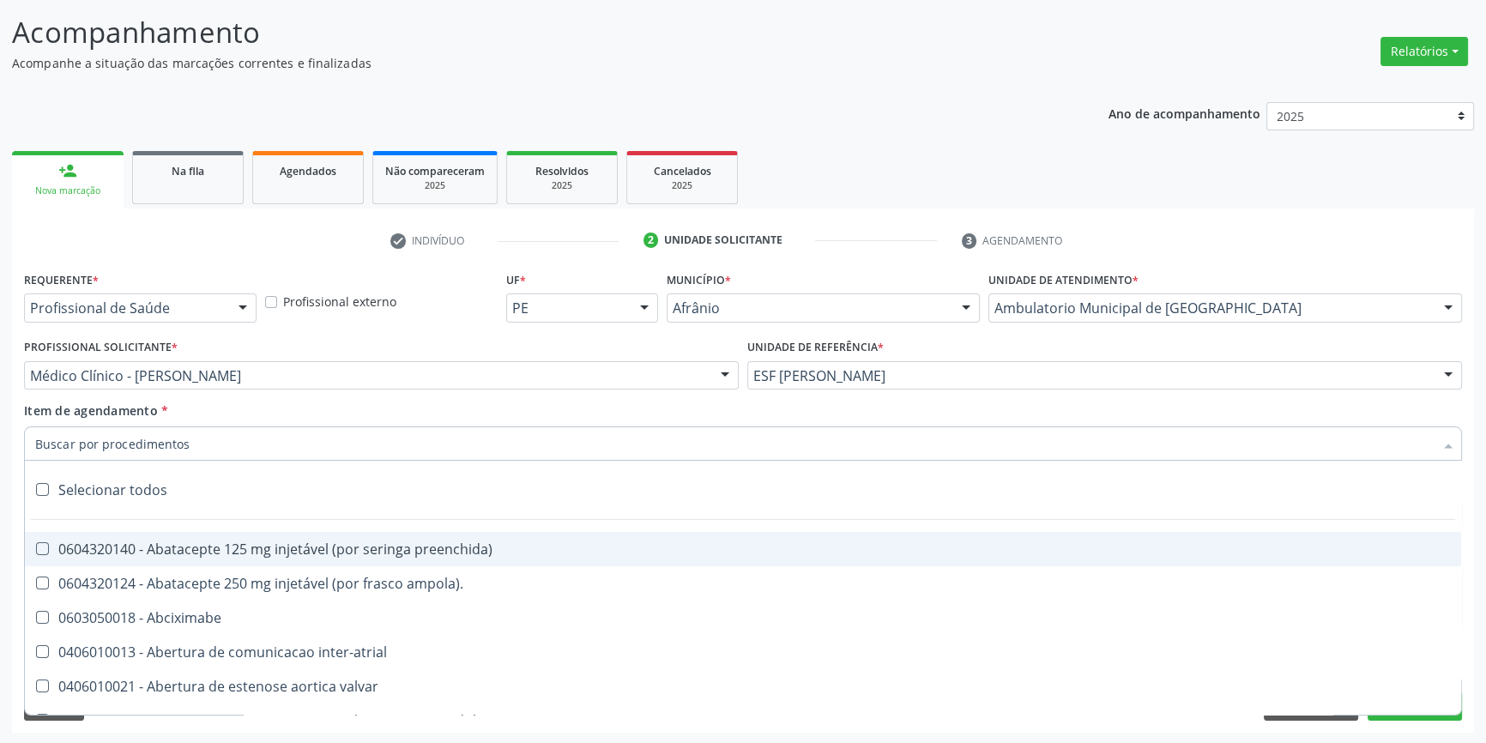
paste input "endocrino"
type input "endocrino"
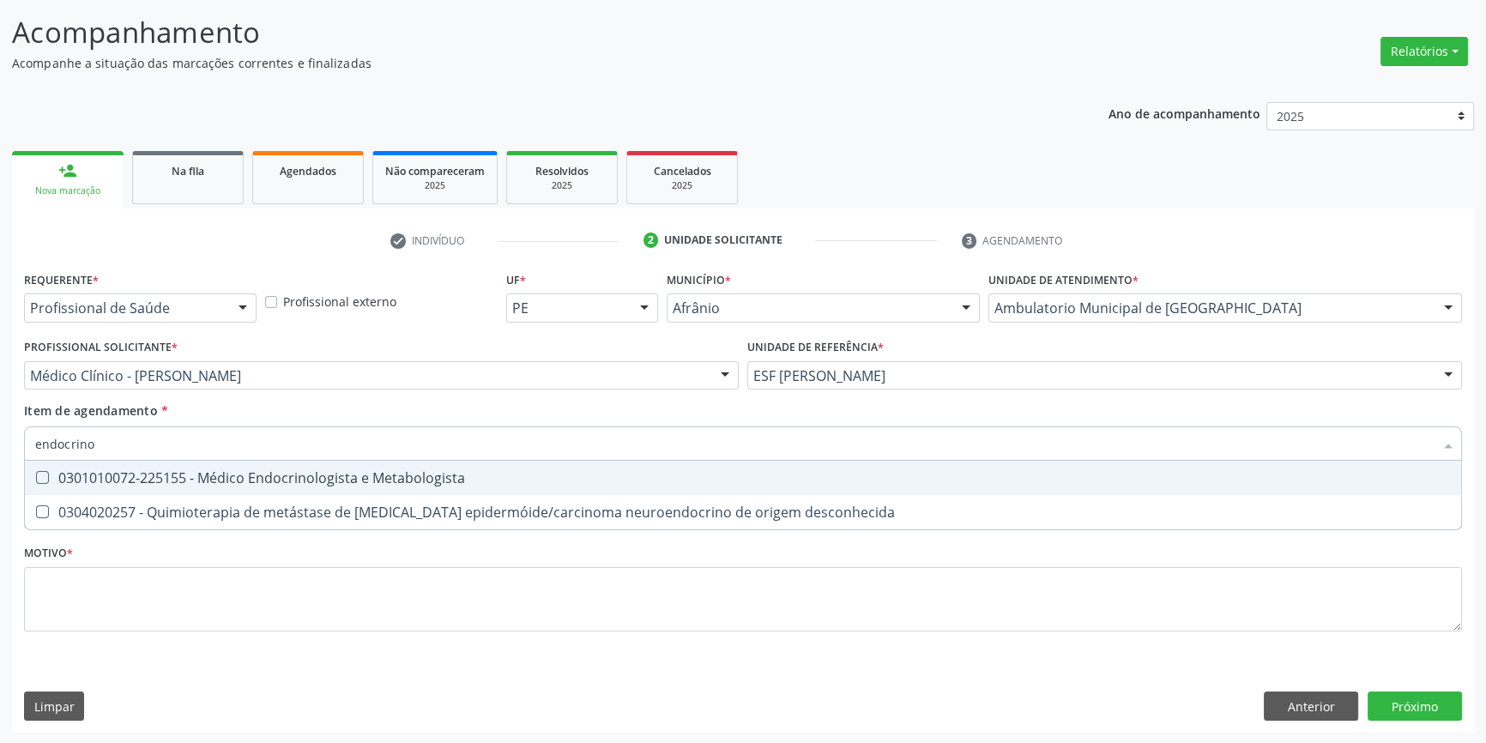
click at [257, 471] on div "0301010072-225155 - Médico Endocrinologista e Metabologista" at bounding box center [743, 478] width 1416 height 14
checkbox Metabologista "true"
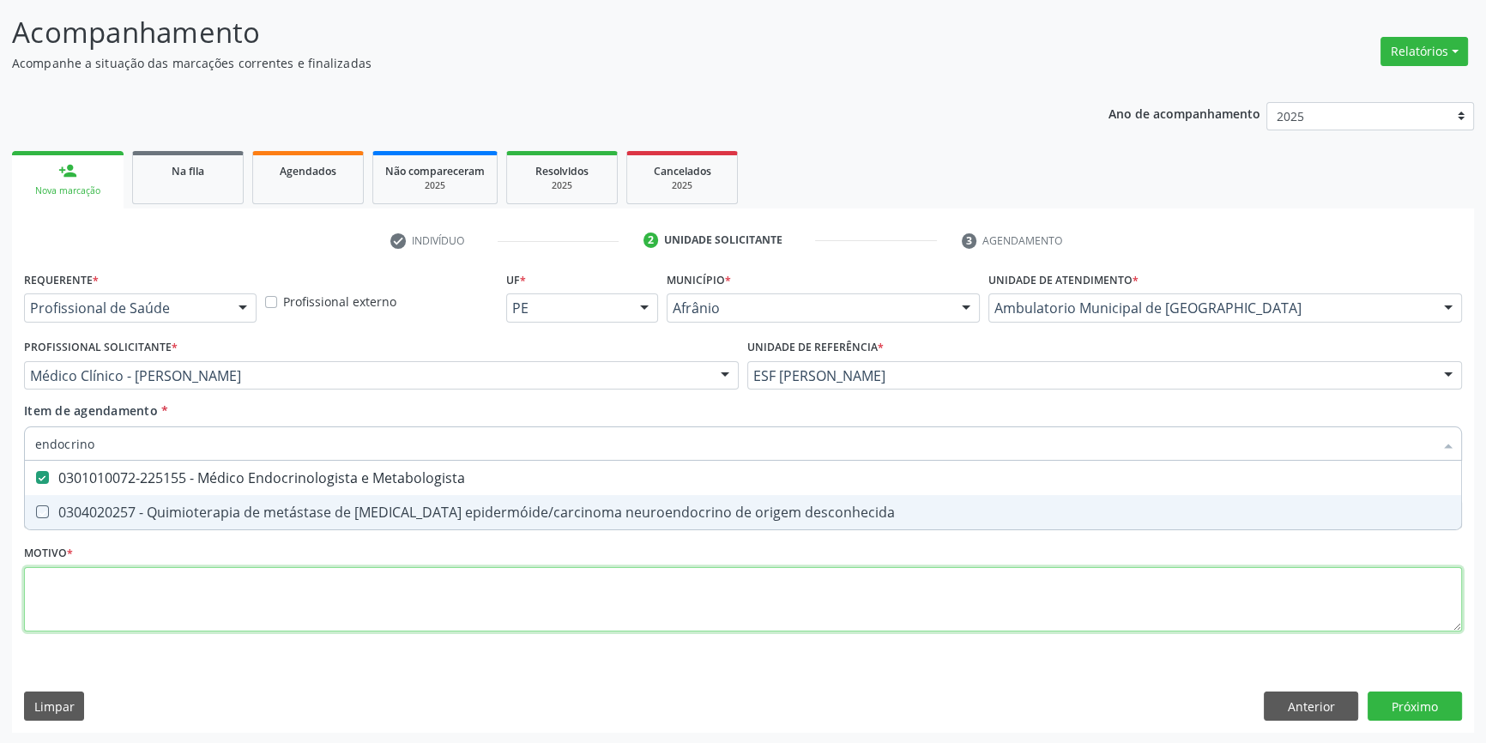
click at [190, 586] on div "Requerente * Profissional de Saúde Profissional de Saúde Paciente Nenhum result…" at bounding box center [743, 461] width 1438 height 389
checkbox desconhecida "true"
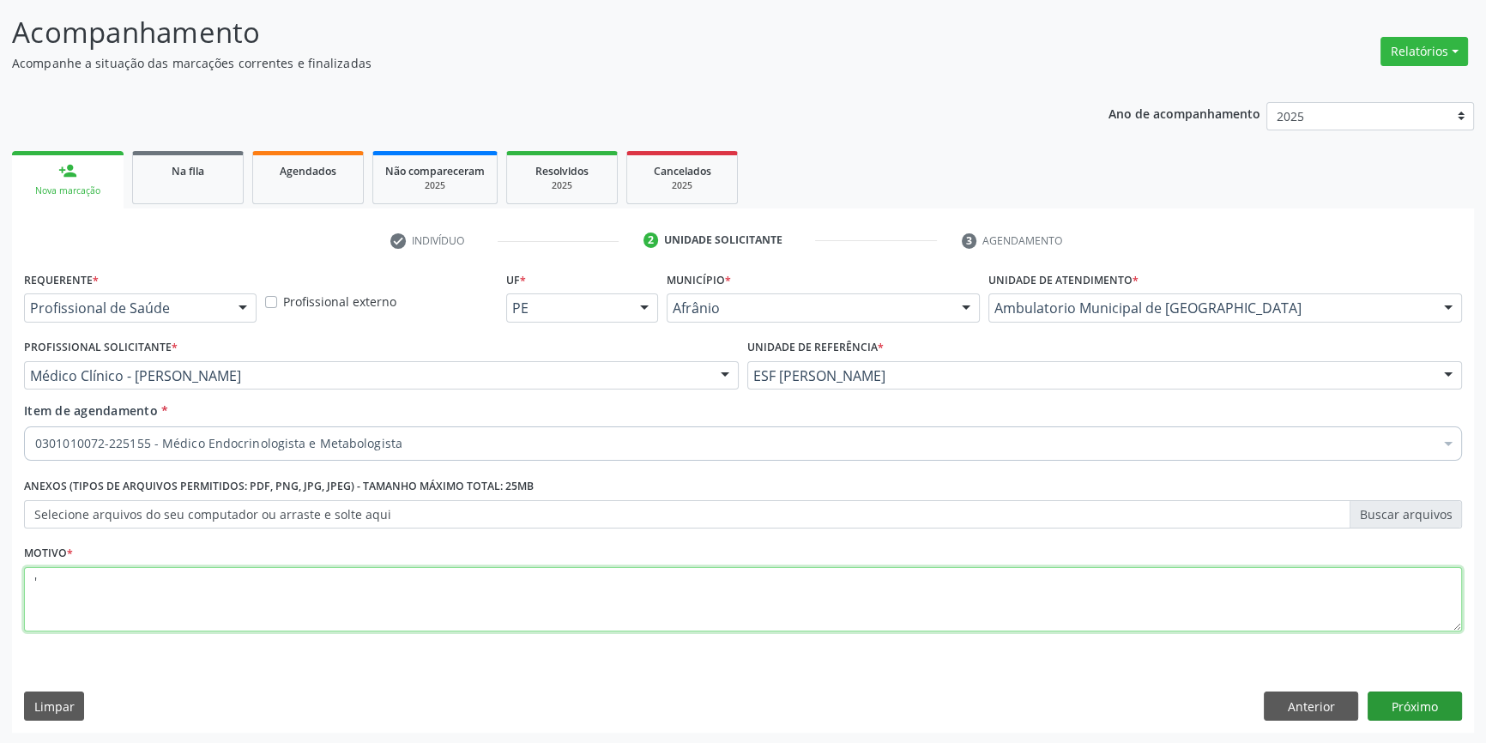
type textarea "'"
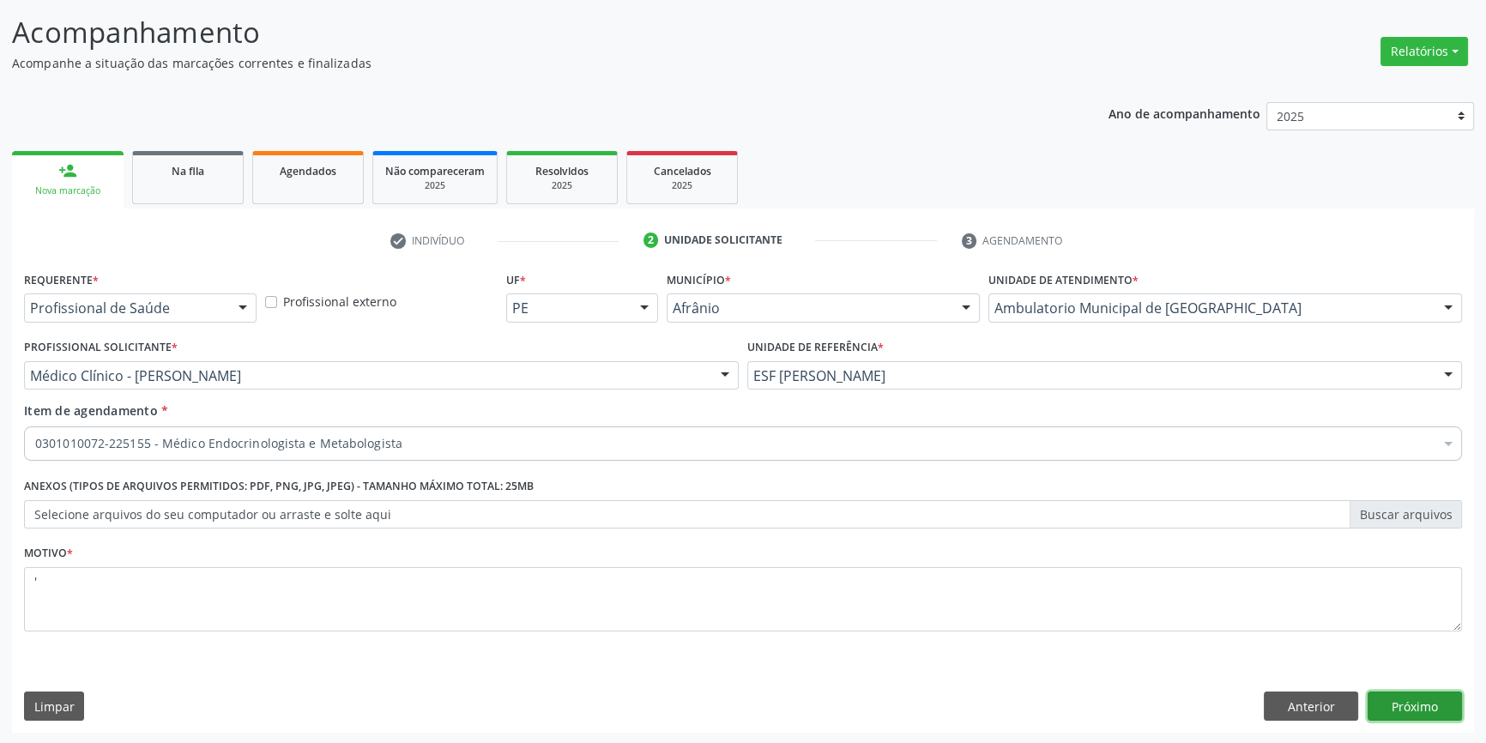
click at [1429, 714] on button "Próximo" at bounding box center [1415, 706] width 94 height 29
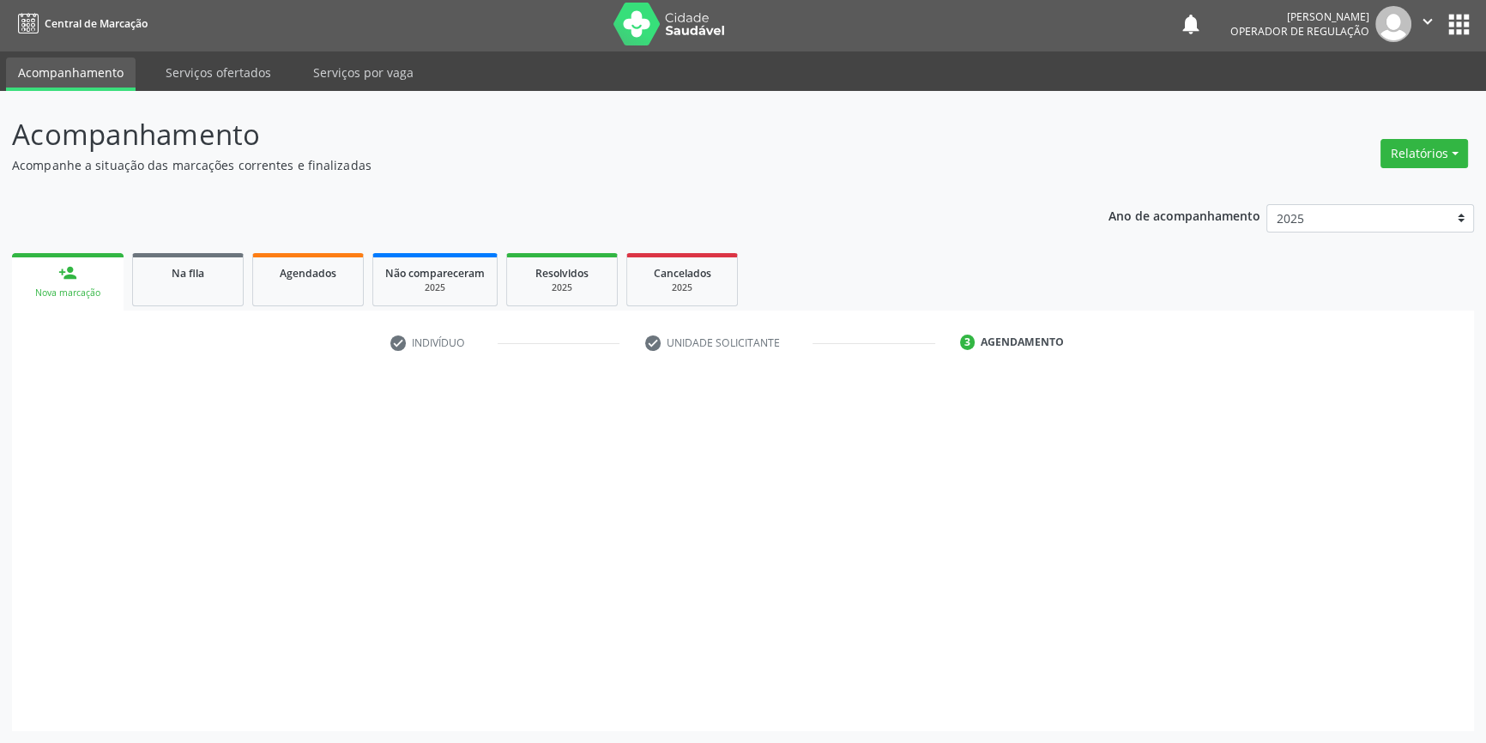
scroll to position [2, 0]
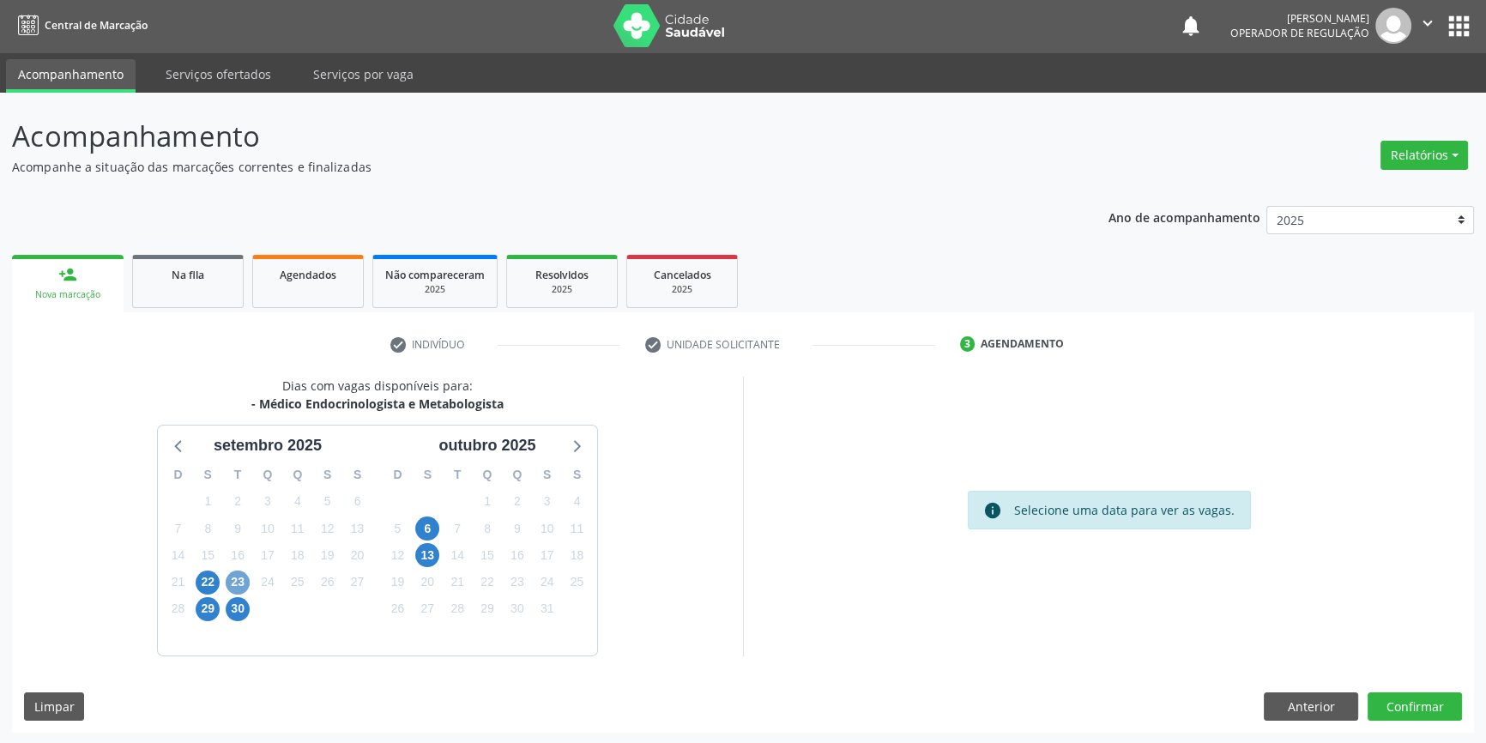
click at [229, 575] on span "23" at bounding box center [238, 583] width 24 height 24
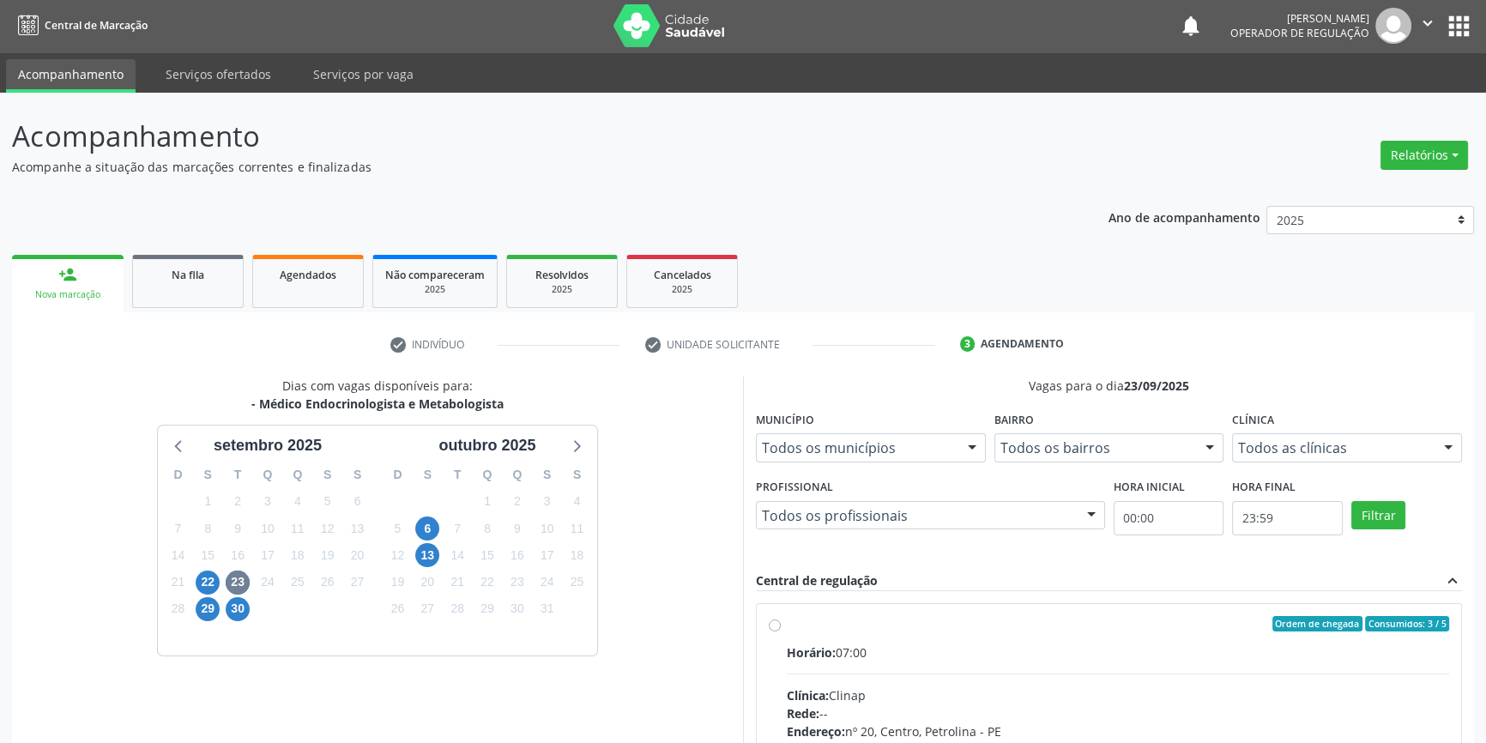
click at [802, 643] on div "Horário: 07:00" at bounding box center [1118, 652] width 662 height 18
click at [781, 631] on input "Ordem de chegada Consumidos: 3 / 5 Horário: 07:00 Clínica: Clinap Rede: -- Ende…" at bounding box center [775, 623] width 12 height 15
radio input "true"
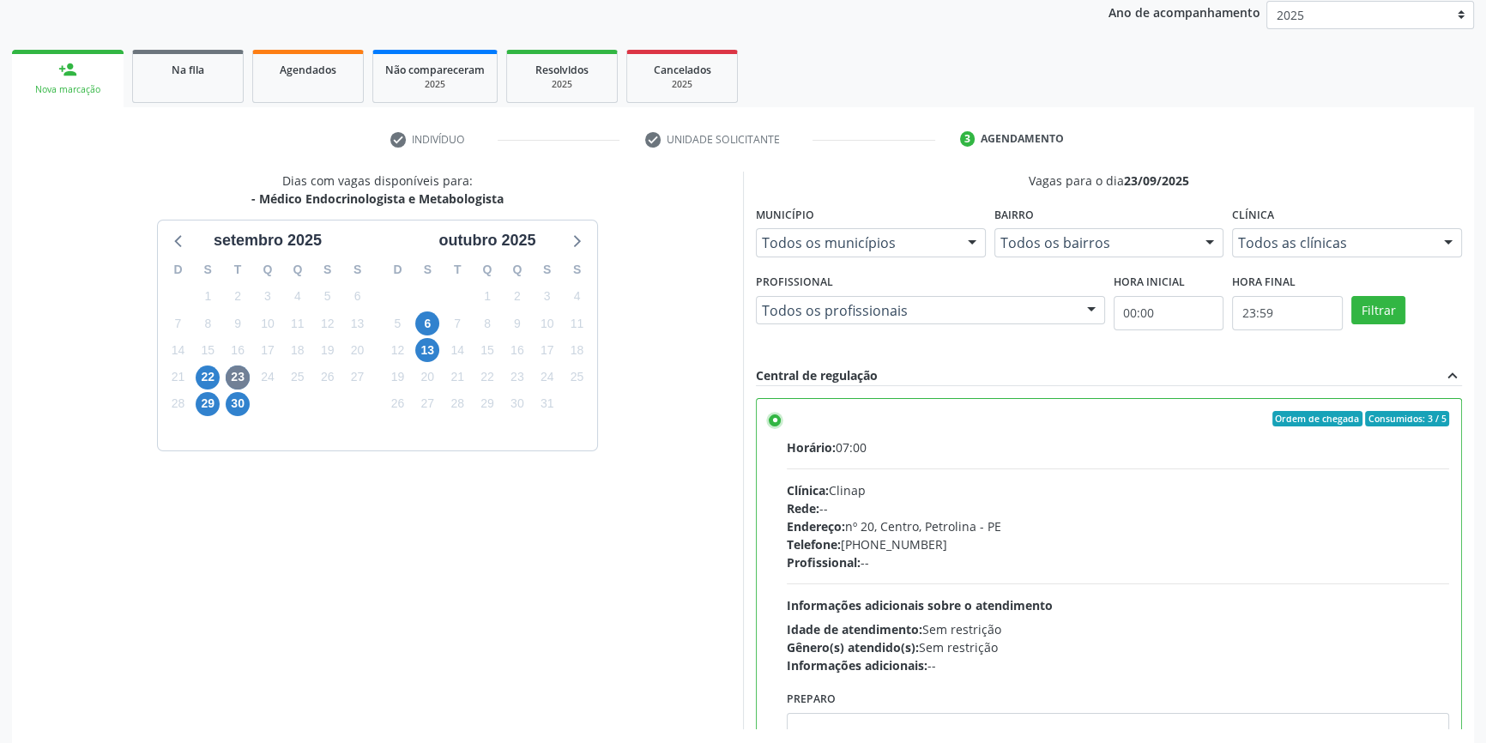
scroll to position [281, 0]
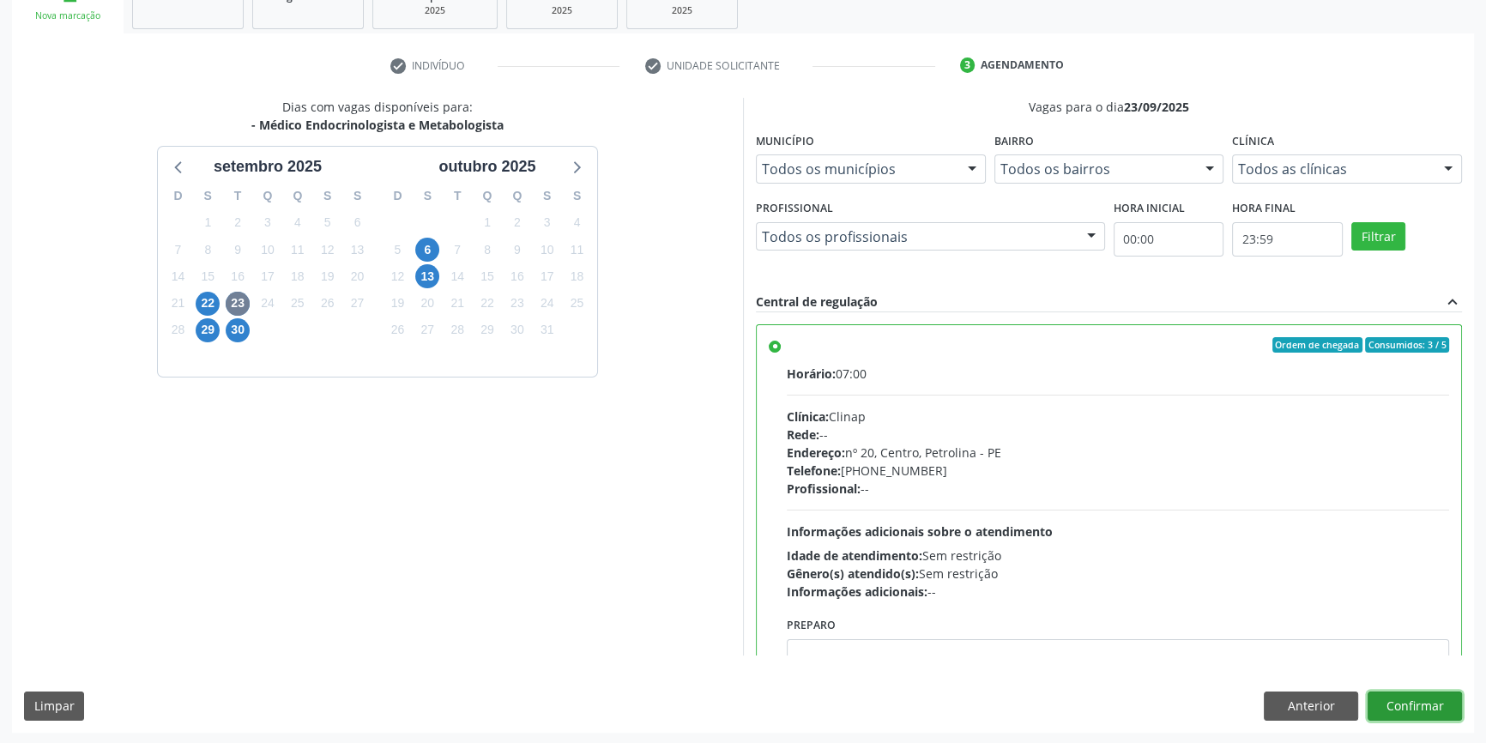
click at [1421, 692] on button "Confirmar" at bounding box center [1415, 706] width 94 height 29
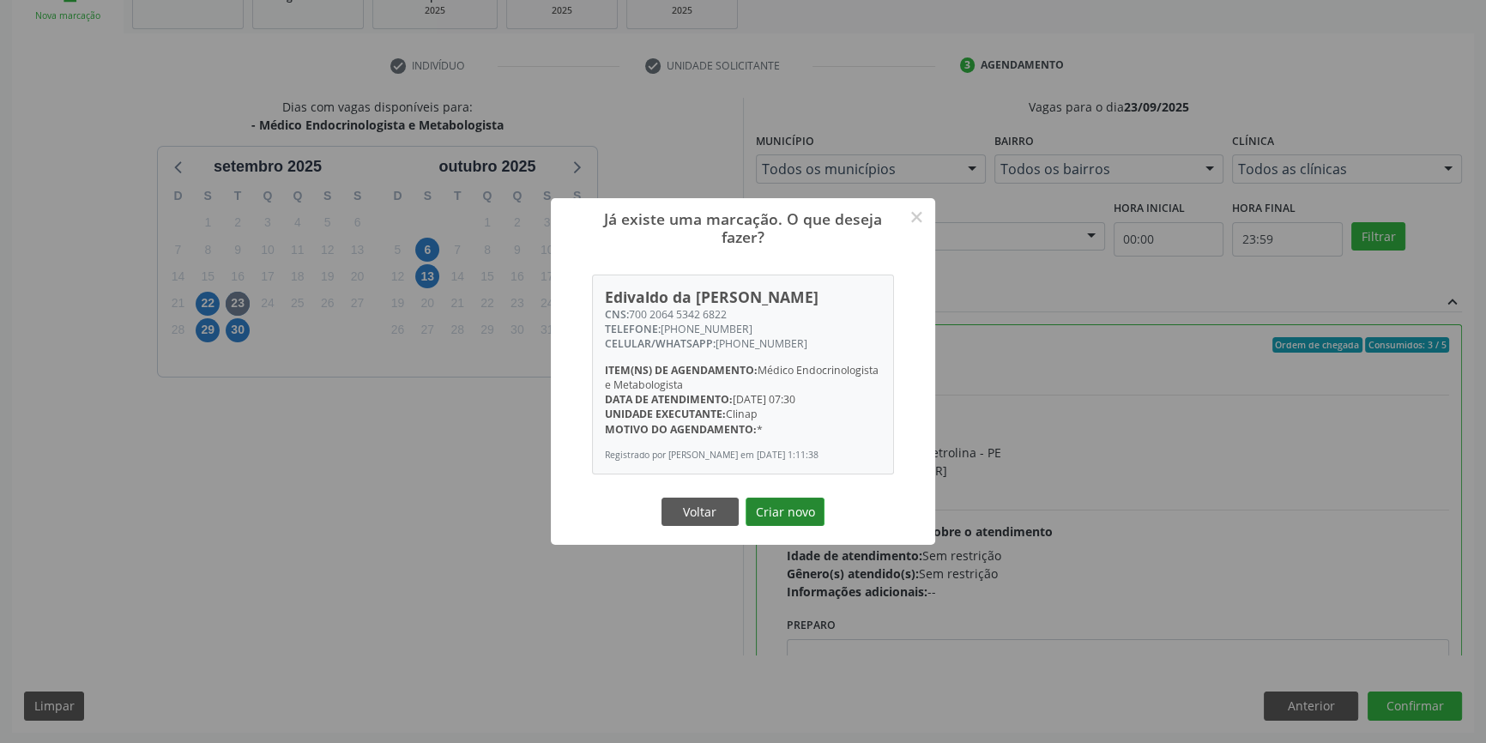
click at [785, 524] on button "Criar novo" at bounding box center [785, 512] width 79 height 29
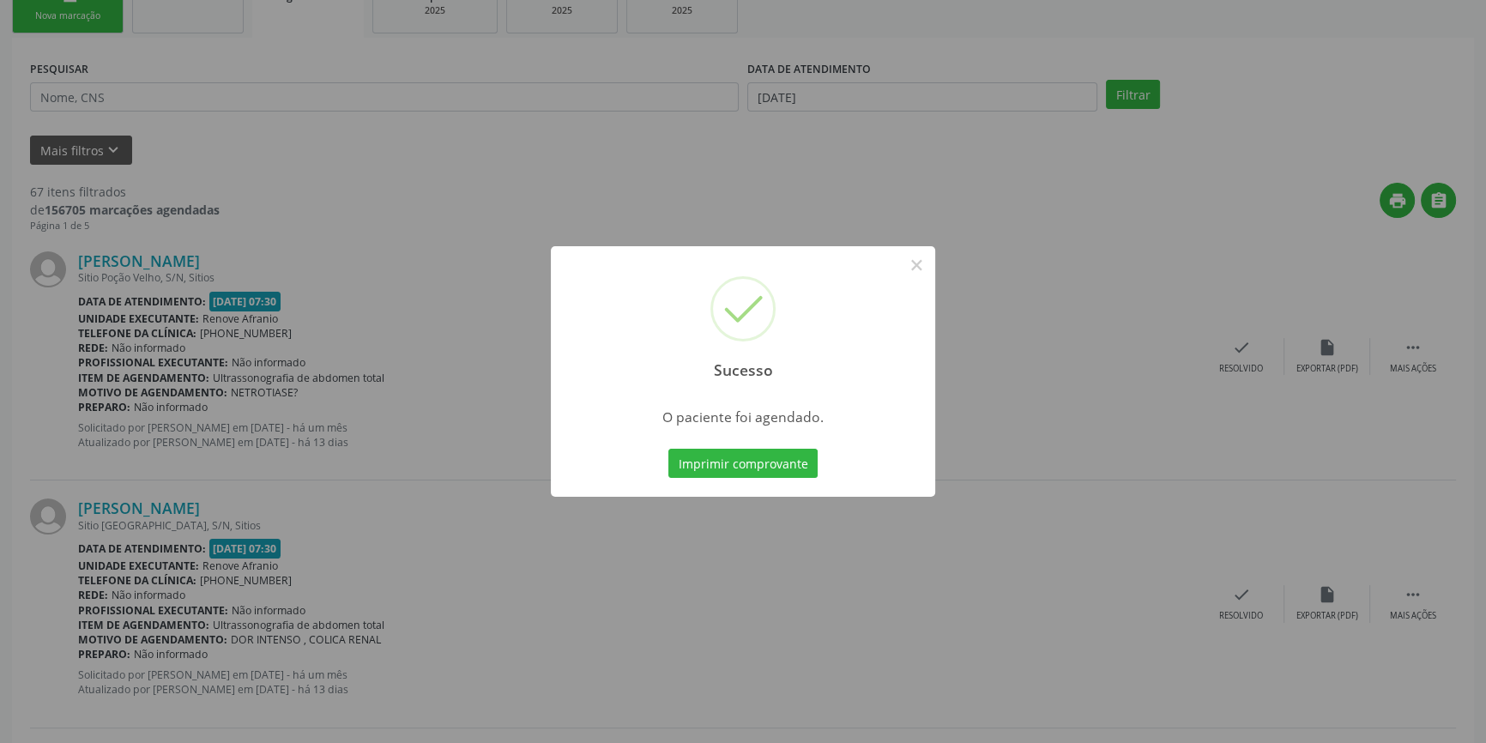
scroll to position [0, 0]
